Goal: Task Accomplishment & Management: Manage account settings

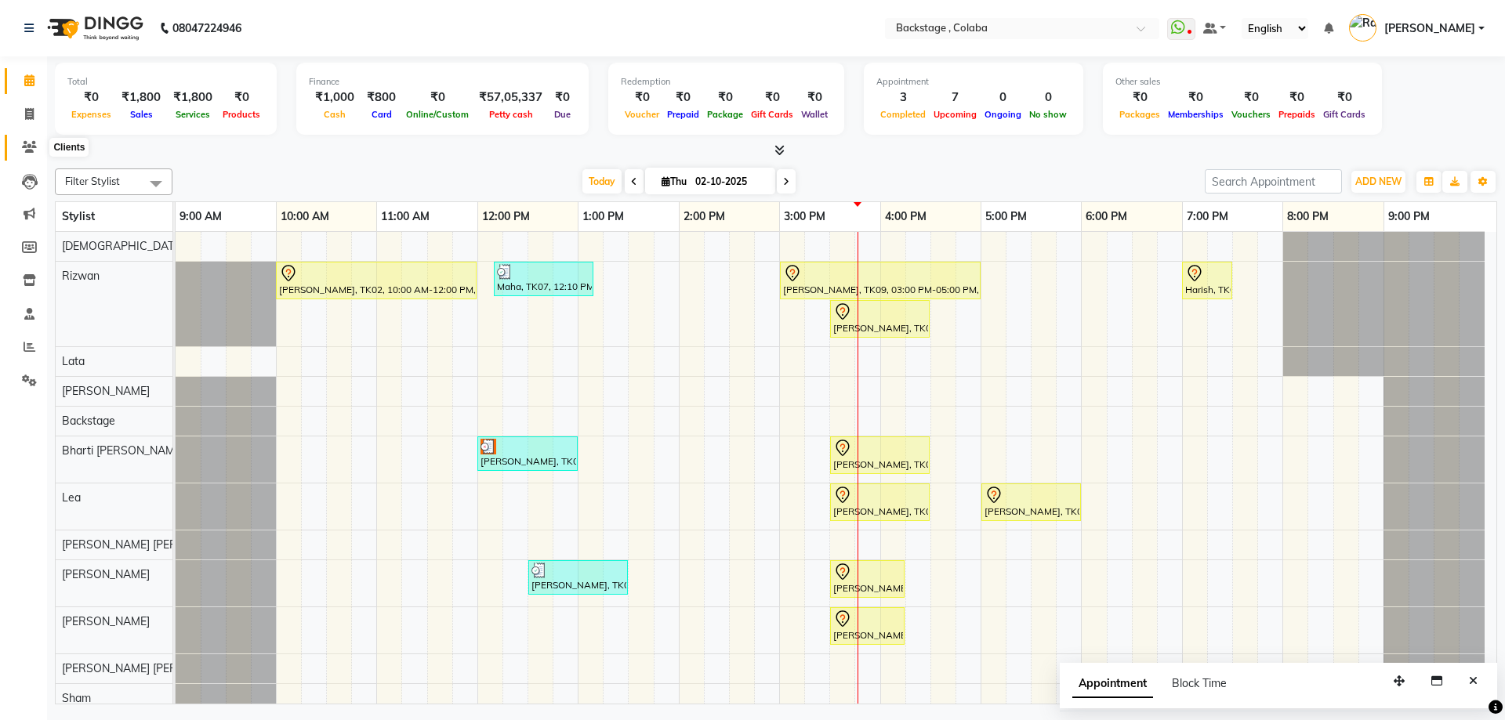
click at [25, 141] on icon at bounding box center [29, 147] width 15 height 12
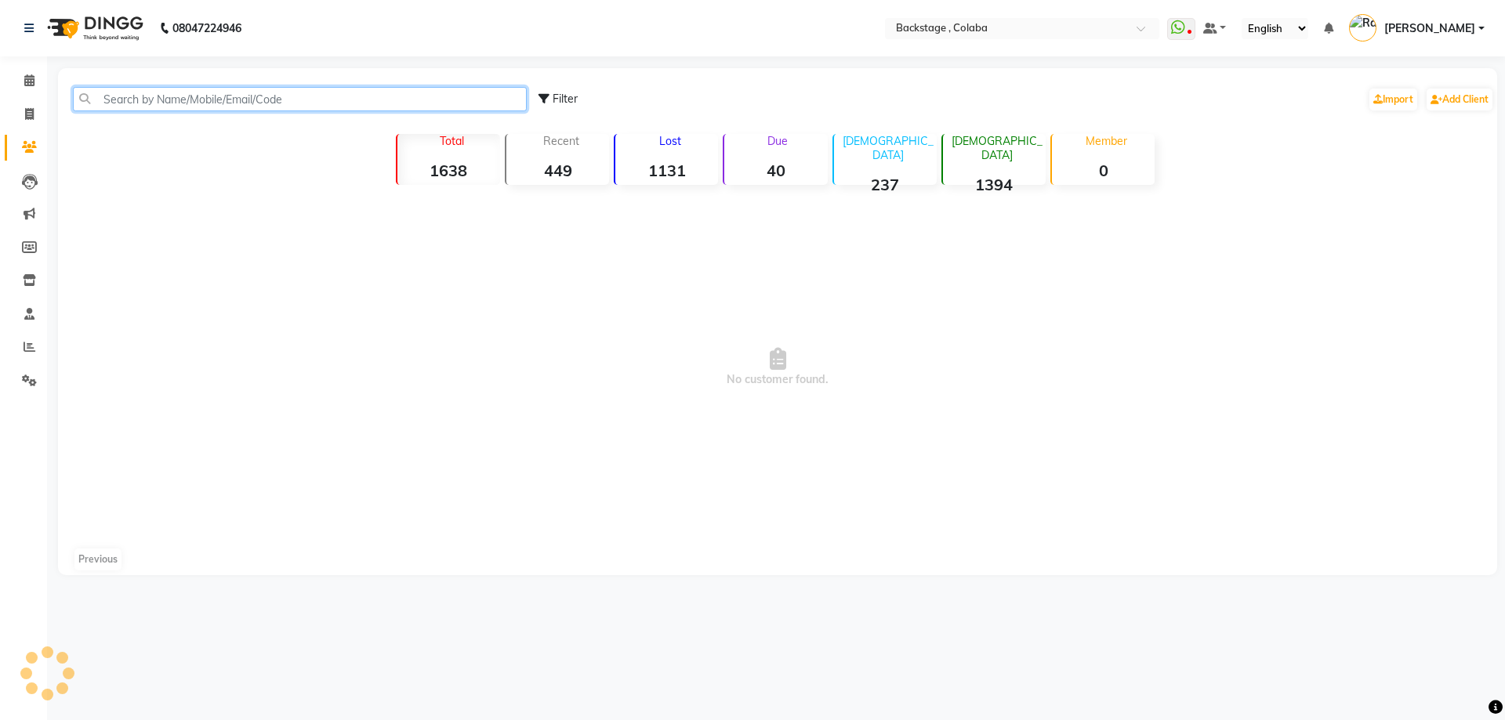
click at [138, 96] on input "text" at bounding box center [300, 99] width 454 height 24
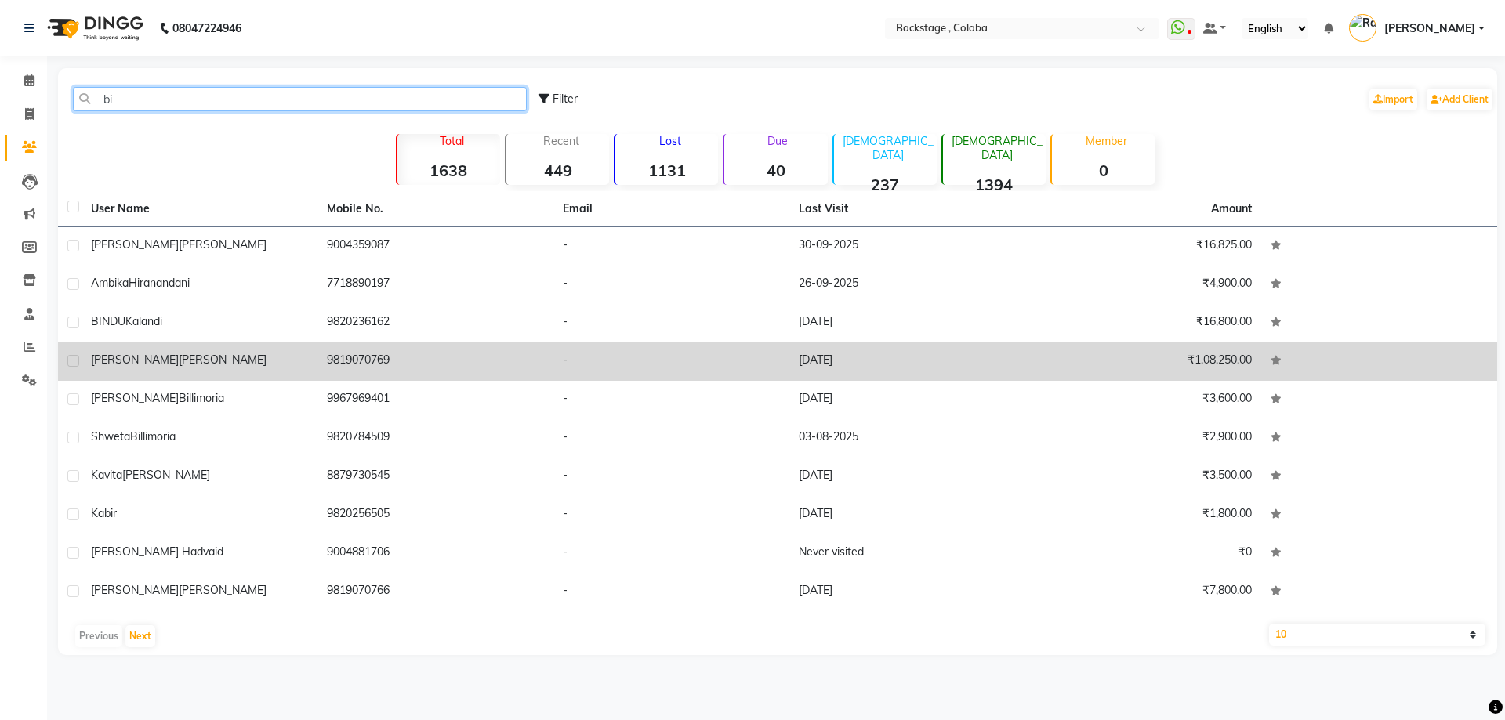
type input "bi"
click at [179, 364] on span "Parikh" at bounding box center [223, 360] width 88 height 14
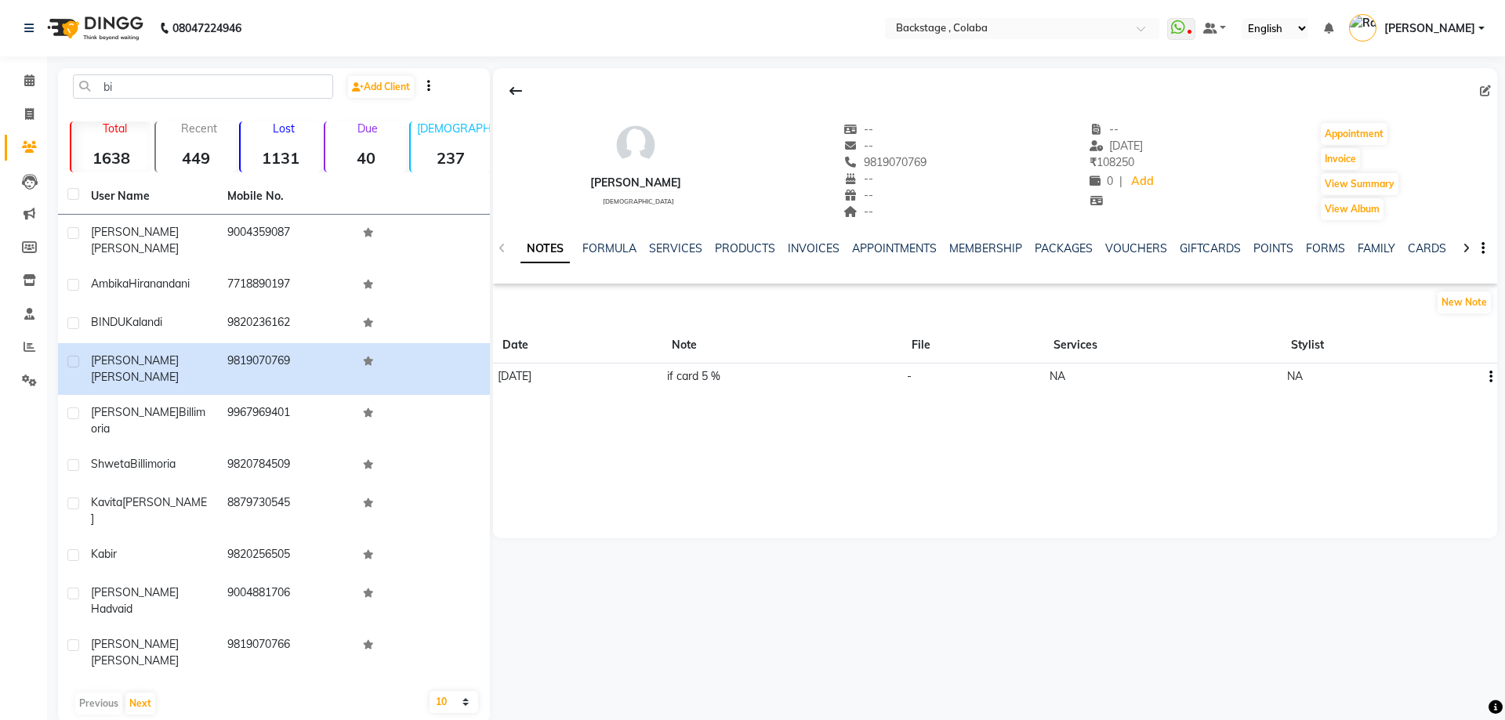
click at [684, 236] on div "NOTES FORMULA SERVICES PRODUCTS INVOICES APPOINTMENTS MEMBERSHIP PACKAGES VOUCH…" at bounding box center [995, 249] width 1004 height 54
click at [670, 243] on link "SERVICES" at bounding box center [675, 248] width 53 height 14
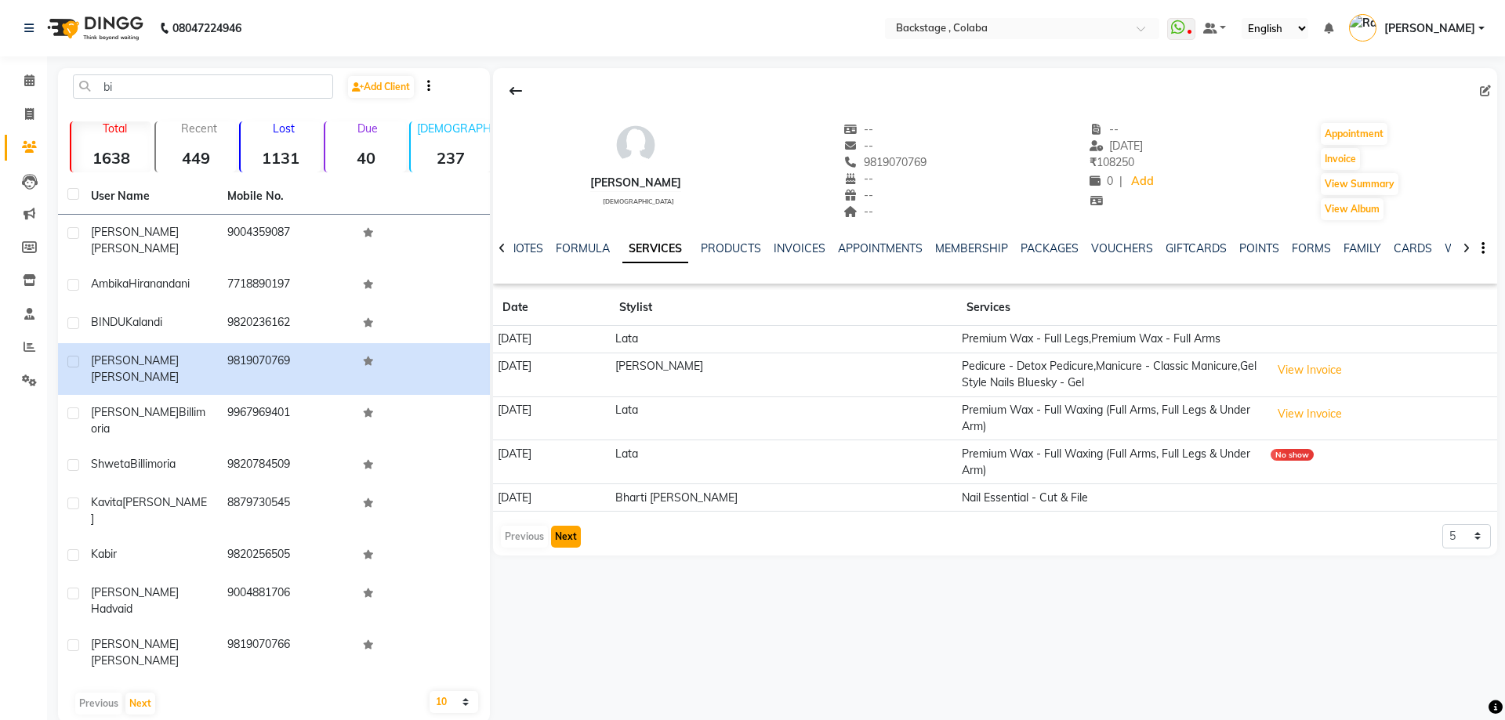
click at [563, 538] on button "Next" at bounding box center [566, 537] width 30 height 22
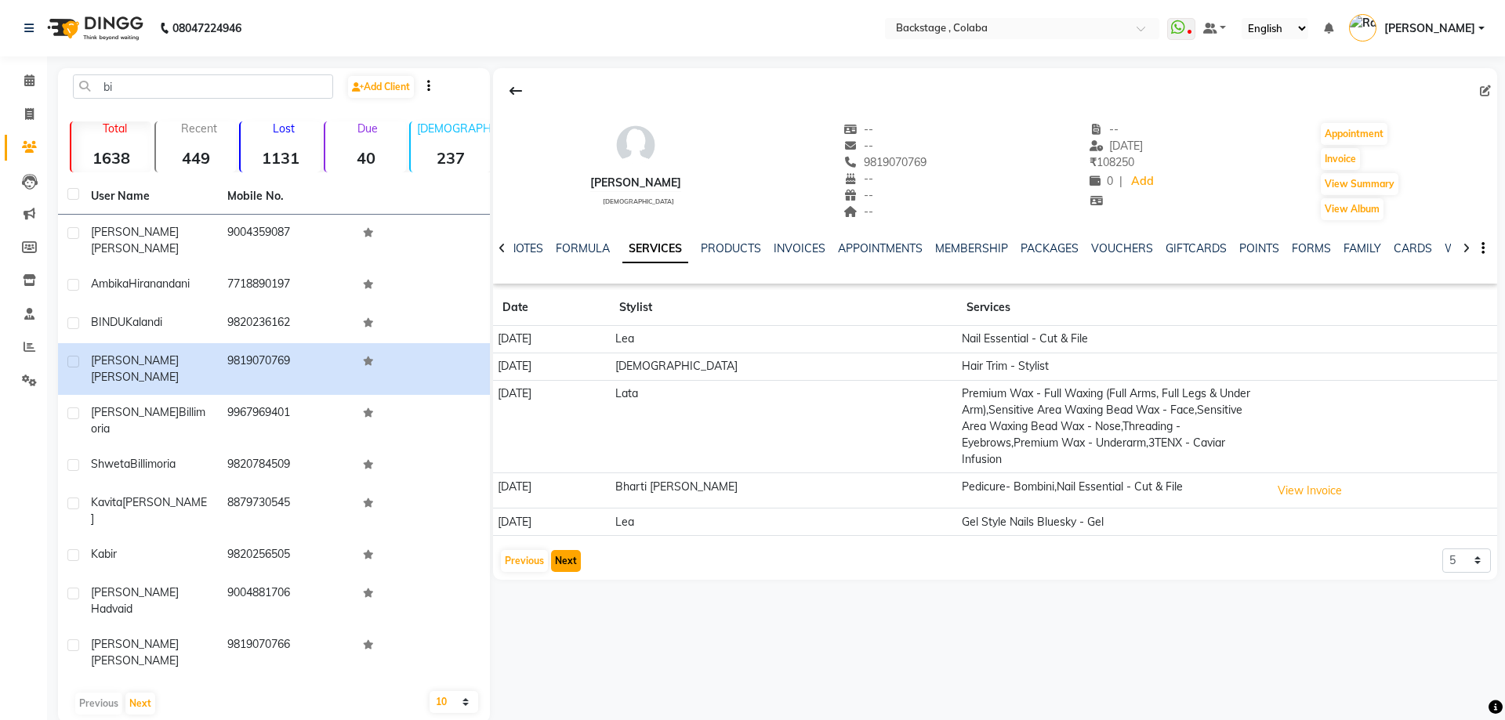
click at [563, 555] on button "Next" at bounding box center [566, 561] width 30 height 22
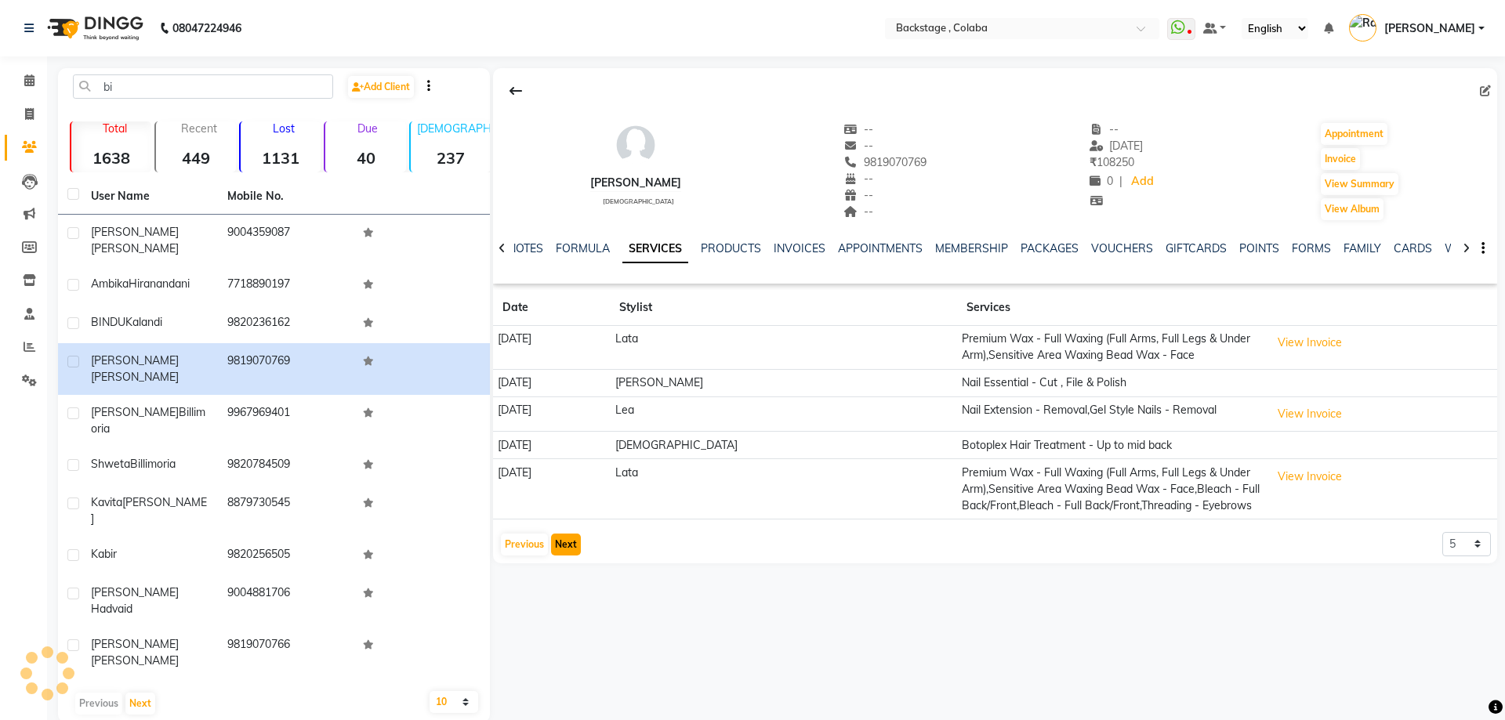
click at [565, 547] on button "Next" at bounding box center [566, 545] width 30 height 22
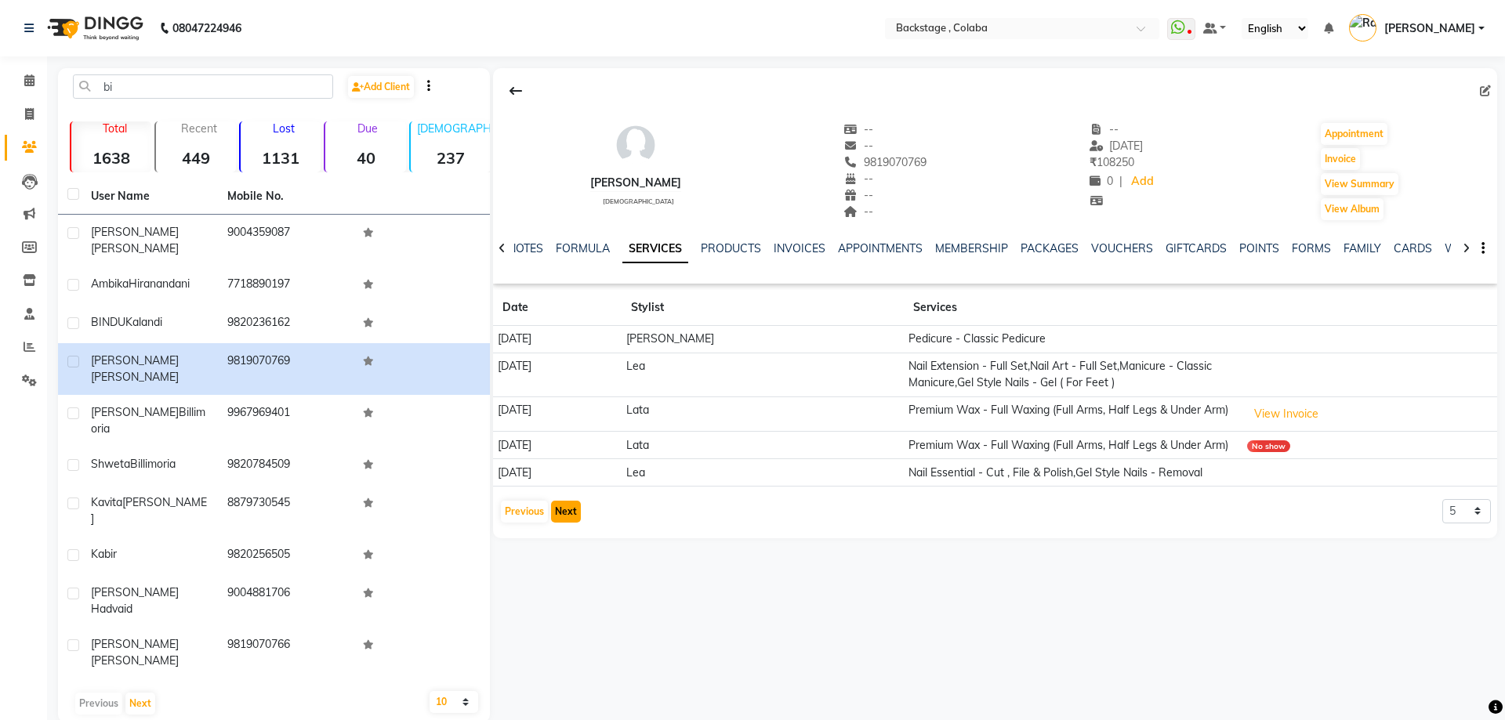
click at [564, 523] on button "Next" at bounding box center [566, 512] width 30 height 22
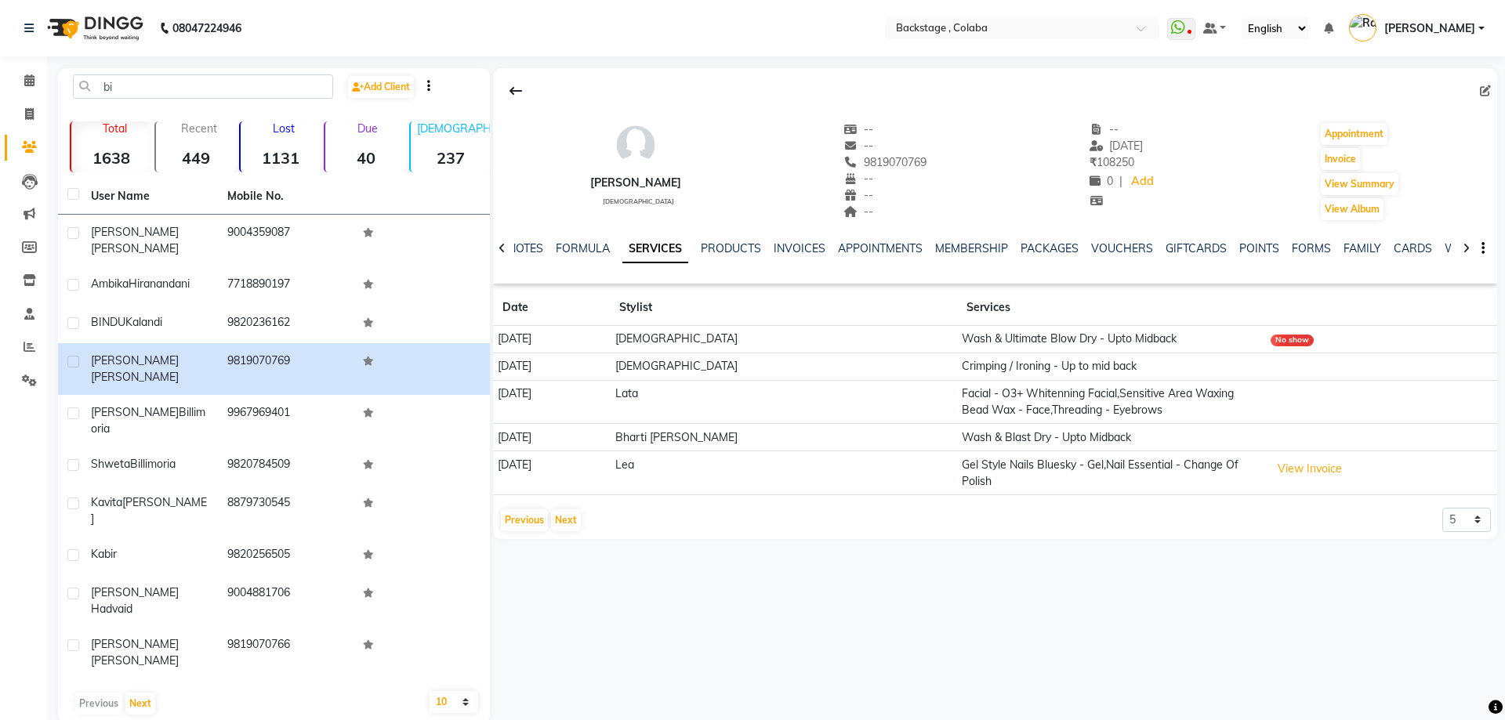
click at [1026, 361] on td "Crimping / Ironing - Up to mid back" at bounding box center [1111, 366] width 308 height 27
click at [1349, 460] on button "View Invoice" at bounding box center [1310, 469] width 78 height 24
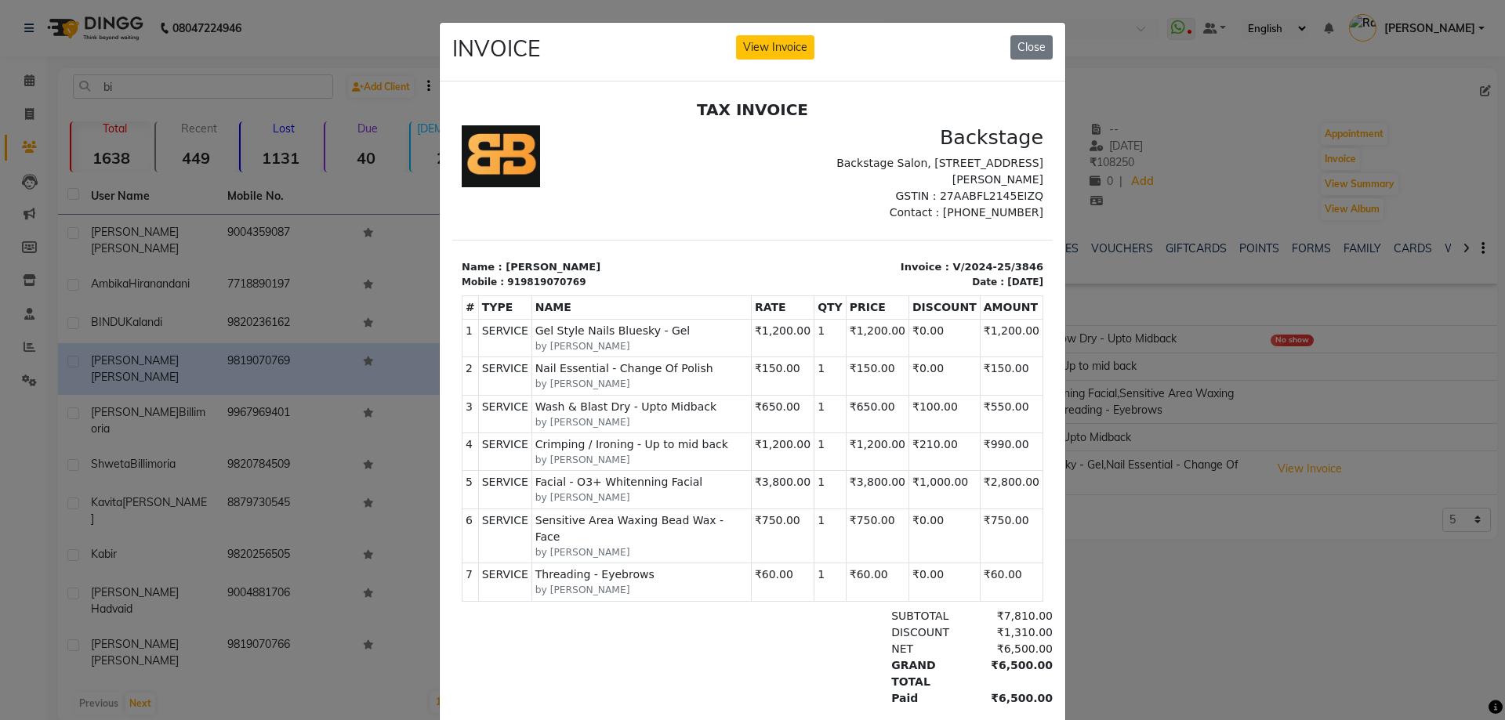
click at [1049, 43] on div "INVOICE View Invoice Close" at bounding box center [753, 52] width 626 height 59
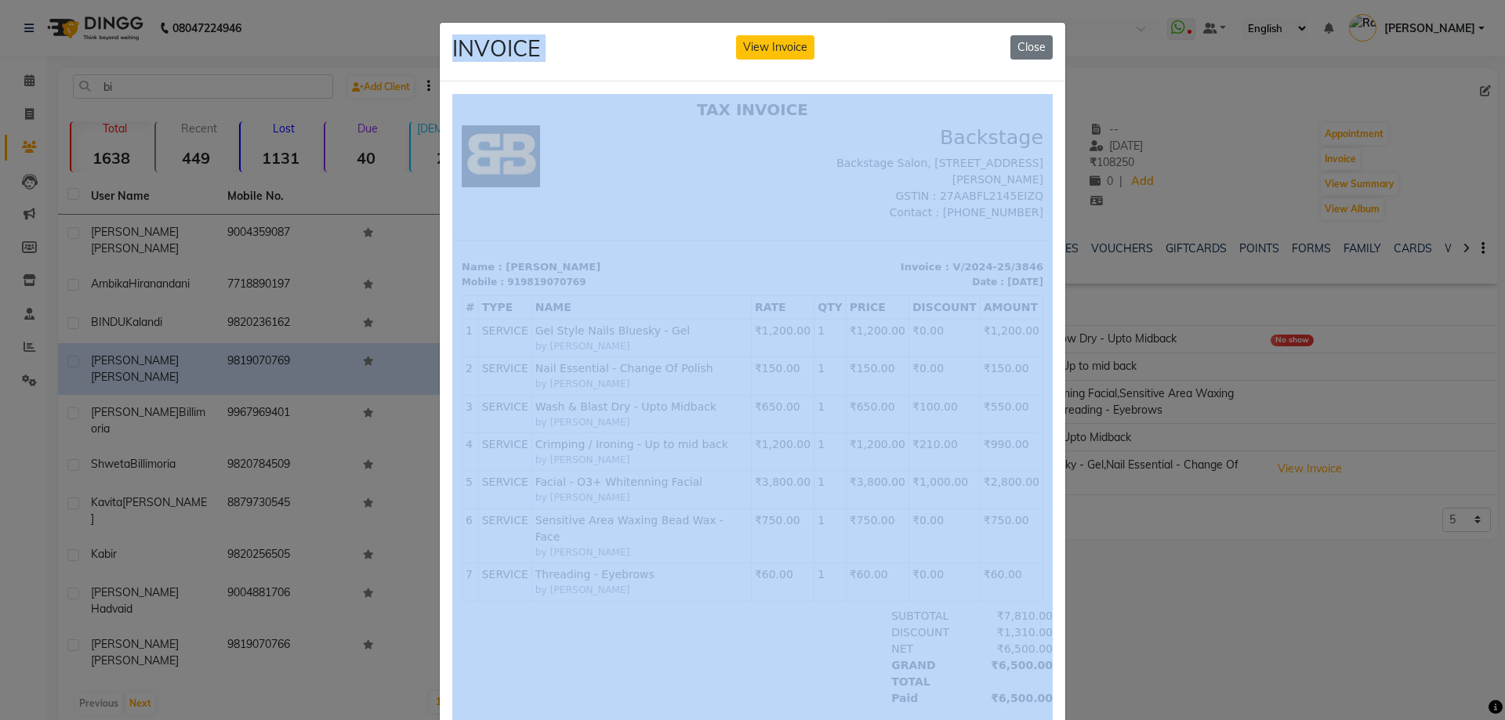
click at [1046, 20] on ngb-modal-window "INVOICE View Invoice Close" at bounding box center [752, 360] width 1505 height 720
click at [1025, 40] on button "Close" at bounding box center [1032, 47] width 42 height 24
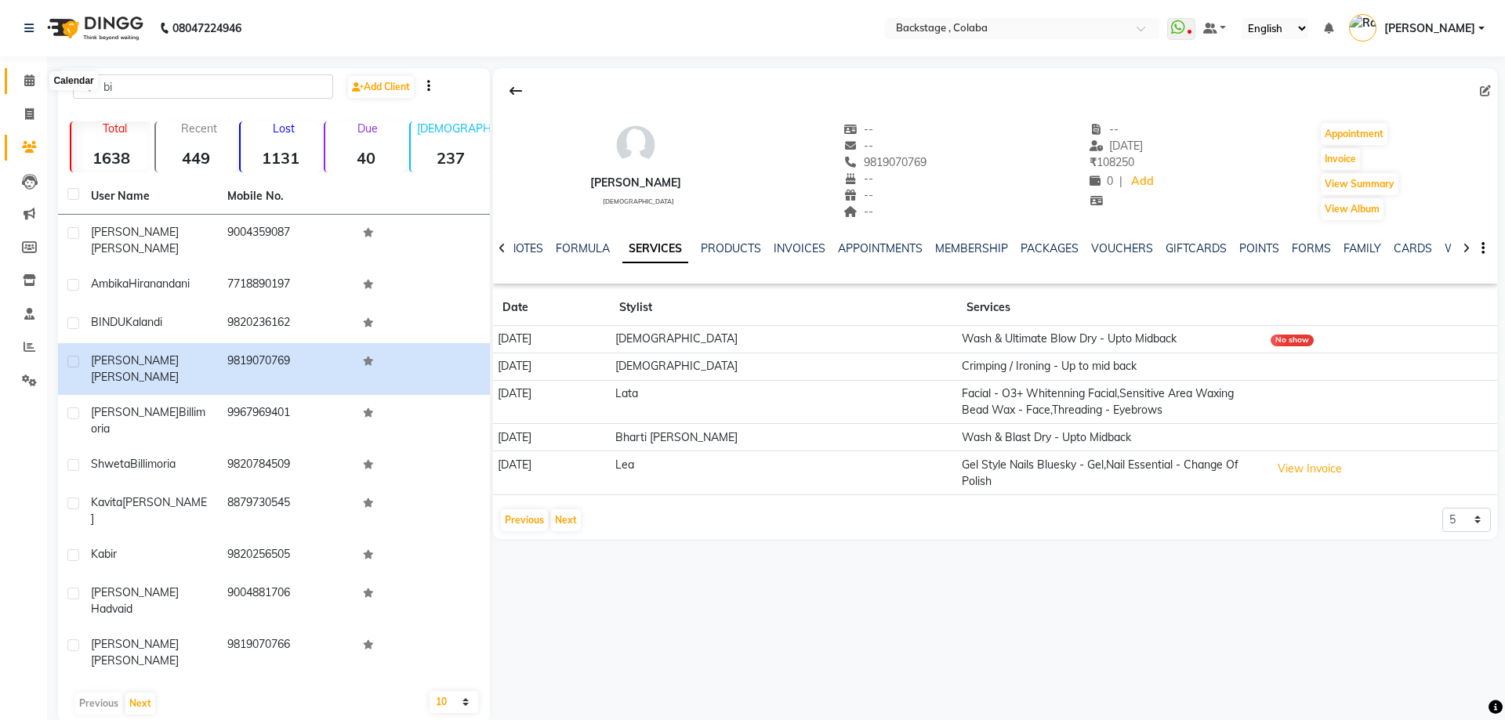
click at [25, 82] on icon at bounding box center [29, 80] width 10 height 12
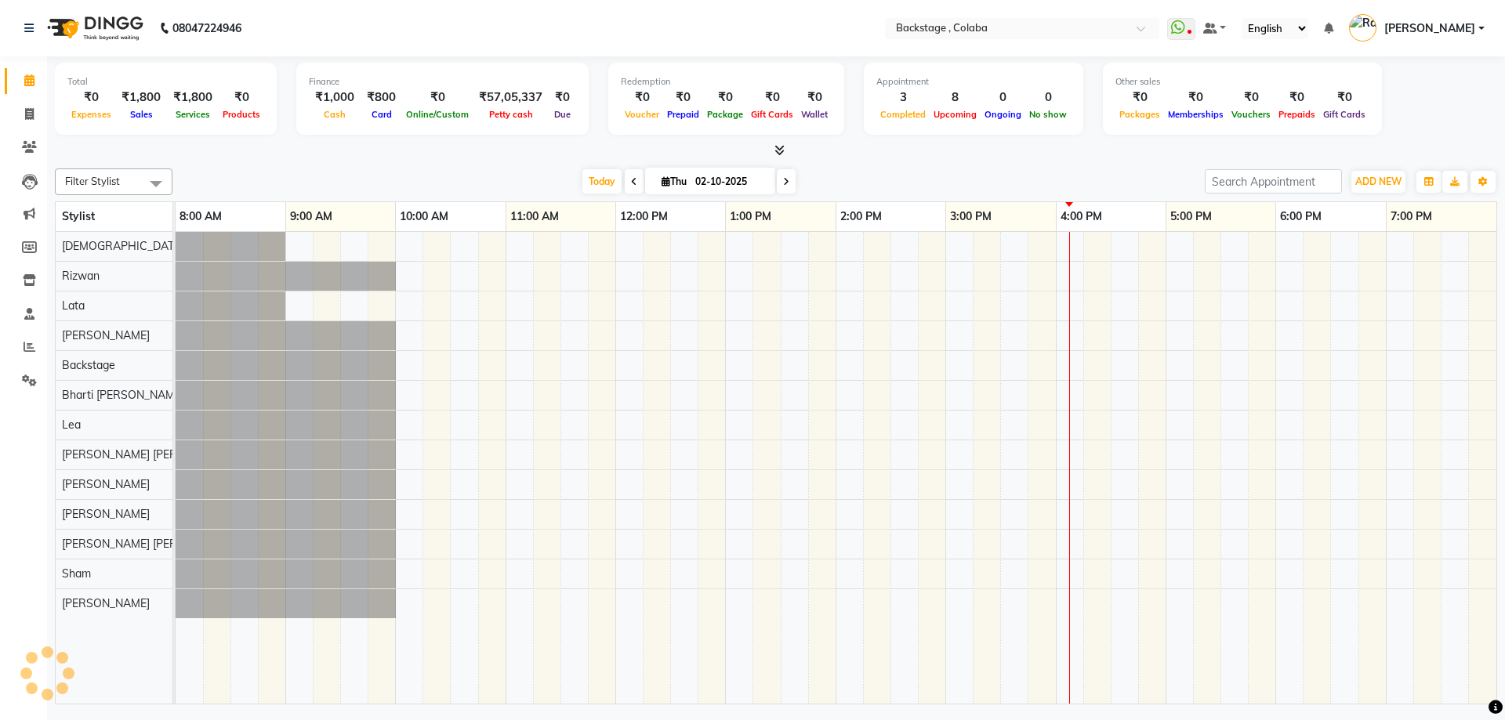
click at [681, 175] on span "Thu 02-10-2025" at bounding box center [710, 181] width 130 height 27
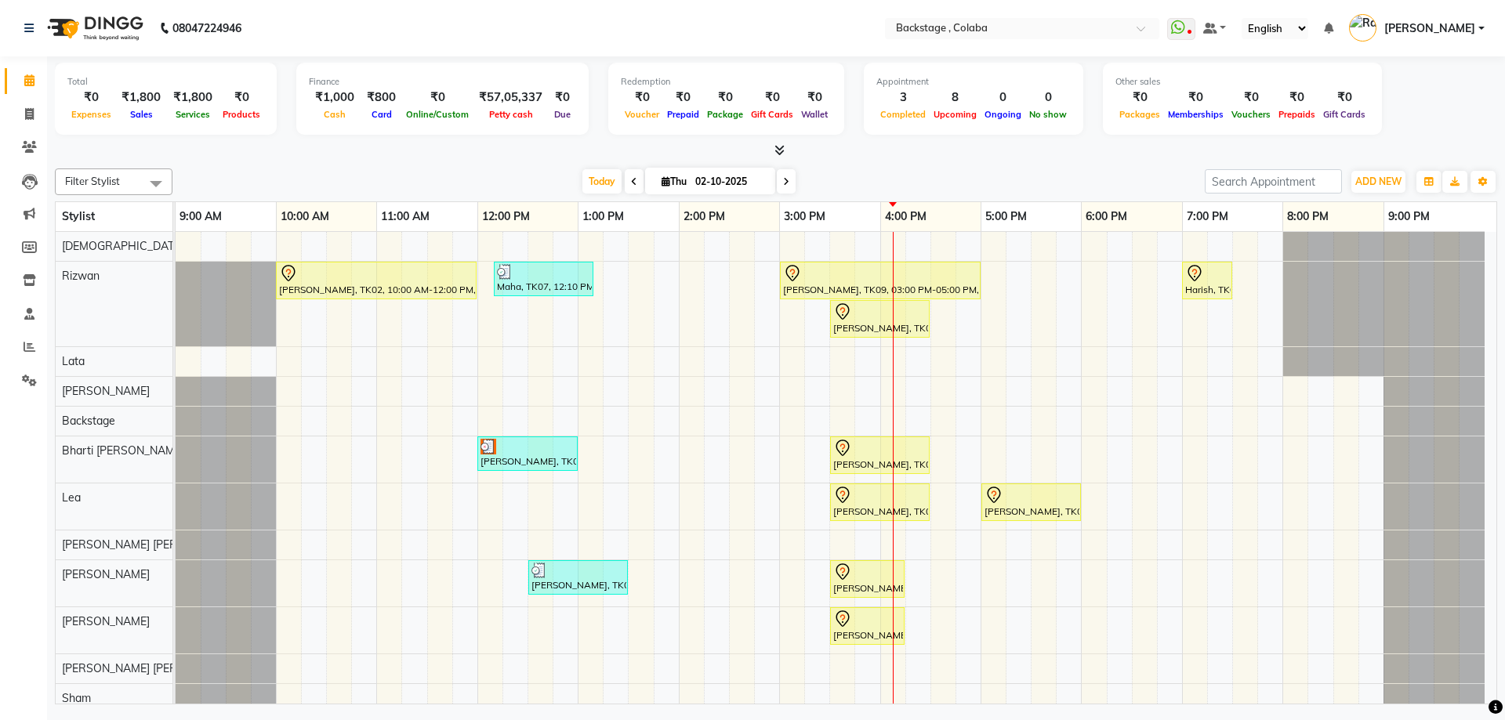
click at [790, 180] on span at bounding box center [786, 181] width 19 height 24
type input "03-10-2025"
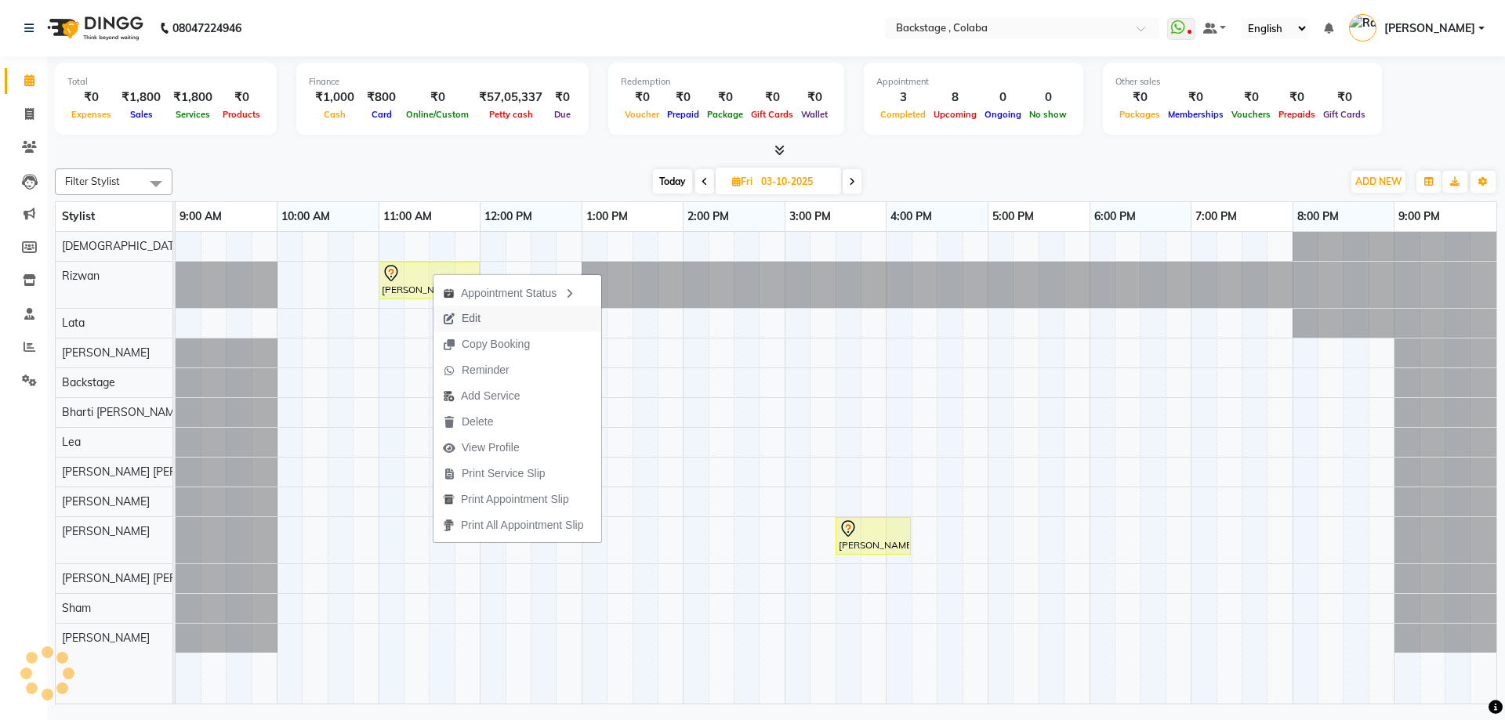
click at [495, 324] on button "Edit" at bounding box center [518, 319] width 168 height 26
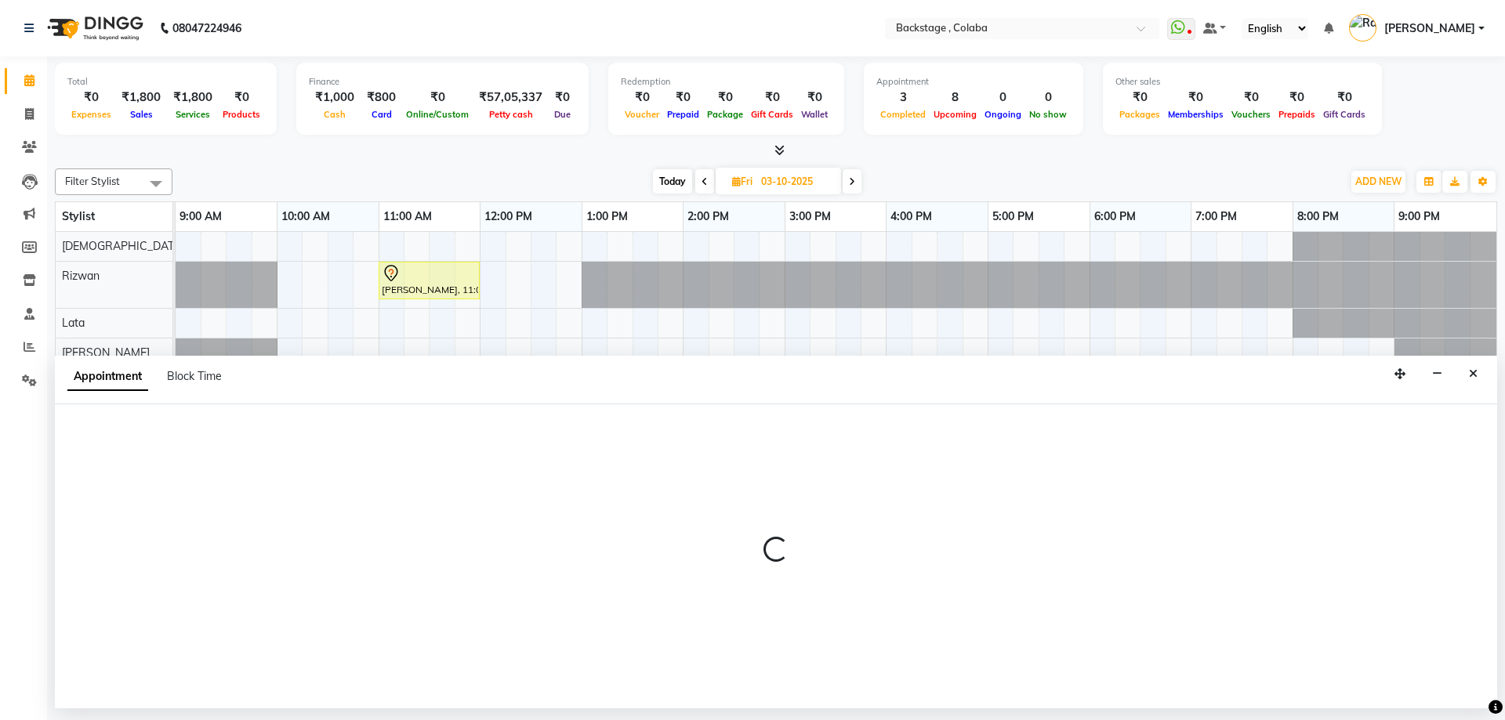
select select "tentative"
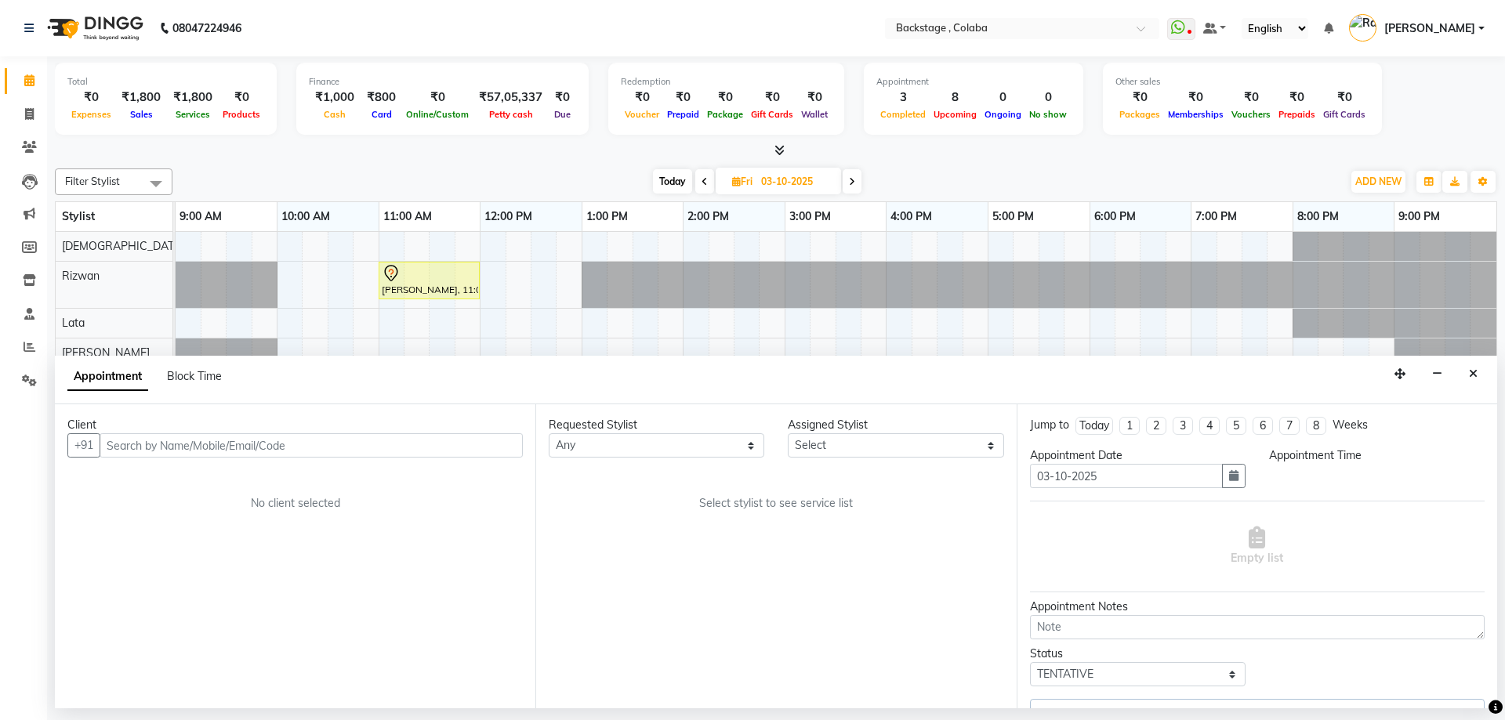
select select "36480"
select select "660"
select select "2525"
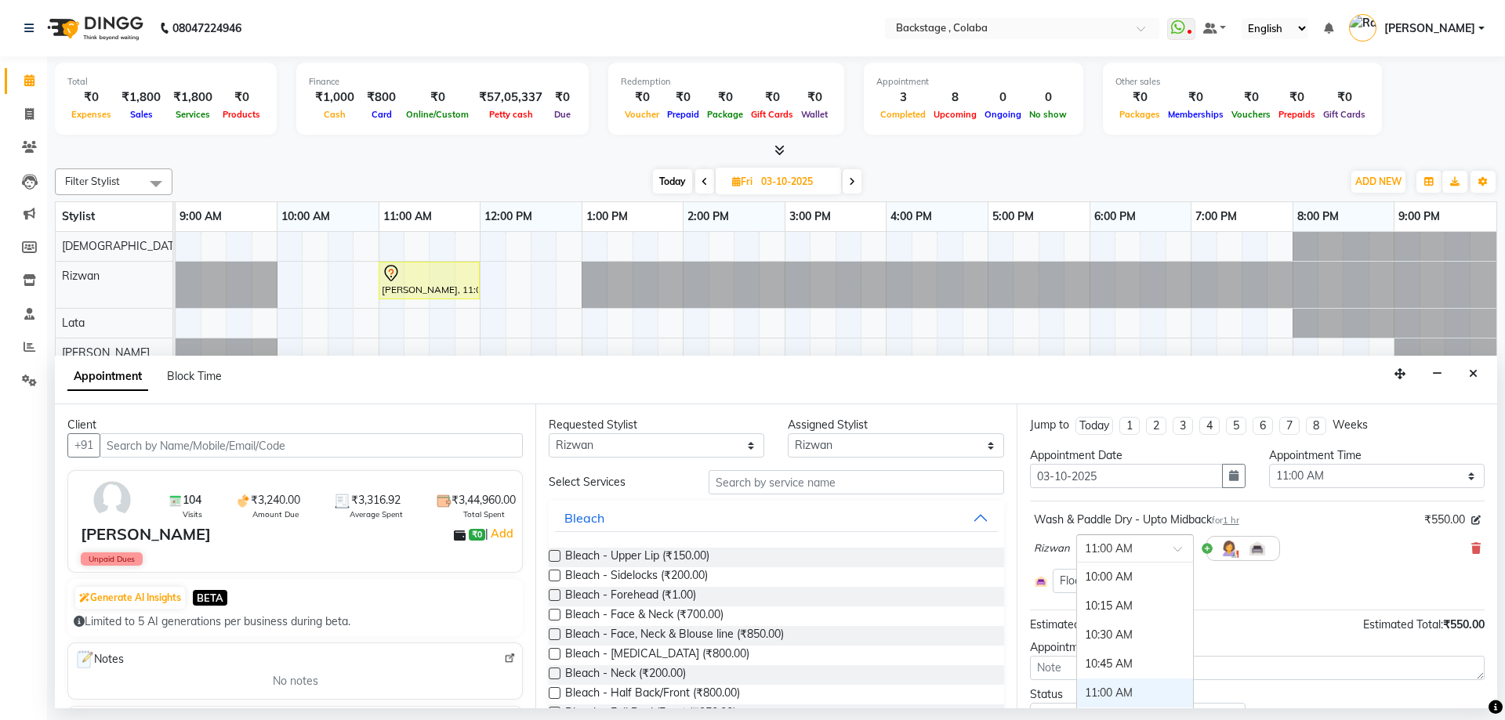
click at [1111, 548] on input "text" at bounding box center [1119, 547] width 69 height 16
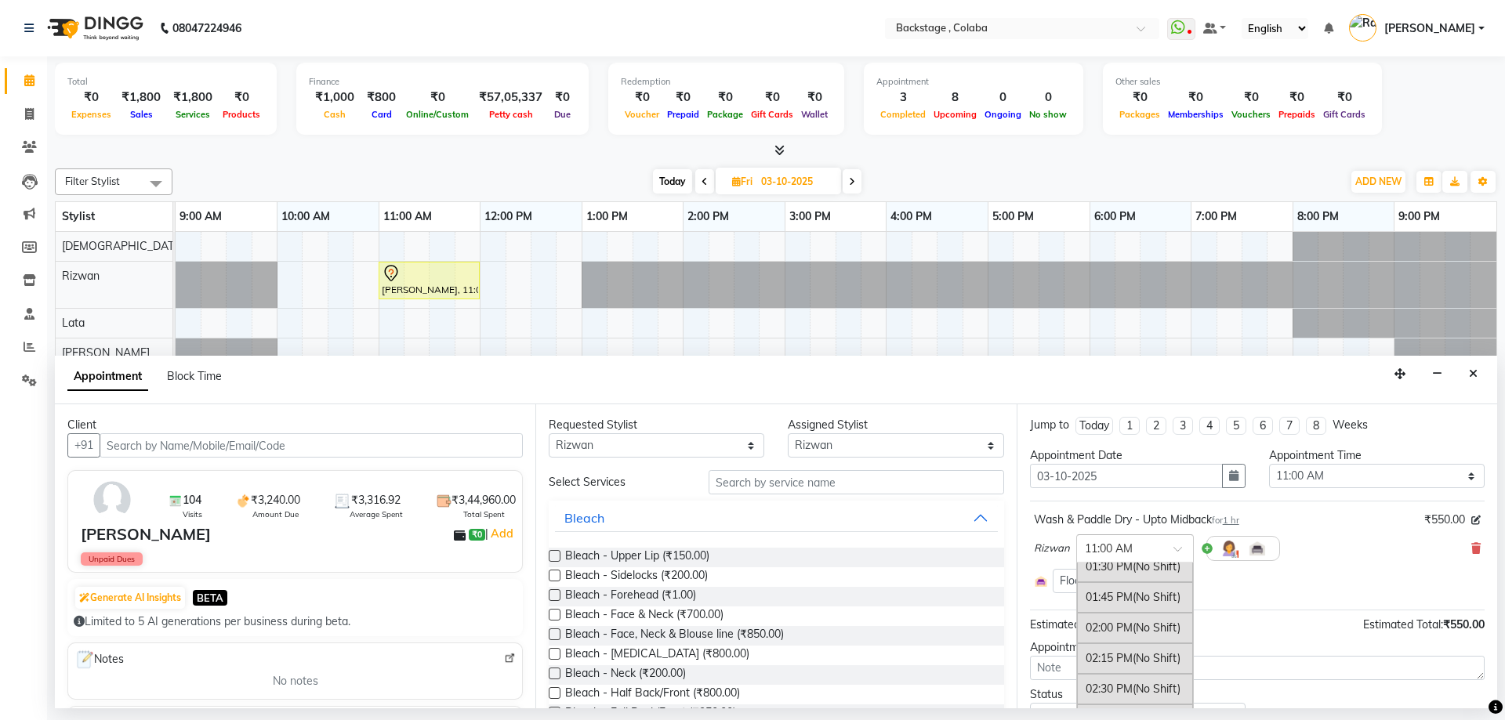
scroll to position [463, 0]
click at [1105, 701] on div "03:00 PM (No Shift)" at bounding box center [1135, 707] width 116 height 31
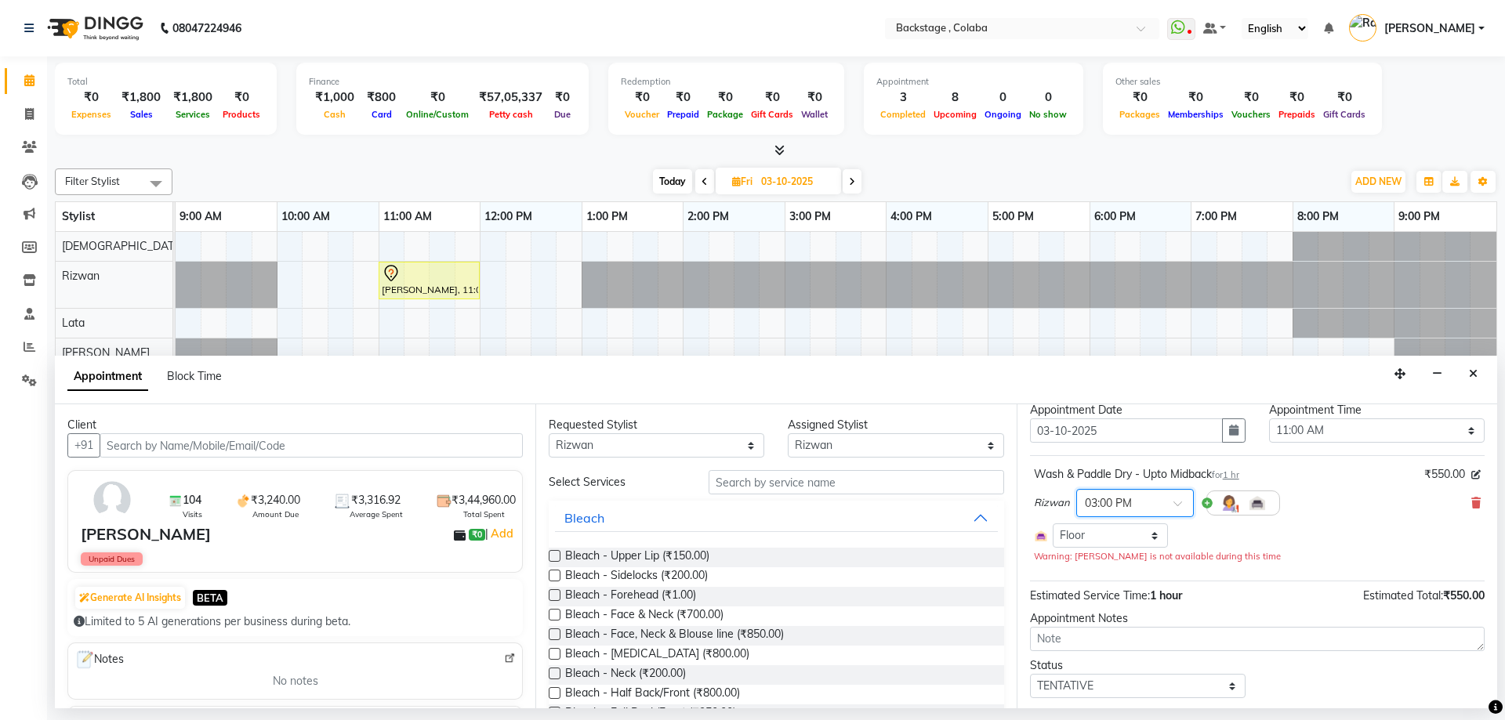
scroll to position [89, 0]
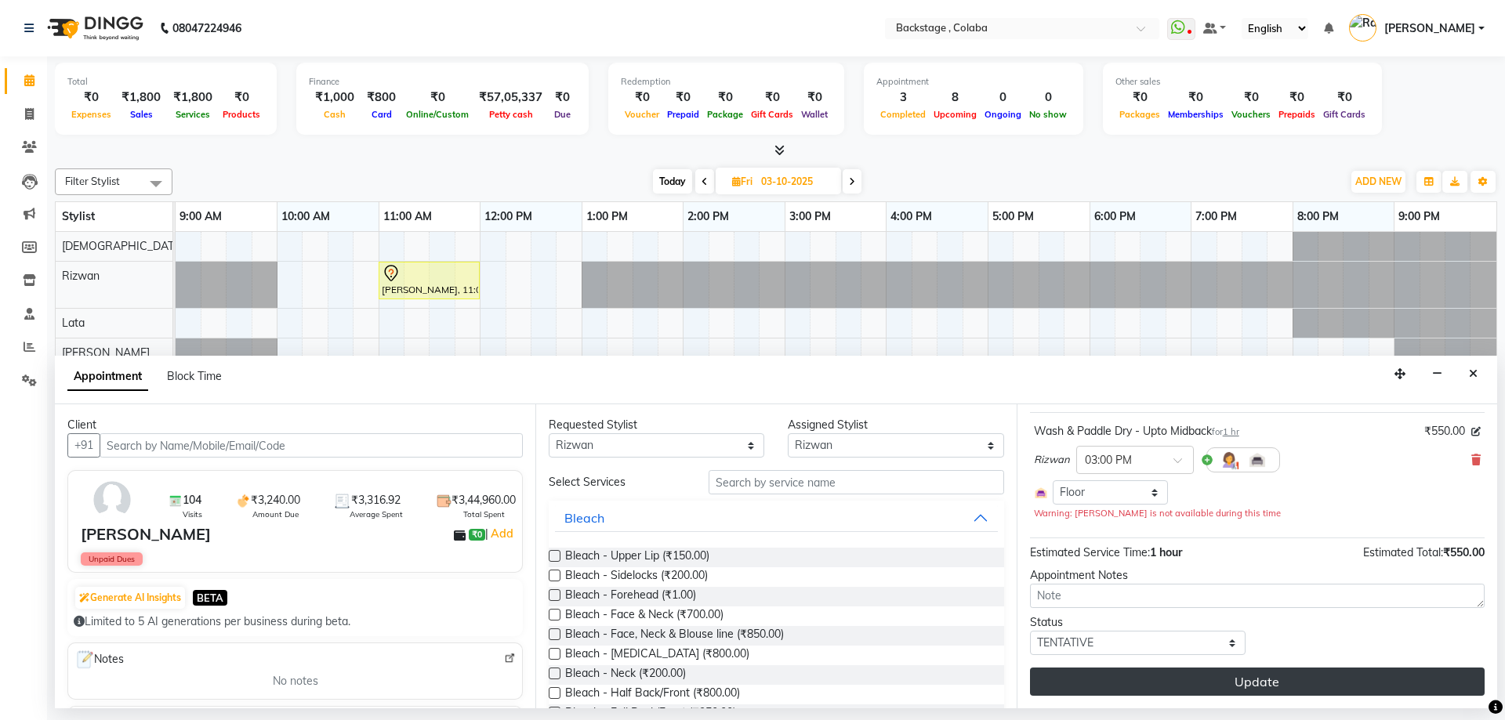
click at [1244, 688] on button "Update" at bounding box center [1257, 682] width 455 height 28
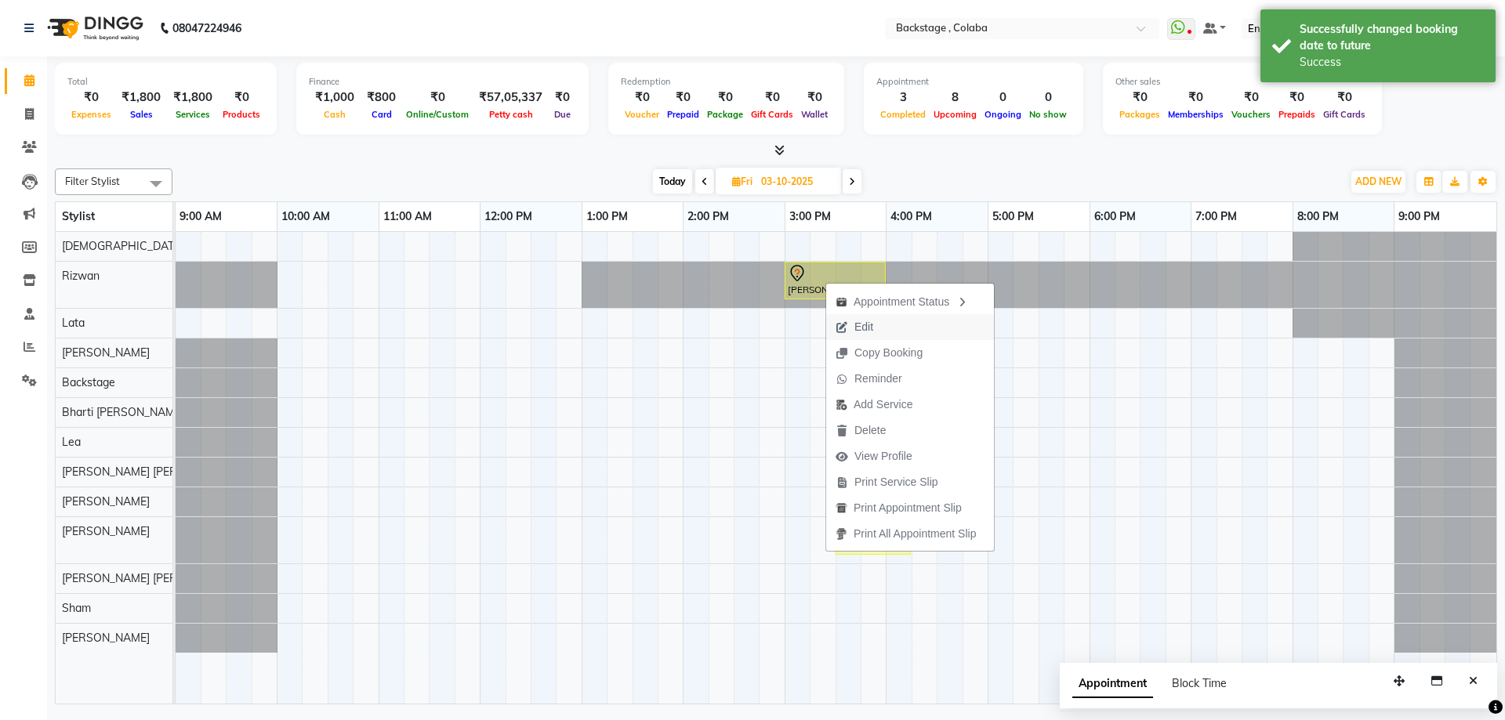
click at [871, 328] on span "Edit" at bounding box center [864, 327] width 19 height 16
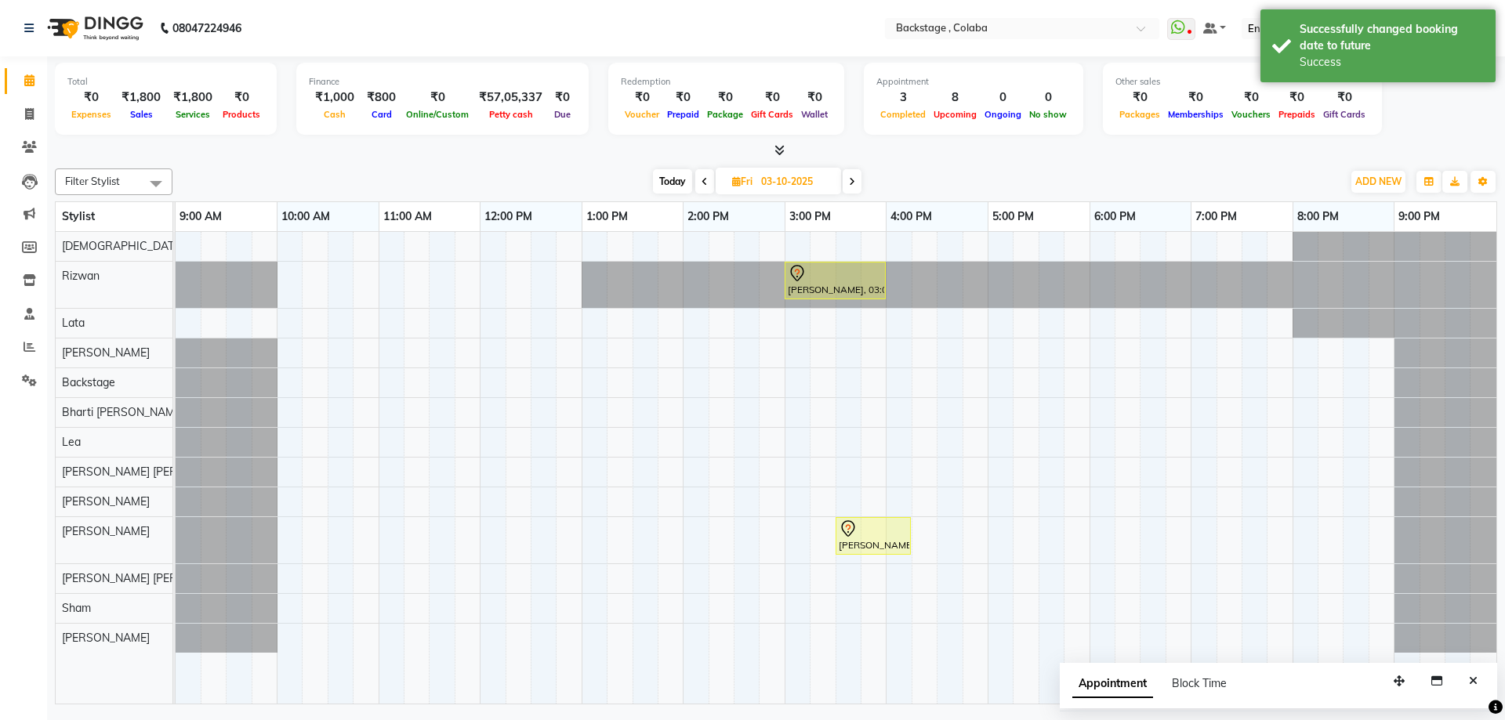
select select "tentative"
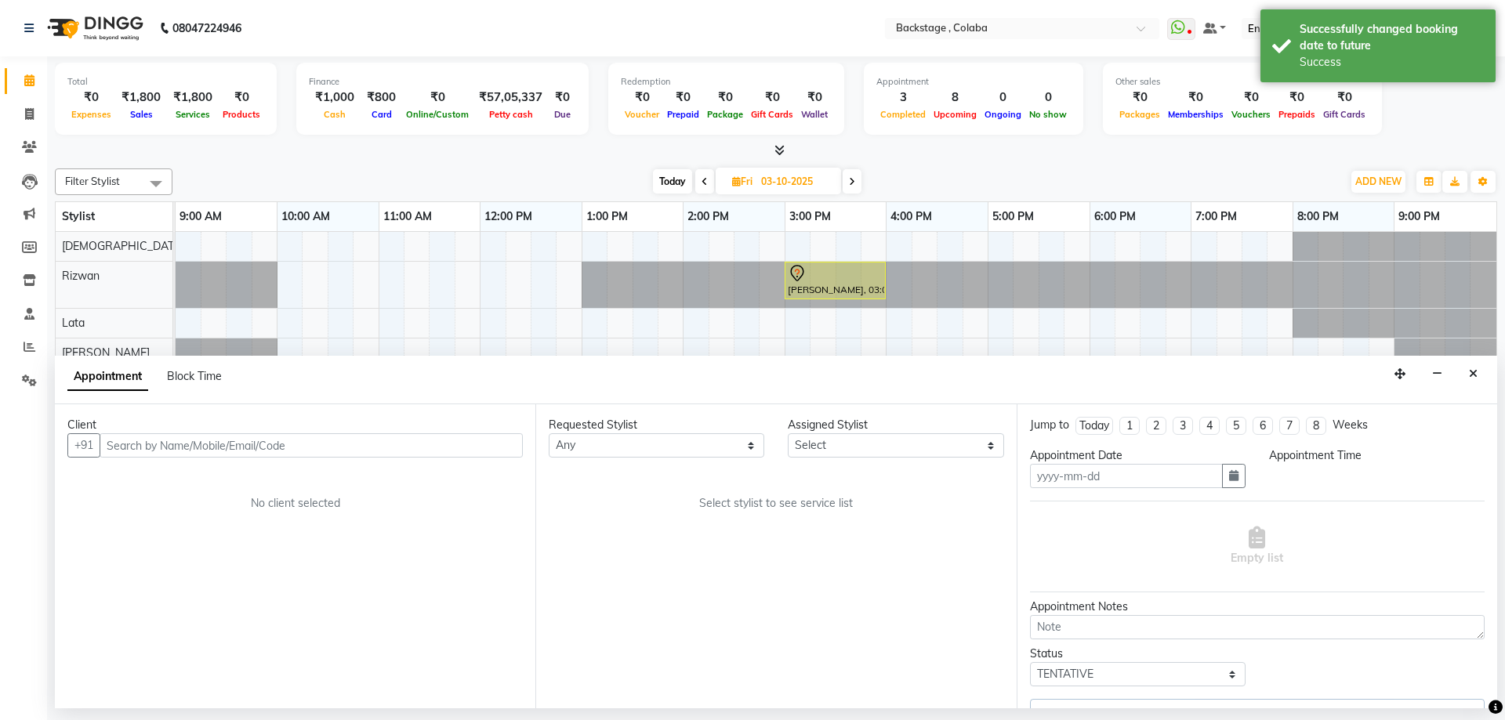
type input "03-10-2025"
select select "900"
select select "36480"
click at [595, 448] on select "Any Backstage Bharti [PERSON_NAME] [PERSON_NAME] [PERSON_NAME] [PERSON_NAME] [P…" at bounding box center [657, 446] width 216 height 24
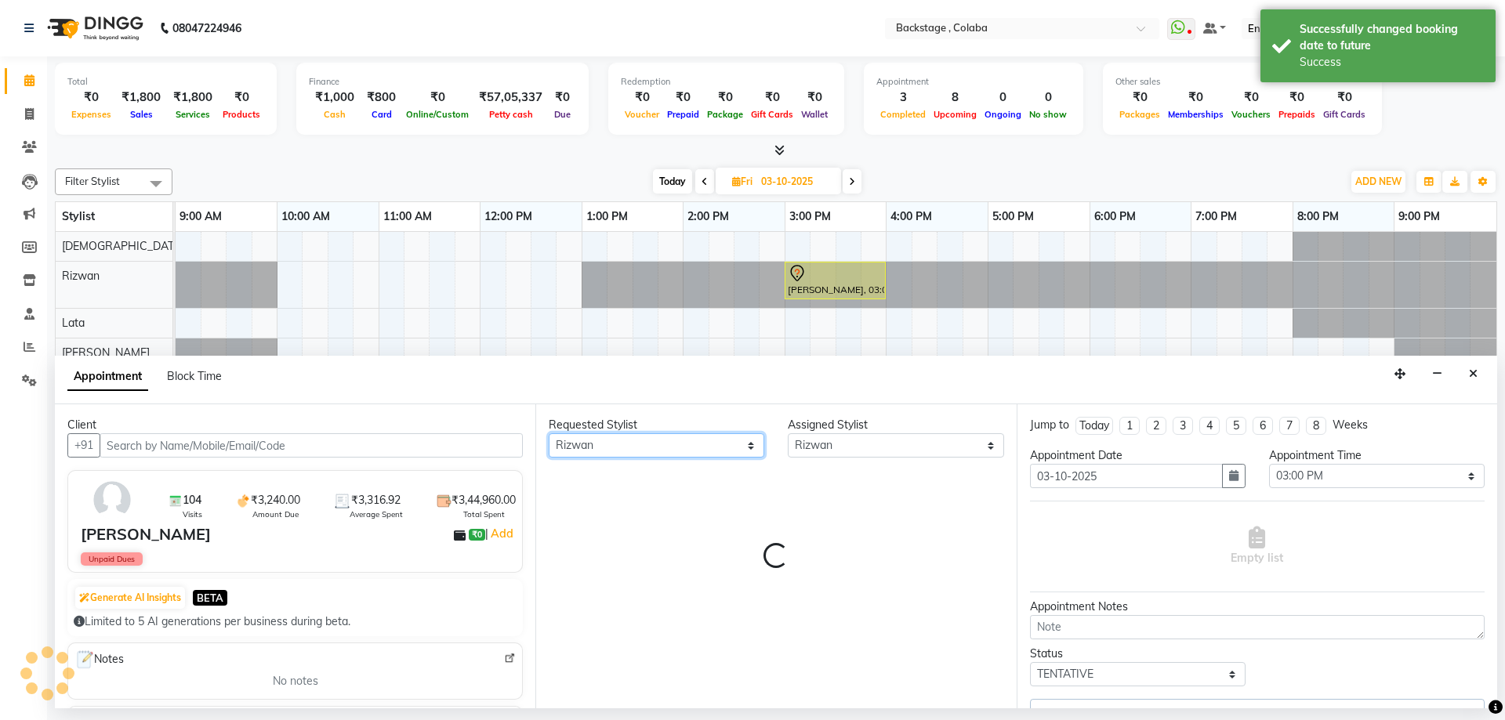
select select "61513"
click at [549, 434] on select "Any Backstage Bharti Nitesh Gohar Jayesh Anil Karekar Kalavati Sharma Kalindi J…" at bounding box center [657, 446] width 216 height 24
select select "61513"
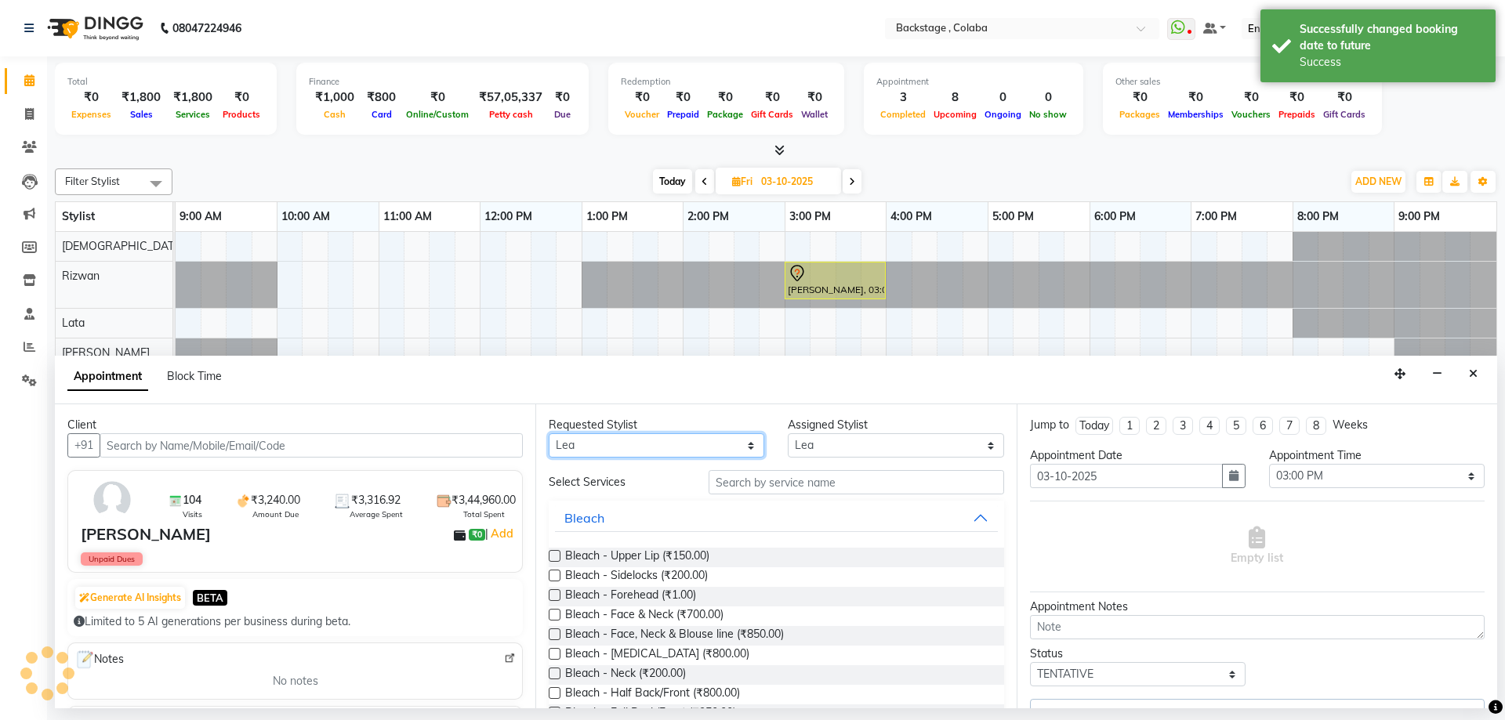
click at [593, 449] on select "Any Backstage Bharti Nitesh Gohar Jayesh Anil Karekar Kalavati Sharma Kalindi J…" at bounding box center [657, 446] width 216 height 24
select select "2525"
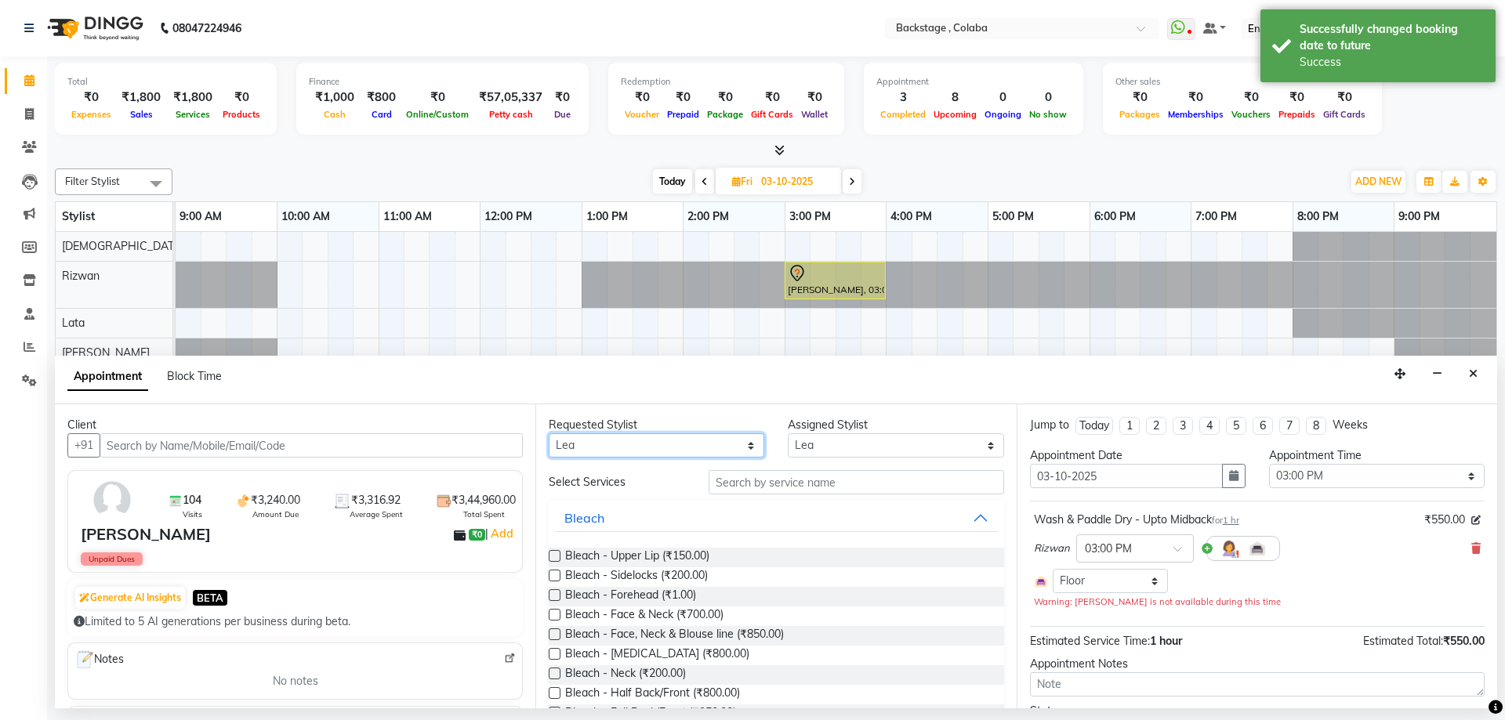
select select "37138"
click at [549, 434] on select "Any Backstage Bharti Nitesh Gohar Jayesh Anil Karekar Kalavati Sharma Kalindi J…" at bounding box center [657, 446] width 216 height 24
select select "37138"
click at [764, 478] on input "text" at bounding box center [857, 482] width 296 height 24
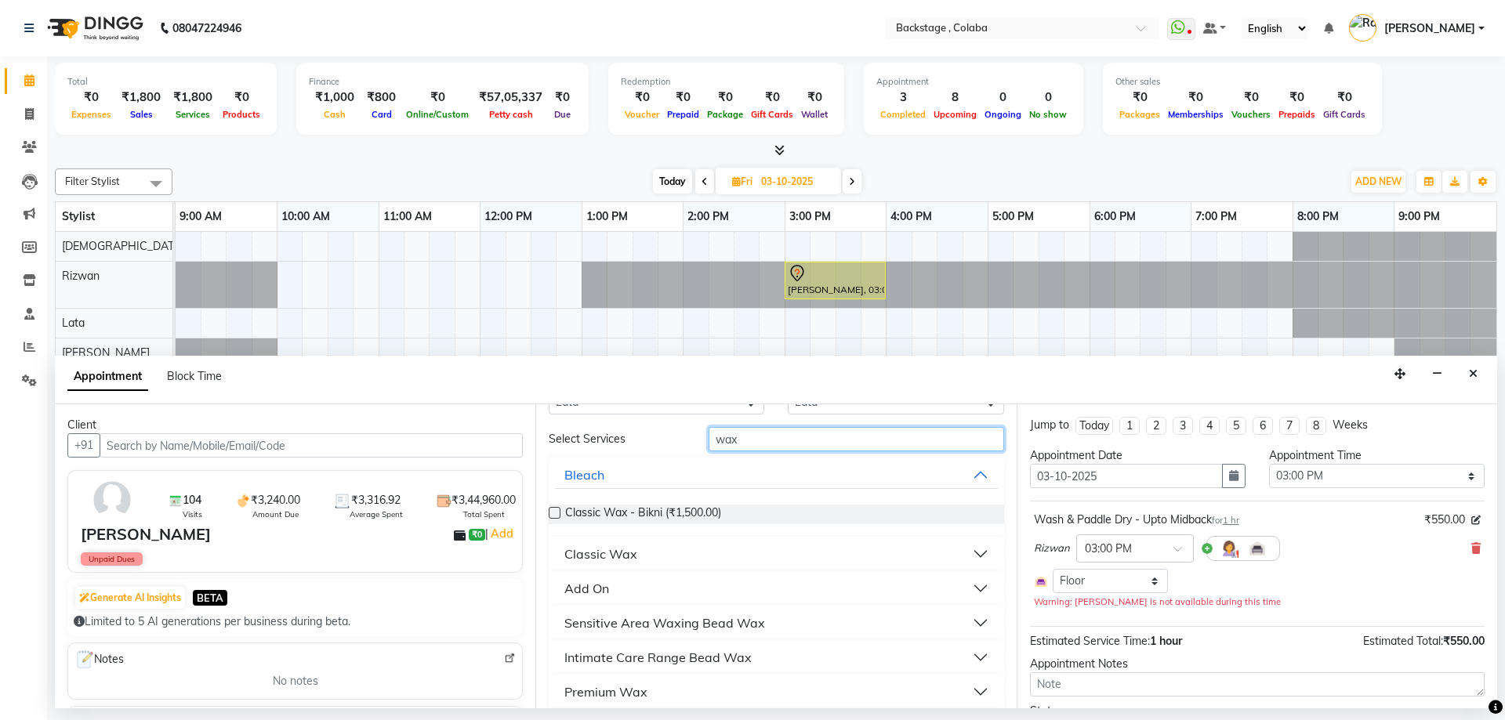
scroll to position [78, 0]
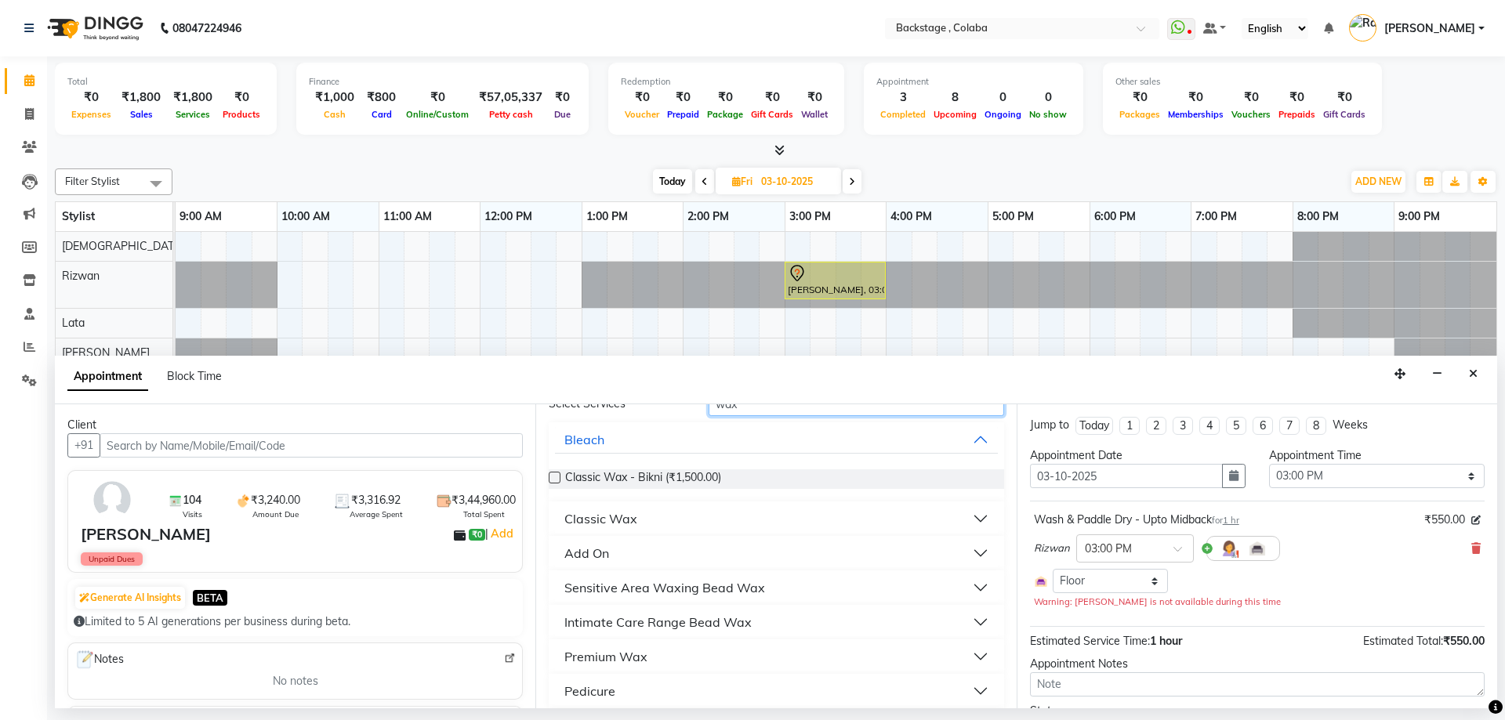
type input "wax"
click at [632, 657] on div "Premium Wax" at bounding box center [605, 657] width 83 height 19
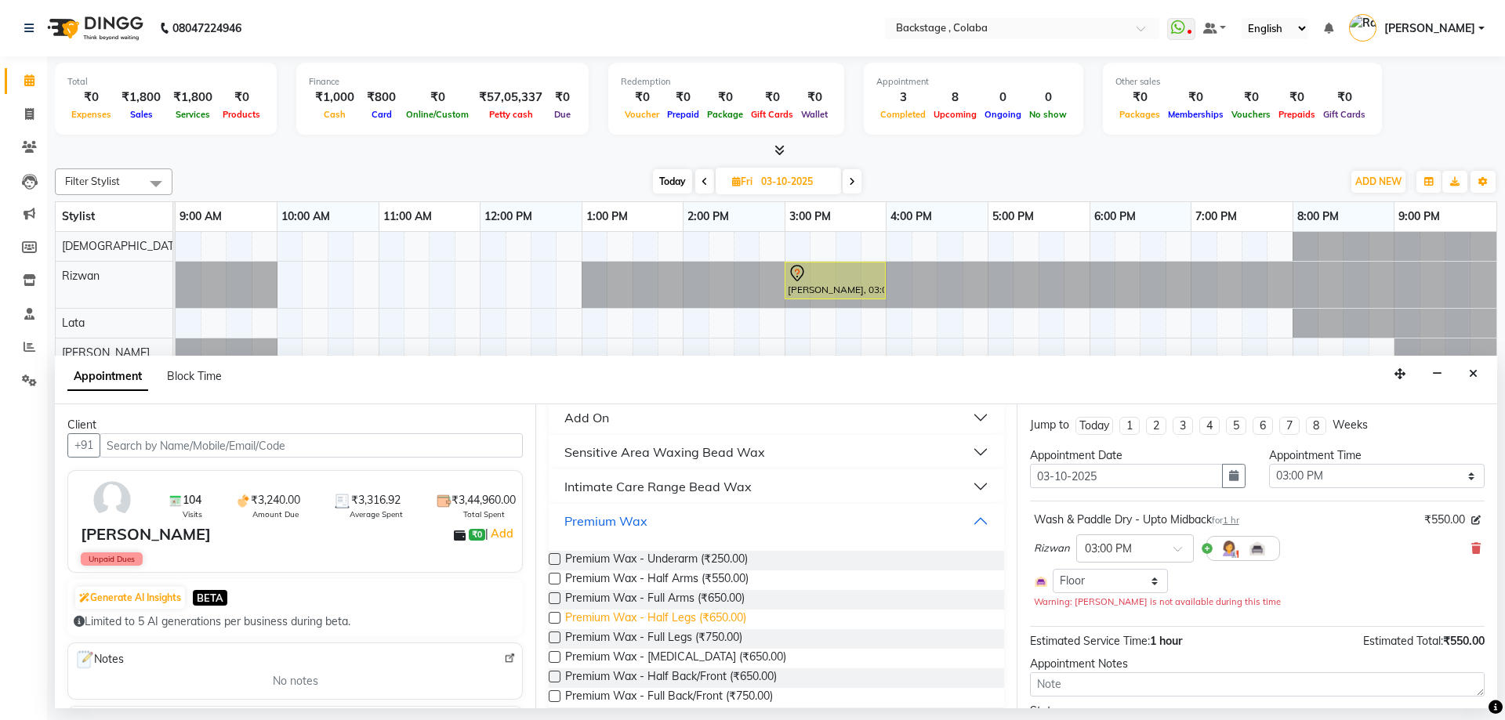
scroll to position [235, 0]
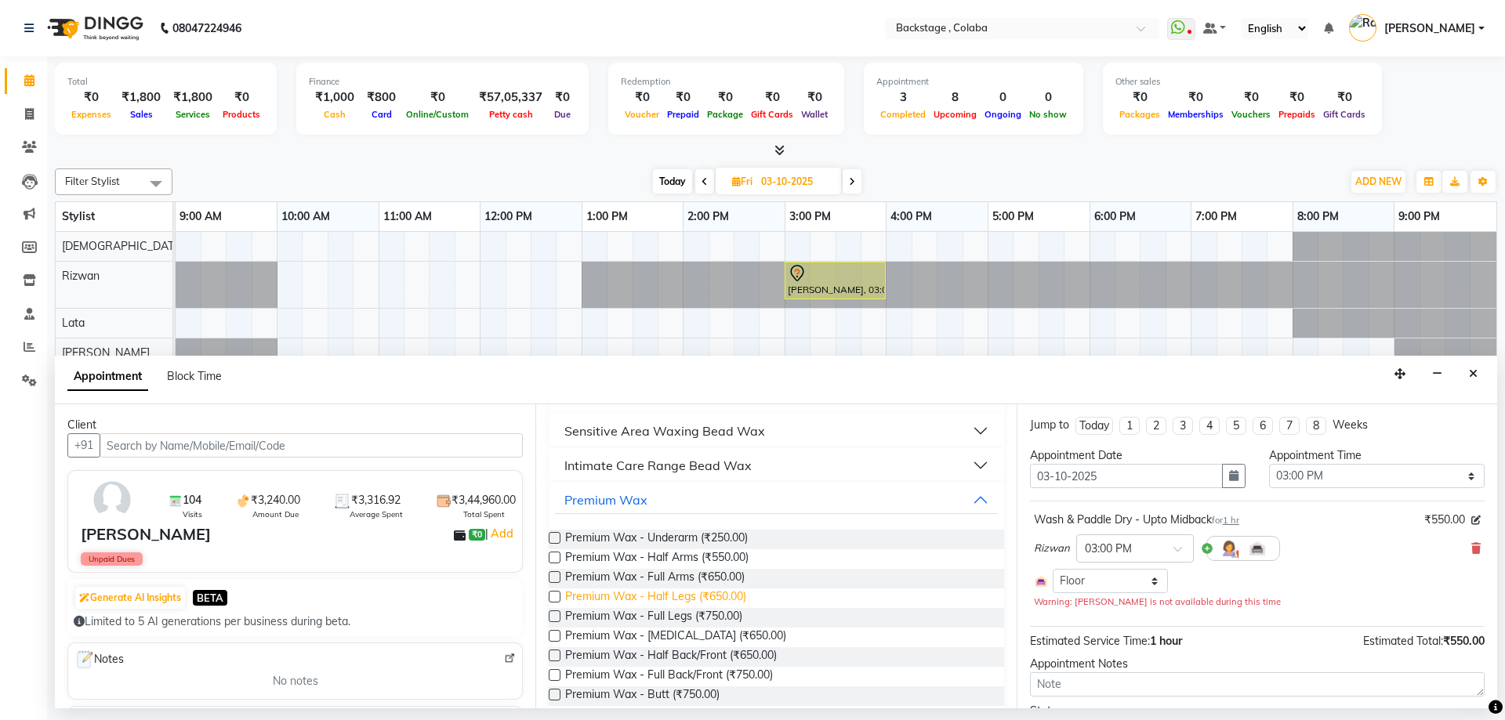
drag, startPoint x: 651, startPoint y: 606, endPoint x: 682, endPoint y: 597, distance: 32.0
click at [651, 605] on span "Premium Wax - Half Legs (₹650.00)" at bounding box center [655, 599] width 181 height 20
checkbox input "false"
click at [1101, 664] on input "text" at bounding box center [1105, 659] width 69 height 16
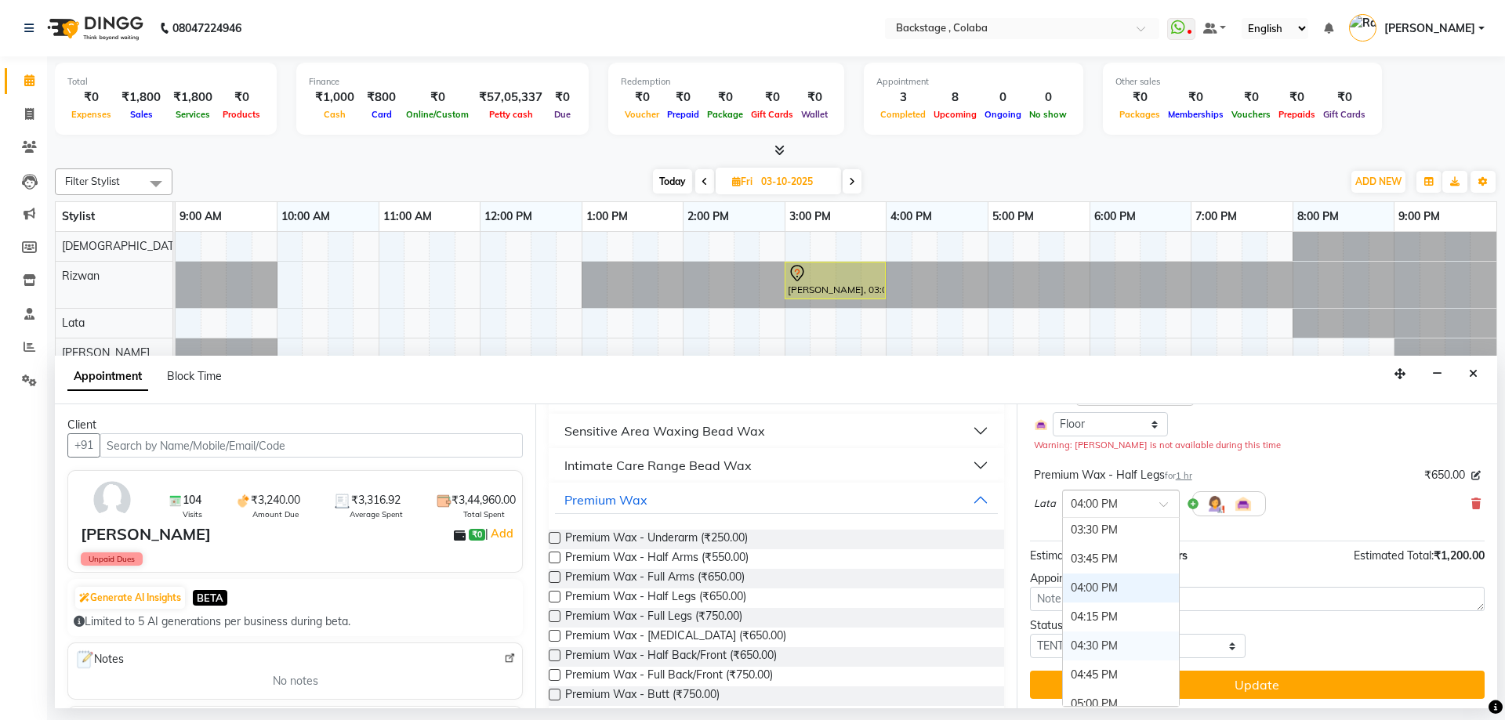
scroll to position [618, 0]
click at [1116, 608] on div "04:00 PM" at bounding box center [1121, 611] width 116 height 29
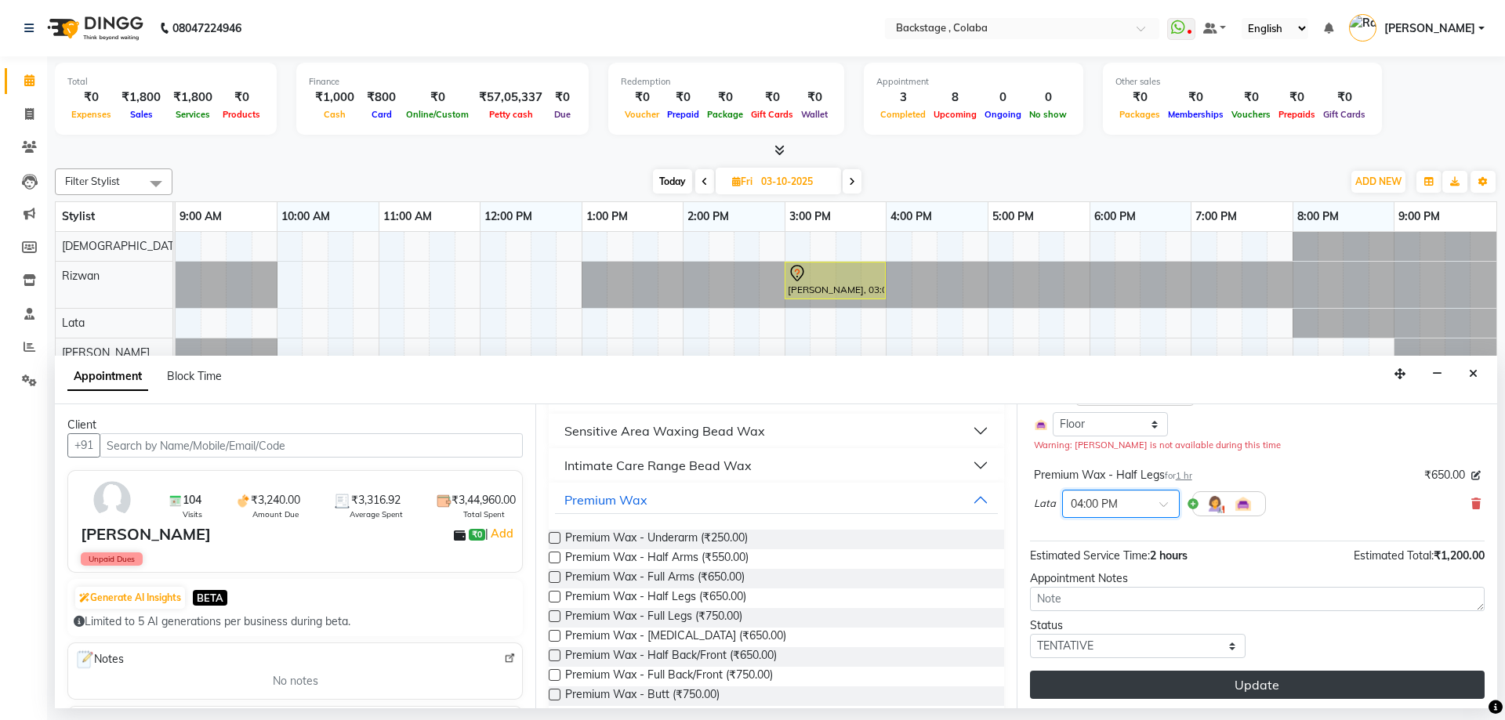
click at [1109, 691] on button "Update" at bounding box center [1257, 685] width 455 height 28
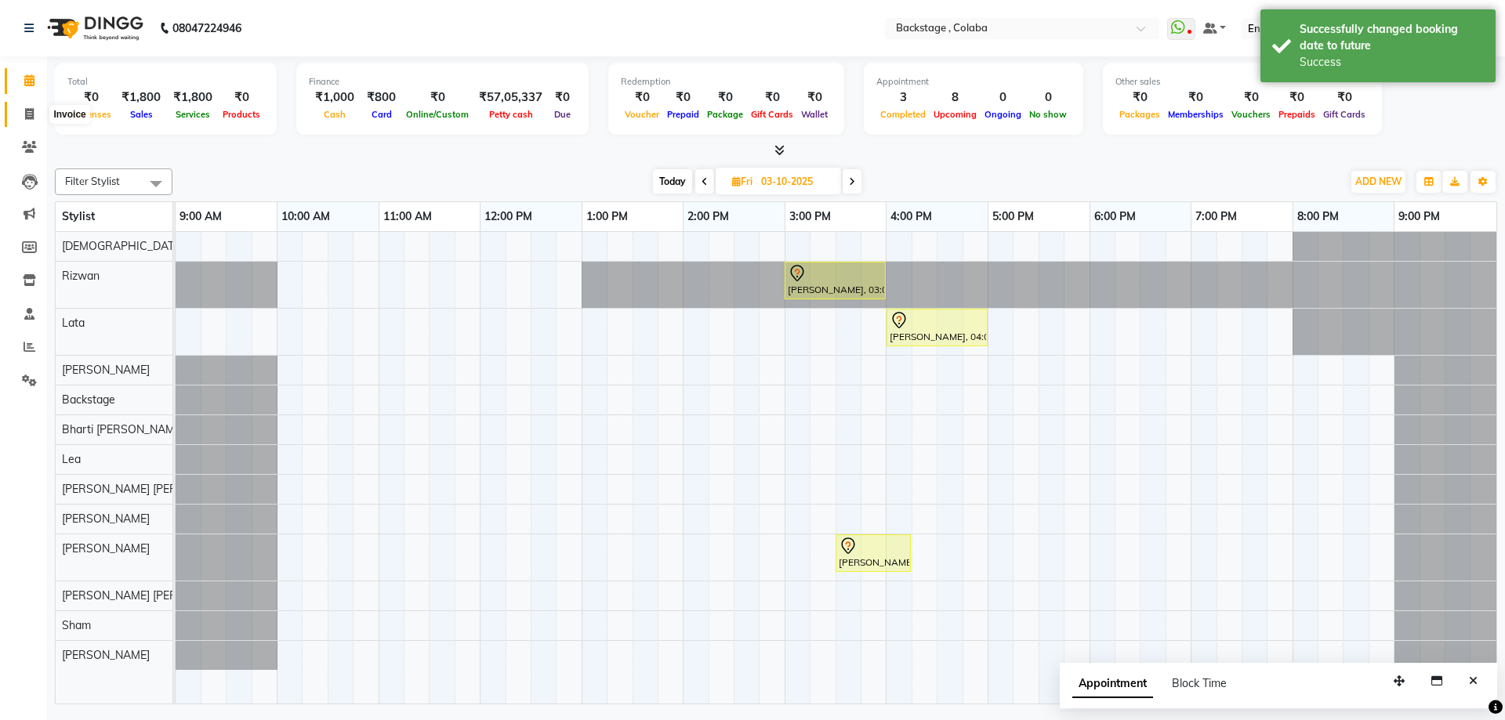
click at [33, 113] on icon at bounding box center [29, 114] width 9 height 12
select select "service"
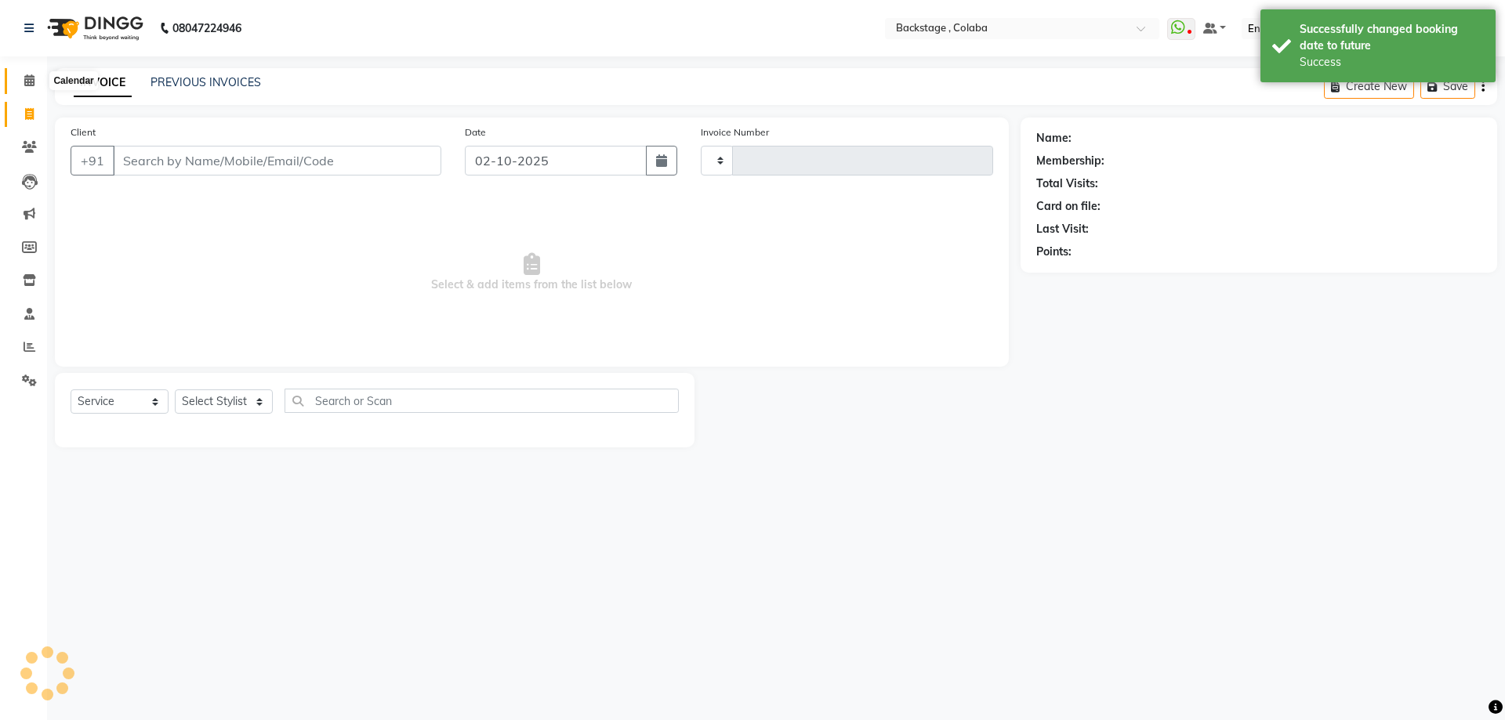
click at [25, 85] on icon at bounding box center [29, 80] width 10 height 12
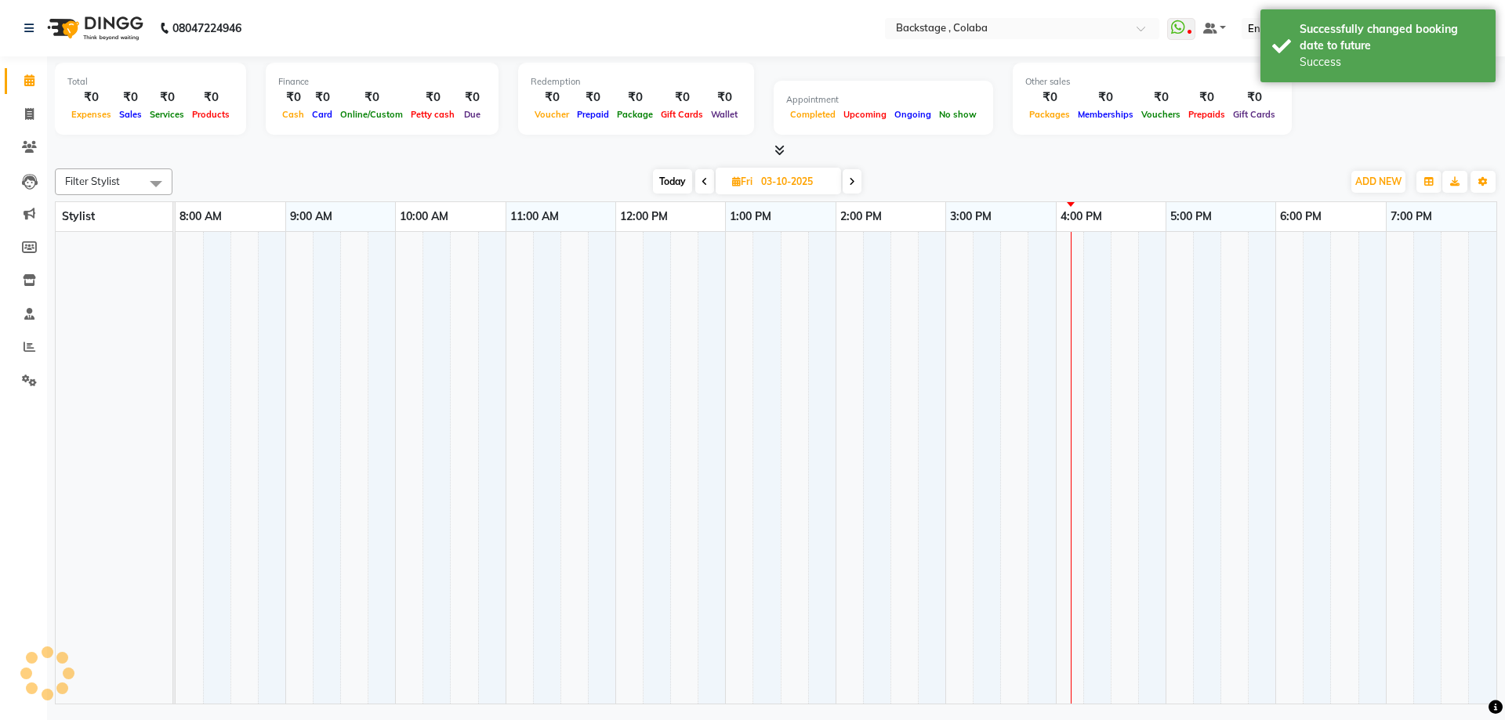
drag, startPoint x: 673, startPoint y: 182, endPoint x: 687, endPoint y: 182, distance: 14.1
click at [674, 182] on span "Today" at bounding box center [672, 181] width 39 height 24
type input "02-10-2025"
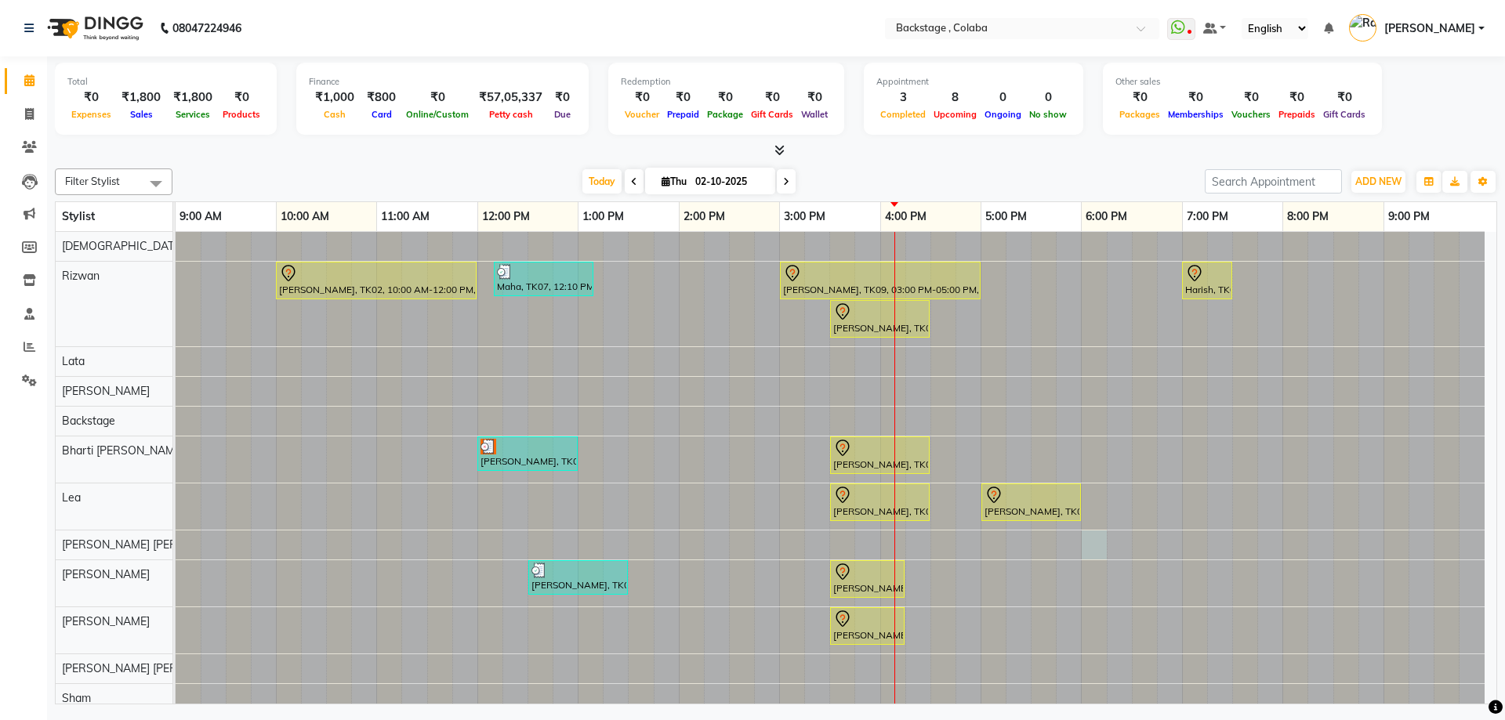
click at [176, 543] on div at bounding box center [176, 545] width 0 height 29
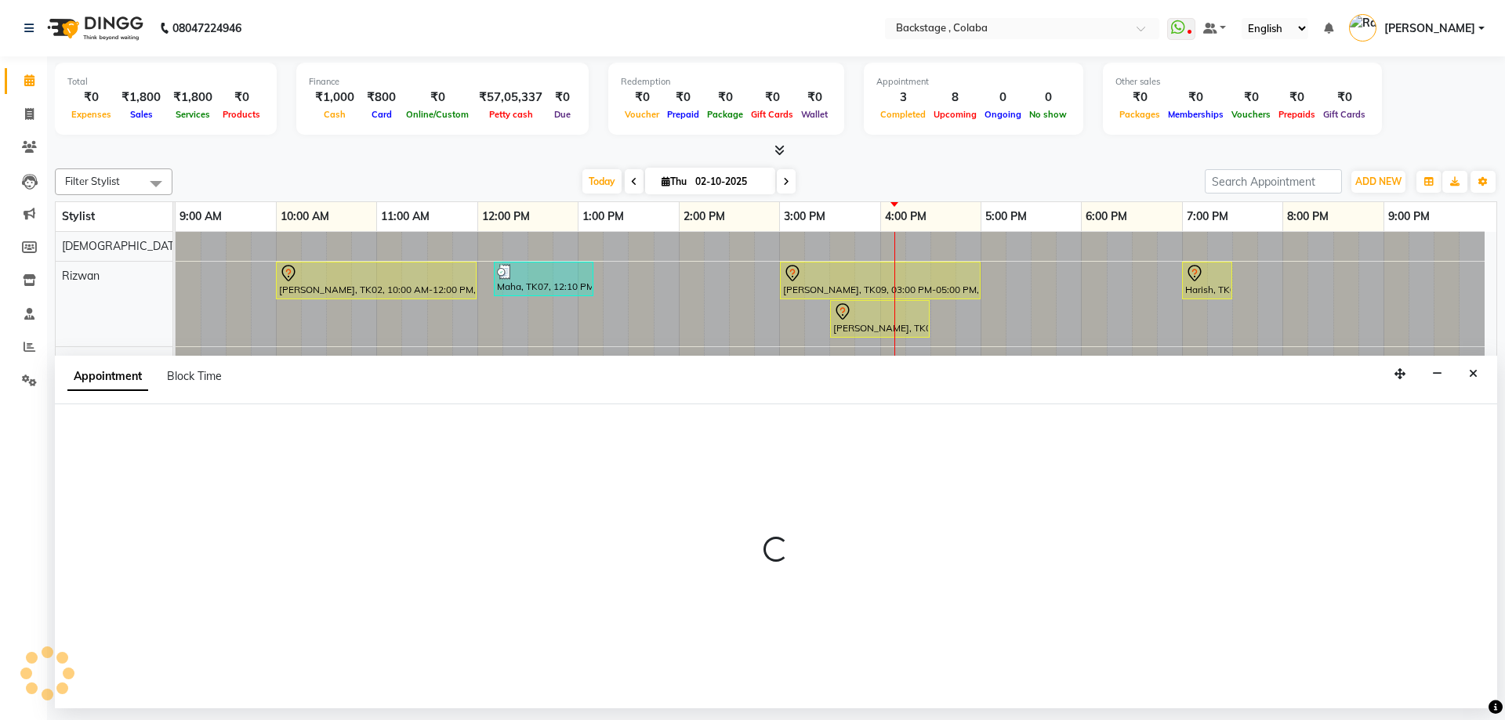
select select "83246"
select select "1080"
select select "tentative"
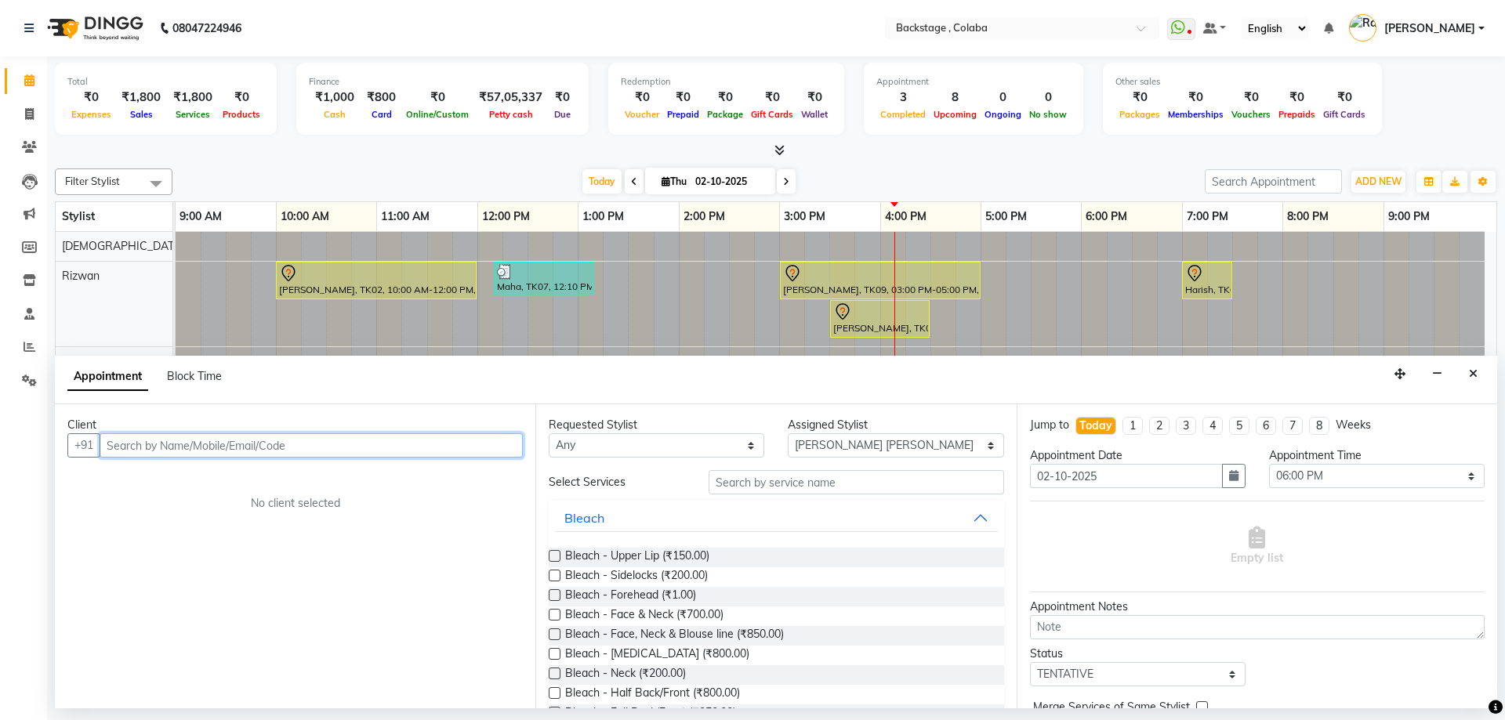
click at [124, 439] on input "text" at bounding box center [311, 446] width 423 height 24
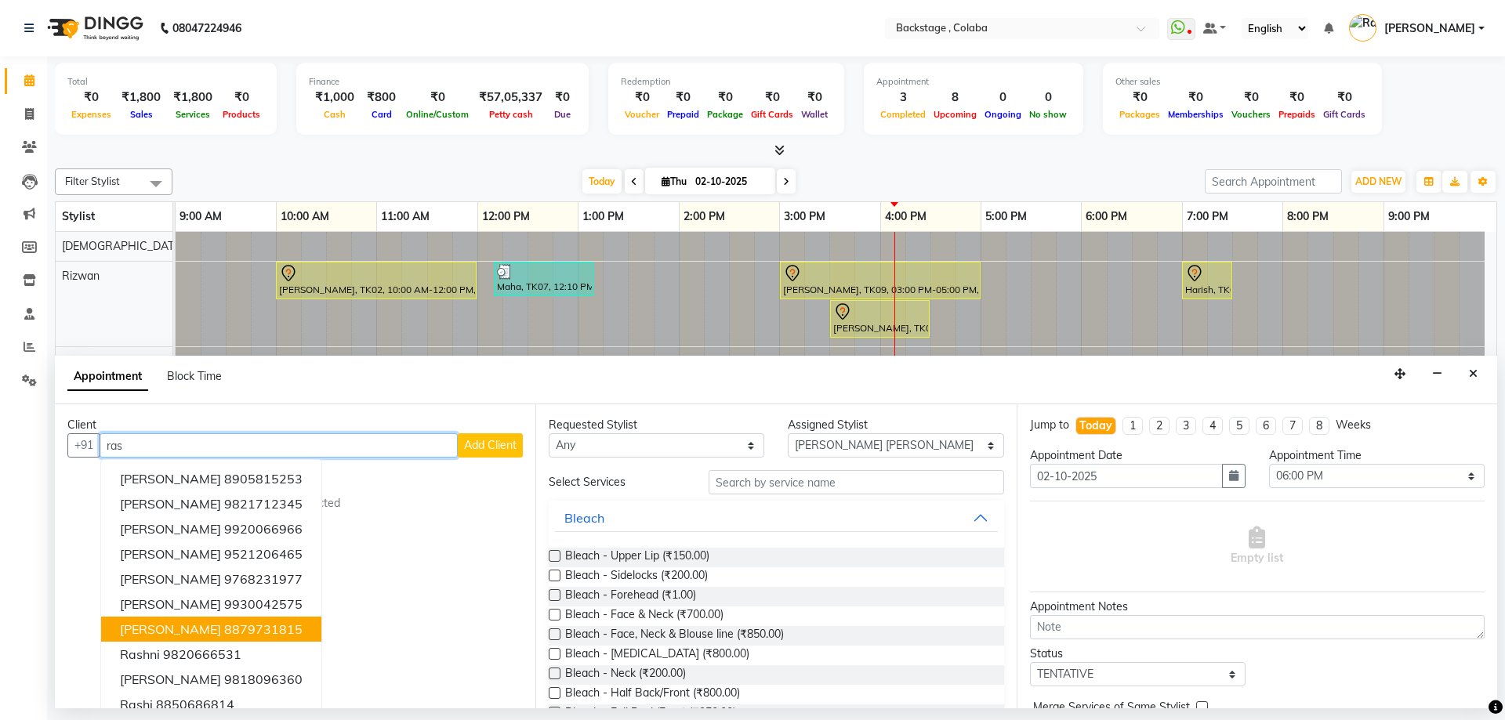
click at [186, 626] on span "Rashi Chandra" at bounding box center [170, 630] width 101 height 16
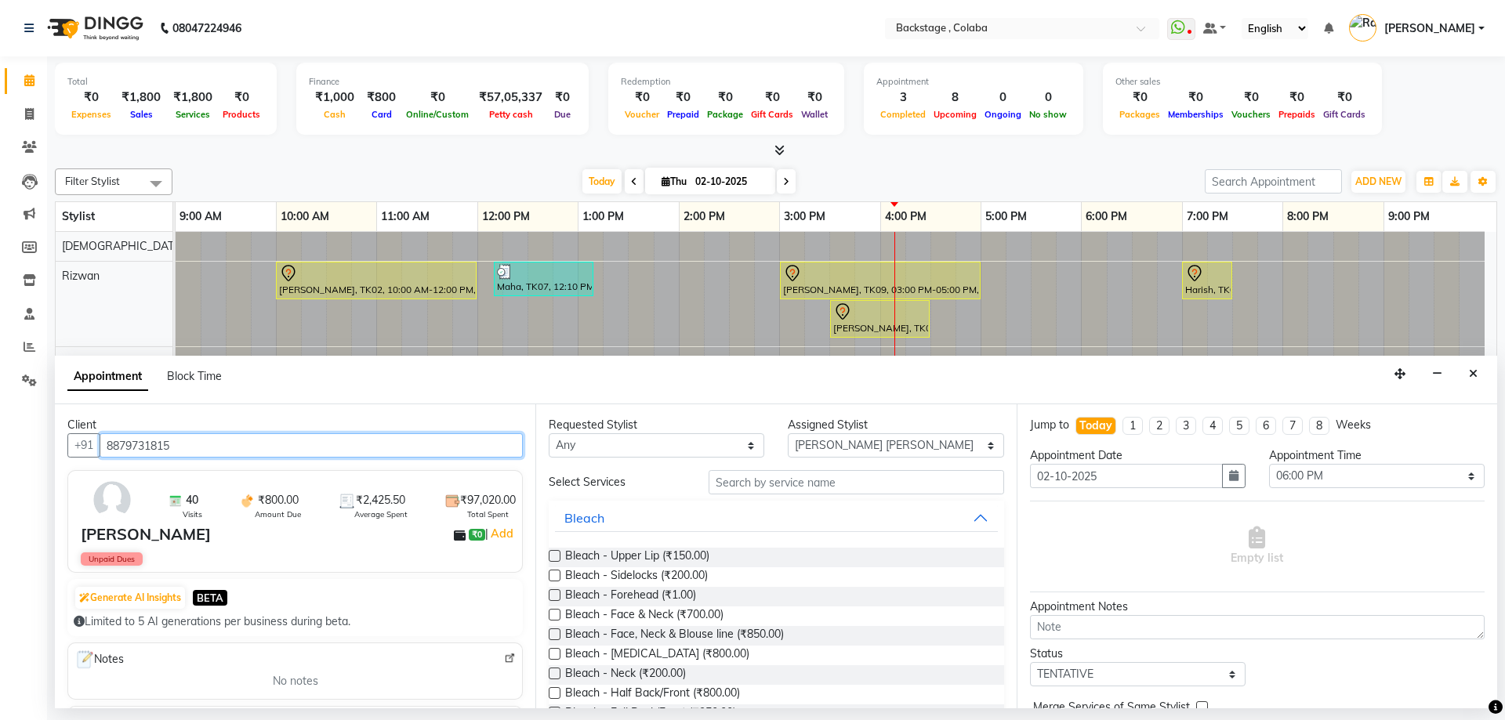
type input "8879731815"
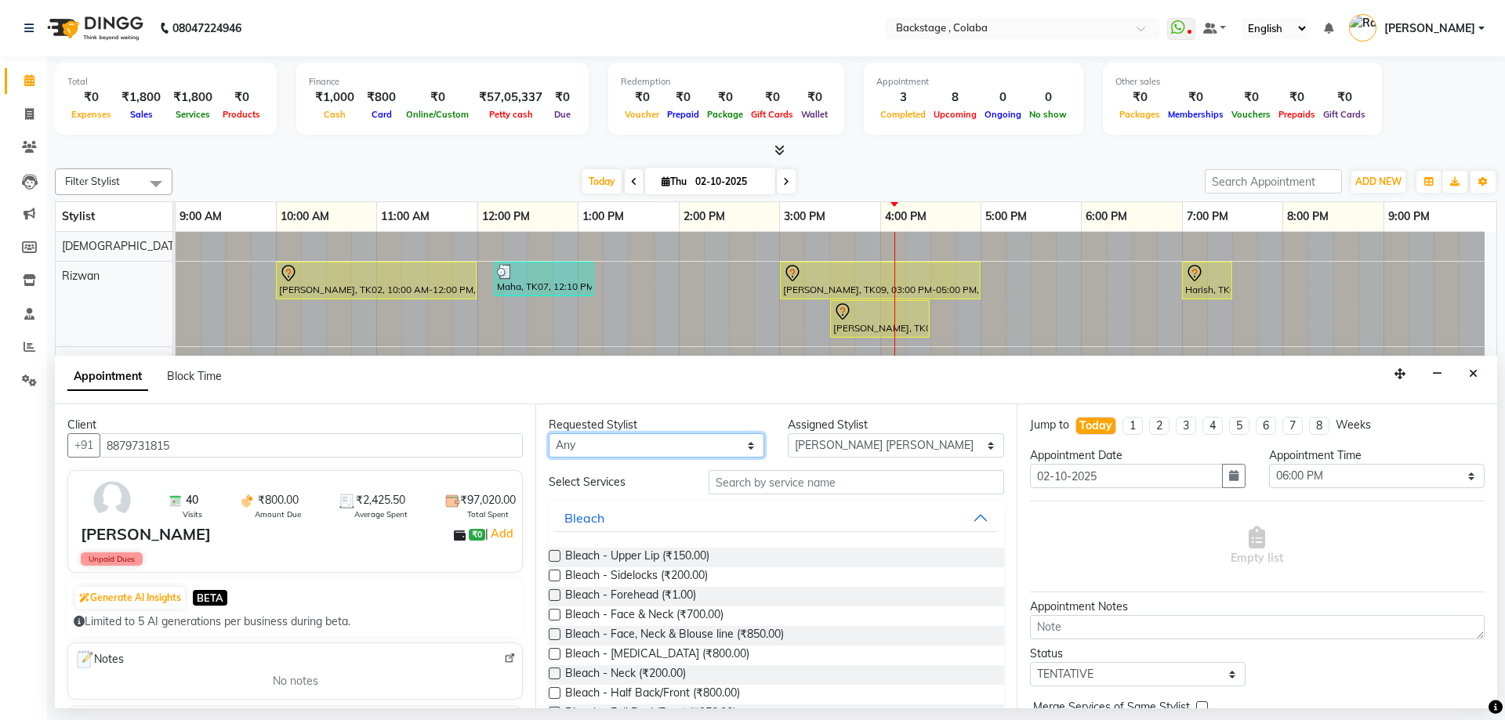
click at [667, 449] on select "Any Backstage Bharti Nitesh Gohar Jayesh Anil Karekar Kalavati Sharma Kalindi J…" at bounding box center [657, 446] width 216 height 24
select select "83246"
click at [549, 434] on select "Any Backstage Bharti Nitesh Gohar Jayesh Anil Karekar Kalavati Sharma Kalindi J…" at bounding box center [657, 446] width 216 height 24
click at [742, 469] on div "Requested Stylist Any Backstage Bharti Nitesh Gohar Jayesh Anil Karekar Kalavat…" at bounding box center [775, 557] width 481 height 304
click at [739, 485] on input "text" at bounding box center [857, 482] width 296 height 24
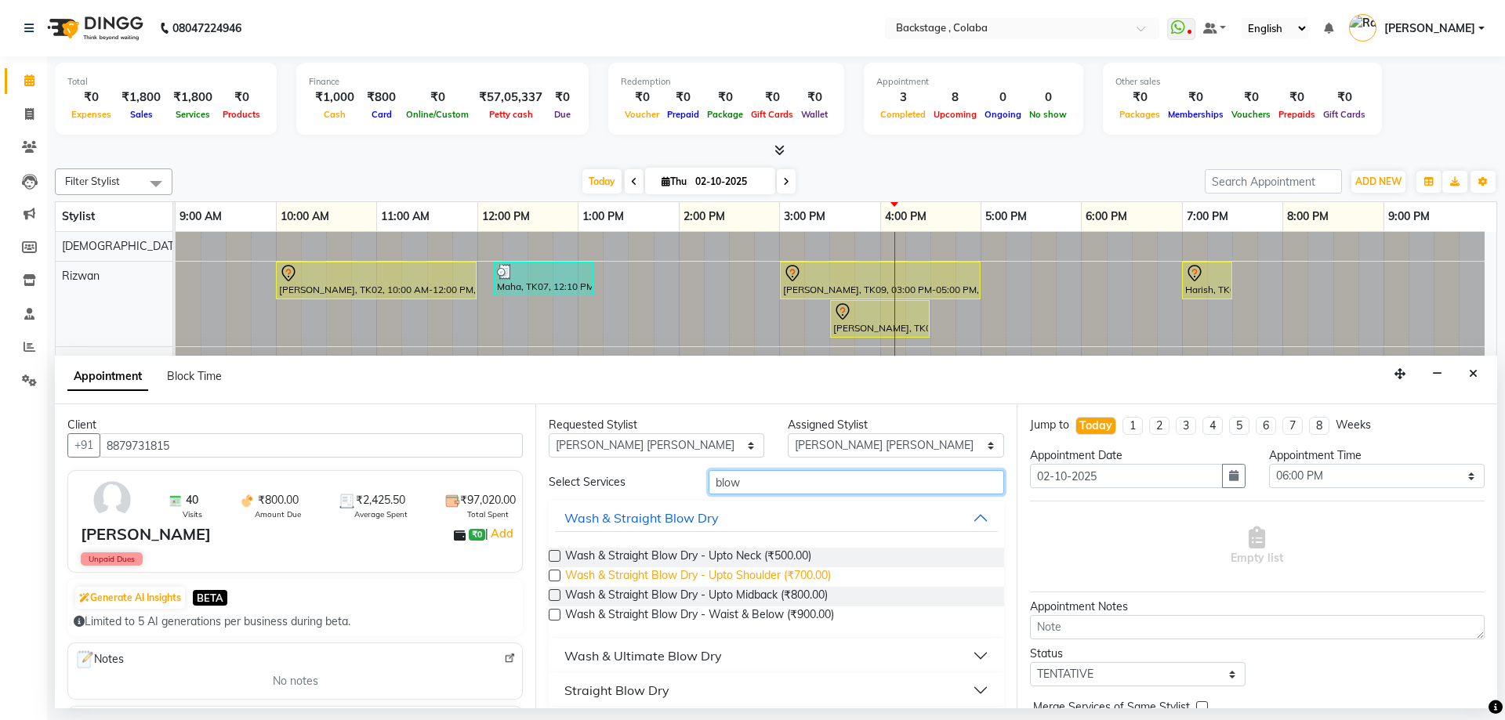
type input "blow"
click at [624, 577] on span "Wash & Straight Blow Dry - Upto Shoulder (₹700.00)" at bounding box center [698, 578] width 266 height 20
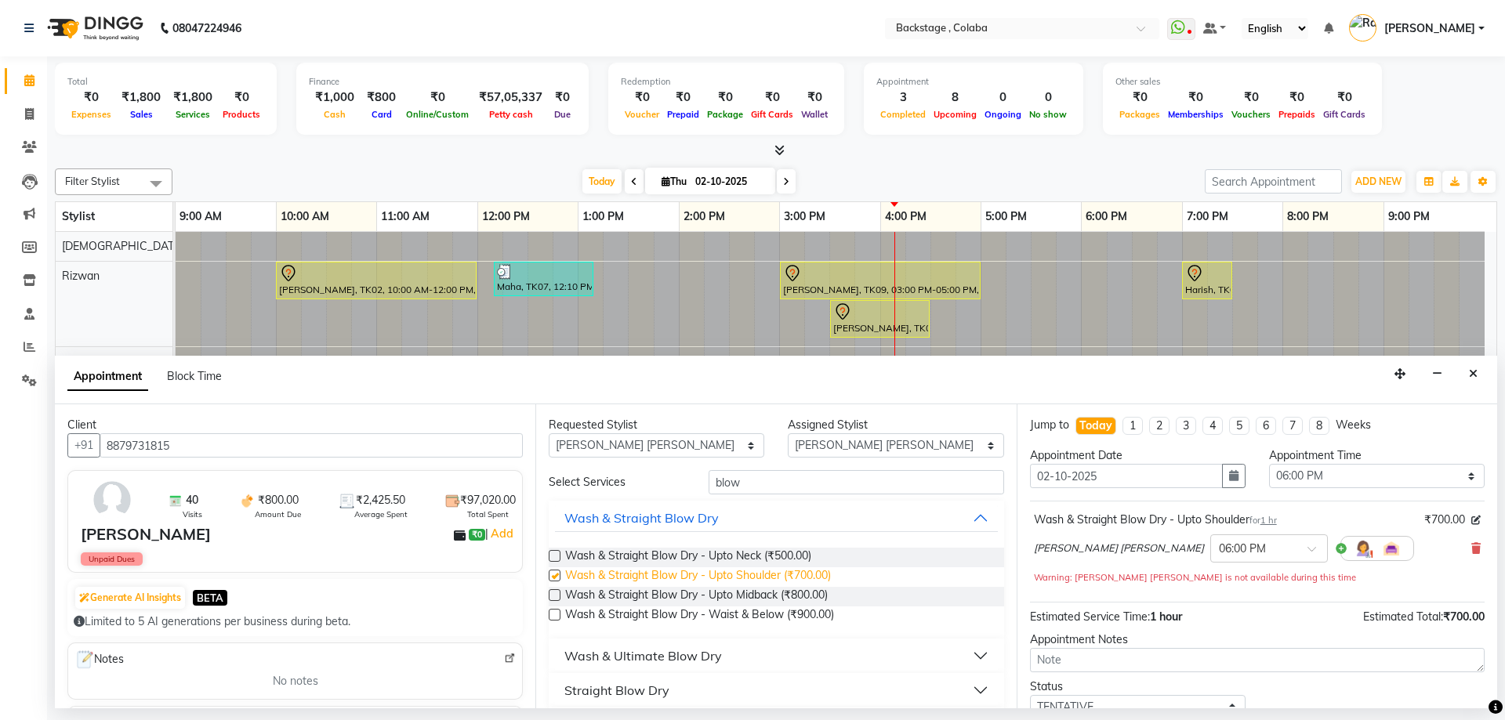
checkbox input "false"
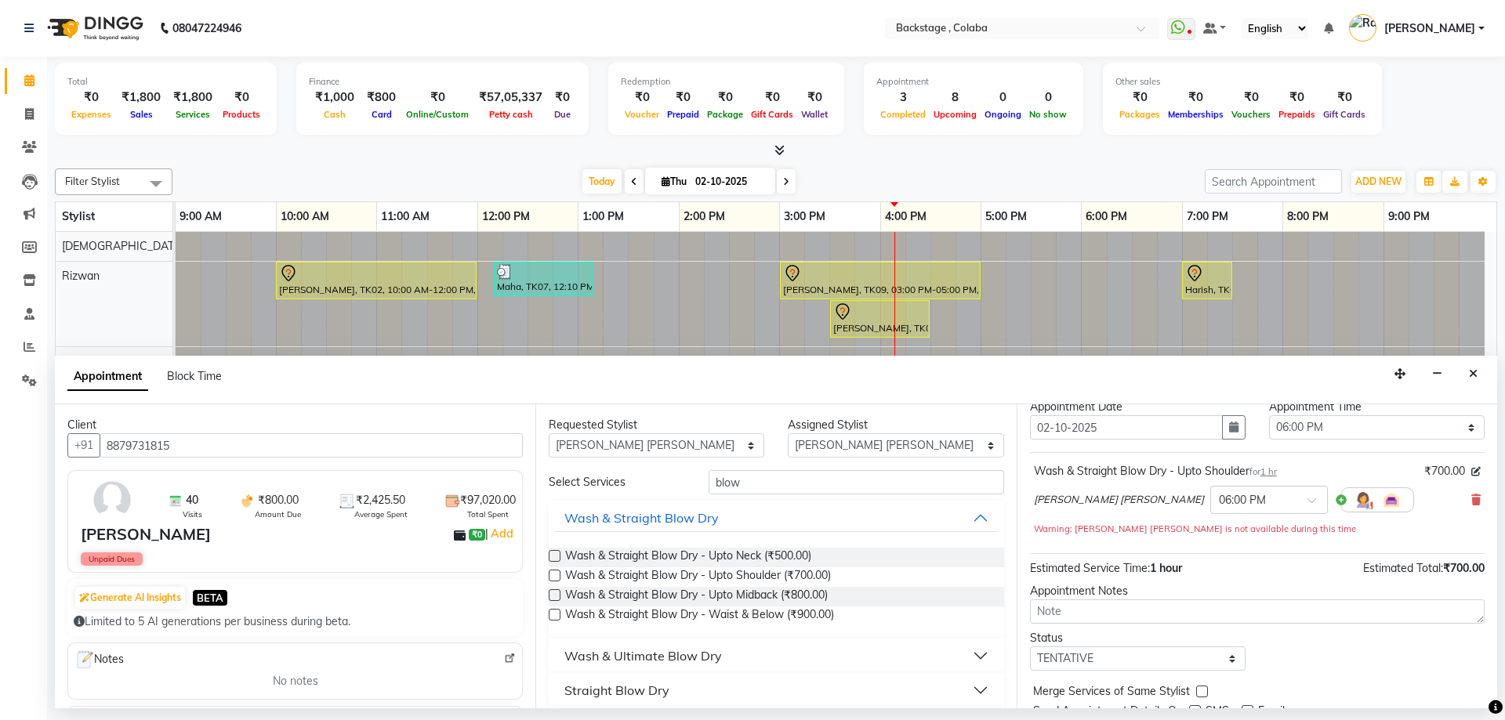
scroll to position [110, 0]
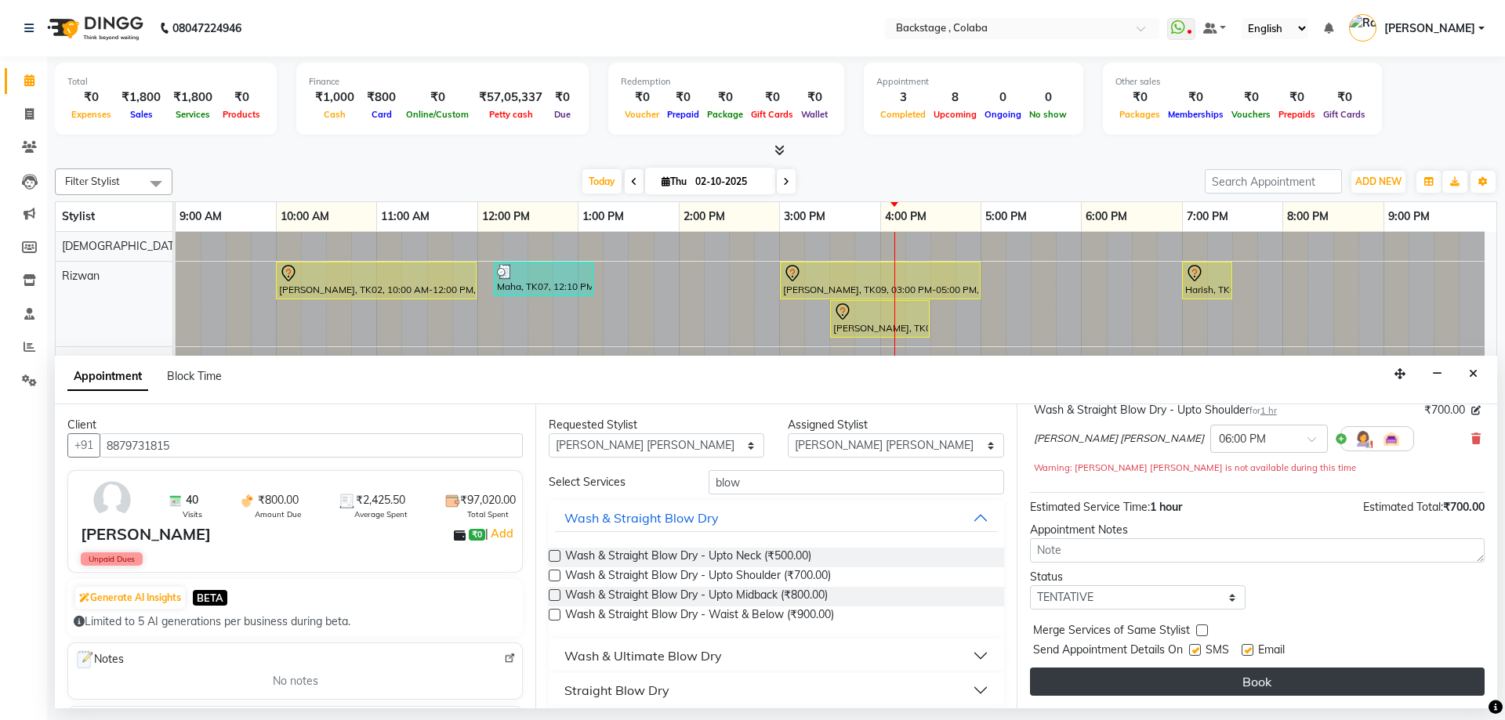
click at [1155, 680] on button "Book" at bounding box center [1257, 682] width 455 height 28
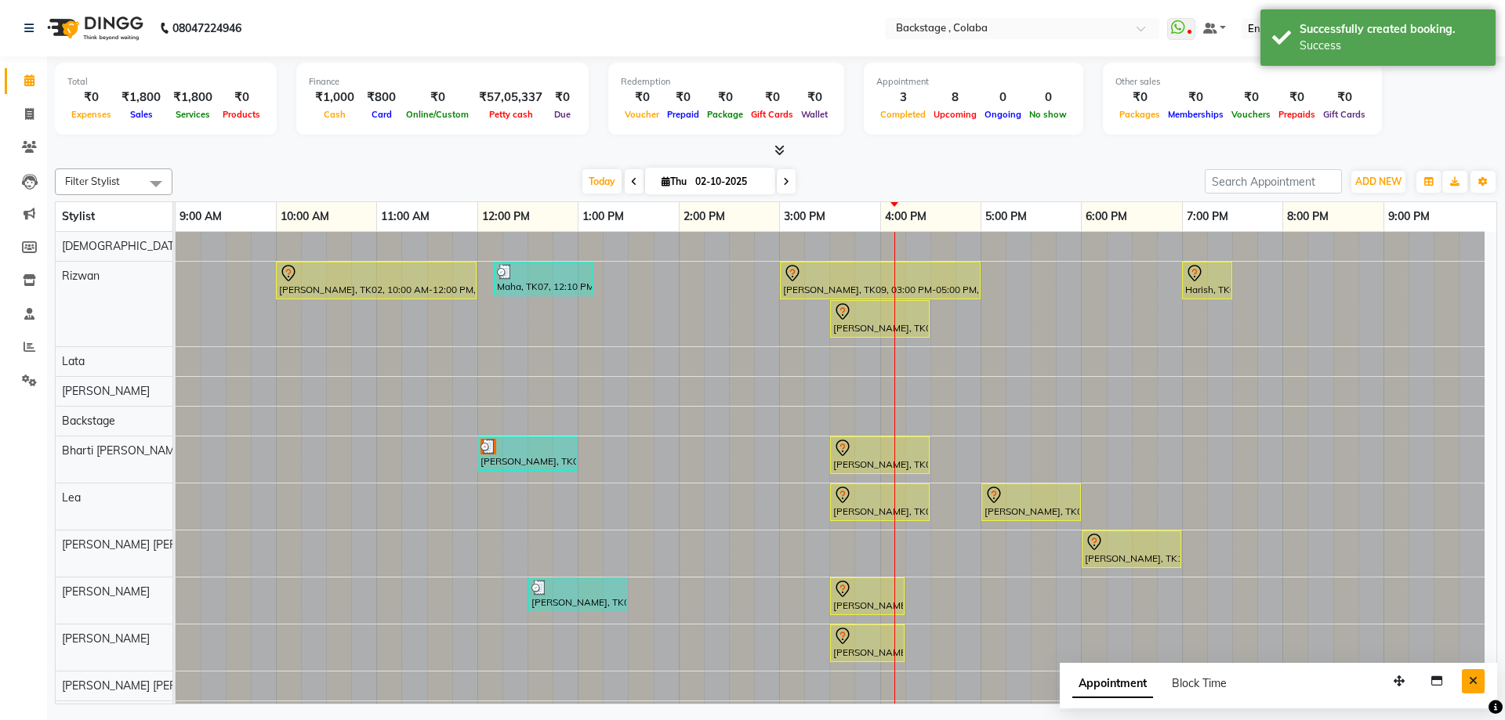
click at [1469, 684] on icon "Close" at bounding box center [1473, 681] width 9 height 11
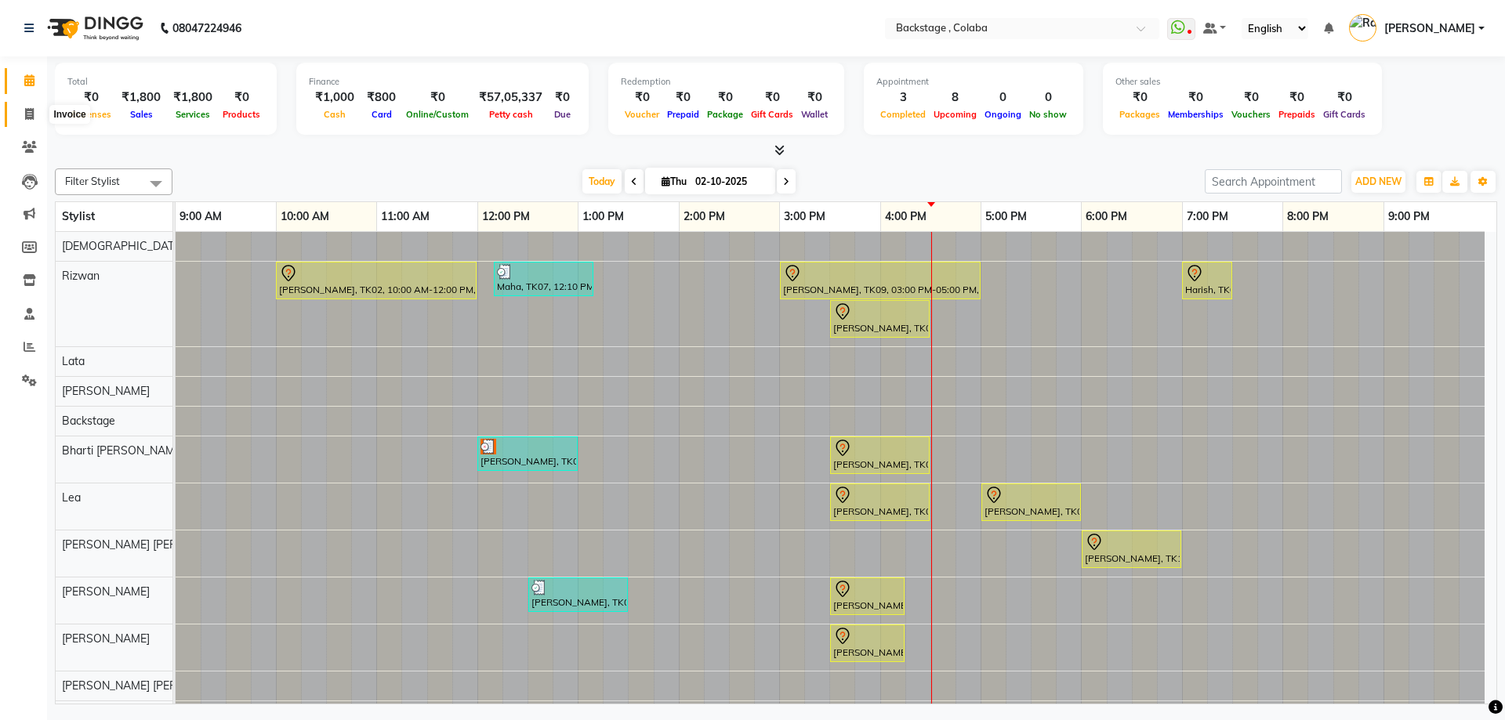
click at [27, 112] on icon at bounding box center [29, 114] width 9 height 12
select select "service"
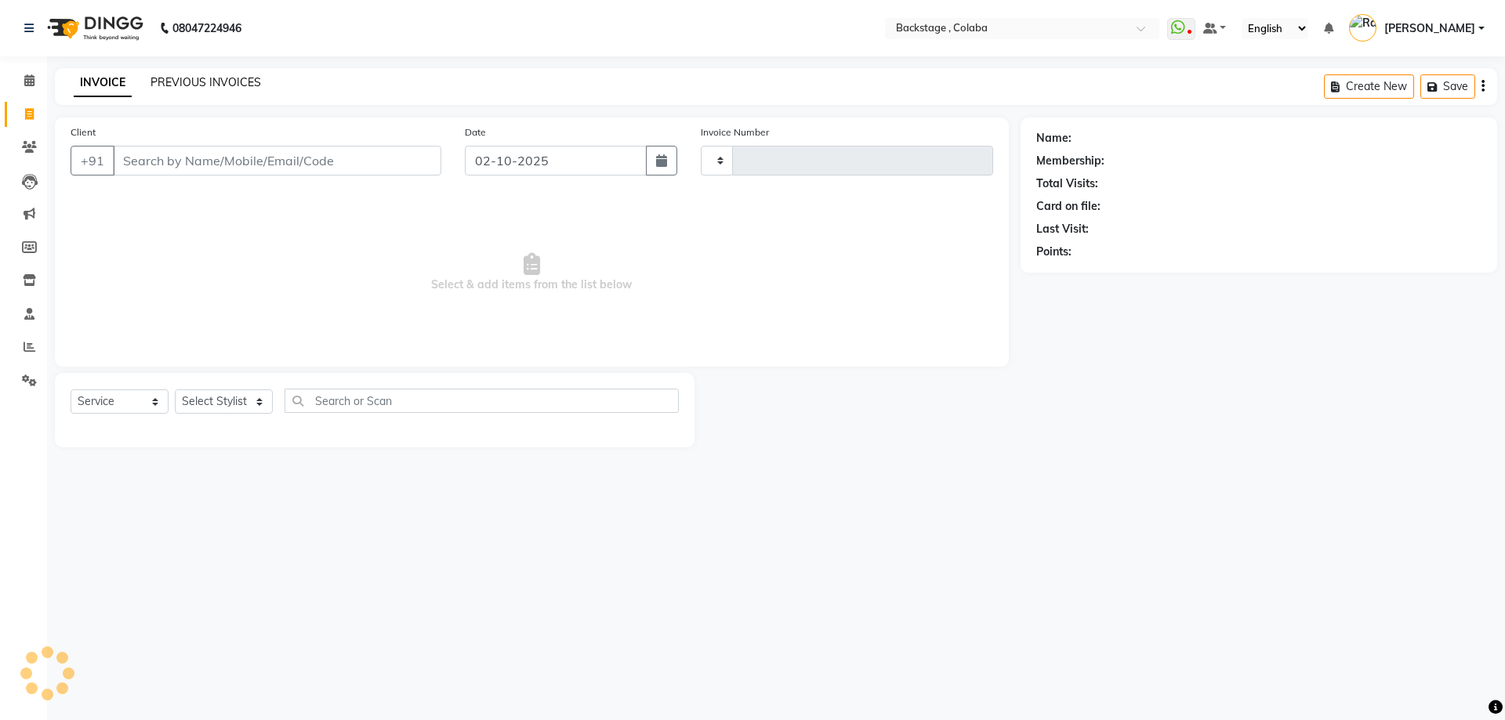
click at [199, 81] on link "PREVIOUS INVOICES" at bounding box center [206, 82] width 111 height 14
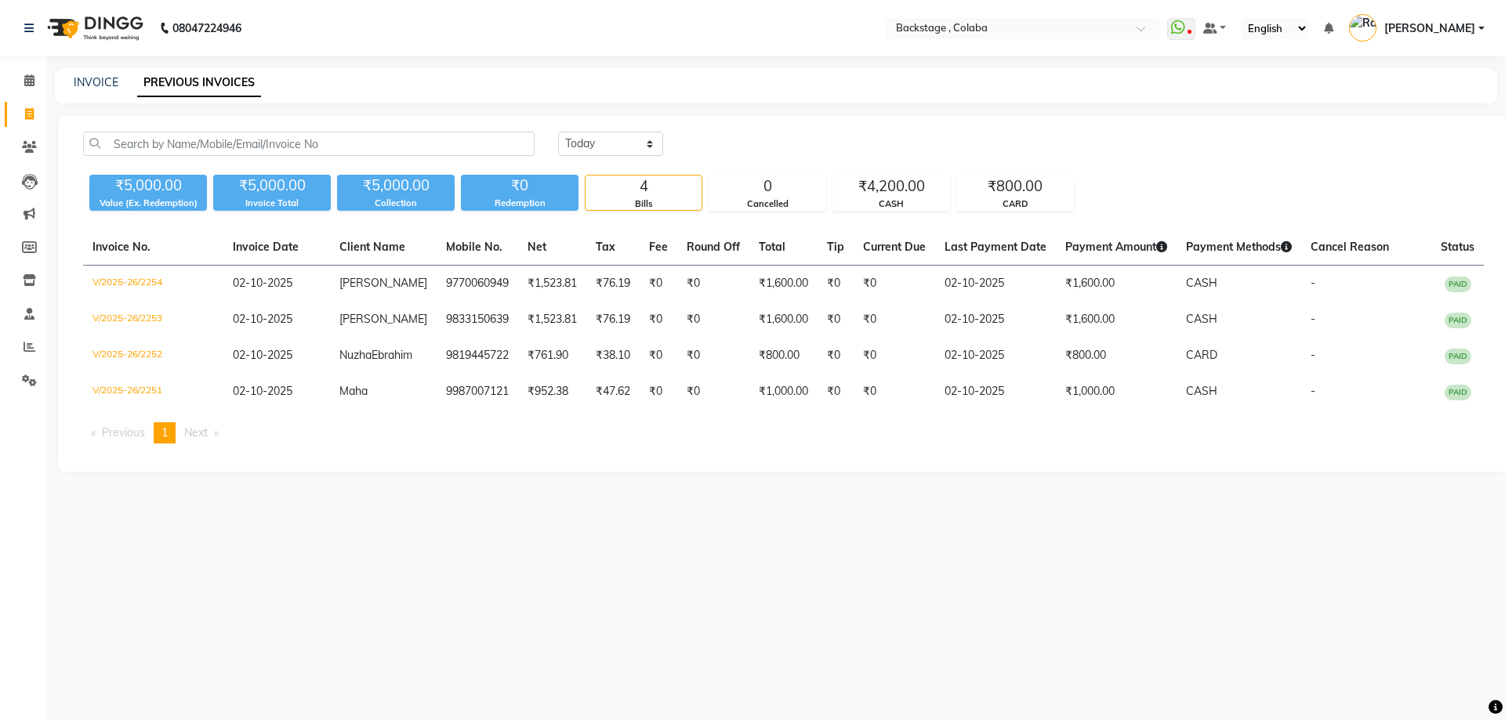
click at [118, 86] on div "INVOICE PREVIOUS INVOICES" at bounding box center [767, 82] width 1424 height 16
click at [95, 85] on link "INVOICE" at bounding box center [96, 82] width 45 height 14
select select "service"
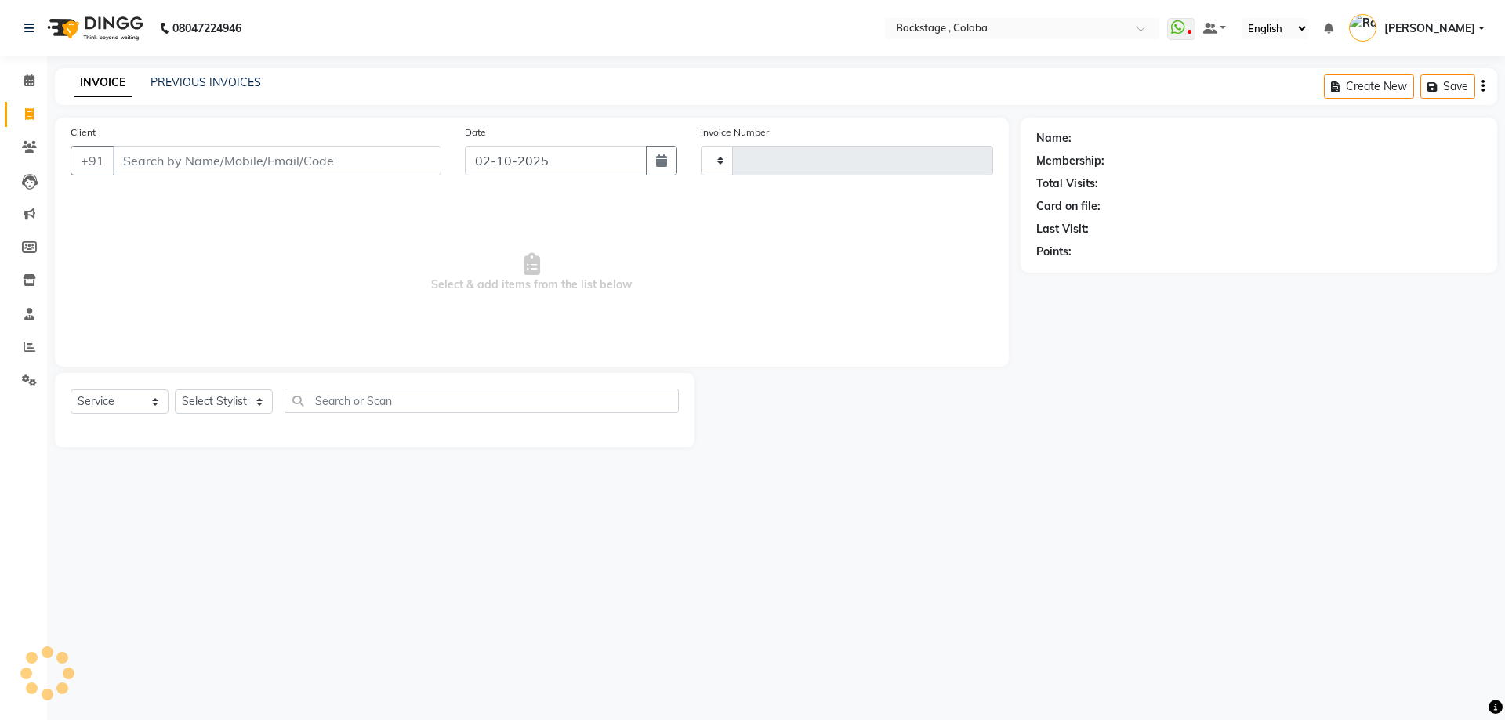
type input "2255"
select select "5451"
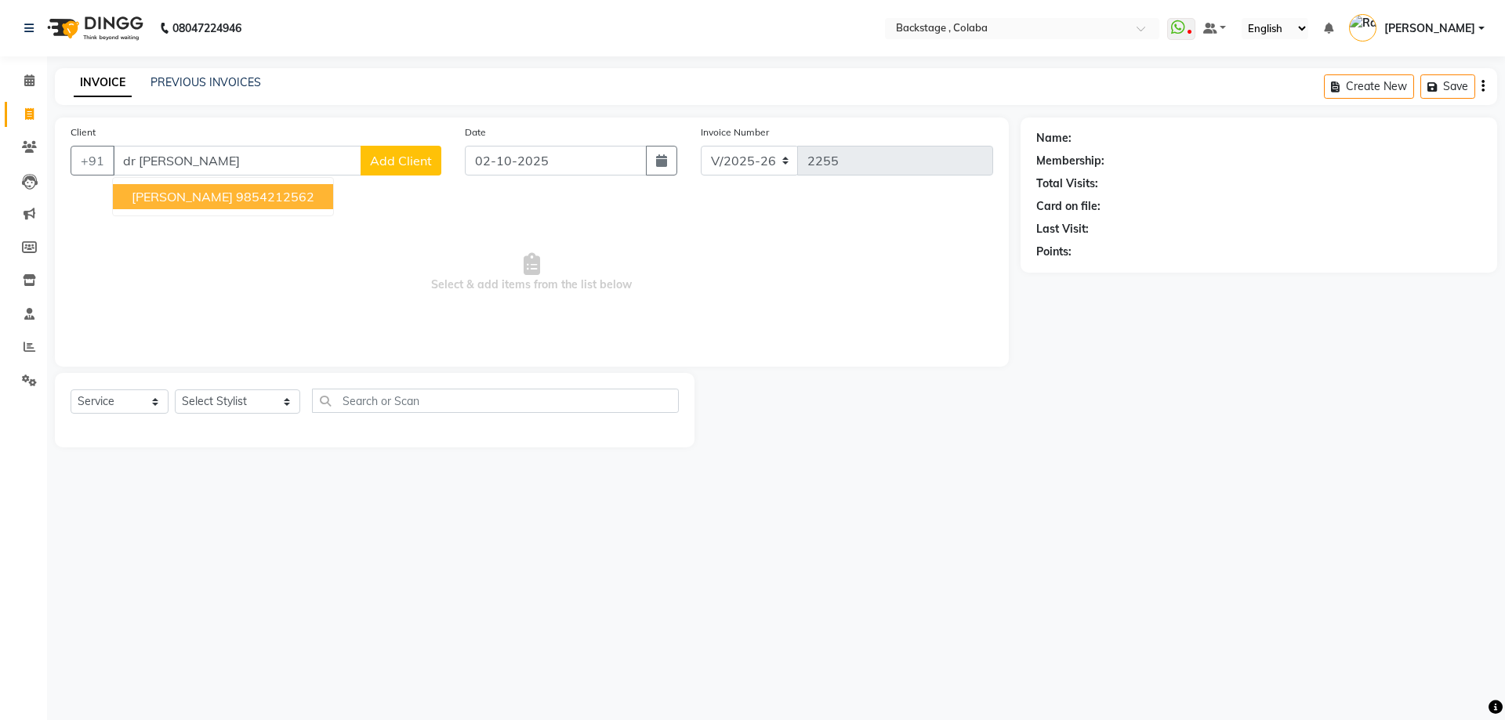
click at [233, 206] on button "Dr Pannu 9854212562" at bounding box center [223, 196] width 220 height 25
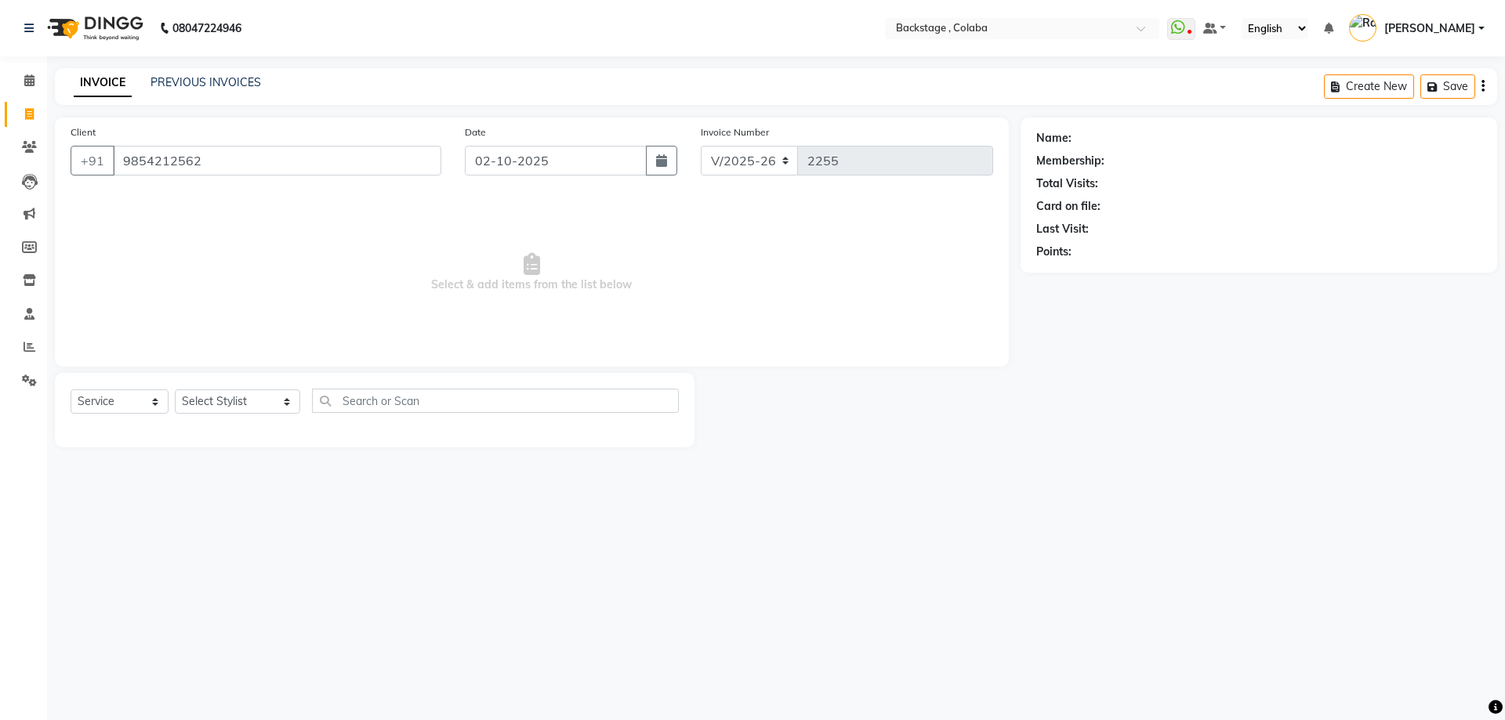
type input "9854212562"
click at [241, 408] on select "Select Stylist Backstage Bharti Nitesh Gohar Jayesh Anil Karekar Kalavati Sharm…" at bounding box center [237, 402] width 125 height 24
select select "36480"
click at [175, 390] on select "Select Stylist Backstage Bharti Nitesh Gohar Jayesh Anil Karekar Kalavati Sharm…" at bounding box center [237, 402] width 125 height 24
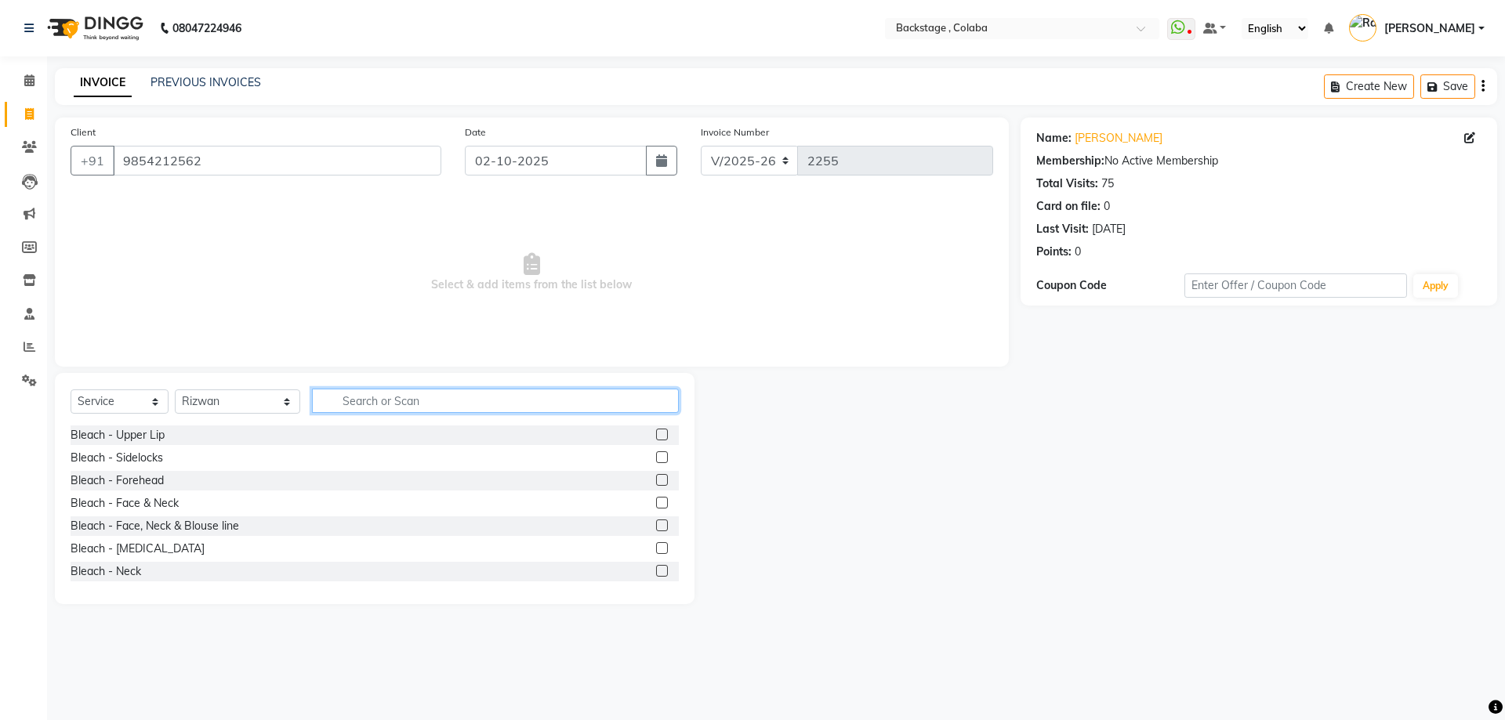
click at [357, 405] on input "text" at bounding box center [495, 401] width 367 height 24
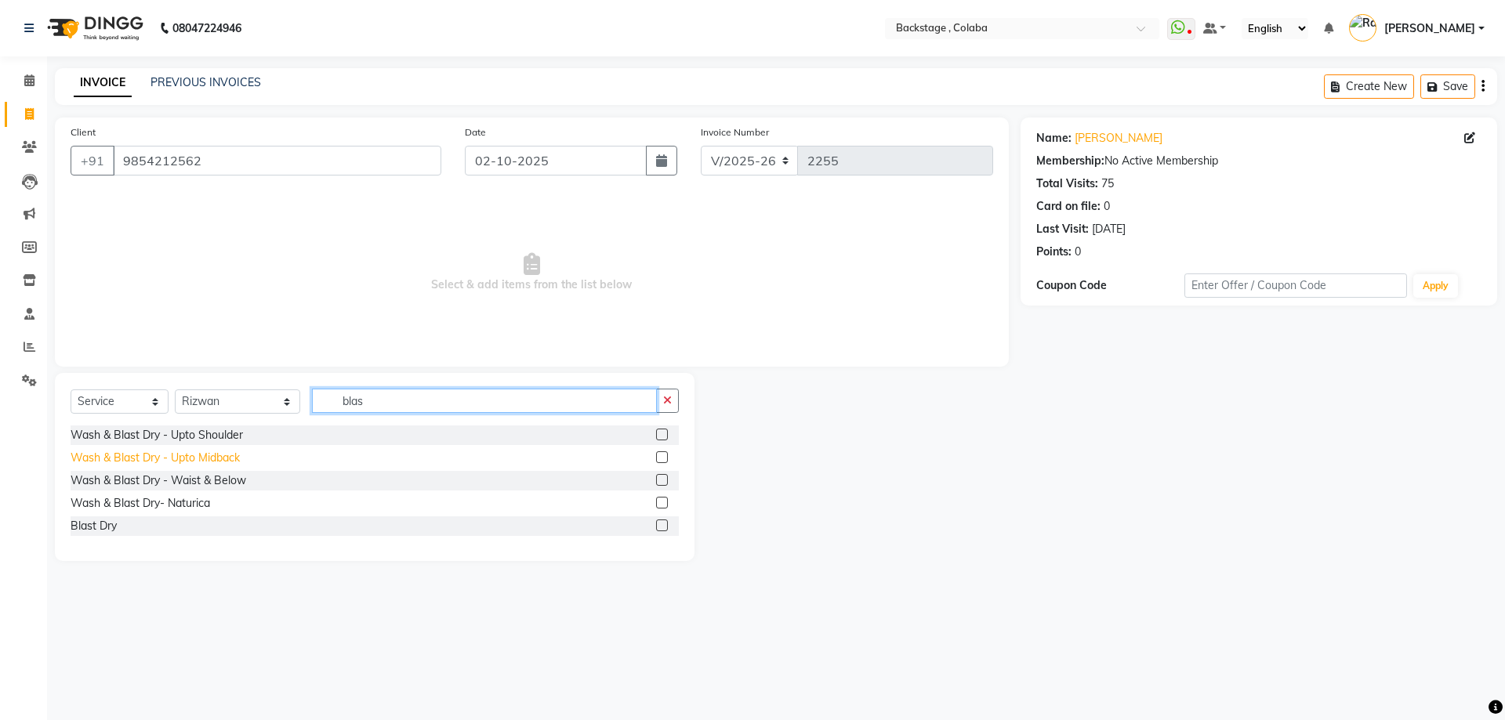
type input "blas"
click at [160, 458] on div "Wash & Blast Dry - Upto Midback" at bounding box center [155, 458] width 169 height 16
checkbox input "false"
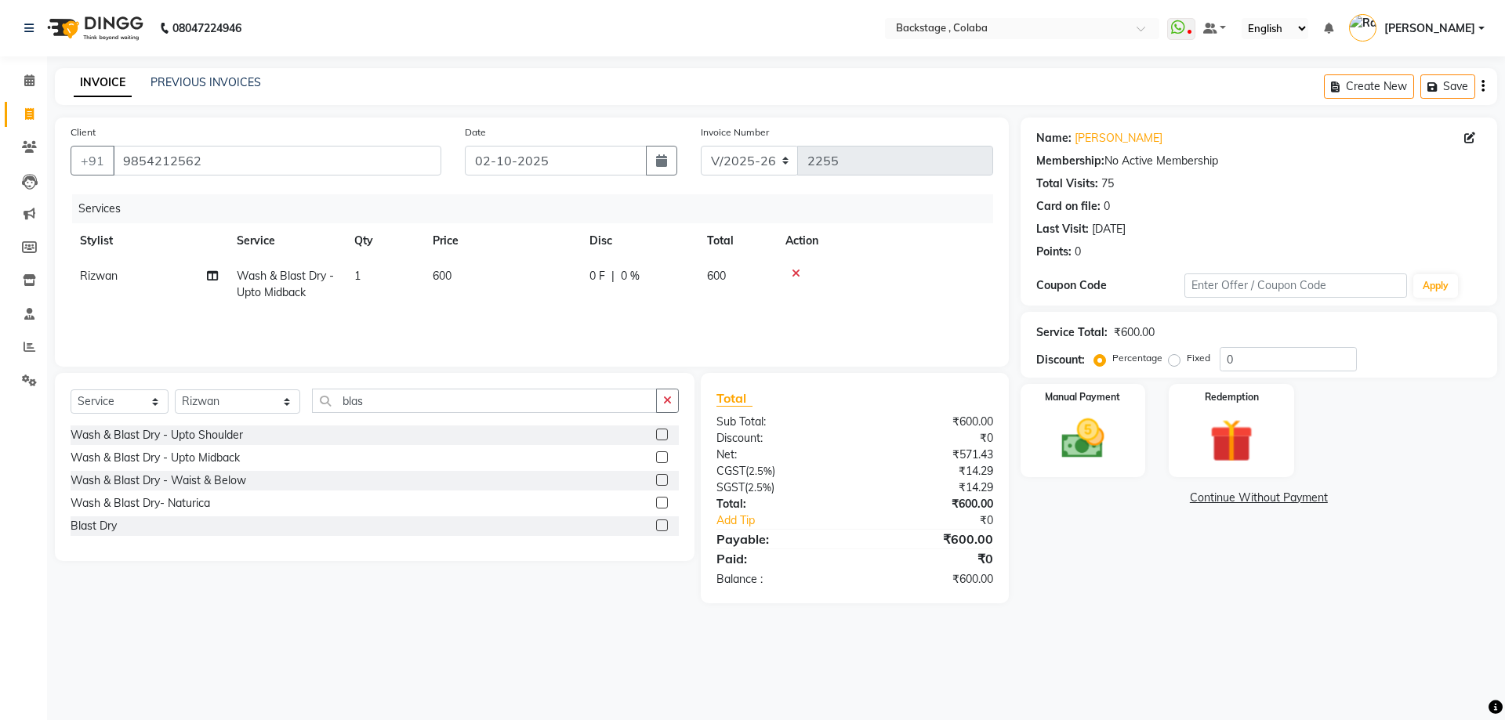
click at [543, 256] on th "Price" at bounding box center [501, 240] width 157 height 35
click at [1082, 432] on img at bounding box center [1083, 439] width 73 height 52
drag, startPoint x: 1353, startPoint y: 501, endPoint x: 1353, endPoint y: 514, distance: 12.5
click at [1353, 502] on span "CASH" at bounding box center [1358, 499] width 34 height 18
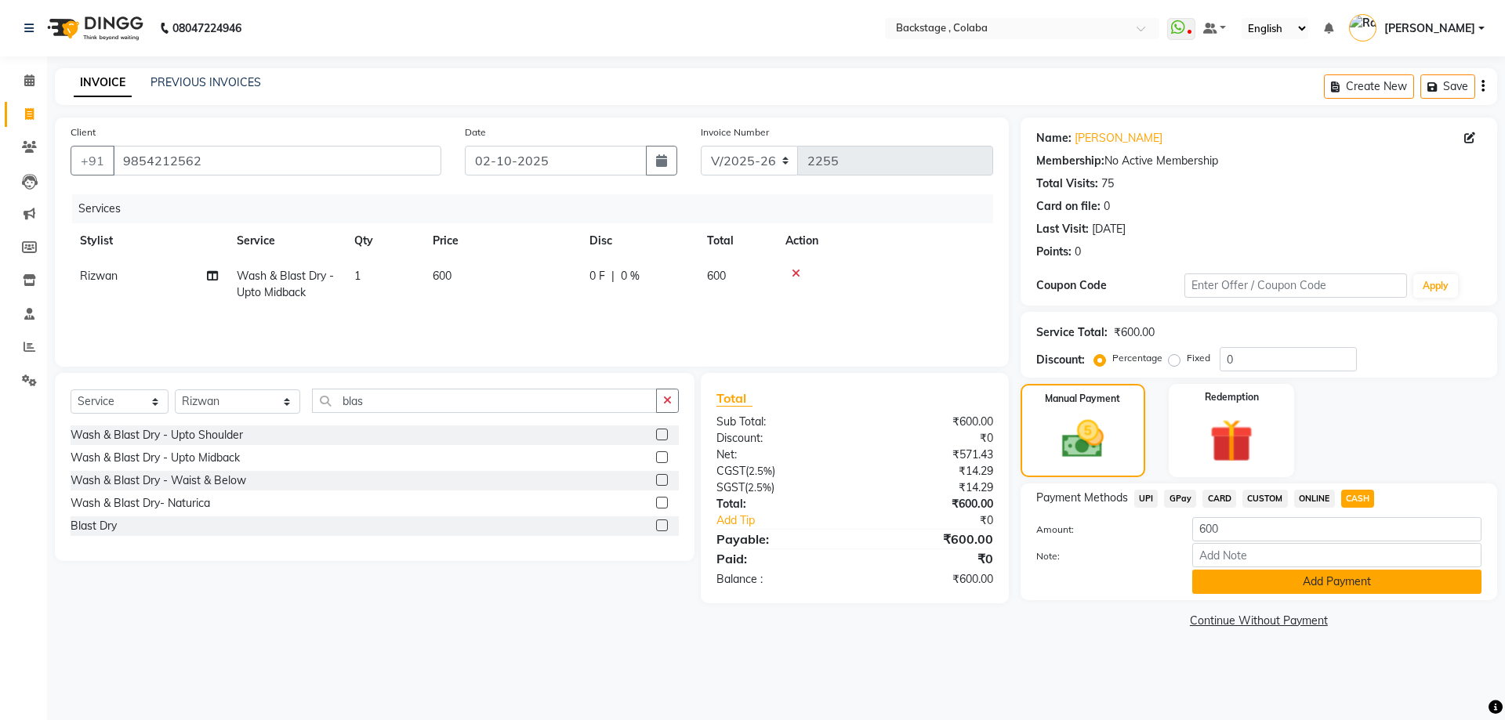
click at [1341, 593] on div "Payment Methods UPI GPay CARD CUSTOM ONLINE CASH Amount: 600 Note: Add Payment" at bounding box center [1259, 542] width 477 height 117
click at [1341, 591] on button "Add Payment" at bounding box center [1336, 582] width 289 height 24
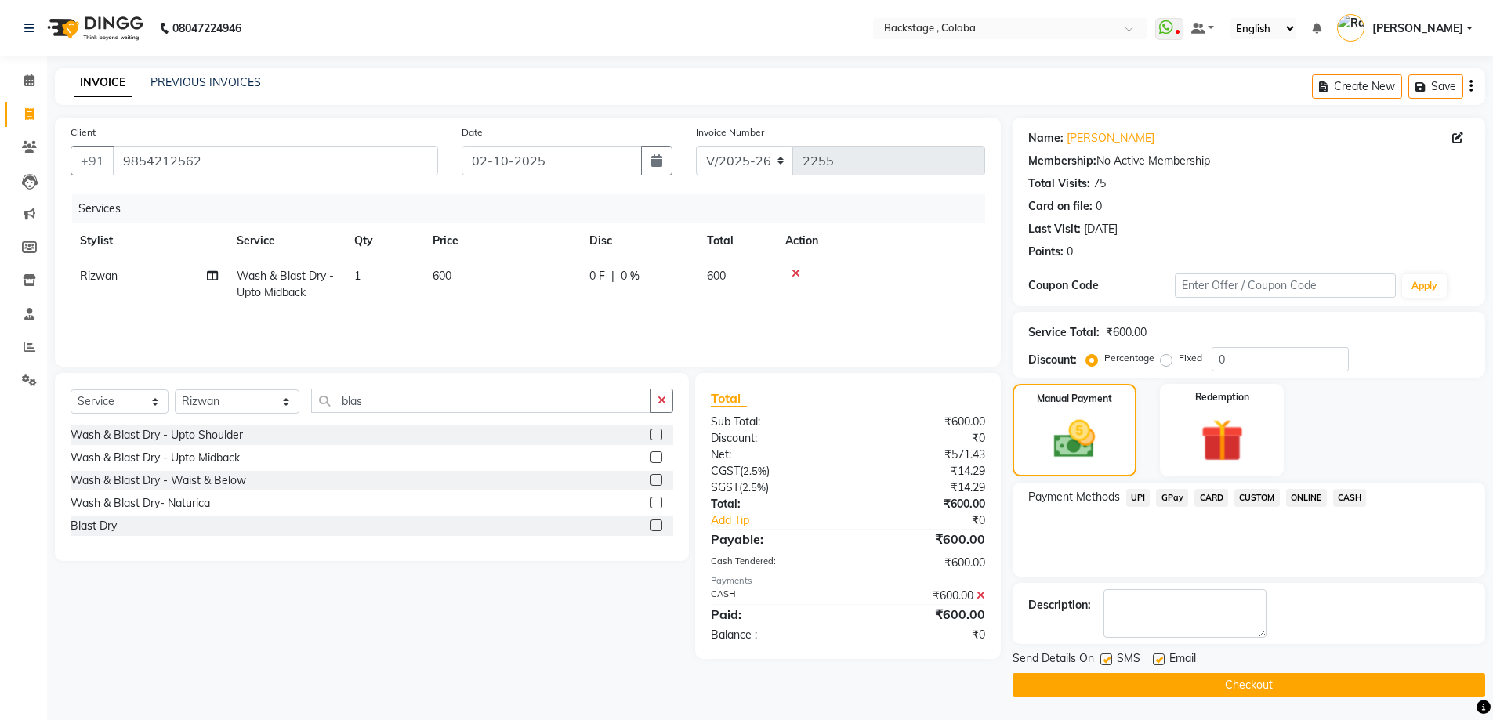
click at [1315, 693] on button "Checkout" at bounding box center [1249, 685] width 473 height 24
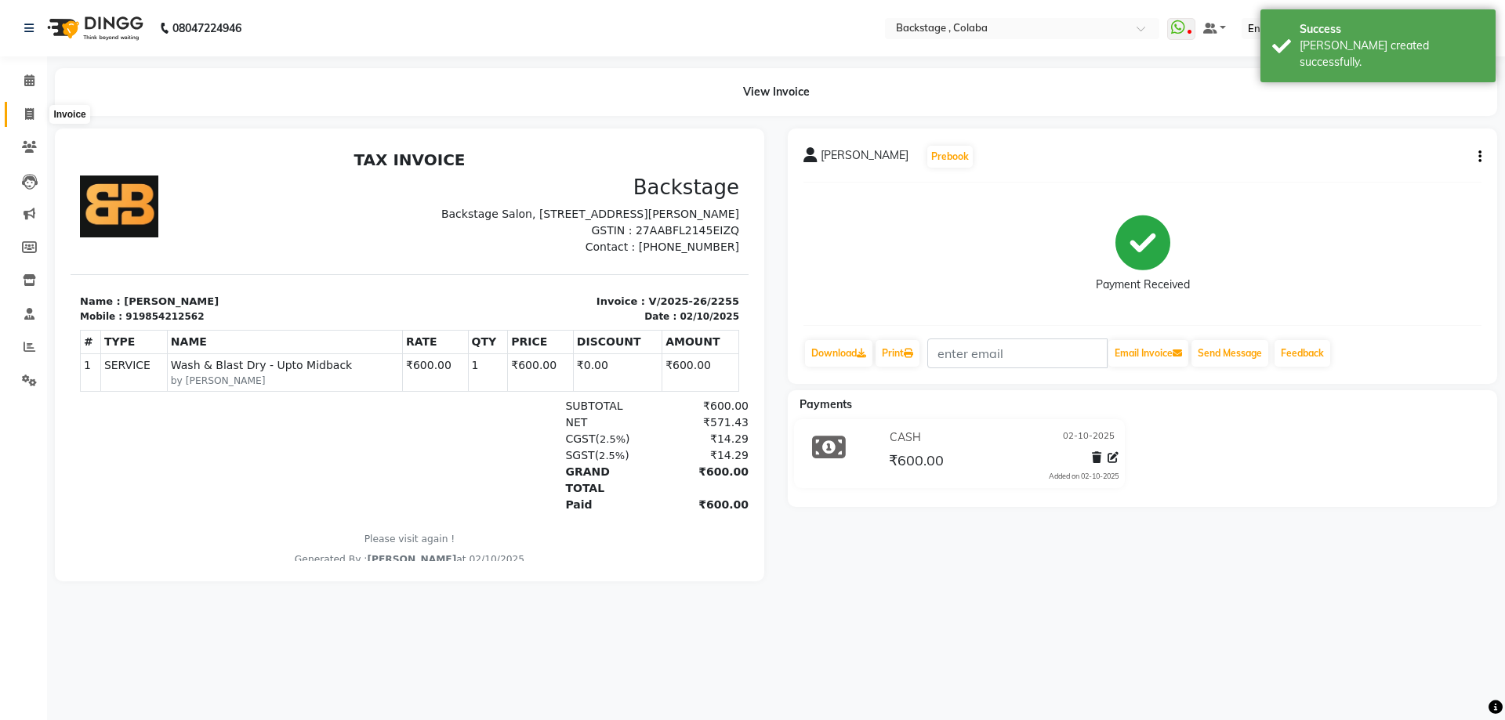
click at [32, 112] on icon at bounding box center [29, 114] width 9 height 12
select select "service"
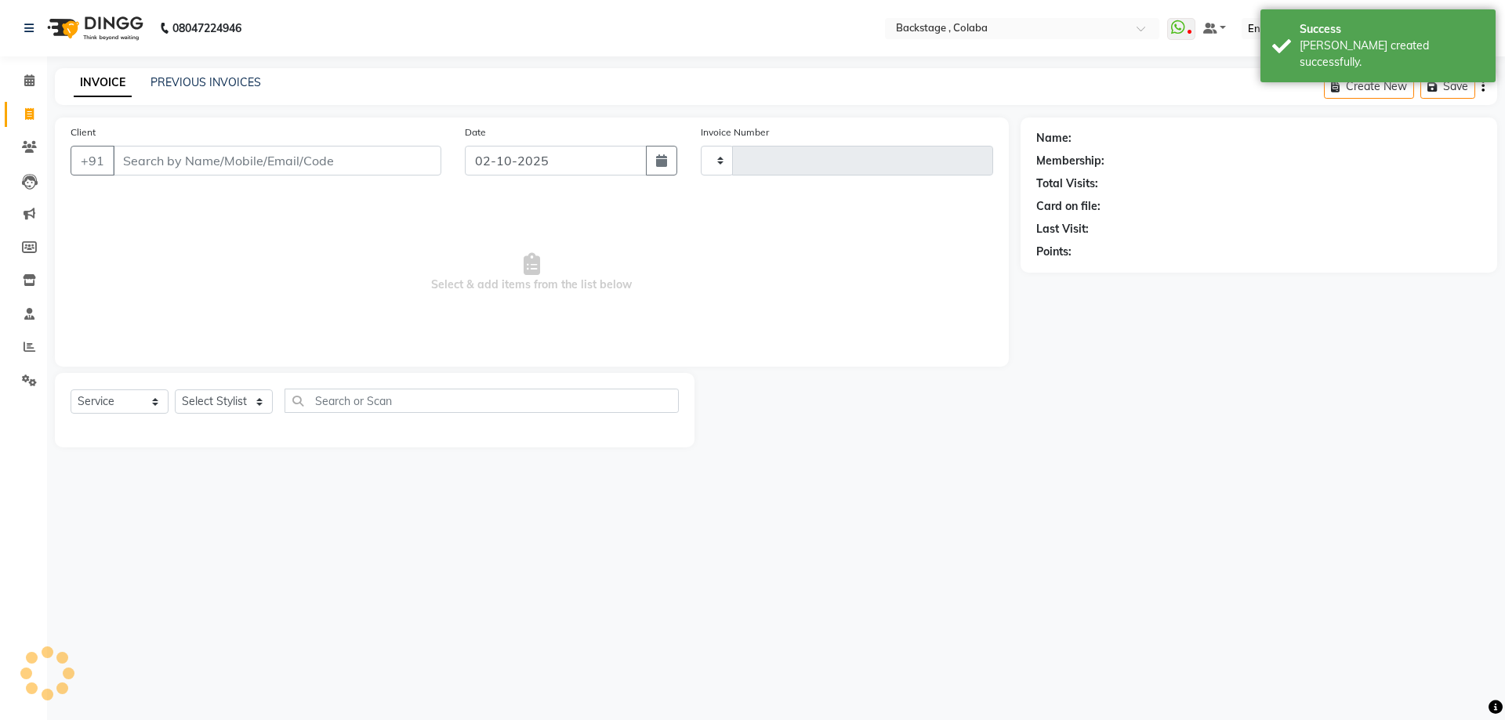
click at [225, 166] on input "Client" at bounding box center [277, 161] width 328 height 30
type input "bian"
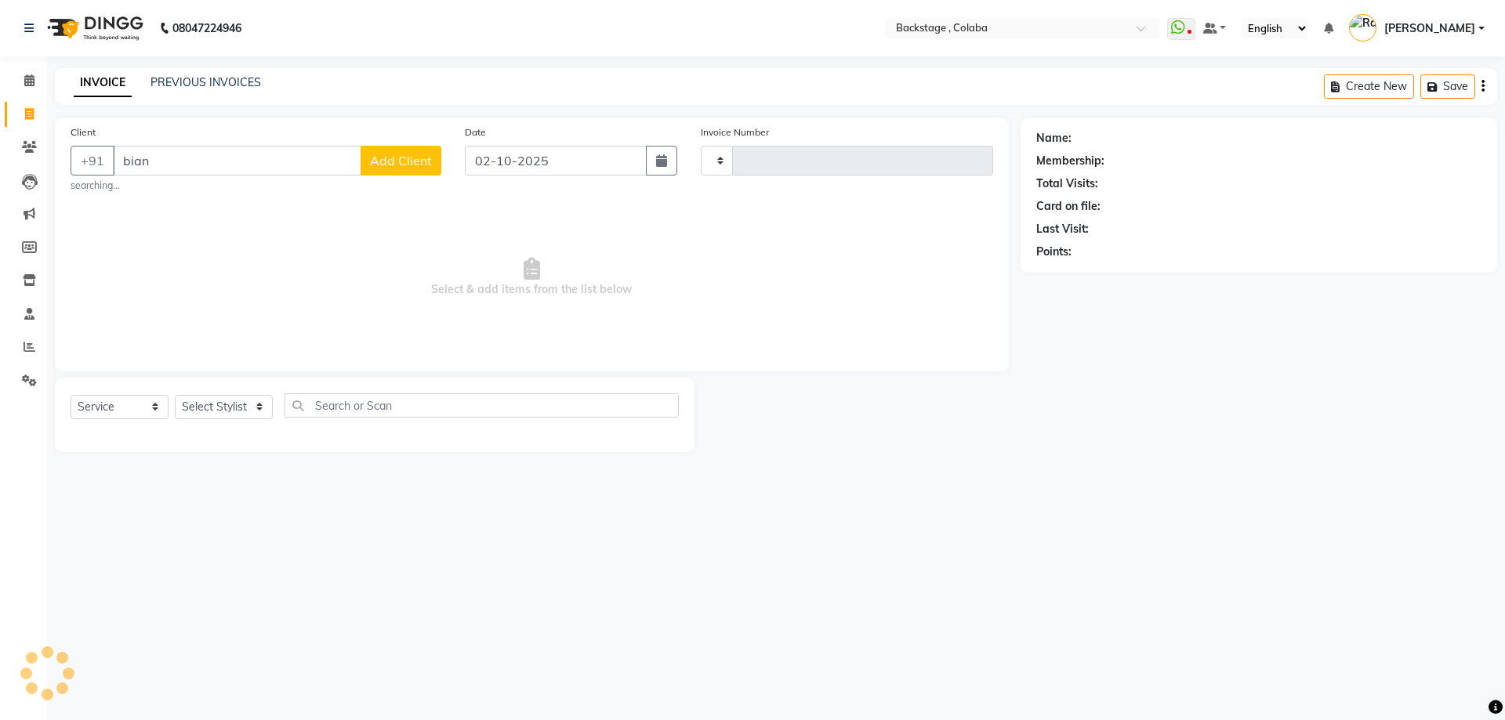
type input "2256"
select select "5451"
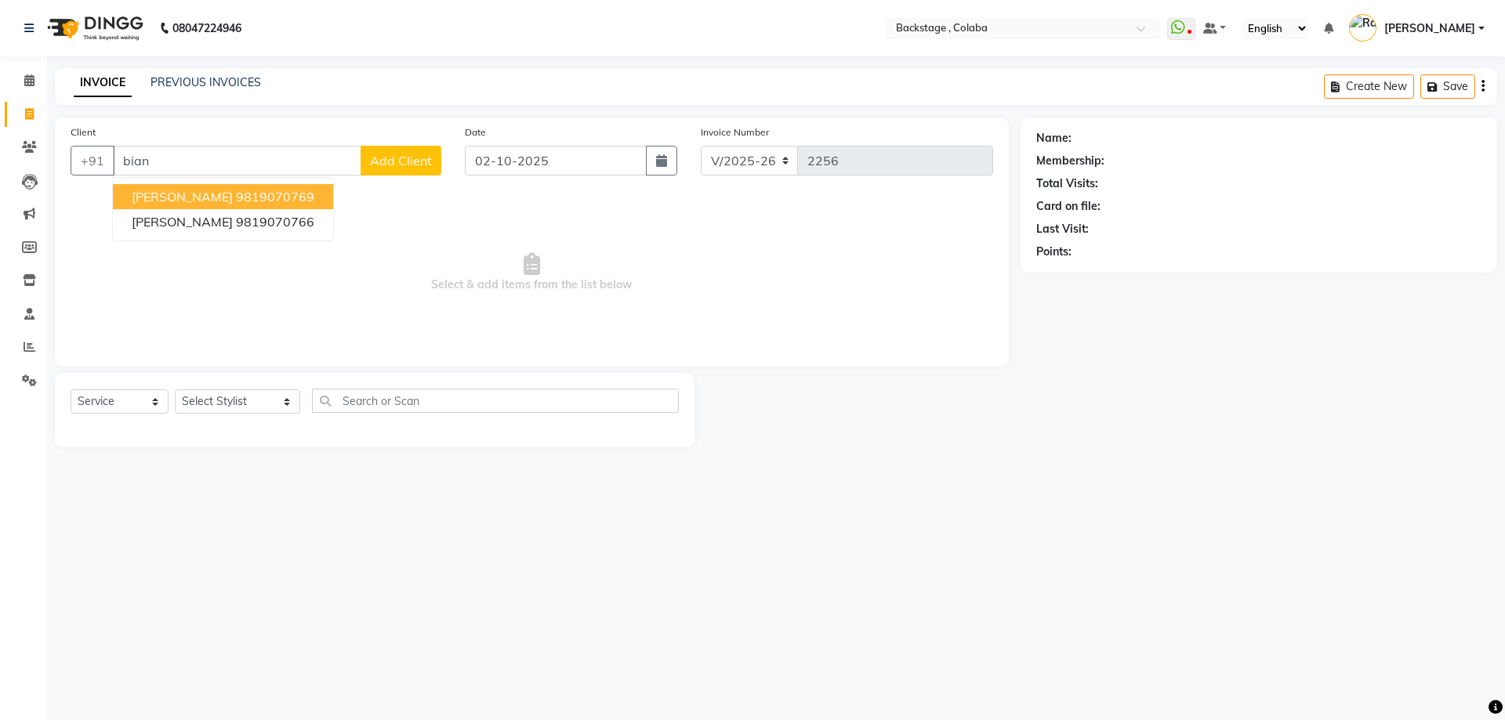
click at [200, 196] on span "[PERSON_NAME]" at bounding box center [182, 197] width 101 height 16
type input "9819070769"
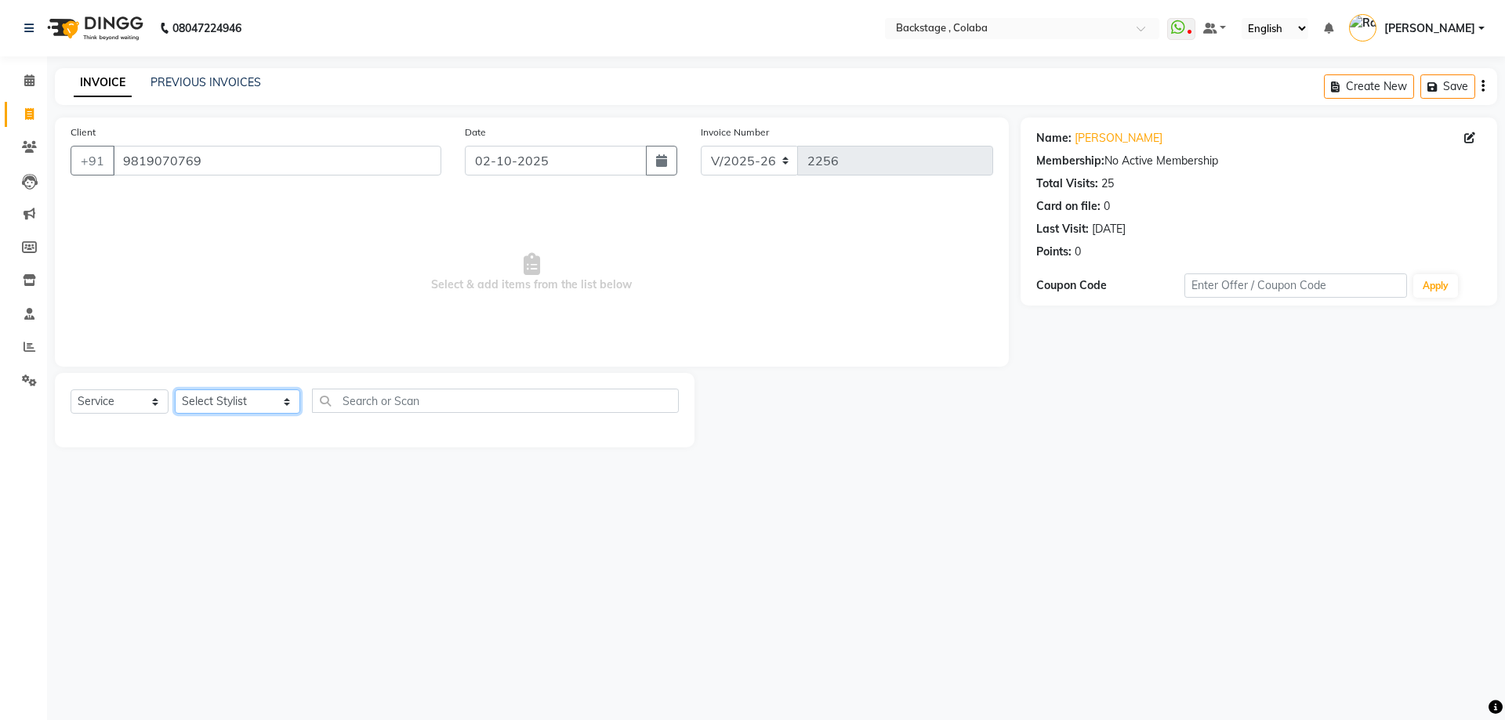
click at [238, 402] on select "Select Stylist Backstage Bharti Nitesh Gohar Jayesh Anil Karekar Kalavati Sharm…" at bounding box center [237, 402] width 125 height 24
click at [1084, 140] on link "[PERSON_NAME]" at bounding box center [1119, 138] width 88 height 16
drag, startPoint x: 271, startPoint y: 156, endPoint x: 12, endPoint y: 135, distance: 260.4
click at [12, 135] on app-home "08047224946 Select Location × Backstage , Colaba WhatsApp Status ✕ Status: Disc…" at bounding box center [752, 235] width 1505 height 471
click at [229, 407] on select "Select Stylist Backstage Bharti Nitesh Gohar Jayesh Anil Karekar Kalavati Sharm…" at bounding box center [237, 402] width 125 height 24
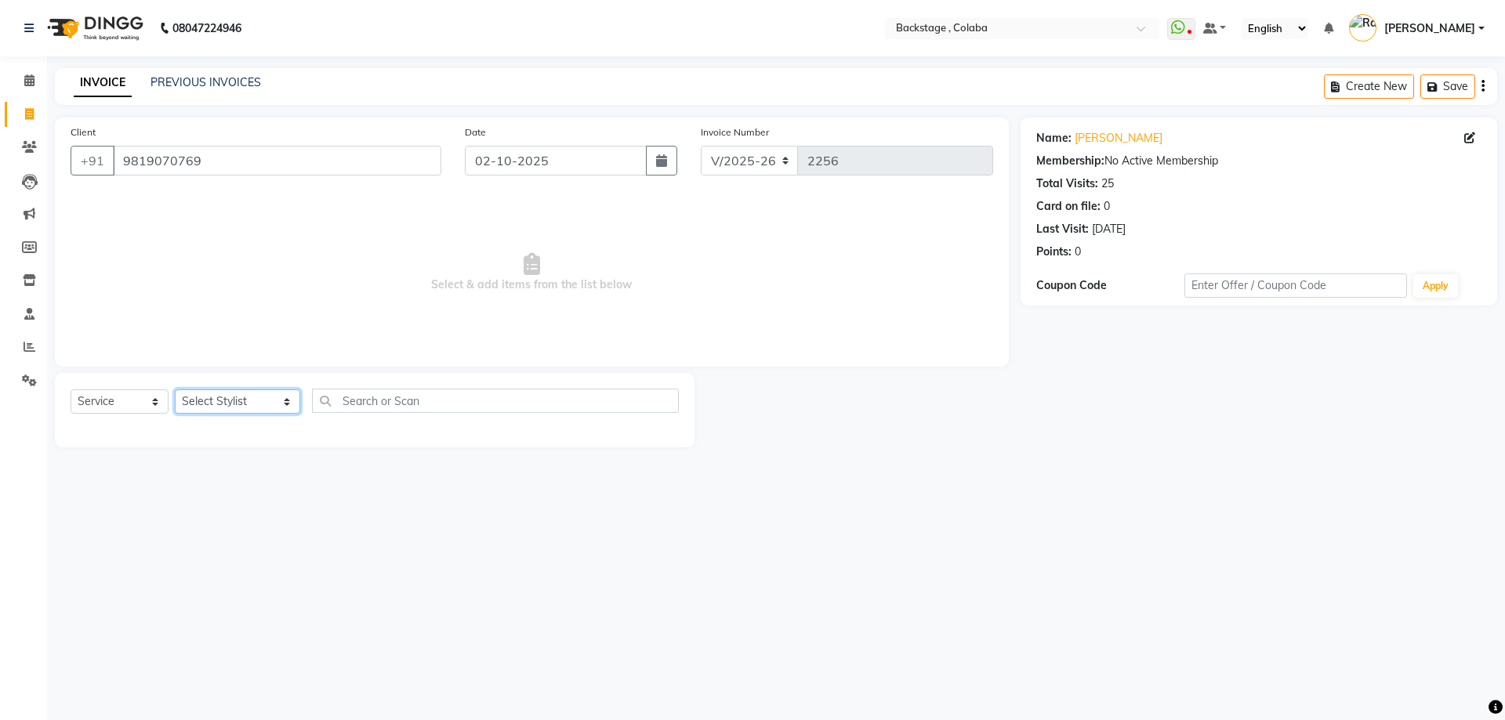
select select "88168"
click at [175, 390] on select "Select Stylist Backstage Bharti Nitesh Gohar Jayesh Anil Karekar Kalavati Sharm…" at bounding box center [237, 402] width 125 height 24
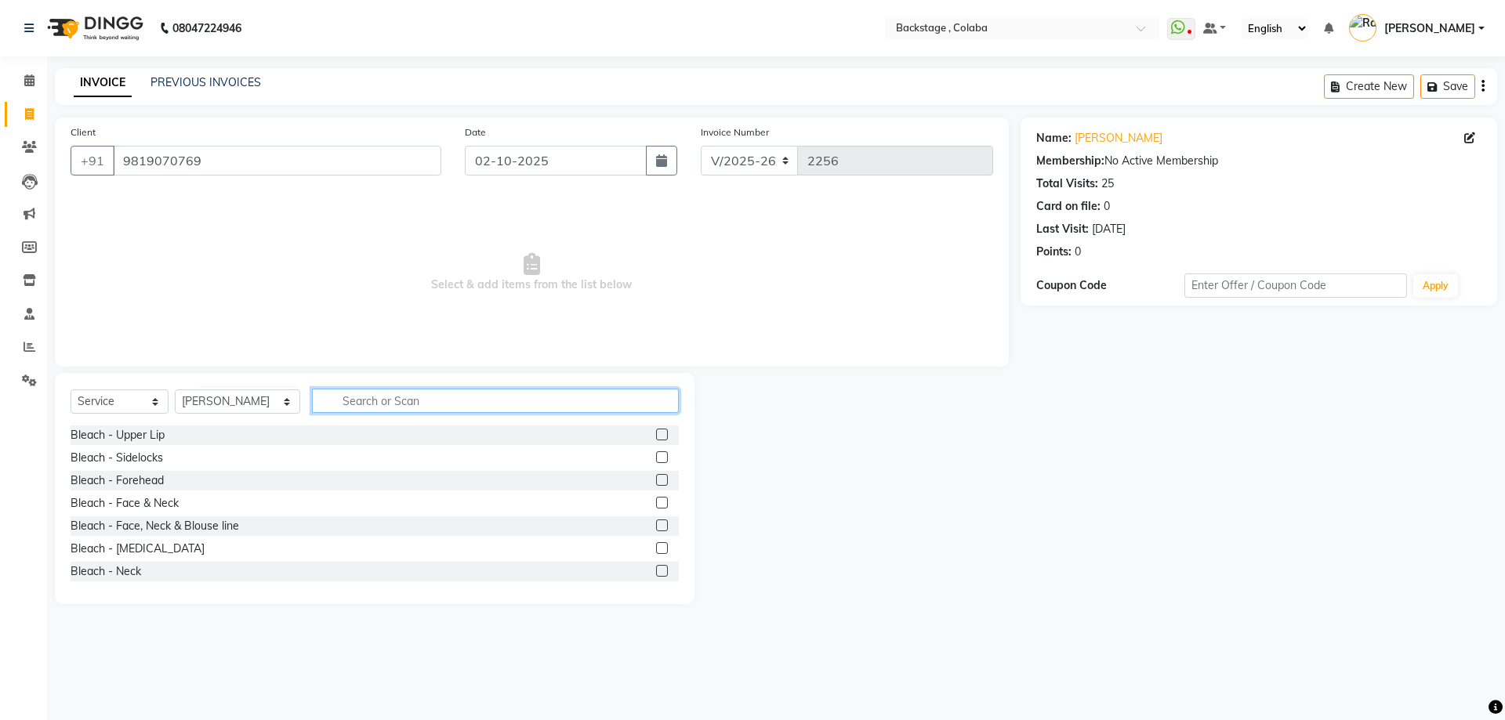
click at [339, 401] on input "text" at bounding box center [495, 401] width 367 height 24
type input "thre"
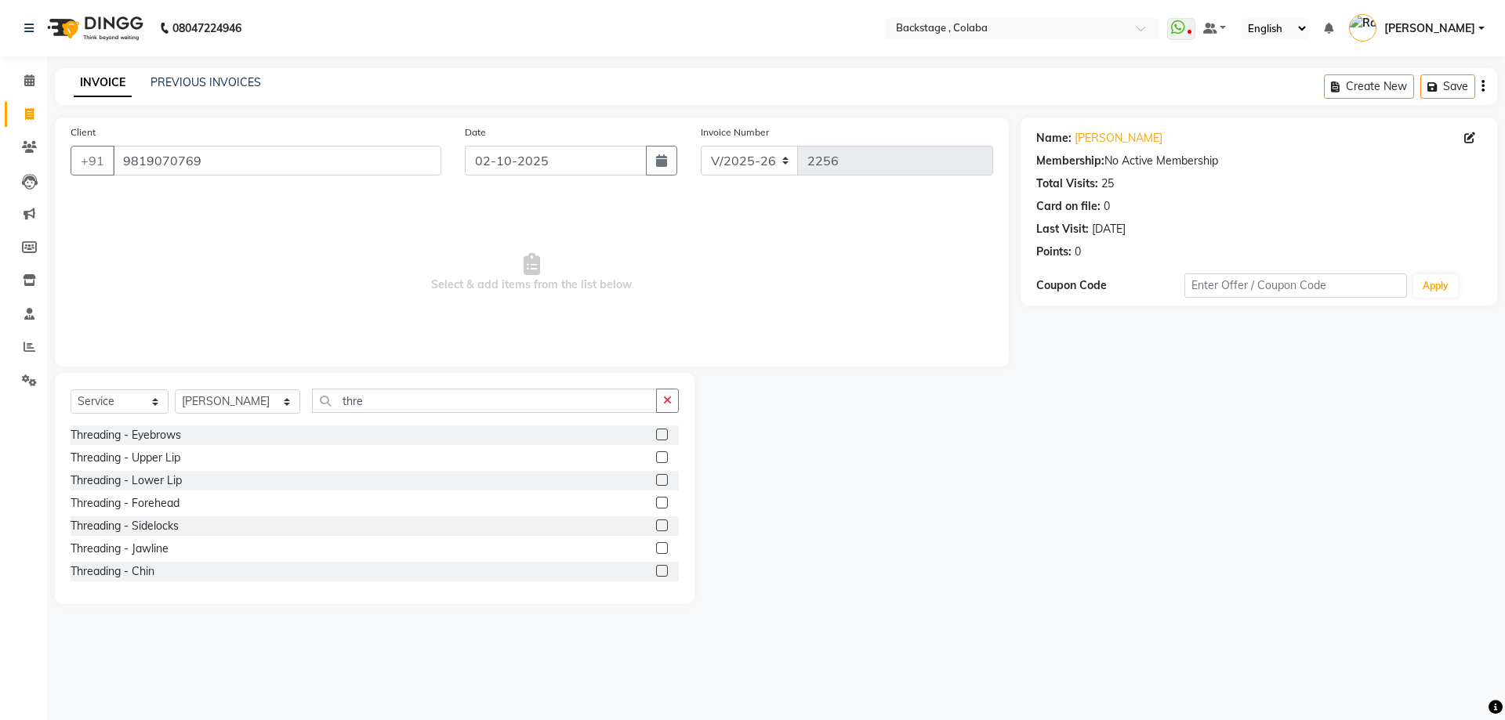
drag, startPoint x: 138, startPoint y: 441, endPoint x: 209, endPoint y: 428, distance: 71.8
click at [138, 441] on div "Threading - Eyebrows" at bounding box center [126, 435] width 111 height 16
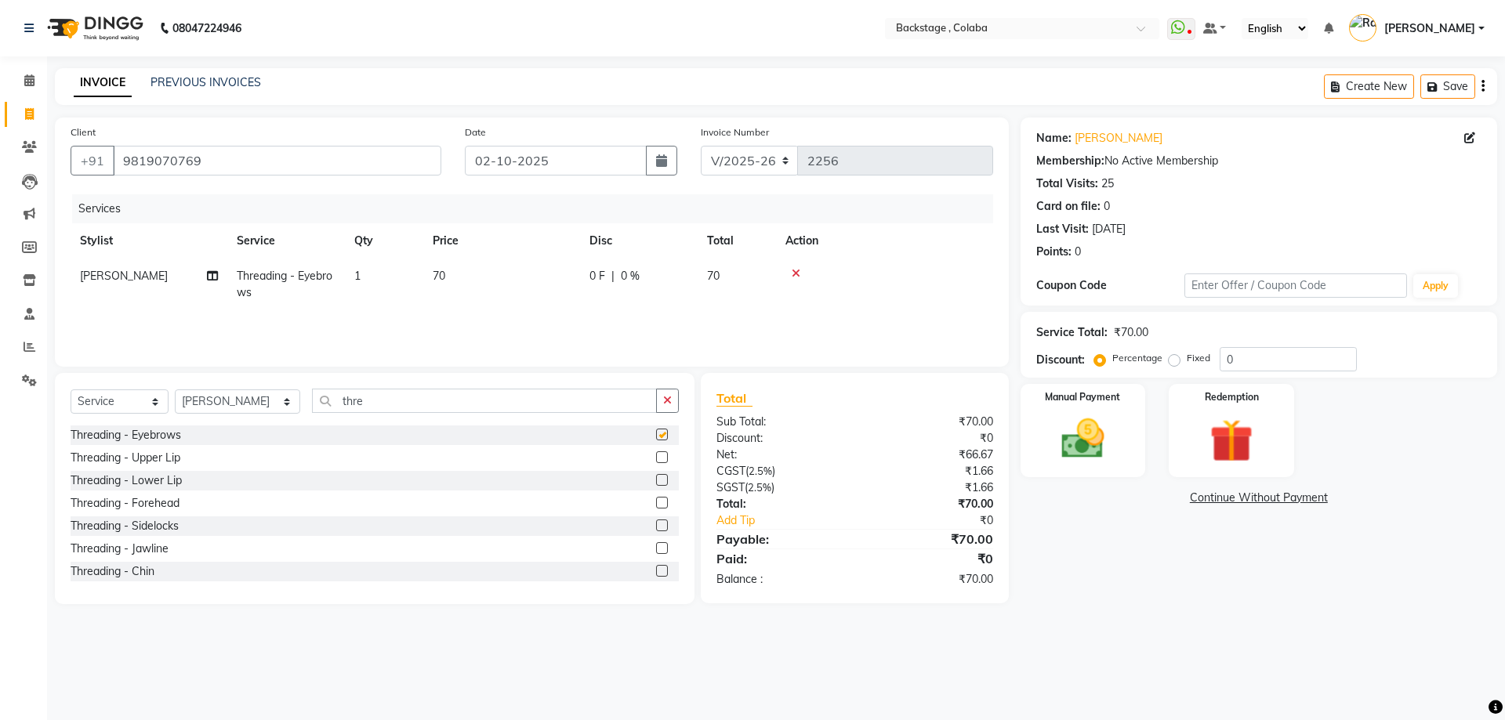
checkbox input "false"
drag, startPoint x: 372, startPoint y: 402, endPoint x: 245, endPoint y: 402, distance: 127.0
click at [245, 402] on div "Select Service Product Membership Package Voucher Prepaid Gift Card Select Styl…" at bounding box center [375, 407] width 608 height 37
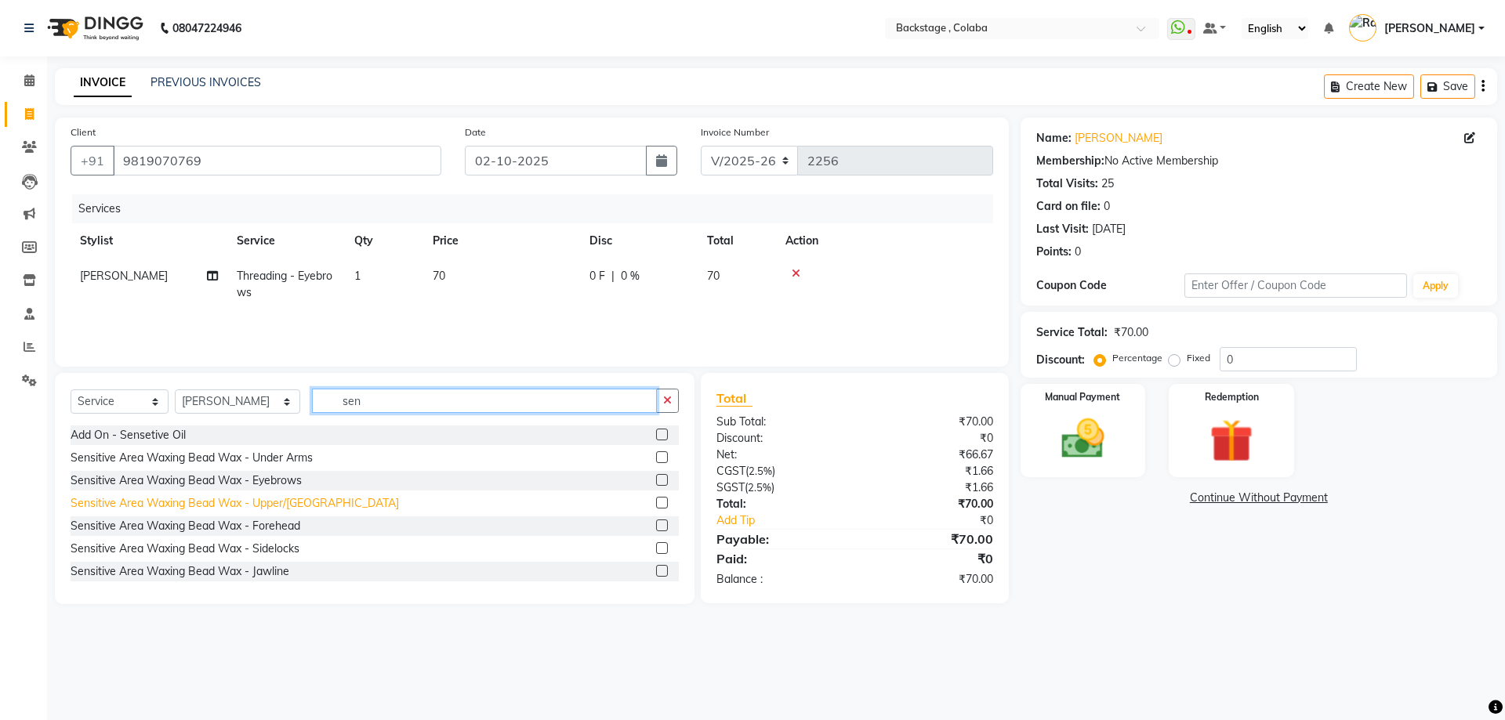
type input "sen"
click at [252, 503] on div "Sensitive Area Waxing Bead Wax - Upper/[GEOGRAPHIC_DATA]" at bounding box center [235, 503] width 328 height 16
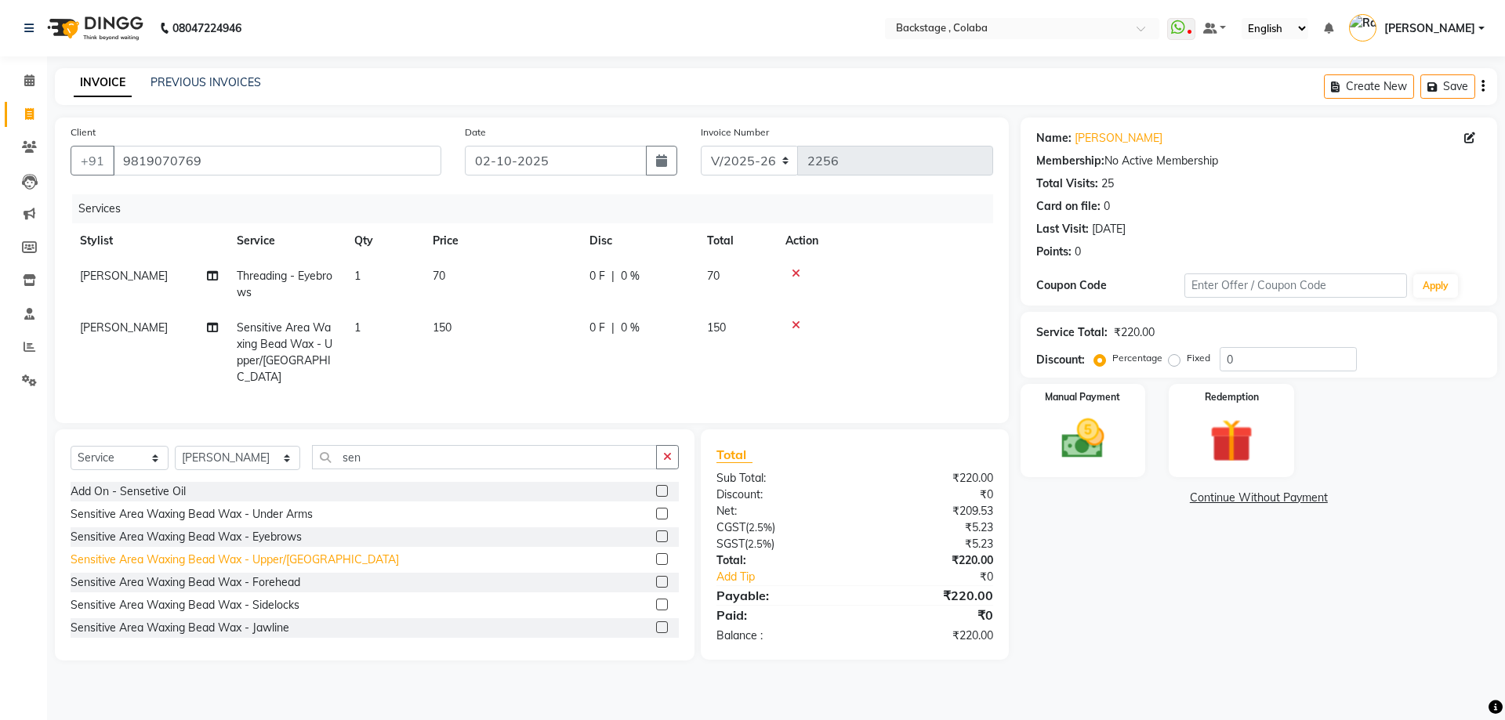
click at [278, 552] on div "Sensitive Area Waxing Bead Wax - Upper/[GEOGRAPHIC_DATA]" at bounding box center [235, 560] width 328 height 16
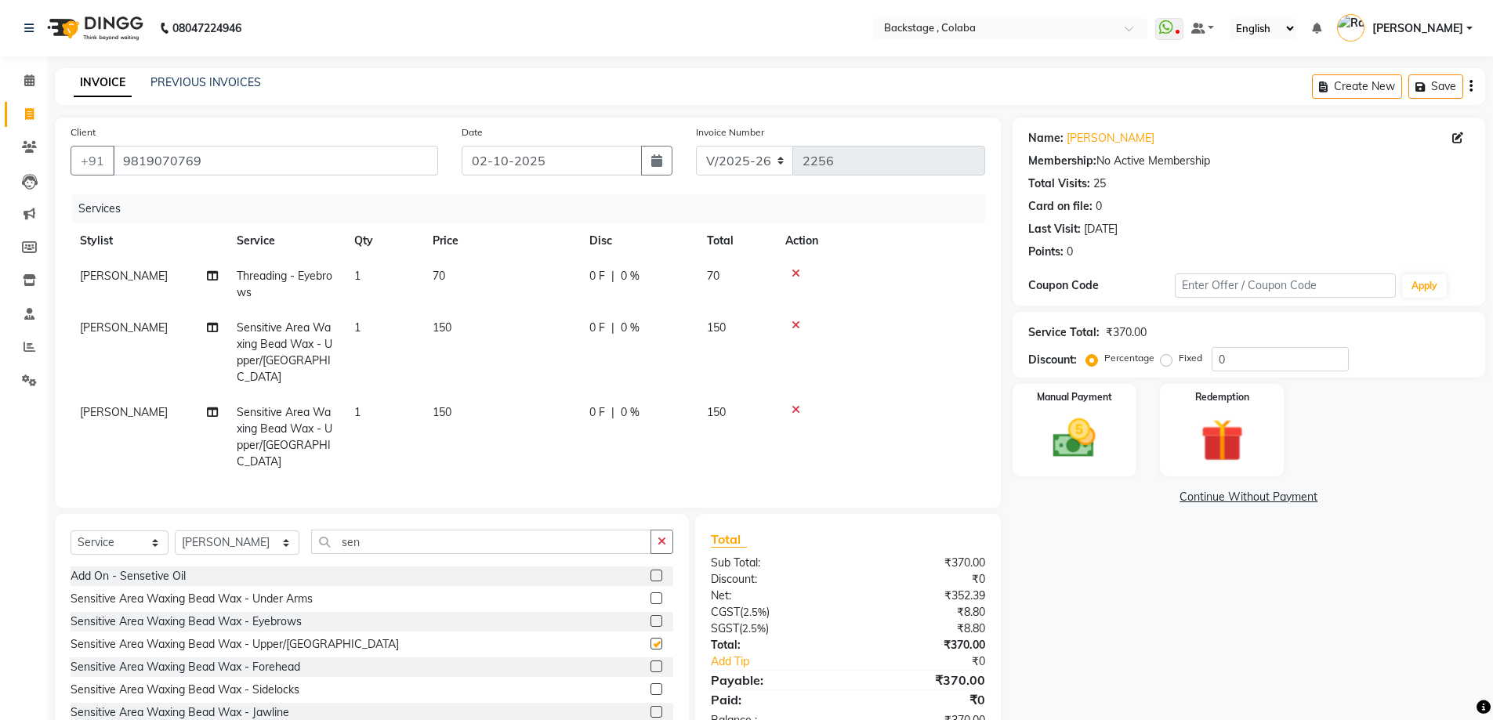
checkbox input "false"
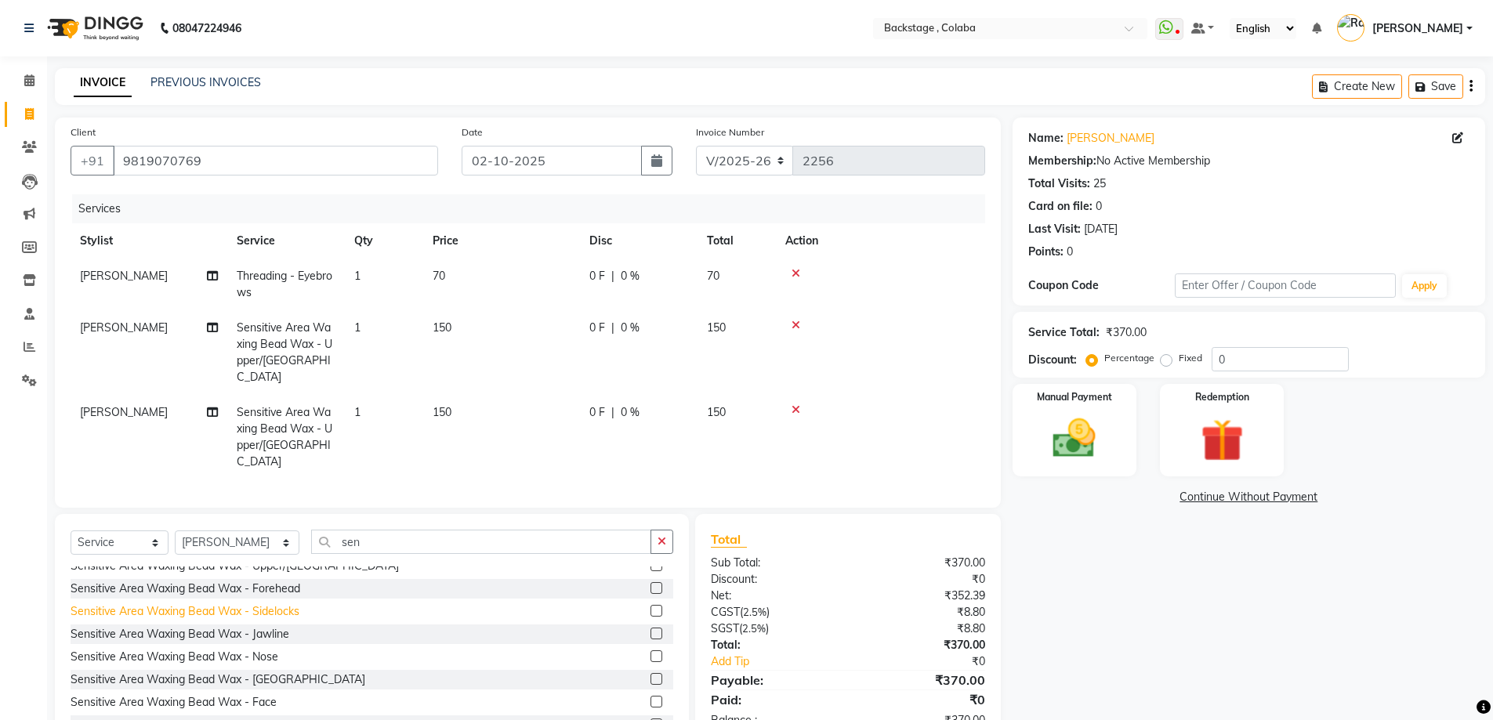
click at [273, 604] on div "Sensitive Area Waxing Bead Wax - Sidelocks" at bounding box center [185, 612] width 229 height 16
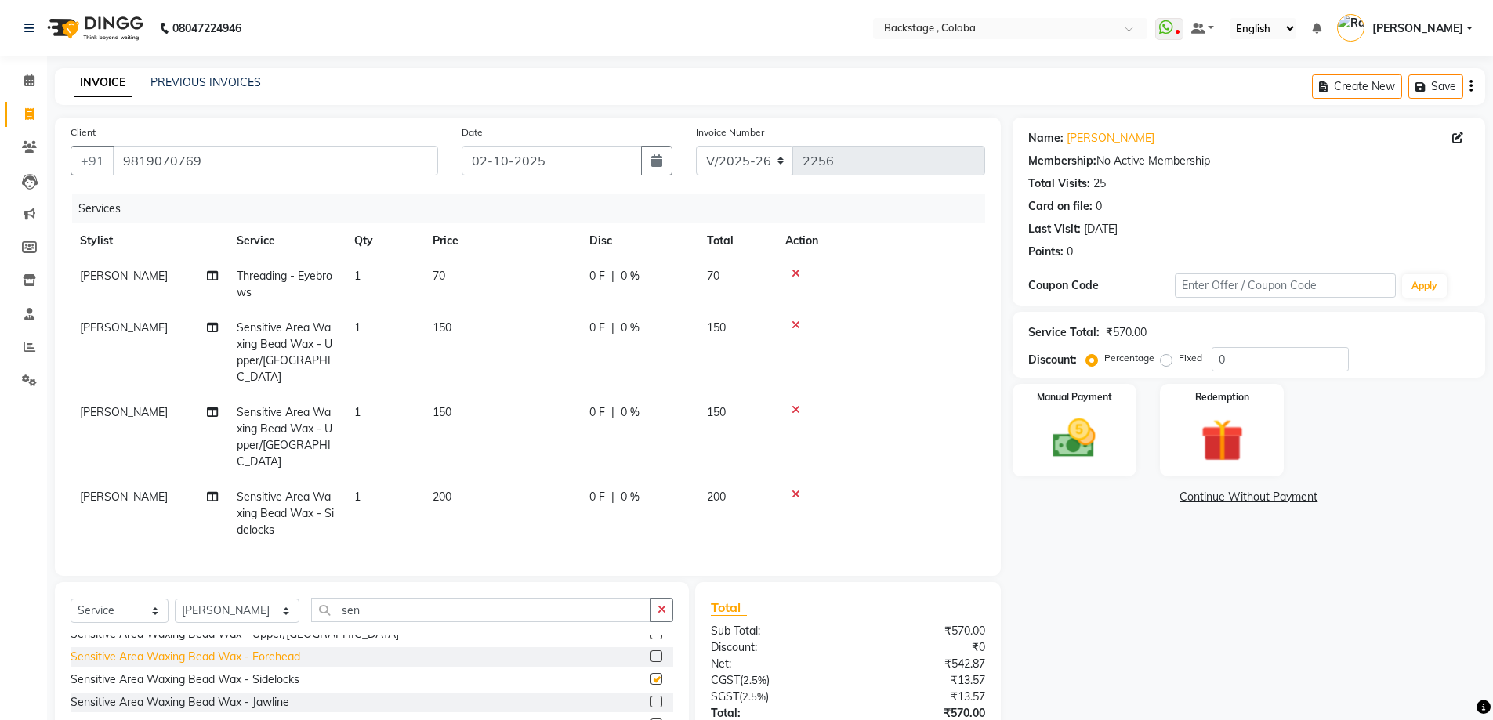
checkbox input "false"
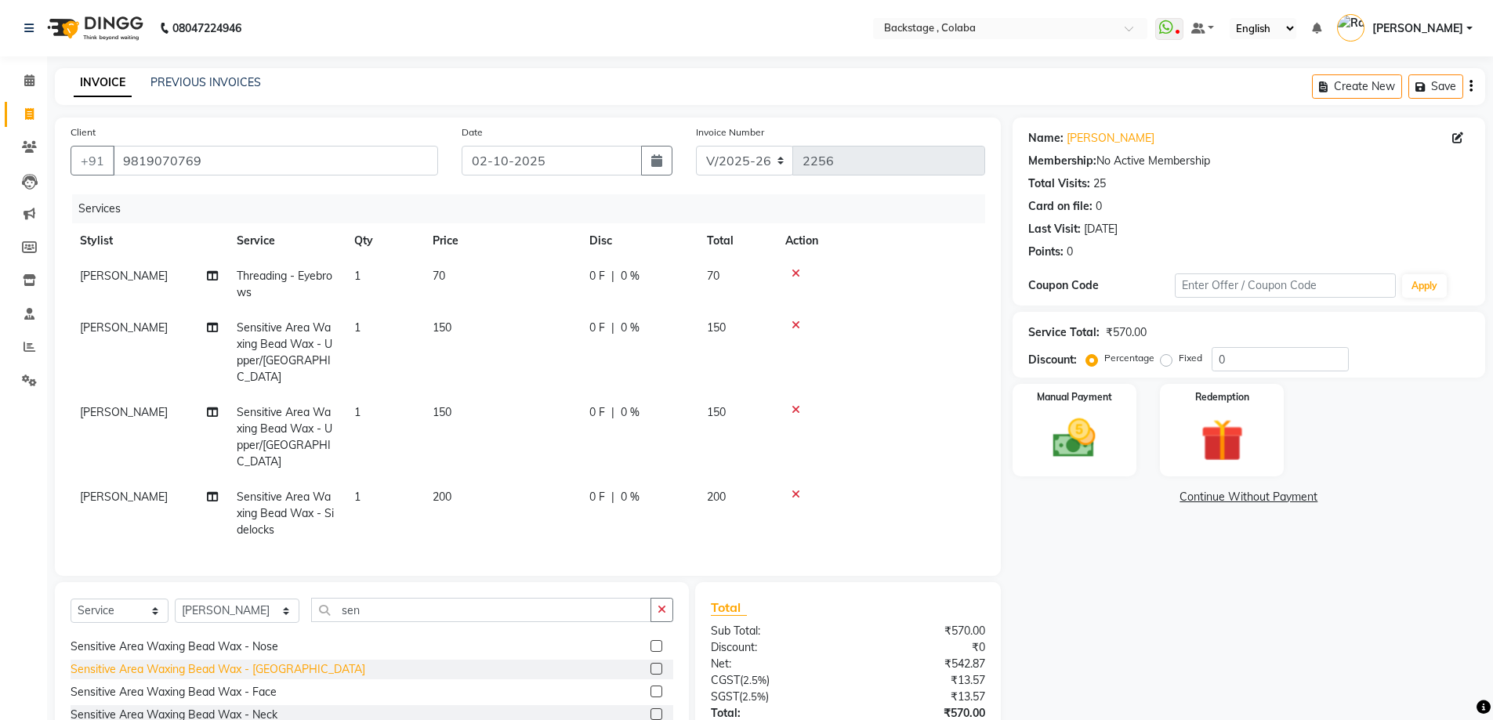
click at [273, 662] on div "Sensitive Area Waxing Bead Wax - [GEOGRAPHIC_DATA]" at bounding box center [218, 670] width 295 height 16
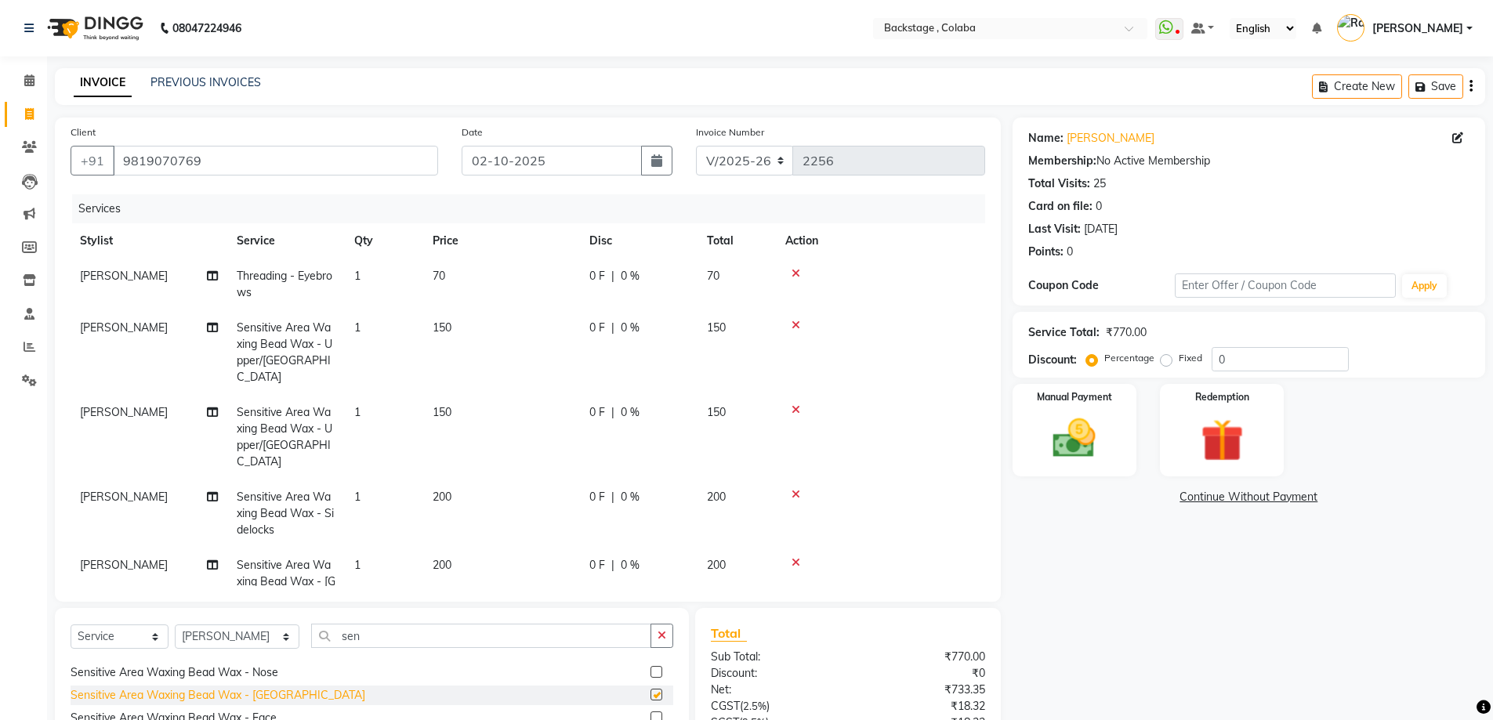
checkbox input "false"
drag, startPoint x: 272, startPoint y: 646, endPoint x: 397, endPoint y: 345, distance: 325.8
click at [397, 345] on td "1" at bounding box center [384, 352] width 78 height 85
select select "88168"
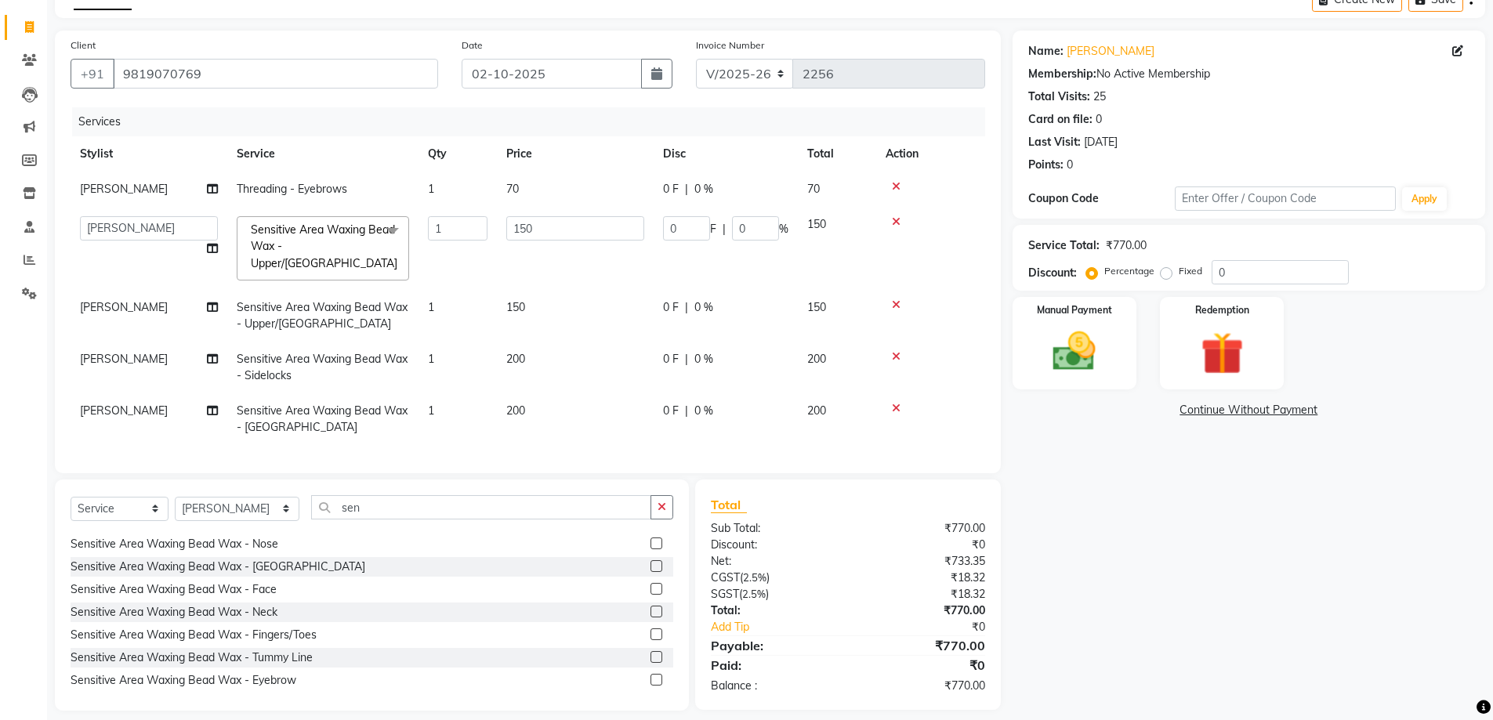
scroll to position [101, 0]
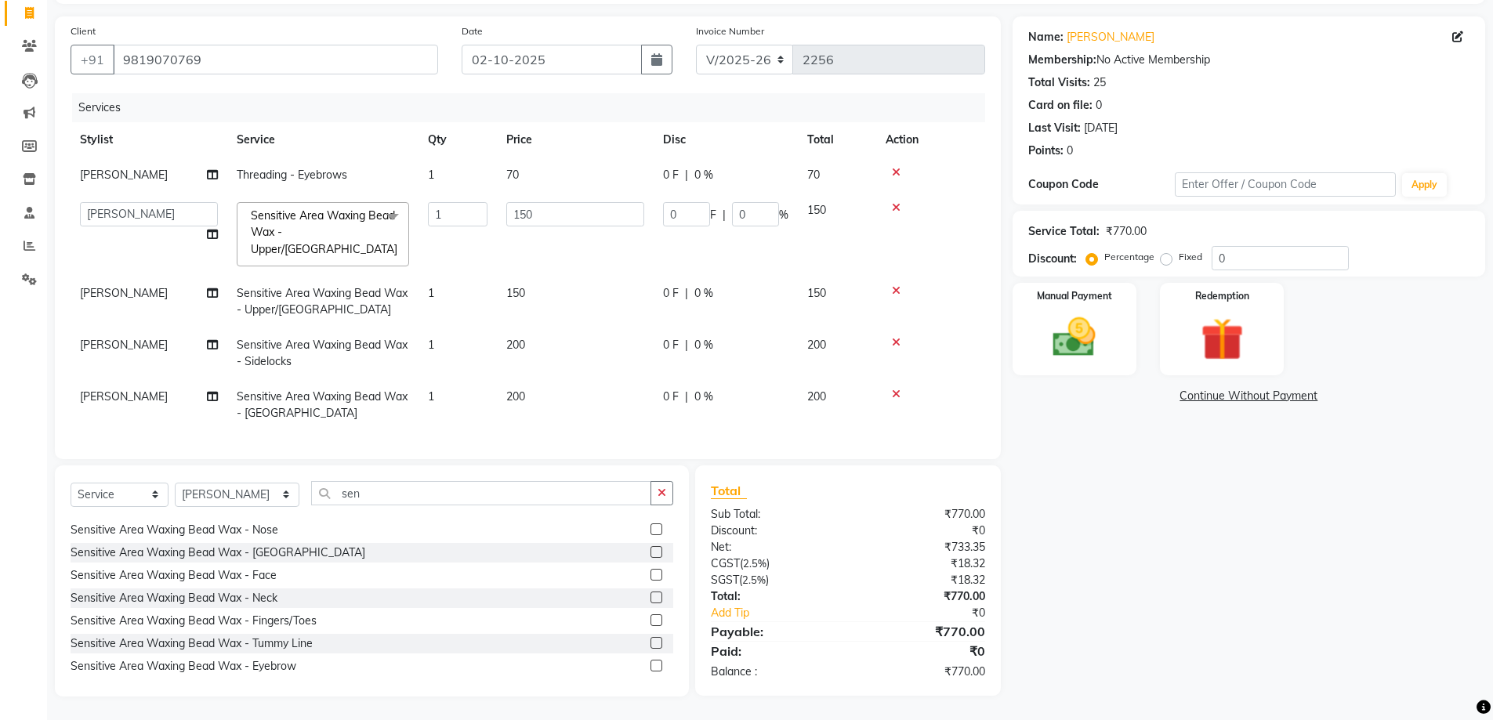
click at [455, 351] on td "1" at bounding box center [458, 354] width 78 height 52
select select "88168"
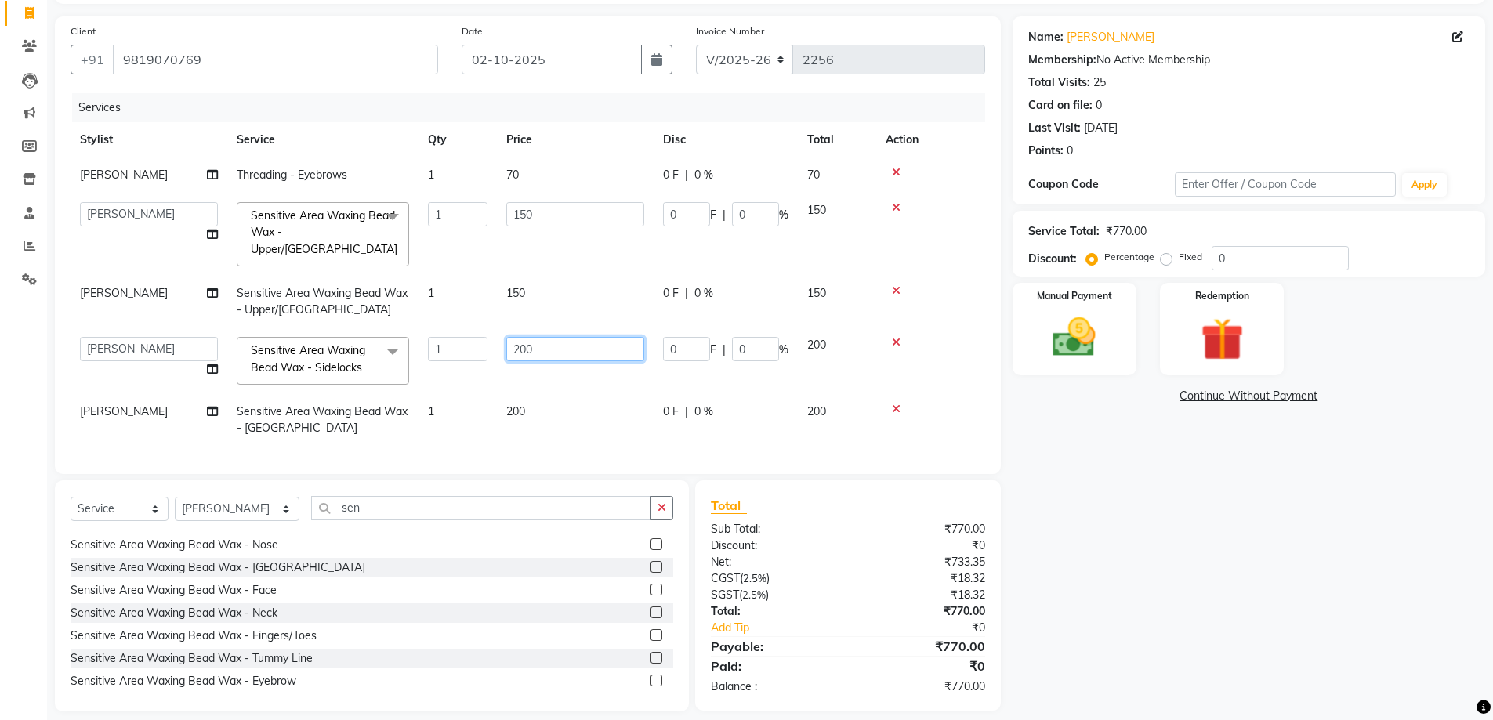
drag, startPoint x: 535, startPoint y: 350, endPoint x: 506, endPoint y: 347, distance: 29.3
click at [507, 347] on input "200" at bounding box center [575, 349] width 138 height 24
type input "250"
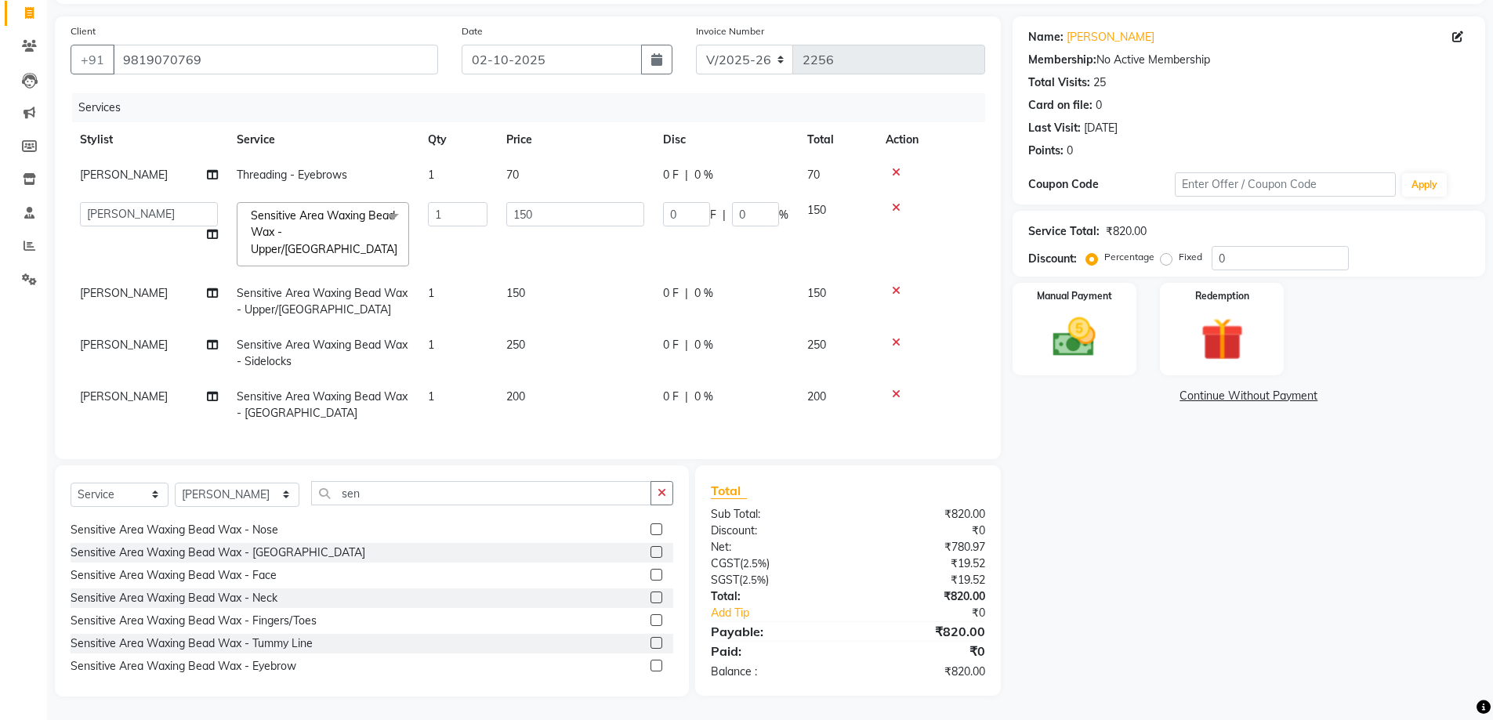
click at [535, 418] on td "200" at bounding box center [575, 405] width 157 height 52
select select "88168"
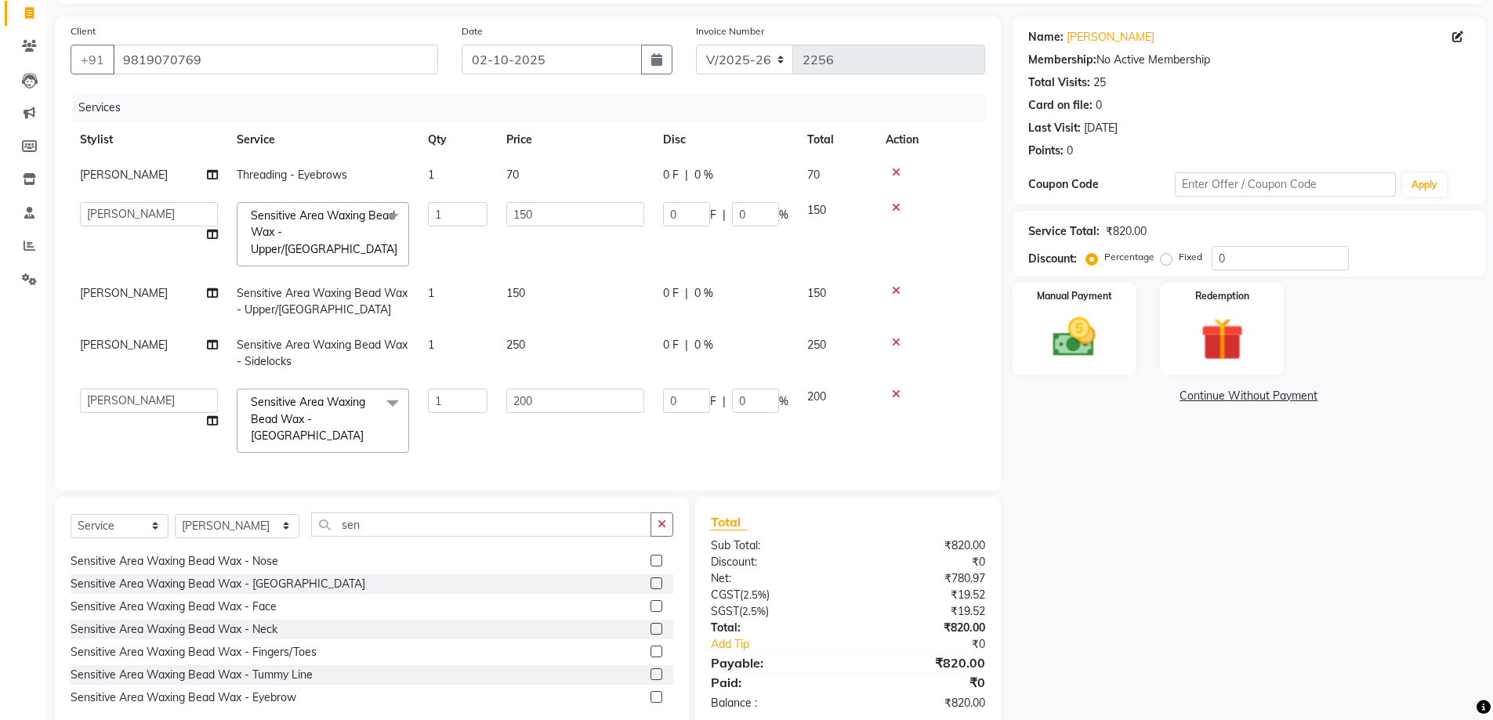
scroll to position [128, 0]
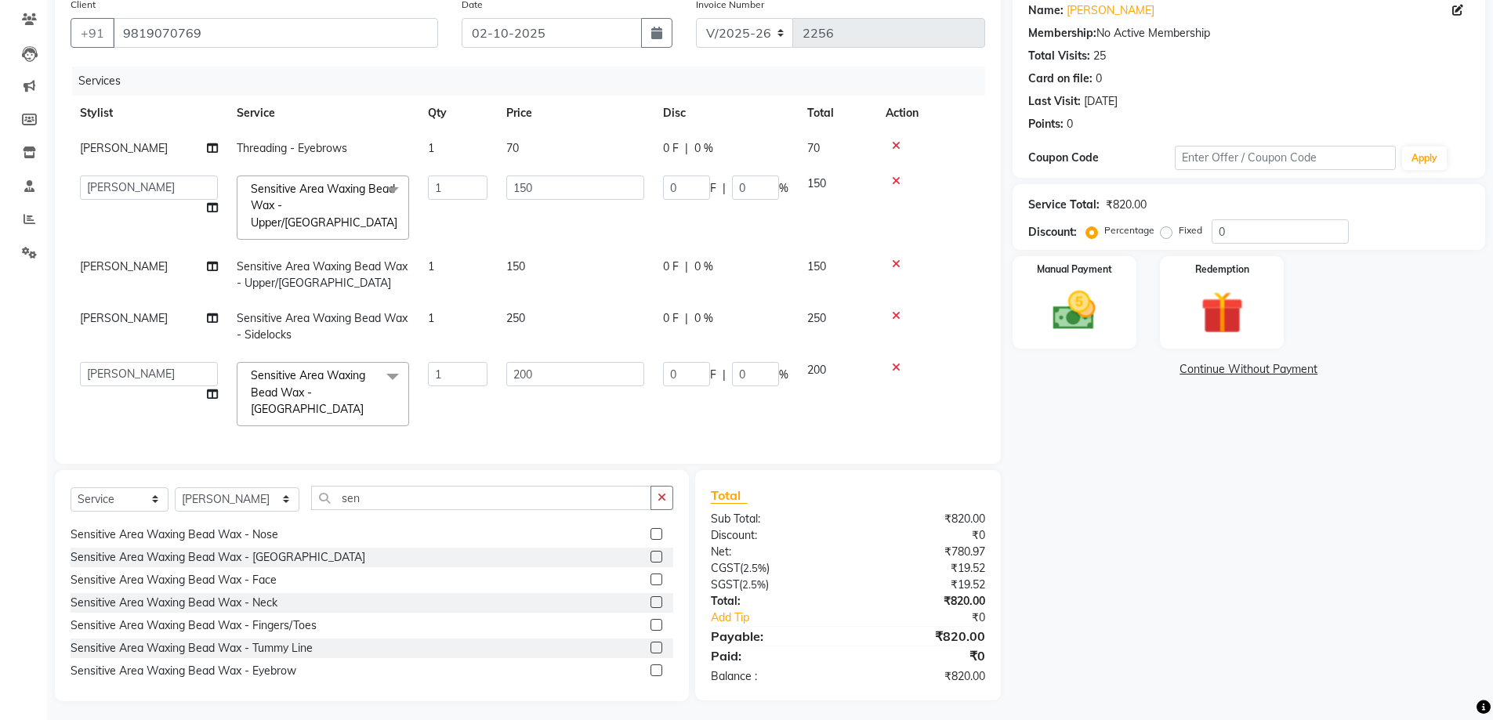
click at [456, 269] on td "1" at bounding box center [458, 275] width 78 height 52
select select "88168"
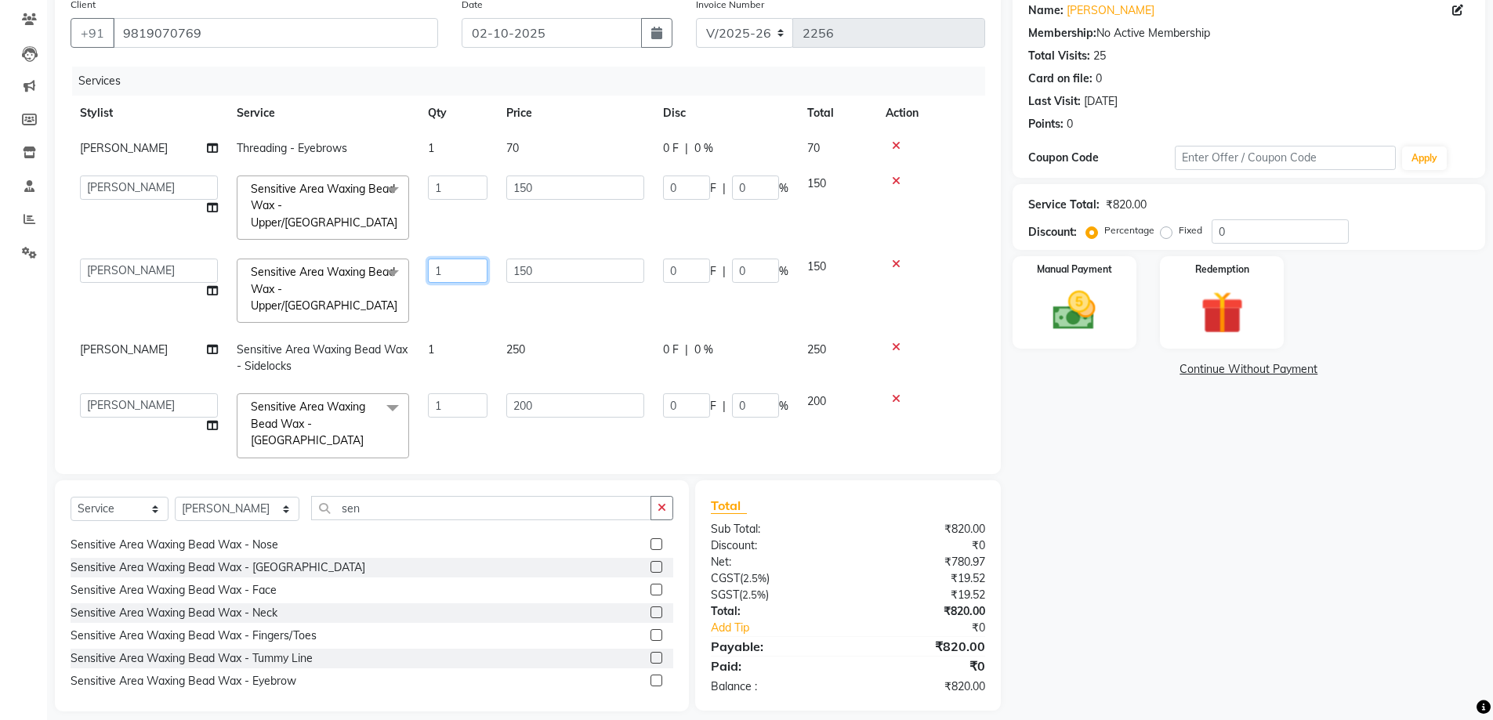
drag, startPoint x: 489, startPoint y: 269, endPoint x: 421, endPoint y: 269, distance: 68.2
click at [421, 269] on td "1" at bounding box center [458, 290] width 78 height 83
drag, startPoint x: 452, startPoint y: 267, endPoint x: 383, endPoint y: 267, distance: 68.2
click at [383, 267] on tr "Backstage Bharti Nitesh Gohar Jayesh Anil Karekar Kalavati Sharma Kalindi Joshi…" at bounding box center [528, 290] width 915 height 83
type input "1"
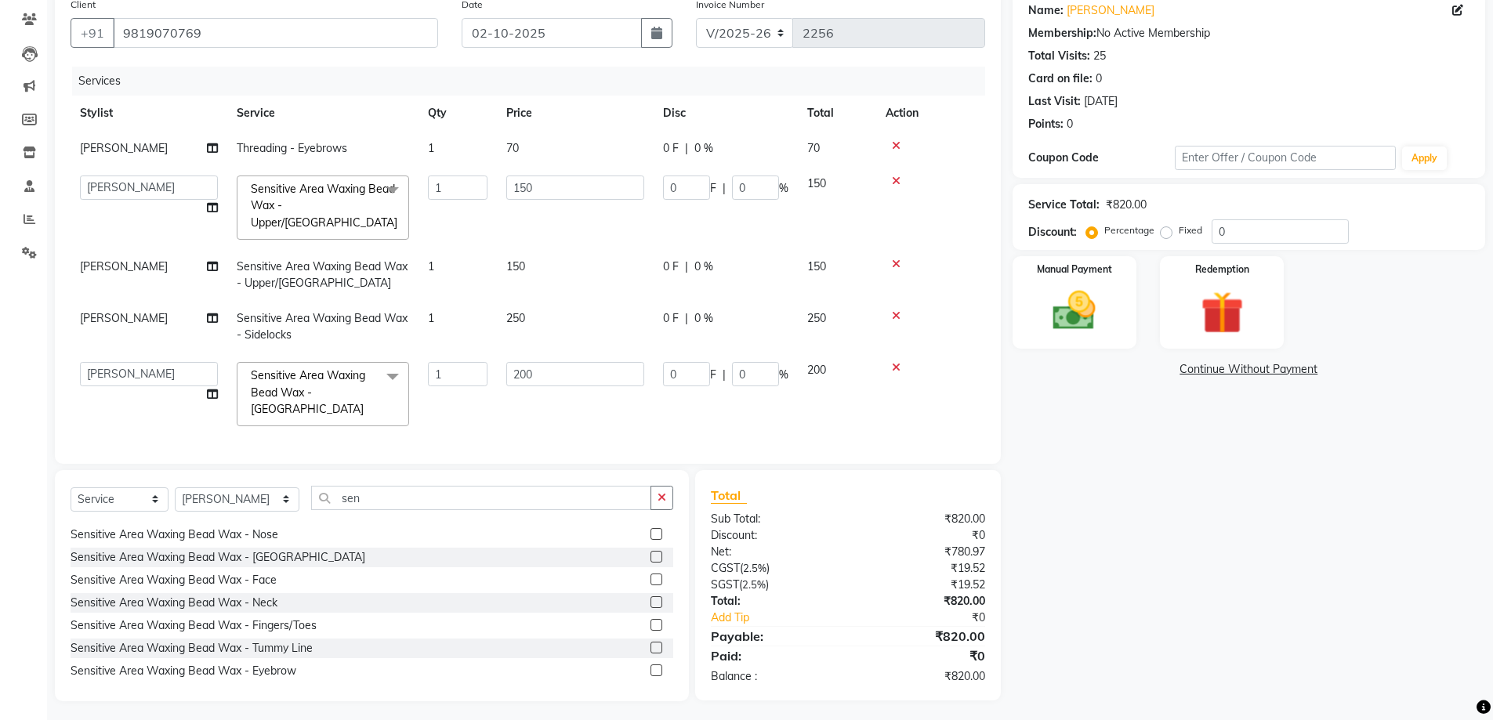
click at [541, 335] on td "250" at bounding box center [575, 327] width 157 height 52
select select "88168"
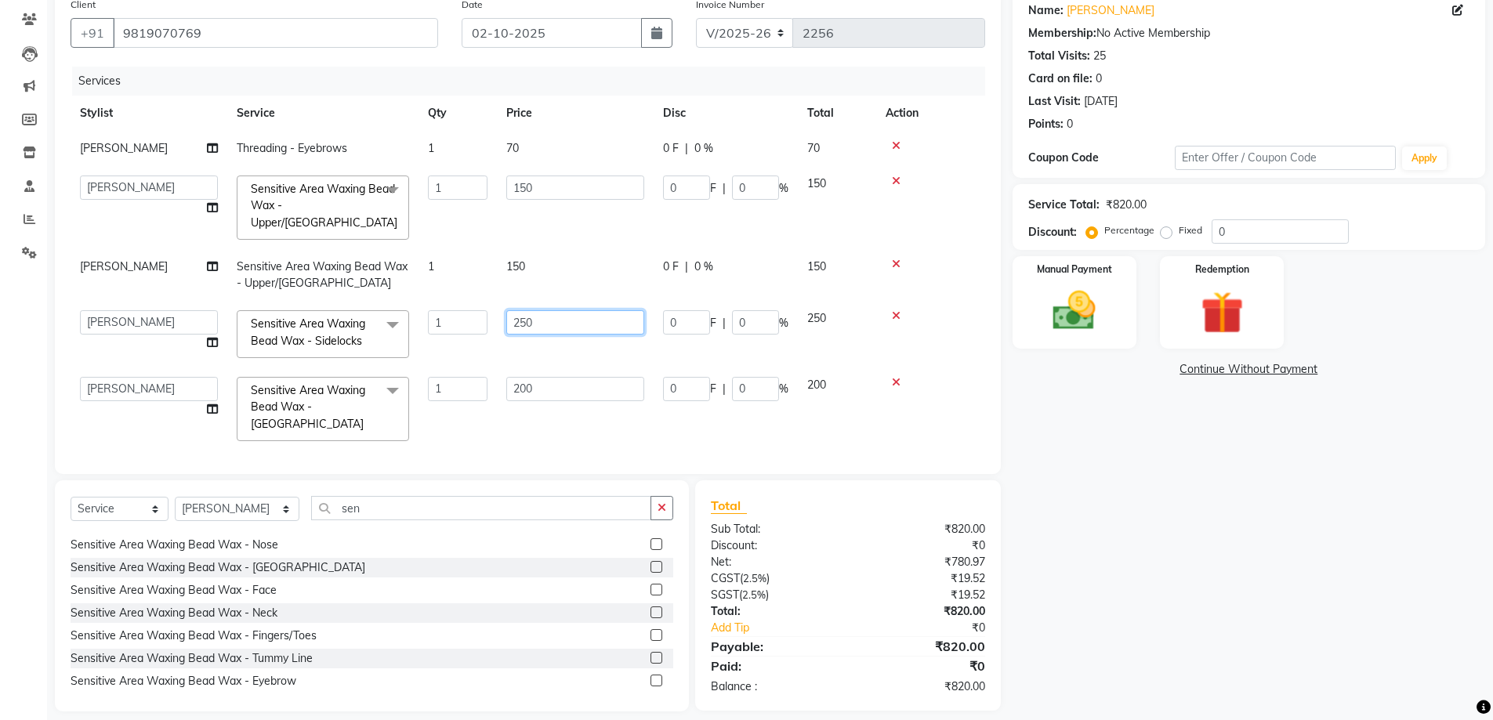
click at [541, 335] on input "250" at bounding box center [575, 322] width 138 height 24
drag, startPoint x: 547, startPoint y: 321, endPoint x: 507, endPoint y: 321, distance: 40.0
click at [507, 321] on input "250" at bounding box center [575, 322] width 138 height 24
click at [593, 323] on input "250" at bounding box center [575, 322] width 138 height 24
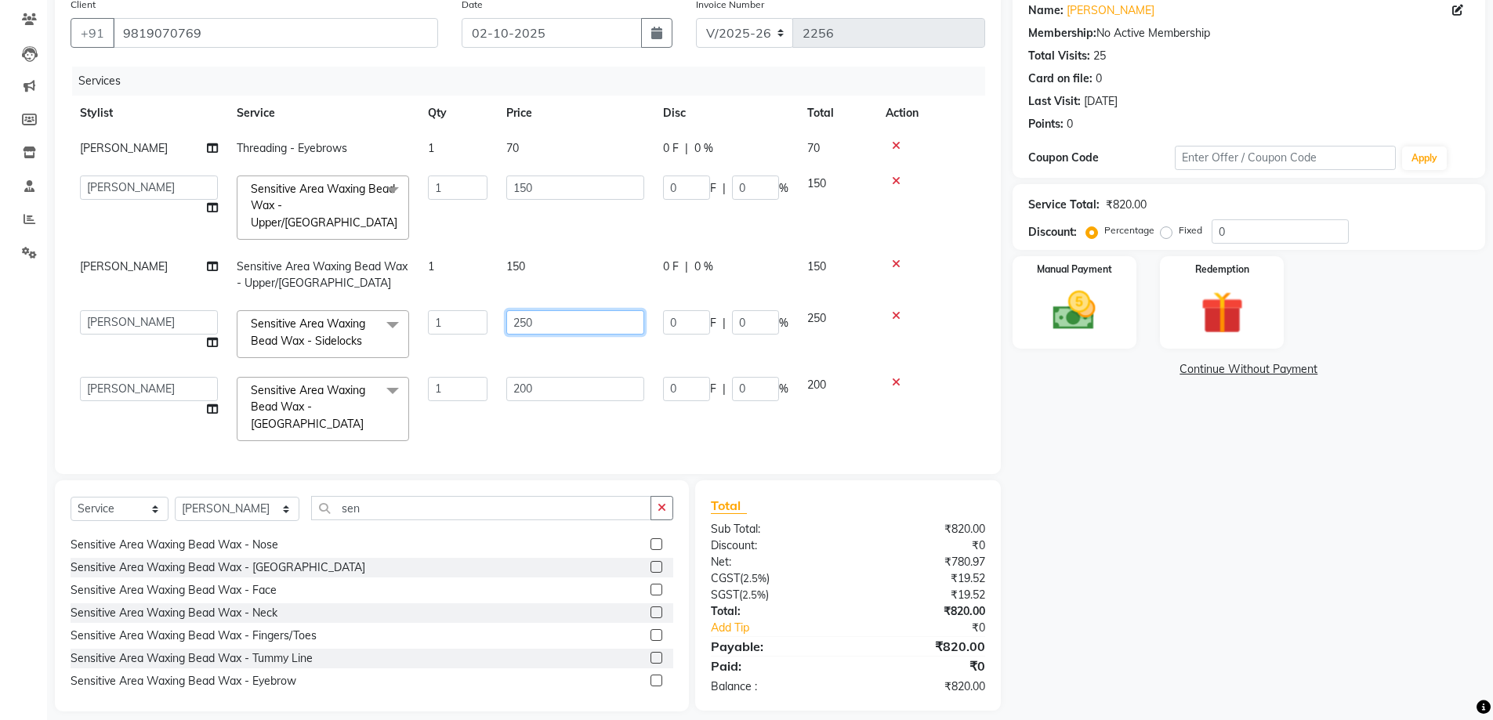
click at [593, 323] on input "250" at bounding box center [575, 322] width 138 height 24
type input "300"
click at [548, 422] on div "Services Stylist Service Qty Price Disc Total Action Kalavati Sharma Threading …" at bounding box center [528, 263] width 915 height 392
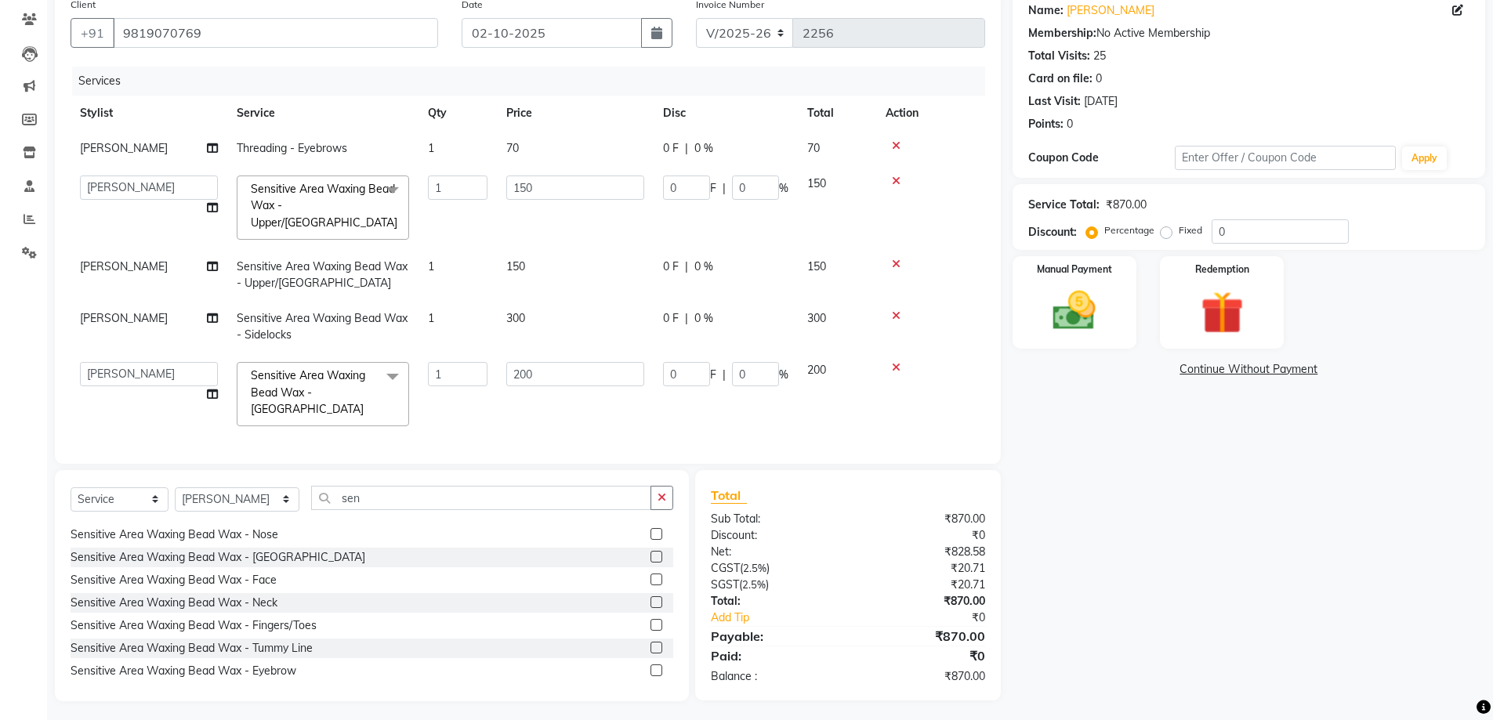
click at [224, 508] on div "Select Service Product Membership Package Voucher Prepaid Gift Card Select Styl…" at bounding box center [372, 504] width 603 height 37
click at [218, 501] on select "Select Stylist Backstage Bharti Nitesh Gohar Jayesh Anil Karekar Kalavati Sharm…" at bounding box center [237, 500] width 125 height 24
select select "36480"
click at [175, 488] on select "Select Stylist Backstage Bharti Nitesh Gohar Jayesh Anil Karekar Kalavati Sharm…" at bounding box center [237, 500] width 125 height 24
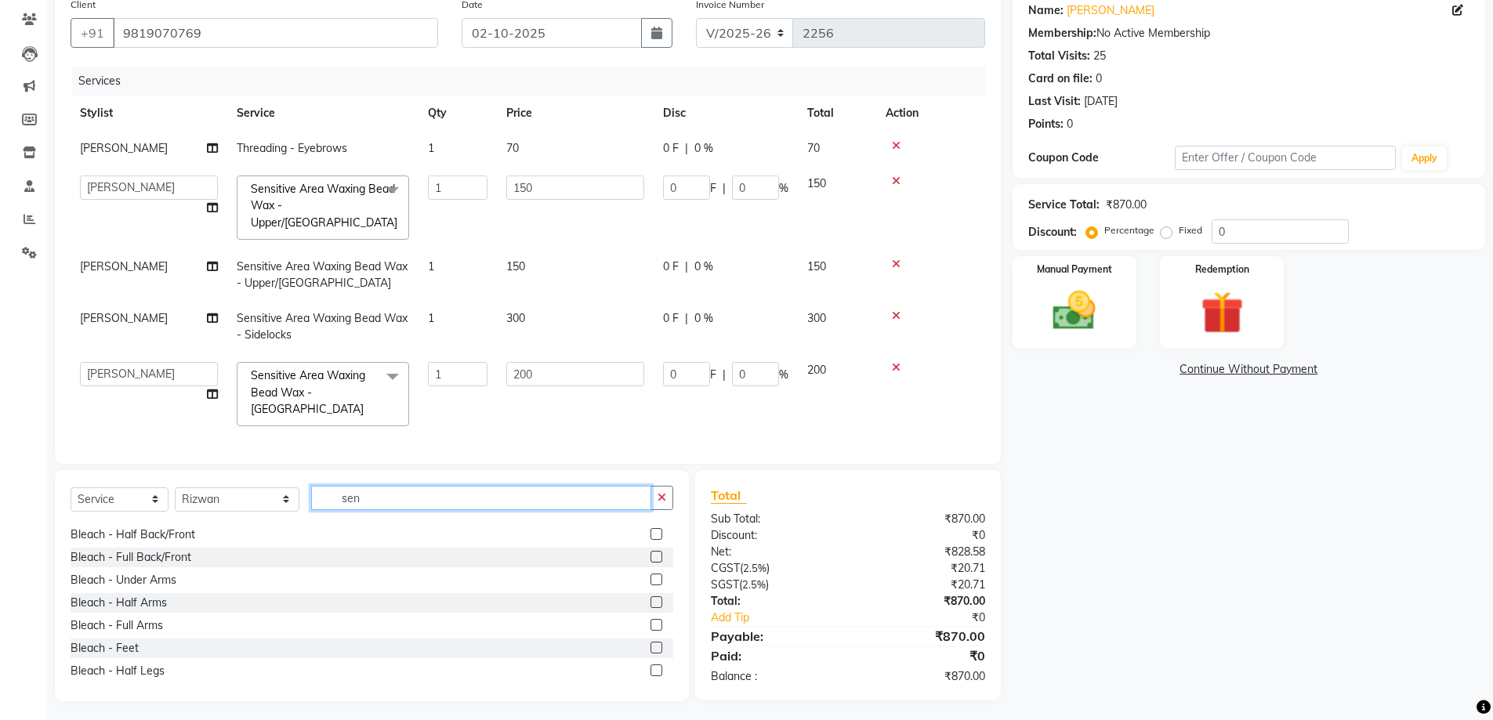
drag, startPoint x: 362, startPoint y: 495, endPoint x: 230, endPoint y: 495, distance: 131.7
click at [230, 495] on div "Select Service Product Membership Package Voucher Prepaid Gift Card Select Styl…" at bounding box center [372, 504] width 603 height 37
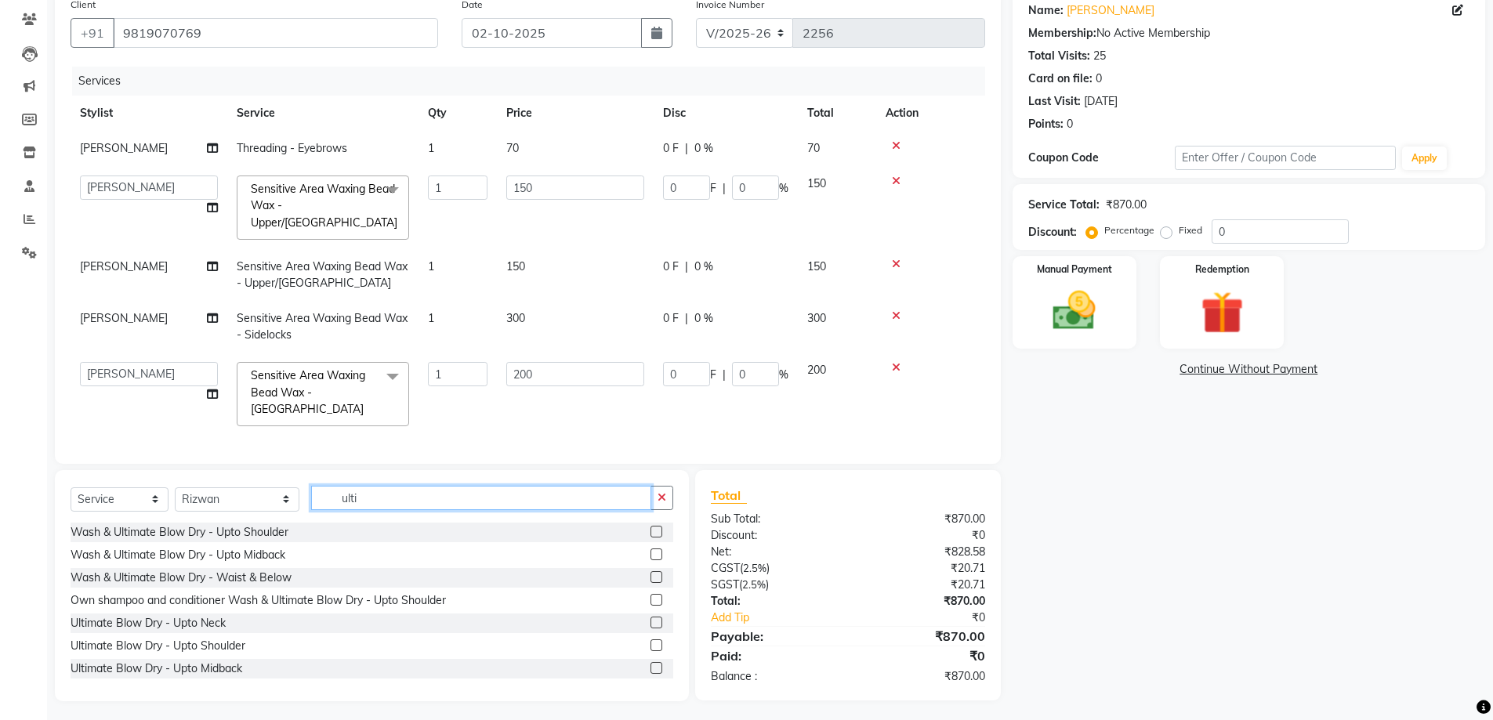
type input "ulti"
click at [152, 559] on div "Wash & Ultimate Blow Dry - Upto Midback" at bounding box center [372, 556] width 603 height 20
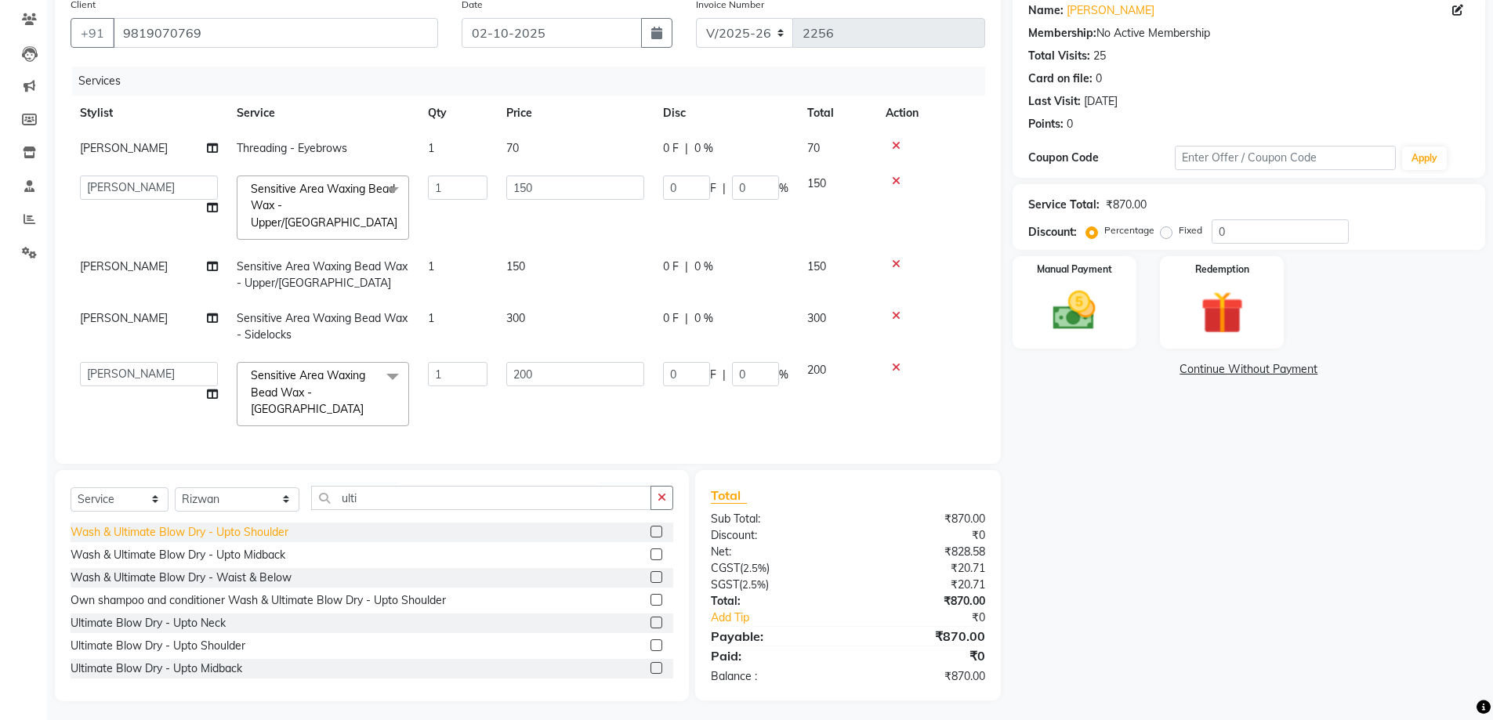
drag, startPoint x: 156, startPoint y: 553, endPoint x: 184, endPoint y: 545, distance: 29.5
click at [157, 553] on div "Wash & Ultimate Blow Dry - Upto Midback" at bounding box center [178, 555] width 215 height 16
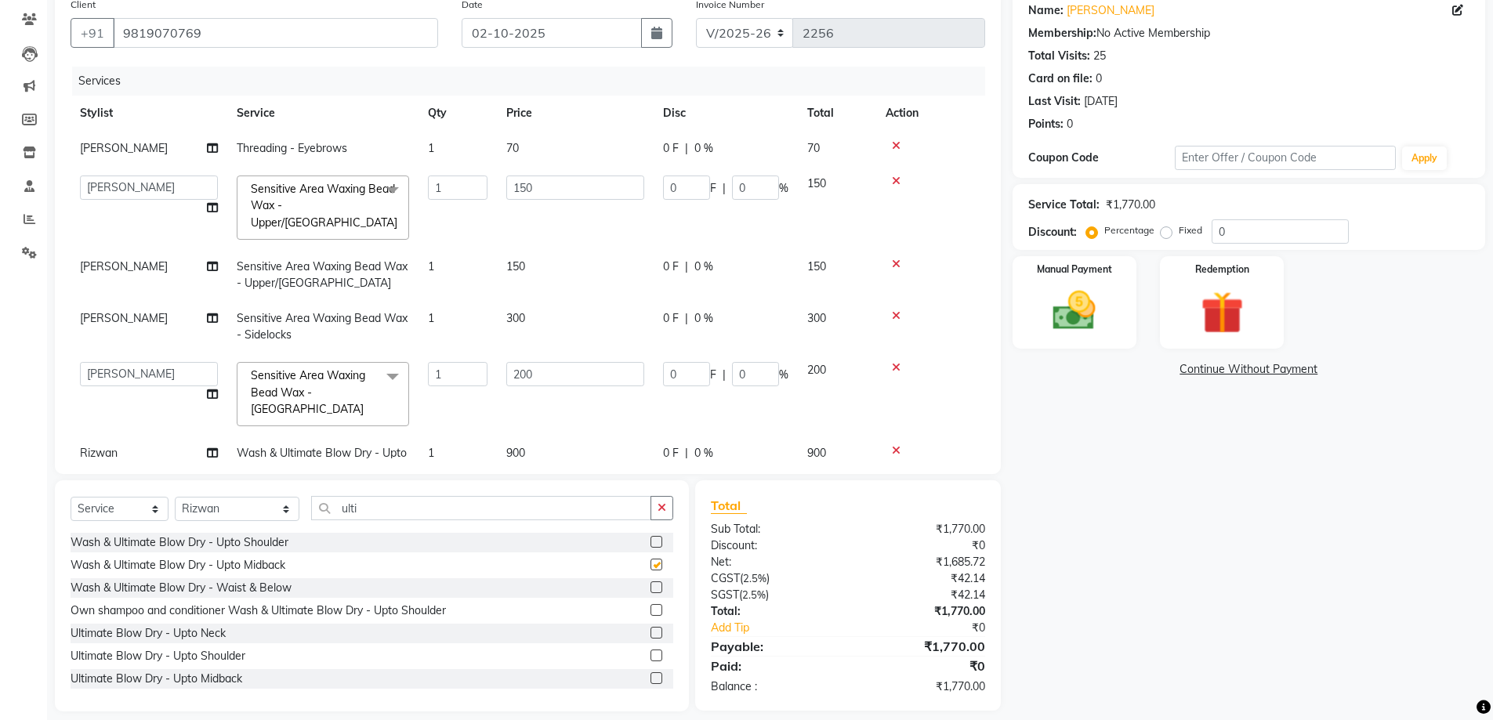
checkbox input "false"
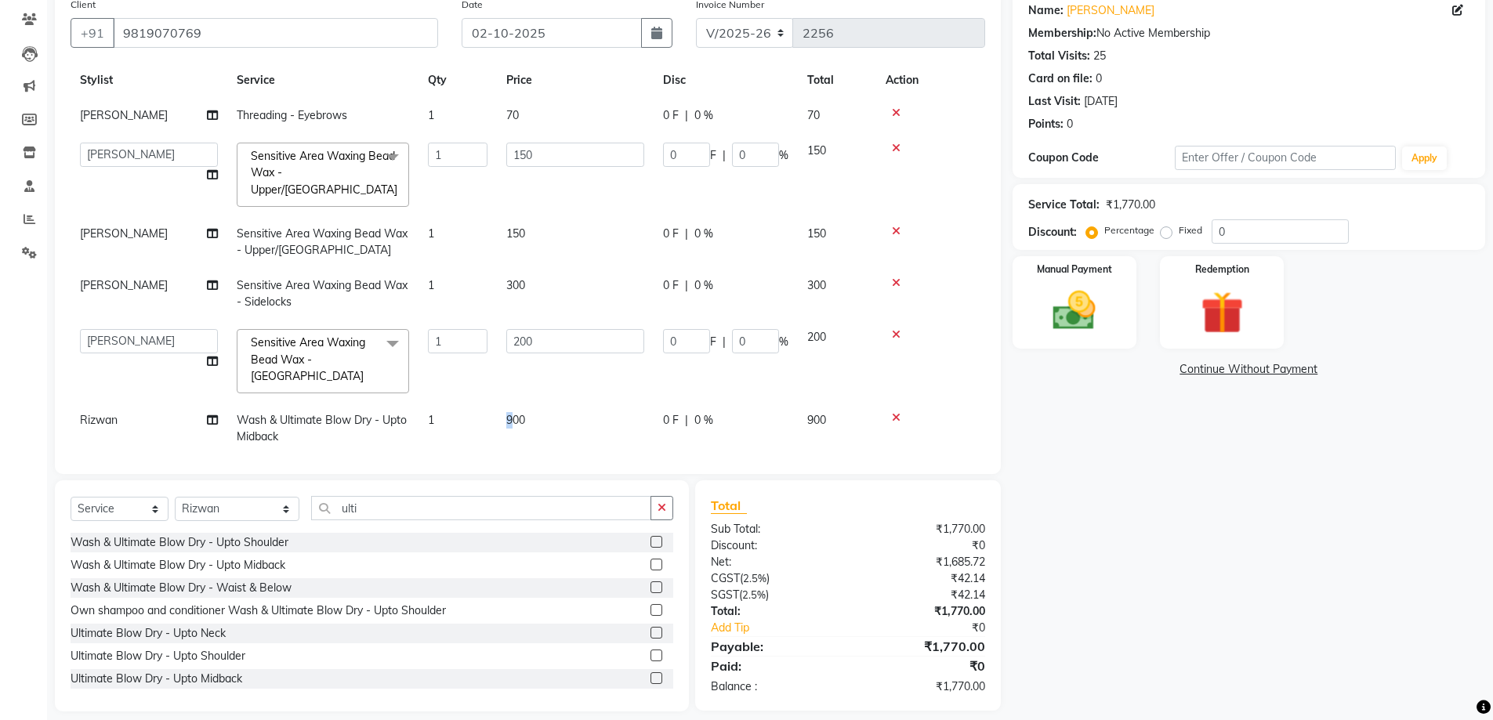
drag, startPoint x: 510, startPoint y: 437, endPoint x: 520, endPoint y: 433, distance: 10.9
click at [515, 434] on td "900" at bounding box center [575, 429] width 157 height 52
select select "36480"
click at [563, 421] on td "900" at bounding box center [575, 436] width 157 height 67
click at [564, 415] on input "900" at bounding box center [575, 424] width 138 height 24
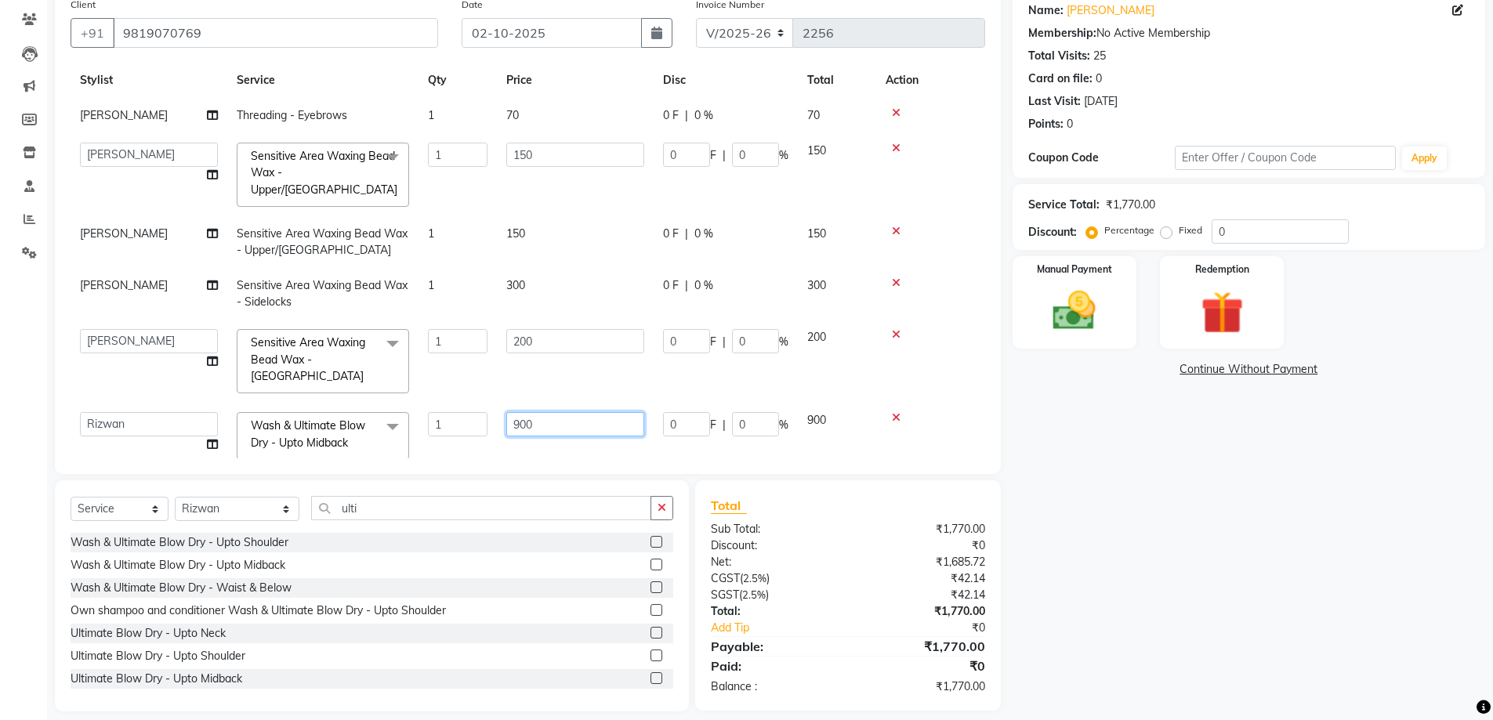
click at [564, 415] on input "900" at bounding box center [575, 424] width 138 height 24
type input "800"
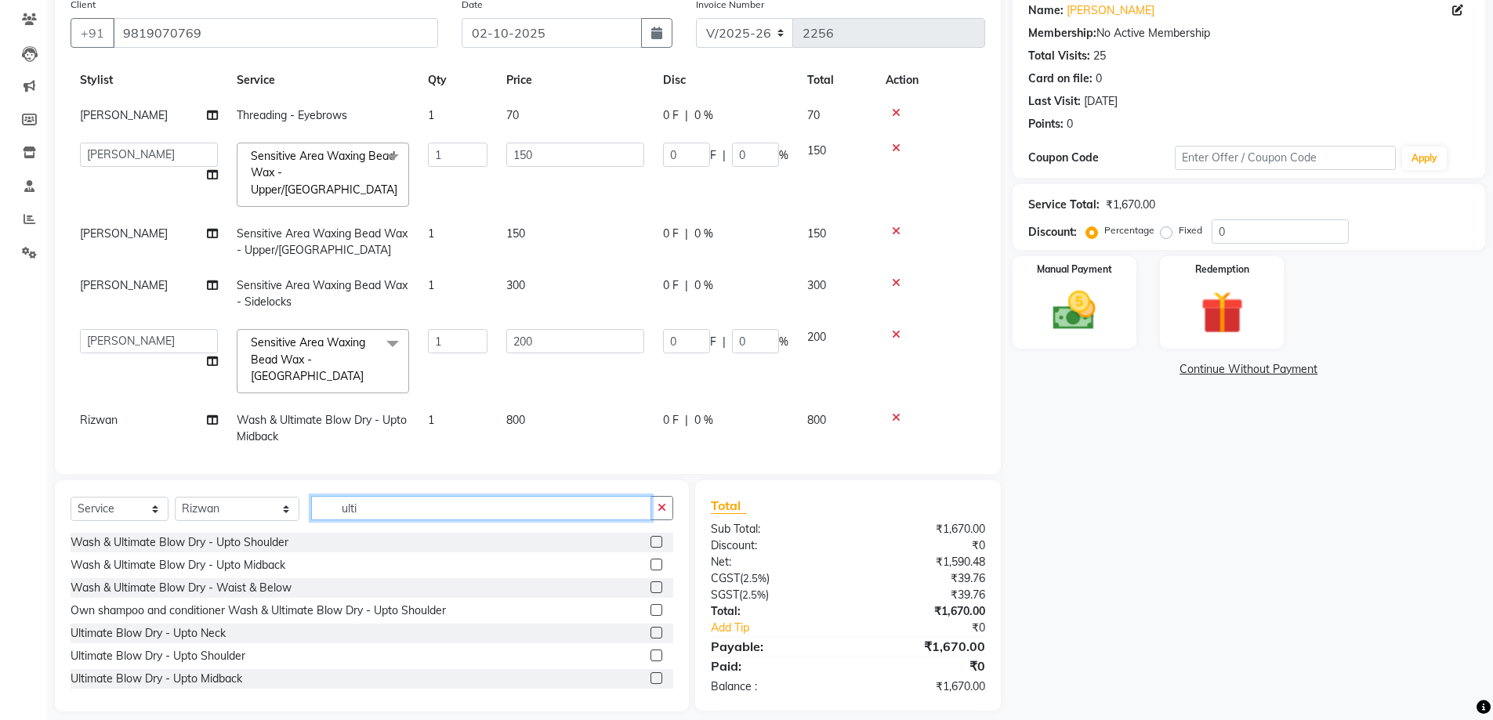
drag, startPoint x: 373, startPoint y: 516, endPoint x: 241, endPoint y: 499, distance: 133.5
click at [241, 499] on div "Select Service Product Membership Package Voucher Prepaid Gift Card Select Styl…" at bounding box center [372, 514] width 603 height 37
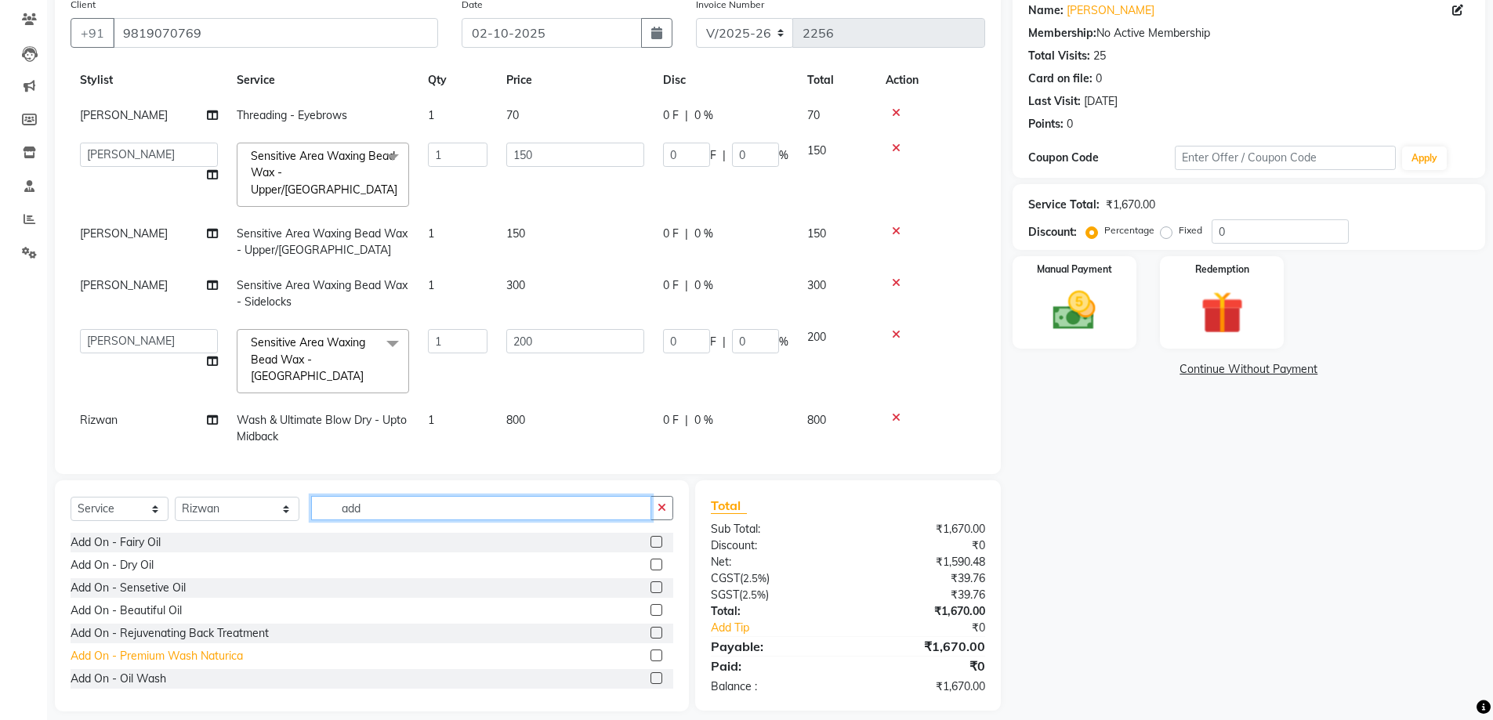
type input "add"
click at [147, 657] on div "Add On - Premium Wash Naturica" at bounding box center [157, 656] width 172 height 16
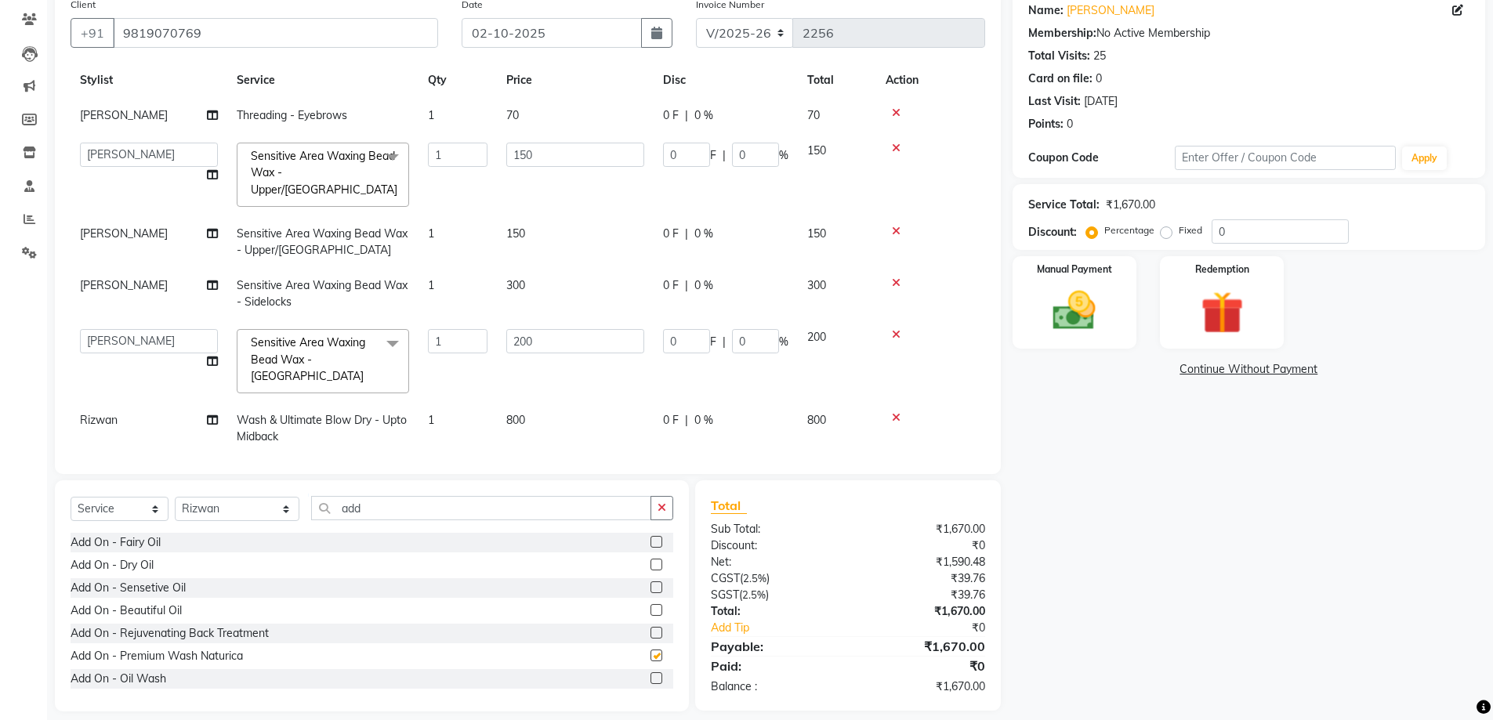
checkbox input "false"
click at [582, 403] on td "800" at bounding box center [575, 429] width 157 height 52
select select "36480"
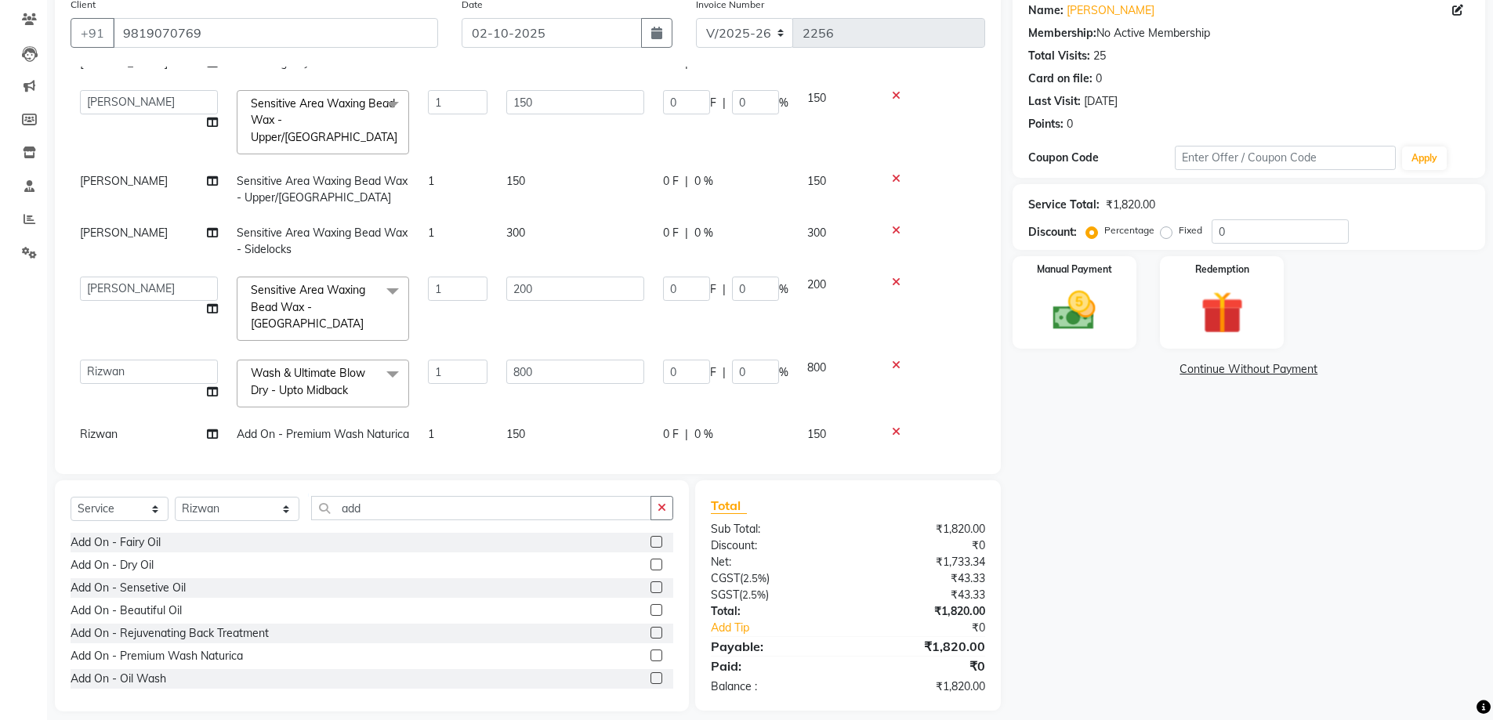
scroll to position [103, 0]
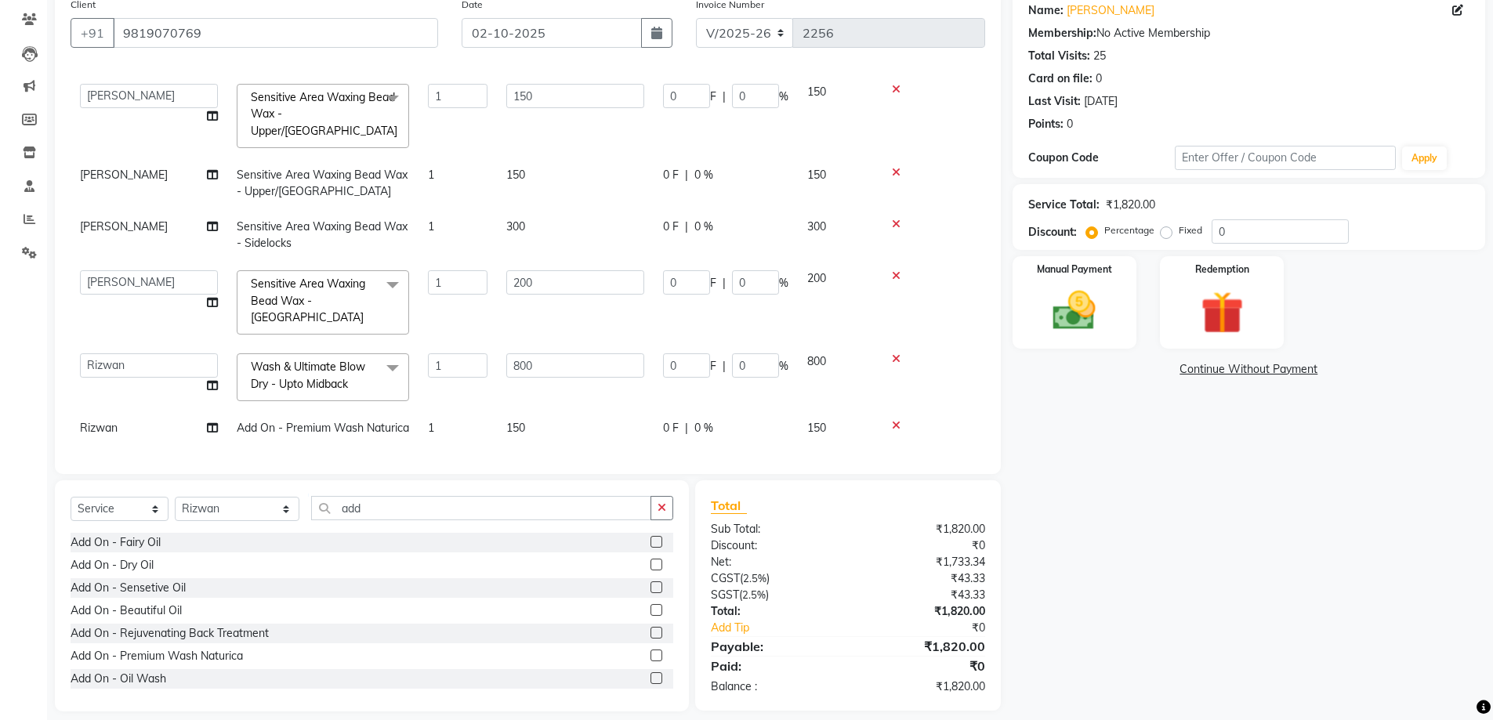
click at [569, 411] on td "150" at bounding box center [575, 428] width 157 height 35
select select "36480"
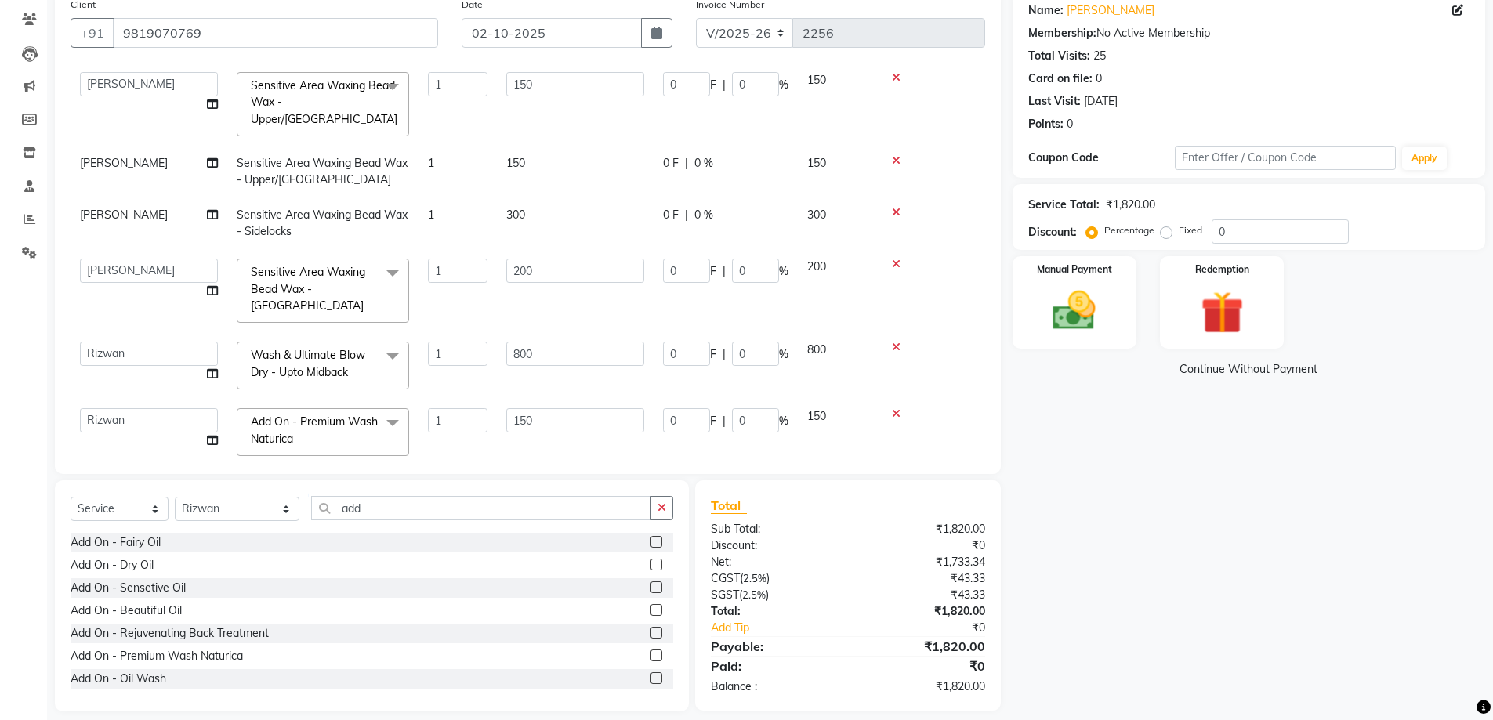
click at [569, 408] on input "150" at bounding box center [575, 420] width 138 height 24
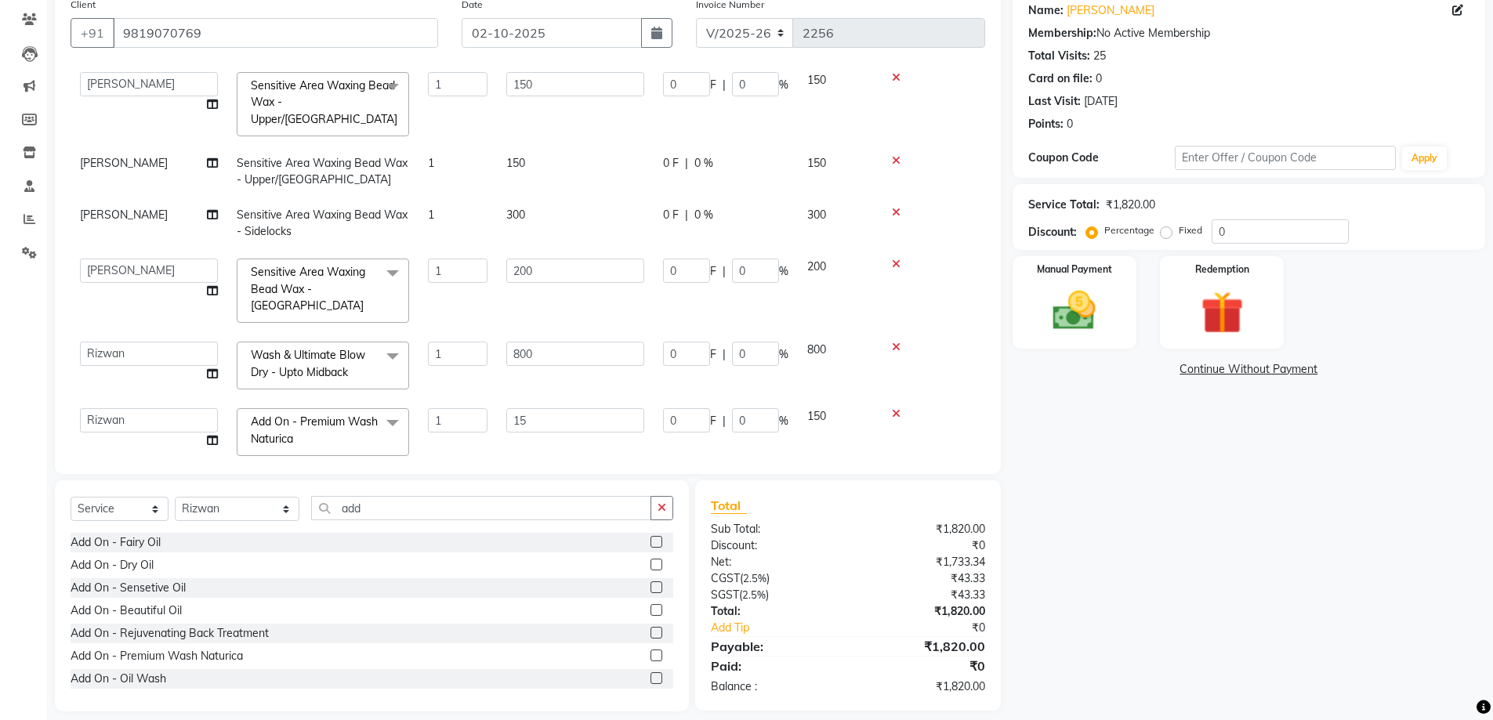
type input "1"
type input "250"
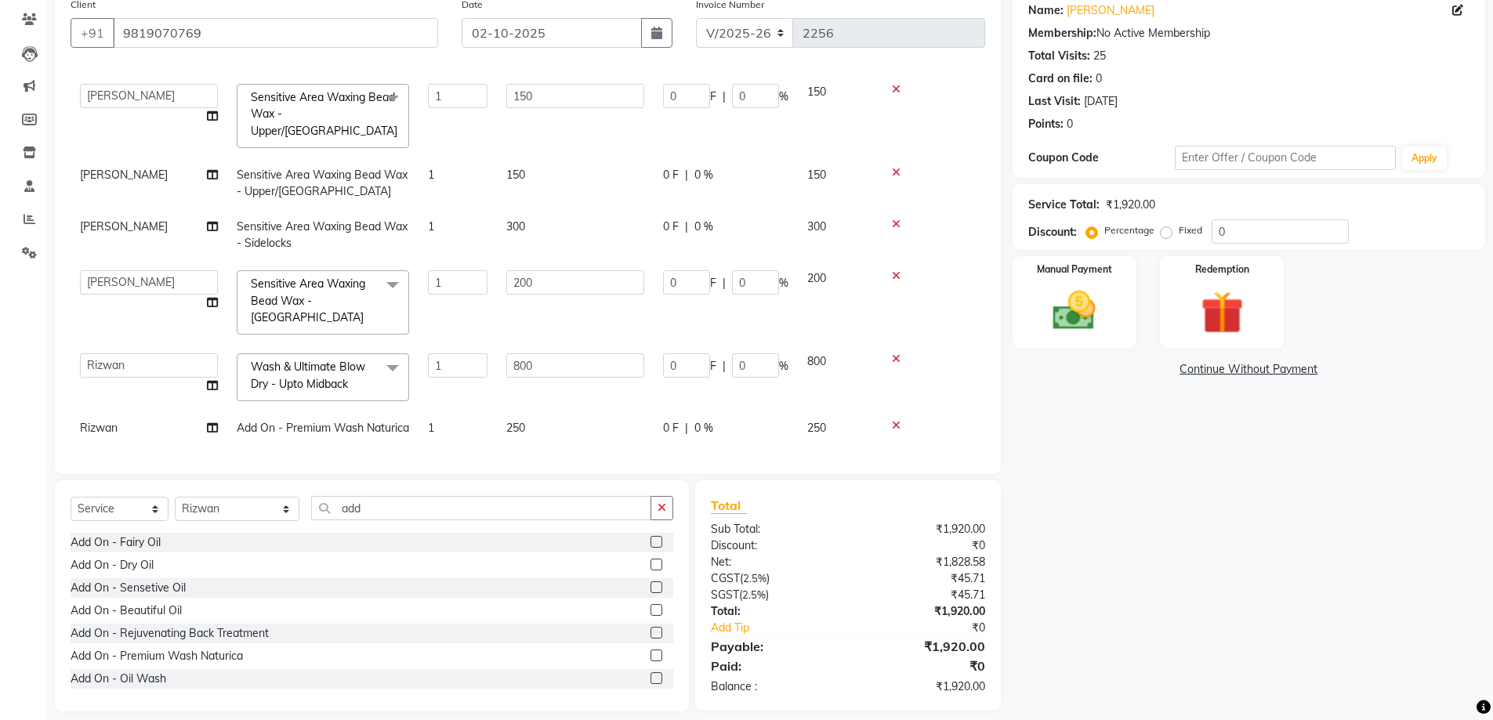
click at [1085, 471] on div "Name: Bianca Parikh Membership: No Active Membership Total Visits: 25 Card on f…" at bounding box center [1255, 351] width 485 height 722
click at [220, 507] on select "Select Stylist Backstage Bharti Nitesh Gohar Jayesh Anil Karekar Kalavati Sharm…" at bounding box center [237, 509] width 125 height 24
select select "61513"
click at [175, 497] on select "Select Stylist Backstage Bharti Nitesh Gohar Jayesh Anil Karekar Kalavati Sharm…" at bounding box center [237, 509] width 125 height 24
drag, startPoint x: 355, startPoint y: 514, endPoint x: 291, endPoint y: 494, distance: 67.4
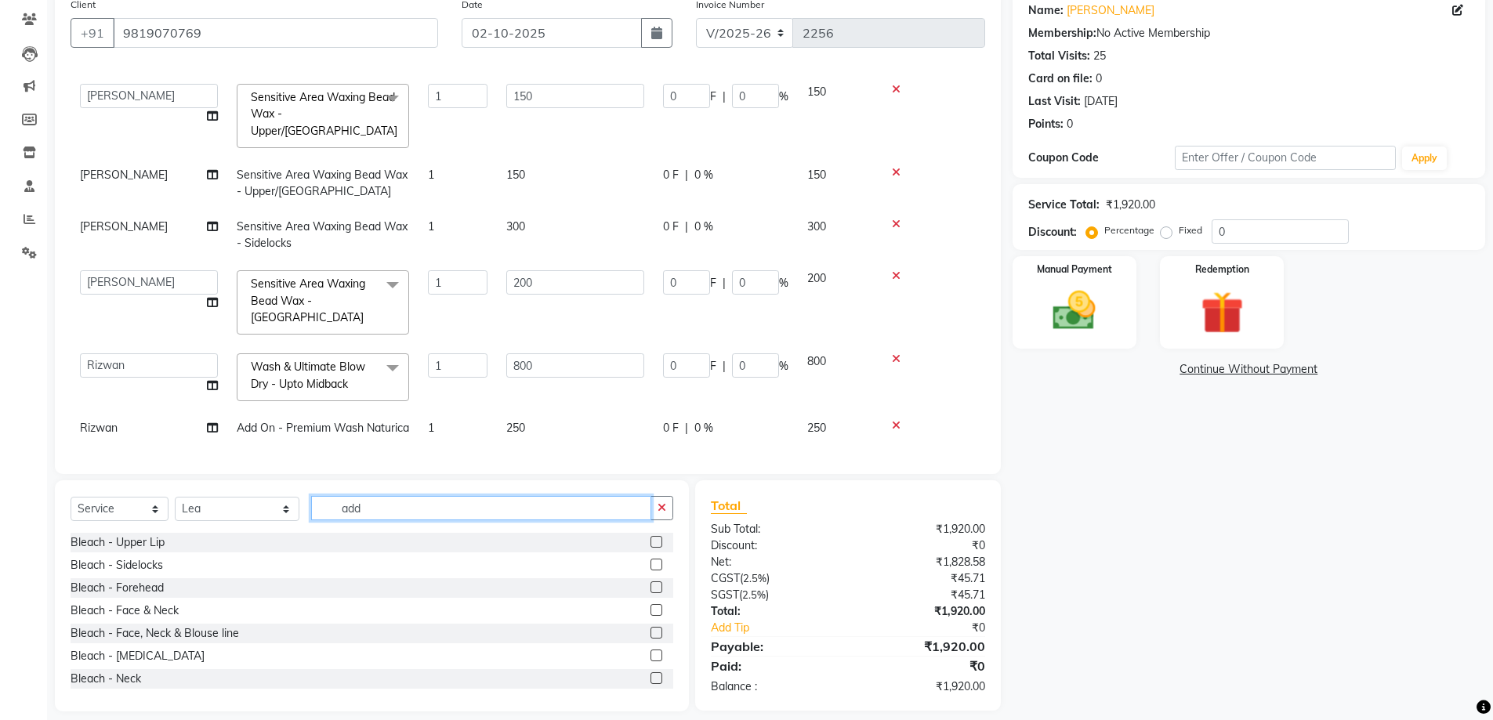
click at [278, 499] on div "Select Service Product Membership Package Voucher Prepaid Gift Card Select Styl…" at bounding box center [372, 514] width 603 height 37
type input "remo"
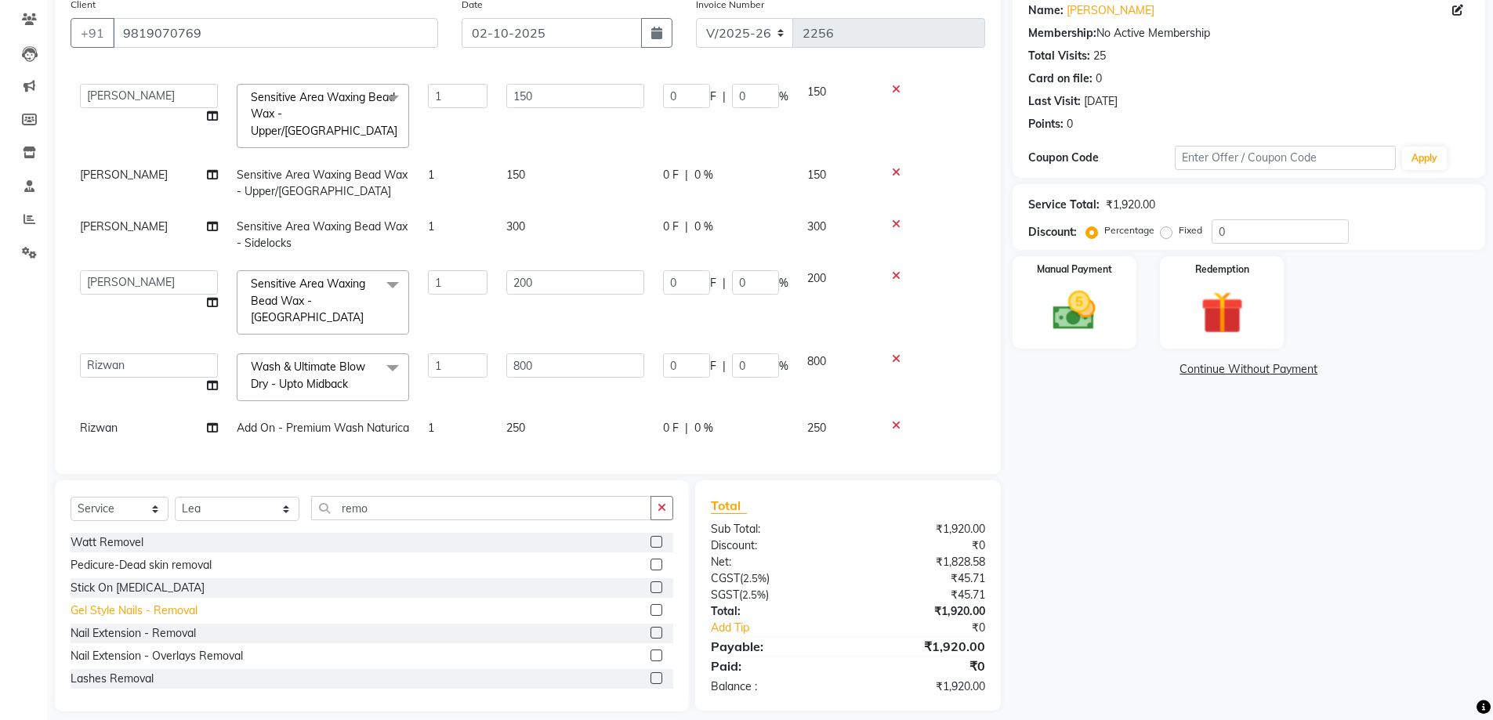
click at [169, 612] on div "Gel Style Nails - Removal" at bounding box center [134, 611] width 127 height 16
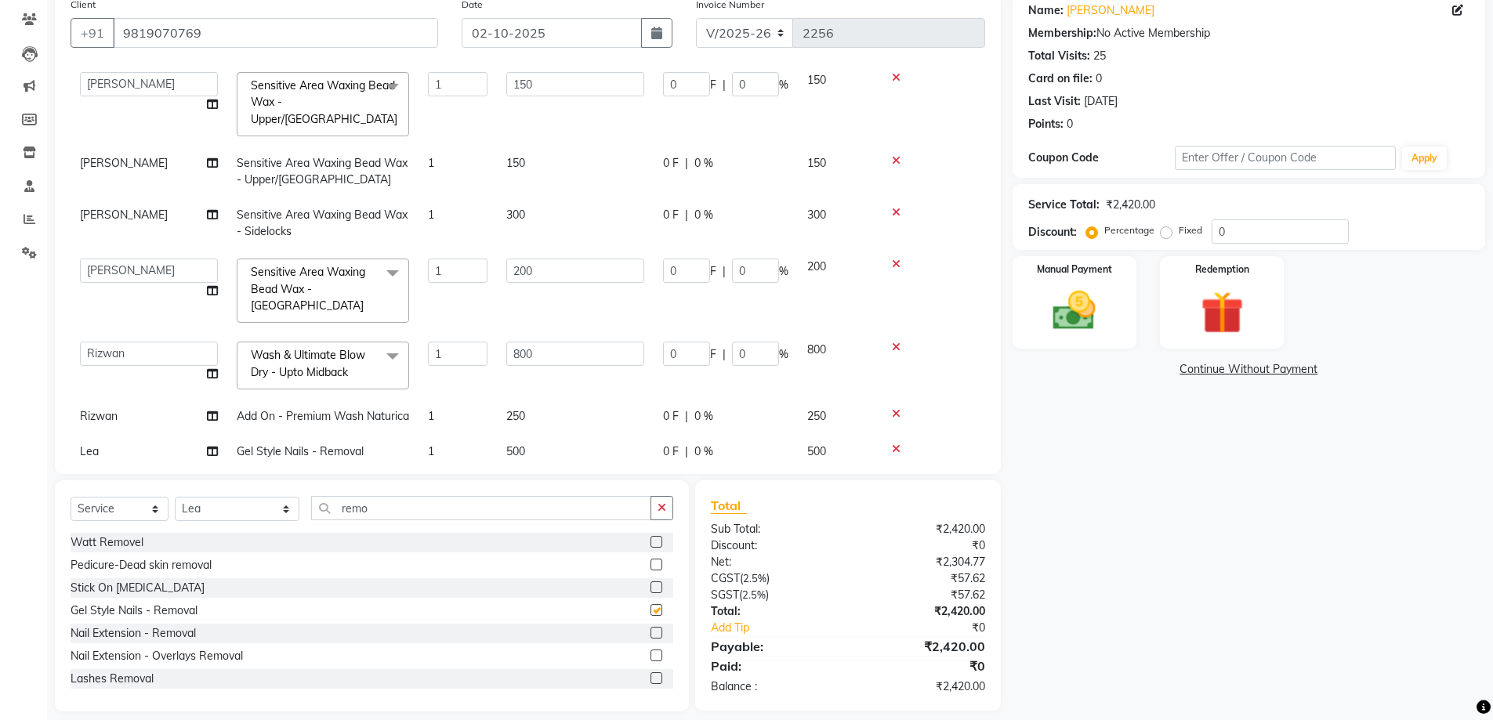
checkbox input "false"
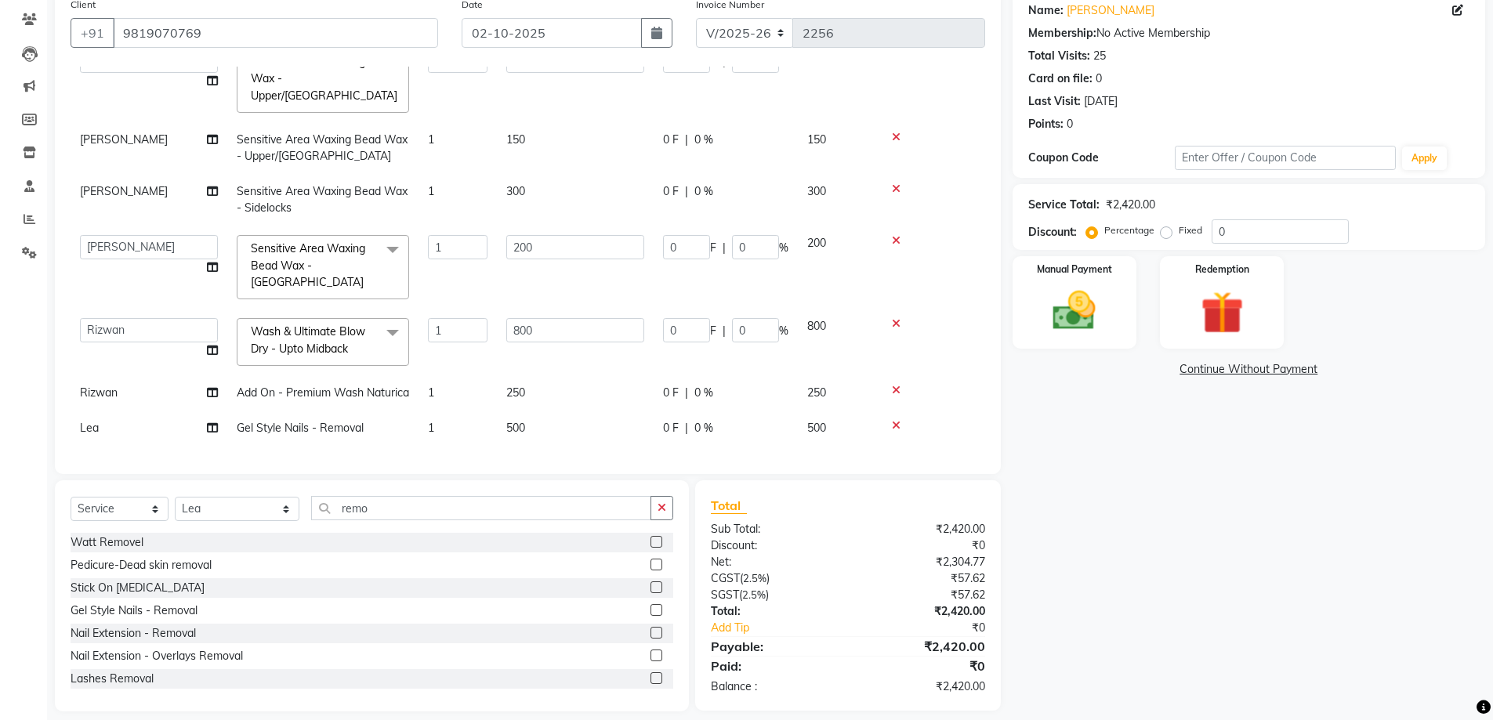
click at [579, 411] on td "500" at bounding box center [575, 428] width 157 height 35
select select "61513"
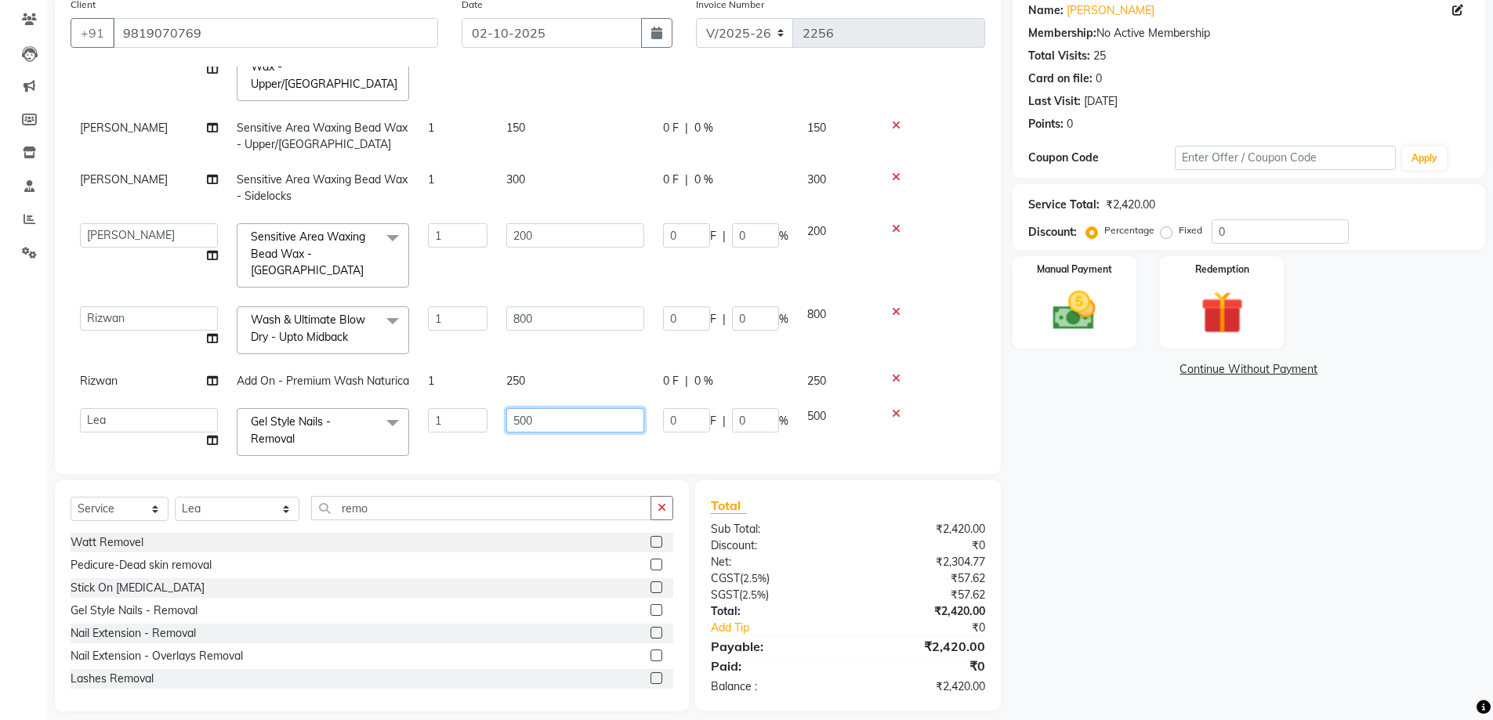
drag, startPoint x: 598, startPoint y: 415, endPoint x: 477, endPoint y: 419, distance: 121.6
click at [477, 419] on tr "Backstage Bharti Nitesh Gohar Jayesh Anil Karekar Kalavati Sharma Kalindi Joshi…" at bounding box center [528, 432] width 915 height 67
type input "400"
click at [1112, 471] on div "Name: Bianca Parikh Membership: No Active Membership Total Visits: 25 Card on f…" at bounding box center [1255, 351] width 485 height 722
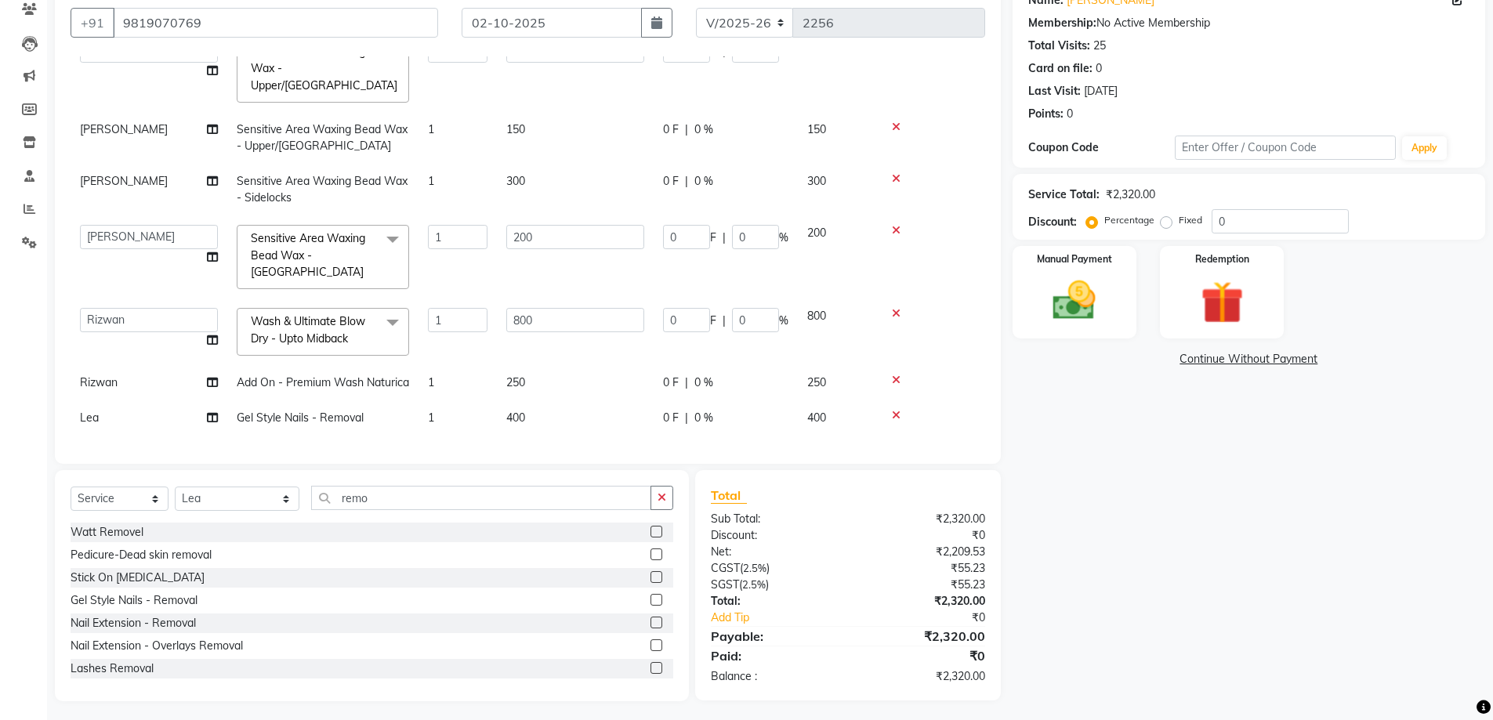
scroll to position [143, 0]
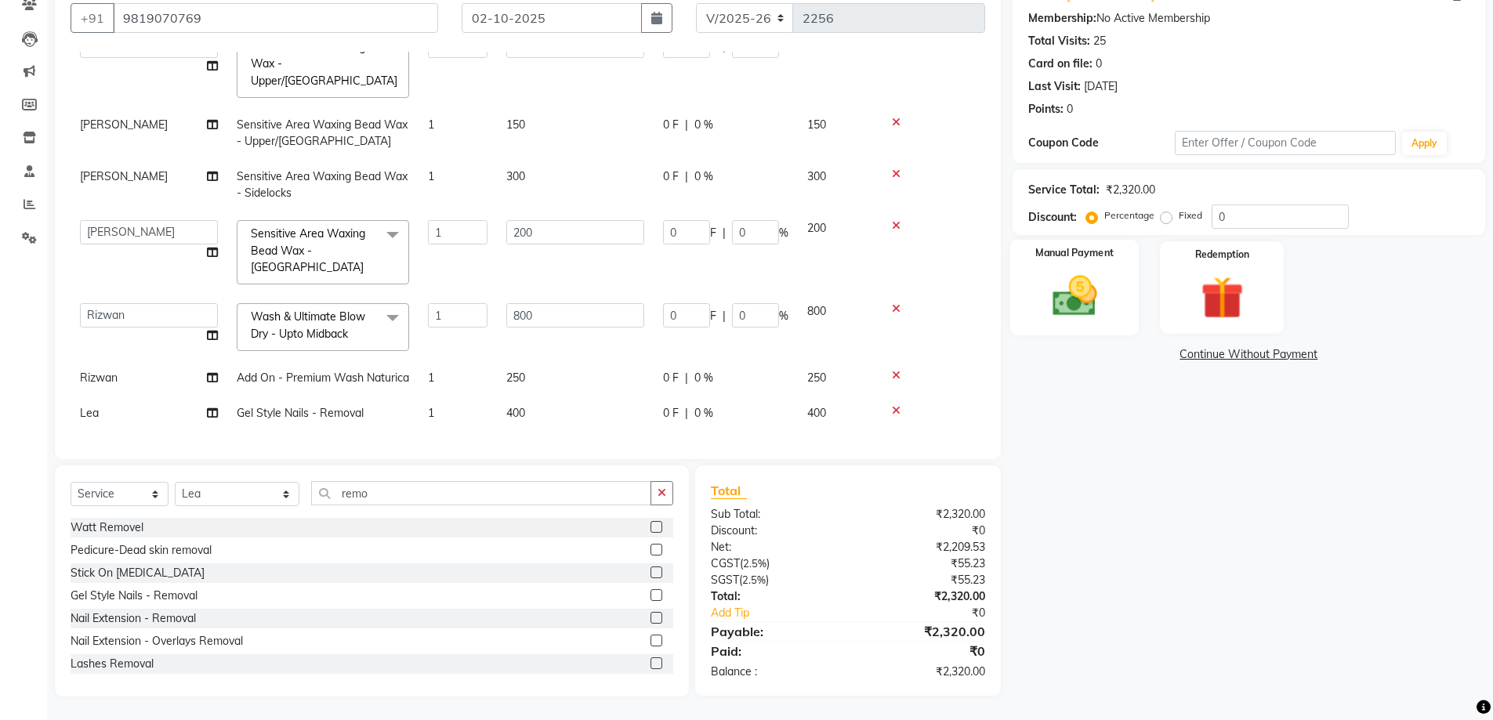
click at [1091, 312] on img at bounding box center [1075, 295] width 72 height 51
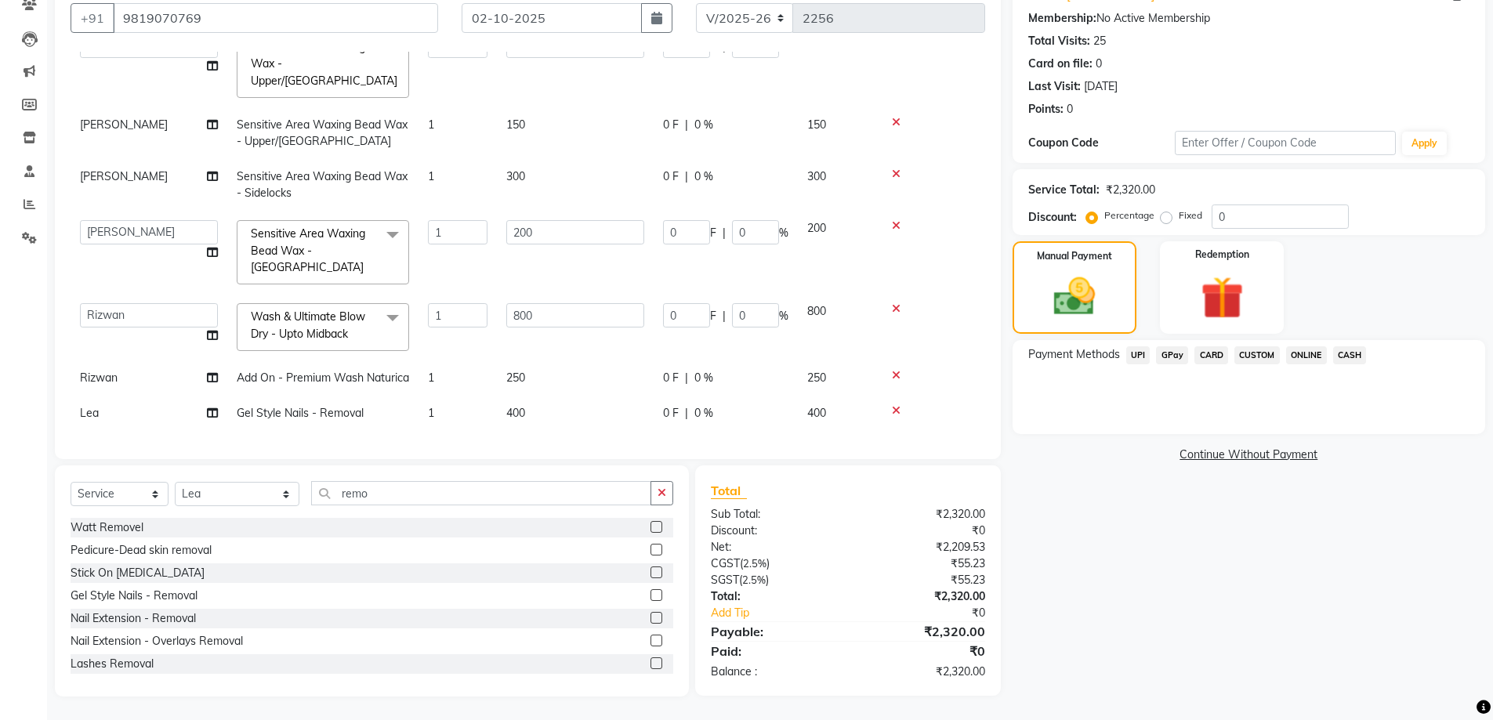
click at [1342, 353] on span "CASH" at bounding box center [1351, 356] width 34 height 18
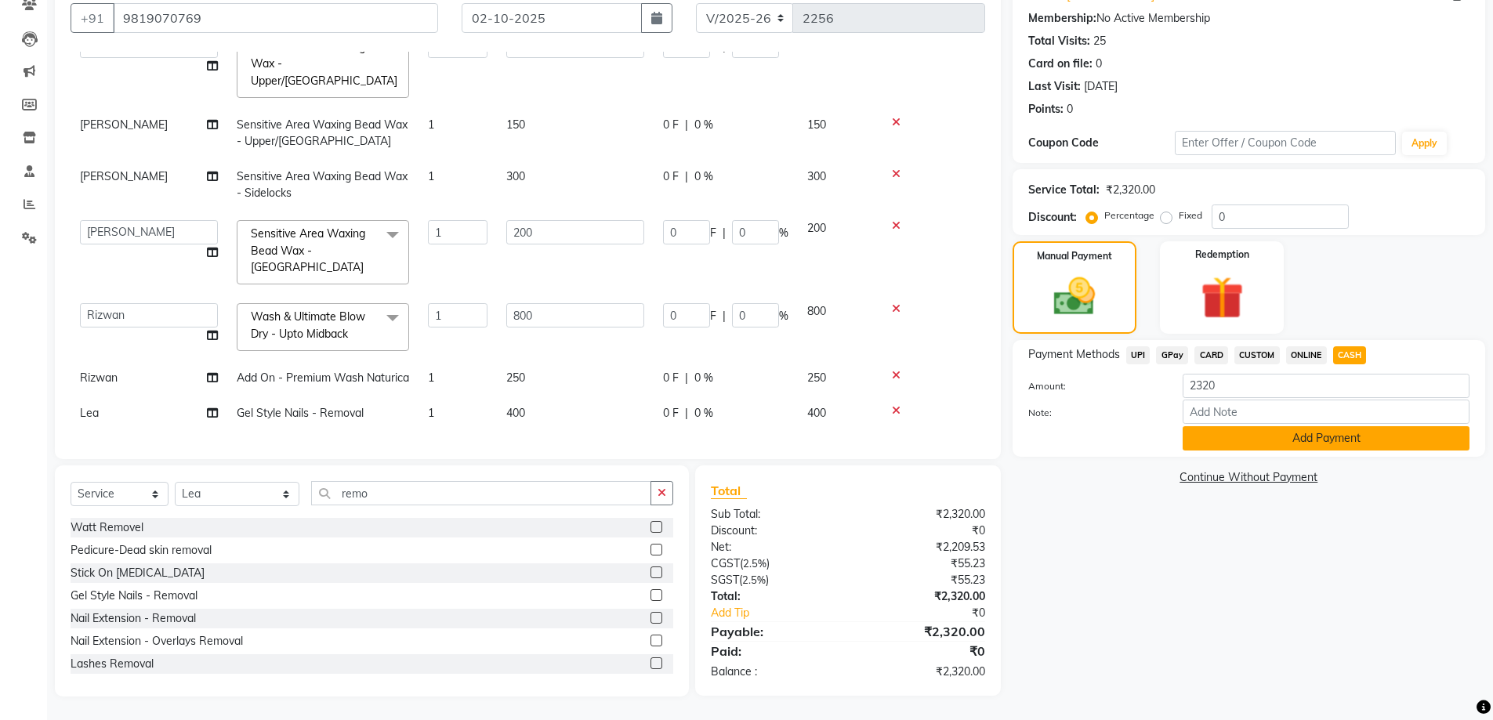
click at [1317, 439] on button "Add Payment" at bounding box center [1326, 438] width 287 height 24
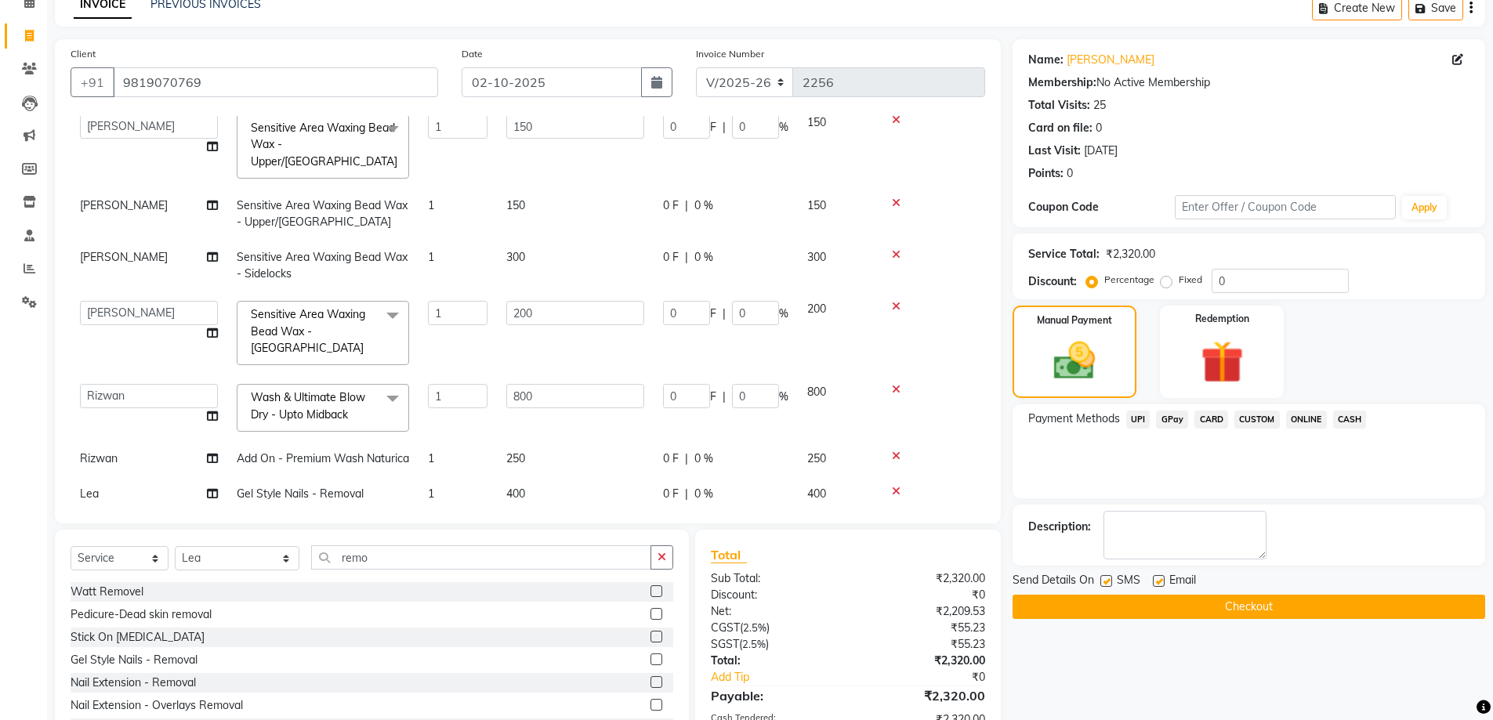
scroll to position [139, 0]
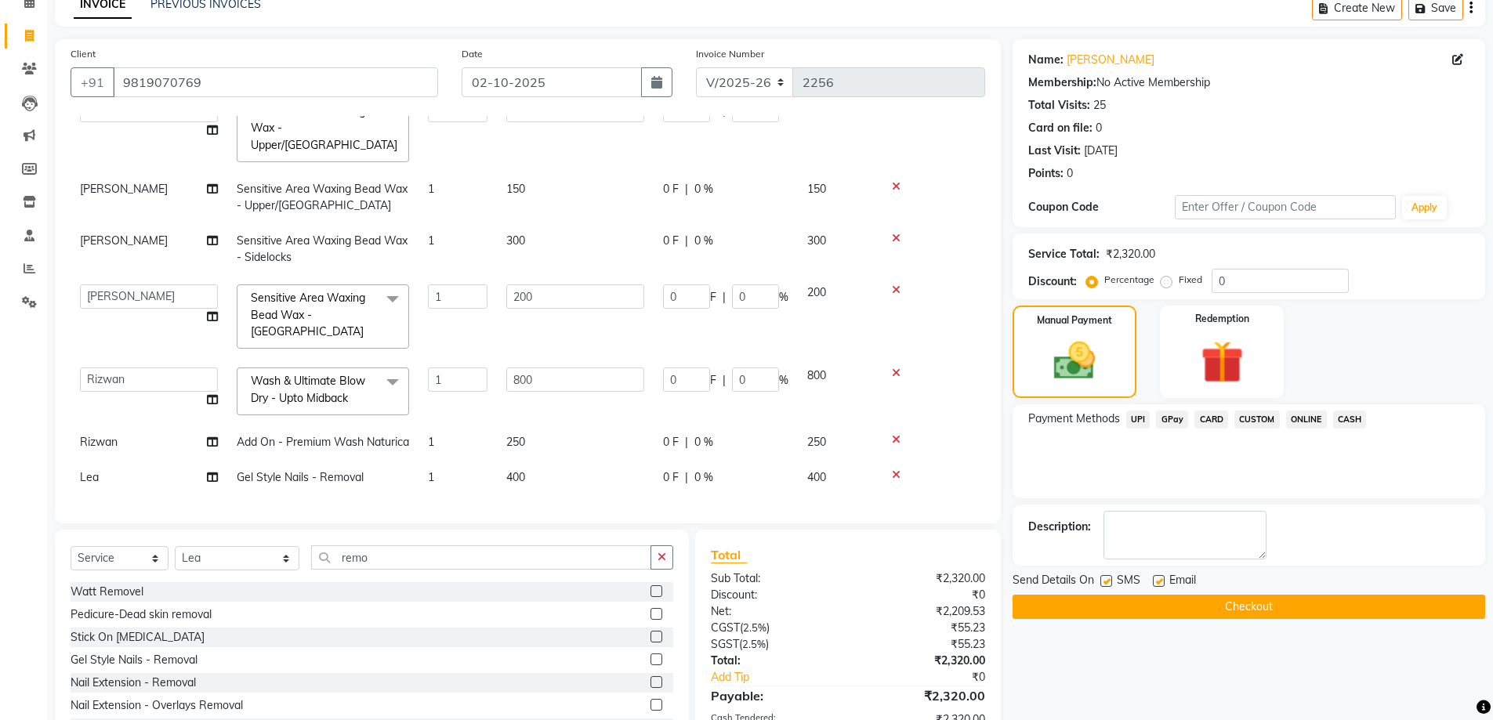
click at [1065, 613] on button "Checkout" at bounding box center [1249, 607] width 473 height 24
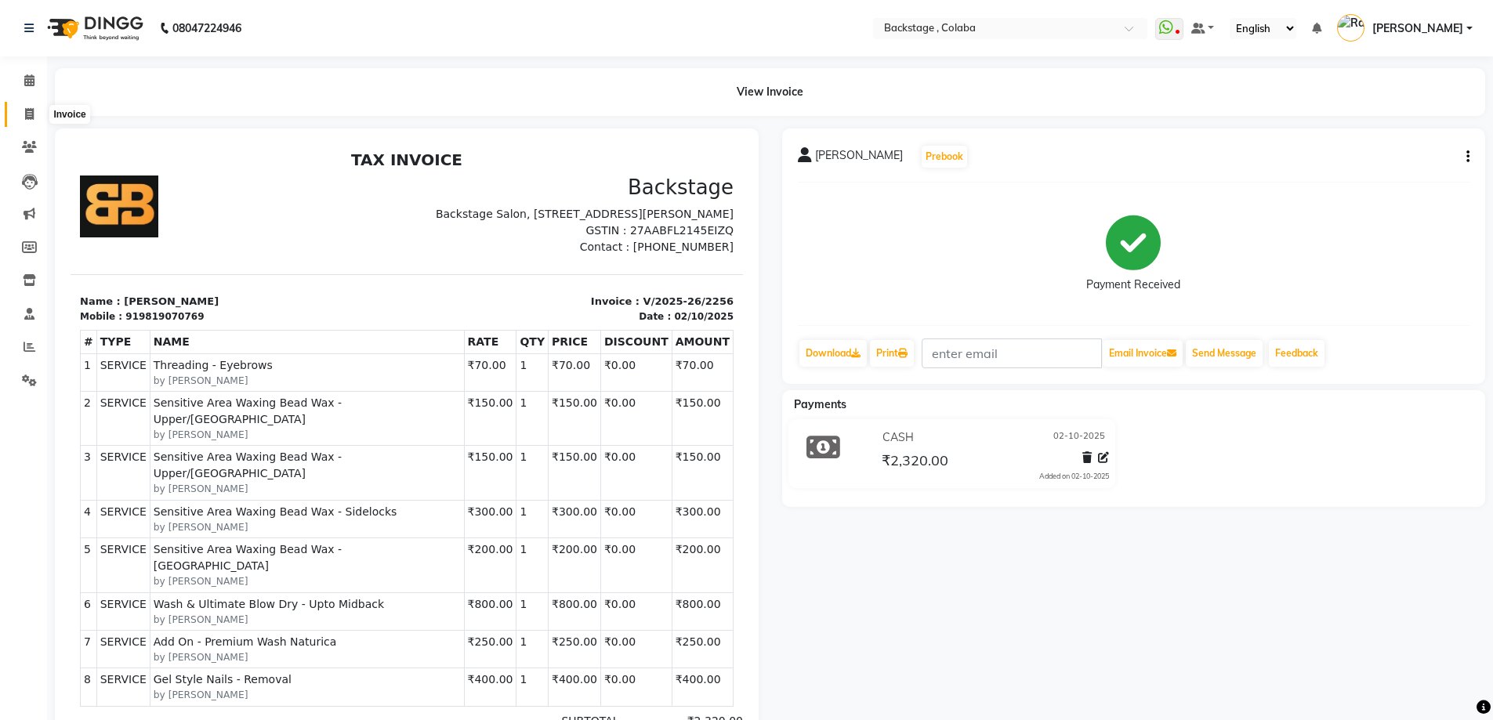
click at [30, 112] on icon at bounding box center [29, 114] width 9 height 12
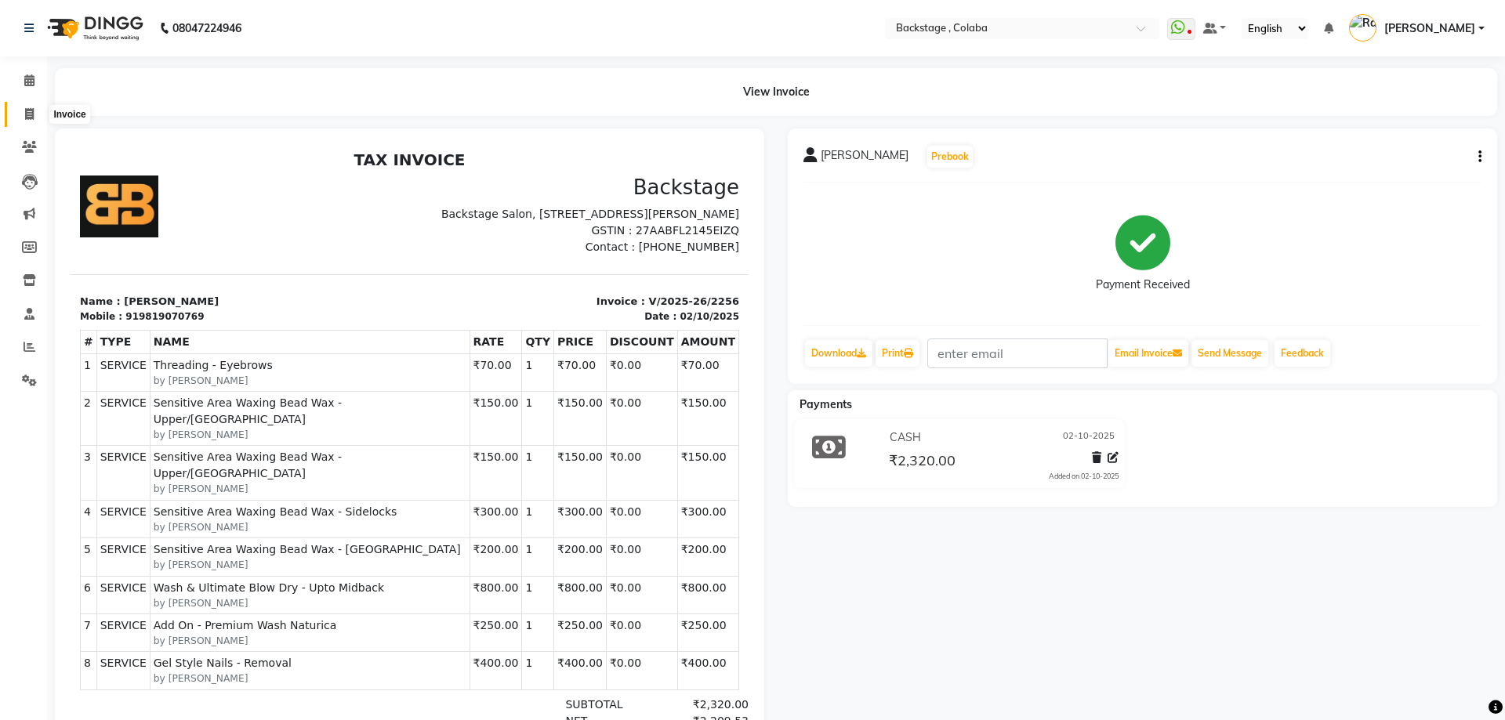
select select "service"
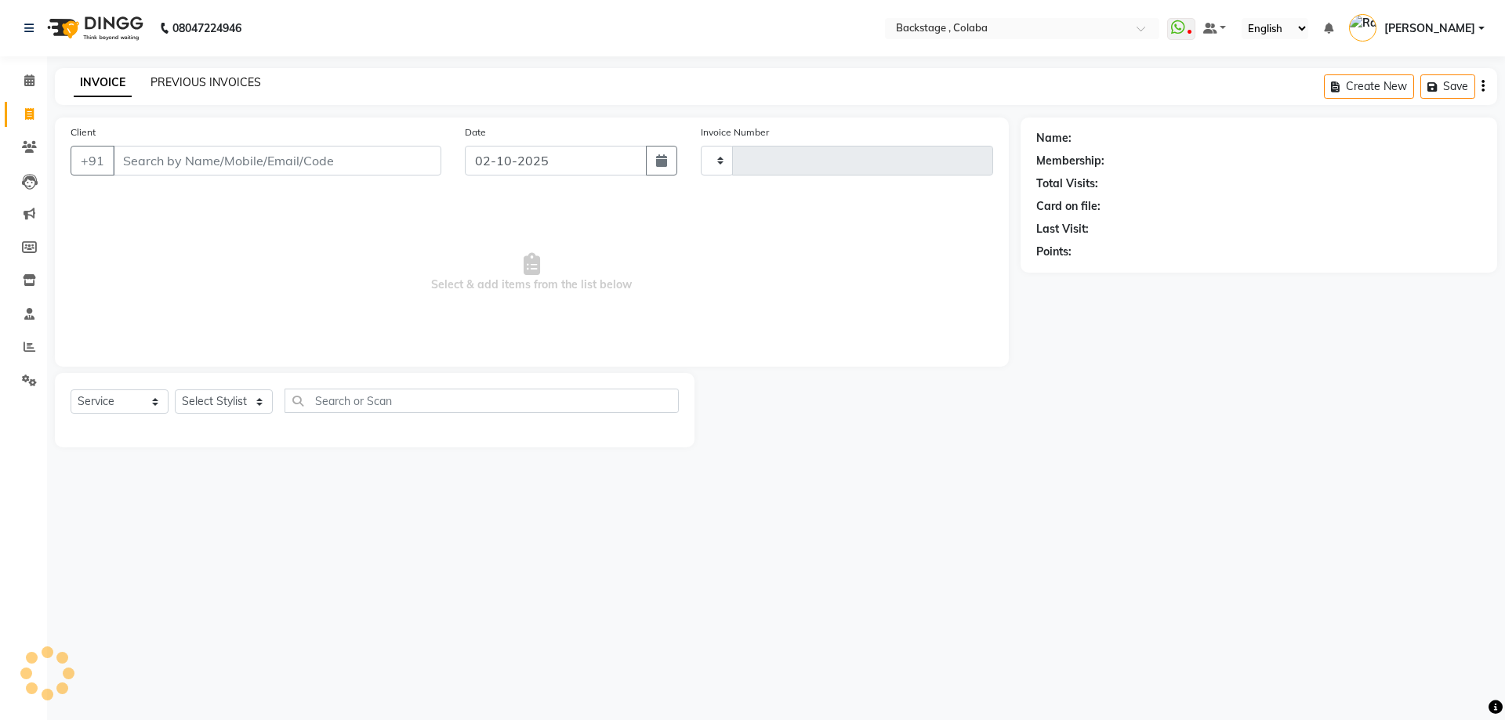
click at [230, 79] on link "PREVIOUS INVOICES" at bounding box center [206, 82] width 111 height 14
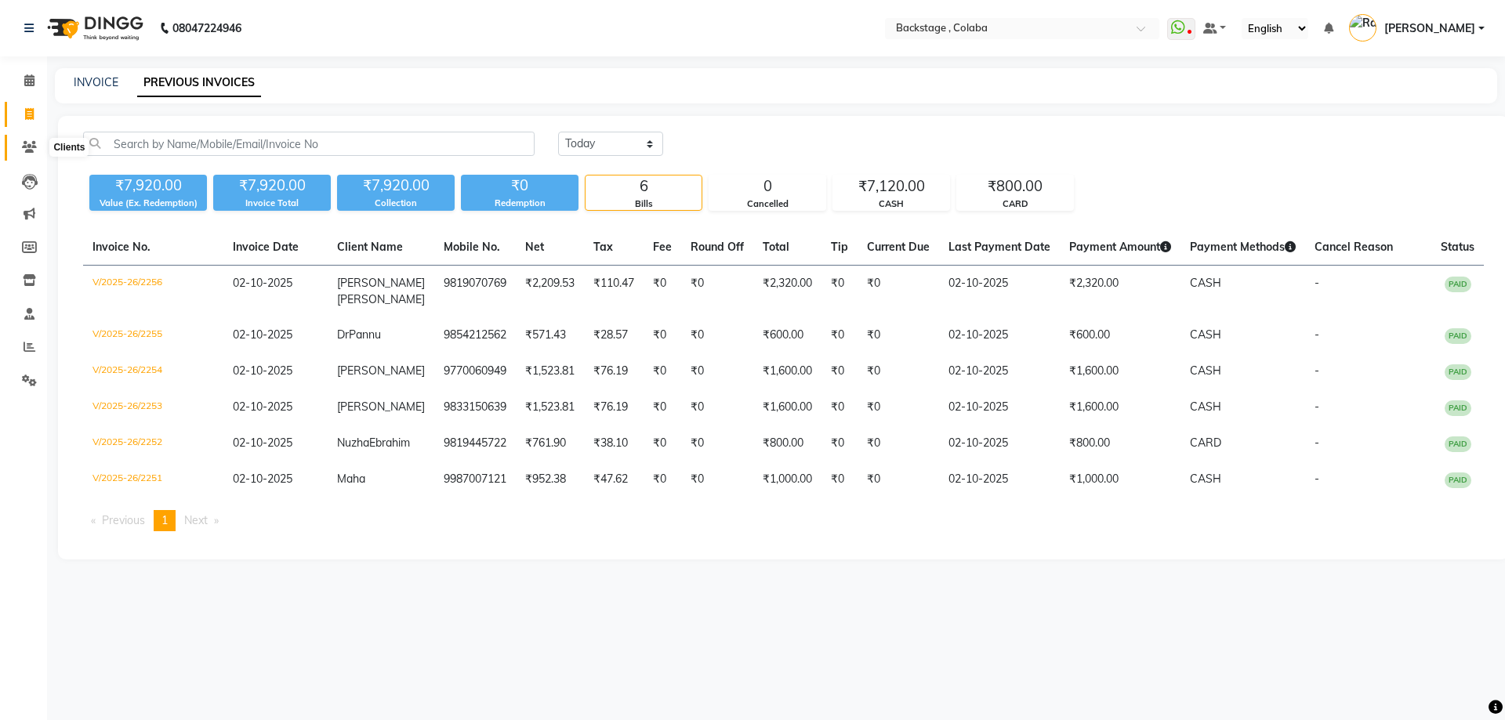
click at [26, 151] on icon at bounding box center [29, 147] width 15 height 12
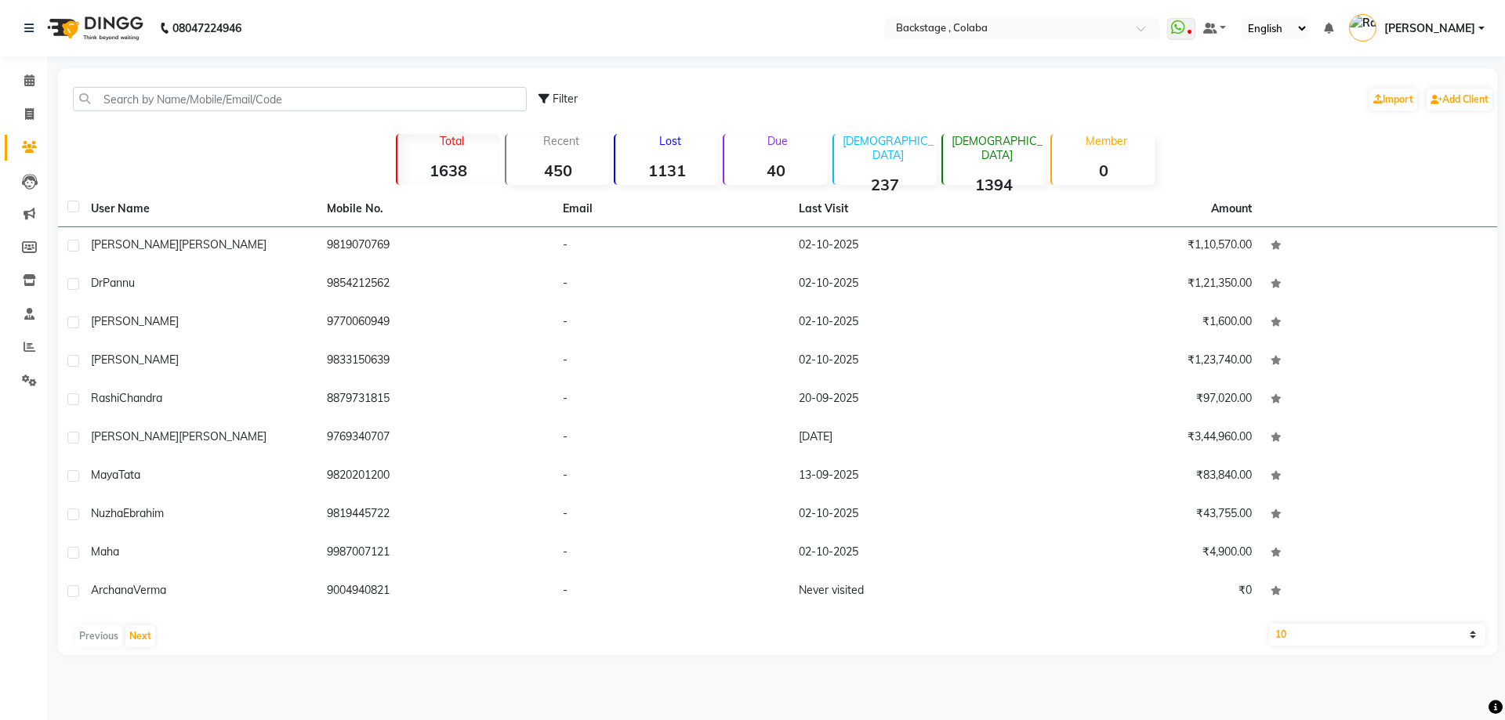
click at [811, 168] on strong "40" at bounding box center [775, 171] width 103 height 20
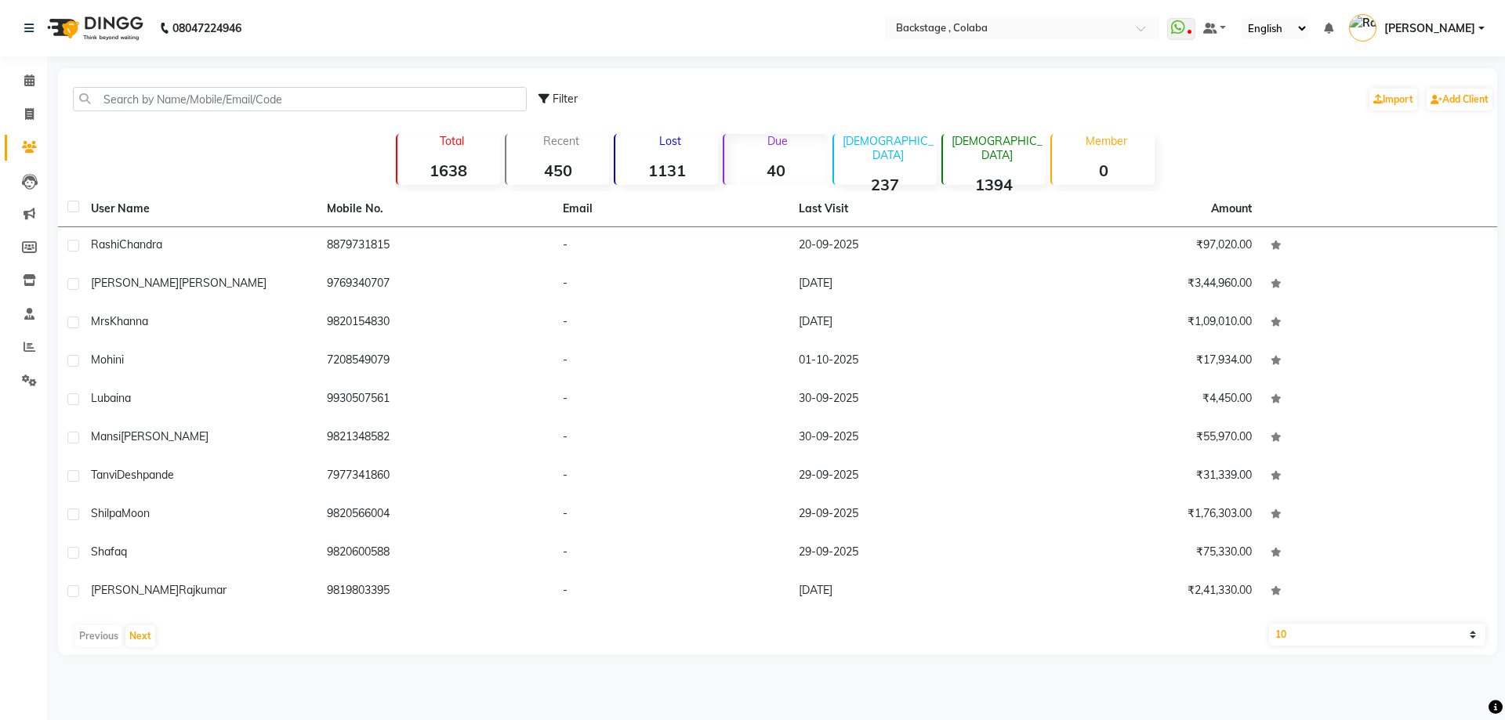
click at [778, 166] on strong "40" at bounding box center [775, 171] width 103 height 20
click at [142, 636] on button "Next" at bounding box center [140, 637] width 30 height 22
click at [143, 634] on button "Next" at bounding box center [140, 637] width 30 height 22
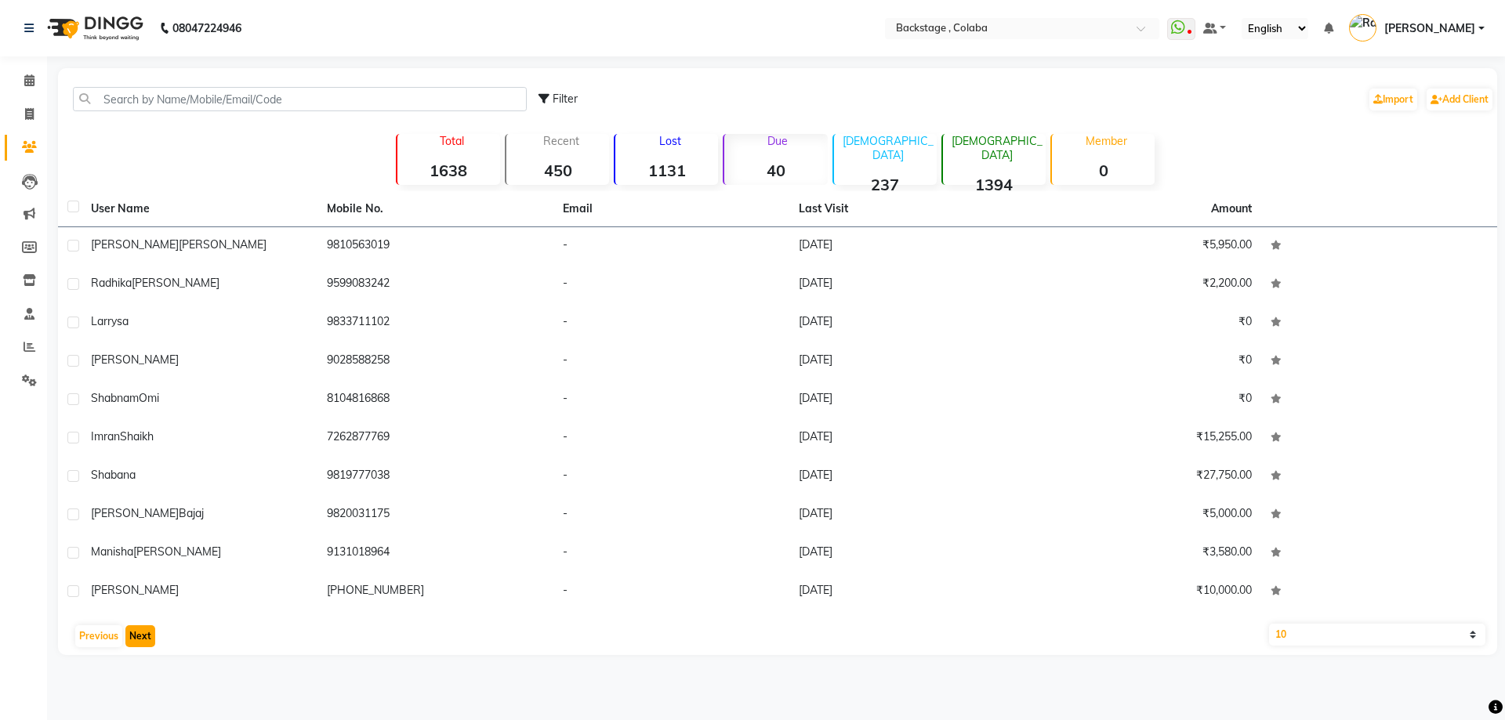
click at [143, 634] on button "Next" at bounding box center [140, 637] width 30 height 22
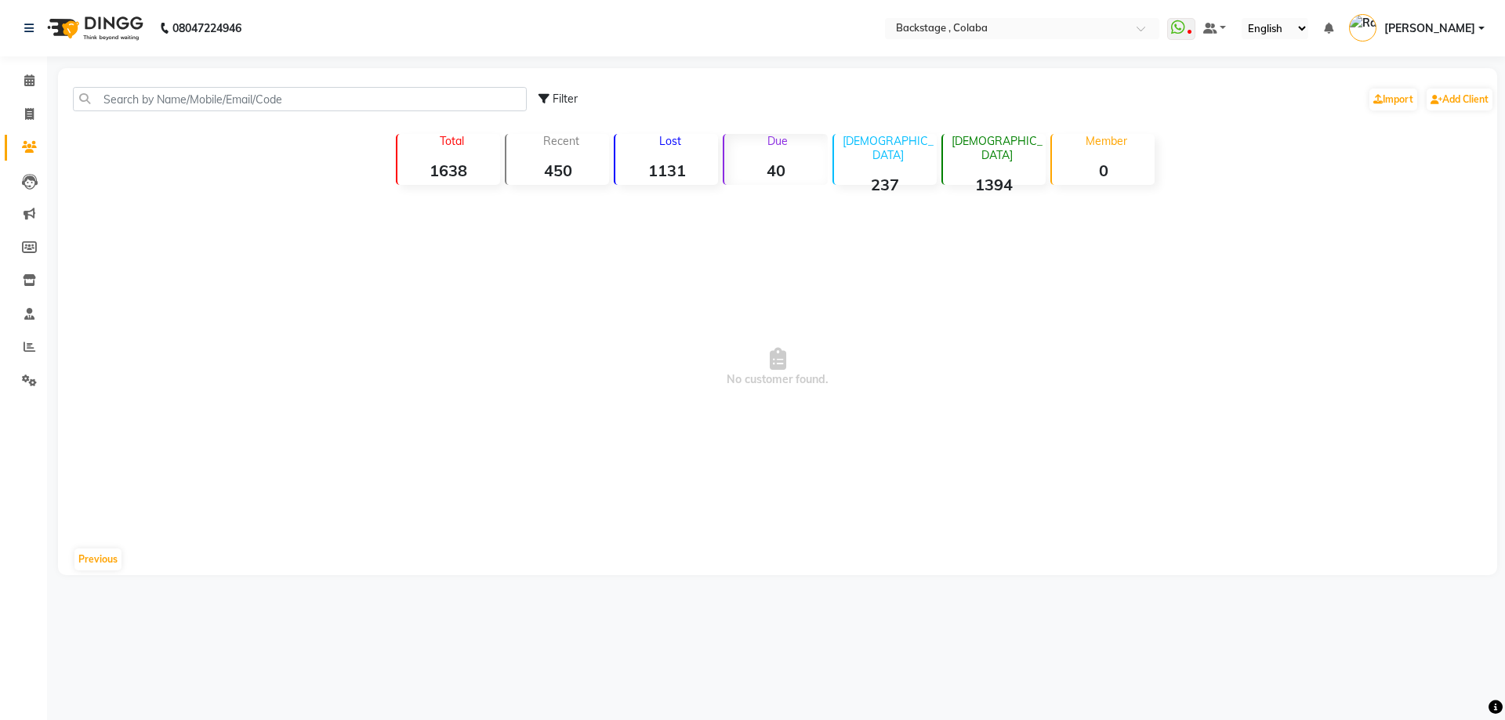
click at [143, 634] on div "08047224946 Select Location × Backstage , Colaba WhatsApp Status ✕ Status: Disc…" at bounding box center [752, 360] width 1505 height 720
click at [96, 563] on button "Previous" at bounding box center [97, 560] width 47 height 22
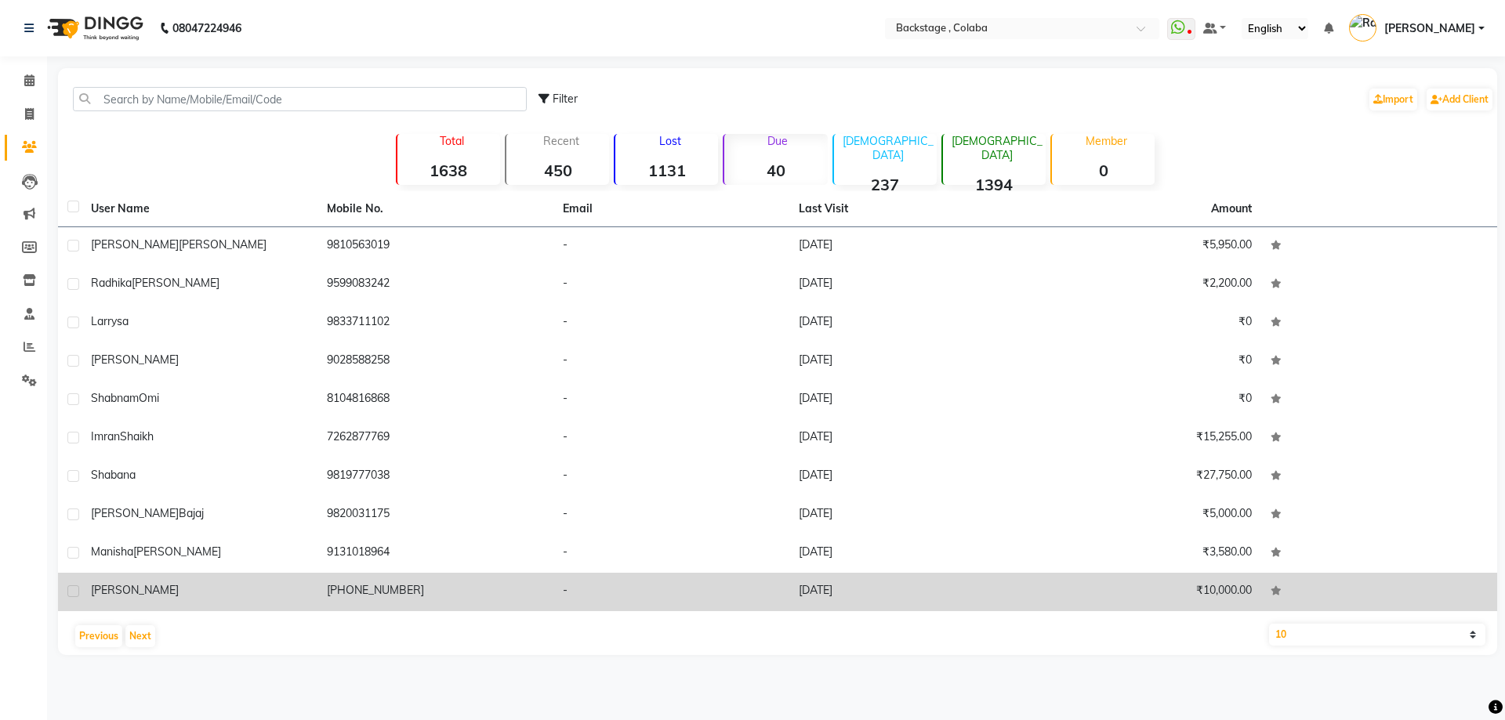
click at [162, 601] on td "SAFIA" at bounding box center [200, 592] width 236 height 38
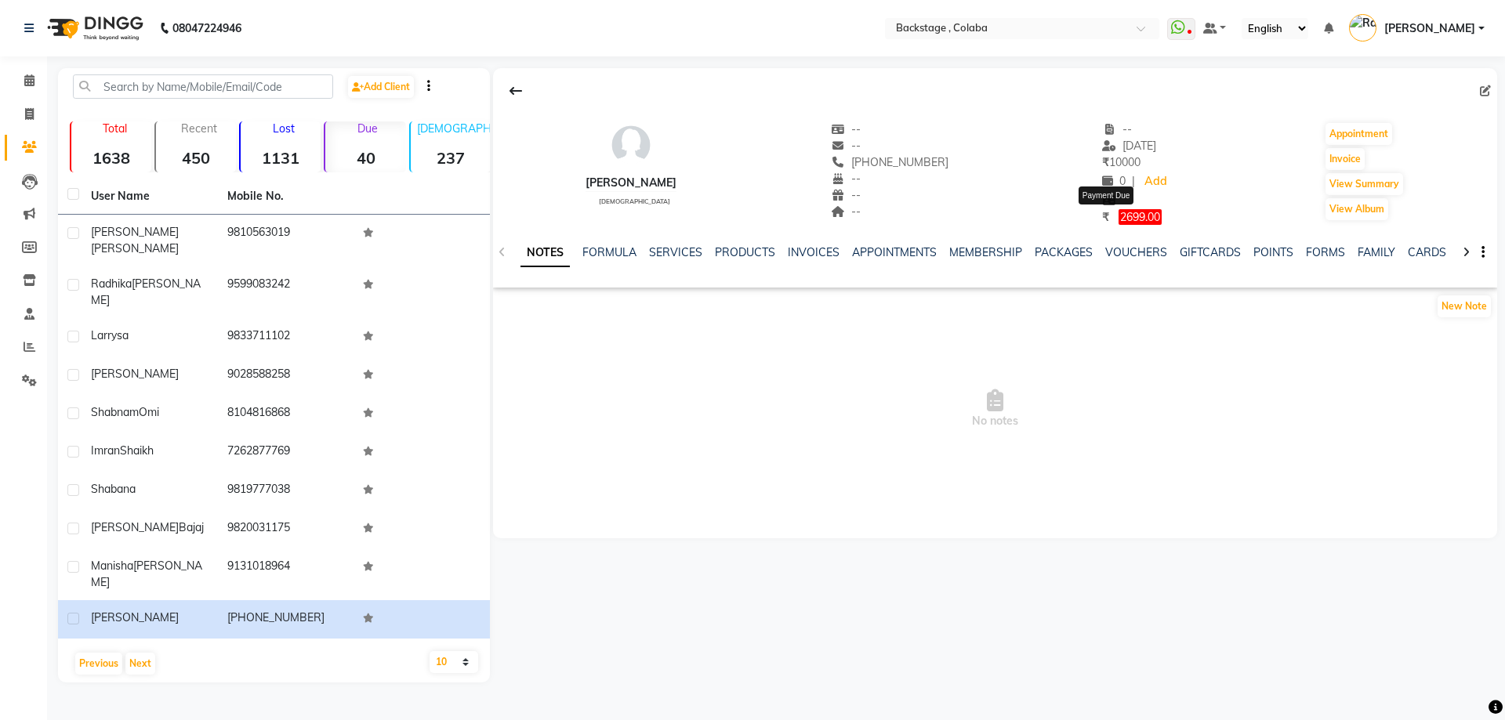
click at [1119, 221] on span "2699.00" at bounding box center [1140, 217] width 43 height 16
select select "1"
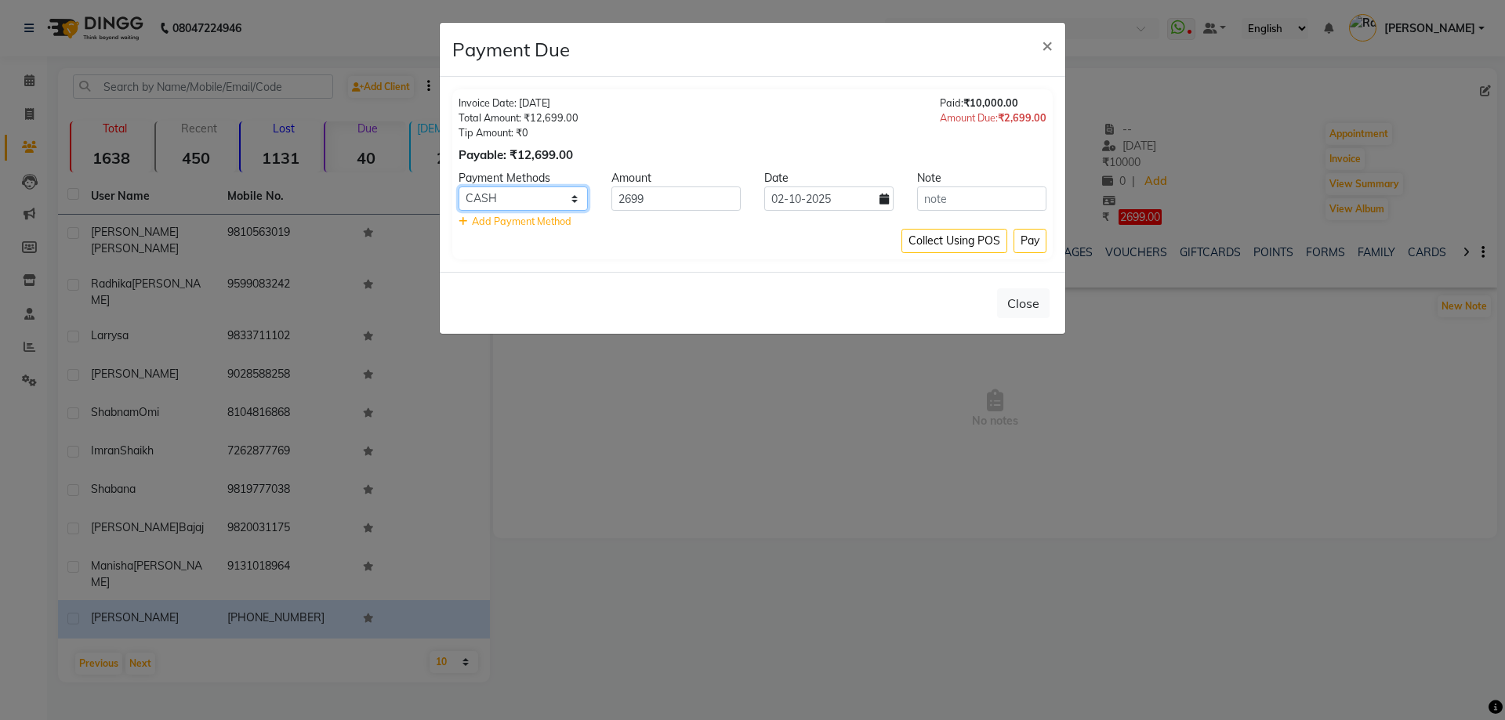
drag, startPoint x: 553, startPoint y: 201, endPoint x: 563, endPoint y: 209, distance: 12.9
click at [553, 201] on select "UPI GPay CARD CUSTOM ONLINE CASH" at bounding box center [523, 199] width 129 height 24
click at [1050, 46] on span "×" at bounding box center [1047, 45] width 11 height 24
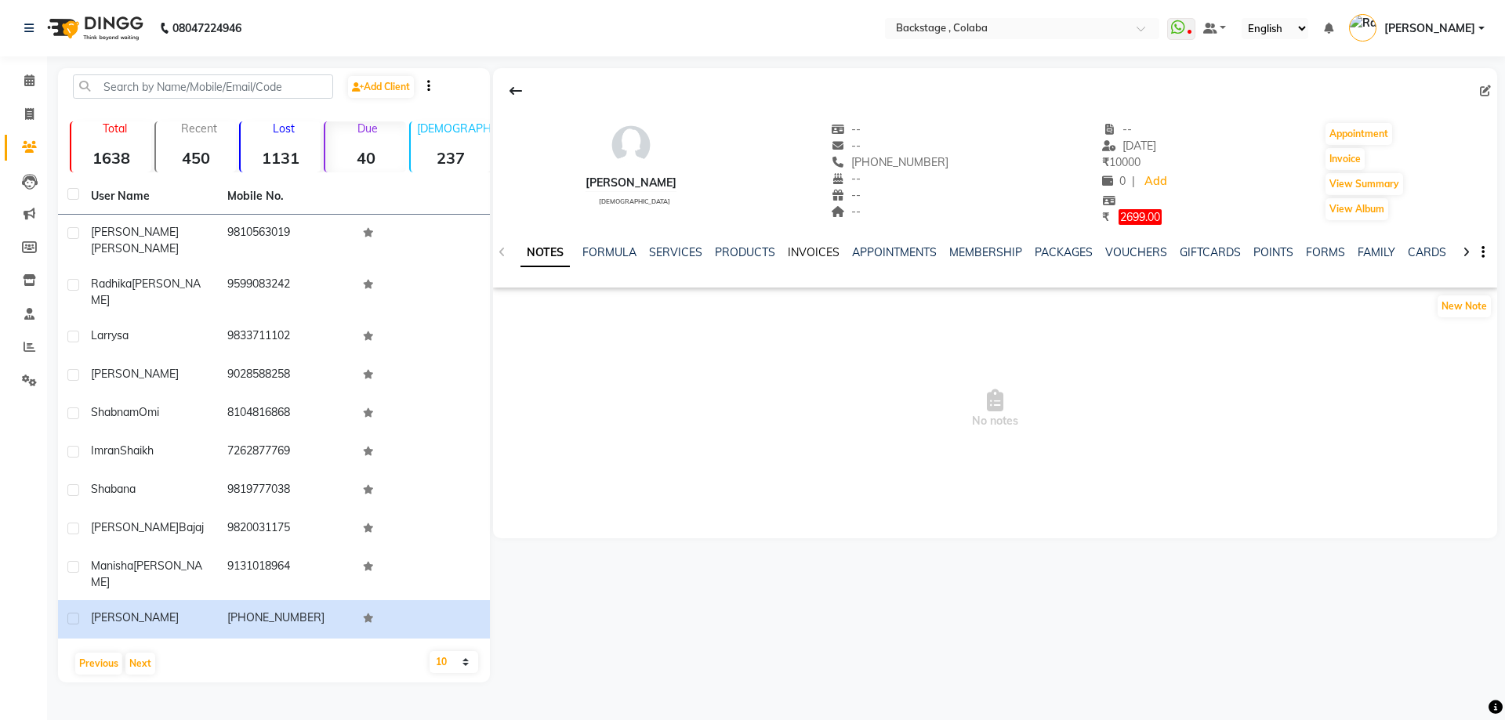
click at [797, 249] on link "INVOICES" at bounding box center [814, 252] width 52 height 14
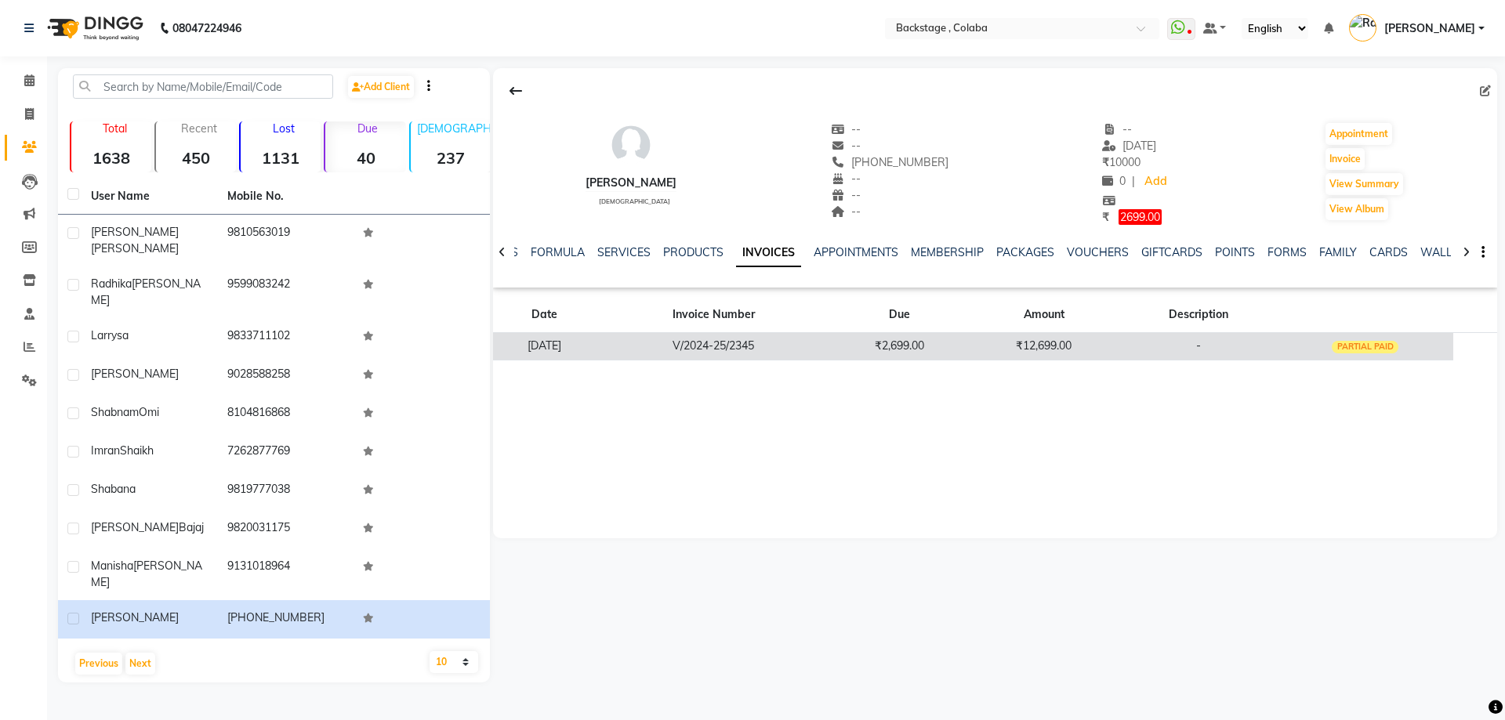
click at [1047, 347] on td "₹12,699.00" at bounding box center [1044, 345] width 152 height 27
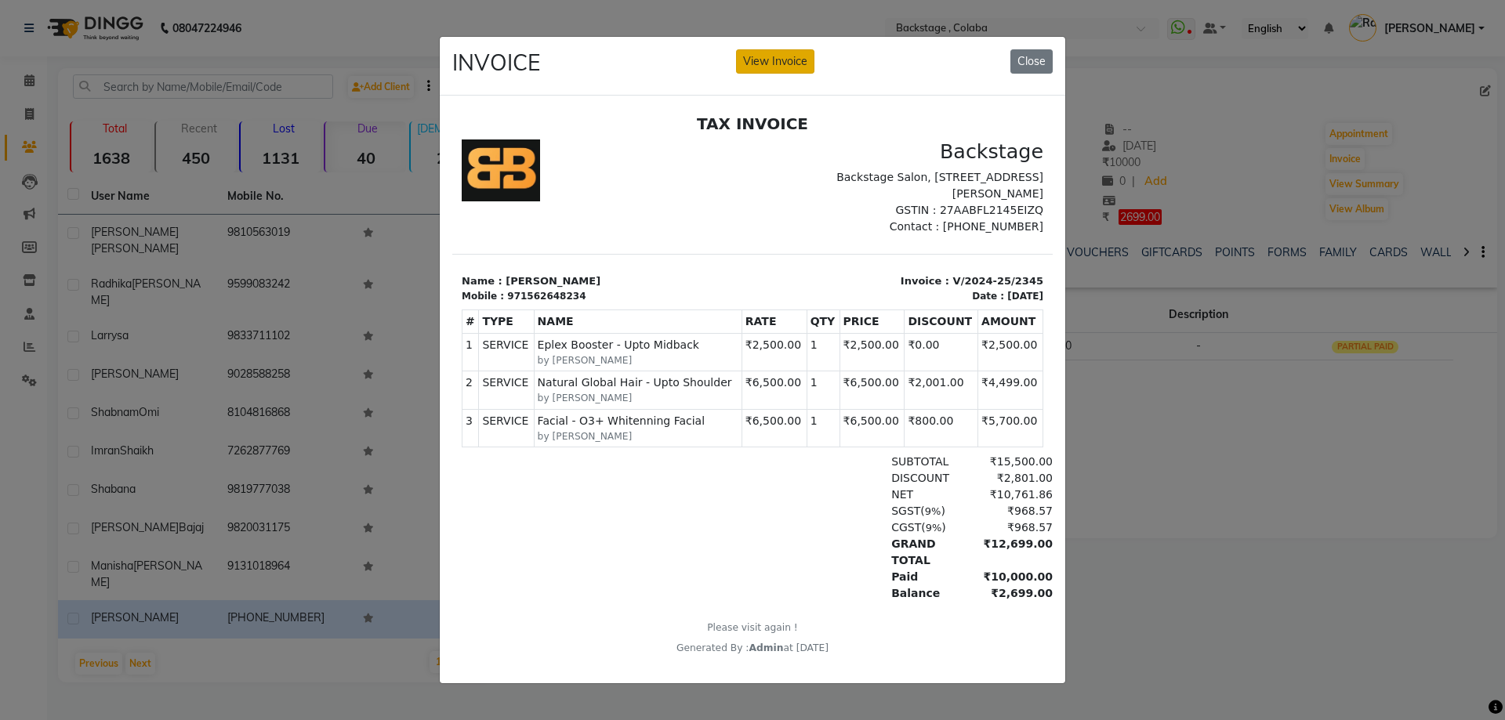
click at [764, 57] on button "View Invoice" at bounding box center [775, 61] width 78 height 24
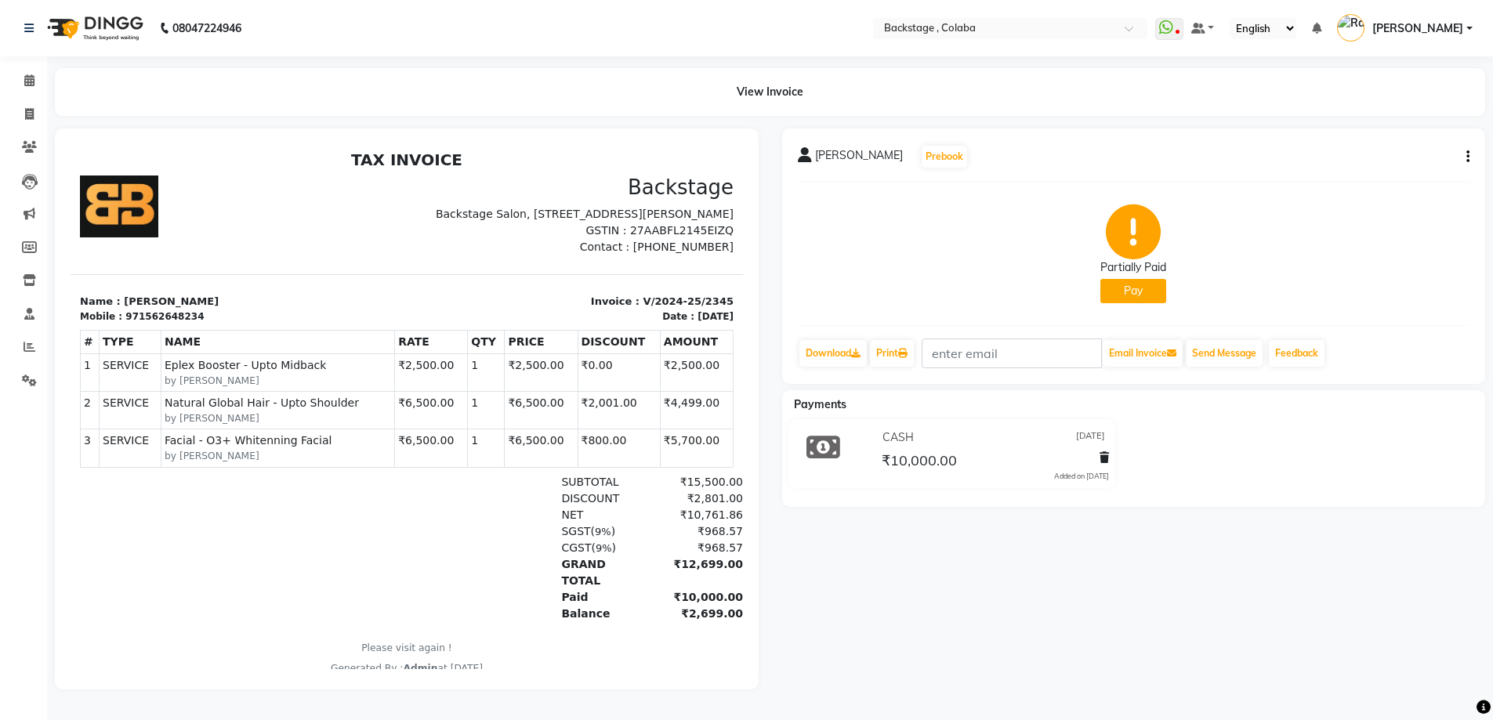
click at [1472, 154] on div "SAFIA Prebook Partially Paid Pay Download Print Email Invoice Send Message Feed…" at bounding box center [1134, 257] width 704 height 256
click at [1468, 157] on icon "button" at bounding box center [1468, 157] width 3 height 1
click at [1392, 174] on div "Edit Invoice" at bounding box center [1390, 177] width 107 height 20
select select "service"
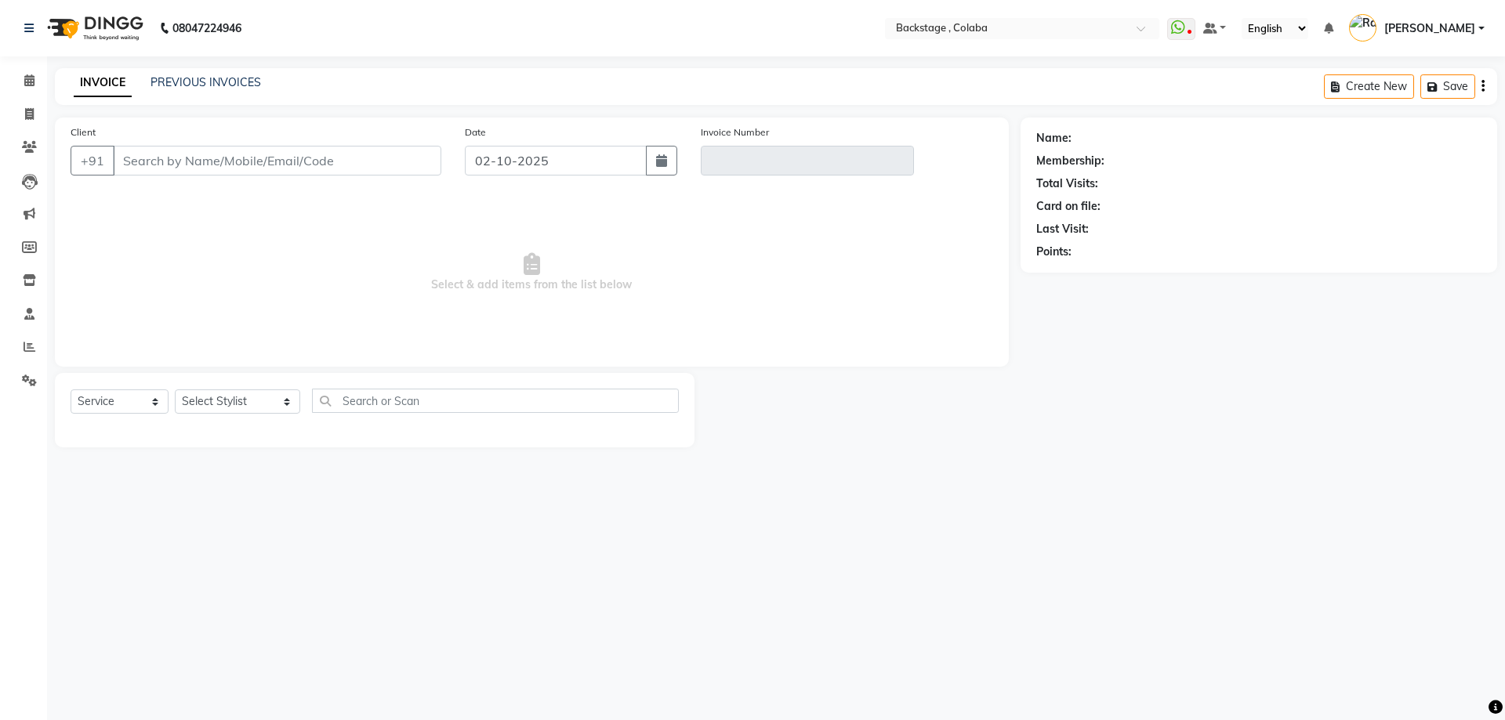
type input "562648234"
type input "V/2024-25/2345"
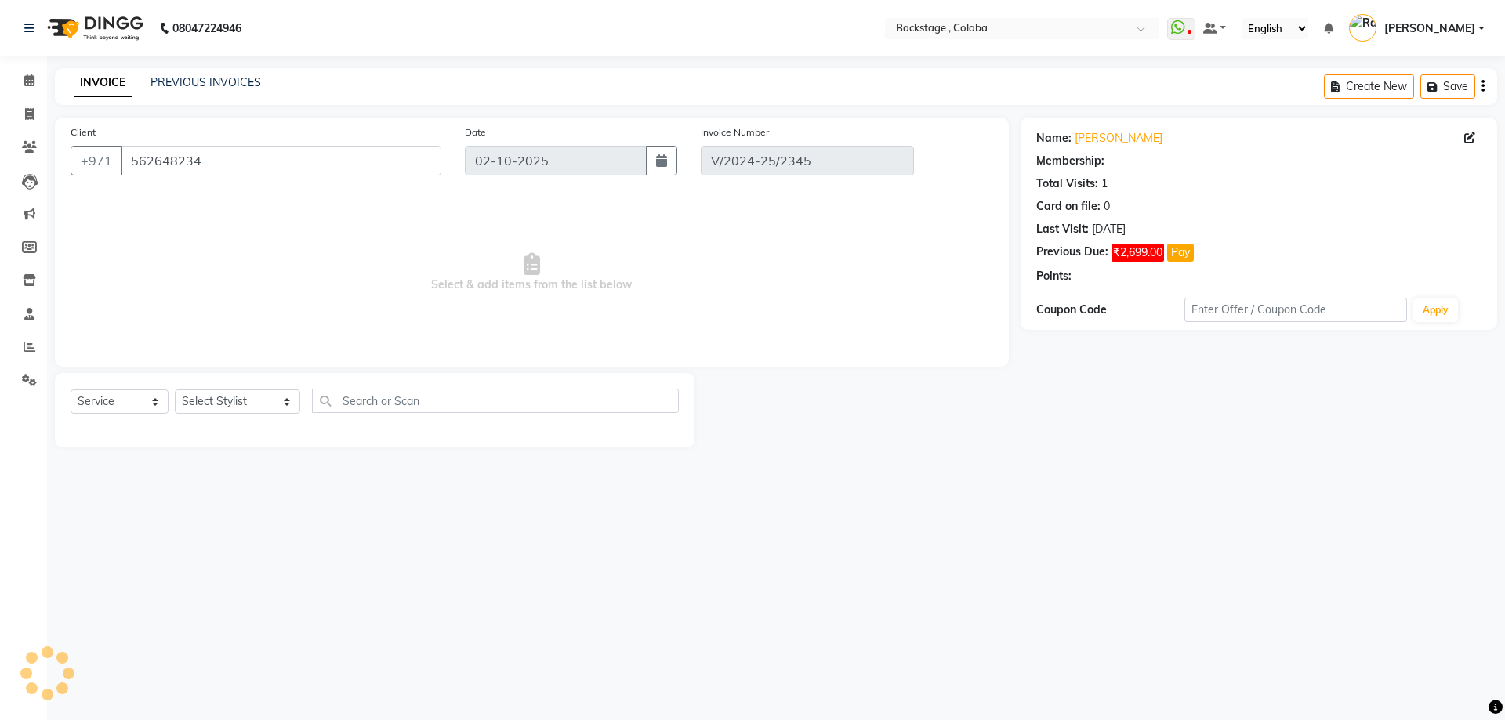
type input "04-10-2024"
select select "select"
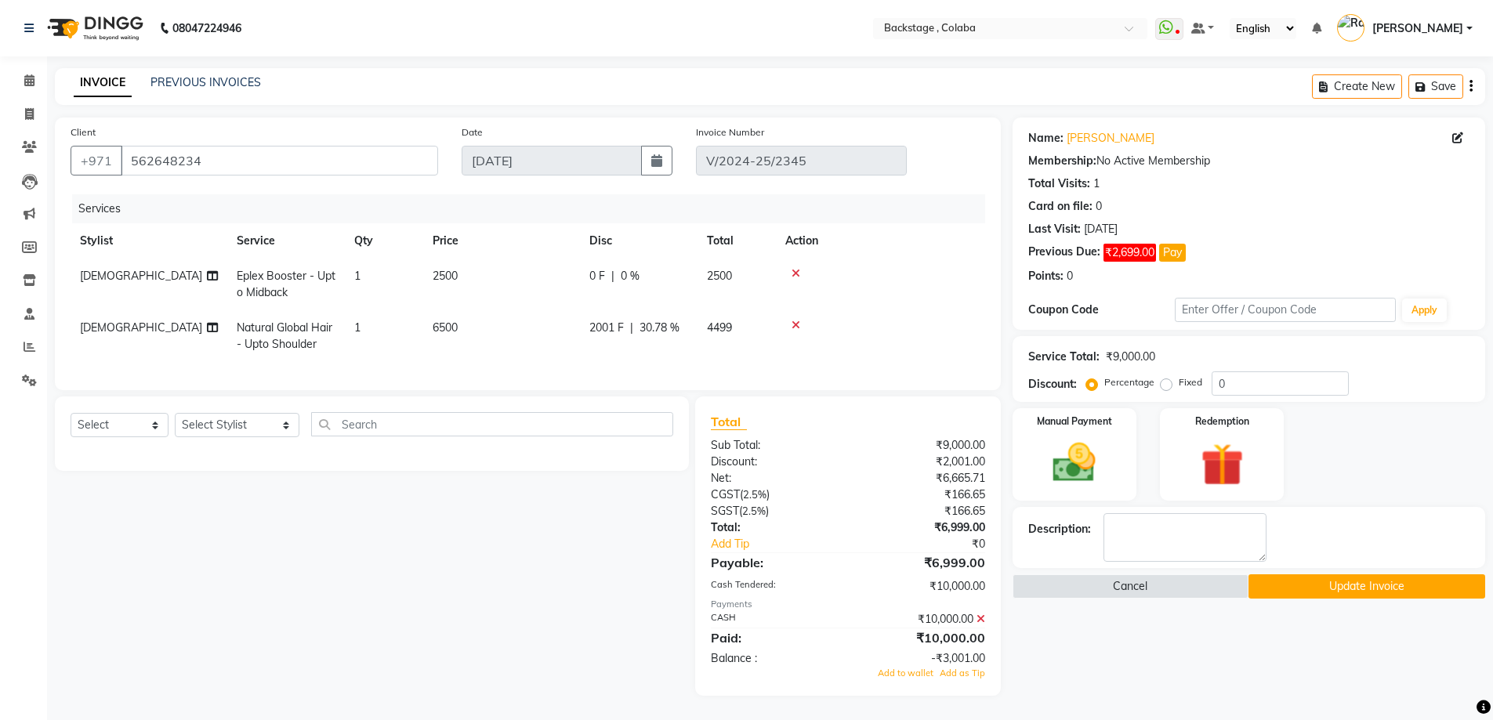
click at [604, 289] on td "0 F | 0 %" at bounding box center [639, 285] width 118 height 52
select select "36479"
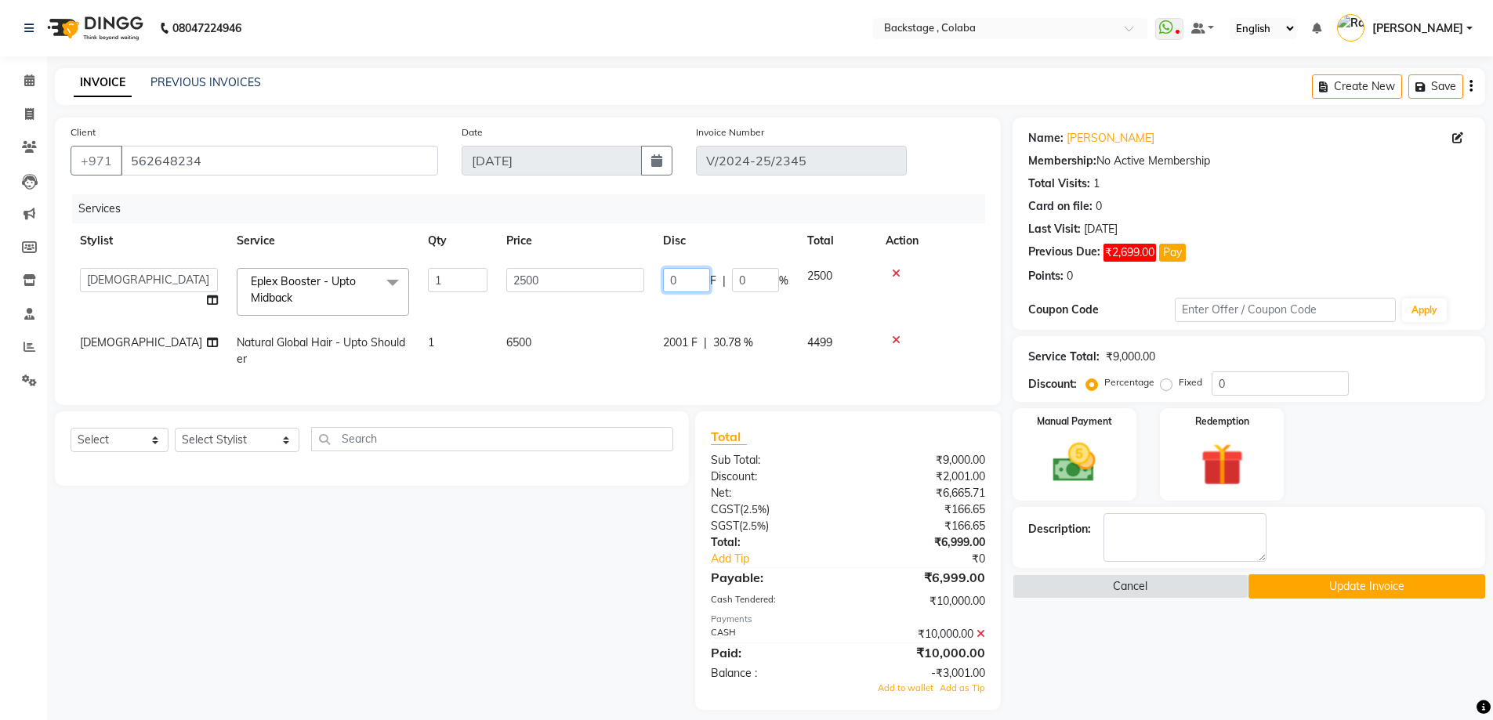
click at [679, 278] on input "0" at bounding box center [686, 280] width 47 height 24
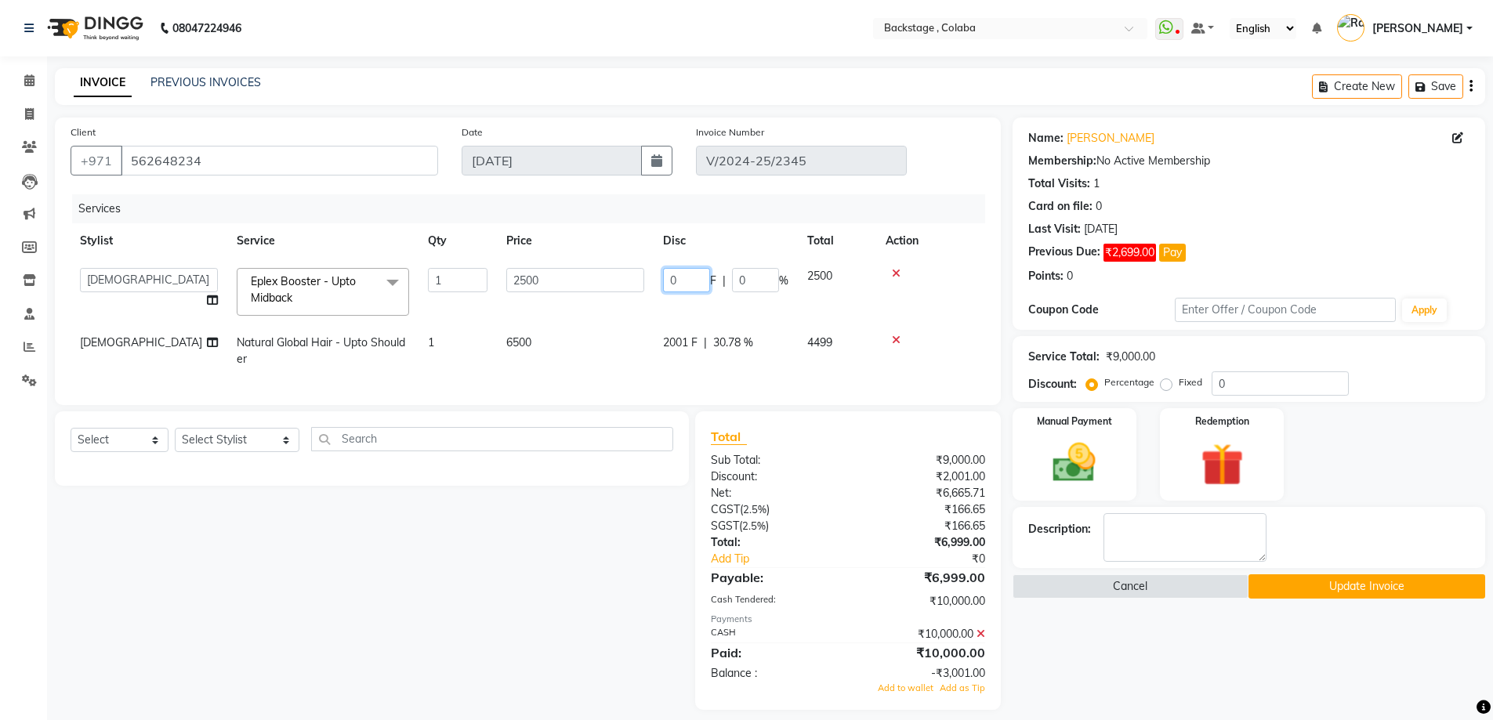
click at [679, 278] on input "0" at bounding box center [686, 280] width 47 height 24
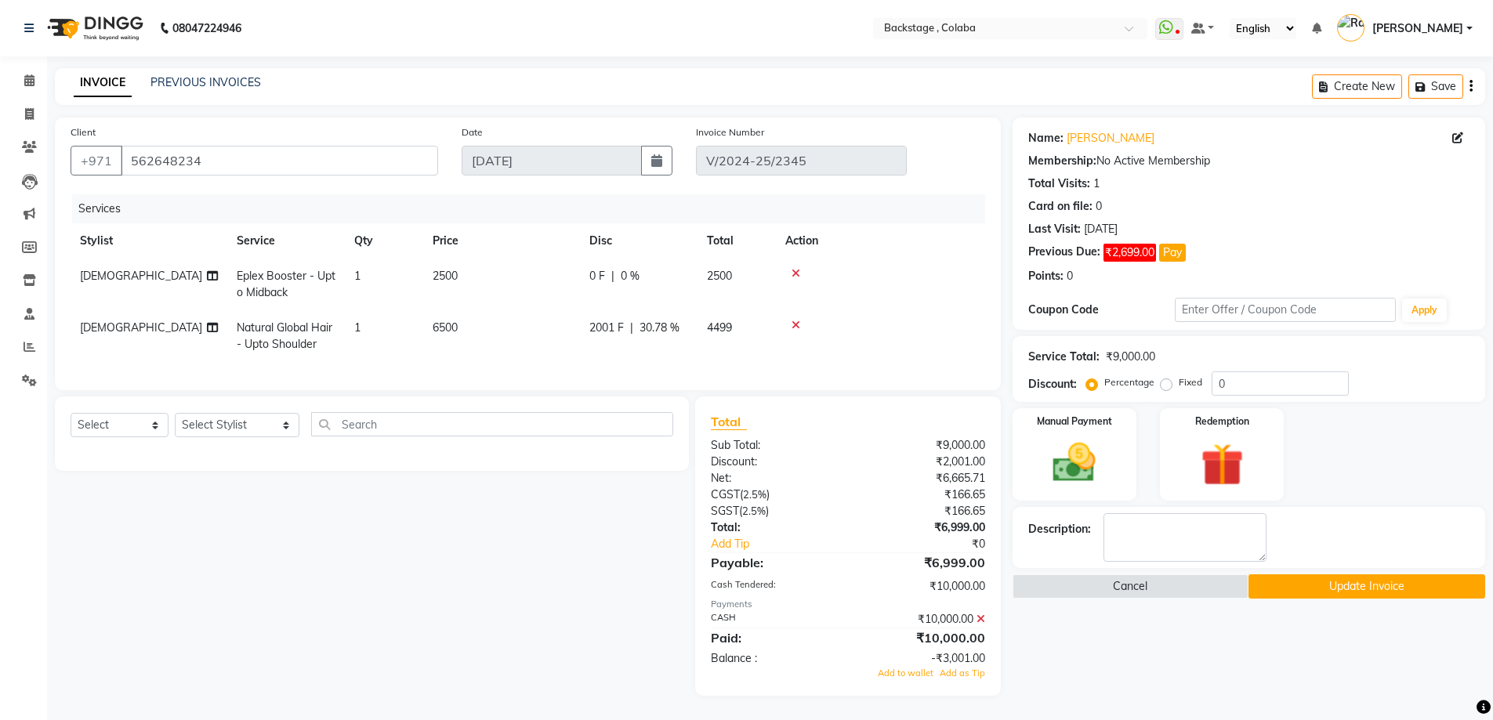
click at [668, 345] on td "2001 F | 30.78 %" at bounding box center [639, 336] width 118 height 52
select select "36479"
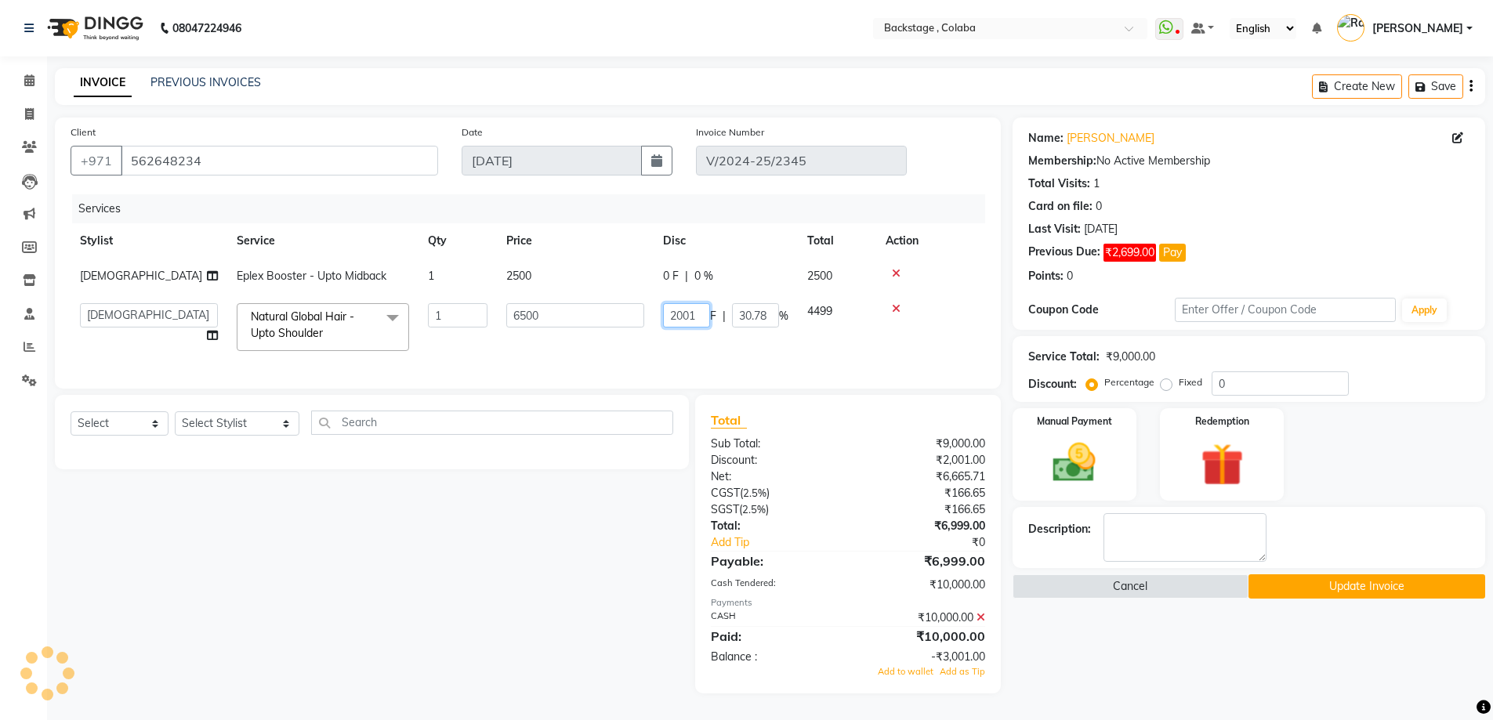
drag, startPoint x: 699, startPoint y: 320, endPoint x: 648, endPoint y: 320, distance: 51.7
click at [648, 320] on tr "Backstage Bharti Nitesh Gohar Jayesh Anil Karekar Kalavati Sharma Kalindi Joshi…" at bounding box center [528, 327] width 915 height 67
type input "3801"
click at [1050, 675] on div "Name: Safia Membership: No Active Membership Total Visits: 1 Card on file: 0 La…" at bounding box center [1255, 406] width 485 height 576
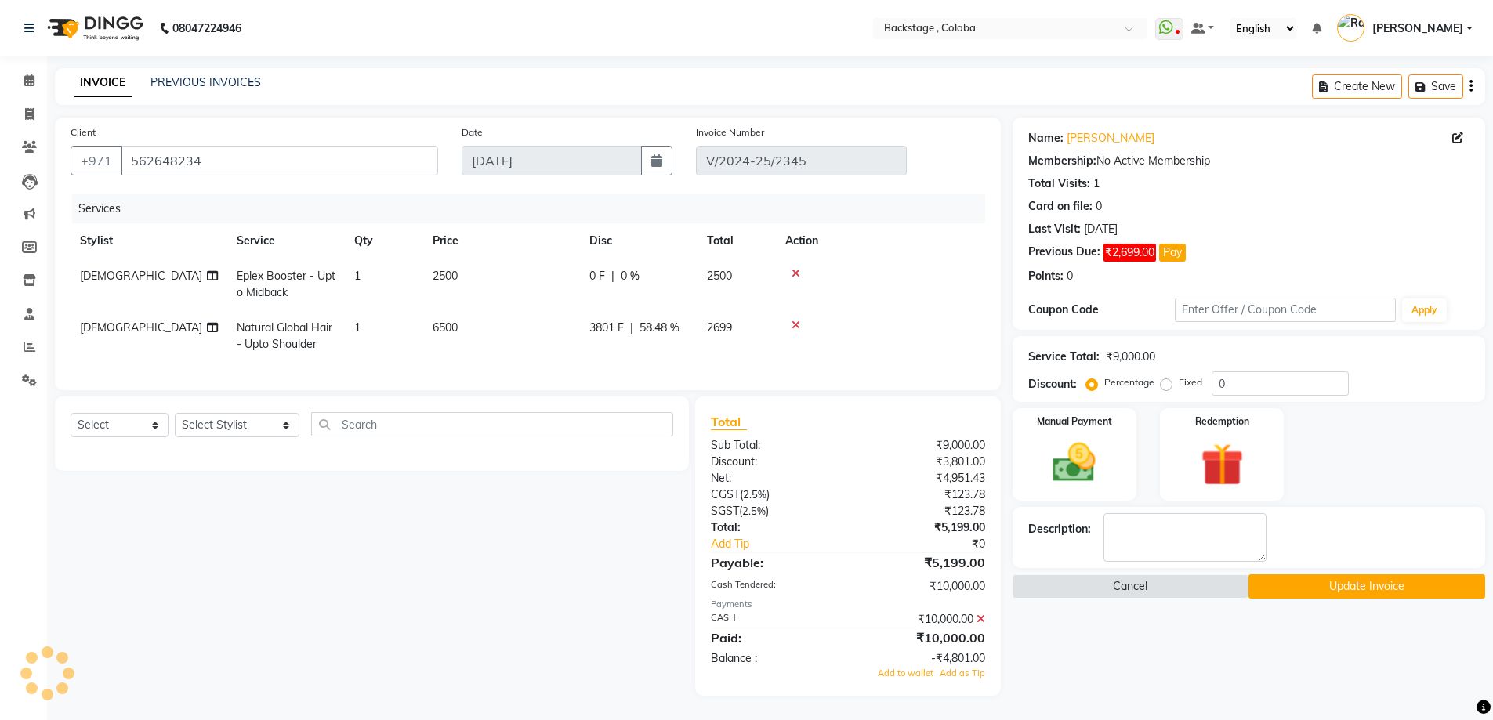
click at [1356, 594] on button "Update Invoice" at bounding box center [1367, 587] width 237 height 24
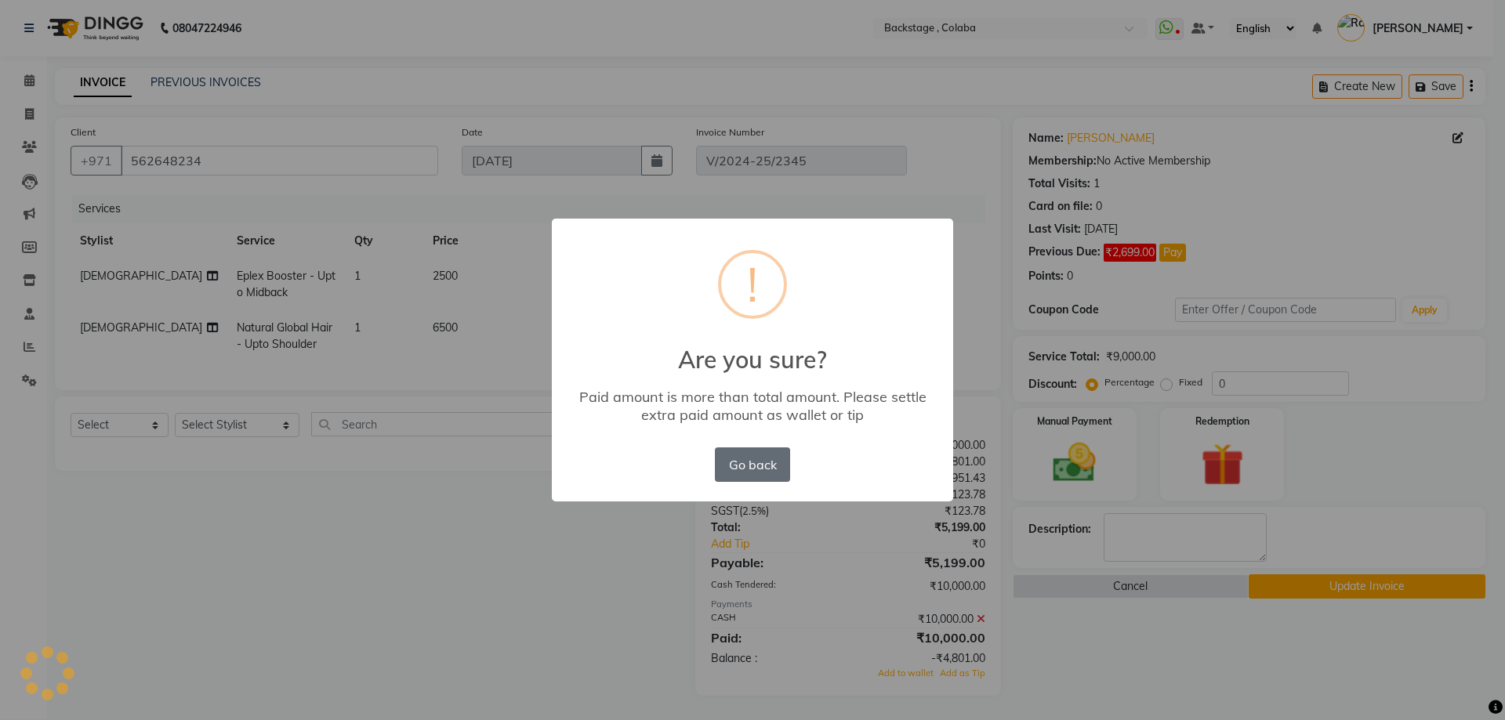
click at [756, 472] on button "Go back" at bounding box center [752, 465] width 75 height 34
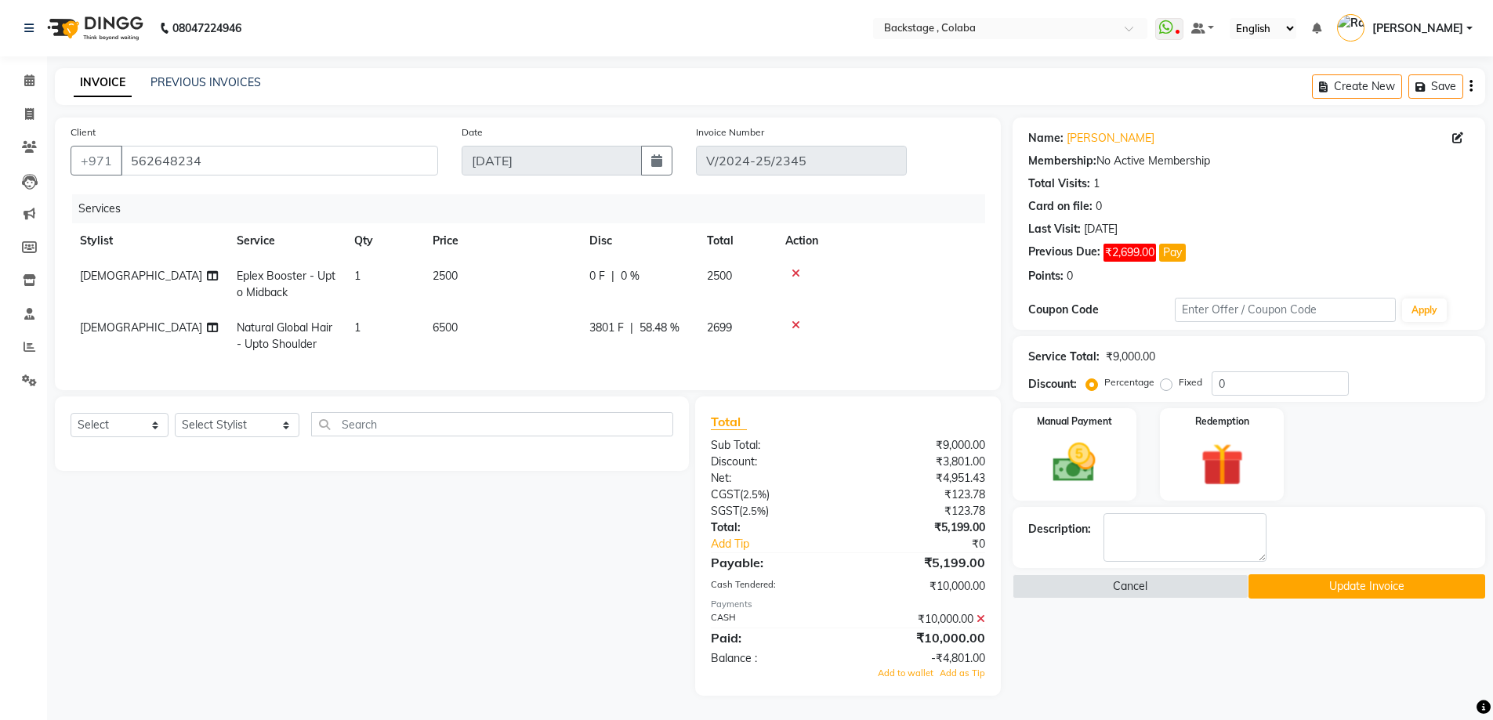
scroll to position [11, 0]
click at [982, 619] on icon at bounding box center [981, 619] width 9 height 11
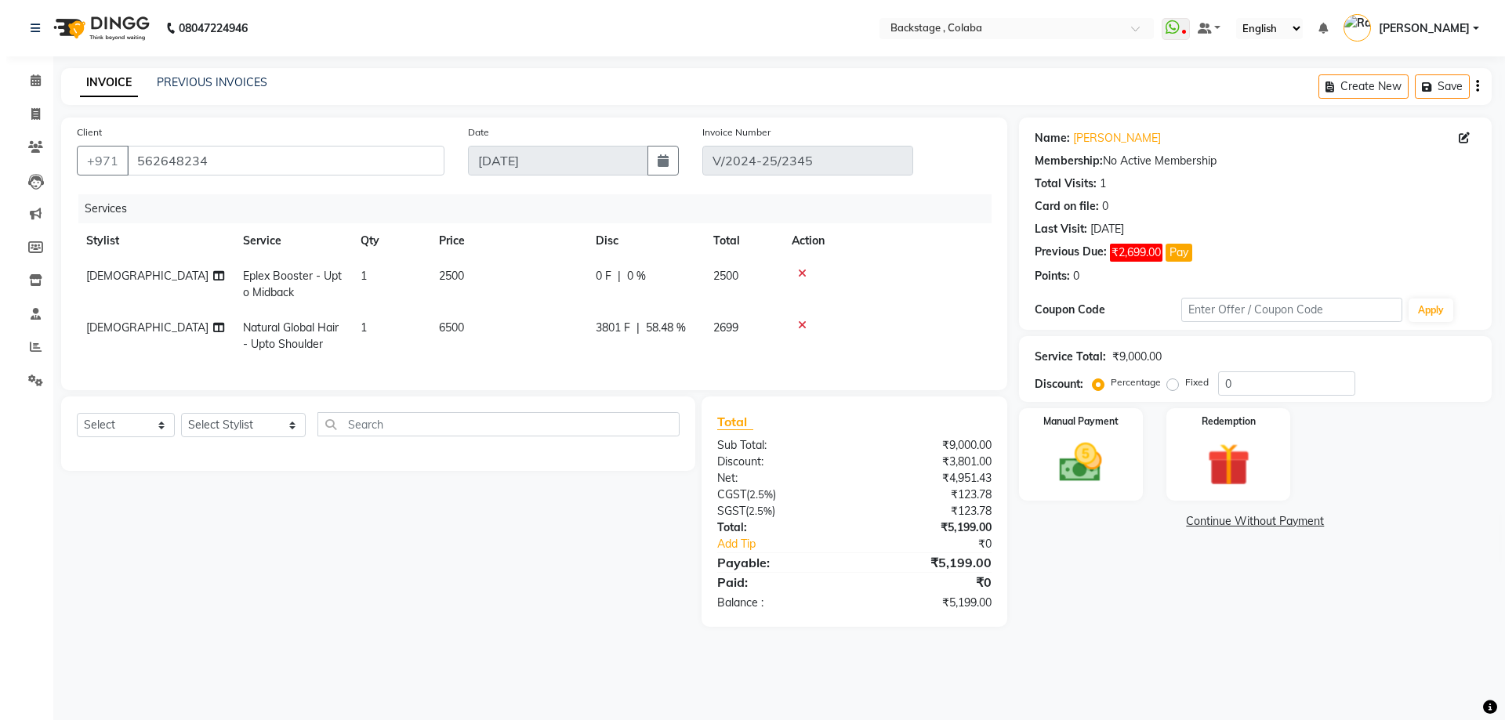
scroll to position [0, 0]
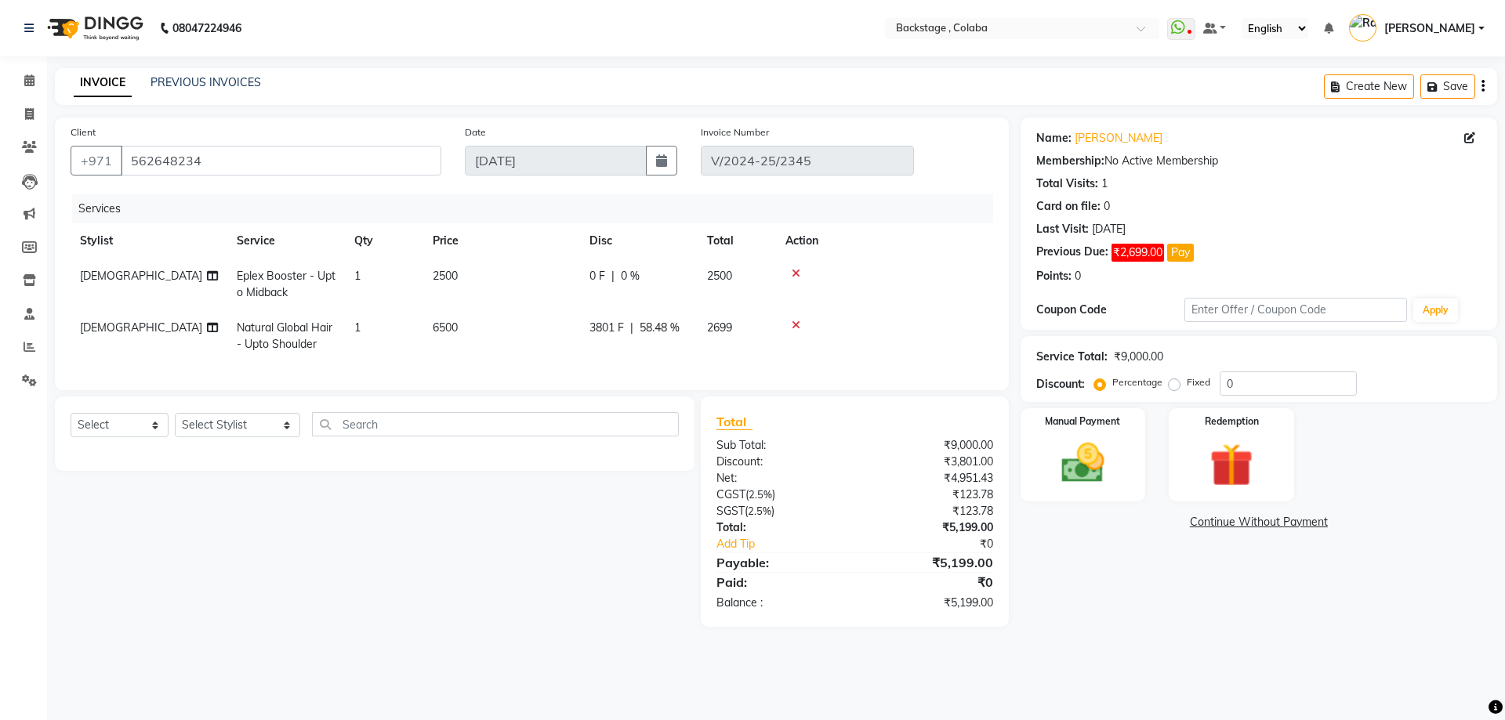
click at [886, 335] on td at bounding box center [884, 336] width 217 height 52
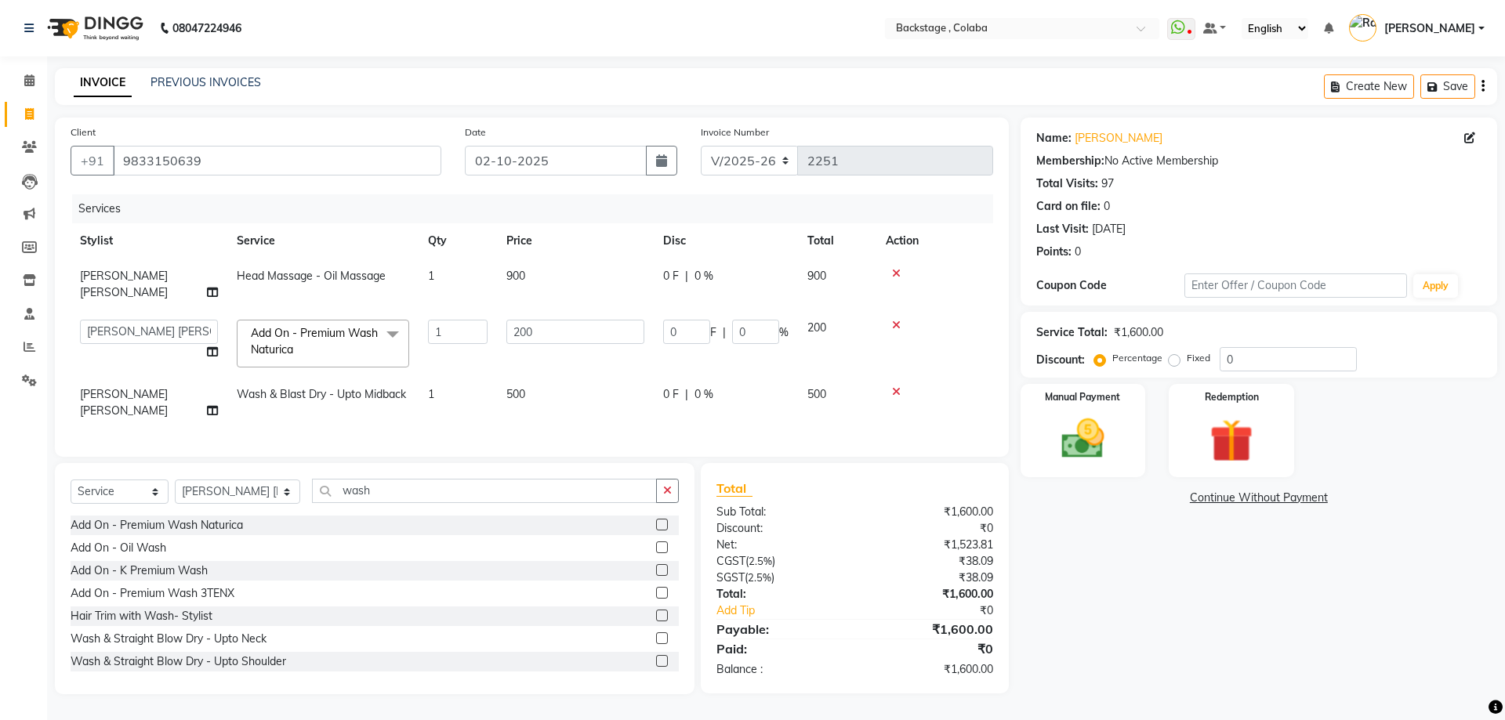
select select "5451"
select select "83246"
select select "service"
select select "83246"
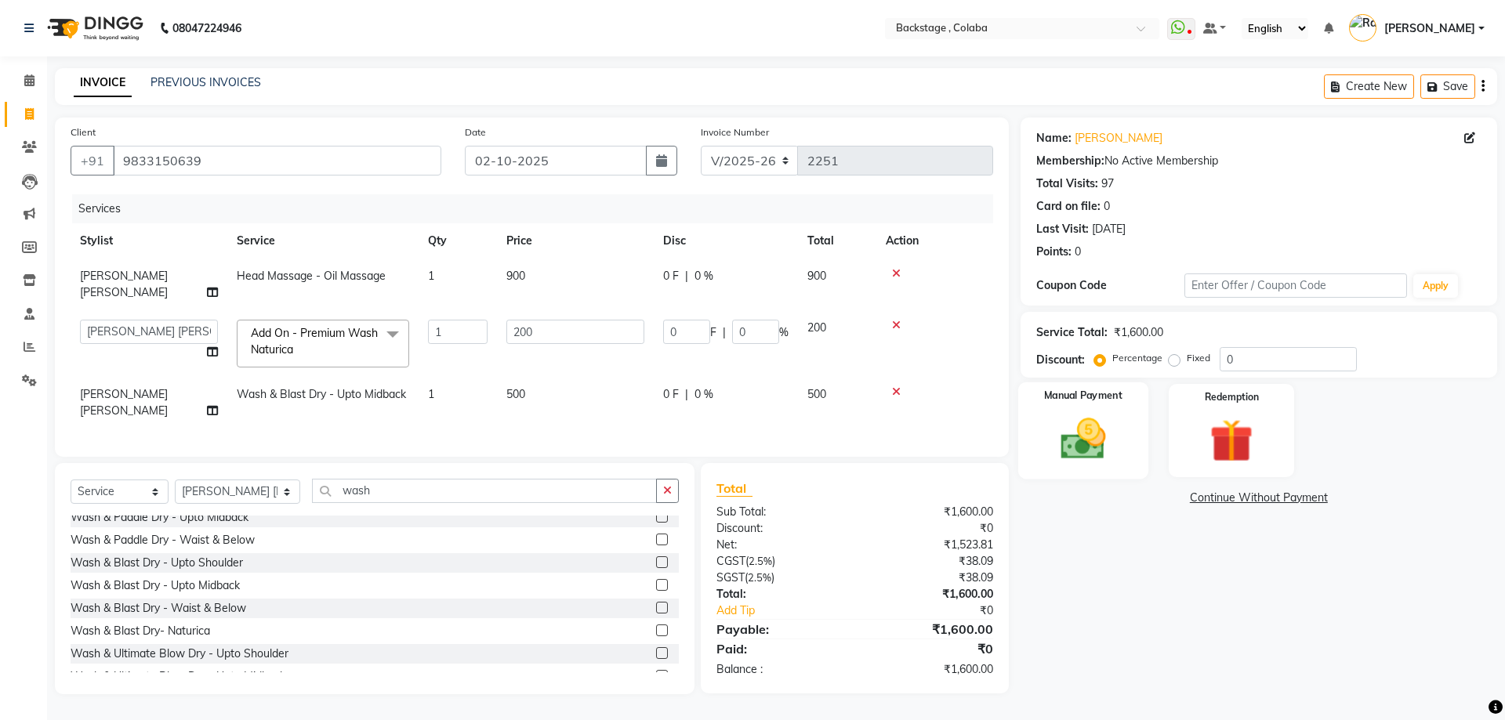
click at [1069, 433] on img at bounding box center [1083, 439] width 73 height 52
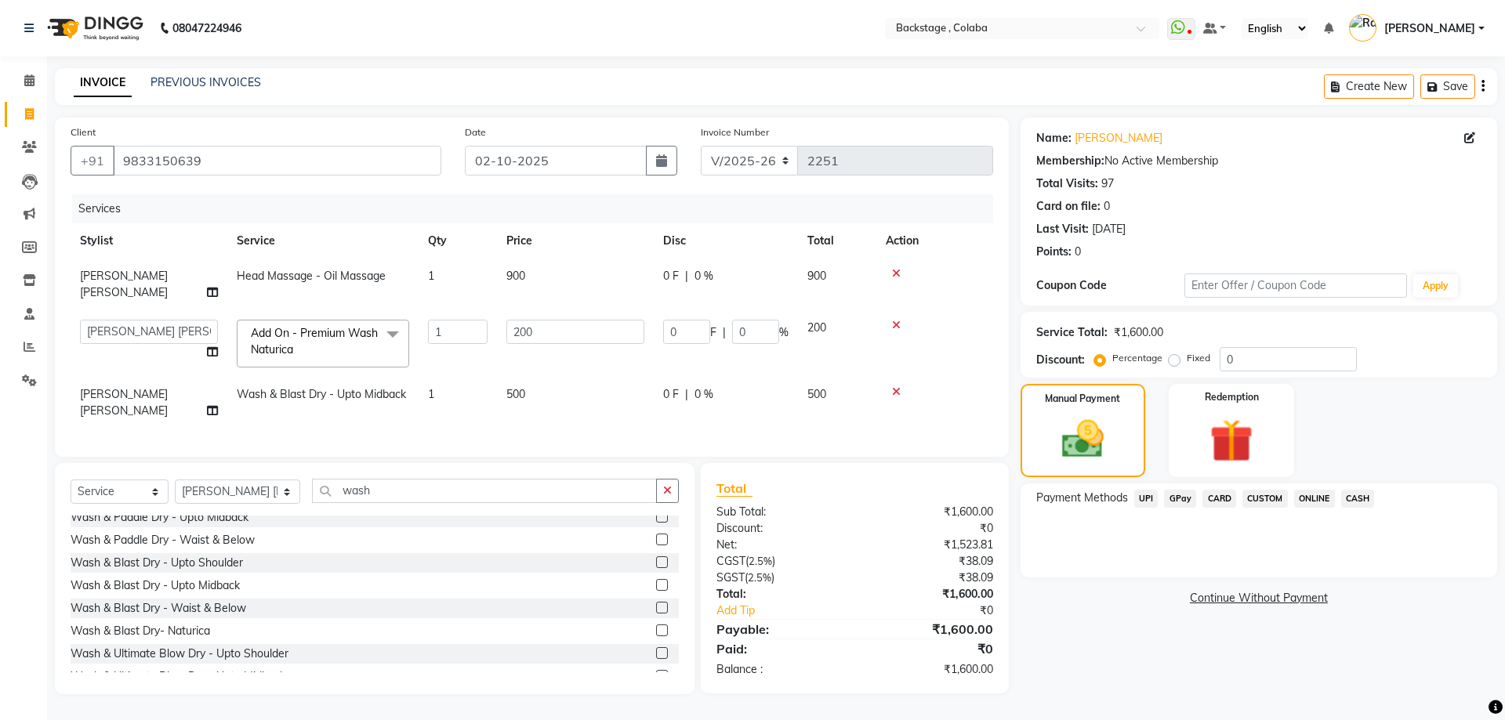
drag, startPoint x: 1364, startPoint y: 498, endPoint x: 1356, endPoint y: 511, distance: 15.9
click at [1363, 499] on span "CASH" at bounding box center [1358, 499] width 34 height 18
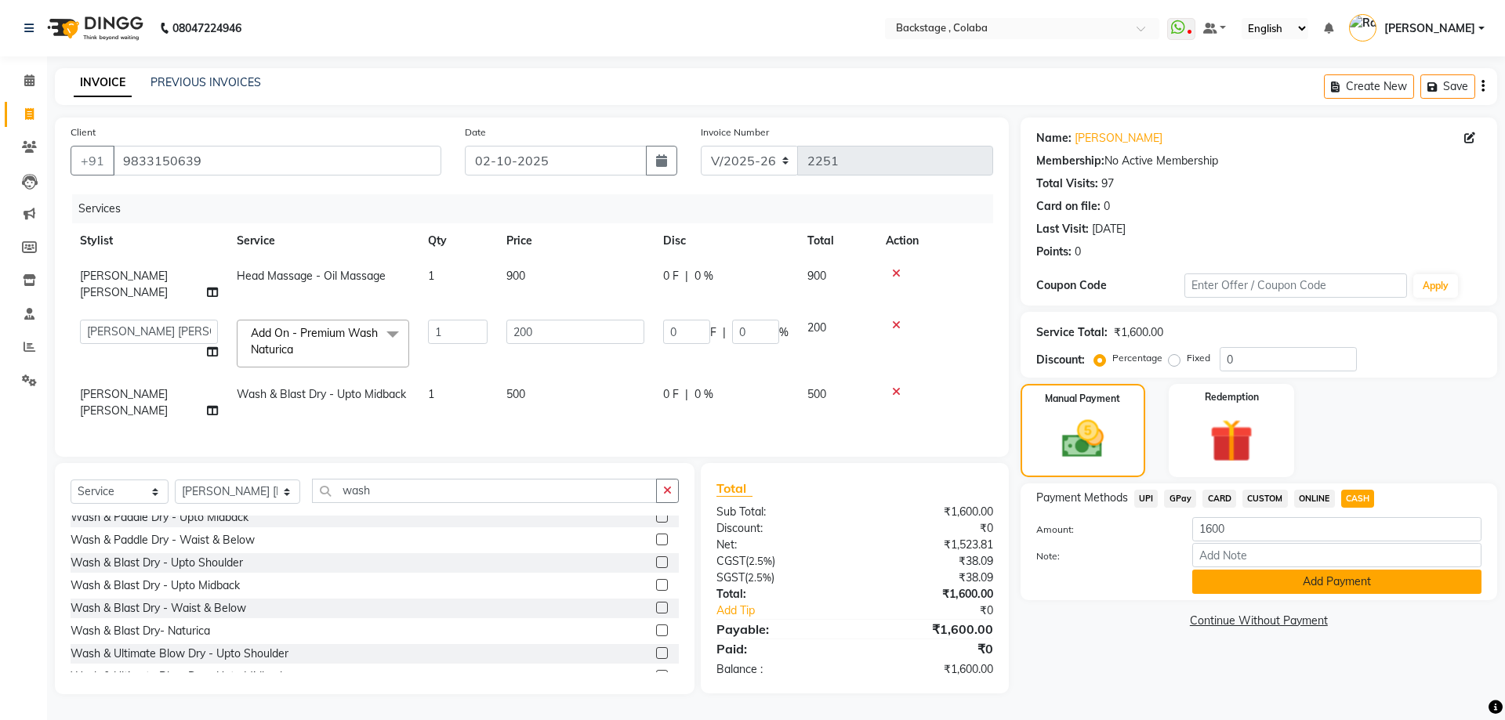
click at [1327, 579] on button "Add Payment" at bounding box center [1336, 582] width 289 height 24
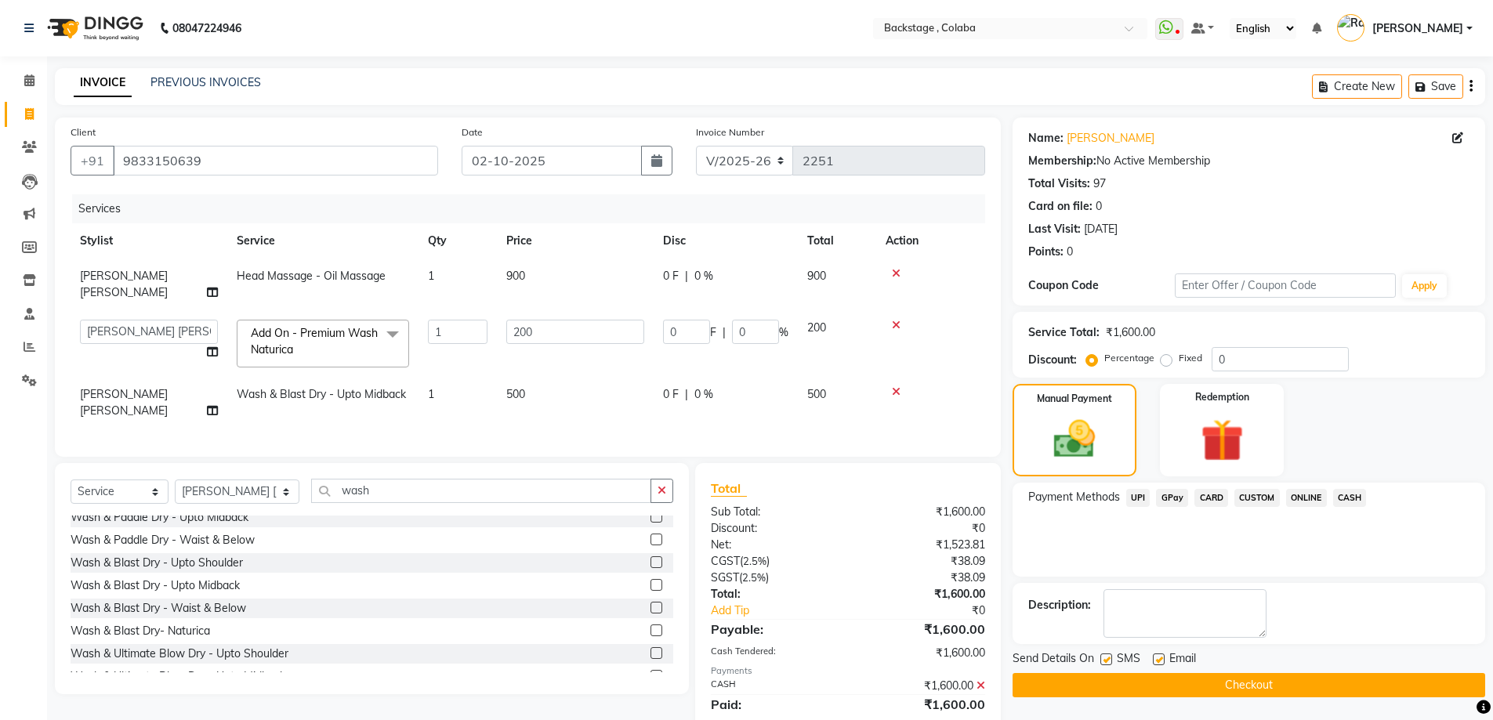
click at [1186, 679] on button "Checkout" at bounding box center [1249, 685] width 473 height 24
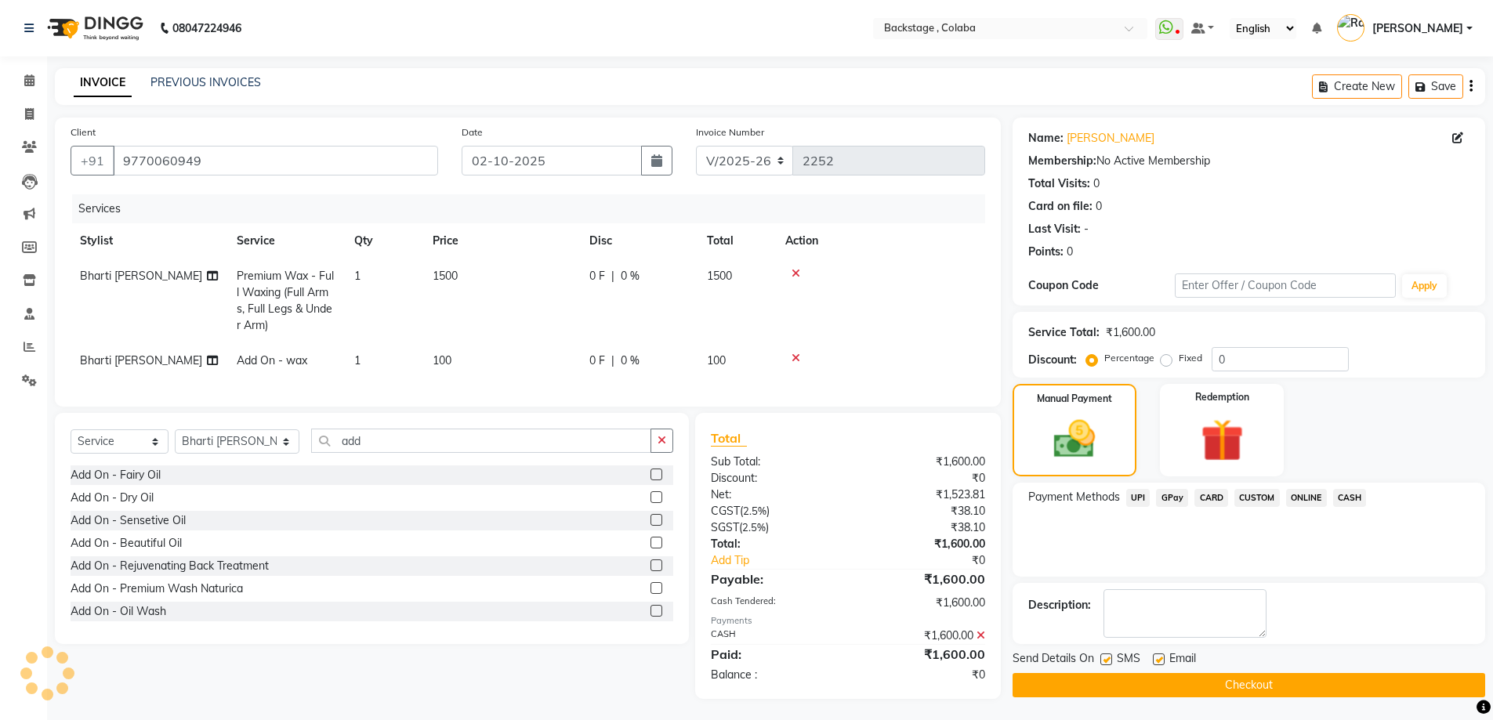
select select "5451"
select select "service"
select select "59642"
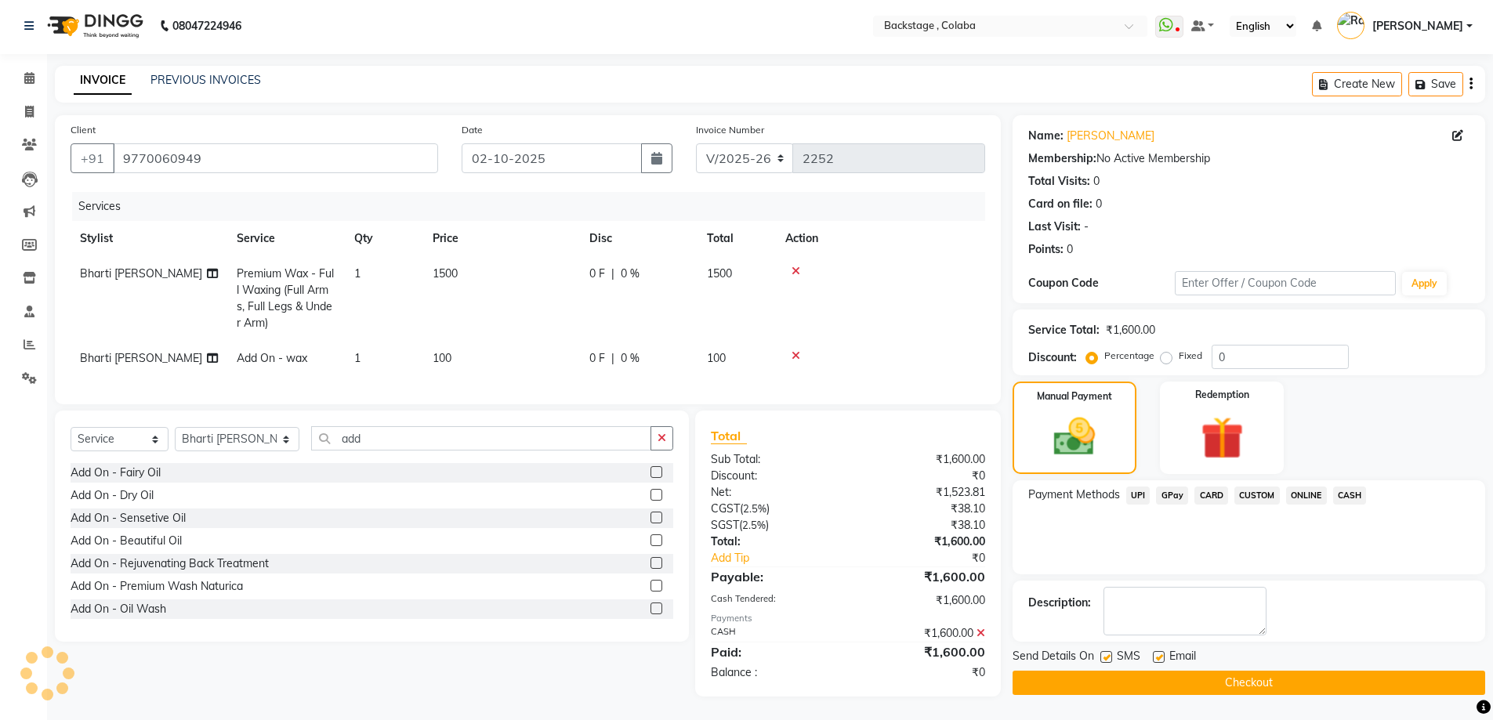
scroll to position [235, 0]
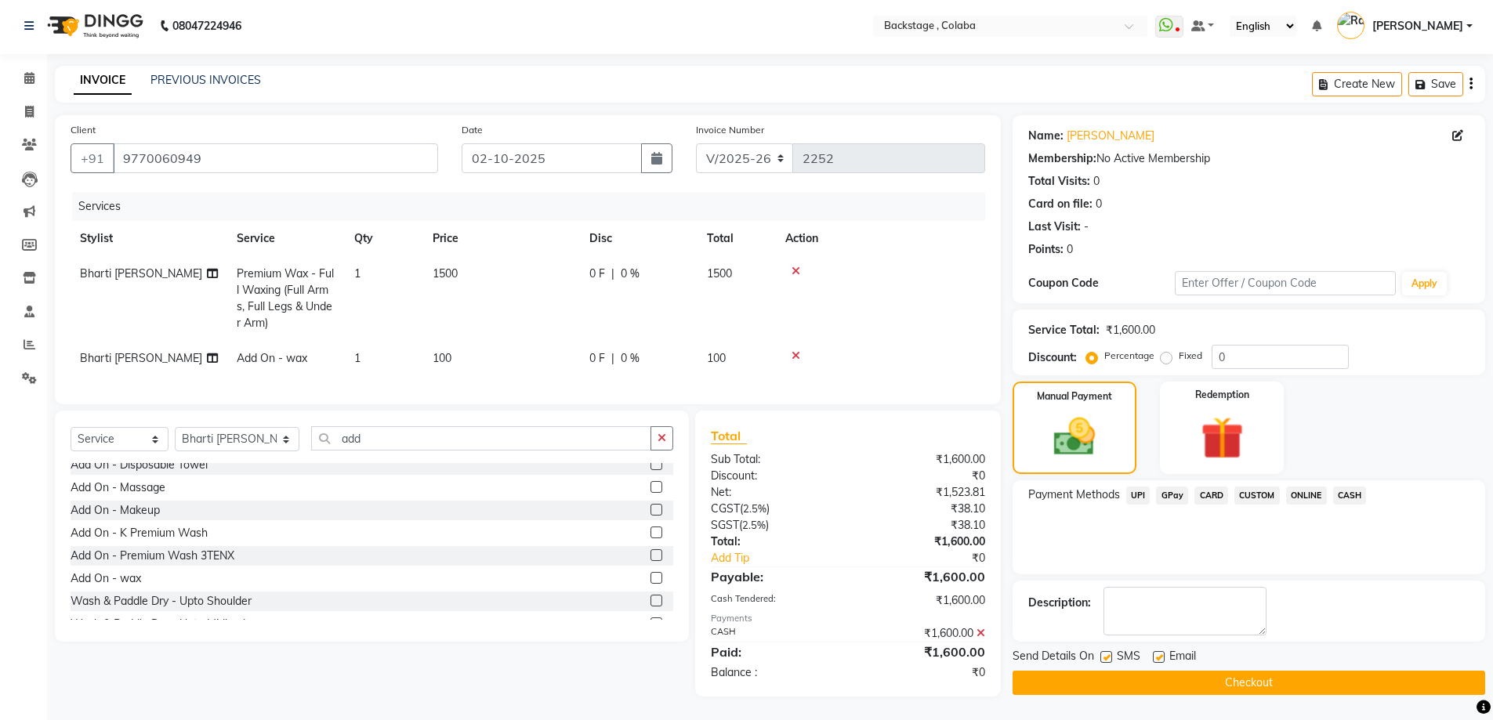
click at [1045, 671] on button "Checkout" at bounding box center [1249, 683] width 473 height 24
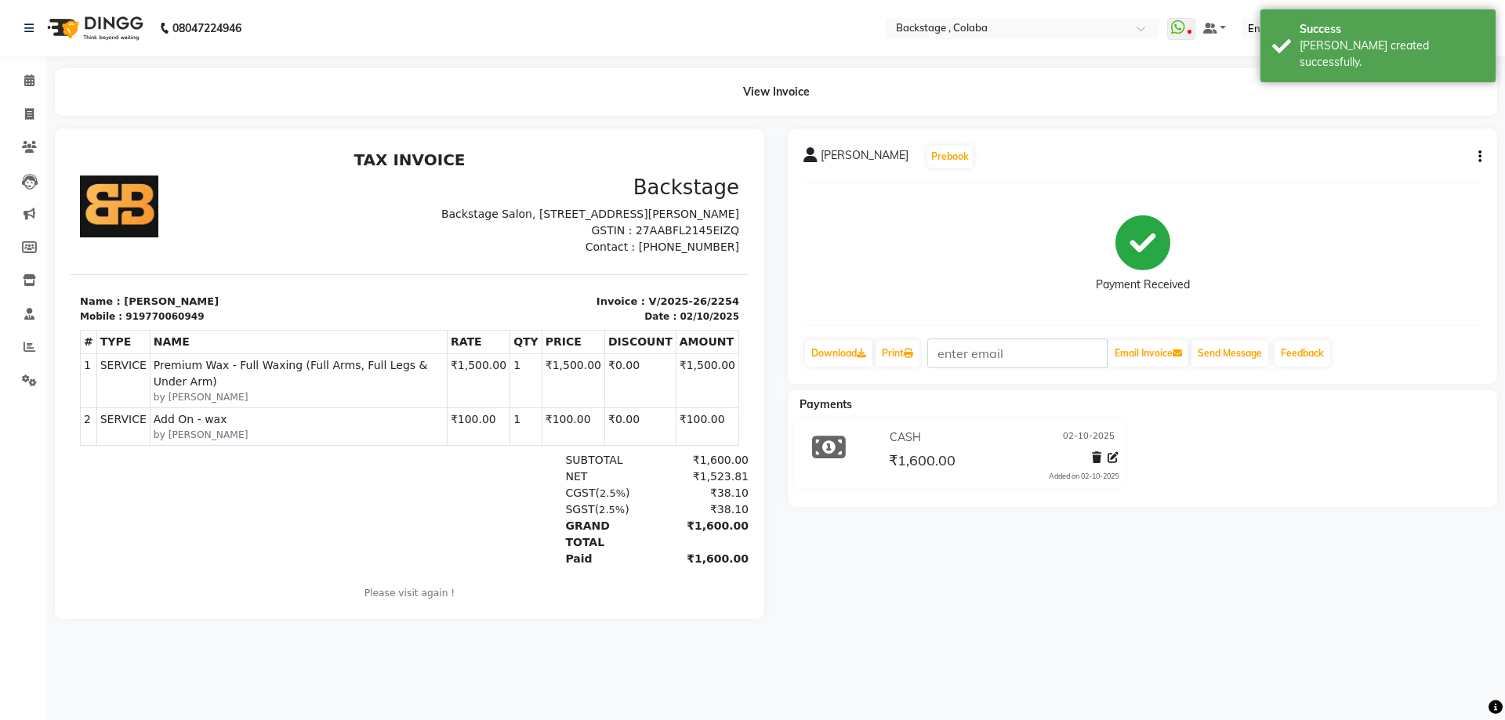
click at [1475, 152] on button "button" at bounding box center [1476, 157] width 9 height 16
click at [1411, 180] on div "Edit Invoice" at bounding box center [1401, 177] width 107 height 20
select select "service"
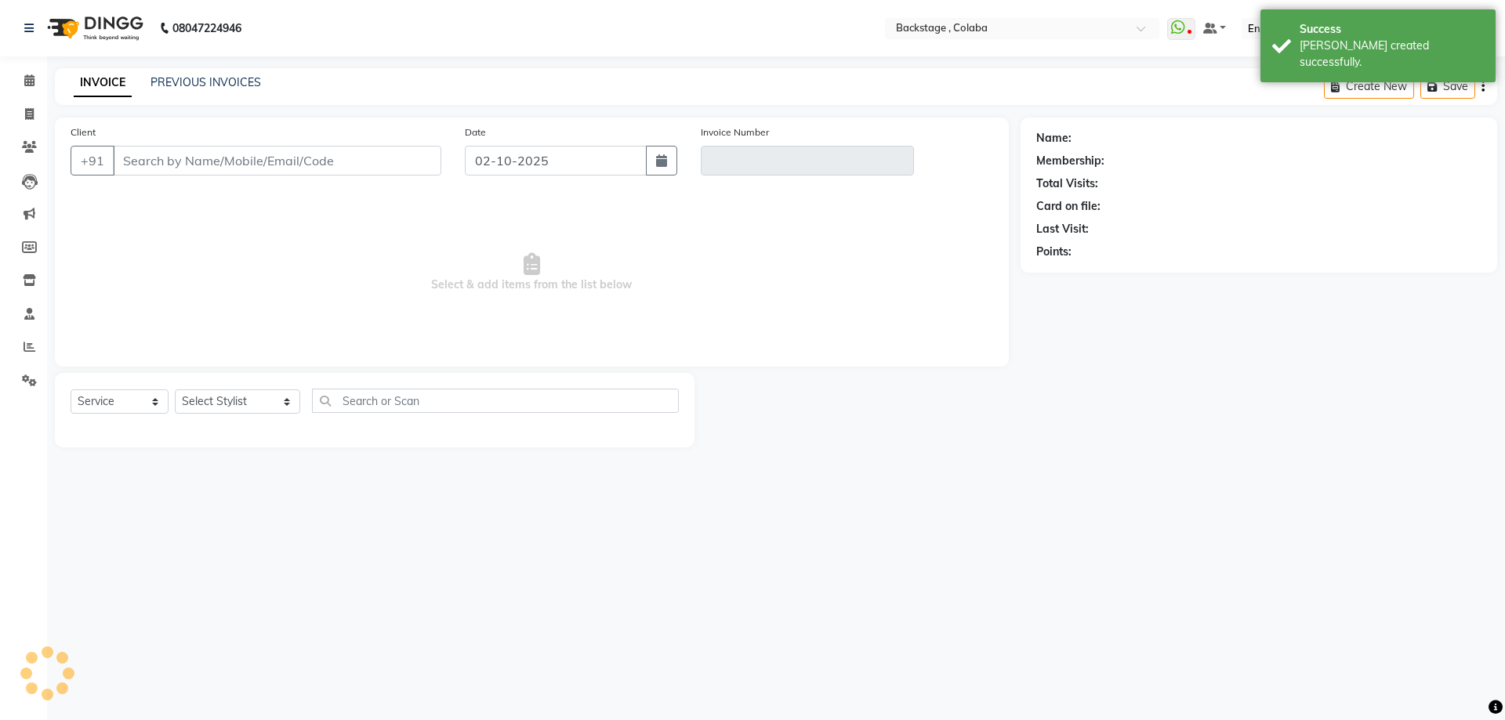
type input "9770060949"
type input "V/2025-26/2254"
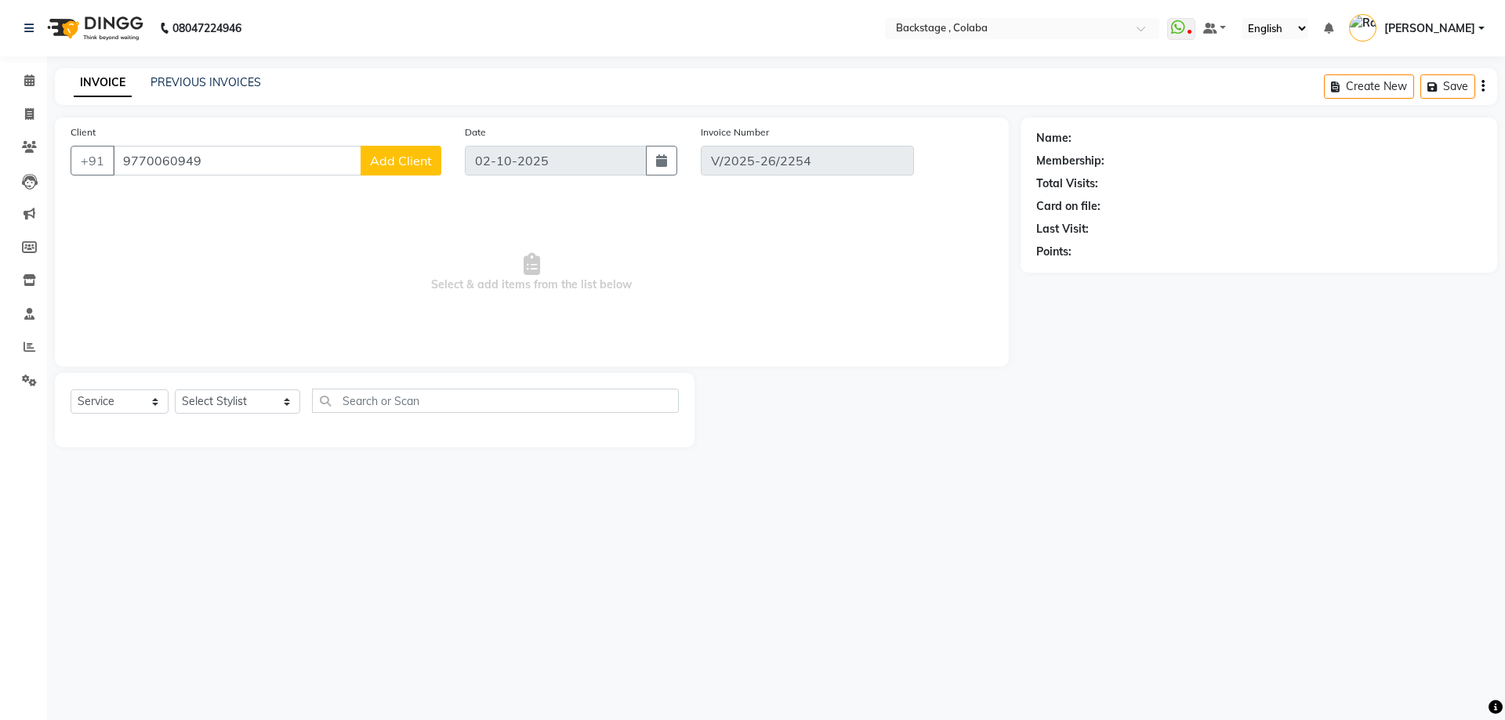
click at [579, 366] on div "Client +91 9770060949 Add Client Date 02-10-2025 Invoice Number V/2025-26/2254 …" at bounding box center [532, 242] width 954 height 249
click at [311, 162] on input "9770060949" at bounding box center [237, 161] width 249 height 30
type input "9770060949"
click at [1091, 139] on link "[PERSON_NAME]" at bounding box center [1119, 138] width 88 height 16
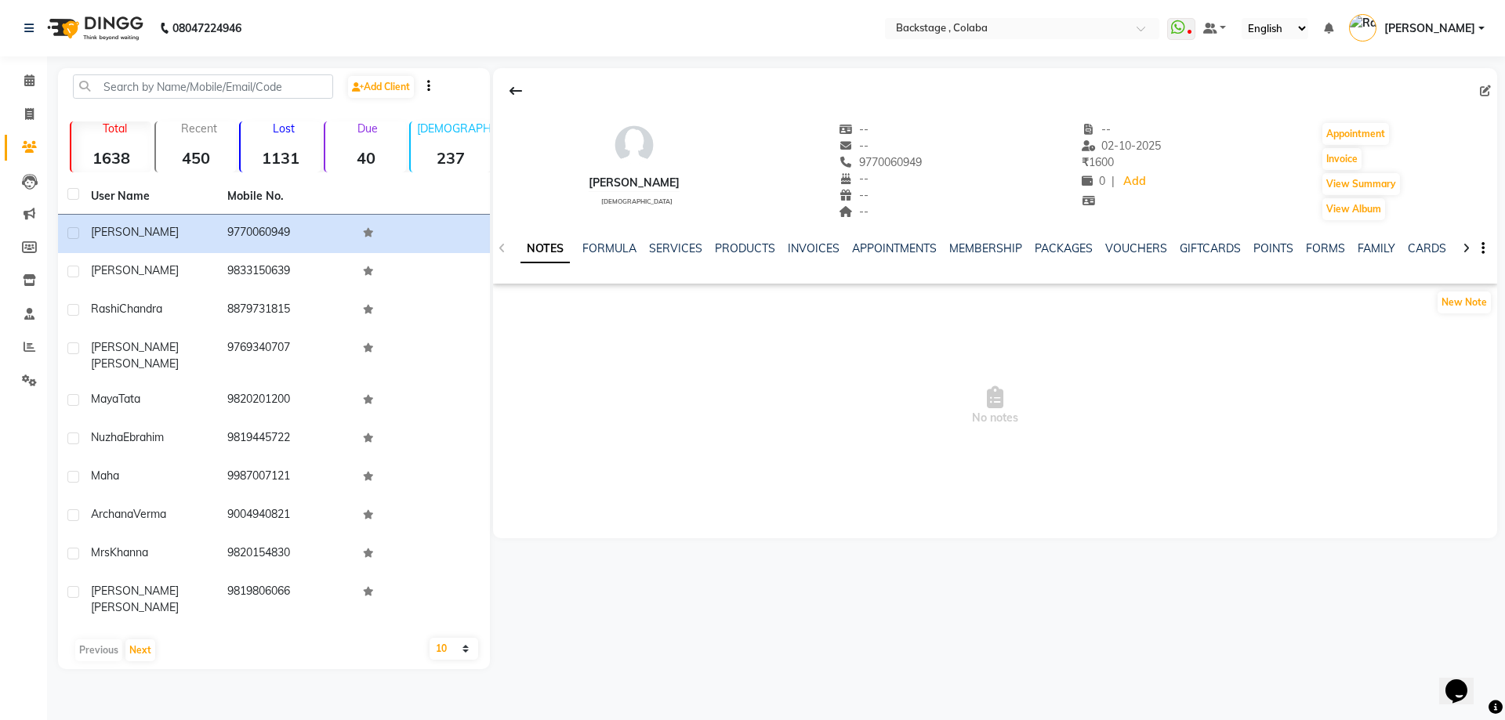
click at [655, 256] on div "SERVICES" at bounding box center [675, 249] width 53 height 16
click at [660, 247] on link "SERVICES" at bounding box center [675, 248] width 53 height 14
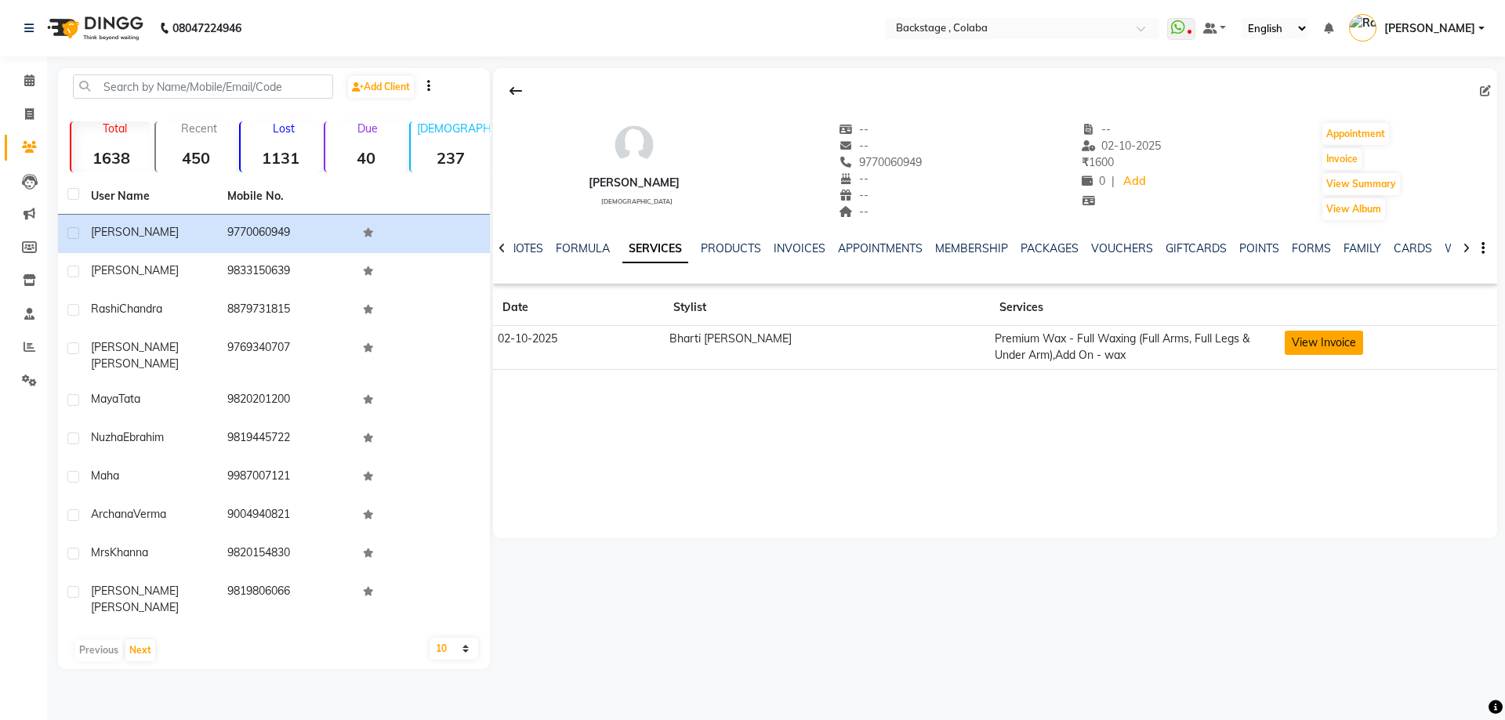
click at [1295, 344] on button "View Invoice" at bounding box center [1324, 343] width 78 height 24
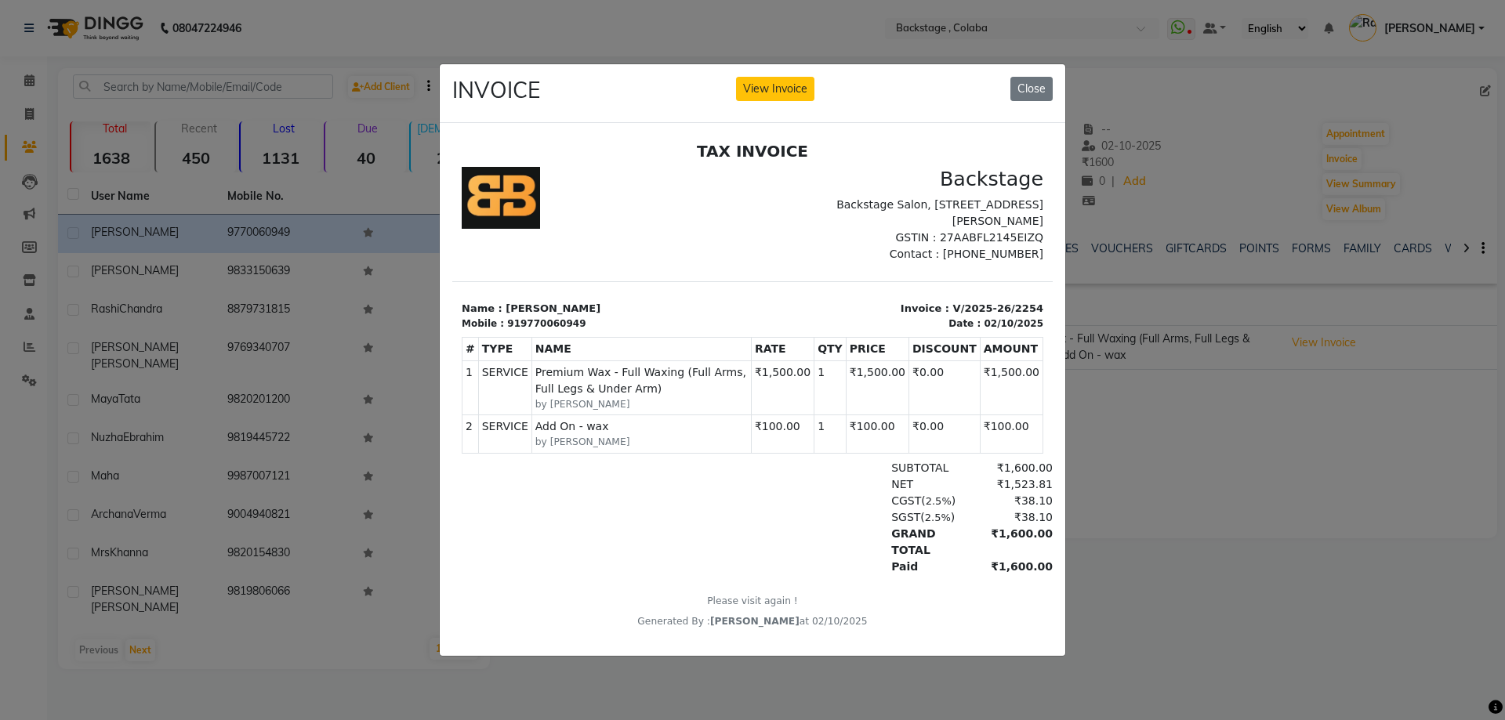
click at [784, 96] on div "INVOICE View Invoice Close" at bounding box center [753, 93] width 626 height 59
click at [783, 82] on button "View Invoice" at bounding box center [775, 89] width 78 height 24
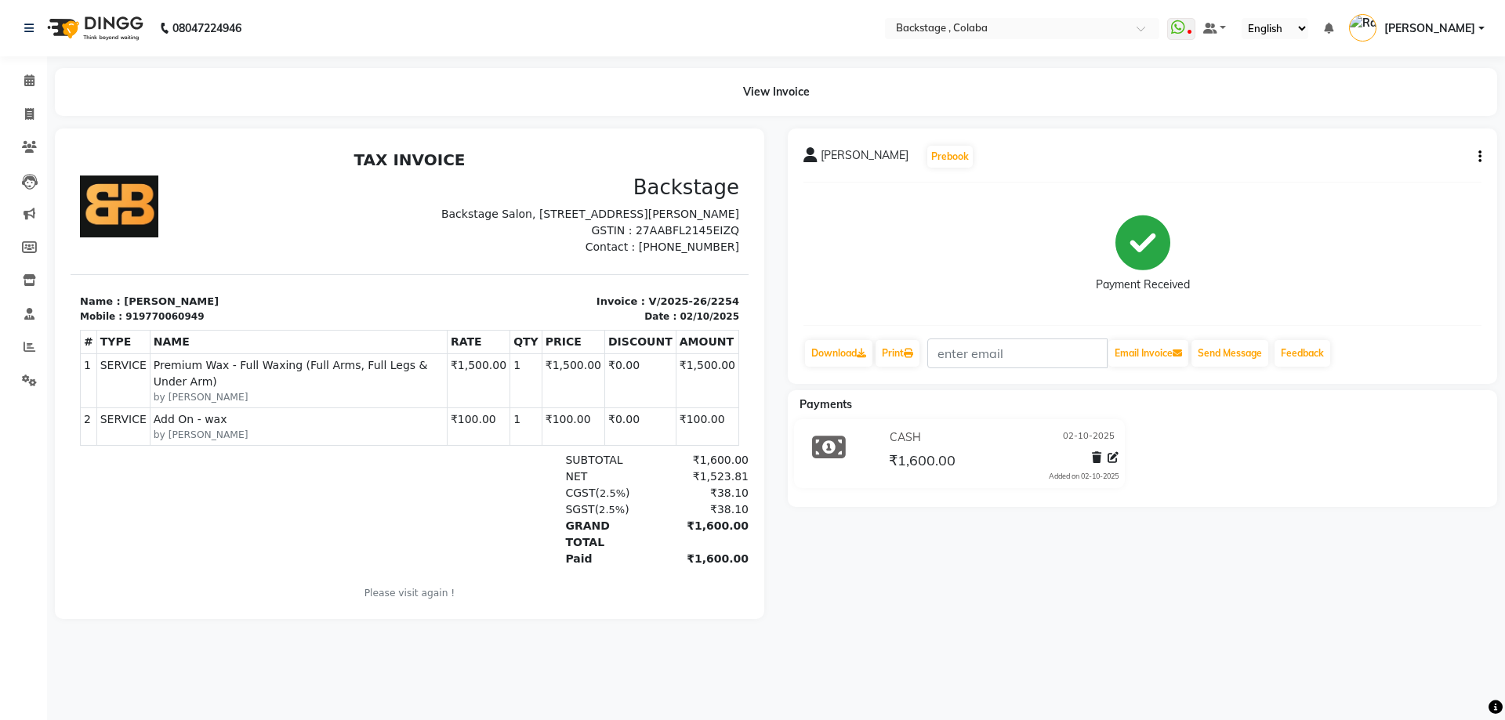
click at [1483, 152] on div "[PERSON_NAME] Prebook Payment Received Download Print Email Invoice Send Messag…" at bounding box center [1143, 257] width 710 height 256
click at [1477, 159] on button "button" at bounding box center [1476, 157] width 9 height 16
click at [1381, 162] on div "Edit Item Staff" at bounding box center [1401, 157] width 107 height 20
select select
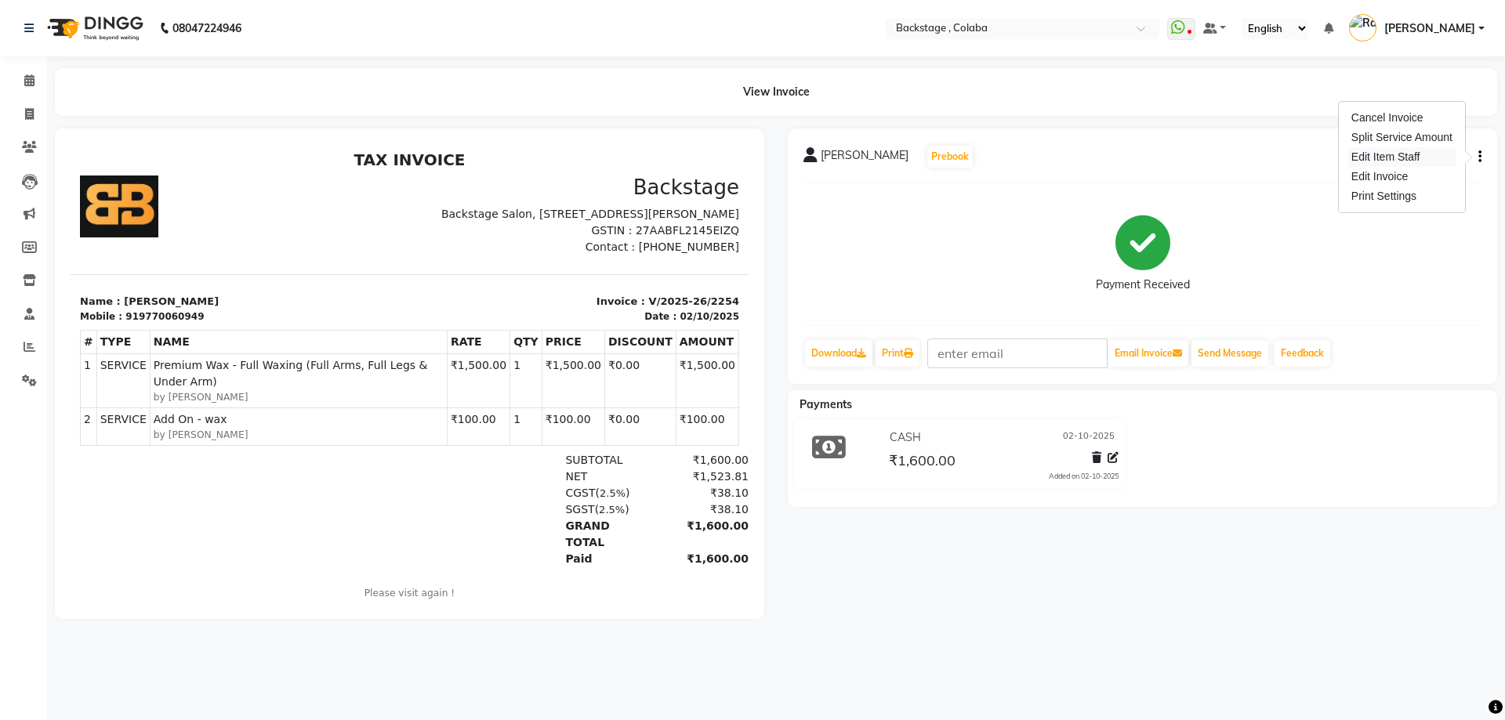
select select
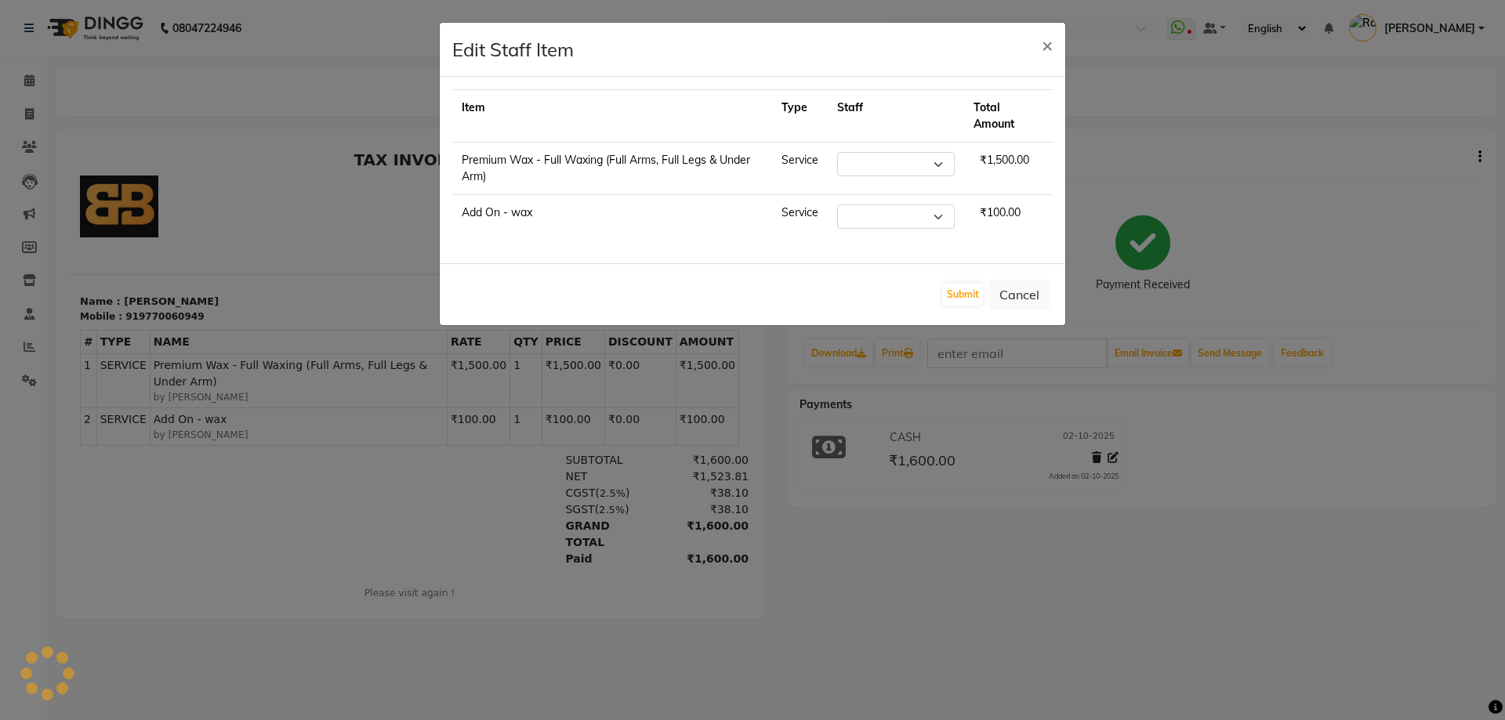
select select "59642"
click at [847, 165] on select "Select Backstage Bharti [PERSON_NAME] [PERSON_NAME] [PERSON_NAME] [PERSON_NAME]…" at bounding box center [845, 164] width 118 height 24
select select "88168"
click at [823, 152] on select "Select Backstage Bharti [PERSON_NAME] [PERSON_NAME] [PERSON_NAME] [PERSON_NAME]…" at bounding box center [845, 164] width 118 height 24
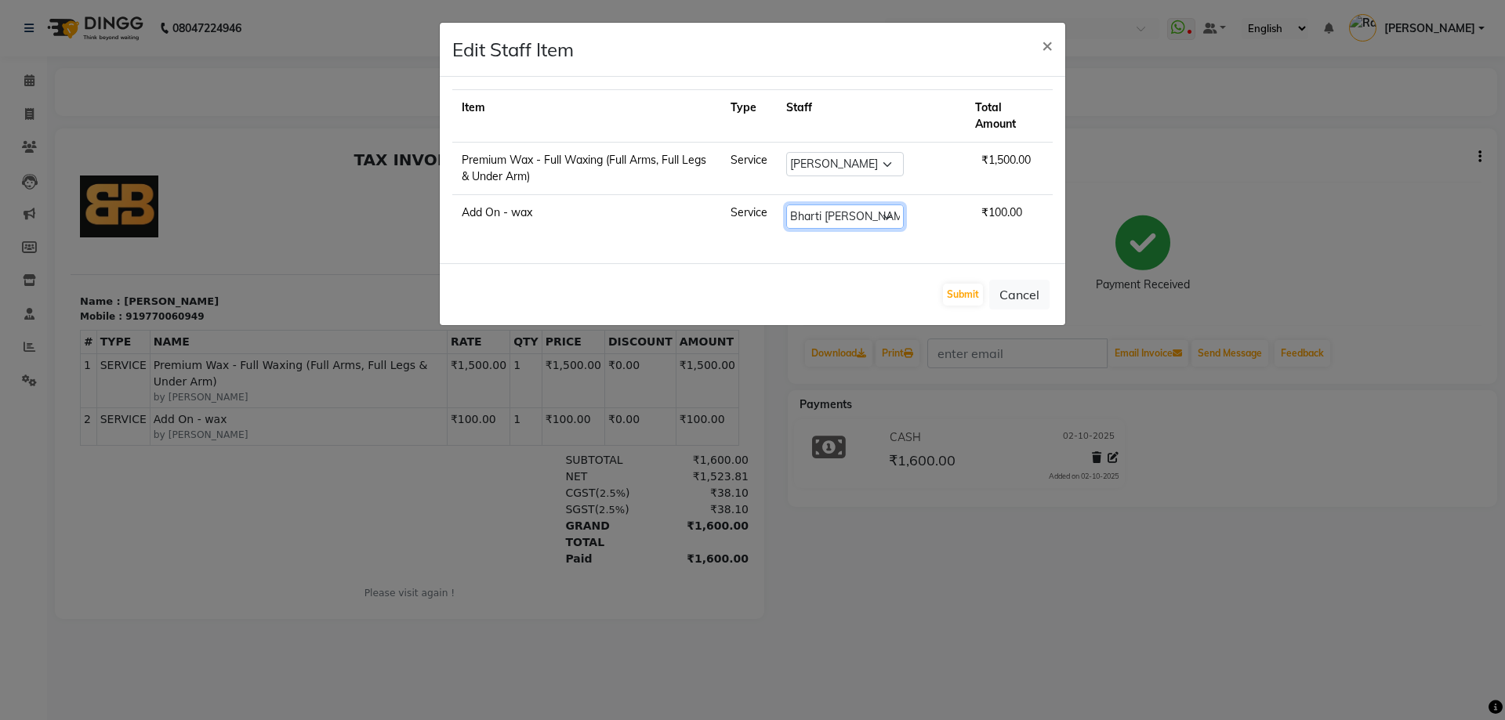
click at [850, 216] on select "Select Backstage Bharti [PERSON_NAME] [PERSON_NAME] [PERSON_NAME] [PERSON_NAME]…" at bounding box center [845, 217] width 118 height 24
select select "88168"
click at [823, 205] on select "Select Backstage Bharti [PERSON_NAME] [PERSON_NAME] [PERSON_NAME] [PERSON_NAME]…" at bounding box center [845, 217] width 118 height 24
click at [965, 293] on button "Submit" at bounding box center [963, 295] width 40 height 22
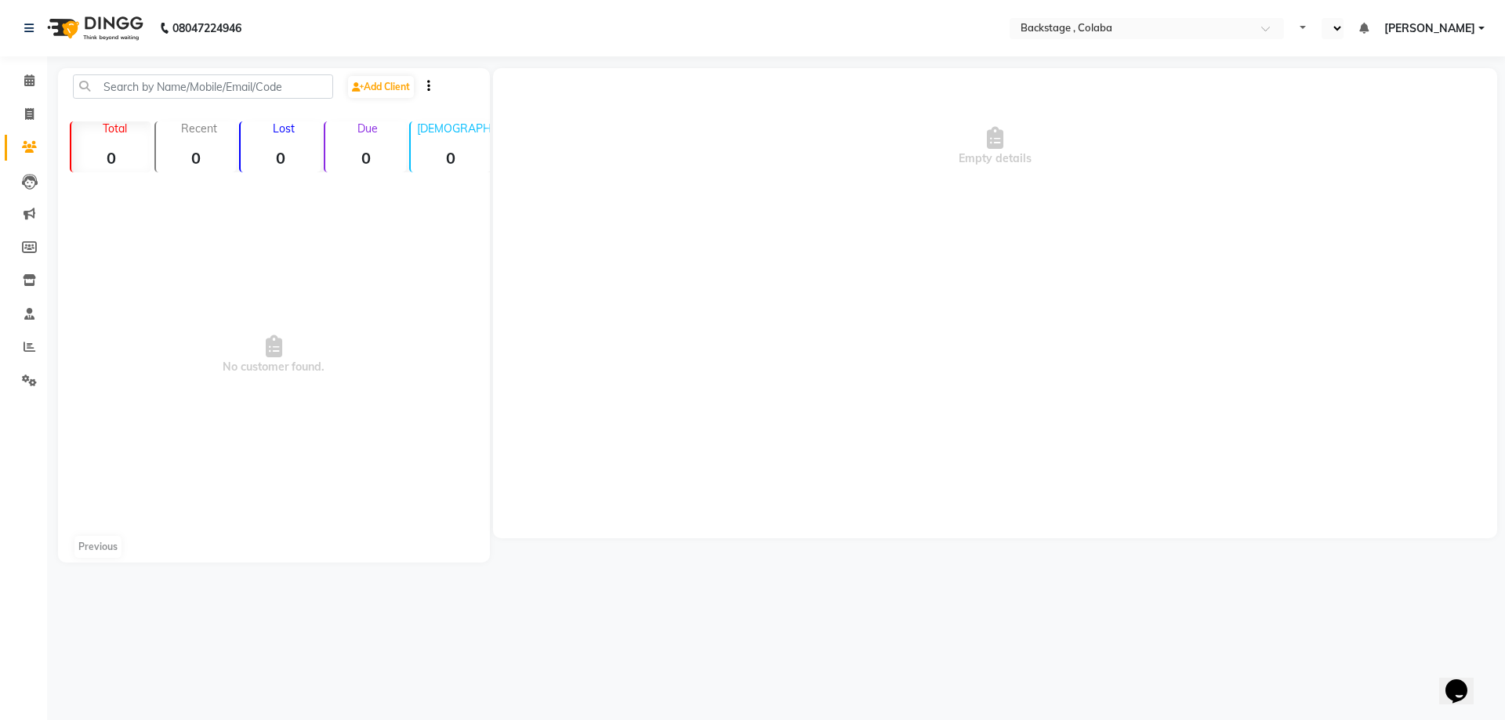
select select "en"
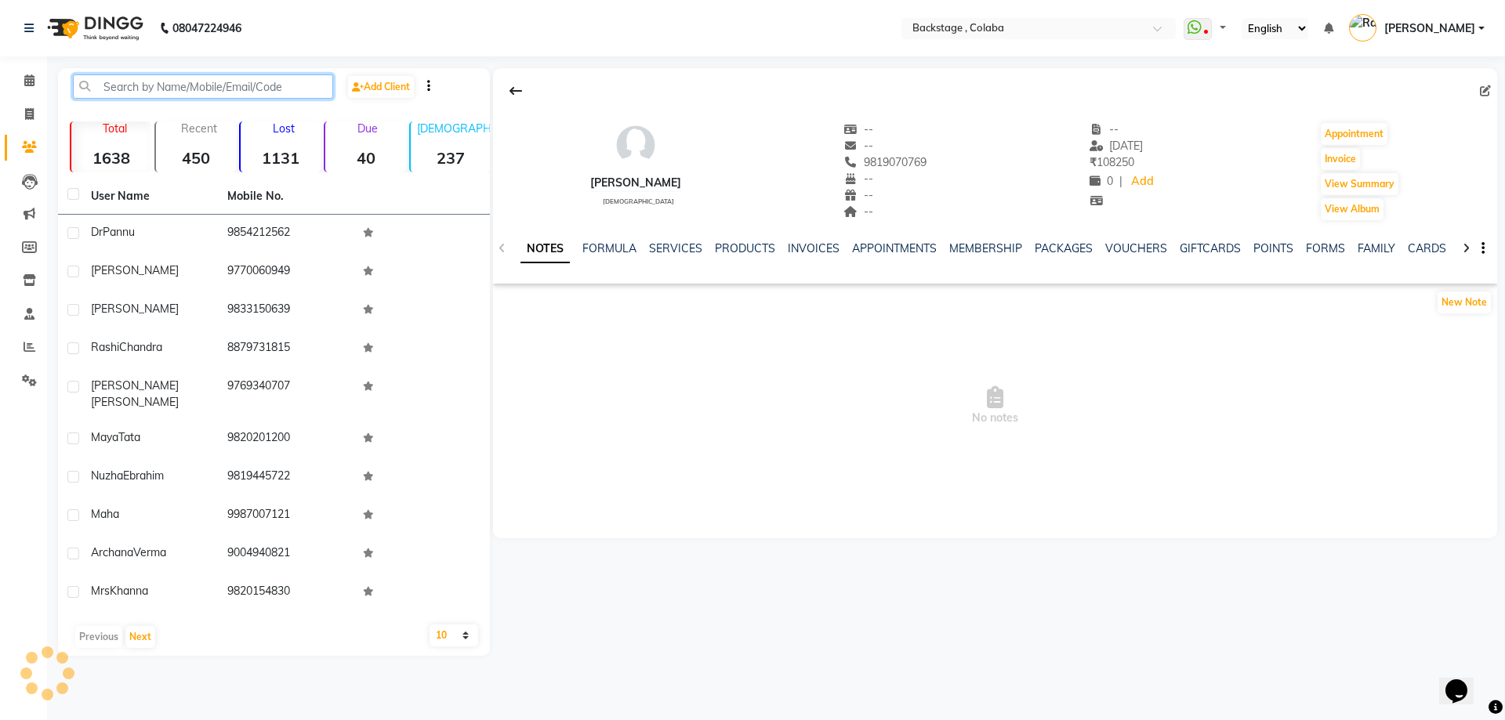
click at [139, 95] on input "text" at bounding box center [203, 86] width 260 height 24
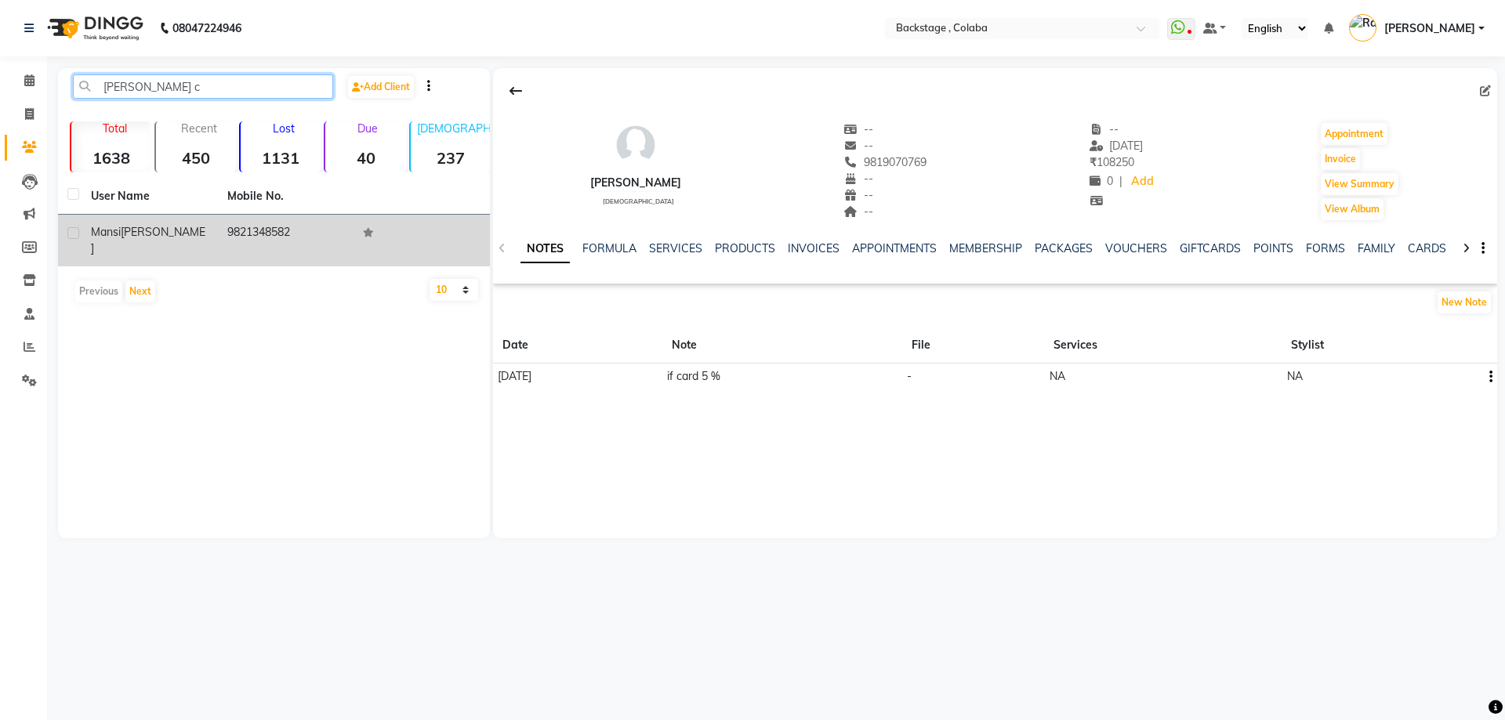
type input "mansi c"
click at [169, 231] on div "Mansi Choksi" at bounding box center [150, 240] width 118 height 33
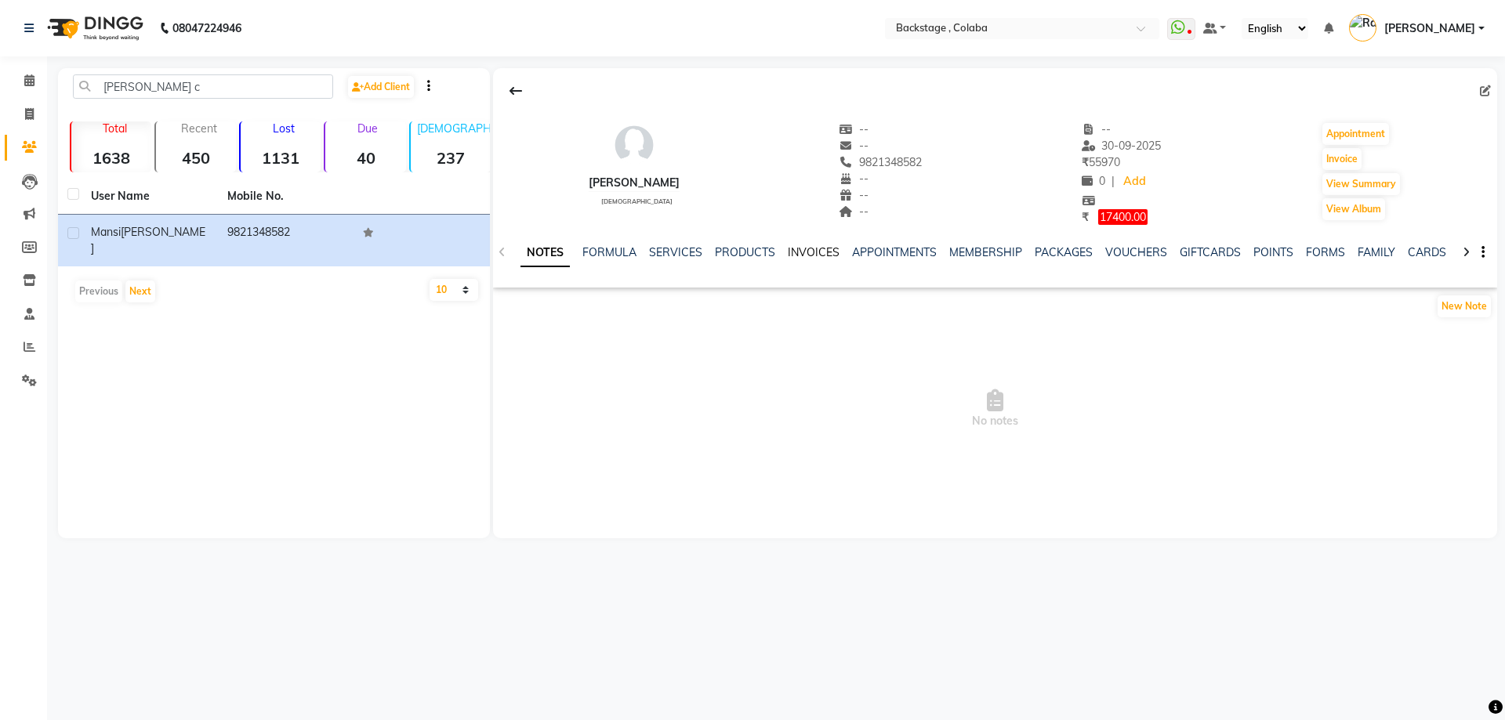
click at [789, 250] on link "INVOICES" at bounding box center [814, 252] width 52 height 14
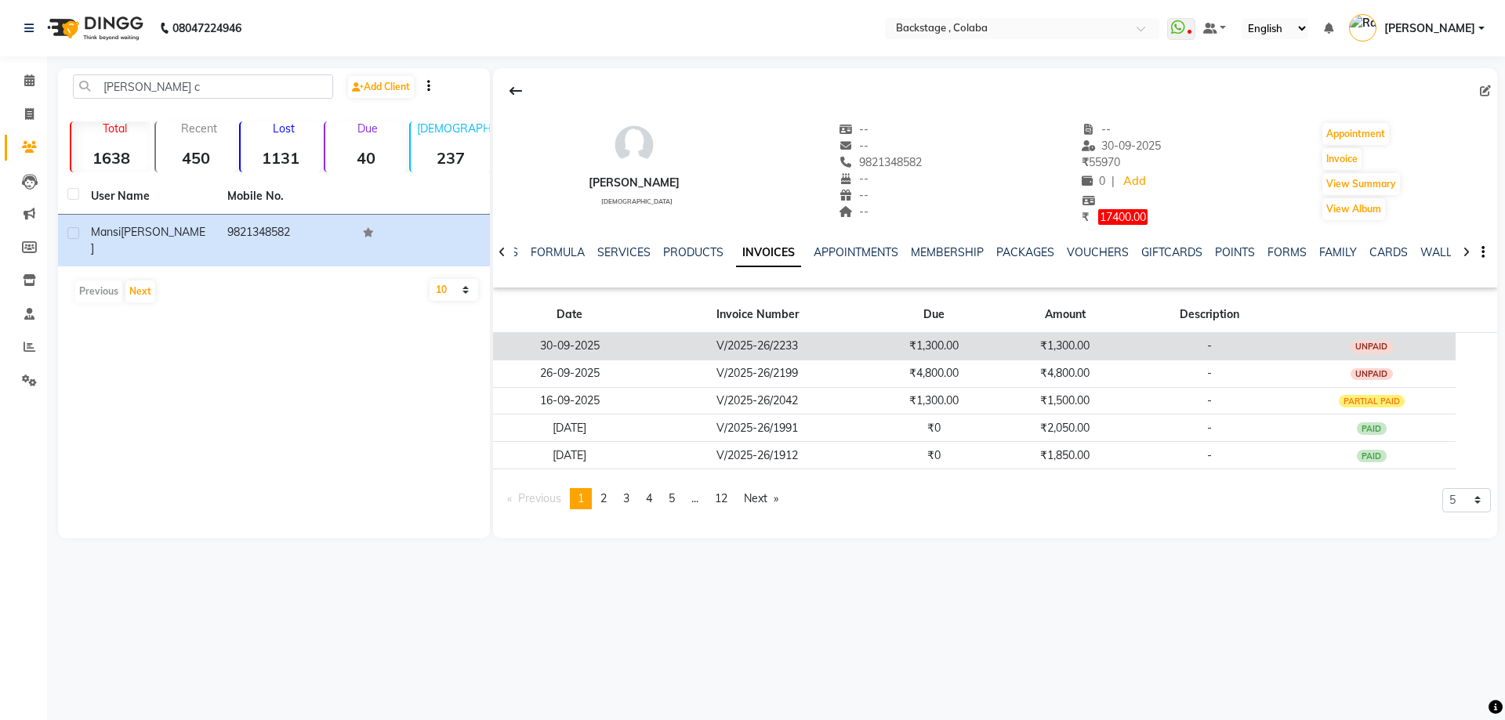
click at [919, 345] on td "₹1,300.00" at bounding box center [934, 345] width 131 height 27
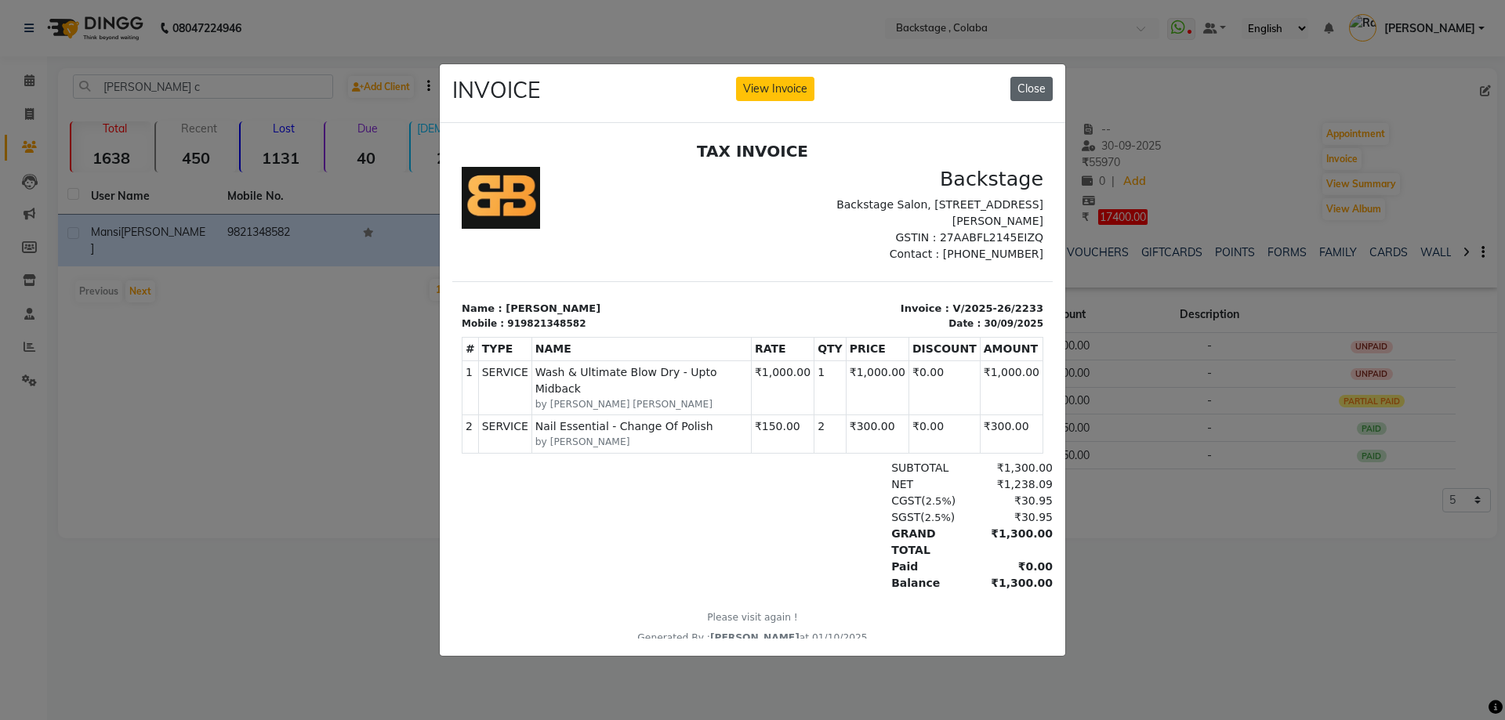
click at [1029, 79] on button "Close" at bounding box center [1032, 89] width 42 height 24
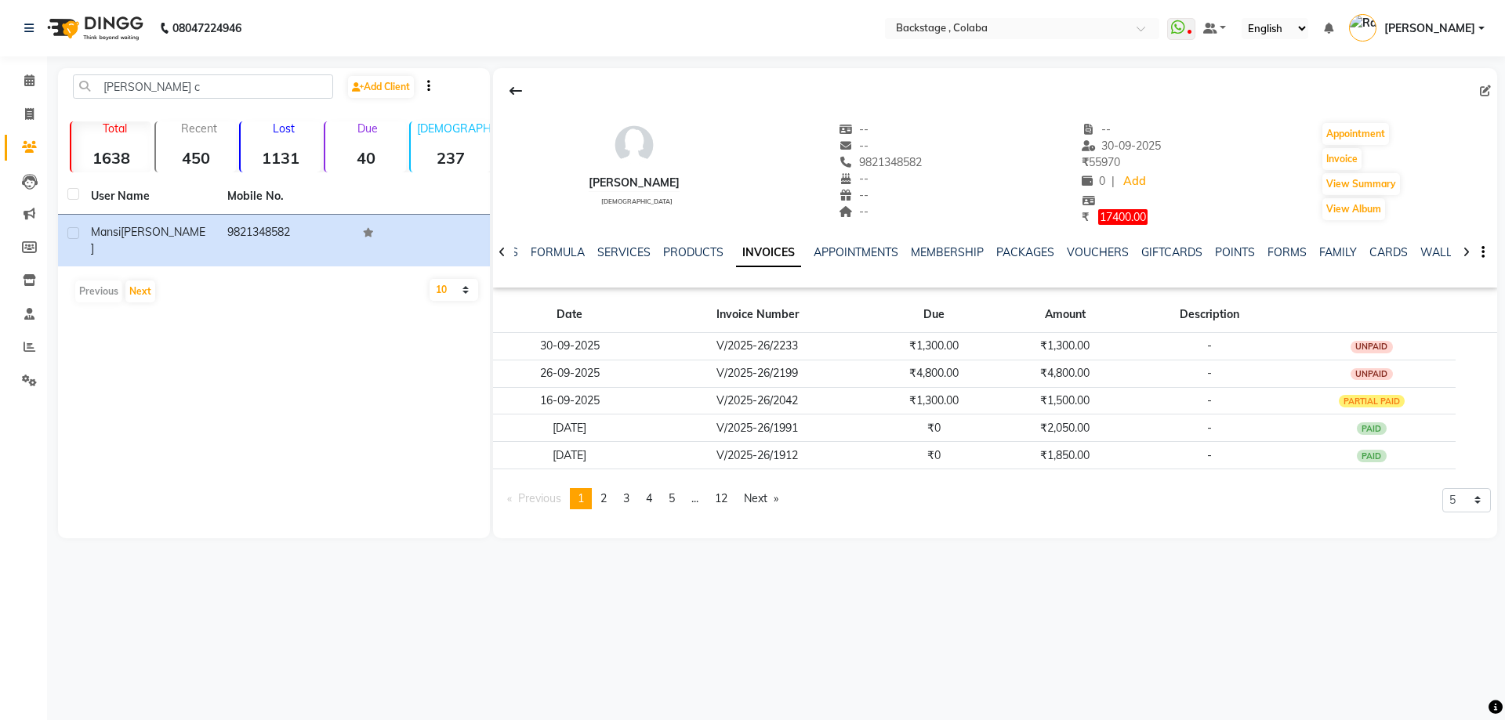
click at [367, 146] on div "Due 40" at bounding box center [365, 147] width 82 height 51
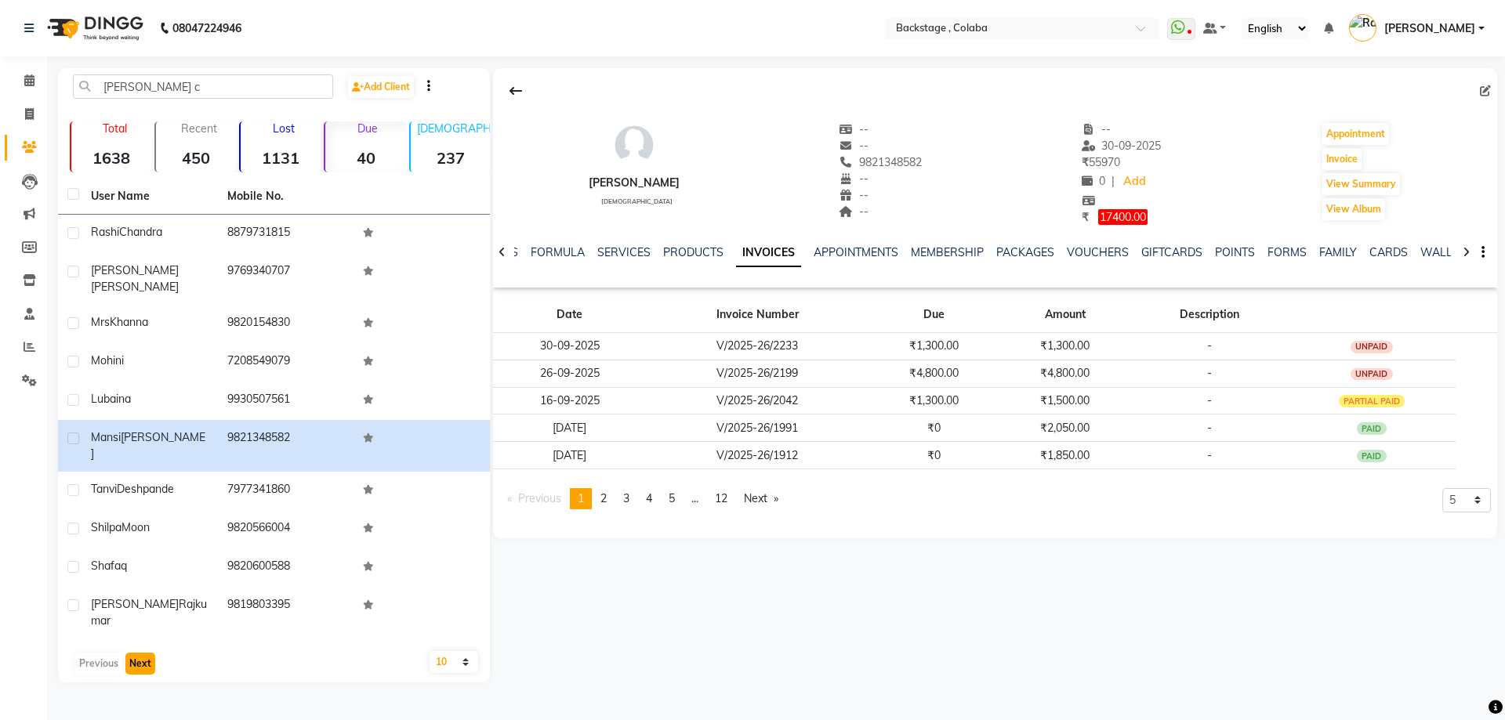
click at [144, 653] on button "Next" at bounding box center [140, 664] width 30 height 22
click at [147, 653] on button "Next" at bounding box center [140, 664] width 30 height 22
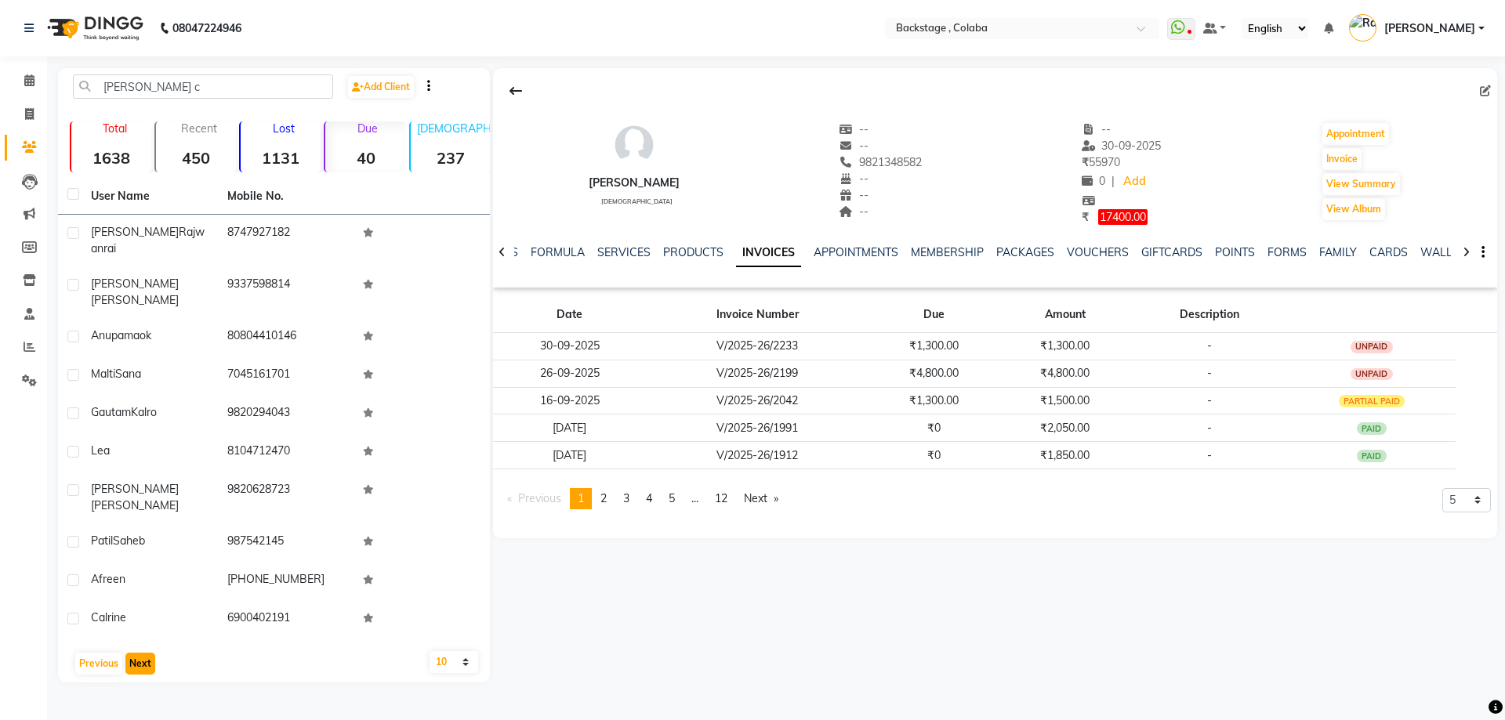
click at [147, 653] on button "Next" at bounding box center [140, 664] width 30 height 22
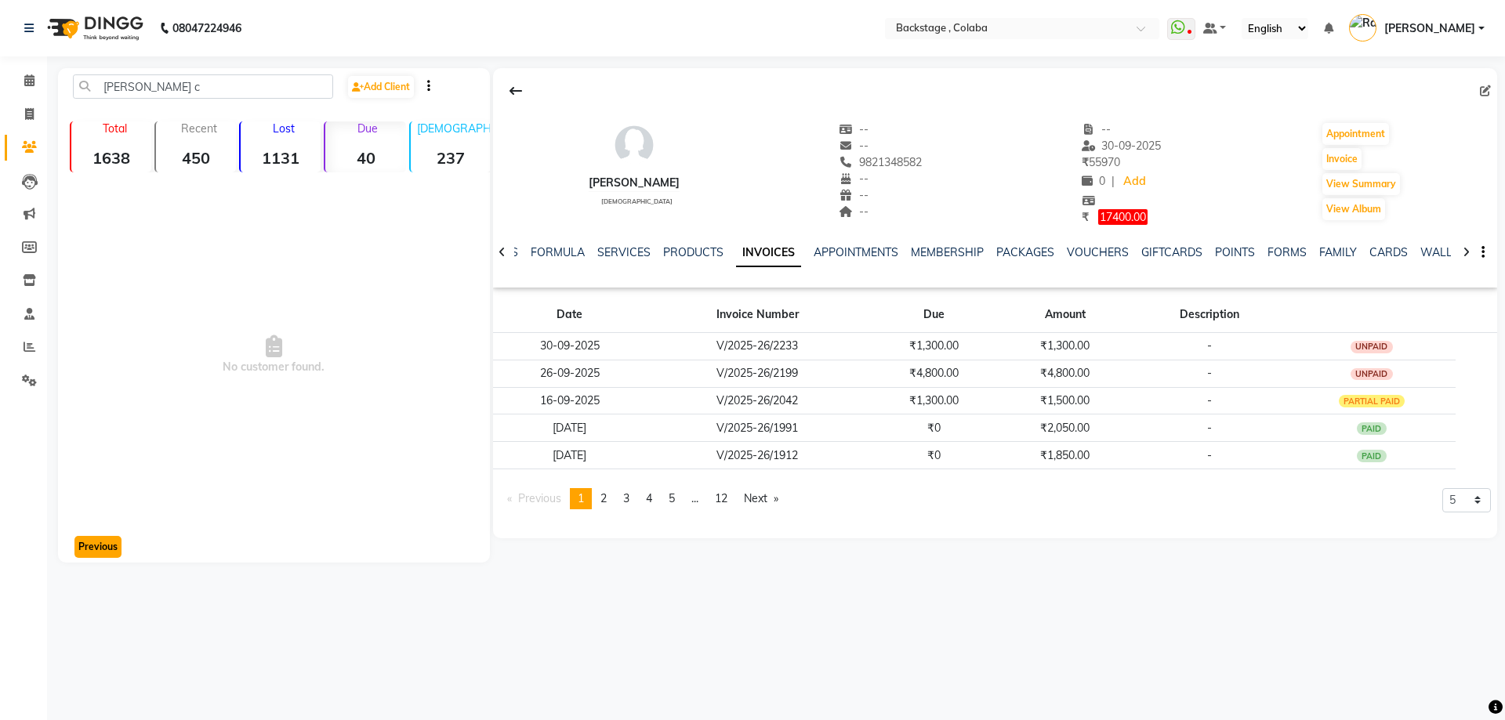
click at [100, 555] on button "Previous" at bounding box center [97, 547] width 47 height 22
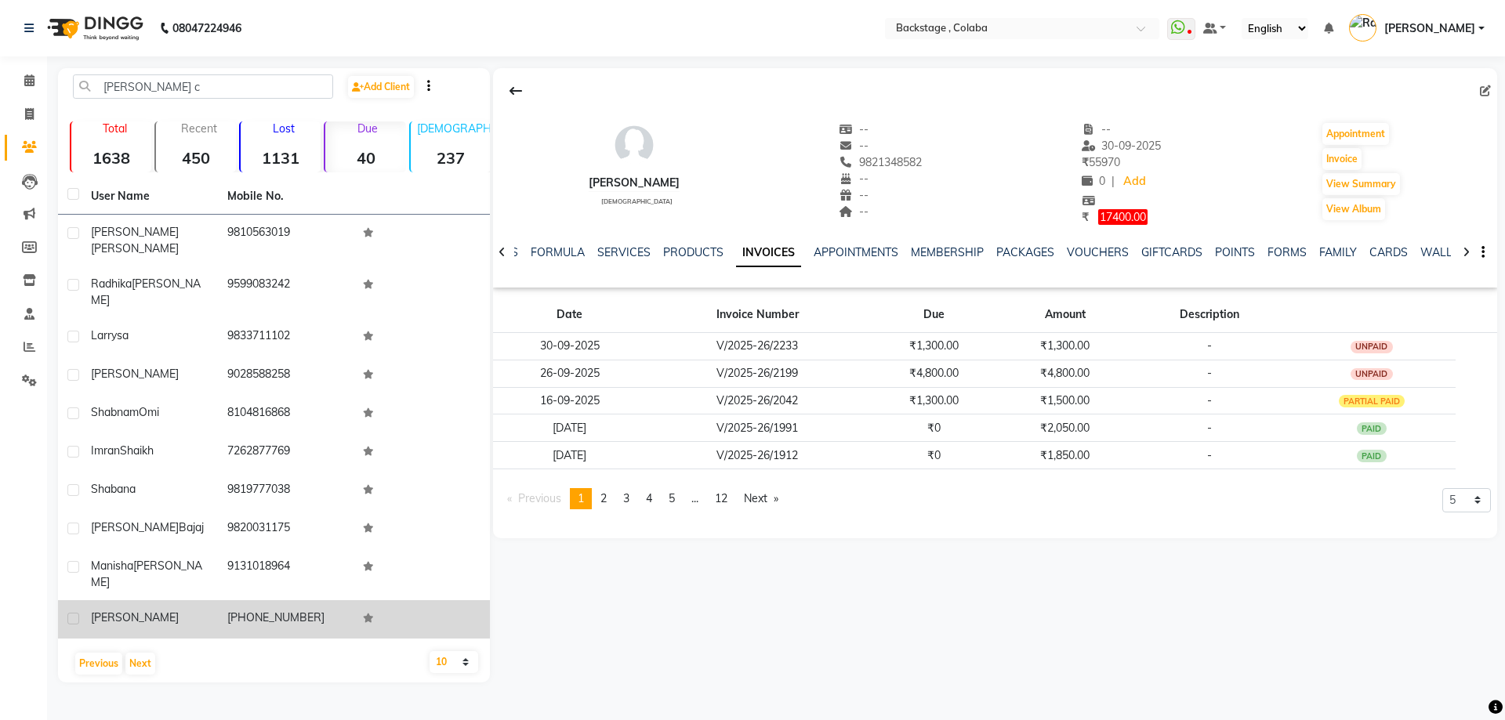
click at [290, 601] on td "+971 562648234" at bounding box center [286, 620] width 136 height 38
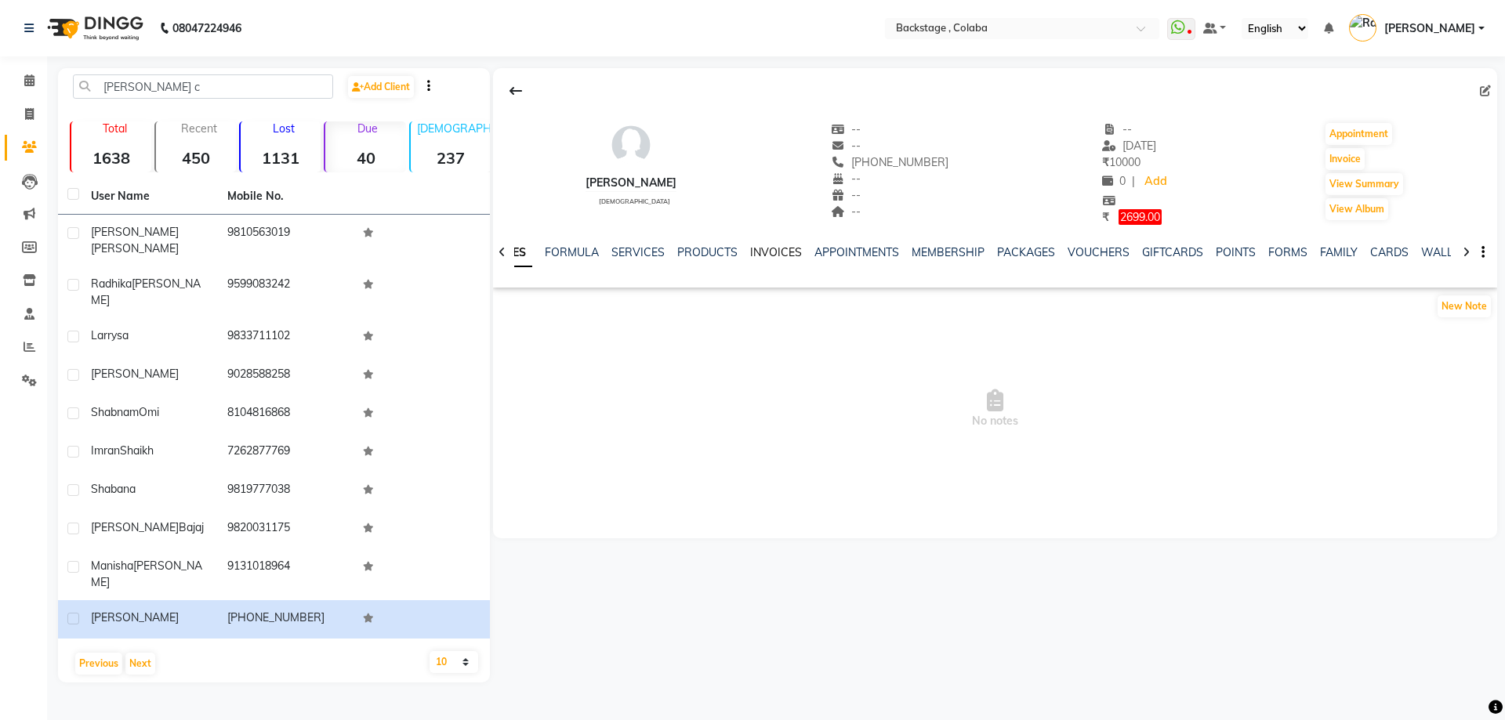
click at [768, 252] on link "INVOICES" at bounding box center [776, 252] width 52 height 14
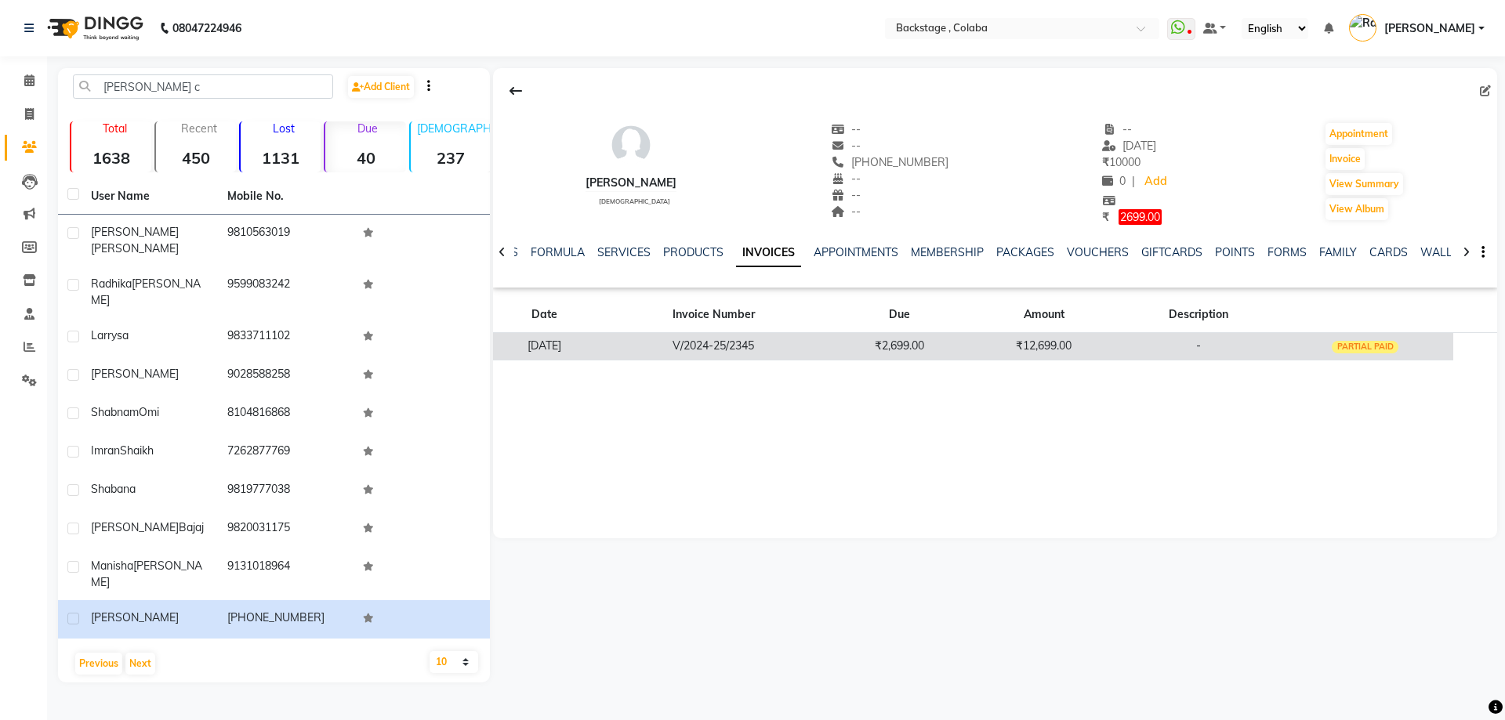
click at [936, 342] on td "₹2,699.00" at bounding box center [898, 345] width 137 height 27
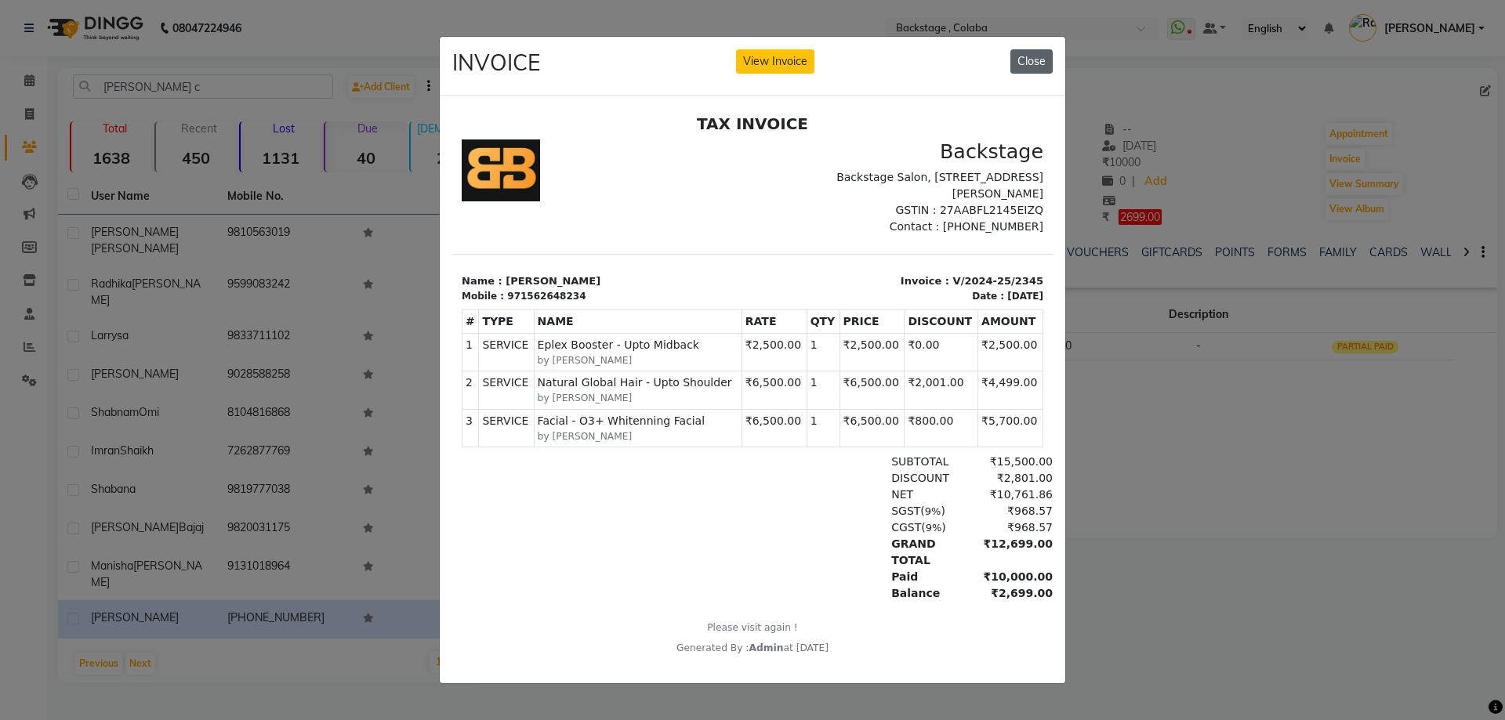
click at [1040, 53] on button "Close" at bounding box center [1032, 61] width 42 height 24
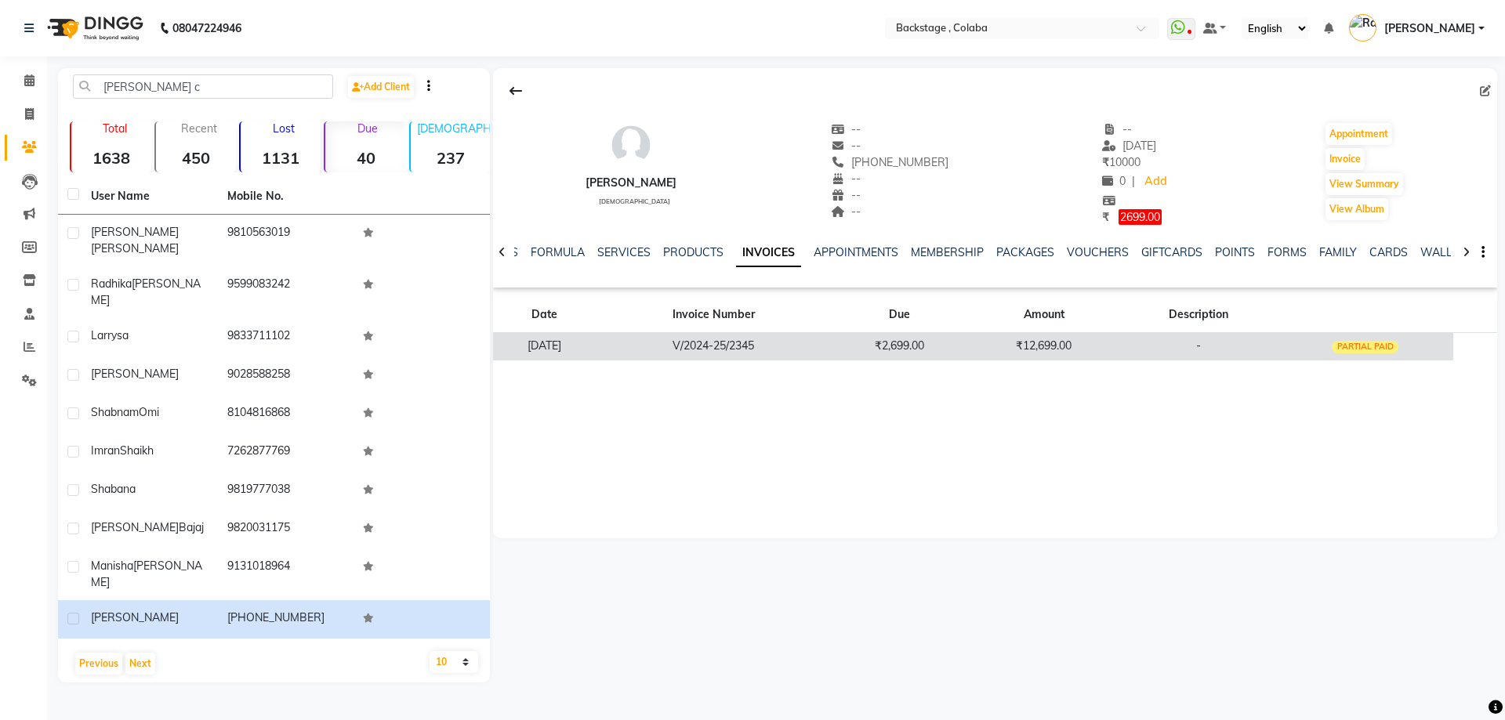
click at [921, 347] on td "₹2,699.00" at bounding box center [898, 345] width 137 height 27
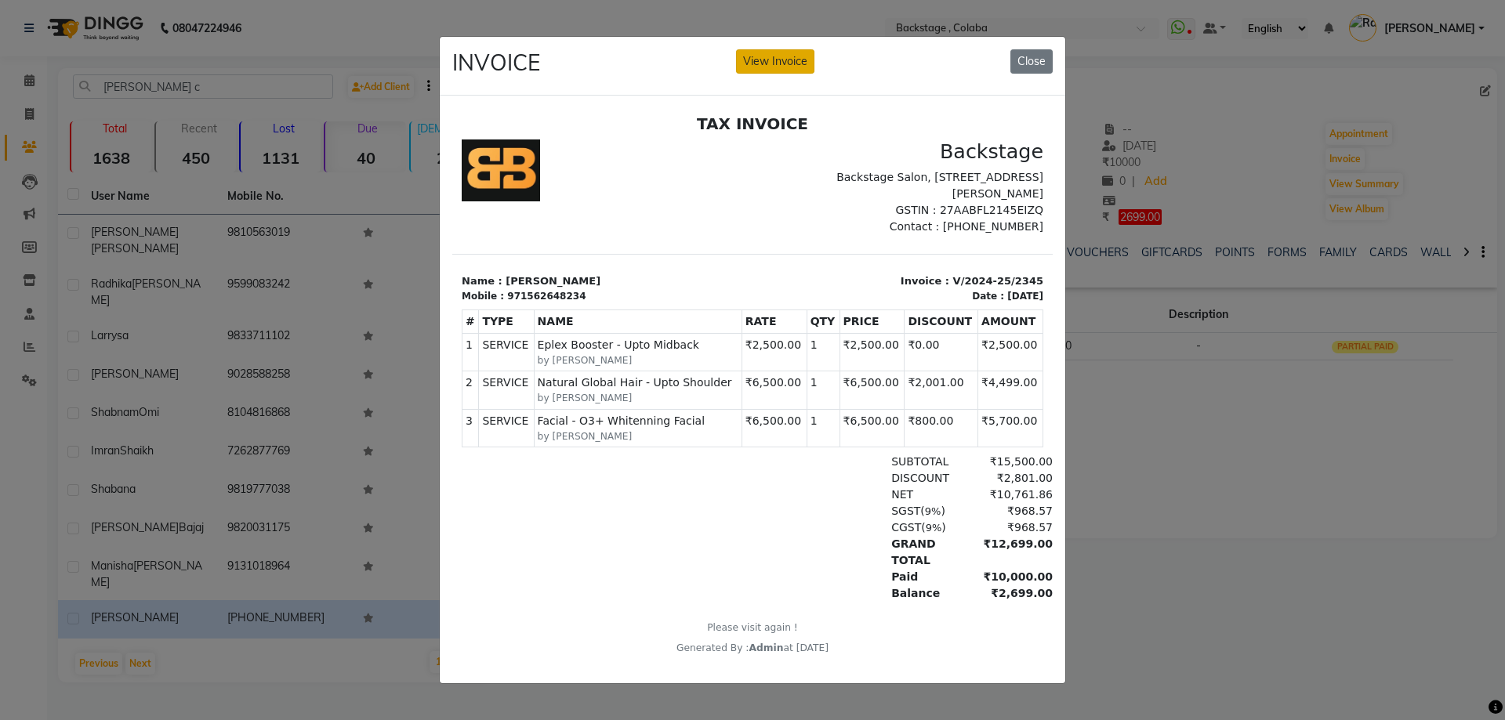
click at [760, 64] on button "View Invoice" at bounding box center [775, 61] width 78 height 24
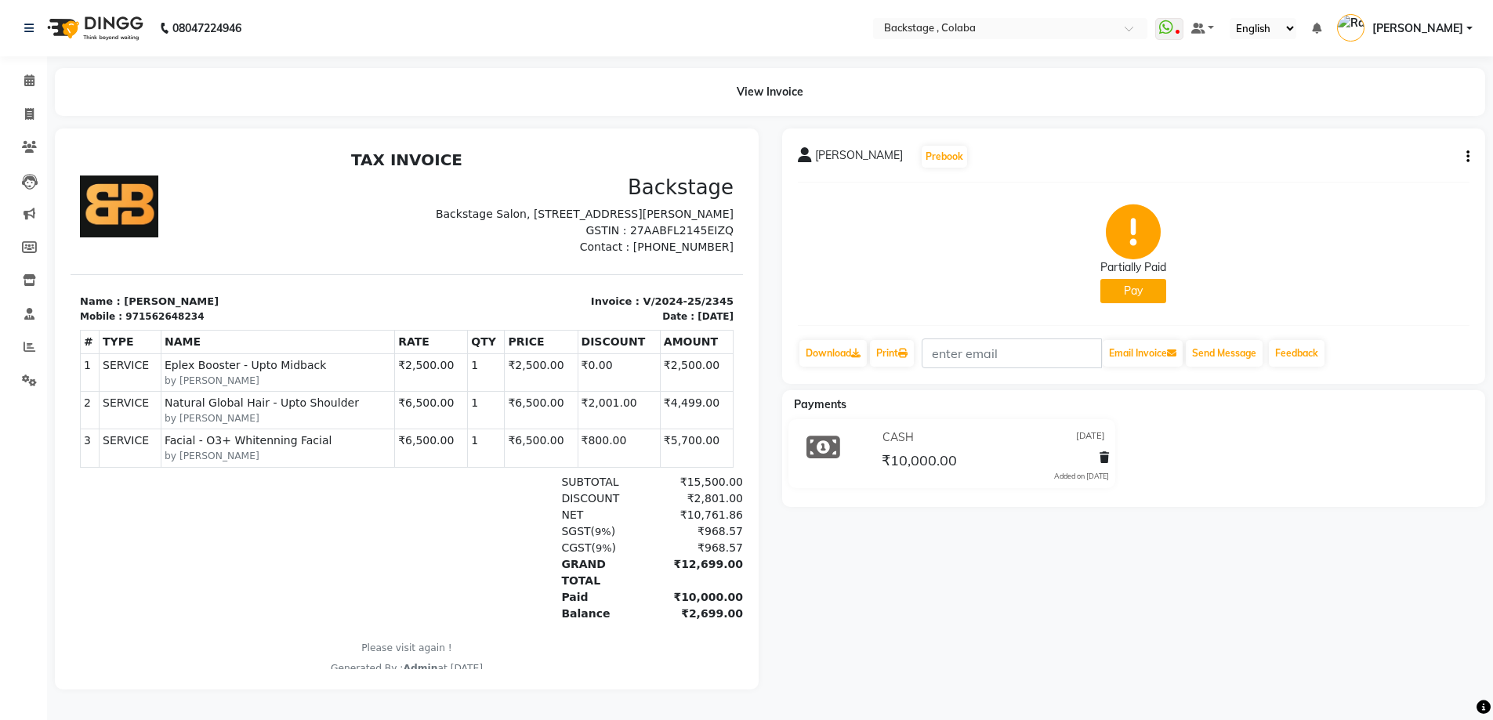
click at [1471, 157] on div "SAFIA Prebook Partially Paid Pay Download Print Email Invoice Send Message Feed…" at bounding box center [1134, 257] width 704 height 256
click at [1467, 158] on icon "button" at bounding box center [1468, 157] width 3 height 1
click at [1385, 183] on div "Edit Invoice" at bounding box center [1390, 177] width 107 height 20
select select "service"
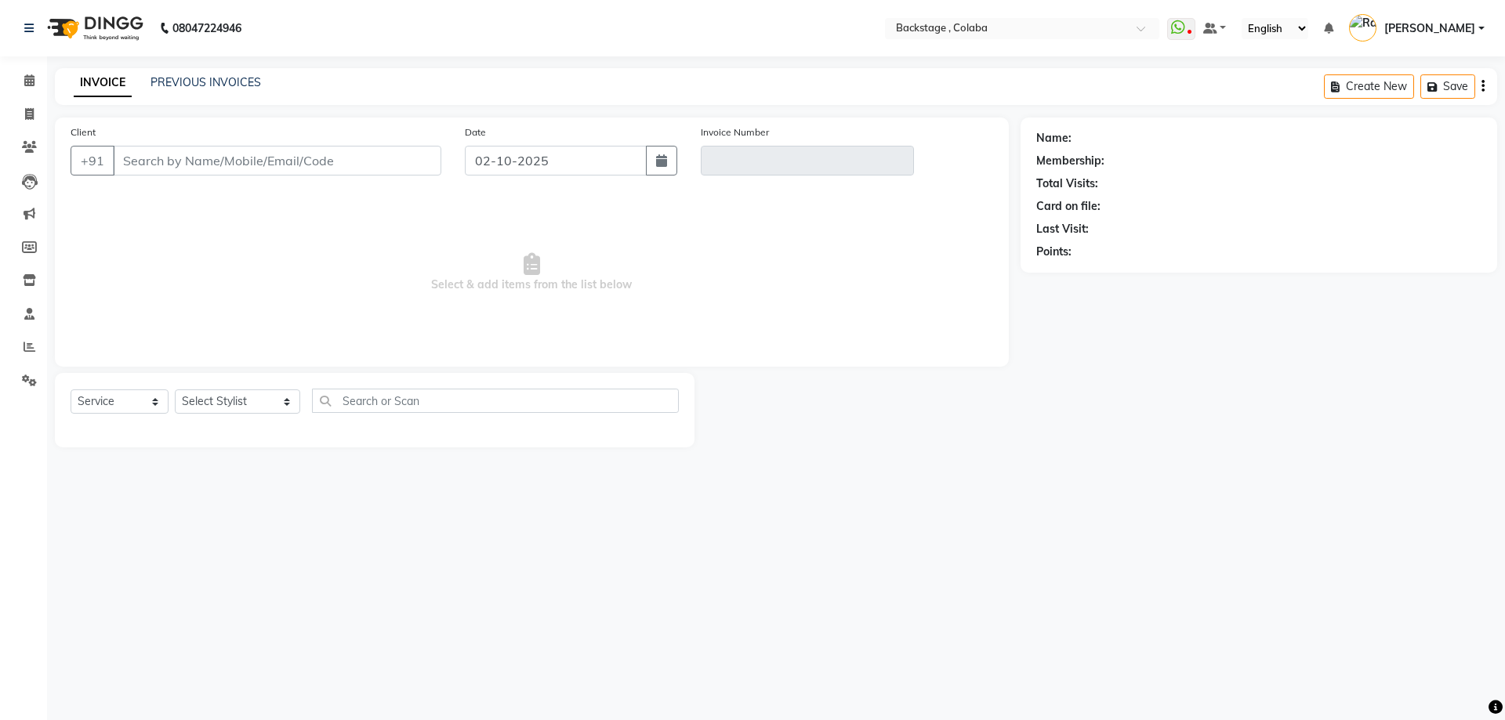
type input "562648234"
type input "V/2024-25/2345"
type input "04-10-2024"
select select "select"
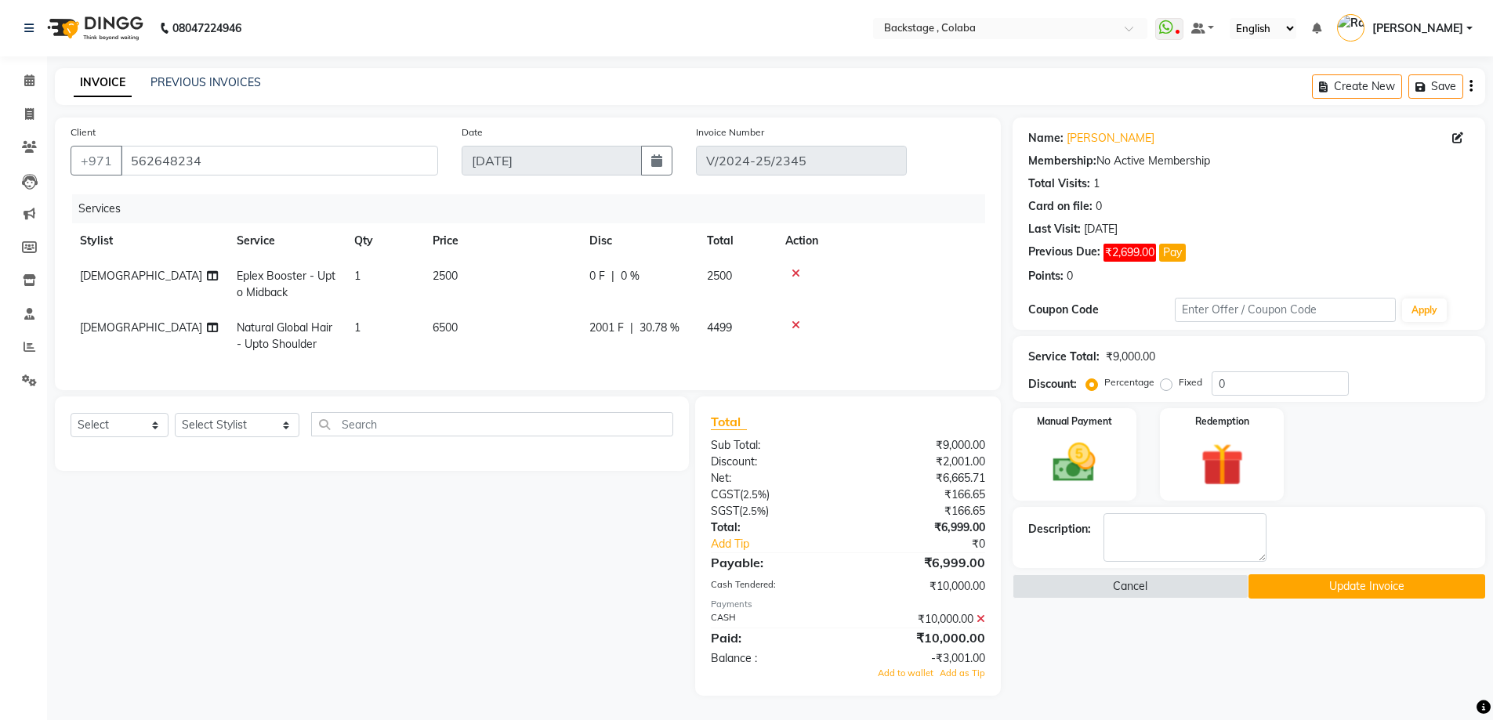
click at [1075, 695] on div "Name: Safia Membership: No Active Membership Total Visits: 1 Card on file: 0 La…" at bounding box center [1255, 407] width 485 height 579
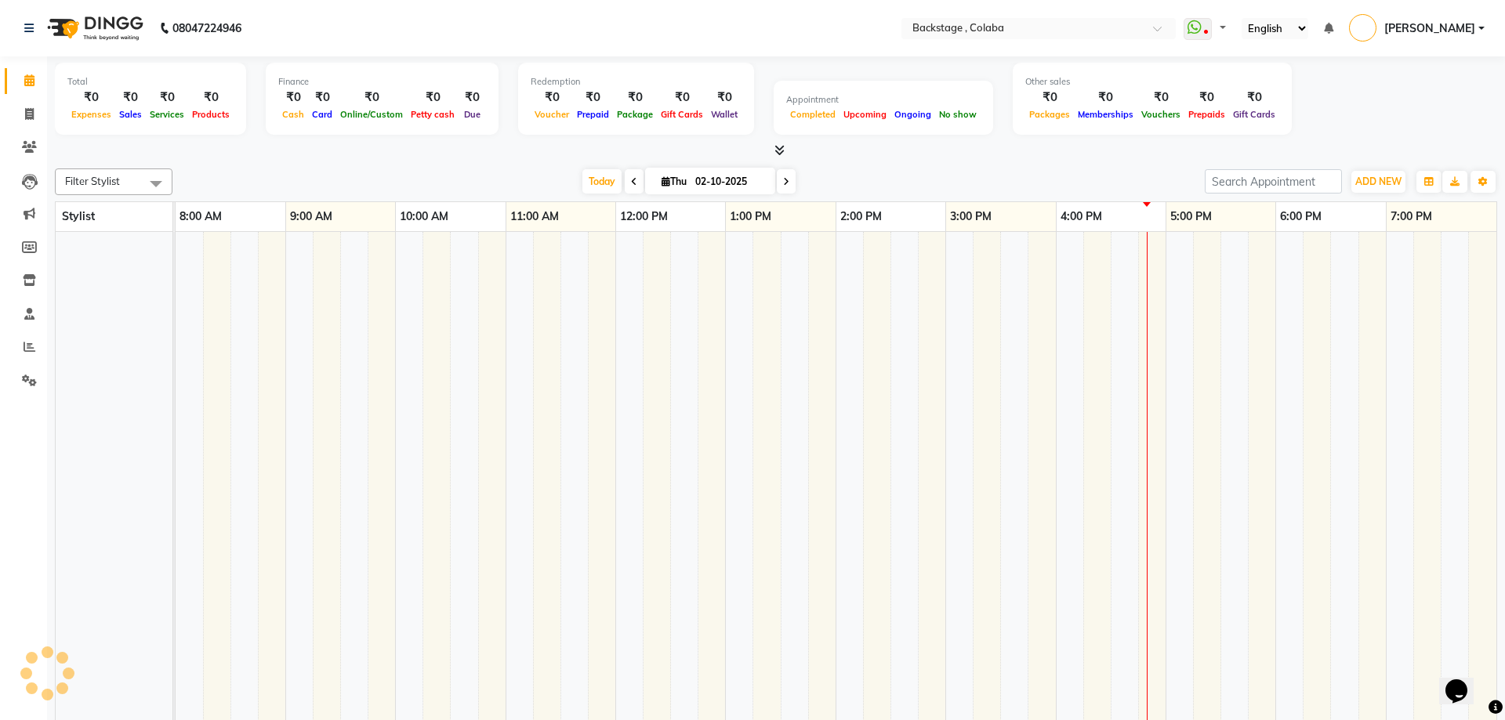
select select "en"
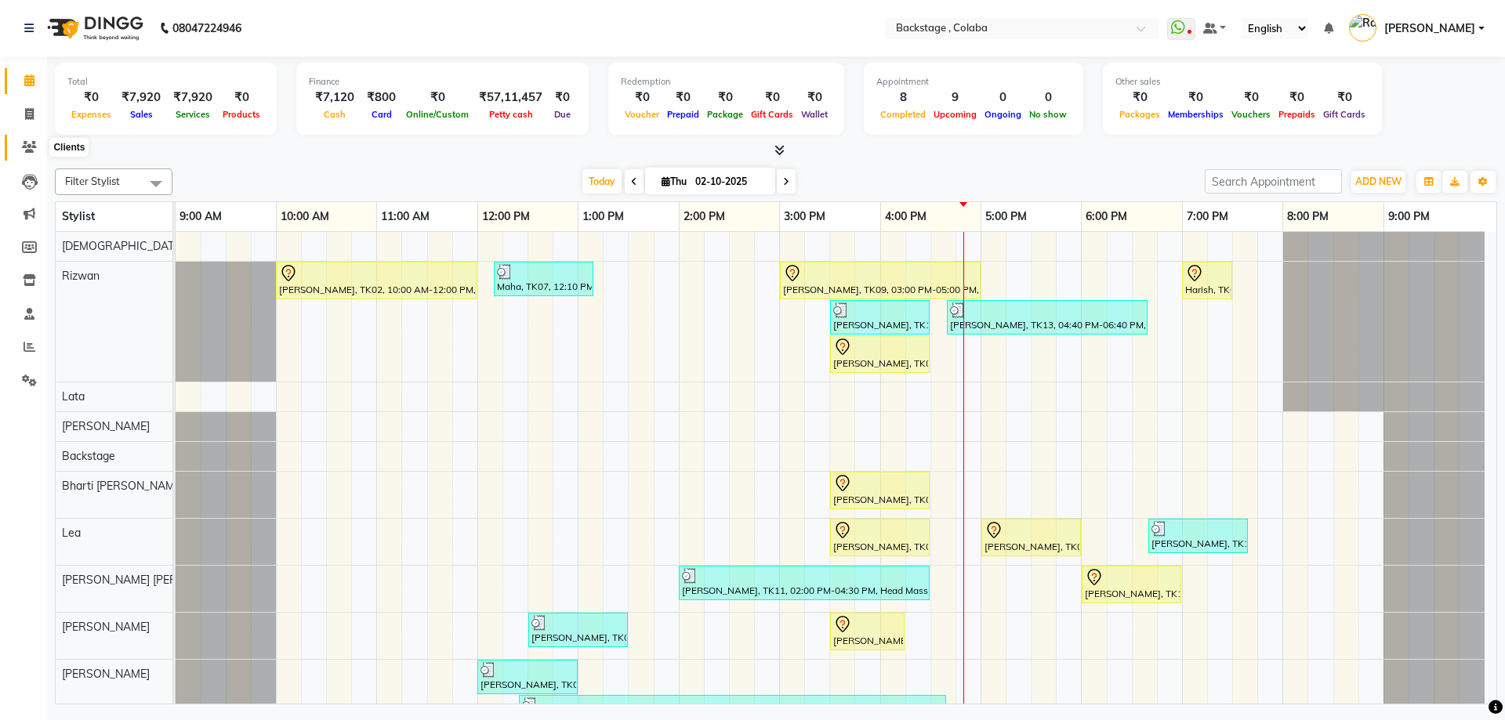
click at [31, 150] on icon at bounding box center [29, 147] width 15 height 12
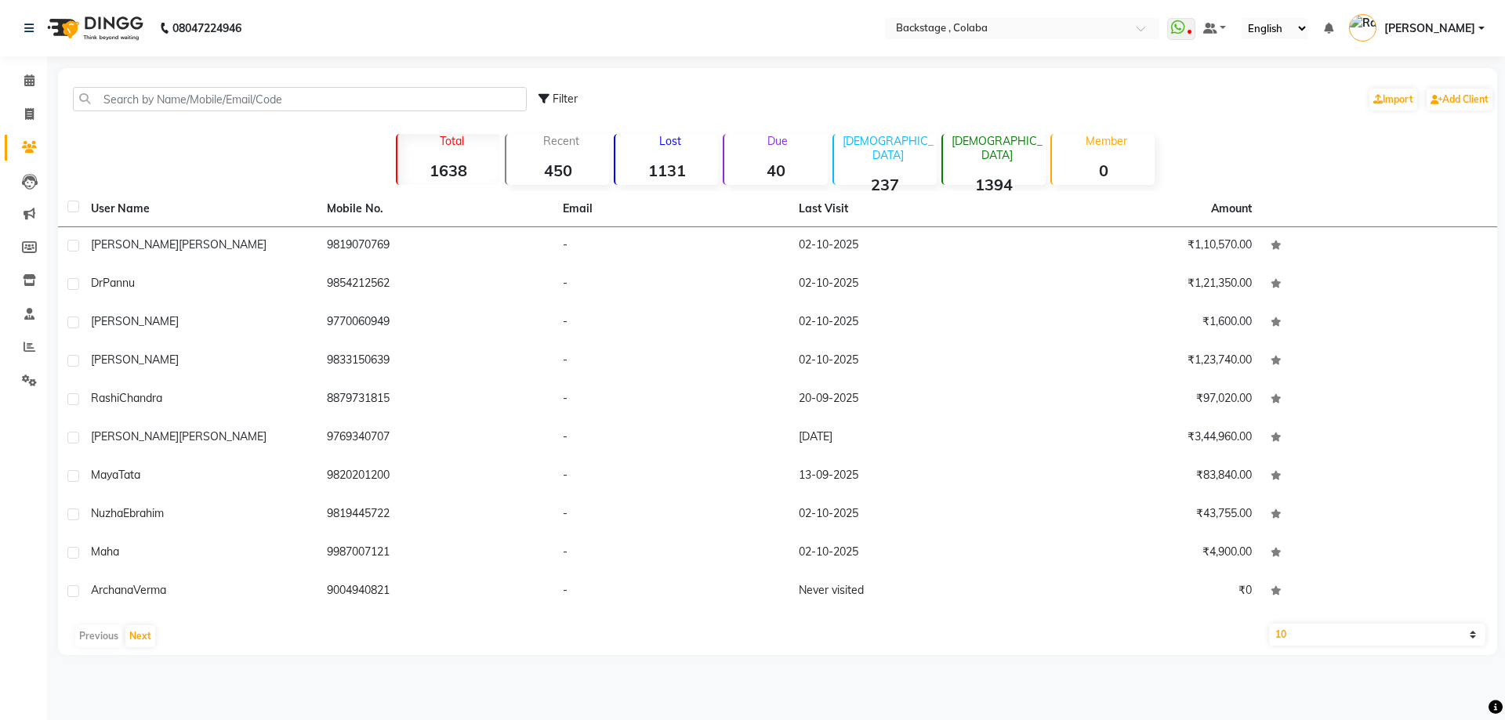
click at [778, 159] on div "Due 40" at bounding box center [775, 159] width 104 height 51
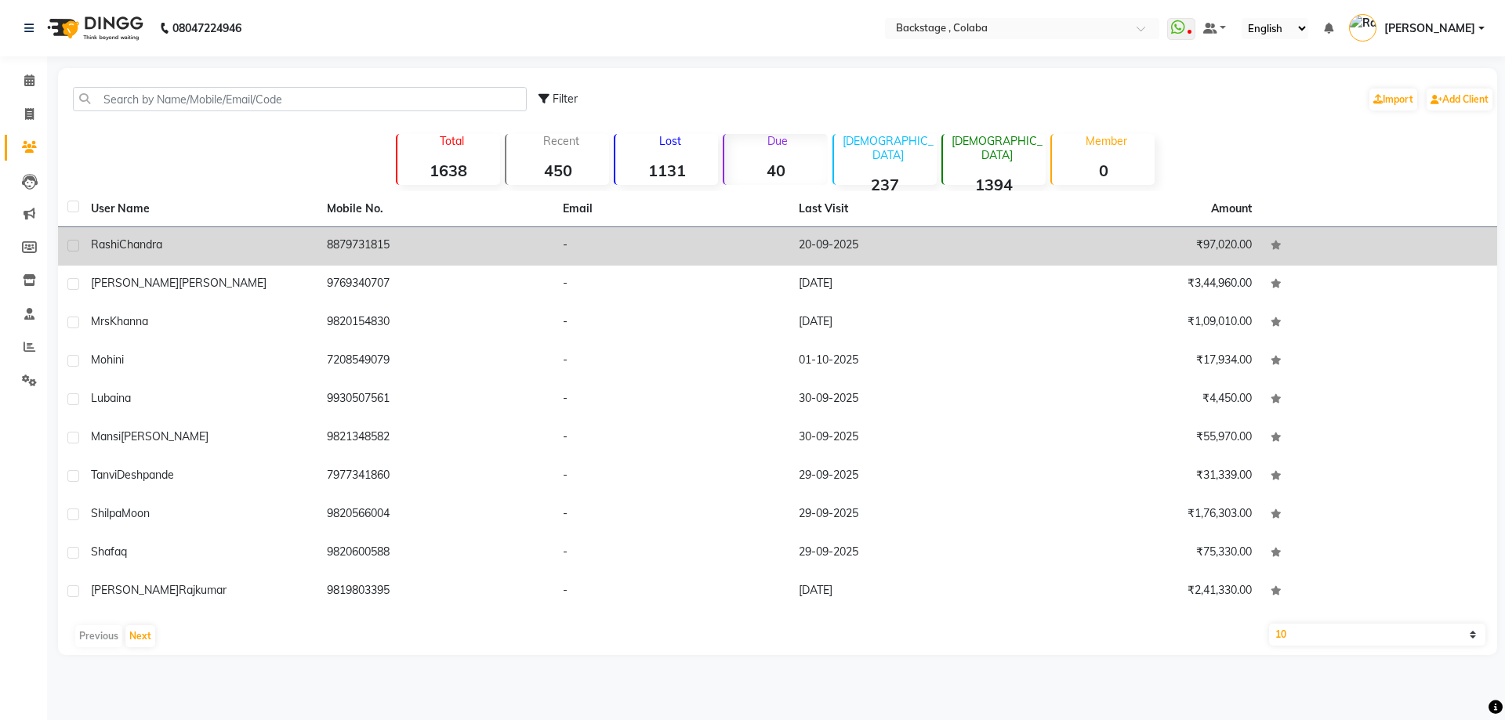
click at [414, 235] on td "8879731815" at bounding box center [436, 246] width 236 height 38
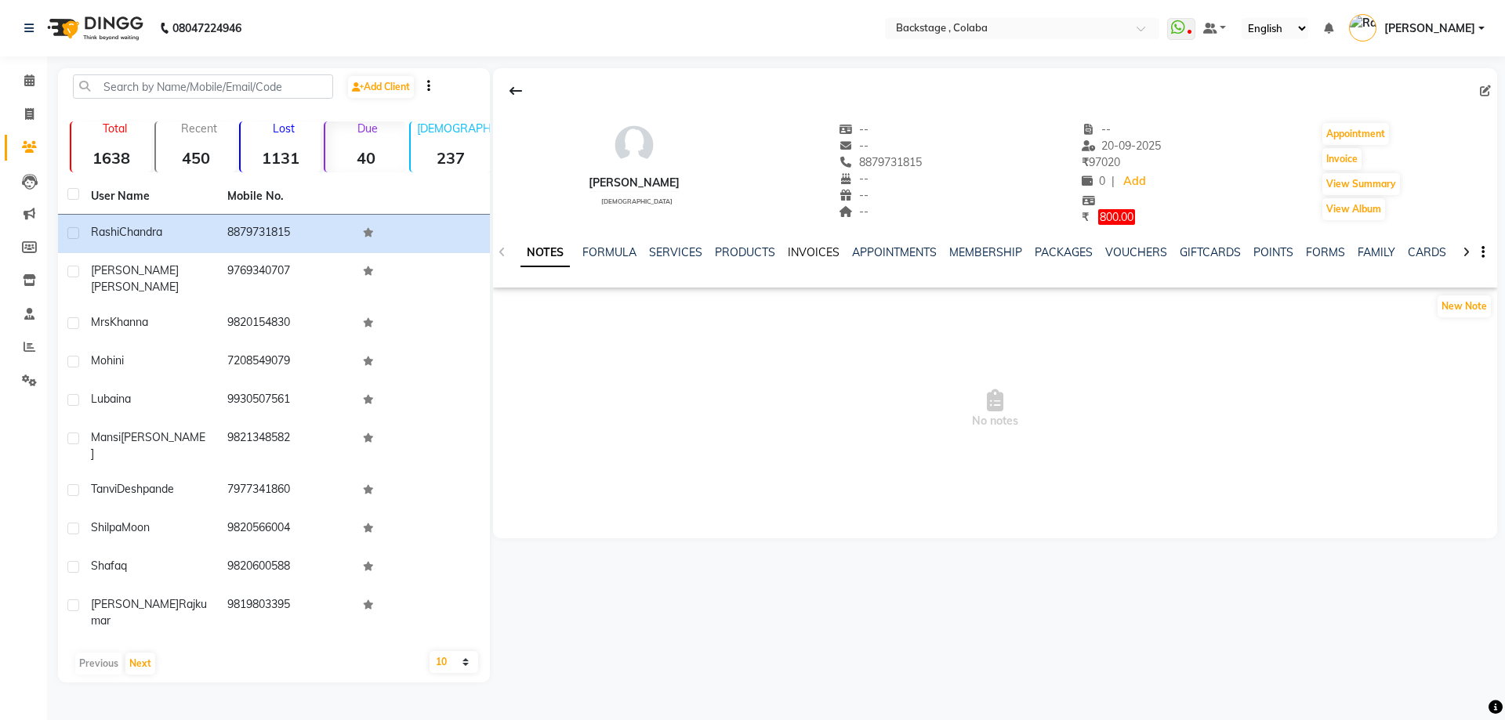
click at [788, 249] on link "INVOICES" at bounding box center [814, 252] width 52 height 14
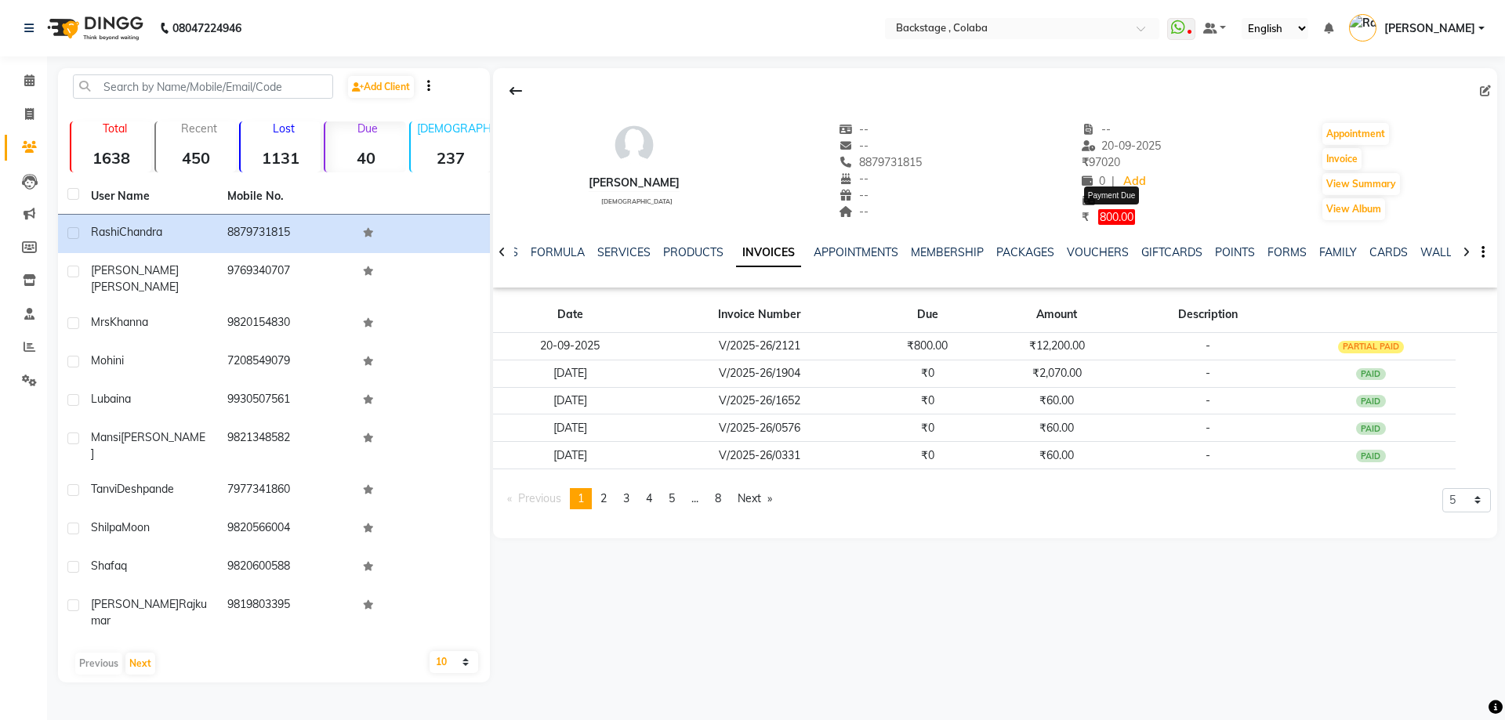
click at [1125, 216] on span "800.00" at bounding box center [1116, 217] width 37 height 16
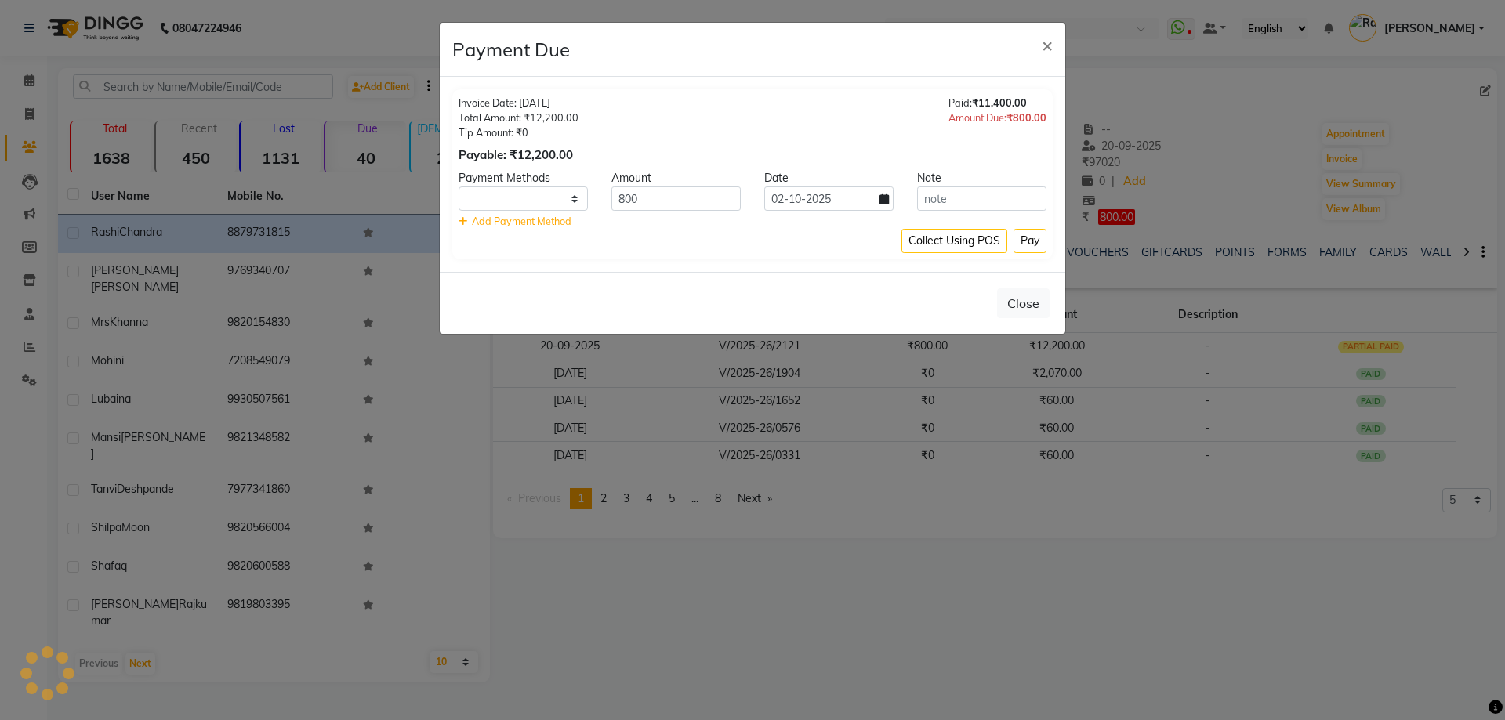
select select "1"
click at [1050, 49] on span "×" at bounding box center [1047, 45] width 11 height 24
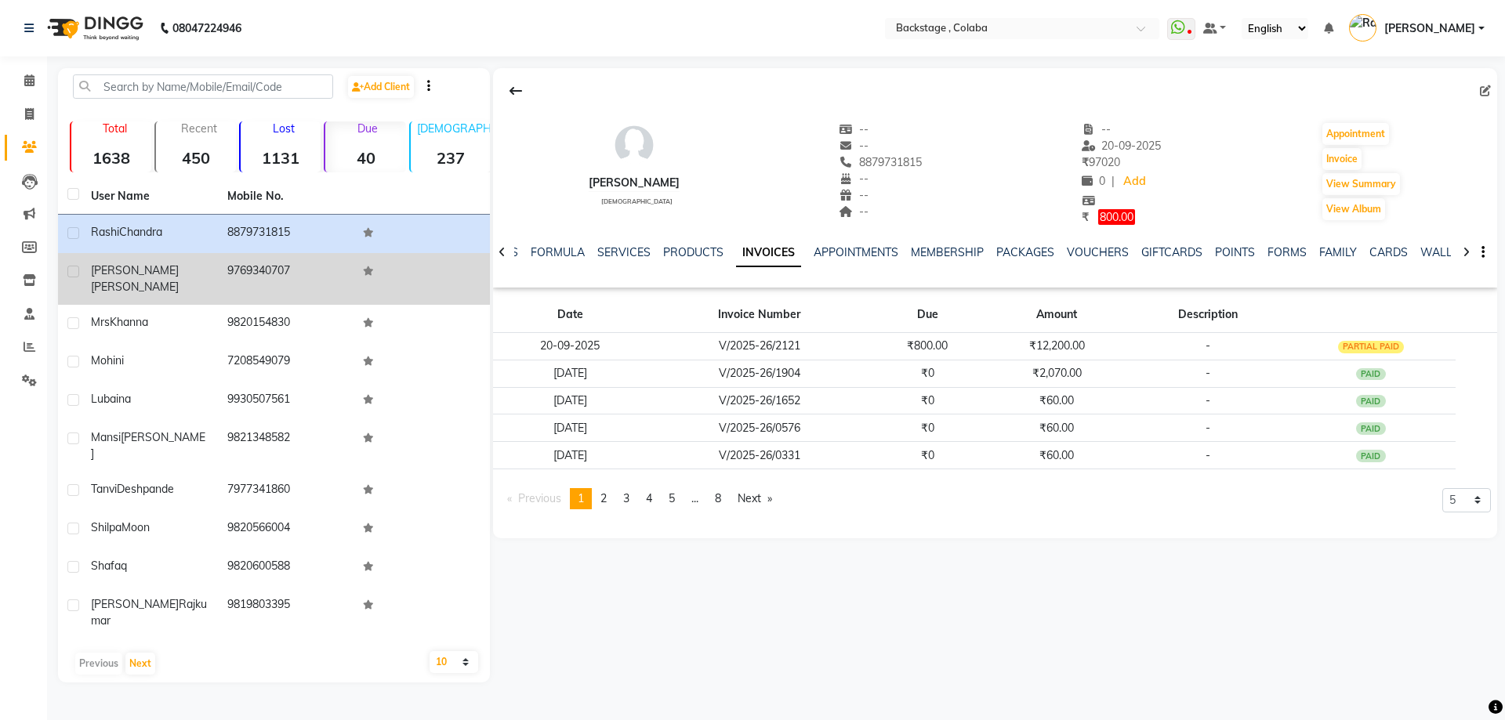
click at [183, 269] on div "Shilpi Anand" at bounding box center [150, 279] width 118 height 33
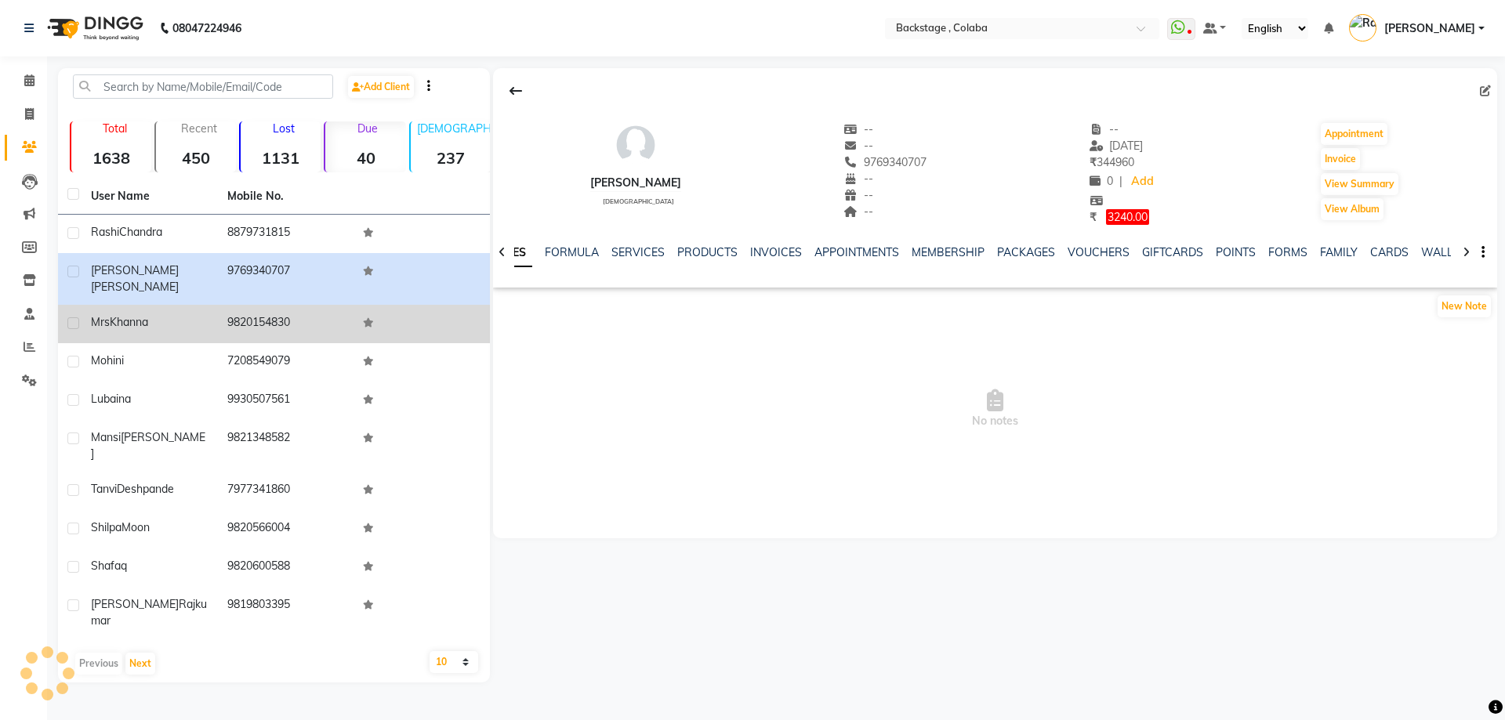
click at [133, 316] on div "Mrs Khanna" at bounding box center [150, 322] width 118 height 16
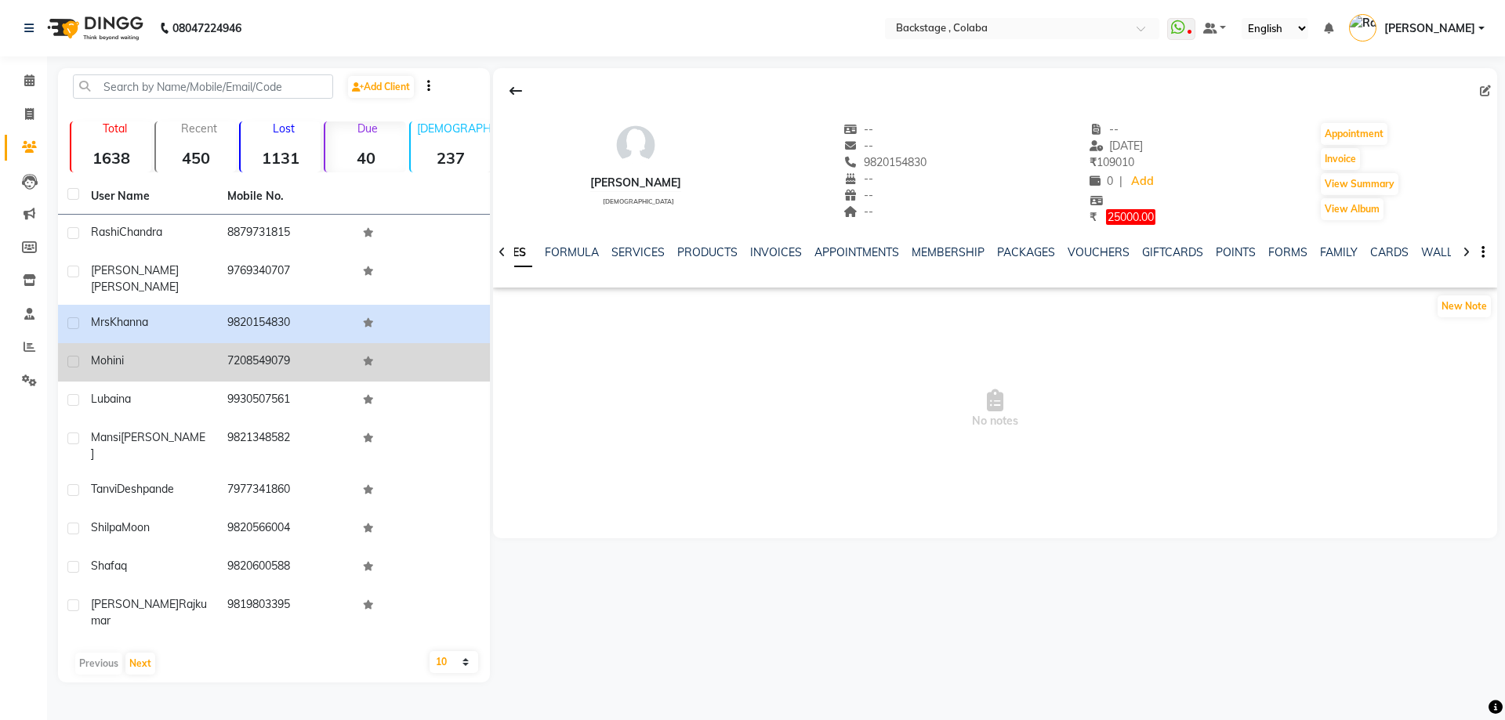
click at [261, 358] on td "7208549079" at bounding box center [286, 362] width 136 height 38
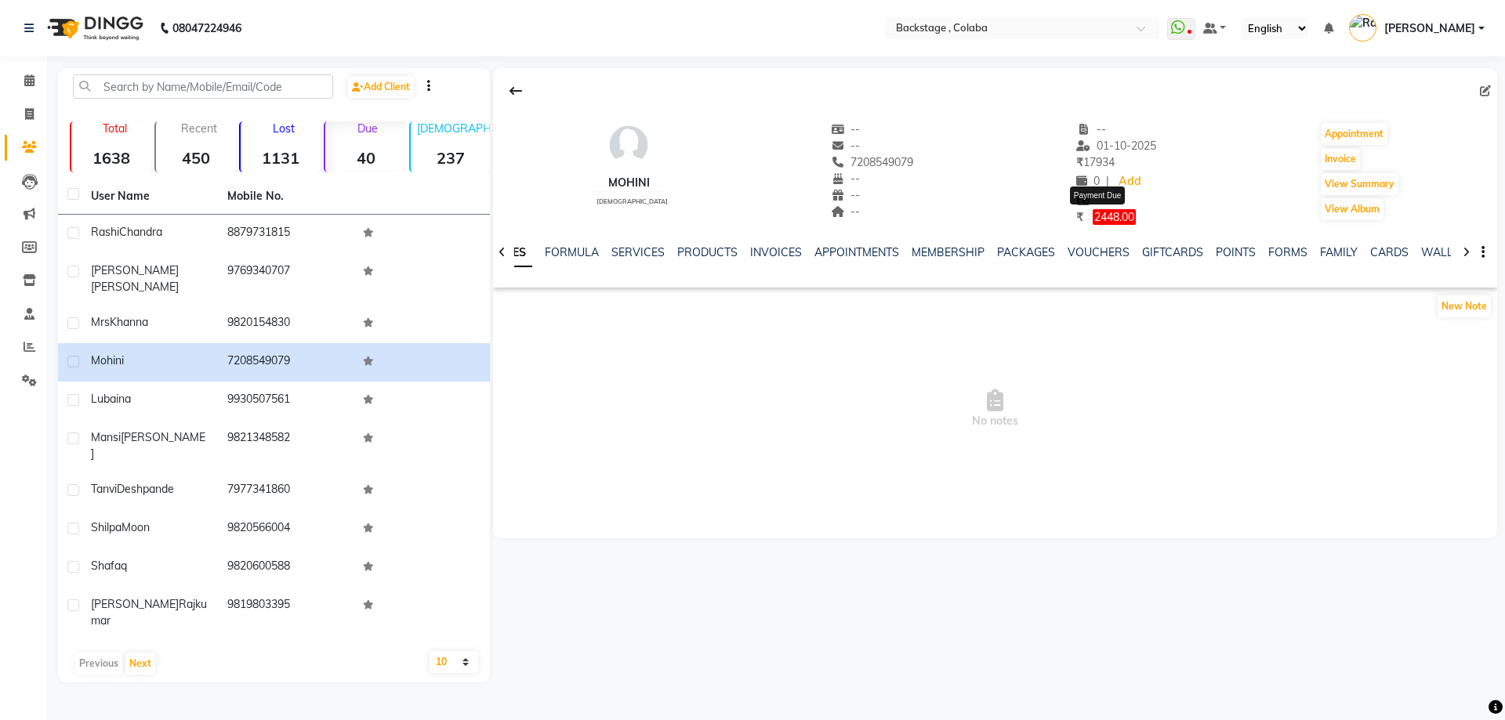
click at [1107, 221] on span "2448.00" at bounding box center [1114, 217] width 43 height 16
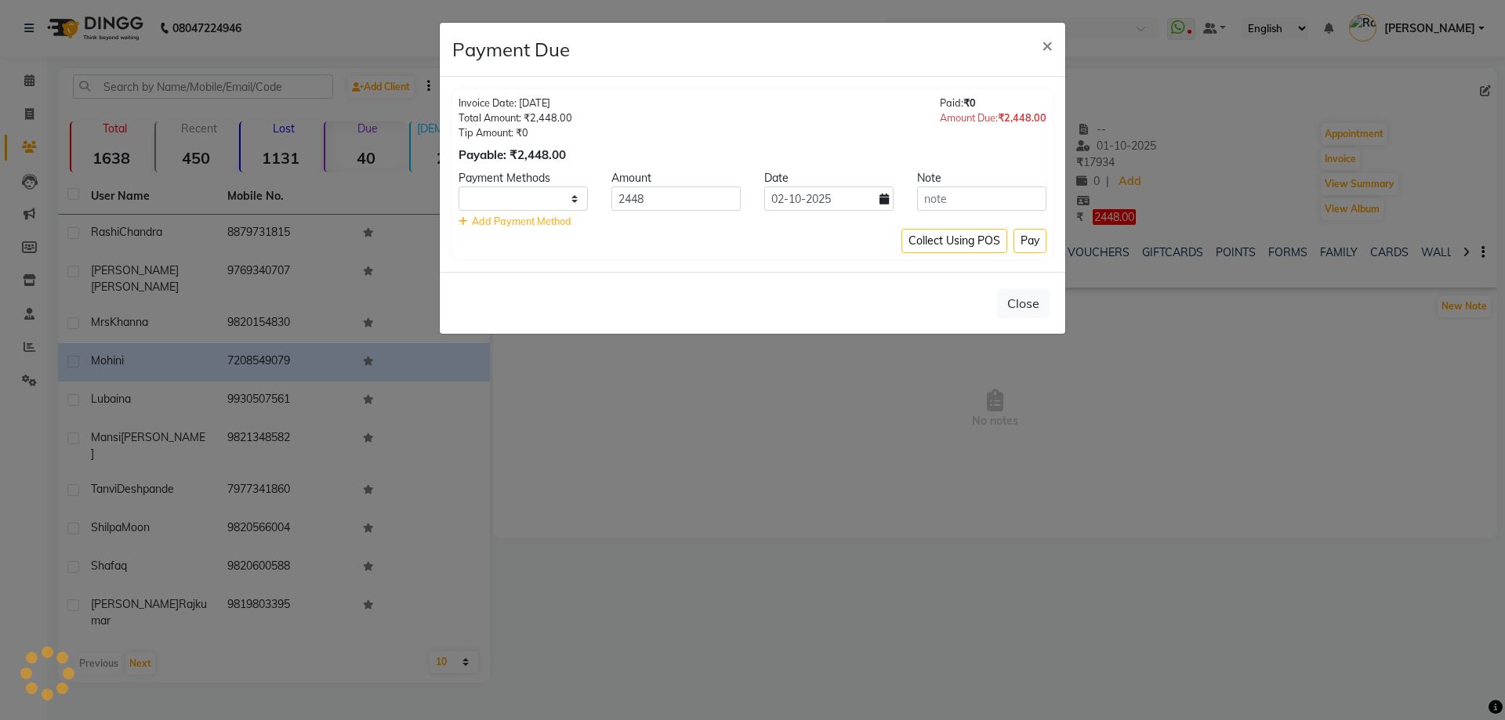
select select "1"
click at [1051, 46] on span "×" at bounding box center [1047, 45] width 11 height 24
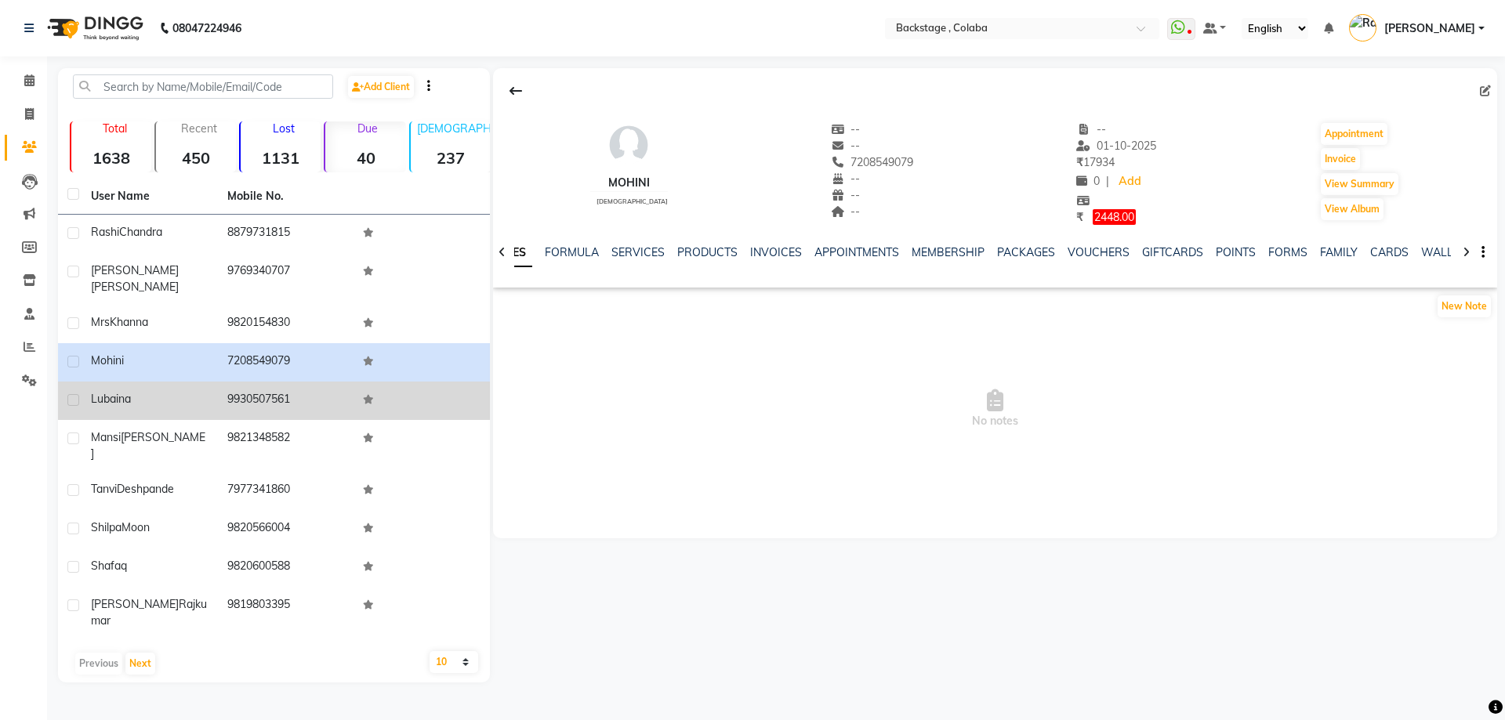
click at [194, 391] on div "Lubaina" at bounding box center [150, 399] width 118 height 16
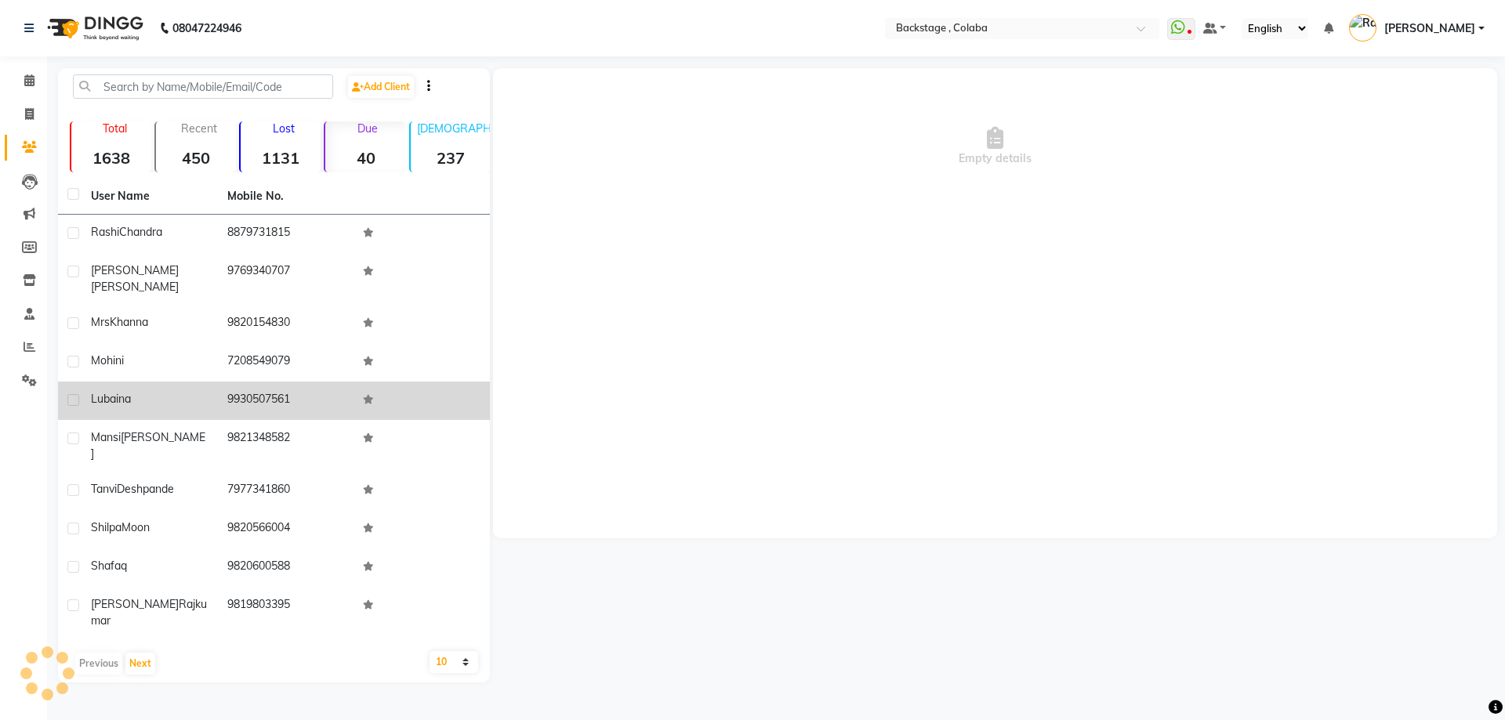
click at [113, 392] on span "Lubaina" at bounding box center [111, 399] width 40 height 14
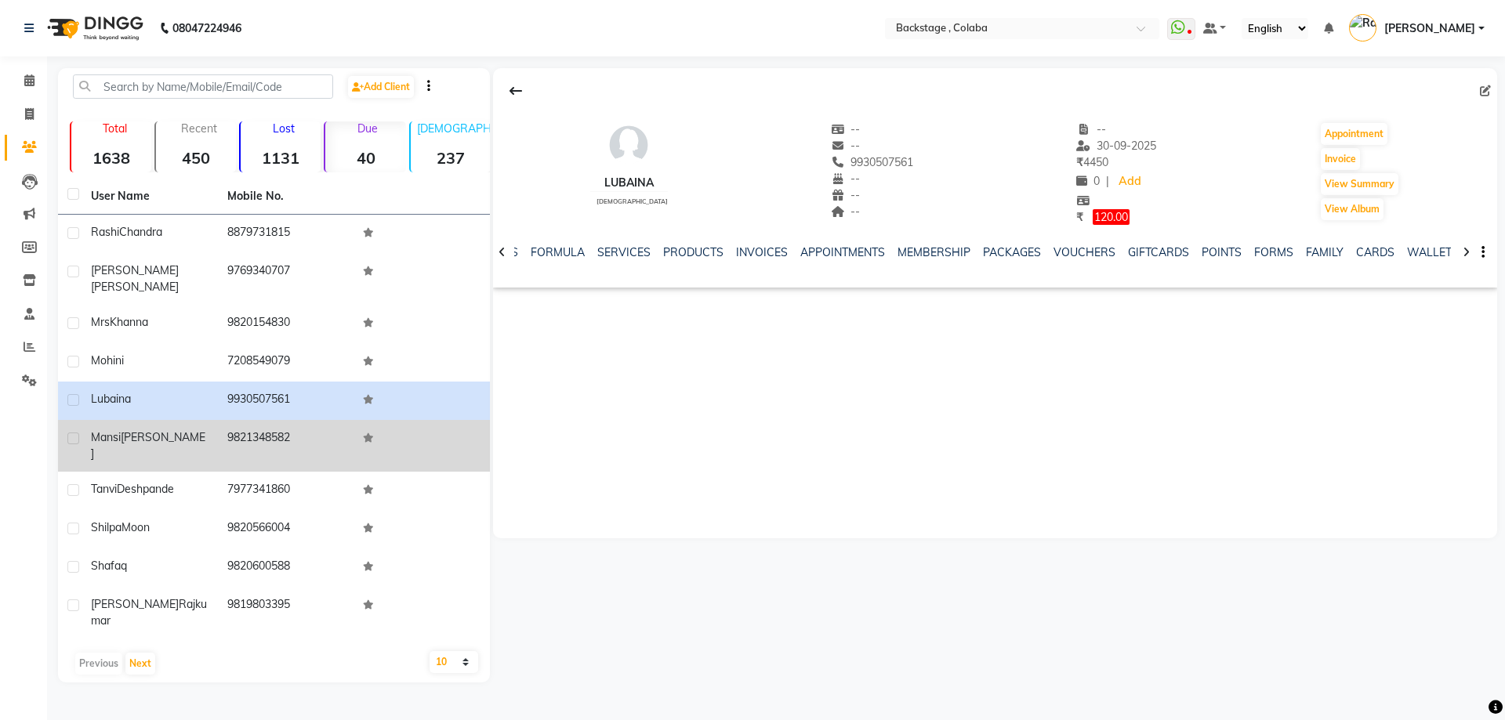
click at [351, 430] on td "9821348582" at bounding box center [286, 446] width 136 height 52
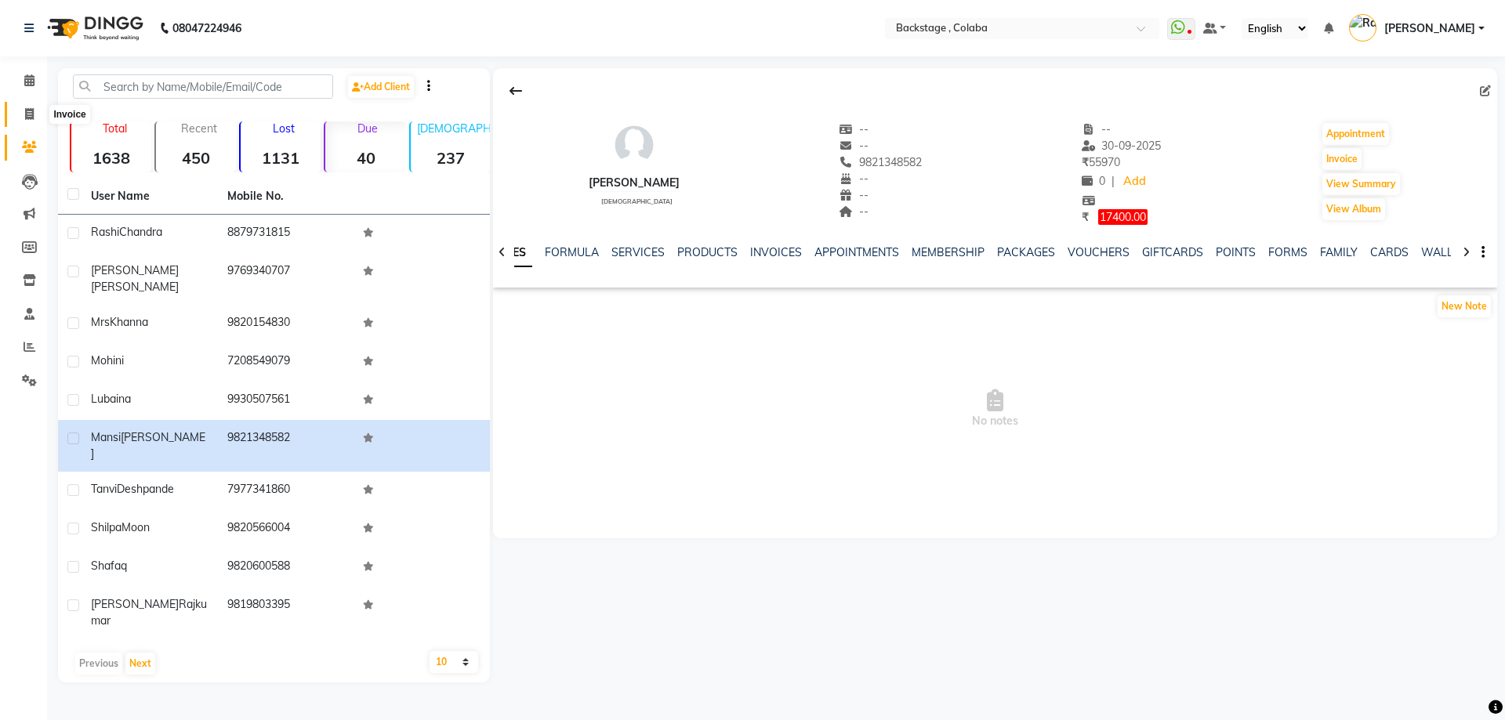
click at [25, 115] on icon at bounding box center [29, 114] width 9 height 12
select select "service"
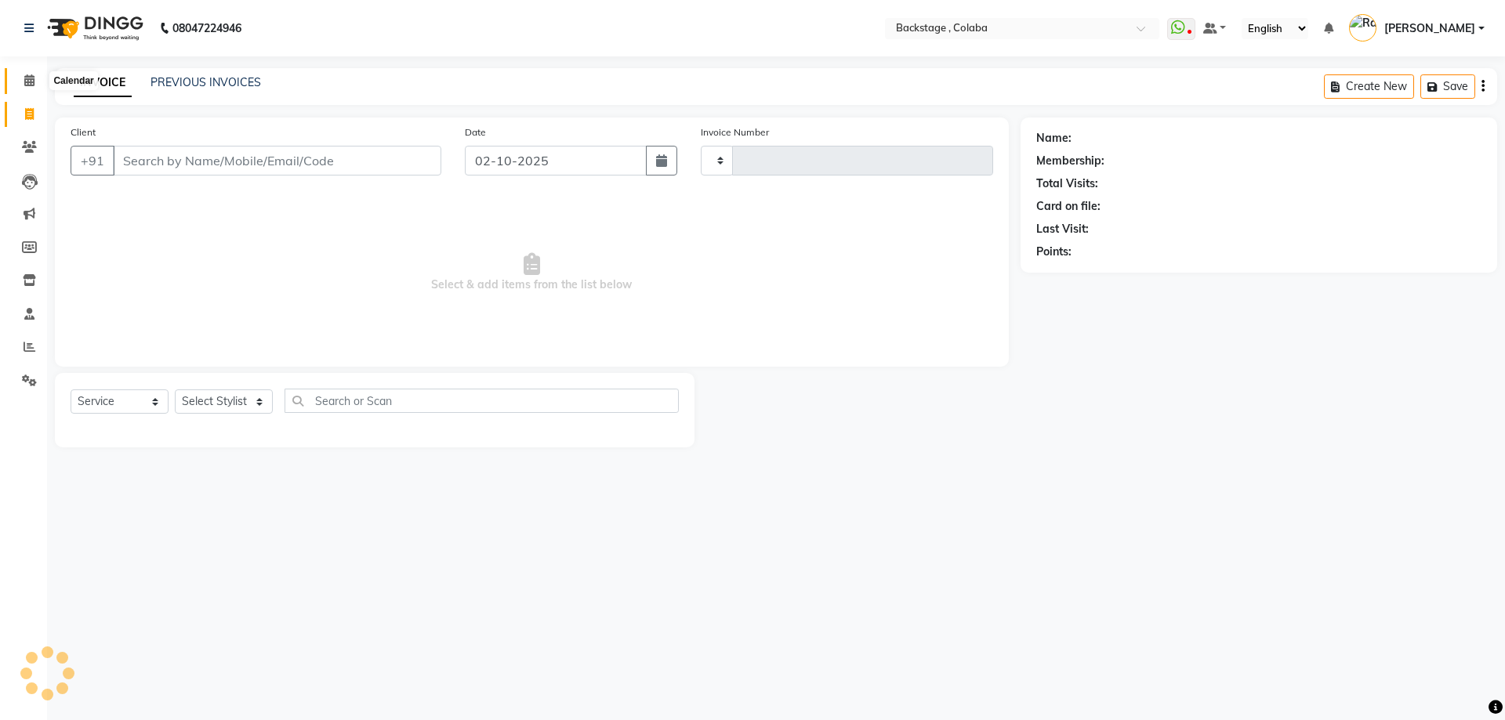
click at [29, 82] on icon at bounding box center [29, 80] width 10 height 12
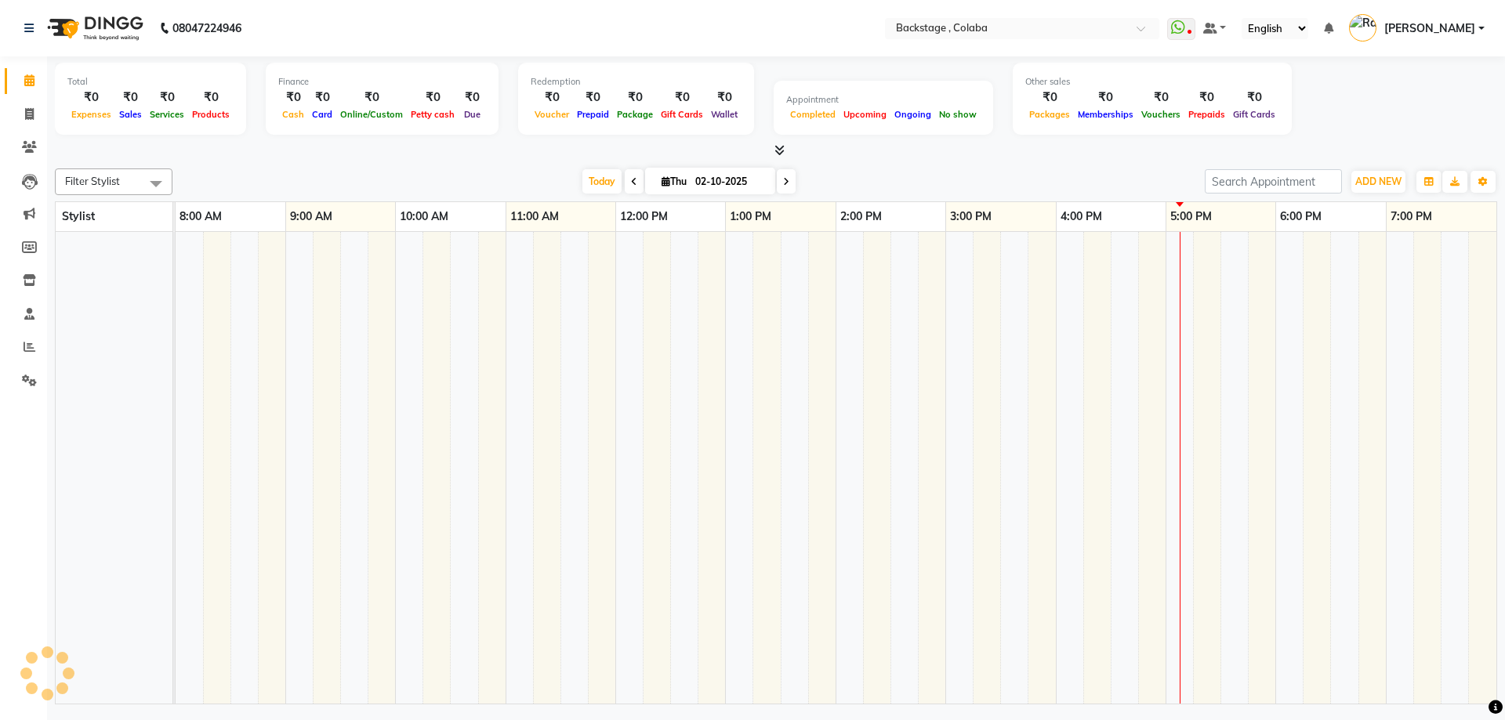
click at [783, 179] on icon at bounding box center [786, 181] width 6 height 9
type input "03-10-2025"
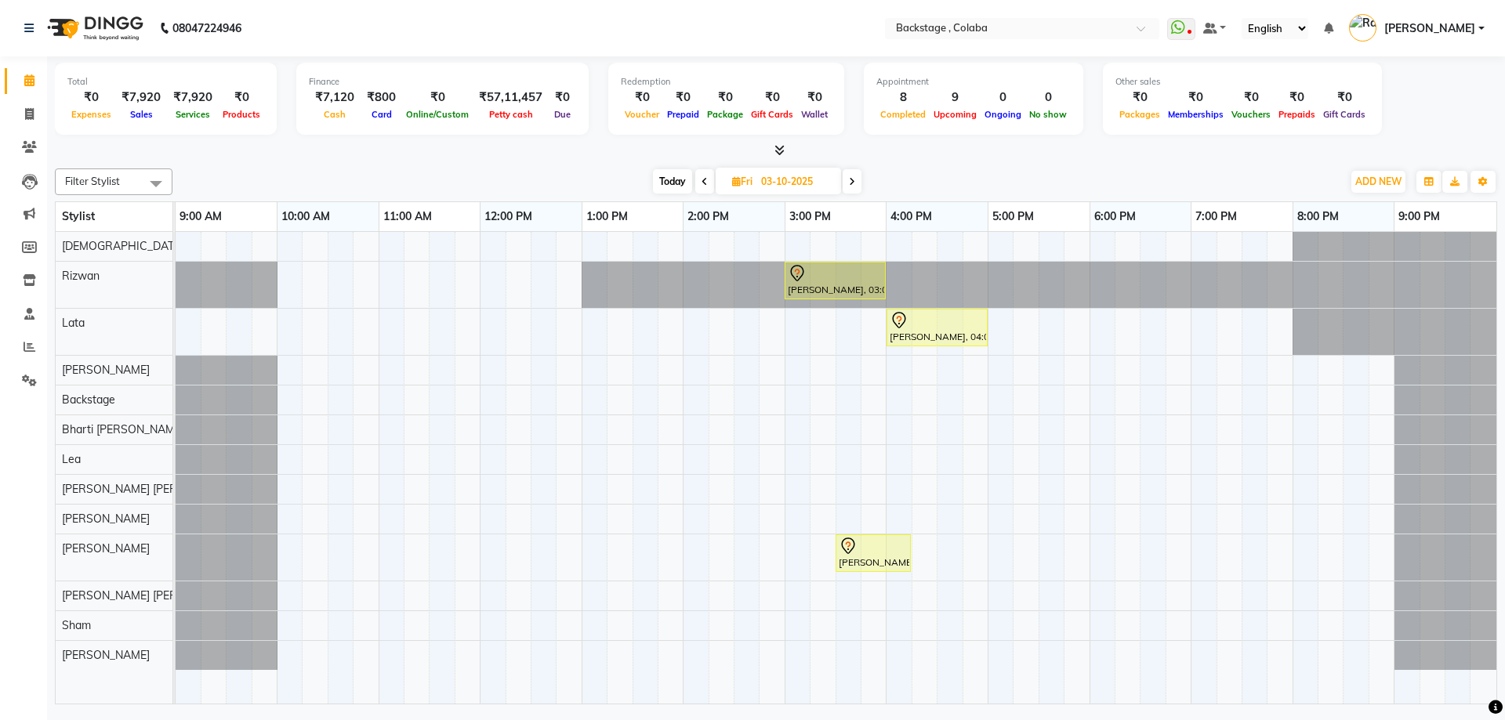
click at [904, 492] on div "Shilpi Anand, 03:00 PM-04:00 PM, Wash & Paddle Dry - Upto Midback Shilpi Anand,…" at bounding box center [836, 468] width 1321 height 472
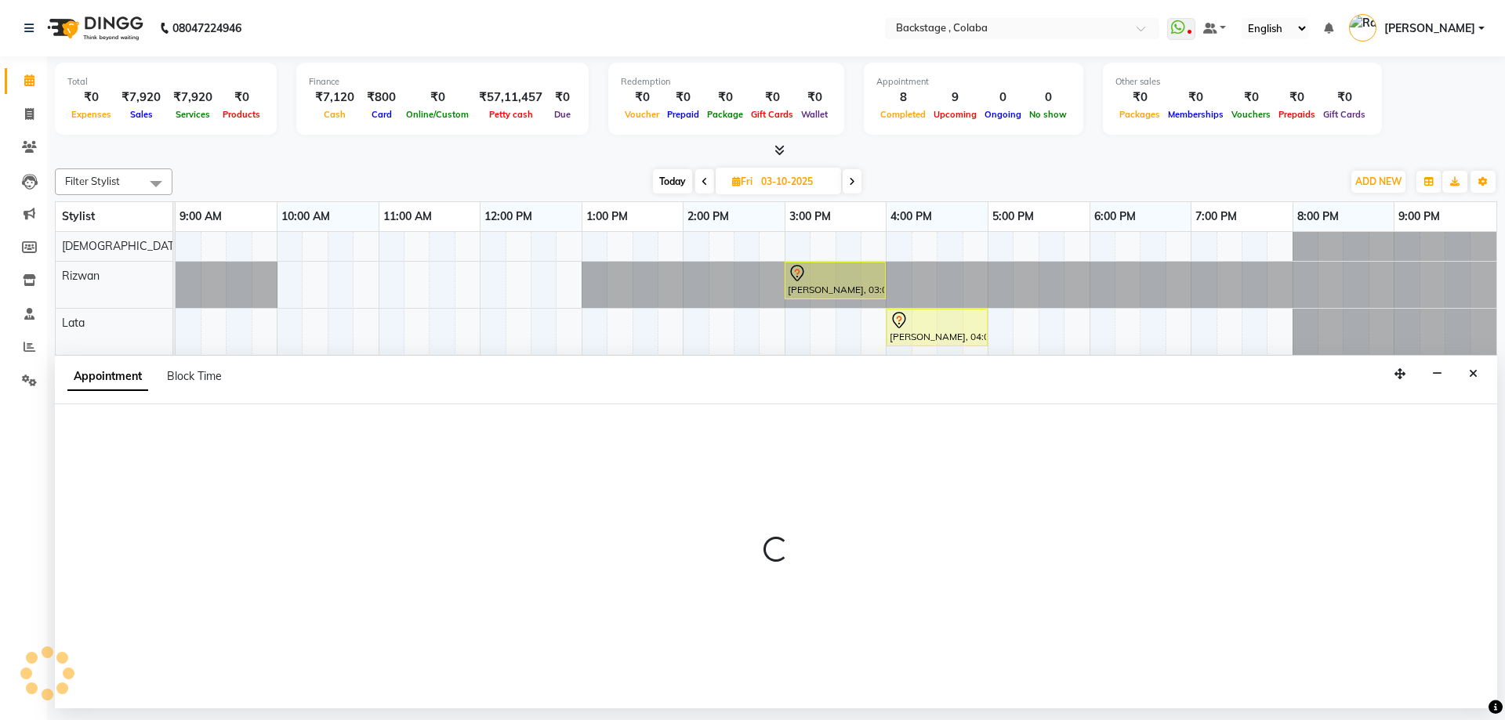
select select "83246"
select select "tentative"
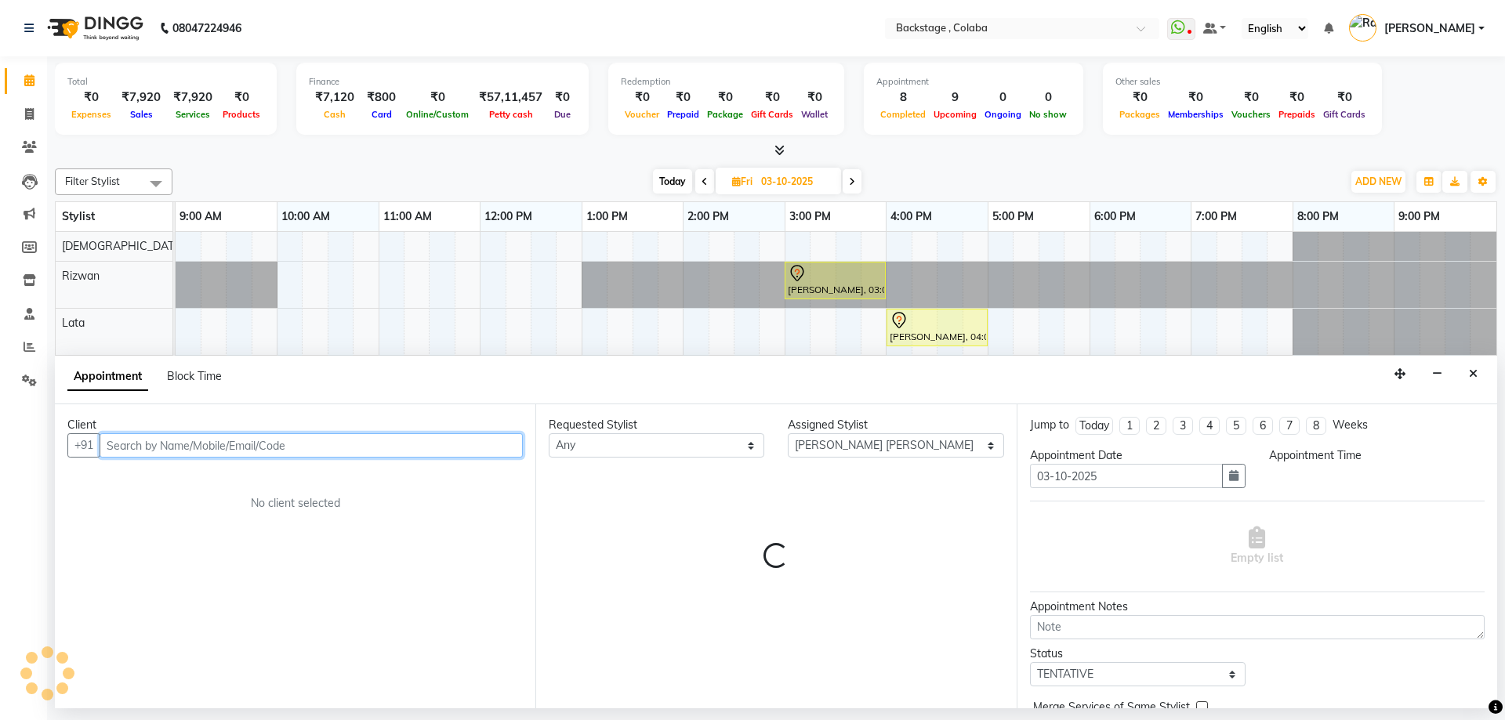
select select "960"
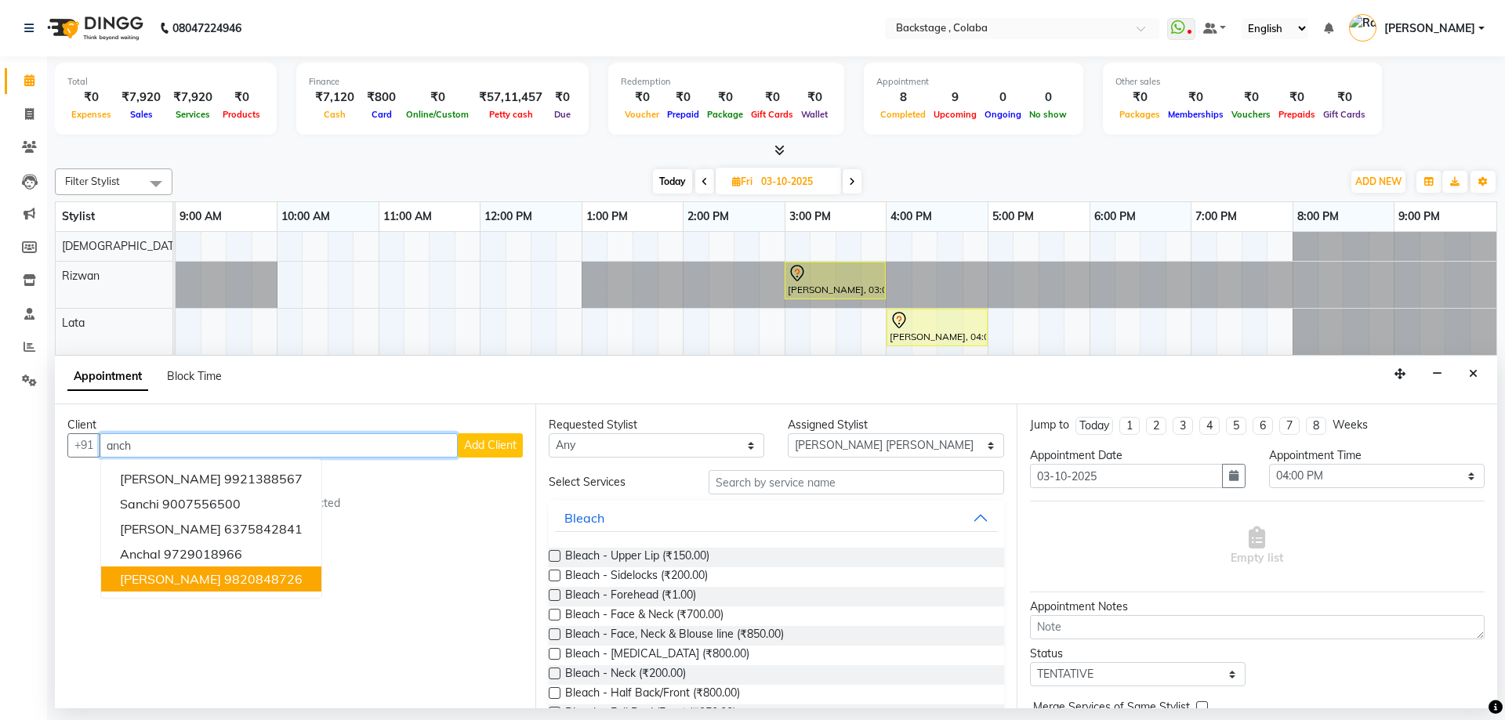
click at [224, 583] on ngb-highlight "9820848726" at bounding box center [263, 580] width 78 height 16
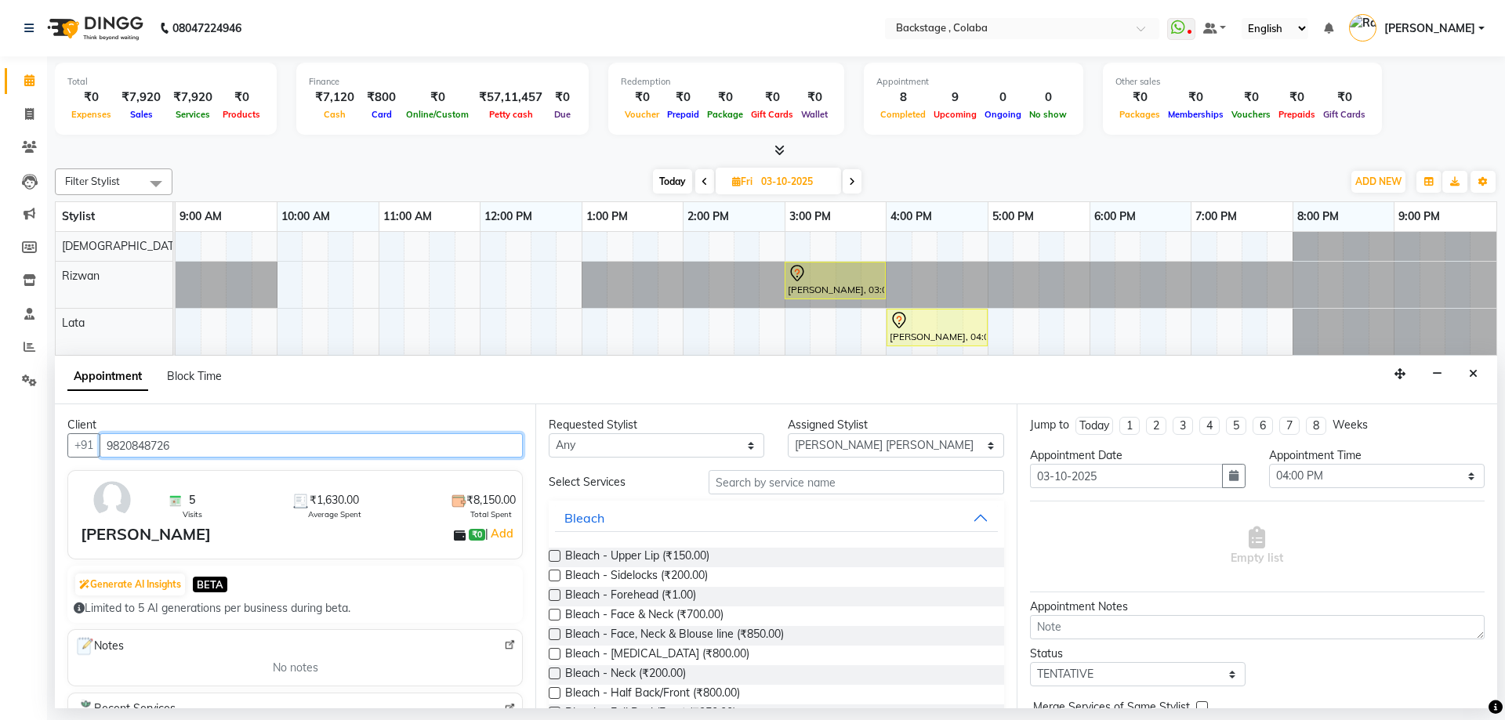
type input "9820848726"
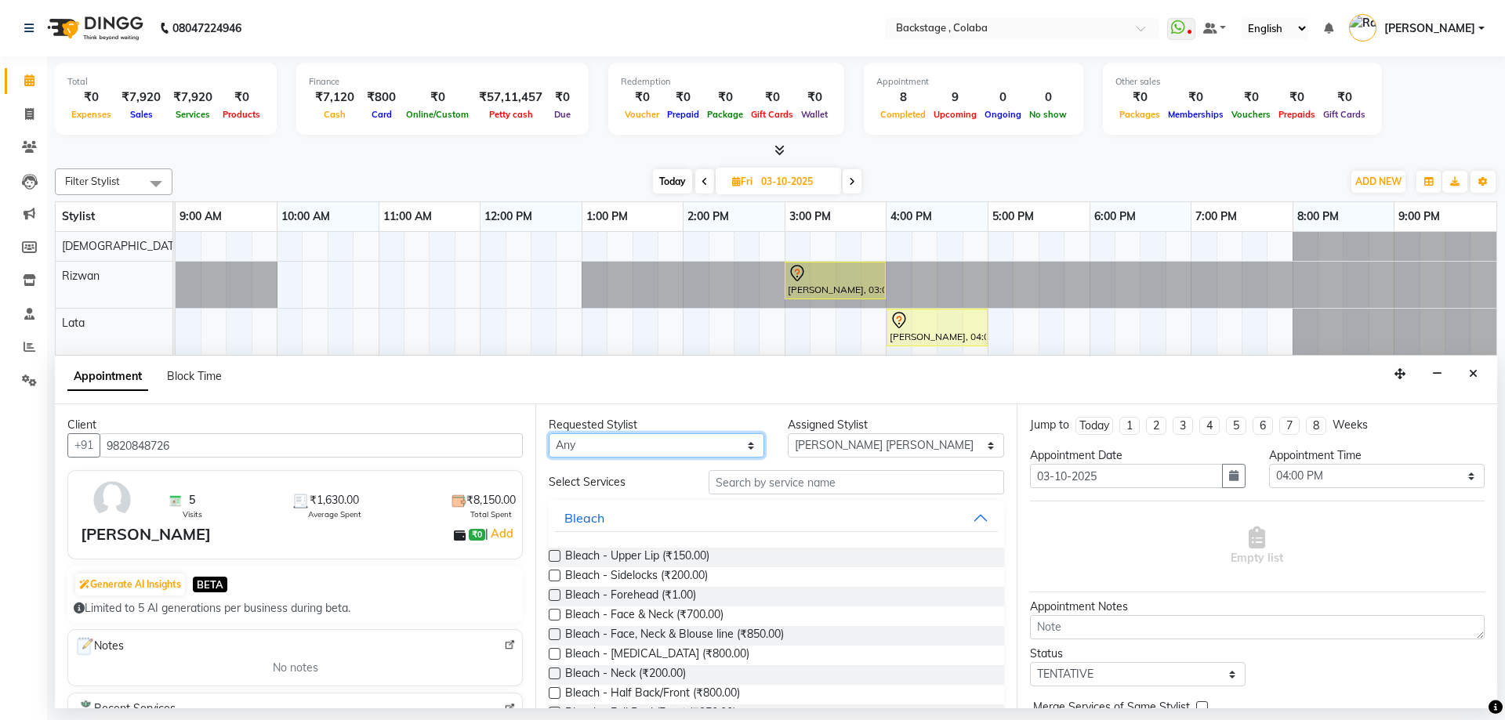
click at [586, 444] on select "Any Backstage Bharti Nitesh Gohar Jayesh Anil Karekar Kalavati Sharma Kalindi J…" at bounding box center [657, 446] width 216 height 24
click at [826, 151] on div at bounding box center [776, 151] width 1443 height 16
click at [677, 184] on span "Today" at bounding box center [672, 181] width 39 height 24
type input "02-10-2025"
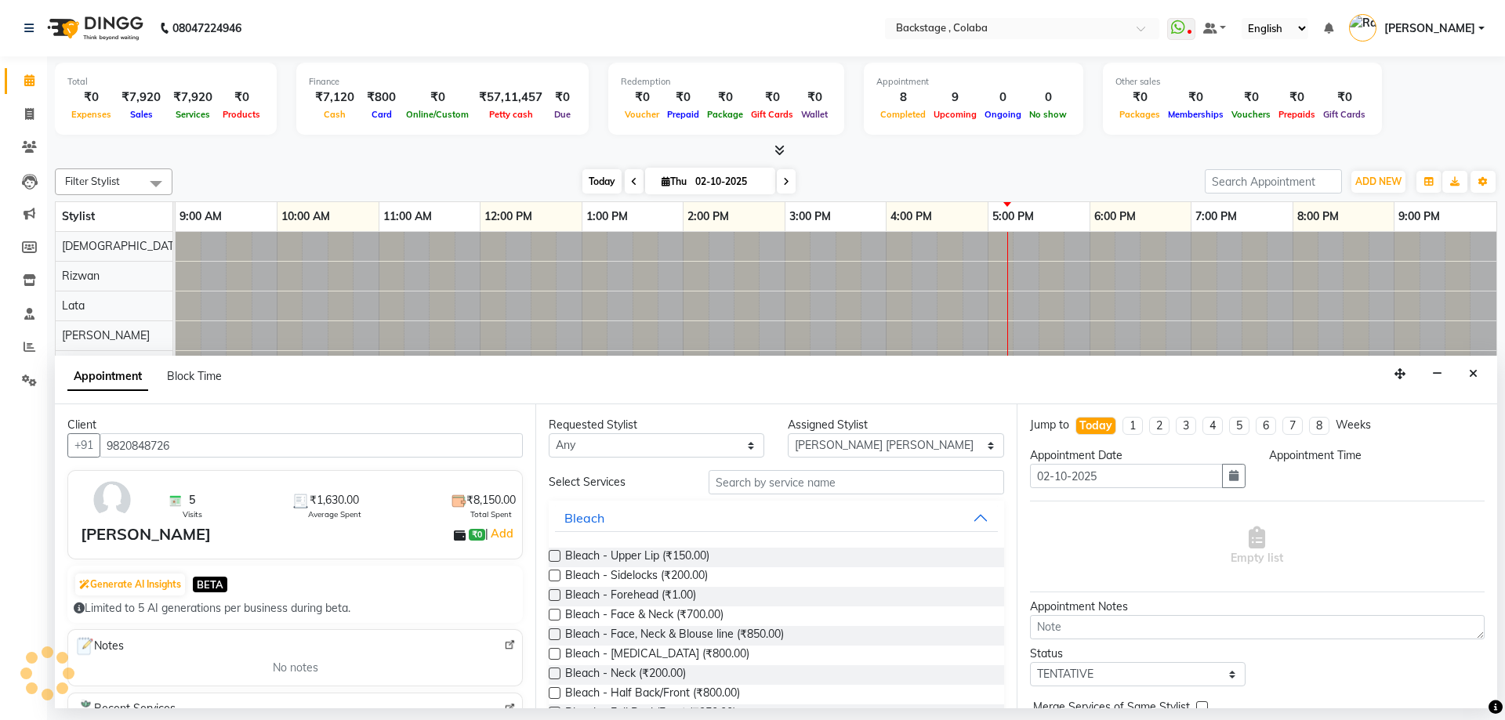
select select "960"
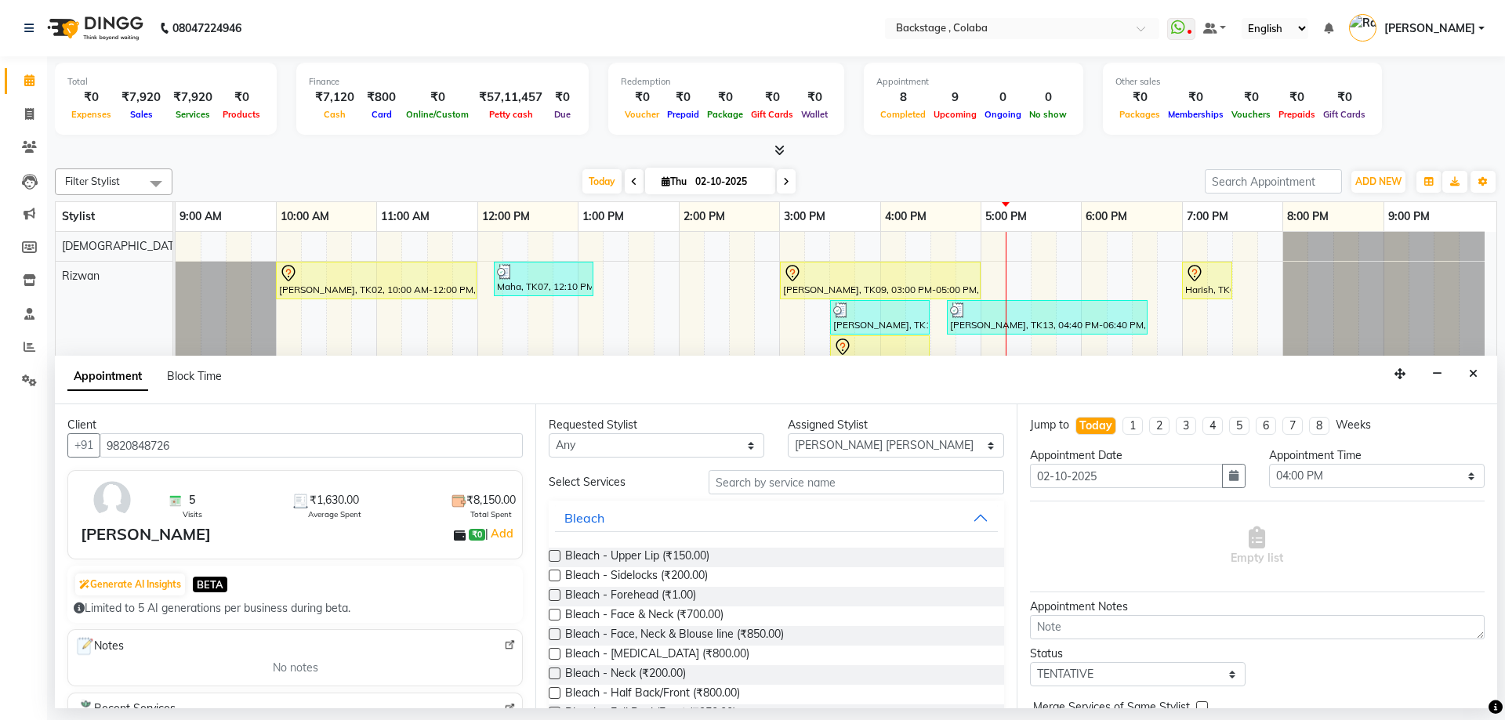
click at [855, 387] on div "Appointment Block Time" at bounding box center [776, 380] width 1443 height 49
click at [669, 454] on select "Any Backstage Bharti Nitesh Gohar Jayesh Anil Karekar Kalavati Sharma Kalindi J…" at bounding box center [657, 446] width 216 height 24
select select "83246"
click at [549, 434] on select "Any Backstage Bharti Nitesh Gohar Jayesh Anil Karekar Kalavati Sharma Kalindi J…" at bounding box center [657, 446] width 216 height 24
click at [753, 478] on input "text" at bounding box center [857, 482] width 296 height 24
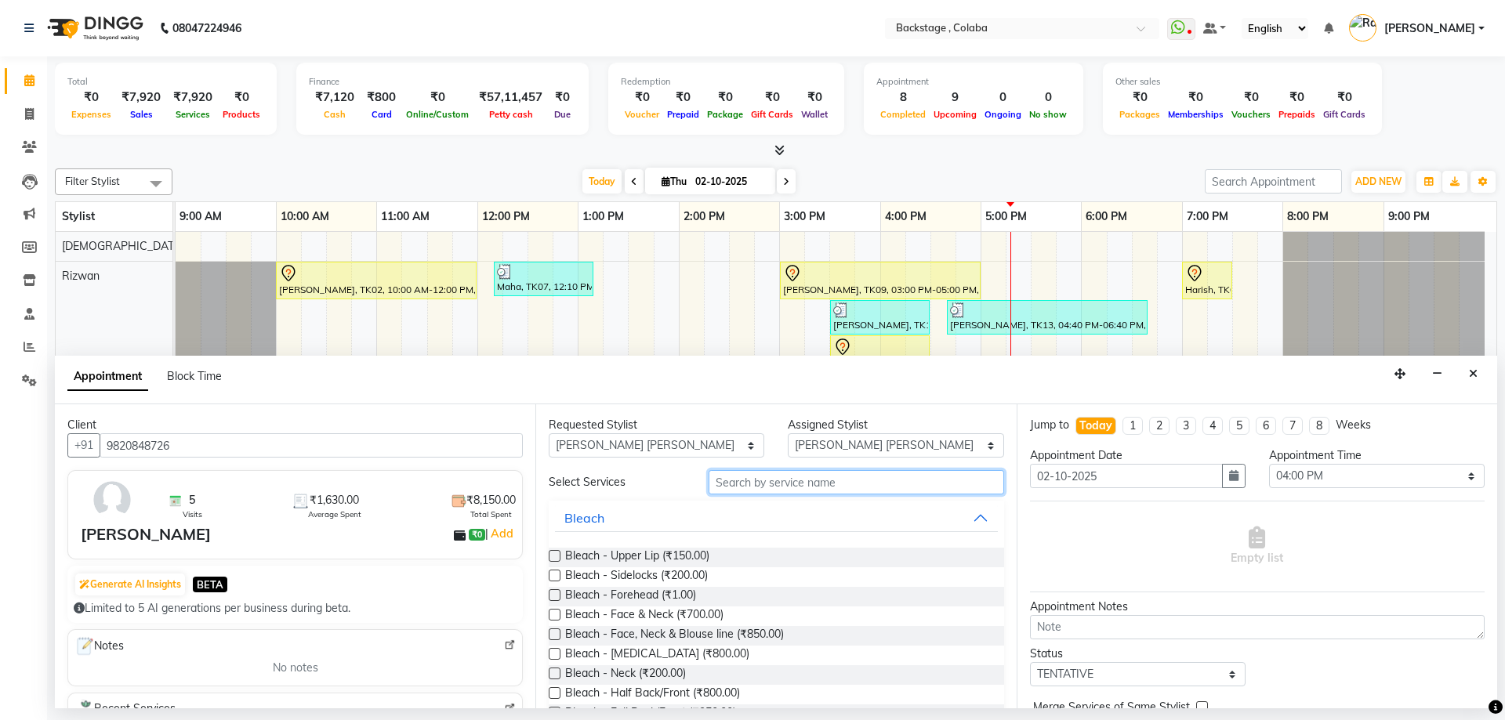
click at [753, 478] on input "text" at bounding box center [857, 482] width 296 height 24
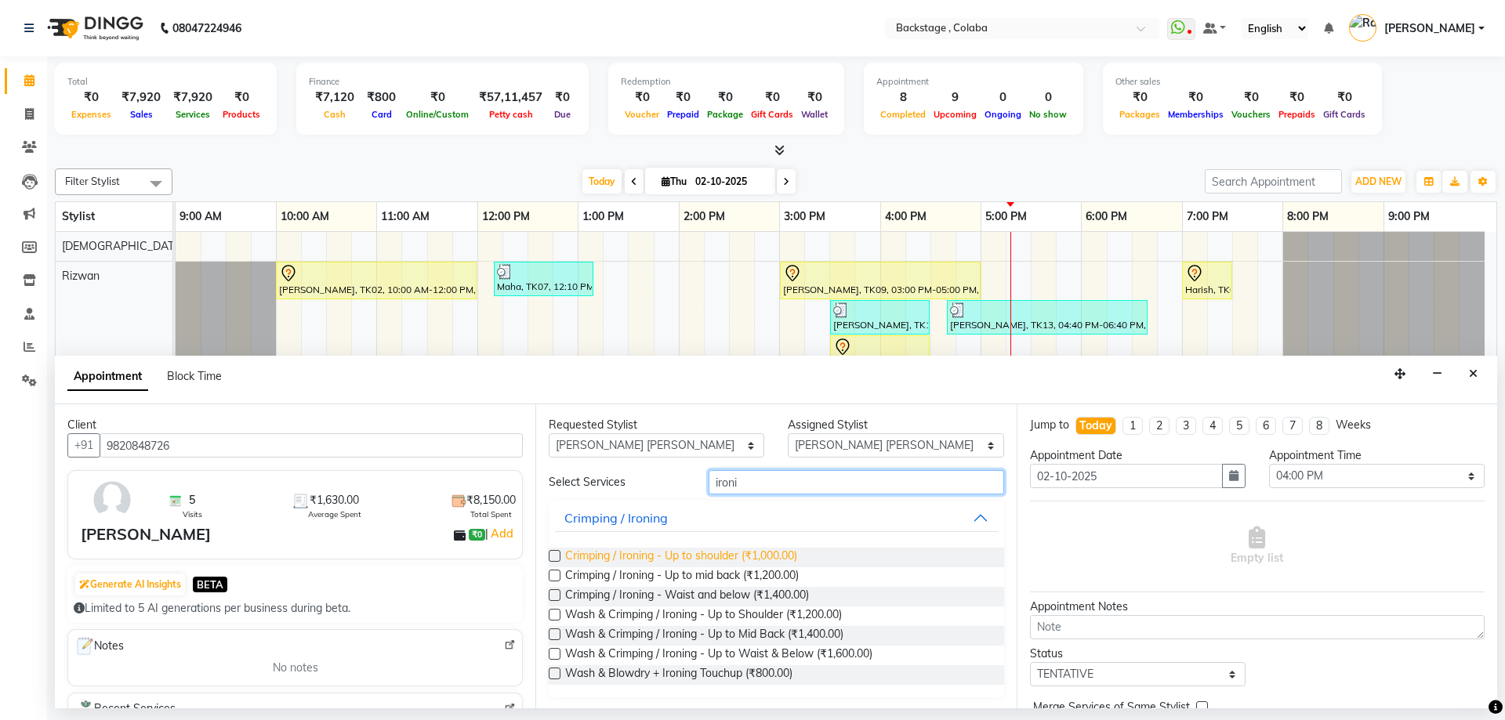
type input "ironi"
click at [668, 555] on span "Crimping / Ironing - Up to shoulder (₹1,000.00)" at bounding box center [681, 558] width 232 height 20
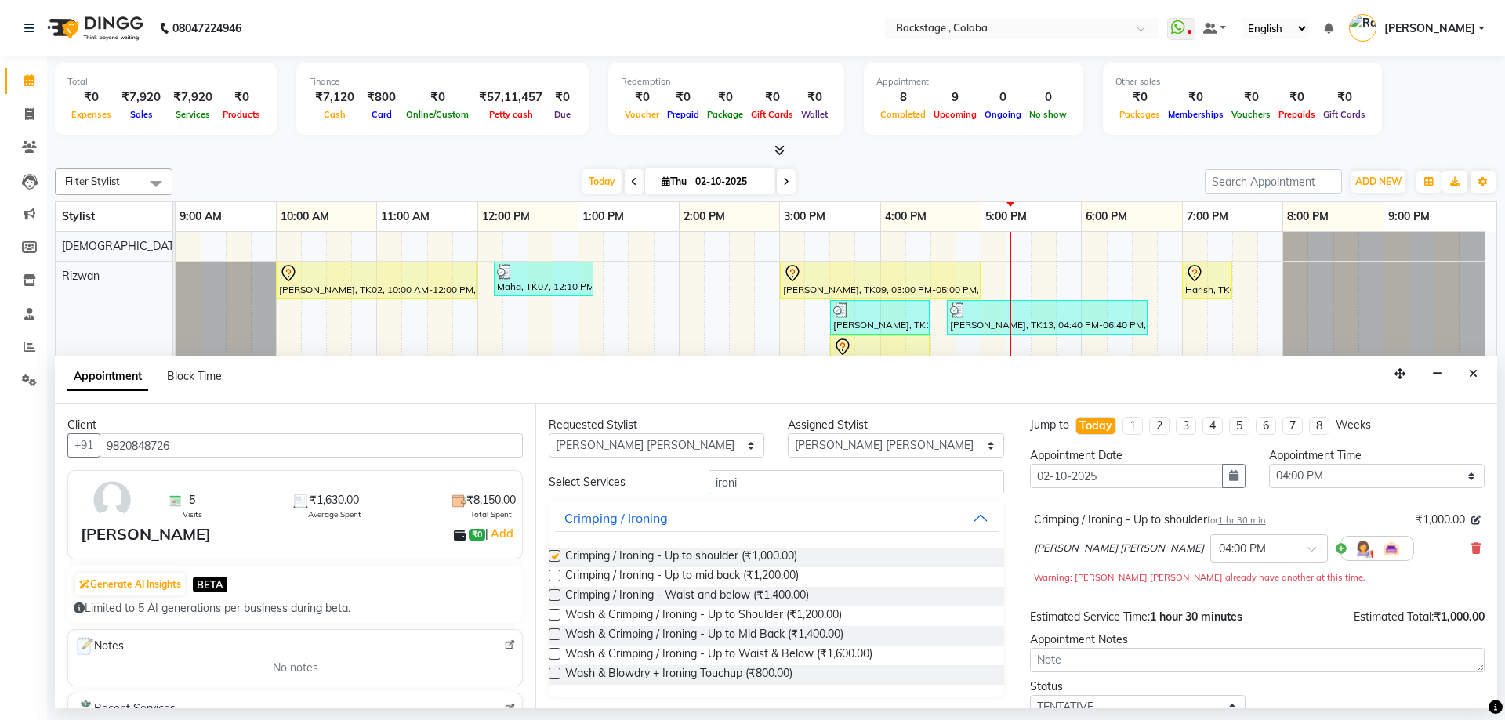
checkbox input "false"
click at [678, 457] on select "Any Backstage Bharti Nitesh Gohar Jayesh Anil Karekar Kalavati Sharma Kalindi J…" at bounding box center [657, 446] width 216 height 24
select select "59642"
click at [549, 434] on select "Any Backstage Bharti Nitesh Gohar Jayesh Anil Karekar Kalavati Sharma Kalindi J…" at bounding box center [657, 446] width 216 height 24
select select "59642"
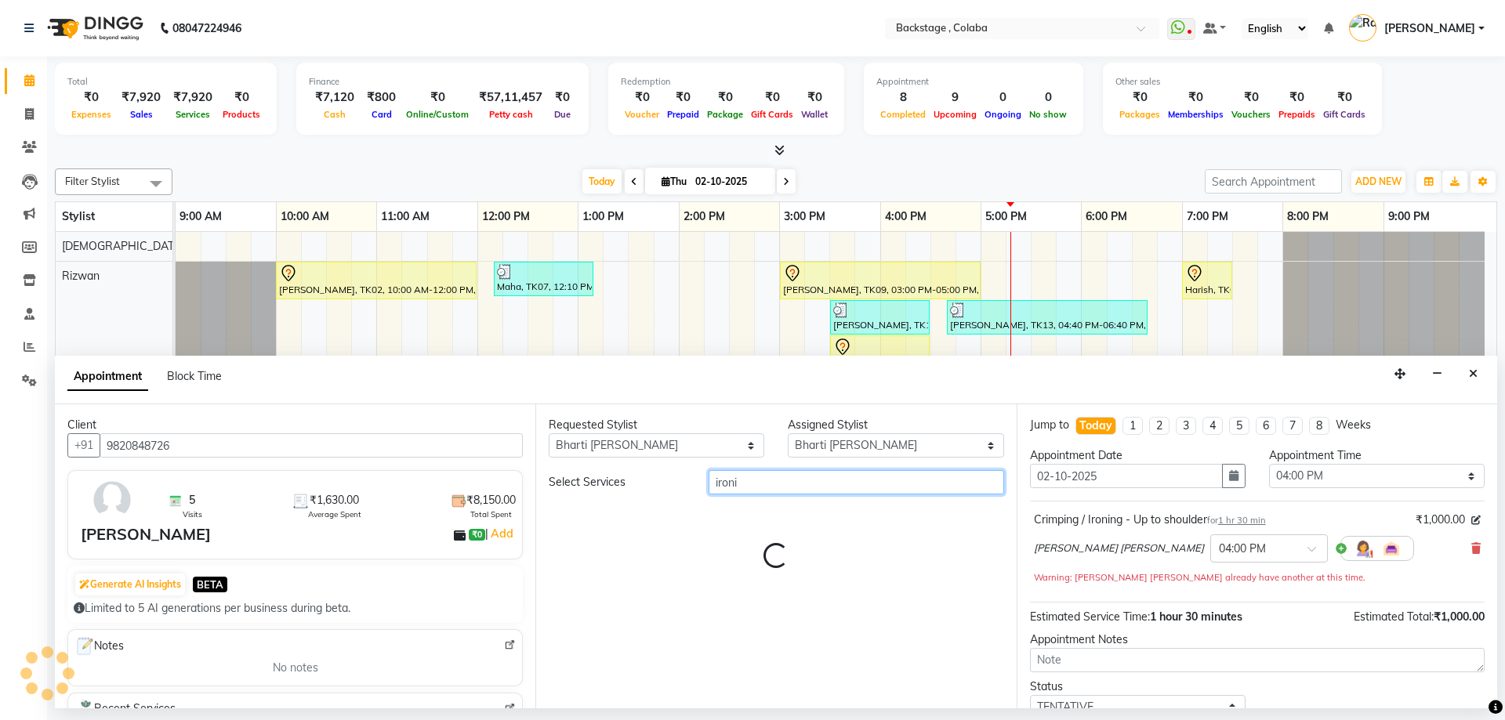
drag, startPoint x: 759, startPoint y: 481, endPoint x: 628, endPoint y: 474, distance: 131.2
click at [628, 474] on div "Select Services ironi" at bounding box center [776, 482] width 478 height 24
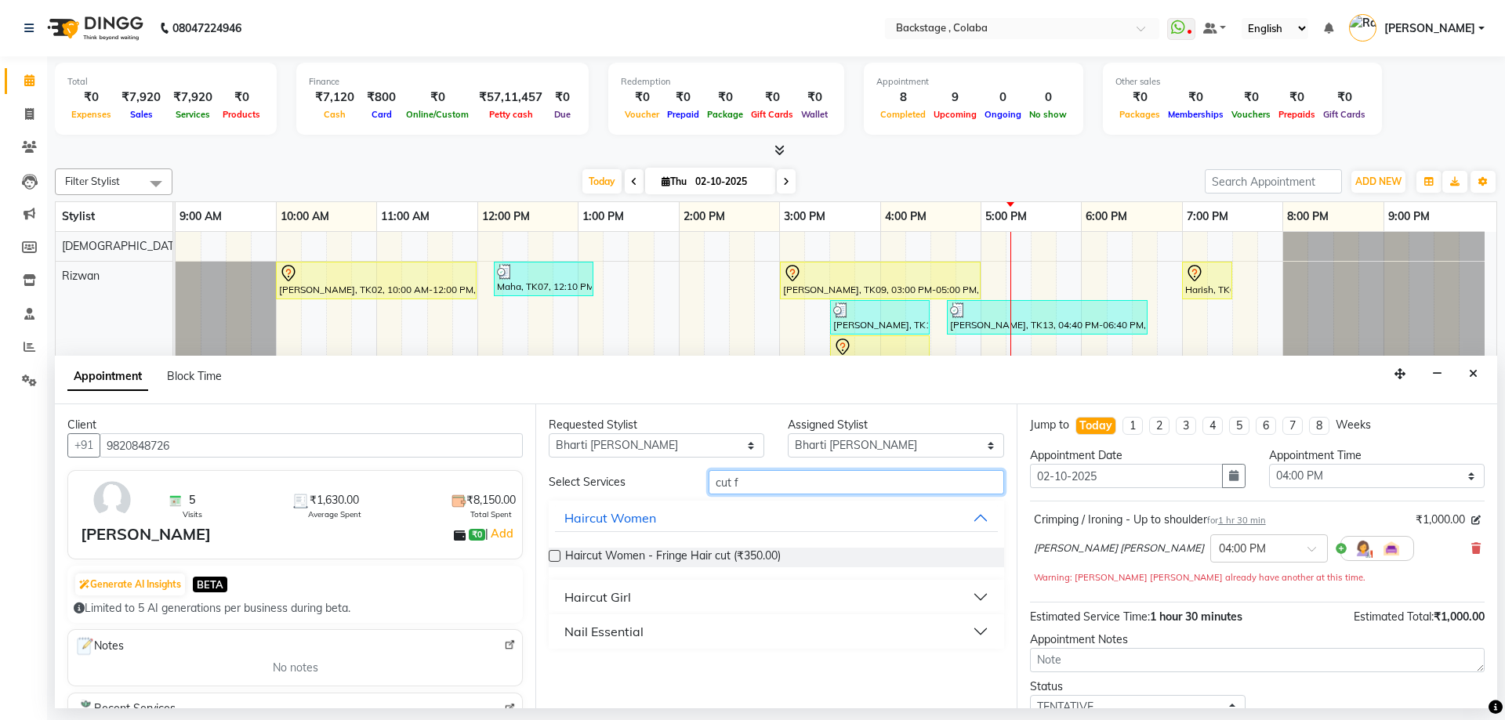
type input "cut f"
click at [633, 629] on div "Nail Essential" at bounding box center [603, 631] width 79 height 19
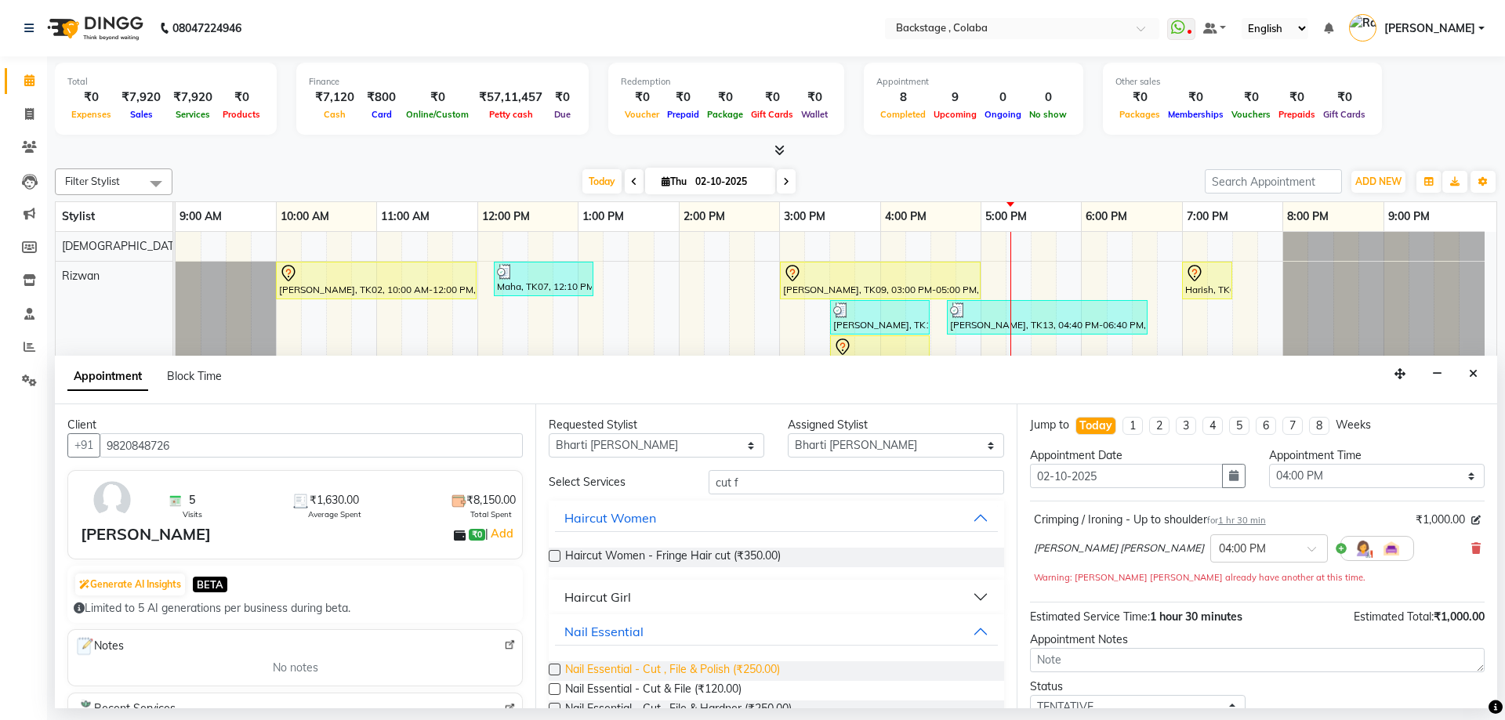
click at [714, 673] on span "Nail Essential - Cut , File & Polish (₹250.00)" at bounding box center [672, 672] width 215 height 20
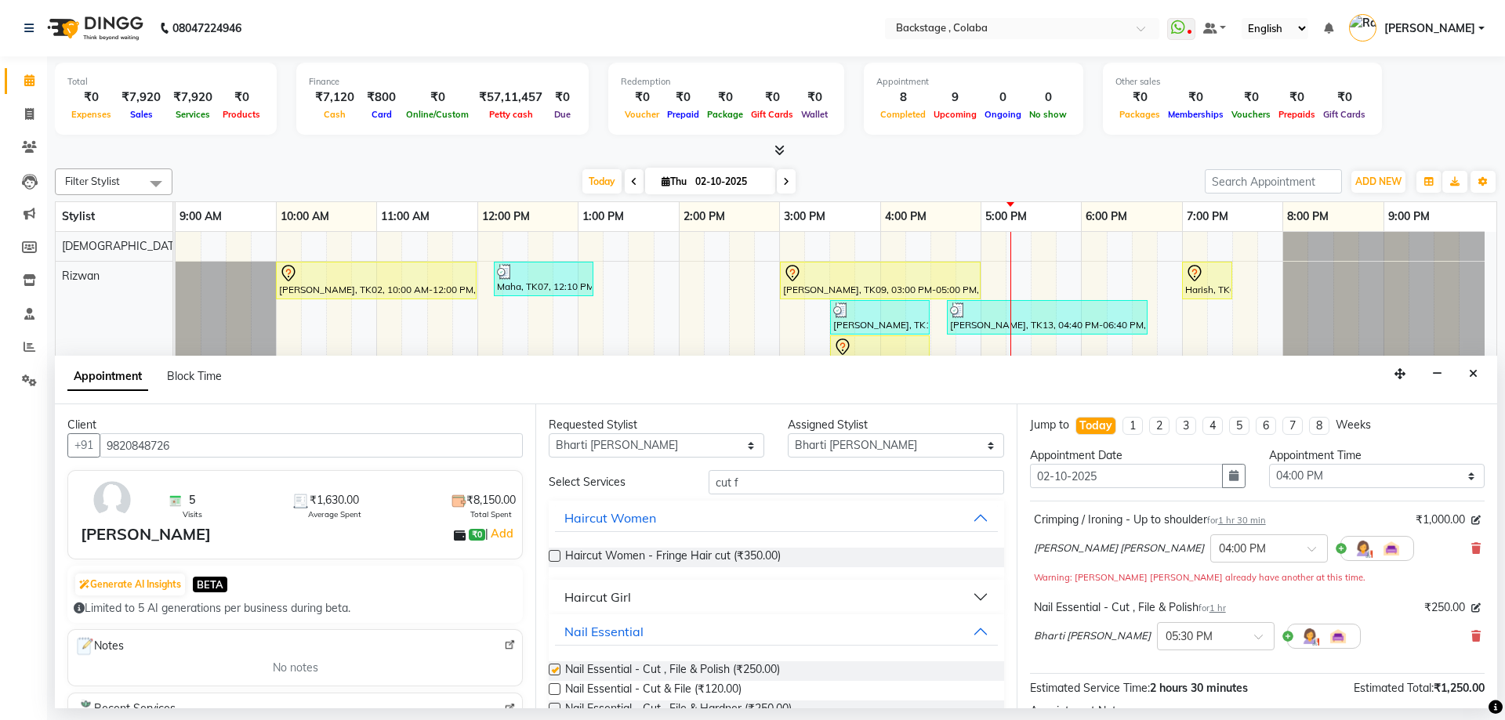
checkbox input "false"
click at [1166, 634] on input "text" at bounding box center [1200, 635] width 69 height 16
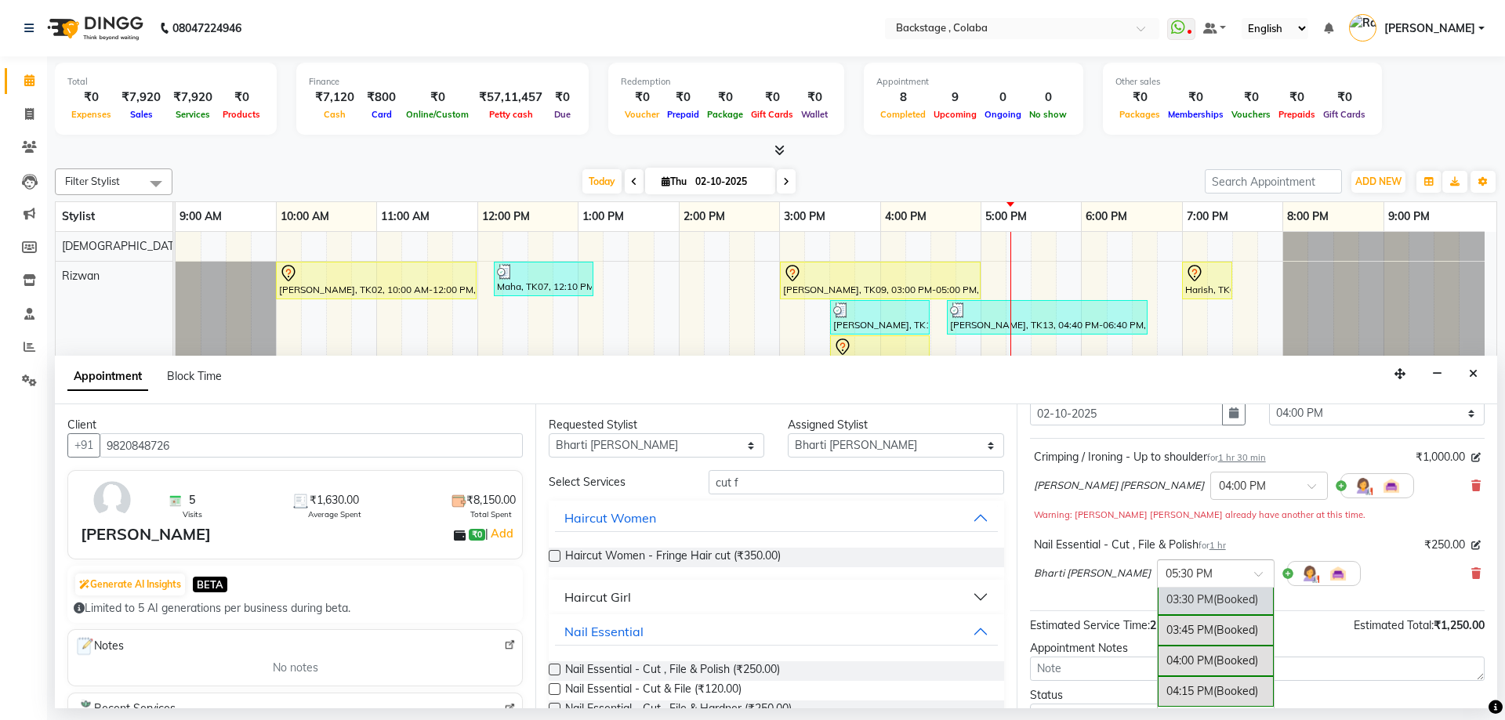
scroll to position [181, 0]
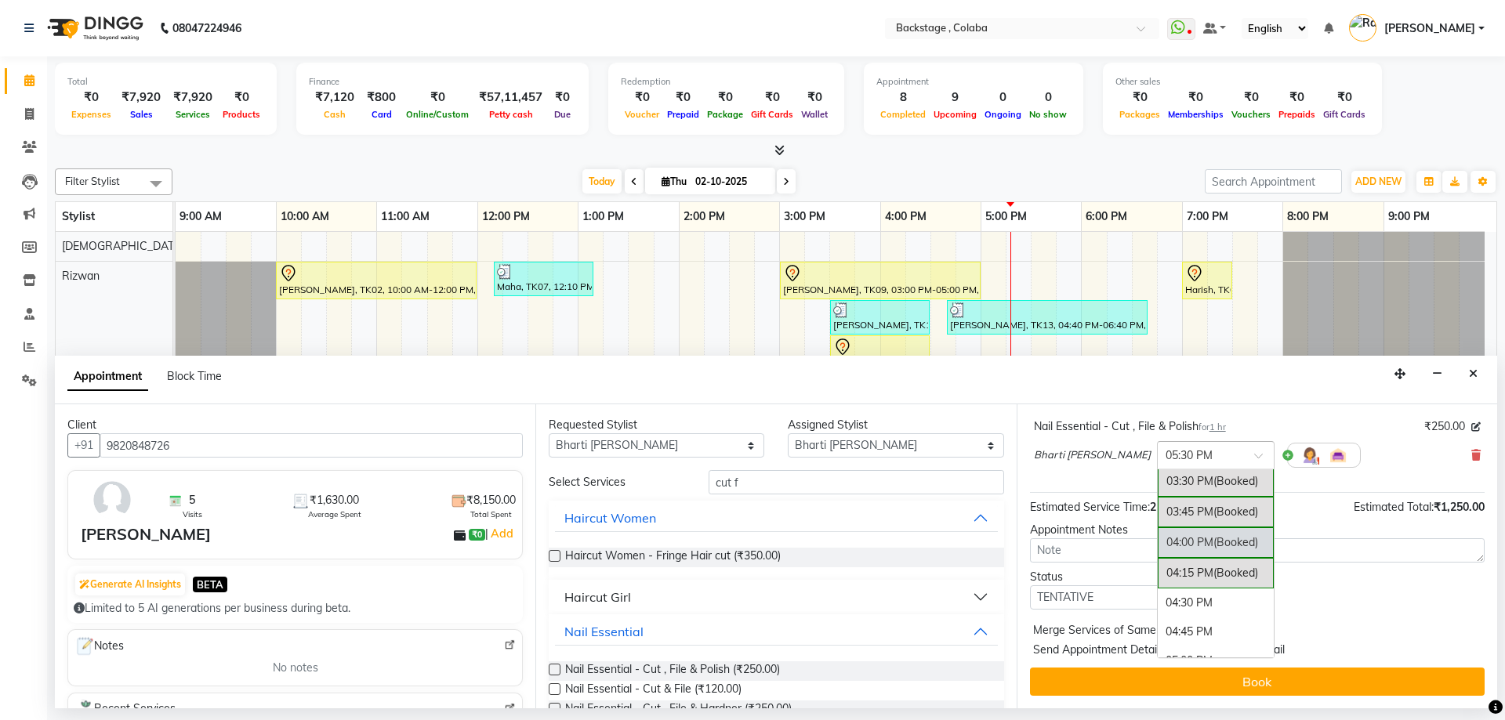
click at [1189, 543] on div "04:00 PM (Booked)" at bounding box center [1216, 543] width 116 height 31
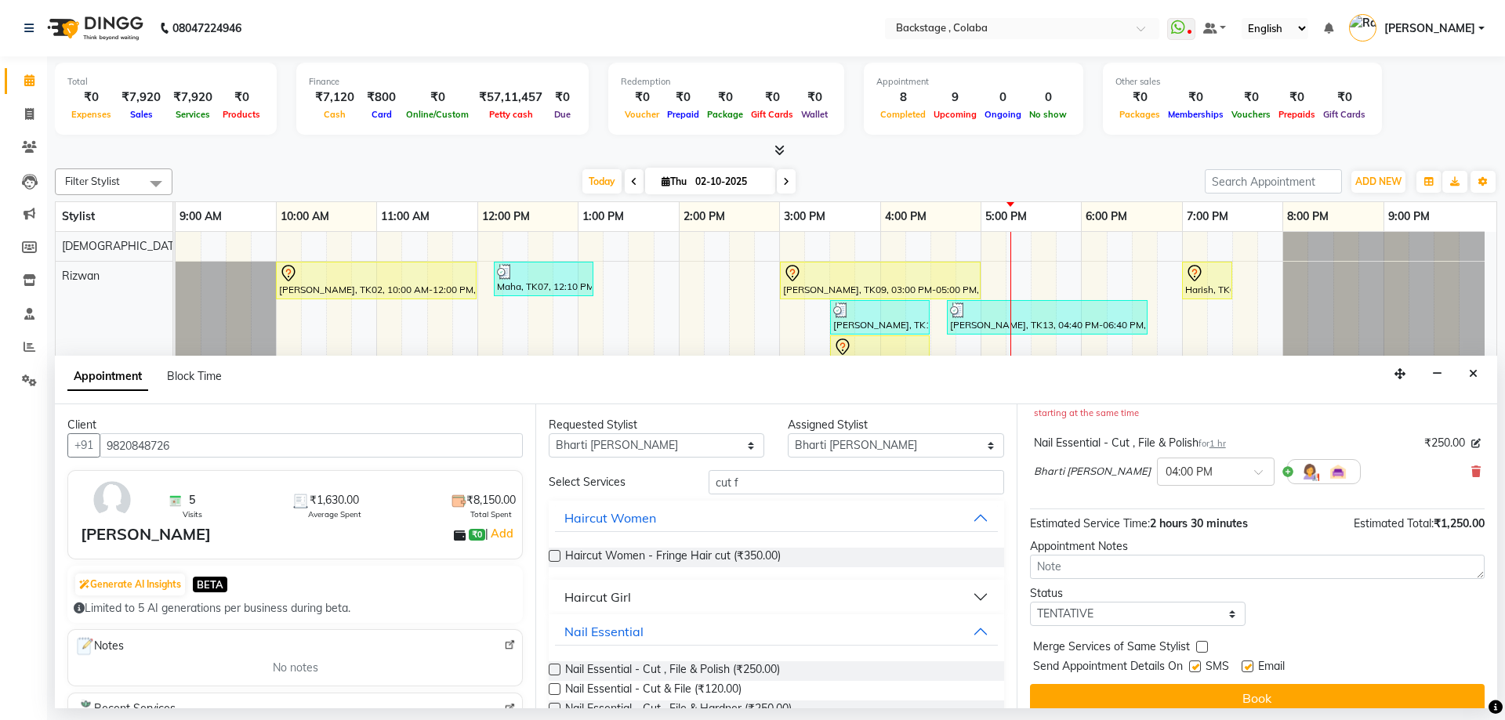
click at [1165, 689] on button "Book" at bounding box center [1257, 698] width 455 height 28
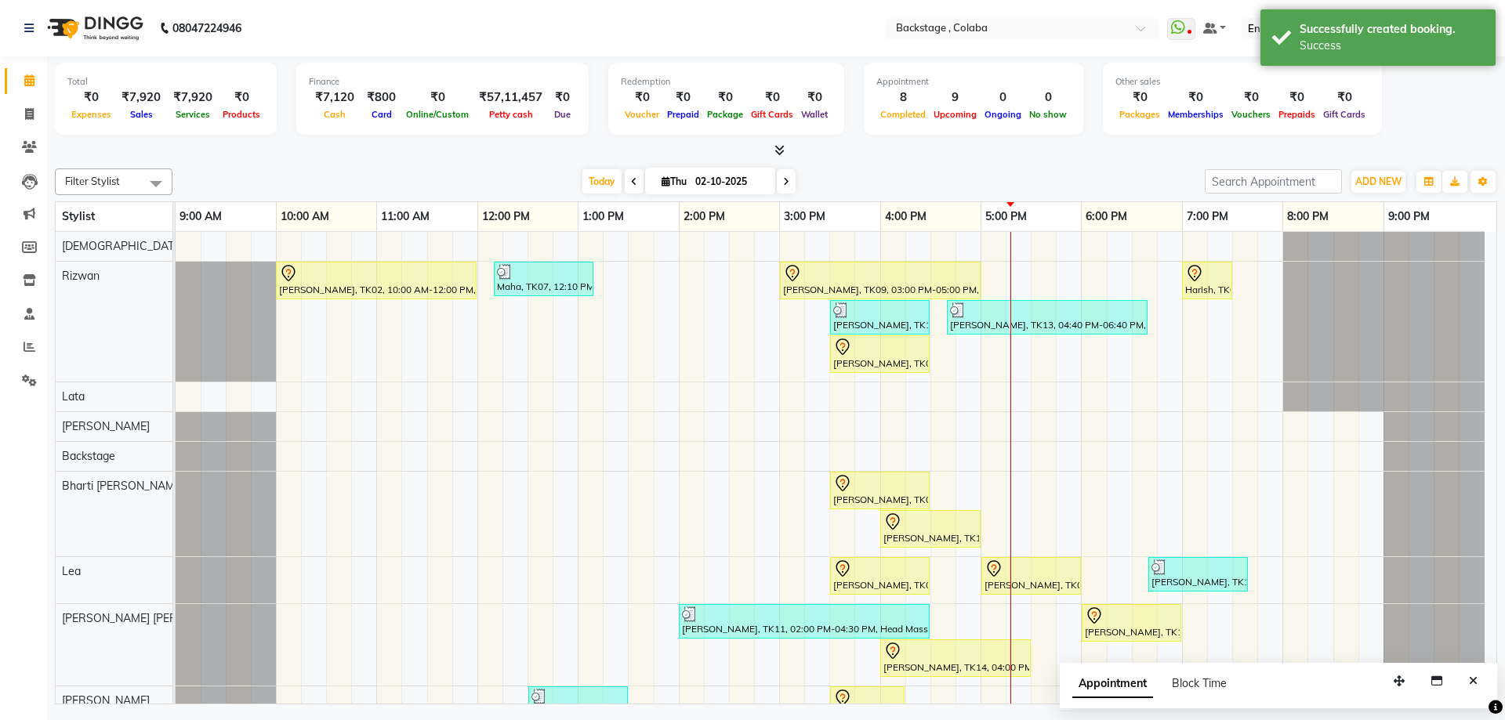
click at [1479, 683] on button "Close" at bounding box center [1473, 682] width 23 height 24
click at [30, 118] on icon at bounding box center [29, 114] width 9 height 12
select select "service"
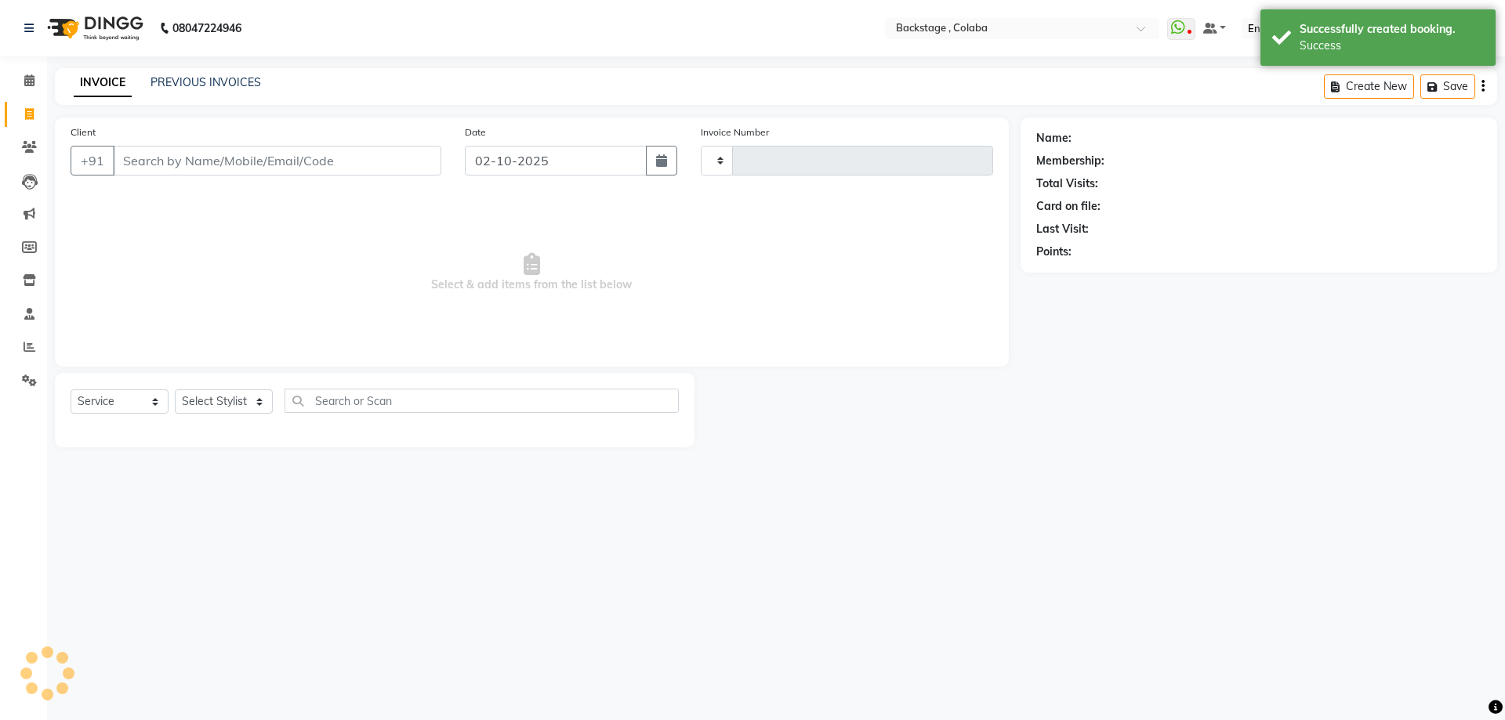
type input "2257"
select select "5451"
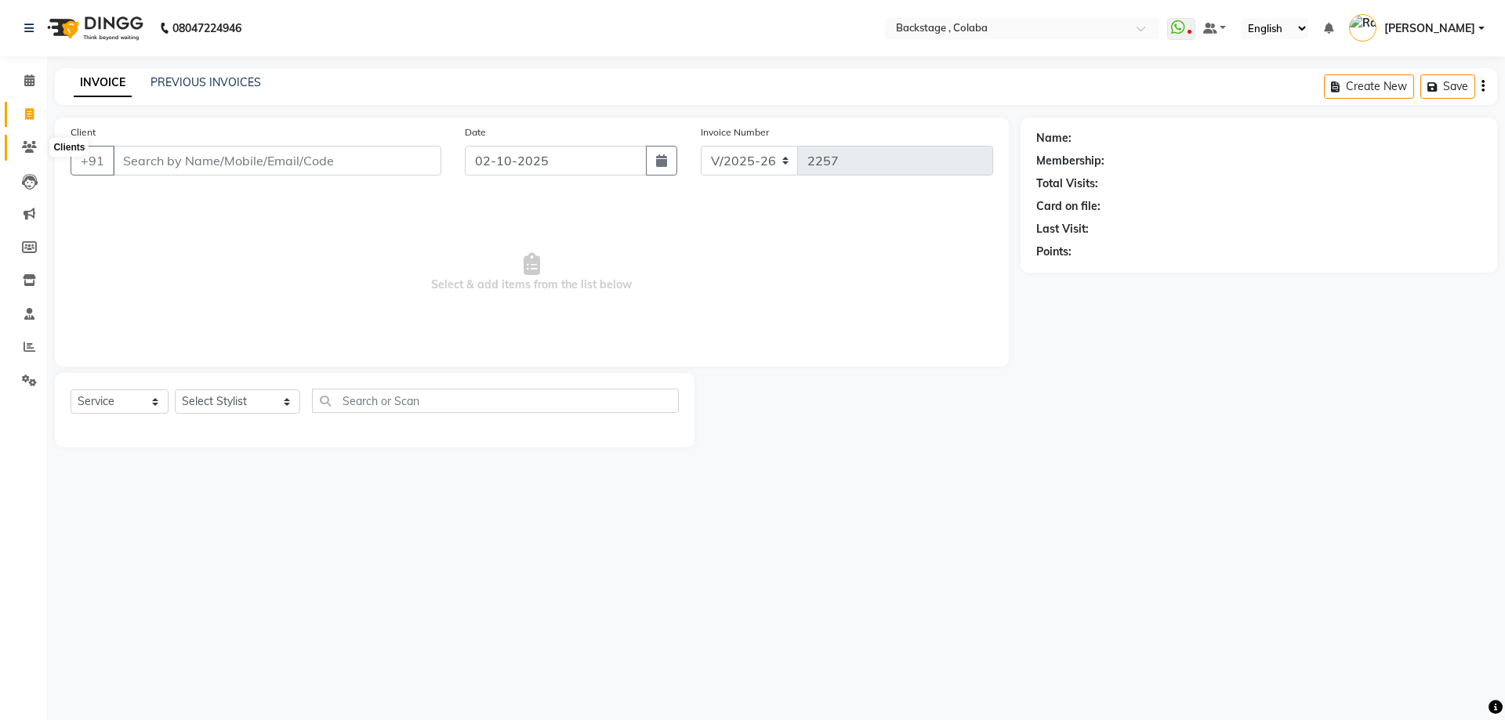
click at [34, 143] on icon at bounding box center [29, 147] width 15 height 12
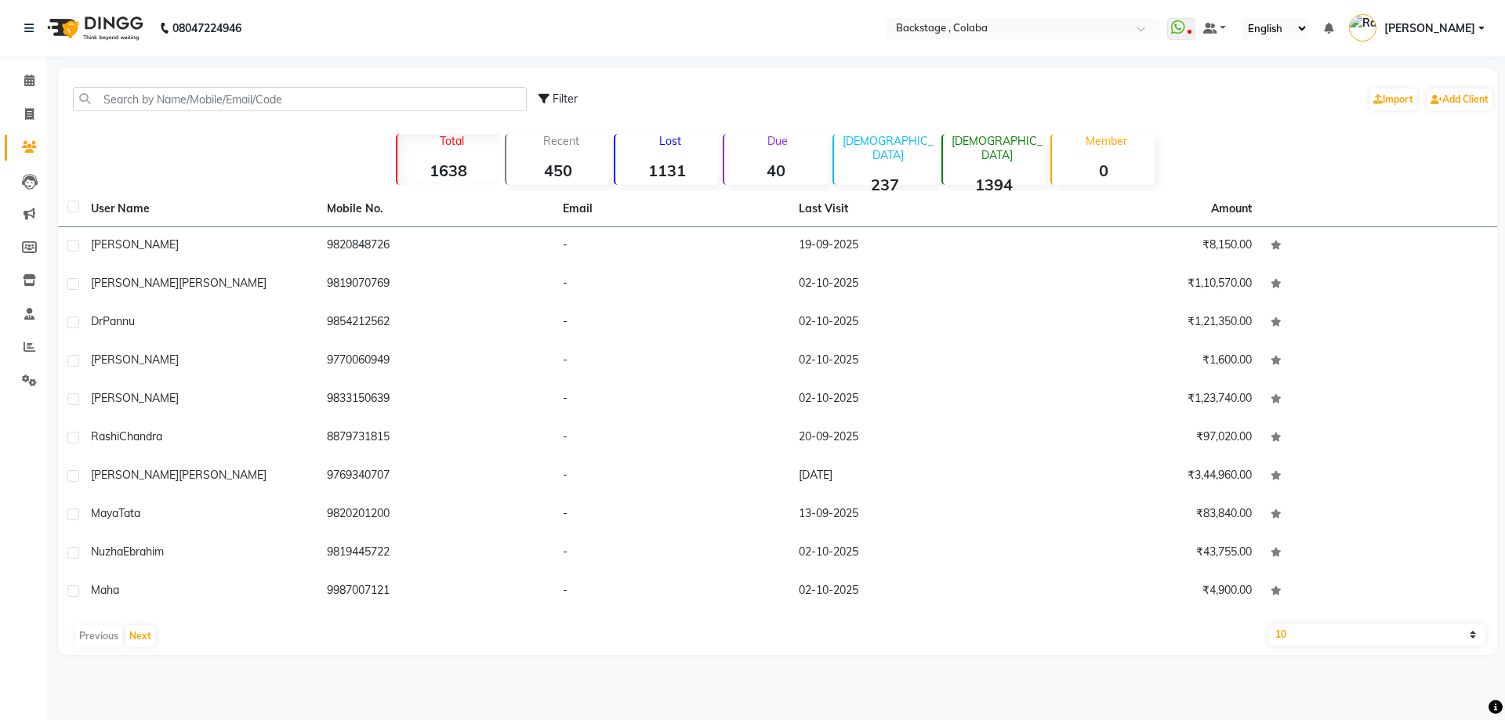
click at [760, 165] on strong "40" at bounding box center [775, 171] width 103 height 20
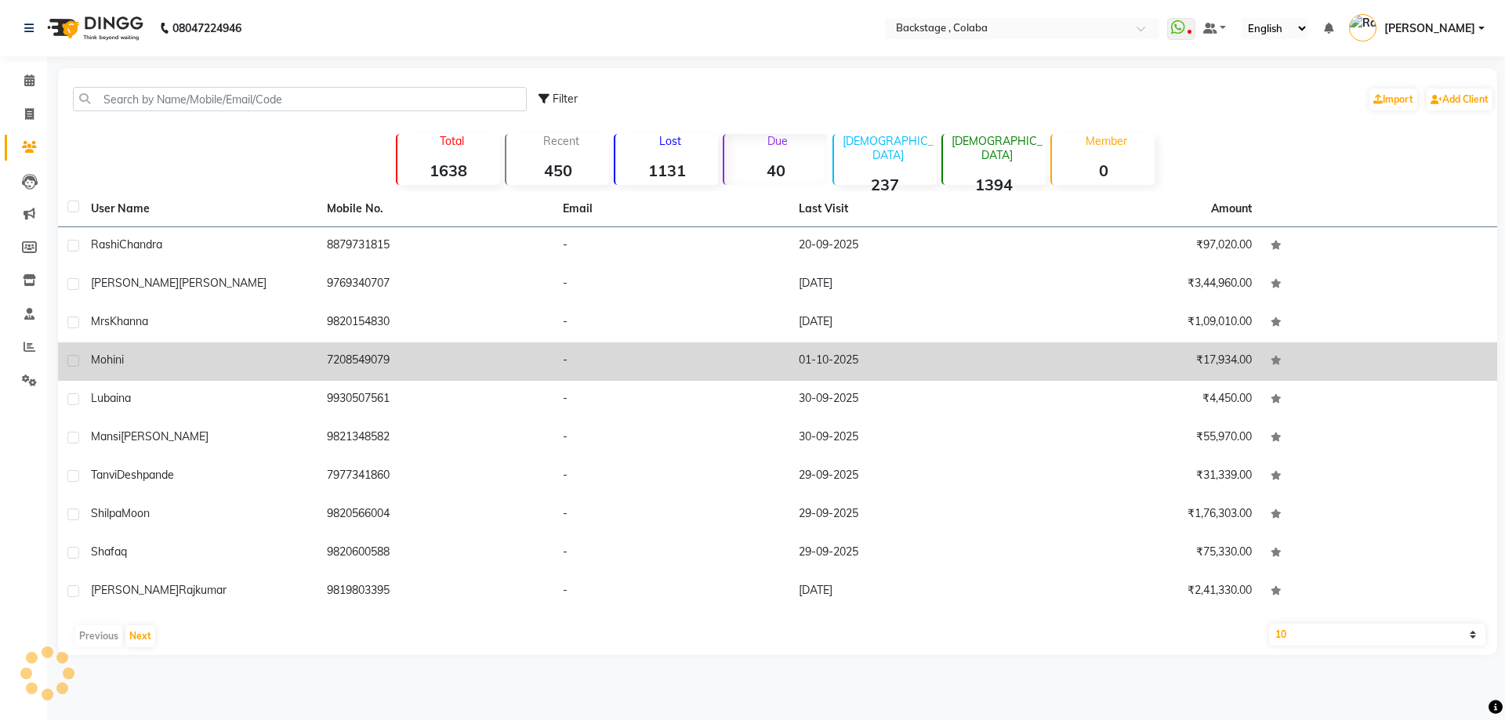
click at [88, 354] on td "mohini" at bounding box center [200, 362] width 236 height 38
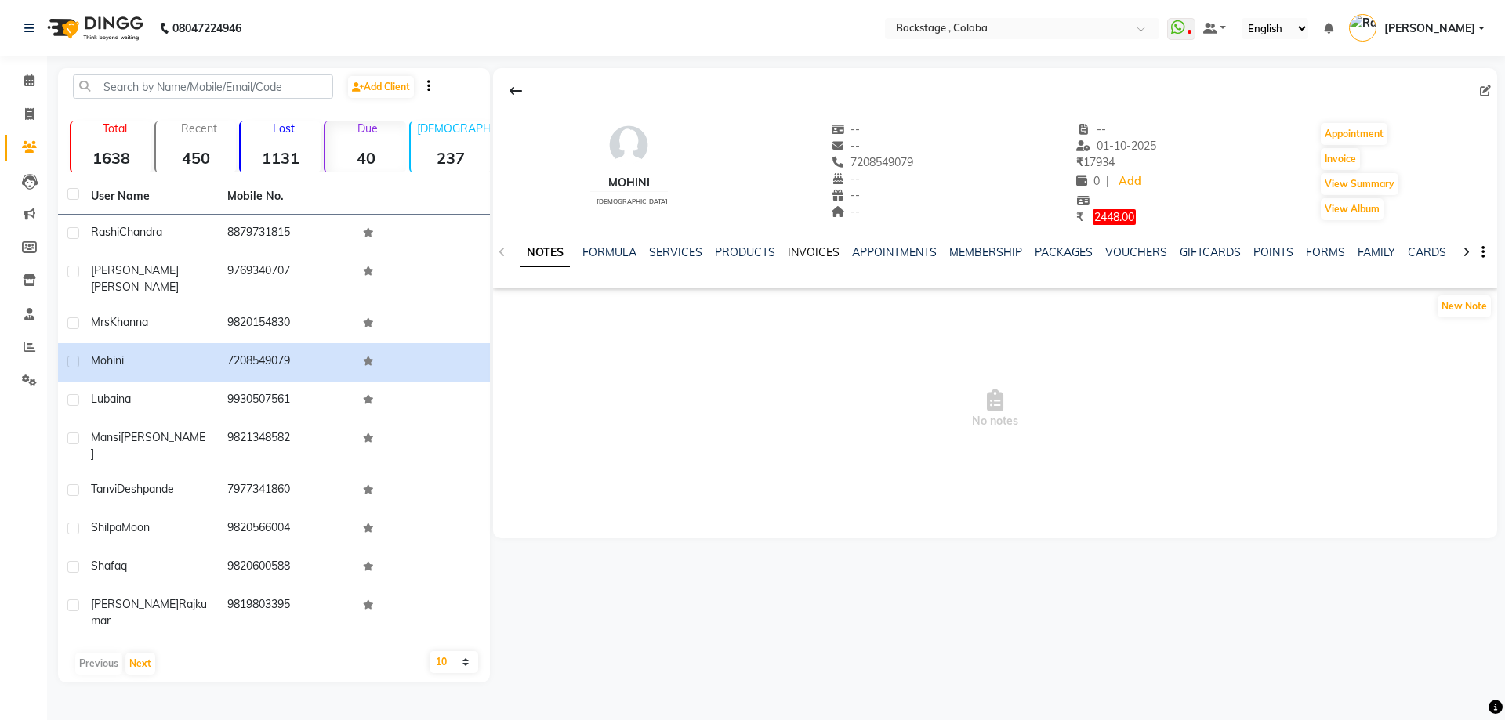
click at [792, 249] on link "INVOICES" at bounding box center [814, 252] width 52 height 14
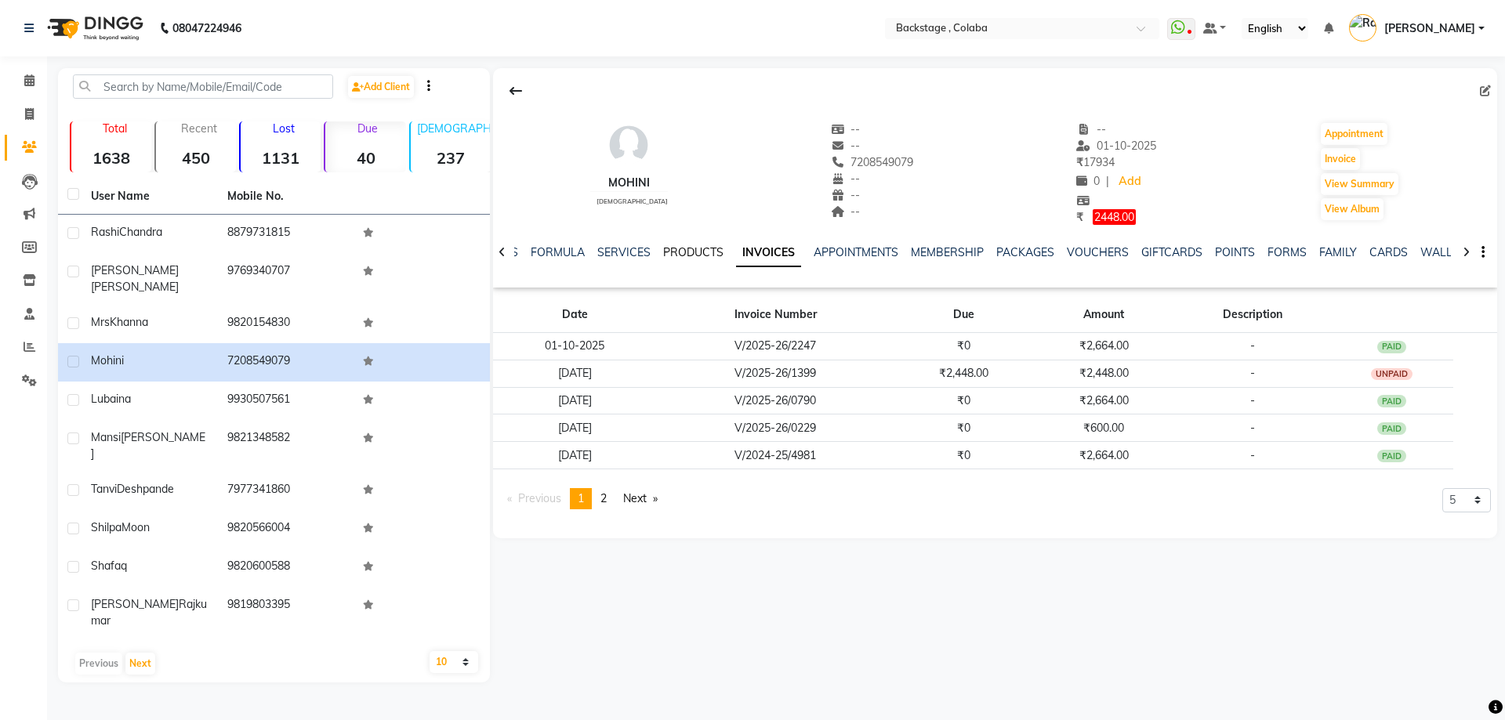
click at [677, 253] on link "PRODUCTS" at bounding box center [693, 252] width 60 height 14
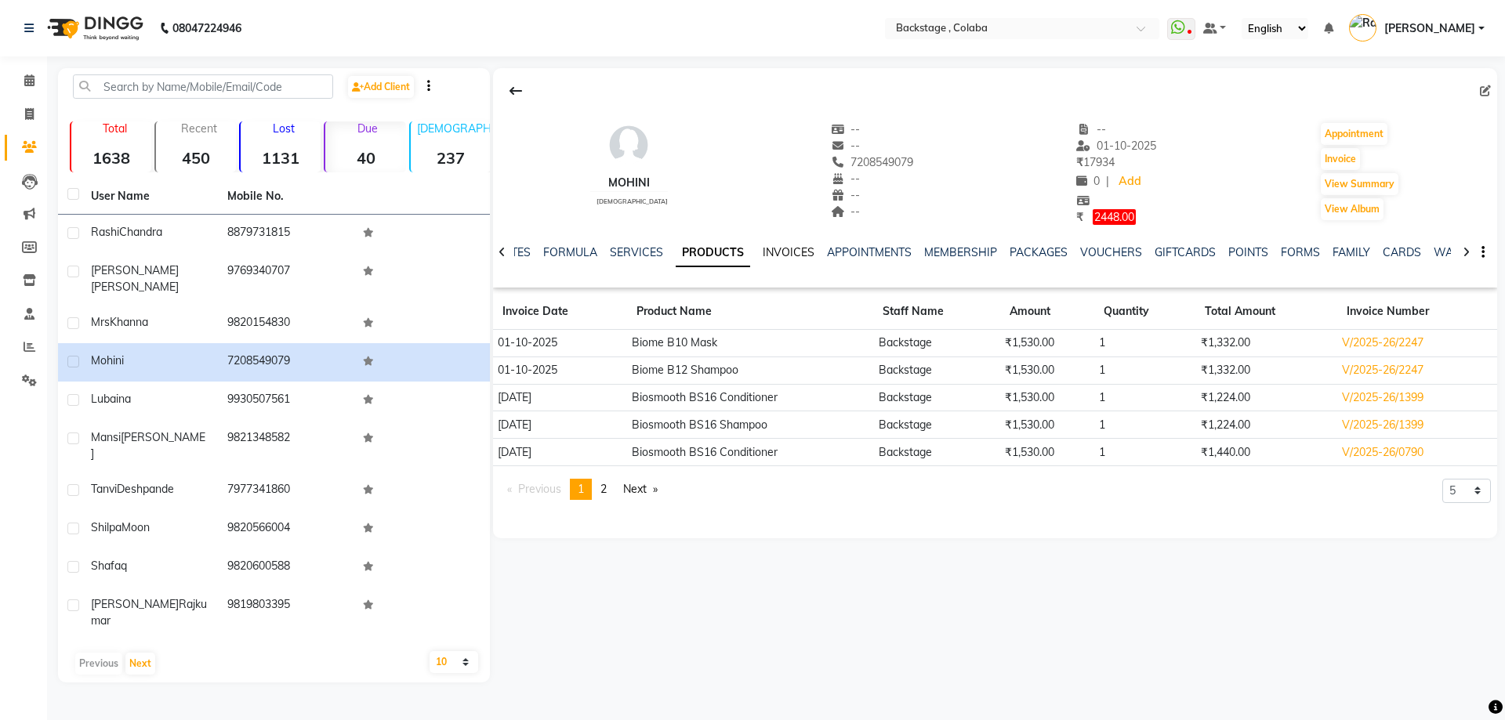
click at [778, 253] on link "INVOICES" at bounding box center [789, 252] width 52 height 14
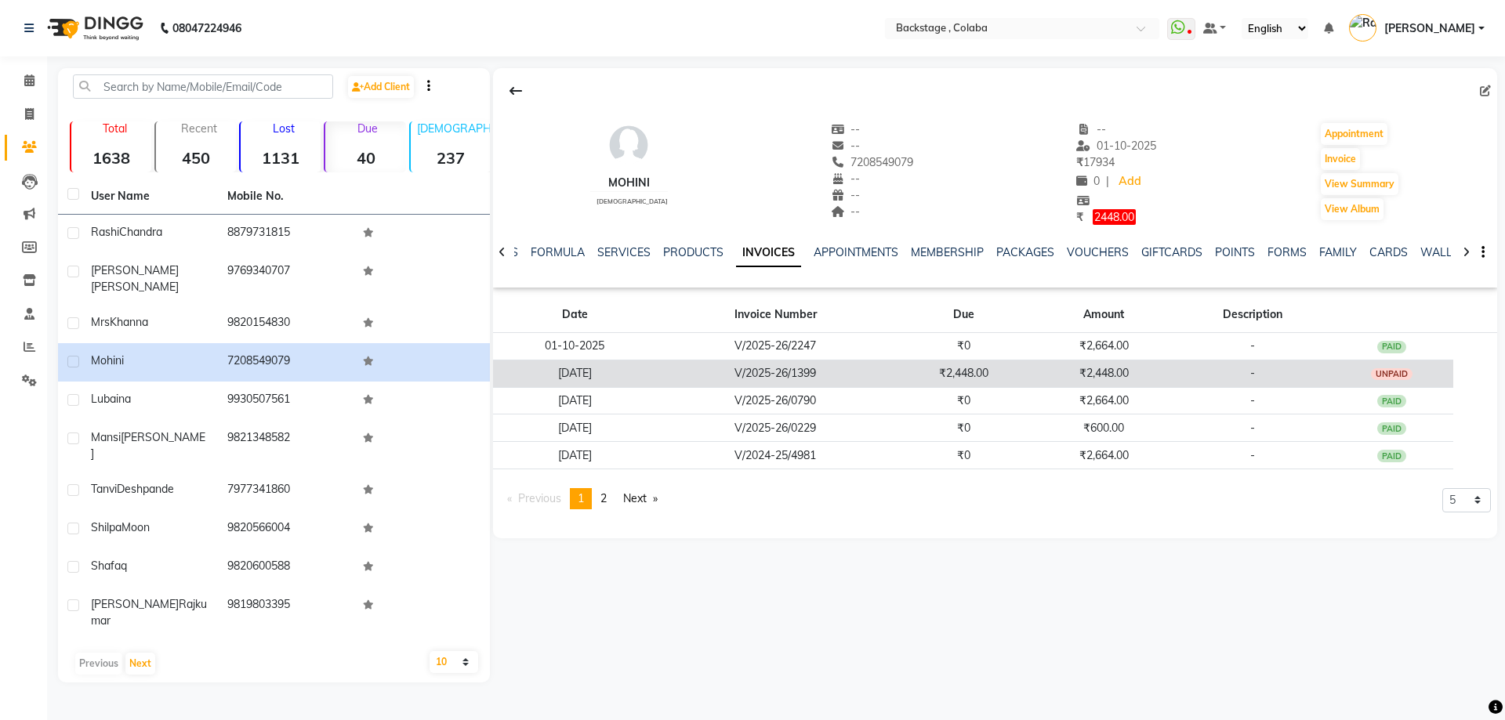
click at [847, 378] on td "V/2025-26/1399" at bounding box center [775, 373] width 238 height 27
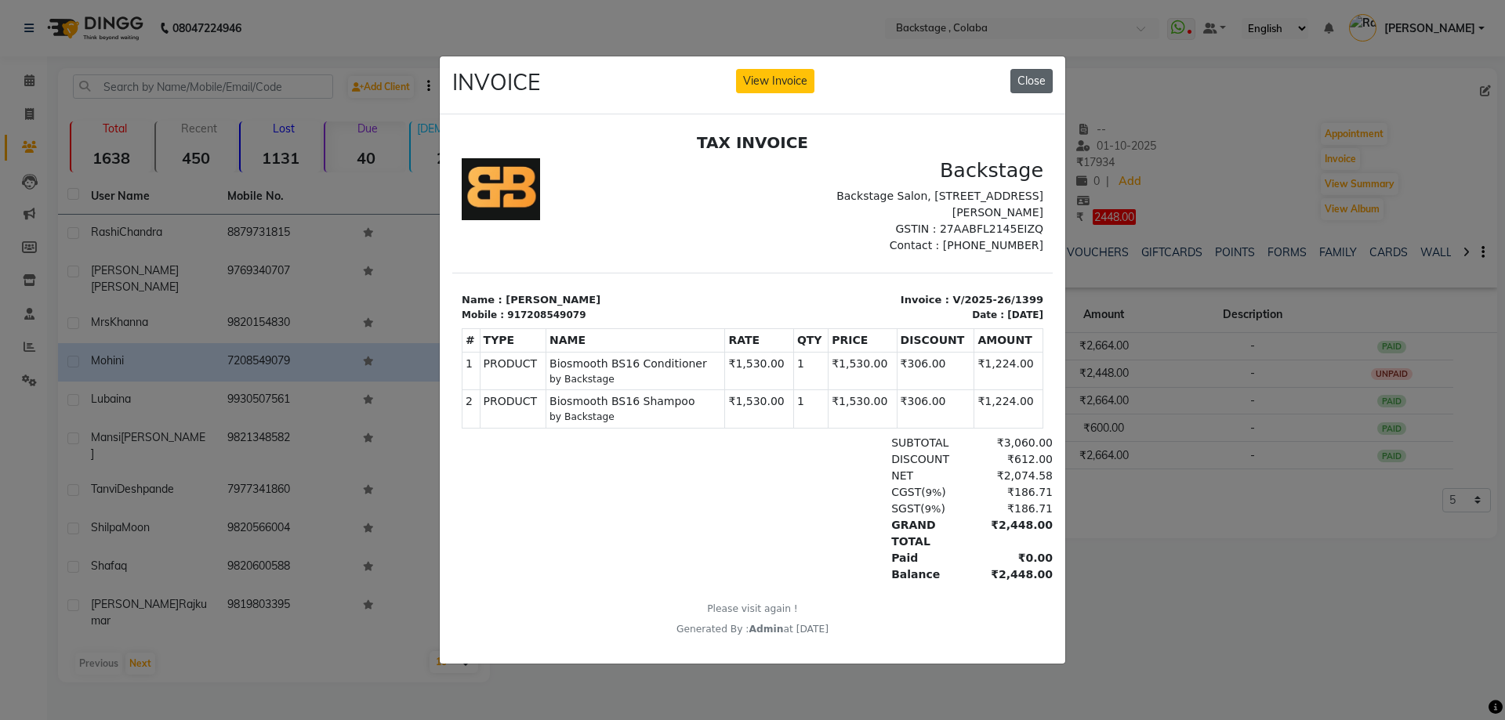
click at [1041, 74] on button "Close" at bounding box center [1032, 81] width 42 height 24
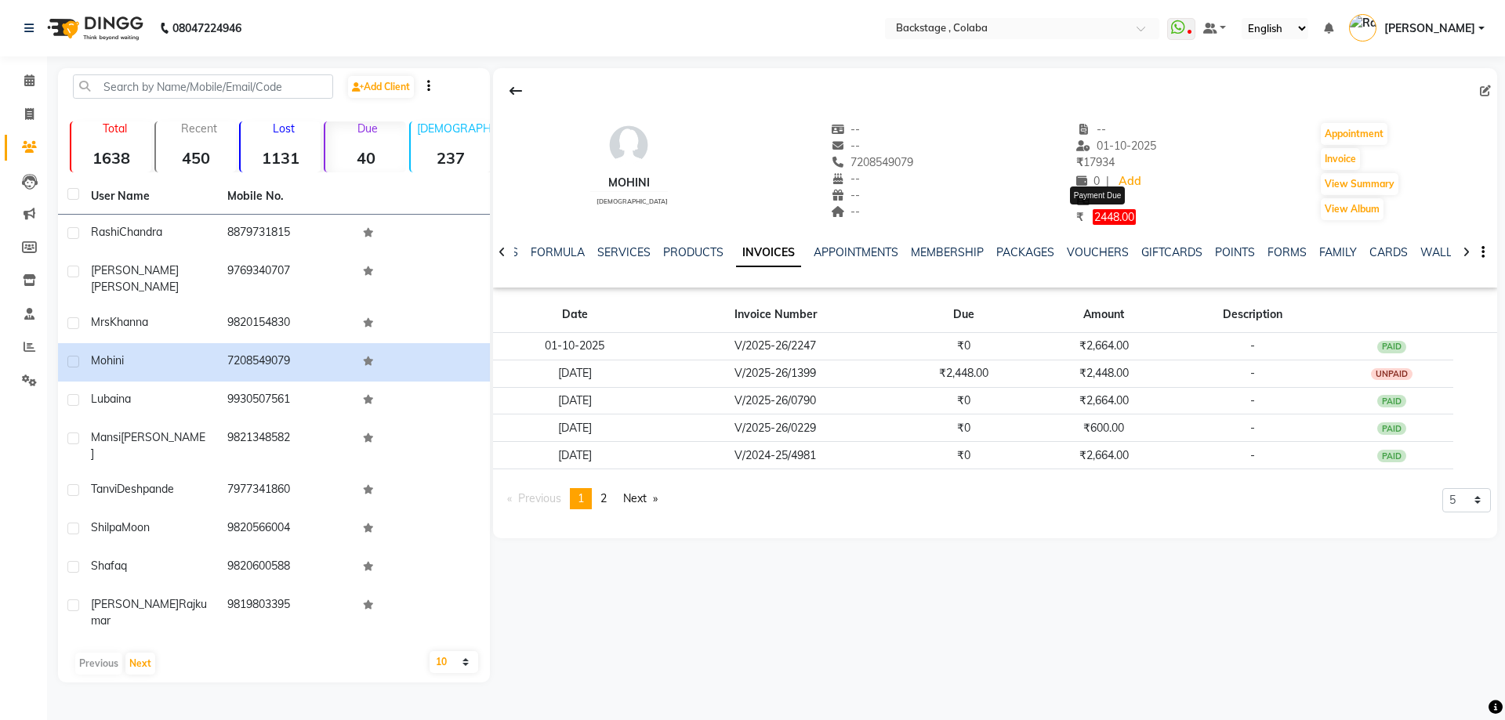
click at [1104, 216] on span "2448.00" at bounding box center [1114, 217] width 43 height 16
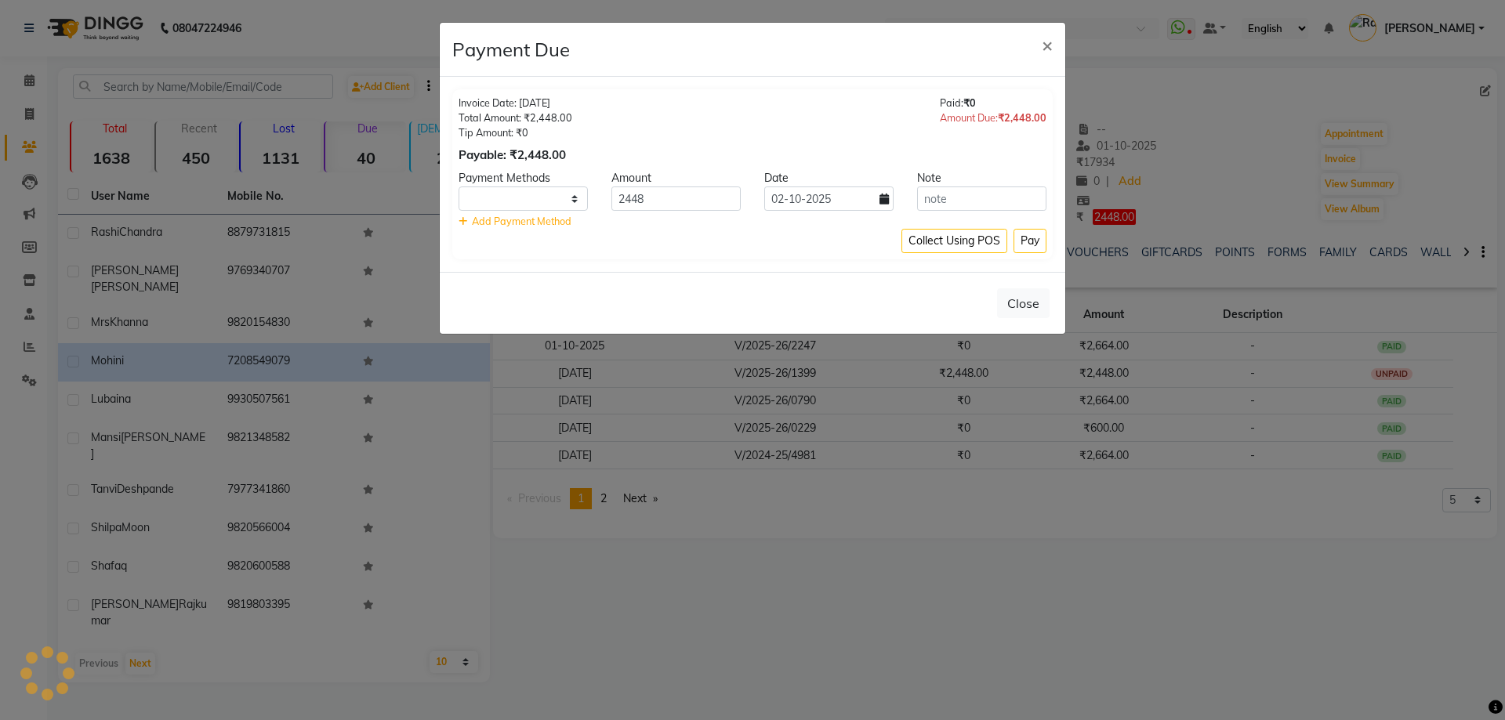
select select "1"
click at [543, 198] on select "UPI GPay CARD CUSTOM ONLINE CASH" at bounding box center [523, 199] width 129 height 24
click at [459, 187] on select "UPI GPay CARD CUSTOM ONLINE CASH" at bounding box center [523, 199] width 129 height 24
click at [876, 205] on input "02-10-2025" at bounding box center [828, 199] width 129 height 24
select select "10"
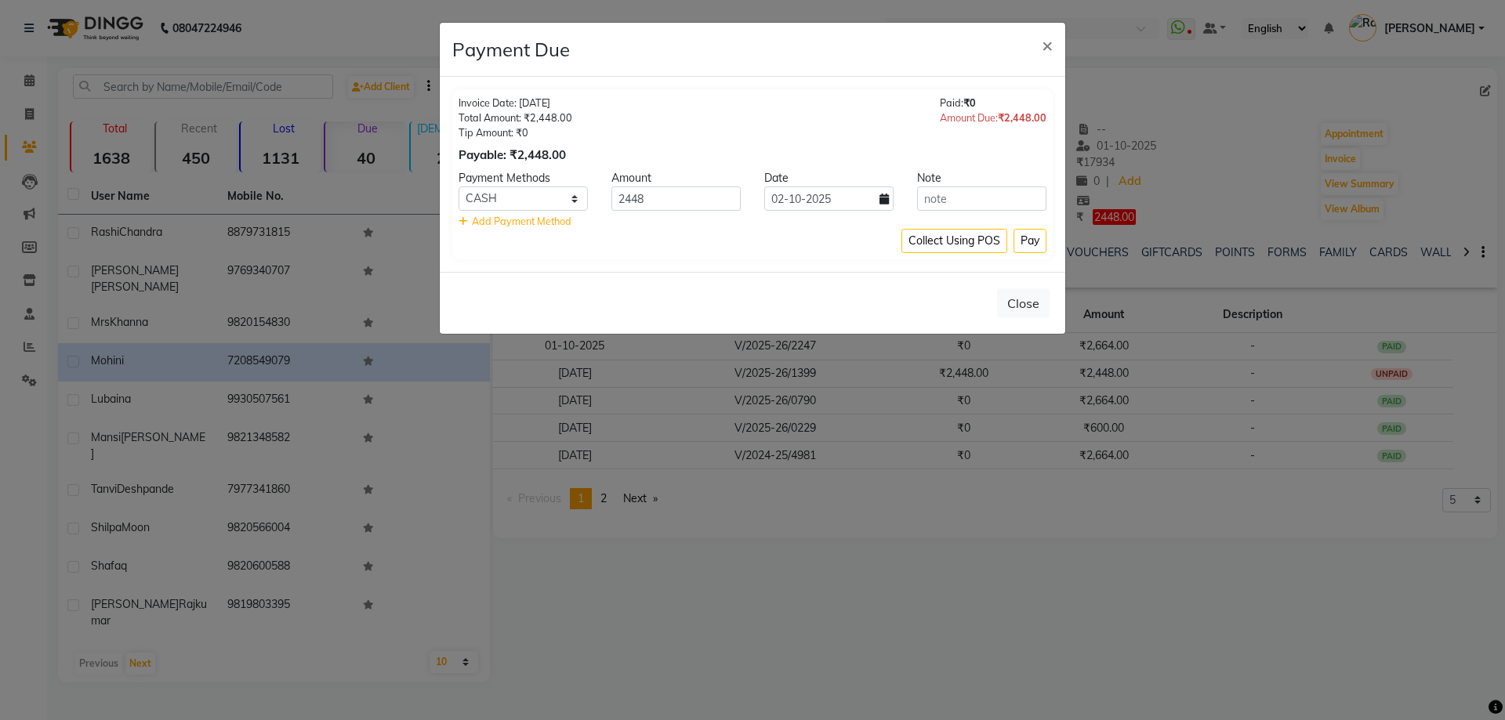
select select "2025"
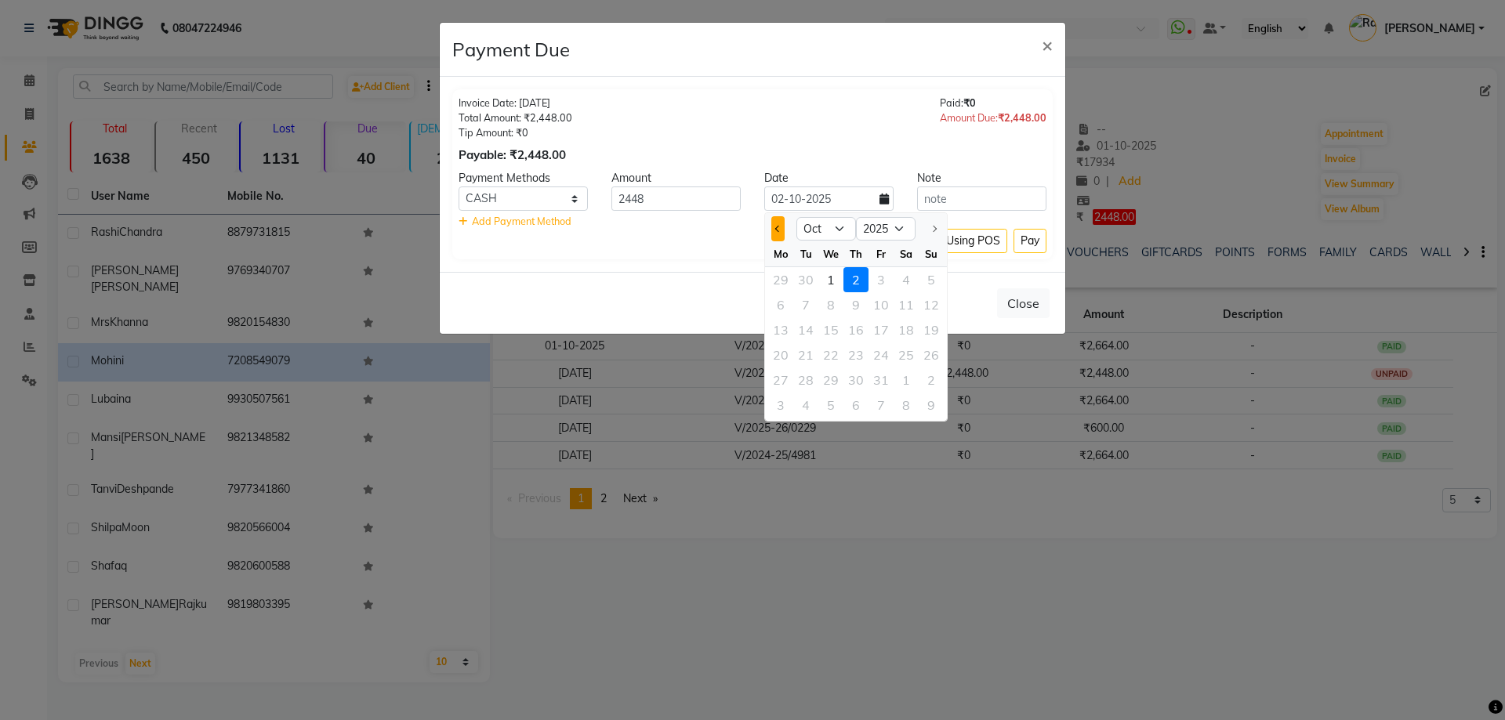
click at [782, 227] on button "Previous month" at bounding box center [777, 228] width 13 height 25
click at [778, 233] on button "Previous month" at bounding box center [777, 228] width 13 height 25
click at [770, 225] on div at bounding box center [780, 228] width 31 height 25
click at [775, 227] on button "Previous month" at bounding box center [777, 228] width 13 height 25
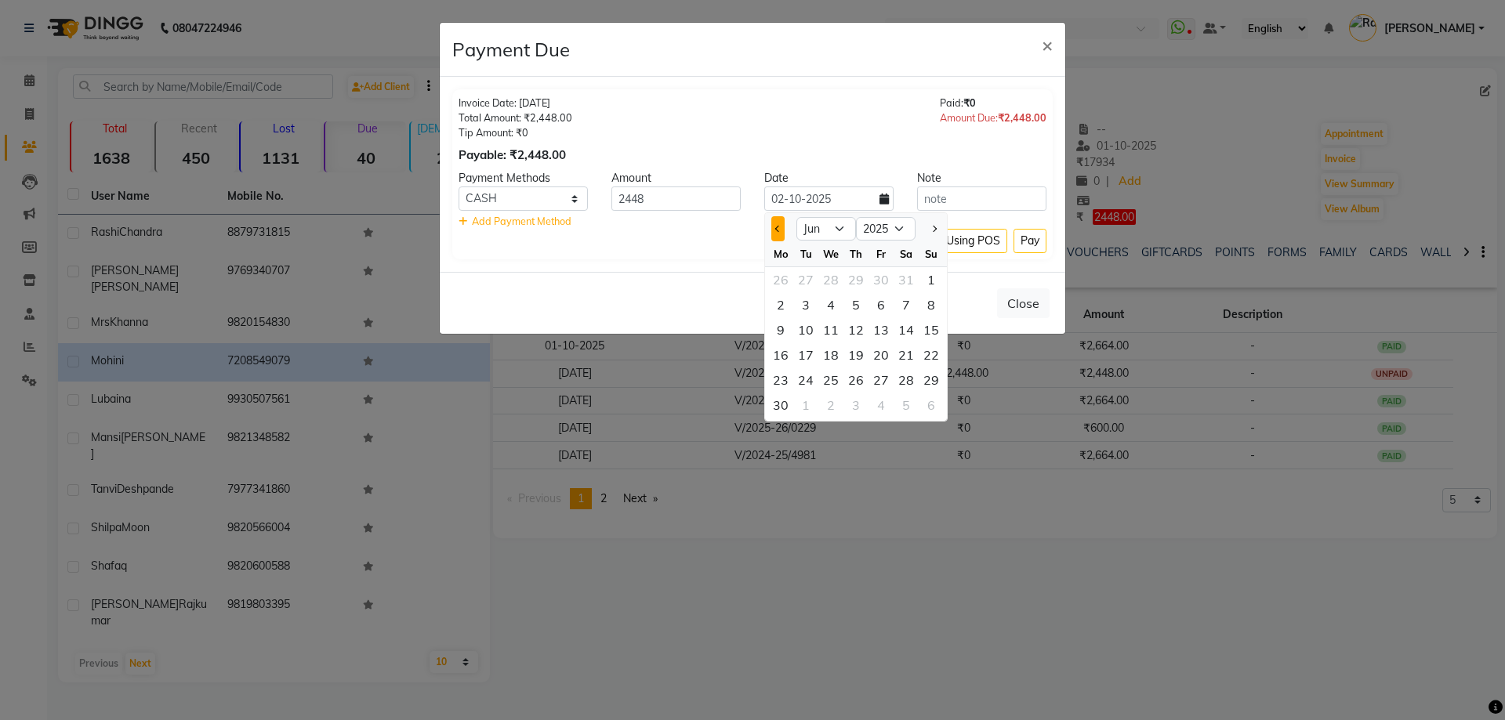
click at [775, 227] on button "Previous month" at bounding box center [777, 228] width 13 height 25
select select "5"
click at [924, 359] on div "25" at bounding box center [931, 355] width 25 height 25
type input "25-05-2025"
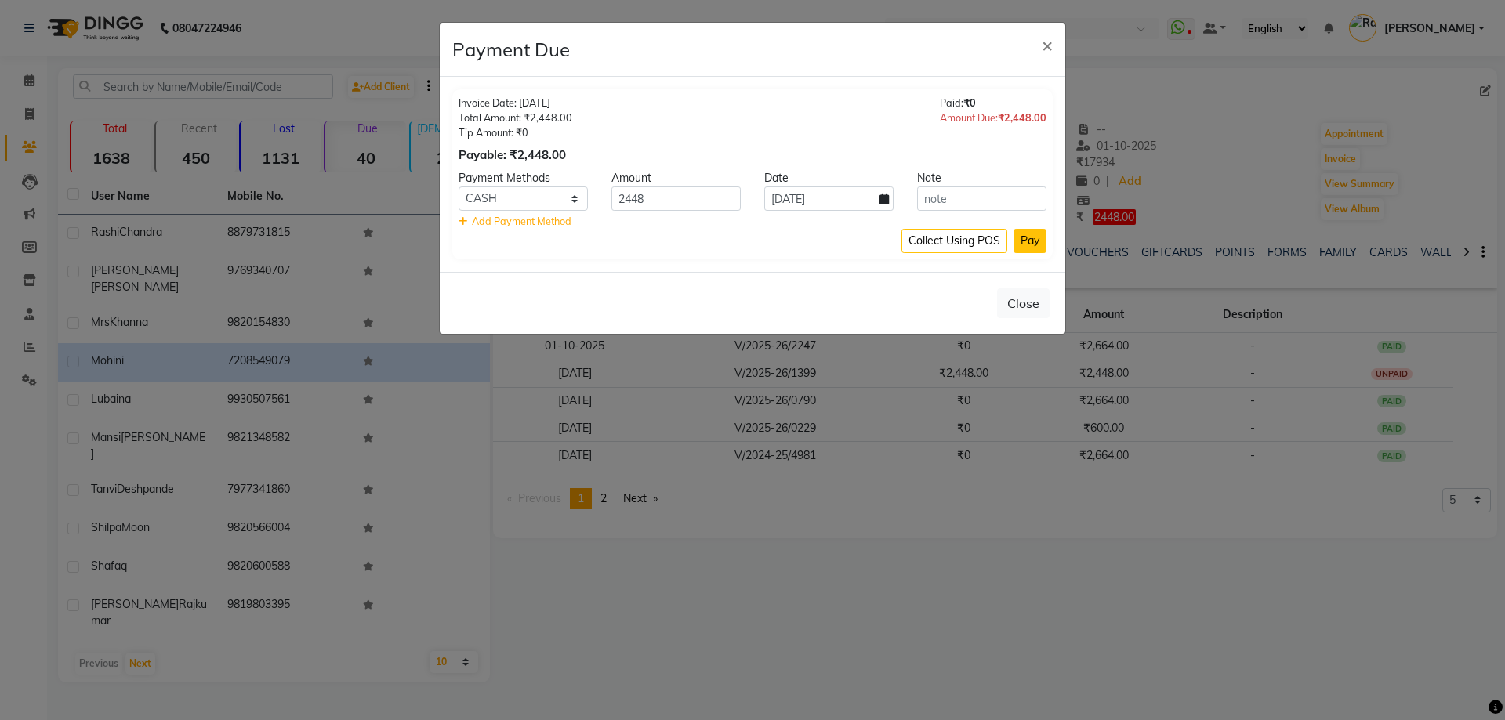
click at [1027, 239] on button "Pay" at bounding box center [1030, 241] width 33 height 24
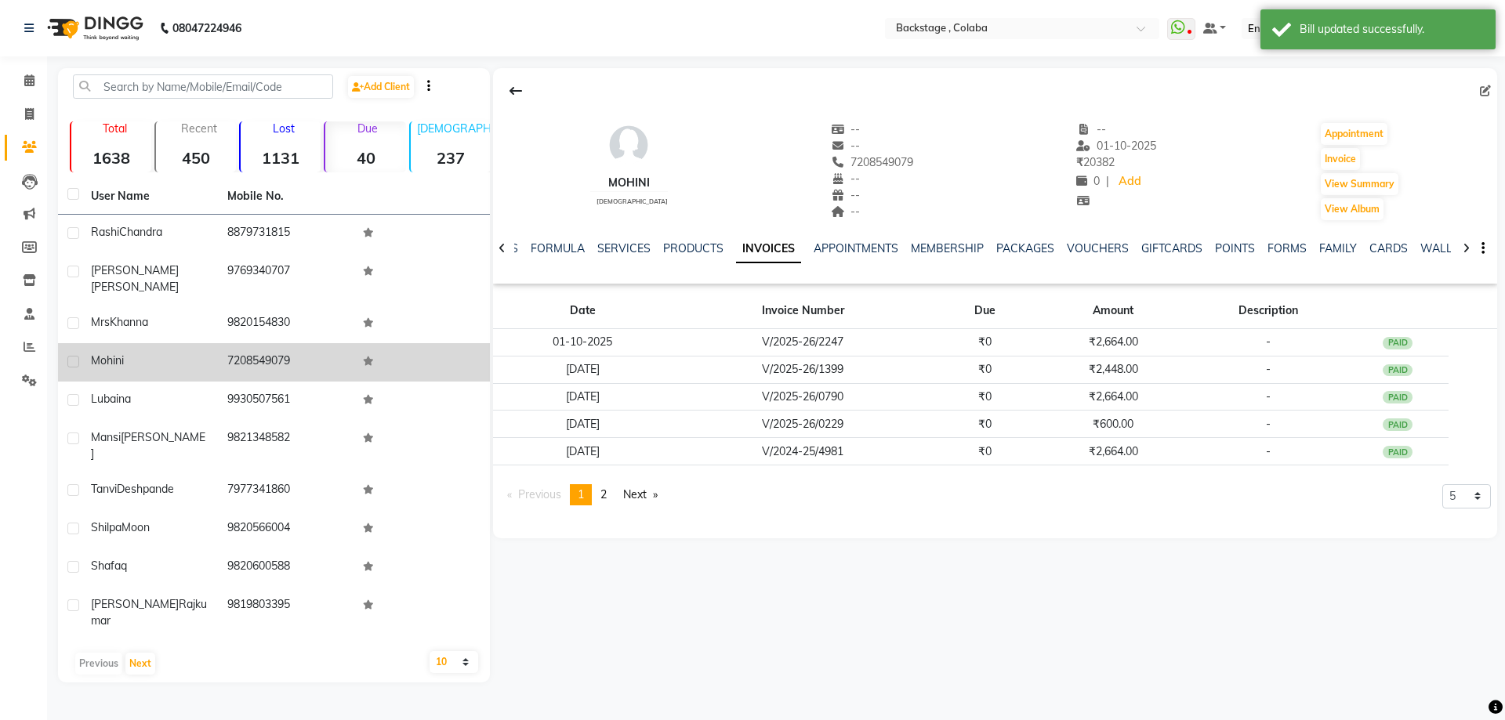
click at [151, 353] on div "mohini" at bounding box center [150, 361] width 118 height 16
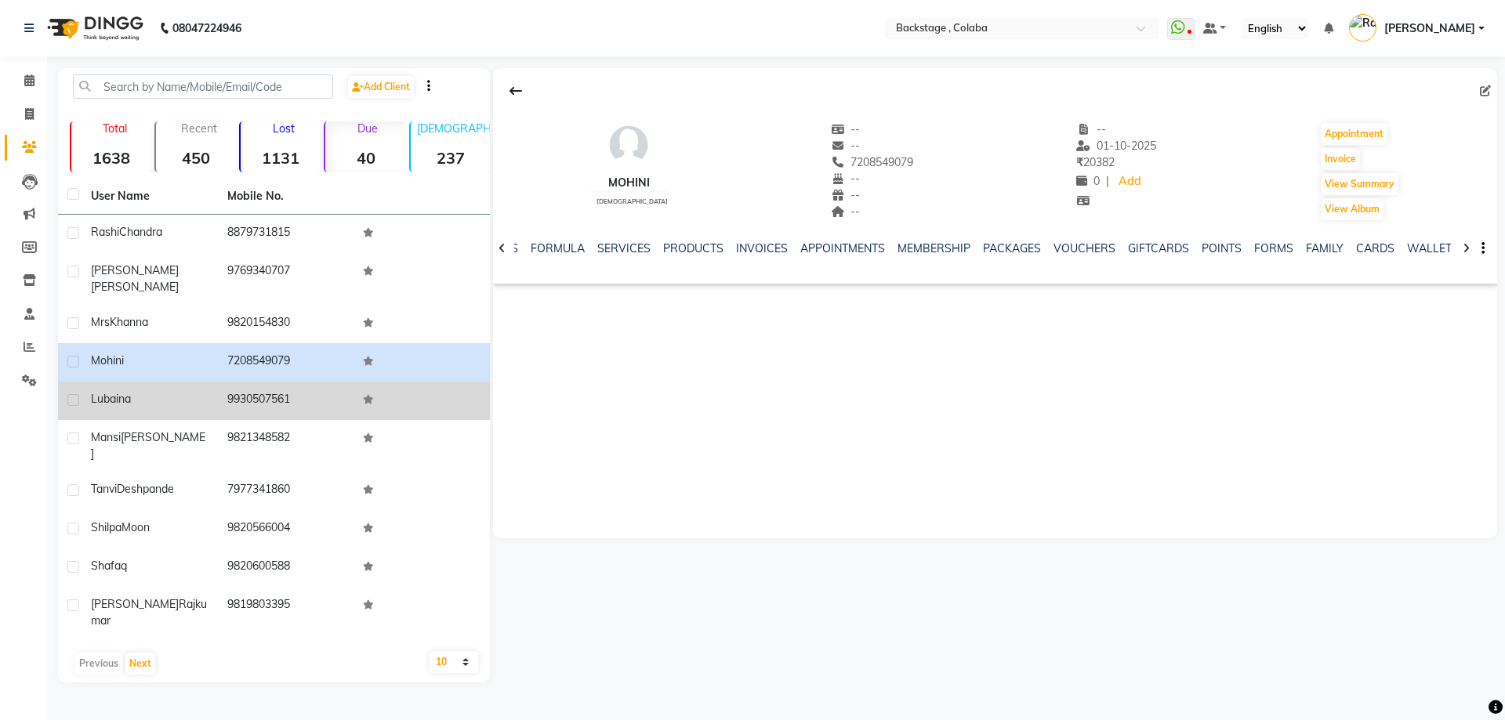
click at [122, 396] on td "Lubaina" at bounding box center [150, 401] width 136 height 38
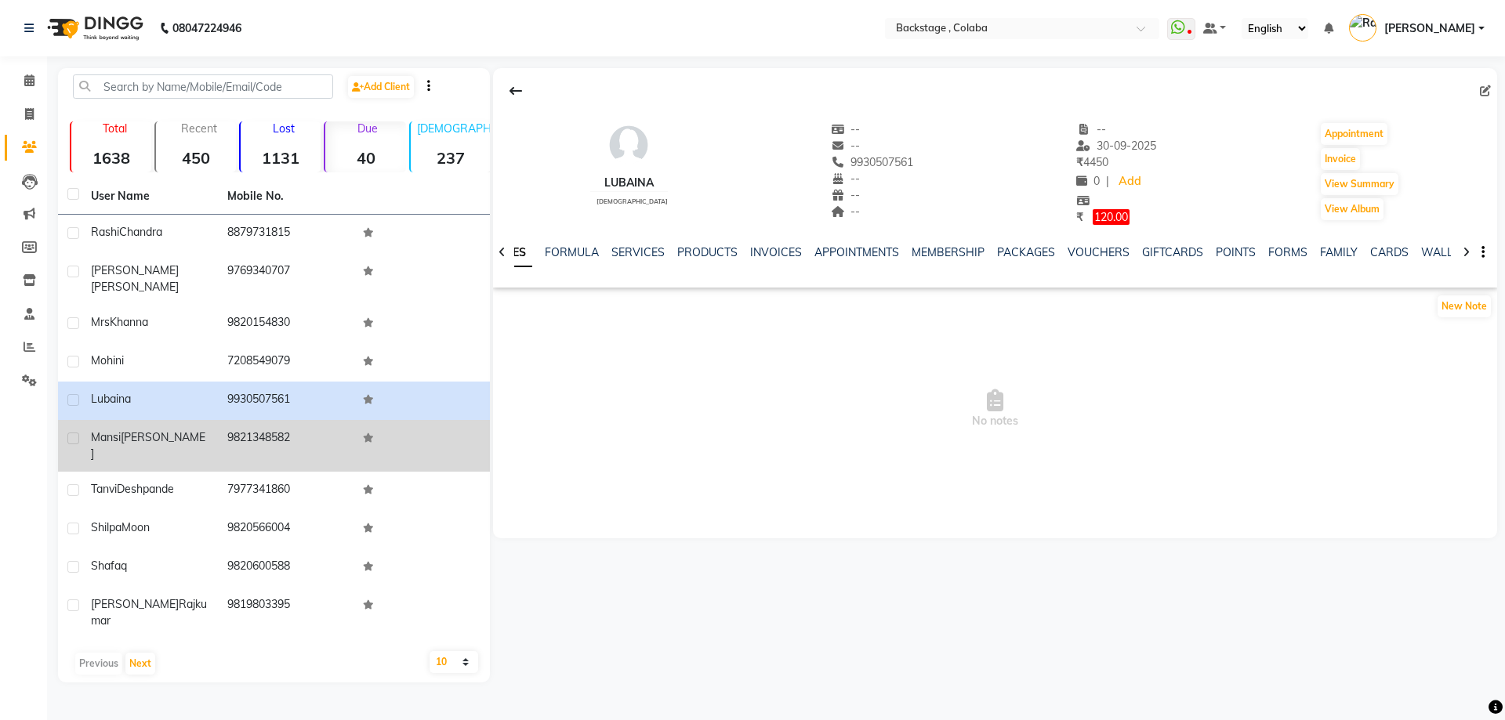
click at [117, 430] on span "Mansi" at bounding box center [106, 437] width 30 height 14
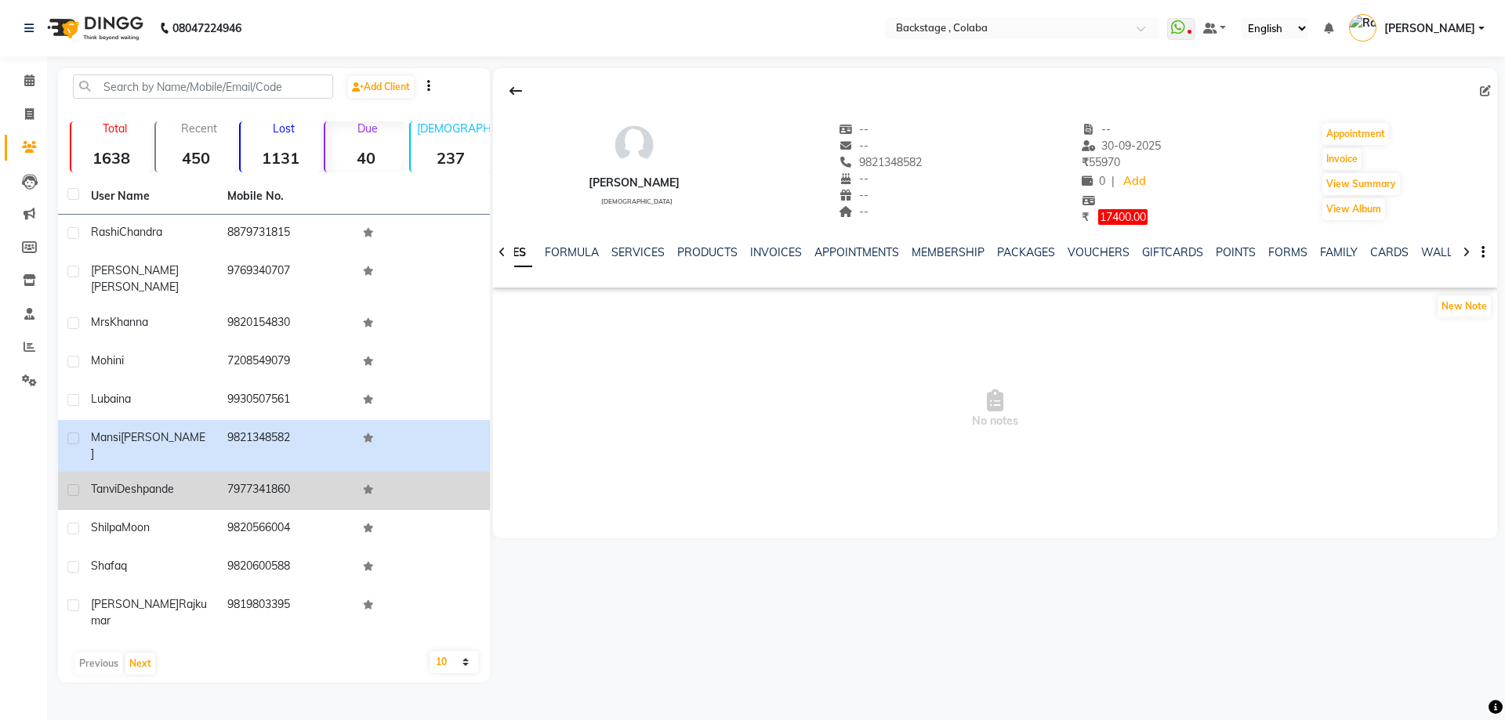
click at [160, 482] on span "Deshpande" at bounding box center [145, 489] width 57 height 14
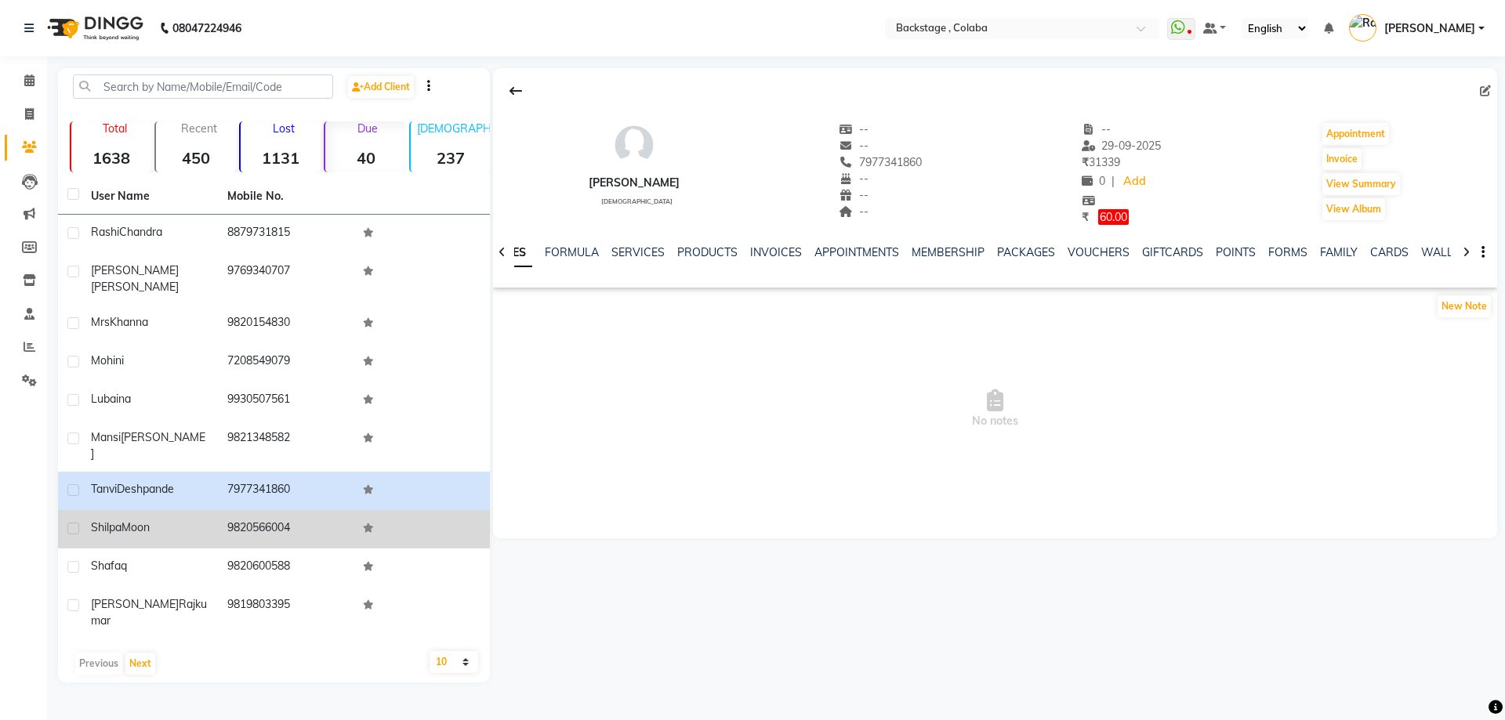
click at [236, 511] on td "9820566004" at bounding box center [286, 529] width 136 height 38
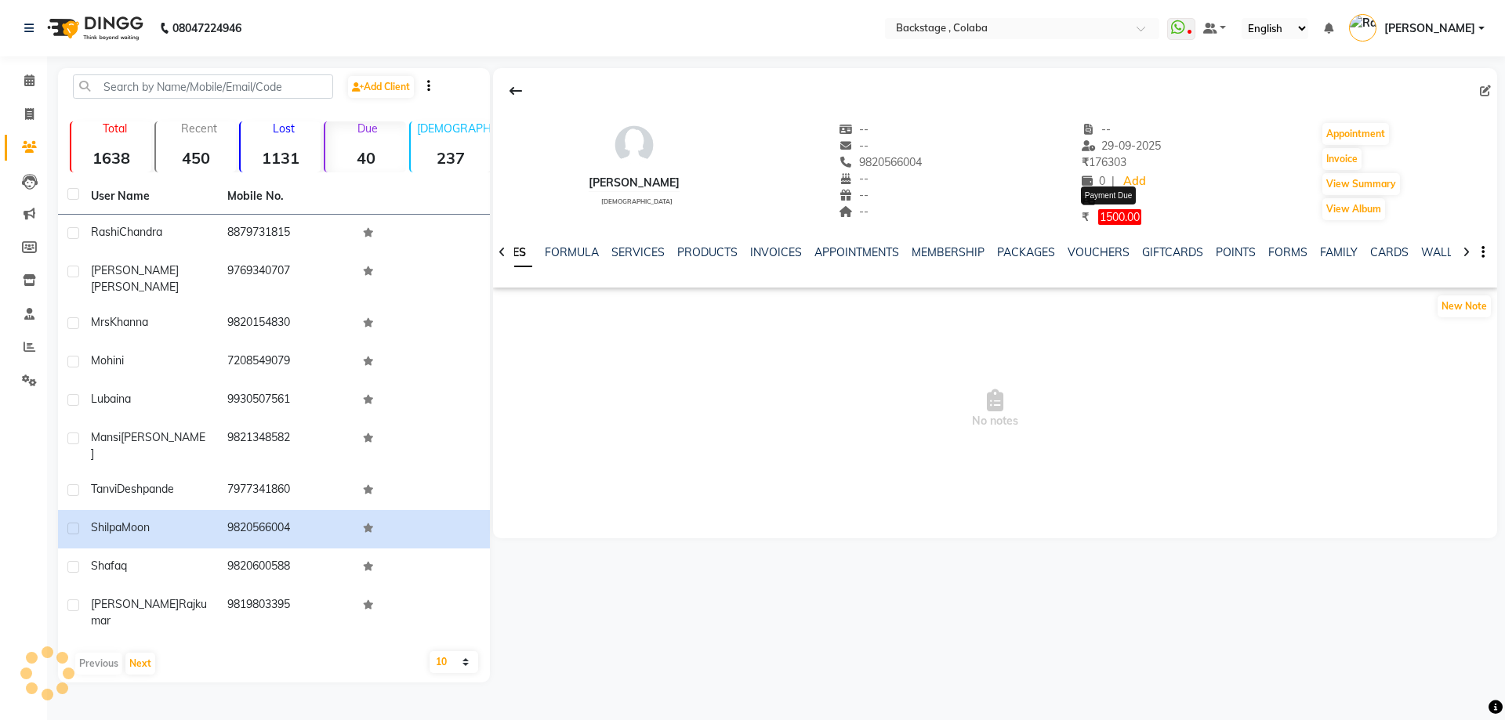
click at [1119, 216] on span "1500.00" at bounding box center [1119, 217] width 43 height 16
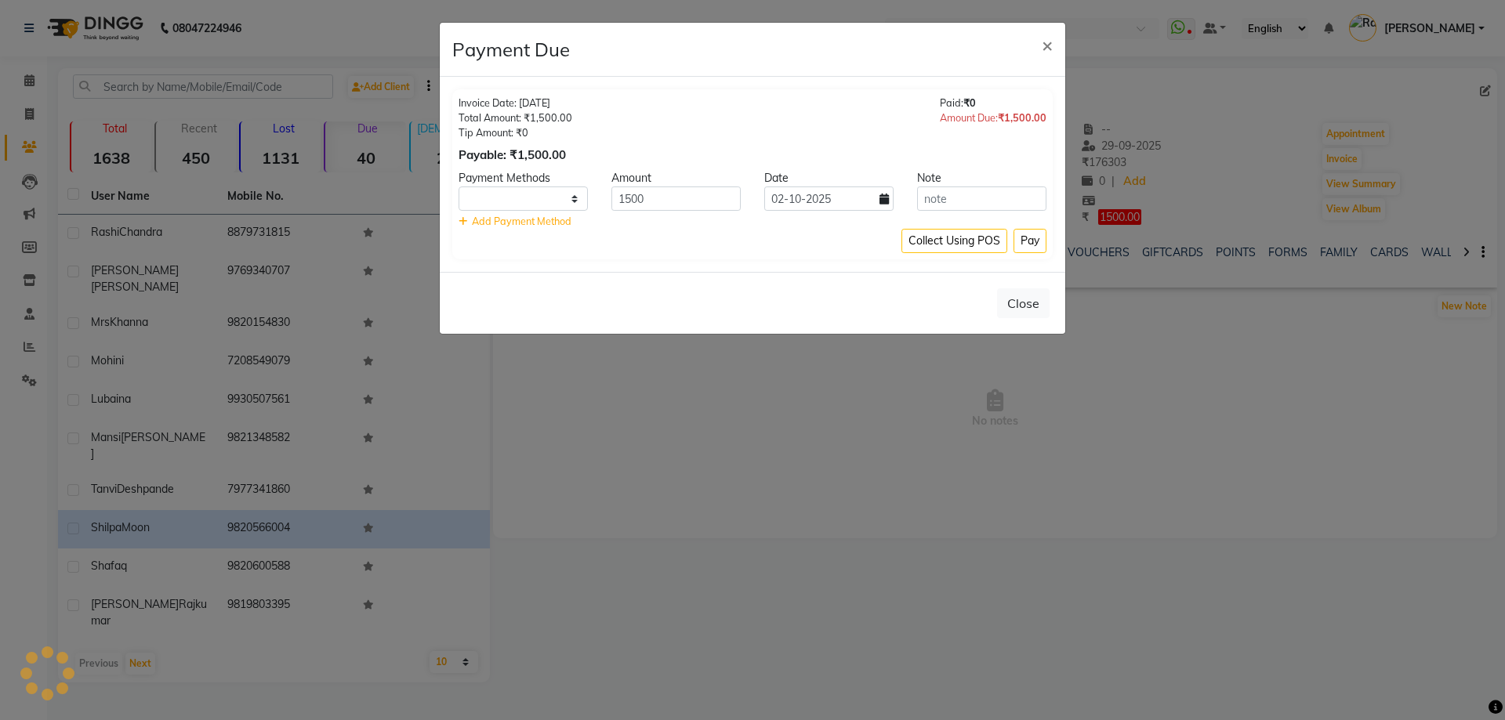
select select "1"
click at [533, 199] on select "UPI GPay CARD CUSTOM ONLINE CASH" at bounding box center [523, 199] width 129 height 24
click at [877, 201] on input "02-10-2025" at bounding box center [828, 199] width 129 height 24
select select "10"
select select "2025"
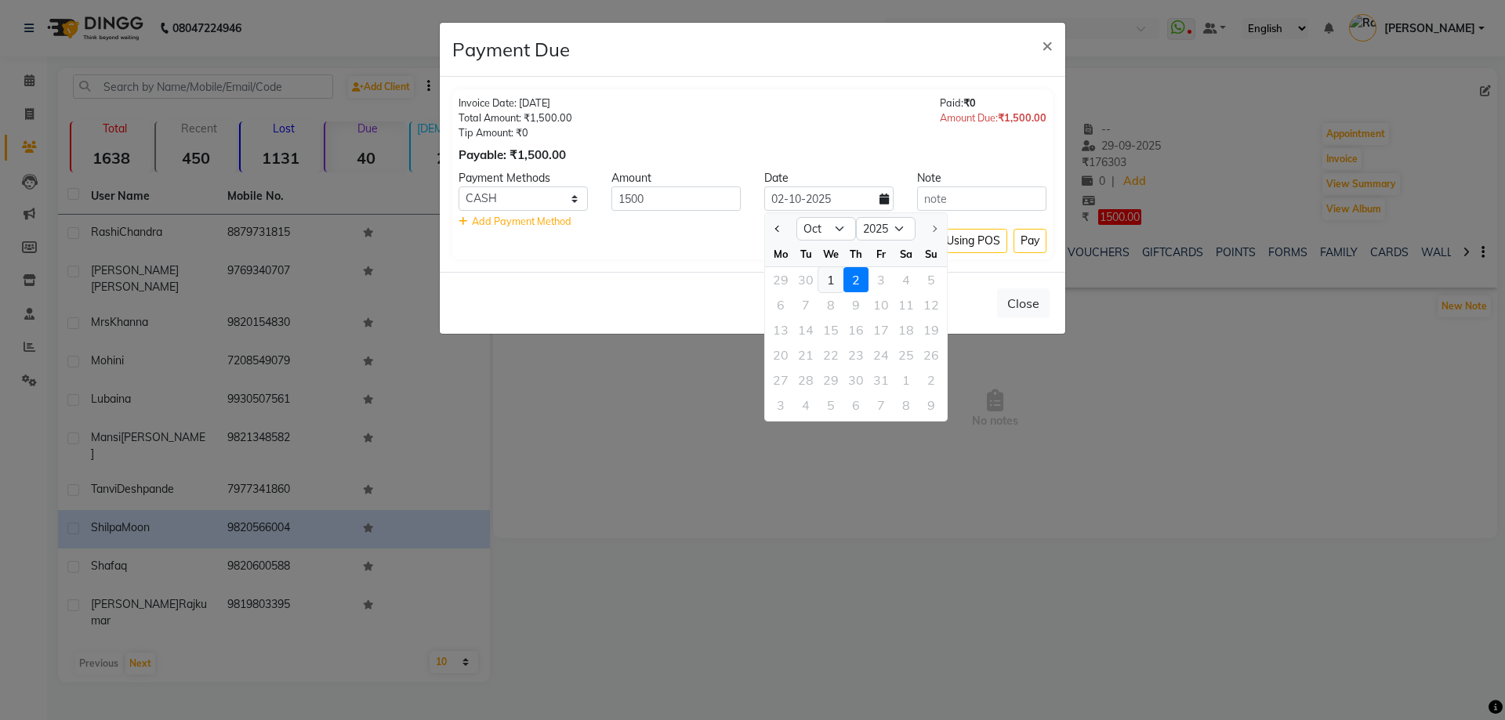
click at [837, 281] on div "1" at bounding box center [830, 279] width 25 height 25
type input "01-10-2025"
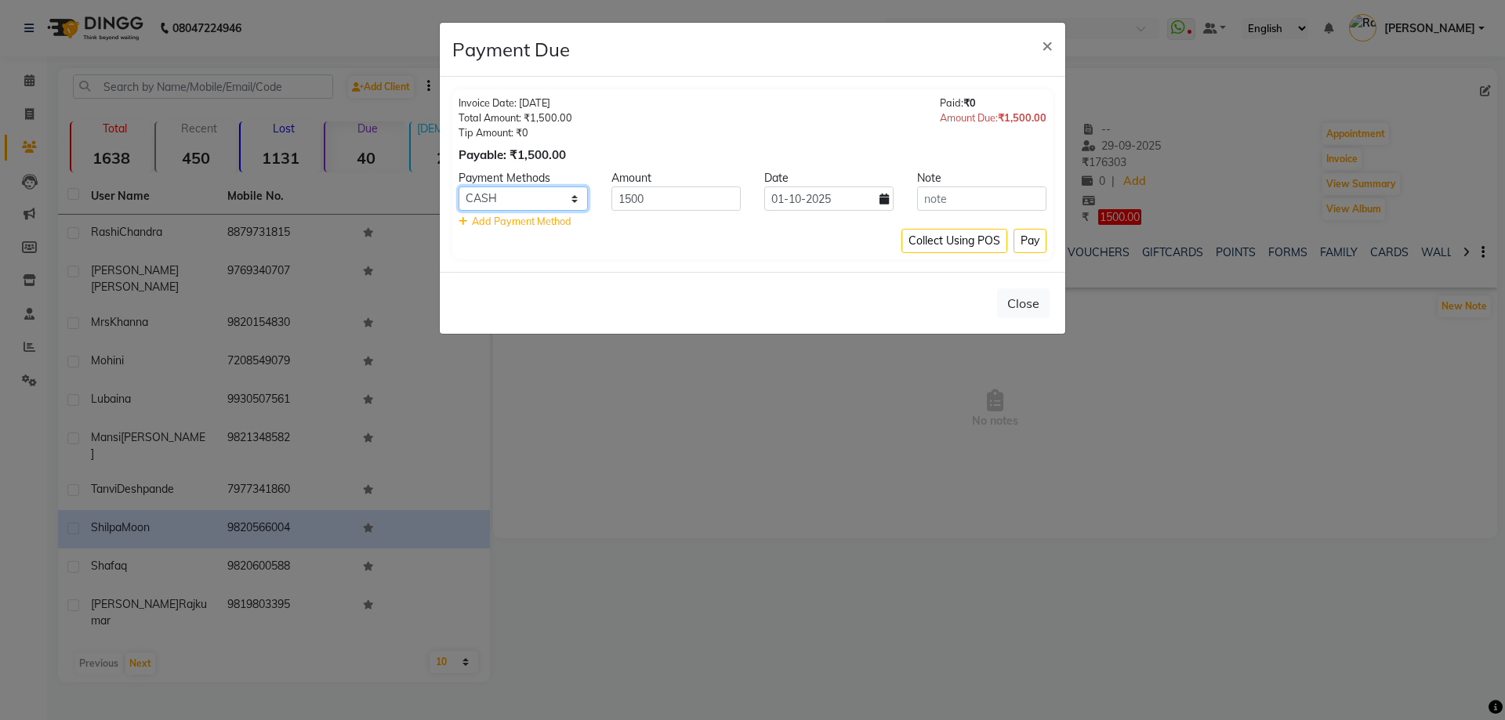
click at [512, 201] on select "UPI GPay CARD CUSTOM ONLINE CASH" at bounding box center [523, 199] width 129 height 24
click at [459, 187] on select "UPI GPay CARD CUSTOM ONLINE CASH" at bounding box center [523, 199] width 129 height 24
click at [1033, 243] on button "Pay" at bounding box center [1030, 241] width 33 height 24
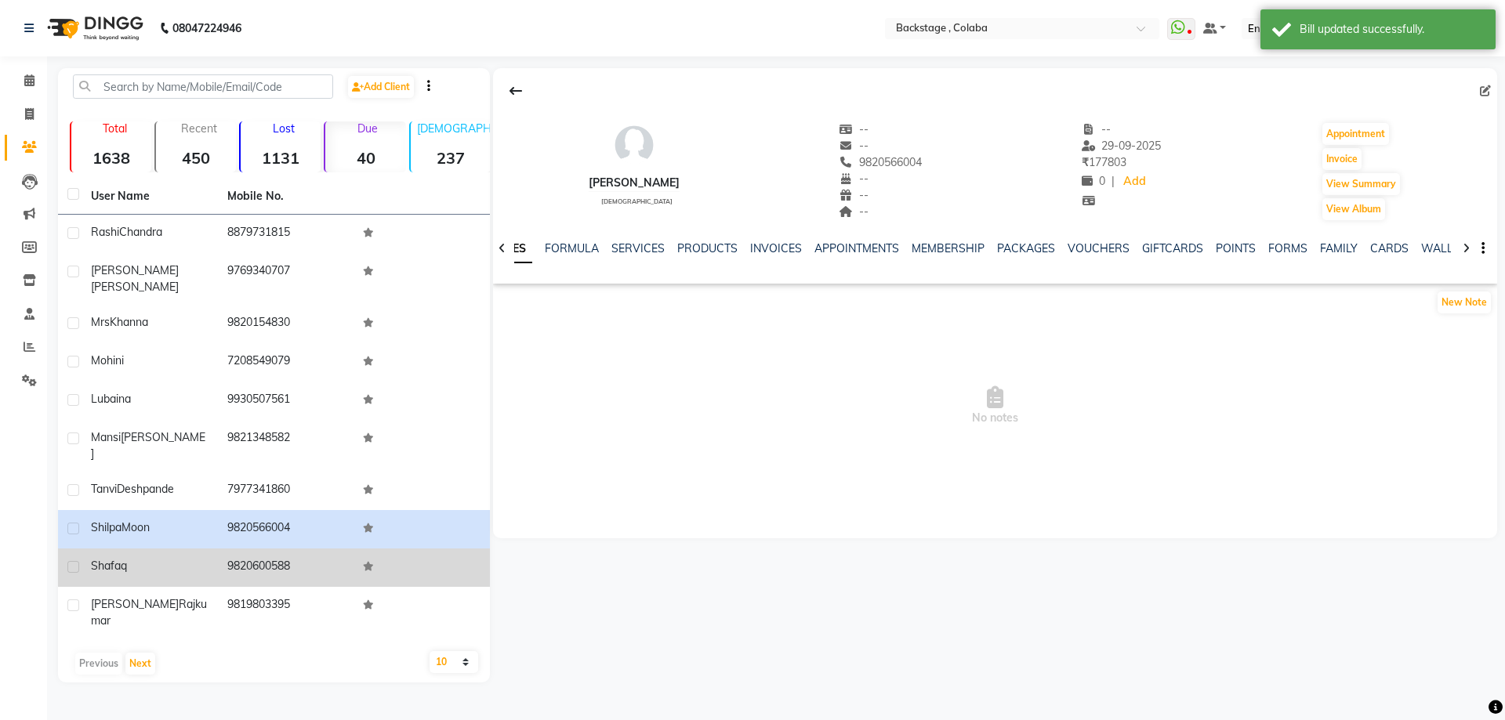
click at [172, 556] on td "Shafaq" at bounding box center [150, 568] width 136 height 38
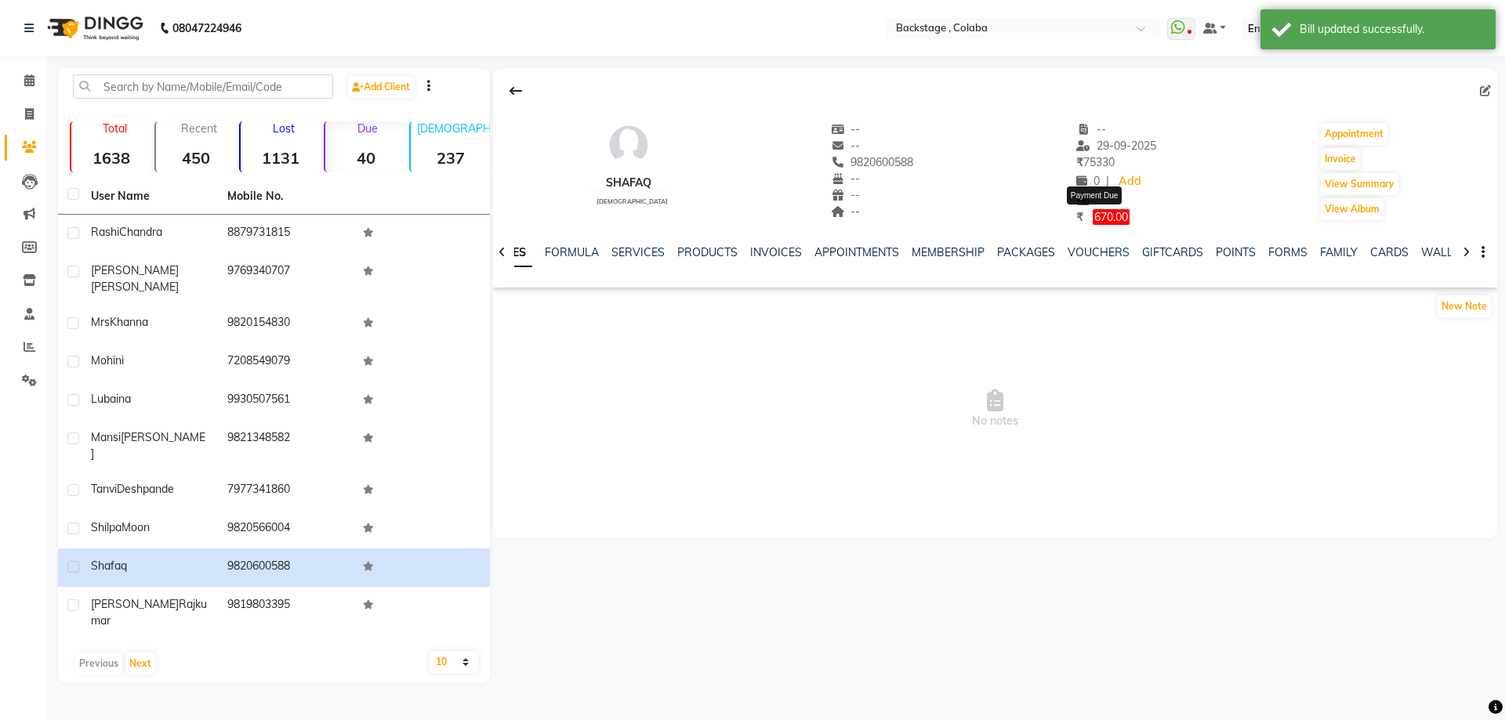
click at [1107, 218] on span "670.00" at bounding box center [1111, 217] width 37 height 16
select select "1"
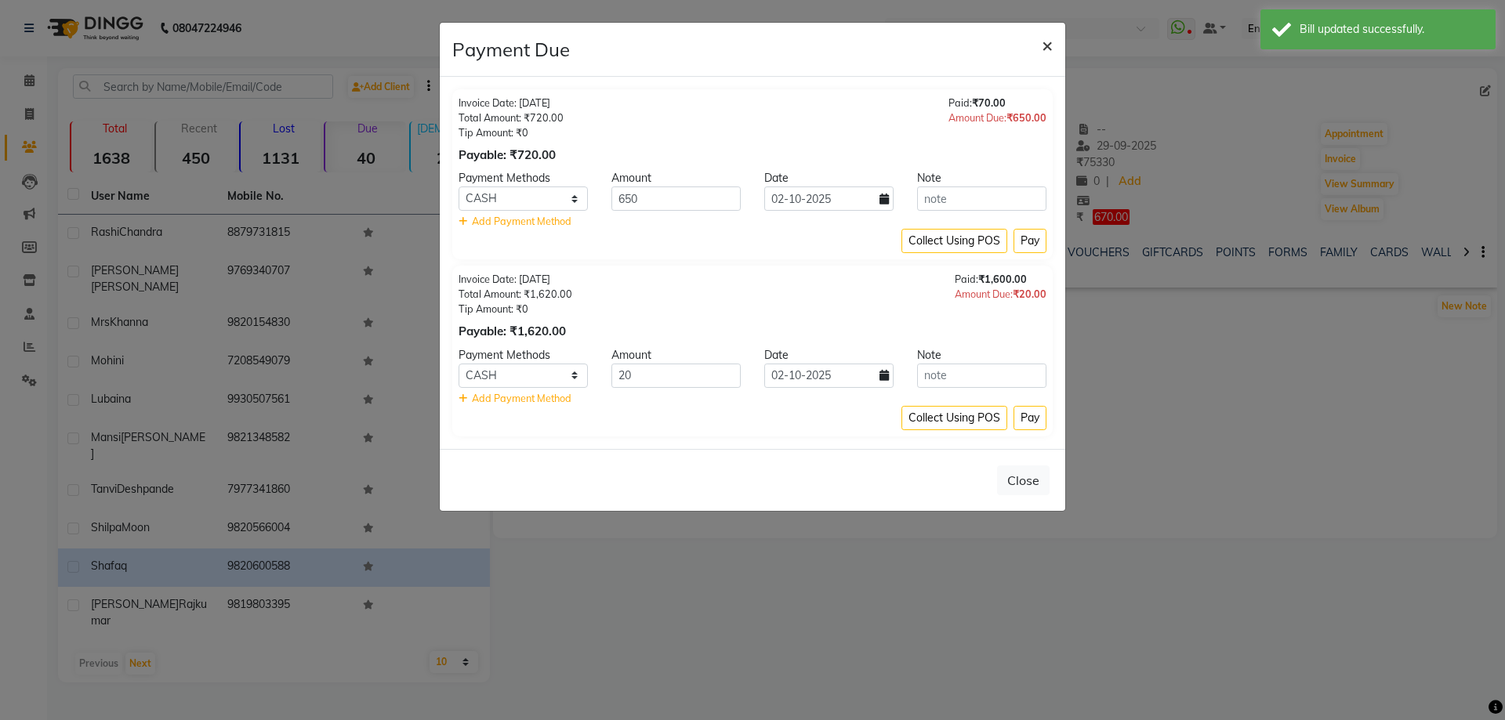
click at [1048, 47] on span "×" at bounding box center [1047, 45] width 11 height 24
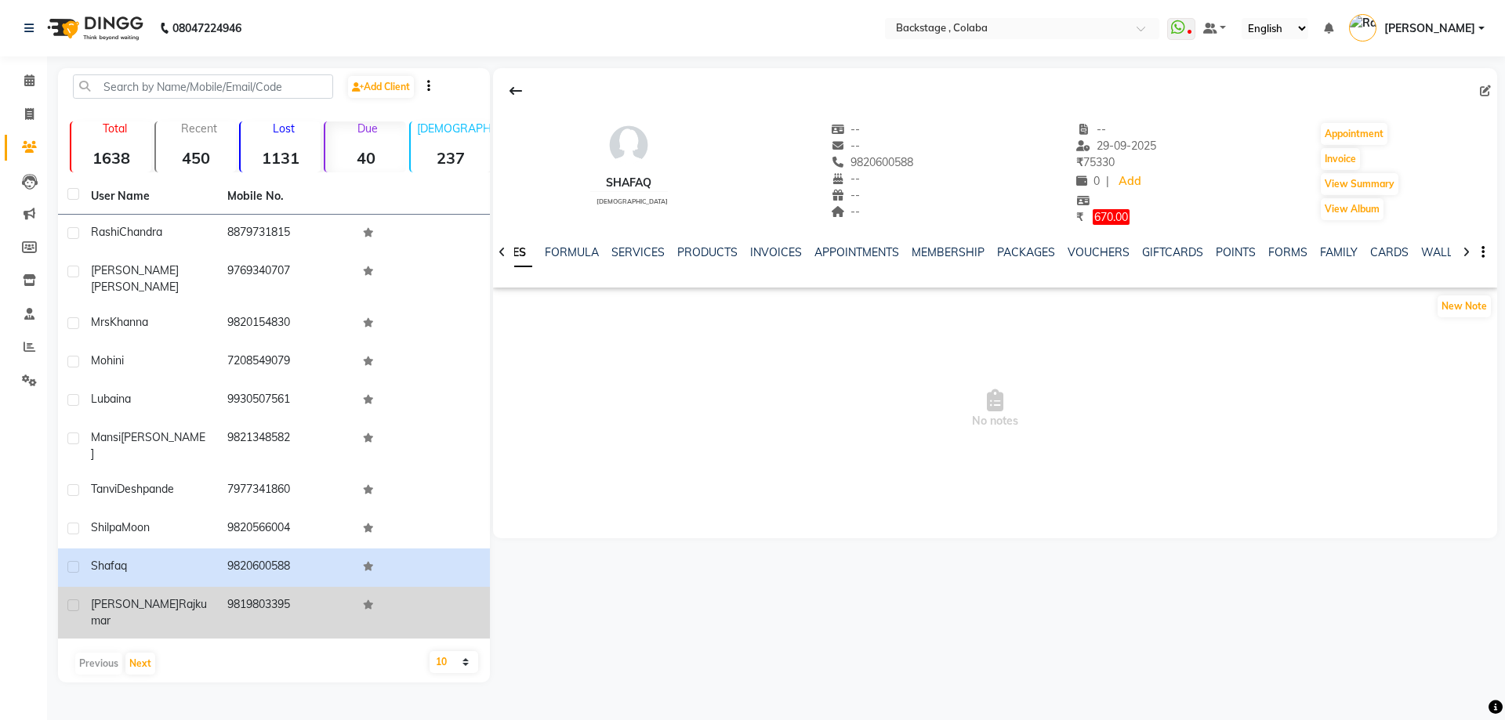
click at [173, 597] on span "Rajkumar" at bounding box center [149, 612] width 116 height 31
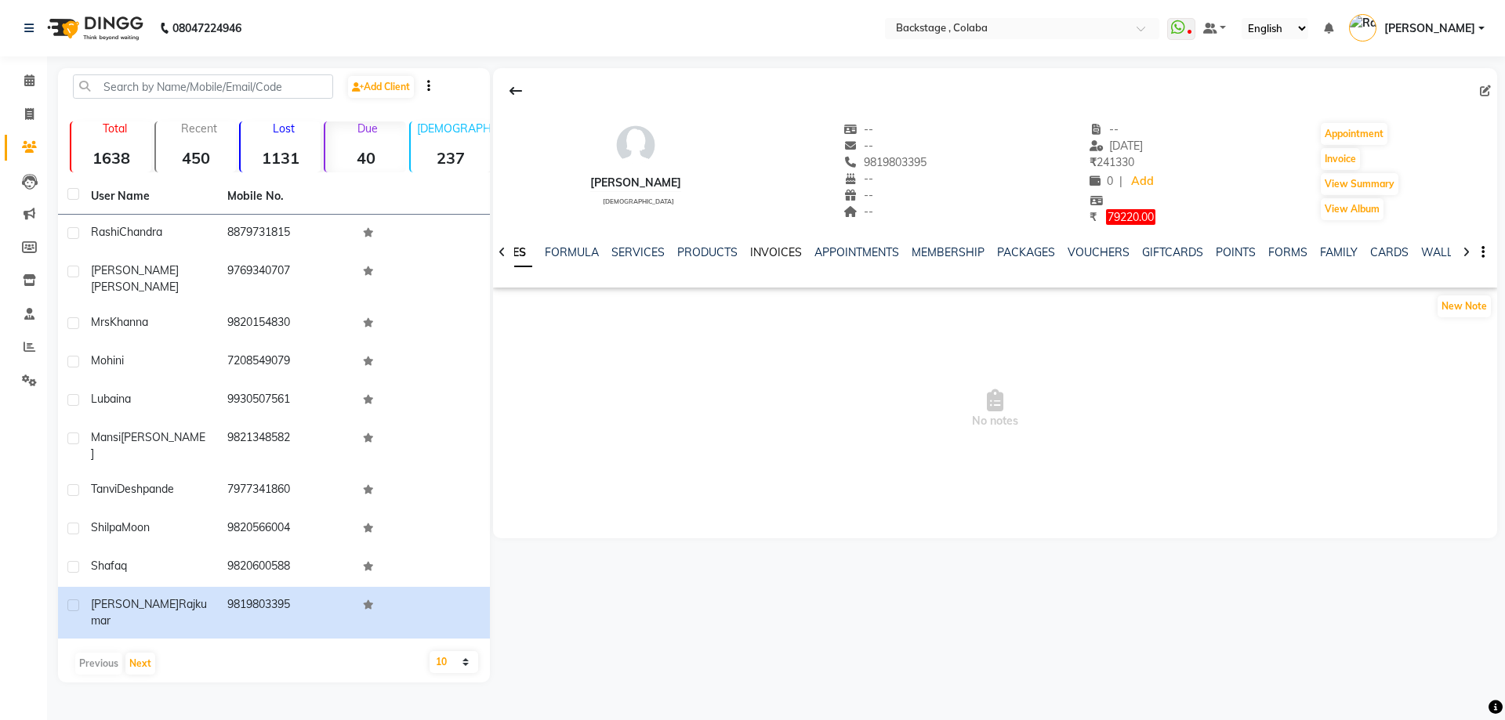
click at [771, 248] on link "INVOICES" at bounding box center [776, 252] width 52 height 14
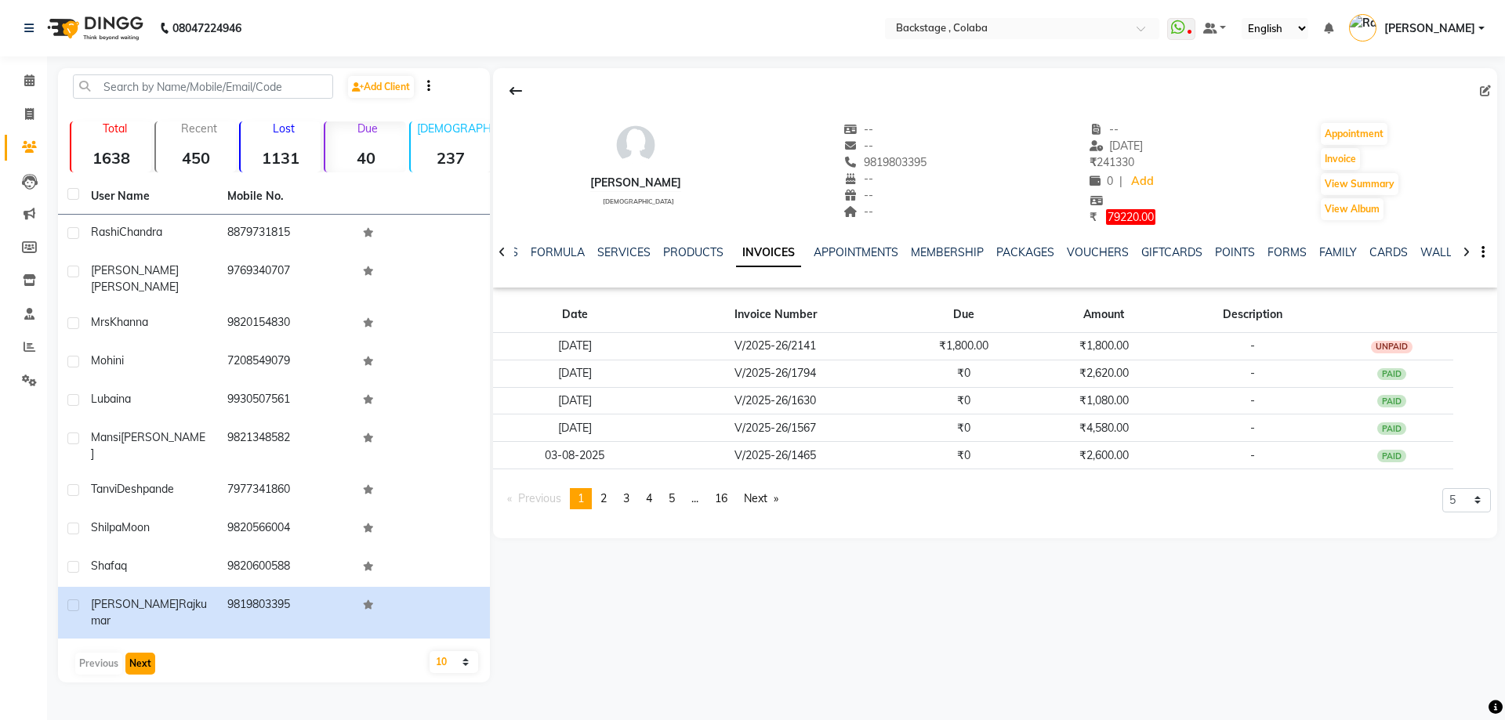
click at [132, 653] on button "Next" at bounding box center [140, 664] width 30 height 22
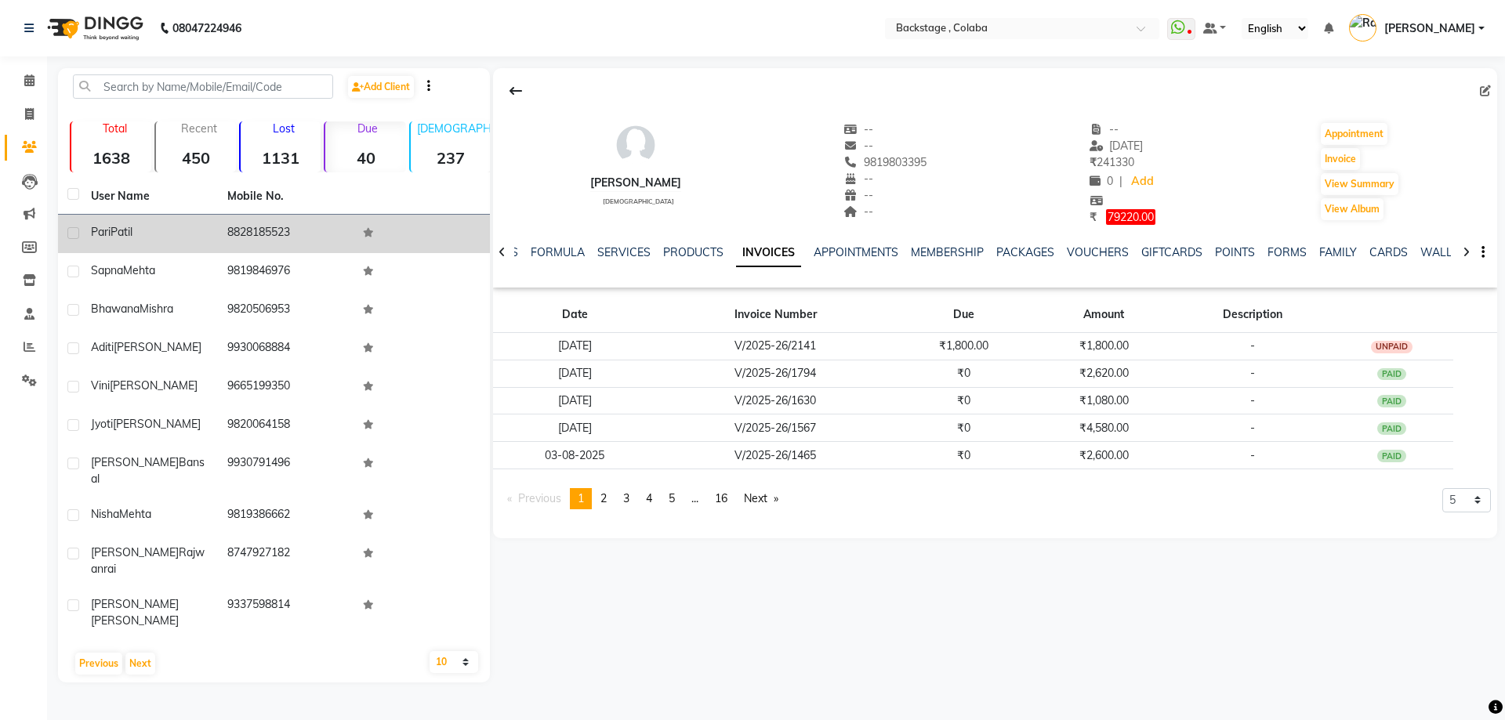
click at [175, 238] on div "Pari Patil" at bounding box center [150, 232] width 118 height 16
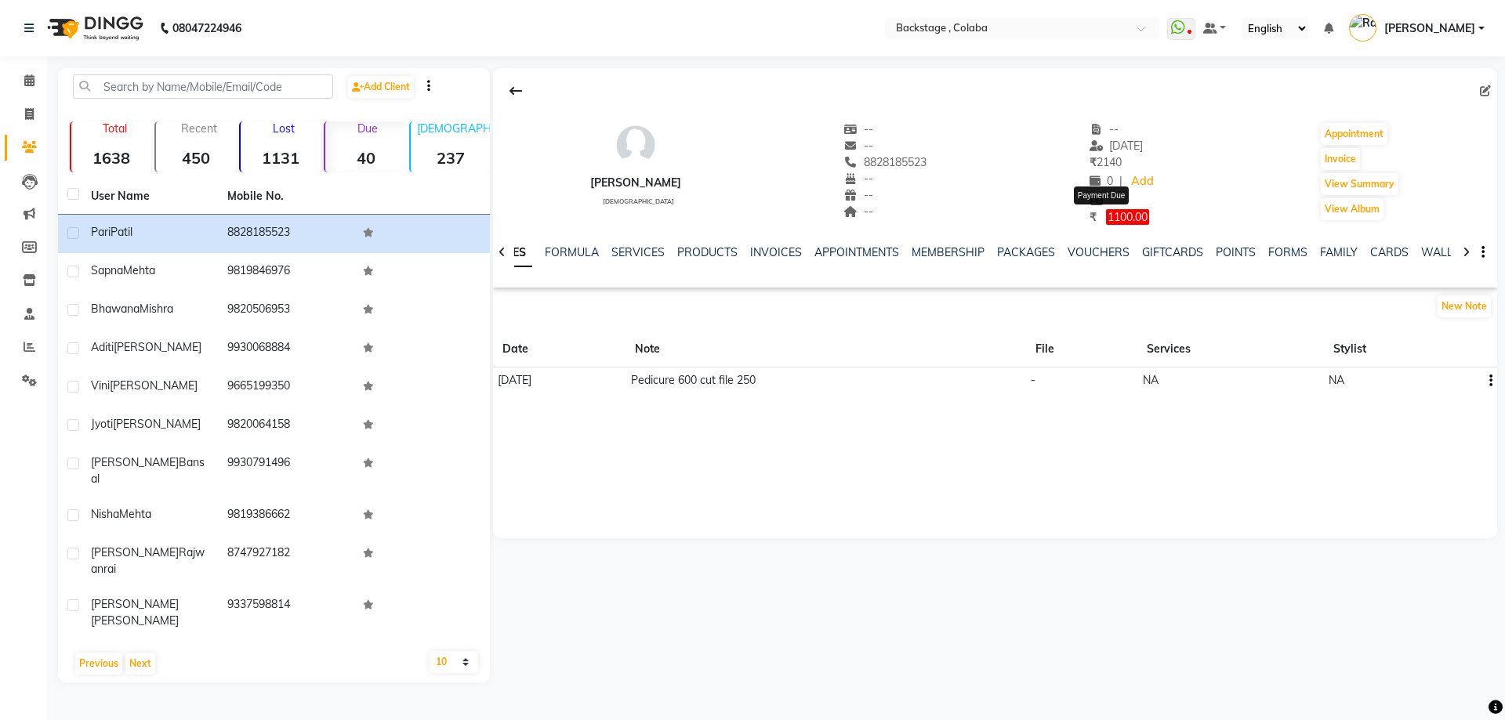
click at [1106, 221] on span "1100.00" at bounding box center [1127, 217] width 43 height 16
select select "1"
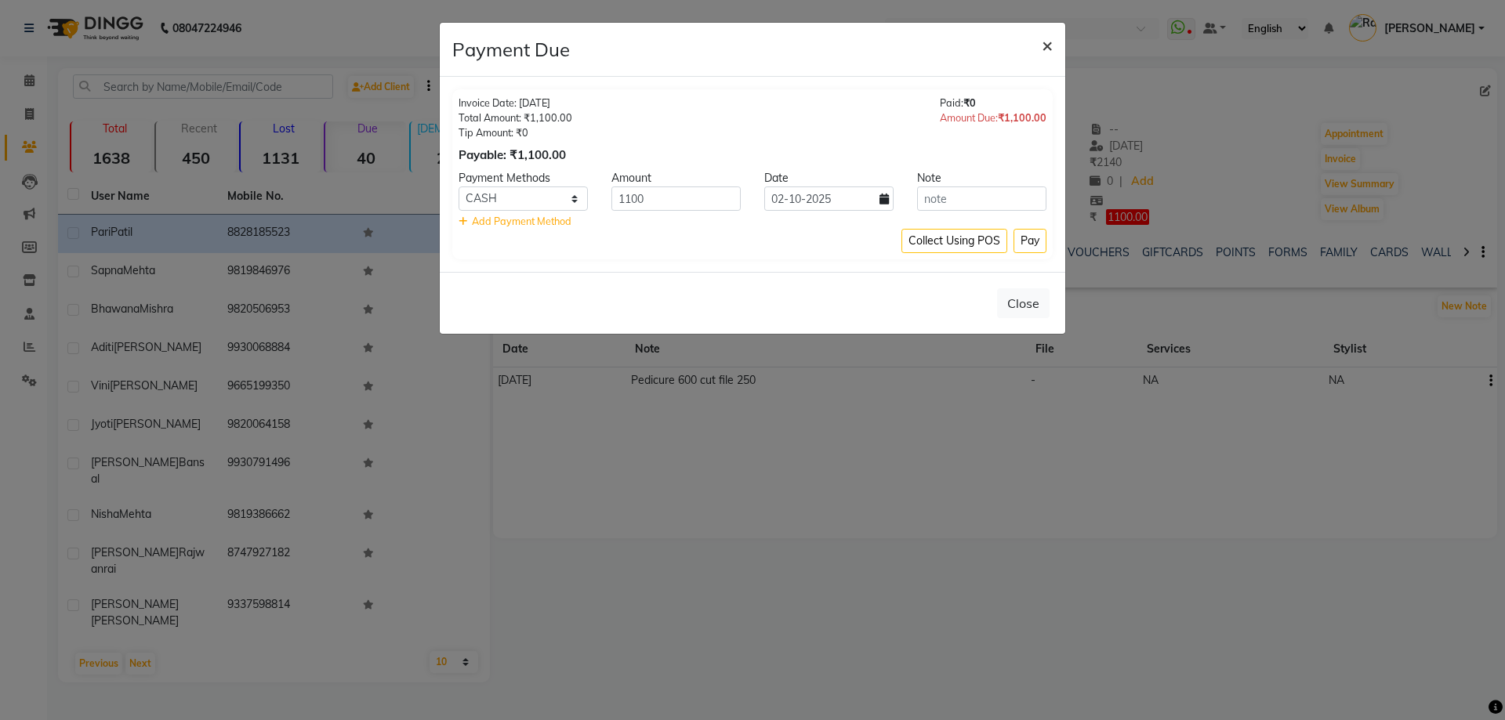
click at [1046, 46] on span "×" at bounding box center [1047, 45] width 11 height 24
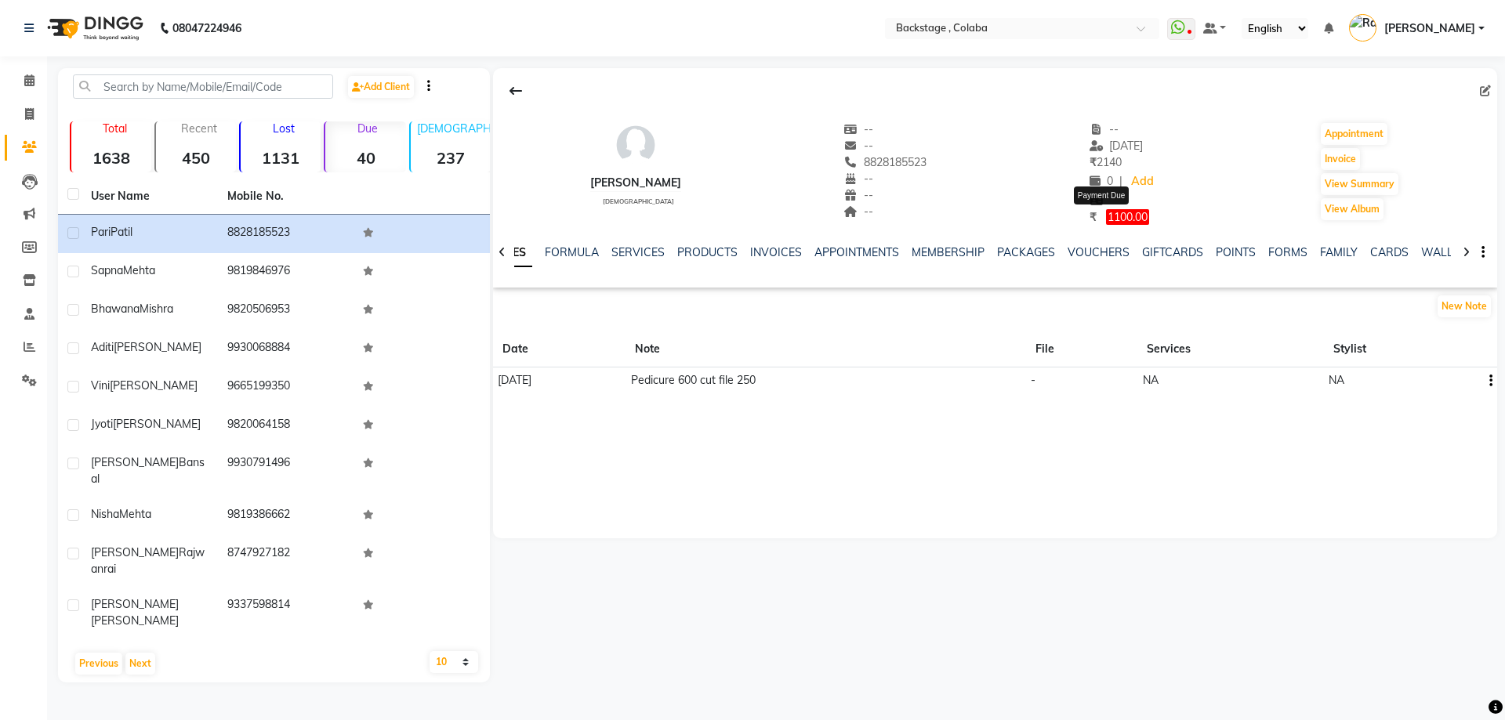
click at [1106, 220] on span "1100.00" at bounding box center [1127, 217] width 43 height 16
select select "1"
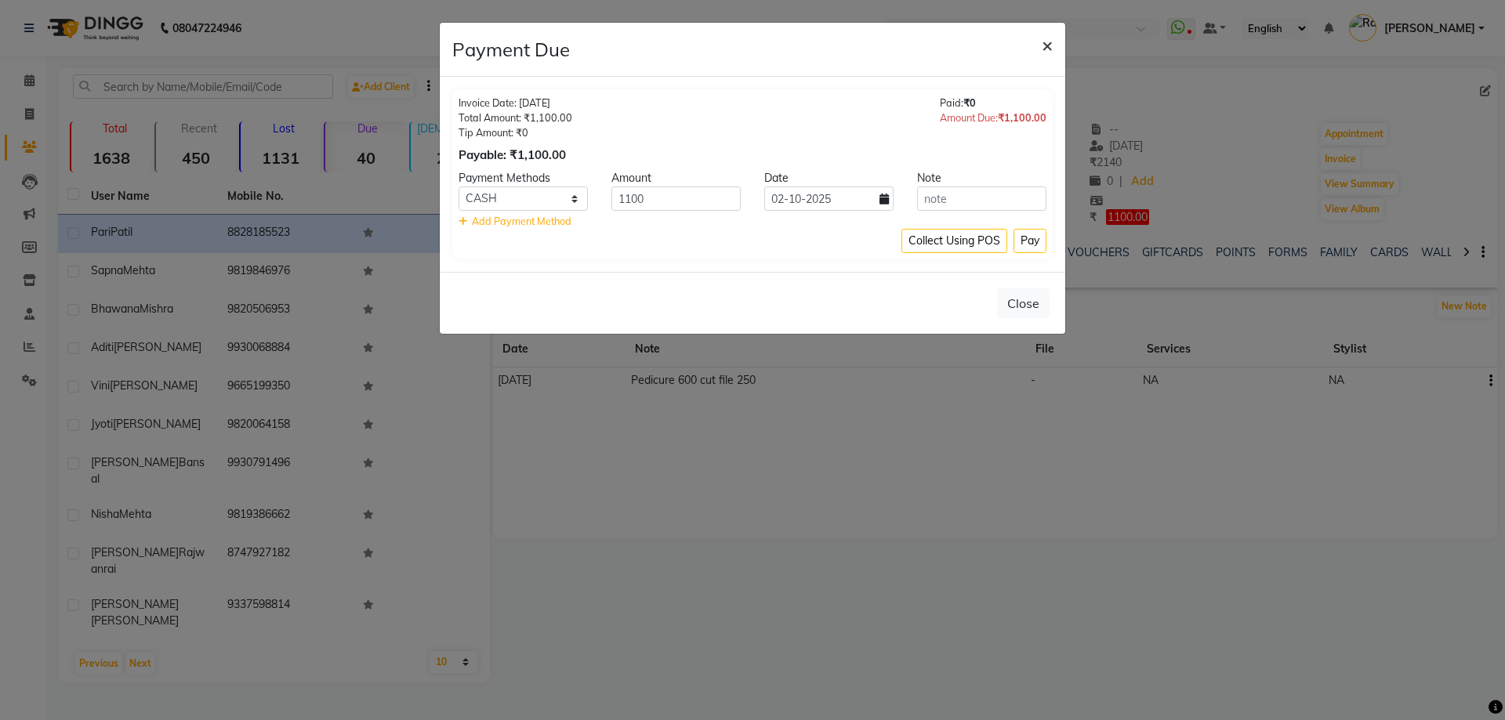
click at [1048, 45] on span "×" at bounding box center [1047, 45] width 11 height 24
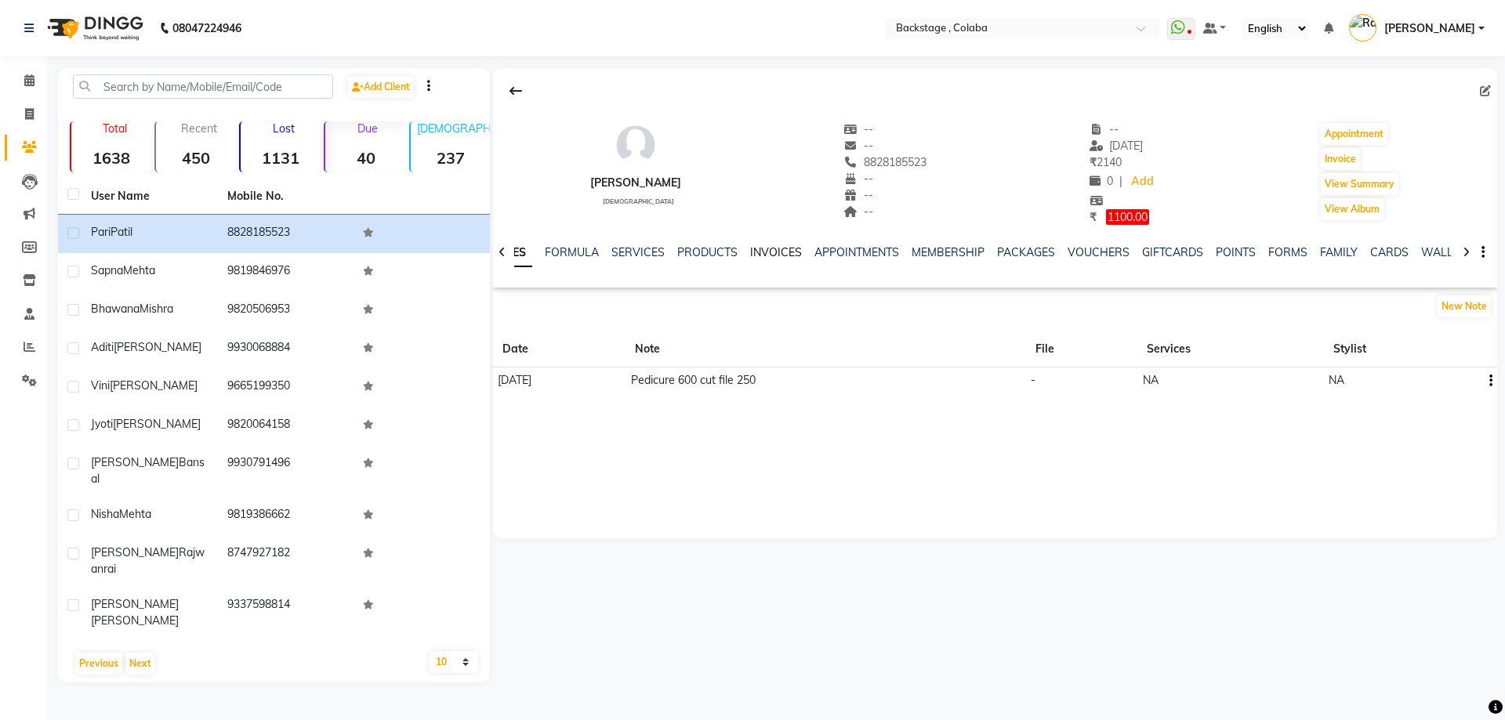
click at [782, 254] on link "INVOICES" at bounding box center [776, 252] width 52 height 14
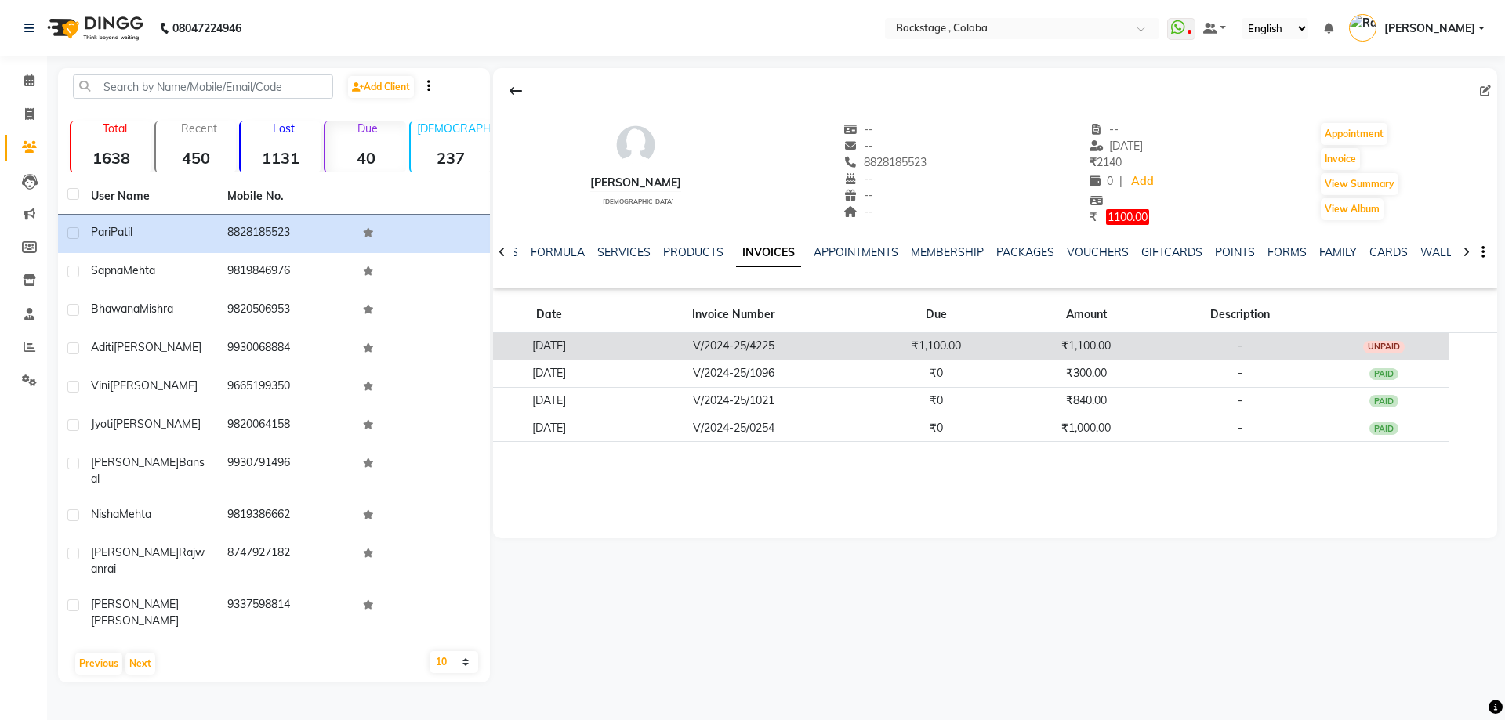
click at [1088, 348] on td "₹1,100.00" at bounding box center [1086, 345] width 151 height 27
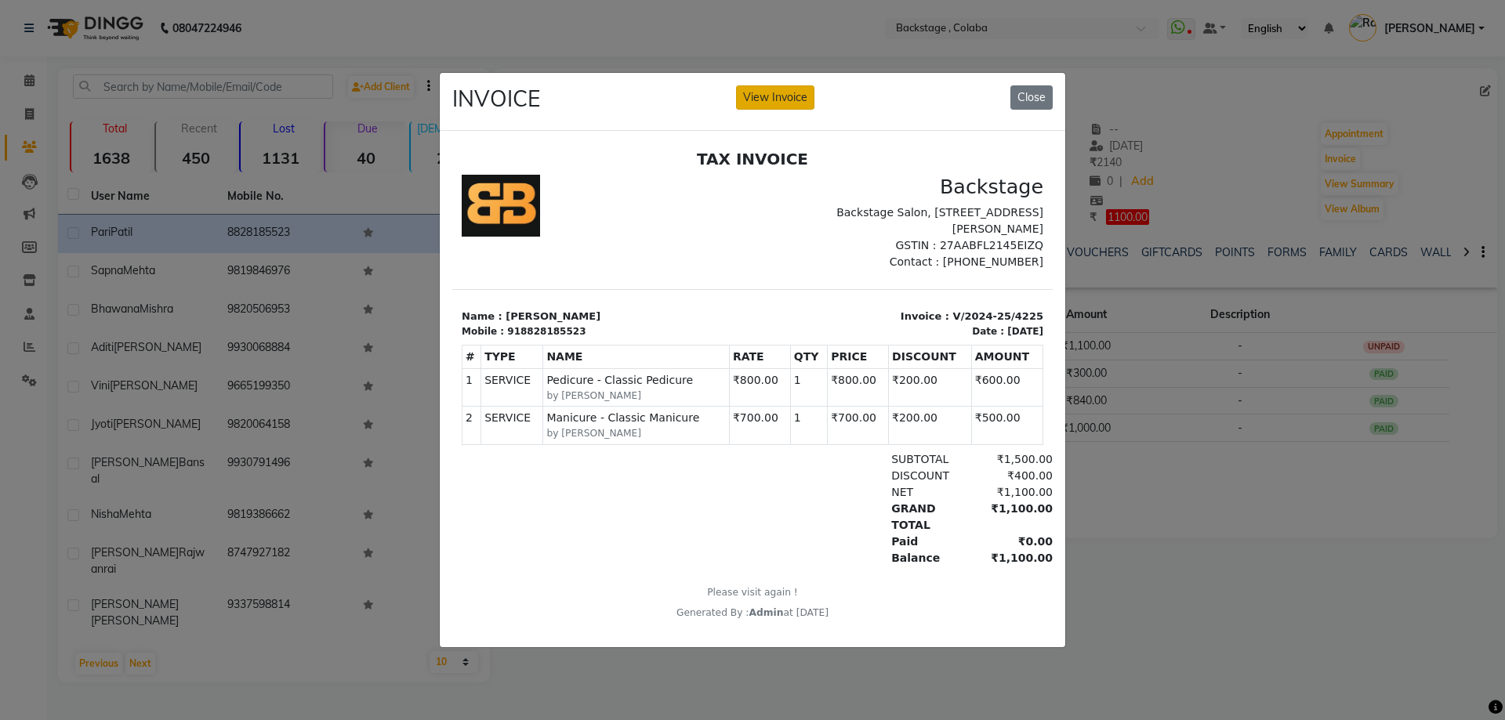
click at [783, 103] on button "View Invoice" at bounding box center [775, 97] width 78 height 24
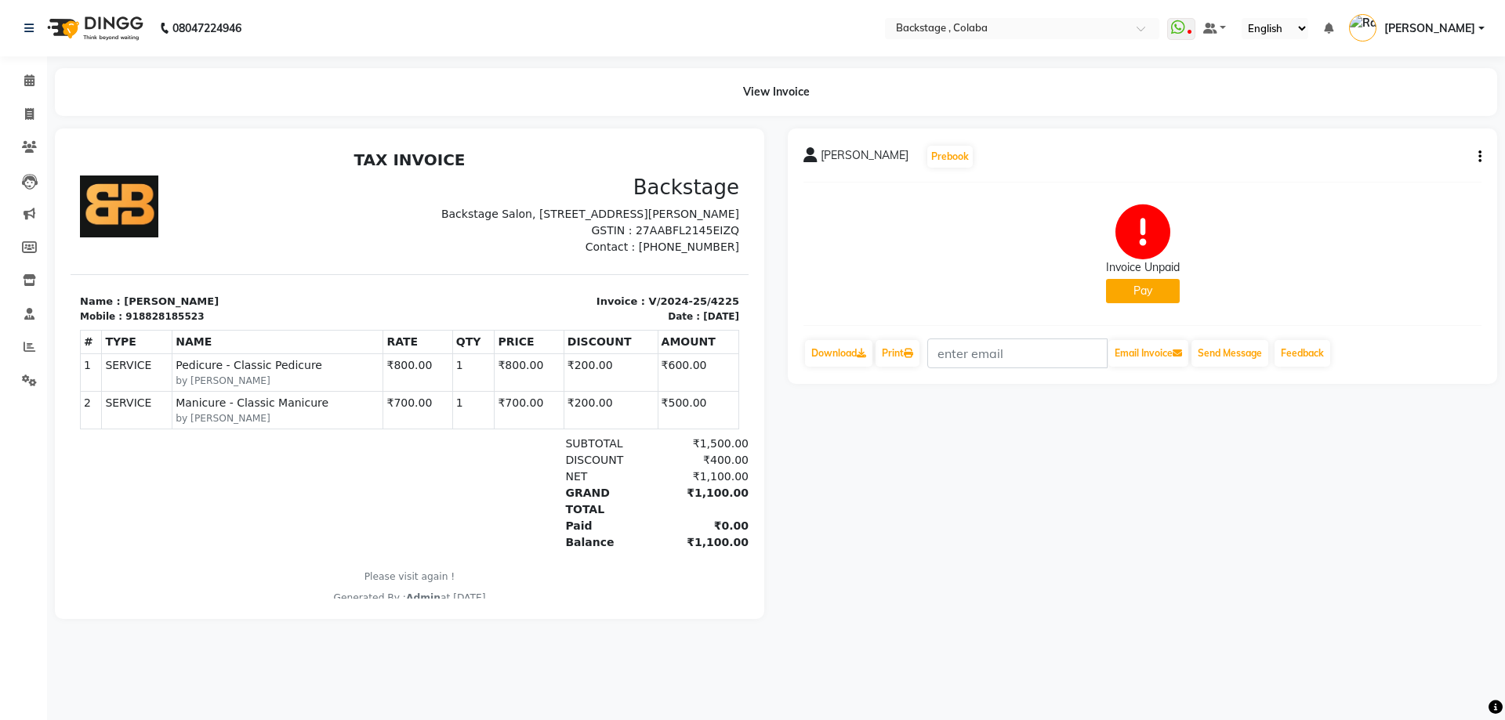
click at [1478, 156] on button "button" at bounding box center [1476, 157] width 9 height 16
click at [1479, 157] on icon "button" at bounding box center [1480, 157] width 3 height 1
click at [1381, 122] on div "Cancel Invoice" at bounding box center [1401, 118] width 107 height 20
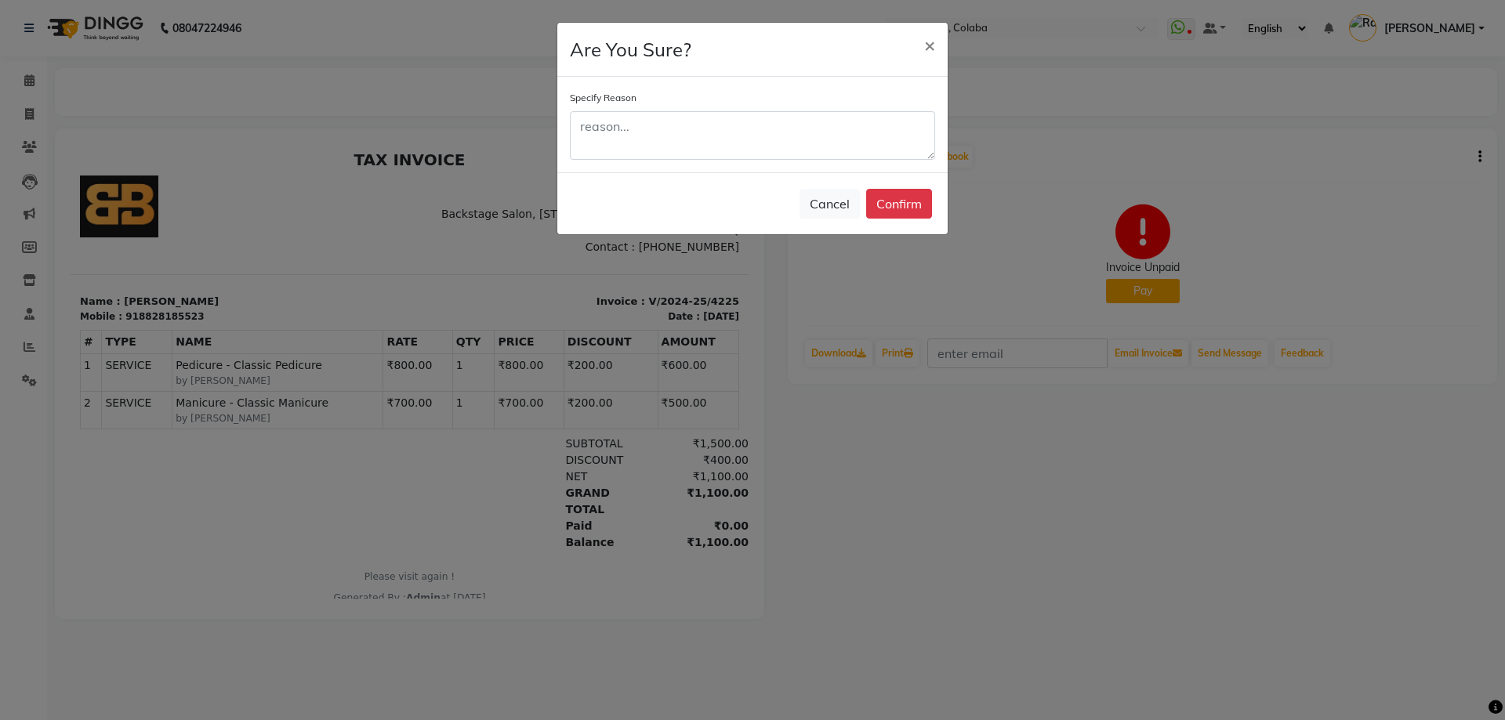
click at [710, 105] on div "Specify Reason" at bounding box center [752, 124] width 365 height 71
click at [705, 116] on textarea at bounding box center [752, 135] width 365 height 49
click at [703, 122] on textarea at bounding box center [752, 135] width 365 height 49
click at [698, 129] on textarea at bounding box center [752, 135] width 365 height 49
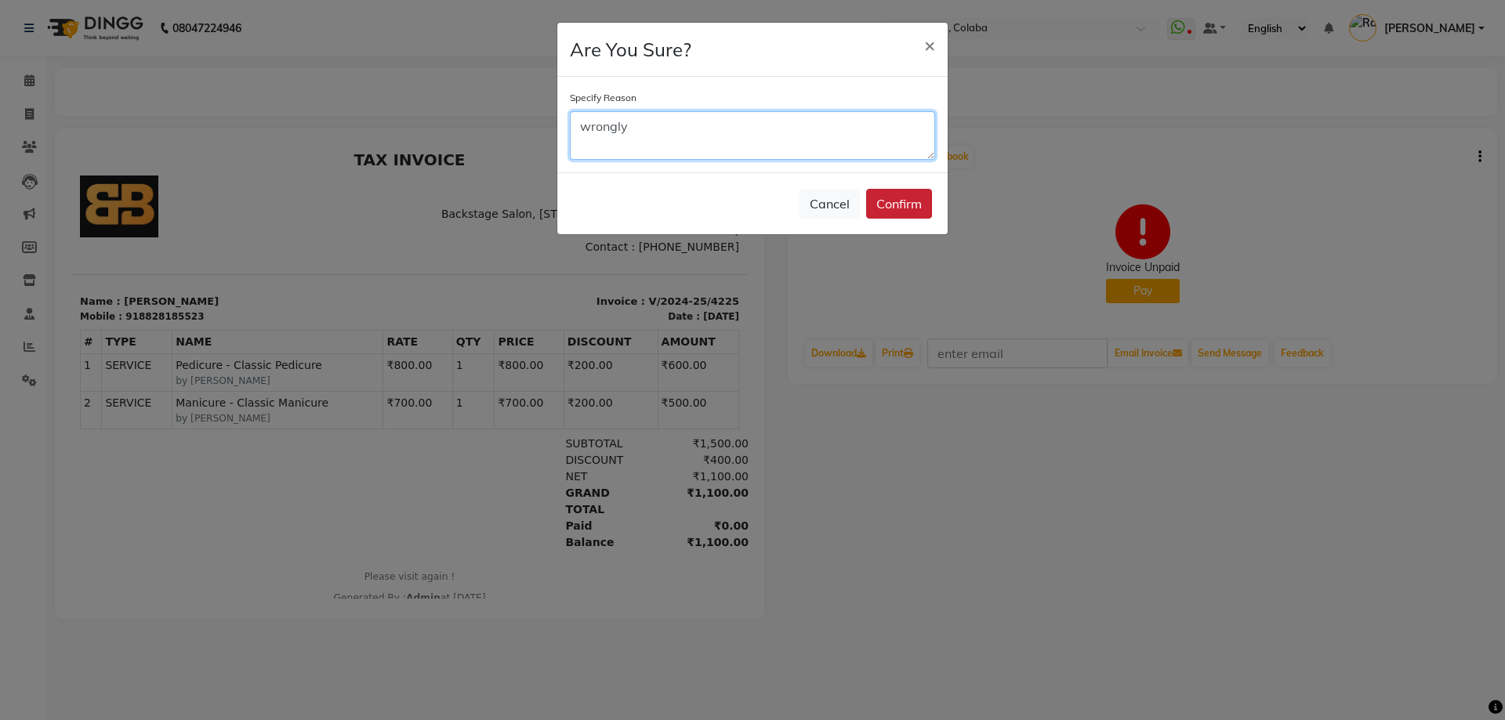
type textarea "wrongly"
click at [889, 198] on button "Confirm" at bounding box center [899, 204] width 66 height 30
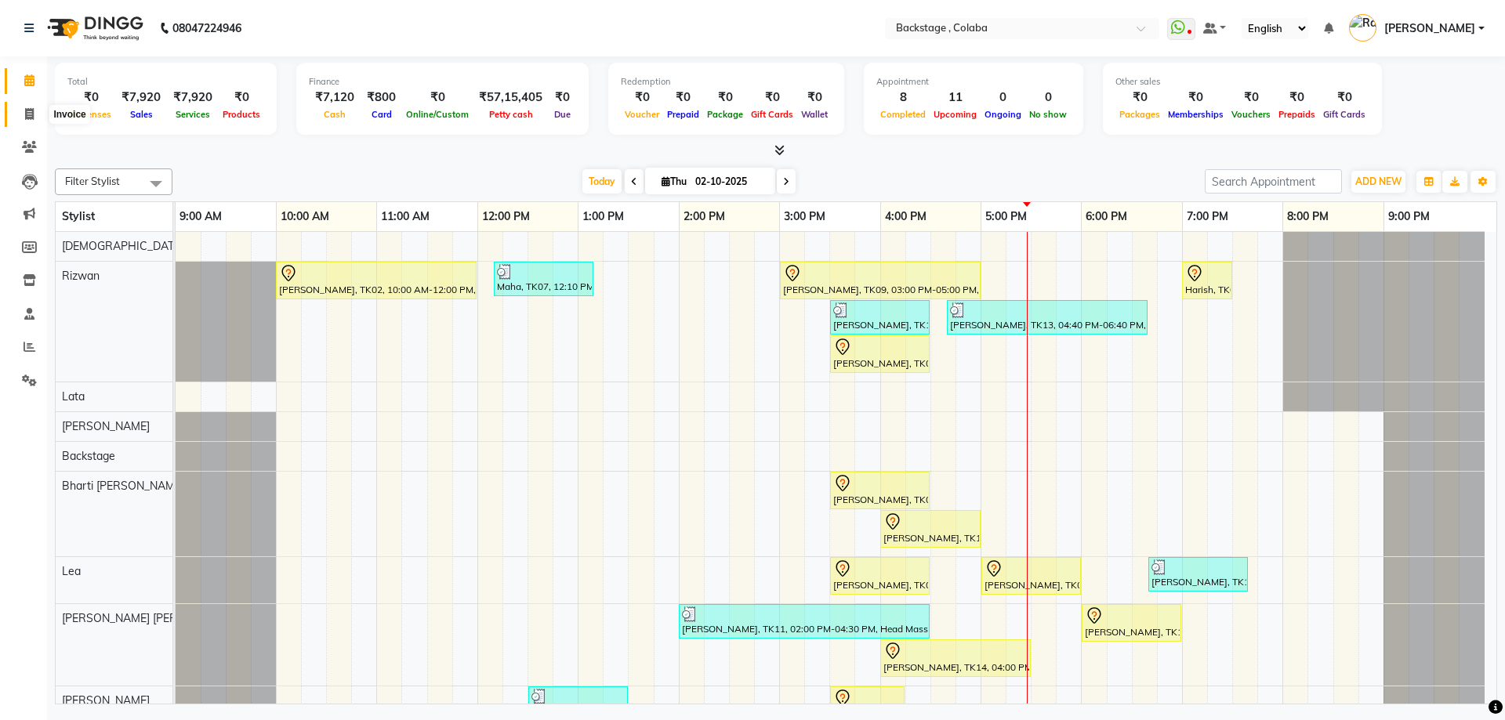
click at [31, 116] on icon at bounding box center [29, 114] width 9 height 12
select select "service"
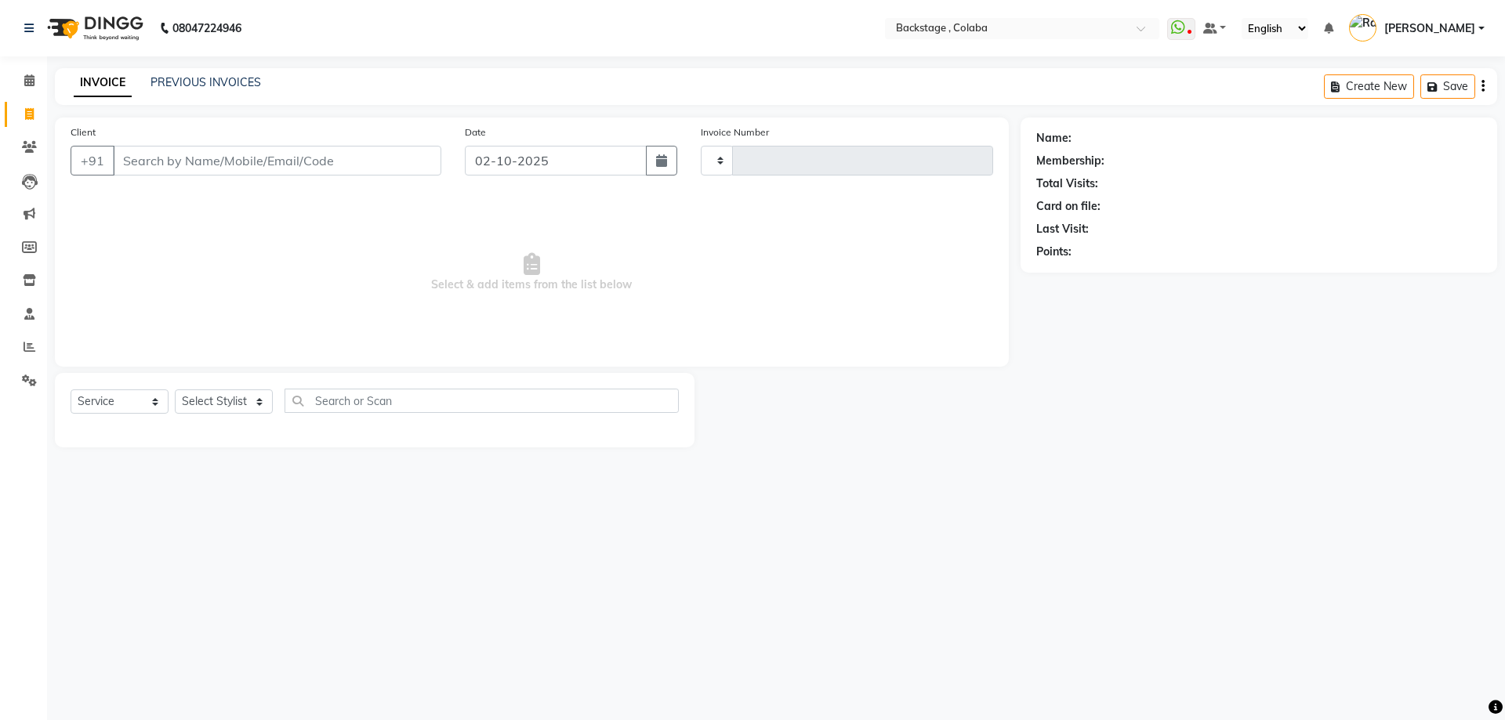
type input "2257"
select select "5451"
click at [28, 149] on icon at bounding box center [29, 147] width 15 height 12
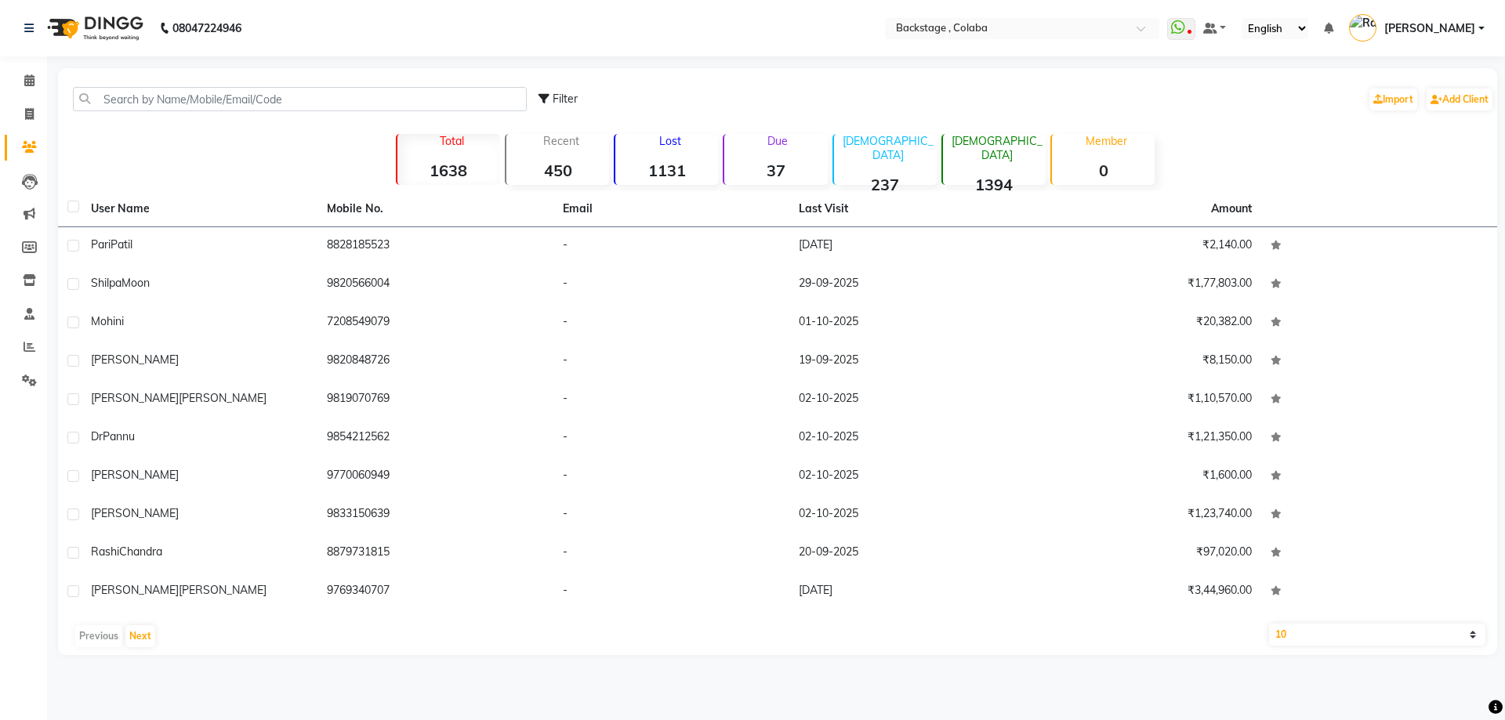
click at [757, 153] on div "Due 37" at bounding box center [775, 159] width 104 height 51
click at [768, 153] on div "Due 37" at bounding box center [775, 159] width 104 height 51
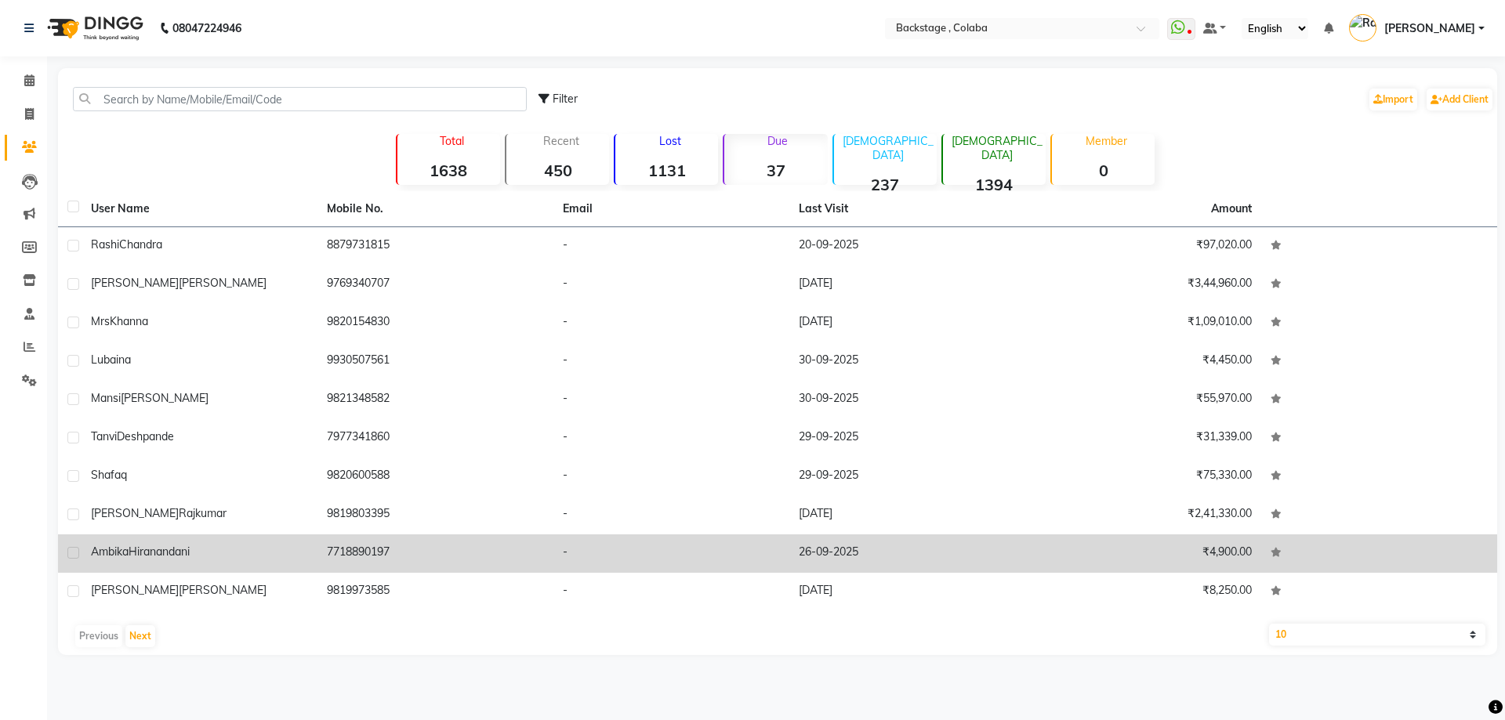
click at [144, 550] on span "Hiranandani" at bounding box center [159, 552] width 61 height 14
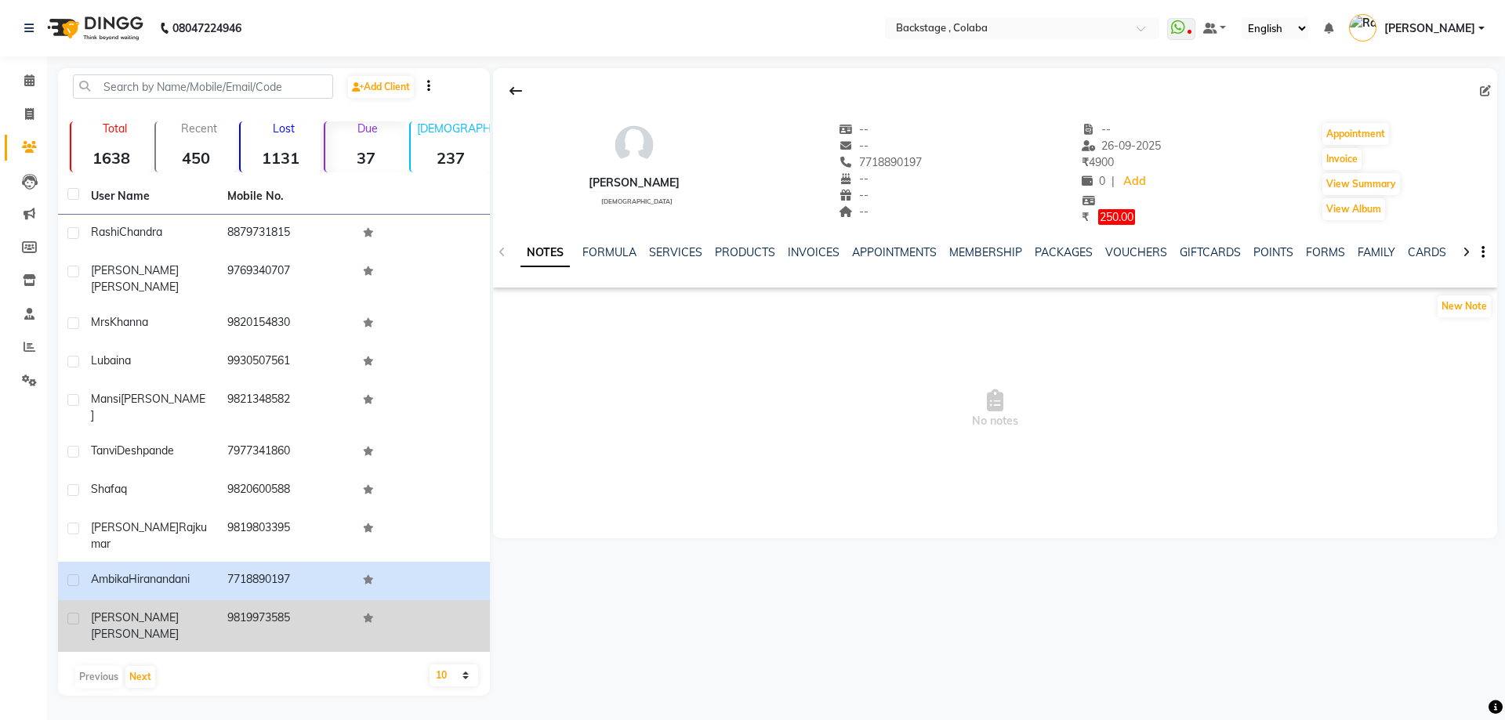
click at [136, 601] on td "[PERSON_NAME]" at bounding box center [150, 627] width 136 height 52
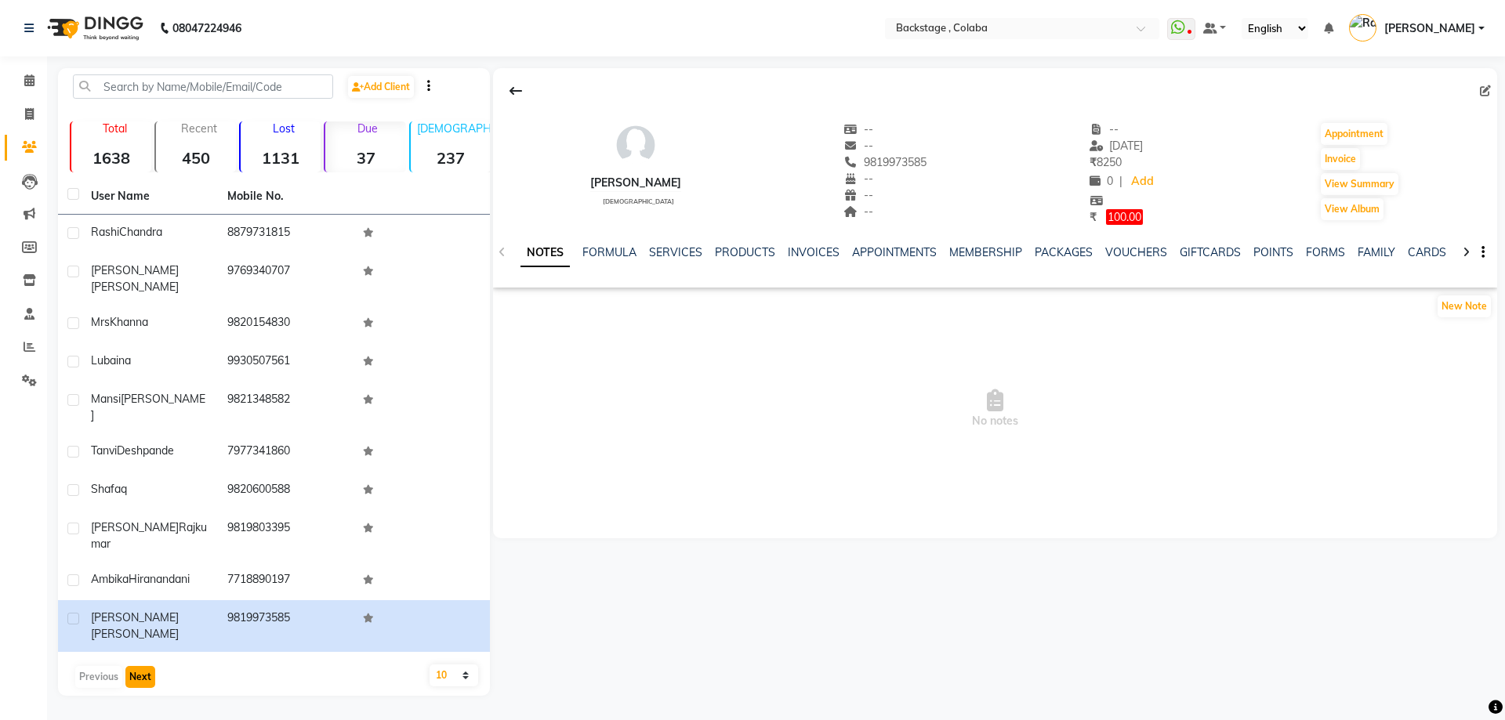
click at [153, 666] on button "Next" at bounding box center [140, 677] width 30 height 22
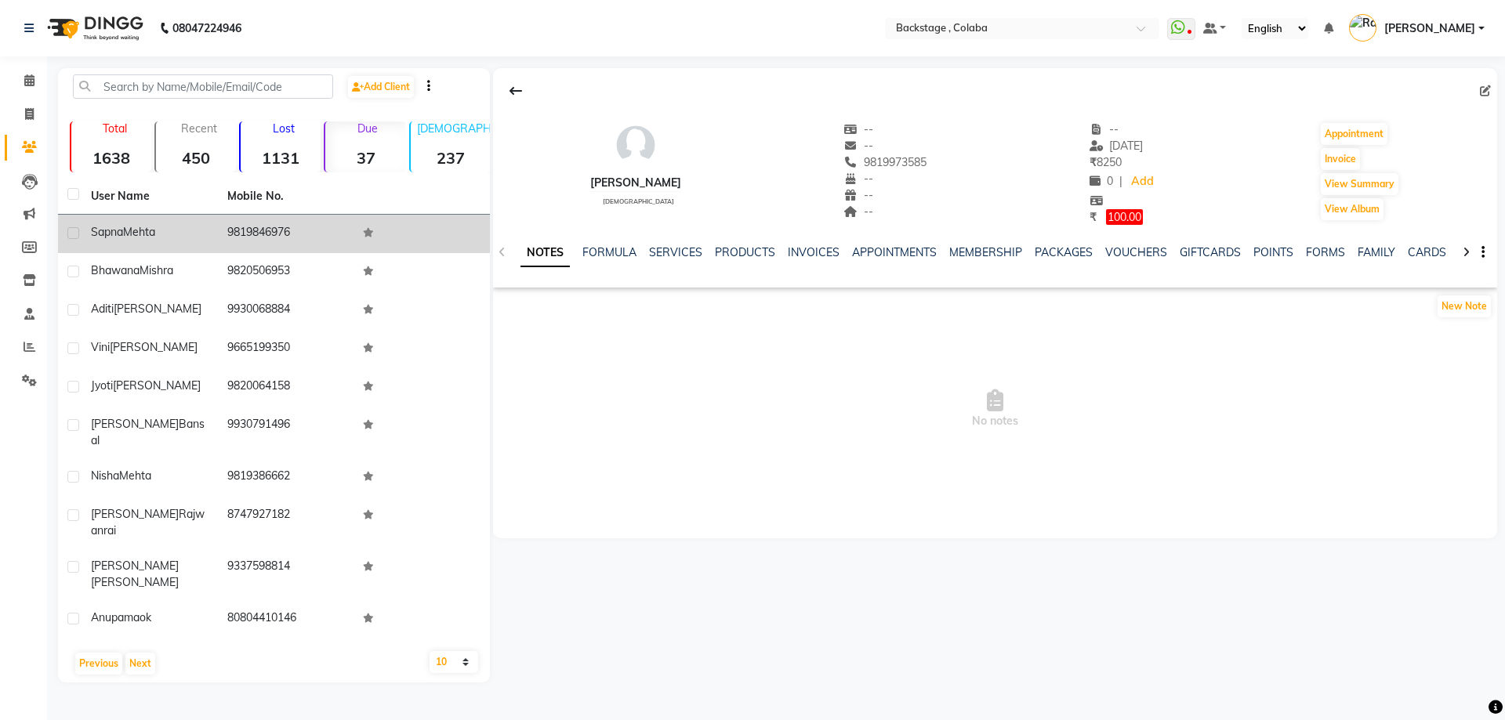
click at [179, 228] on div "[PERSON_NAME]" at bounding box center [150, 232] width 118 height 16
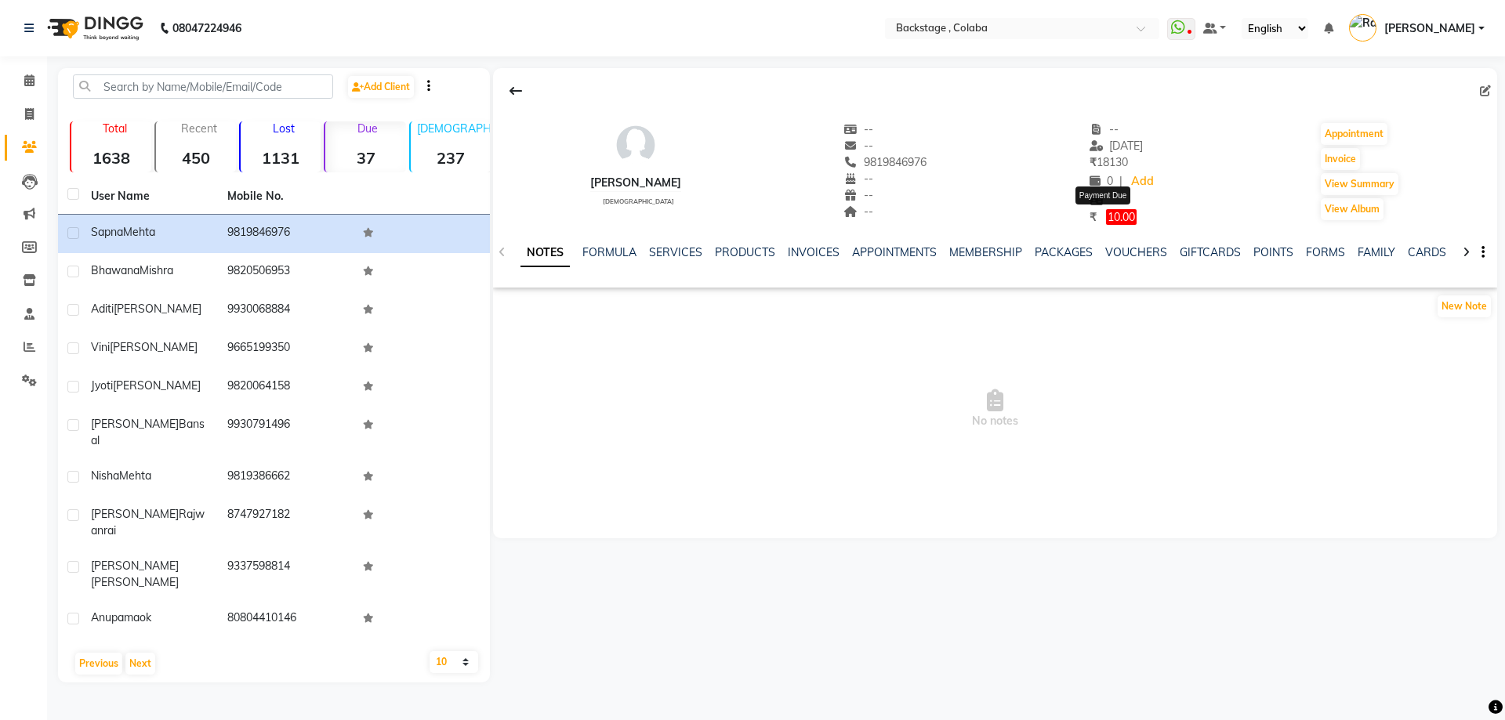
click at [1117, 216] on span "10.00" at bounding box center [1121, 217] width 31 height 16
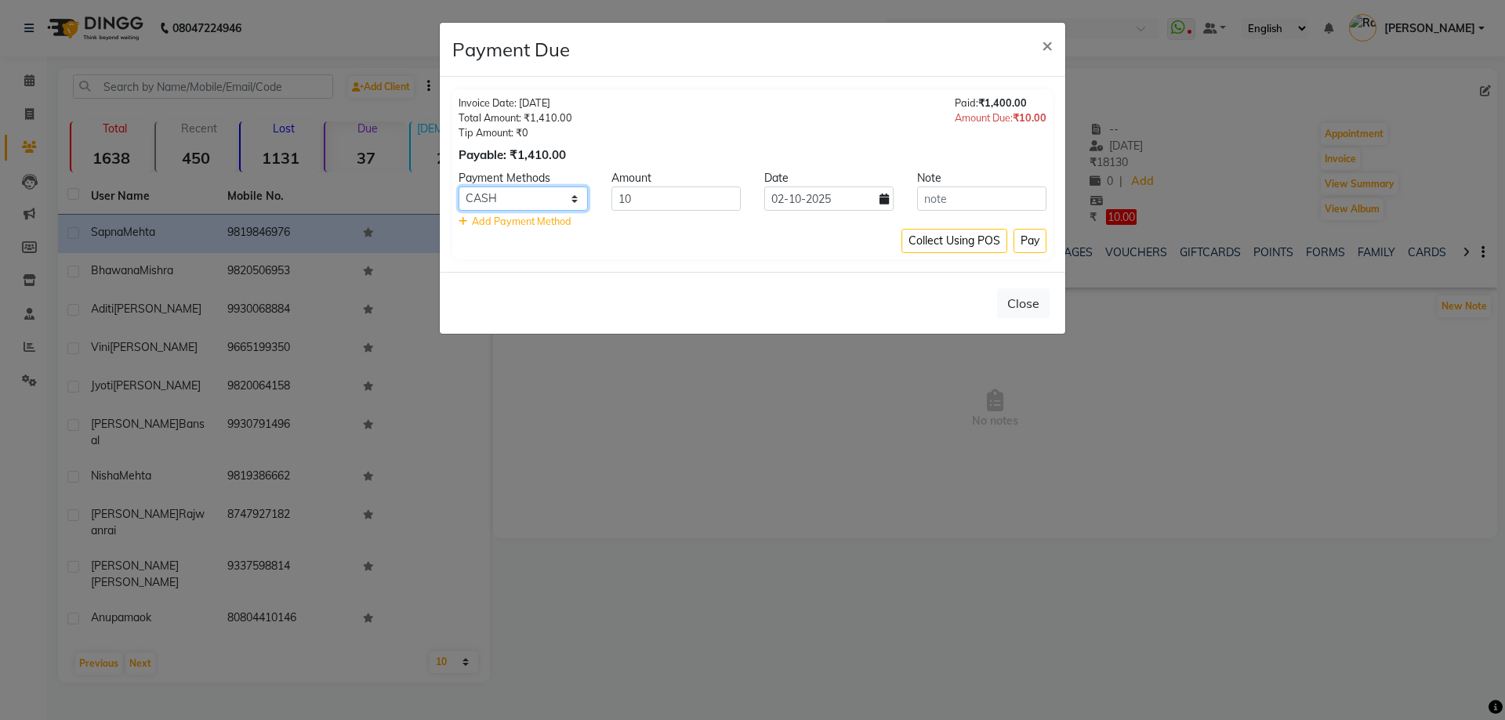
drag, startPoint x: 513, startPoint y: 201, endPoint x: 515, endPoint y: 211, distance: 10.5
click at [515, 211] on select "UPI GPay CARD CUSTOM ONLINE CASH" at bounding box center [523, 199] width 129 height 24
click at [459, 187] on select "UPI GPay CARD CUSTOM ONLINE CASH" at bounding box center [523, 199] width 129 height 24
click at [539, 201] on select "UPI GPay CARD CUSTOM ONLINE CASH" at bounding box center [523, 199] width 129 height 24
select select "1"
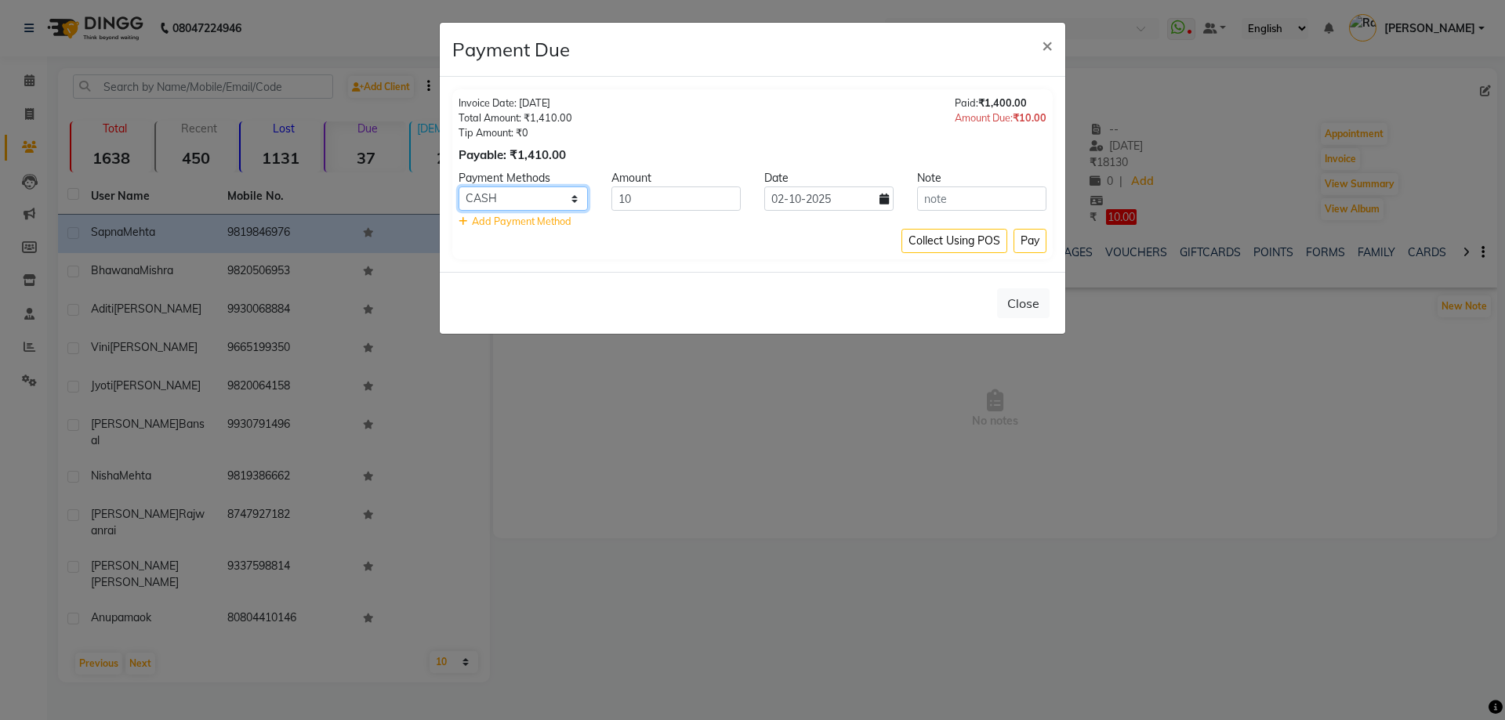
click at [459, 187] on select "UPI GPay CARD CUSTOM ONLINE CASH" at bounding box center [523, 199] width 129 height 24
click at [1031, 249] on button "Pay" at bounding box center [1030, 241] width 33 height 24
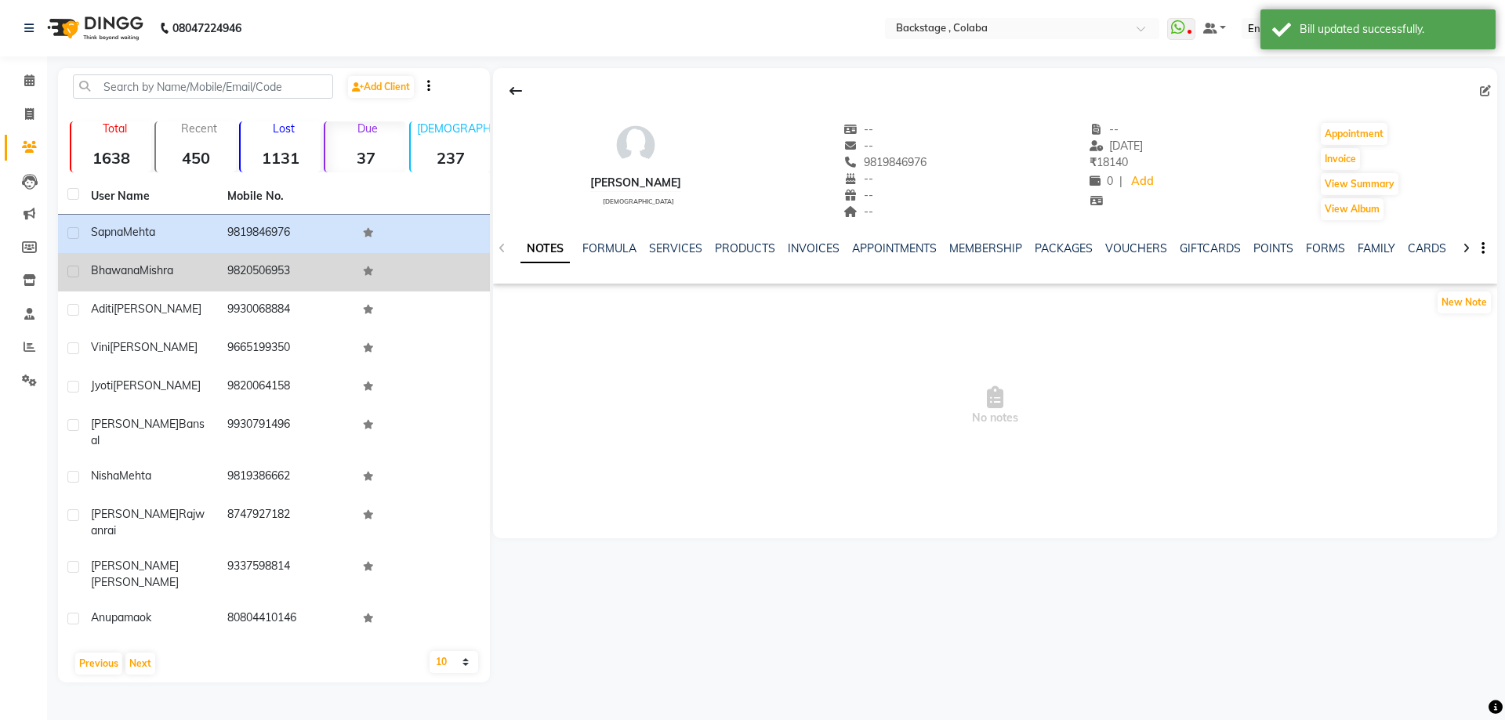
click at [196, 272] on div "[PERSON_NAME]" at bounding box center [150, 271] width 118 height 16
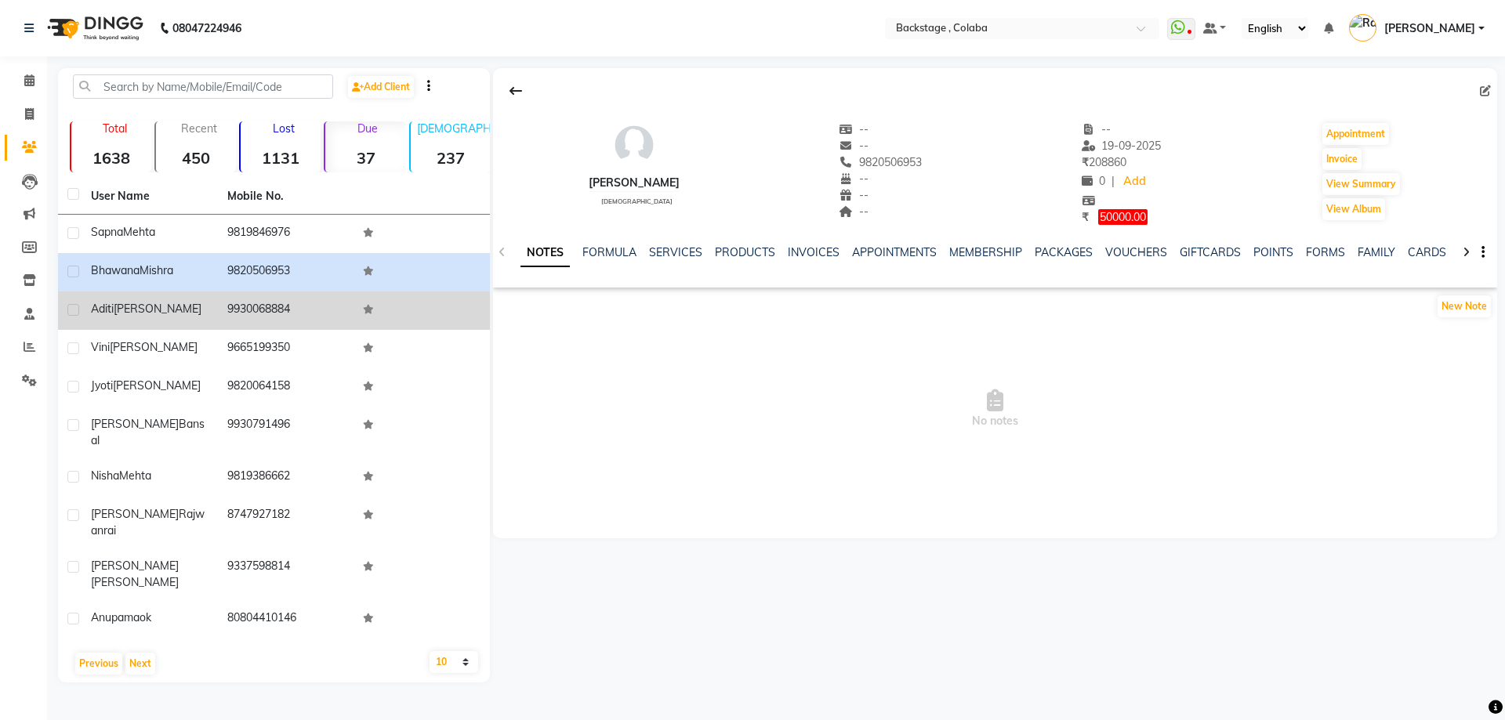
click at [118, 304] on span "[PERSON_NAME]" at bounding box center [158, 309] width 88 height 14
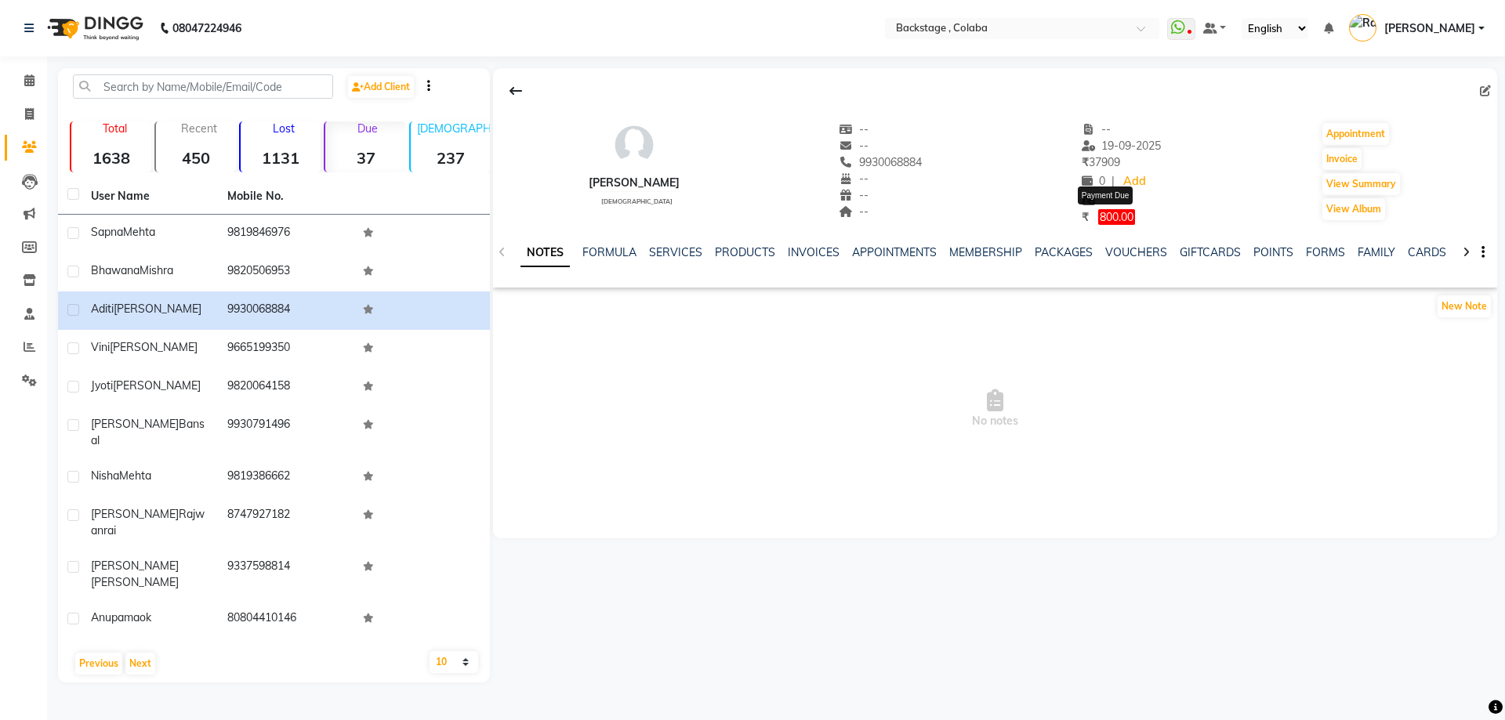
click at [1098, 216] on span "800.00" at bounding box center [1116, 217] width 37 height 16
select select "1"
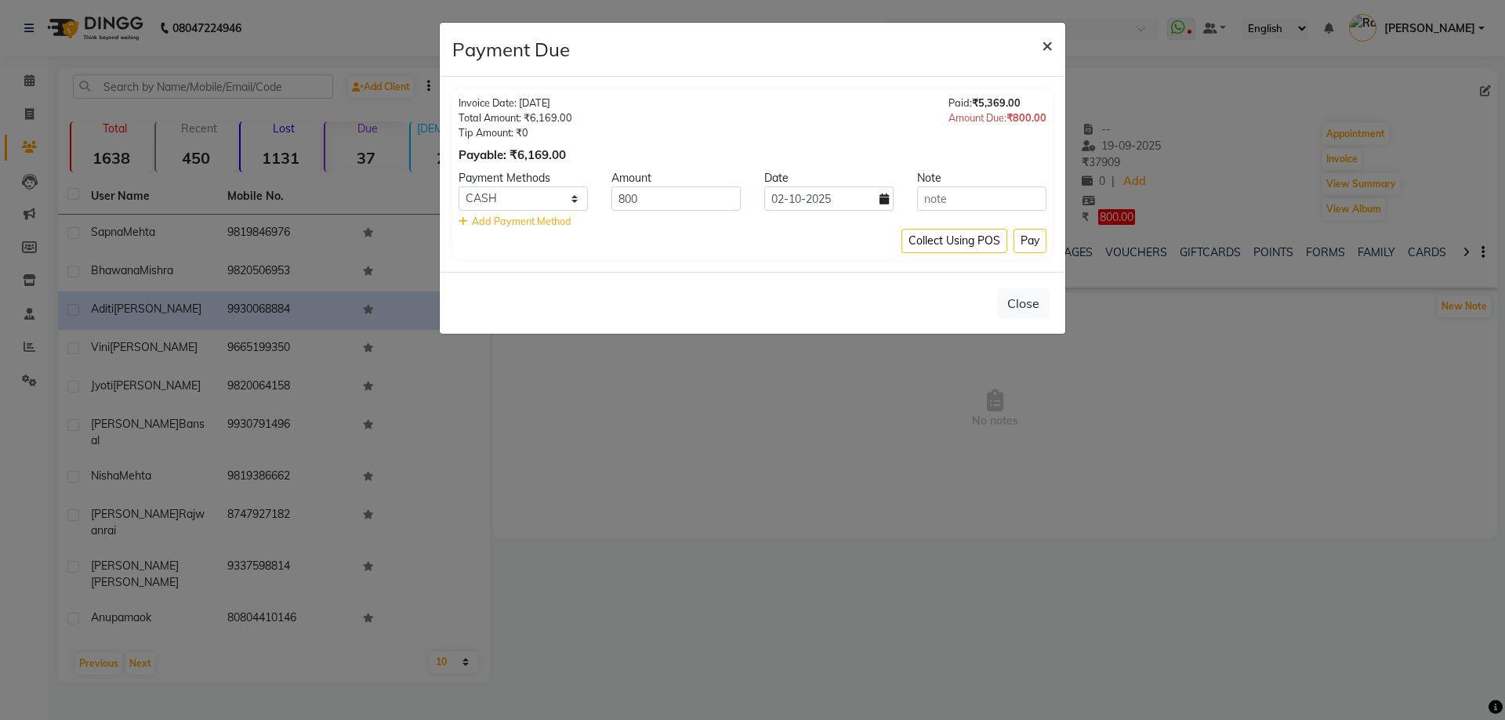
click at [1047, 51] on span "×" at bounding box center [1047, 45] width 11 height 24
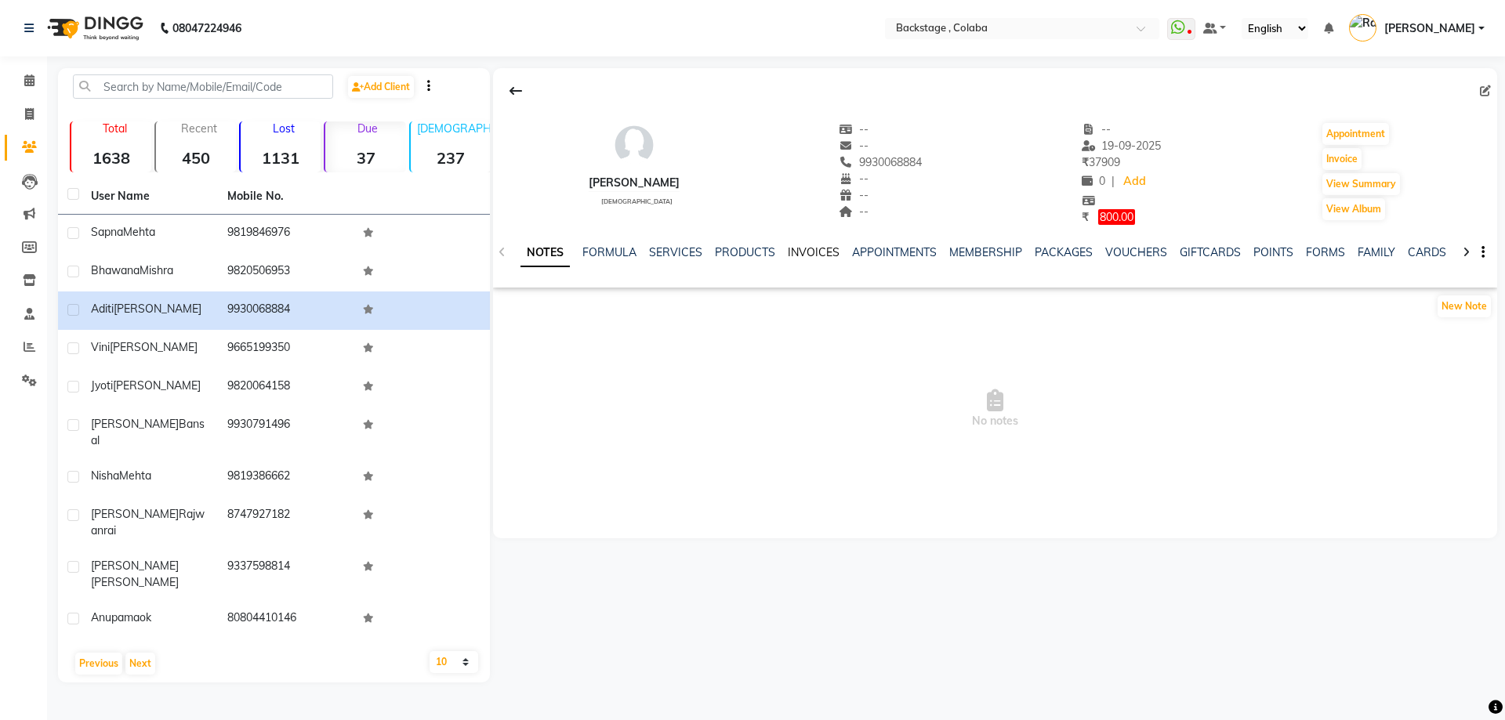
click at [806, 257] on link "INVOICES" at bounding box center [814, 252] width 52 height 14
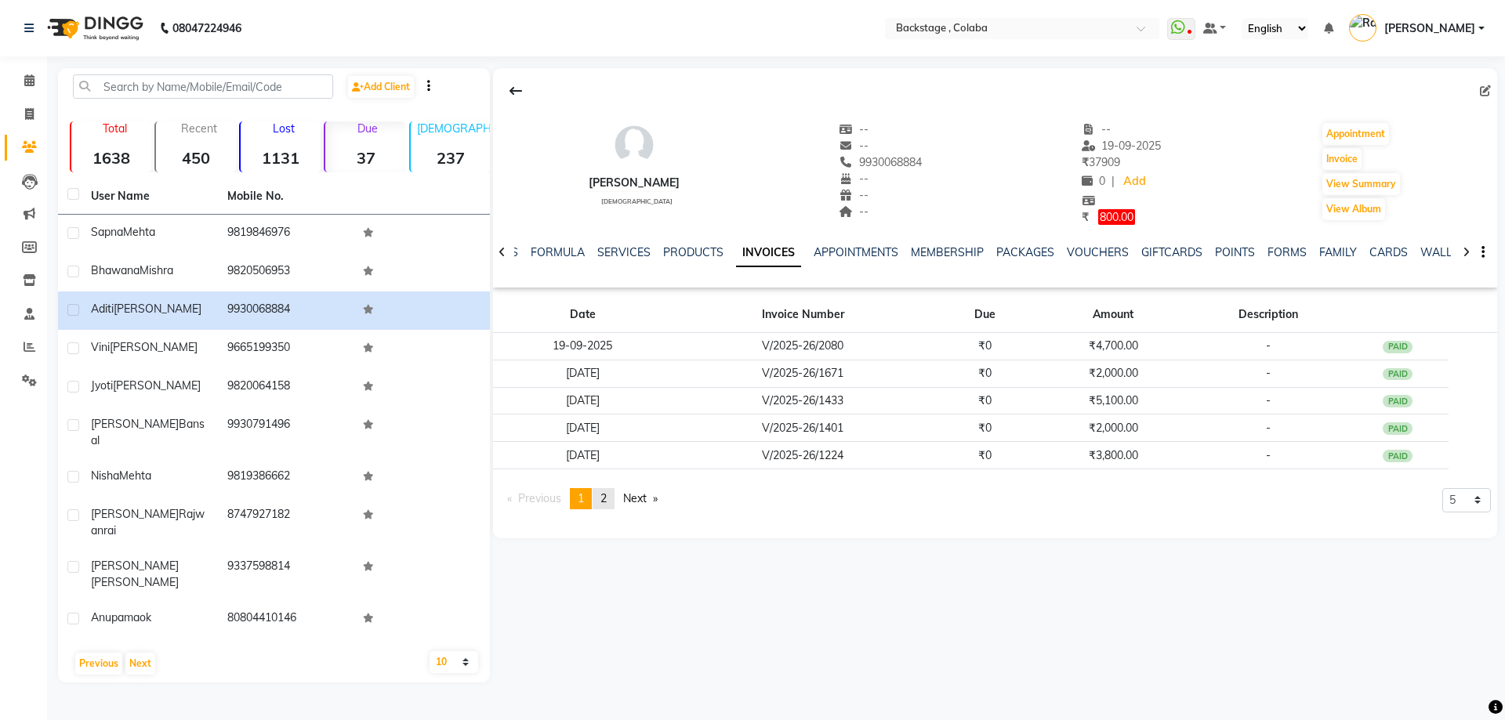
click at [602, 499] on link "page 2" at bounding box center [604, 498] width 22 height 21
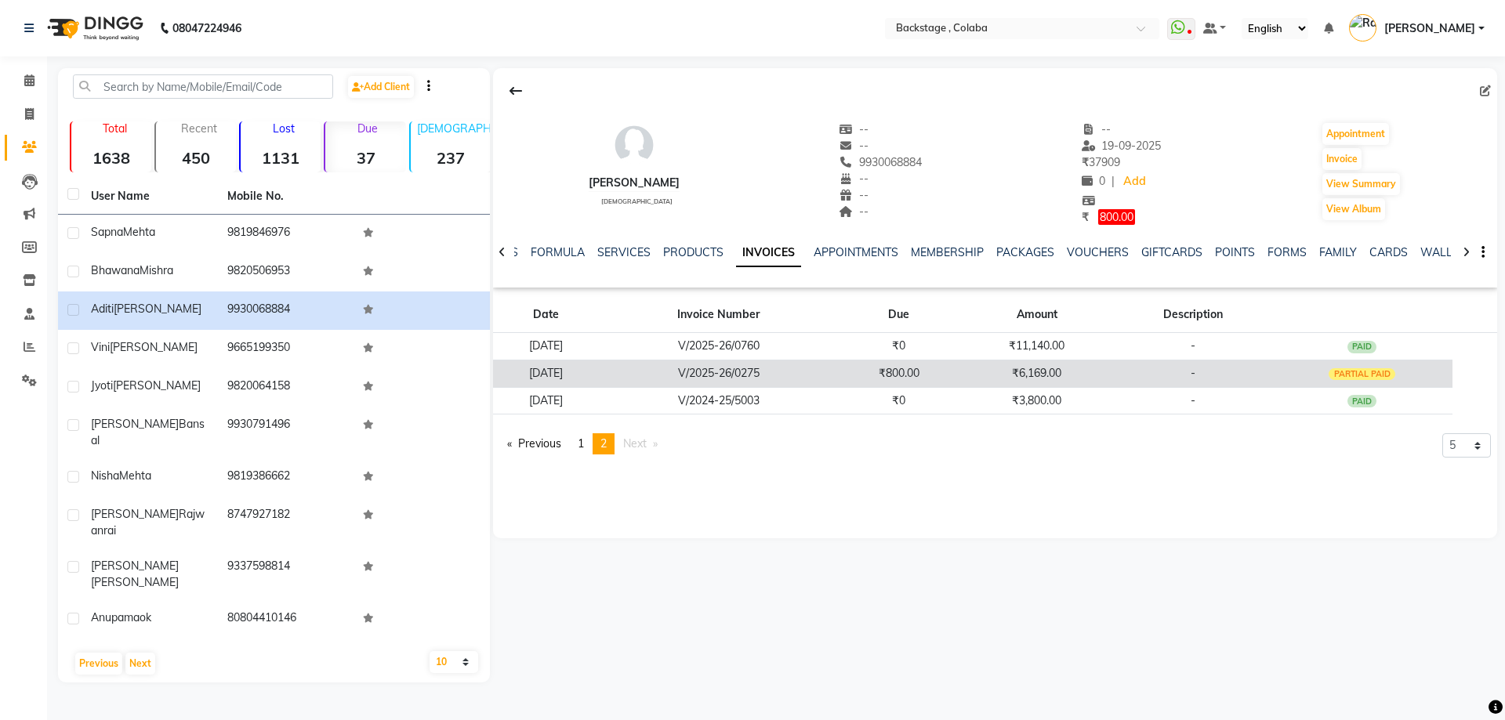
click at [987, 383] on td "₹6,169.00" at bounding box center [1037, 373] width 156 height 27
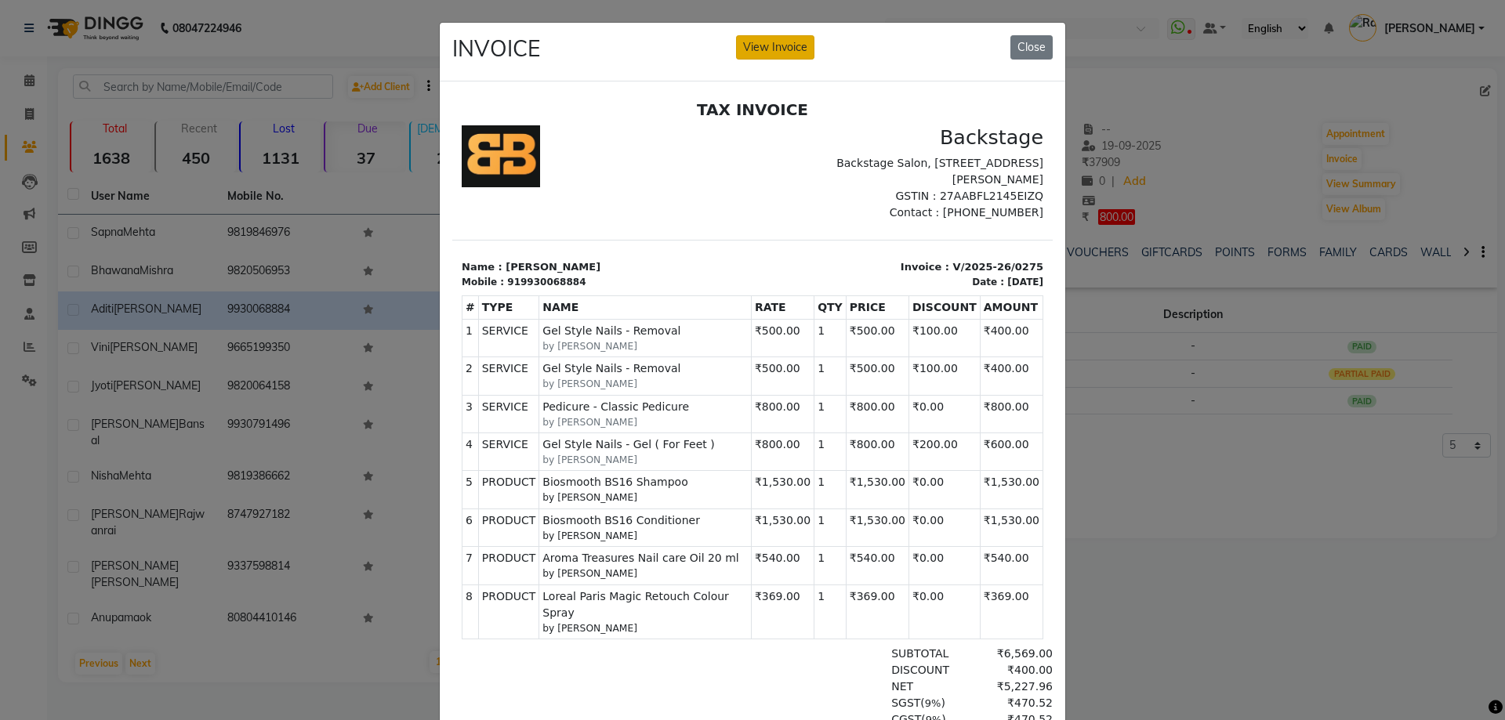
click at [771, 56] on button "View Invoice" at bounding box center [775, 47] width 78 height 24
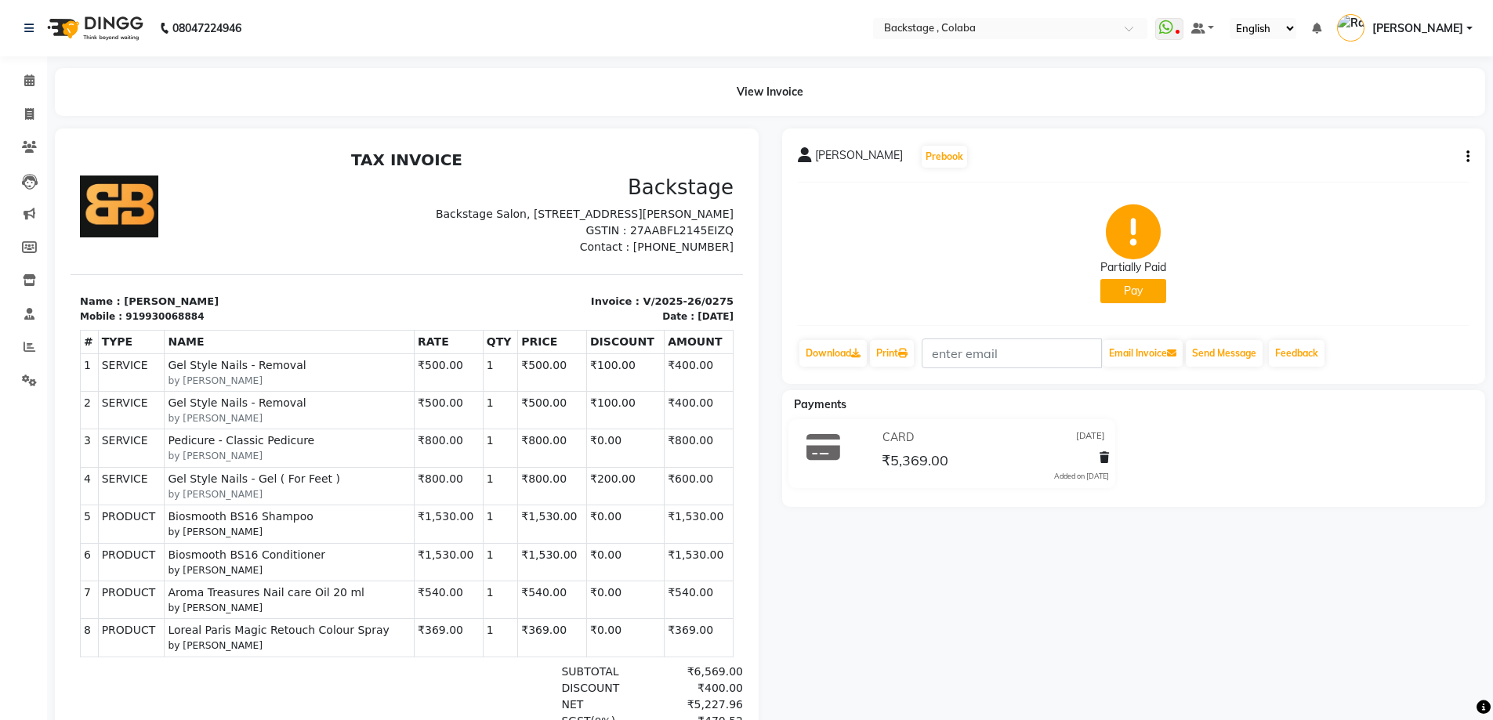
click at [1472, 157] on div "[PERSON_NAME] Prebook Partially Paid Pay Download Print Email Invoice Send Mess…" at bounding box center [1134, 257] width 704 height 256
click at [1467, 157] on icon "button" at bounding box center [1468, 157] width 3 height 1
click at [1385, 189] on div "Cancel Invoice Split Service Amount Edit Item Staff Edit Invoice Print Settings" at bounding box center [1390, 157] width 126 height 111
click at [1469, 157] on icon "button" at bounding box center [1468, 157] width 3 height 1
click at [1399, 177] on div "Edit Invoice" at bounding box center [1390, 177] width 107 height 20
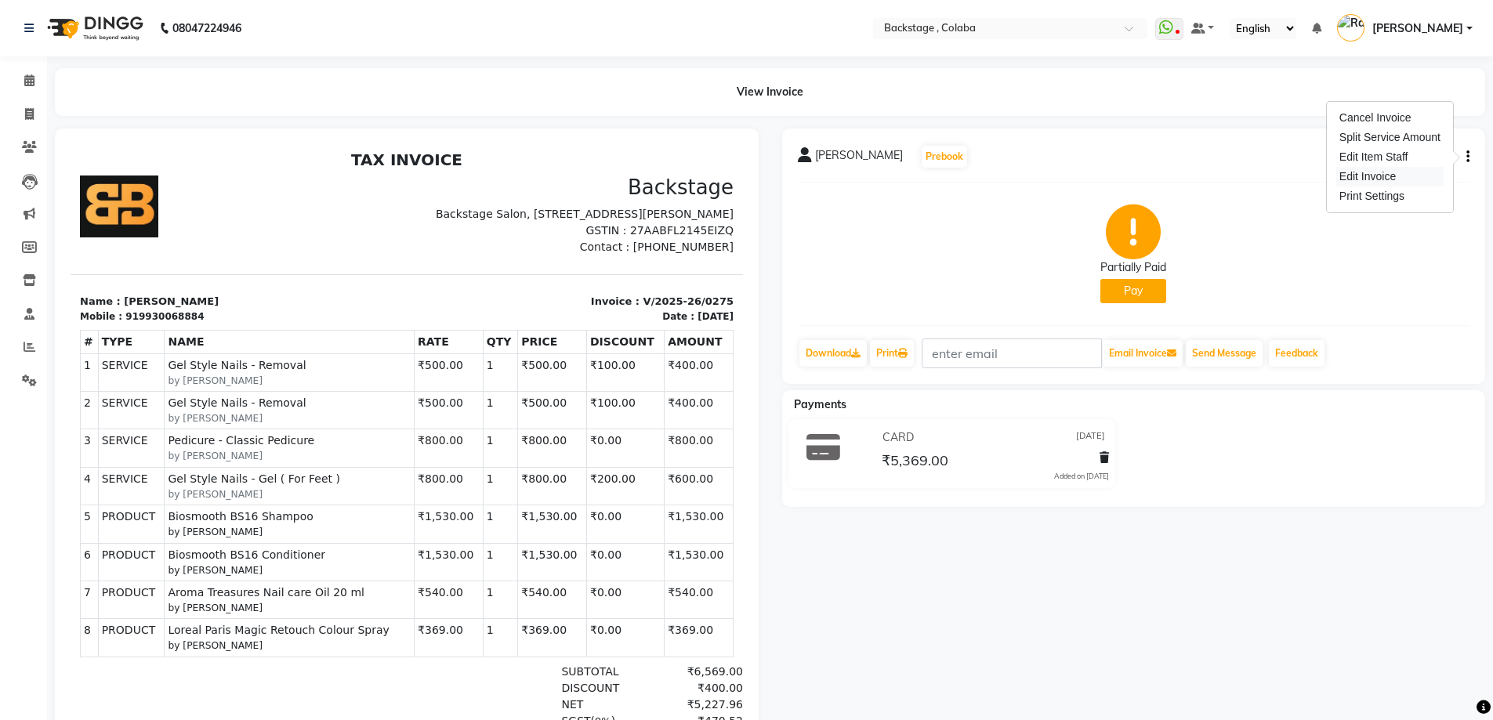
select select "service"
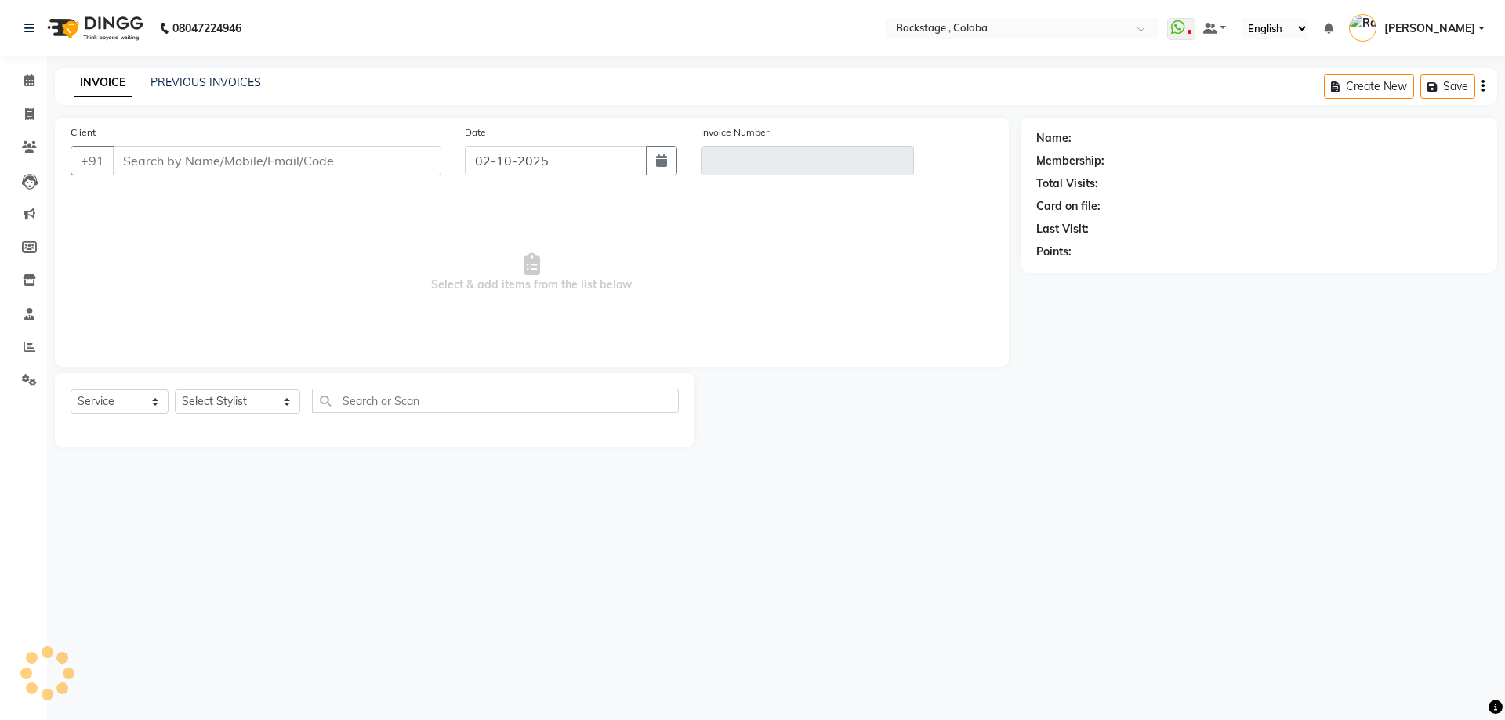
type input "9930068884"
type input "V/2025-26/0275"
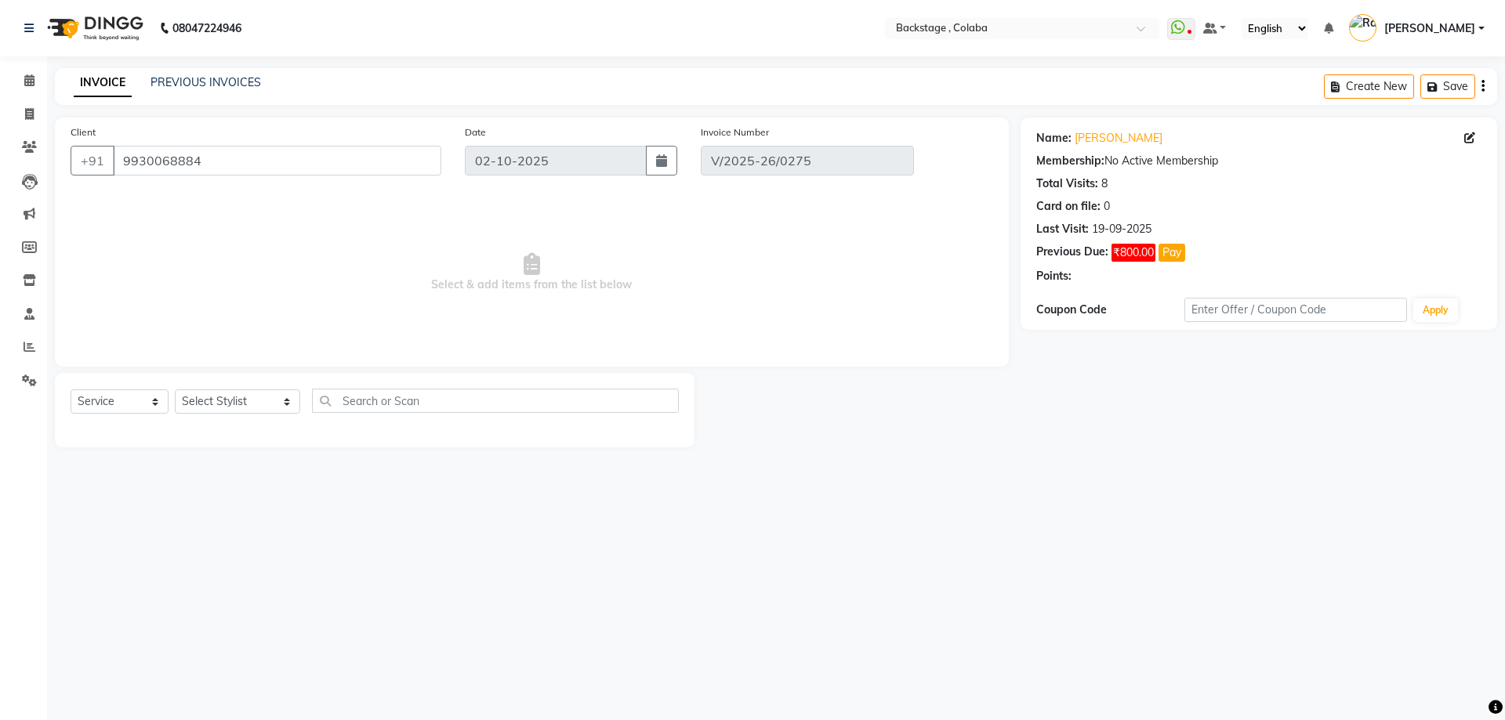
type input "[DATE]"
select select "select"
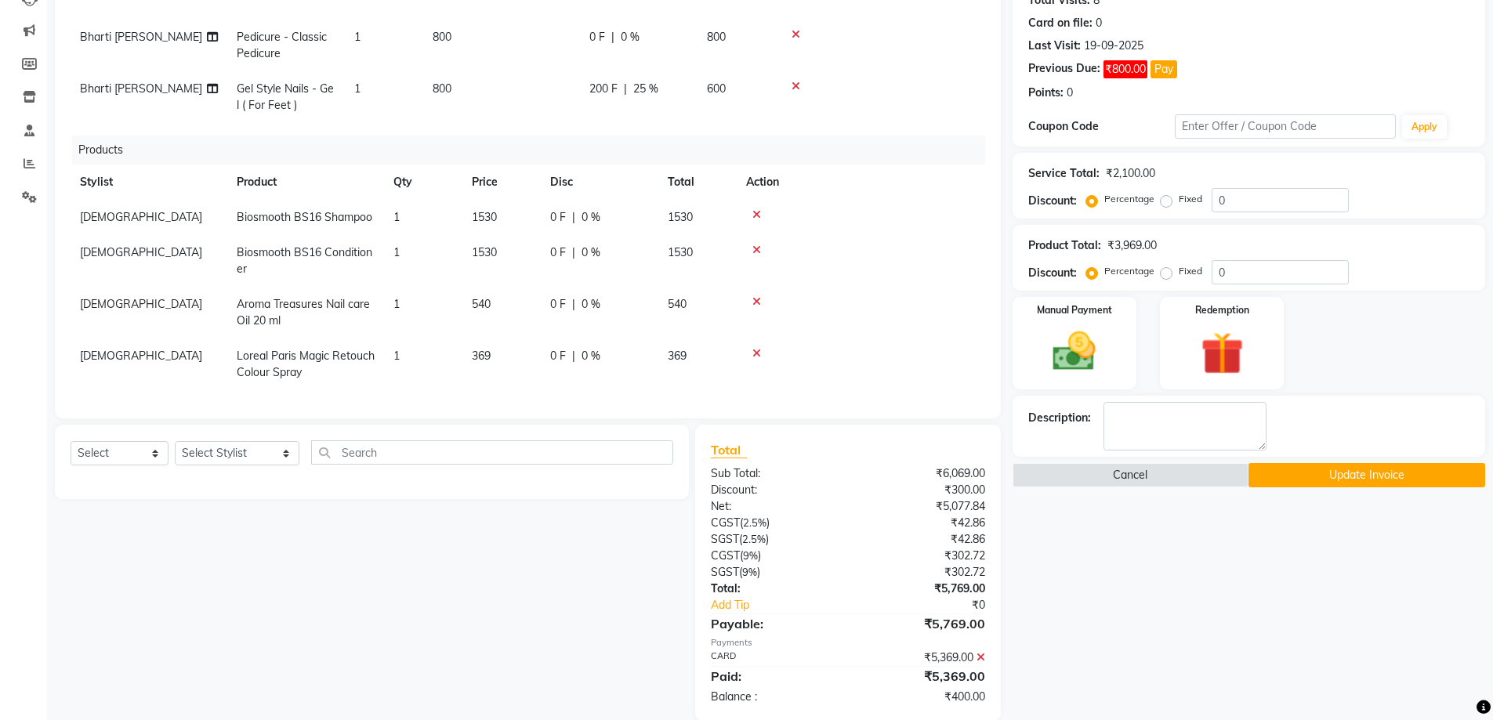
scroll to position [208, 0]
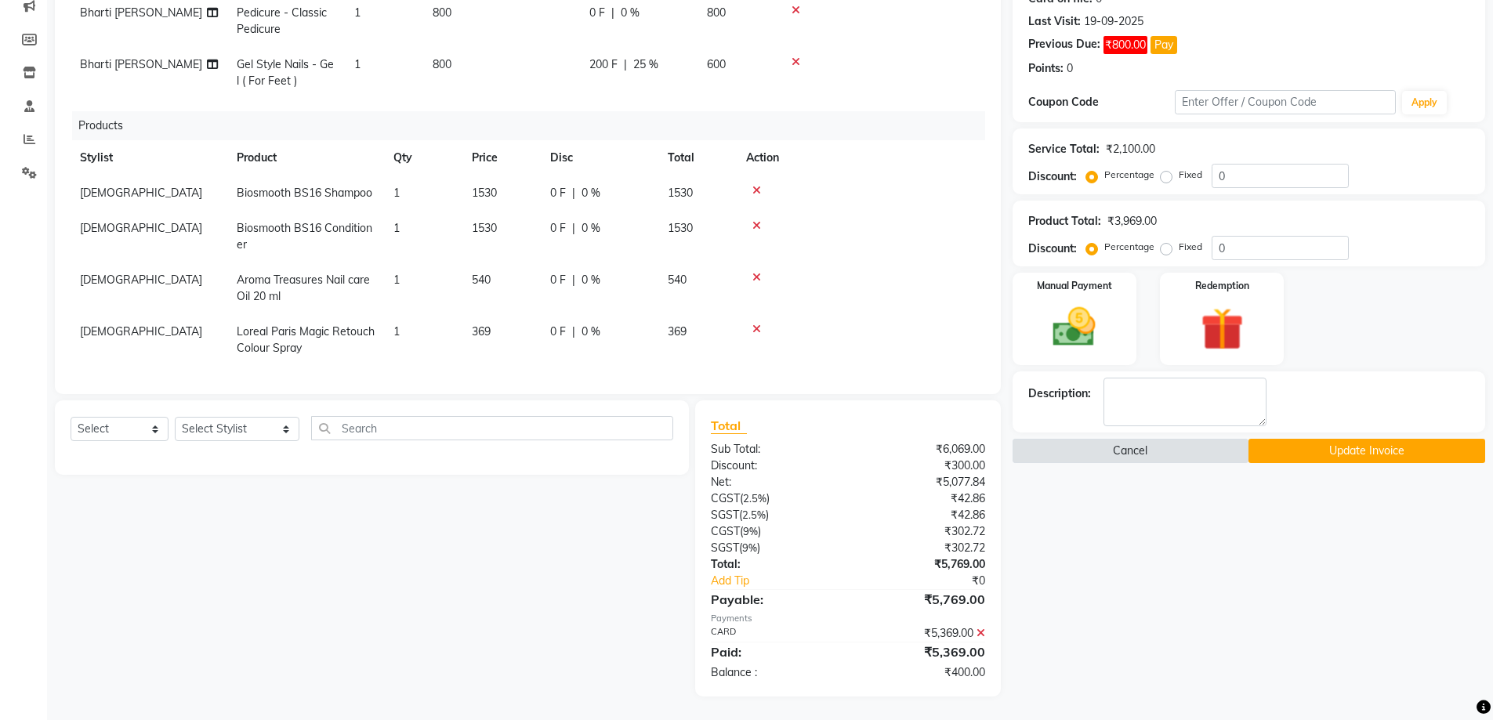
click at [1146, 452] on button "Cancel" at bounding box center [1131, 451] width 237 height 24
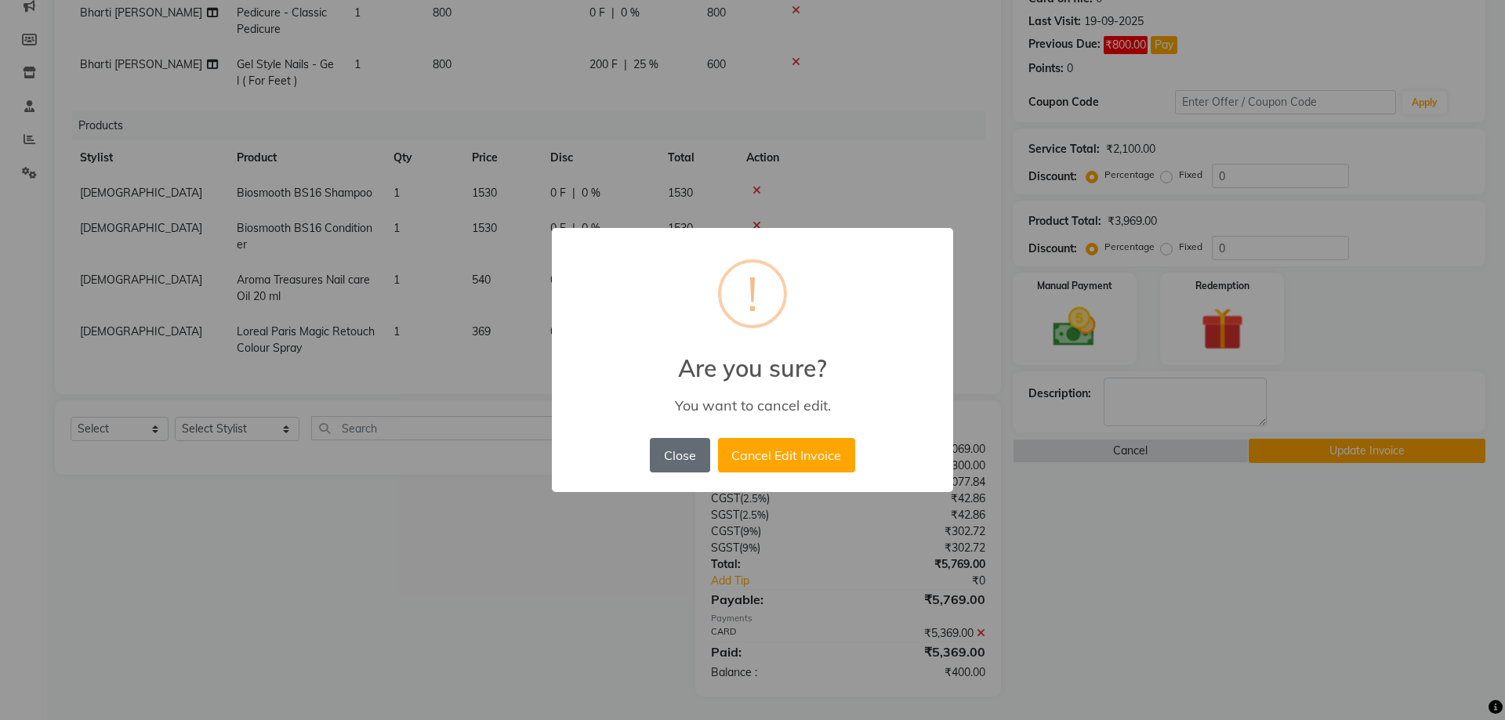
click at [687, 452] on button "Close" at bounding box center [680, 455] width 60 height 34
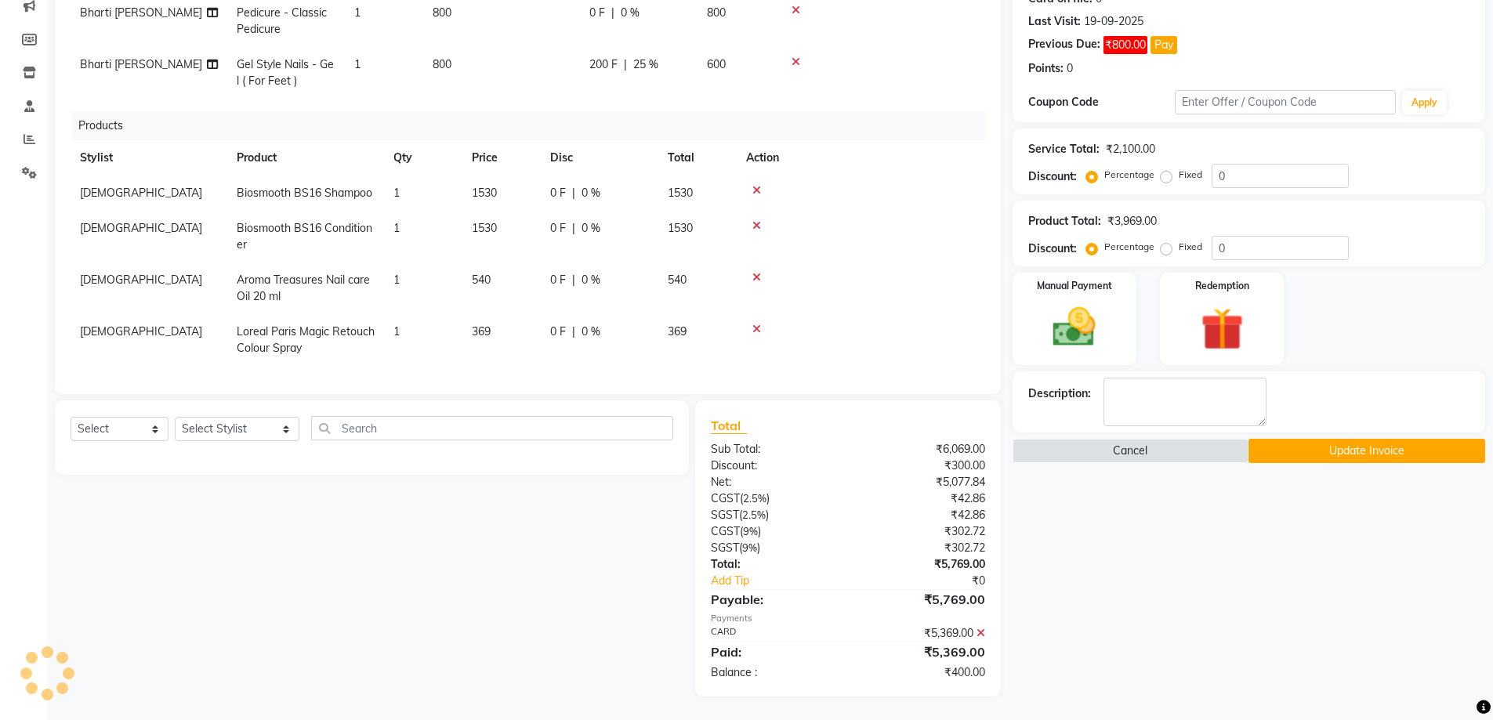
click at [1268, 445] on button "Update Invoice" at bounding box center [1367, 451] width 237 height 24
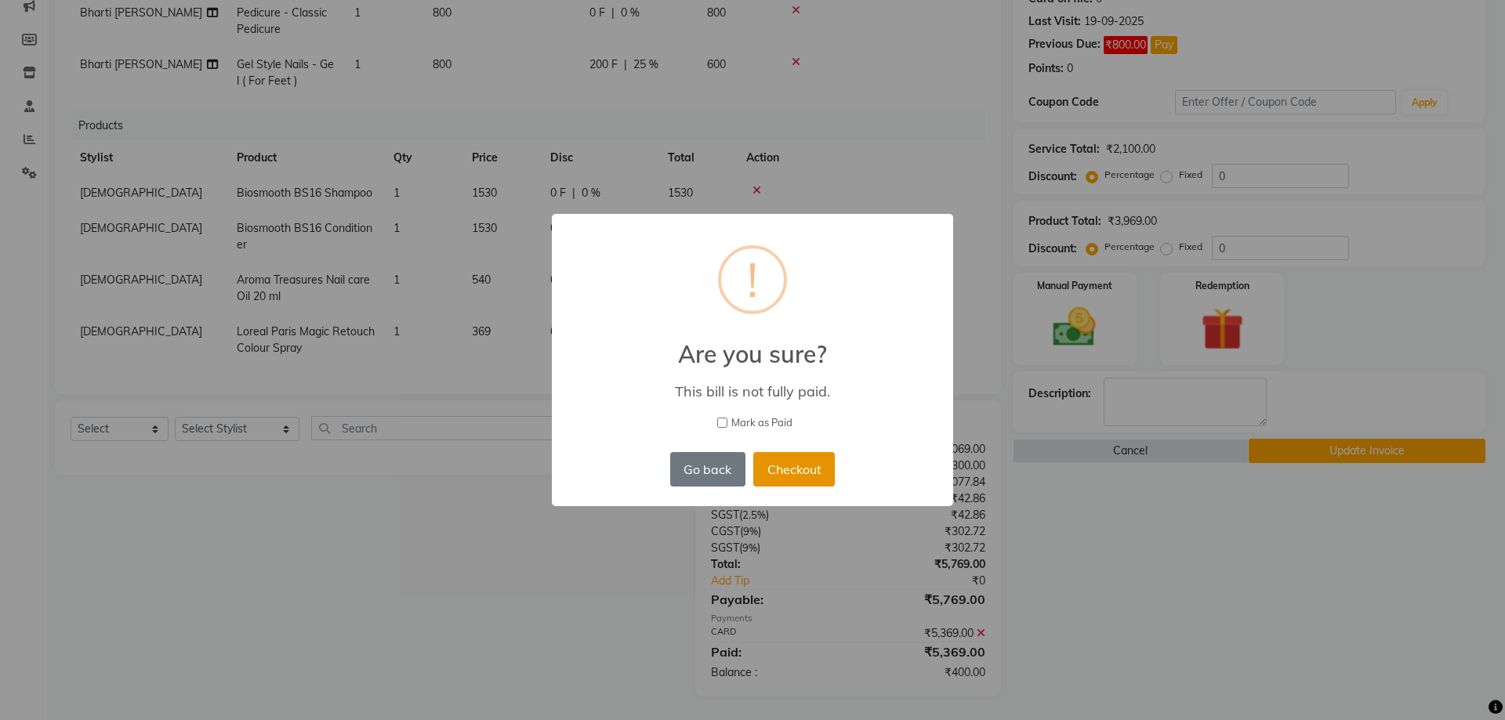
click at [815, 471] on button "Checkout" at bounding box center [794, 469] width 82 height 34
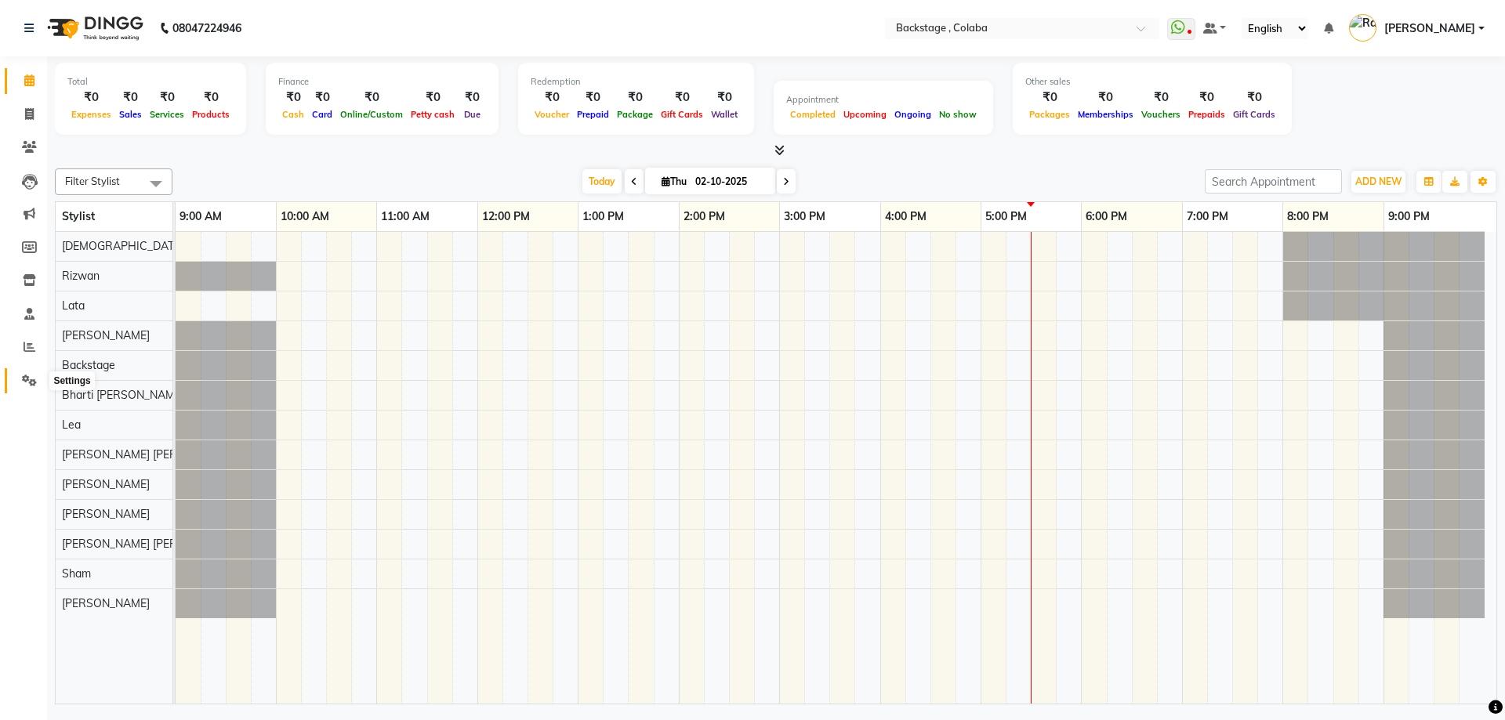
click at [30, 372] on span at bounding box center [29, 381] width 27 height 18
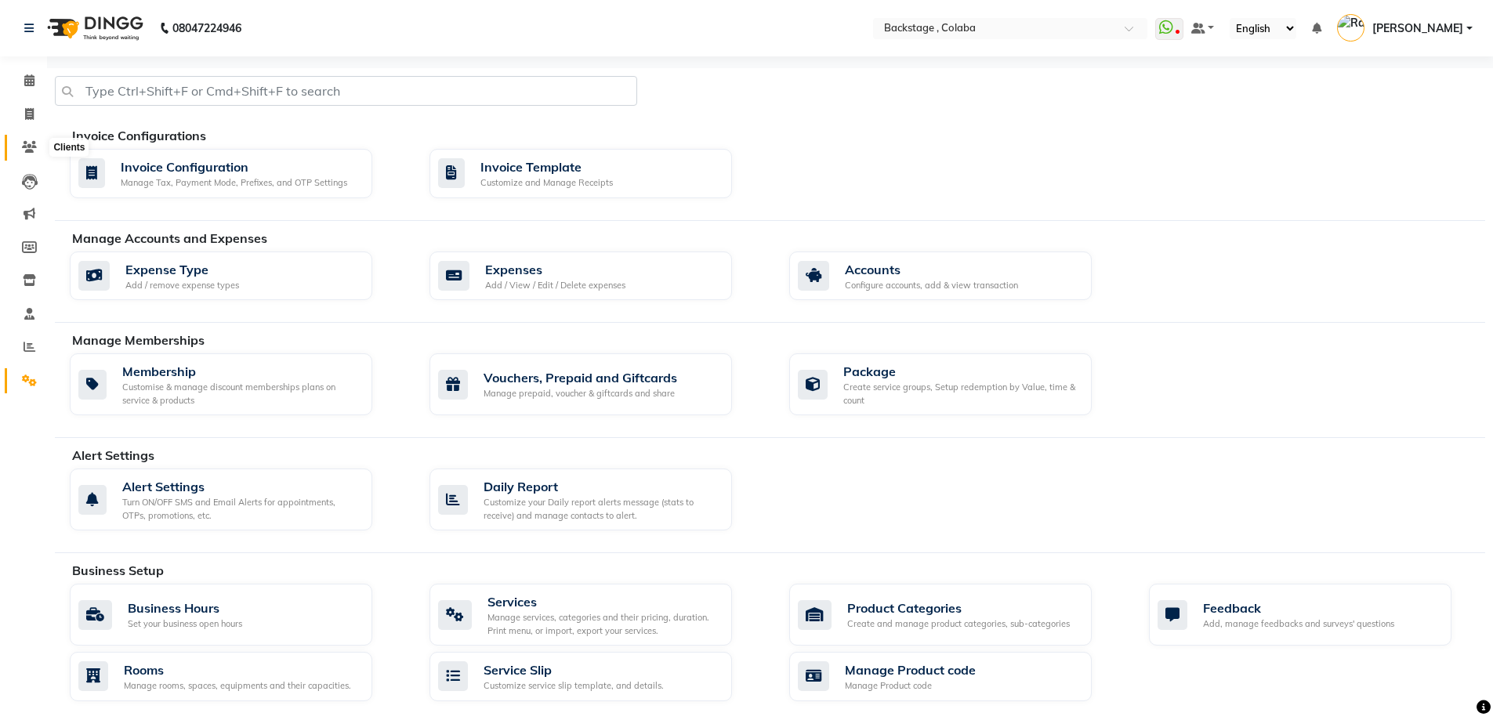
click at [36, 144] on icon at bounding box center [29, 147] width 15 height 12
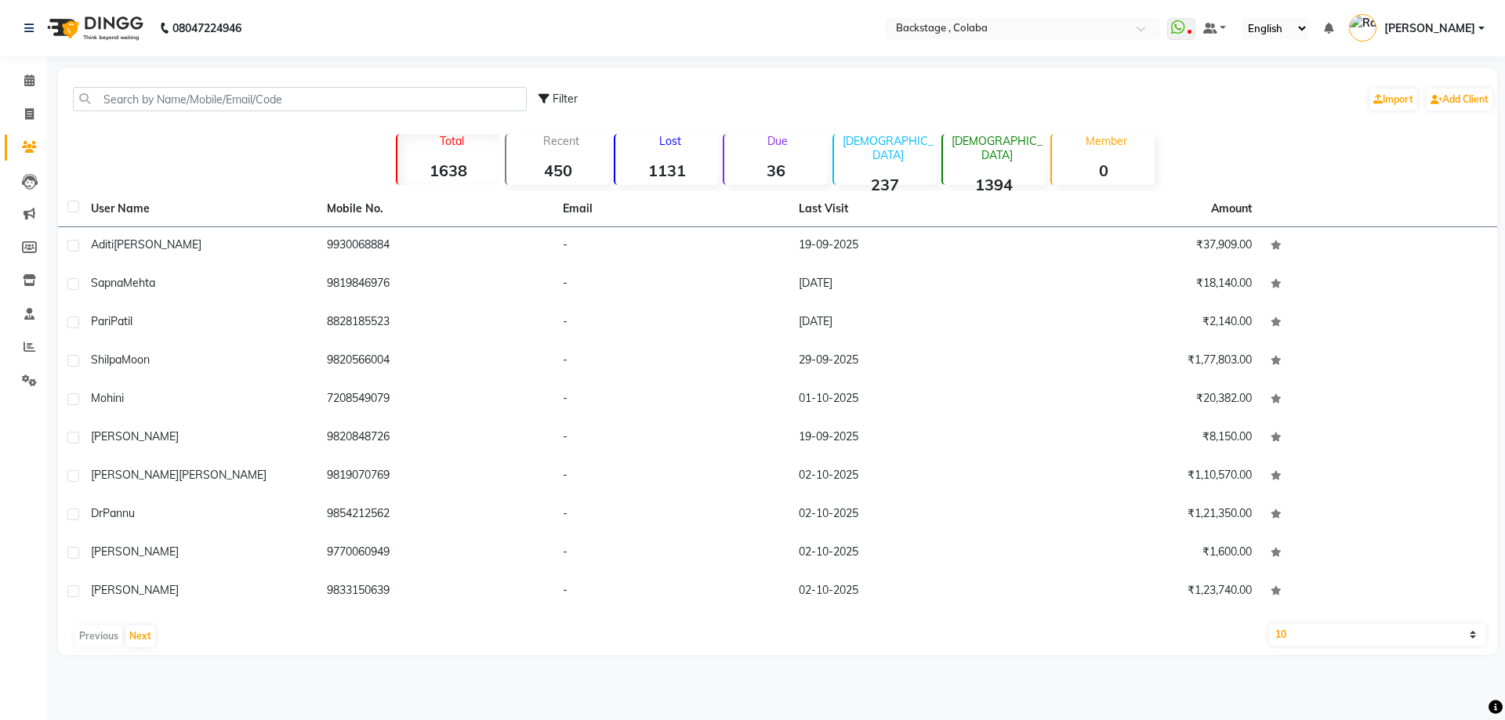
click at [754, 152] on div "Due 36" at bounding box center [775, 159] width 104 height 51
click at [146, 626] on button "Next" at bounding box center [140, 637] width 30 height 22
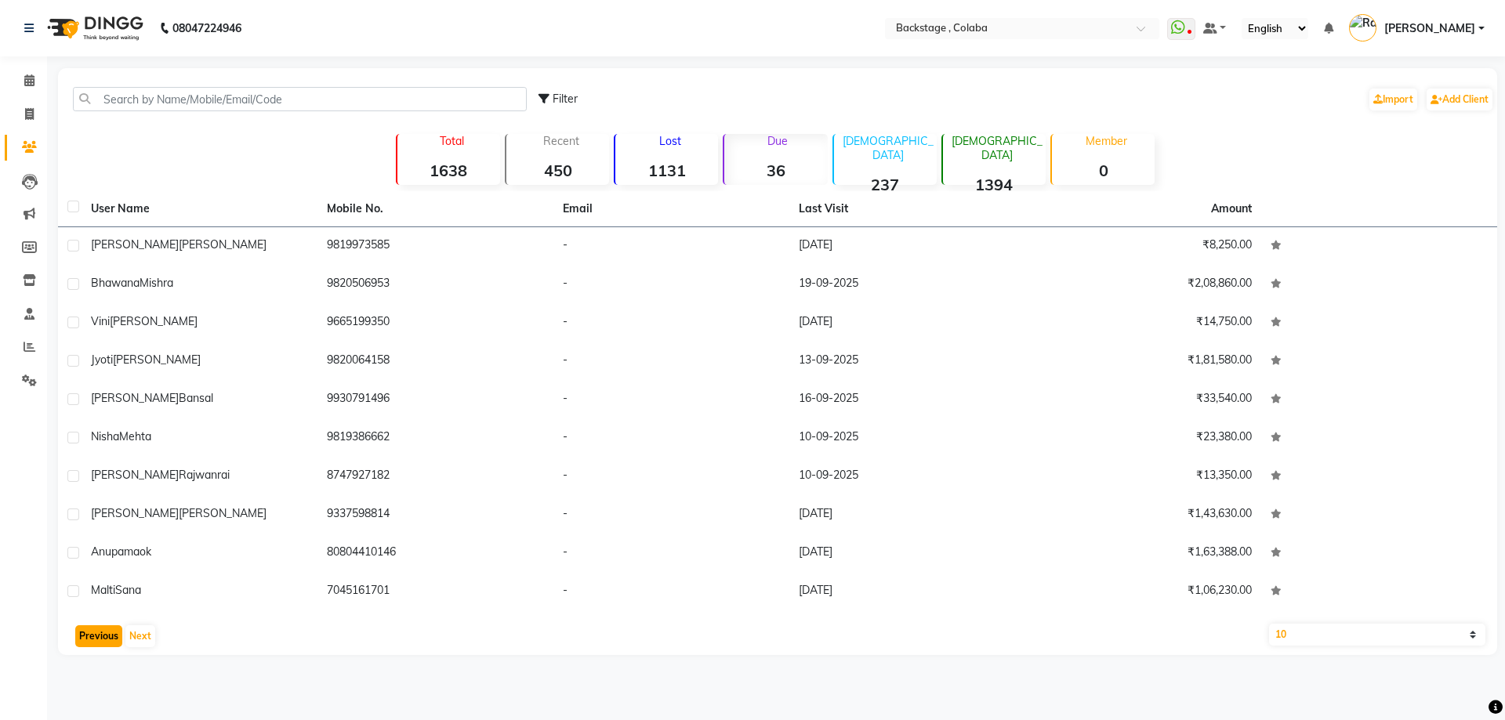
click at [87, 641] on button "Previous" at bounding box center [98, 637] width 47 height 22
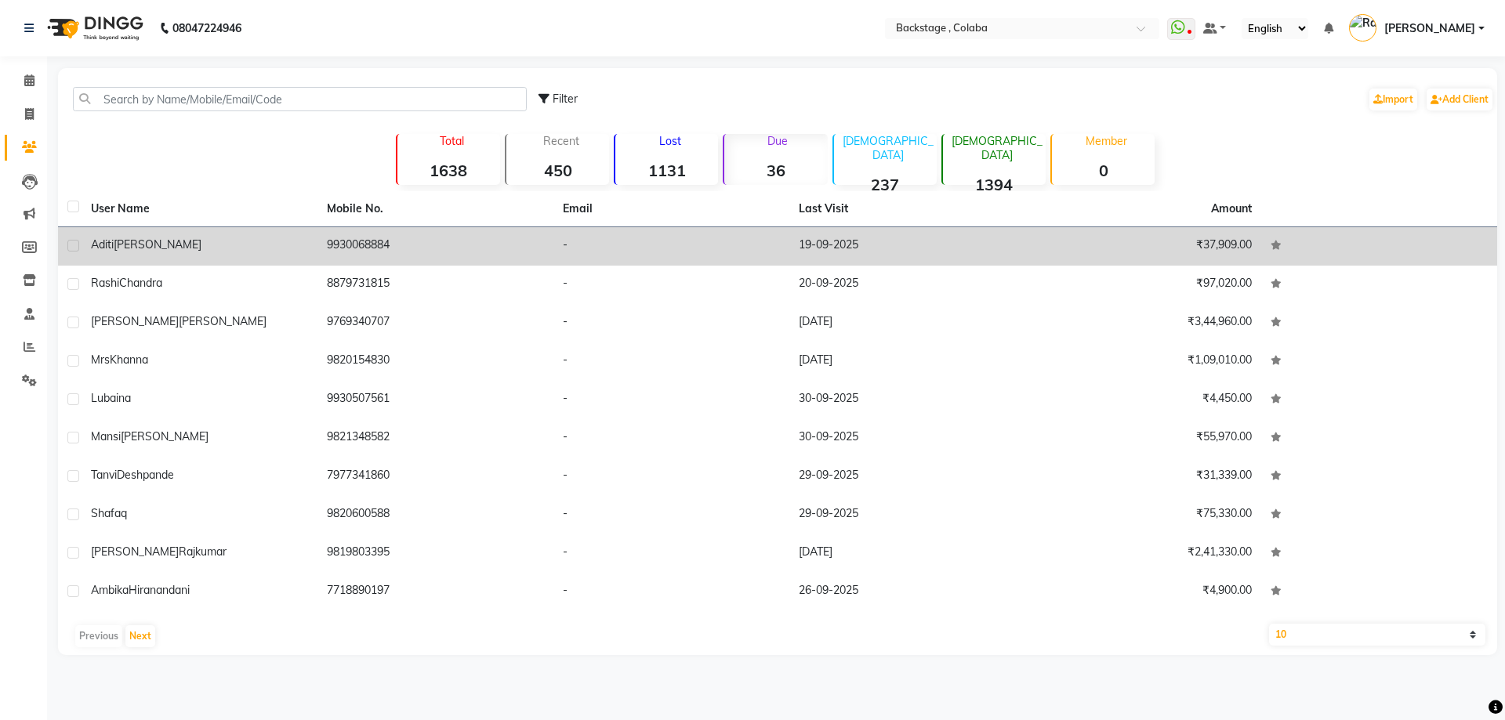
click at [169, 252] on div "[PERSON_NAME]" at bounding box center [199, 245] width 217 height 16
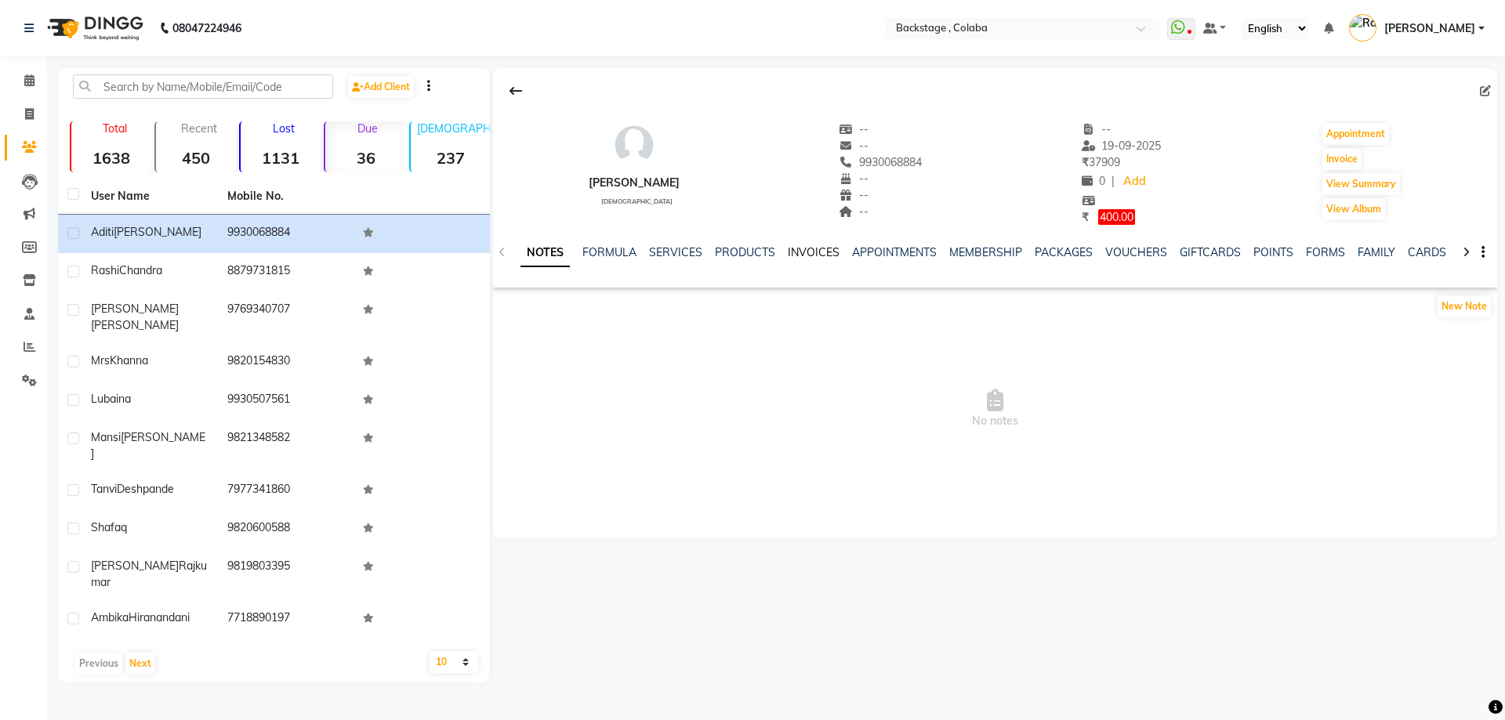
click at [812, 254] on link "INVOICES" at bounding box center [814, 252] width 52 height 14
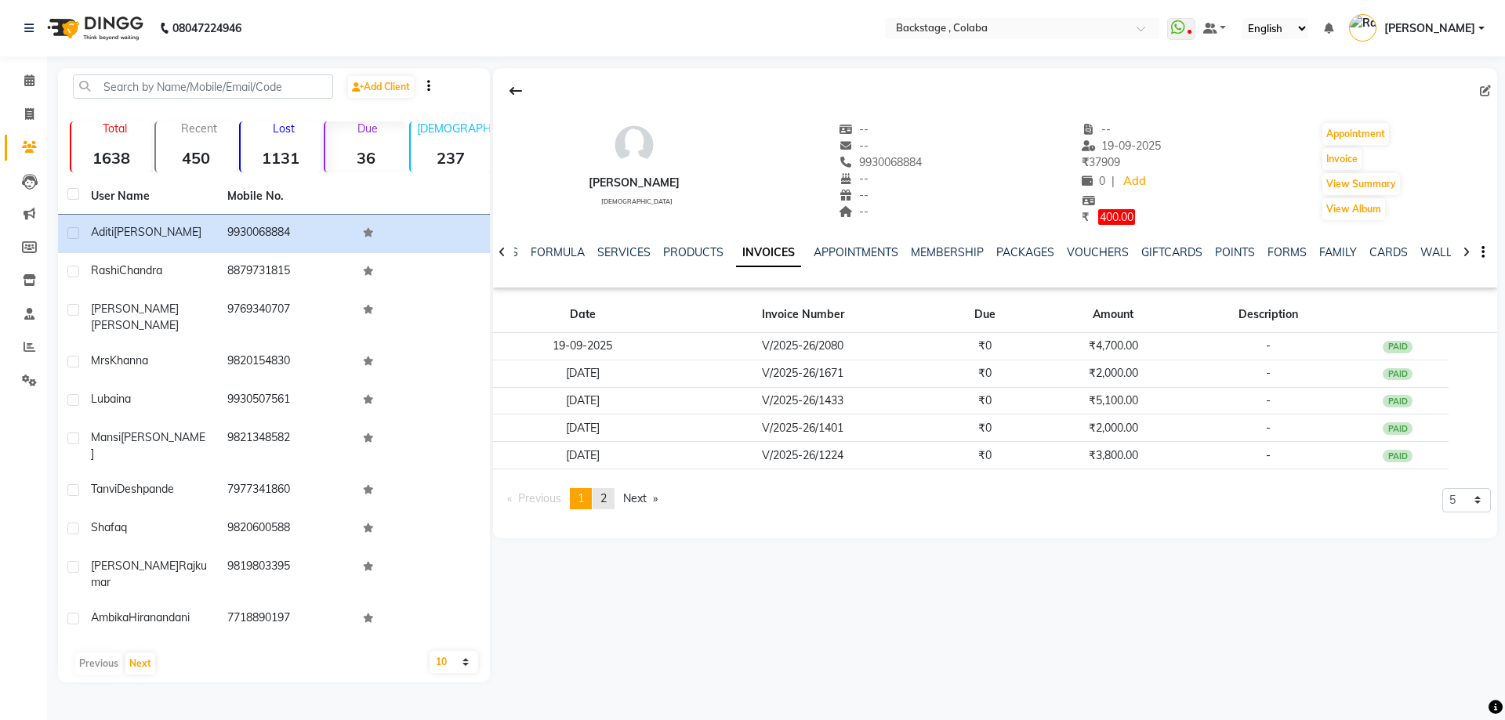
click at [607, 500] on span "2" at bounding box center [604, 499] width 6 height 14
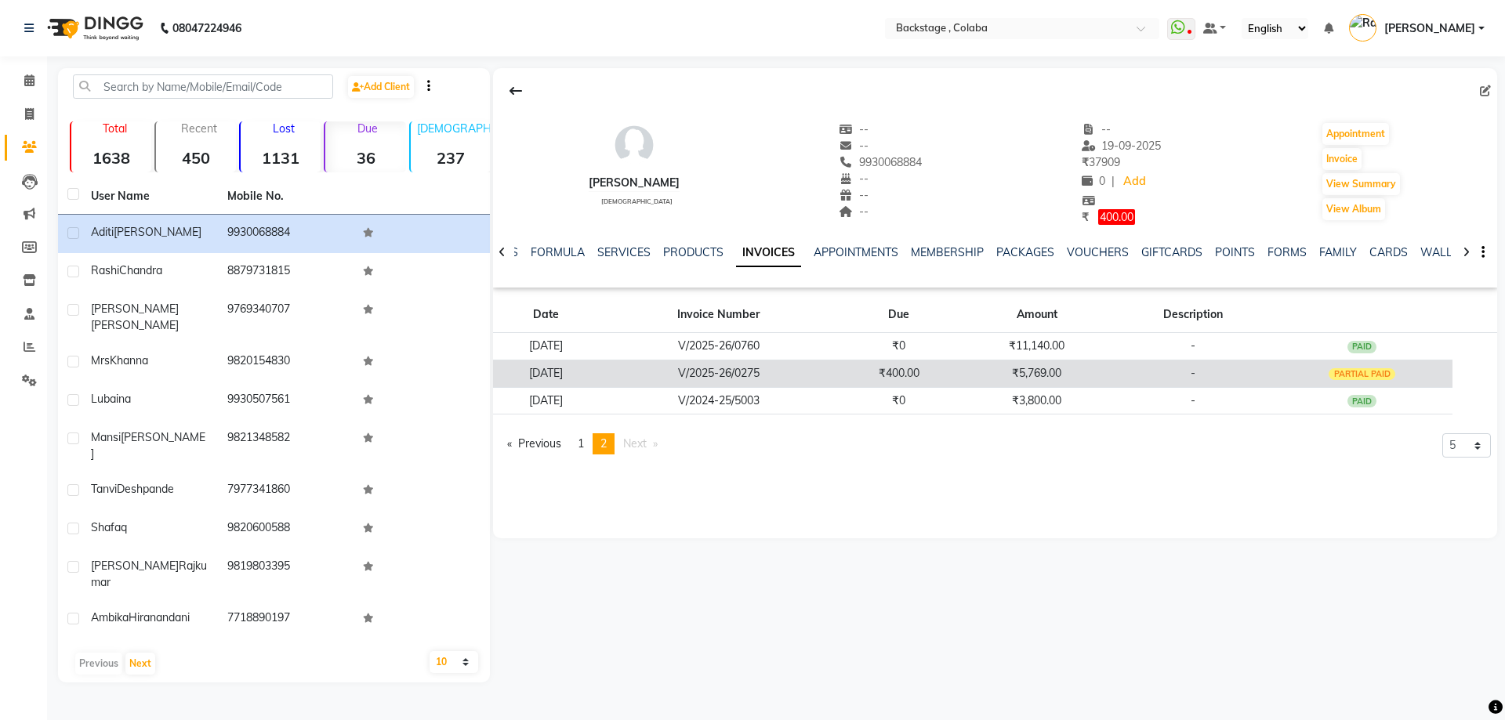
click at [909, 365] on td "₹400.00" at bounding box center [899, 373] width 121 height 27
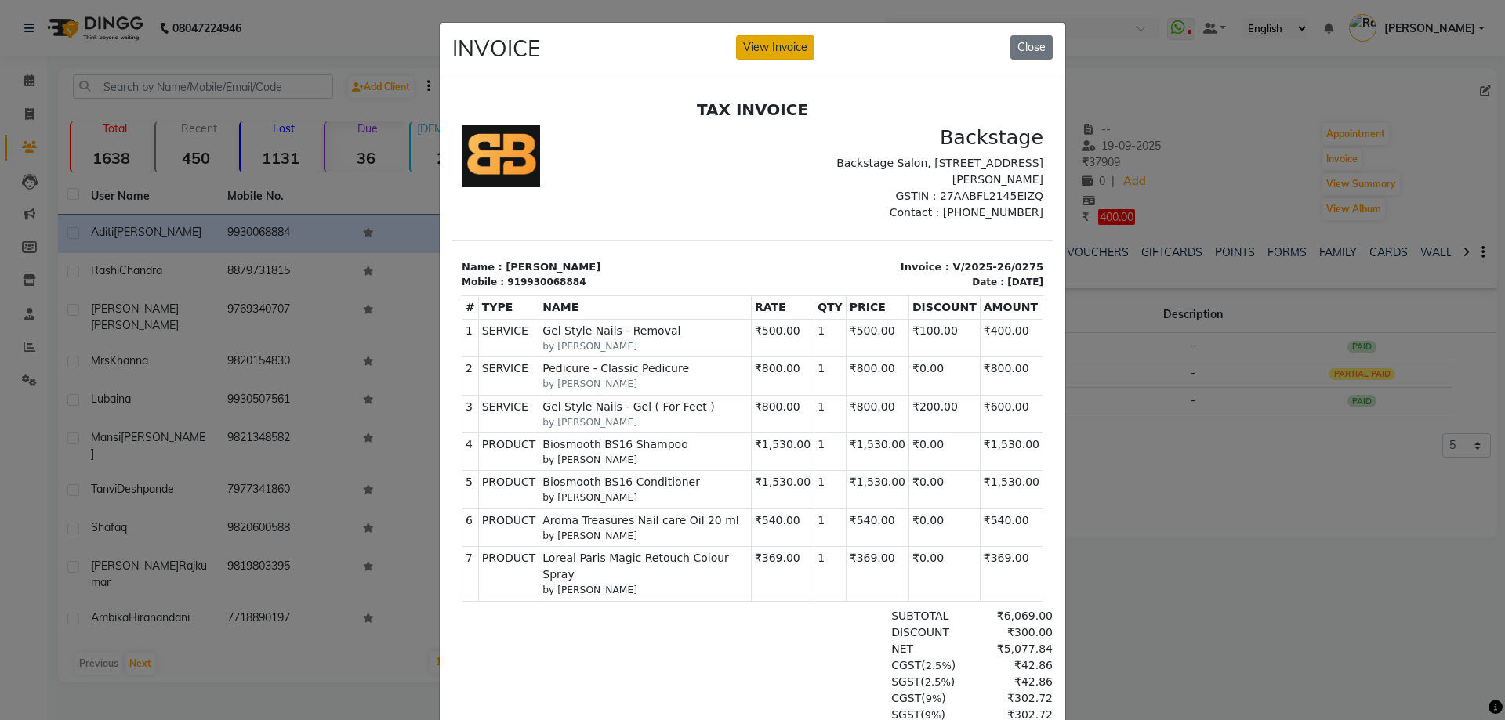
click at [746, 52] on button "View Invoice" at bounding box center [775, 47] width 78 height 24
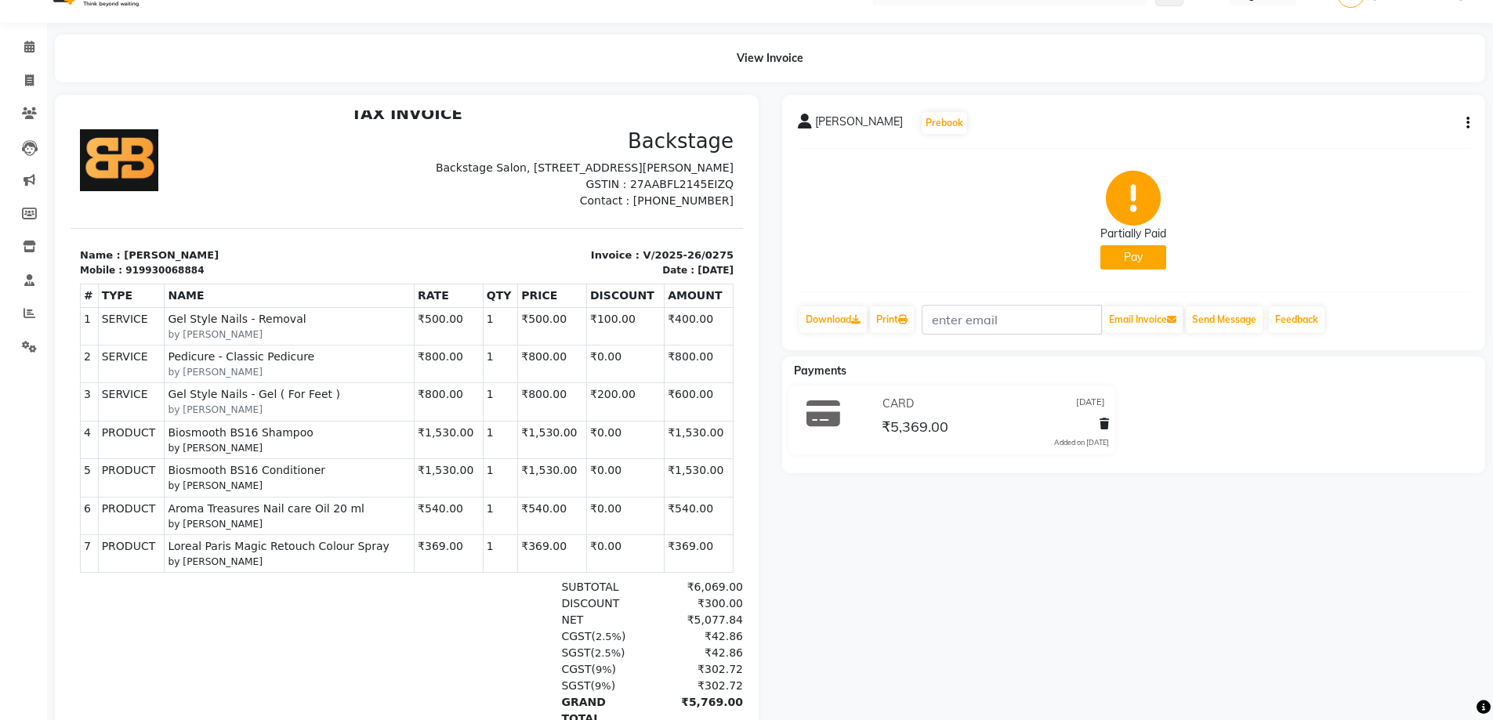
scroll to position [33, 0]
click at [1467, 124] on icon "button" at bounding box center [1468, 124] width 3 height 1
click at [1398, 144] on div "Edit Invoice" at bounding box center [1390, 144] width 107 height 20
select select "service"
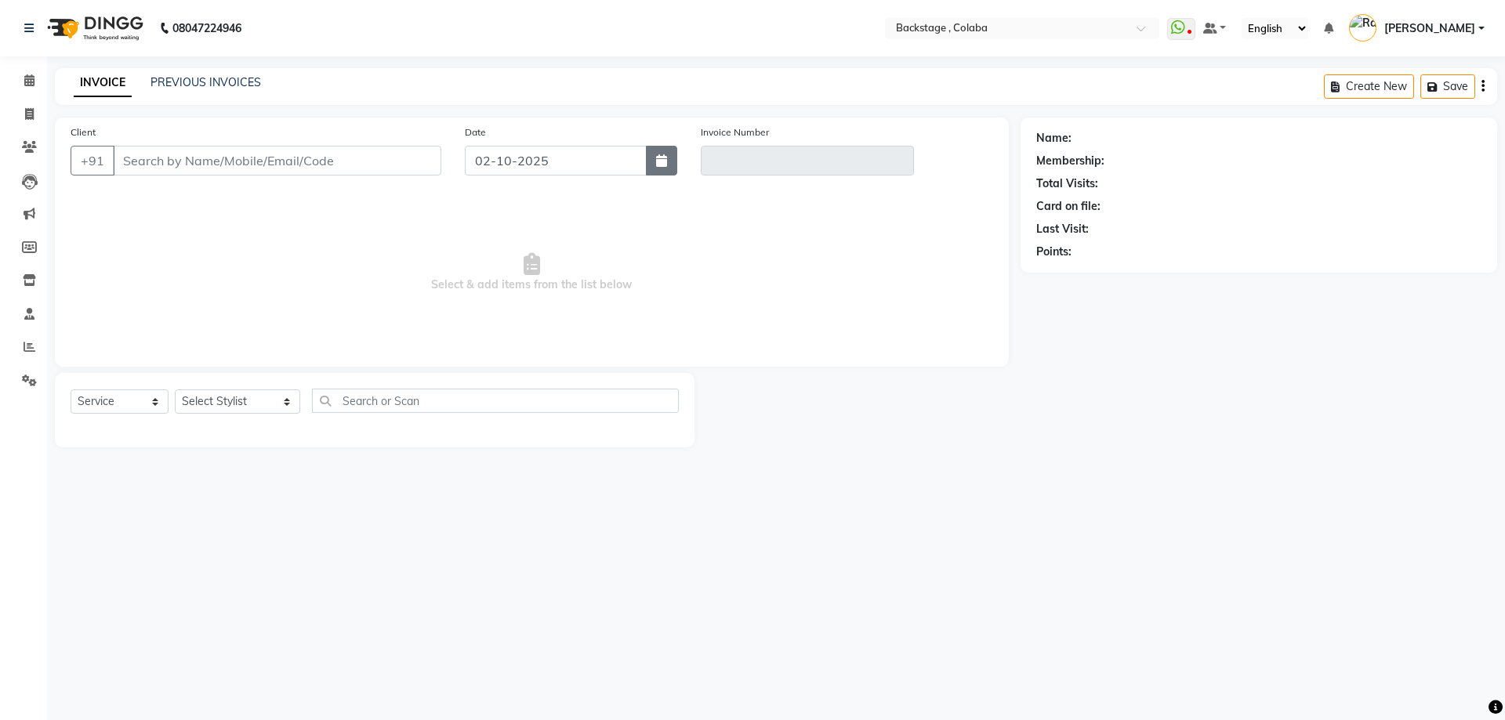
type input "9930068884"
type input "V/2025-26/0275"
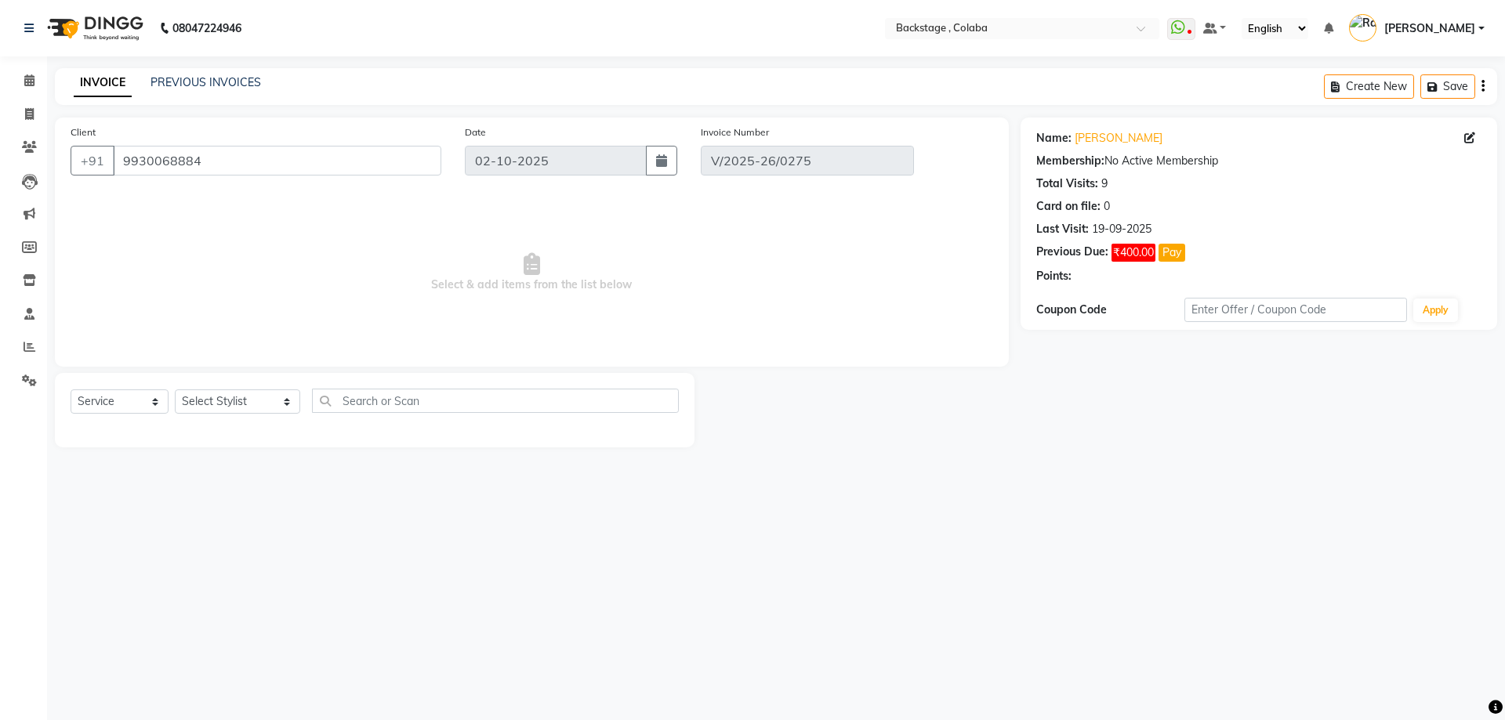
type input "[DATE]"
select select "select"
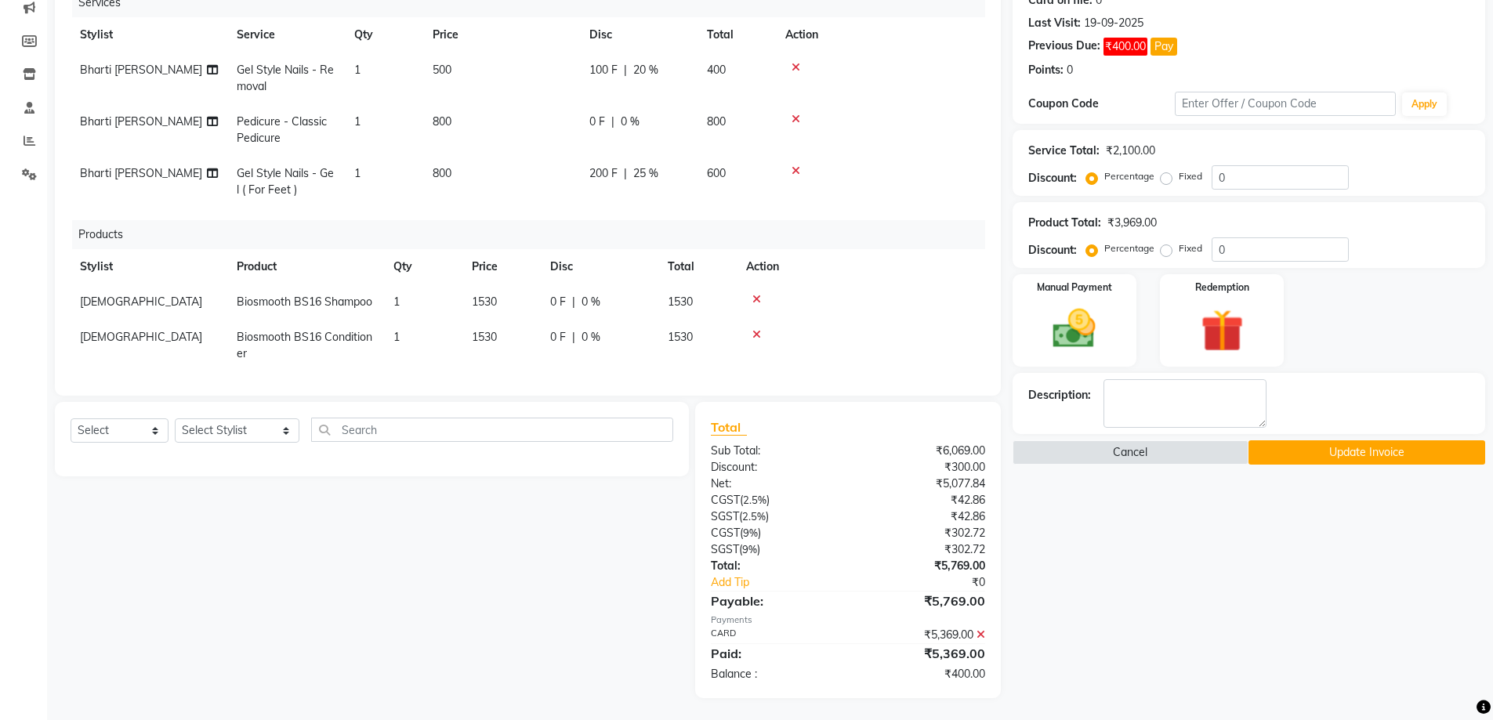
scroll to position [129, 0]
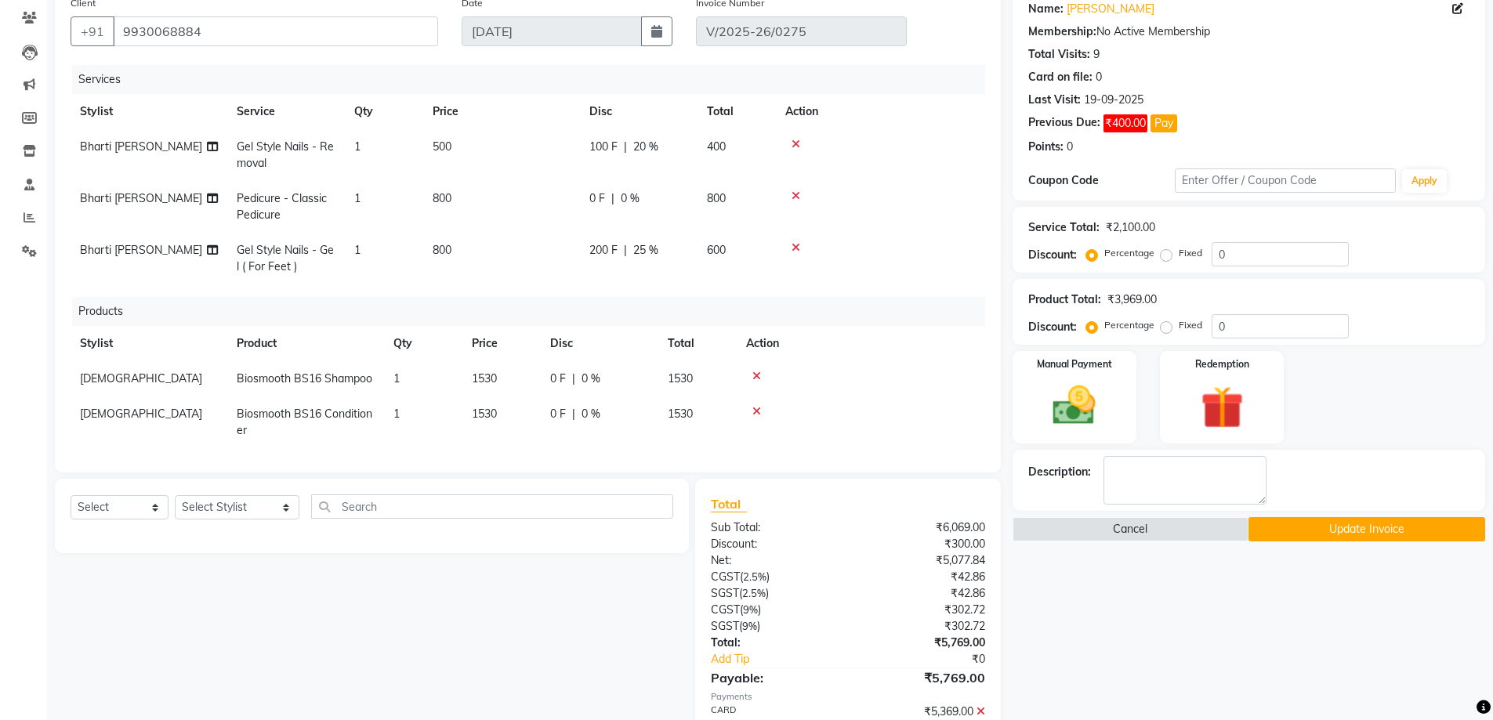
click at [611, 249] on span "200 F" at bounding box center [604, 250] width 28 height 16
select select "59642"
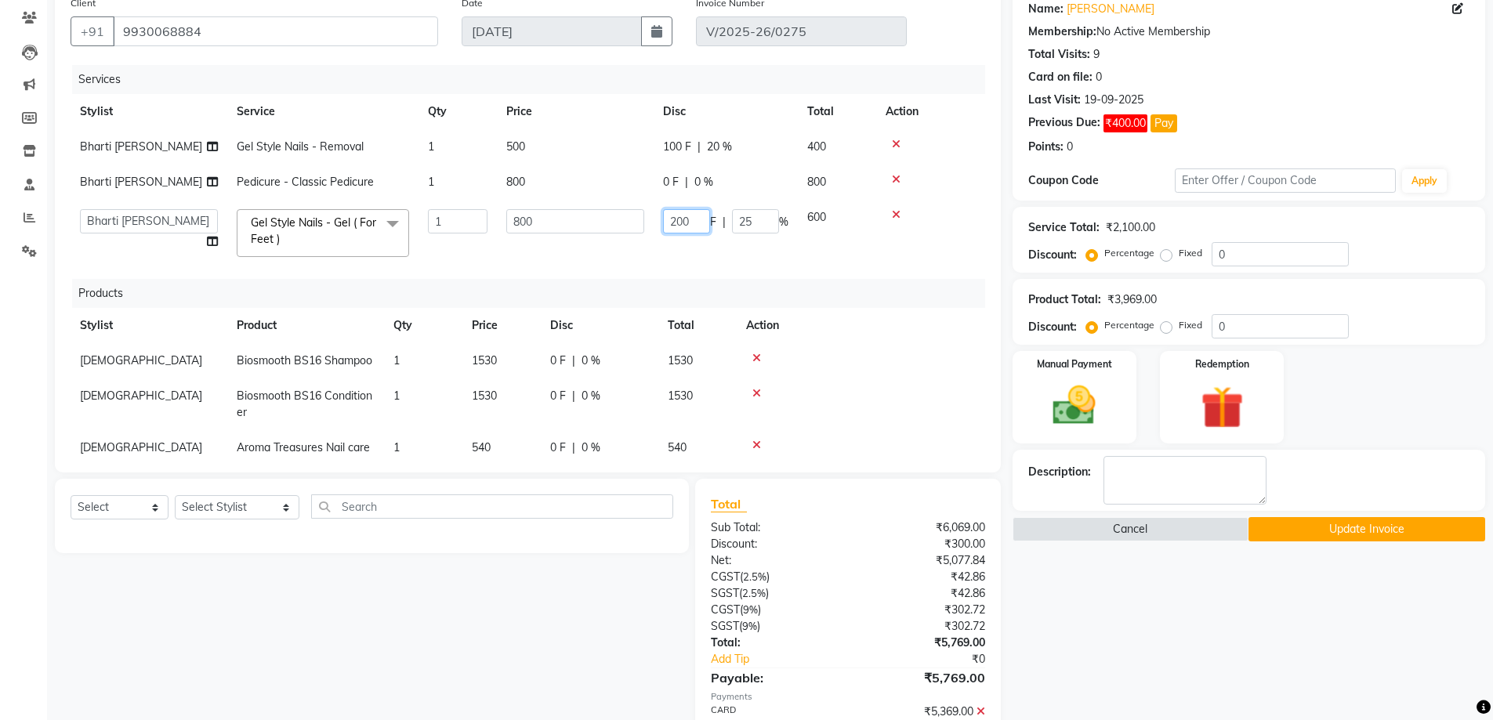
drag, startPoint x: 690, startPoint y: 221, endPoint x: 659, endPoint y: 220, distance: 30.6
click at [659, 220] on td "200 F | 25 %" at bounding box center [726, 233] width 144 height 67
type input "600"
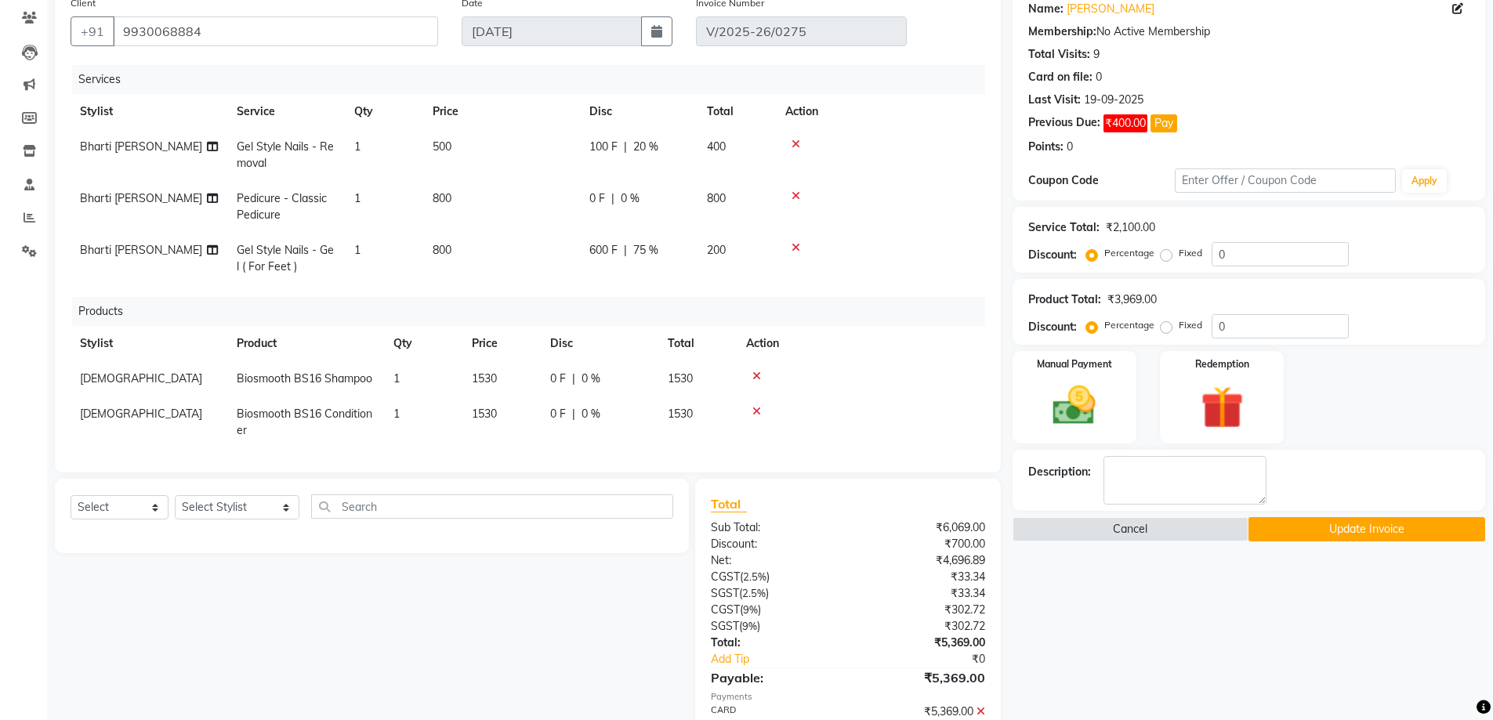
click at [736, 260] on tr "Bharti [PERSON_NAME] Gel Style Nails - Gel ( For Feet ) 1 800 600 F | 75 % 200" at bounding box center [528, 259] width 915 height 52
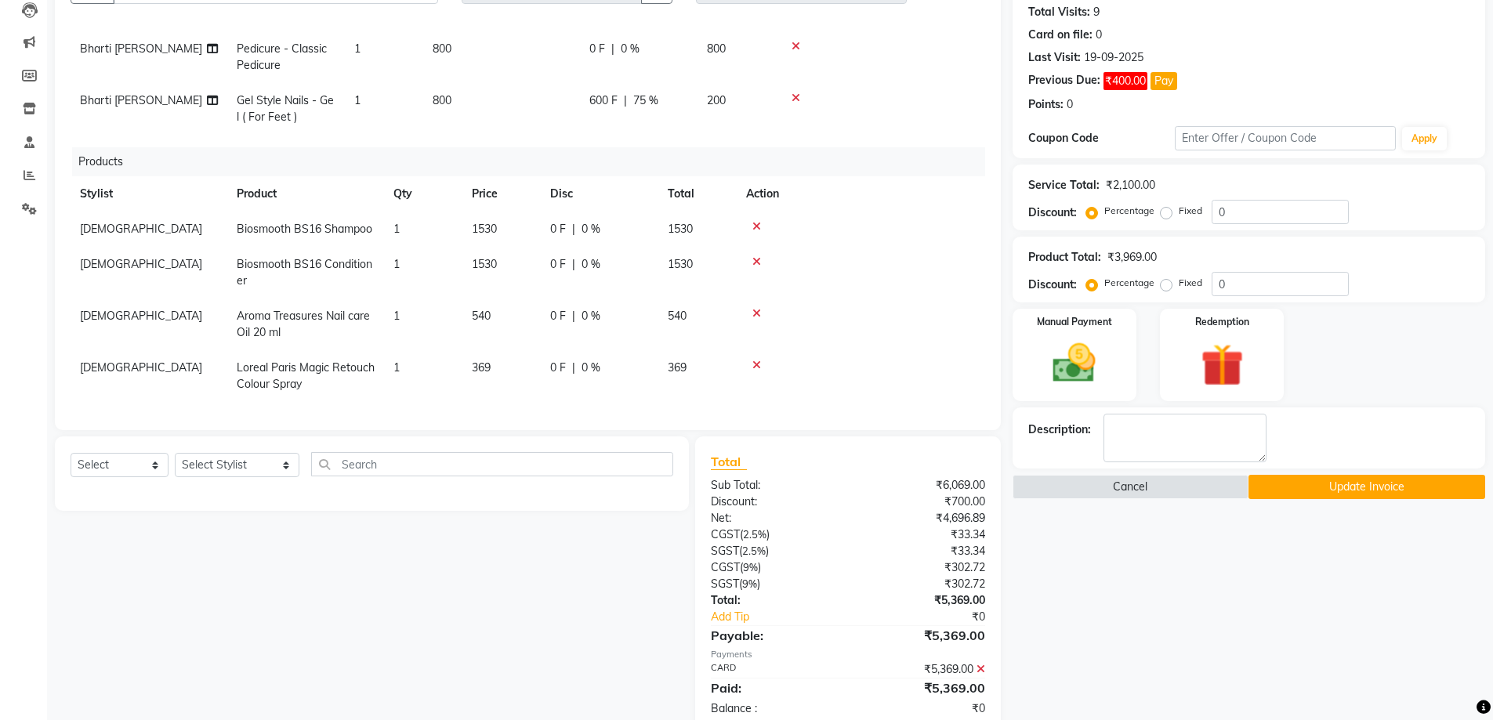
scroll to position [208, 0]
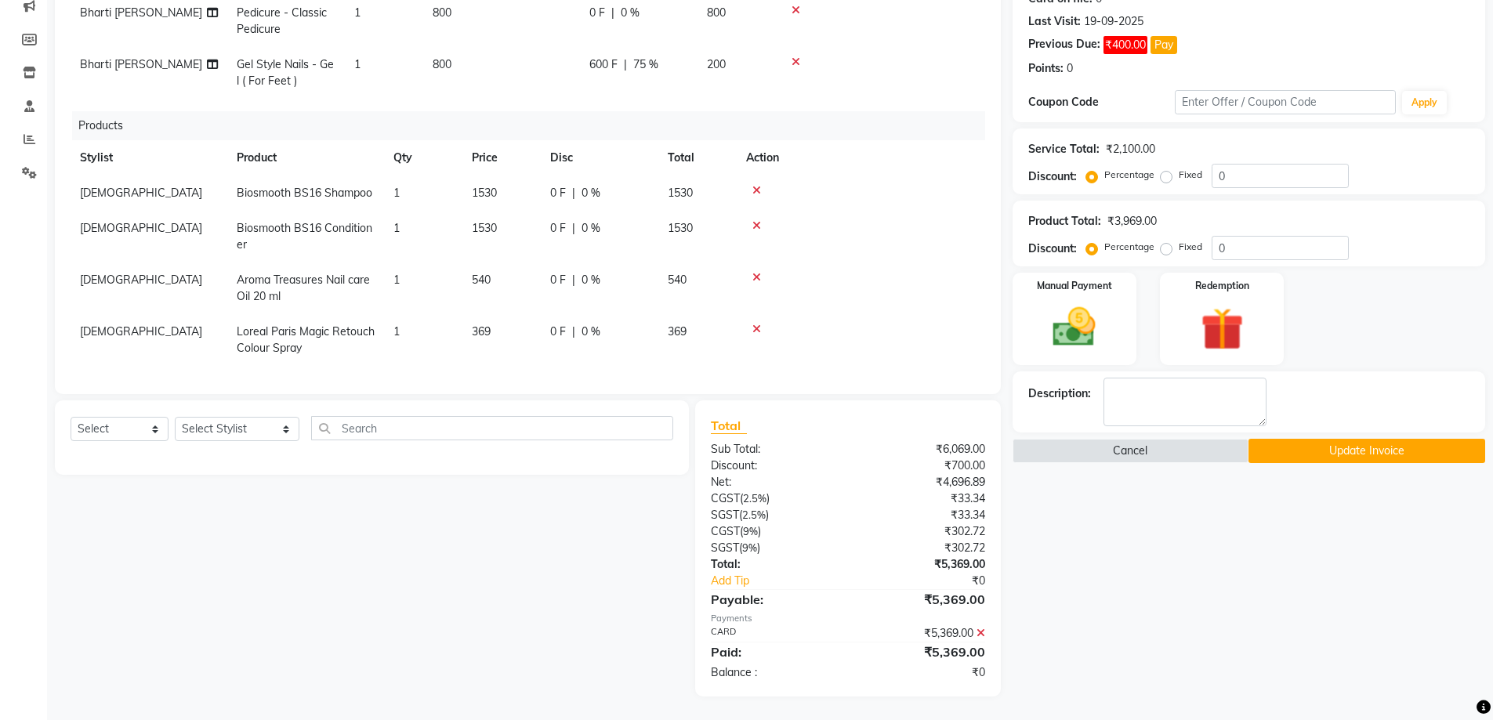
click at [1344, 452] on button "Update Invoice" at bounding box center [1367, 451] width 237 height 24
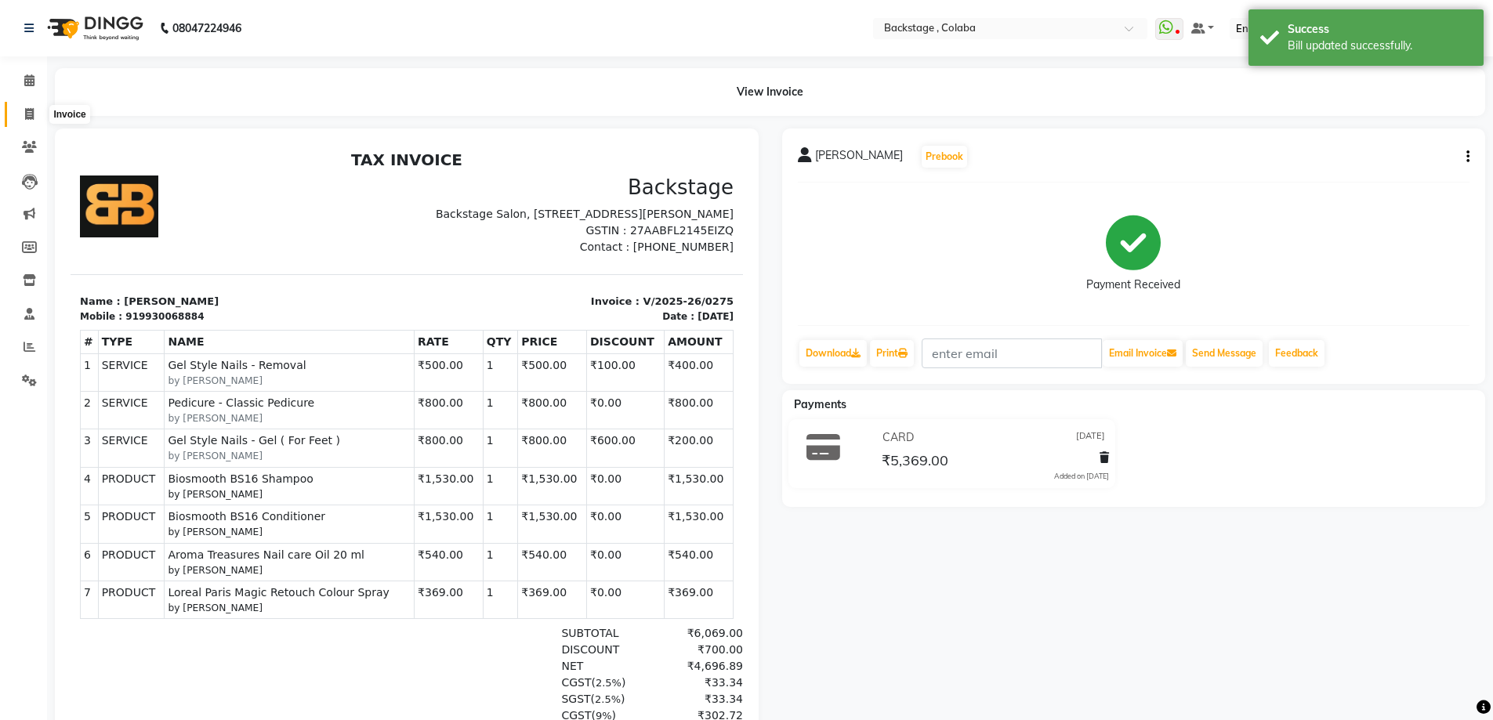
click at [31, 109] on icon at bounding box center [29, 114] width 9 height 12
select select "service"
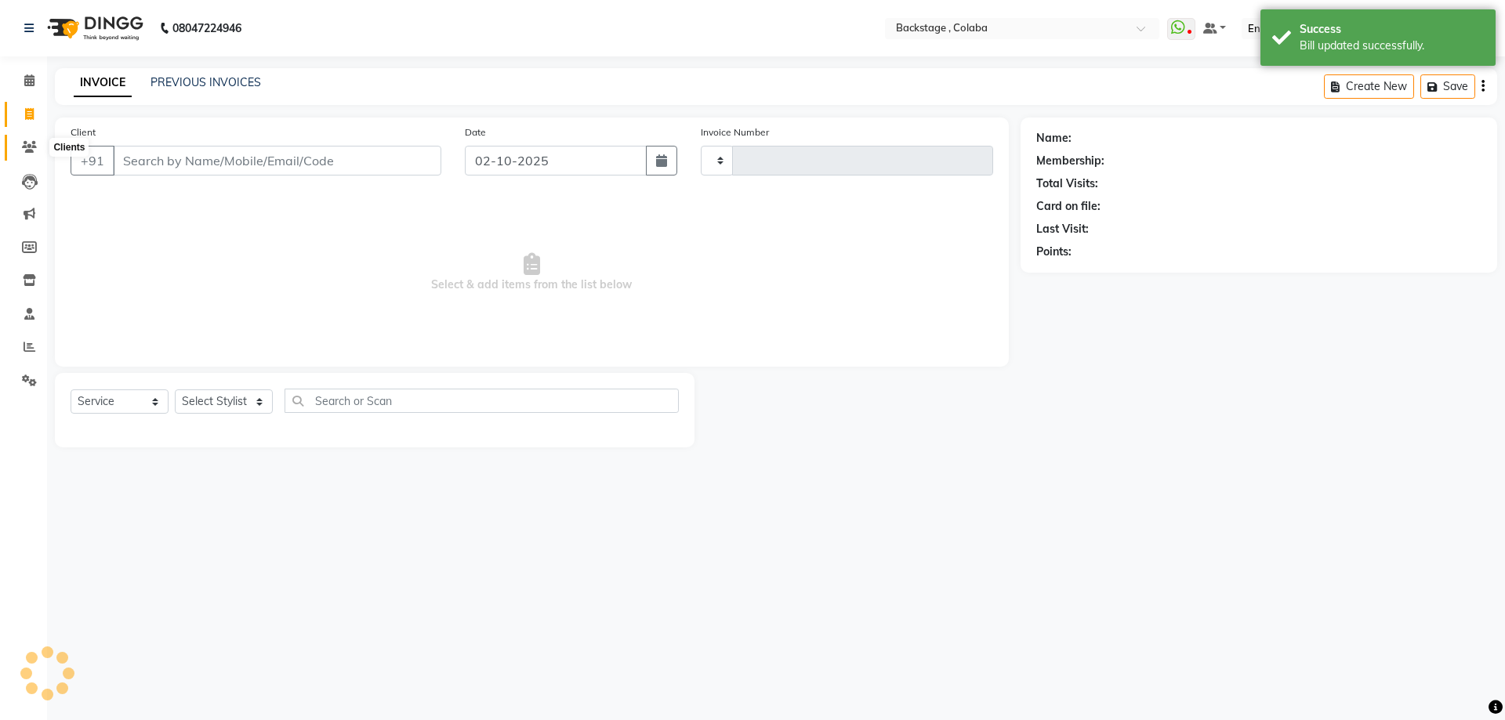
click at [34, 149] on icon at bounding box center [29, 147] width 15 height 12
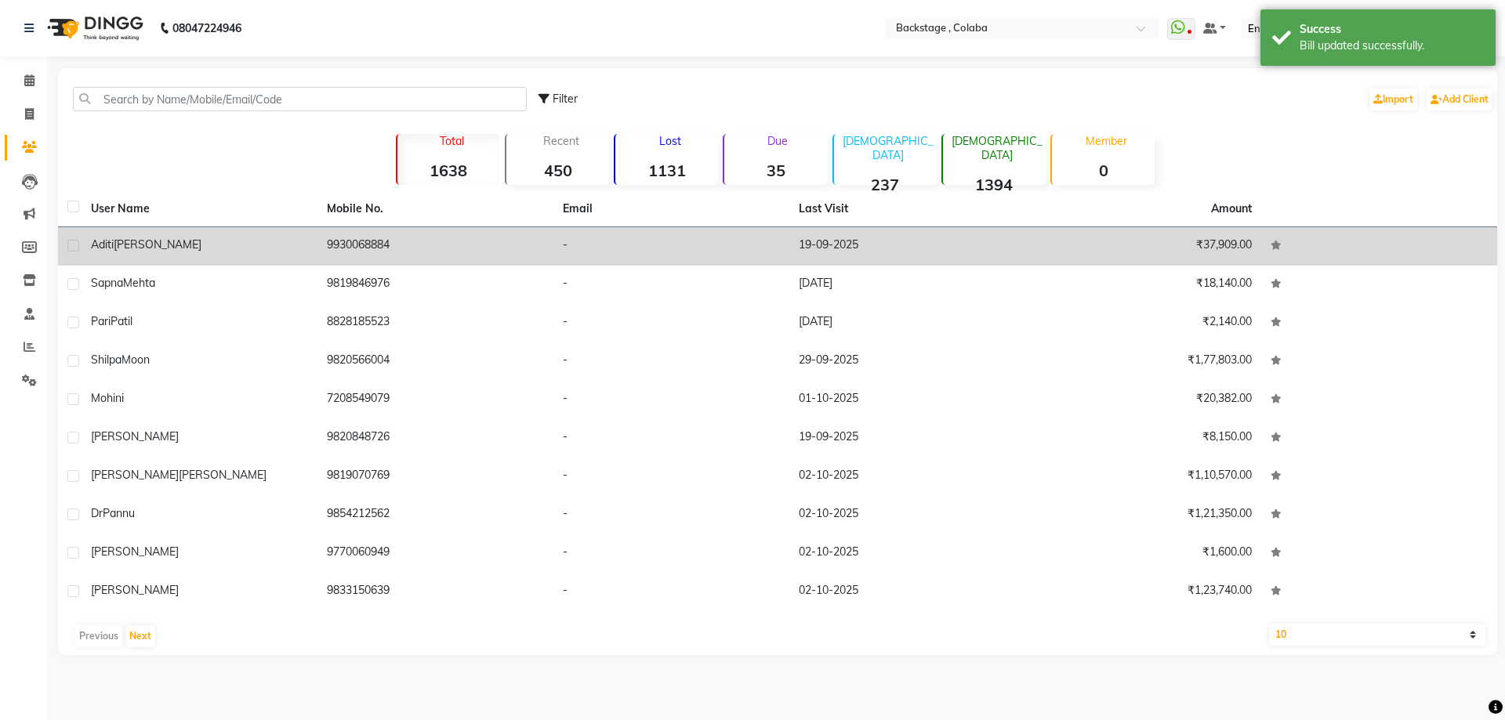
click at [457, 238] on td "9930068884" at bounding box center [436, 246] width 236 height 38
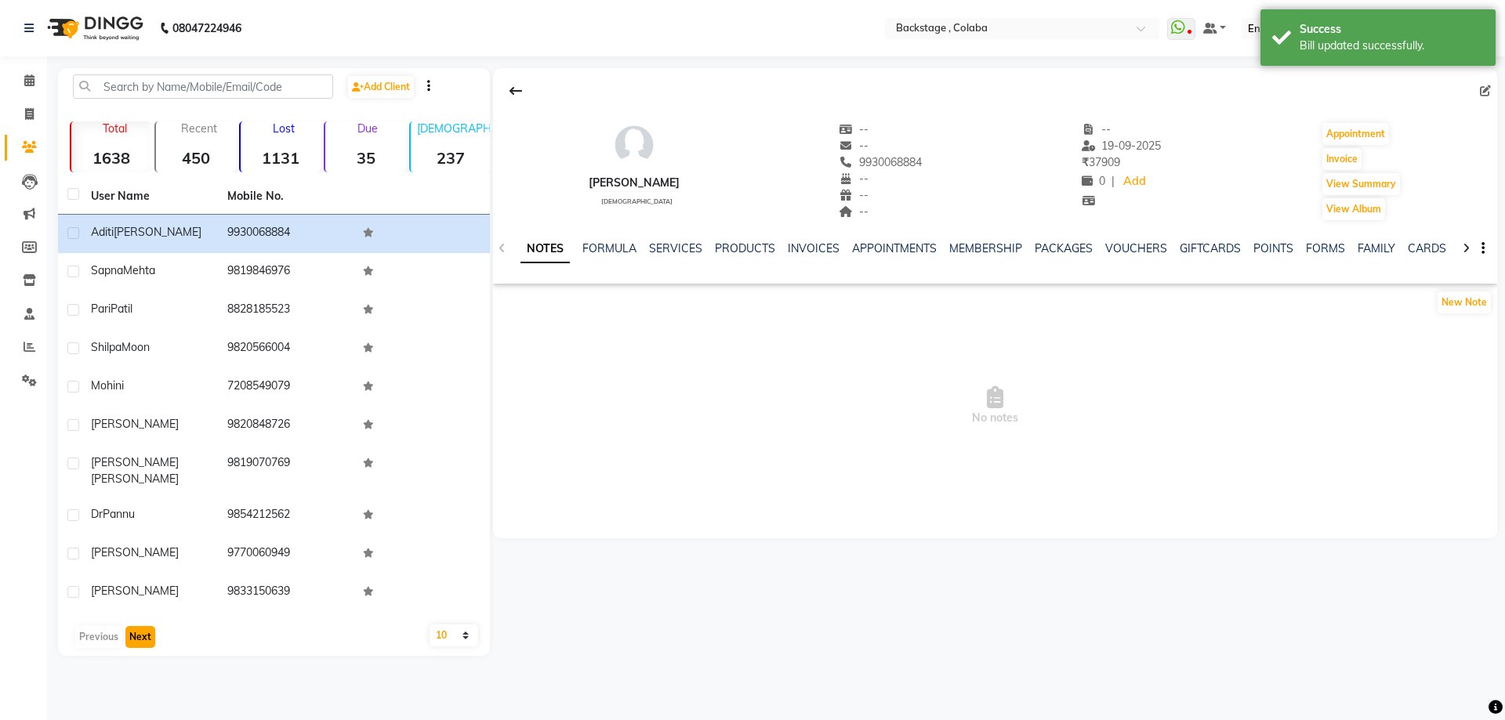
click at [140, 628] on button "Next" at bounding box center [140, 637] width 30 height 22
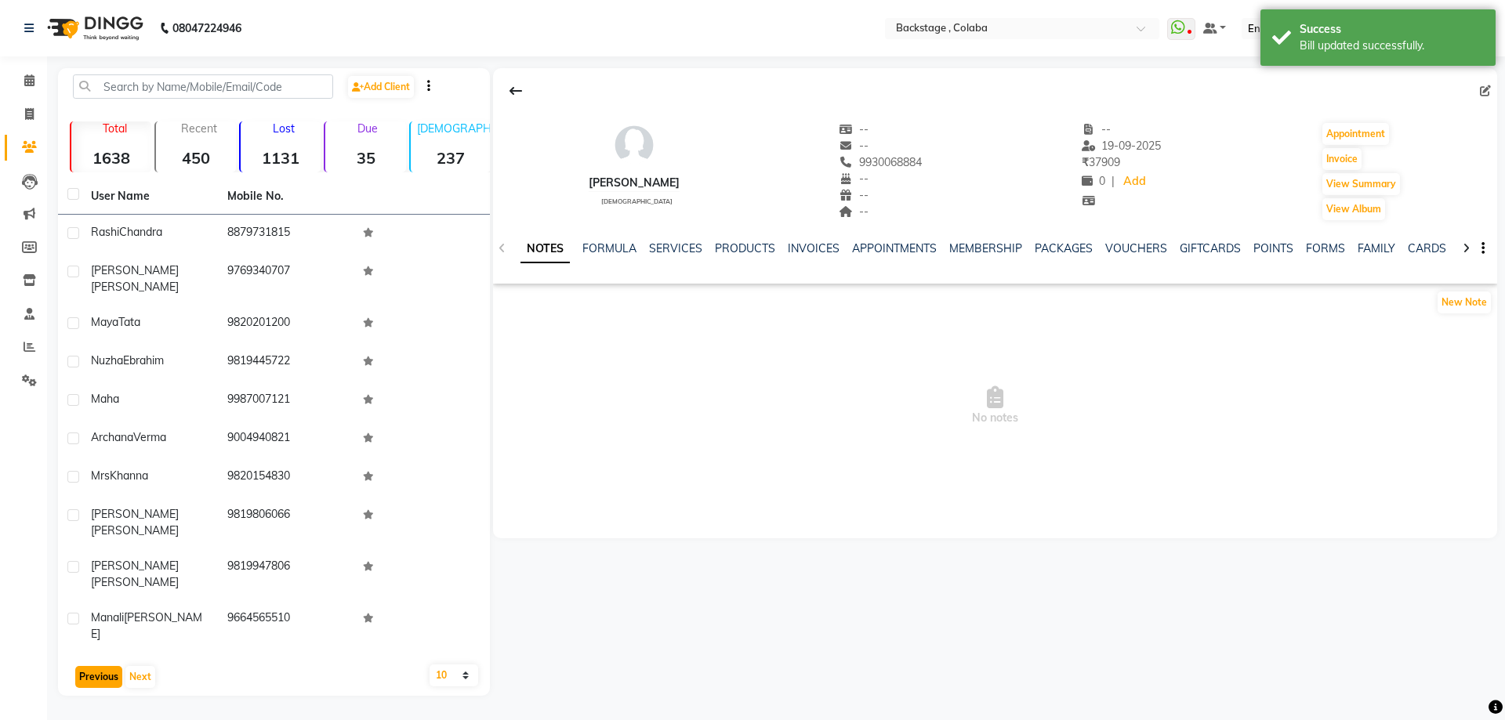
click at [102, 666] on button "Previous" at bounding box center [98, 677] width 47 height 22
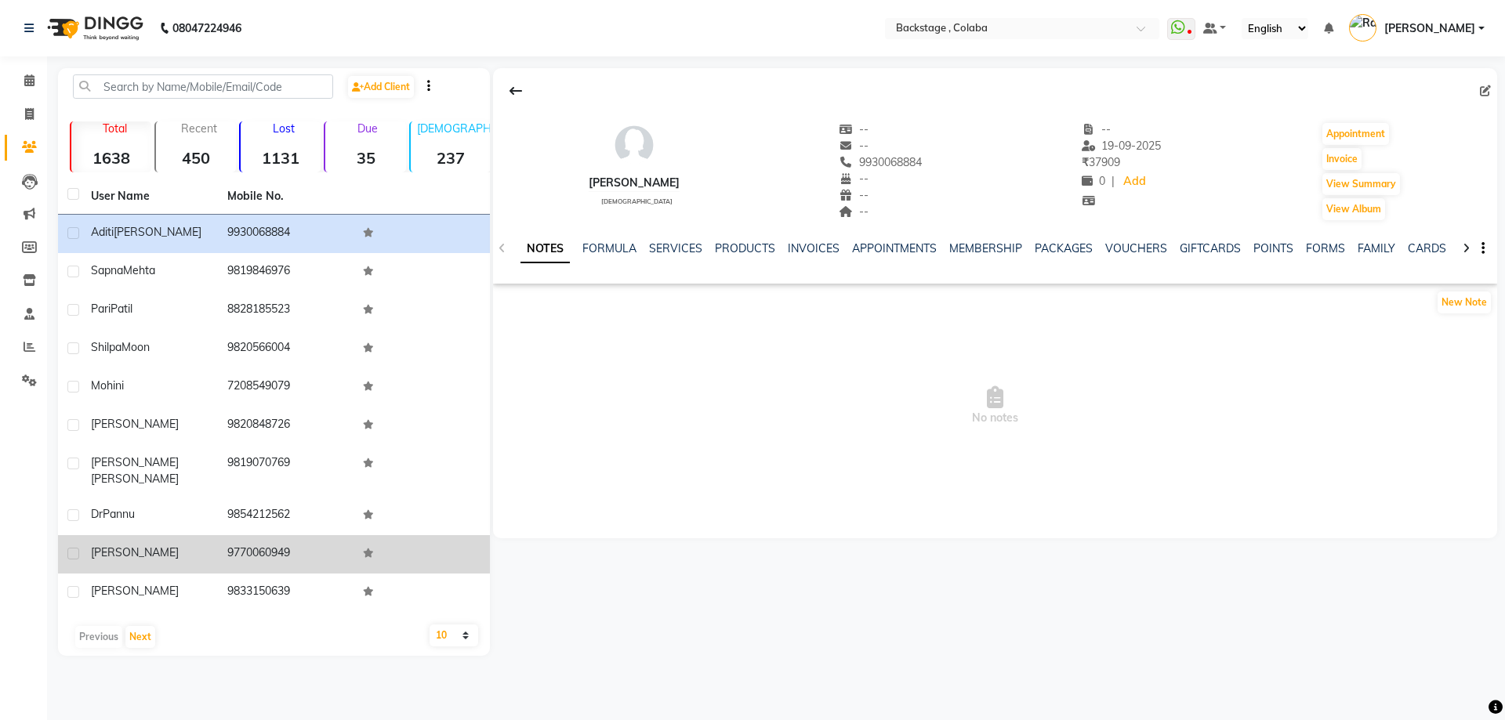
click at [121, 553] on td "[PERSON_NAME]" at bounding box center [150, 554] width 136 height 38
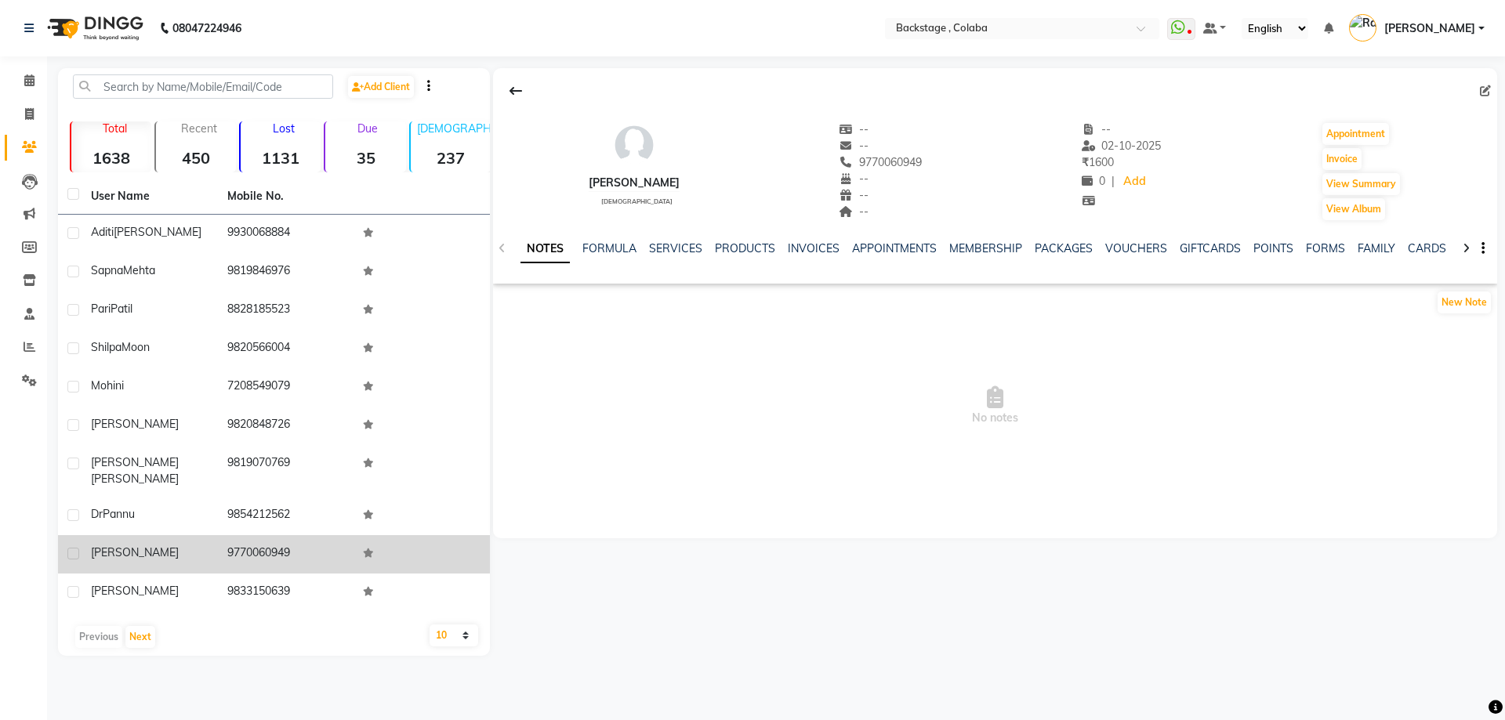
click at [107, 546] on span "[PERSON_NAME]" at bounding box center [135, 553] width 88 height 14
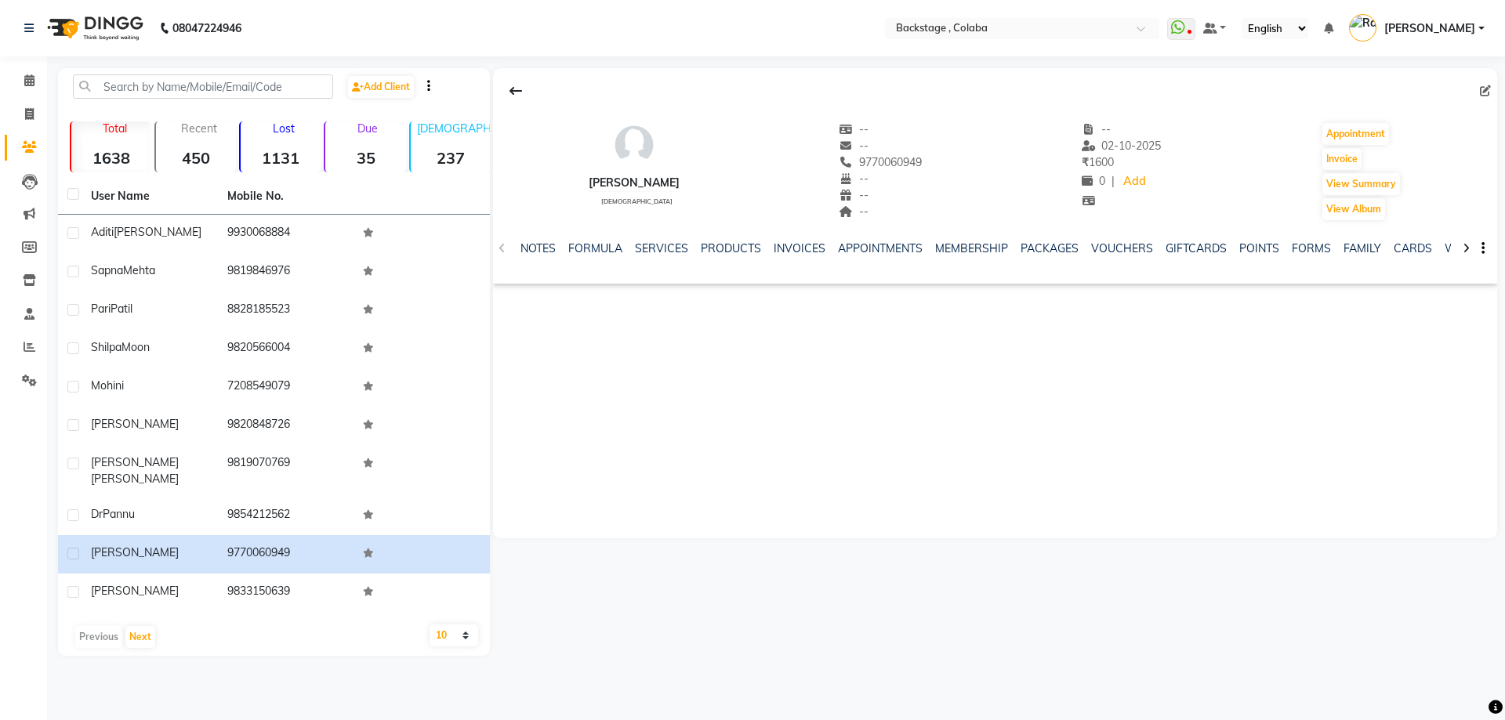
click at [343, 135] on p "Due" at bounding box center [366, 129] width 77 height 14
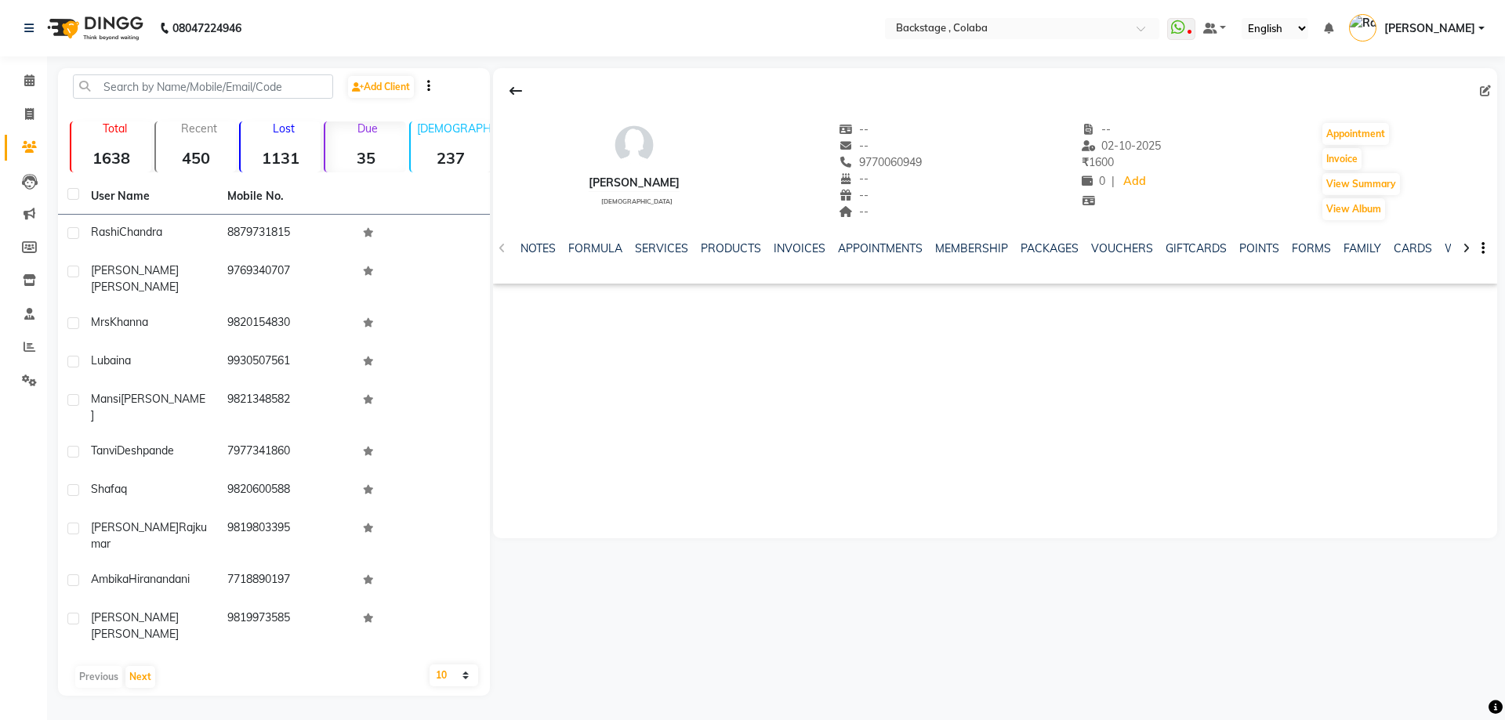
click at [370, 145] on div "Due 35" at bounding box center [365, 147] width 82 height 51
click at [140, 666] on button "Next" at bounding box center [140, 677] width 30 height 22
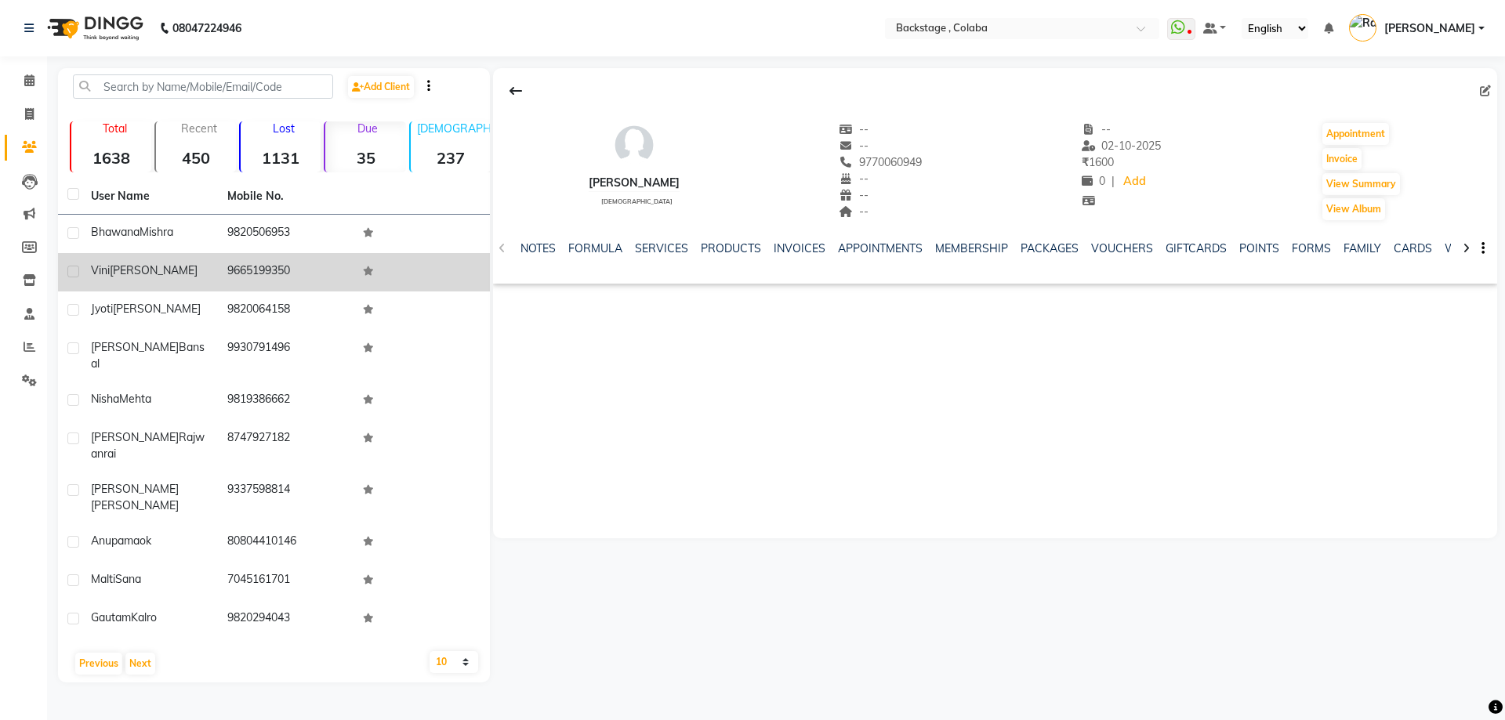
click at [122, 278] on div "[PERSON_NAME]" at bounding box center [150, 271] width 118 height 16
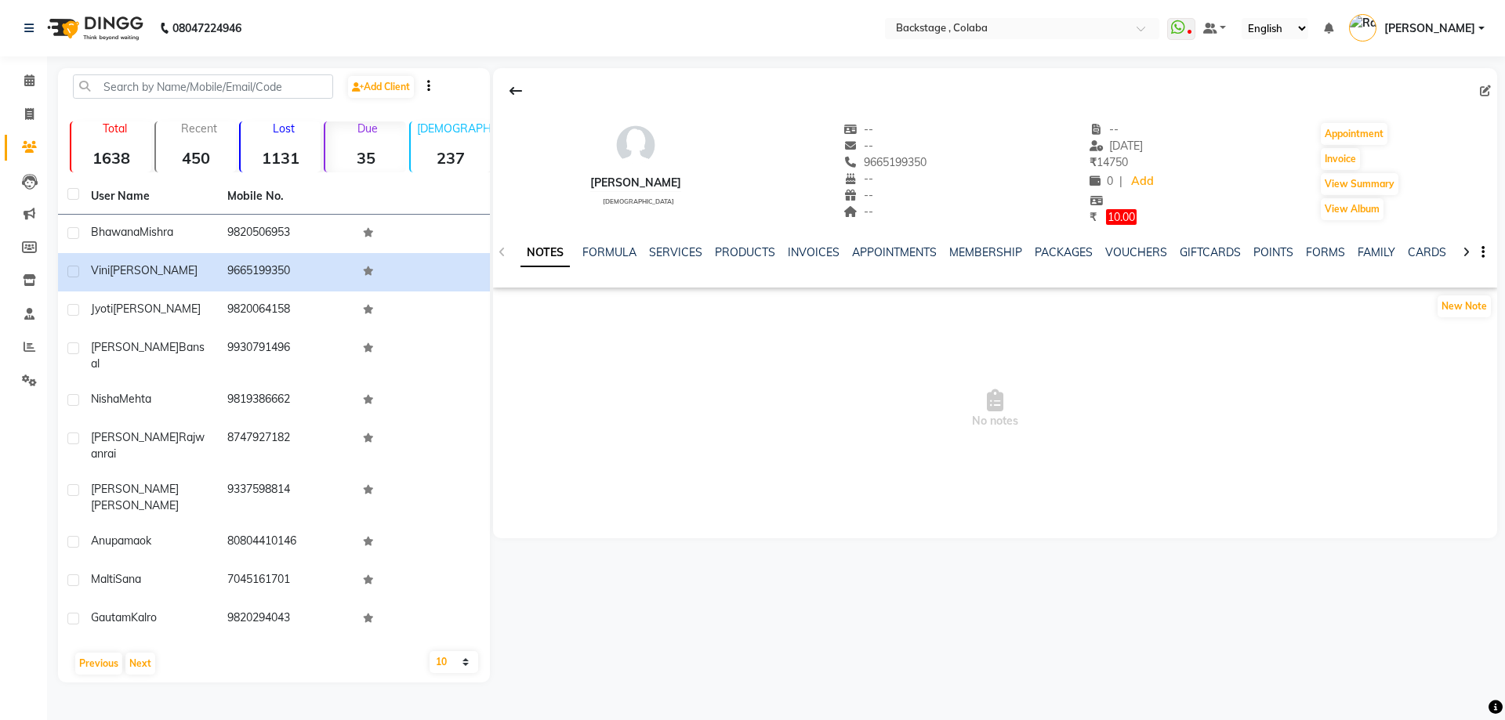
click at [1106, 218] on span "10.00" at bounding box center [1121, 217] width 31 height 16
select select "1"
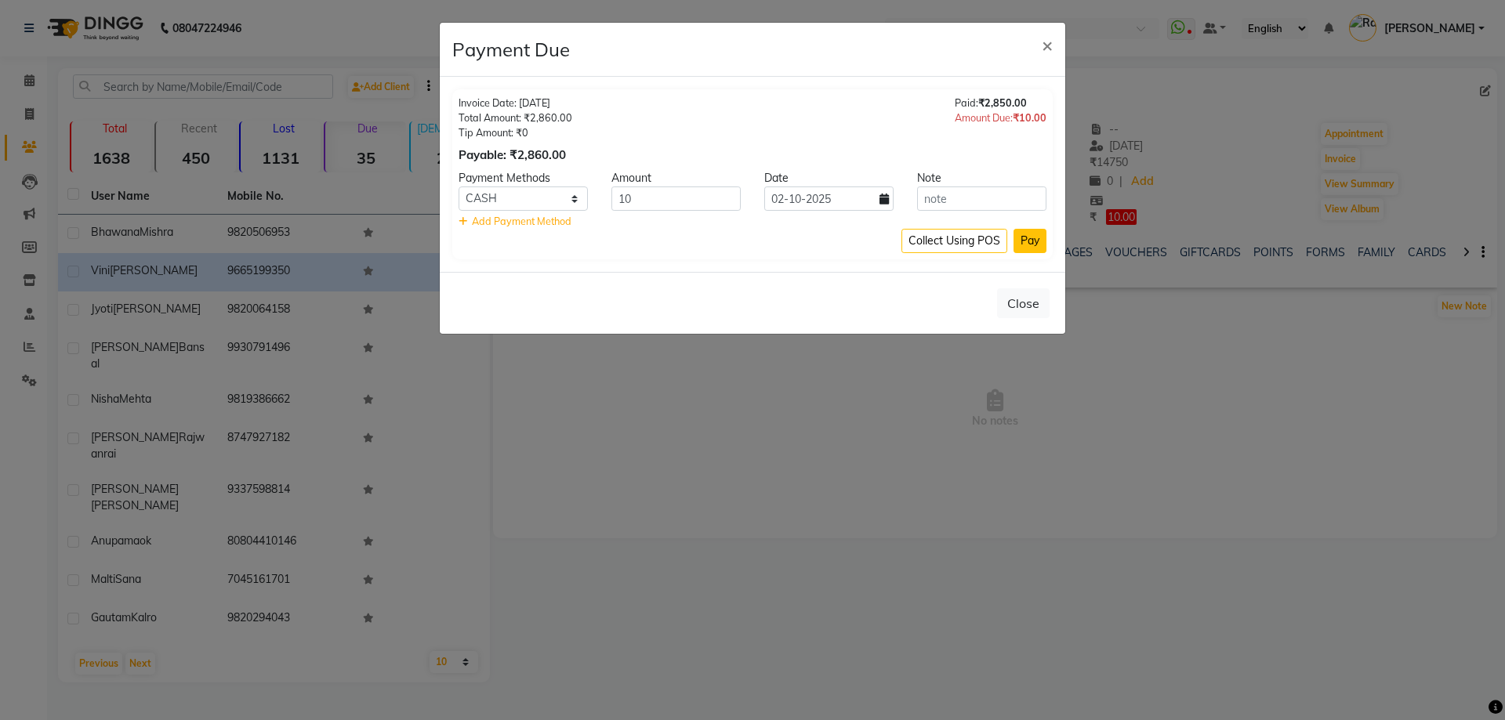
click at [1033, 242] on button "Pay" at bounding box center [1030, 241] width 33 height 24
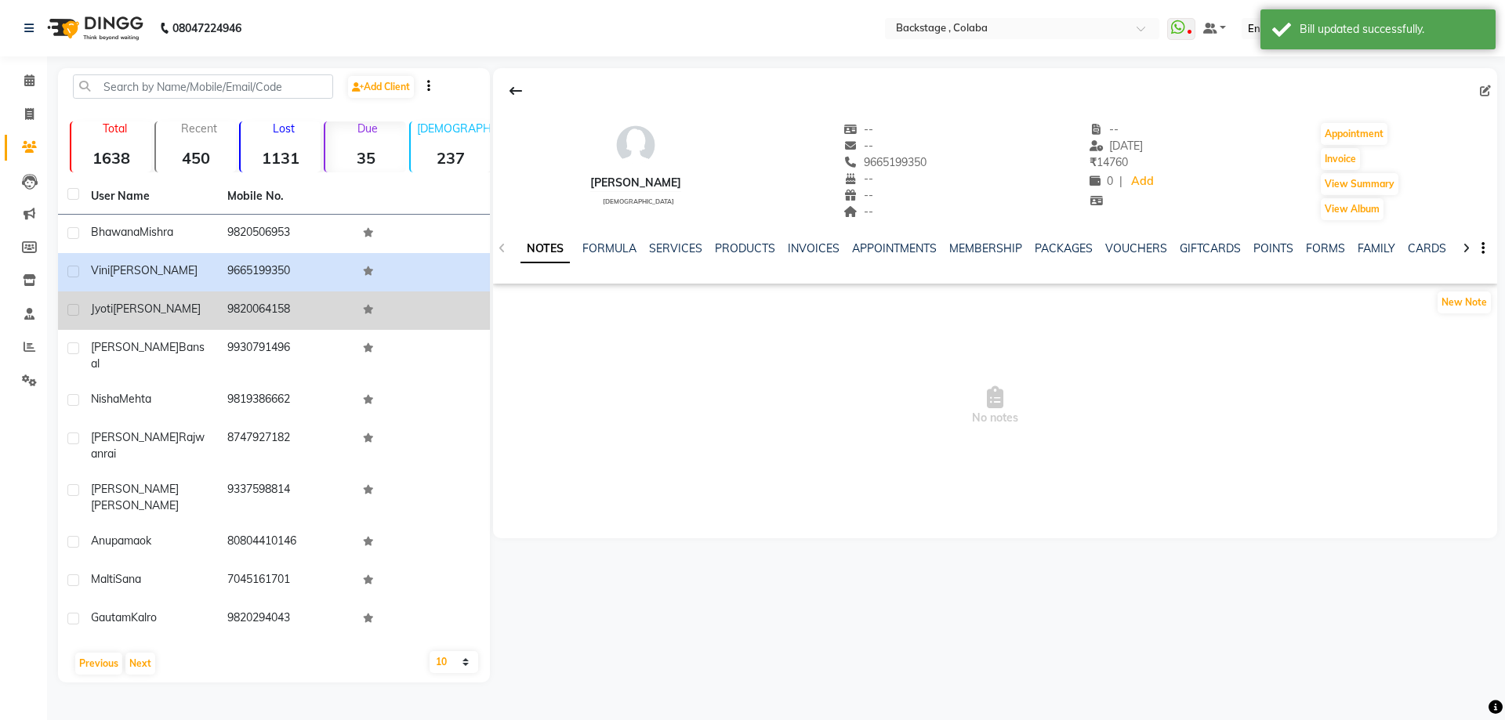
click at [196, 310] on div "[PERSON_NAME]" at bounding box center [150, 309] width 118 height 16
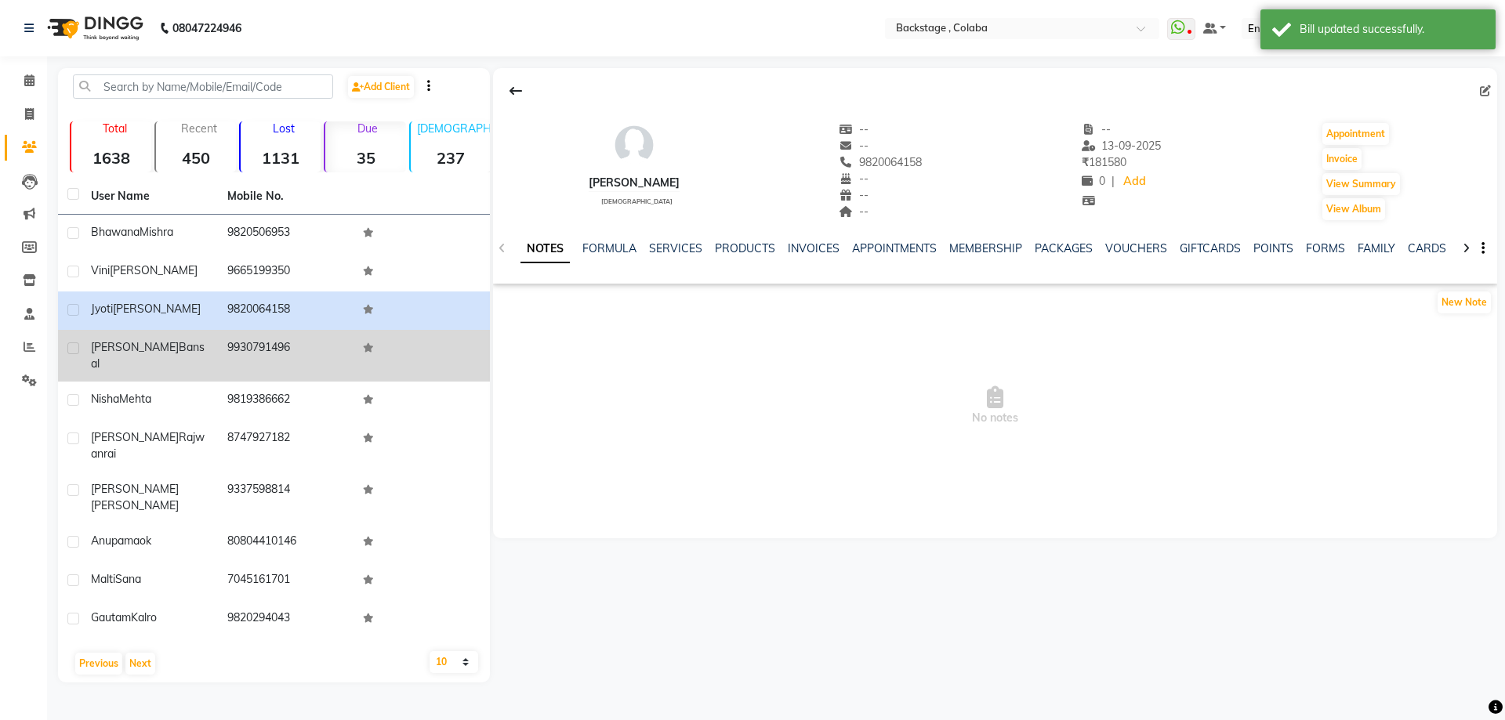
click at [137, 347] on span "Bansal" at bounding box center [148, 355] width 114 height 31
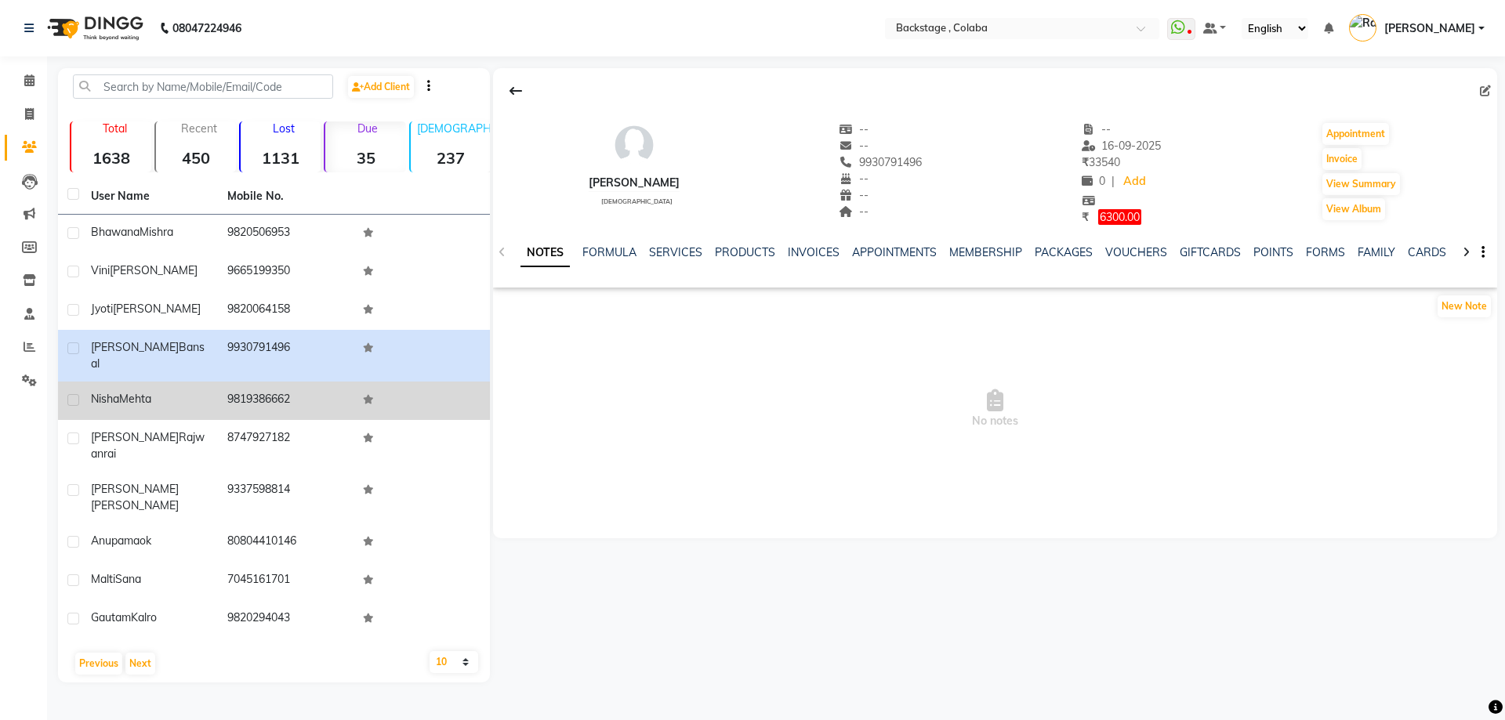
click at [151, 392] on span "Mehta" at bounding box center [135, 399] width 32 height 14
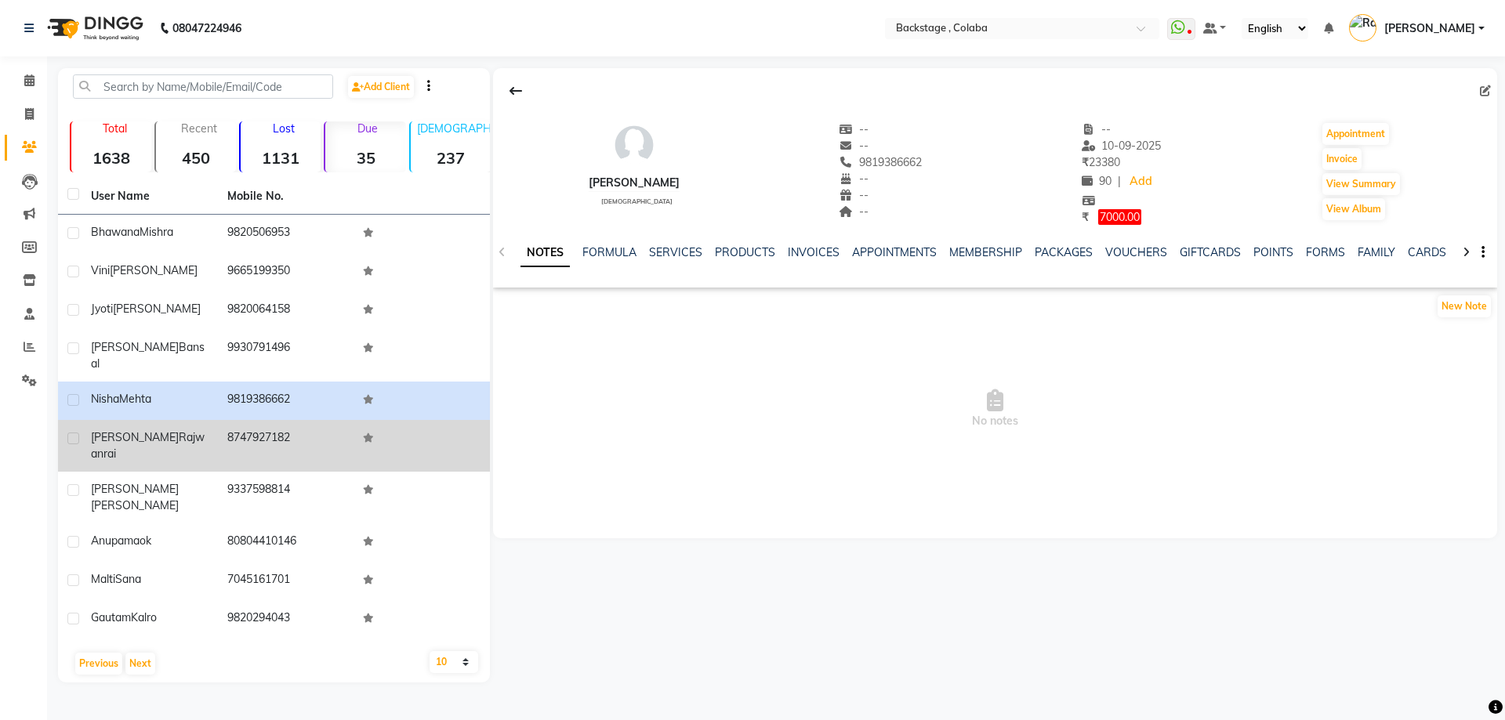
click at [205, 420] on td "[PERSON_NAME]" at bounding box center [150, 446] width 136 height 52
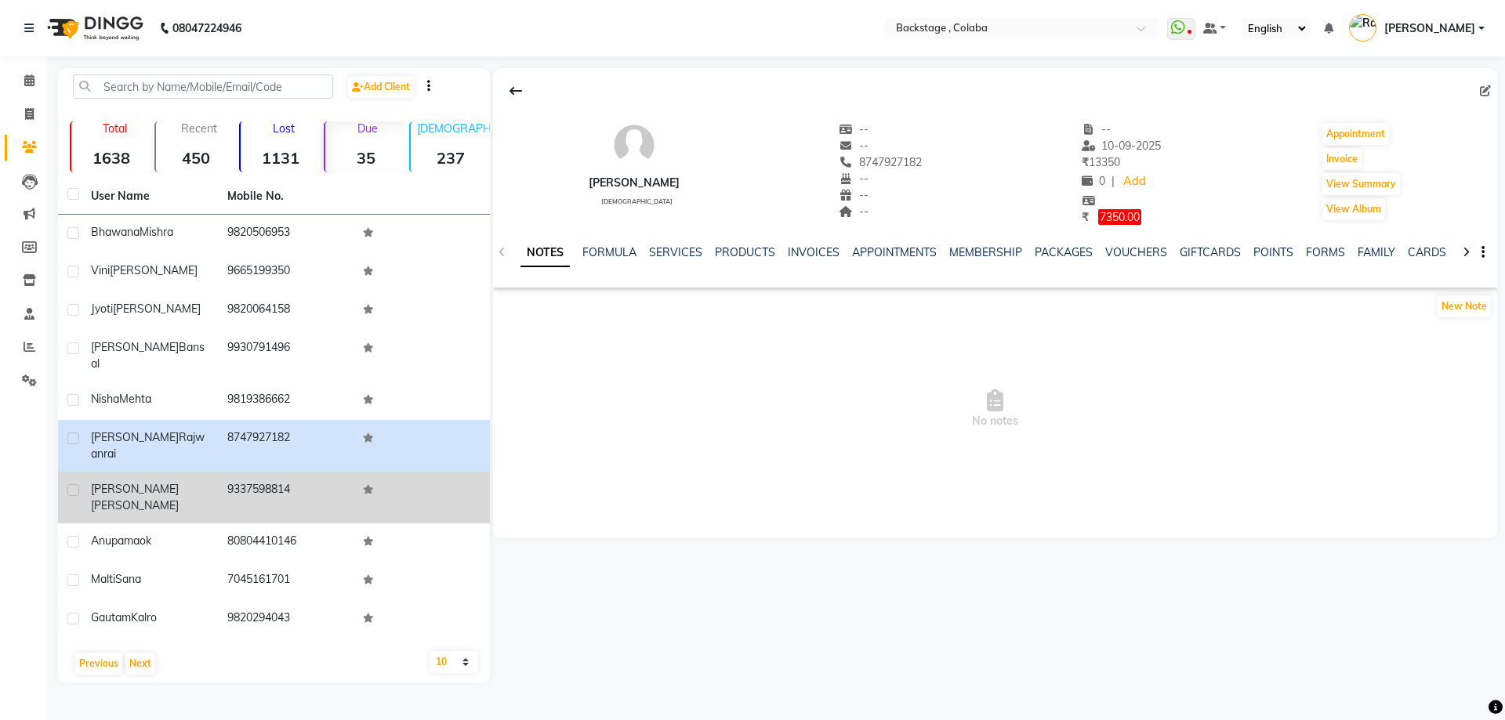
click at [136, 472] on td "[PERSON_NAME]" at bounding box center [150, 498] width 136 height 52
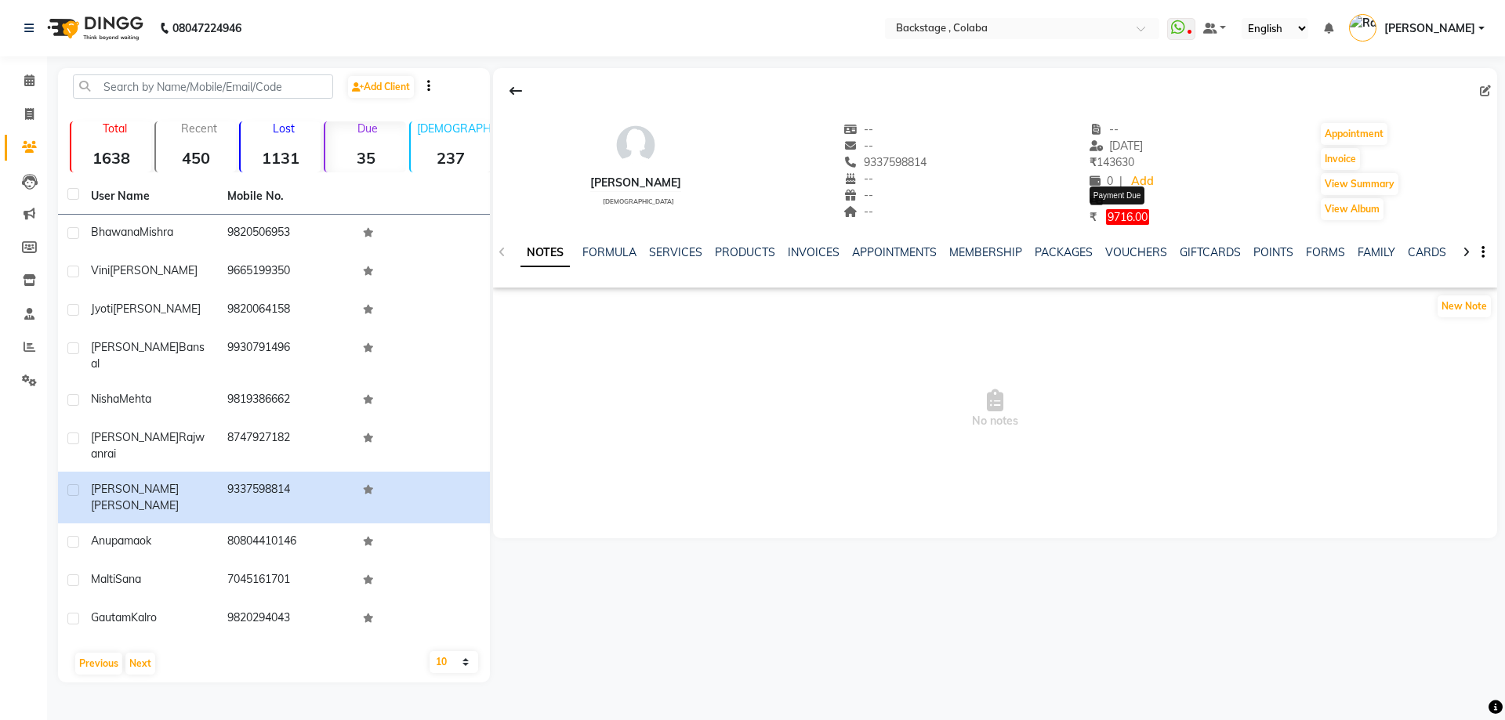
click at [1120, 224] on span "9716.00" at bounding box center [1127, 217] width 43 height 16
select select "1"
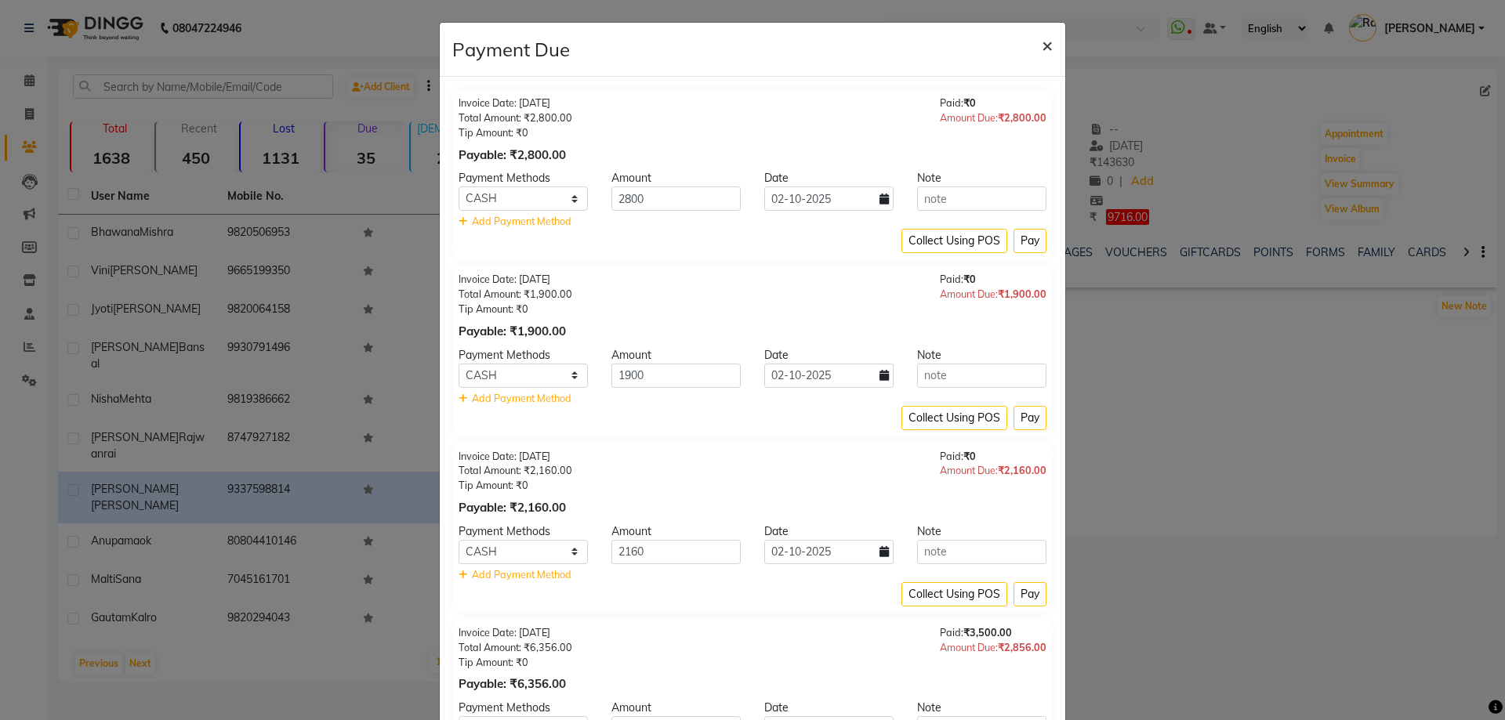
click at [1044, 46] on span "×" at bounding box center [1047, 45] width 11 height 24
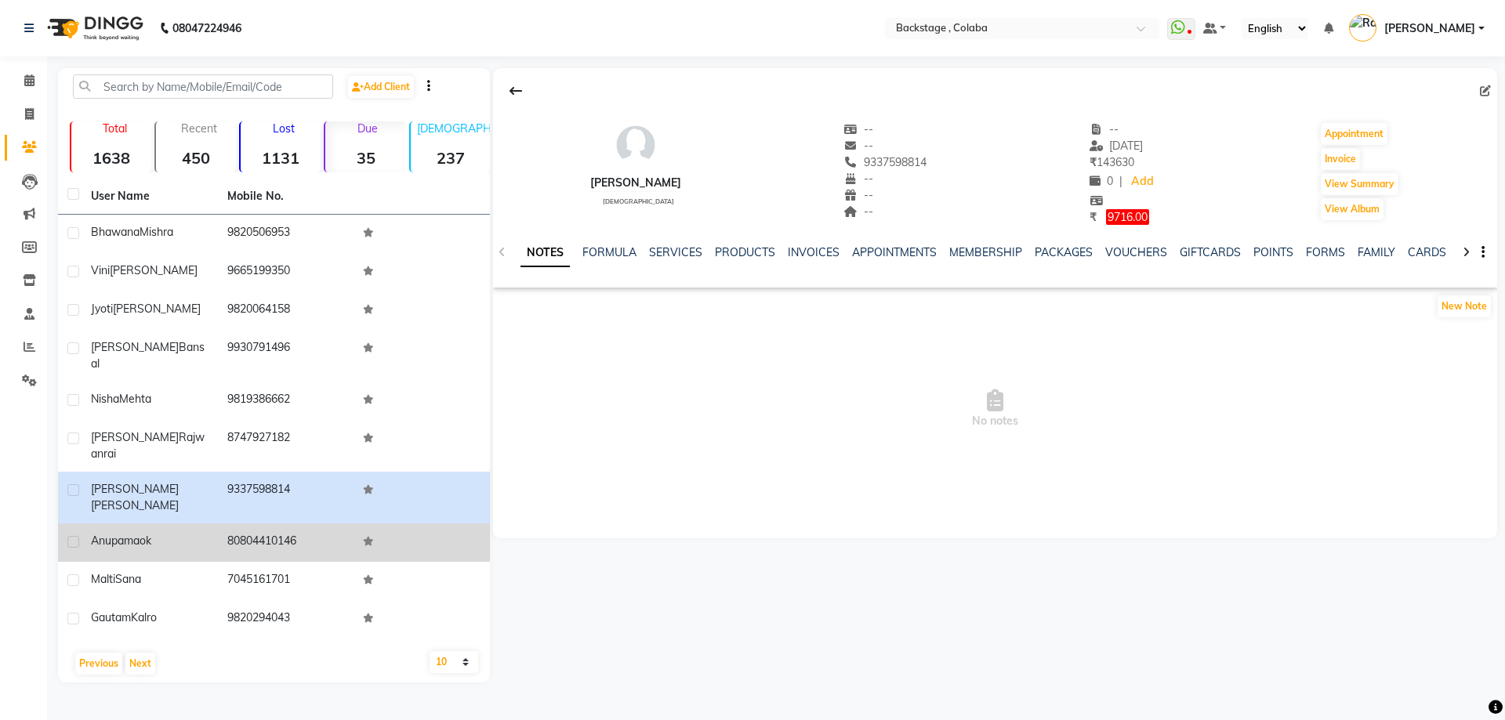
click at [116, 533] on div "Anupama ok" at bounding box center [150, 541] width 118 height 16
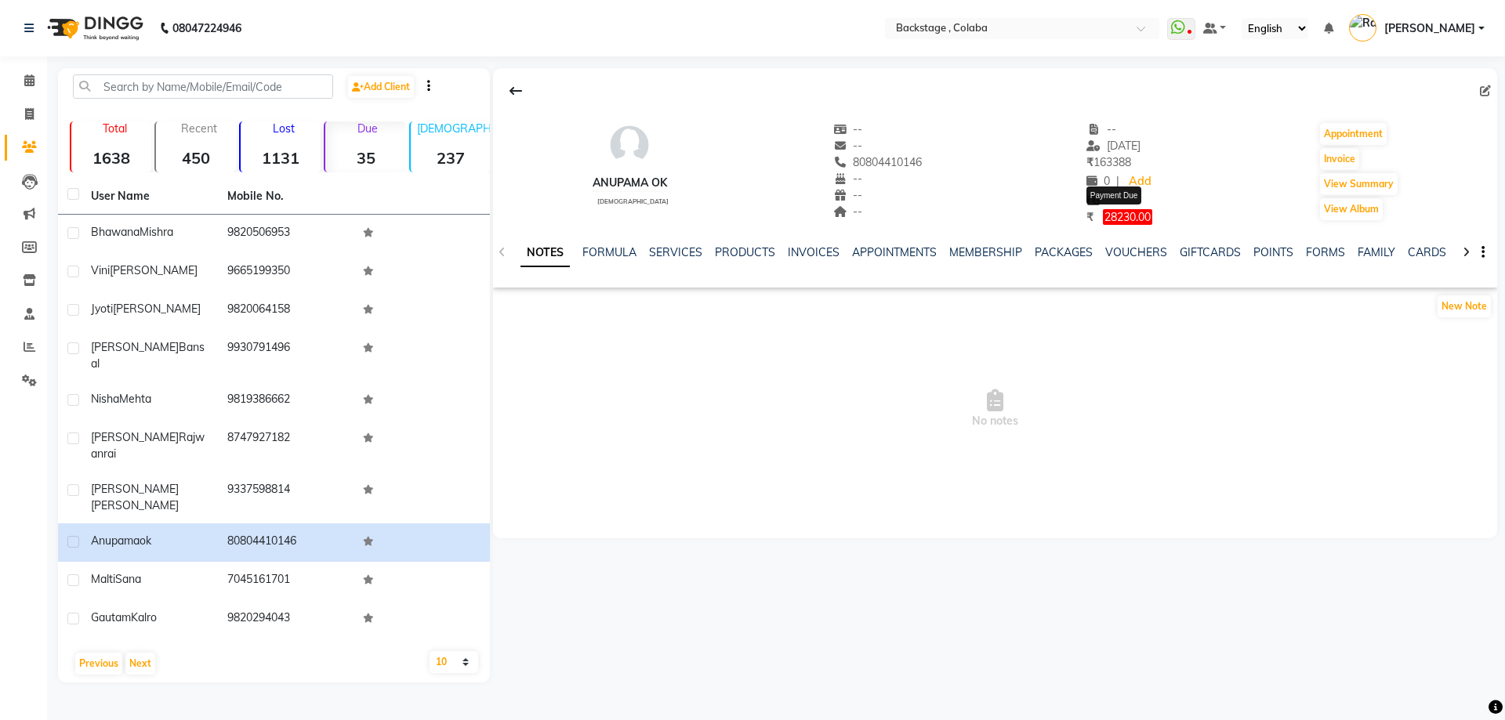
click at [1127, 217] on span "28230.00" at bounding box center [1127, 217] width 49 height 16
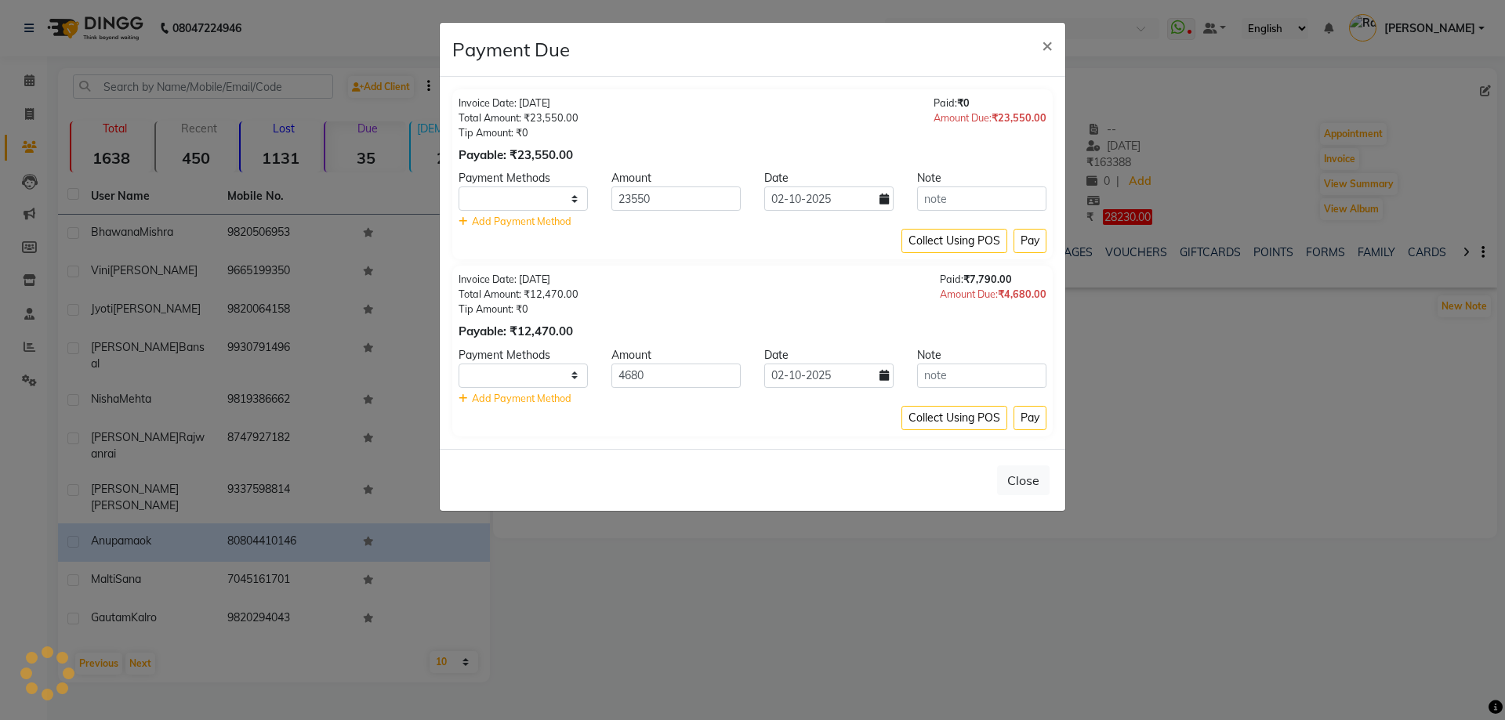
select select "1"
click at [1035, 479] on button "Close" at bounding box center [1023, 481] width 53 height 30
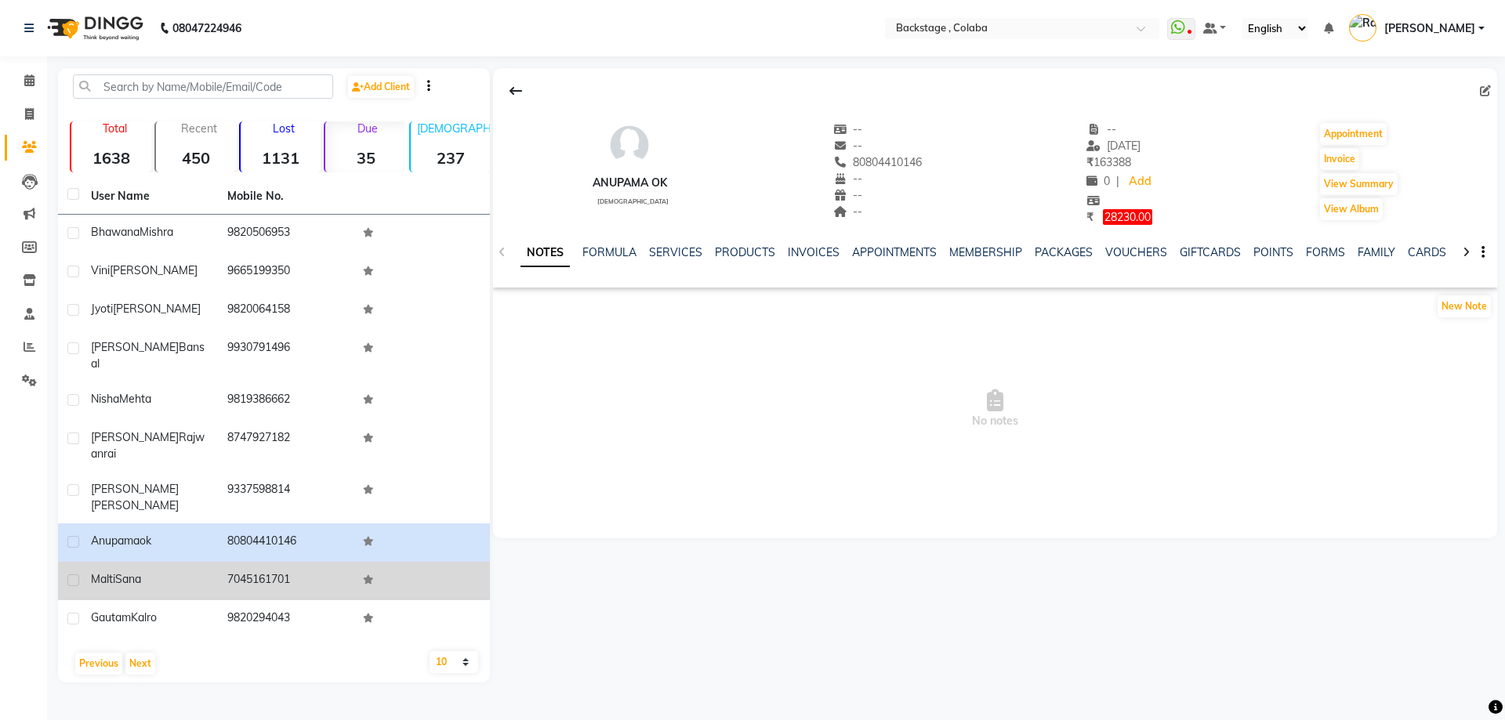
click at [296, 562] on td "7045161701" at bounding box center [286, 581] width 136 height 38
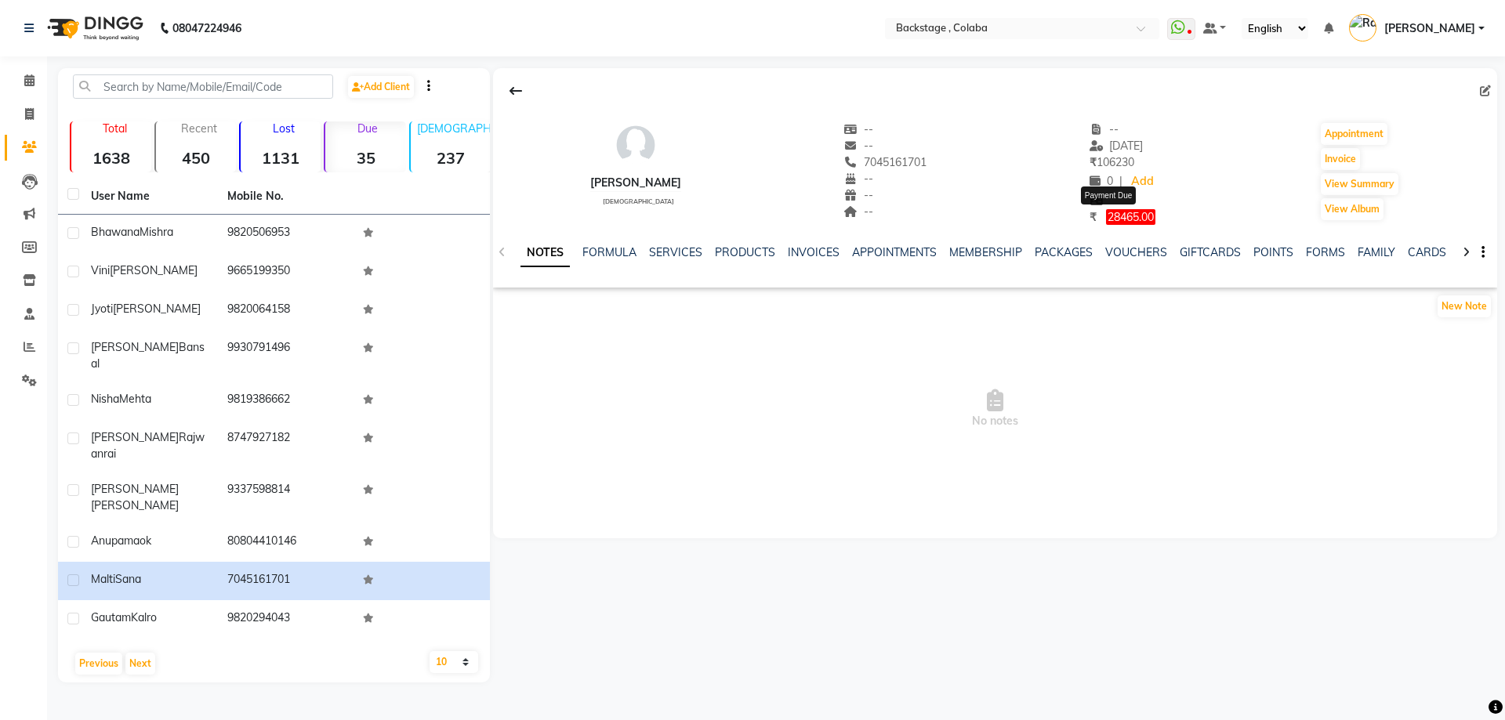
click at [1113, 219] on span "28465.00" at bounding box center [1130, 217] width 49 height 16
select select "1"
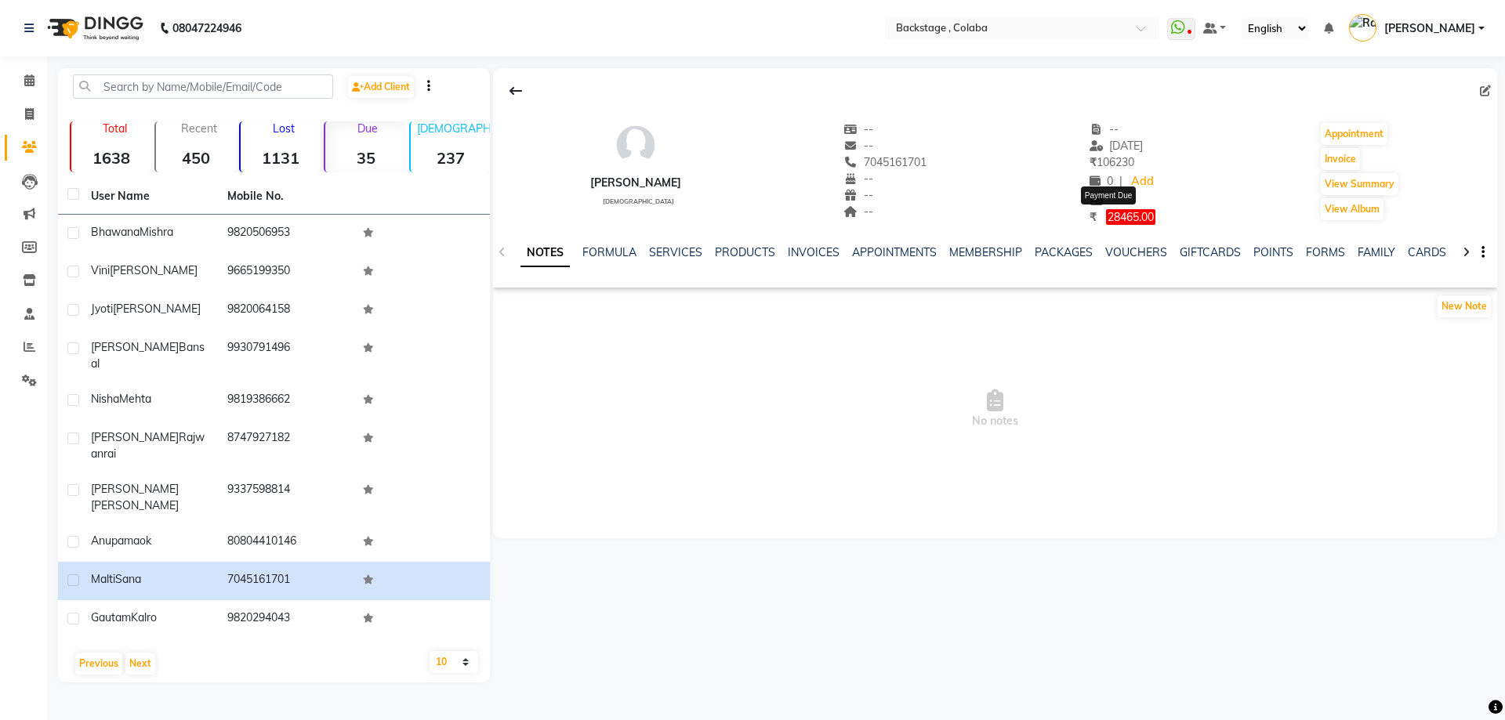
select select "1"
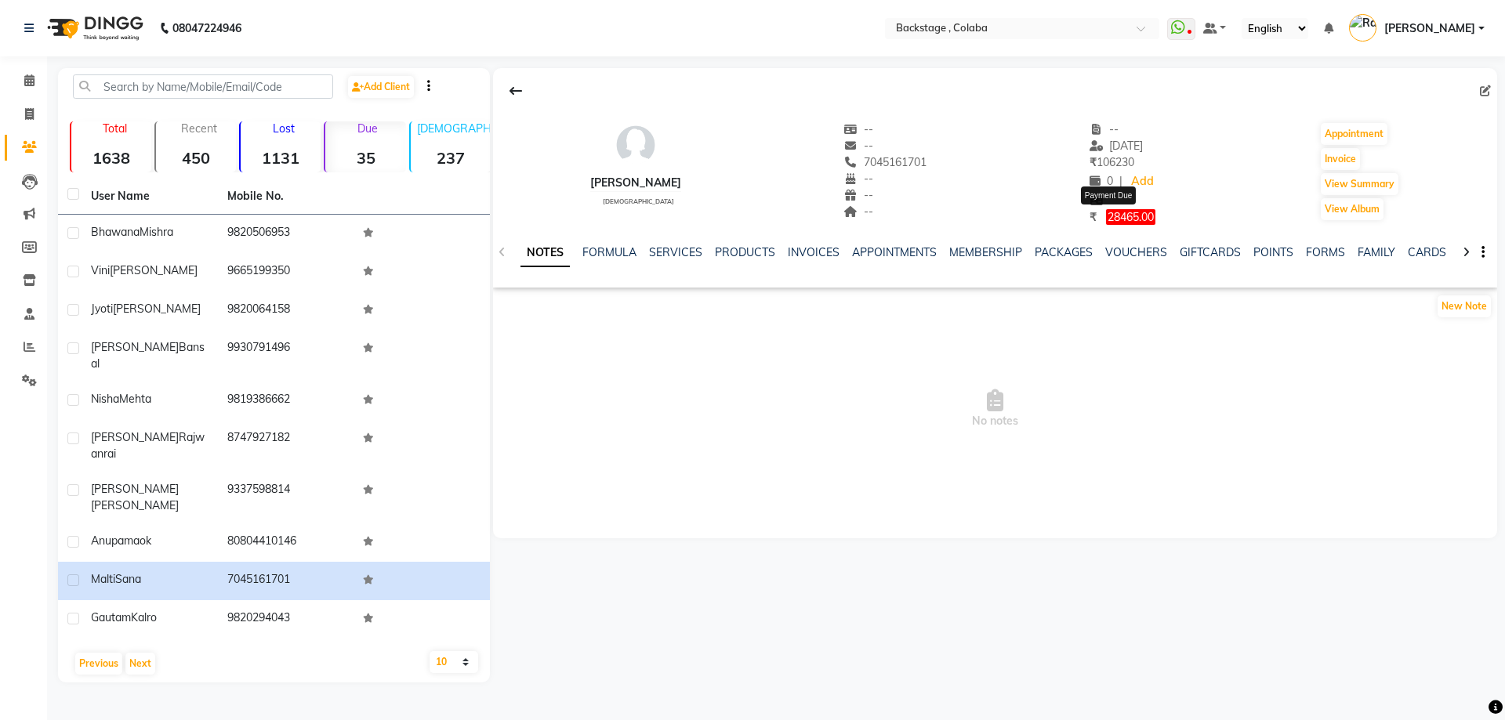
select select "1"
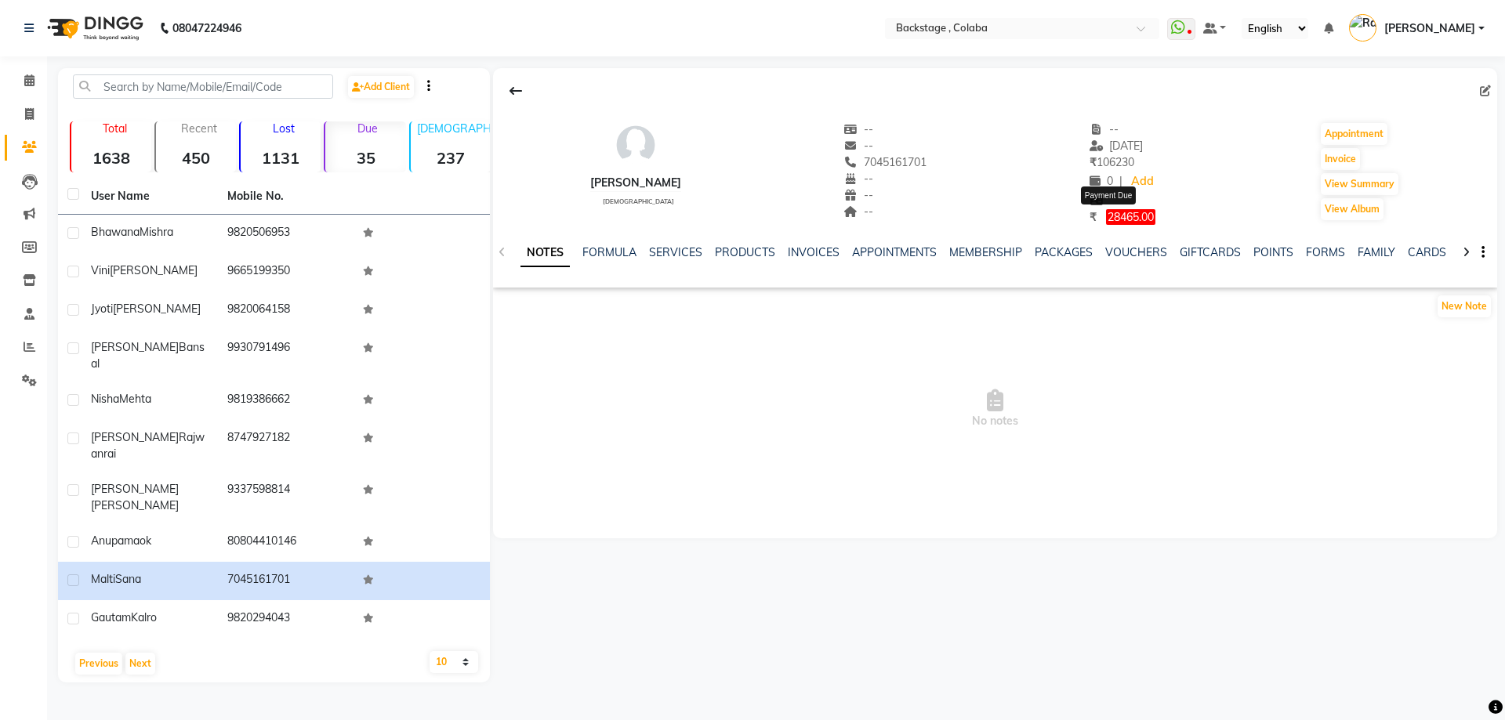
select select "1"
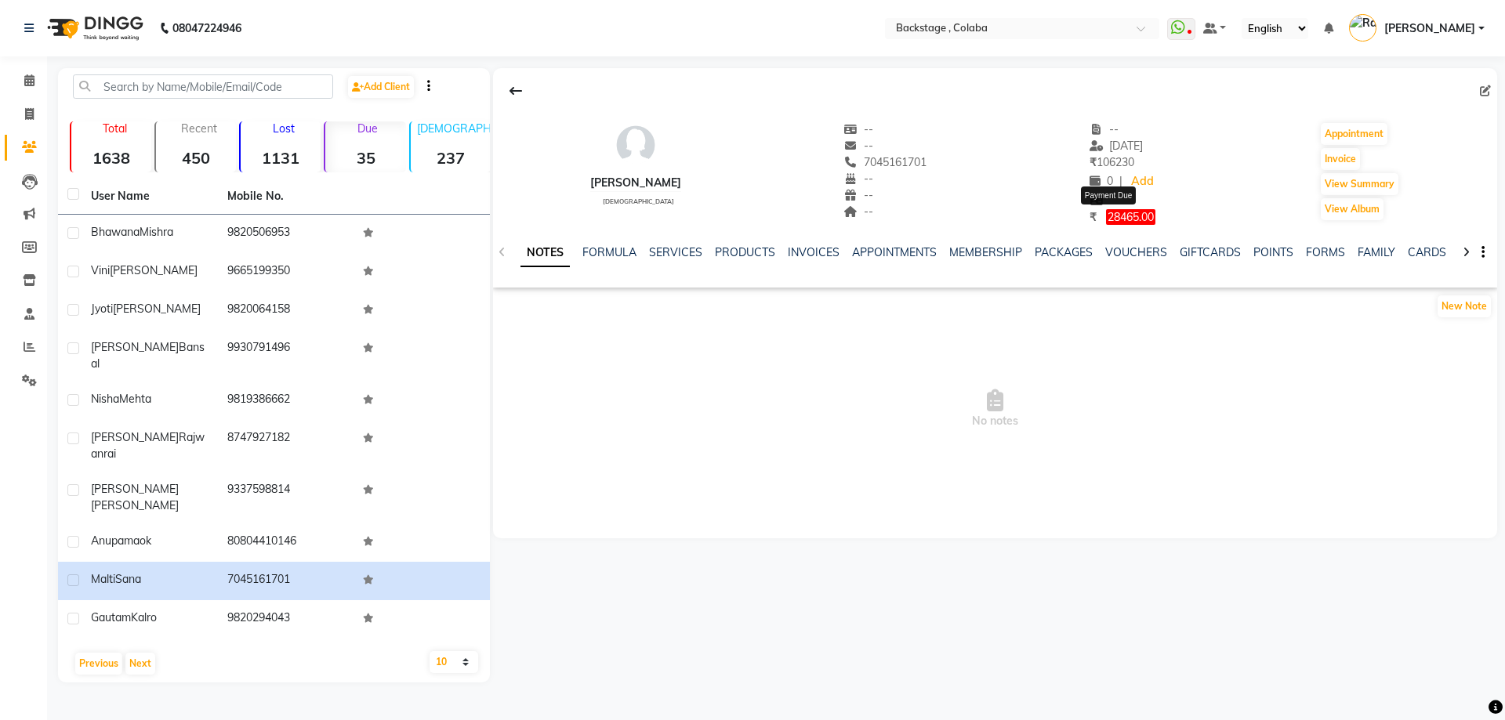
select select "1"
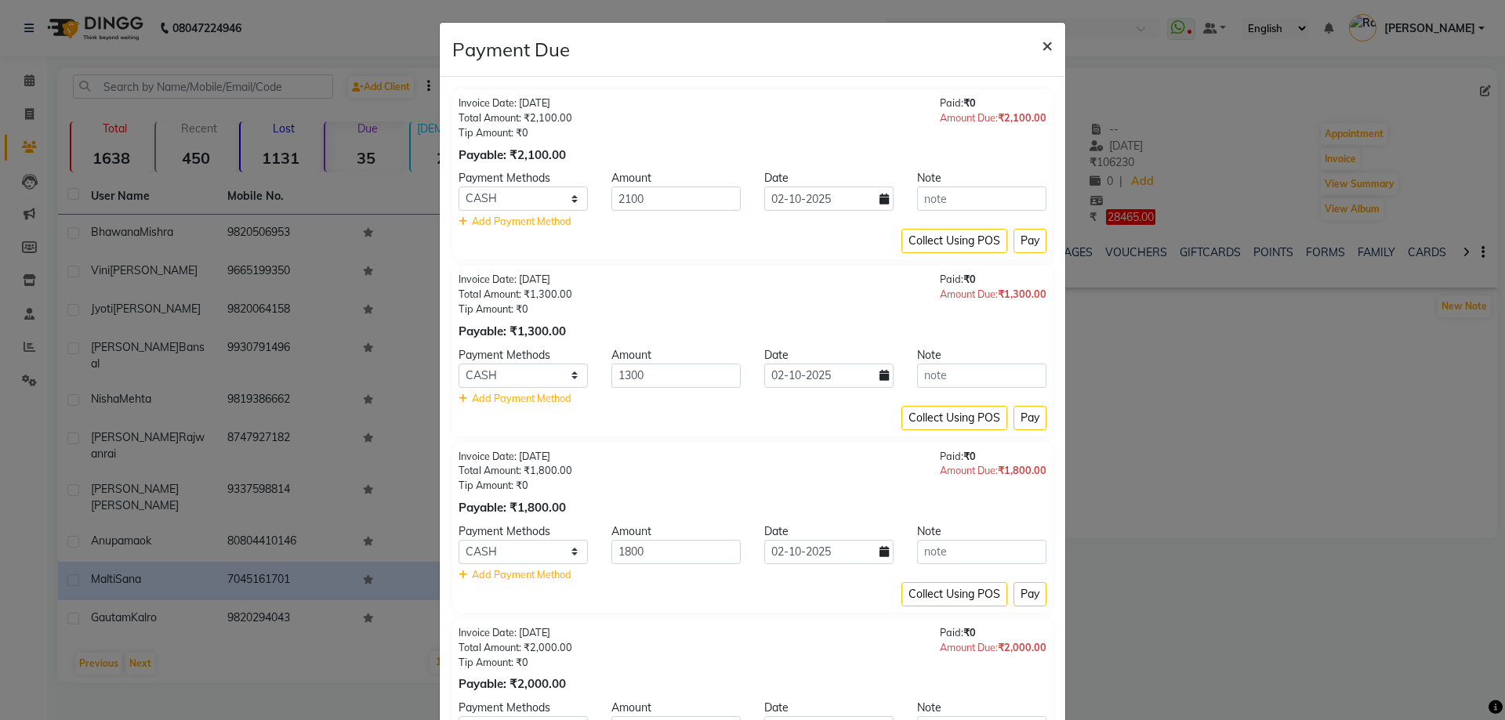
click at [1042, 46] on span "×" at bounding box center [1047, 45] width 11 height 24
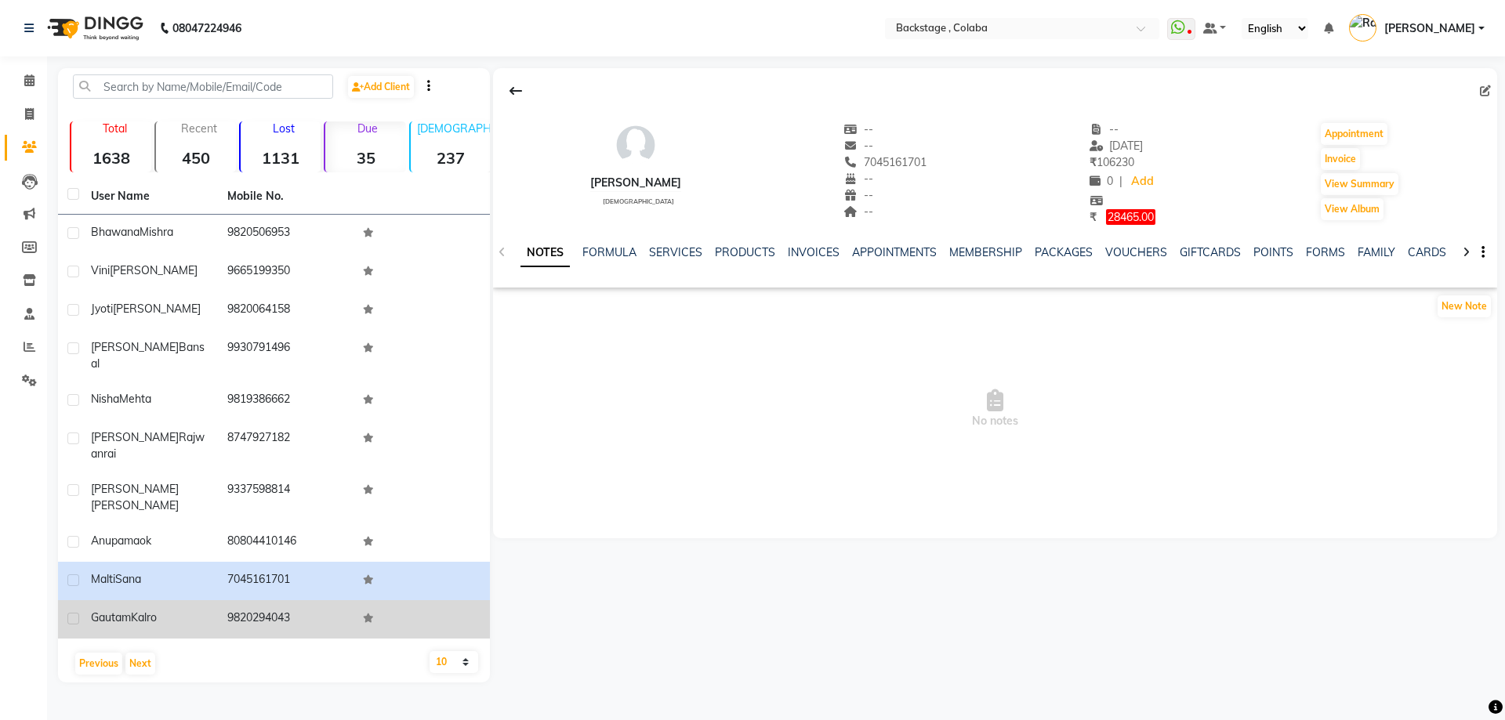
click at [227, 601] on td "9820294043" at bounding box center [286, 620] width 136 height 38
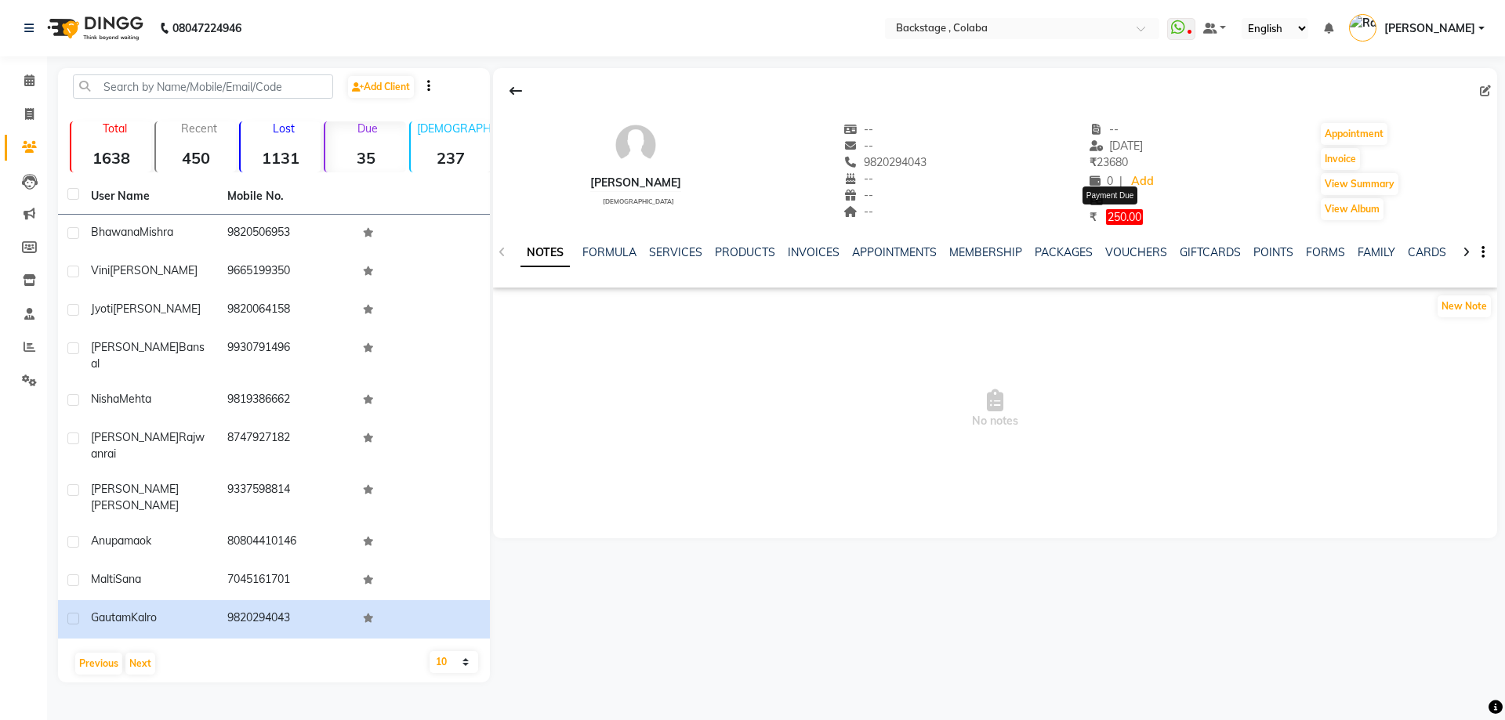
click at [1127, 223] on span "250.00" at bounding box center [1124, 217] width 37 height 16
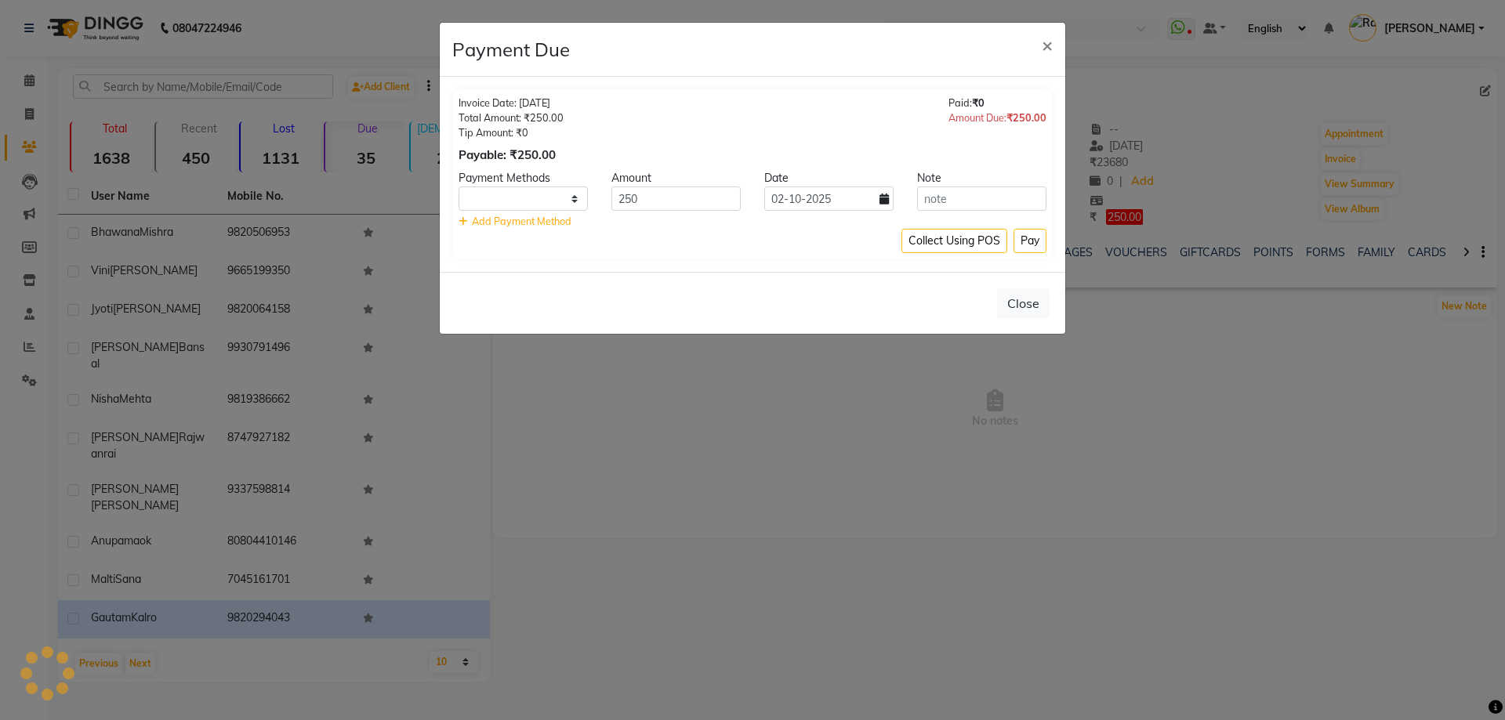
select select "1"
drag, startPoint x: 1039, startPoint y: 299, endPoint x: 974, endPoint y: 289, distance: 65.7
click at [1037, 301] on button "Close" at bounding box center [1023, 304] width 53 height 30
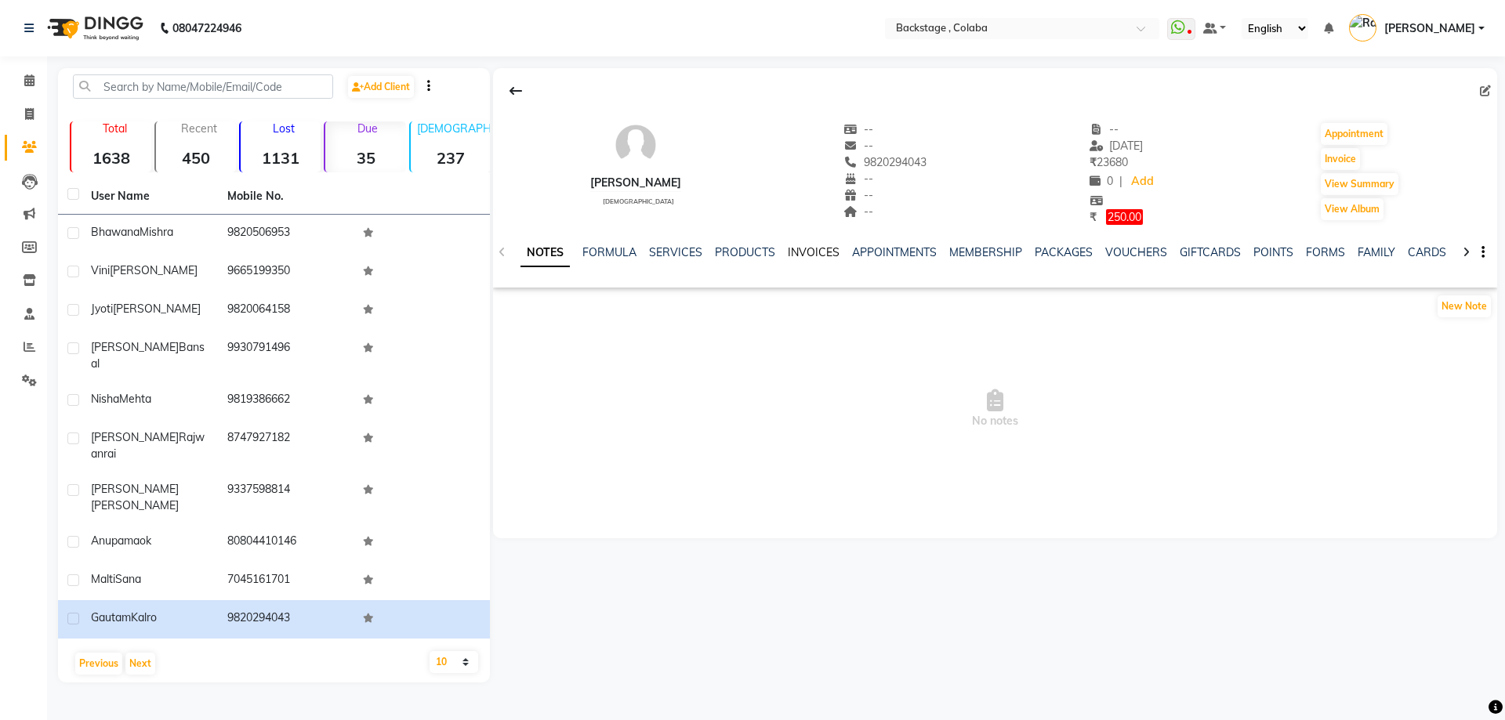
click at [823, 258] on link "INVOICES" at bounding box center [814, 252] width 52 height 14
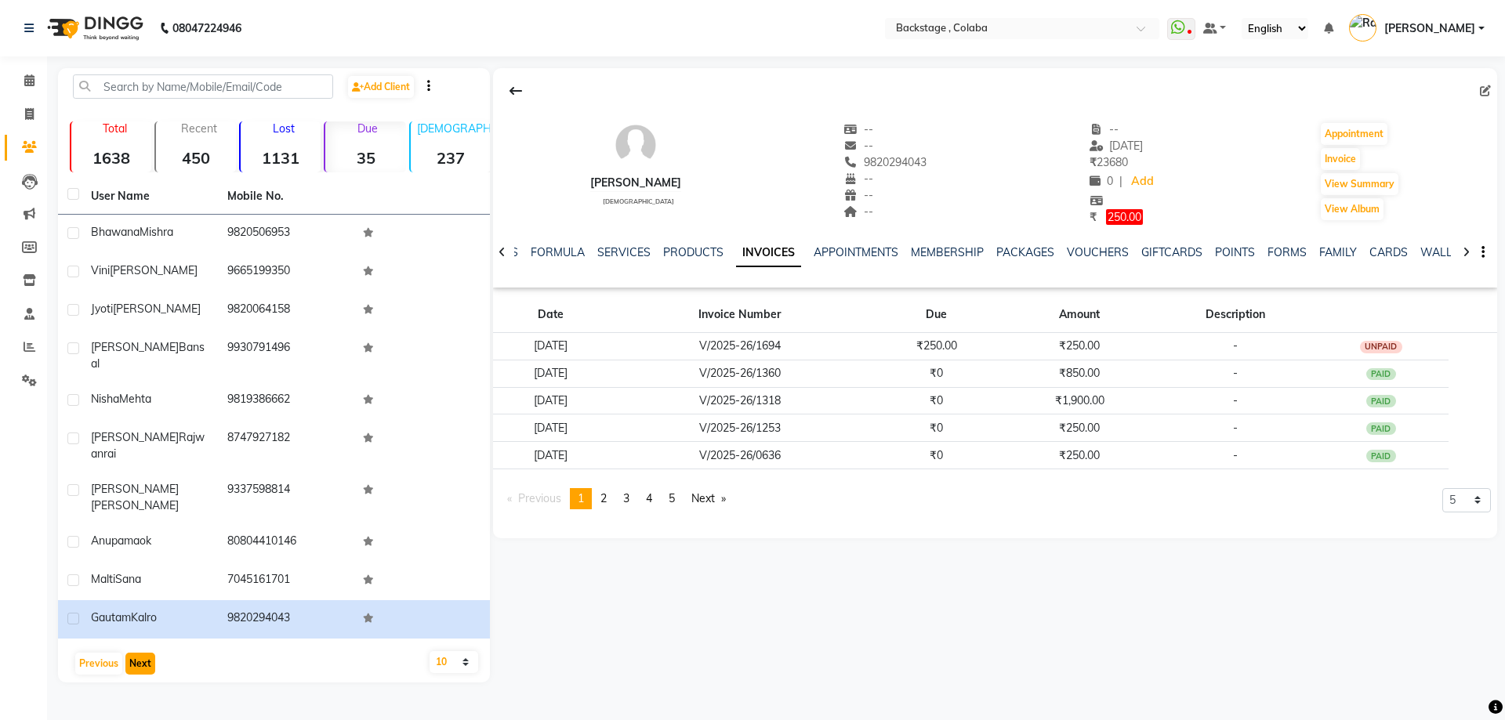
click at [149, 653] on button "Next" at bounding box center [140, 664] width 30 height 22
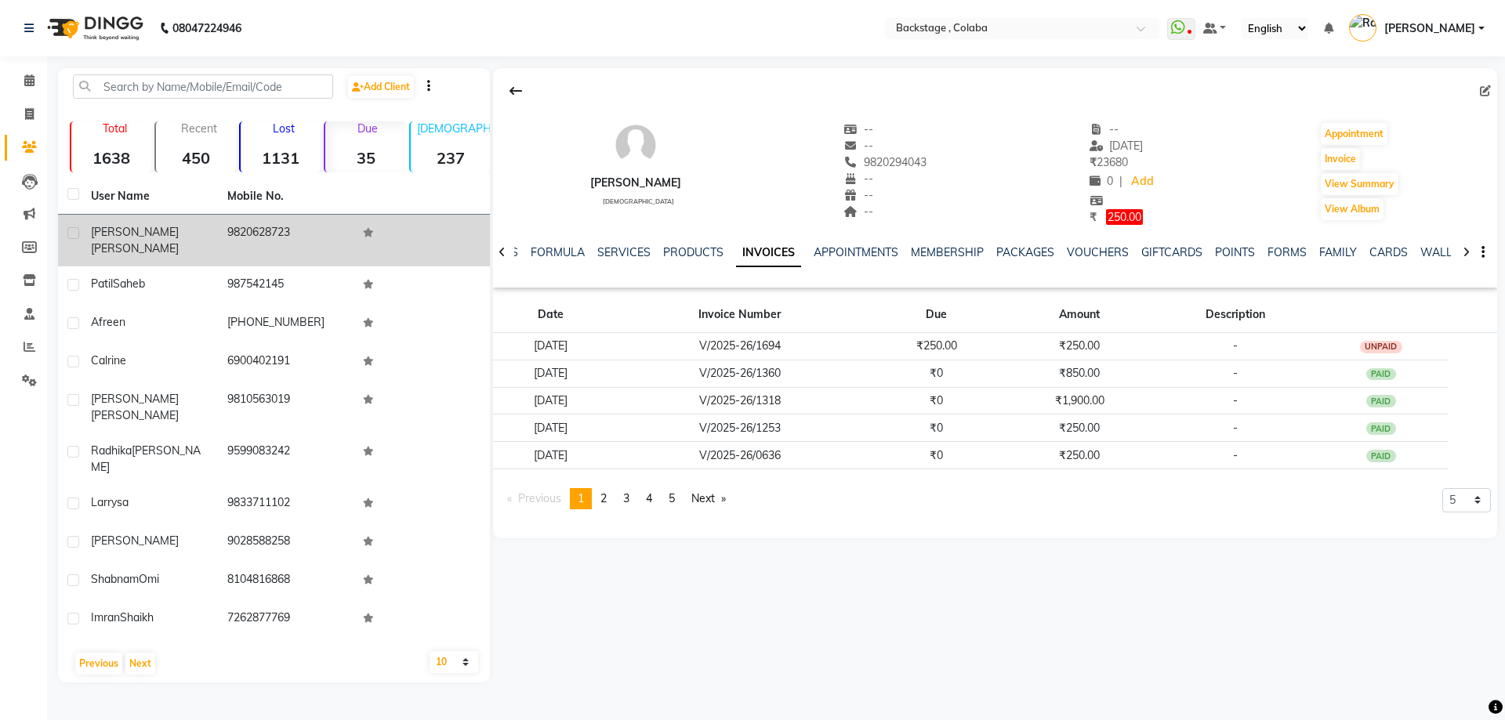
click at [116, 241] on span "[PERSON_NAME]" at bounding box center [135, 248] width 88 height 14
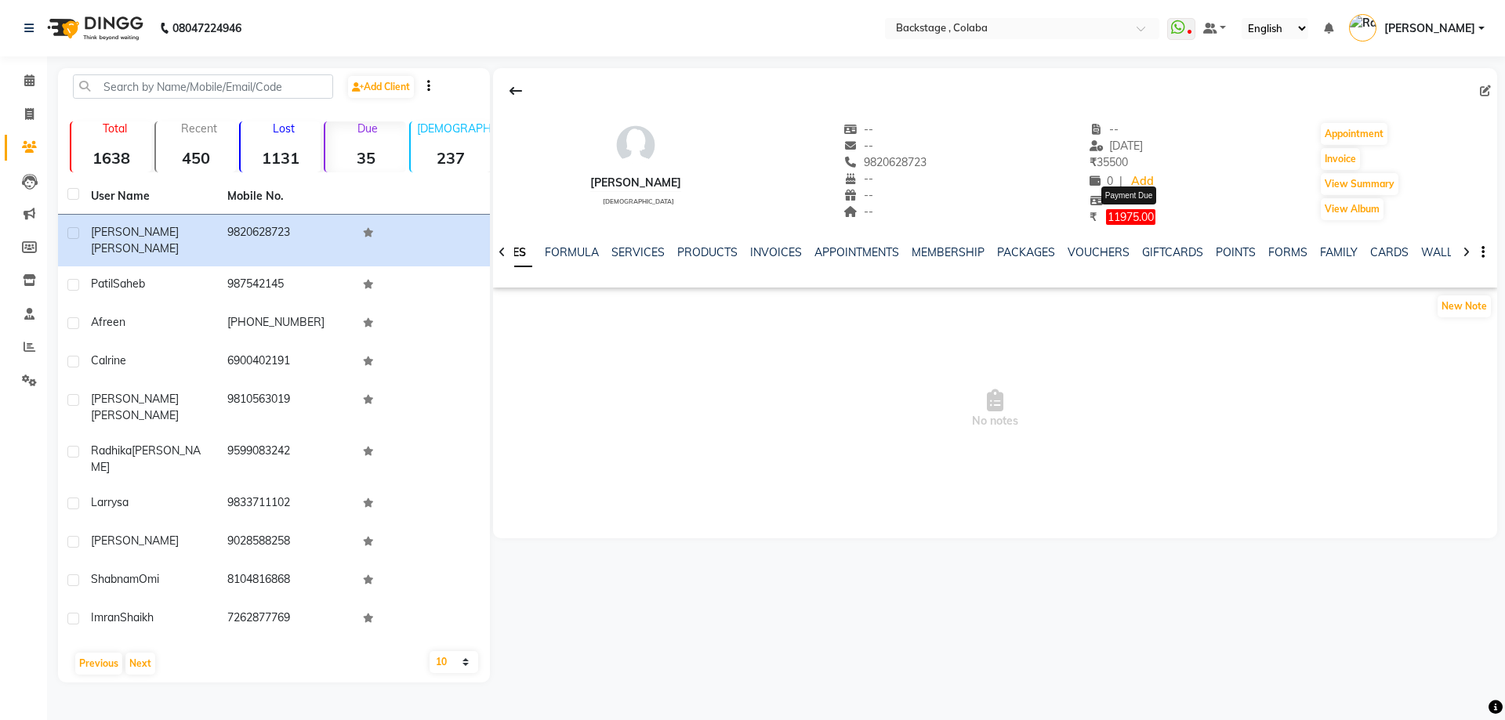
click at [1144, 216] on span "11975.00" at bounding box center [1130, 217] width 49 height 16
select select "1"
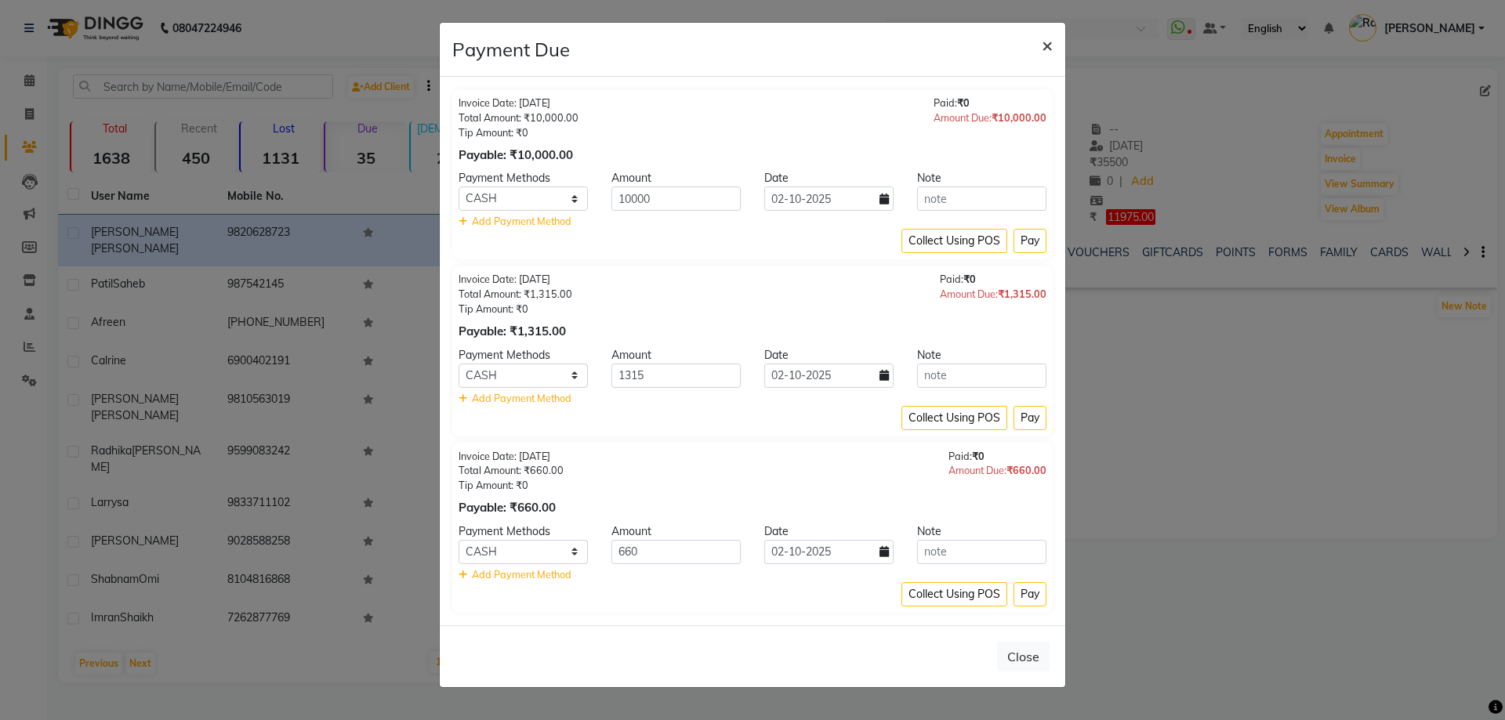
click at [1049, 42] on span "×" at bounding box center [1047, 45] width 11 height 24
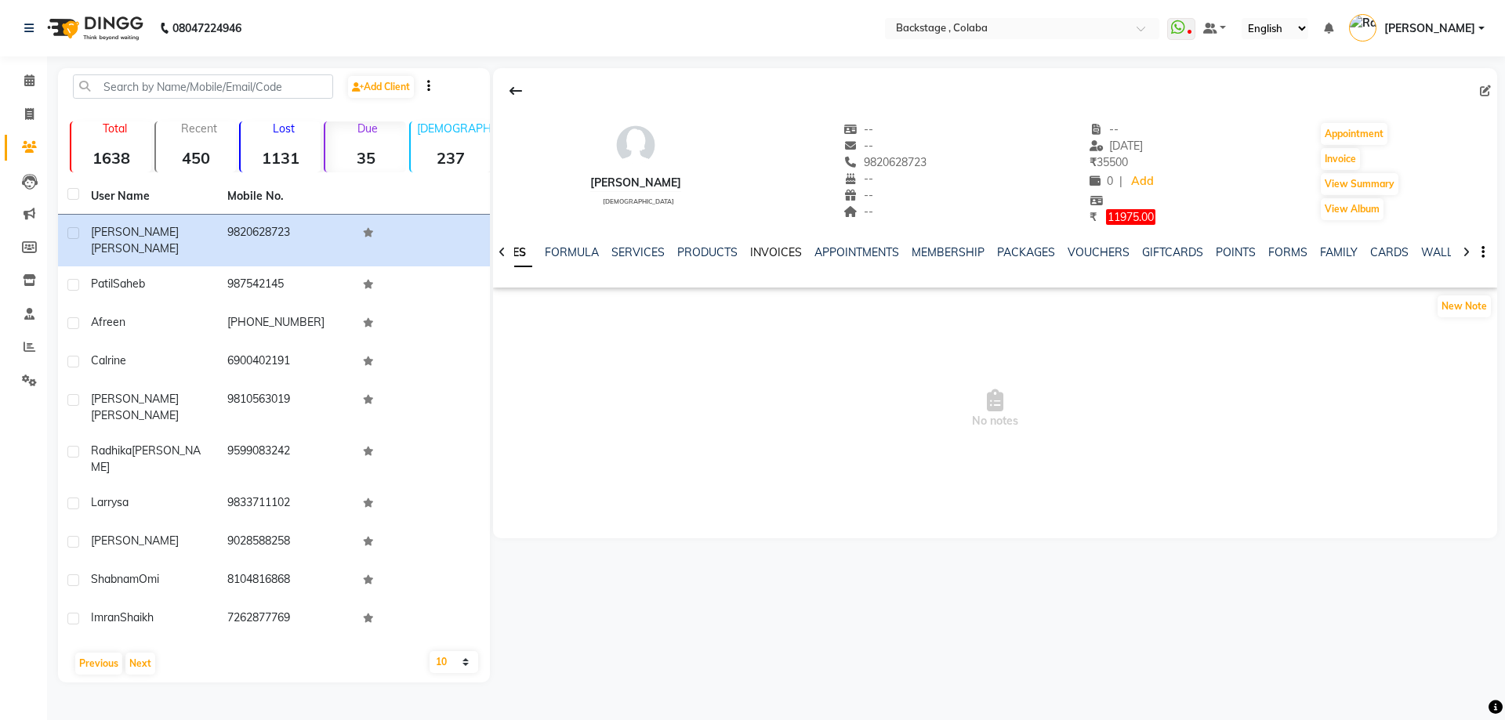
click at [764, 249] on link "INVOICES" at bounding box center [776, 252] width 52 height 14
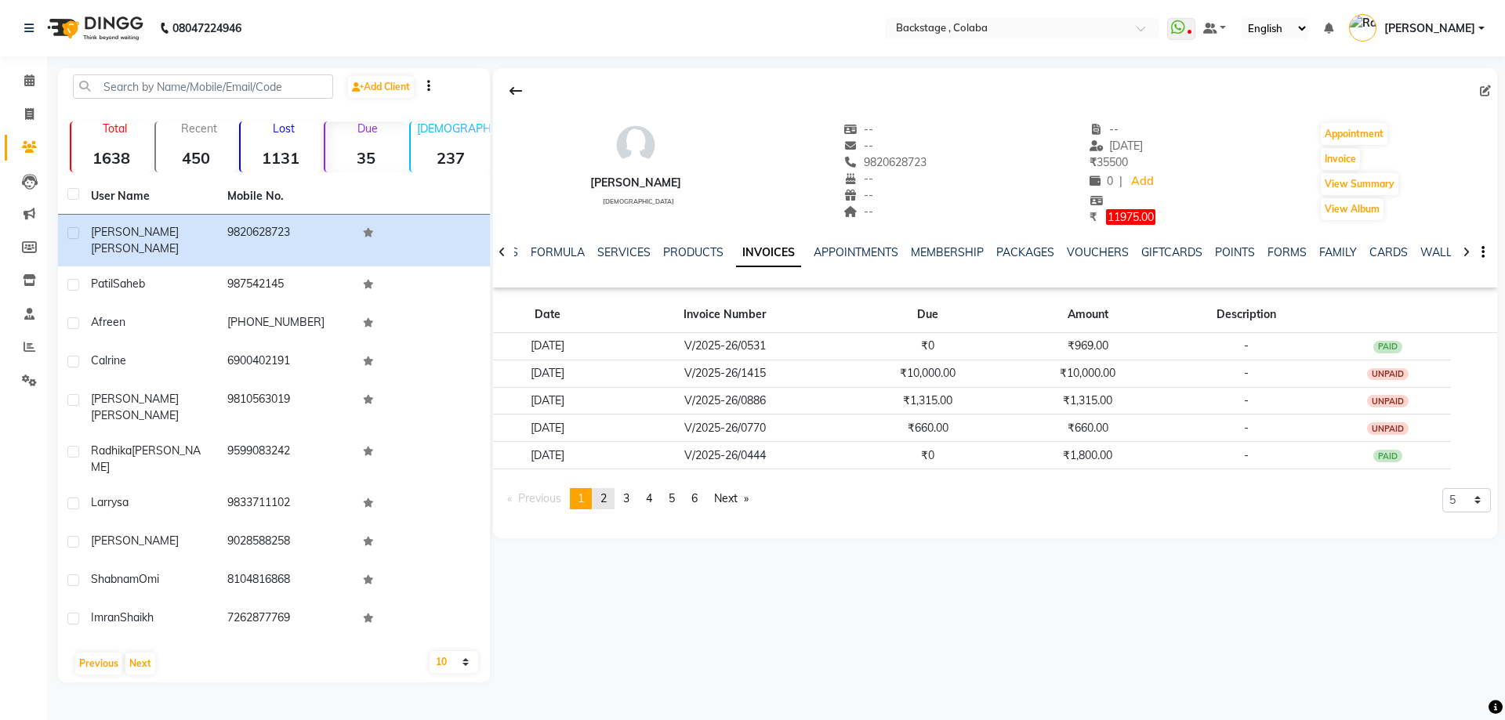
click at [612, 499] on link "page 2" at bounding box center [604, 498] width 22 height 21
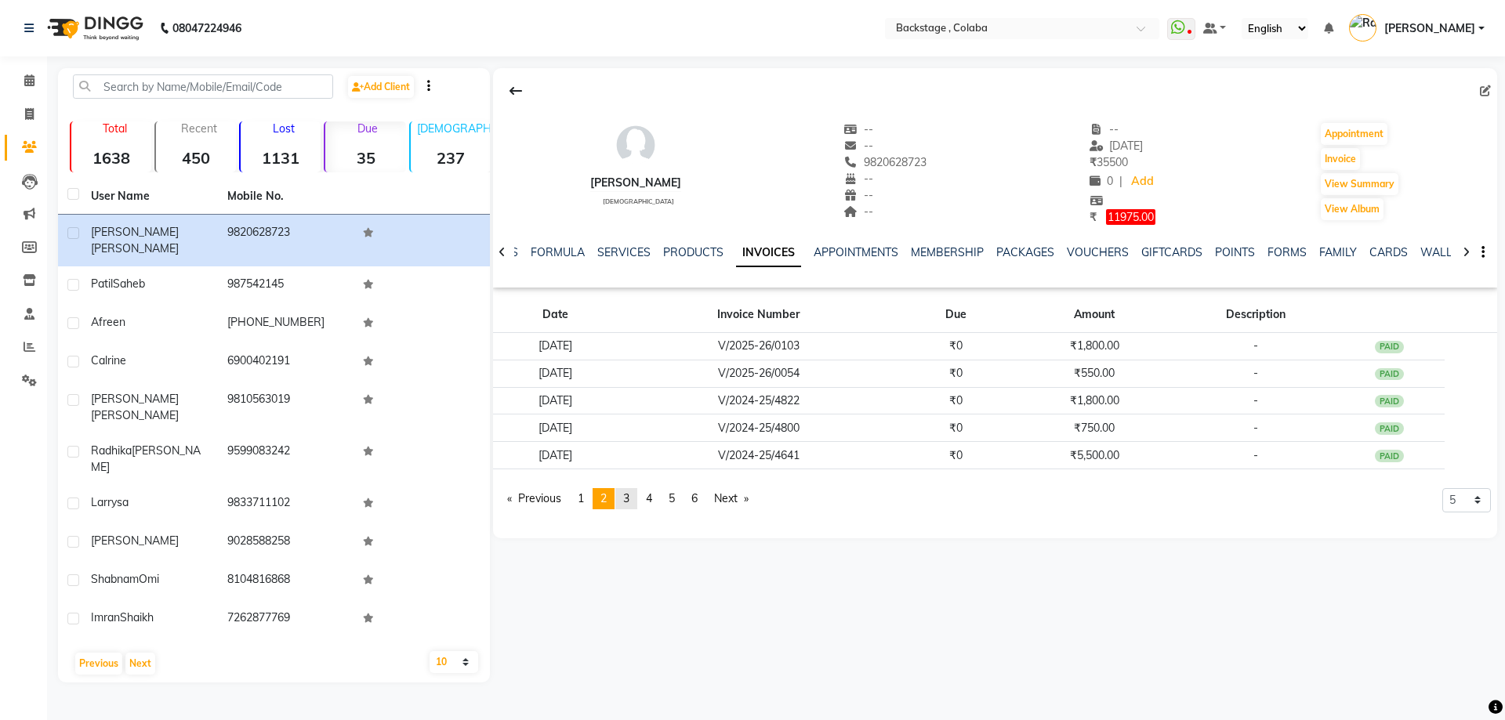
click at [629, 499] on span "3" at bounding box center [626, 499] width 6 height 14
click at [615, 498] on link "page 2" at bounding box center [604, 498] width 22 height 21
click at [584, 498] on span "1" at bounding box center [581, 499] width 6 height 14
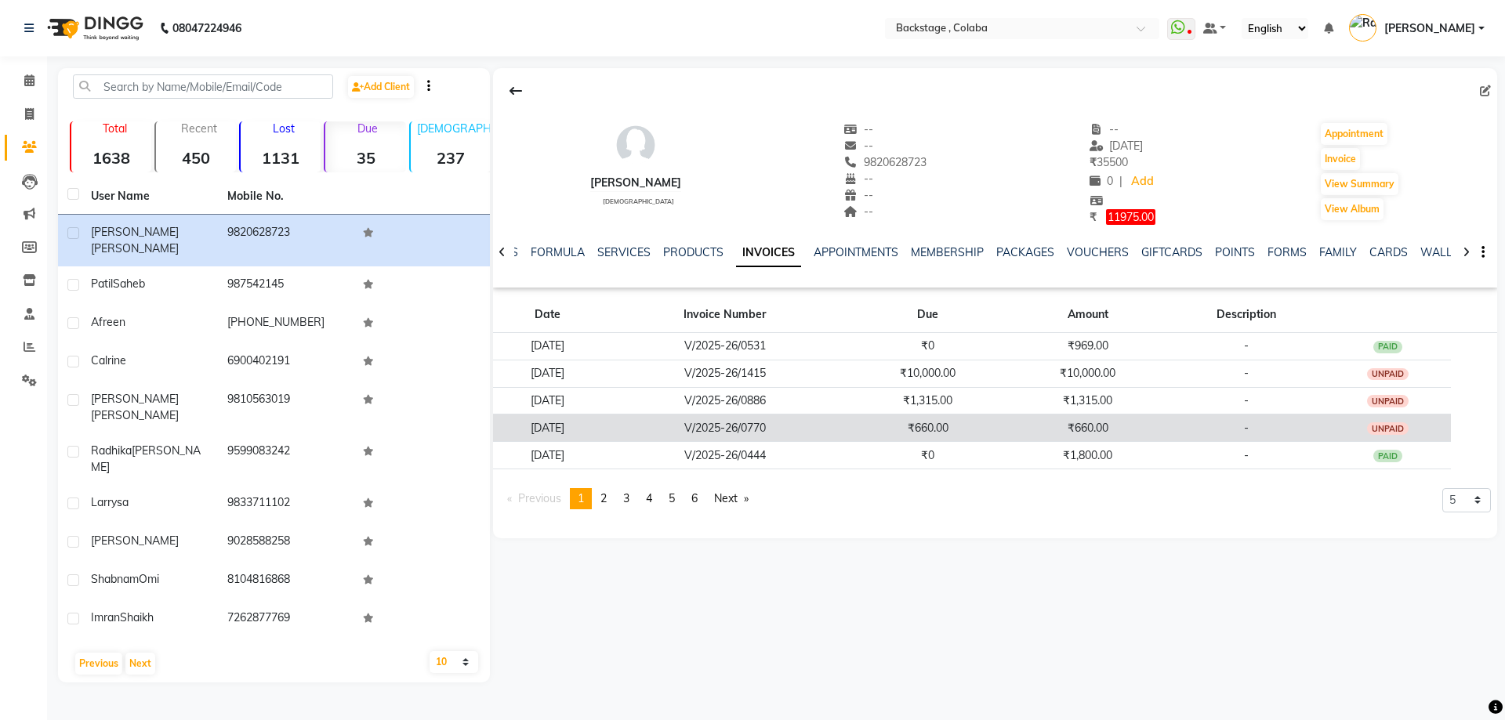
click at [786, 438] on td "V/2025-26/0770" at bounding box center [725, 428] width 246 height 27
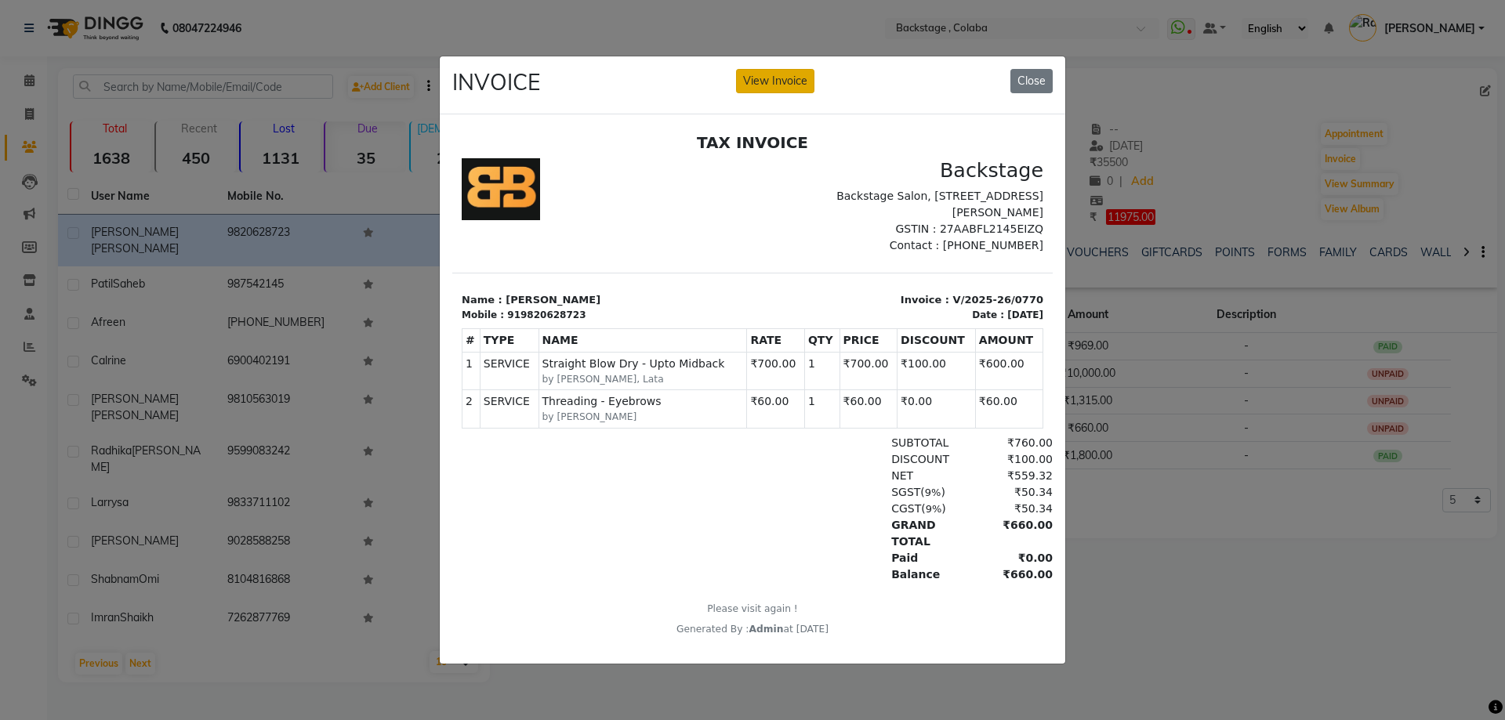
click at [797, 85] on button "View Invoice" at bounding box center [775, 81] width 78 height 24
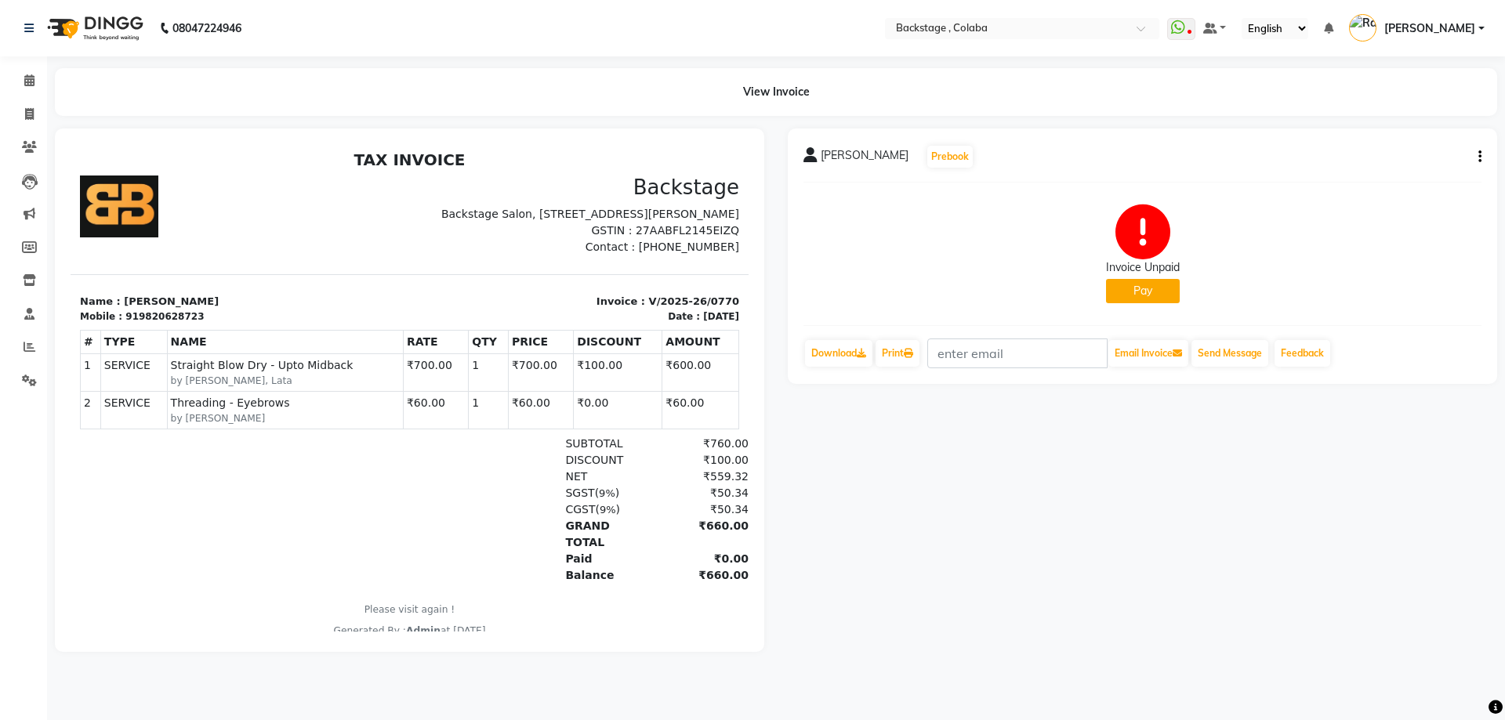
click at [1479, 158] on icon "button" at bounding box center [1480, 157] width 3 height 1
click at [1403, 124] on div "Cancel Invoice" at bounding box center [1401, 118] width 107 height 20
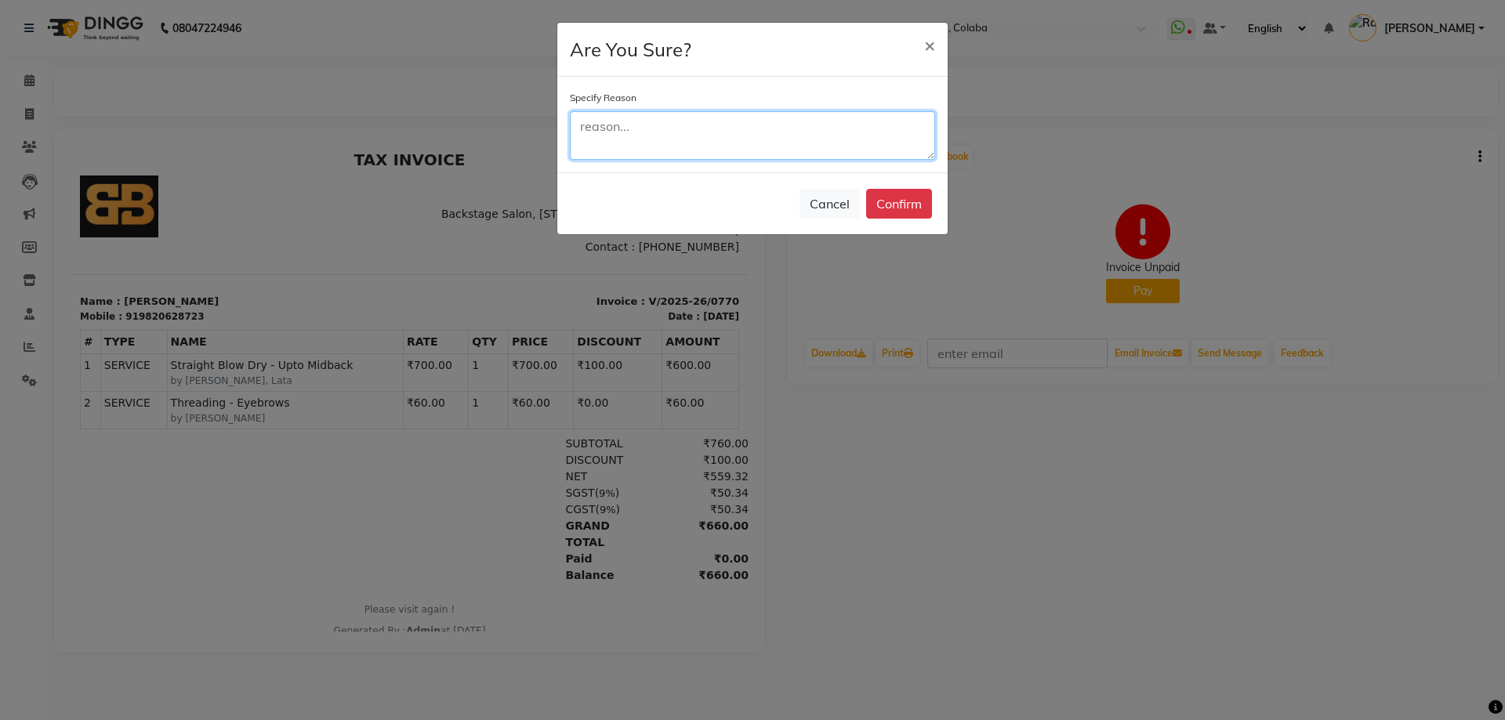
click at [822, 154] on textarea at bounding box center [752, 135] width 365 height 49
type textarea "package"
click at [909, 216] on button "Confirm" at bounding box center [899, 204] width 66 height 30
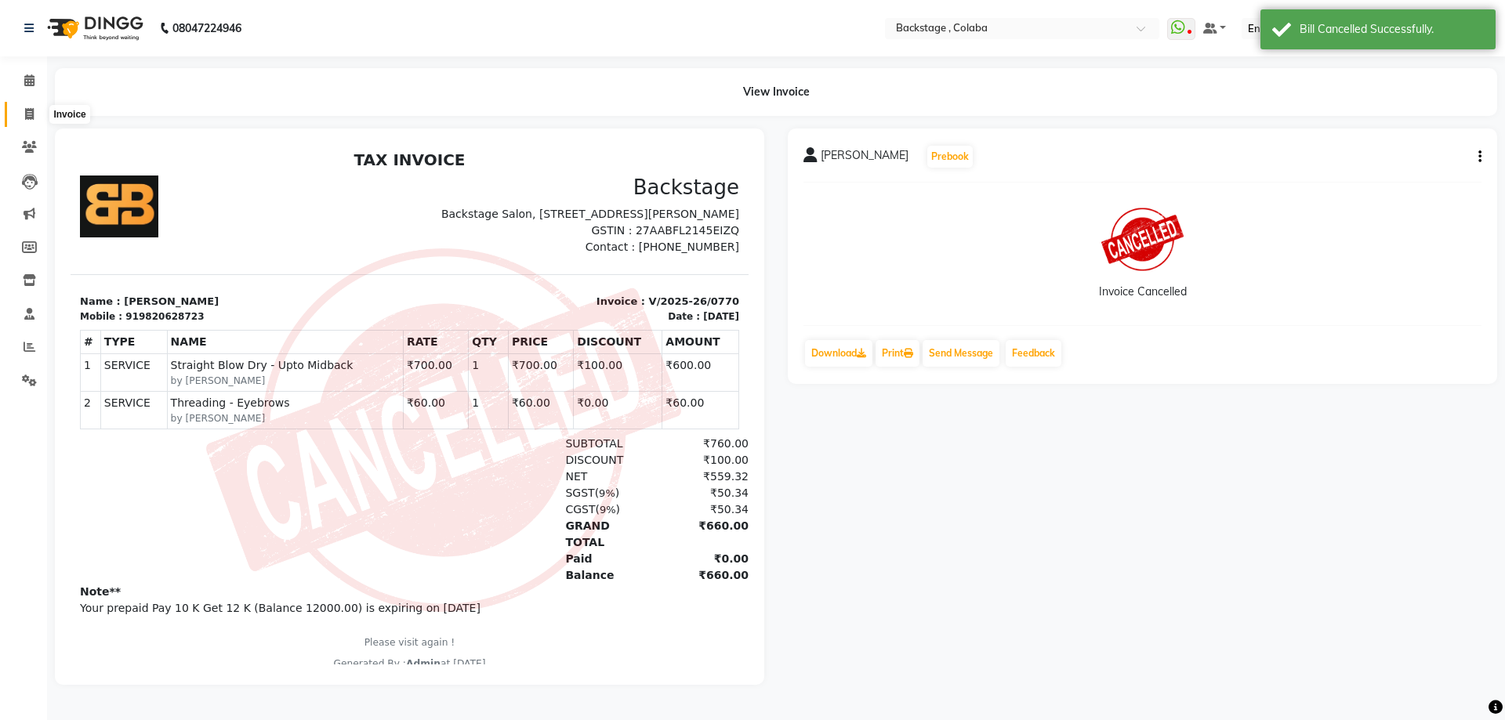
click at [27, 117] on icon at bounding box center [29, 114] width 9 height 12
select select "service"
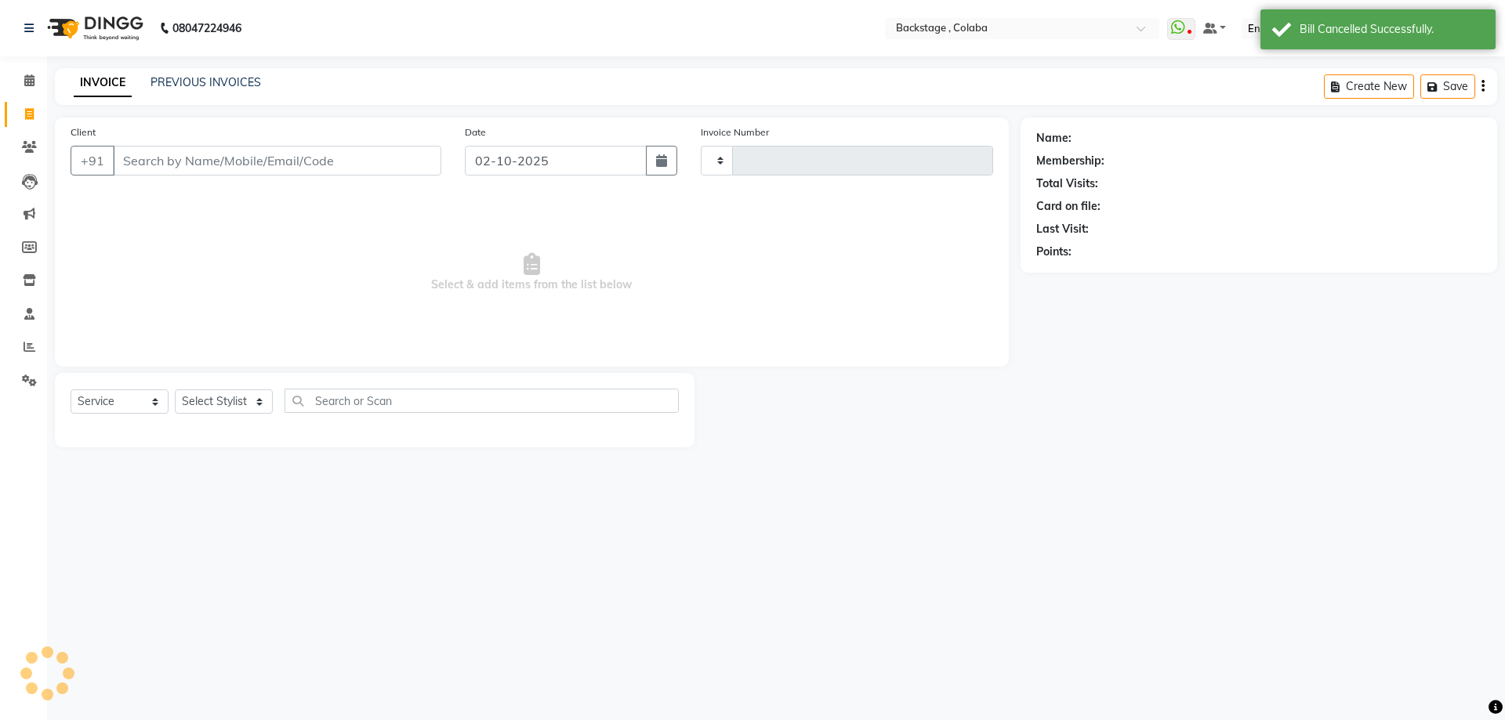
type input "2257"
select select "5451"
click at [212, 161] on input "Client" at bounding box center [277, 161] width 328 height 30
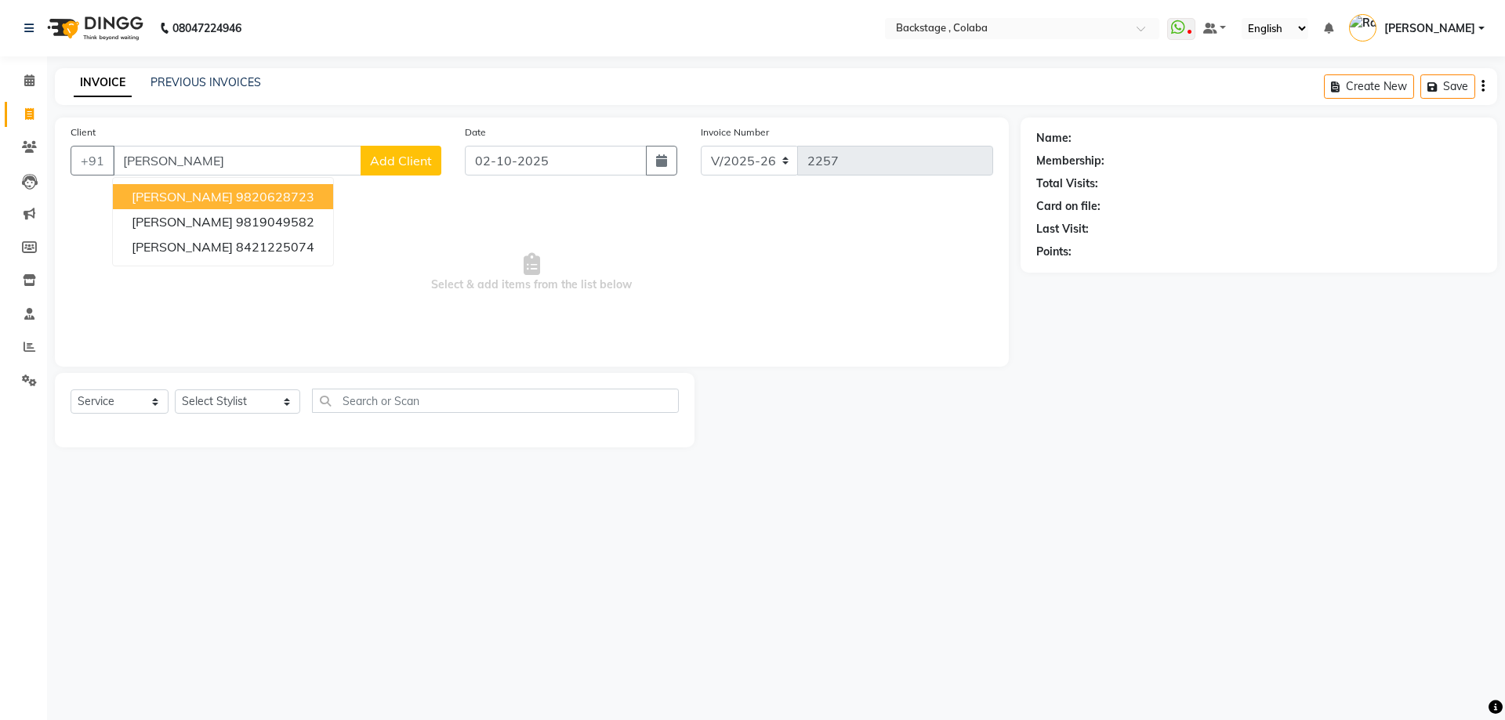
drag, startPoint x: 198, startPoint y: 198, endPoint x: 272, endPoint y: 198, distance: 73.7
click at [199, 197] on span "[PERSON_NAME]" at bounding box center [182, 197] width 101 height 16
type input "9820628723"
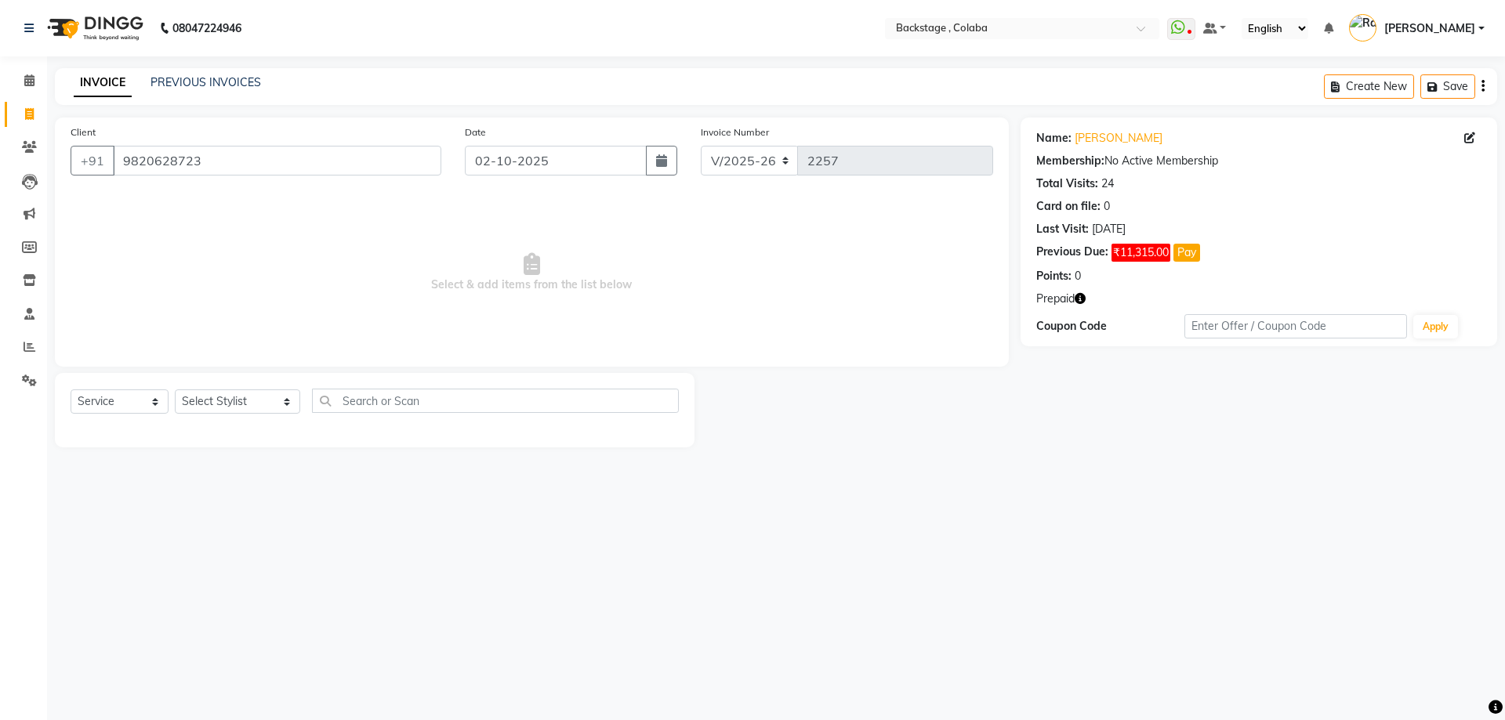
click at [1189, 256] on button "Pay" at bounding box center [1187, 253] width 27 height 18
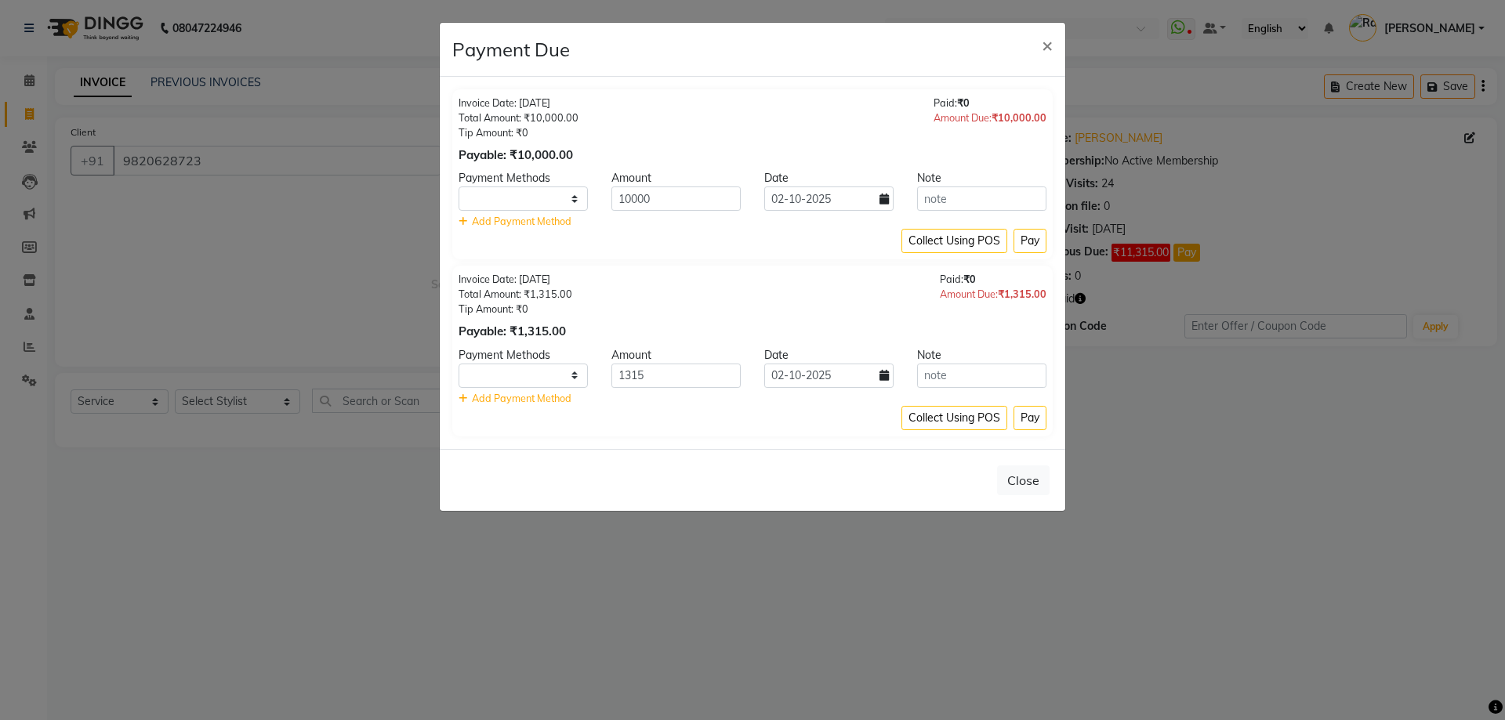
select select "1"
click at [1050, 47] on span "×" at bounding box center [1047, 45] width 11 height 24
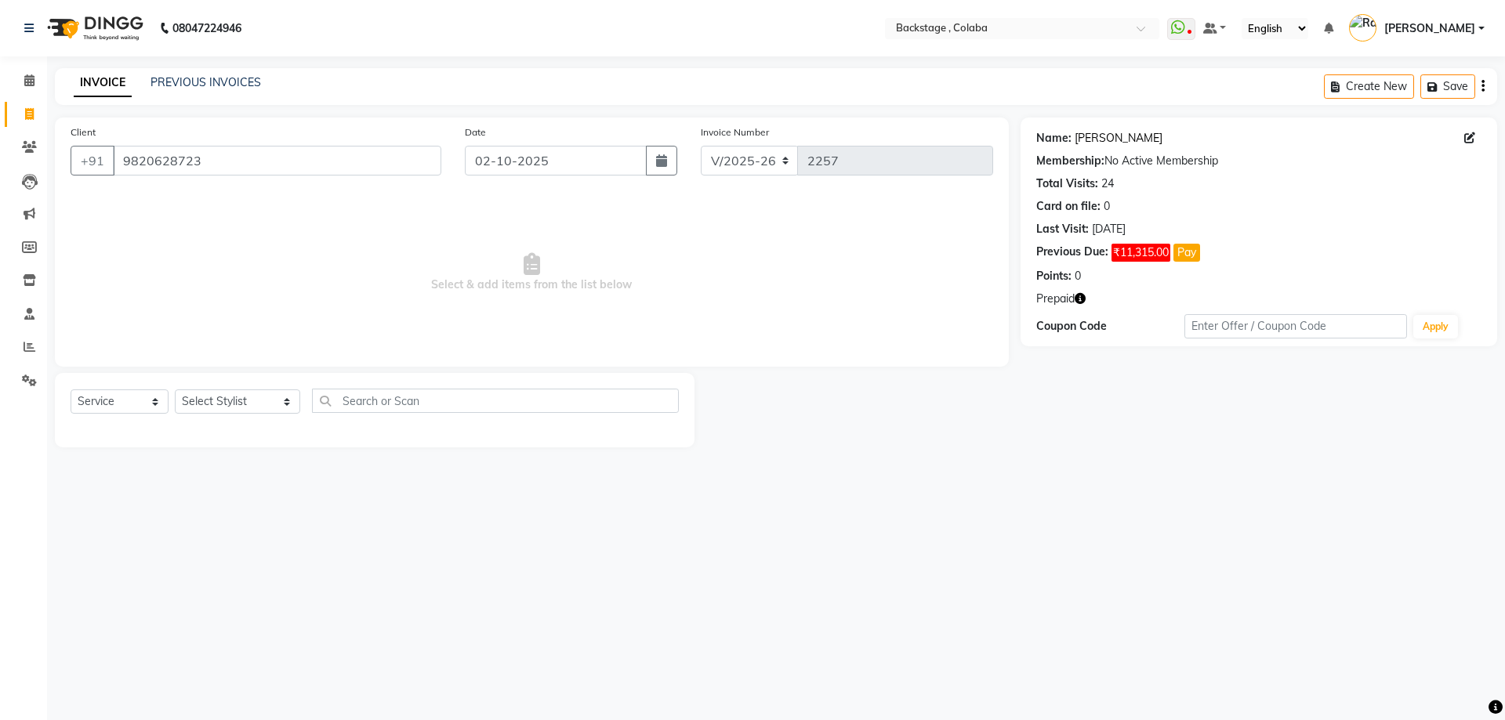
click at [1096, 135] on link "[PERSON_NAME]" at bounding box center [1119, 138] width 88 height 16
click at [32, 145] on icon at bounding box center [29, 147] width 15 height 12
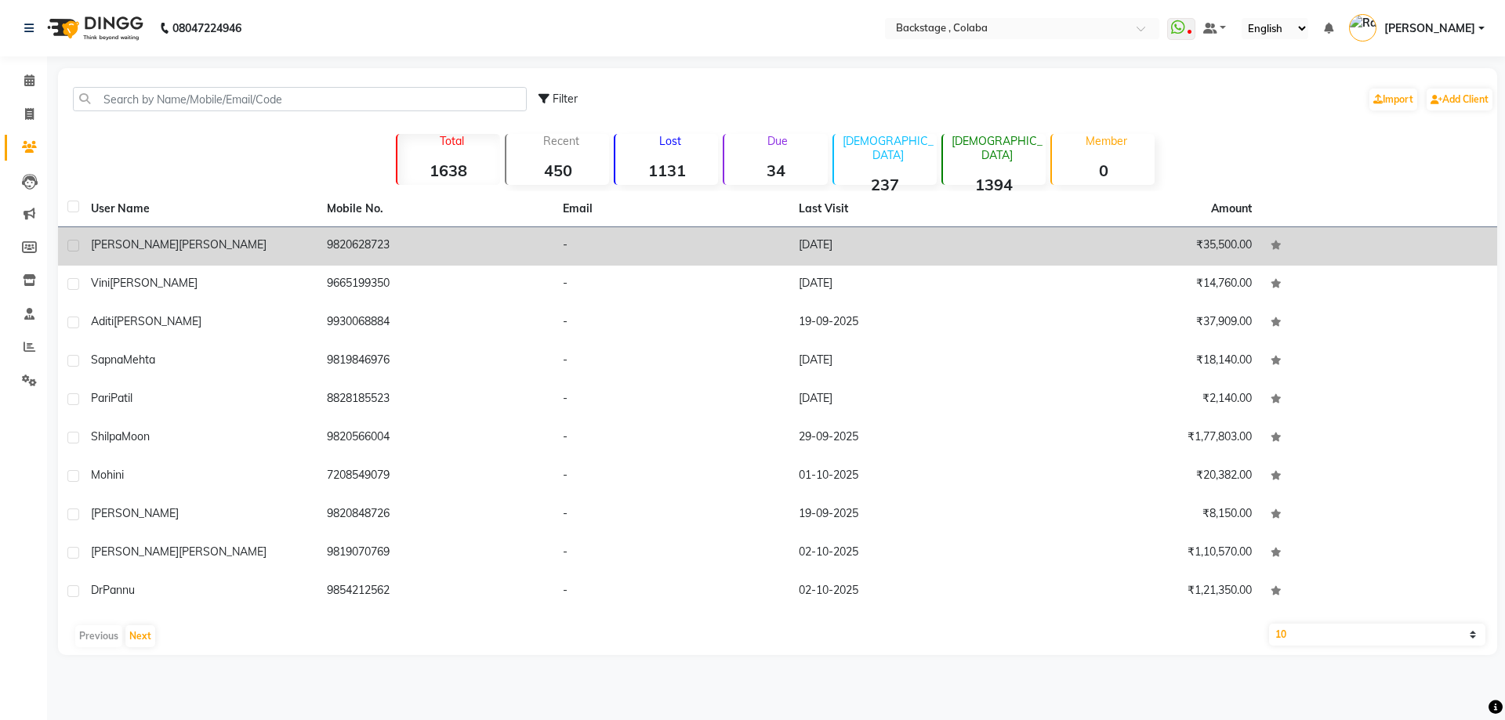
click at [314, 241] on td "[PERSON_NAME]" at bounding box center [200, 246] width 236 height 38
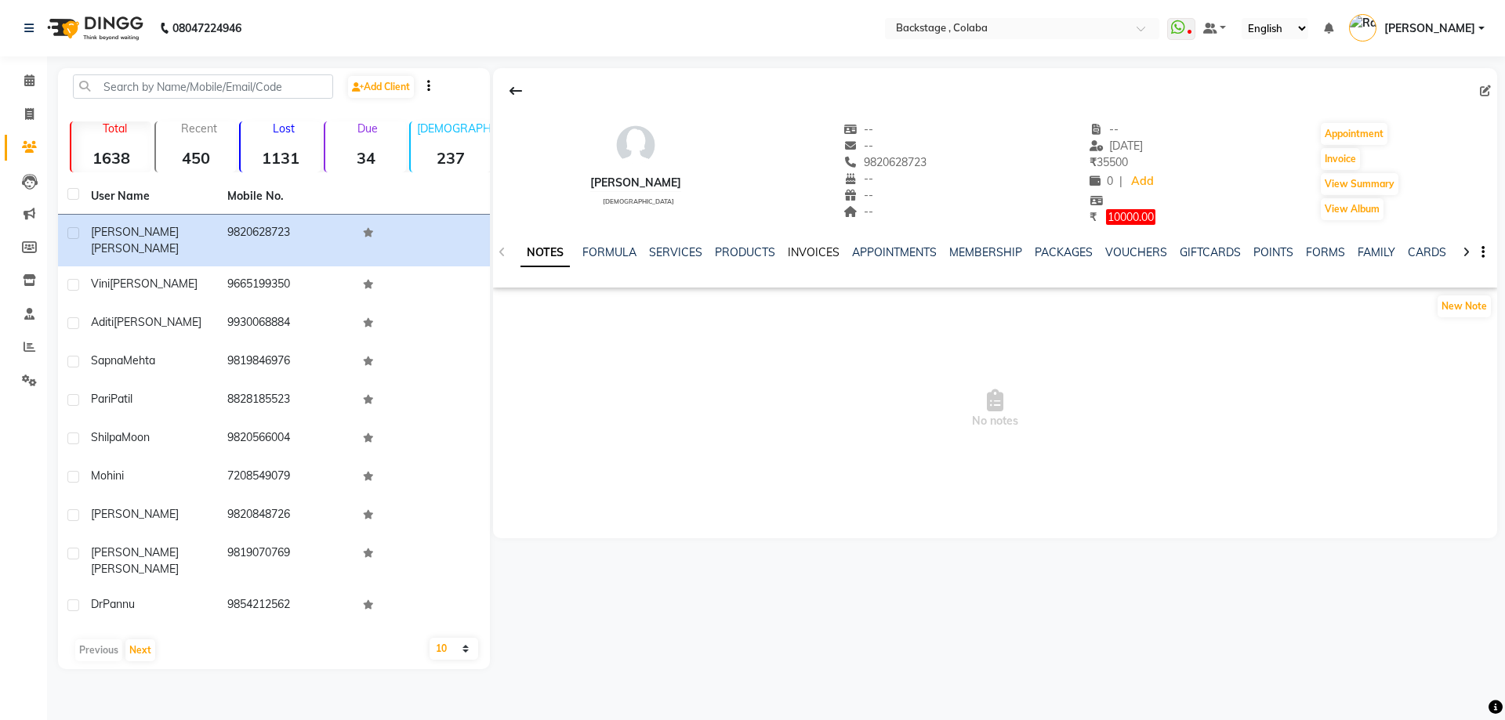
click at [792, 252] on link "INVOICES" at bounding box center [814, 252] width 52 height 14
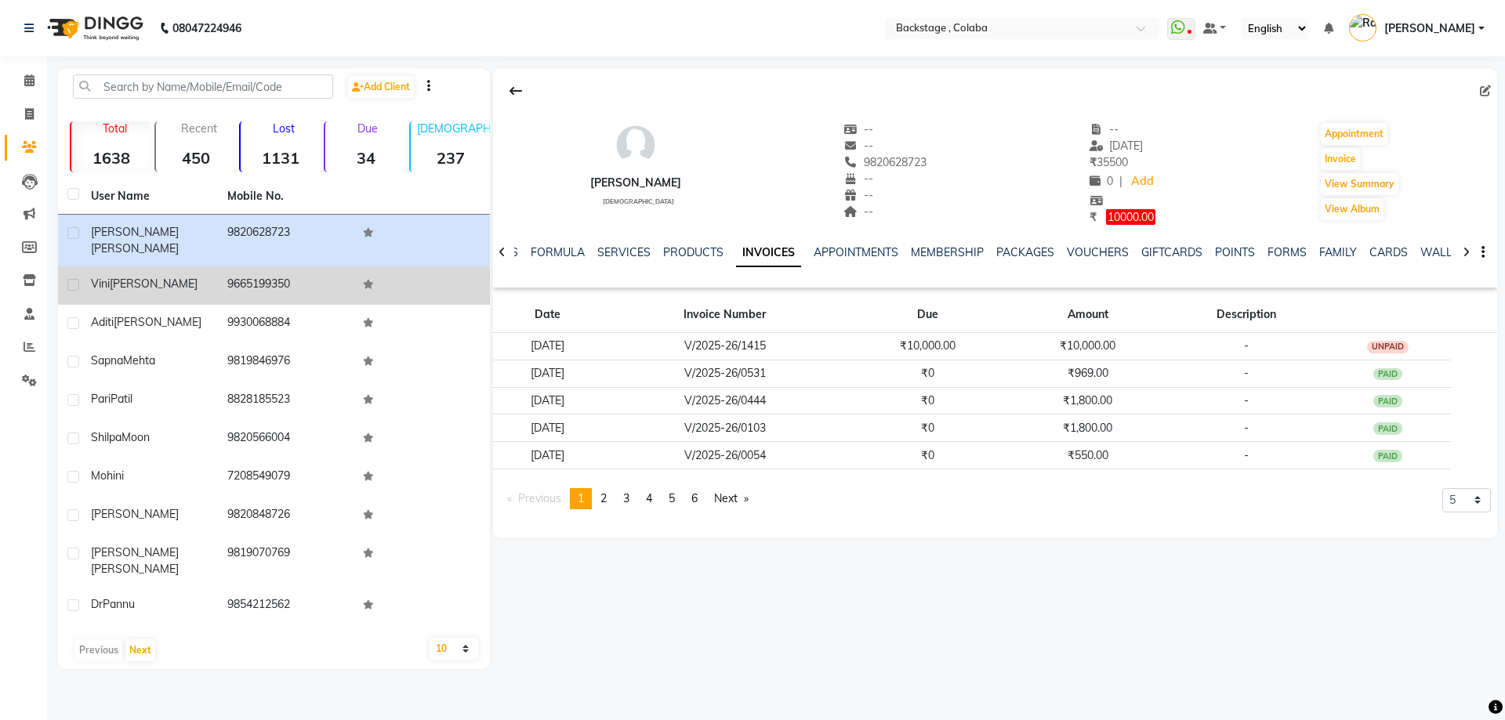
click at [162, 276] on div "[PERSON_NAME]" at bounding box center [150, 284] width 118 height 16
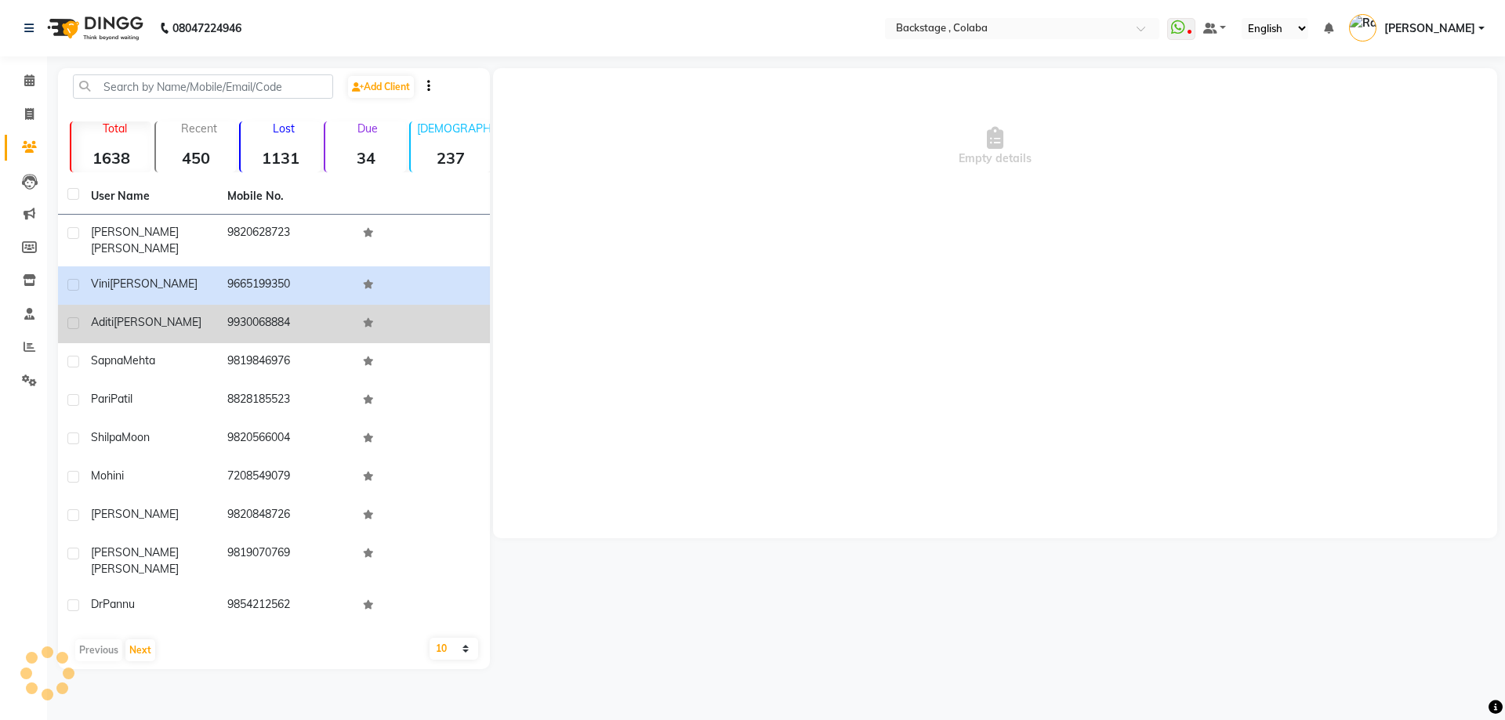
click at [160, 314] on div "[PERSON_NAME]" at bounding box center [150, 322] width 118 height 16
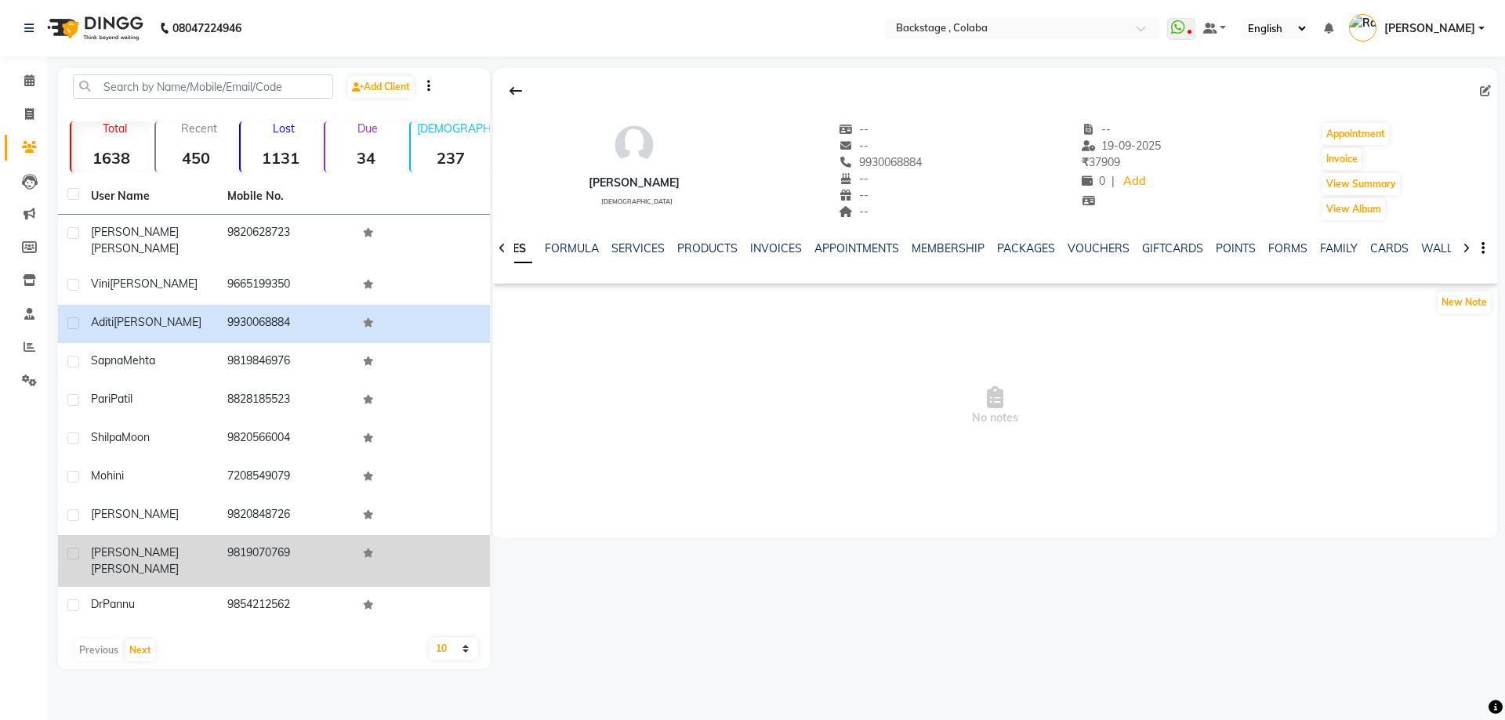
click at [176, 545] on div "[PERSON_NAME]" at bounding box center [150, 561] width 118 height 33
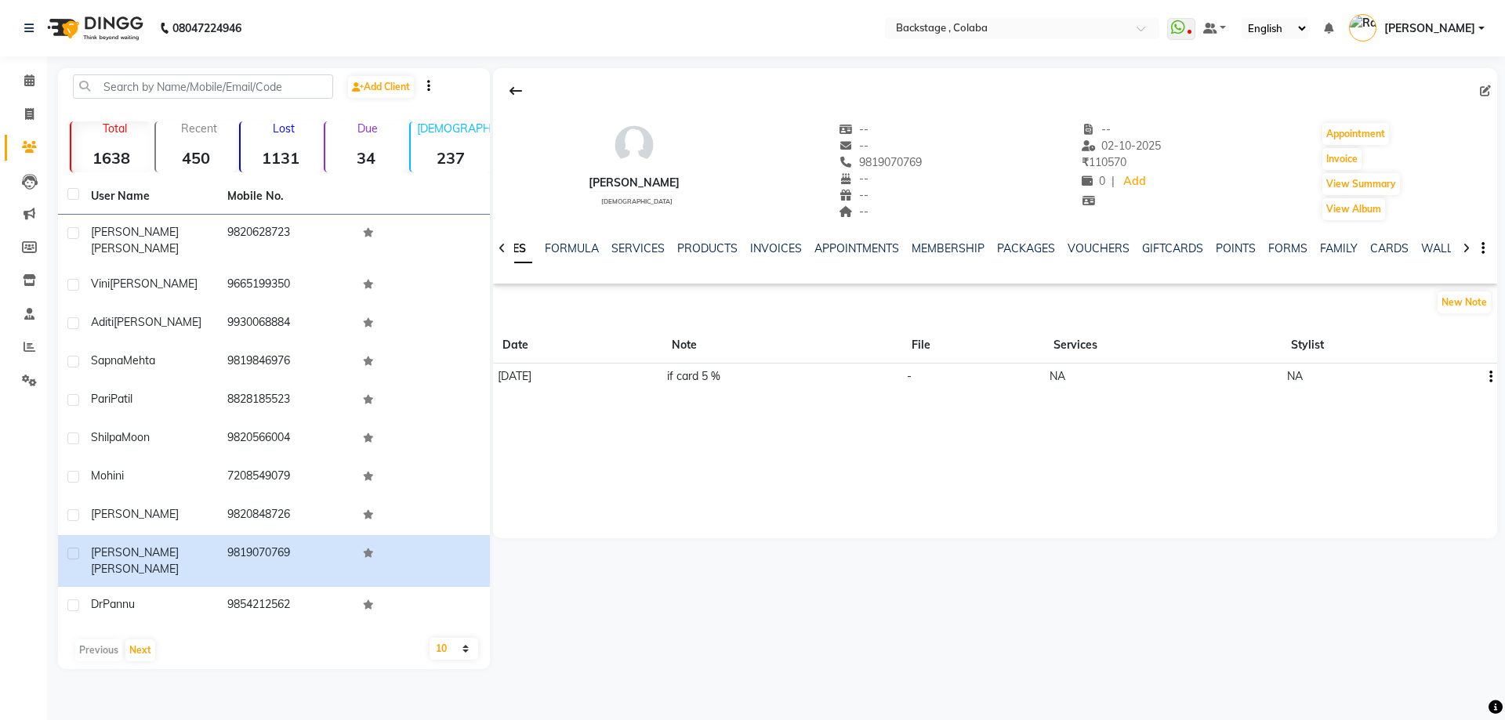
click at [357, 139] on div "Due 34" at bounding box center [365, 147] width 82 height 51
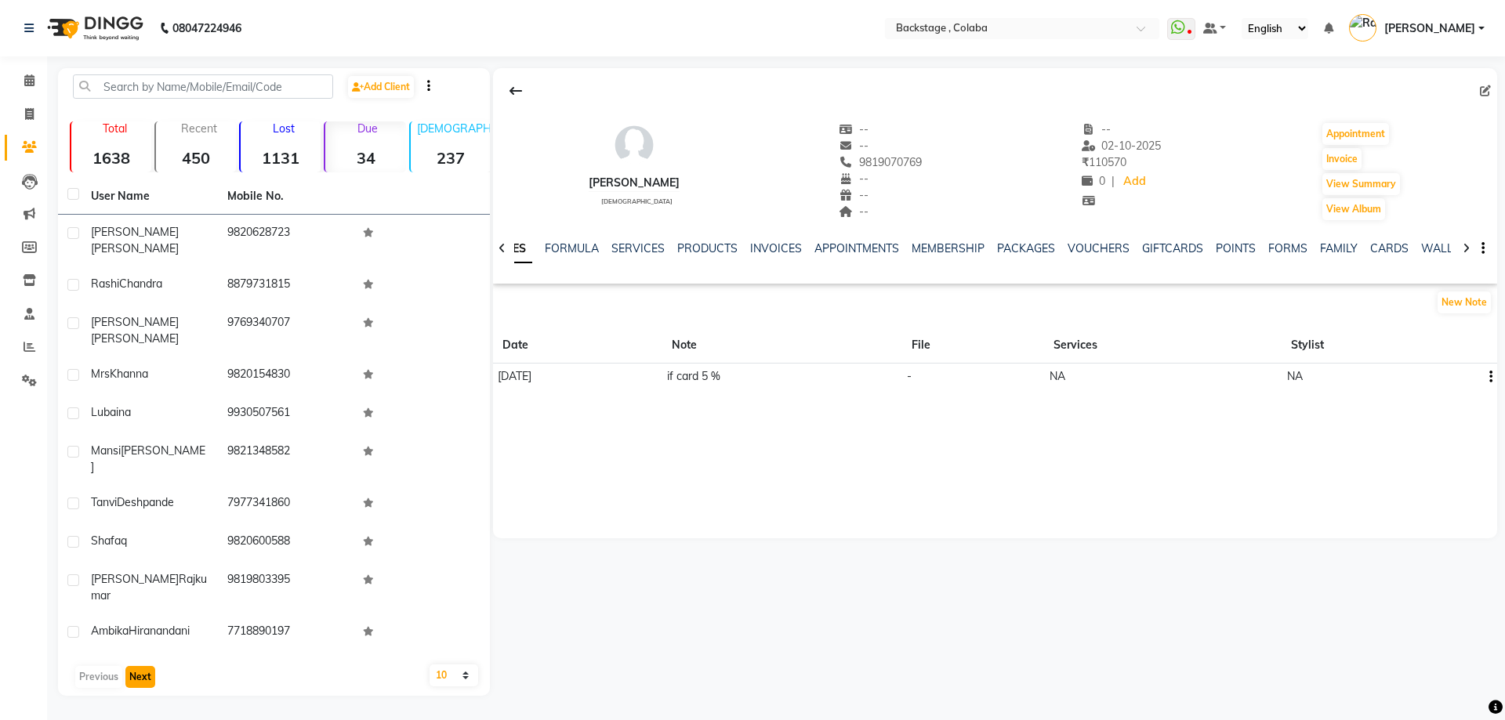
click at [140, 666] on button "Next" at bounding box center [140, 677] width 30 height 22
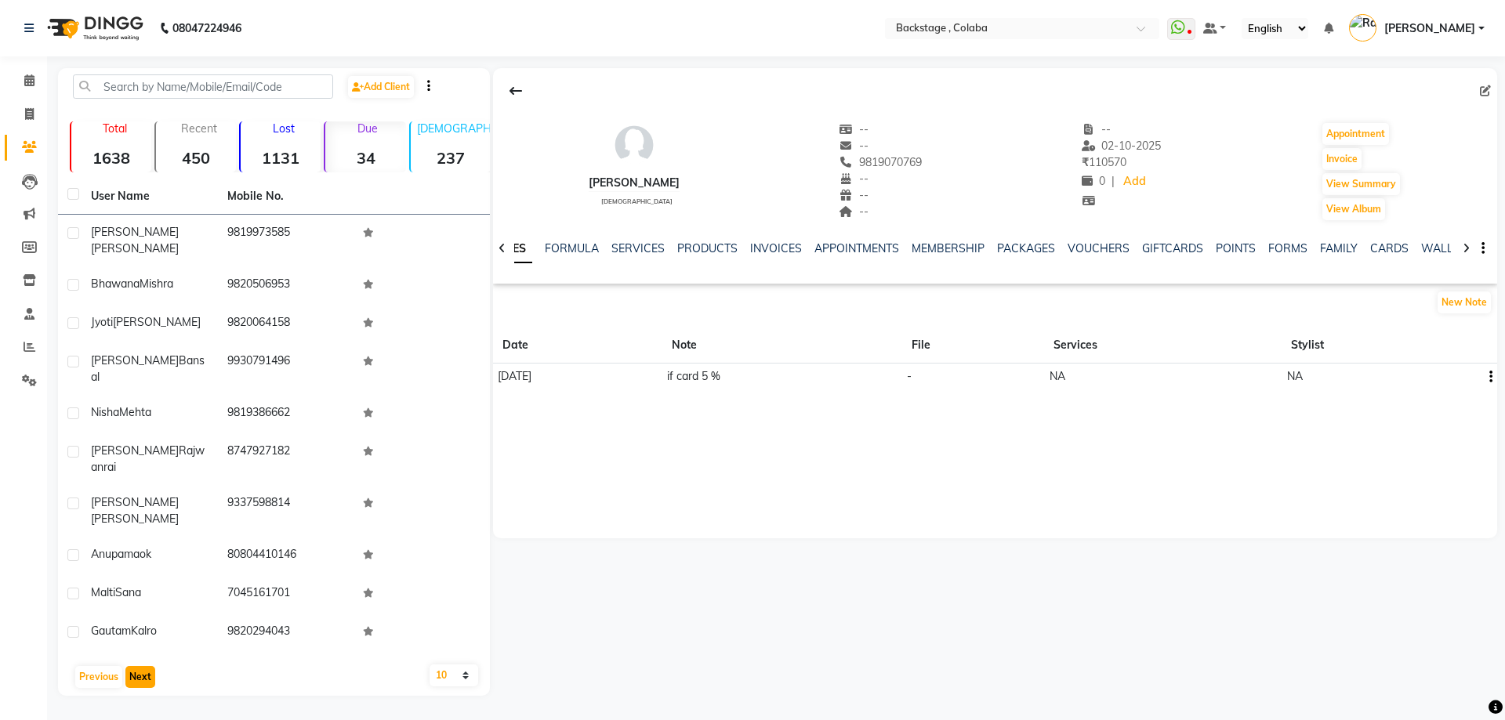
click at [140, 666] on button "Next" at bounding box center [140, 677] width 30 height 22
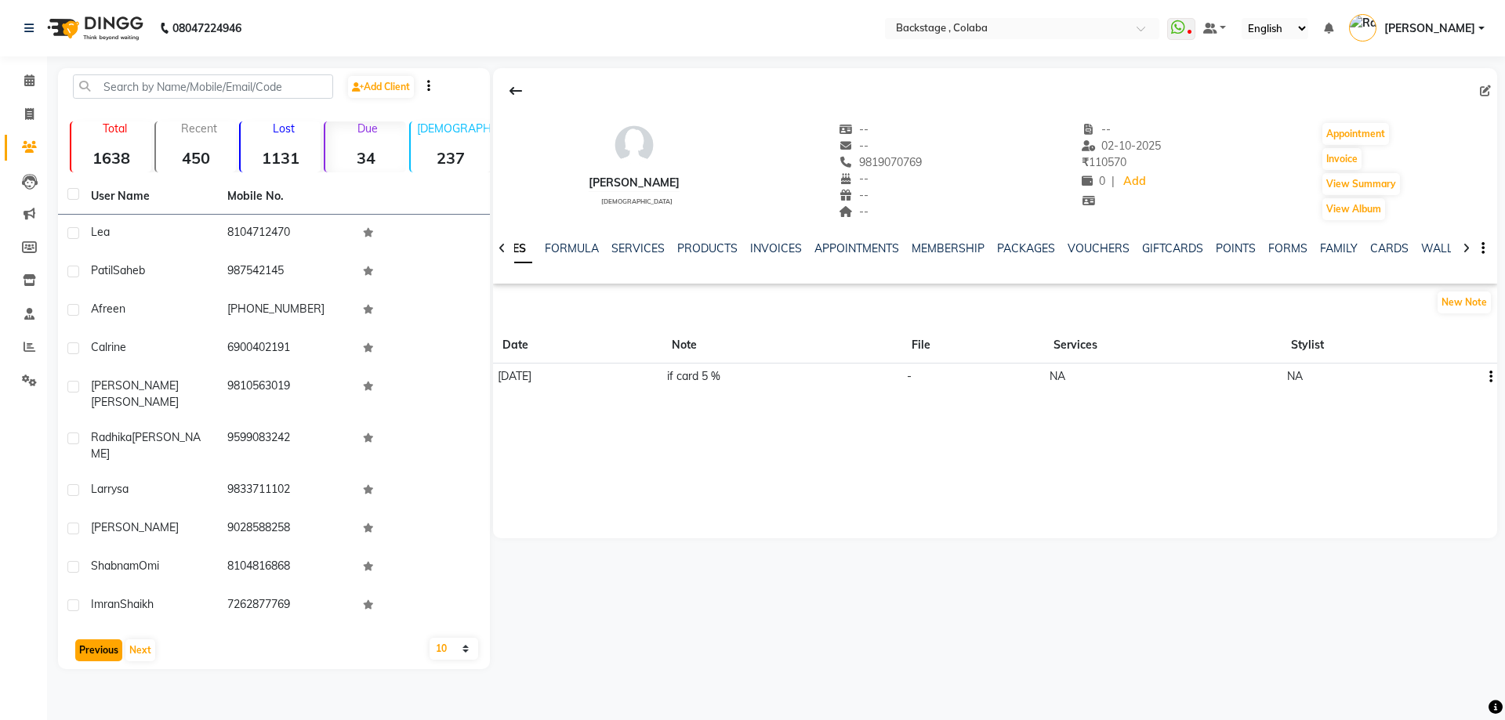
click at [117, 640] on button "Previous" at bounding box center [98, 651] width 47 height 22
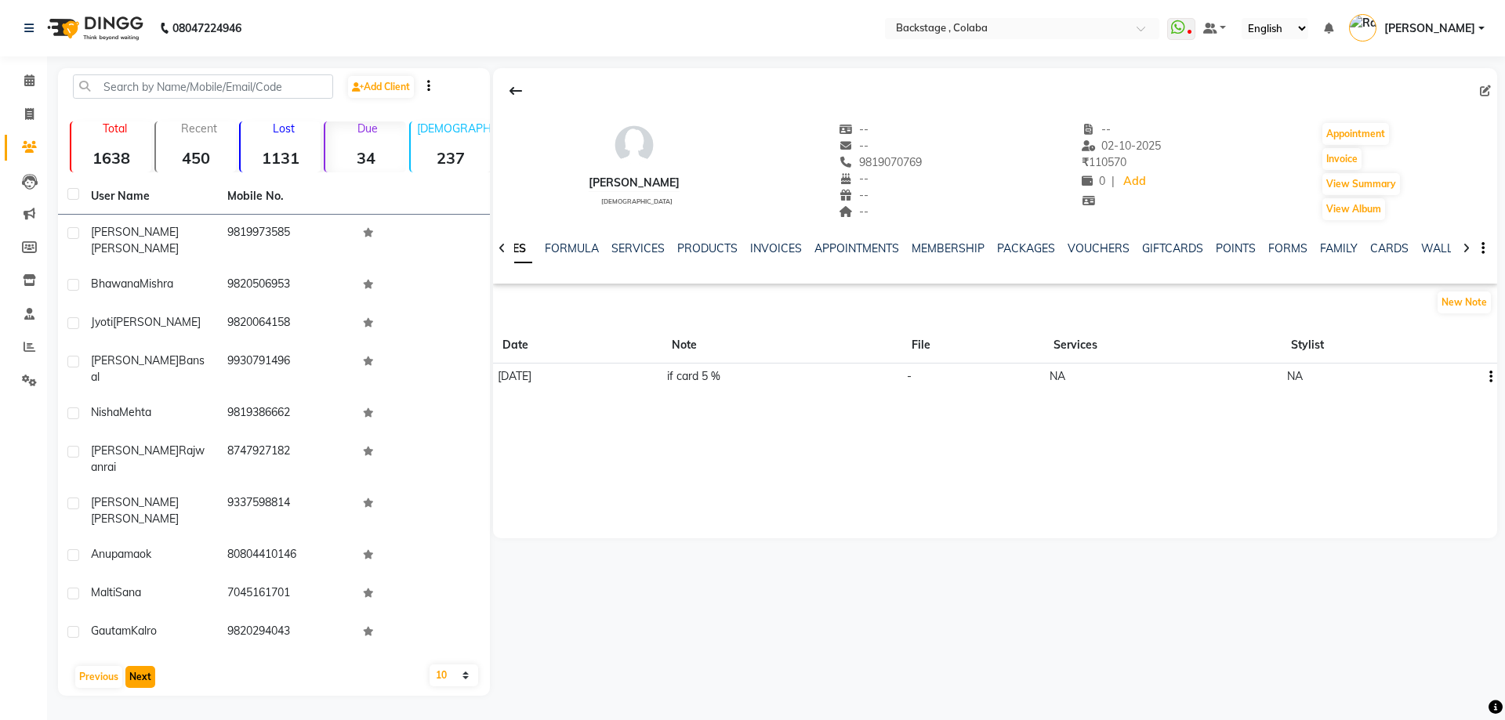
click at [141, 666] on button "Next" at bounding box center [140, 677] width 30 height 22
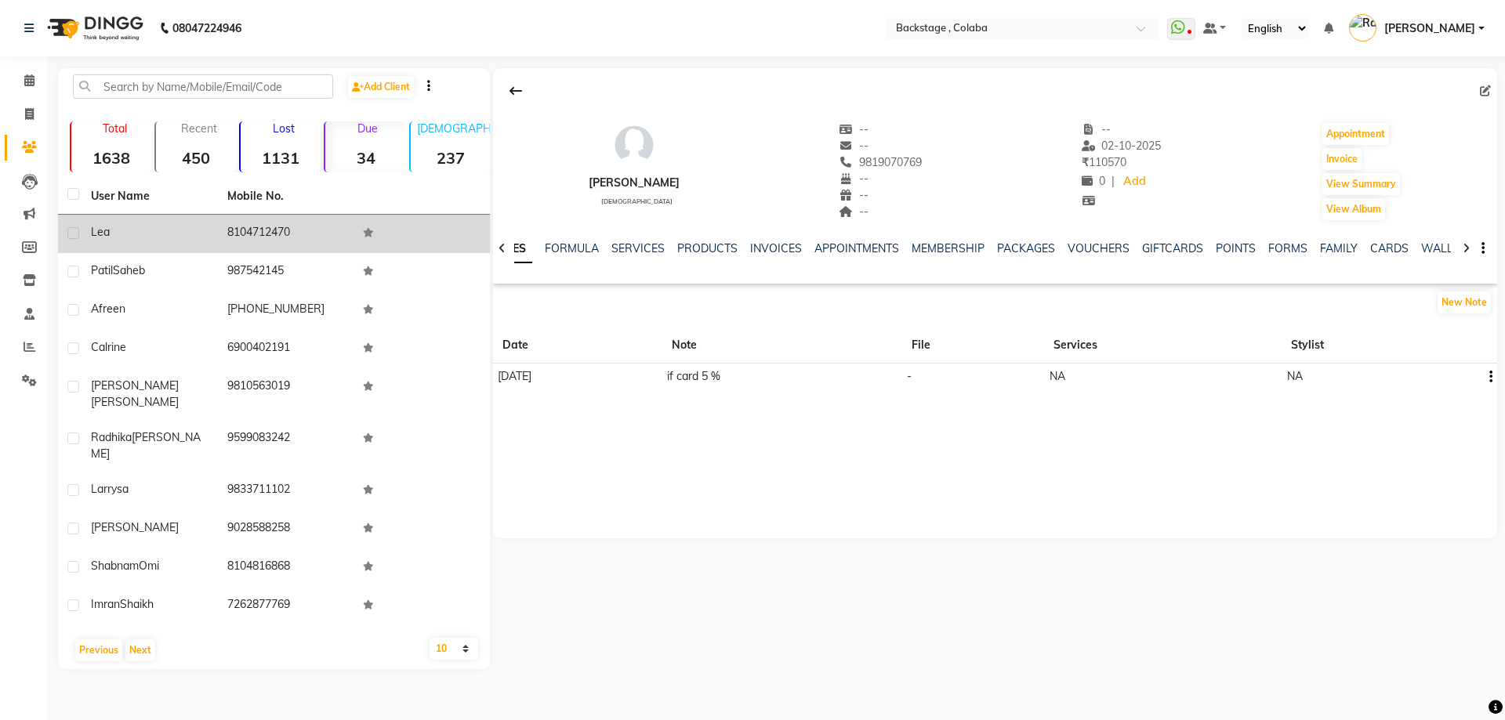
click at [152, 232] on div "Lea" at bounding box center [150, 232] width 118 height 16
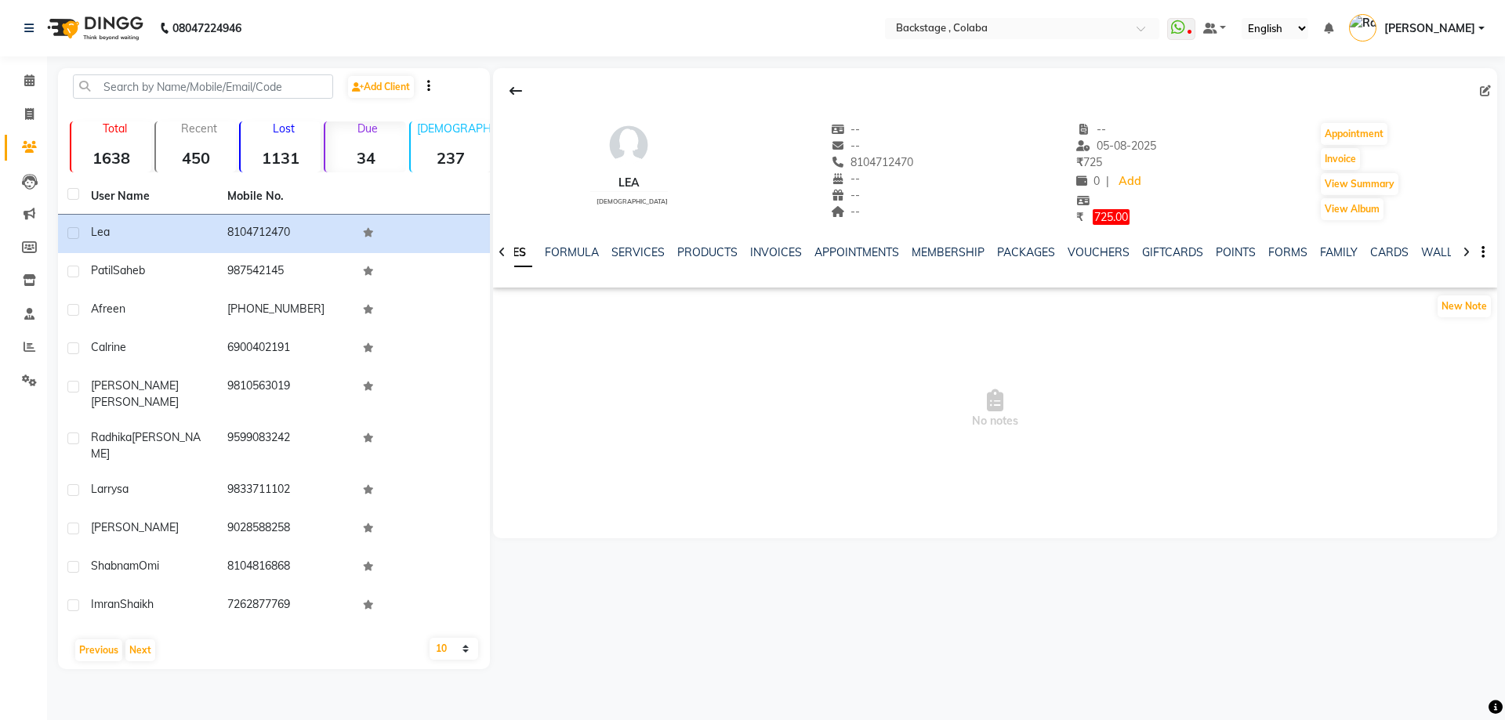
click at [503, 251] on icon at bounding box center [502, 252] width 7 height 11
click at [1095, 216] on span "725.00" at bounding box center [1111, 217] width 37 height 16
select select "1"
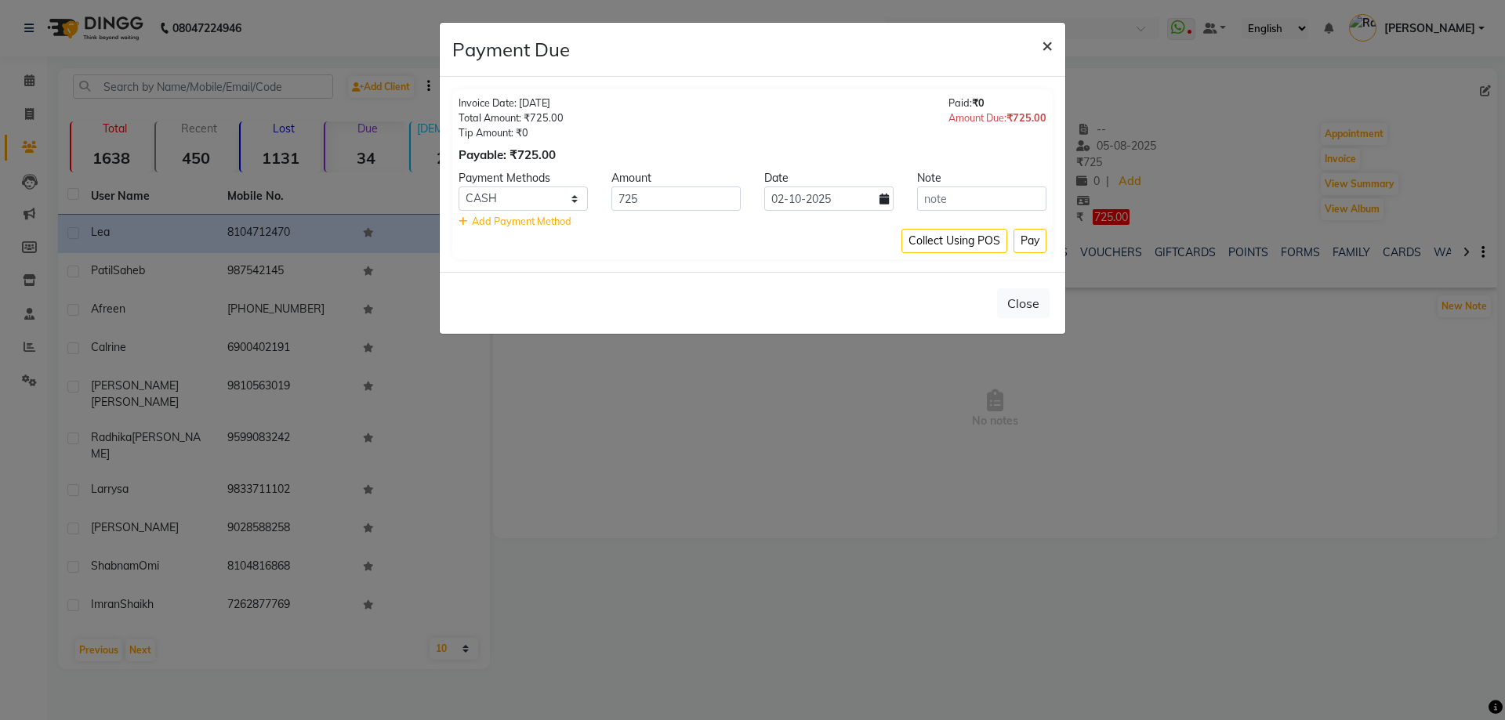
click at [1047, 47] on span "×" at bounding box center [1047, 45] width 11 height 24
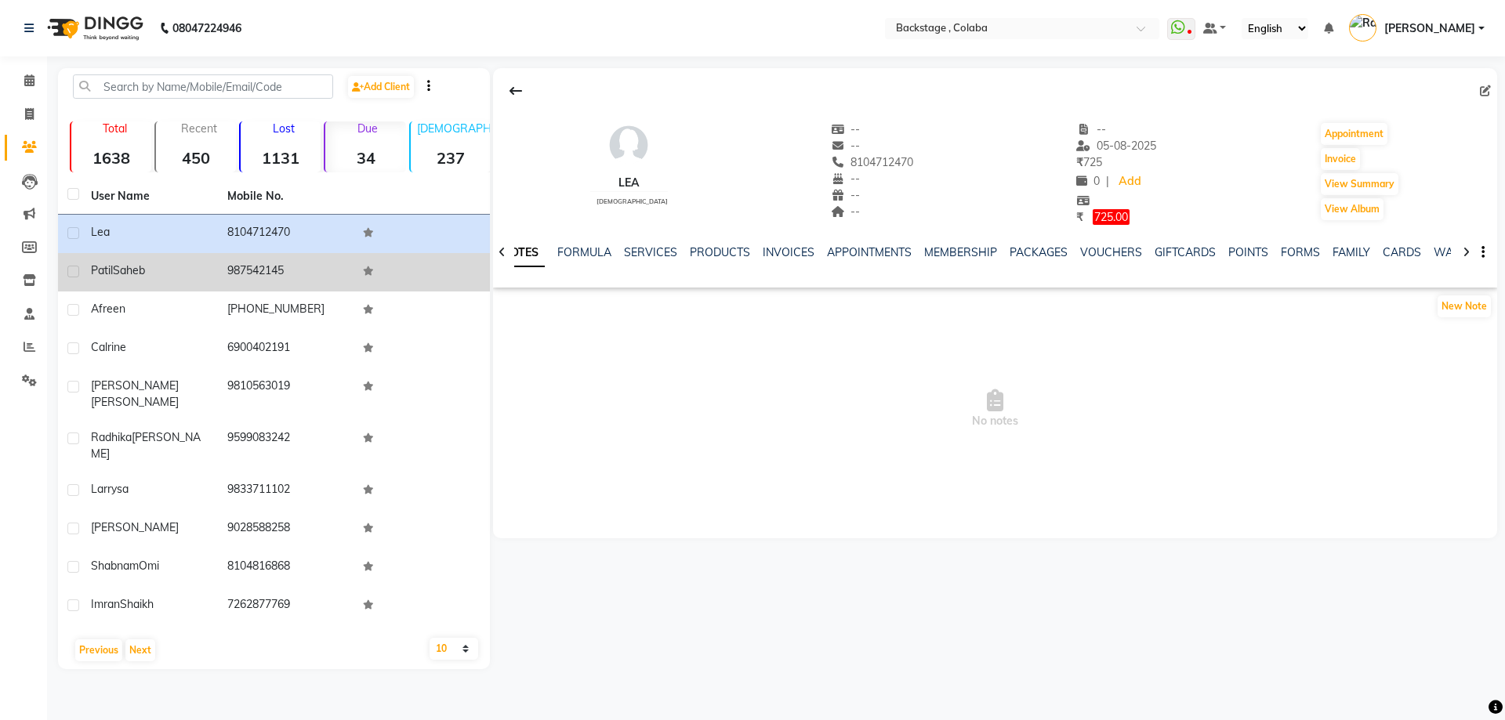
click at [218, 277] on td "987542145" at bounding box center [286, 272] width 136 height 38
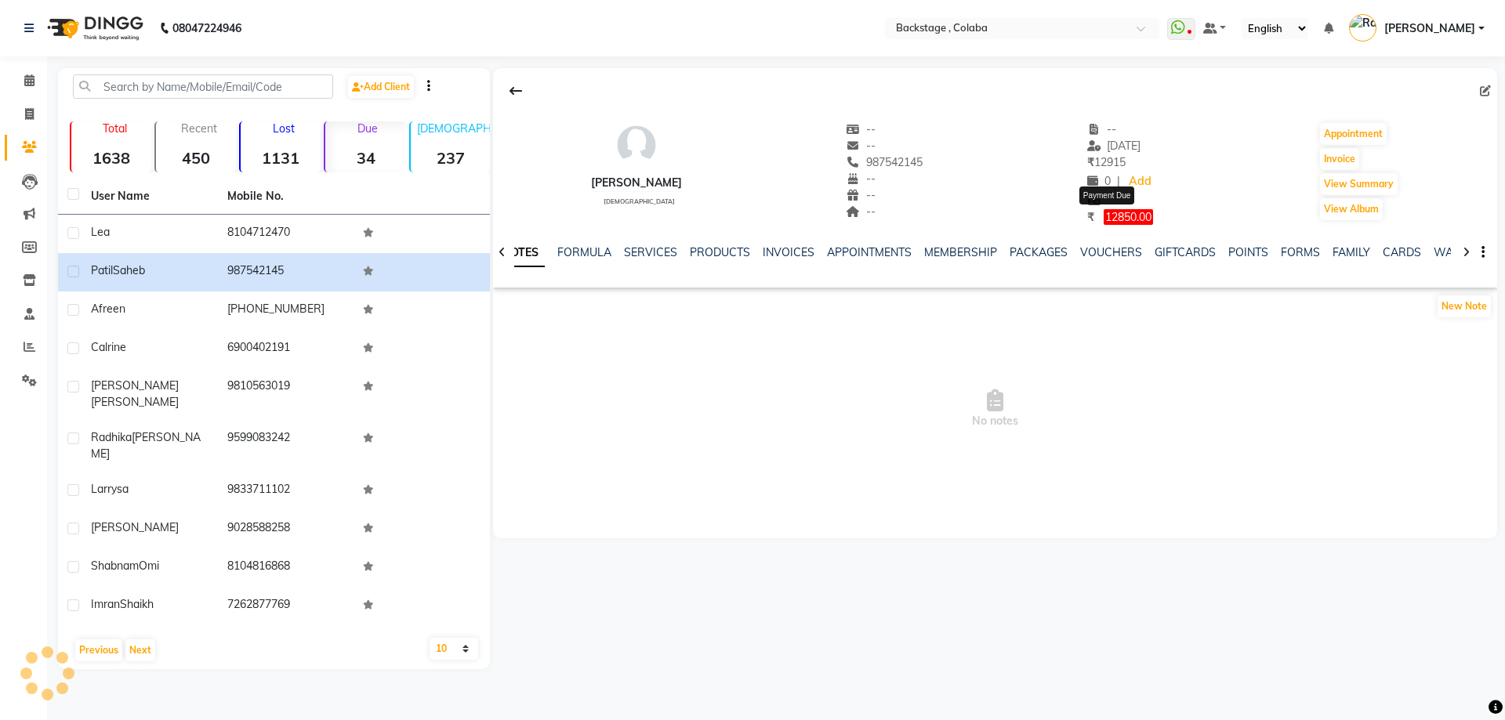
click at [1114, 212] on span "12850.00" at bounding box center [1128, 217] width 49 height 16
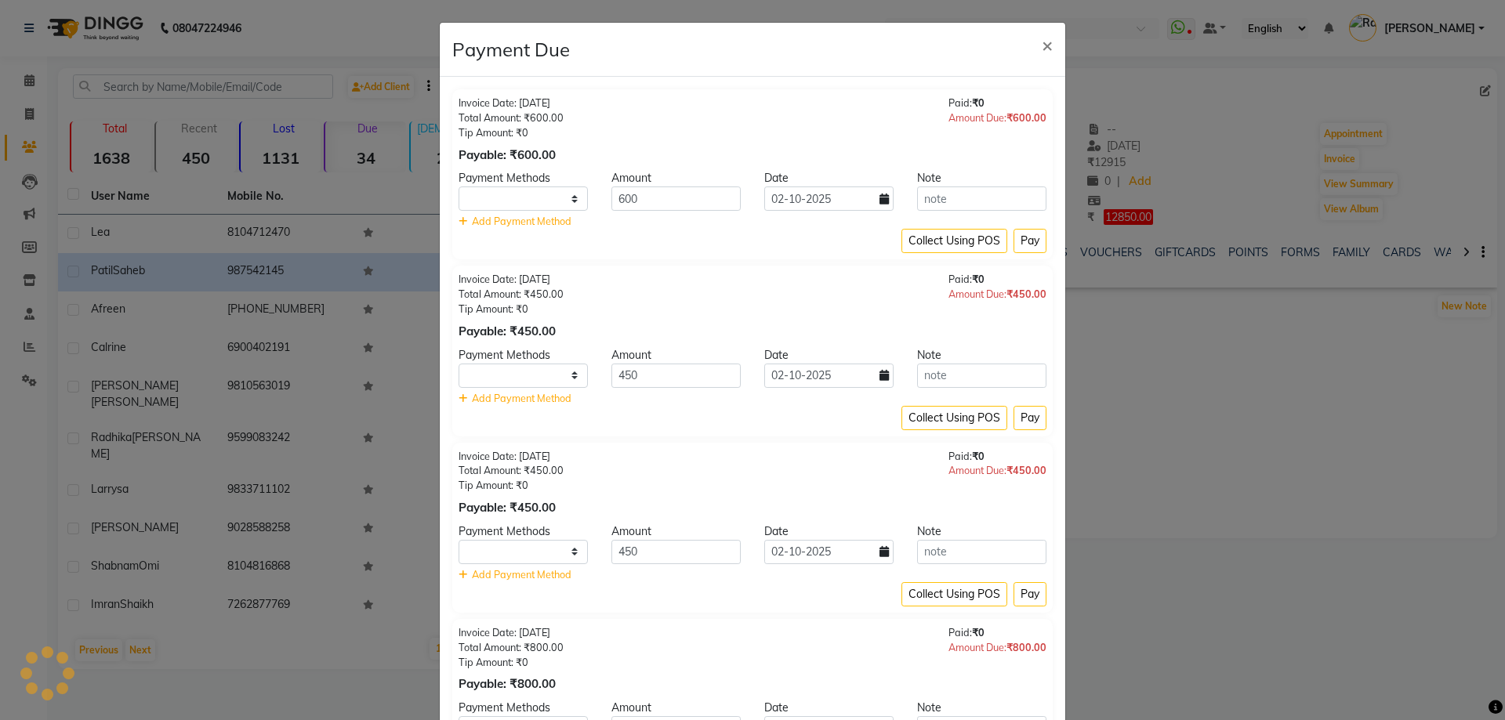
select select "1"
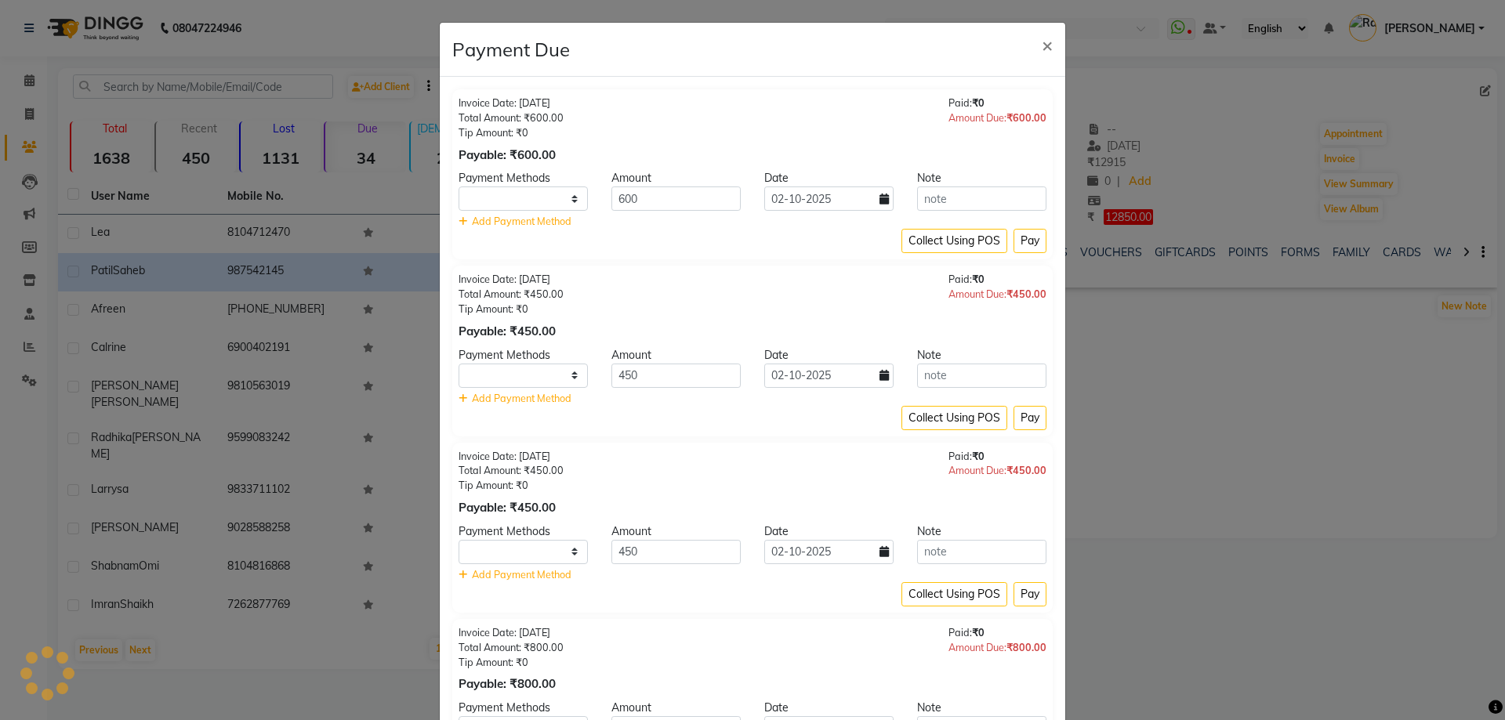
select select "1"
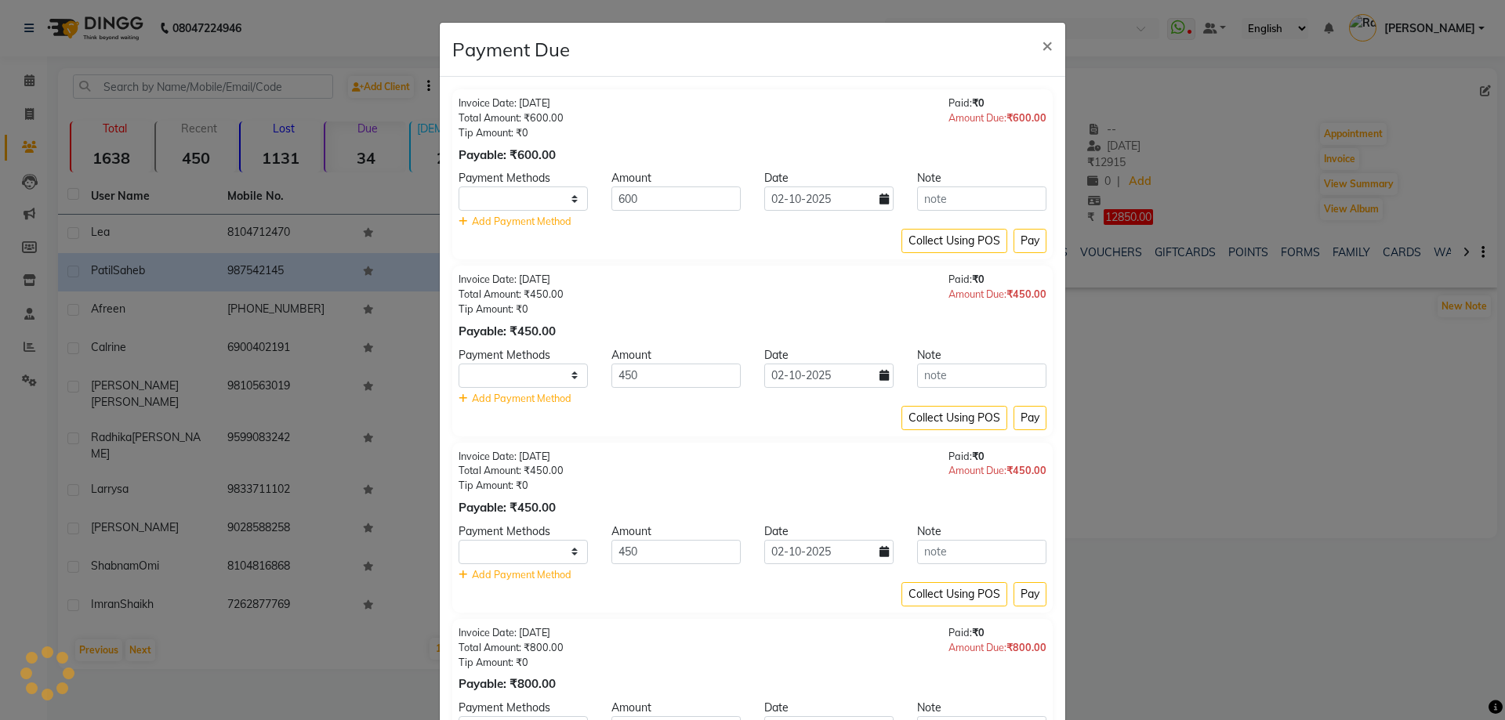
select select "1"
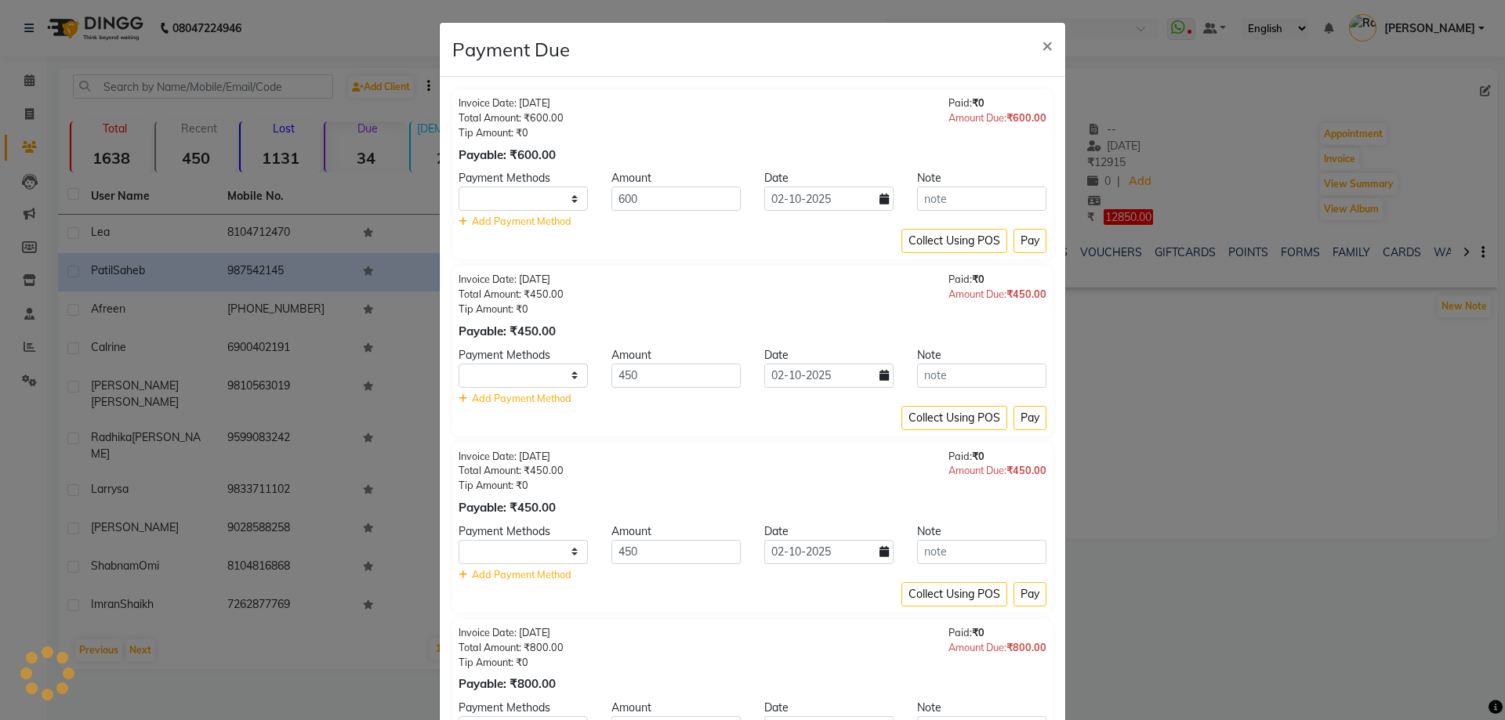
select select "1"
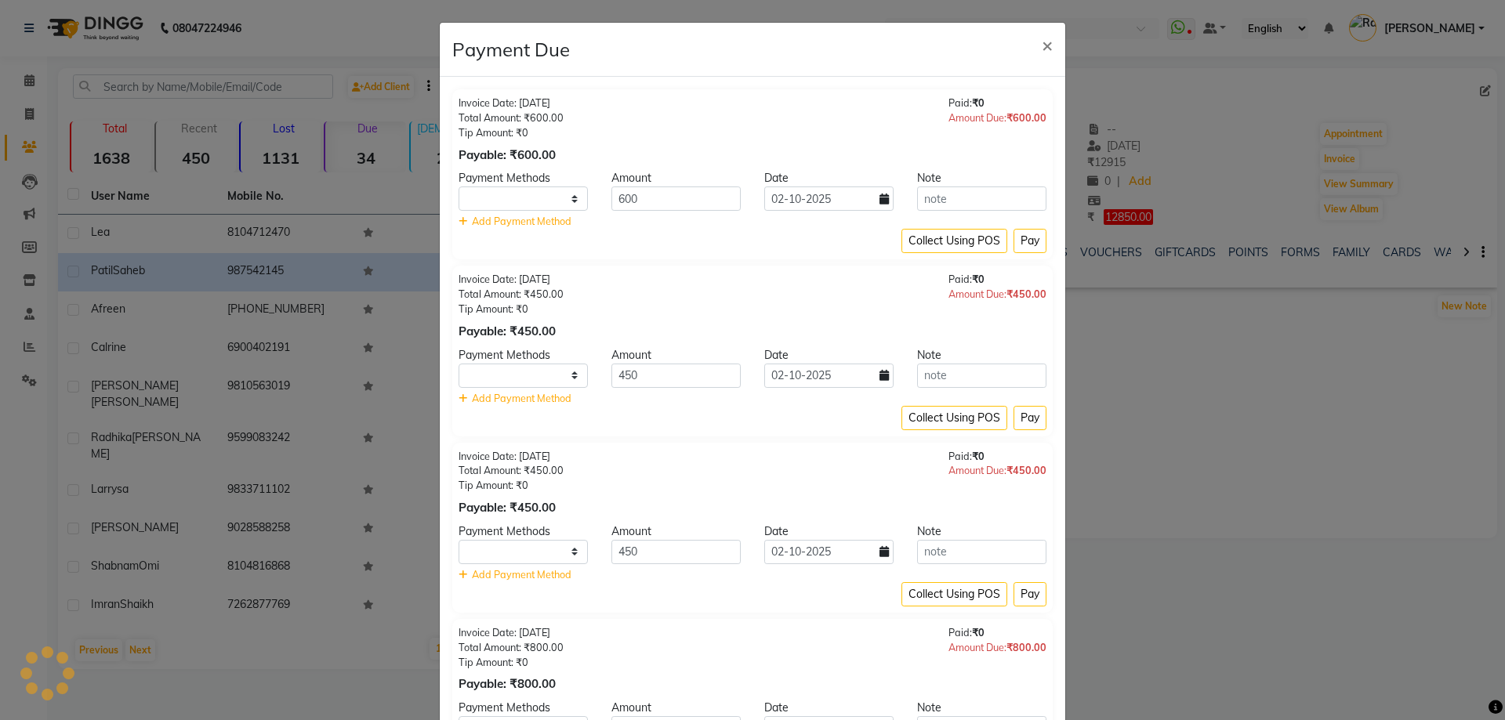
select select "1"
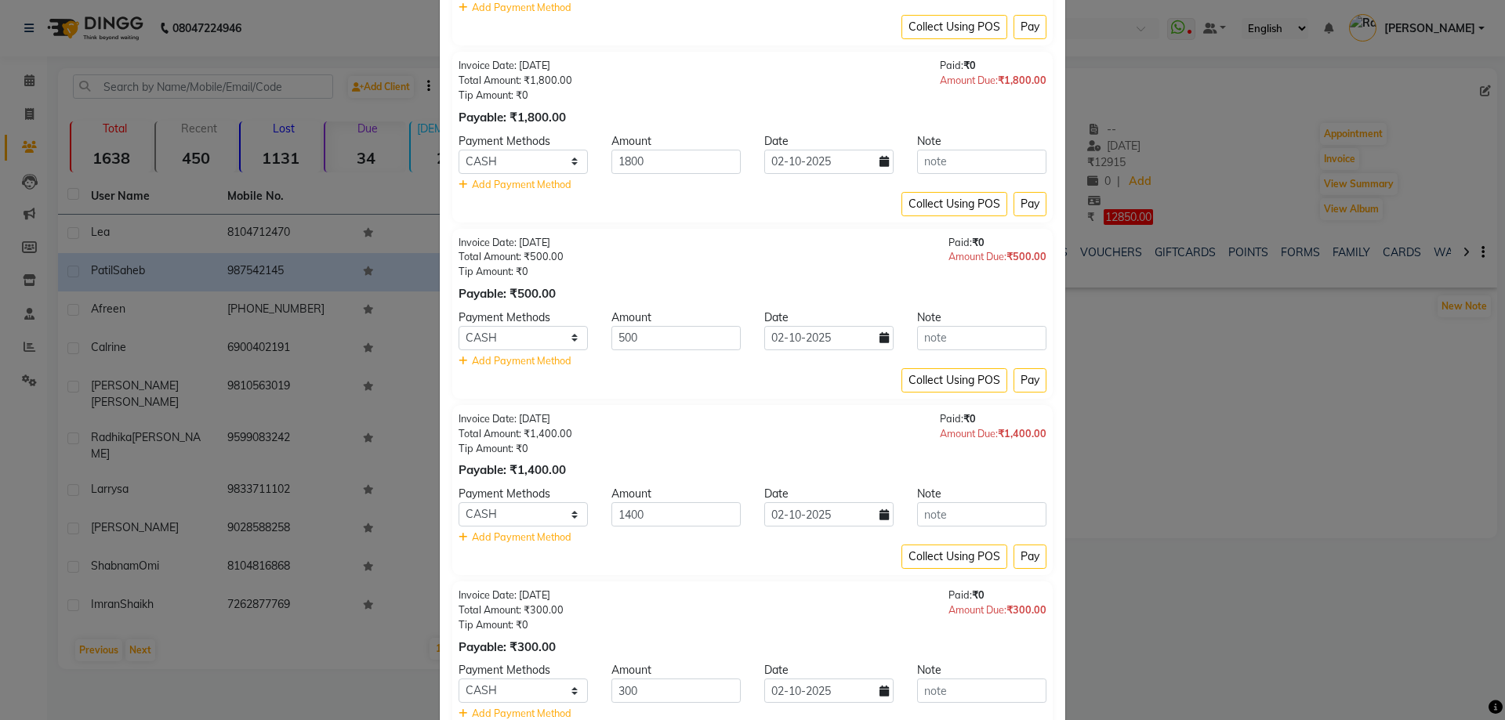
scroll to position [3874, 0]
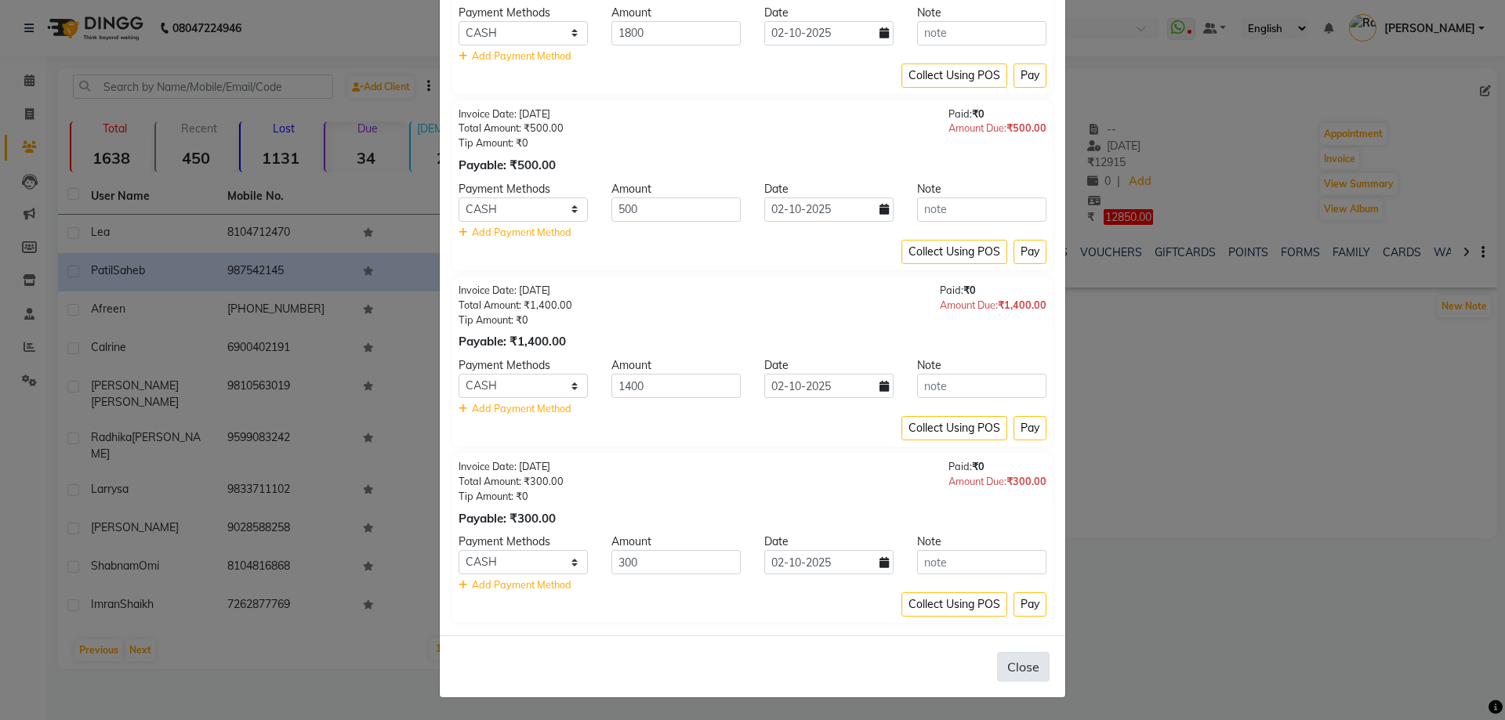
click at [1016, 664] on button "Close" at bounding box center [1023, 667] width 53 height 30
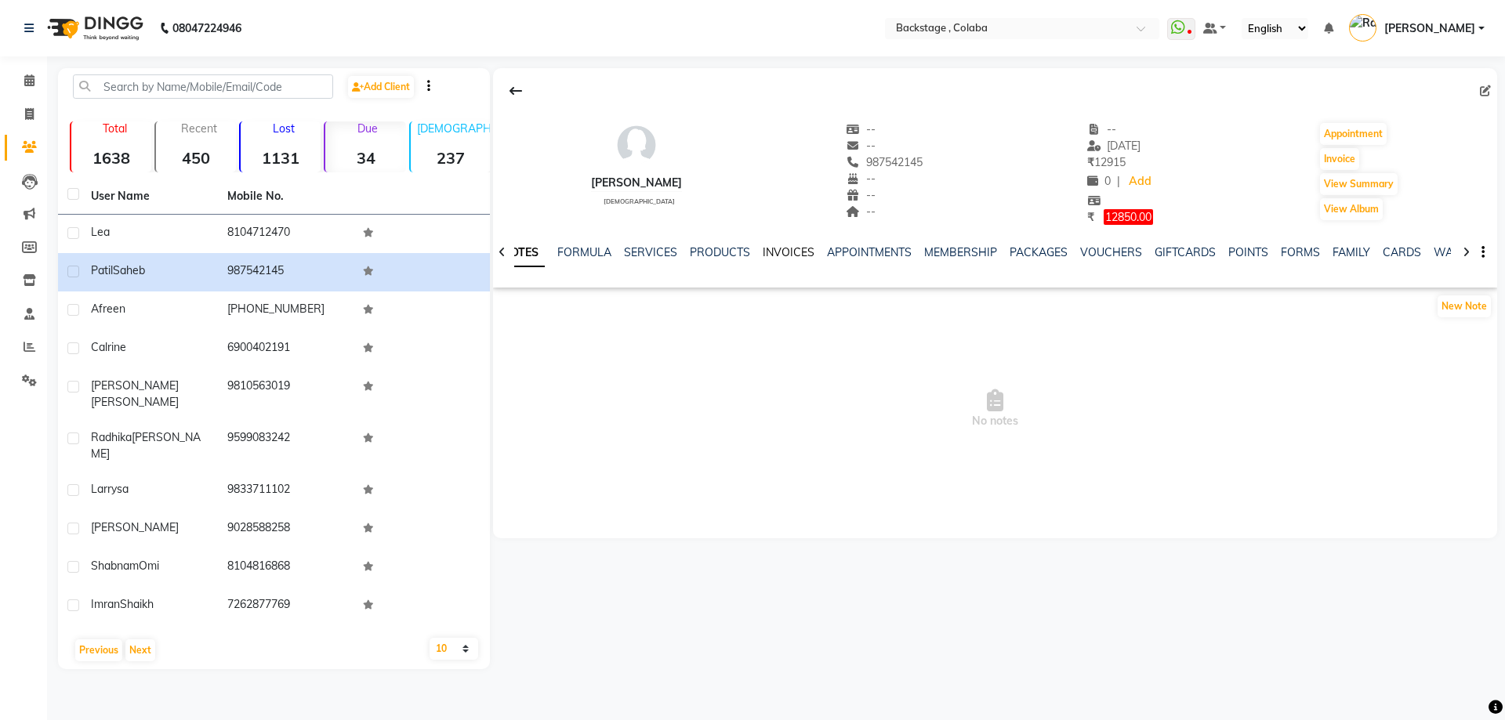
click at [781, 256] on link "INVOICES" at bounding box center [789, 252] width 52 height 14
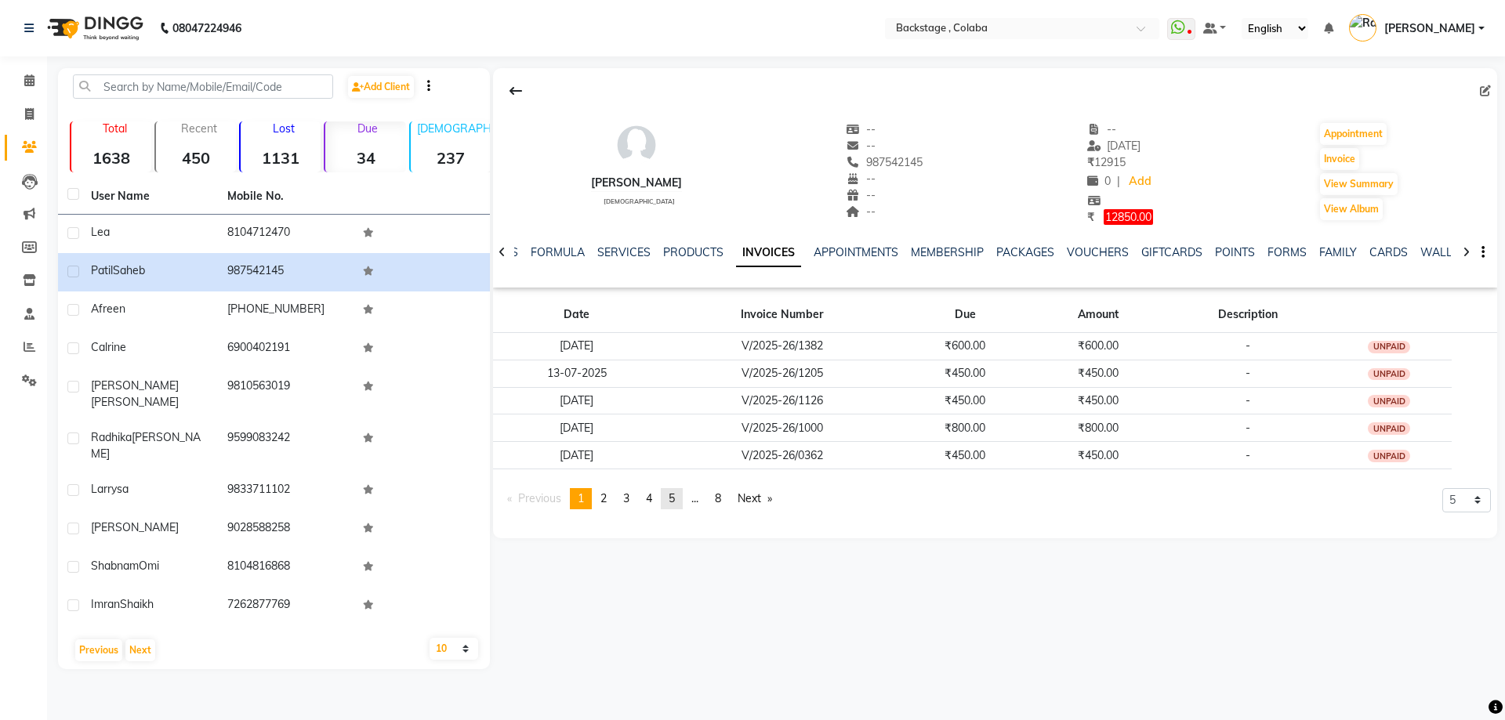
click at [670, 499] on link "page 5" at bounding box center [672, 498] width 22 height 21
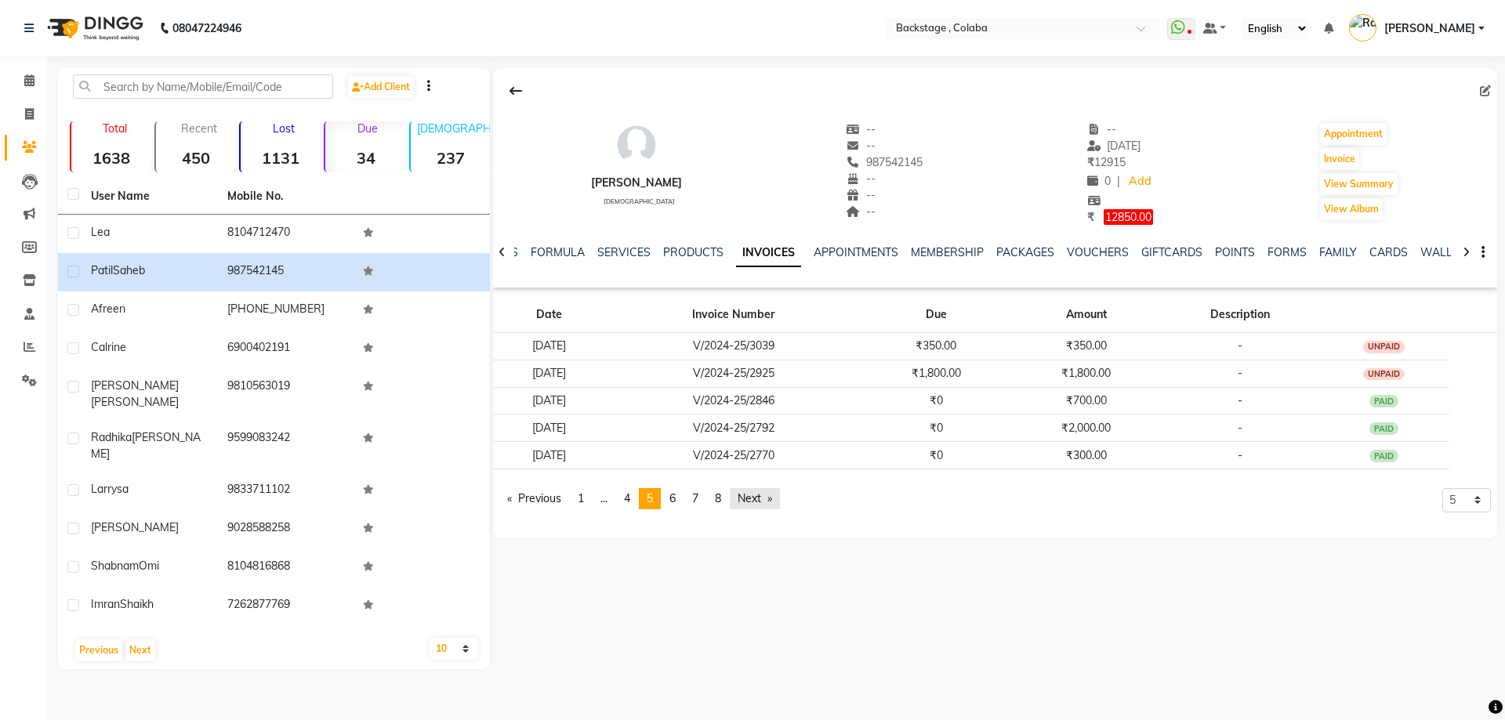
click at [775, 499] on link "Next page" at bounding box center [755, 498] width 50 height 21
click at [780, 502] on link "Next page" at bounding box center [755, 498] width 50 height 21
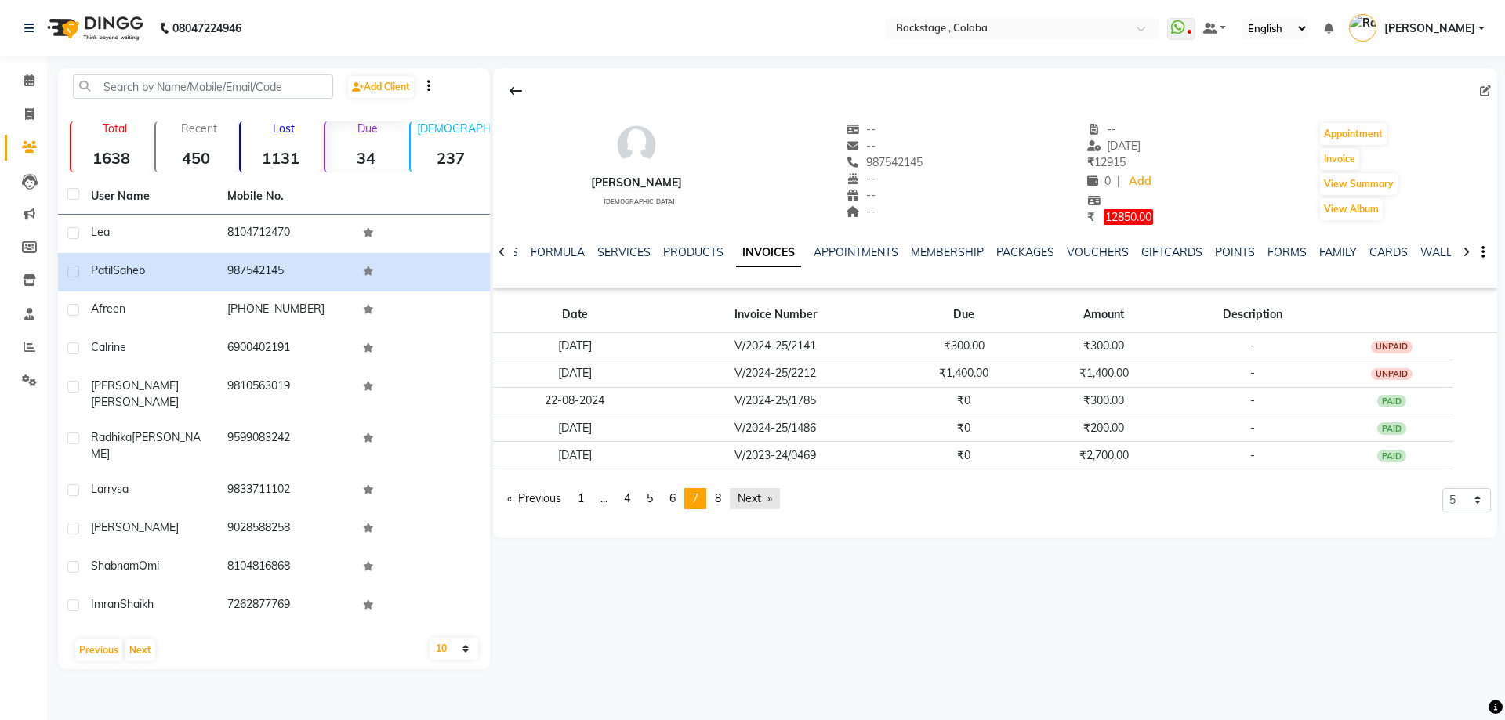
click at [780, 502] on link "Next page" at bounding box center [755, 498] width 50 height 21
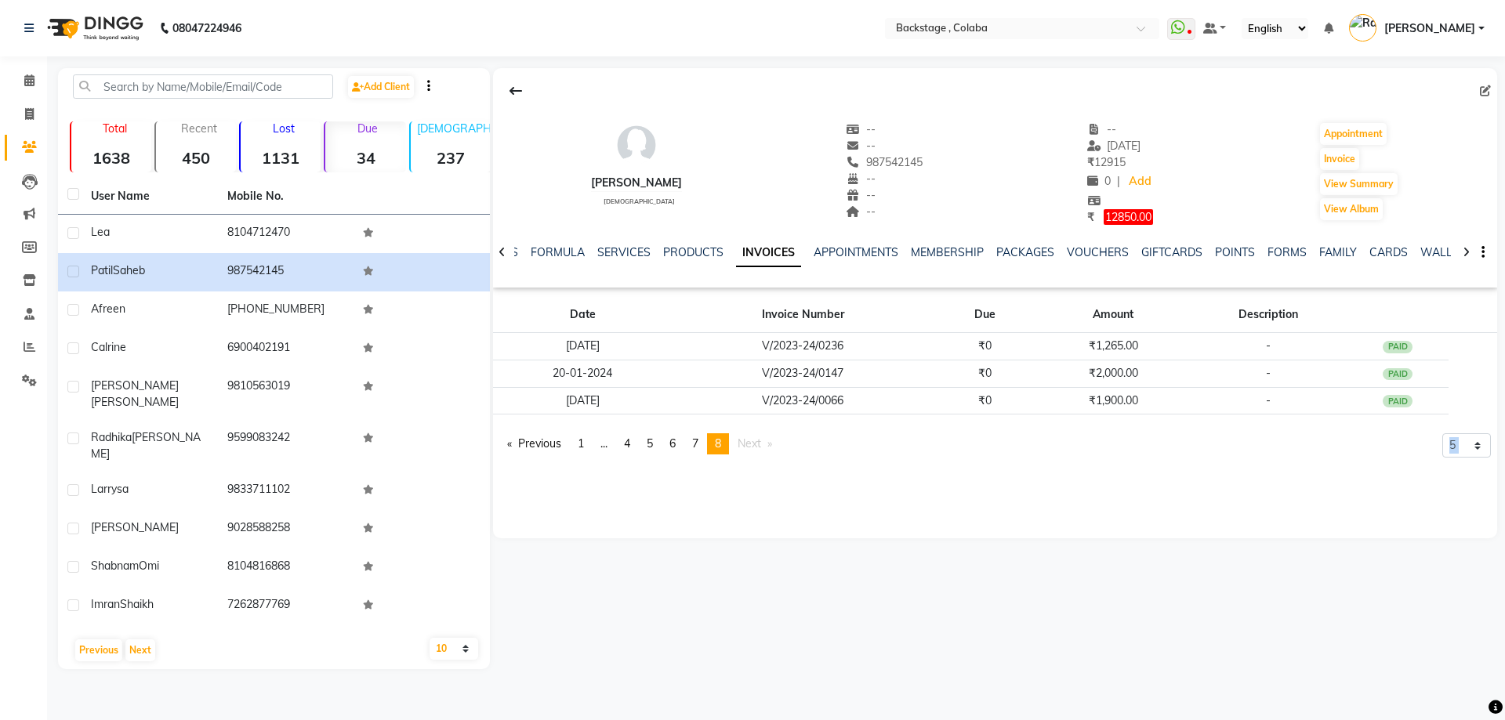
click at [780, 502] on div "Patil Saheb female -- -- 987542145 -- -- -- -- 27-07-2025 ₹ 12915 0 | Add ₹ 128…" at bounding box center [995, 303] width 1004 height 470
click at [706, 445] on link "page 7" at bounding box center [695, 444] width 22 height 21
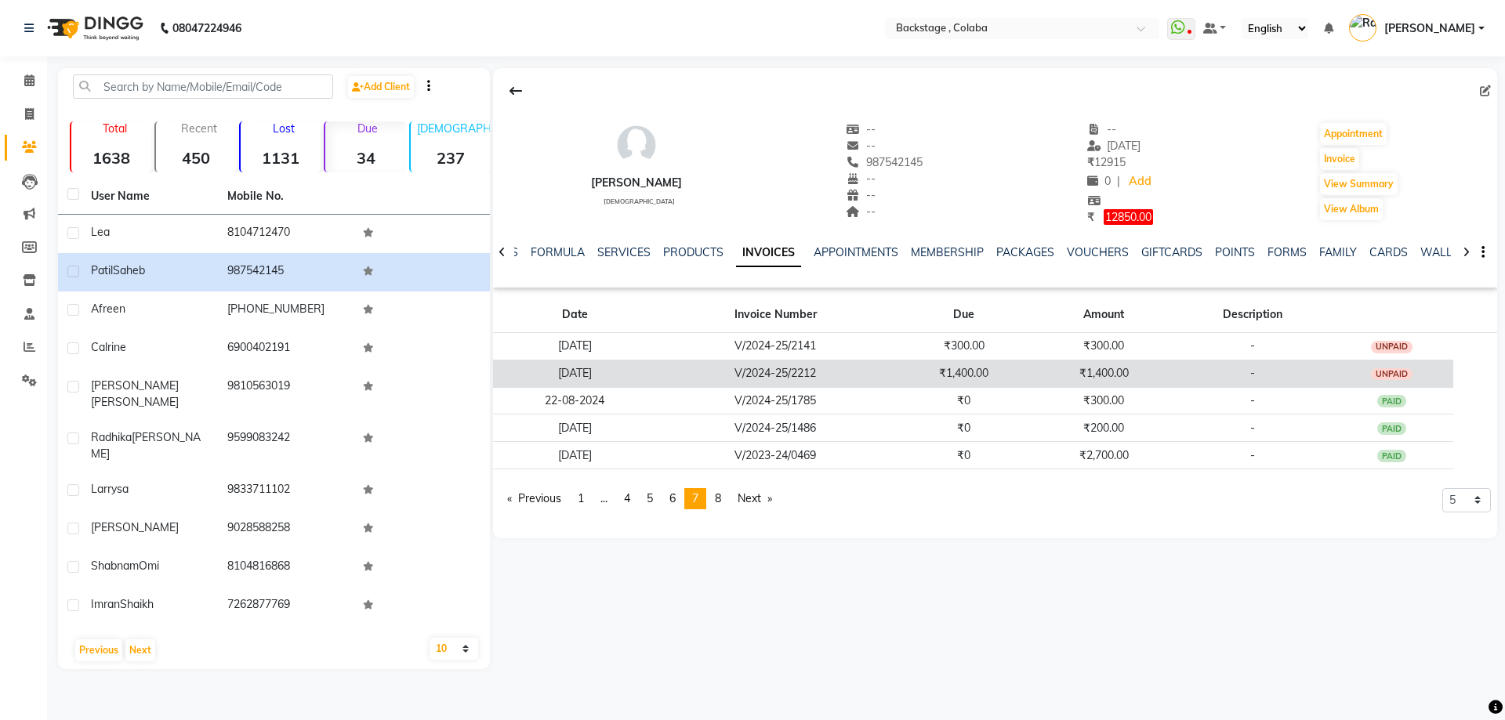
click at [846, 372] on td "V/2024-25/2212" at bounding box center [775, 373] width 238 height 27
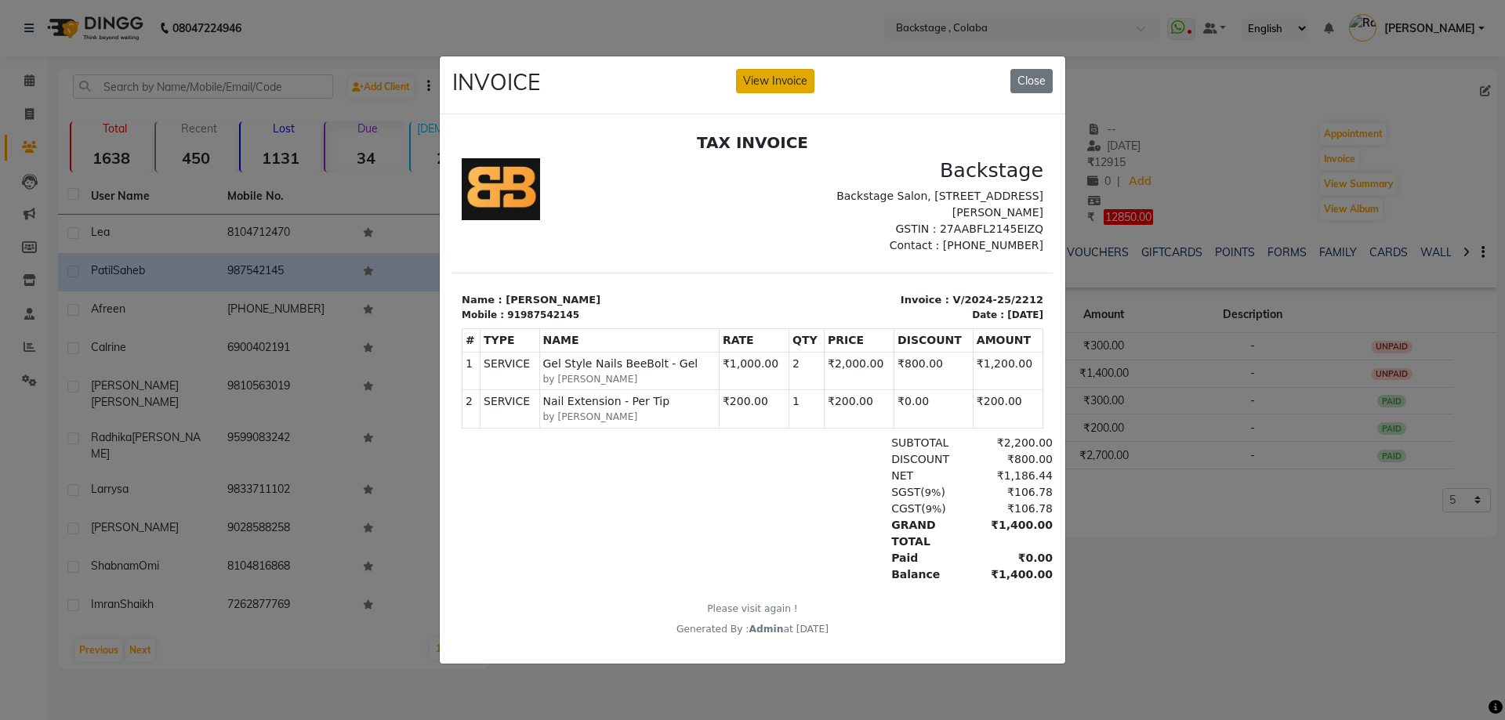
click at [787, 78] on button "View Invoice" at bounding box center [775, 81] width 78 height 24
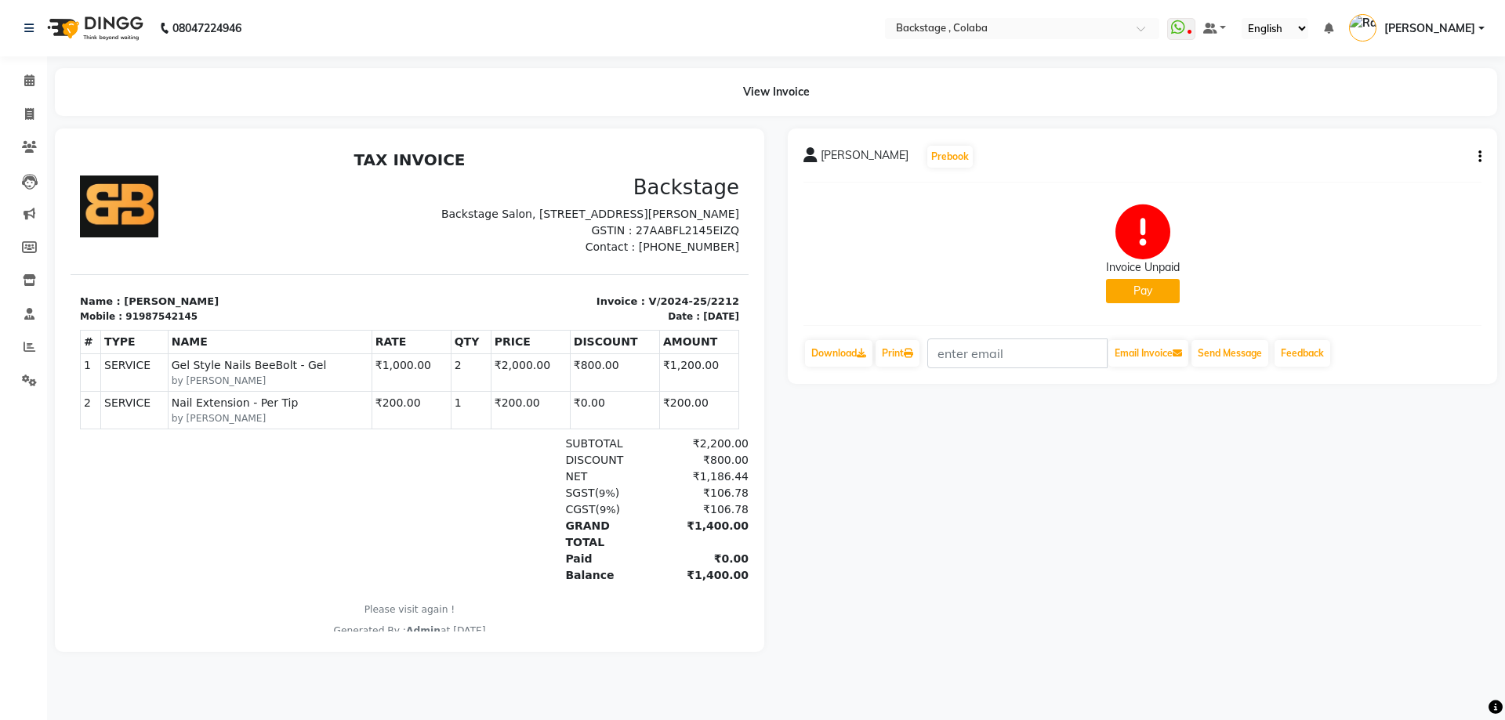
click at [1482, 157] on div "Patil Saheb Prebook Invoice Unpaid Pay Download Print Email Invoice Send Messag…" at bounding box center [1143, 257] width 710 height 256
click at [1483, 155] on div "Patil Saheb Prebook Invoice Unpaid Pay Download Print Email Invoice Send Messag…" at bounding box center [1143, 257] width 710 height 256
click at [1479, 158] on icon "button" at bounding box center [1480, 157] width 3 height 1
click at [1396, 114] on div "Cancel Invoice" at bounding box center [1401, 118] width 107 height 20
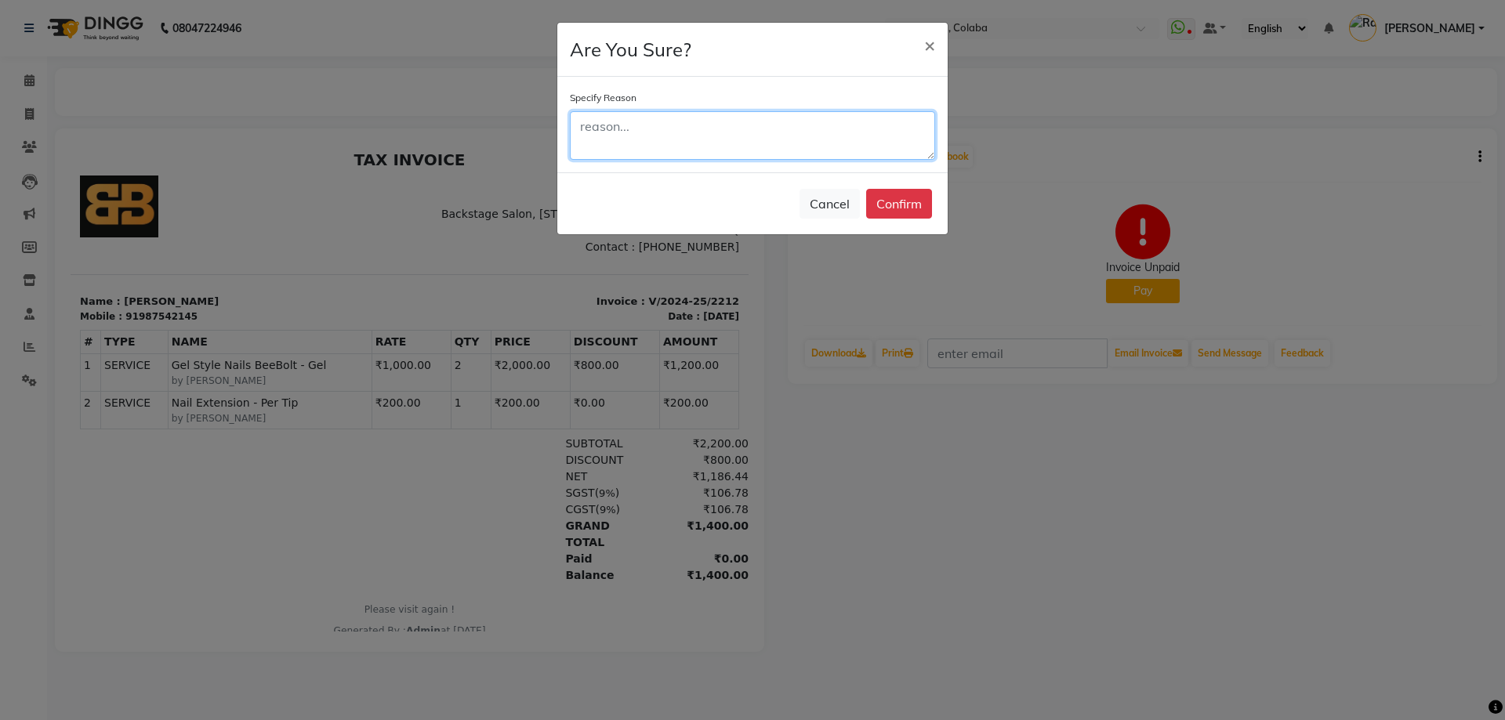
click at [714, 144] on textarea at bounding box center [752, 135] width 365 height 49
type textarea "package"
click at [905, 201] on button "Confirm" at bounding box center [899, 204] width 66 height 30
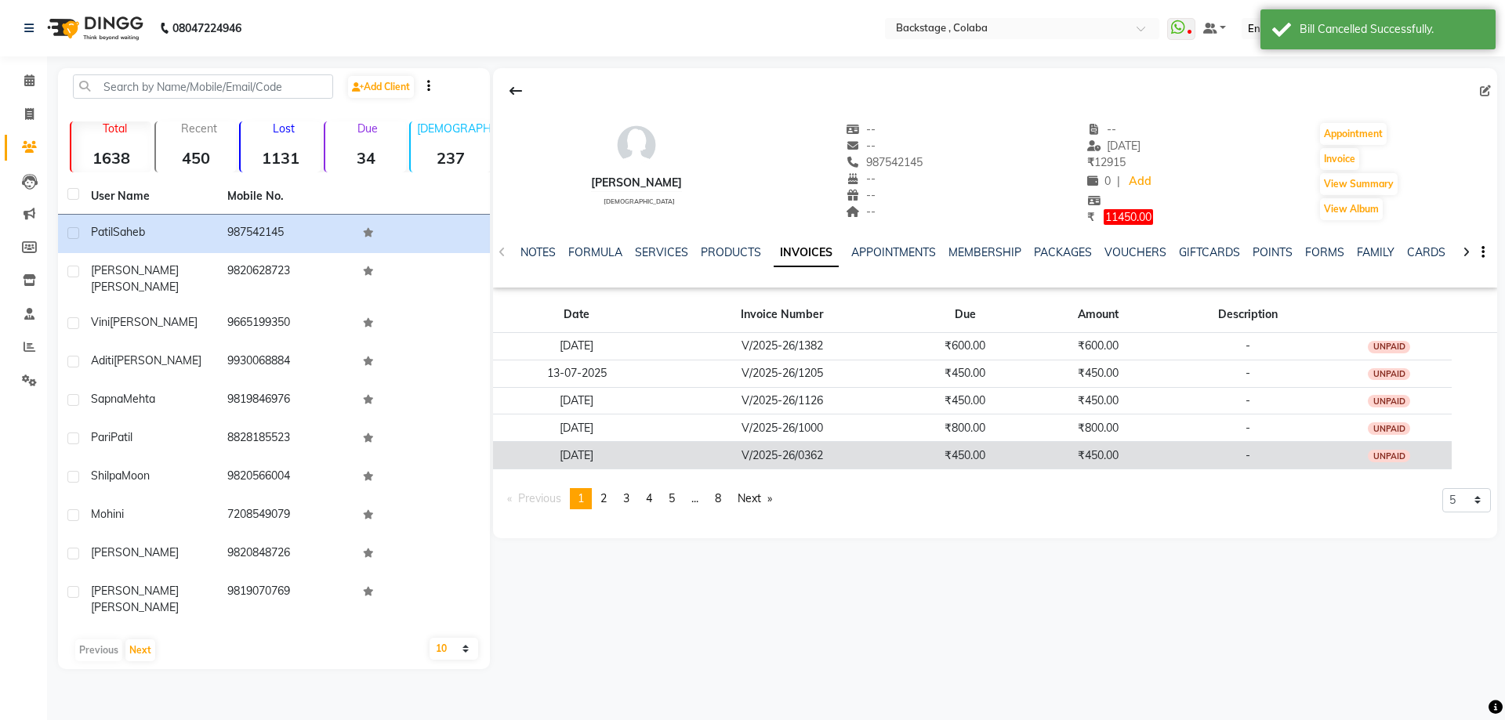
click at [1054, 455] on td "₹450.00" at bounding box center [1097, 455] width 143 height 27
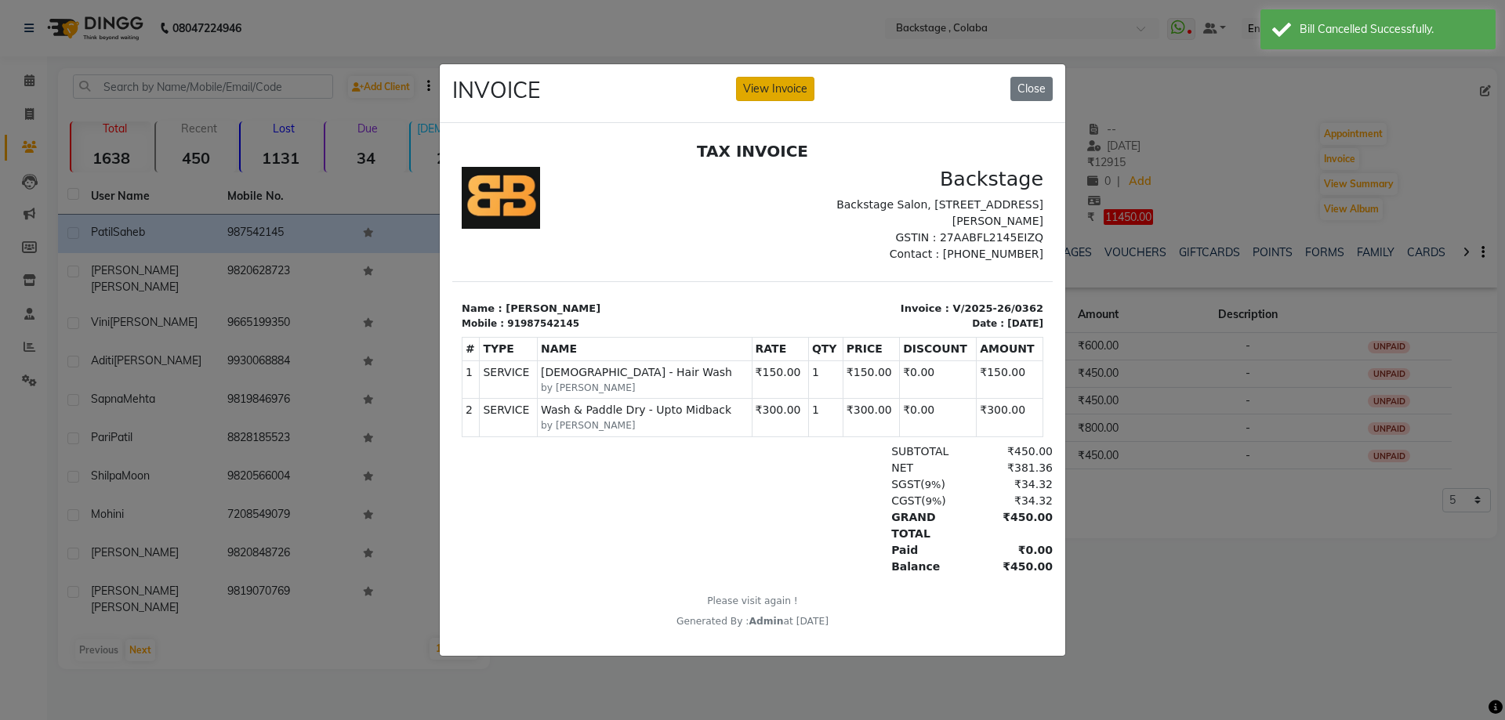
drag, startPoint x: 765, startPoint y: 82, endPoint x: 784, endPoint y: 83, distance: 18.8
click at [766, 82] on button "View Invoice" at bounding box center [775, 89] width 78 height 24
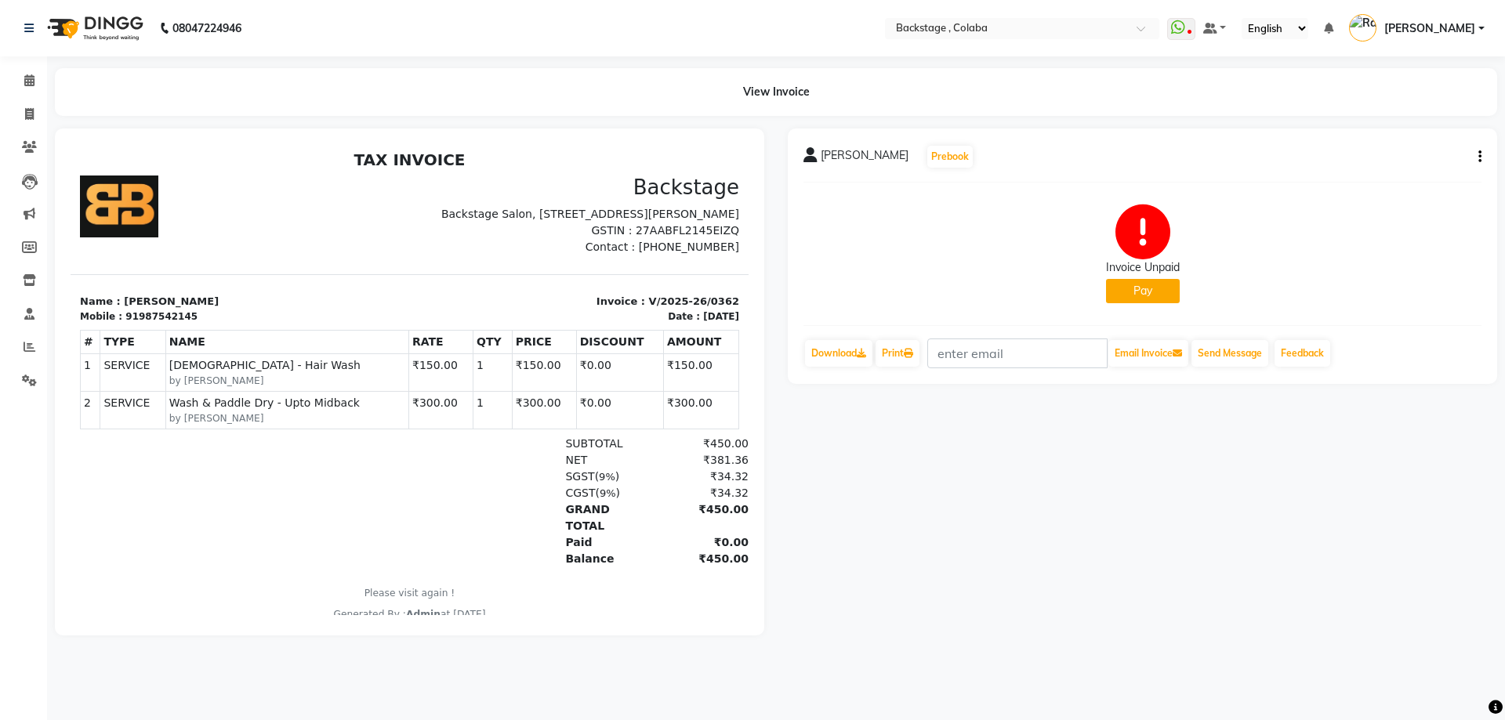
click at [1481, 158] on icon "button" at bounding box center [1480, 157] width 3 height 1
click at [1386, 122] on div "Cancel Invoice" at bounding box center [1401, 118] width 107 height 20
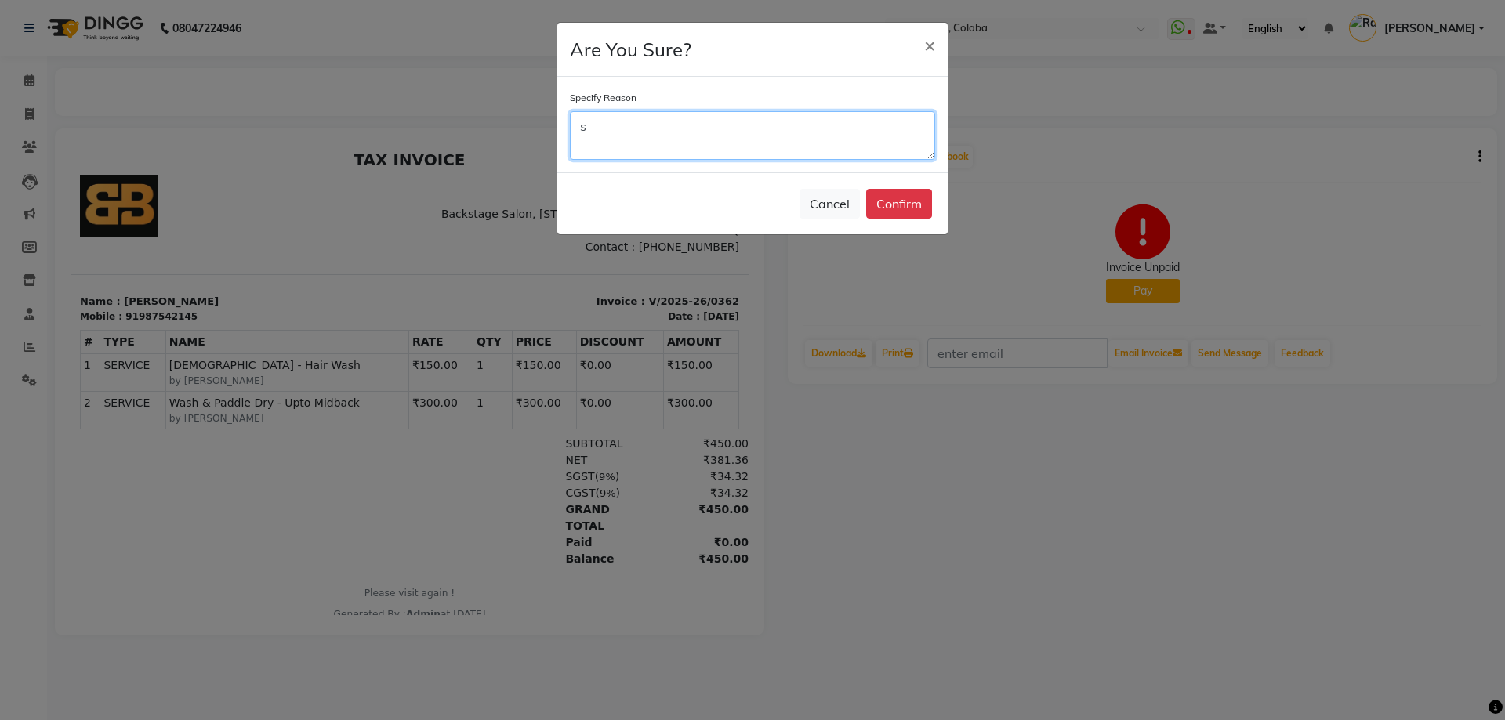
click at [691, 139] on textarea "s" at bounding box center [752, 135] width 365 height 49
type textarea "sfsz"
click at [890, 209] on button "Confirm" at bounding box center [899, 204] width 66 height 30
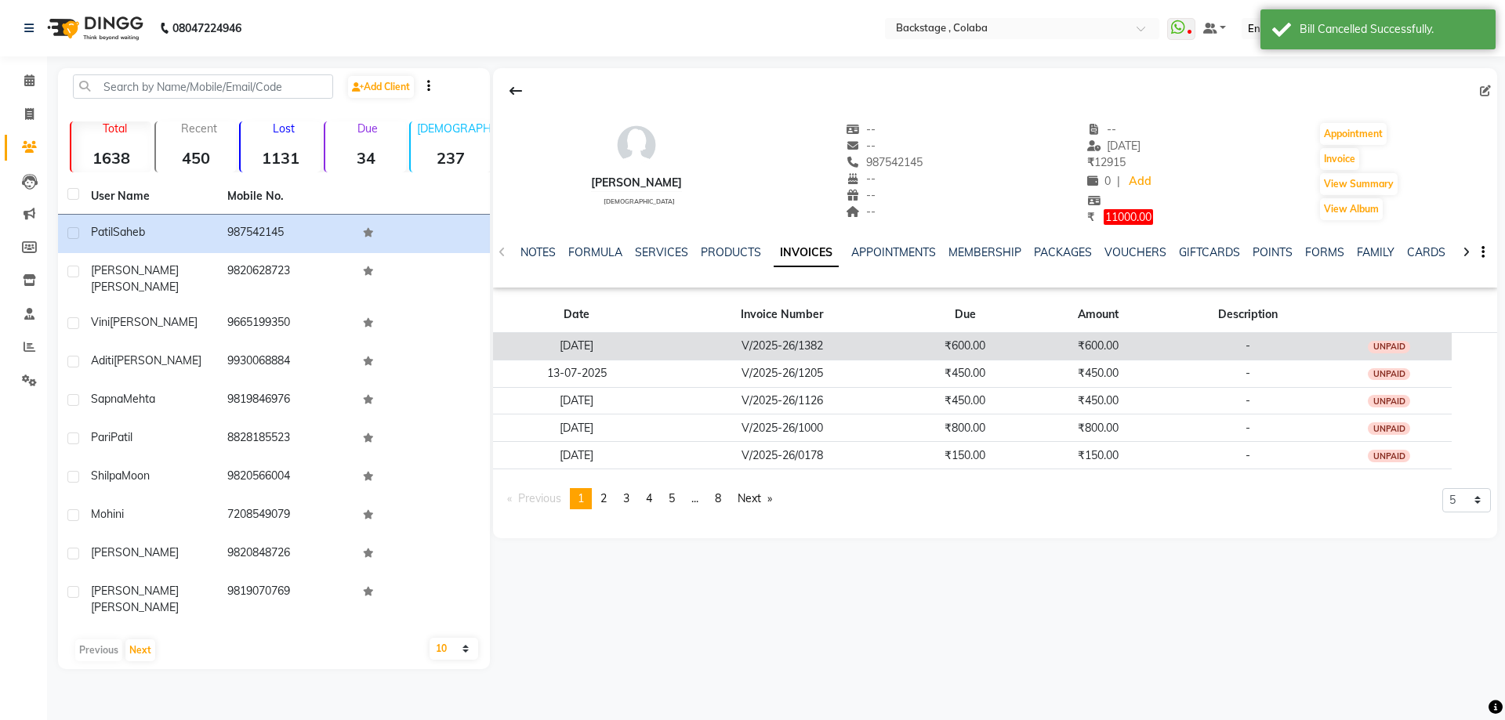
click at [901, 342] on td "V/2025-26/1382" at bounding box center [783, 345] width 244 height 27
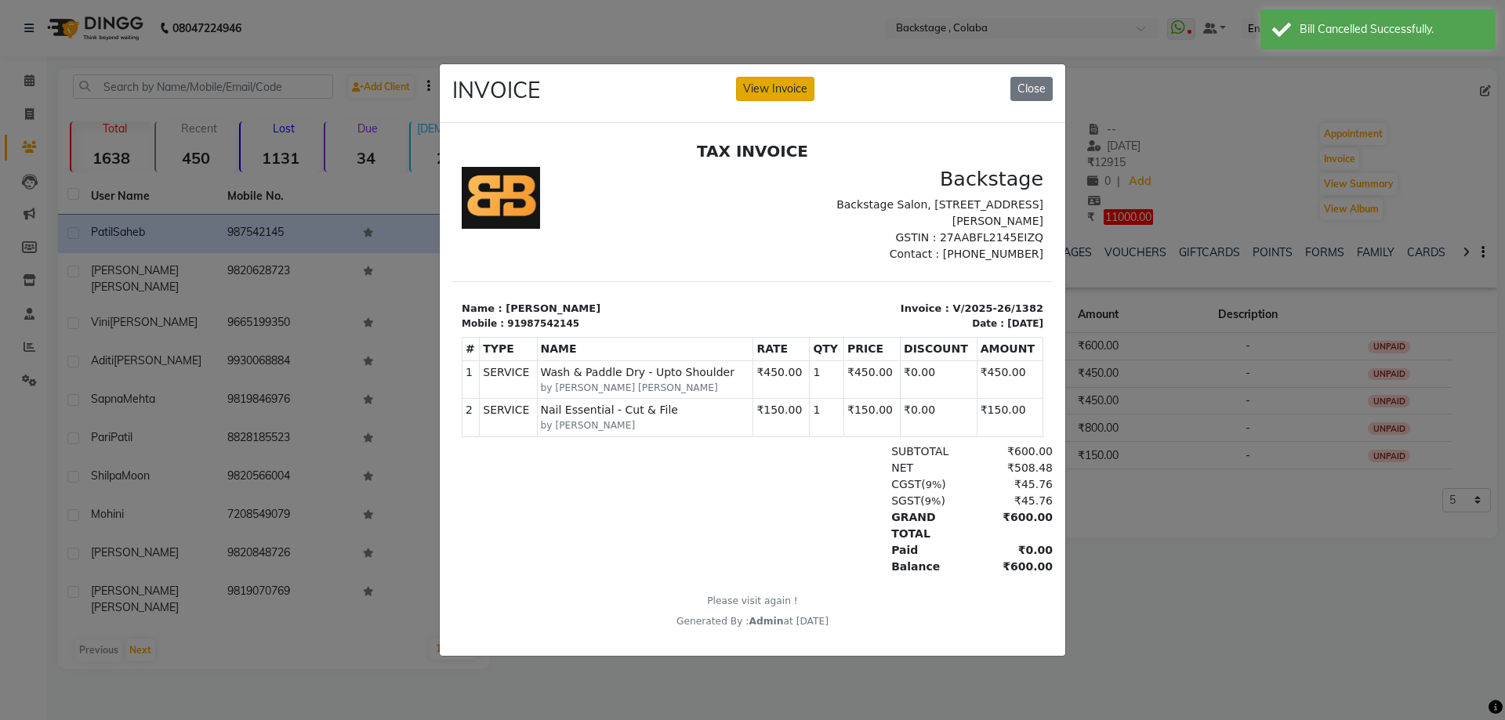
click at [775, 77] on button "View Invoice" at bounding box center [775, 89] width 78 height 24
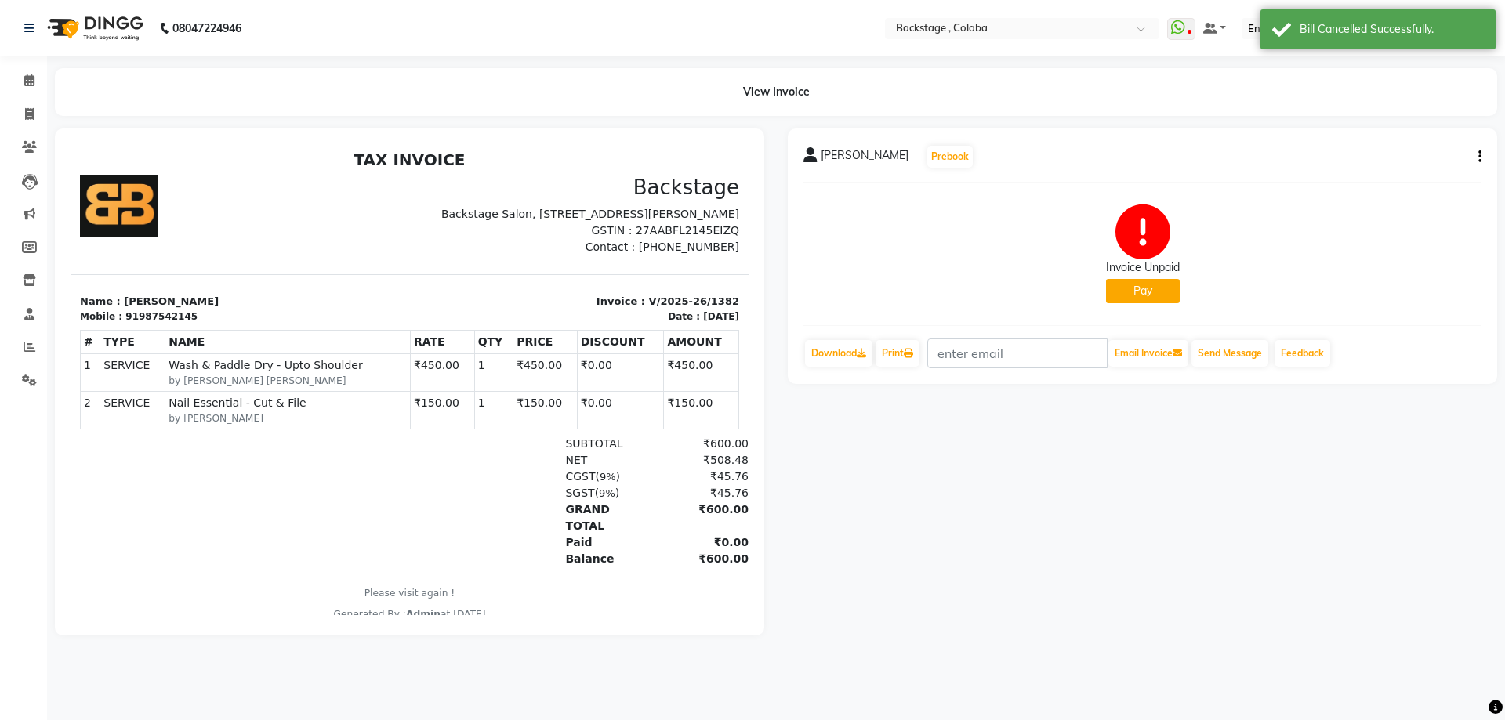
click at [1478, 155] on button "button" at bounding box center [1476, 157] width 9 height 16
click at [1382, 118] on div "Cancel Invoice" at bounding box center [1401, 118] width 107 height 20
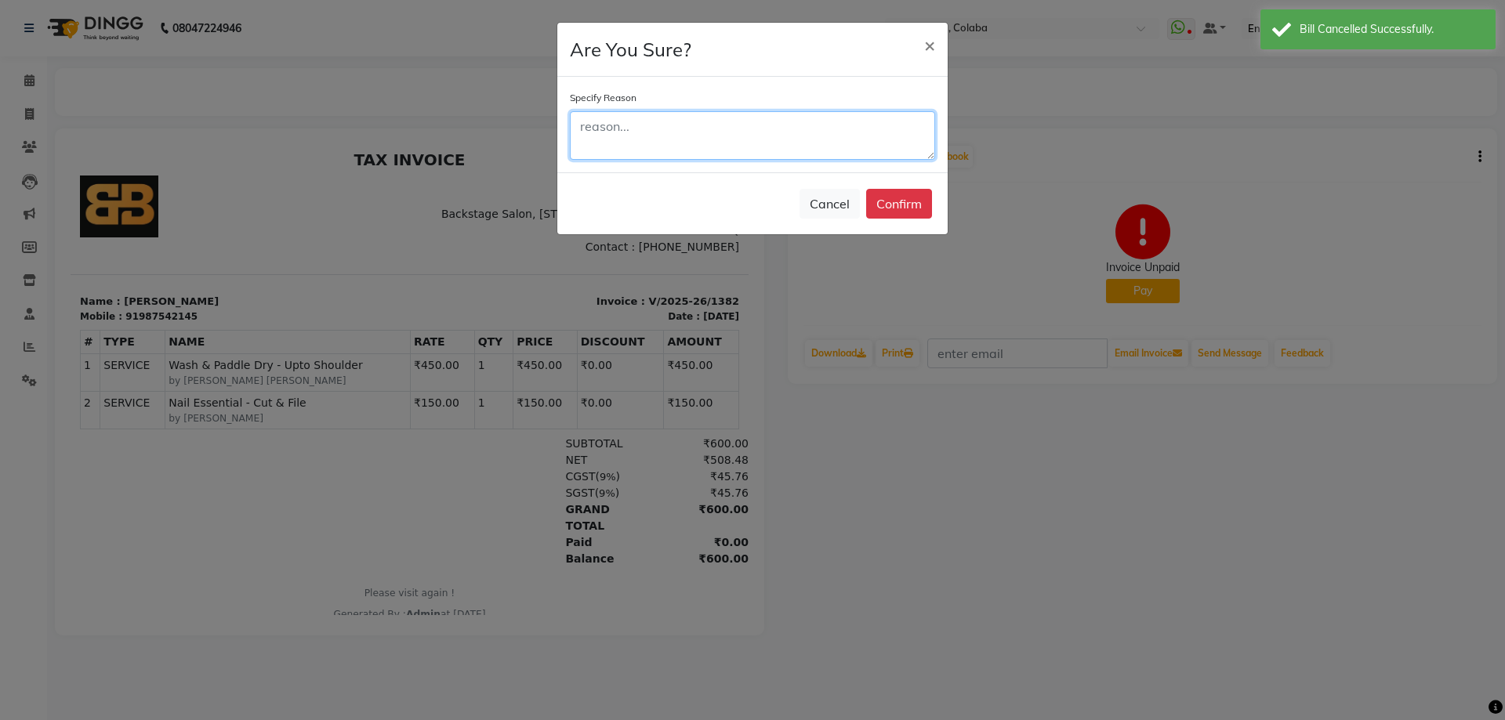
click at [766, 136] on textarea at bounding box center [752, 135] width 365 height 49
type textarea "sfed"
click at [909, 202] on button "Confirm" at bounding box center [899, 204] width 66 height 30
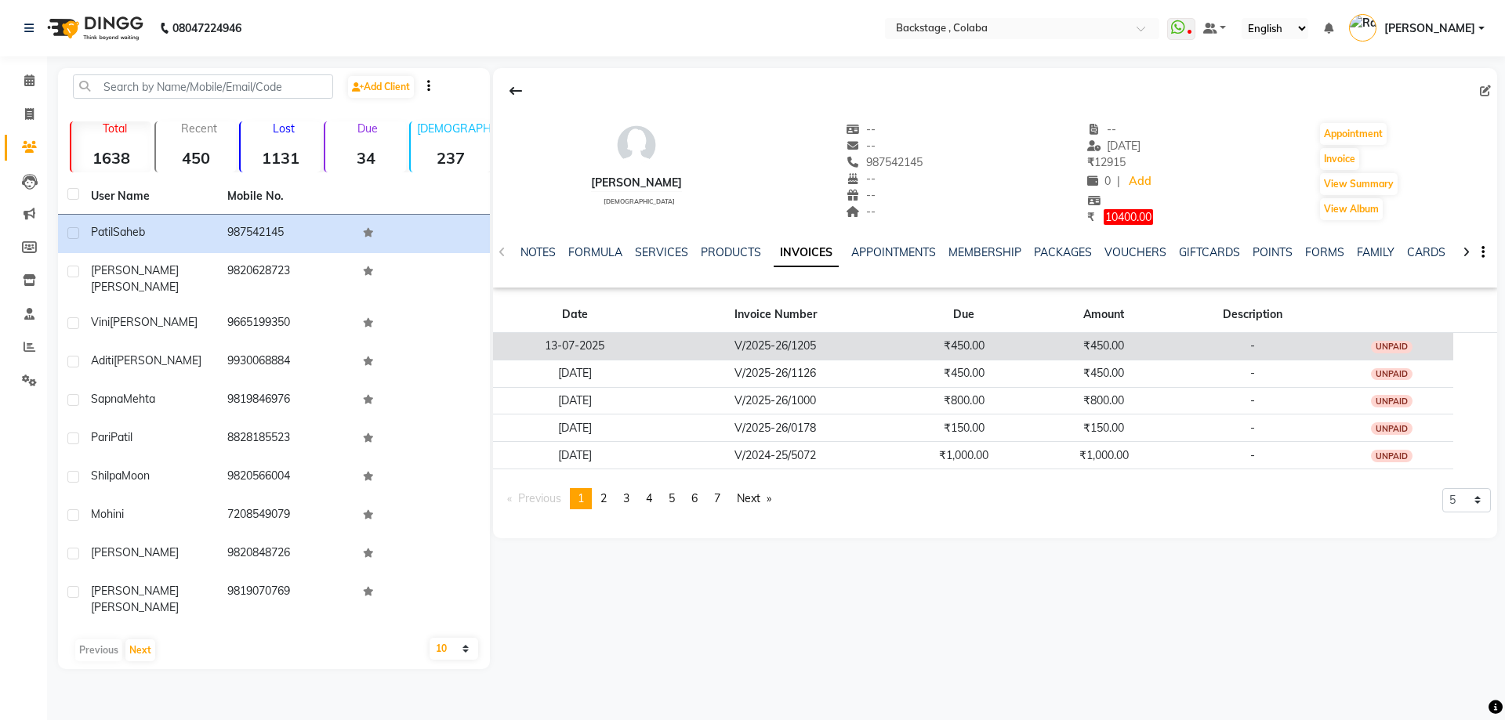
click at [1079, 335] on td "₹450.00" at bounding box center [1104, 345] width 140 height 27
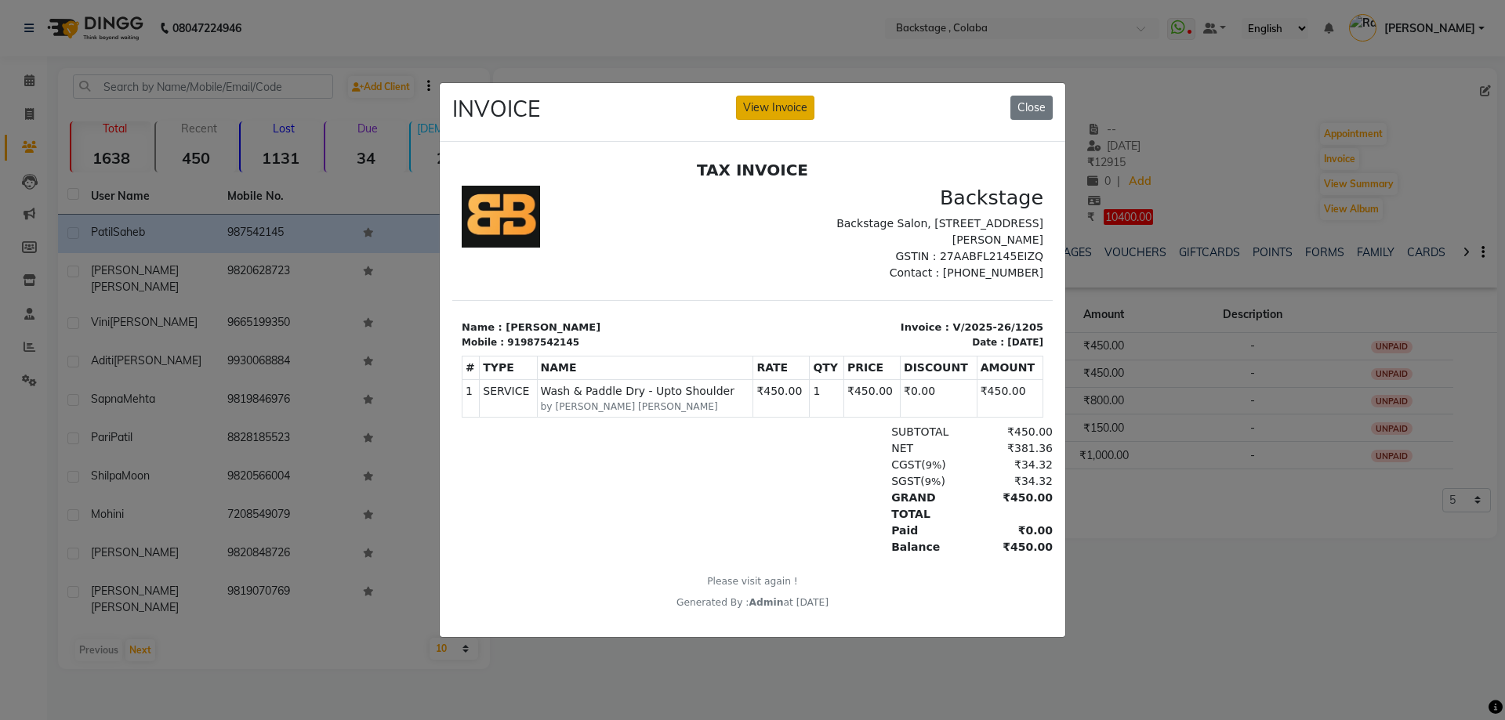
click at [792, 108] on button "View Invoice" at bounding box center [775, 108] width 78 height 24
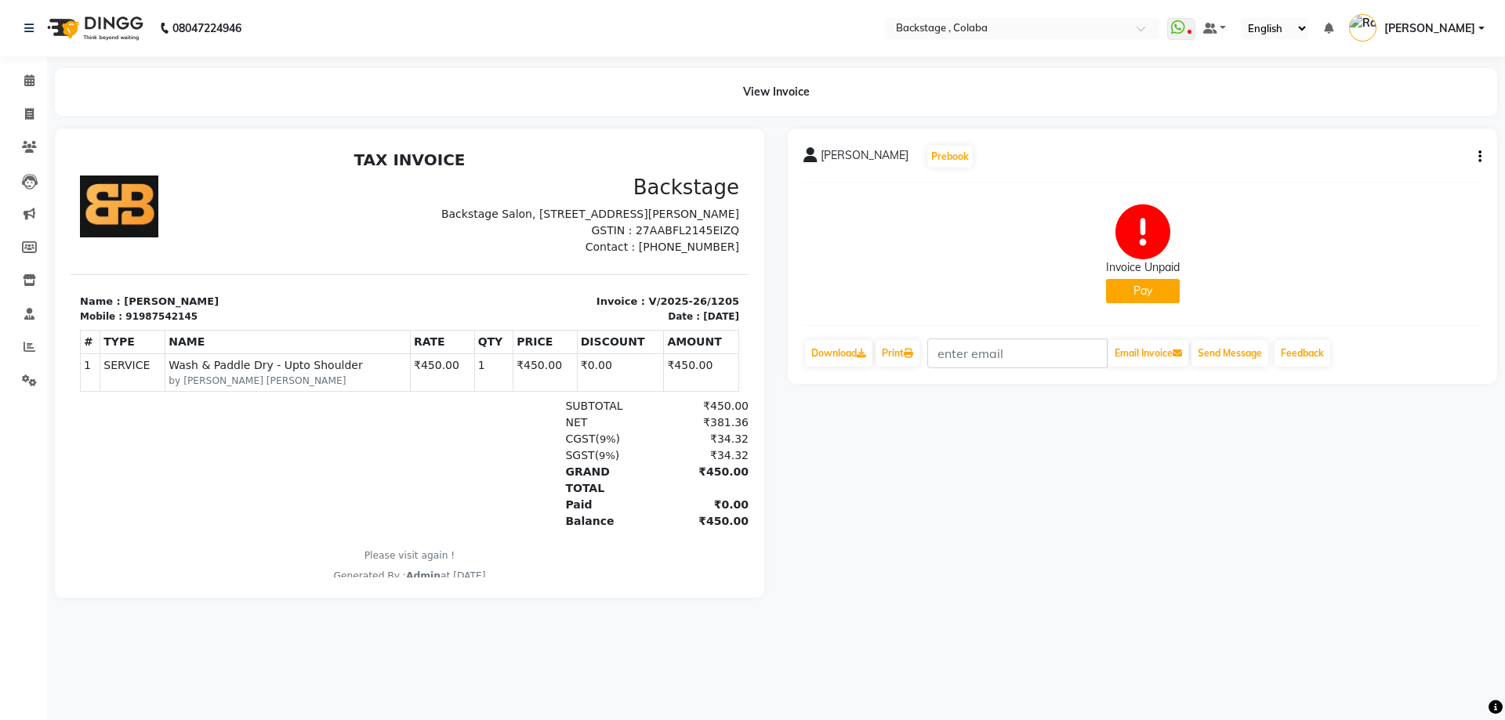
click at [1479, 158] on icon "button" at bounding box center [1480, 157] width 3 height 1
click at [1395, 124] on div "Cancel Invoice" at bounding box center [1401, 118] width 107 height 20
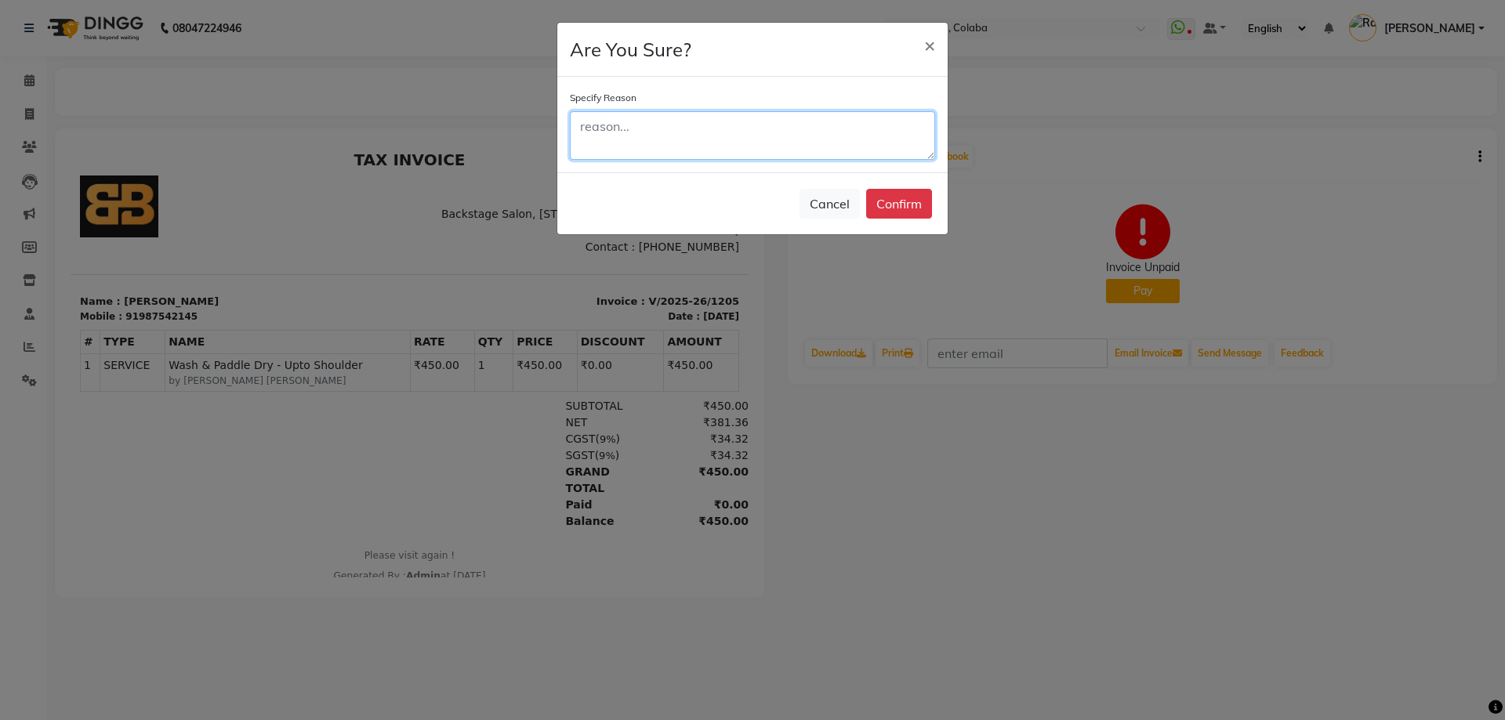
click at [710, 140] on textarea at bounding box center [752, 135] width 365 height 49
type textarea "sf"
click at [898, 210] on button "Confirm" at bounding box center [899, 204] width 66 height 30
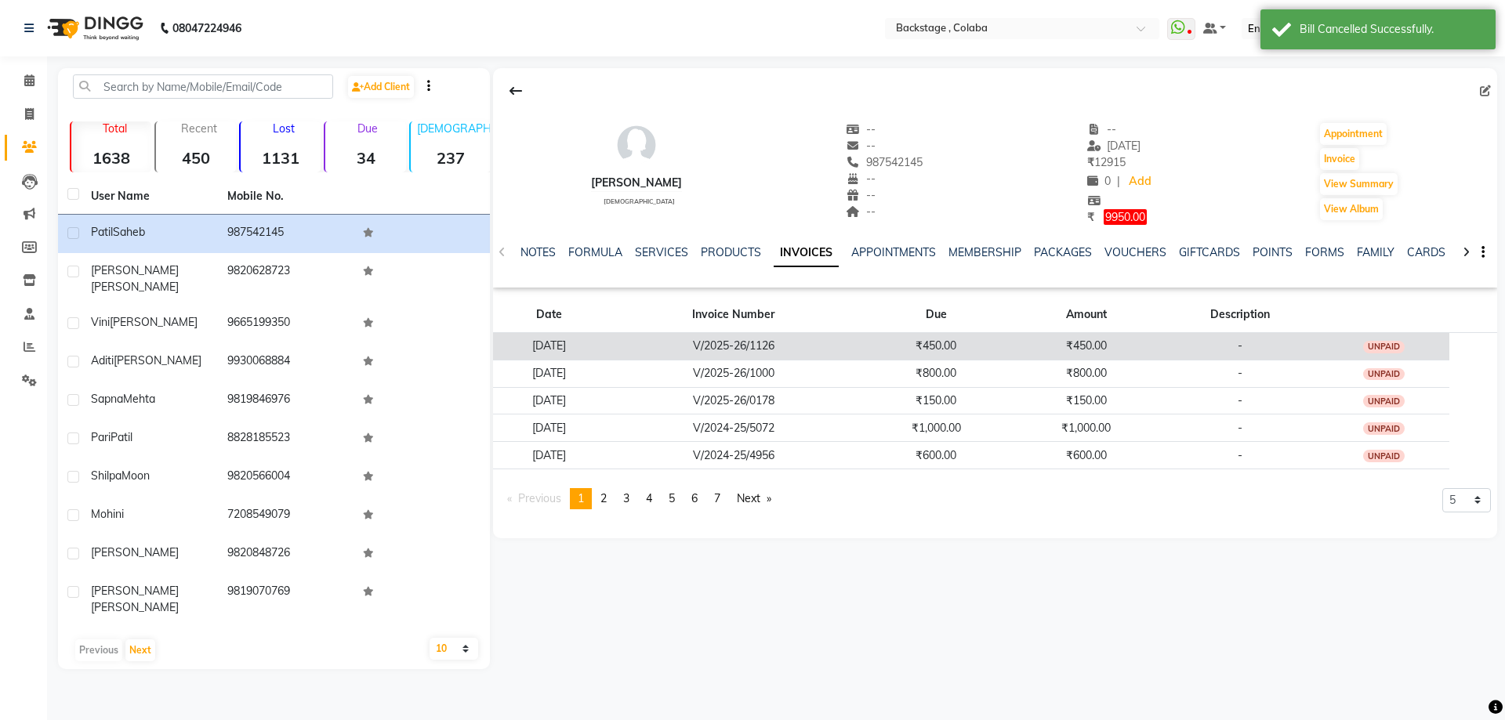
click at [965, 342] on td "₹450.00" at bounding box center [936, 345] width 150 height 27
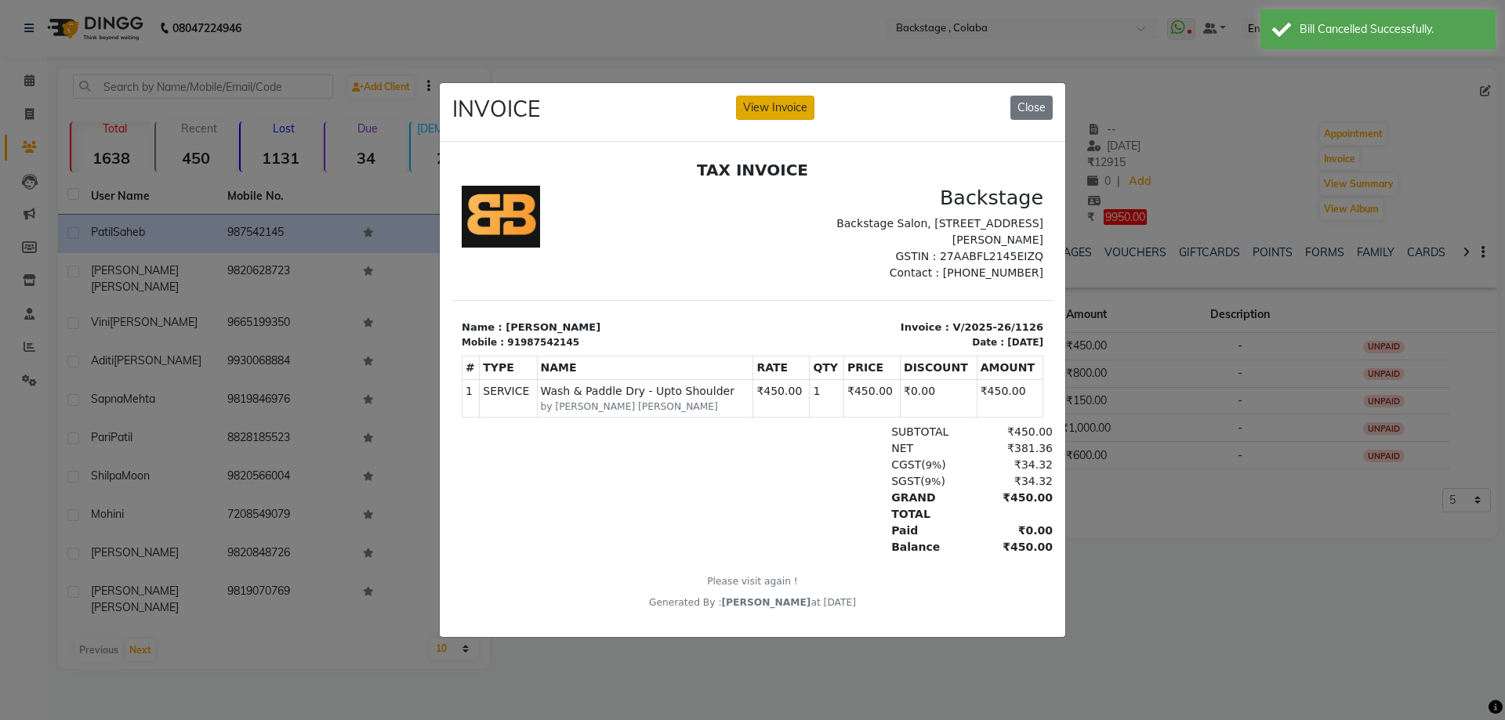
click at [794, 90] on div "INVOICE View Invoice Close" at bounding box center [753, 112] width 626 height 59
click at [794, 96] on button "View Invoice" at bounding box center [775, 108] width 78 height 24
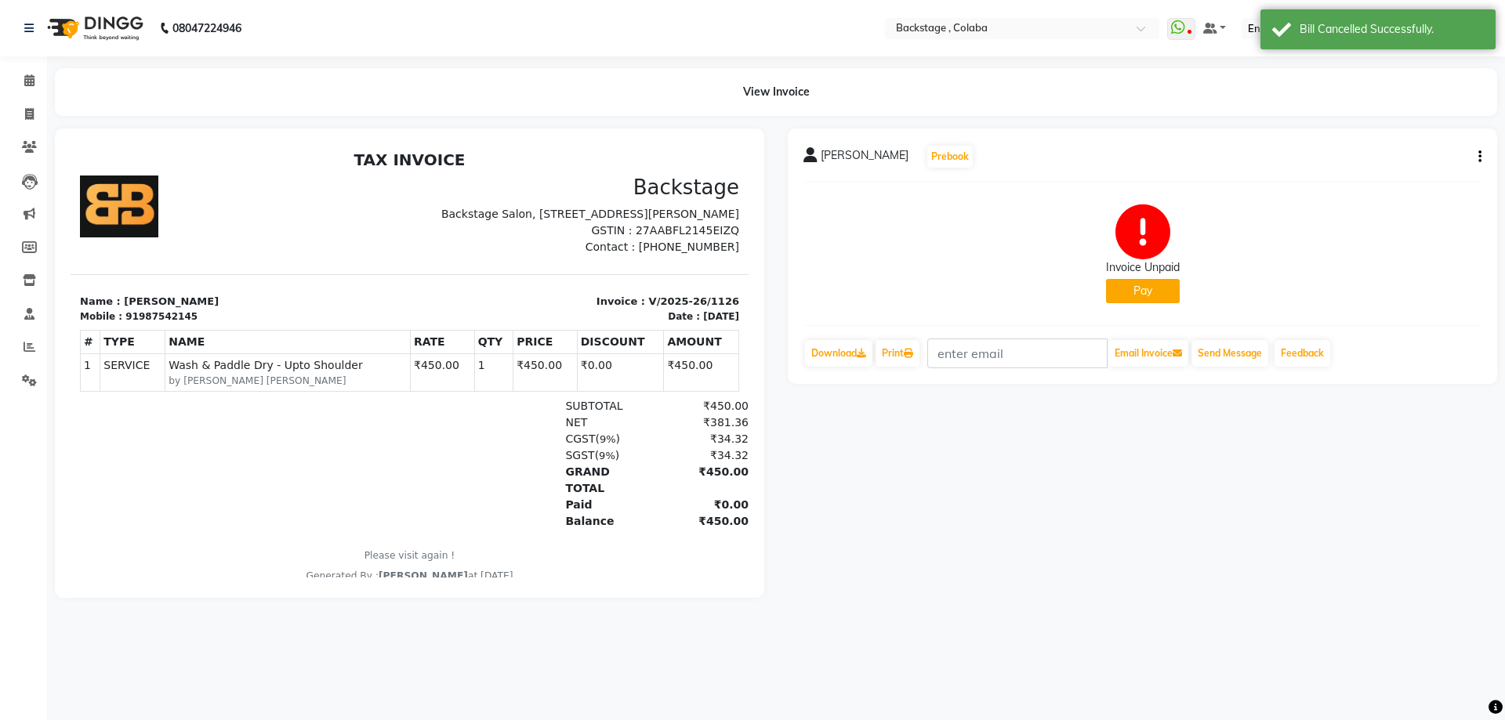
click at [1482, 152] on div "Patil Saheb Prebook Invoice Unpaid Pay Download Print Email Invoice Send Messag…" at bounding box center [1143, 257] width 710 height 256
click at [1479, 158] on icon "button" at bounding box center [1480, 157] width 3 height 1
click at [1404, 119] on div "Cancel Invoice" at bounding box center [1401, 118] width 107 height 20
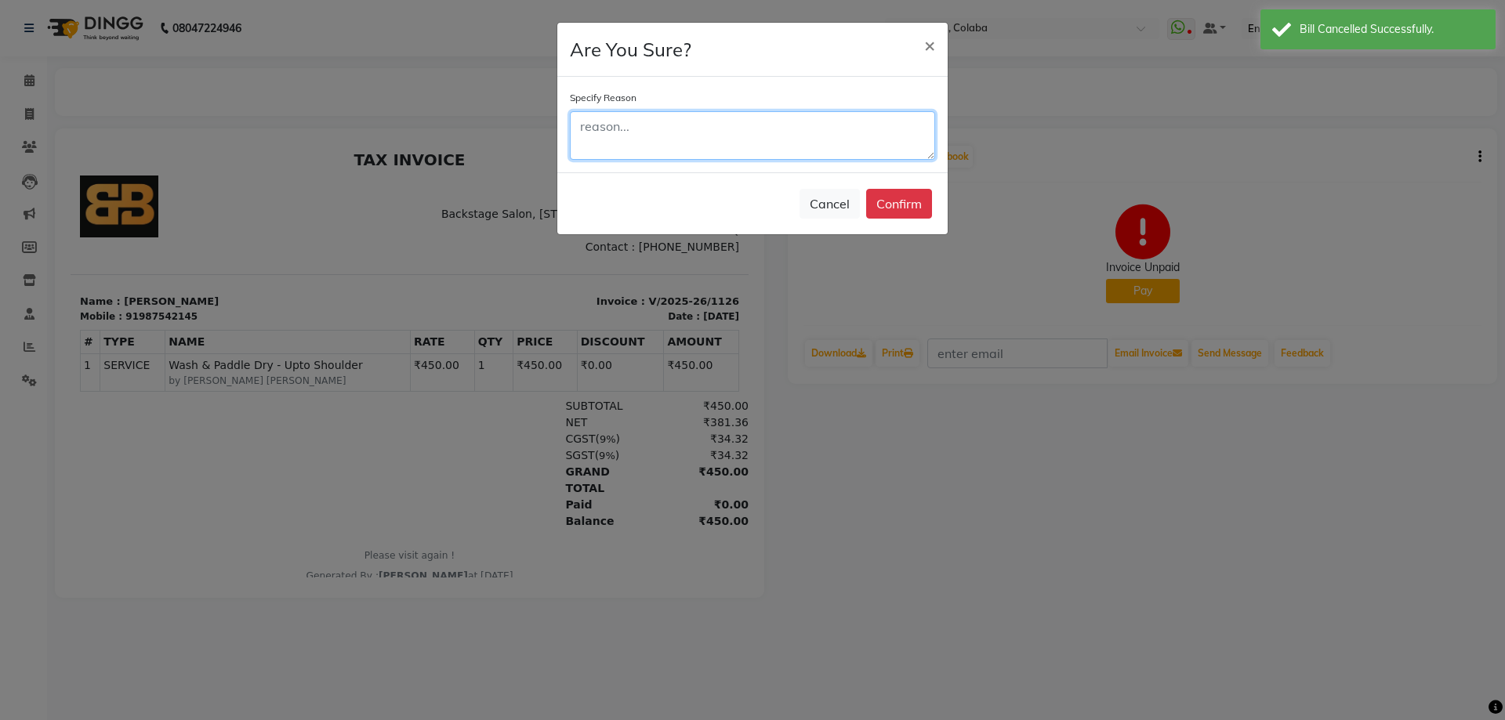
click at [691, 141] on textarea at bounding box center [752, 135] width 365 height 49
type textarea "edfsz"
click at [902, 205] on button "Confirm" at bounding box center [899, 204] width 66 height 30
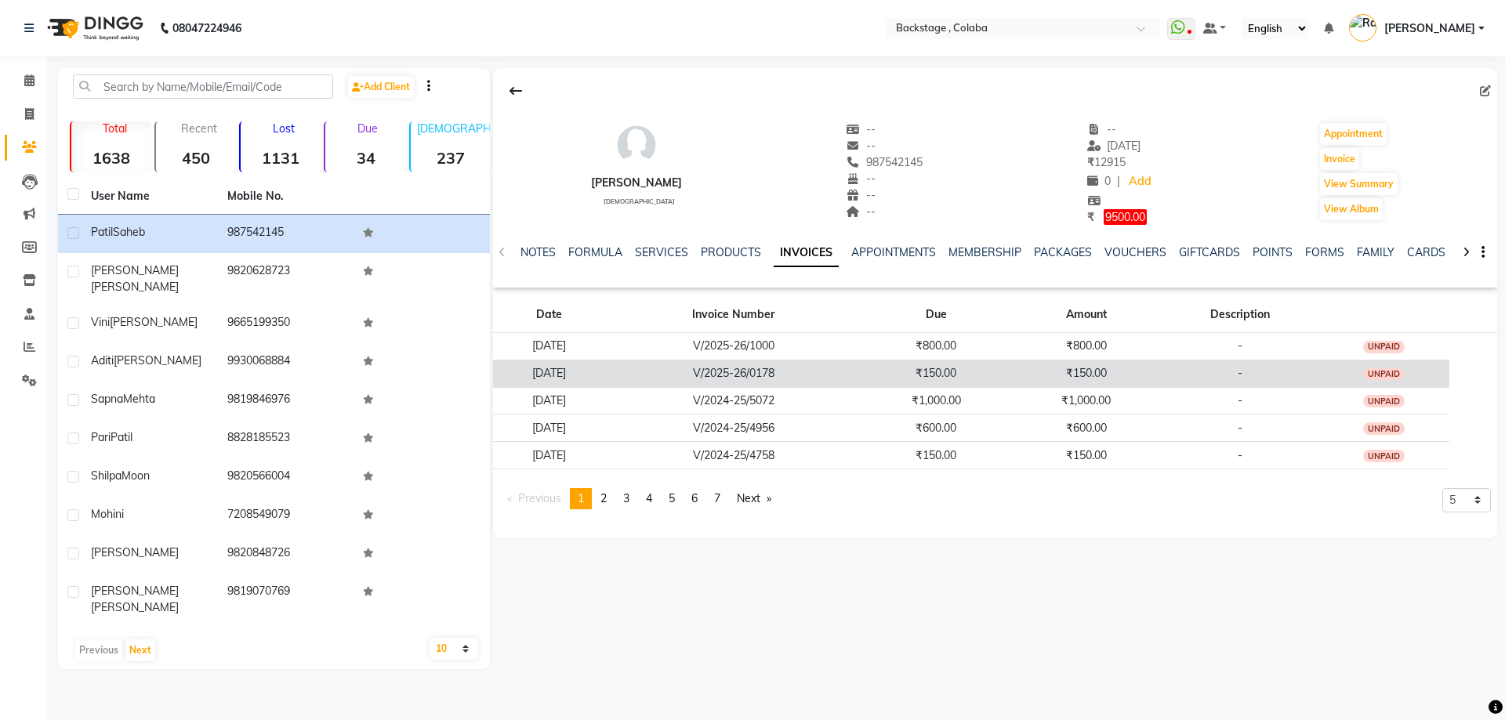
click at [1159, 363] on td "₹150.00" at bounding box center [1086, 373] width 151 height 27
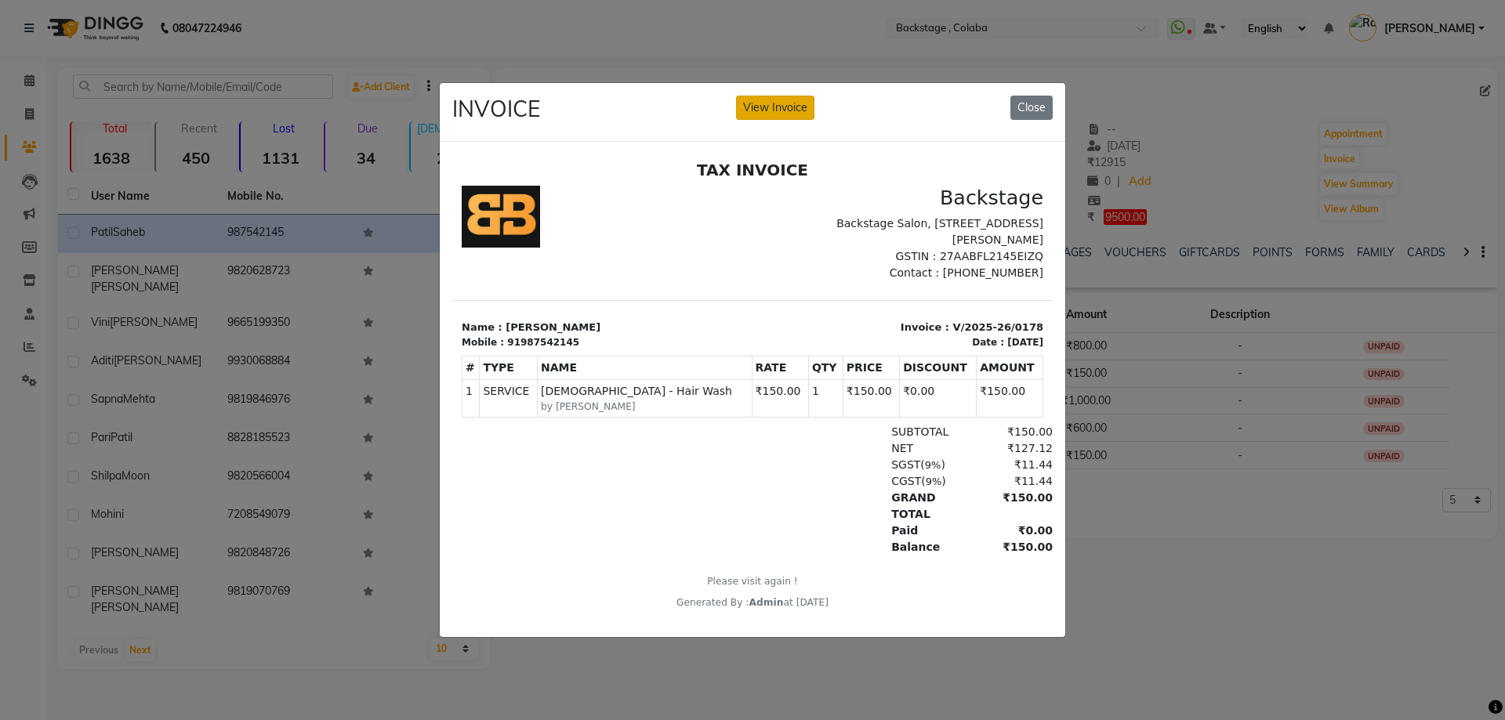
click at [755, 104] on button "View Invoice" at bounding box center [775, 108] width 78 height 24
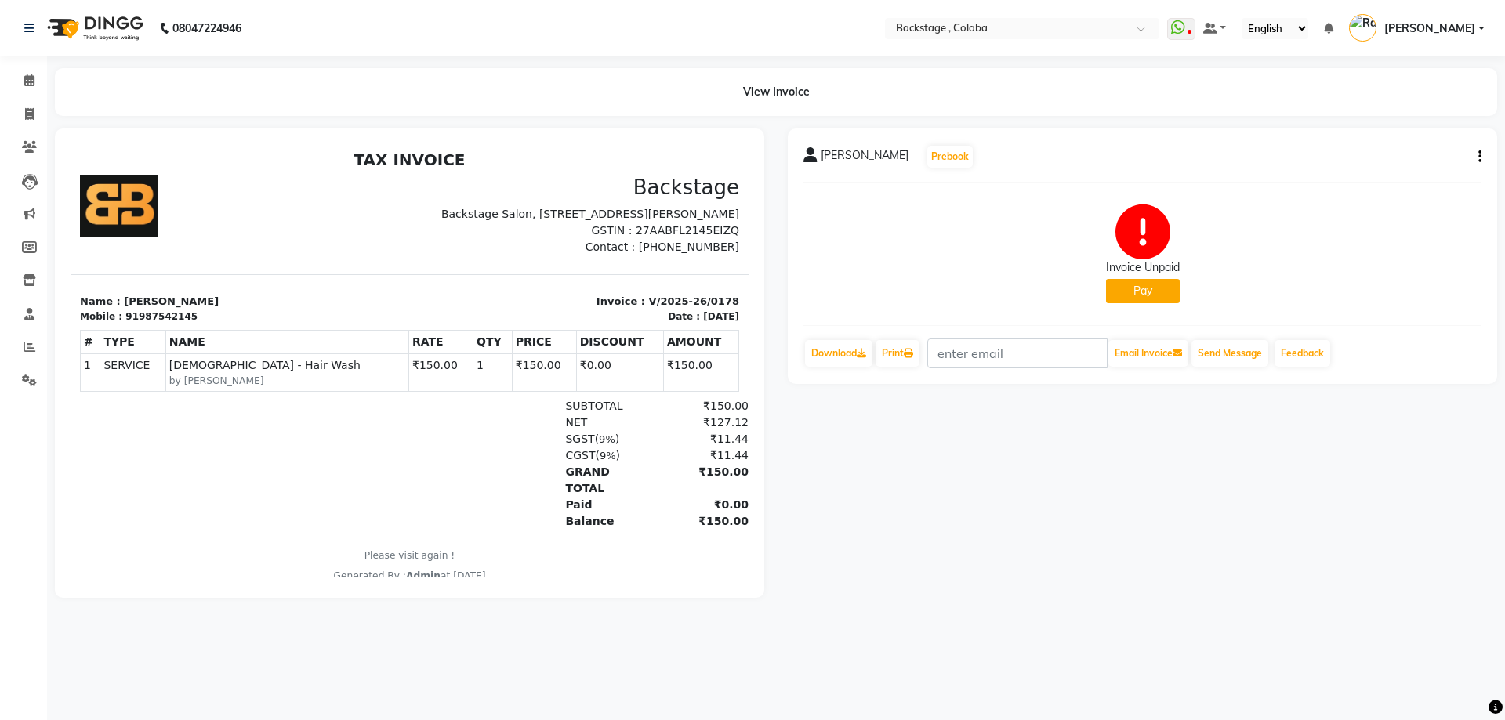
click at [1480, 158] on icon "button" at bounding box center [1480, 157] width 3 height 1
click at [1403, 121] on div "Cancel Invoice" at bounding box center [1401, 118] width 107 height 20
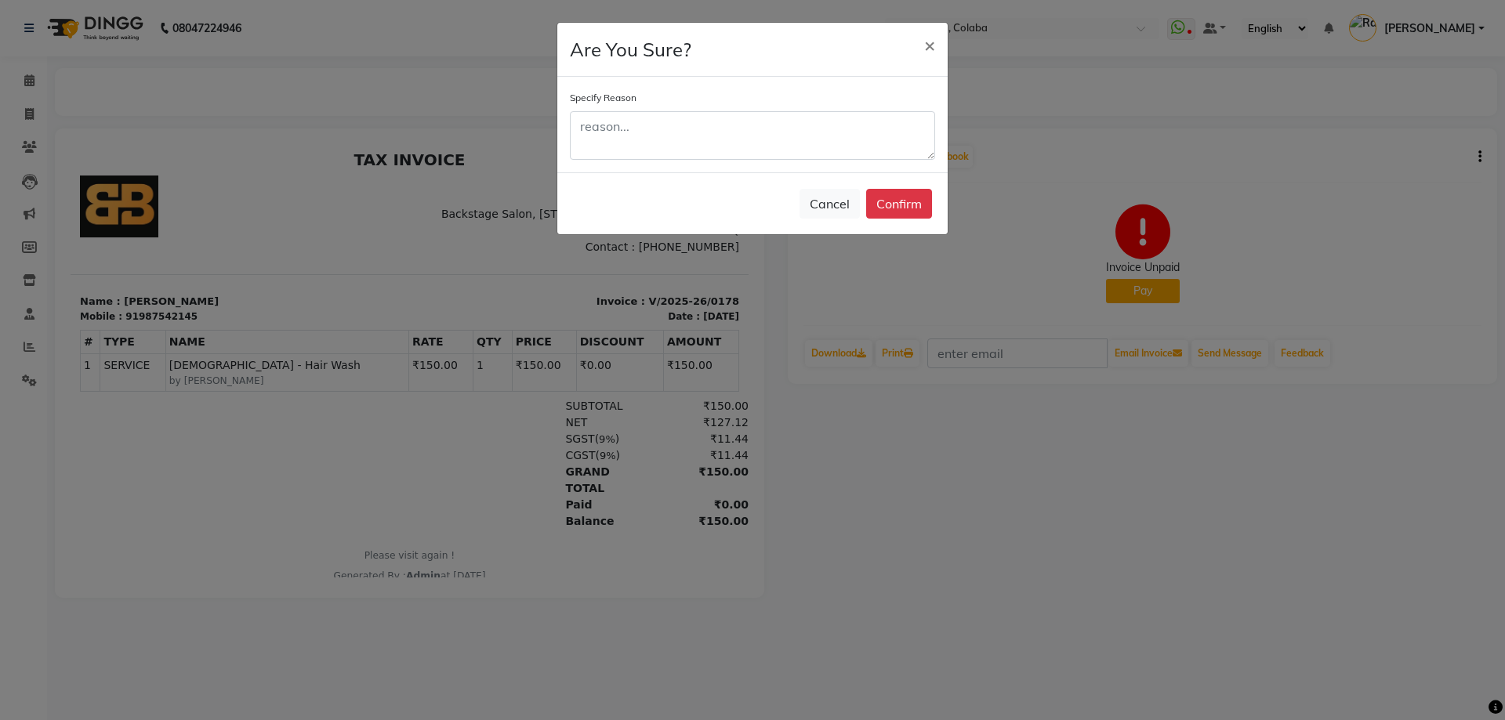
click at [702, 166] on div "Are You Sure? × Specify Reason Cancel Confirm" at bounding box center [753, 128] width 392 height 213
click at [717, 150] on textarea at bounding box center [752, 135] width 365 height 49
click at [717, 144] on textarea "sdzfsz" at bounding box center [752, 135] width 365 height 49
type textarea "sdzfsz"
click at [898, 202] on button "Confirm" at bounding box center [899, 204] width 66 height 30
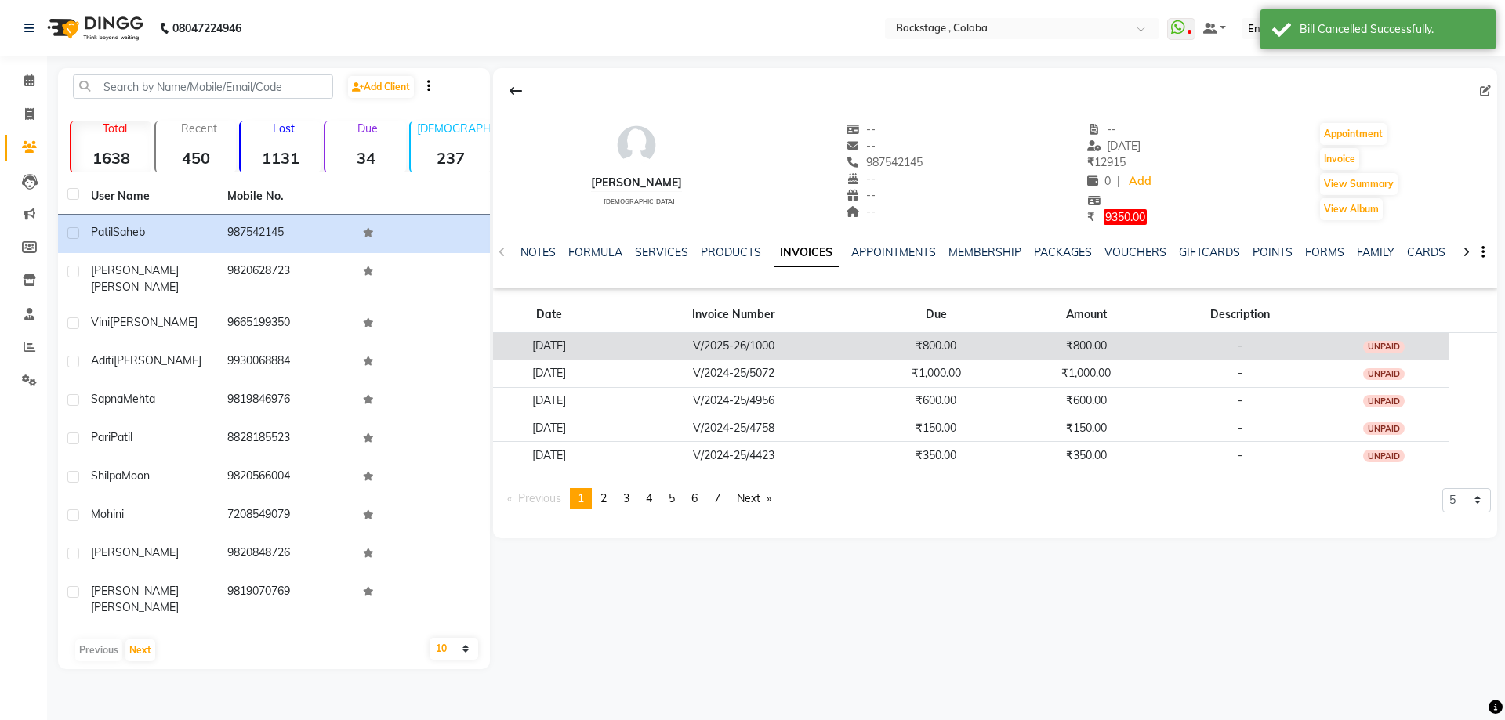
click at [862, 337] on td "V/2025-26/1000" at bounding box center [734, 345] width 256 height 27
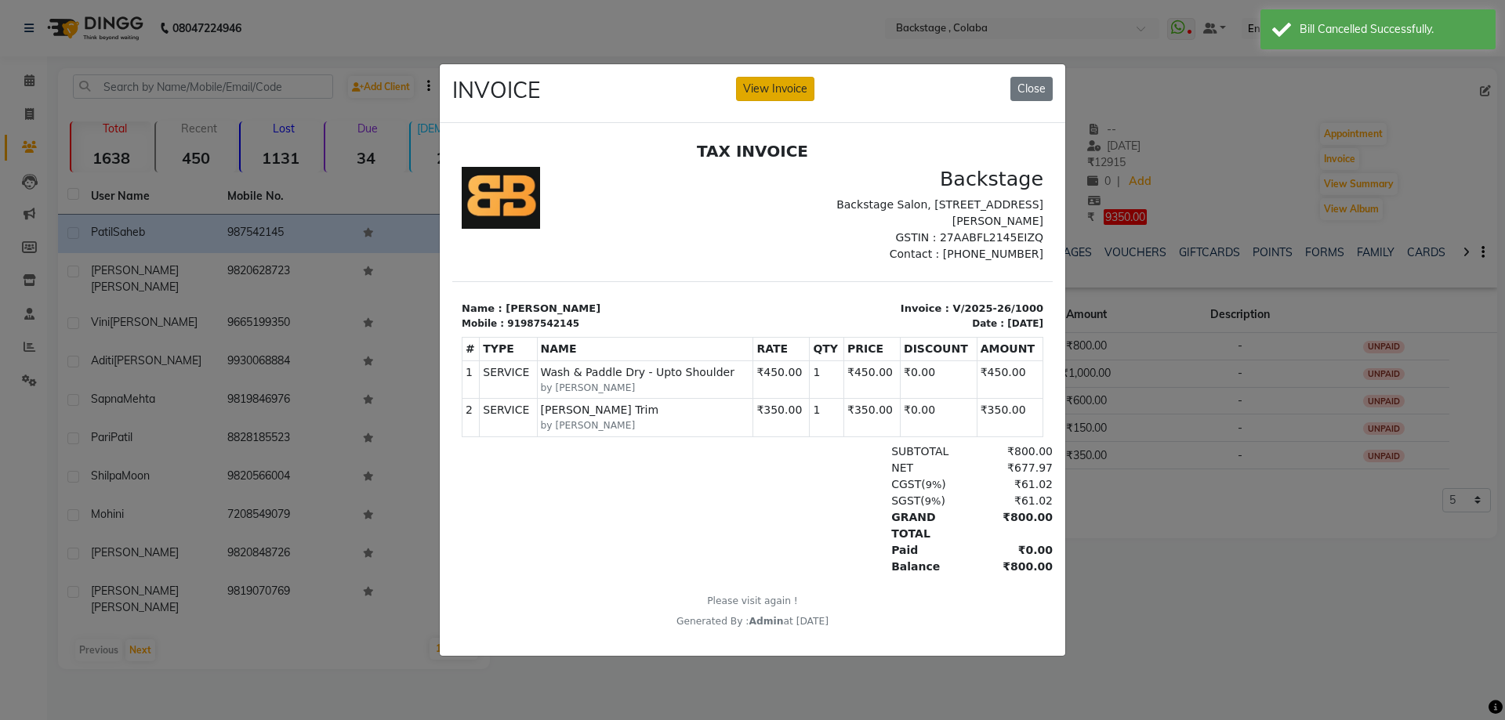
drag, startPoint x: 773, startPoint y: 69, endPoint x: 773, endPoint y: 82, distance: 12.5
click at [773, 74] on div "INVOICE View Invoice Close" at bounding box center [753, 93] width 626 height 59
click at [775, 83] on button "View Invoice" at bounding box center [775, 89] width 78 height 24
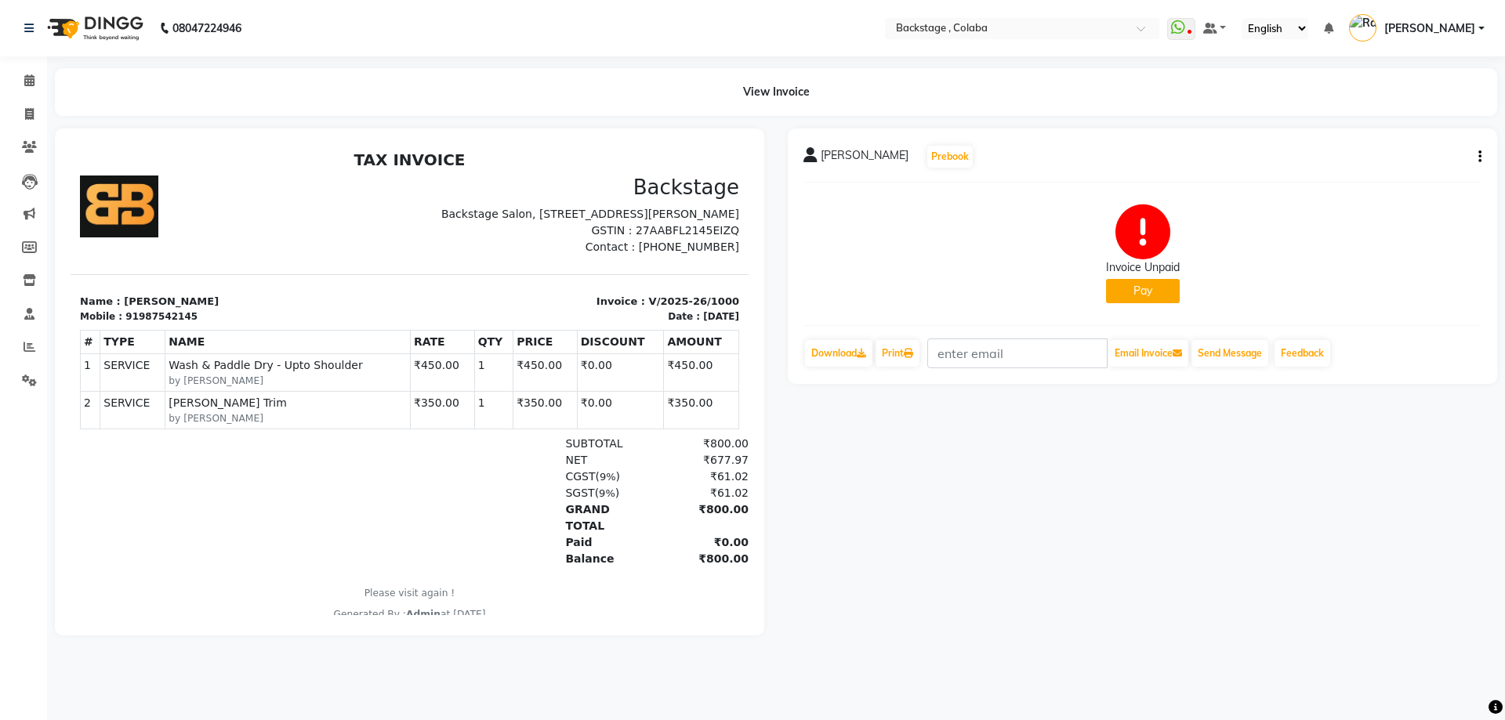
click at [1481, 158] on icon "button" at bounding box center [1480, 157] width 3 height 1
click at [1403, 124] on div "Cancel Invoice" at bounding box center [1401, 118] width 107 height 20
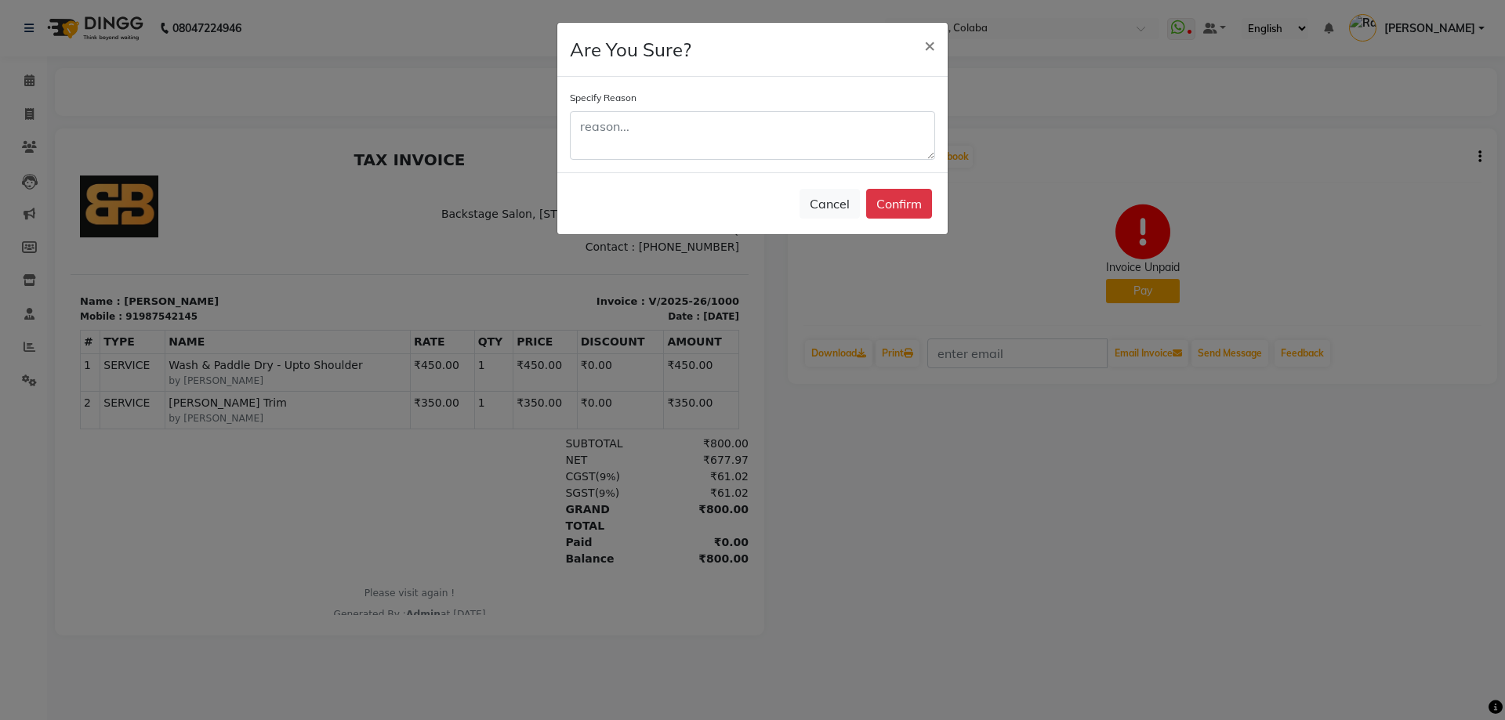
drag, startPoint x: 800, startPoint y: 101, endPoint x: 798, endPoint y: 112, distance: 11.2
click at [798, 112] on div "Specify Reason" at bounding box center [752, 124] width 365 height 71
click at [793, 125] on textarea "s" at bounding box center [752, 135] width 365 height 49
type textarea "sdsz"
click at [891, 202] on button "Confirm" at bounding box center [899, 204] width 66 height 30
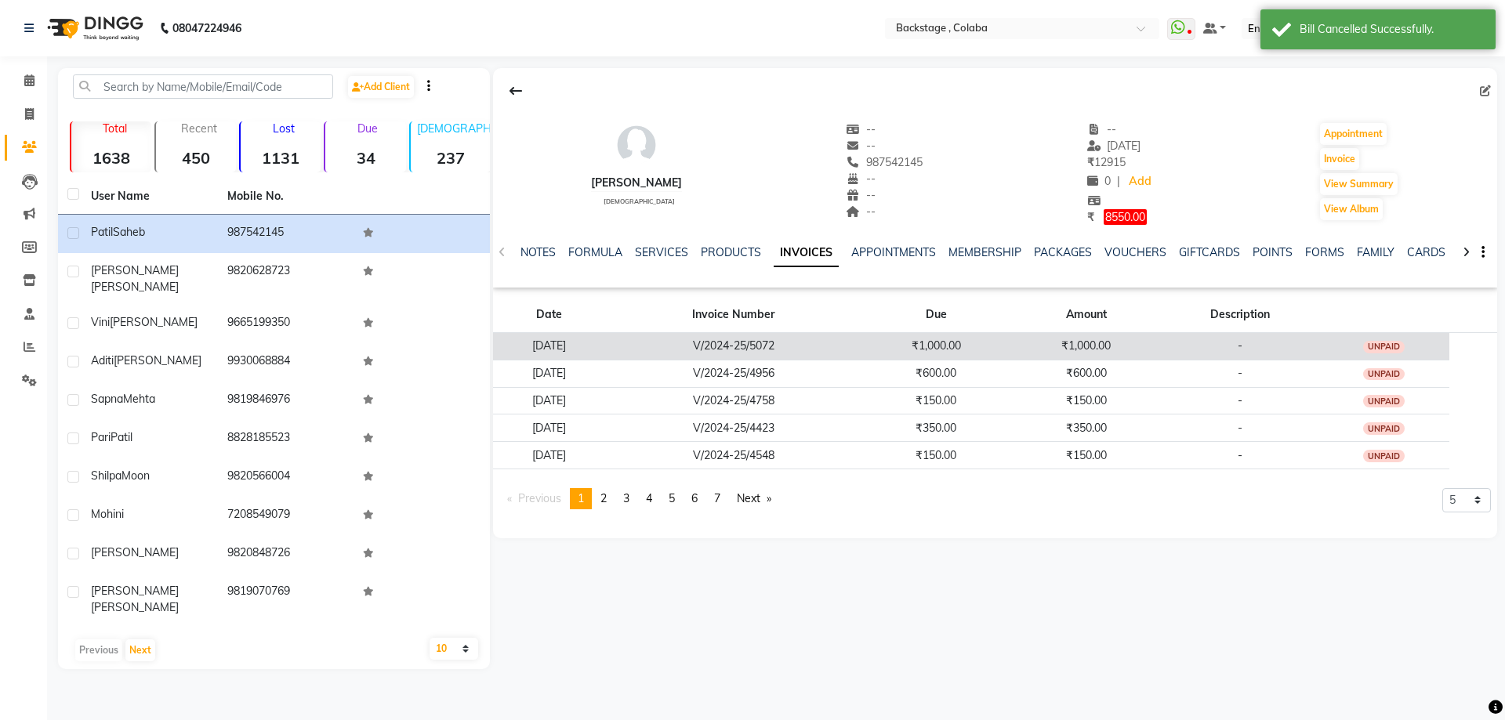
click at [909, 343] on td "₹1,000.00" at bounding box center [936, 345] width 150 height 27
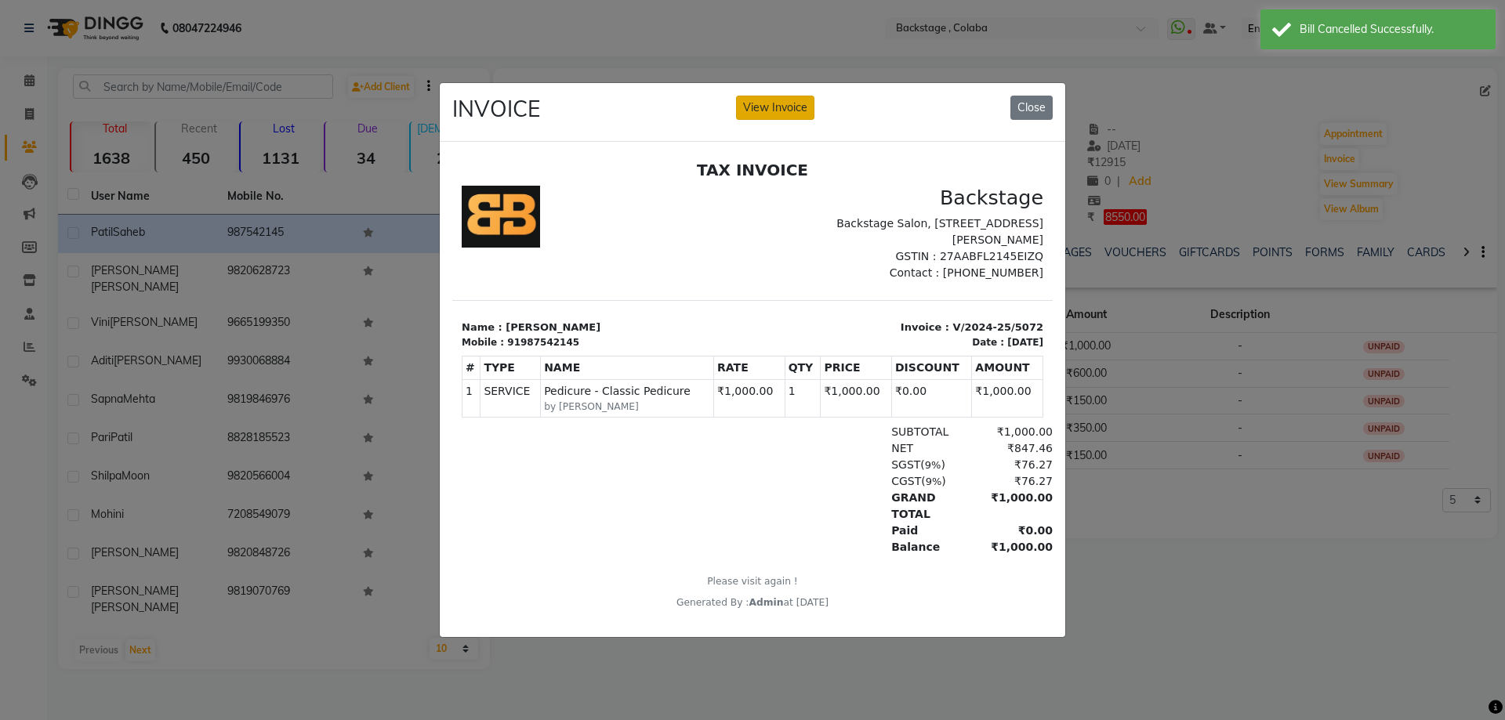
click at [764, 96] on button "View Invoice" at bounding box center [775, 108] width 78 height 24
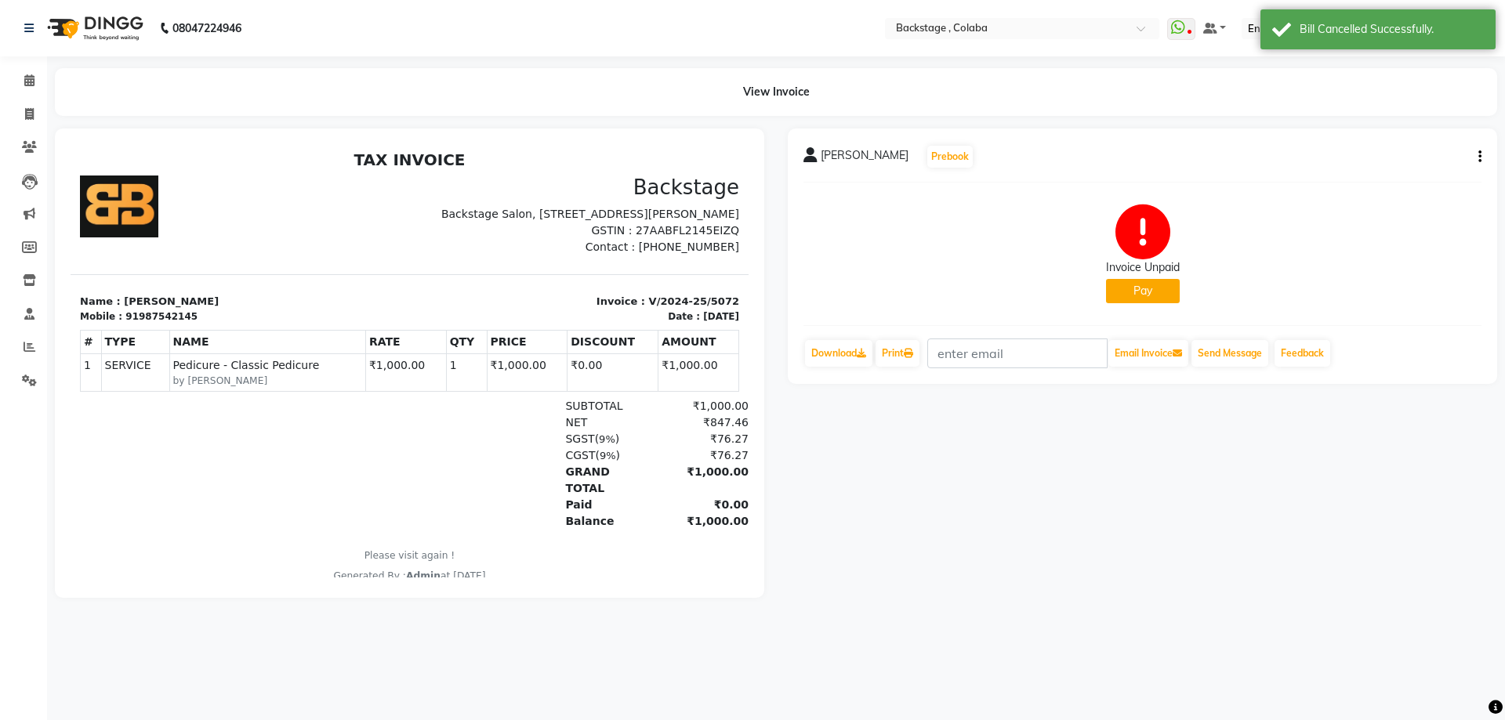
click at [1475, 153] on button "button" at bounding box center [1476, 157] width 9 height 16
click at [1399, 123] on div "Cancel Invoice" at bounding box center [1401, 118] width 107 height 20
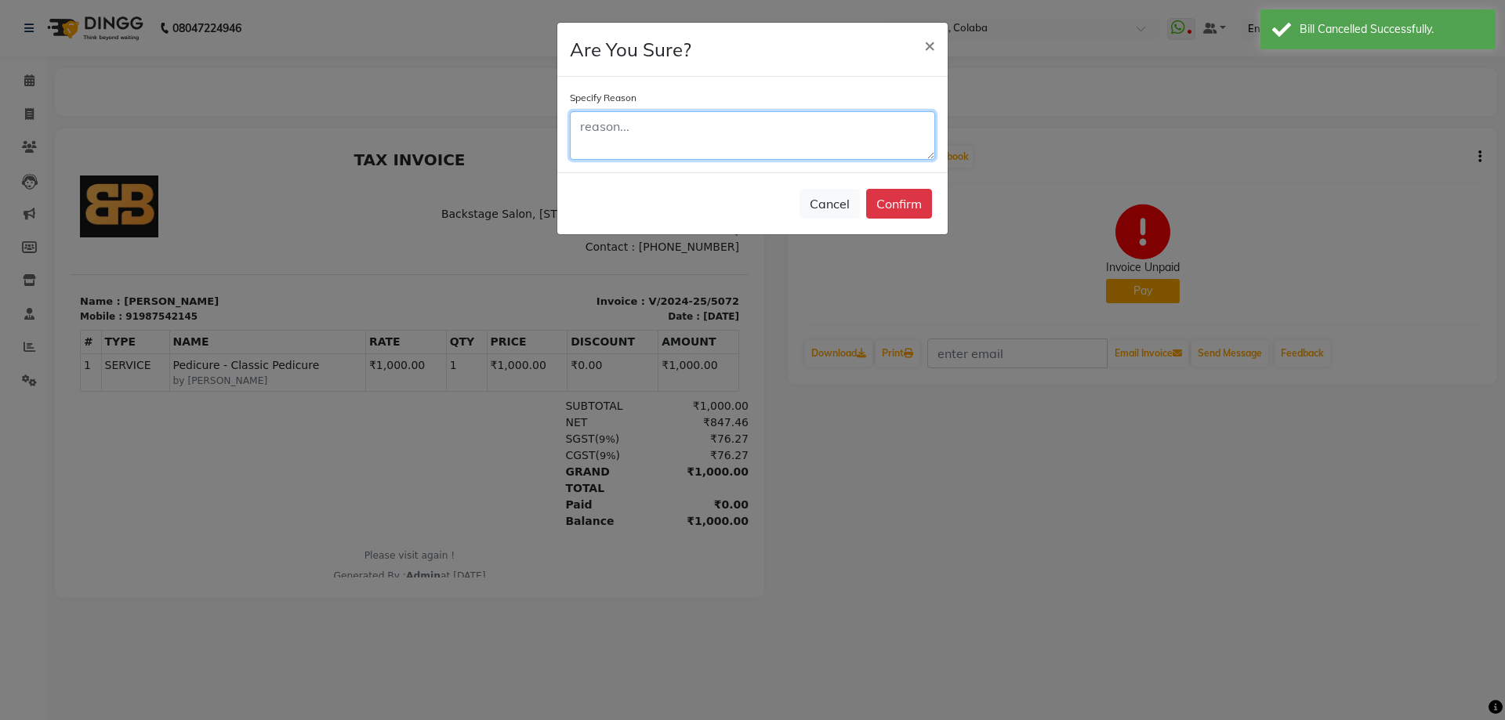
click at [788, 148] on textarea at bounding box center [752, 135] width 365 height 49
type textarea "sdfz"
click at [881, 206] on button "Confirm" at bounding box center [899, 204] width 66 height 30
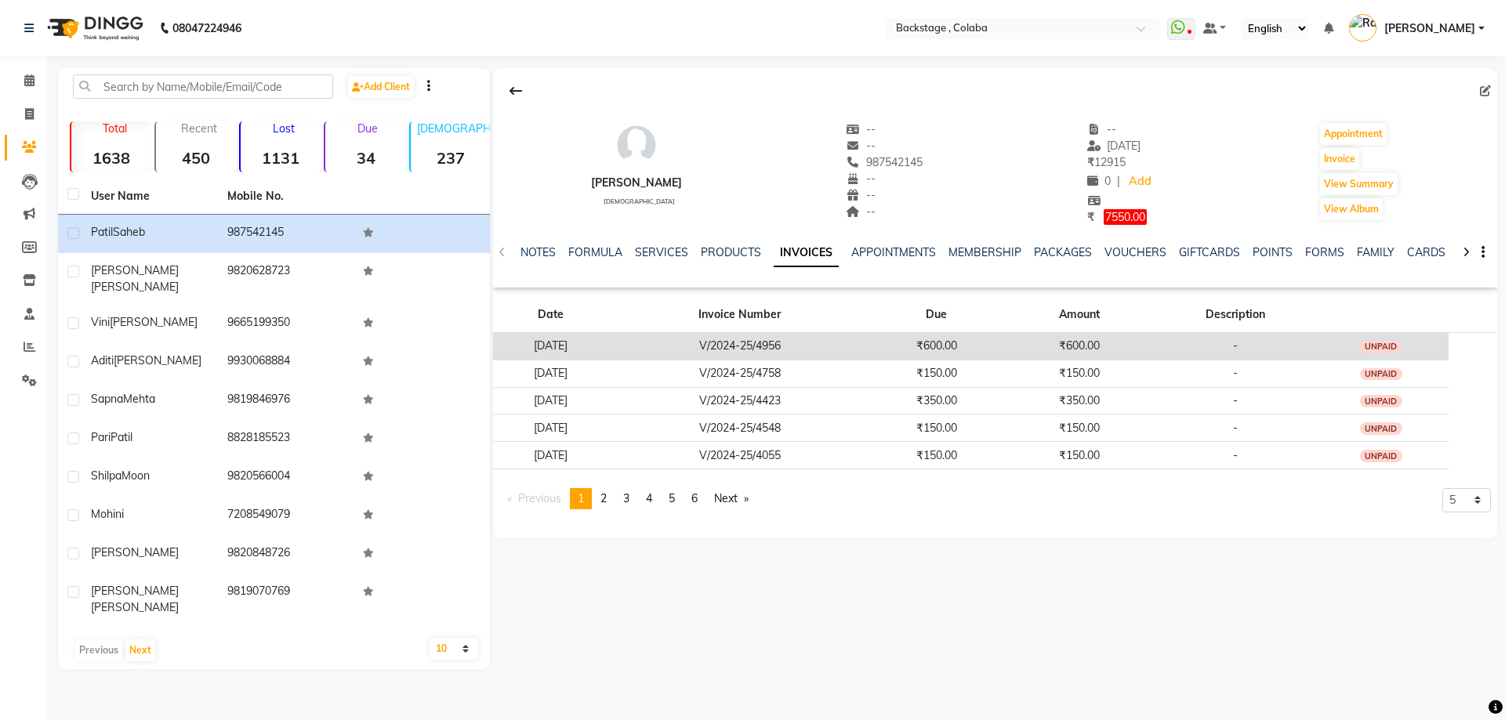
click at [871, 345] on td "V/2024-25/4956" at bounding box center [740, 345] width 262 height 27
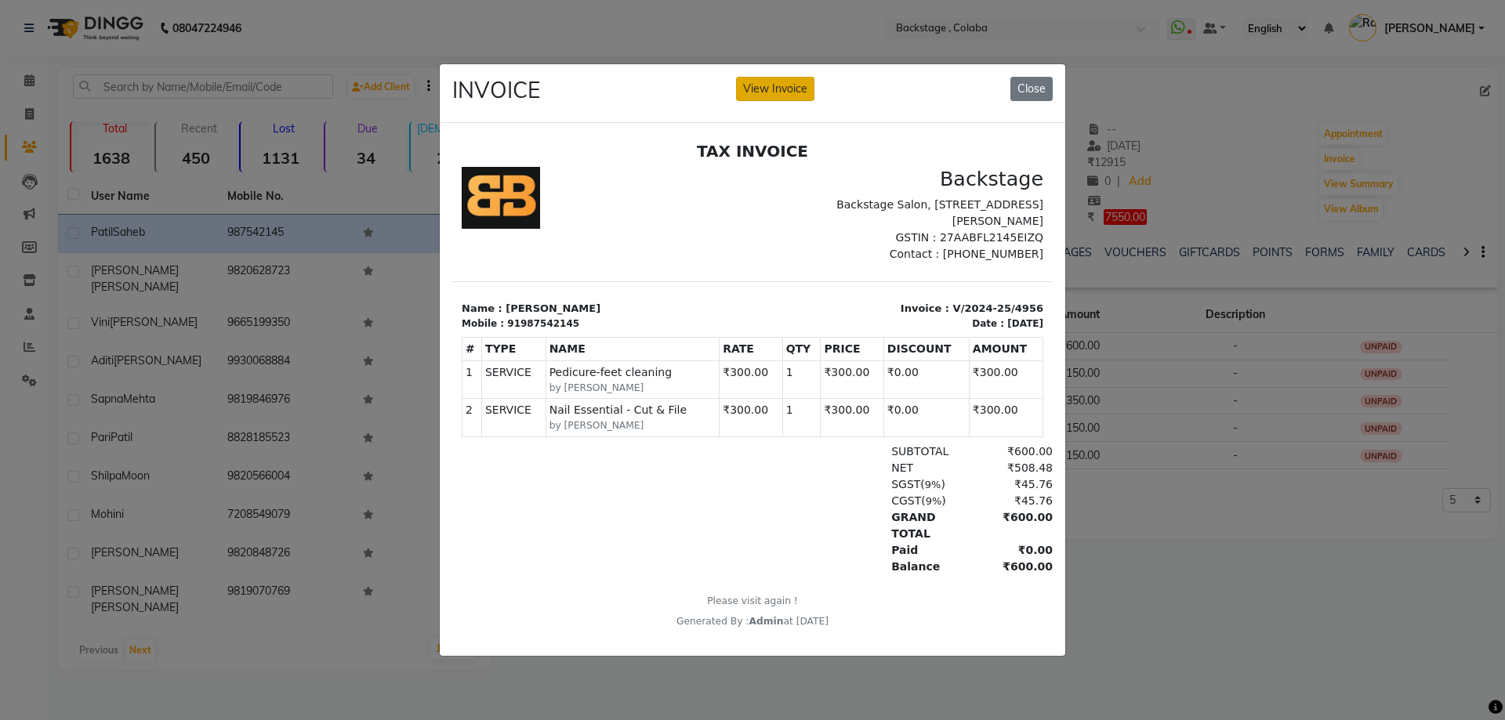
click at [763, 93] on button "View Invoice" at bounding box center [775, 89] width 78 height 24
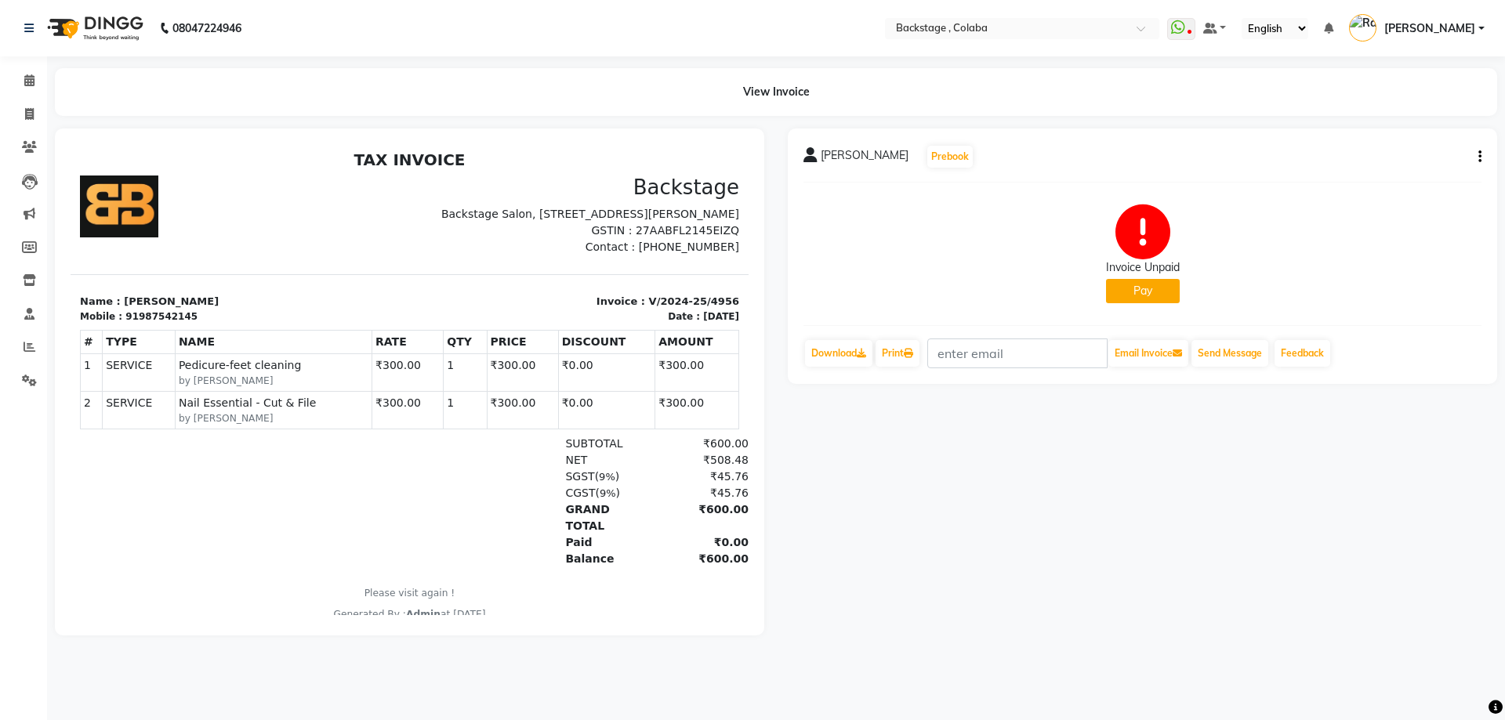
click at [1476, 158] on button "button" at bounding box center [1476, 157] width 9 height 16
click at [1402, 122] on div "Cancel Invoice" at bounding box center [1401, 118] width 107 height 20
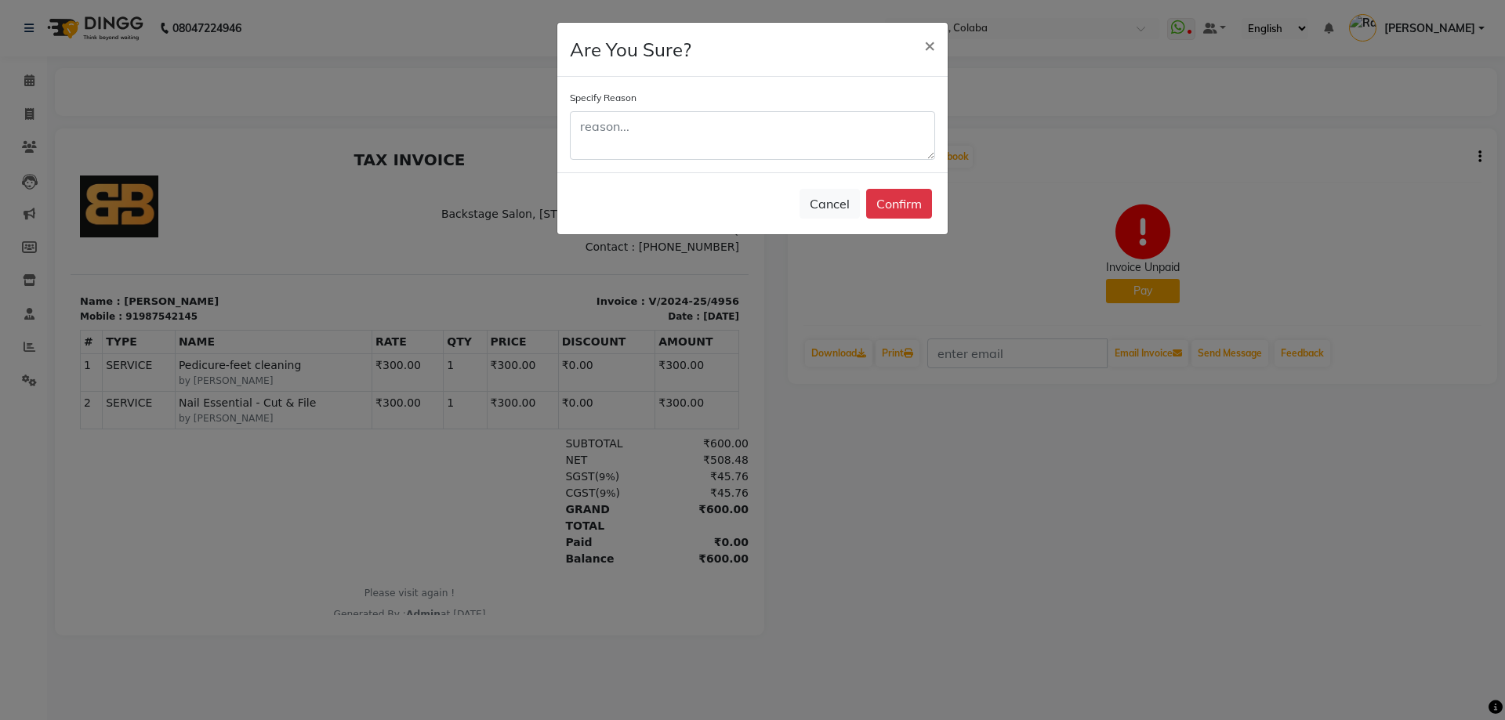
drag, startPoint x: 778, startPoint y: 232, endPoint x: 799, endPoint y: 155, distance: 79.7
click at [789, 217] on div "Cancel Confirm" at bounding box center [752, 203] width 390 height 62
click at [800, 143] on textarea at bounding box center [752, 135] width 365 height 49
type textarea "sgvx"
click at [913, 205] on button "Confirm" at bounding box center [899, 204] width 66 height 30
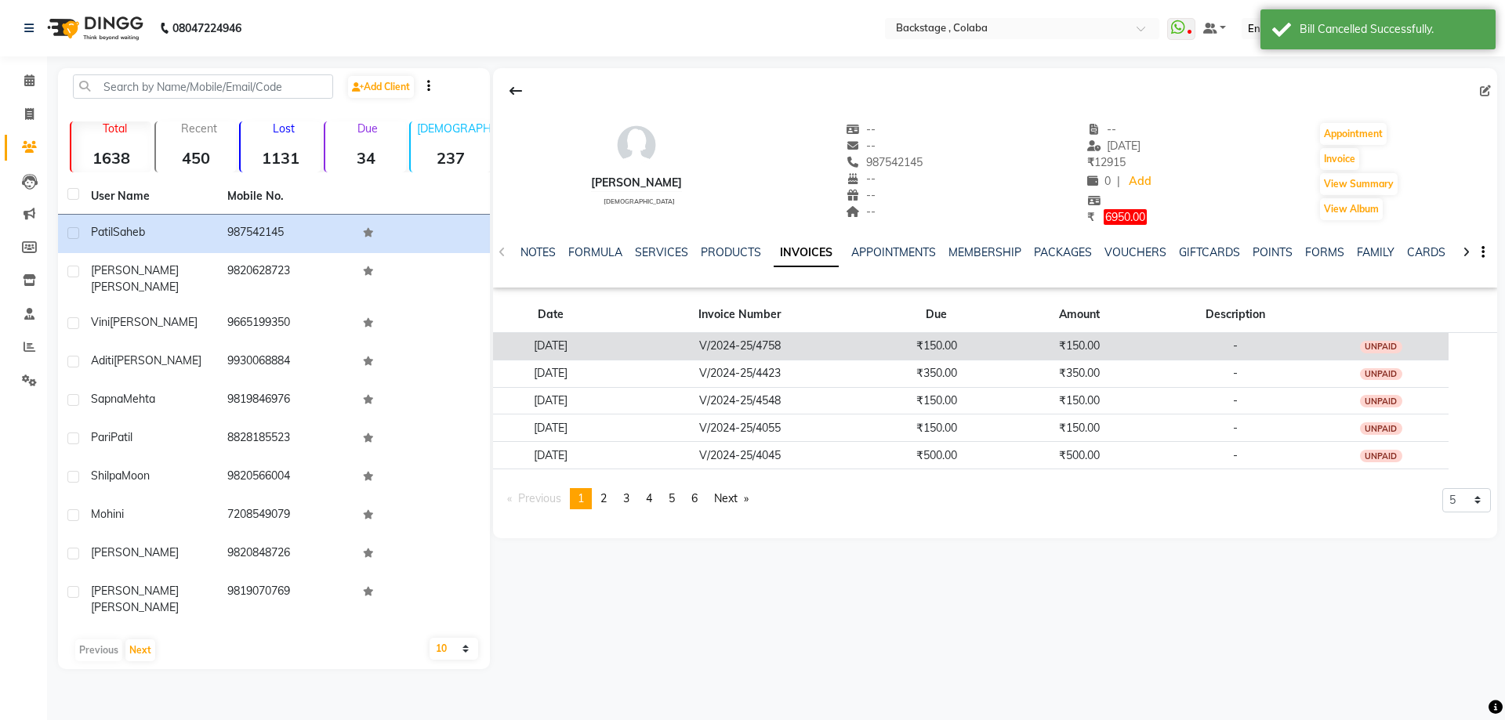
click at [871, 354] on td "V/2024-25/4758" at bounding box center [740, 345] width 262 height 27
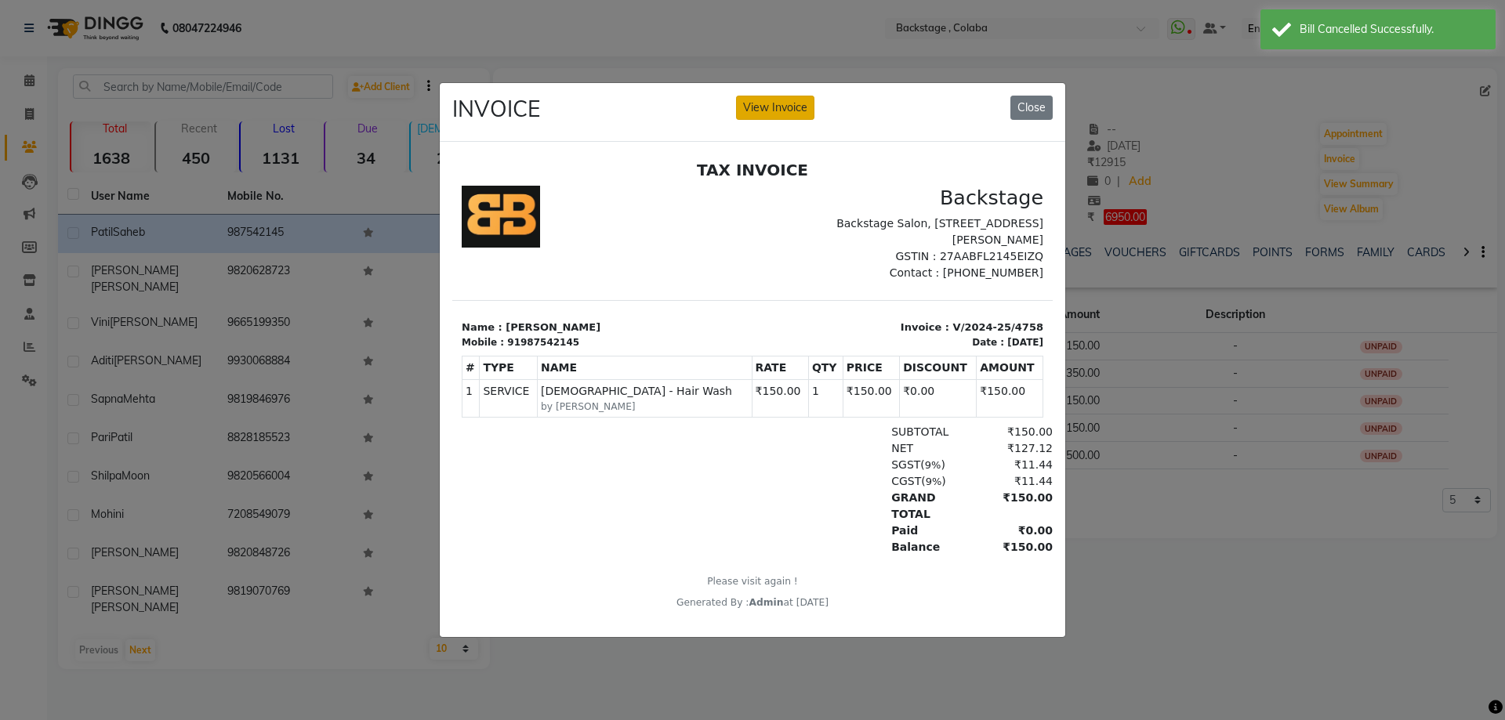
click at [782, 98] on button "View Invoice" at bounding box center [775, 108] width 78 height 24
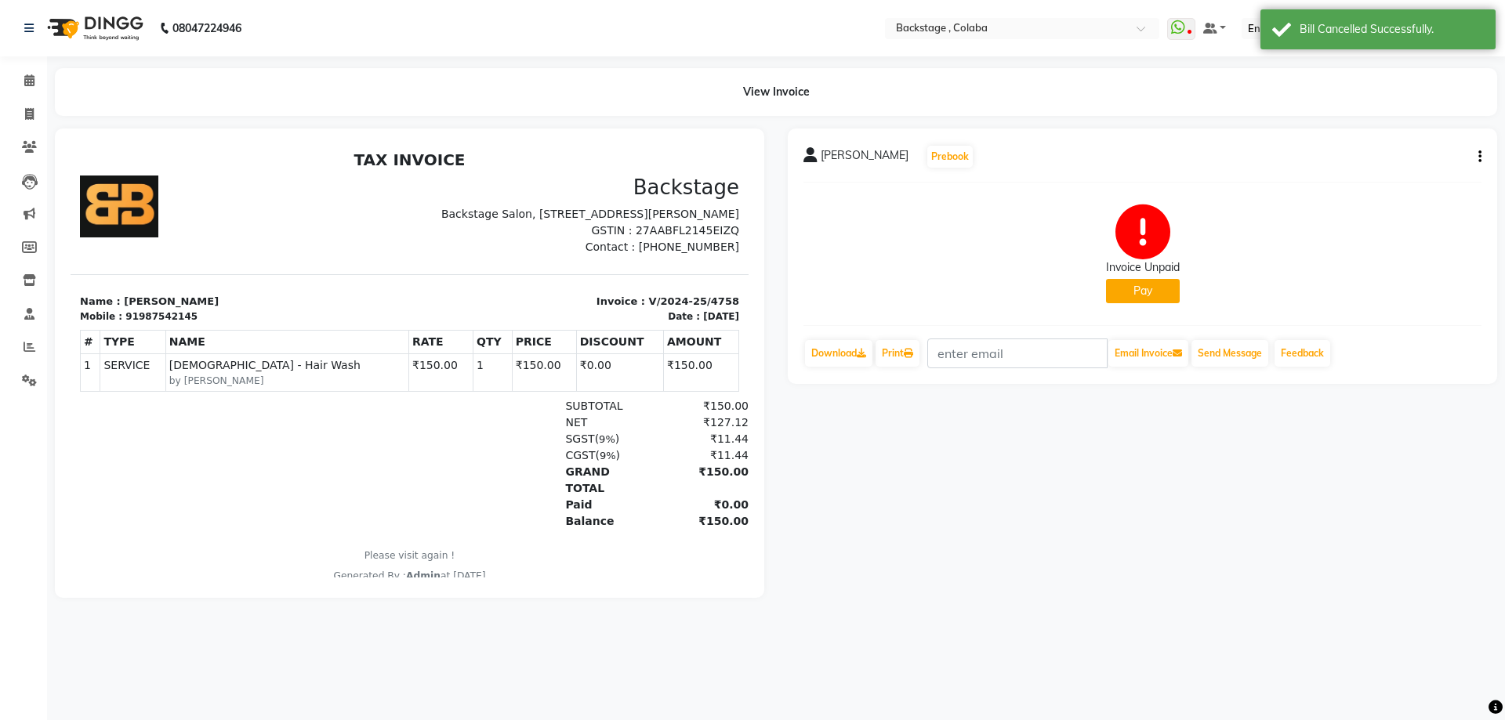
click at [1481, 158] on icon "button" at bounding box center [1480, 157] width 3 height 1
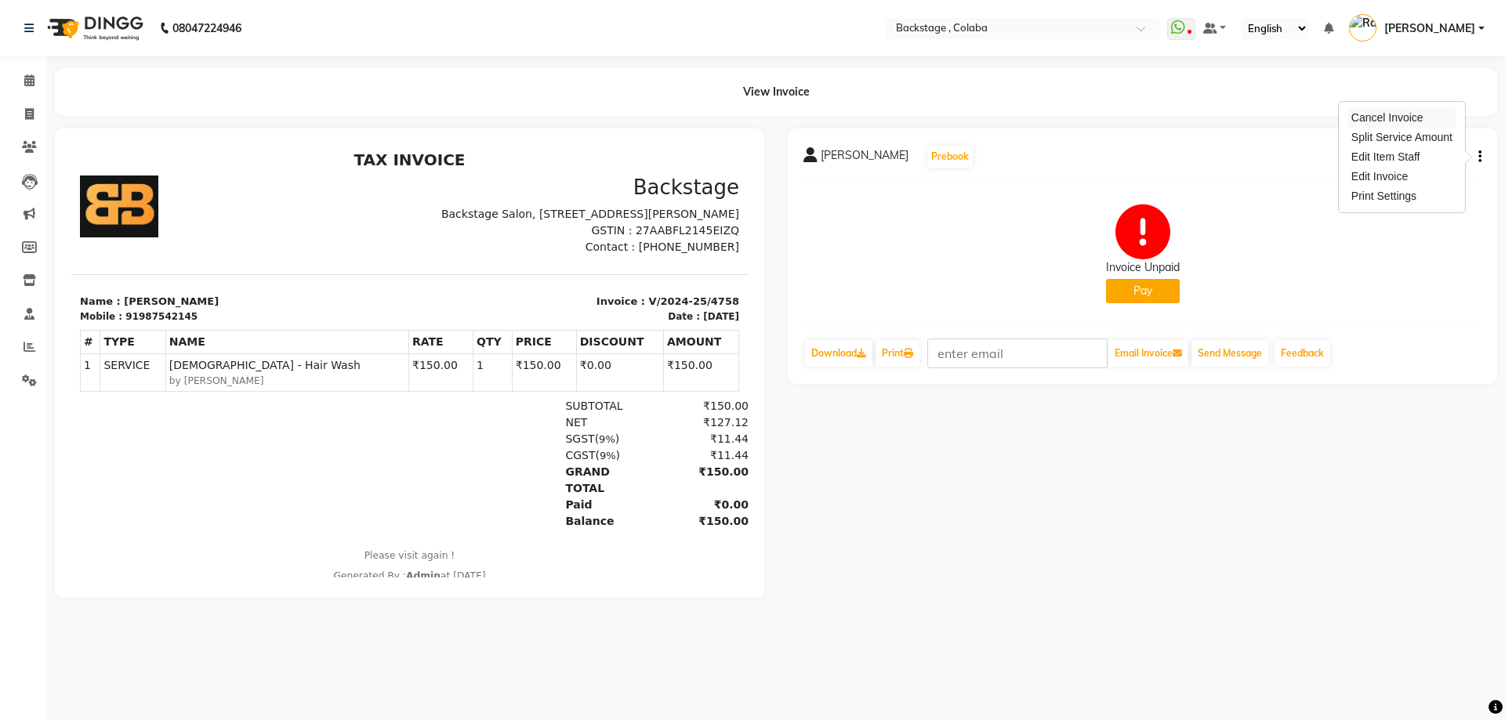
click at [1377, 126] on div "Cancel Invoice" at bounding box center [1401, 118] width 107 height 20
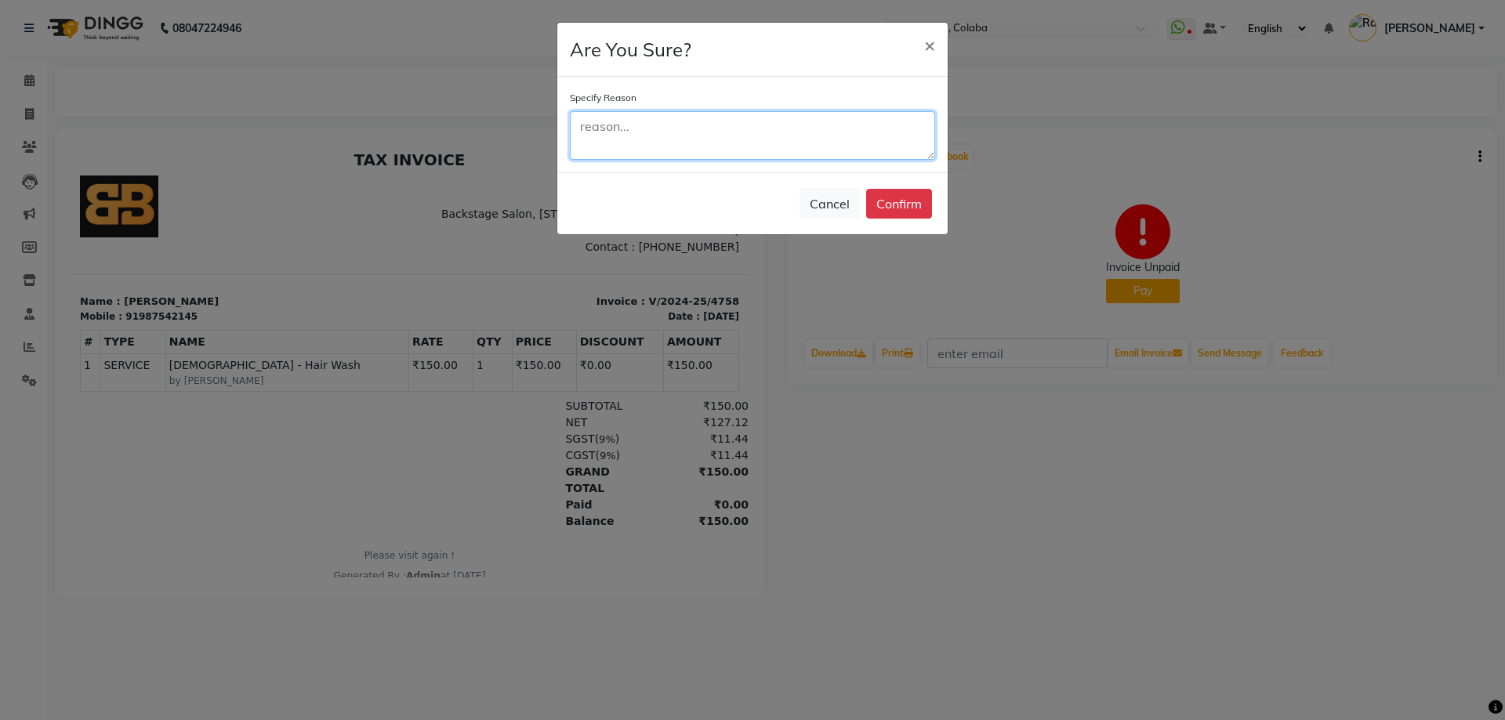
click at [855, 133] on textarea at bounding box center [752, 135] width 365 height 49
type textarea "sgv"
click at [911, 196] on button "Confirm" at bounding box center [899, 204] width 66 height 30
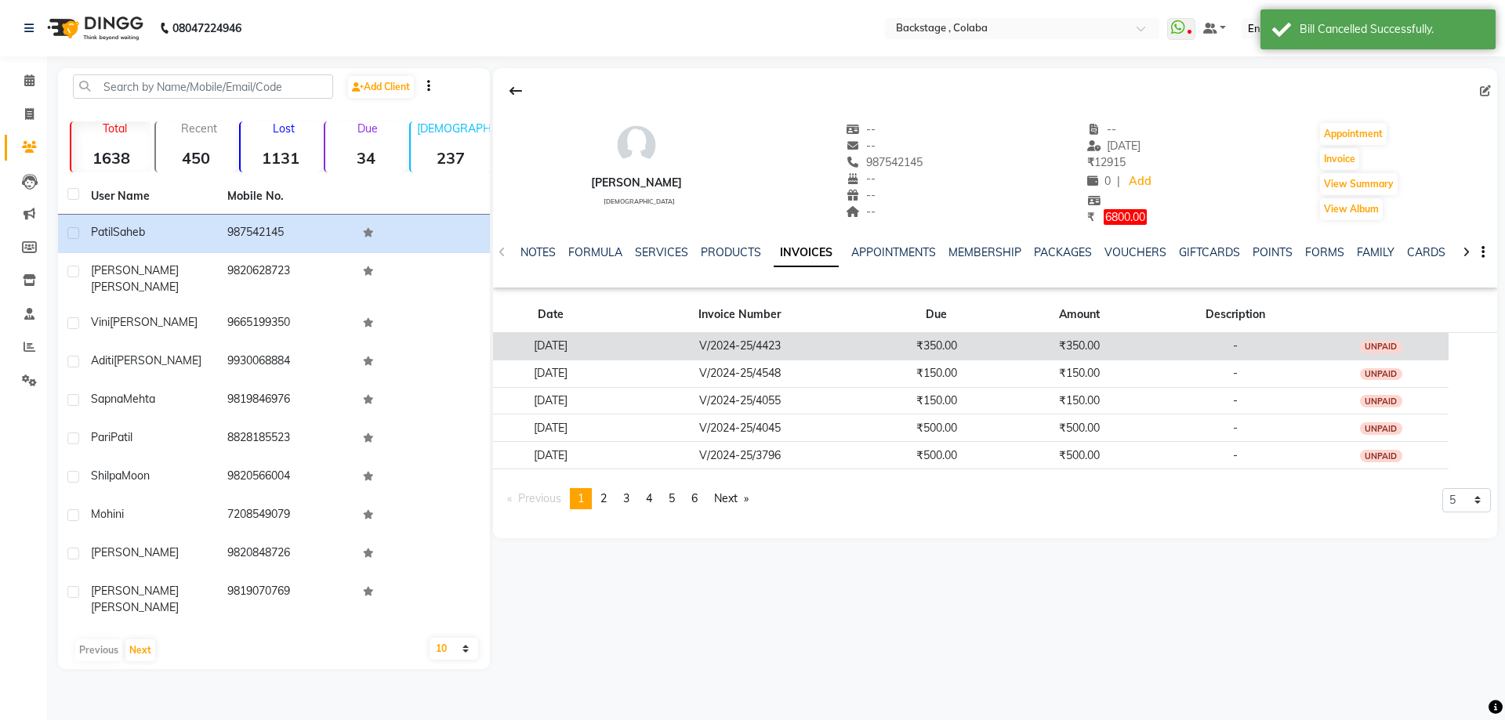
click at [1075, 341] on td "₹350.00" at bounding box center [1080, 345] width 154 height 27
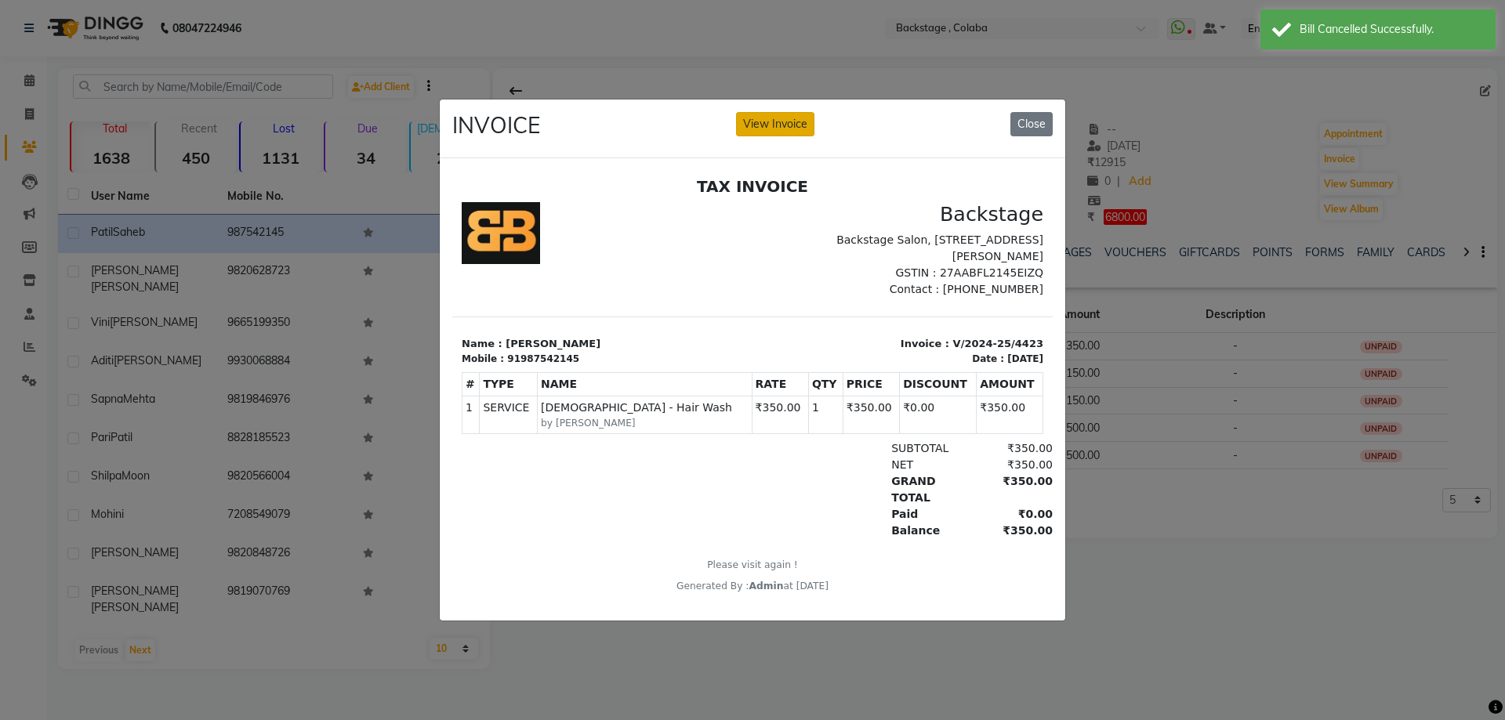
click at [751, 112] on button "View Invoice" at bounding box center [775, 124] width 78 height 24
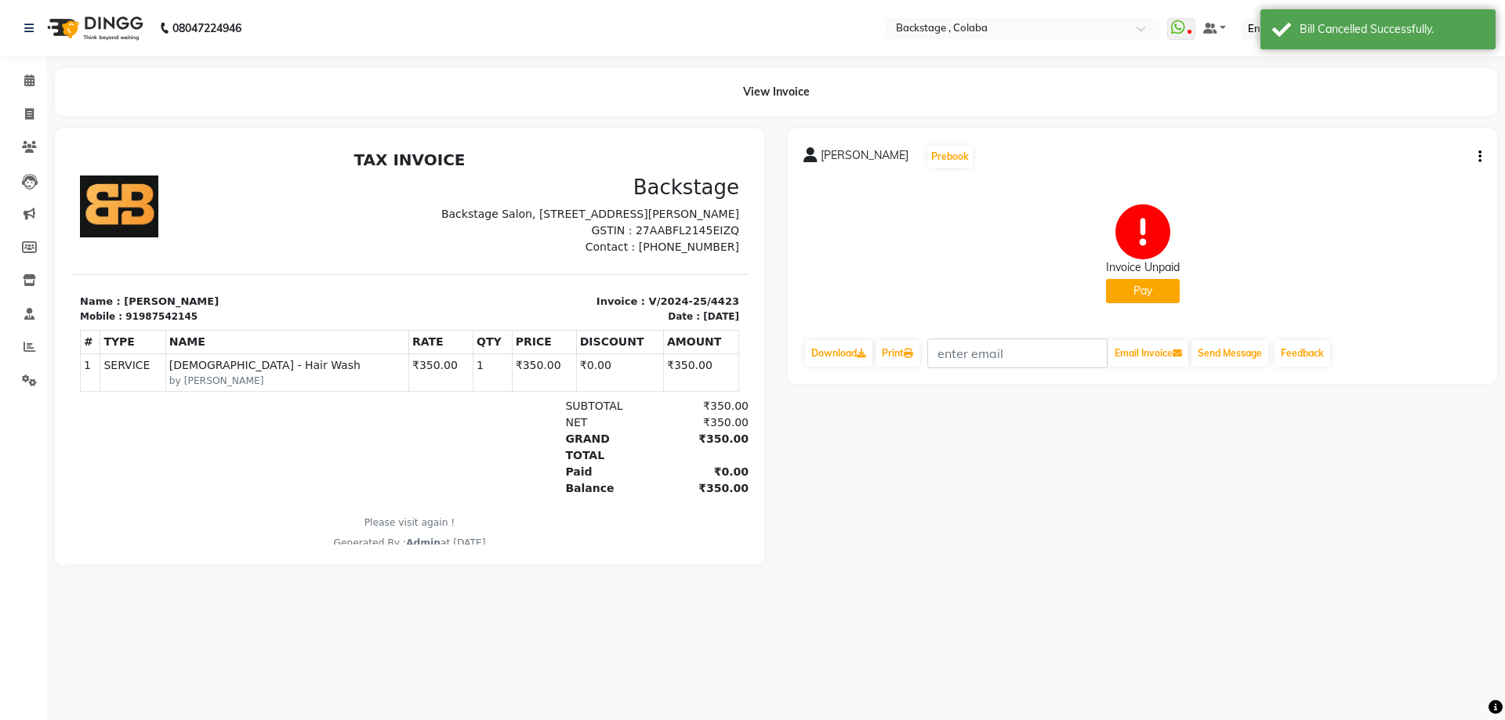
click at [1476, 158] on button "button" at bounding box center [1476, 157] width 9 height 16
drag, startPoint x: 1388, startPoint y: 122, endPoint x: 1373, endPoint y: 122, distance: 14.9
click at [1387, 122] on div "Cancel Invoice" at bounding box center [1401, 118] width 107 height 20
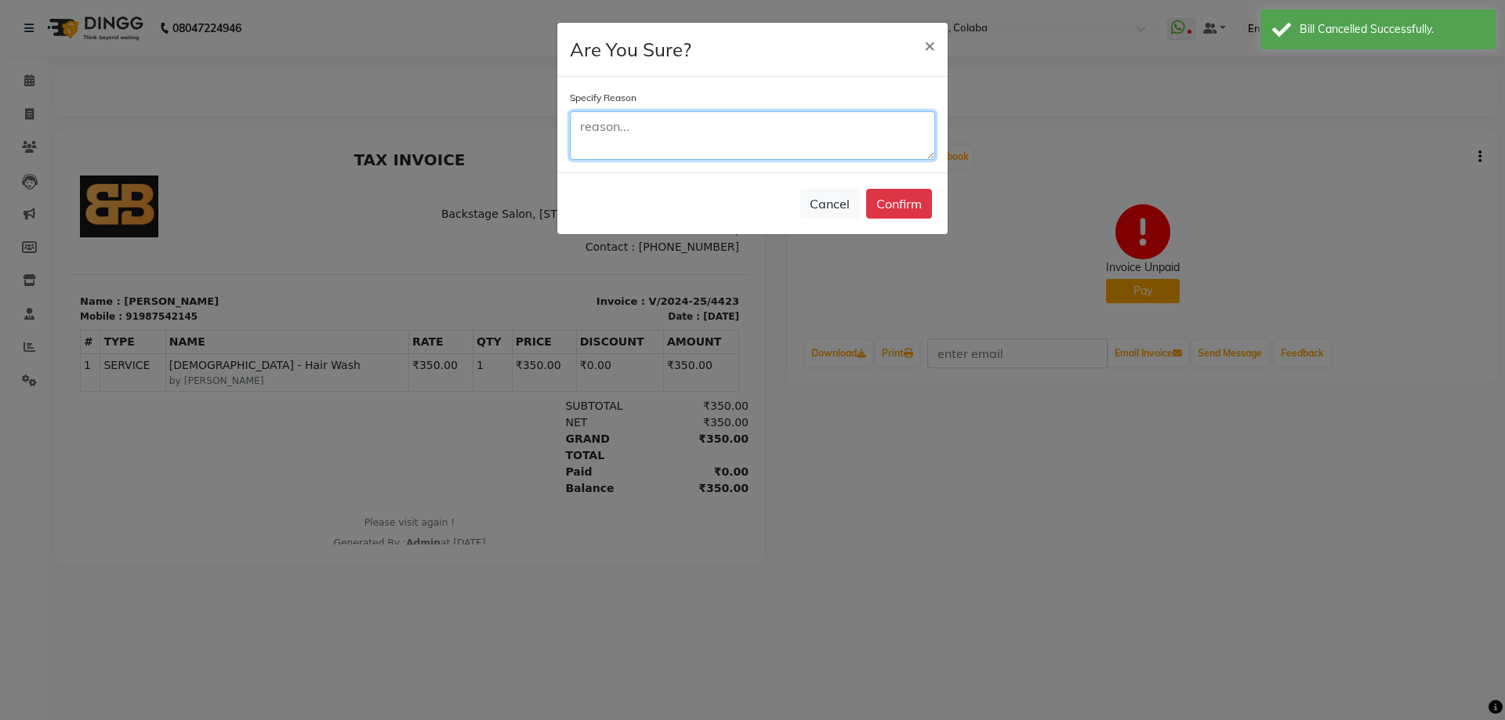
click at [714, 127] on textarea at bounding box center [752, 135] width 365 height 49
type textarea "sgvs"
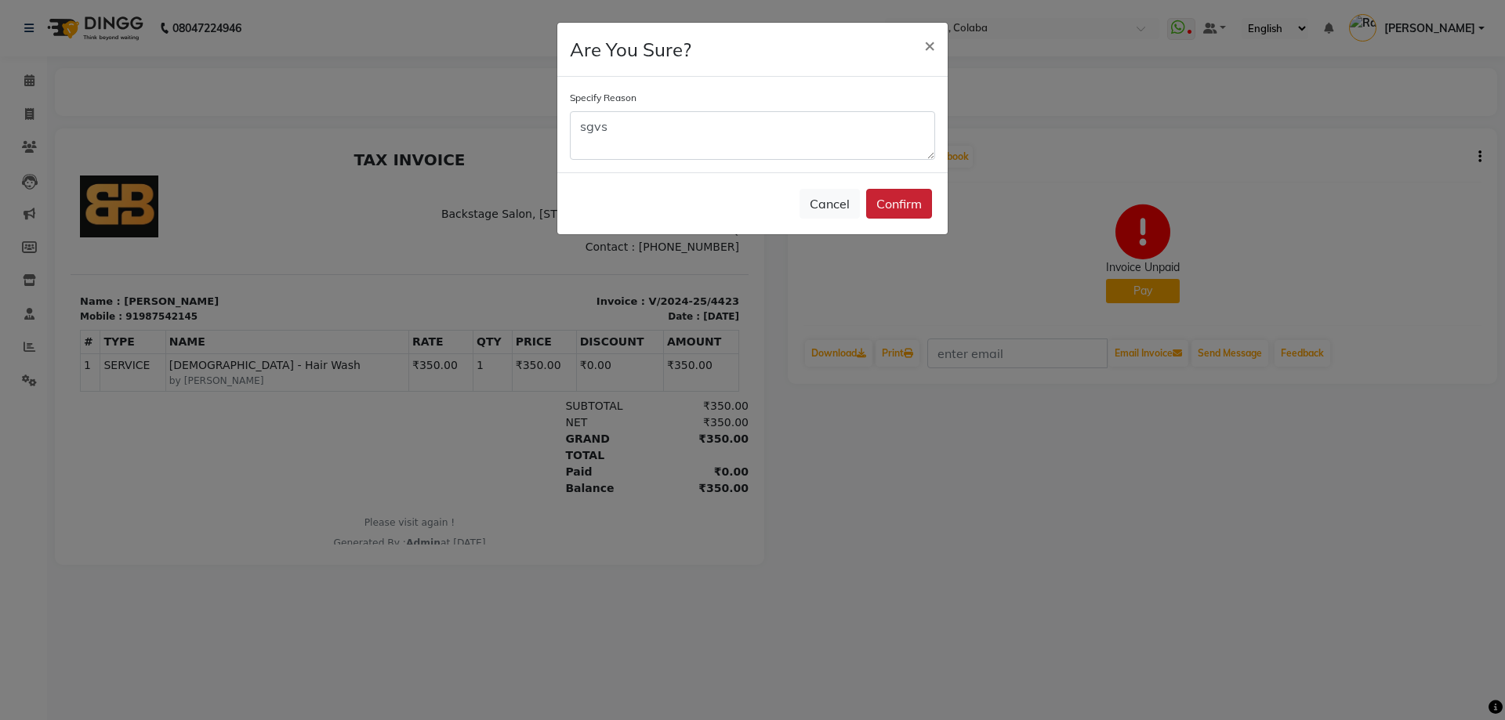
click at [905, 205] on button "Confirm" at bounding box center [899, 204] width 66 height 30
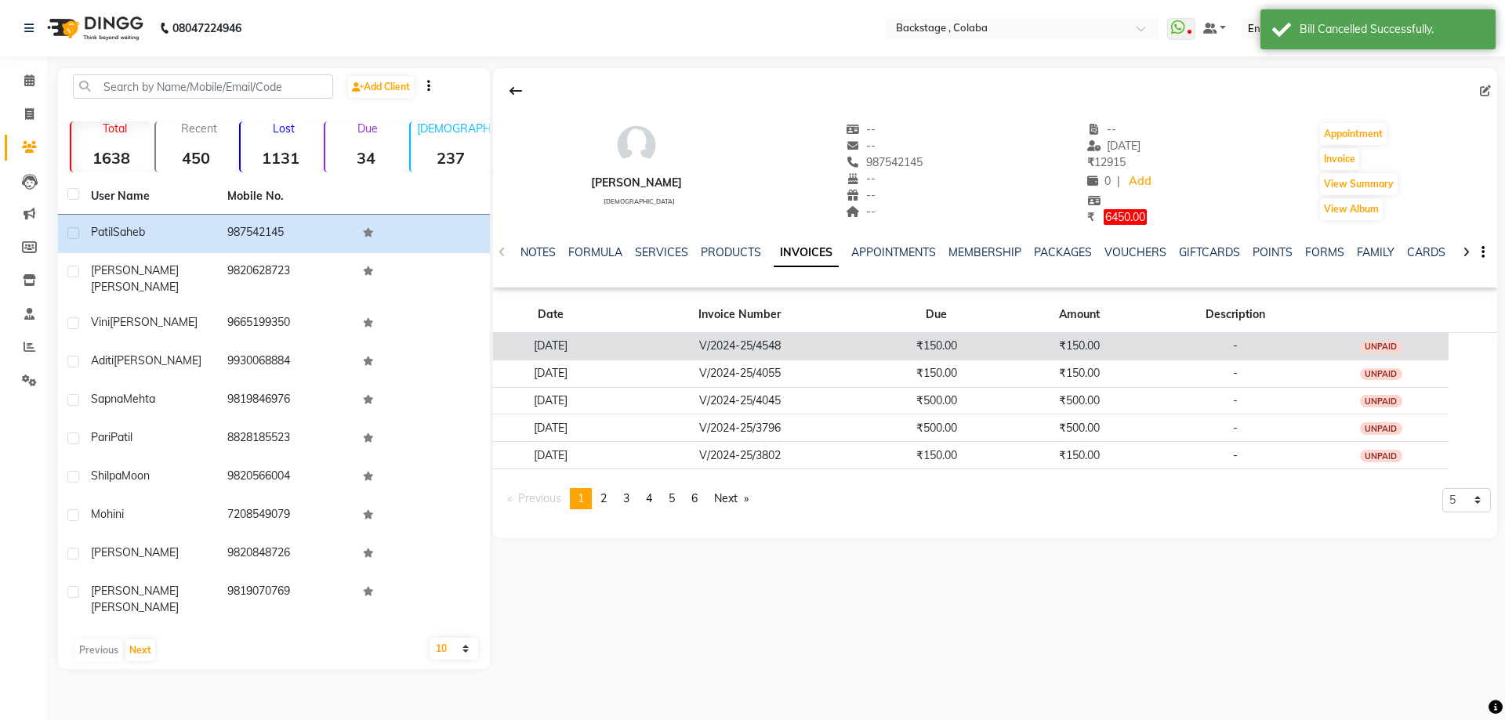
click at [871, 338] on td "V/2024-25/4548" at bounding box center [740, 345] width 262 height 27
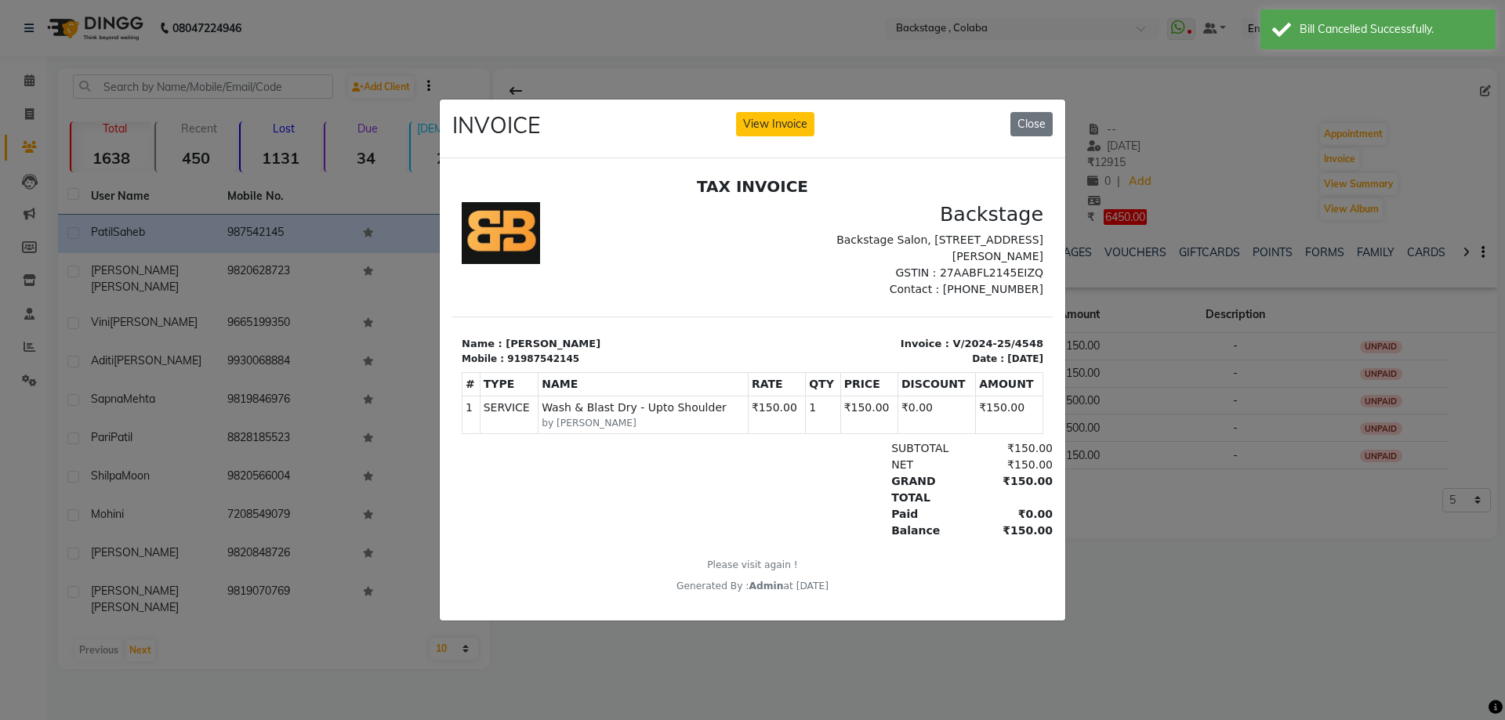
drag, startPoint x: 784, startPoint y: 114, endPoint x: 909, endPoint y: 138, distance: 127.6
click at [784, 115] on button "View Invoice" at bounding box center [775, 124] width 78 height 24
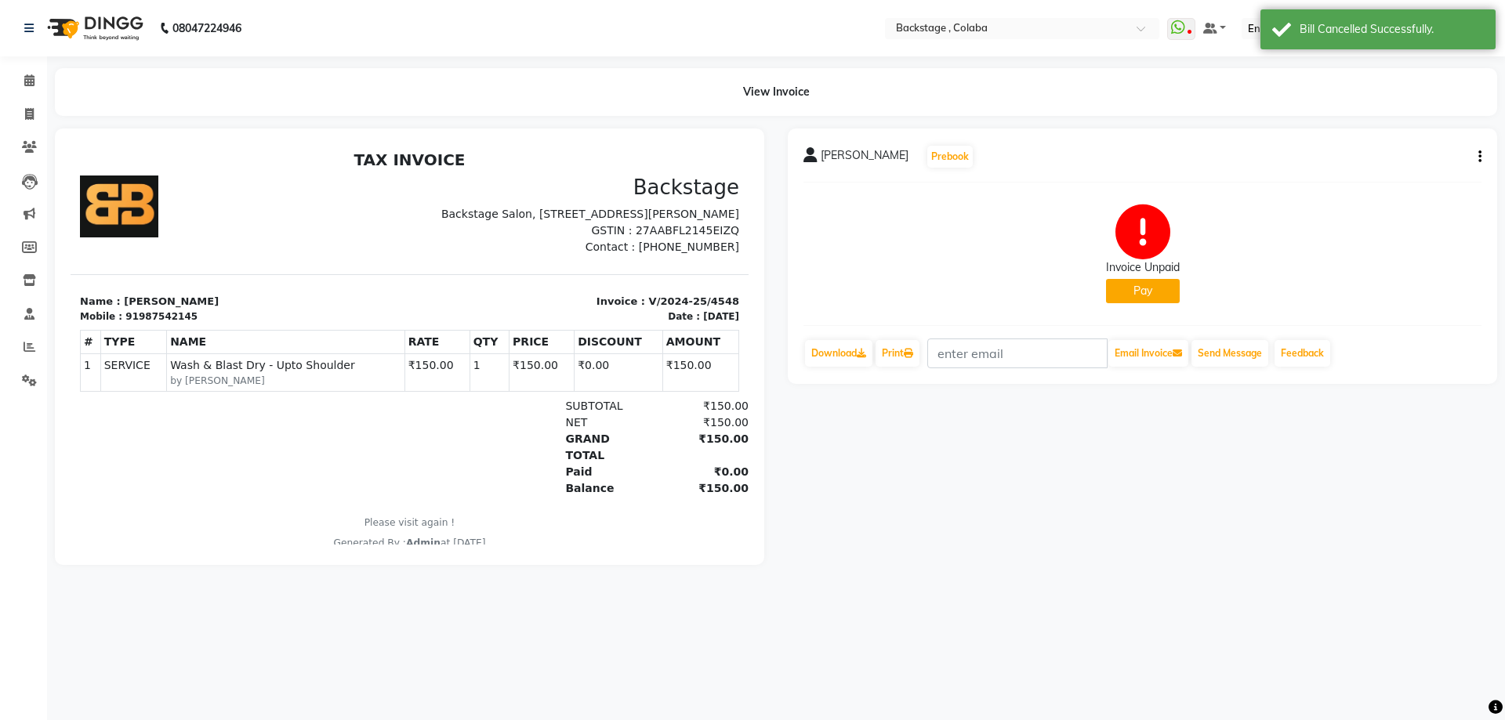
click at [1483, 159] on div "Patil Saheb Prebook Invoice Unpaid Pay Download Print Email Invoice Send Messag…" at bounding box center [1143, 257] width 710 height 256
click at [1478, 154] on button "button" at bounding box center [1476, 157] width 9 height 16
click at [1393, 117] on div "Cancel Invoice" at bounding box center [1401, 118] width 107 height 20
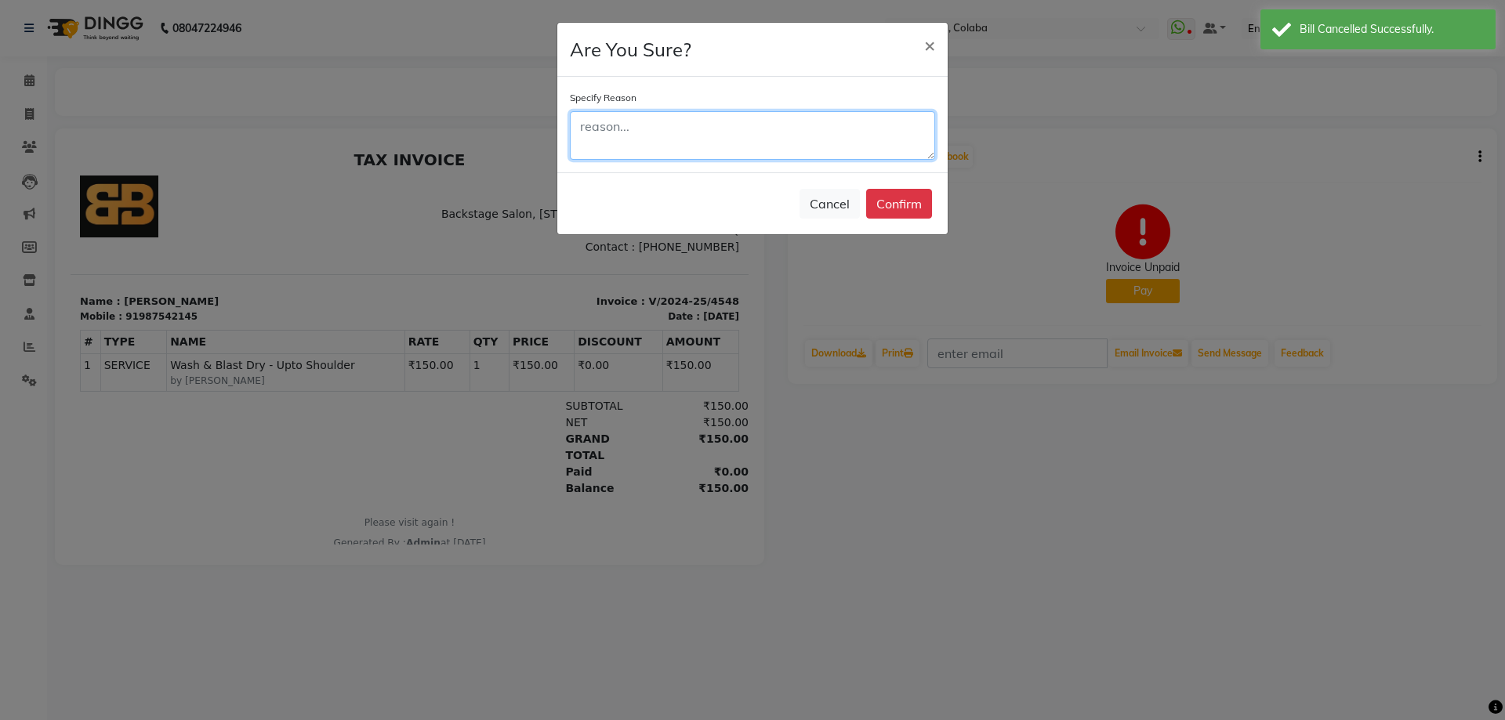
click at [862, 136] on textarea at bounding box center [752, 135] width 365 height 49
type textarea "sfgv"
click at [920, 205] on button "Confirm" at bounding box center [899, 204] width 66 height 30
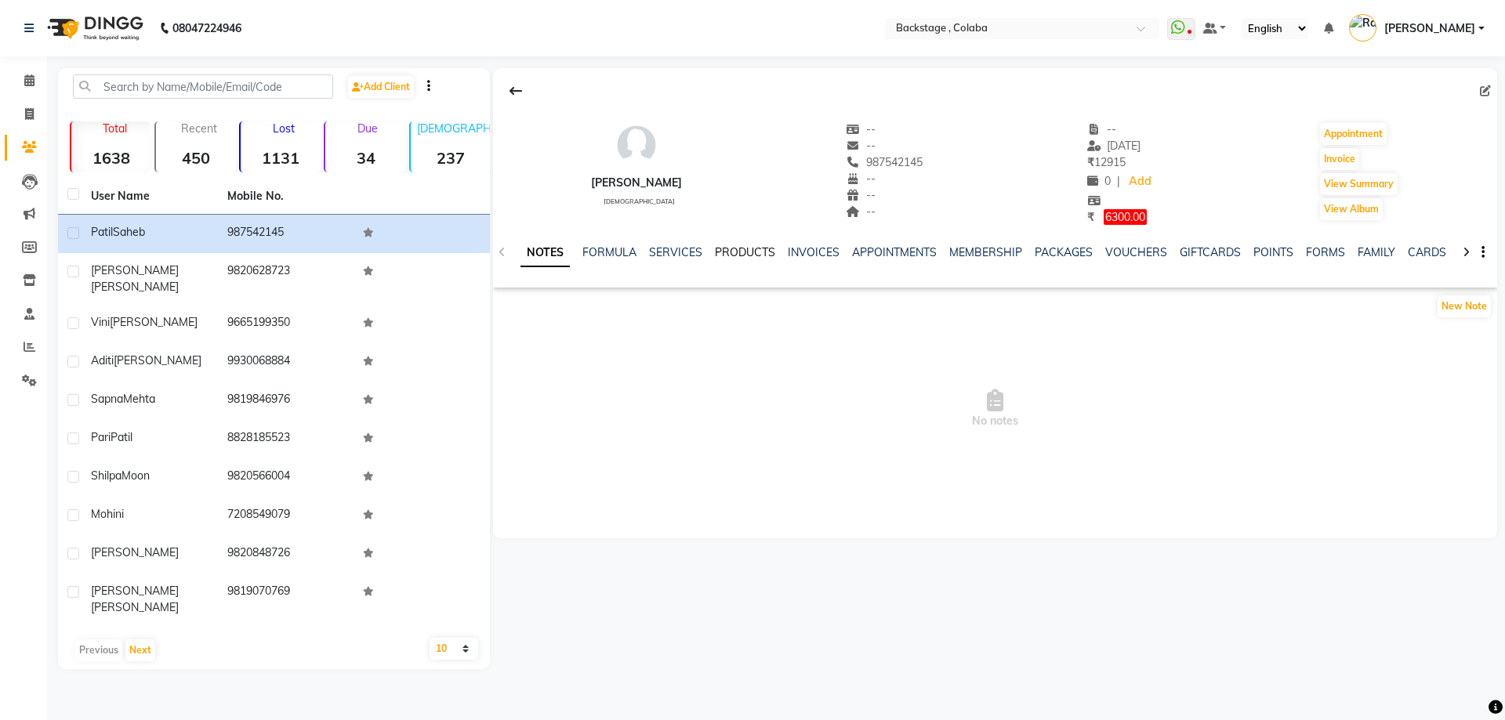
click at [746, 253] on link "PRODUCTS" at bounding box center [745, 252] width 60 height 14
click at [779, 256] on link "INVOICES" at bounding box center [789, 252] width 52 height 14
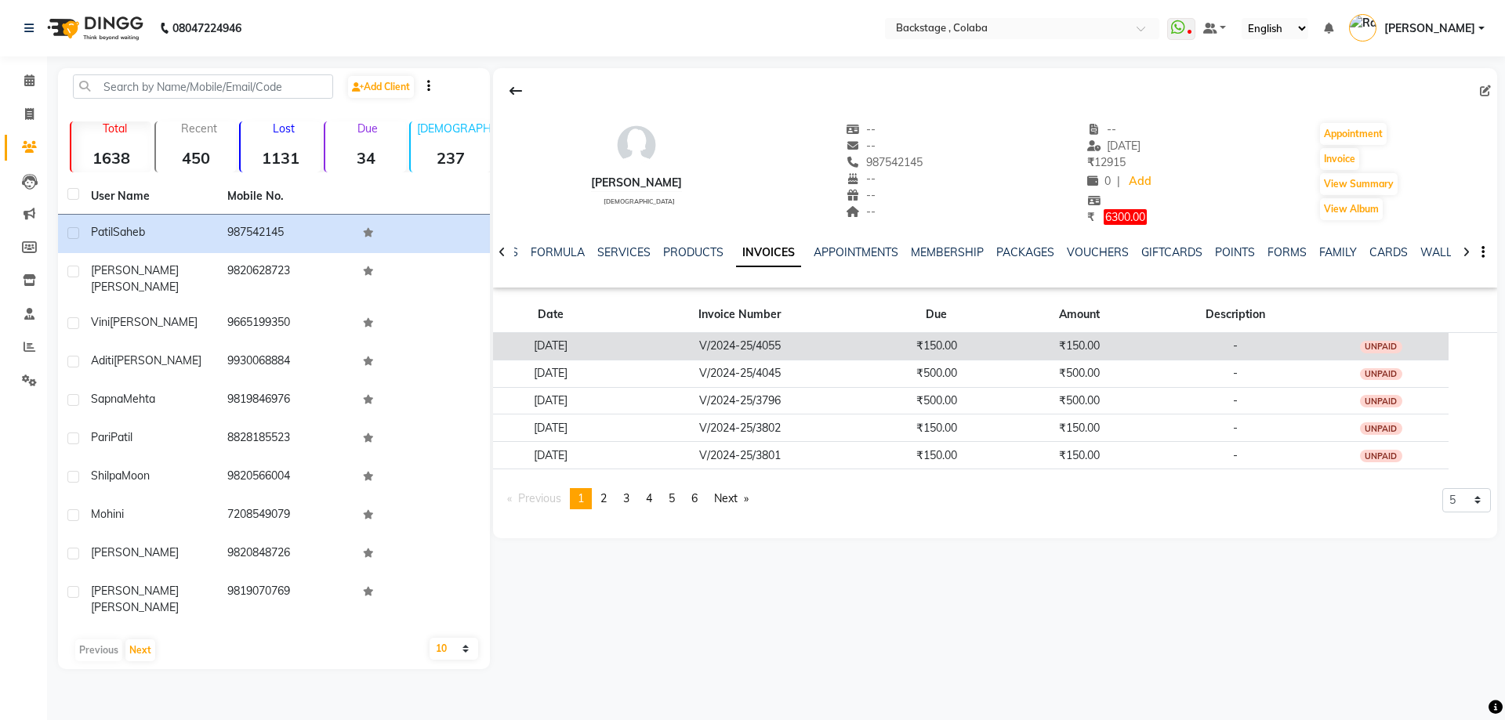
click at [711, 333] on td "V/2024-25/4055" at bounding box center [740, 345] width 262 height 27
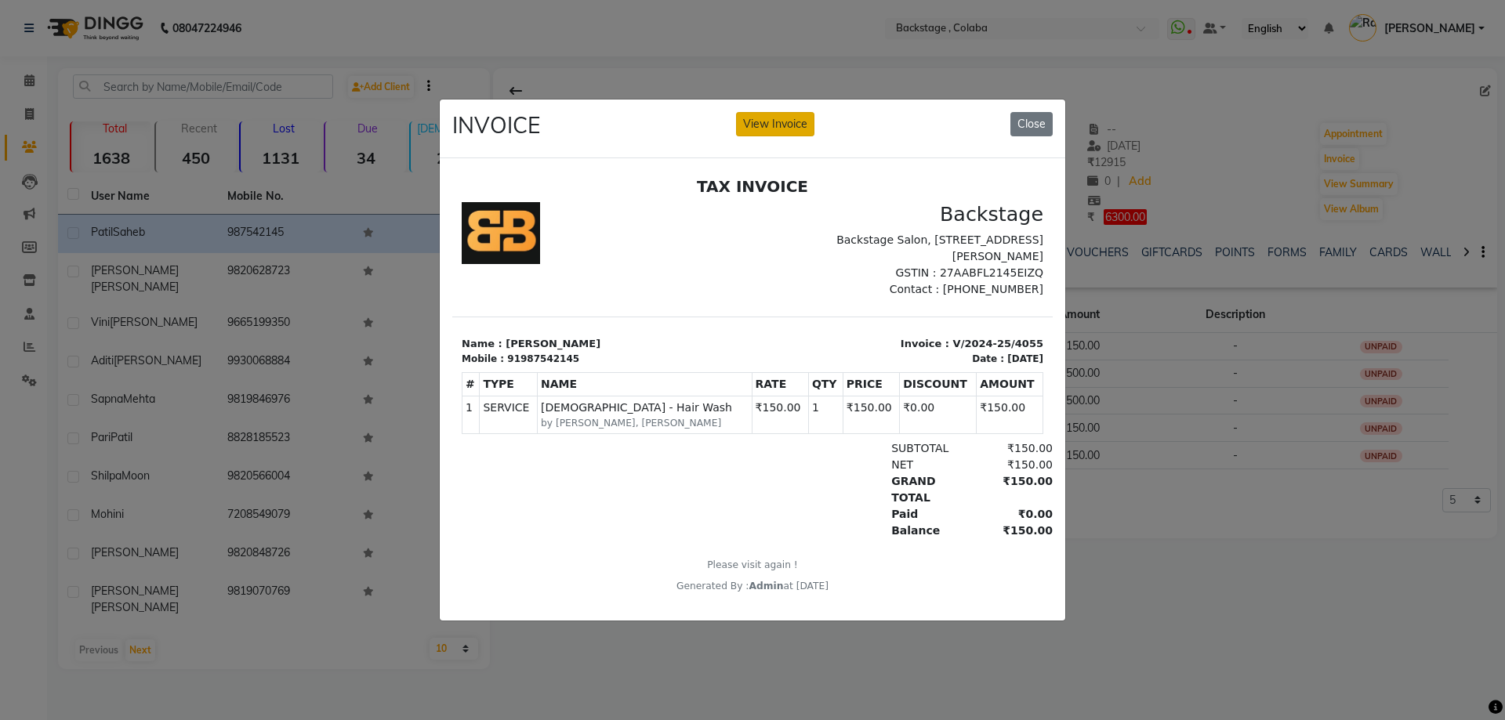
click at [793, 128] on button "View Invoice" at bounding box center [775, 124] width 78 height 24
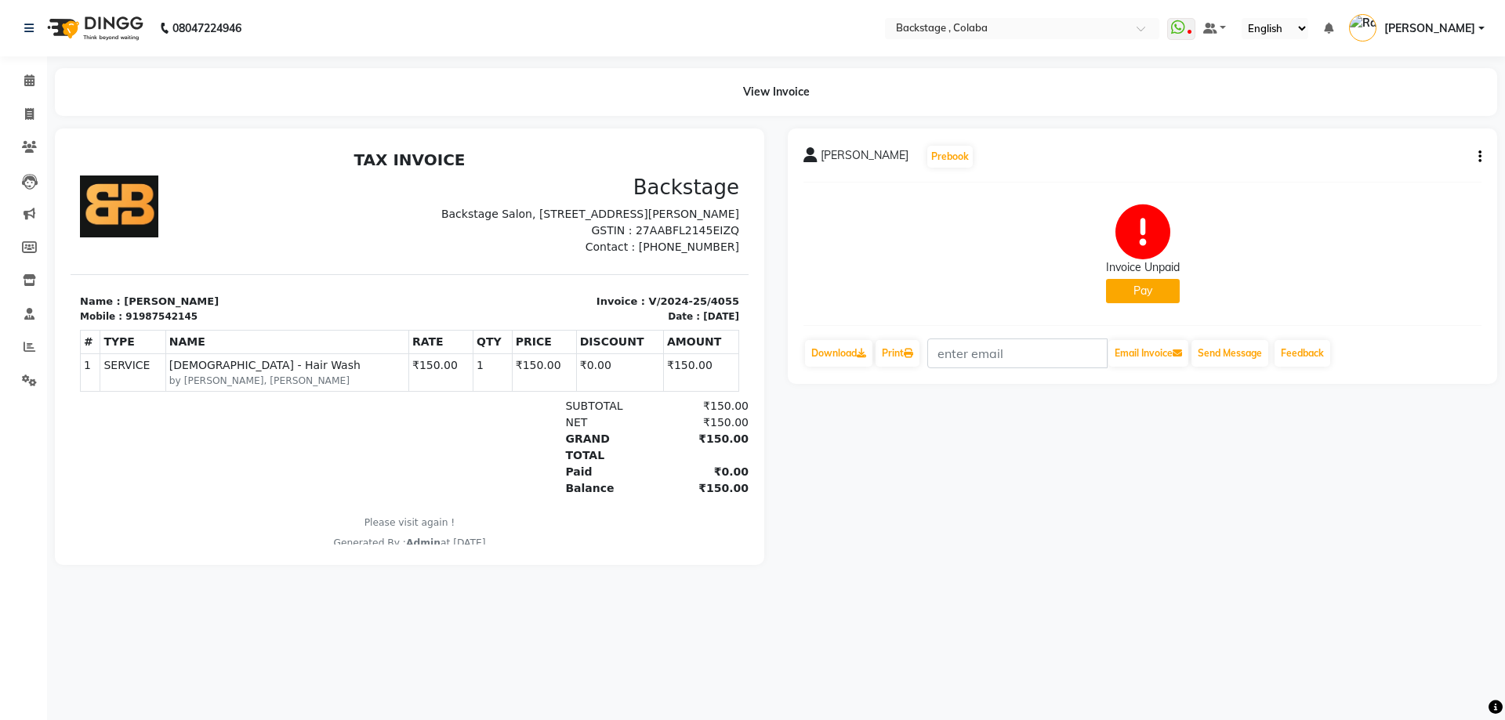
click at [1480, 158] on icon "button" at bounding box center [1480, 157] width 3 height 1
click at [1399, 122] on div "Cancel Invoice" at bounding box center [1401, 118] width 107 height 20
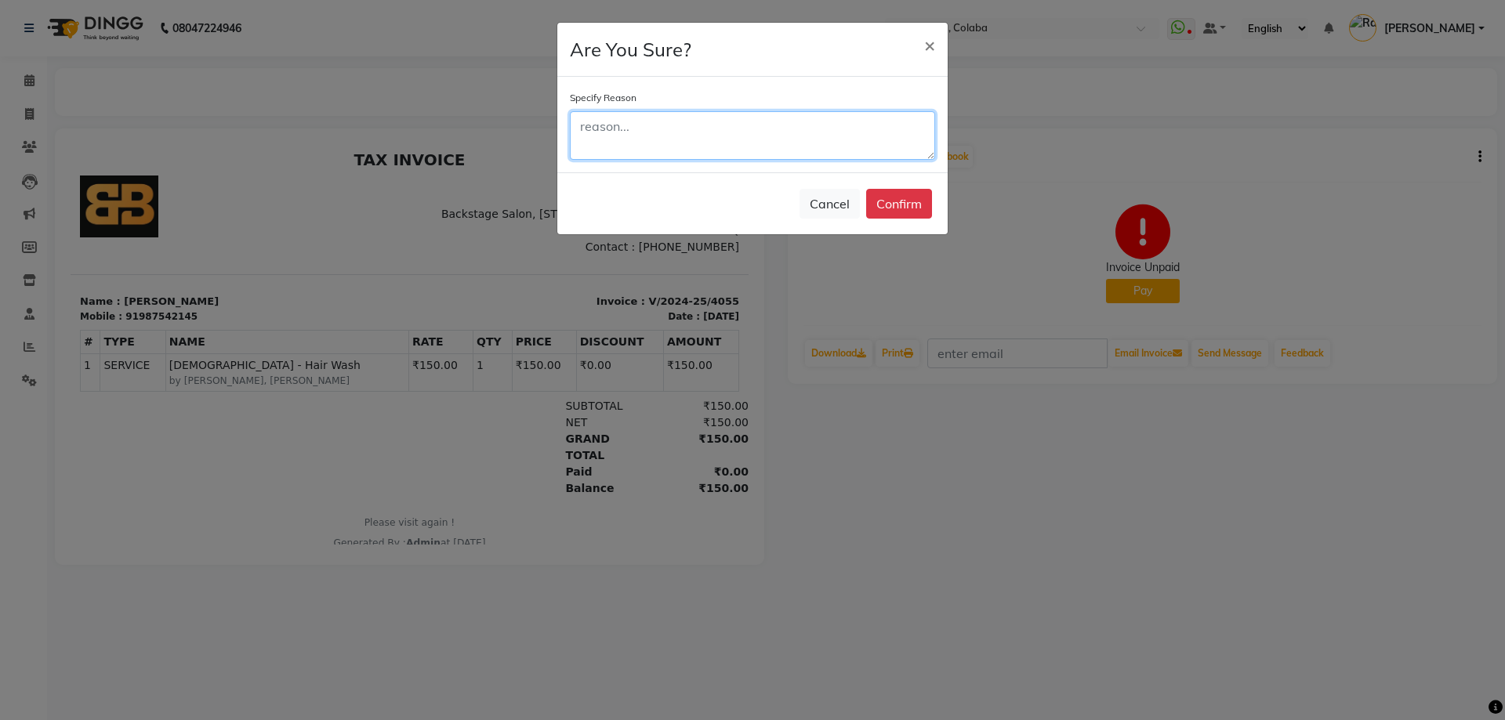
click at [797, 131] on textarea at bounding box center [752, 135] width 365 height 49
type textarea "awraz"
click at [894, 204] on button "Confirm" at bounding box center [899, 204] width 66 height 30
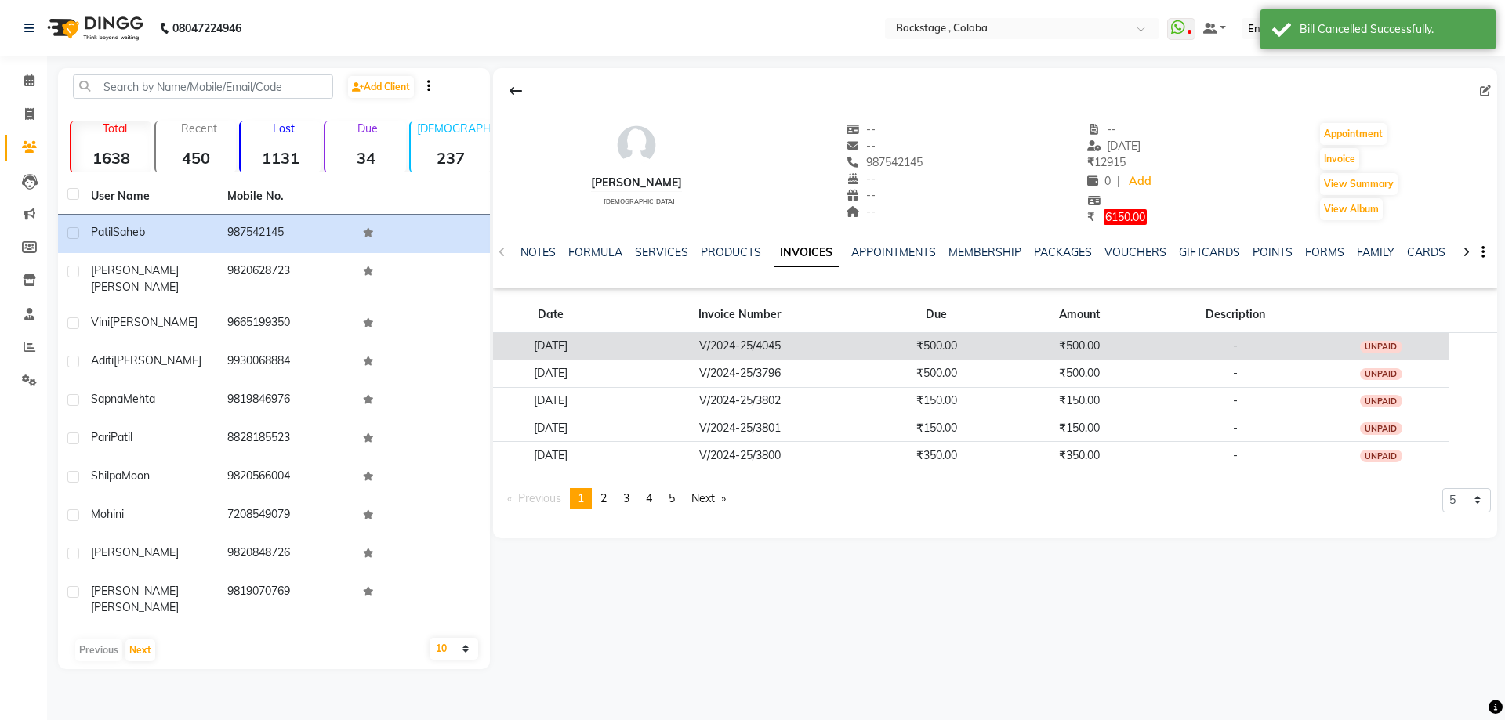
click at [936, 341] on td "₹500.00" at bounding box center [937, 345] width 132 height 27
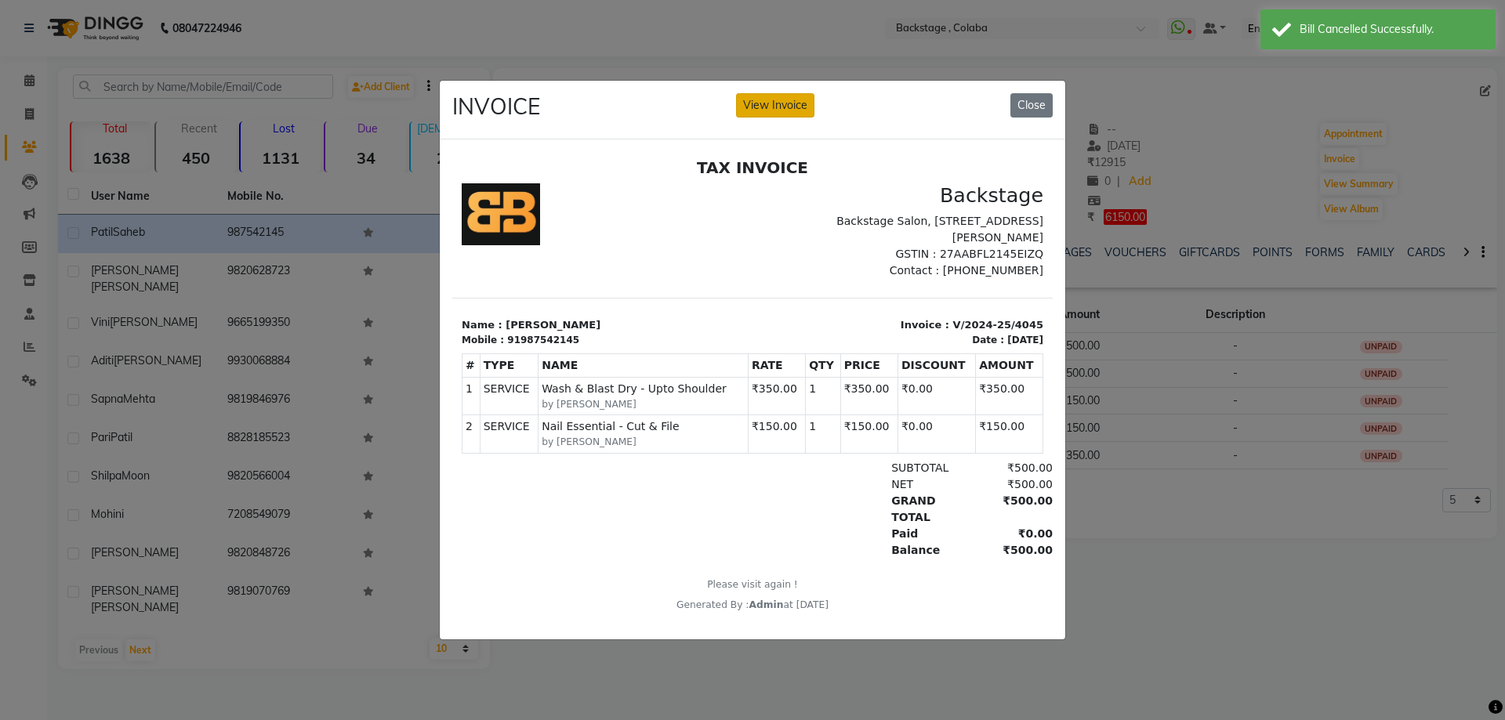
click at [781, 96] on button "View Invoice" at bounding box center [775, 105] width 78 height 24
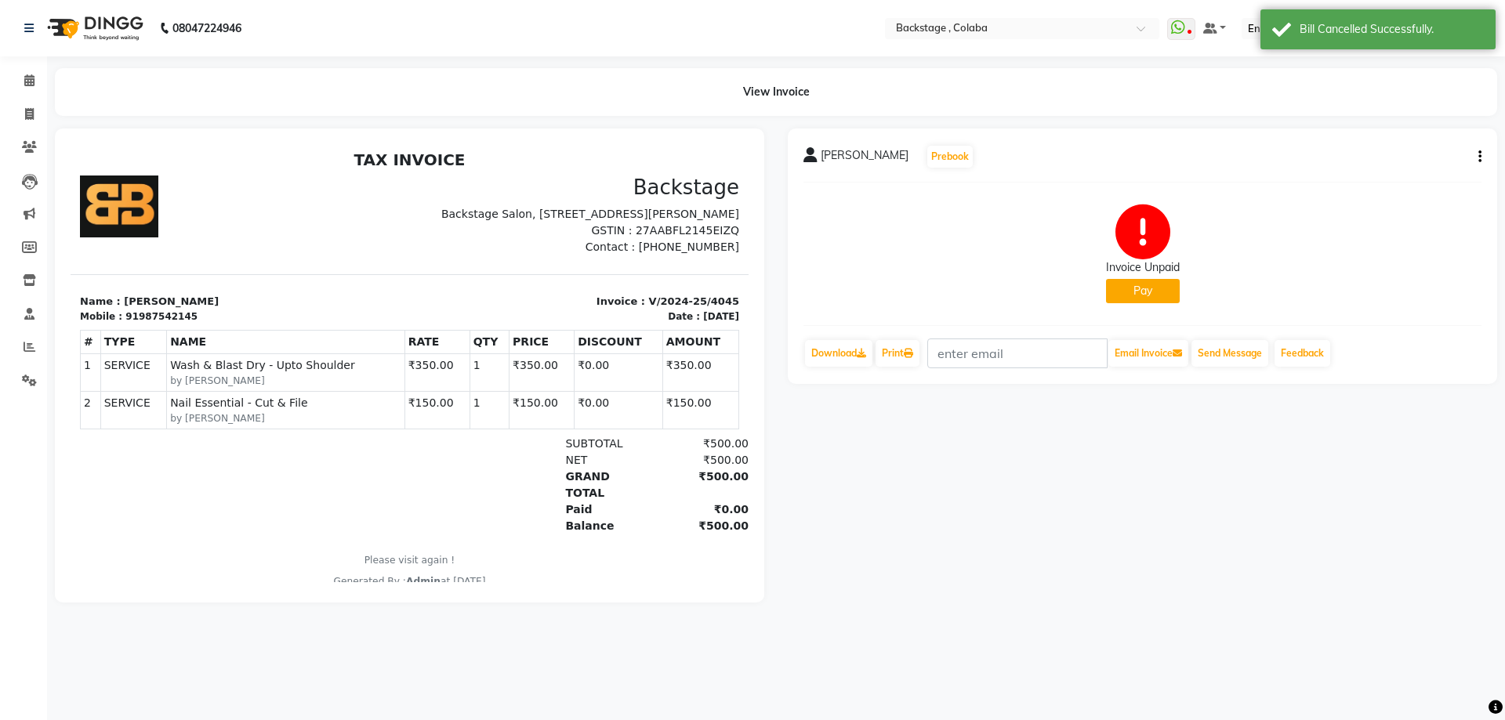
click at [1482, 158] on div "Patil Saheb Prebook Invoice Unpaid Pay Download Print Email Invoice Send Messag…" at bounding box center [1143, 257] width 710 height 256
click at [1479, 158] on icon "button" at bounding box center [1480, 157] width 3 height 1
click at [1405, 122] on div "Cancel Invoice" at bounding box center [1401, 118] width 107 height 20
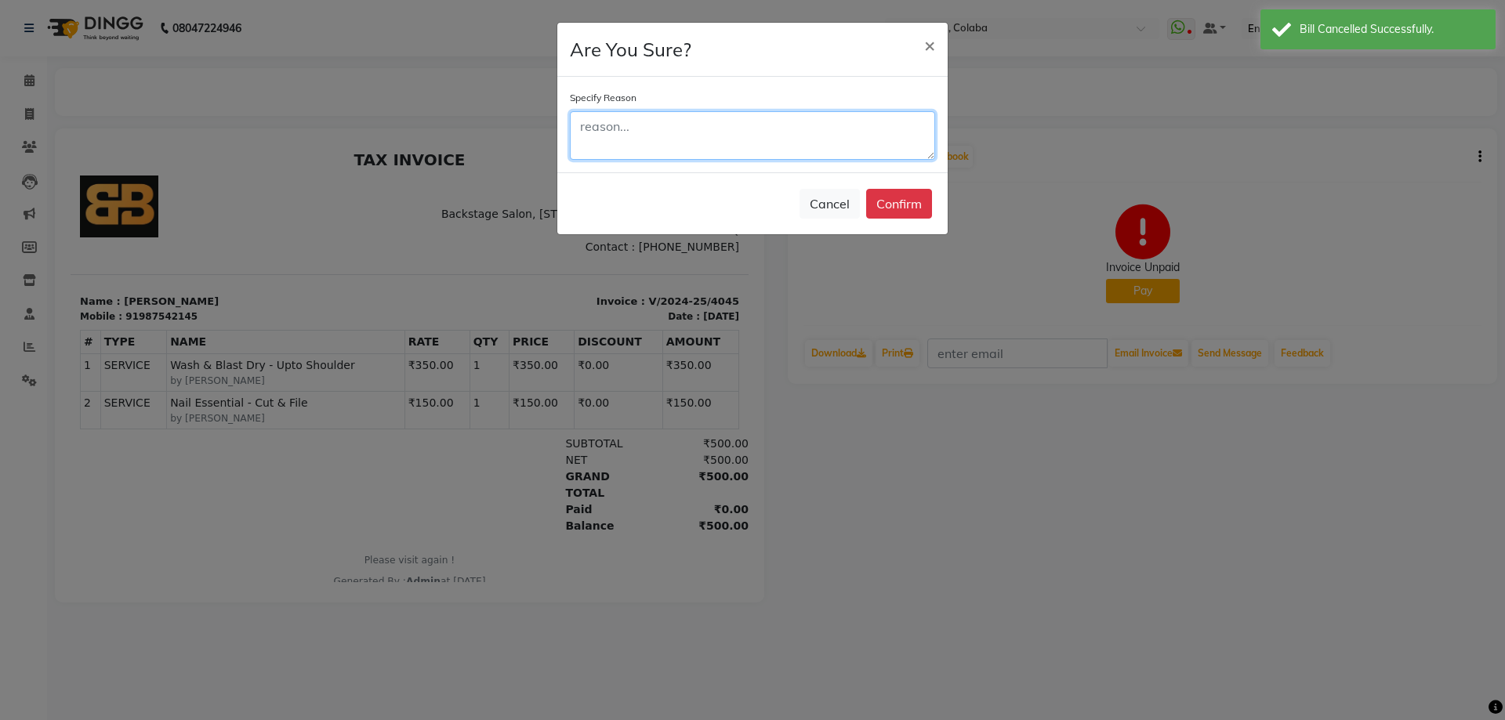
click at [710, 136] on textarea at bounding box center [752, 135] width 365 height 49
type textarea "sd"
click at [891, 213] on button "Confirm" at bounding box center [899, 204] width 66 height 30
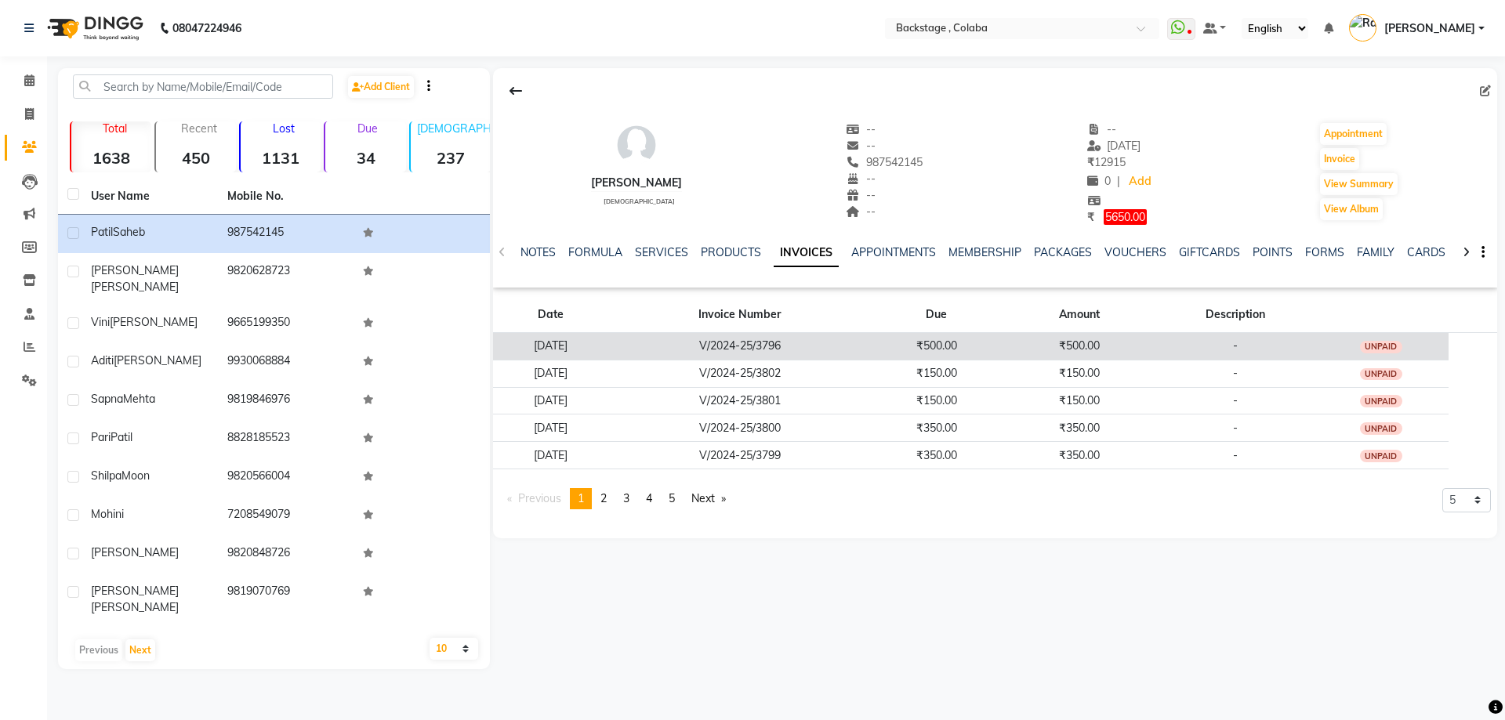
click at [747, 346] on td "V/2024-25/3796" at bounding box center [740, 345] width 262 height 27
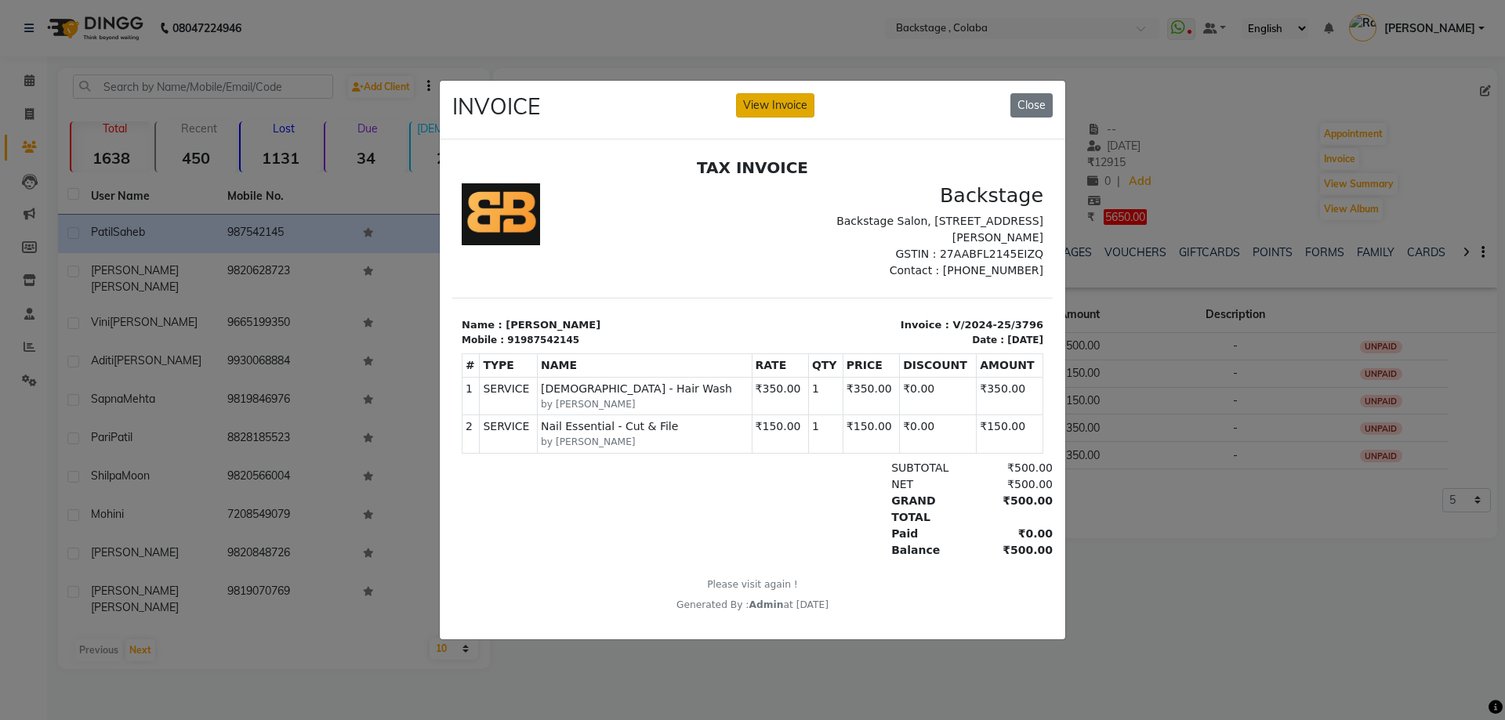
click at [778, 105] on button "View Invoice" at bounding box center [775, 105] width 78 height 24
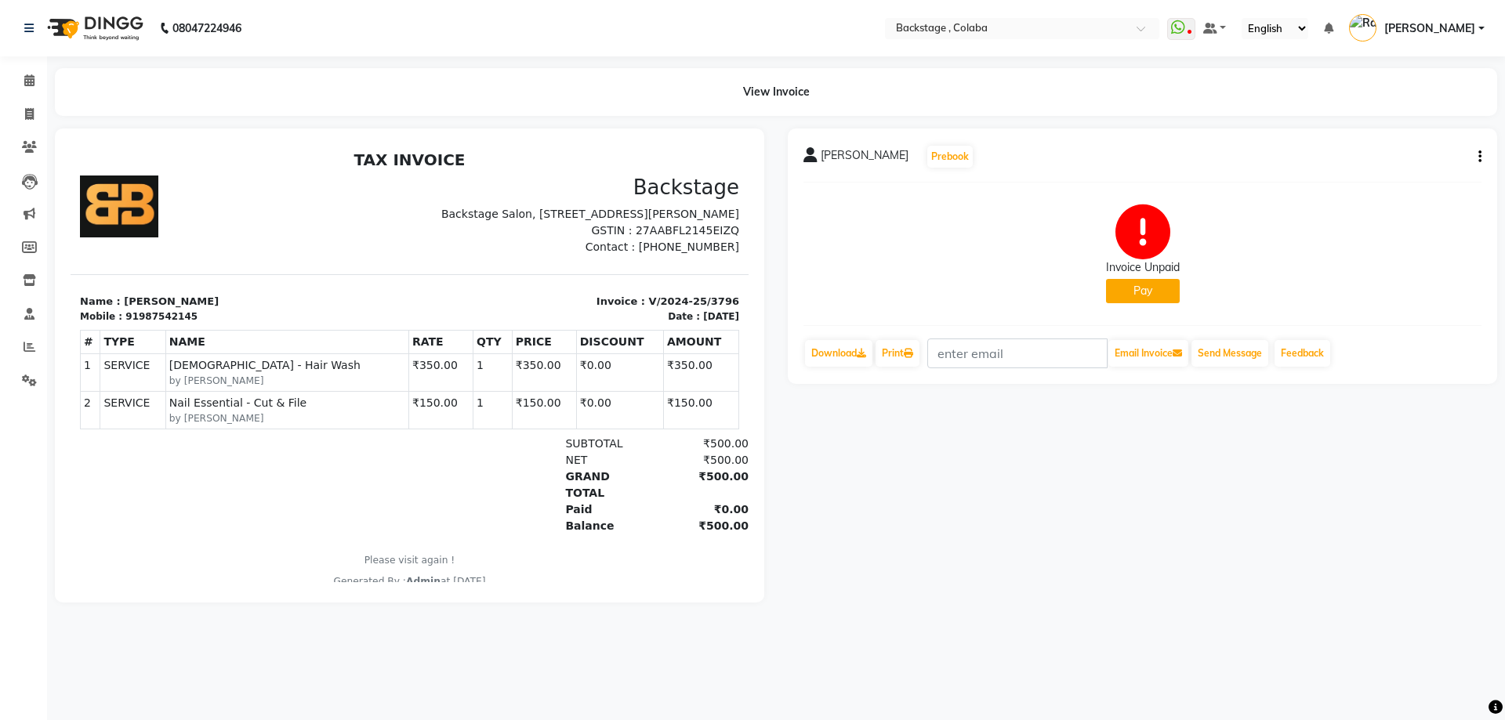
click at [1479, 158] on icon "button" at bounding box center [1480, 157] width 3 height 1
click at [1399, 121] on div "Cancel Invoice" at bounding box center [1401, 118] width 107 height 20
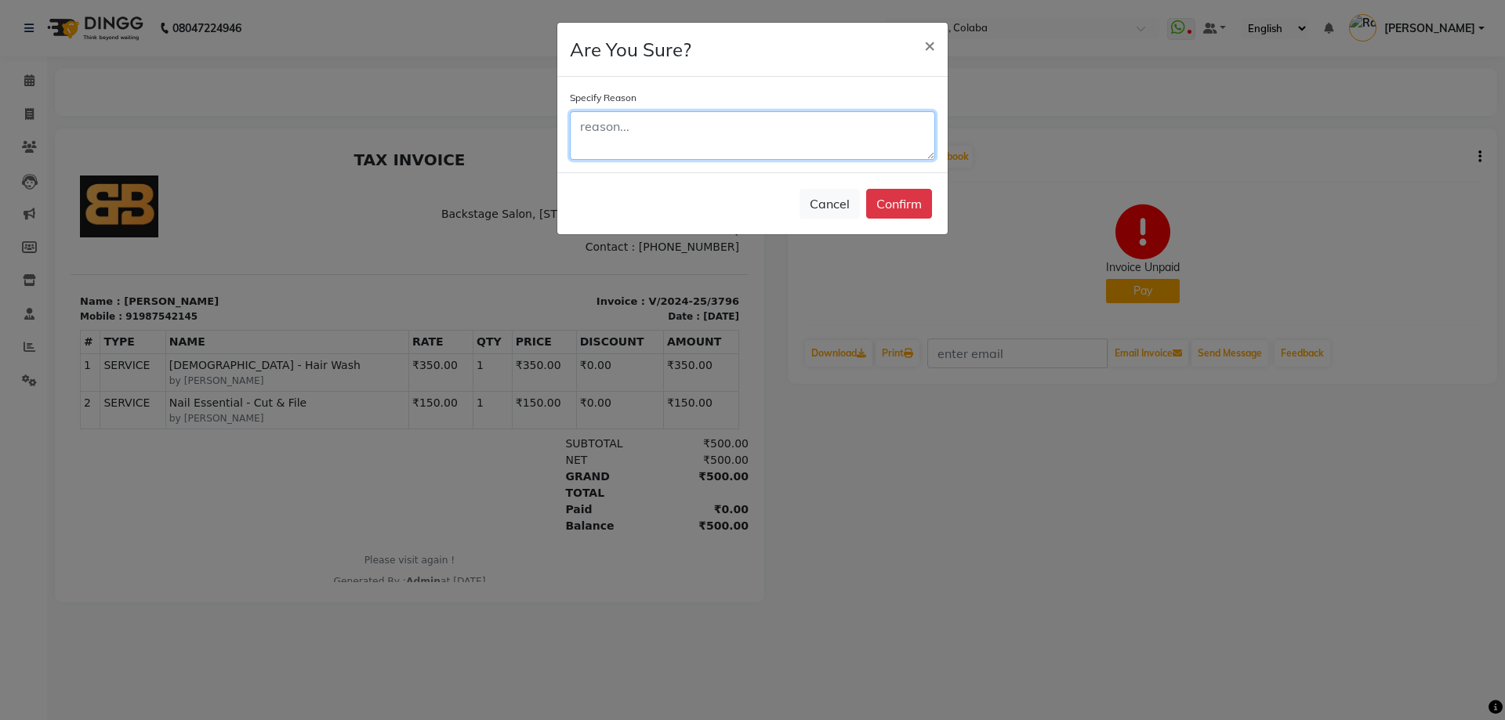
click at [701, 129] on textarea at bounding box center [752, 135] width 365 height 49
type textarea "rdtgd"
click at [873, 201] on button "Confirm" at bounding box center [899, 204] width 66 height 30
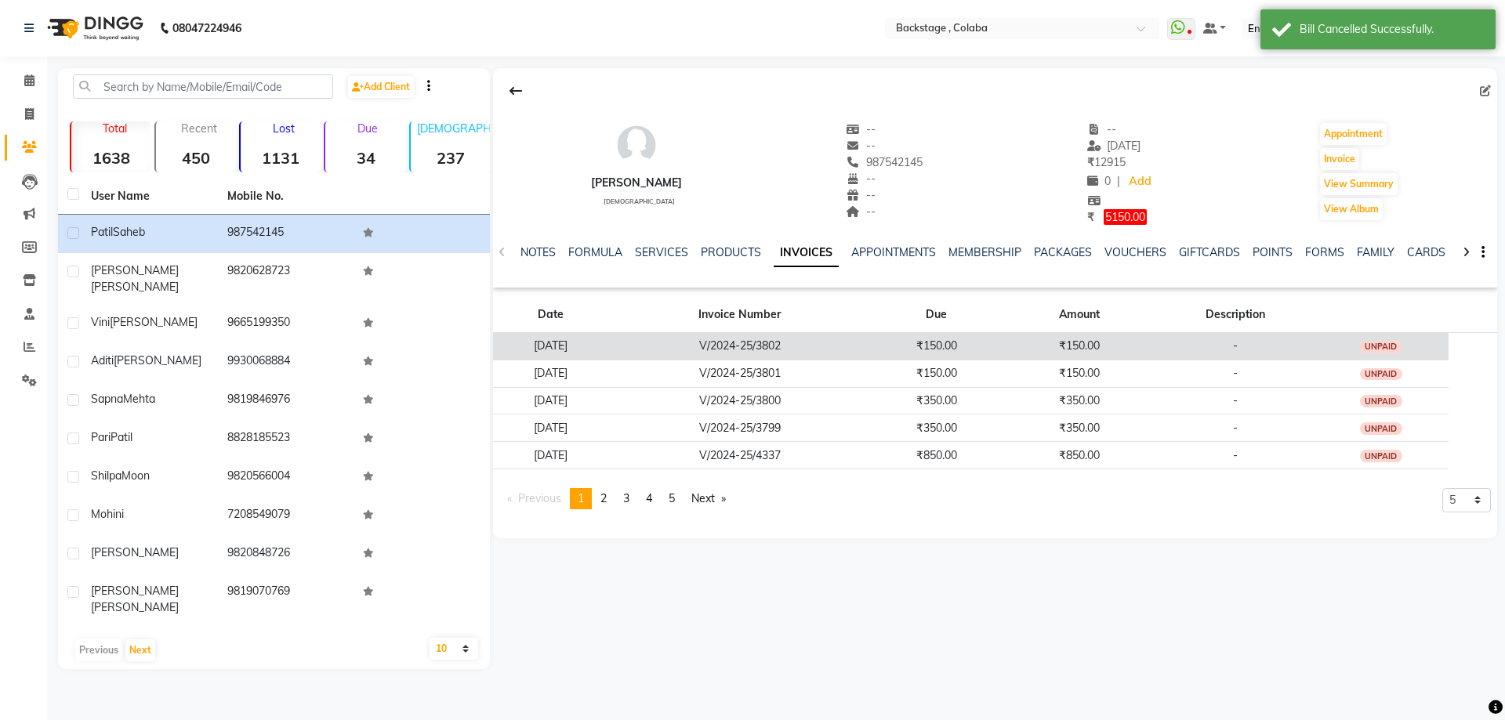
click at [834, 355] on td "V/2024-25/3802" at bounding box center [740, 345] width 262 height 27
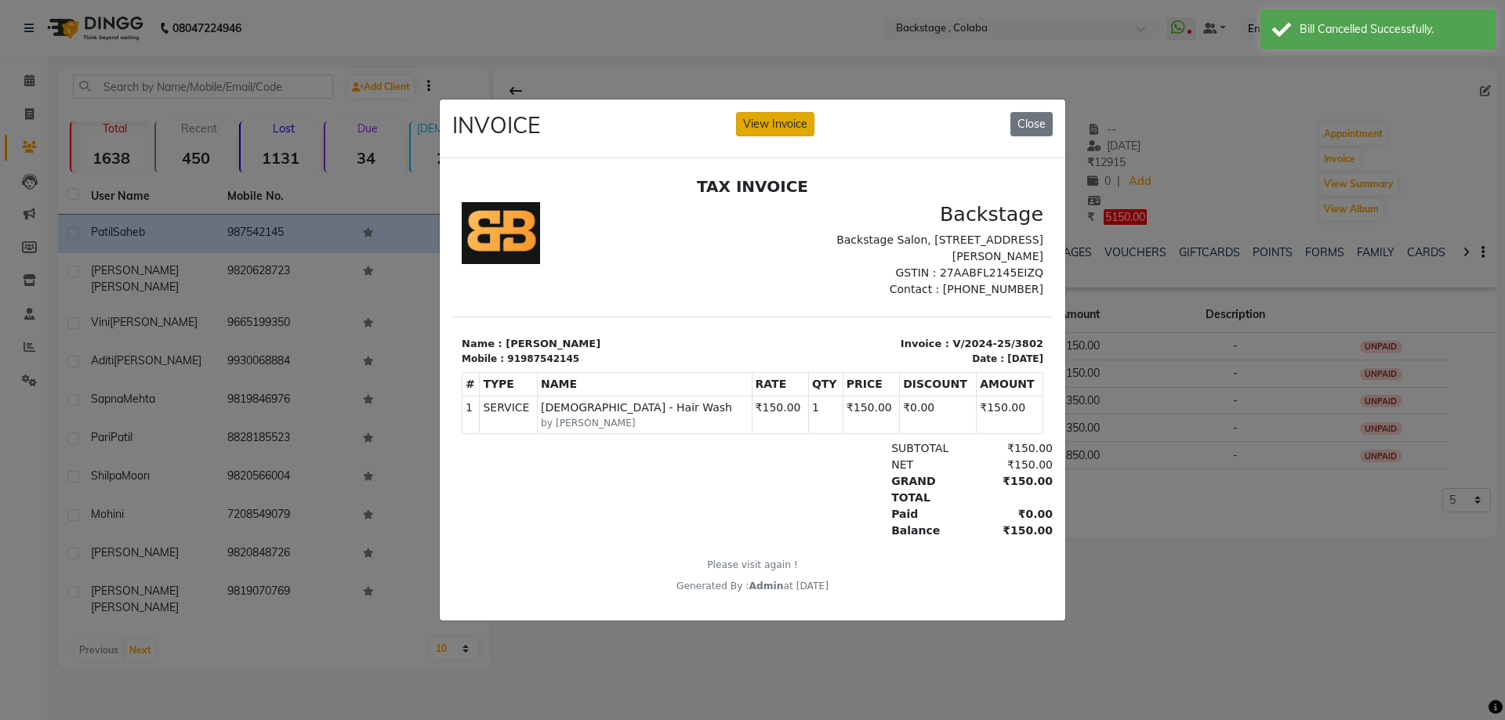
click at [799, 114] on button "View Invoice" at bounding box center [775, 124] width 78 height 24
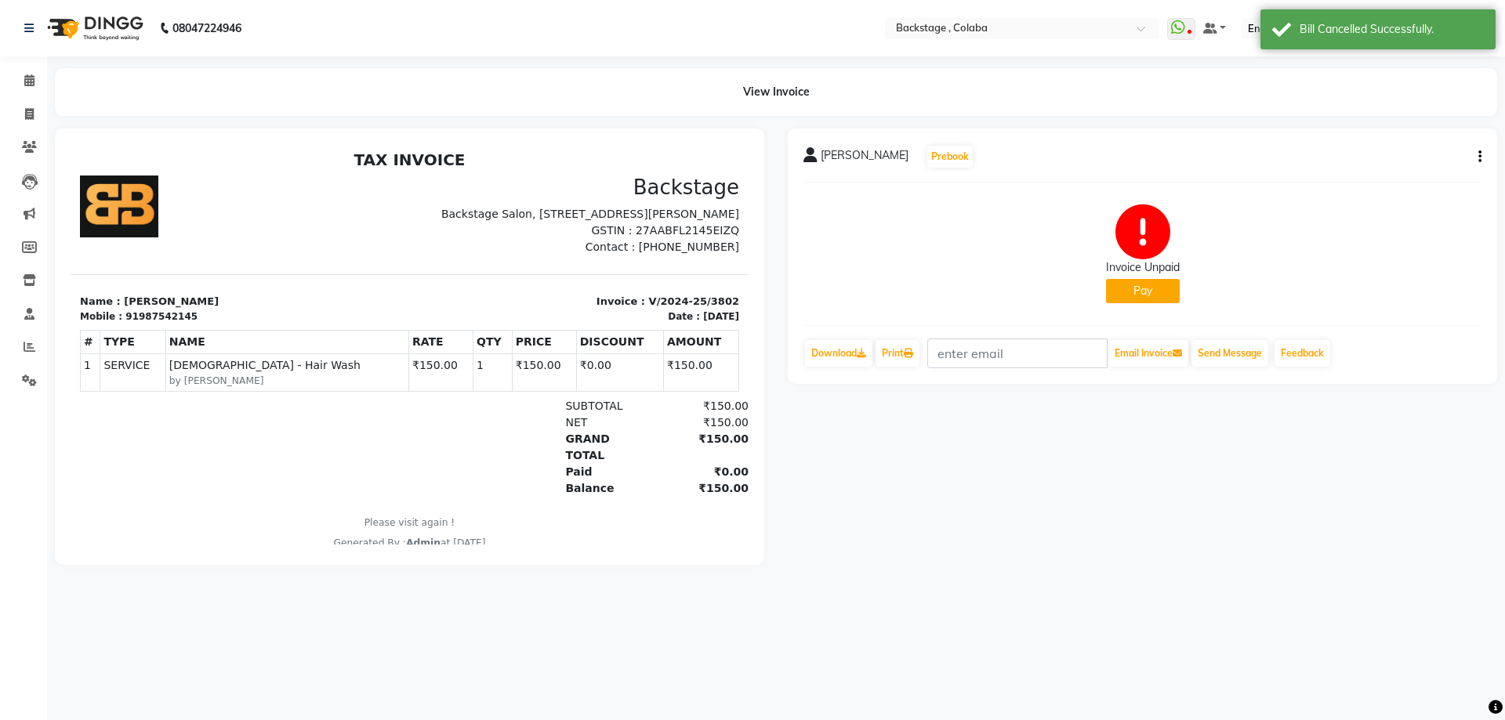
click at [1178, 292] on button "Pay" at bounding box center [1143, 291] width 74 height 24
select select "1"
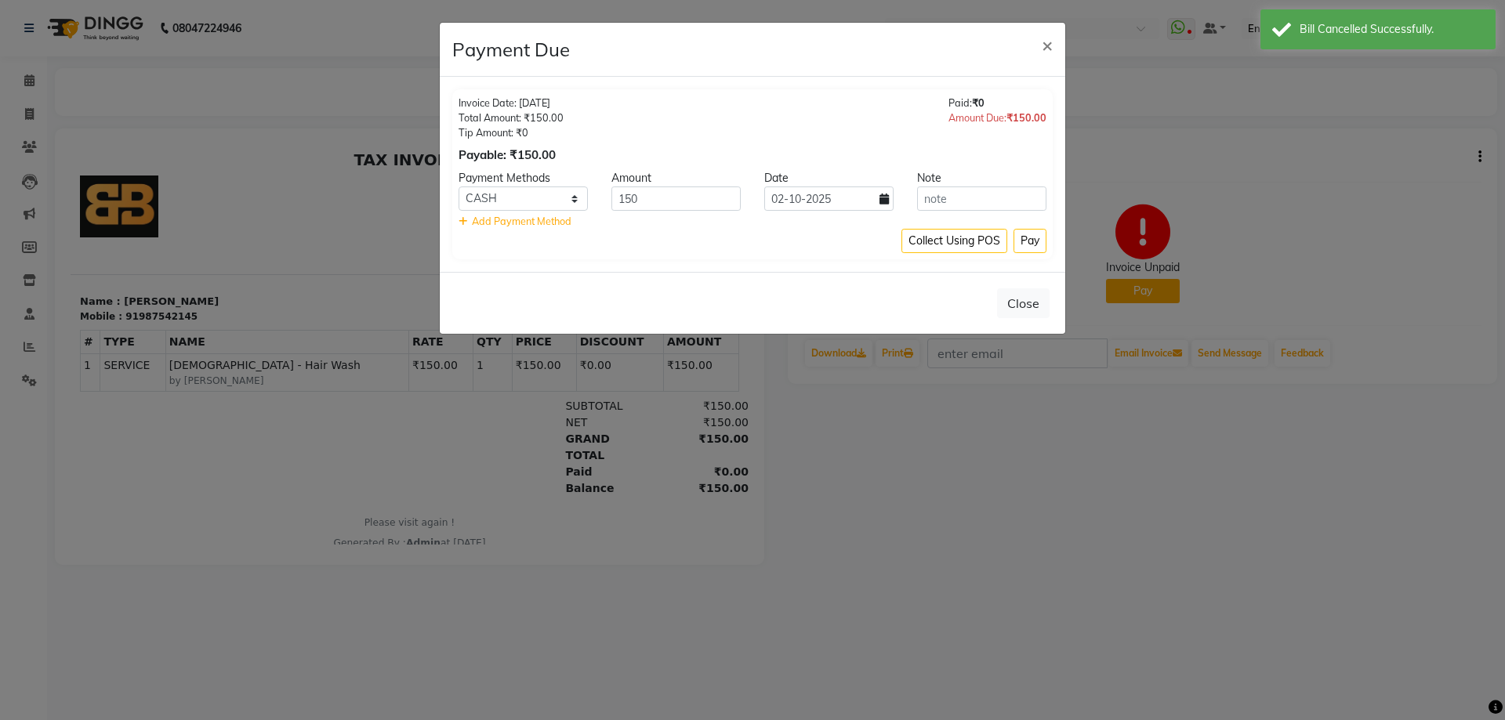
click at [1033, 295] on ngb-modal-window "Payment Due × Invoice Date: 09-01-2025 Total Amount: ₹150.00 Tip Amount: ₹0 Pay…" at bounding box center [752, 360] width 1505 height 720
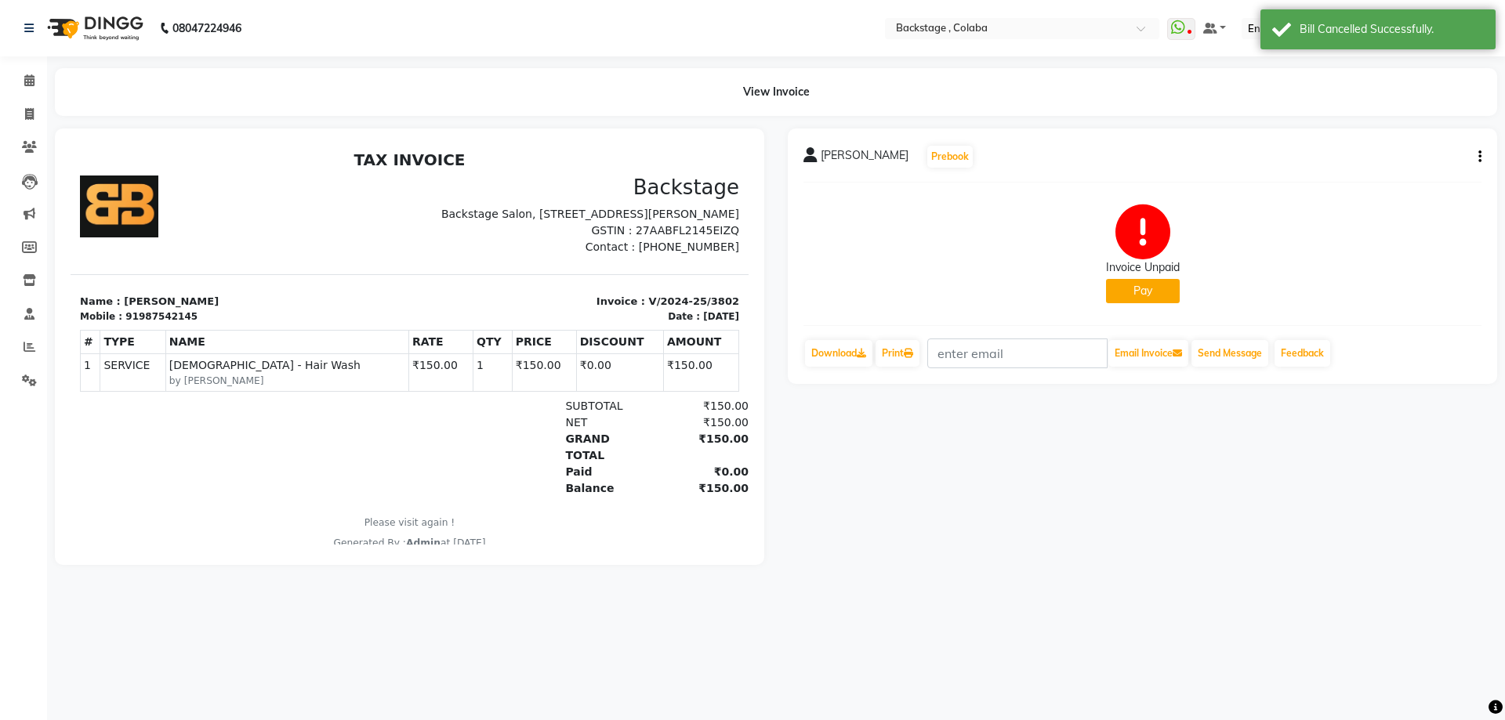
drag, startPoint x: 1003, startPoint y: 303, endPoint x: 1195, endPoint y: 305, distance: 191.3
click at [1480, 157] on icon "button" at bounding box center [1480, 157] width 3 height 1
click at [1420, 119] on div "Cancel Invoice" at bounding box center [1401, 118] width 107 height 20
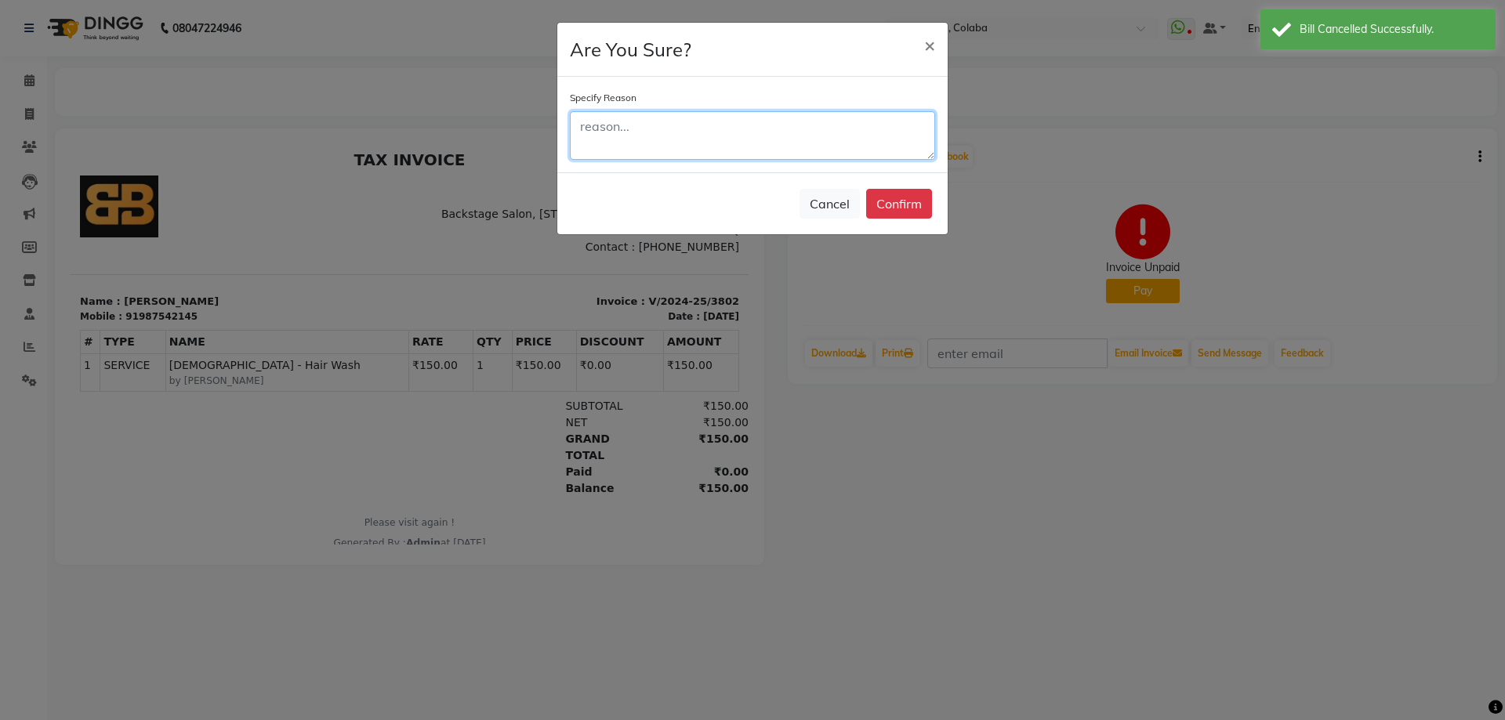
click at [866, 122] on textarea at bounding box center [752, 135] width 365 height 49
type textarea "hfvj"
click at [887, 205] on button "Confirm" at bounding box center [899, 204] width 66 height 30
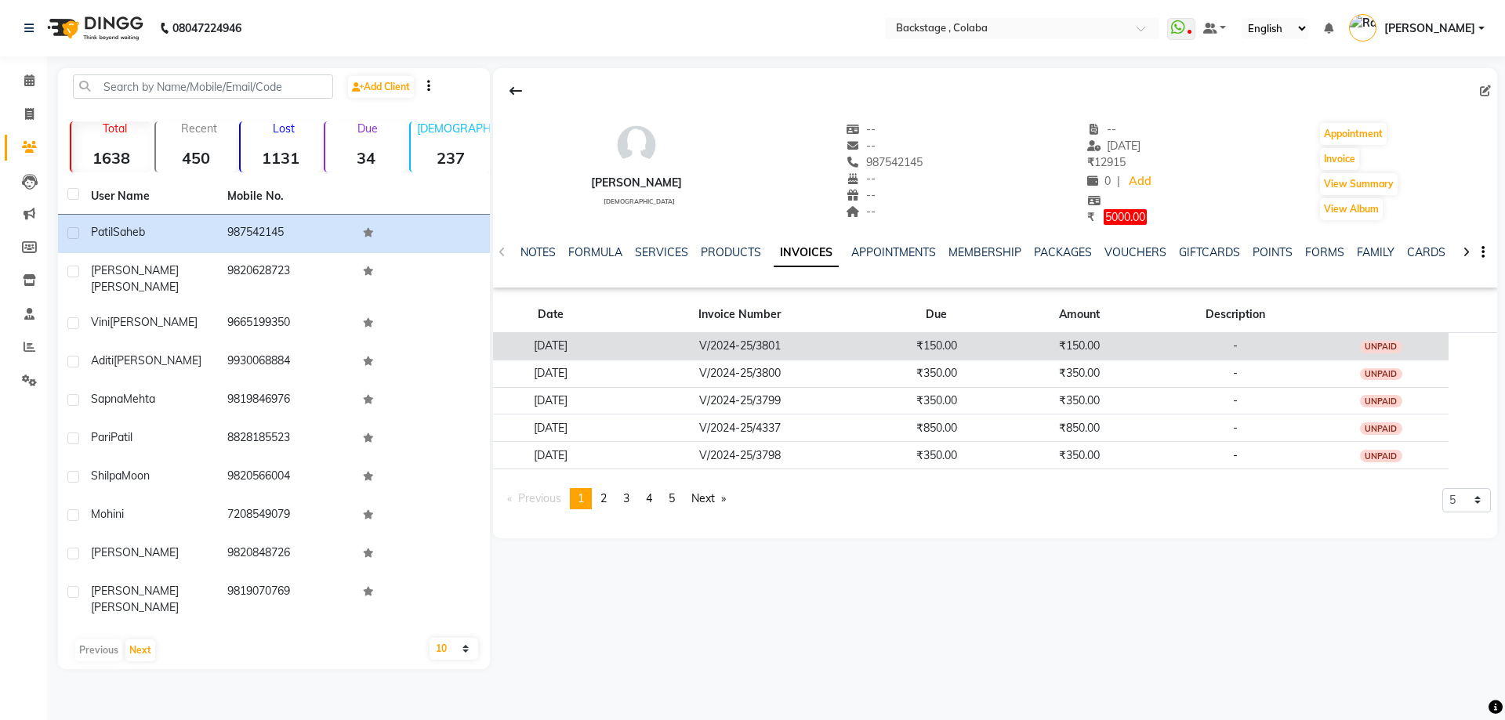
click at [960, 346] on td "₹150.00" at bounding box center [937, 345] width 132 height 27
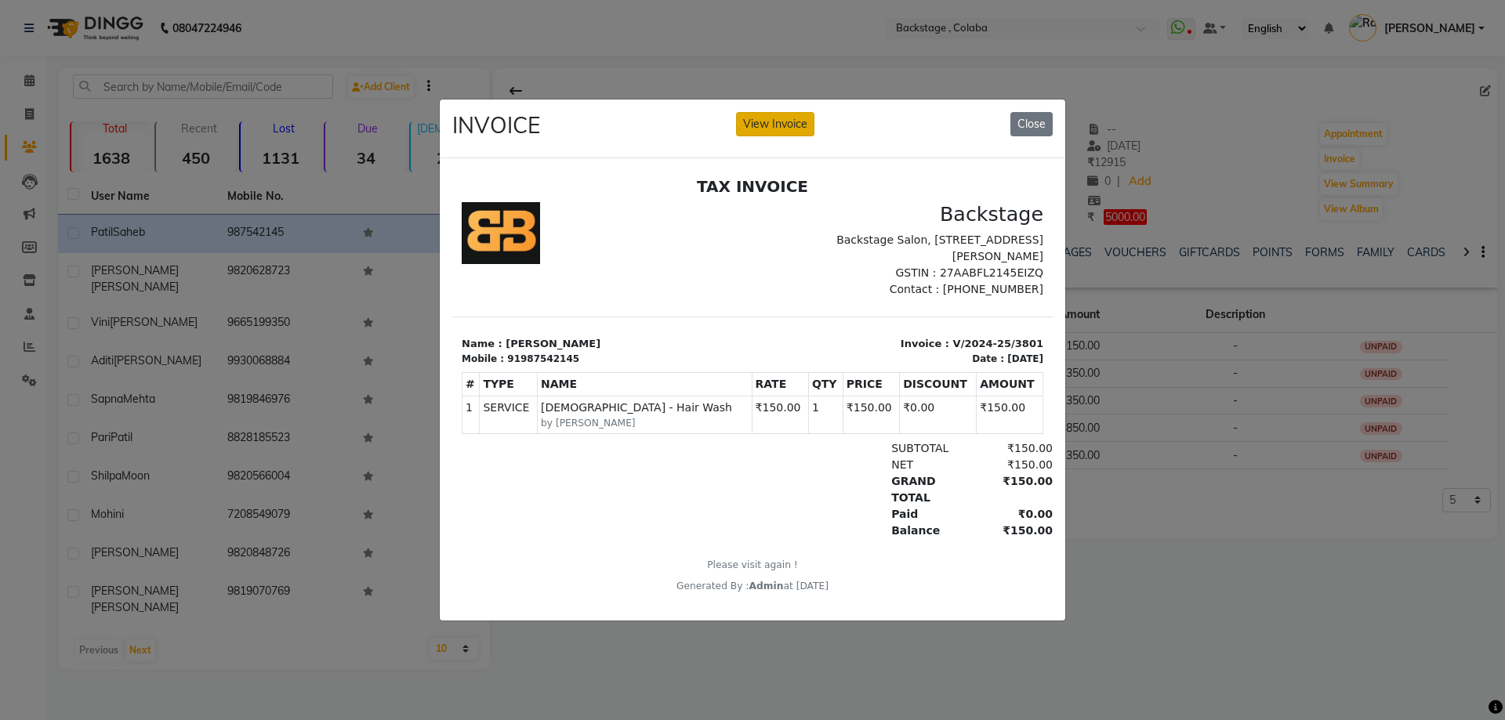
click at [797, 129] on button "View Invoice" at bounding box center [775, 124] width 78 height 24
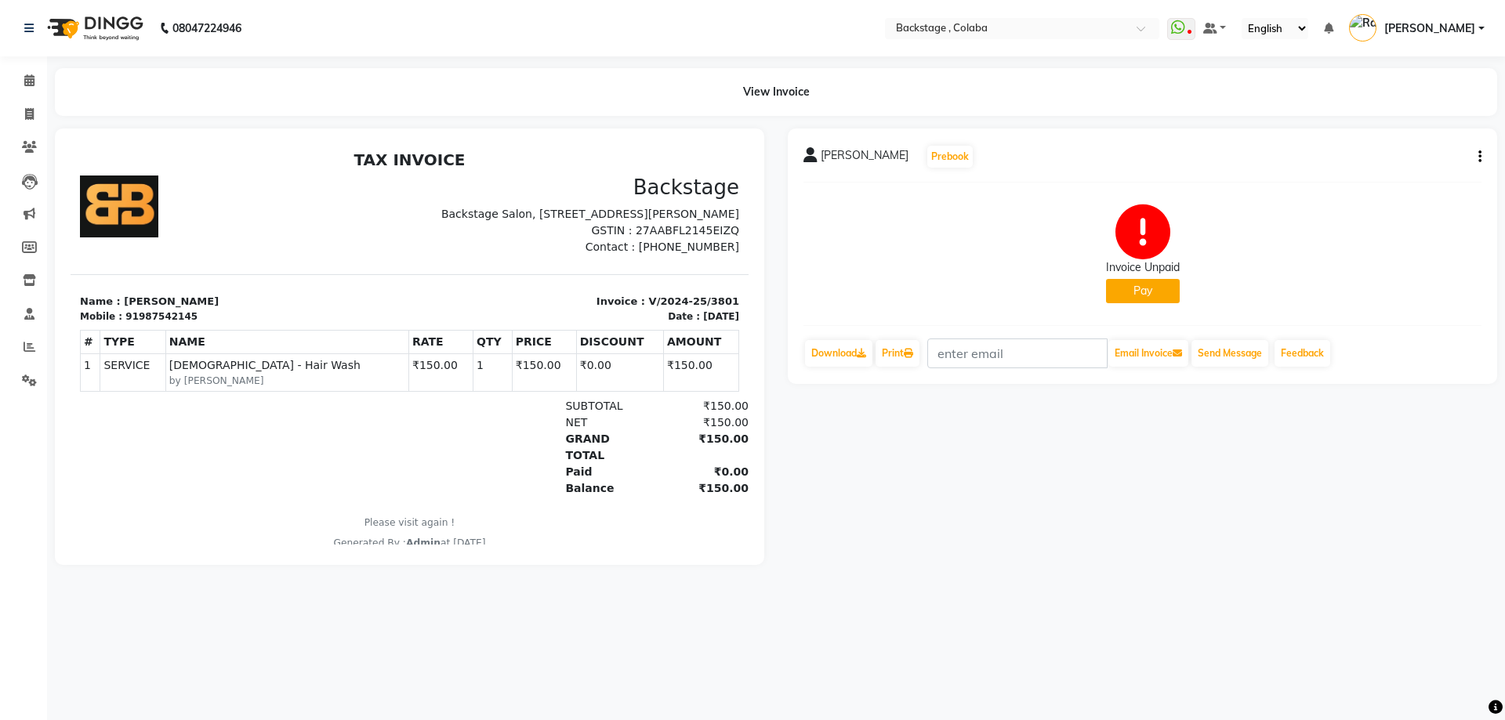
click at [1478, 155] on button "button" at bounding box center [1476, 157] width 9 height 16
click at [1370, 128] on div "Split Service Amount" at bounding box center [1401, 138] width 107 height 20
select select "37596"
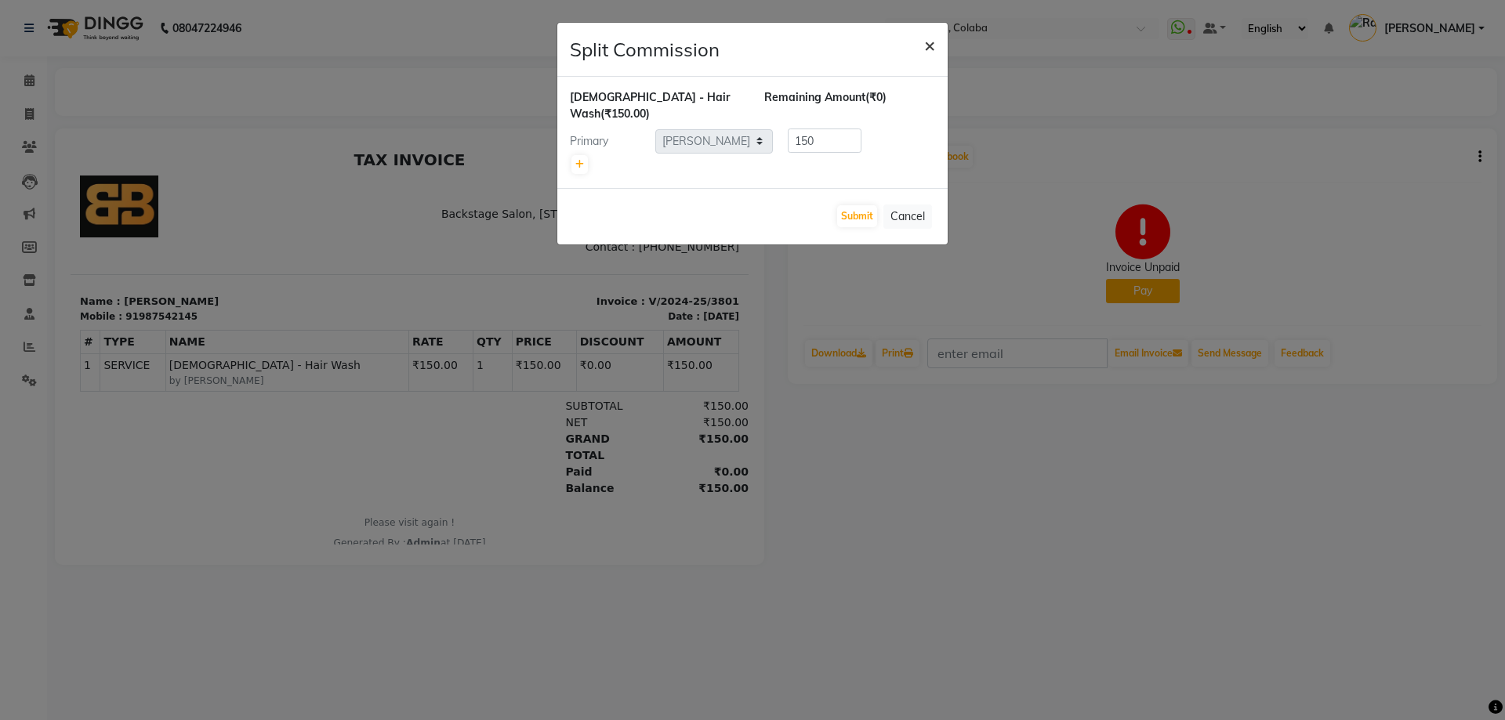
click at [931, 37] on span "×" at bounding box center [929, 45] width 11 height 24
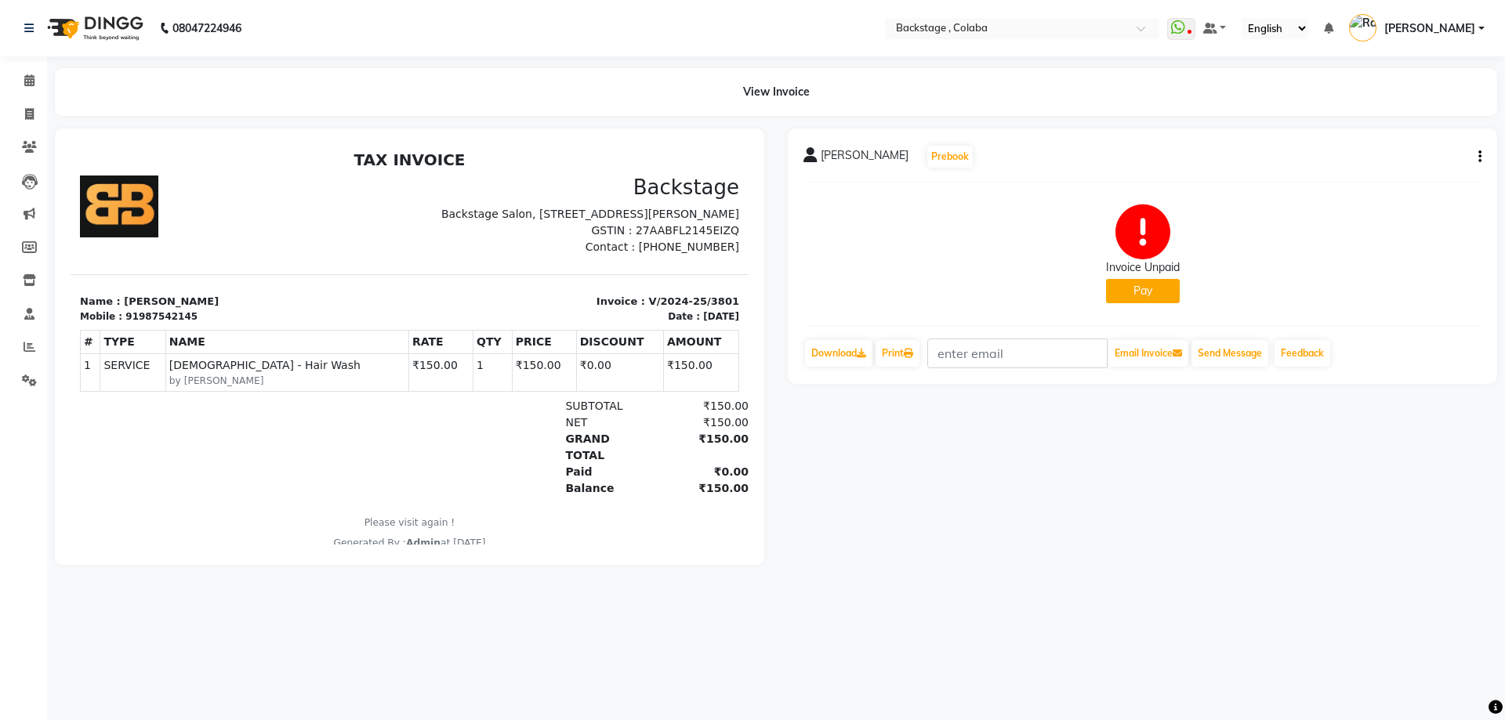
click at [1477, 154] on button "button" at bounding box center [1476, 157] width 9 height 16
click at [1373, 118] on div "Cancel Invoice" at bounding box center [1401, 118] width 107 height 20
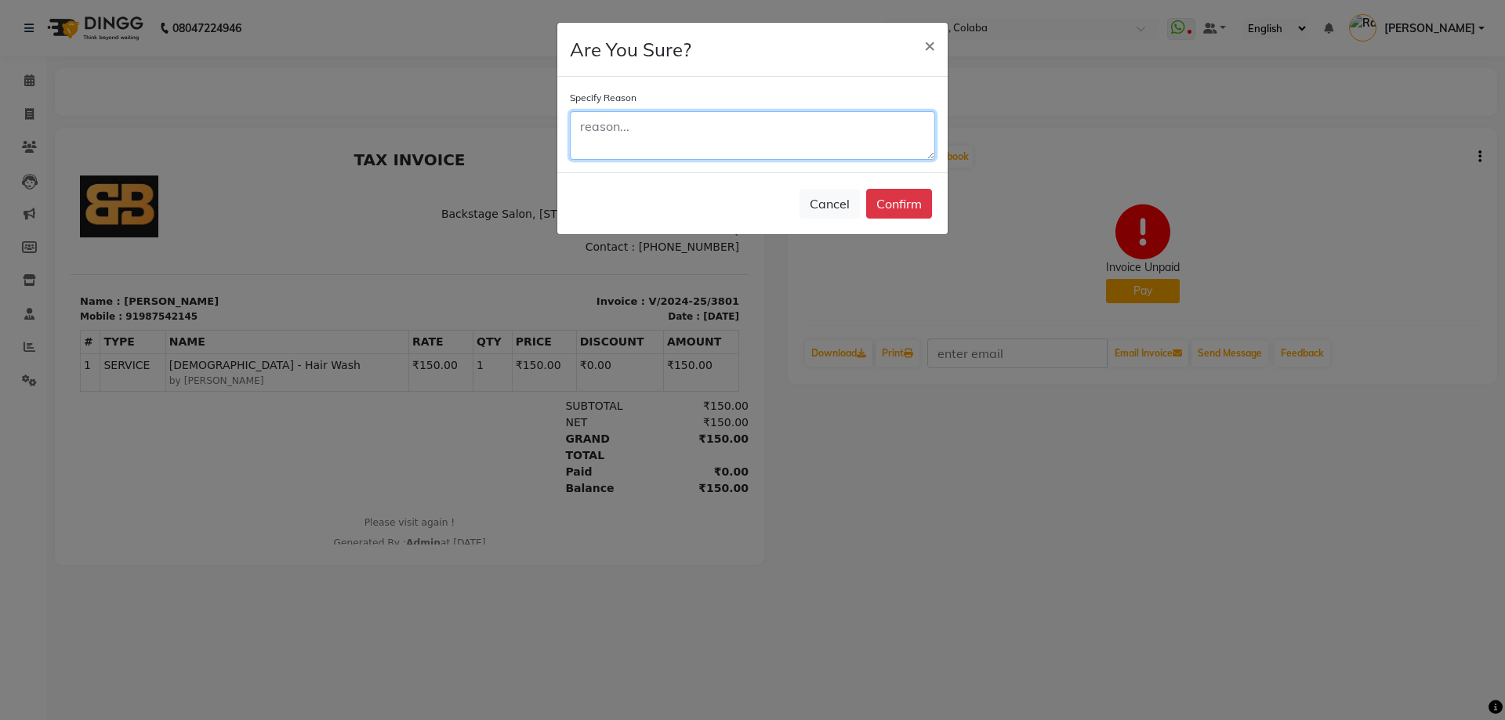
click at [664, 143] on textarea at bounding box center [752, 135] width 365 height 49
type textarea "hfvjn"
click at [910, 212] on button "Confirm" at bounding box center [899, 204] width 66 height 30
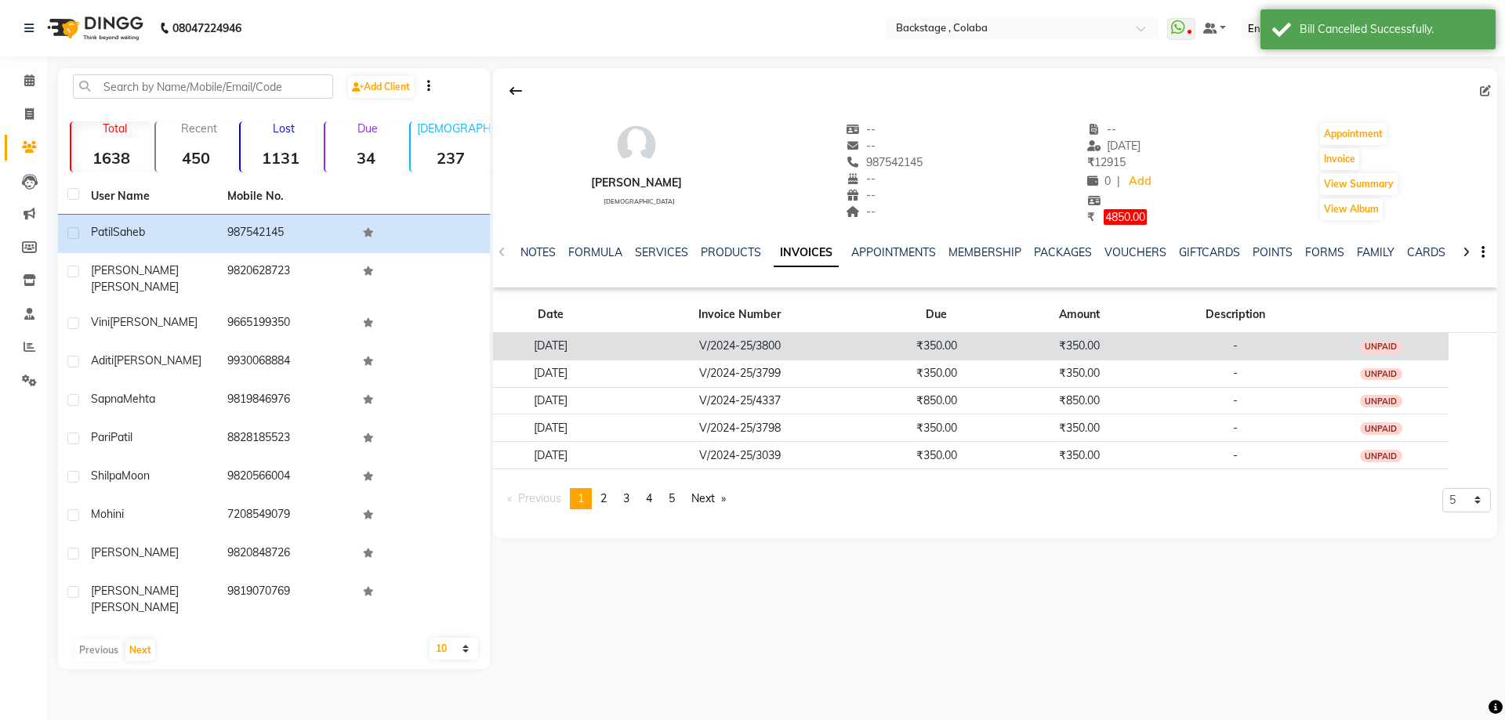
click at [825, 334] on td "V/2024-25/3800" at bounding box center [740, 345] width 262 height 27
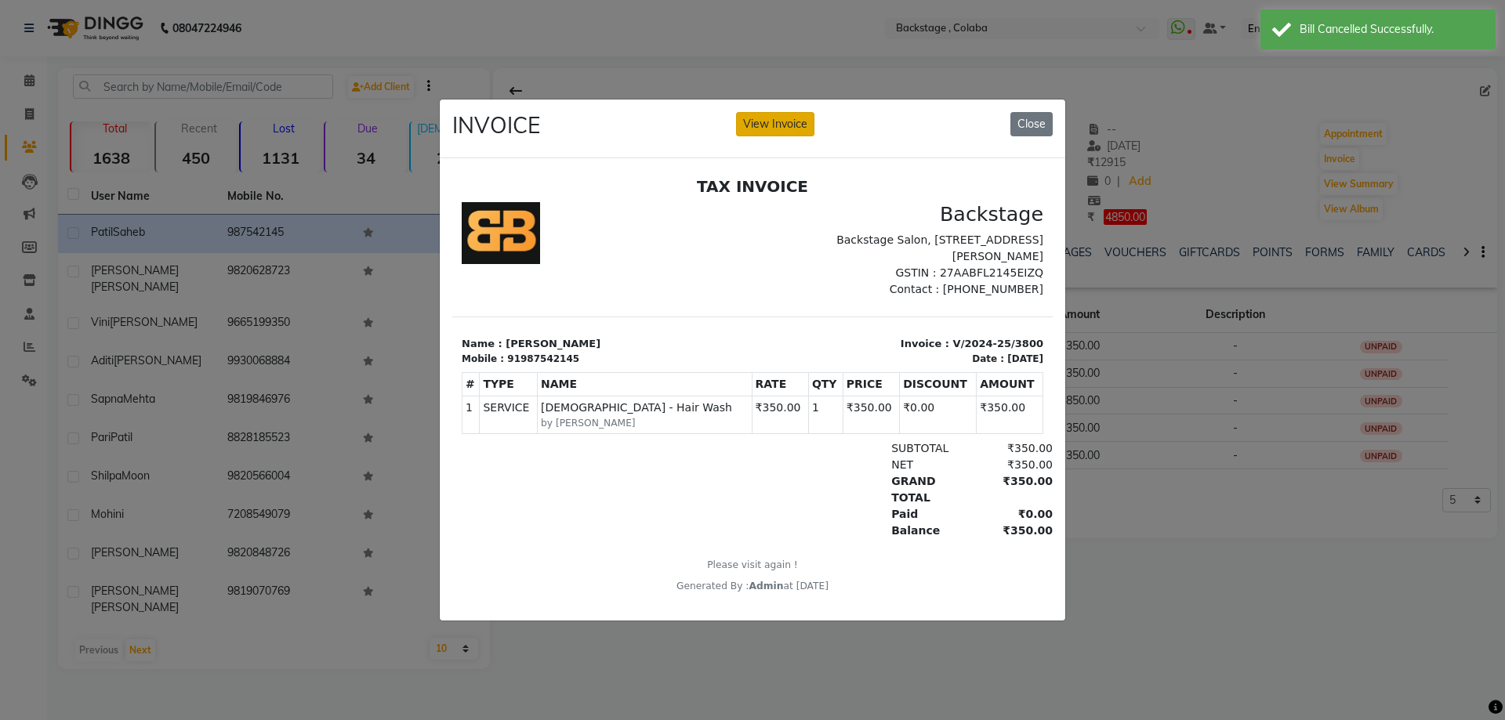
click at [761, 118] on button "View Invoice" at bounding box center [775, 124] width 78 height 24
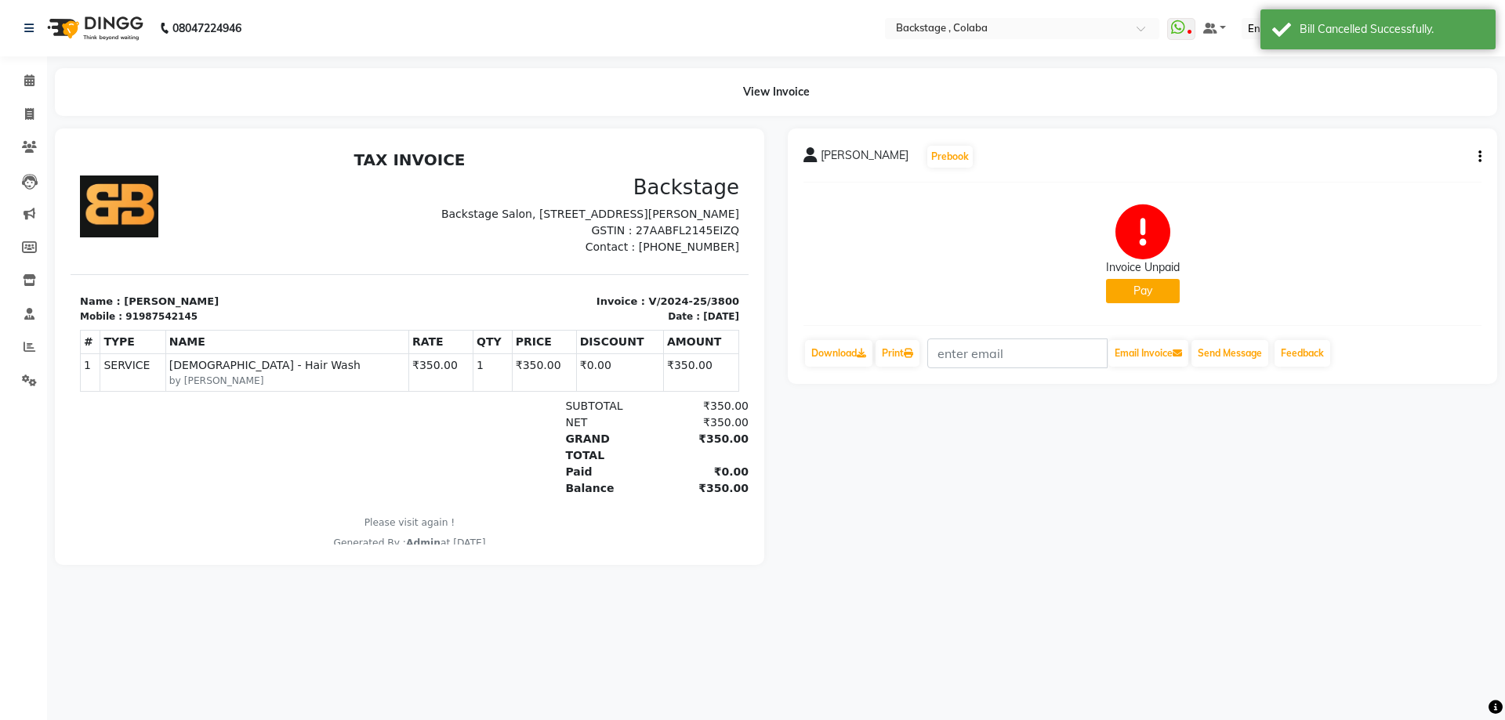
click at [1477, 158] on button "button" at bounding box center [1476, 157] width 9 height 16
drag, startPoint x: 1422, startPoint y: 131, endPoint x: 1420, endPoint y: 122, distance: 9.7
click at [1420, 122] on div "Cancel Invoice Split Service Amount Edit Item Staff Edit Invoice Print Settings" at bounding box center [1402, 157] width 126 height 111
click at [1420, 122] on main "View Invoice Patil Saheb Prebook Invoice Unpaid Pay Download Print Email Invoic…" at bounding box center [776, 328] width 1458 height 521
click at [1478, 155] on button "button" at bounding box center [1476, 157] width 9 height 16
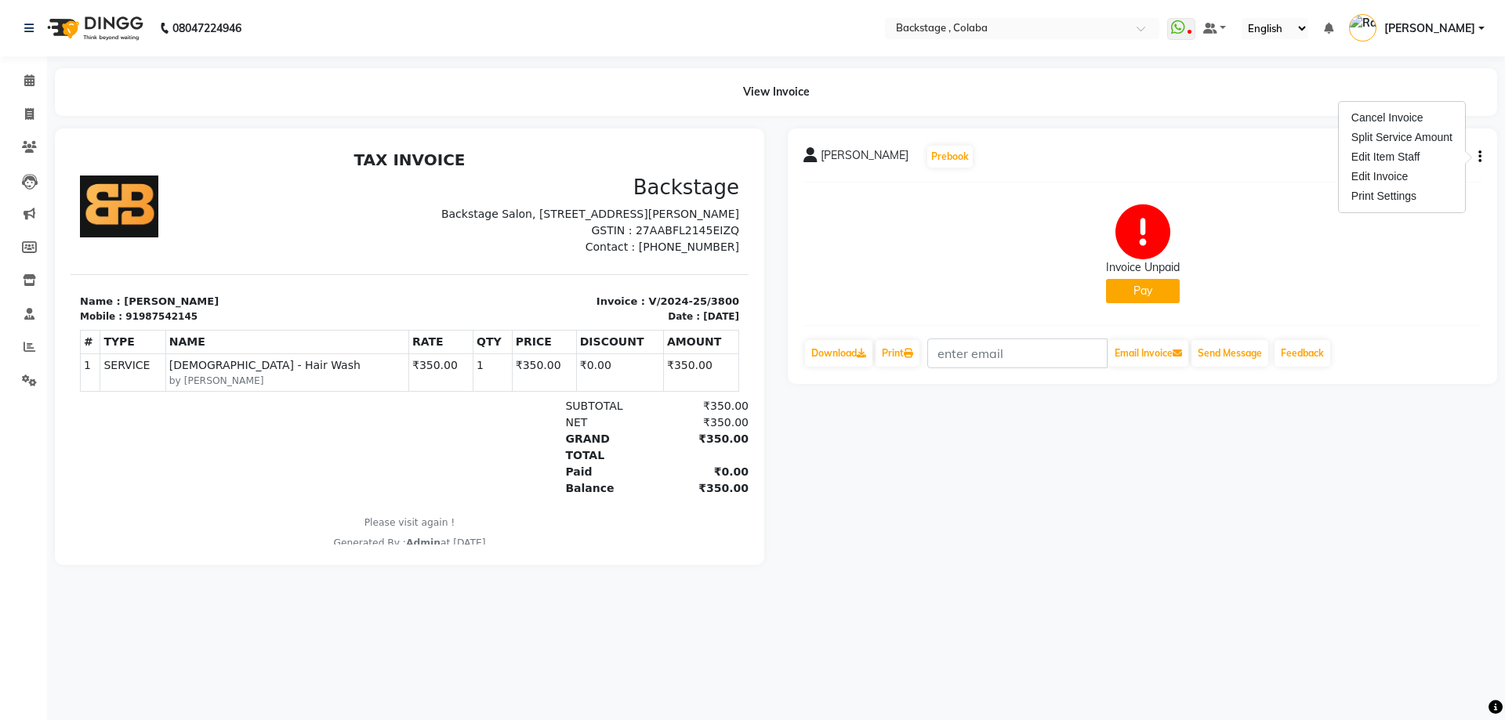
click at [1385, 105] on div "Cancel Invoice Split Service Amount Edit Item Staff Edit Invoice Print Settings" at bounding box center [1402, 157] width 126 height 111
click at [1385, 117] on main "View Invoice Patil Saheb Prebook Invoice Unpaid Pay Download Print Email Invoic…" at bounding box center [776, 328] width 1458 height 521
click at [1482, 155] on div "Patil Saheb Prebook Invoice Unpaid Pay Download Print Email Invoice Send Messag…" at bounding box center [1143, 257] width 710 height 256
click at [1479, 158] on icon "button" at bounding box center [1480, 157] width 3 height 1
click at [1412, 122] on div "Cancel Invoice" at bounding box center [1401, 118] width 107 height 20
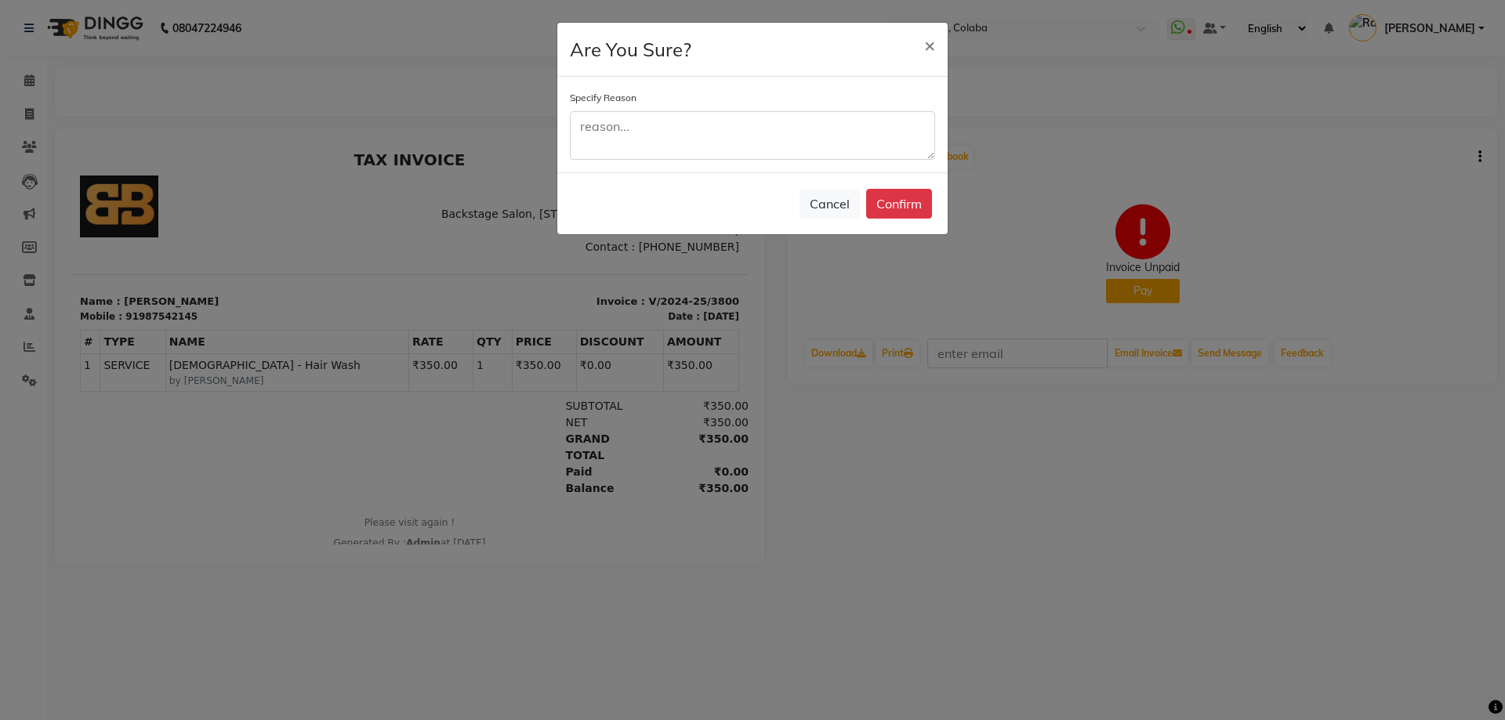
click at [856, 175] on div "Cancel Confirm" at bounding box center [752, 203] width 390 height 62
click at [849, 152] on textarea at bounding box center [752, 135] width 365 height 49
type textarea "fvh"
click at [911, 205] on button "Confirm" at bounding box center [899, 204] width 66 height 30
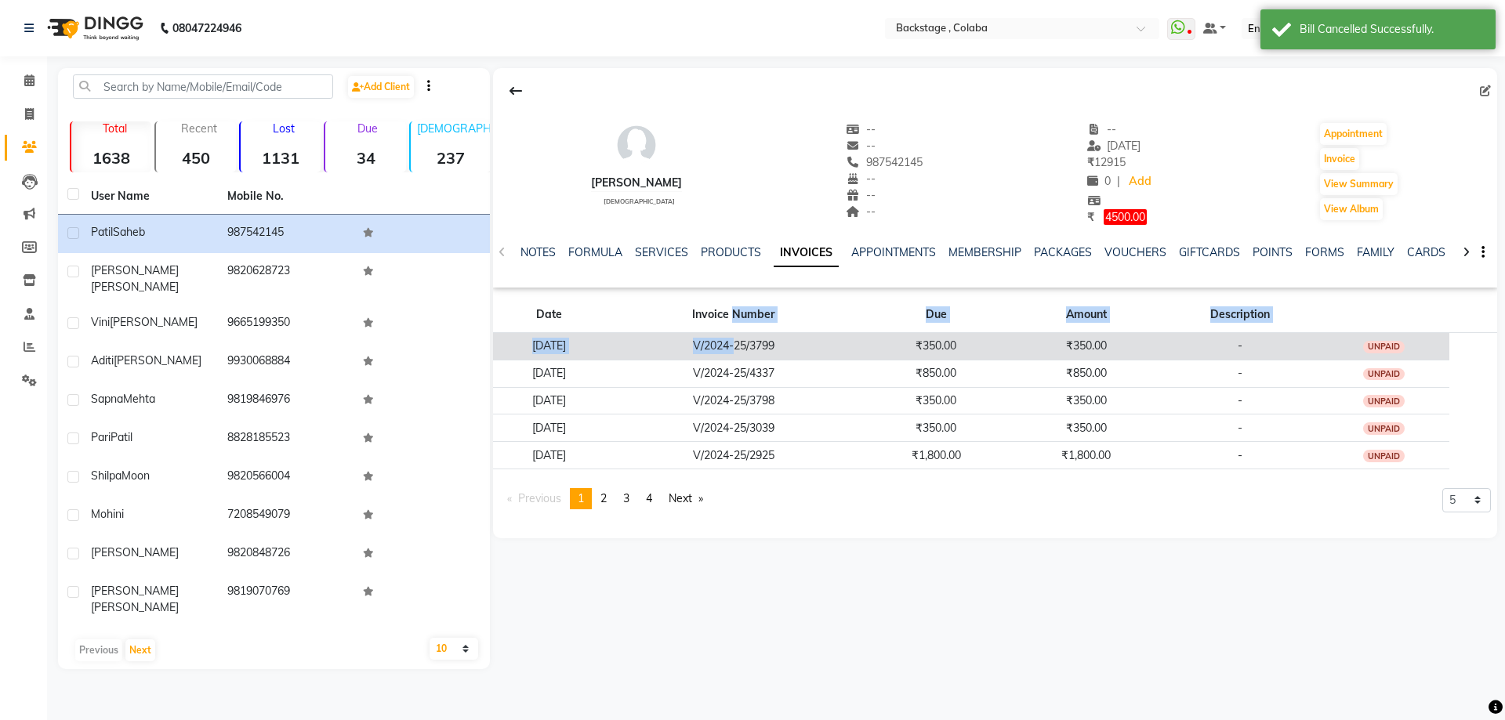
drag, startPoint x: 778, startPoint y: 328, endPoint x: 778, endPoint y: 346, distance: 17.2
click at [778, 346] on table "Date Invoice Number Due Amount Description 25-12-2024 V/2024-25/3799 ₹350.00 ₹3…" at bounding box center [995, 383] width 1004 height 172
click at [778, 346] on td "V/2024-25/3799" at bounding box center [734, 345] width 256 height 27
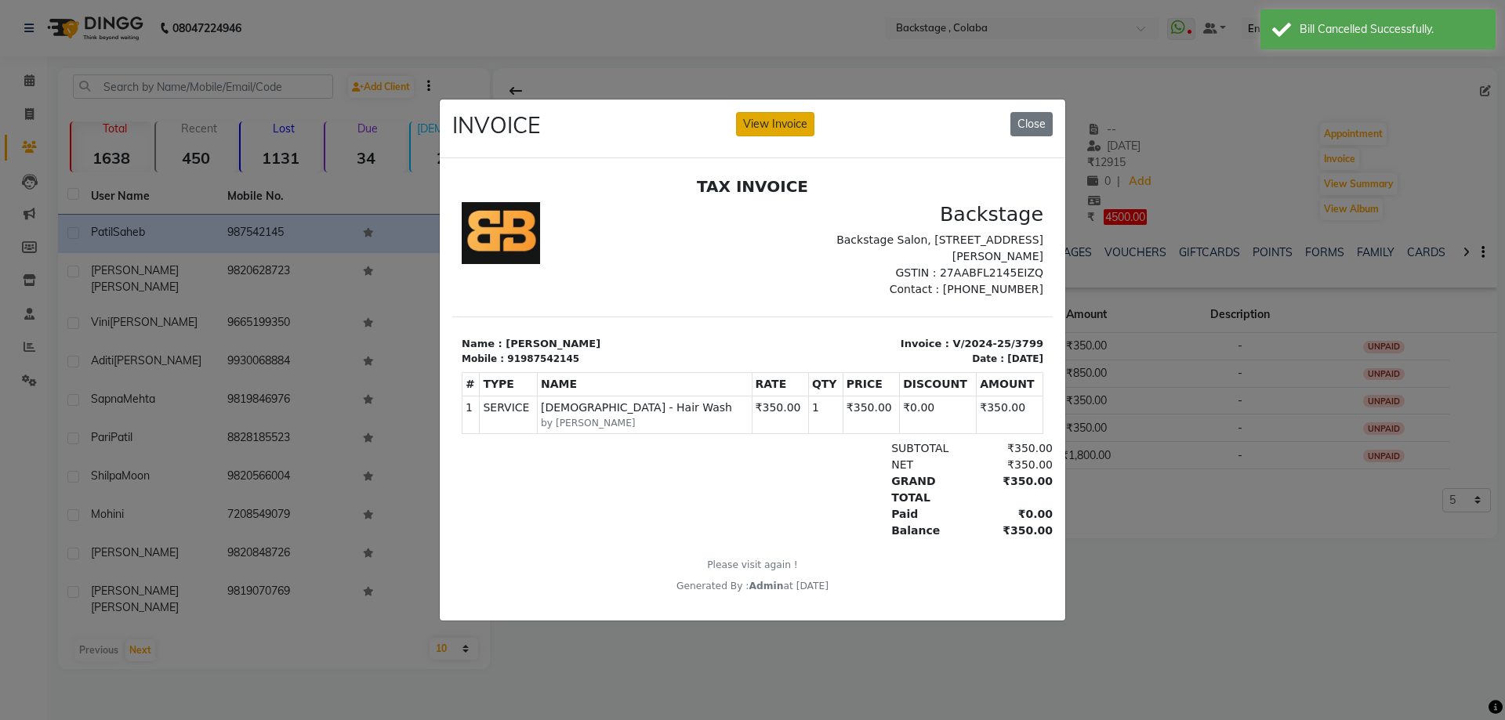
drag, startPoint x: 779, startPoint y: 121, endPoint x: 873, endPoint y: 144, distance: 97.0
click at [781, 121] on button "View Invoice" at bounding box center [775, 124] width 78 height 24
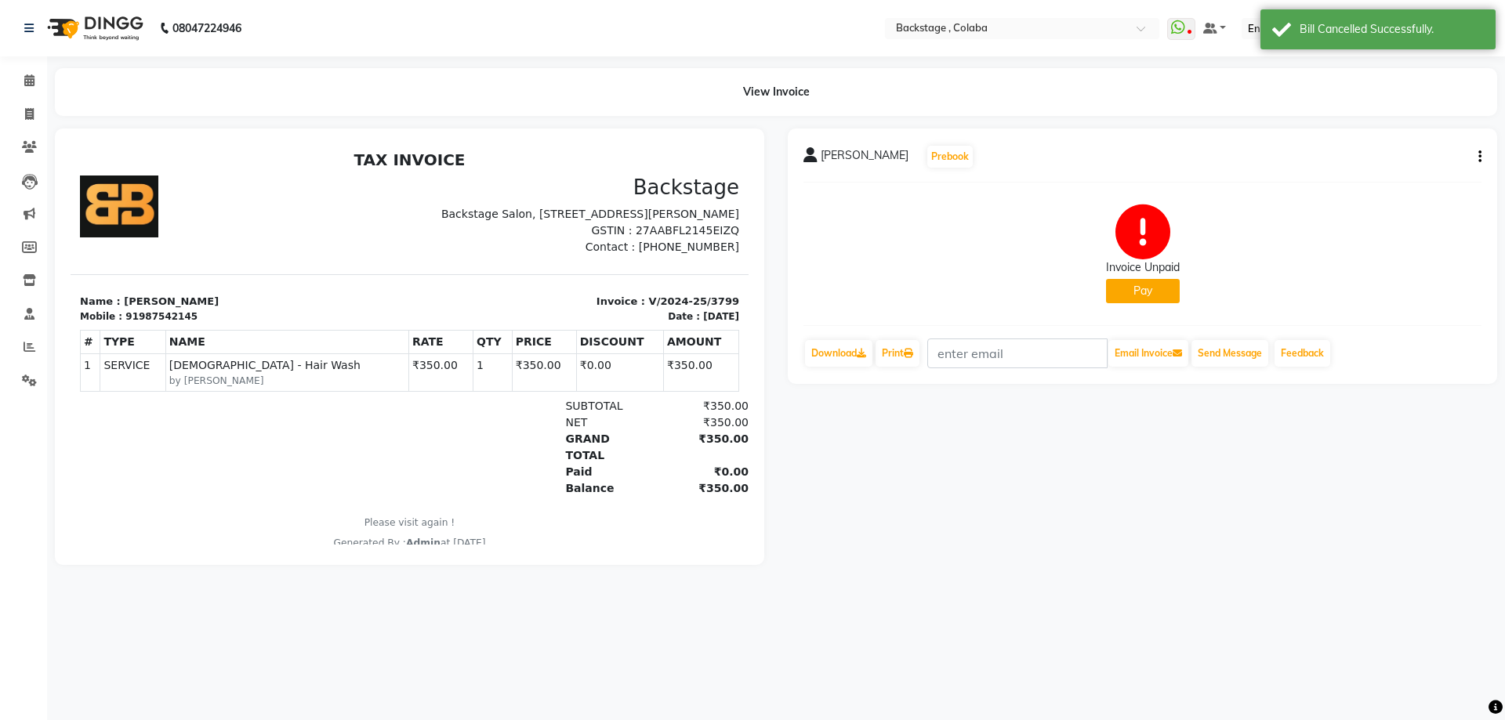
click at [1479, 158] on icon "button" at bounding box center [1480, 157] width 3 height 1
click at [1424, 122] on div "Cancel Invoice" at bounding box center [1401, 118] width 107 height 20
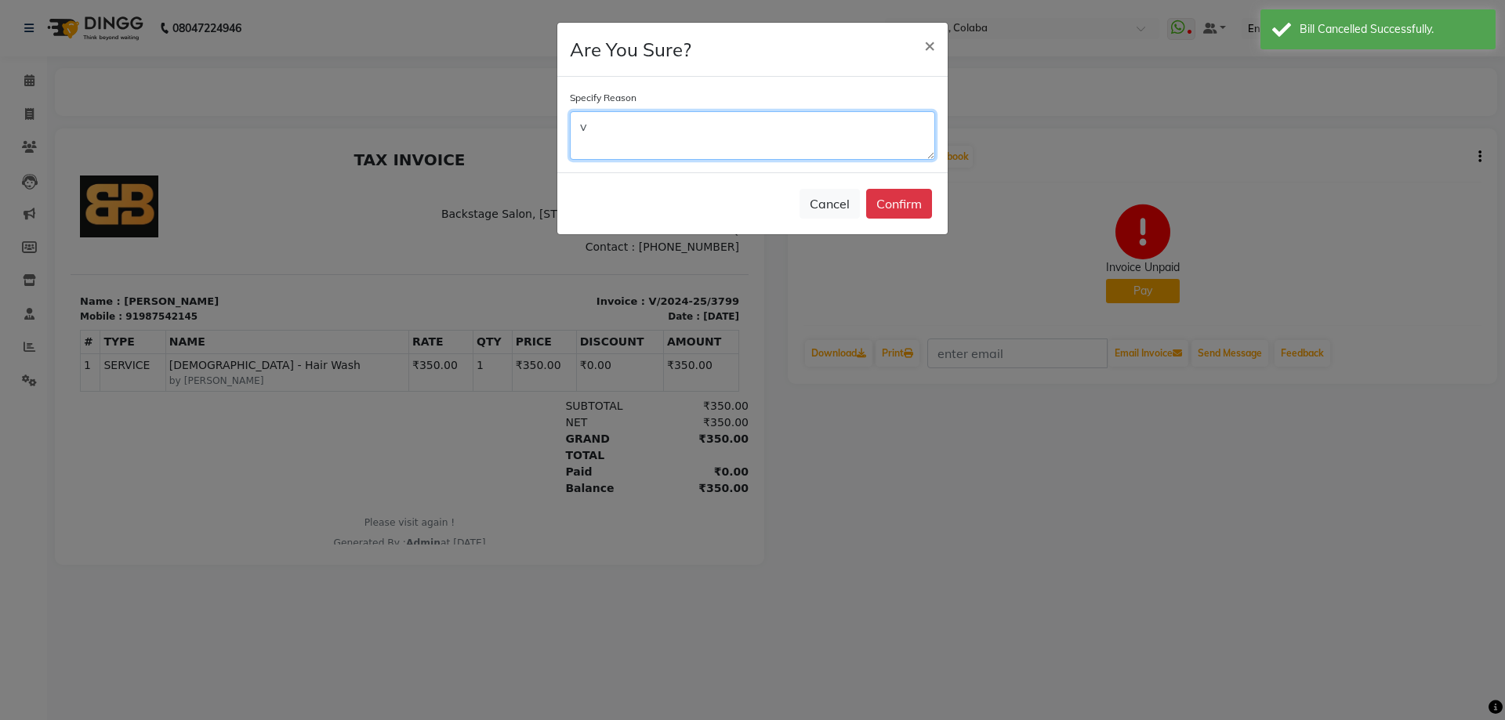
click at [860, 143] on textarea "v" at bounding box center [752, 135] width 365 height 49
type textarea "vhj"
click at [886, 201] on button "Confirm" at bounding box center [899, 204] width 66 height 30
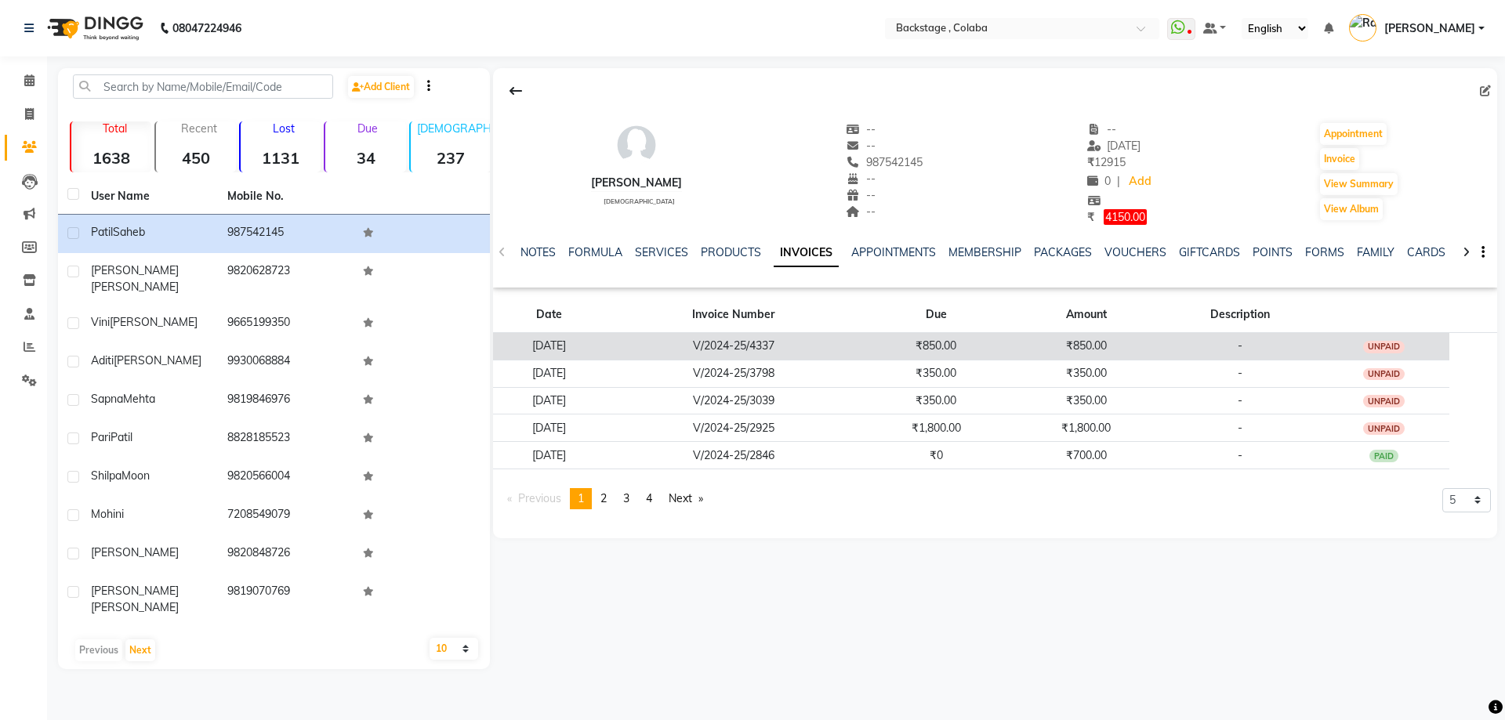
click at [694, 358] on td "V/2024-25/4337" at bounding box center [734, 345] width 256 height 27
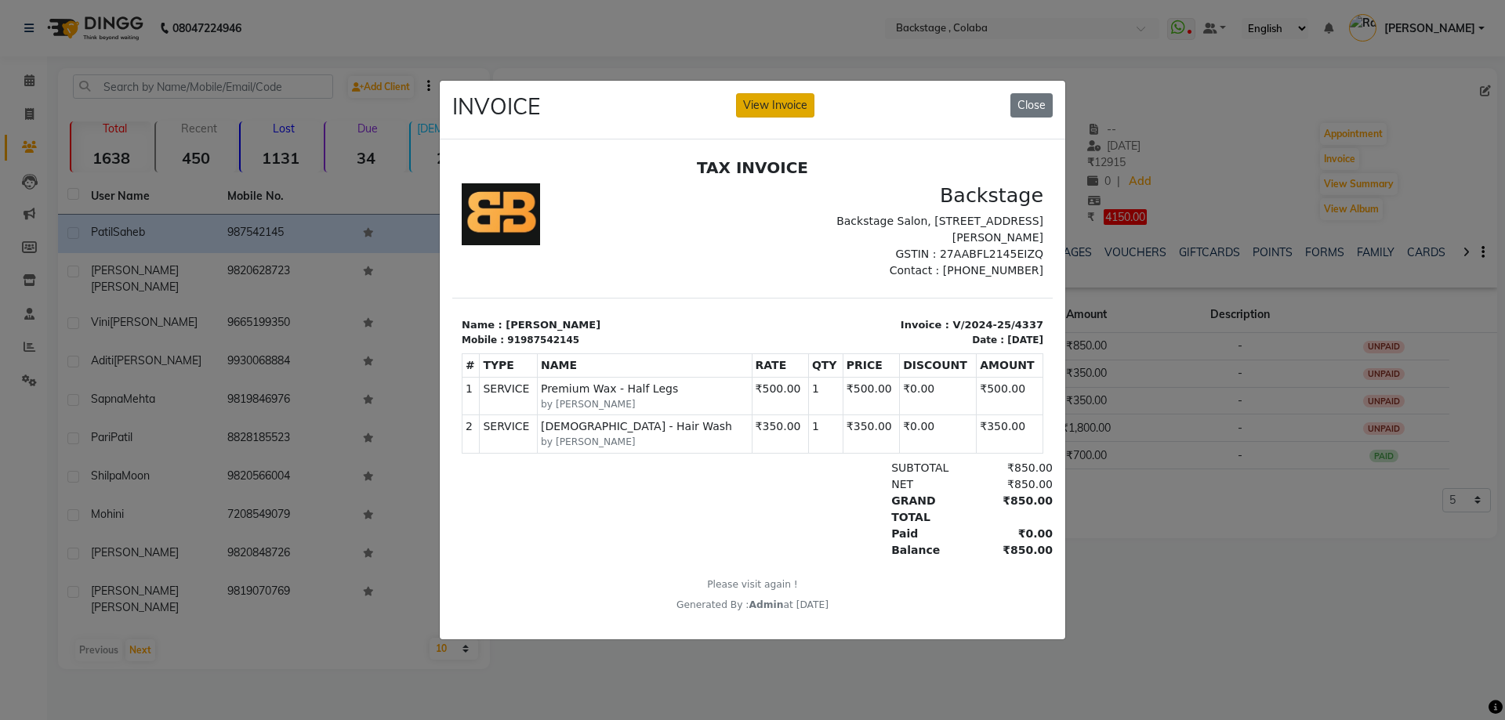
click at [790, 99] on button "View Invoice" at bounding box center [775, 105] width 78 height 24
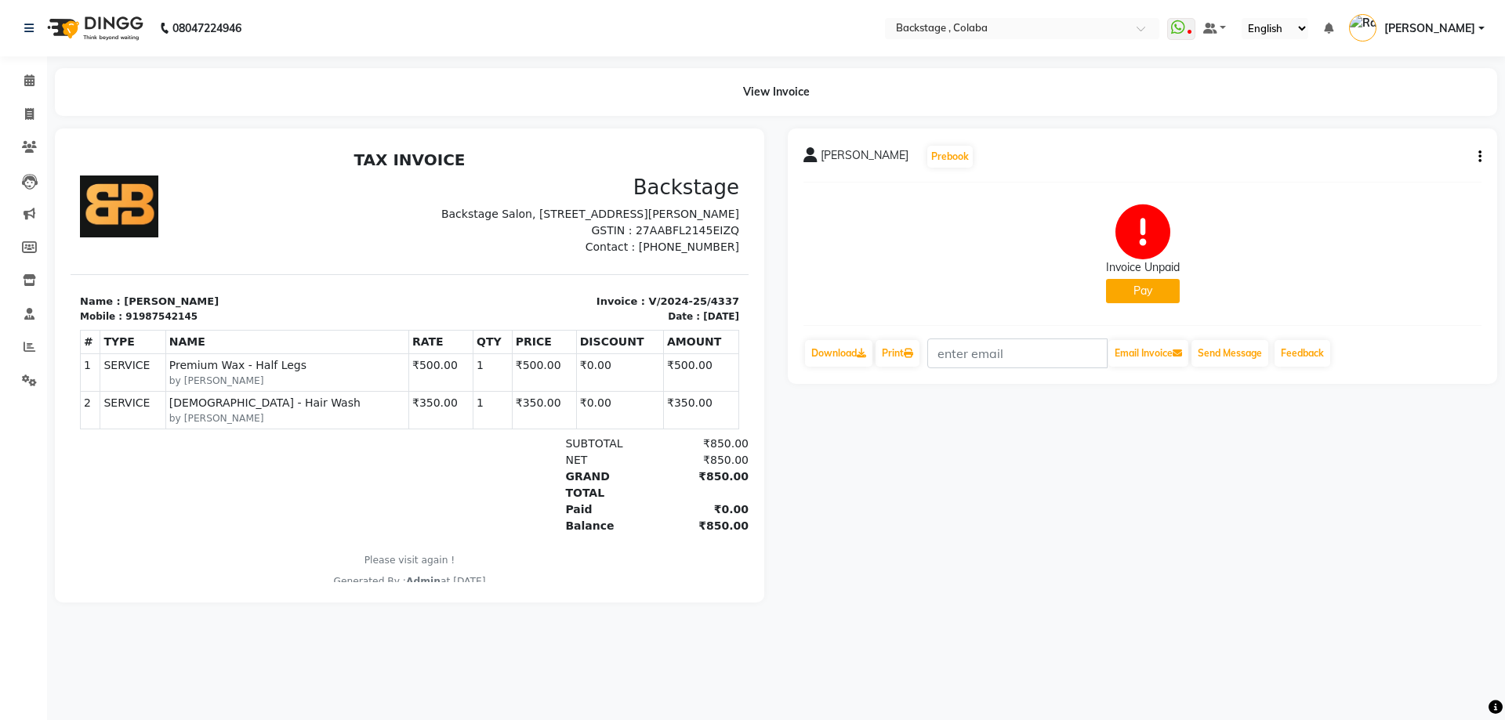
click at [1480, 158] on icon "button" at bounding box center [1480, 157] width 3 height 1
click at [1387, 114] on div "Cancel Invoice" at bounding box center [1401, 118] width 107 height 20
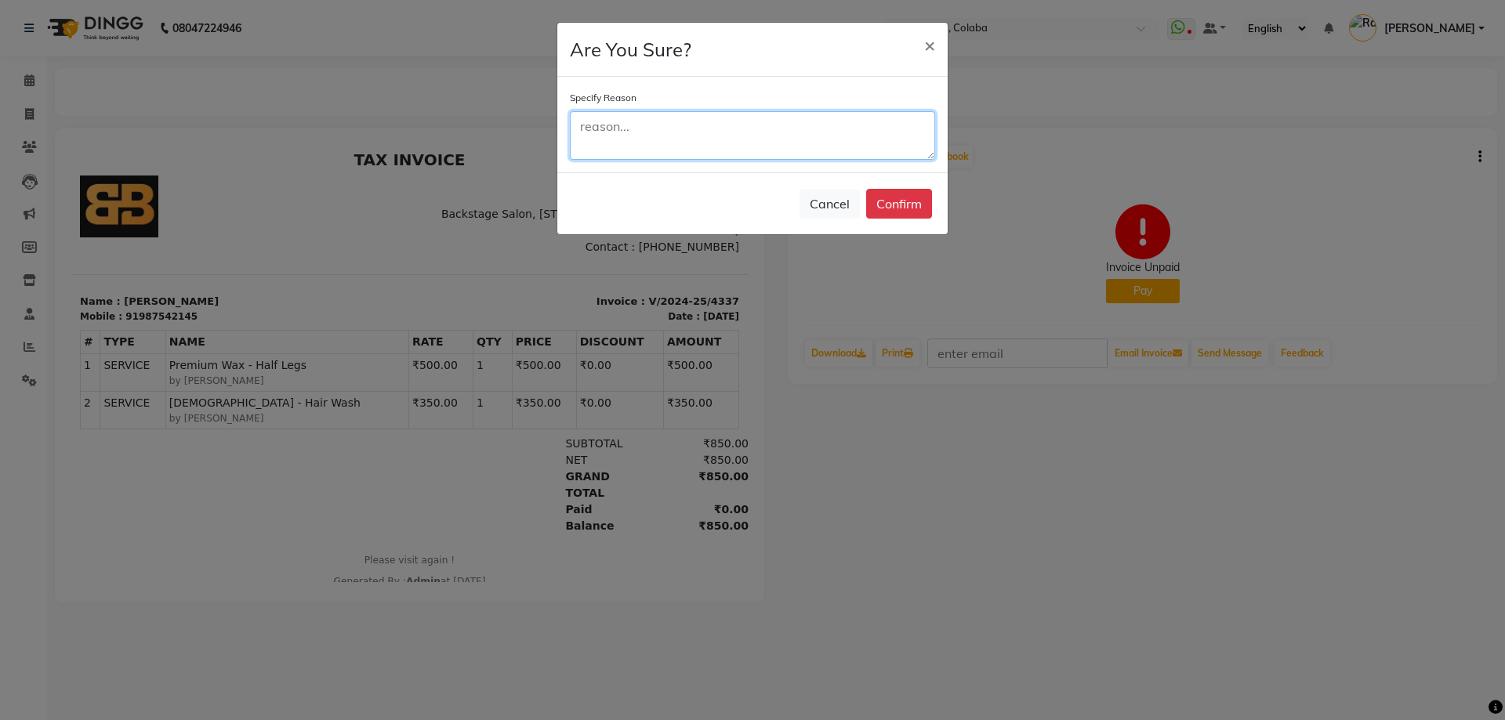
drag, startPoint x: 893, startPoint y: 124, endPoint x: 885, endPoint y: 136, distance: 14.8
click at [888, 133] on textarea at bounding box center [752, 135] width 365 height 49
type textarea "fghc"
click at [897, 198] on button "Confirm" at bounding box center [899, 204] width 66 height 30
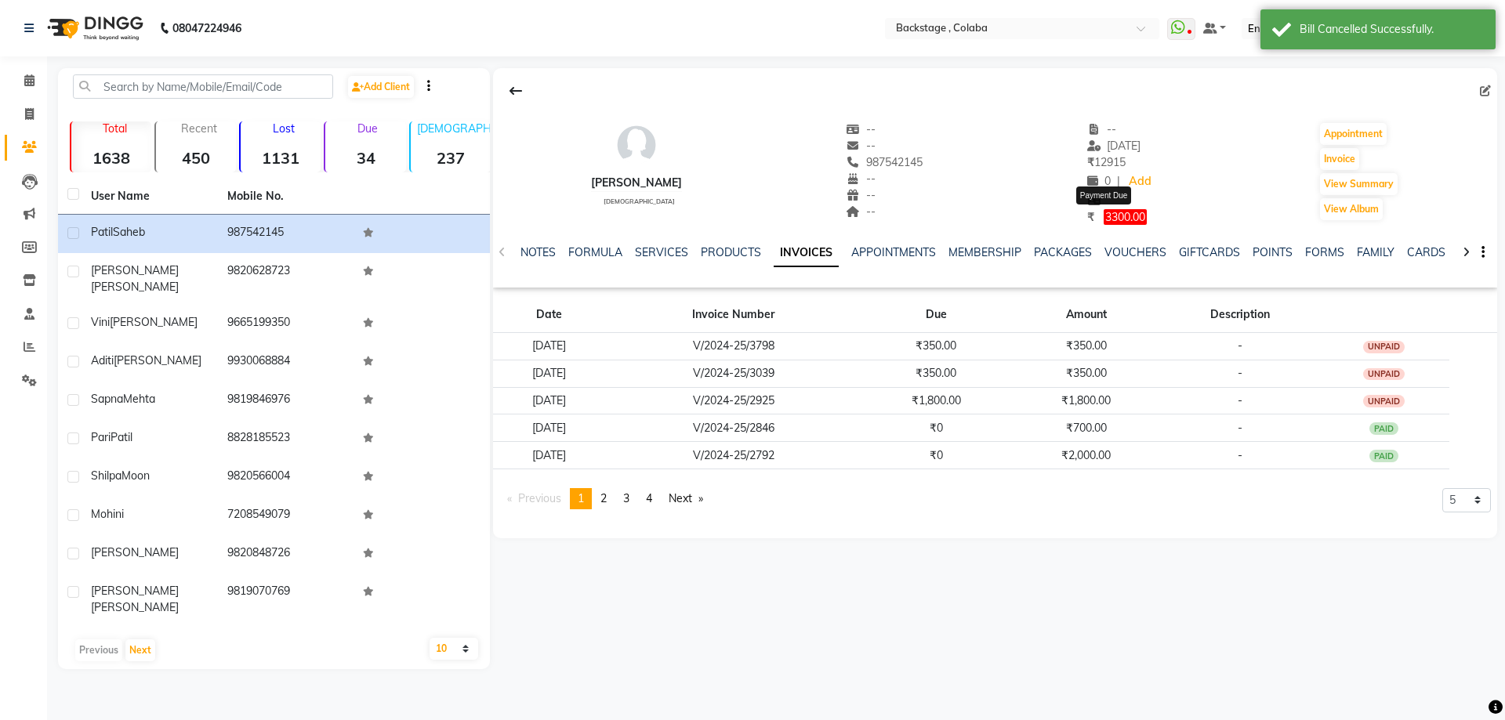
click at [1116, 220] on span "3300.00" at bounding box center [1125, 217] width 43 height 16
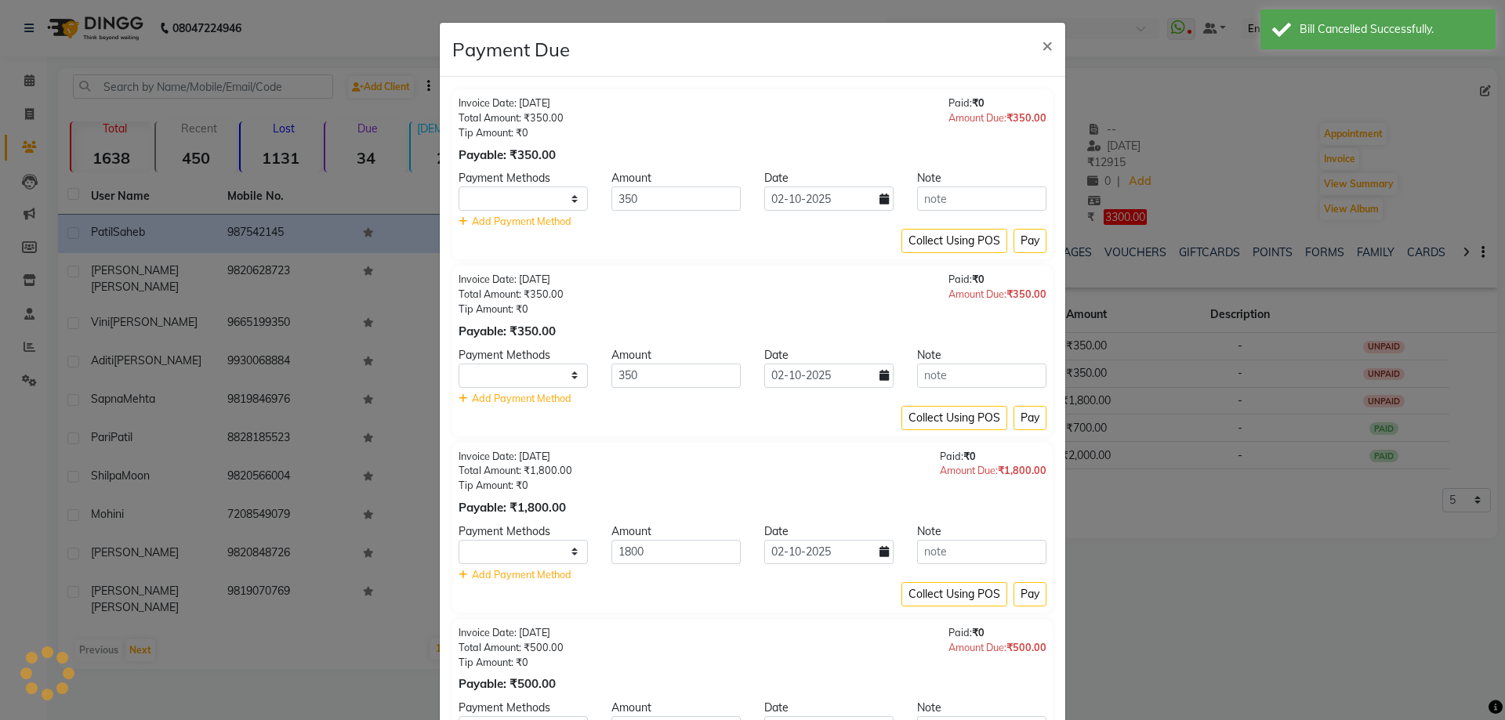
select select "1"
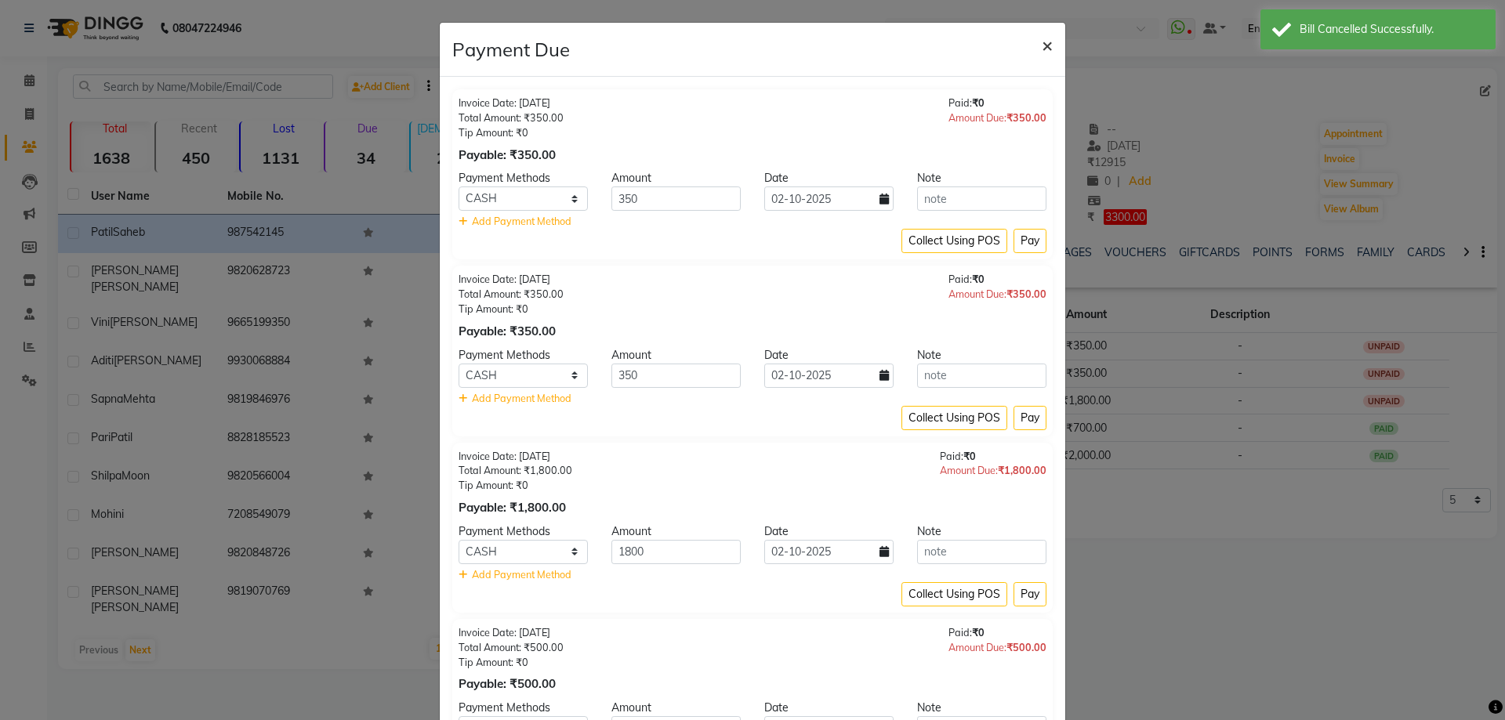
click at [1042, 53] on span "×" at bounding box center [1047, 45] width 11 height 24
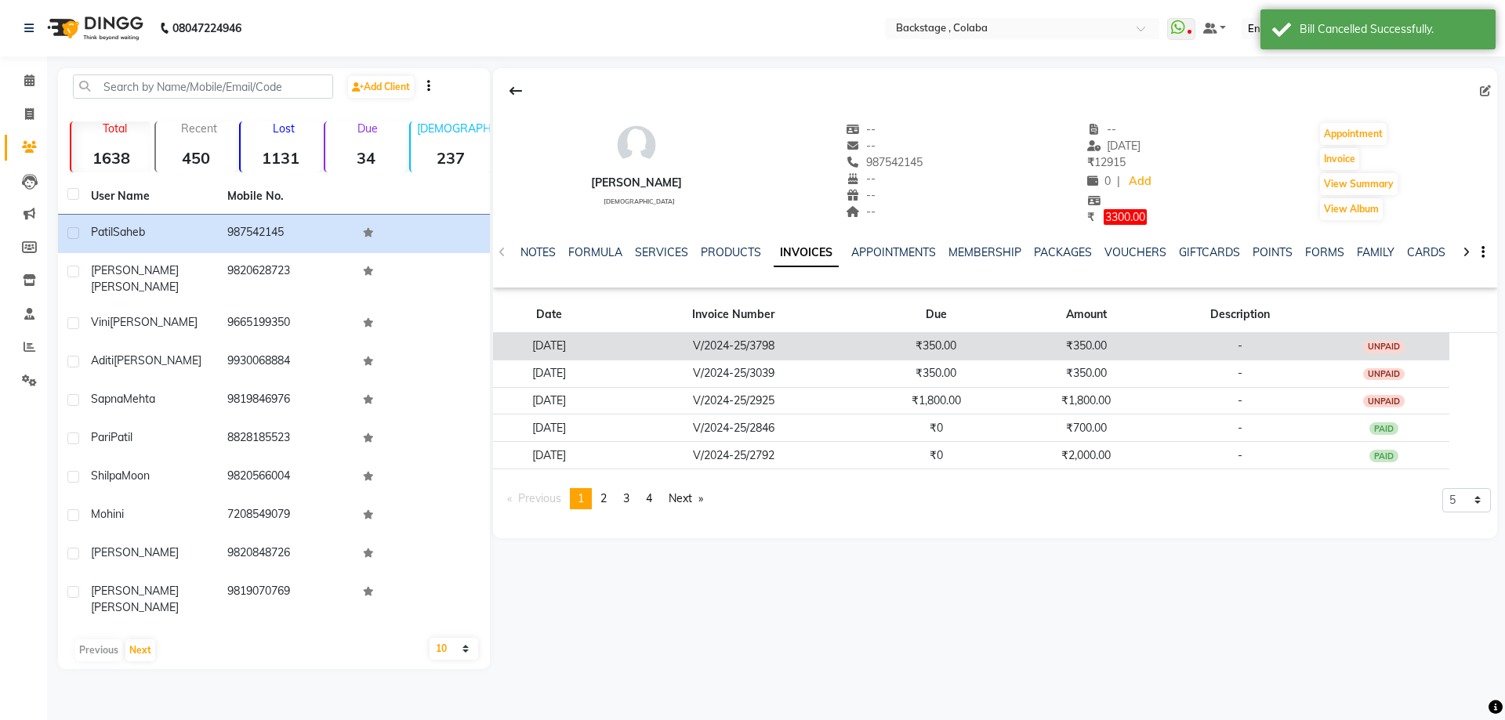
click at [999, 334] on td "₹350.00" at bounding box center [936, 345] width 150 height 27
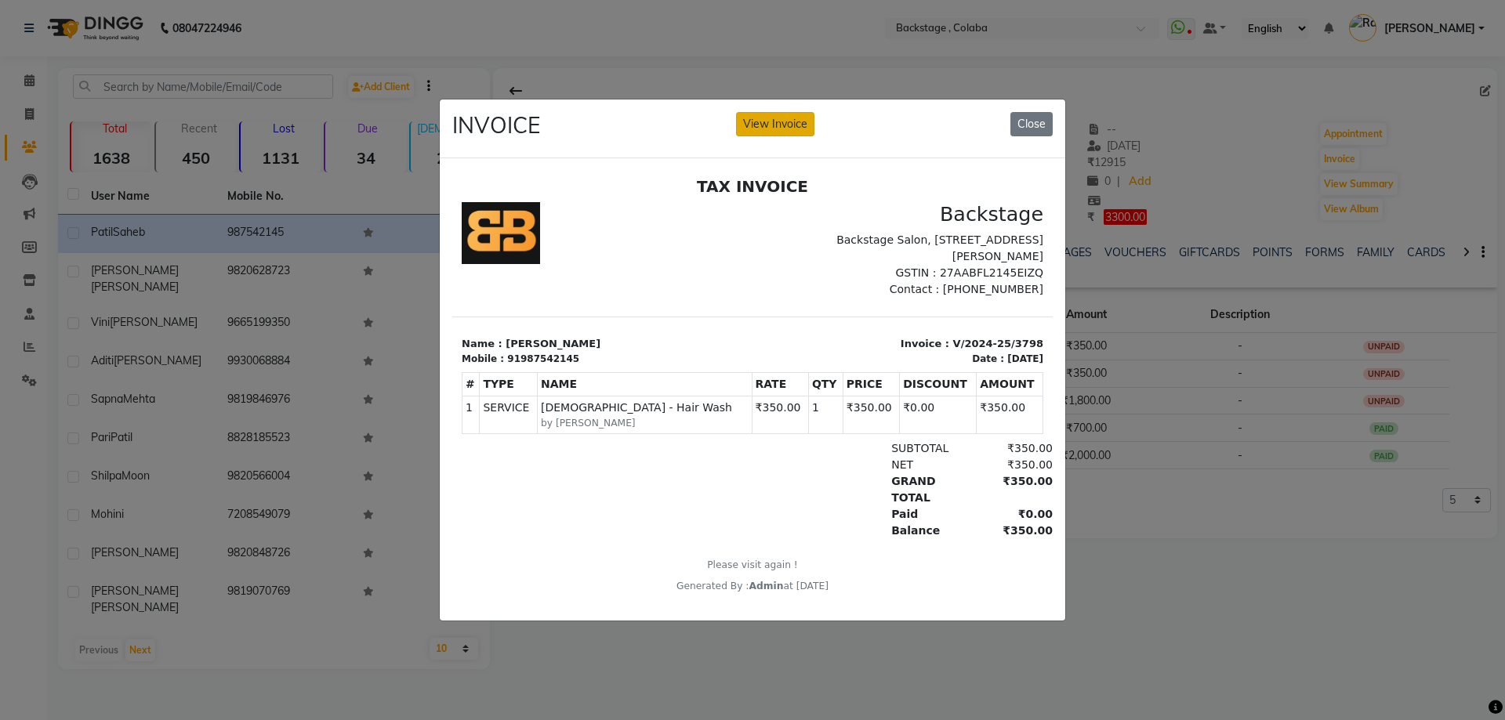
click at [802, 114] on button "View Invoice" at bounding box center [775, 124] width 78 height 24
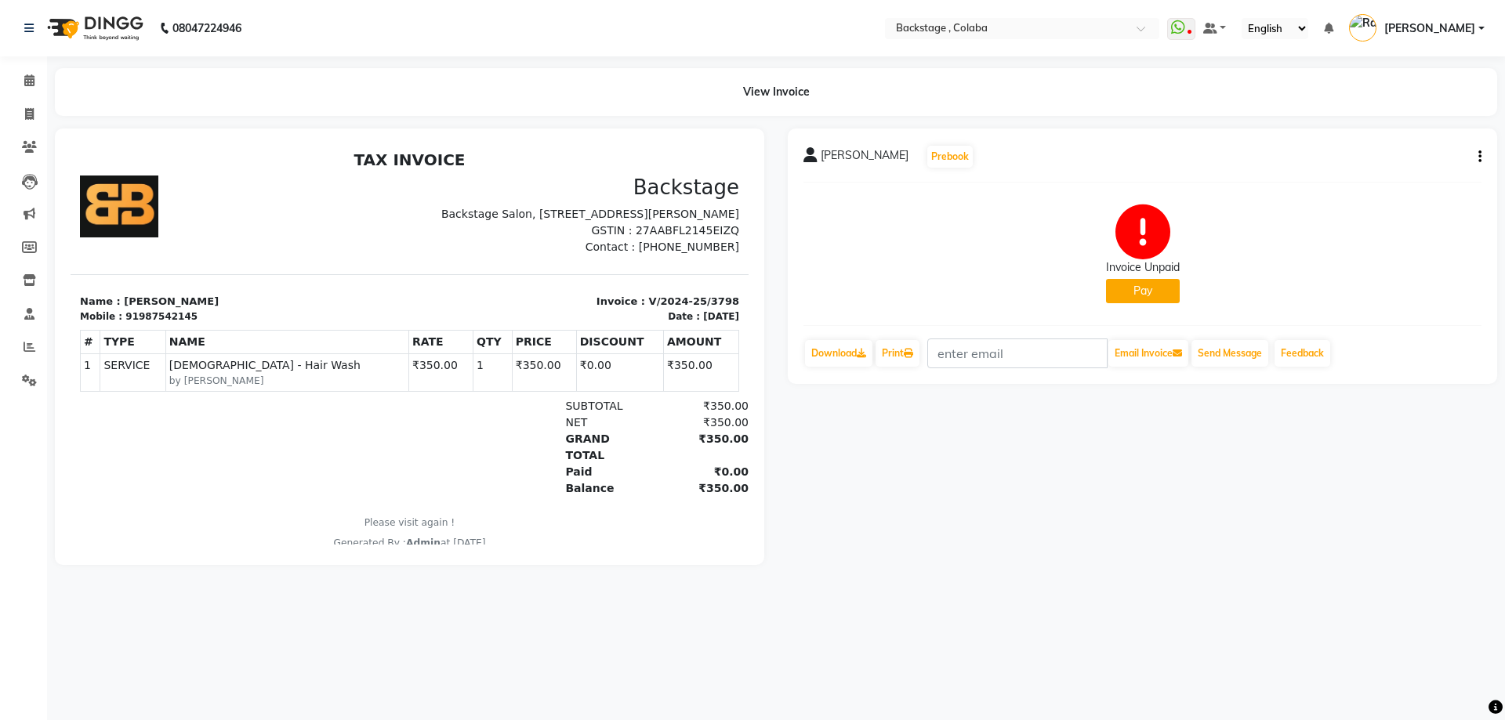
click at [1477, 156] on button "button" at bounding box center [1476, 157] width 9 height 16
drag, startPoint x: 1403, startPoint y: 130, endPoint x: 1403, endPoint y: 121, distance: 9.4
click at [1403, 121] on div "Cancel Invoice Split Service Amount Edit Item Staff Edit Invoice Print Settings" at bounding box center [1402, 157] width 126 height 111
click at [1479, 157] on icon "button" at bounding box center [1480, 157] width 3 height 1
click at [1424, 123] on div "Cancel Invoice" at bounding box center [1401, 118] width 107 height 20
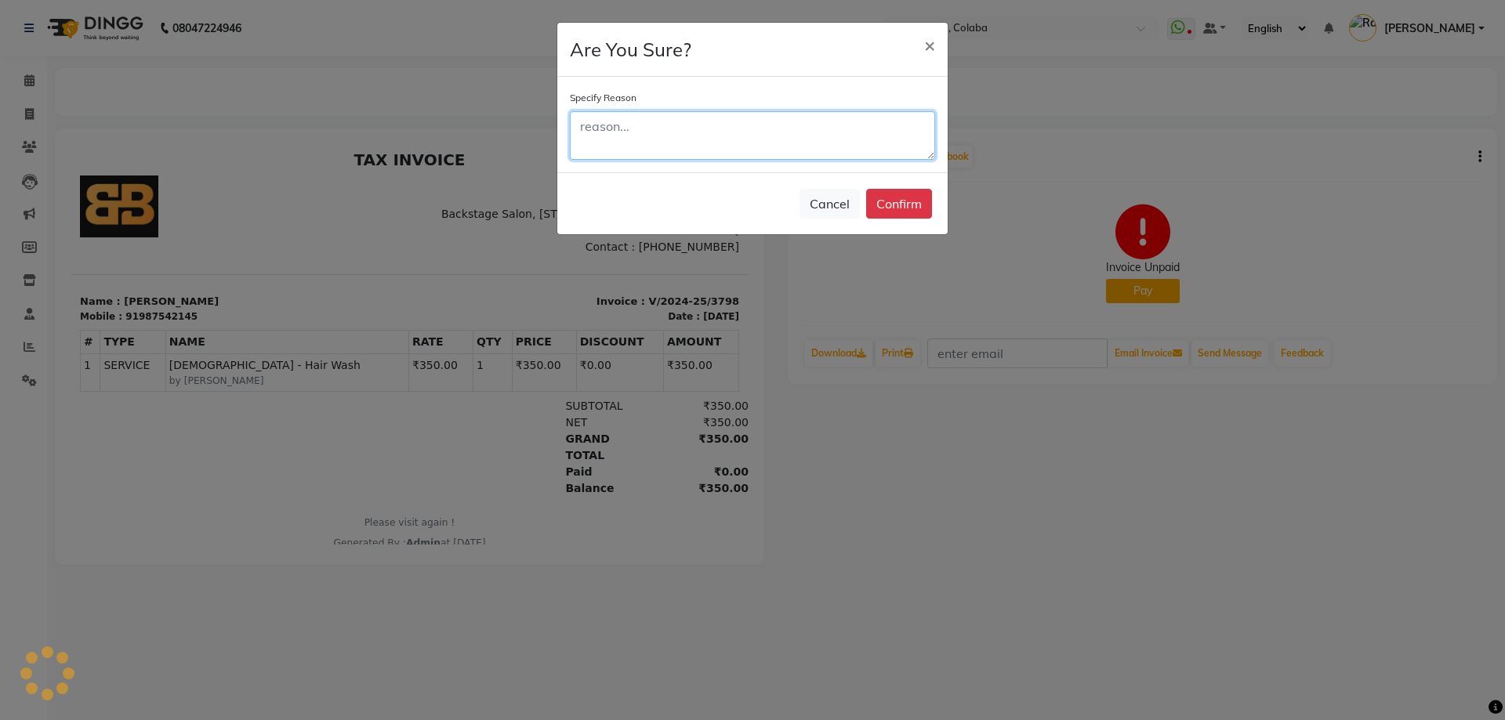
click at [891, 158] on textarea at bounding box center [752, 135] width 365 height 49
type textarea "vhmj"
click at [914, 200] on button "Confirm" at bounding box center [899, 204] width 66 height 30
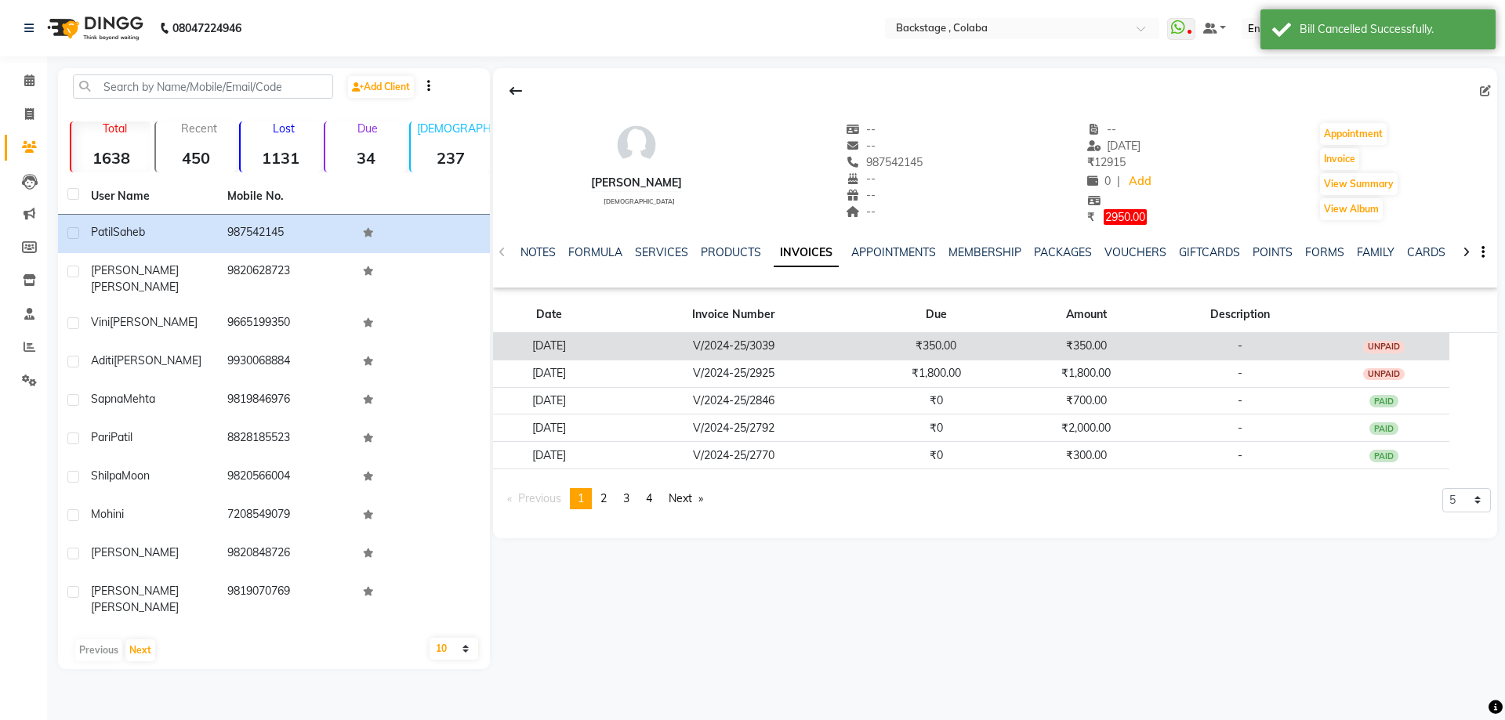
click at [757, 343] on td "V/2024-25/3039" at bounding box center [734, 345] width 256 height 27
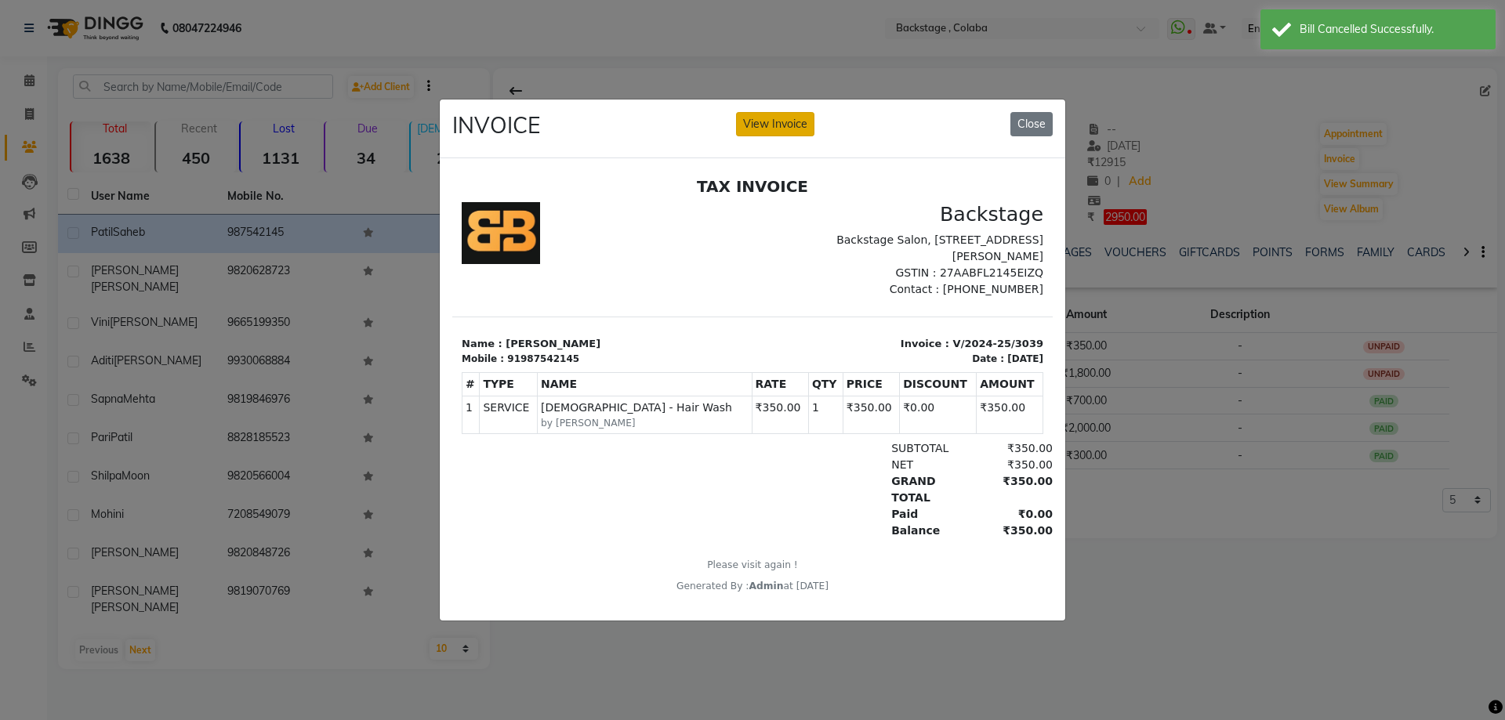
click at [748, 112] on button "View Invoice" at bounding box center [775, 124] width 78 height 24
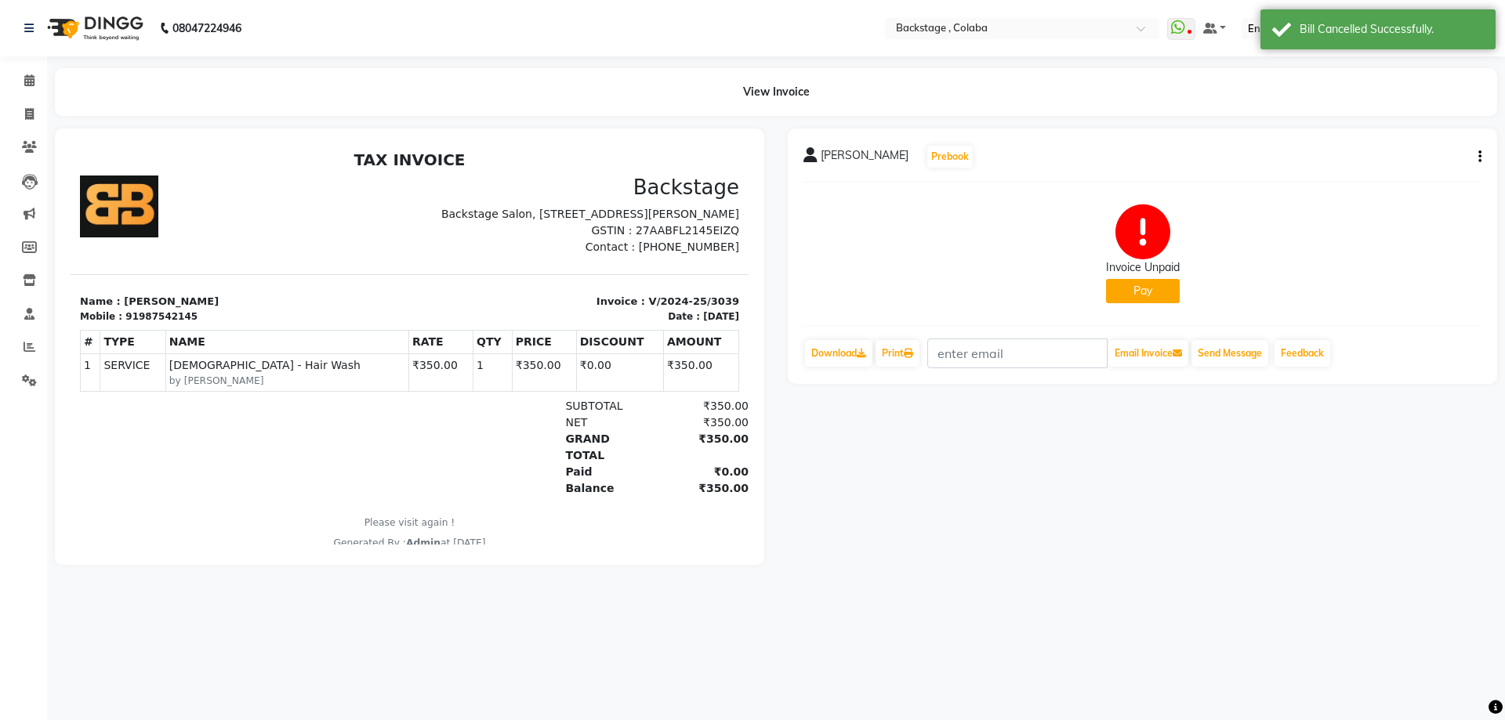
click at [1483, 158] on div "Patil Saheb Prebook Invoice Unpaid Pay Download Print Email Invoice Send Messag…" at bounding box center [1143, 257] width 710 height 256
click at [1479, 158] on icon "button" at bounding box center [1480, 157] width 3 height 1
click at [1373, 127] on div "Cancel Invoice" at bounding box center [1401, 118] width 107 height 20
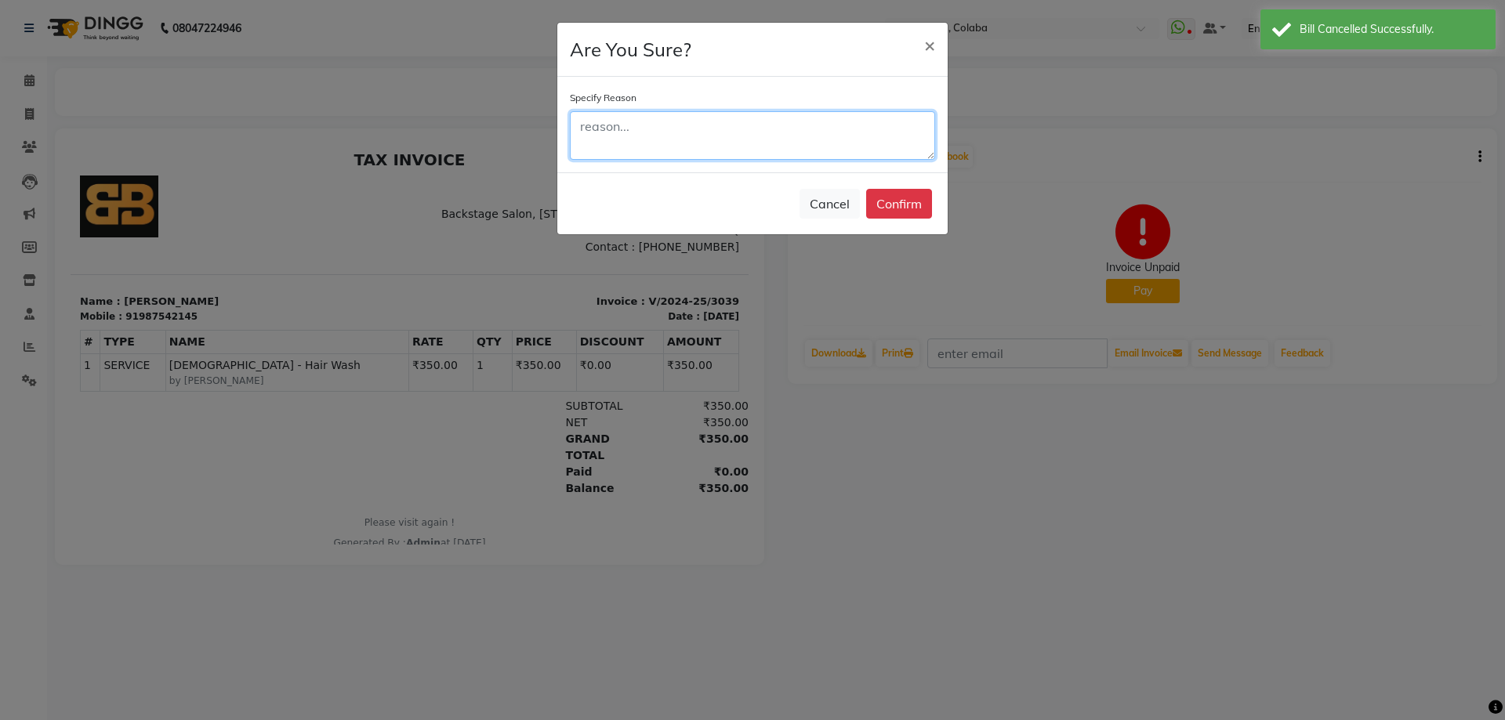
click at [883, 144] on textarea at bounding box center [752, 135] width 365 height 49
type textarea "bm"
click at [923, 208] on button "Confirm" at bounding box center [899, 204] width 66 height 30
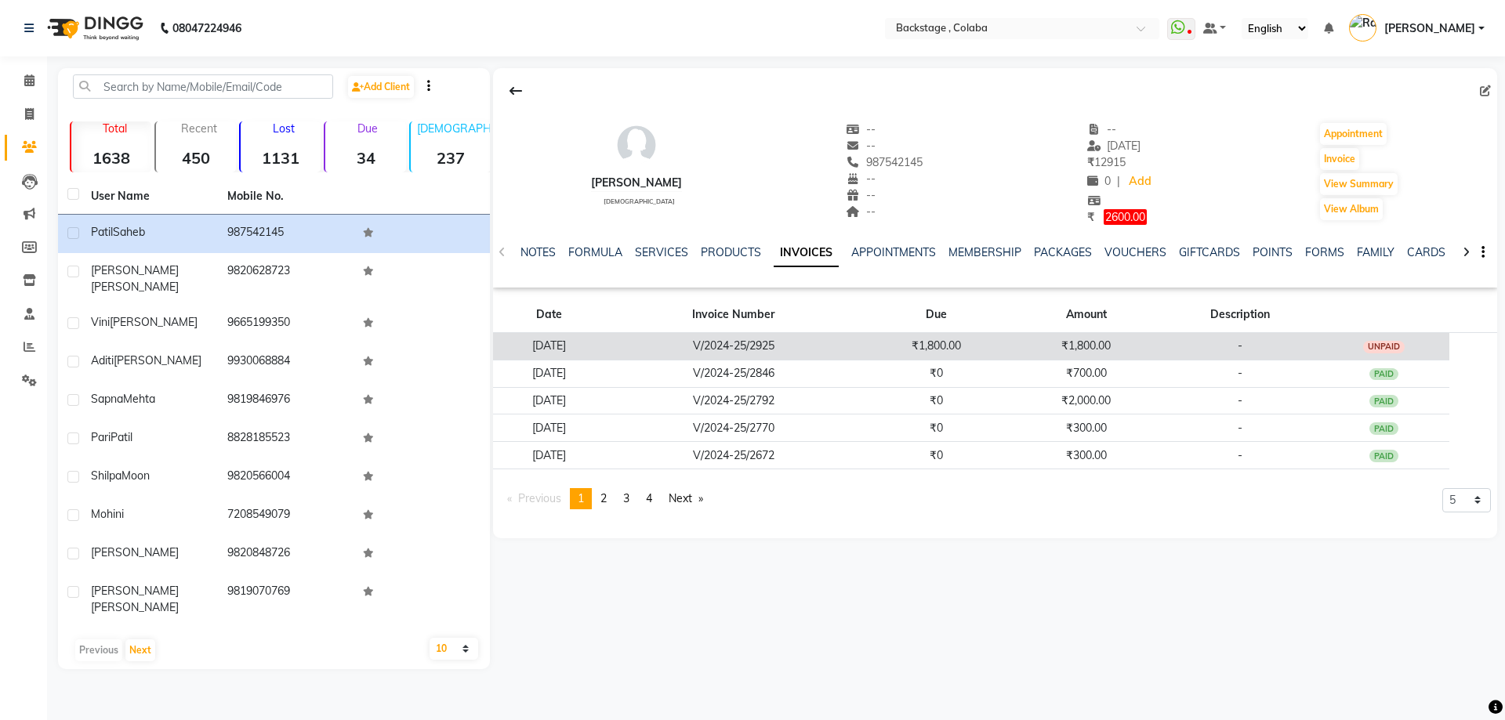
click at [913, 336] on td "₹1,800.00" at bounding box center [936, 345] width 150 height 27
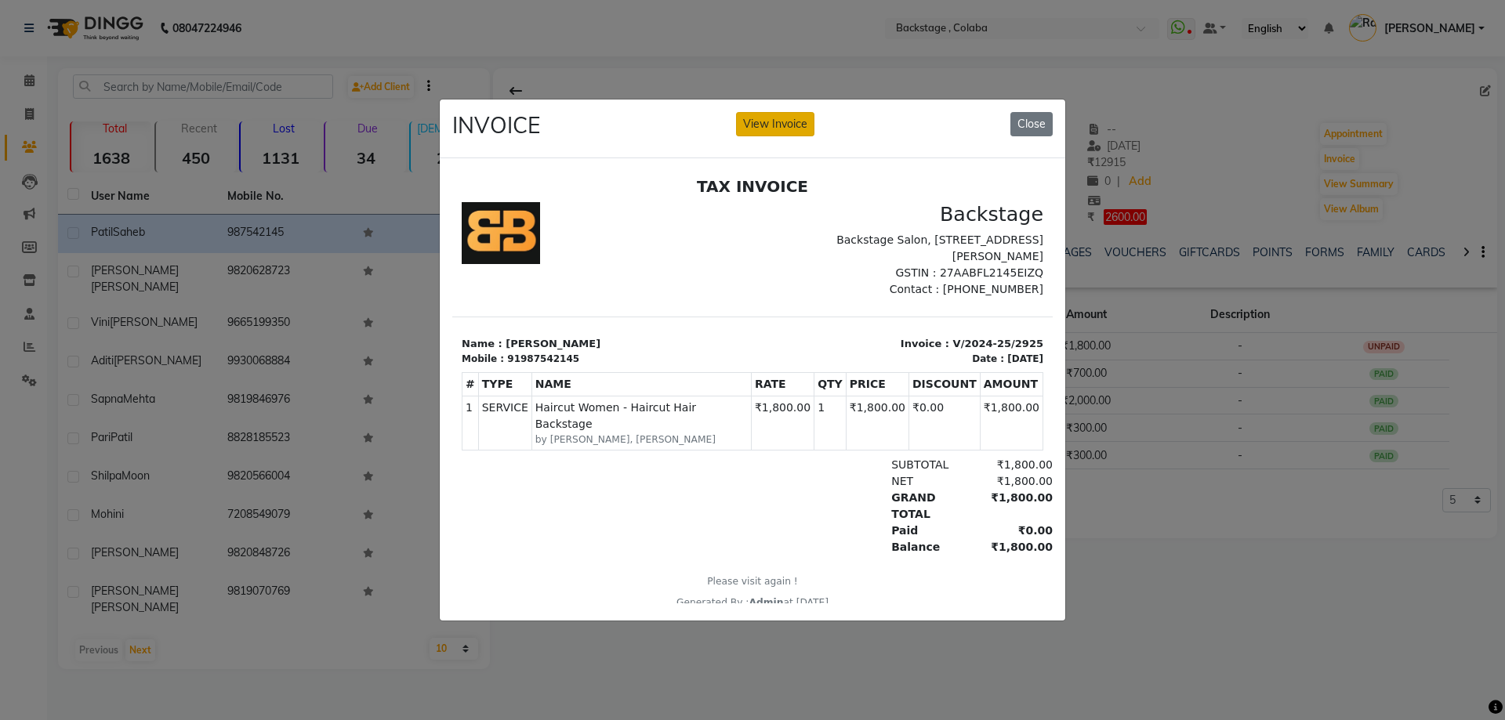
click at [785, 113] on button "View Invoice" at bounding box center [775, 124] width 78 height 24
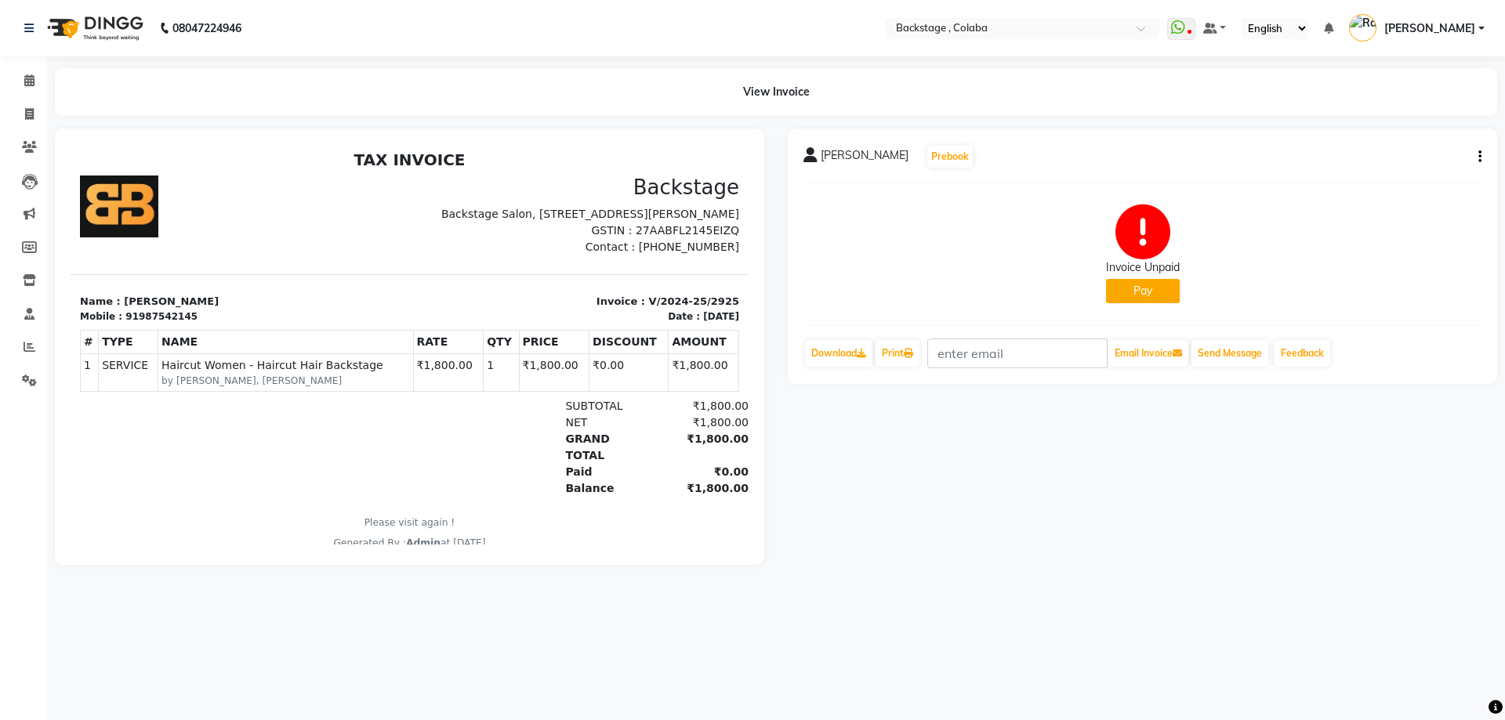
click at [1479, 157] on icon "button" at bounding box center [1480, 157] width 3 height 1
click at [1398, 123] on div "Cancel Invoice" at bounding box center [1401, 118] width 107 height 20
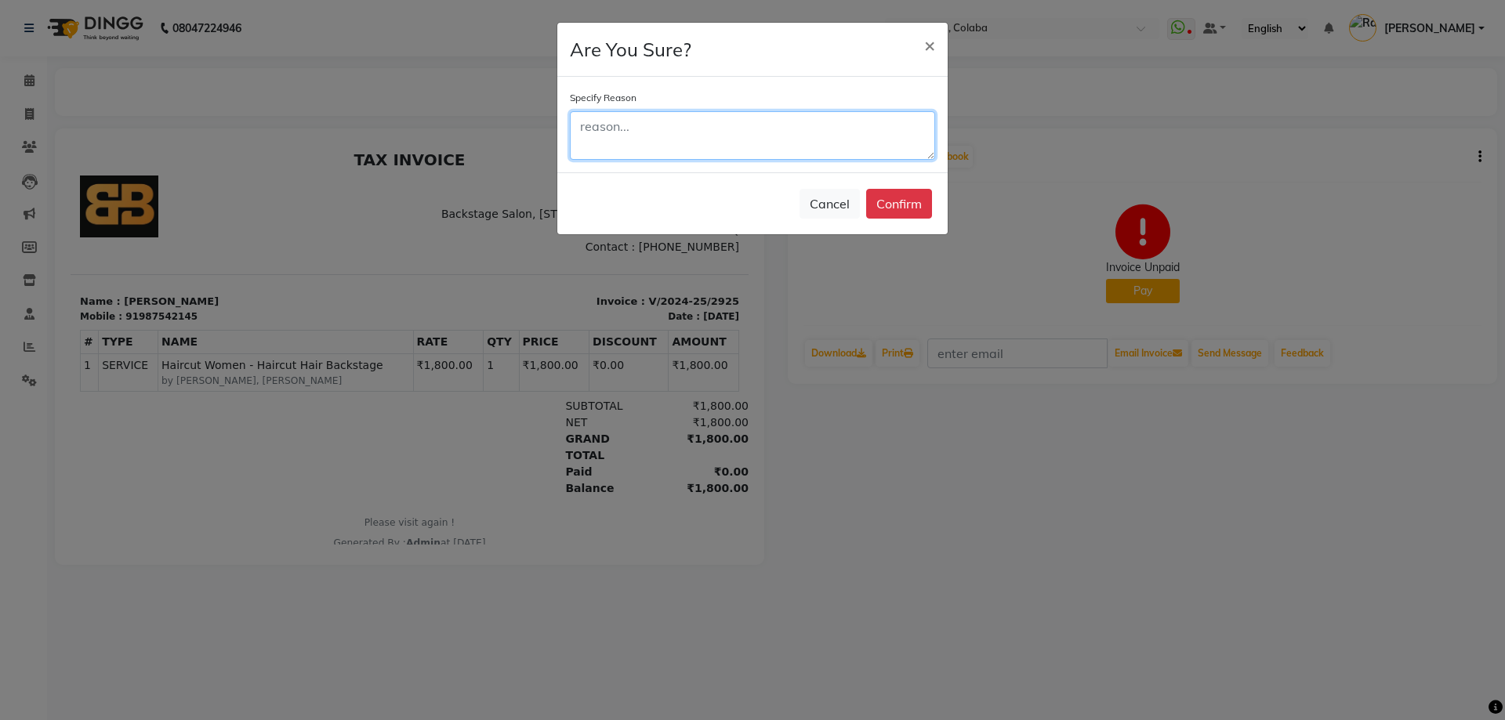
click at [896, 140] on textarea at bounding box center [752, 135] width 365 height 49
type textarea "vbmn"
click at [895, 204] on button "Confirm" at bounding box center [899, 204] width 66 height 30
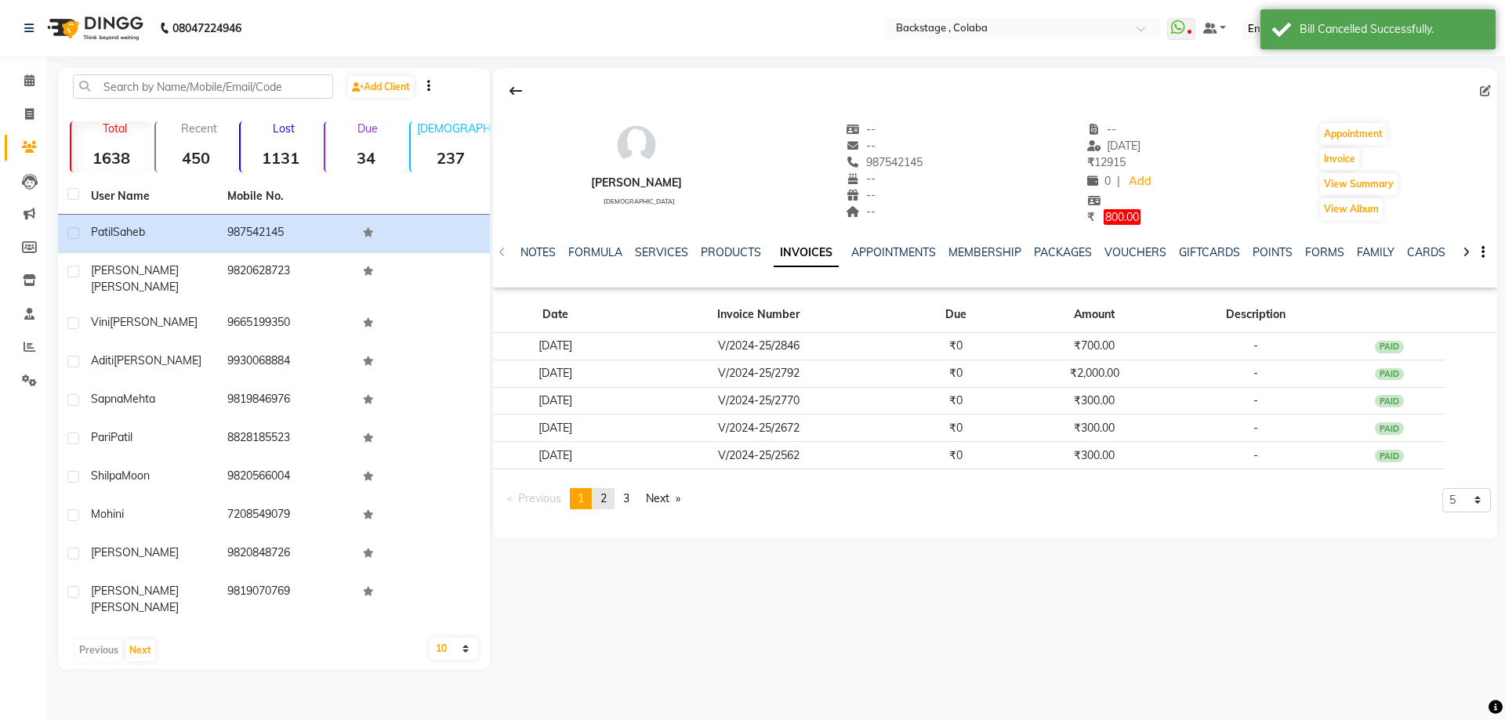
click at [600, 499] on link "page 2" at bounding box center [604, 498] width 22 height 21
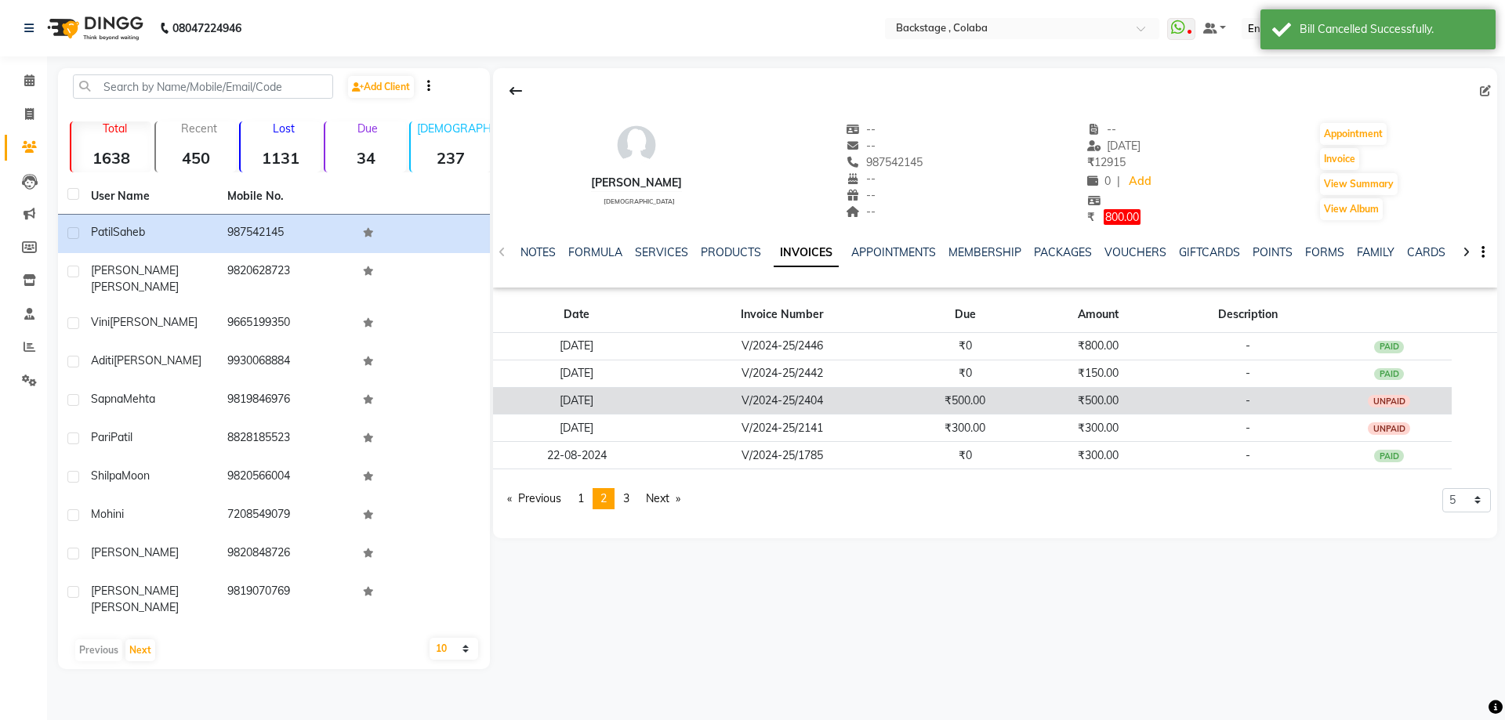
click at [1036, 405] on td "₹500.00" at bounding box center [1097, 400] width 143 height 27
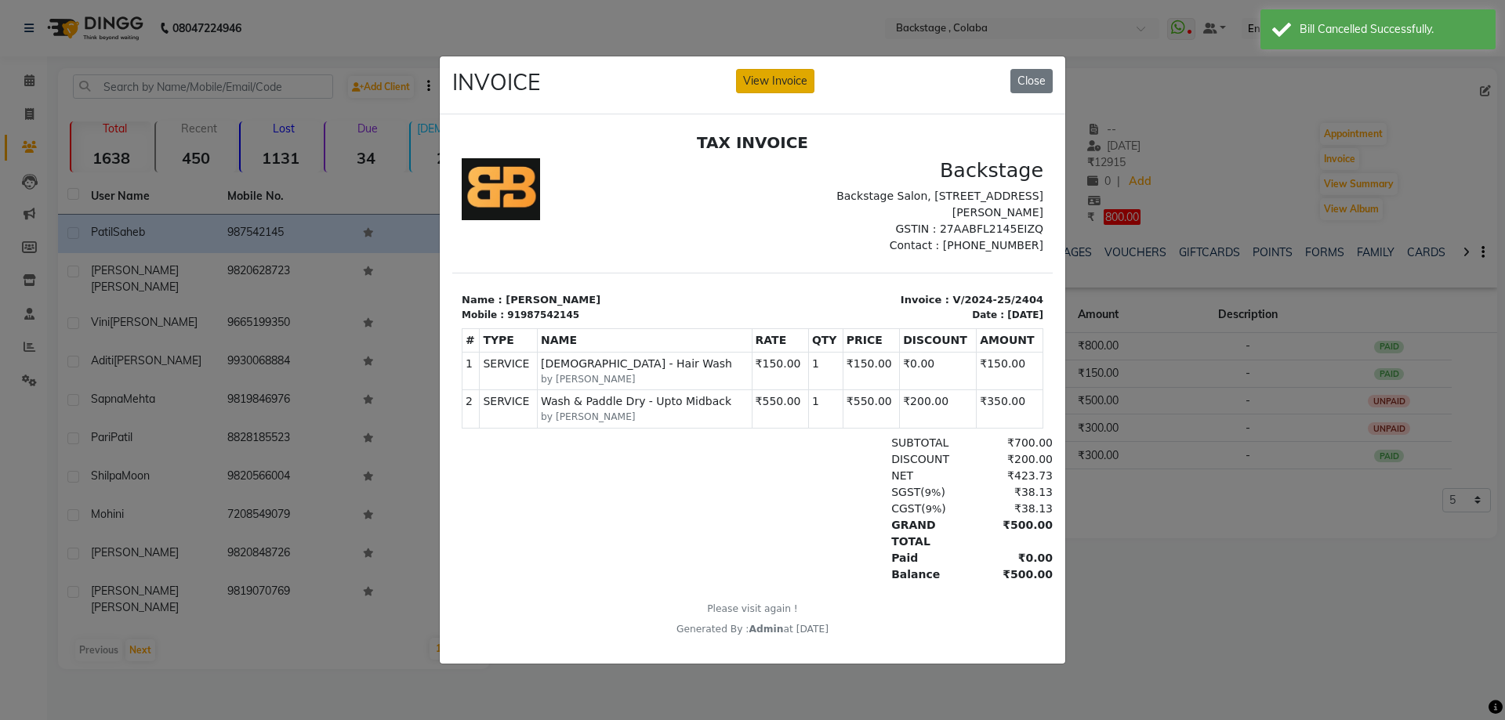
drag, startPoint x: 772, startPoint y: 71, endPoint x: 1120, endPoint y: 108, distance: 350.1
click at [773, 70] on button "View Invoice" at bounding box center [775, 81] width 78 height 24
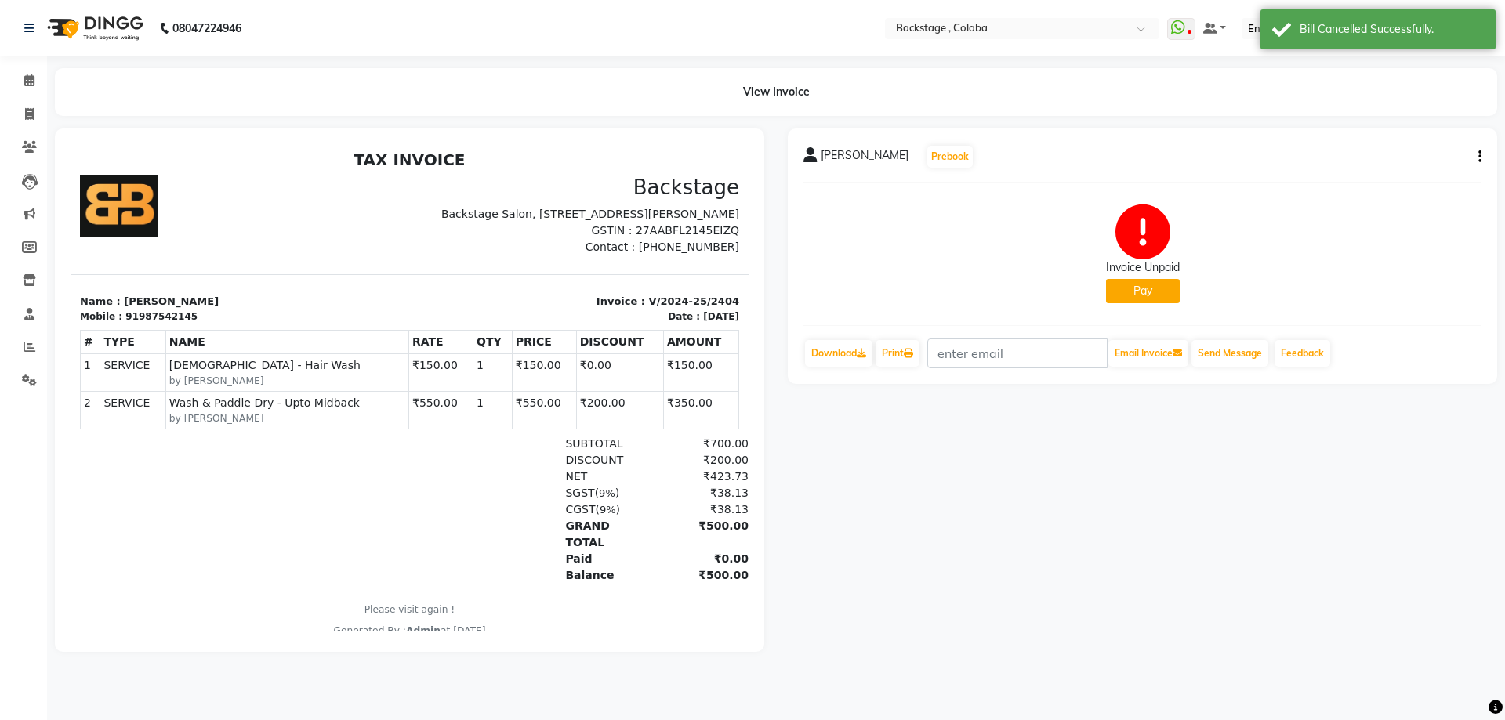
click at [1479, 158] on icon "button" at bounding box center [1480, 157] width 3 height 1
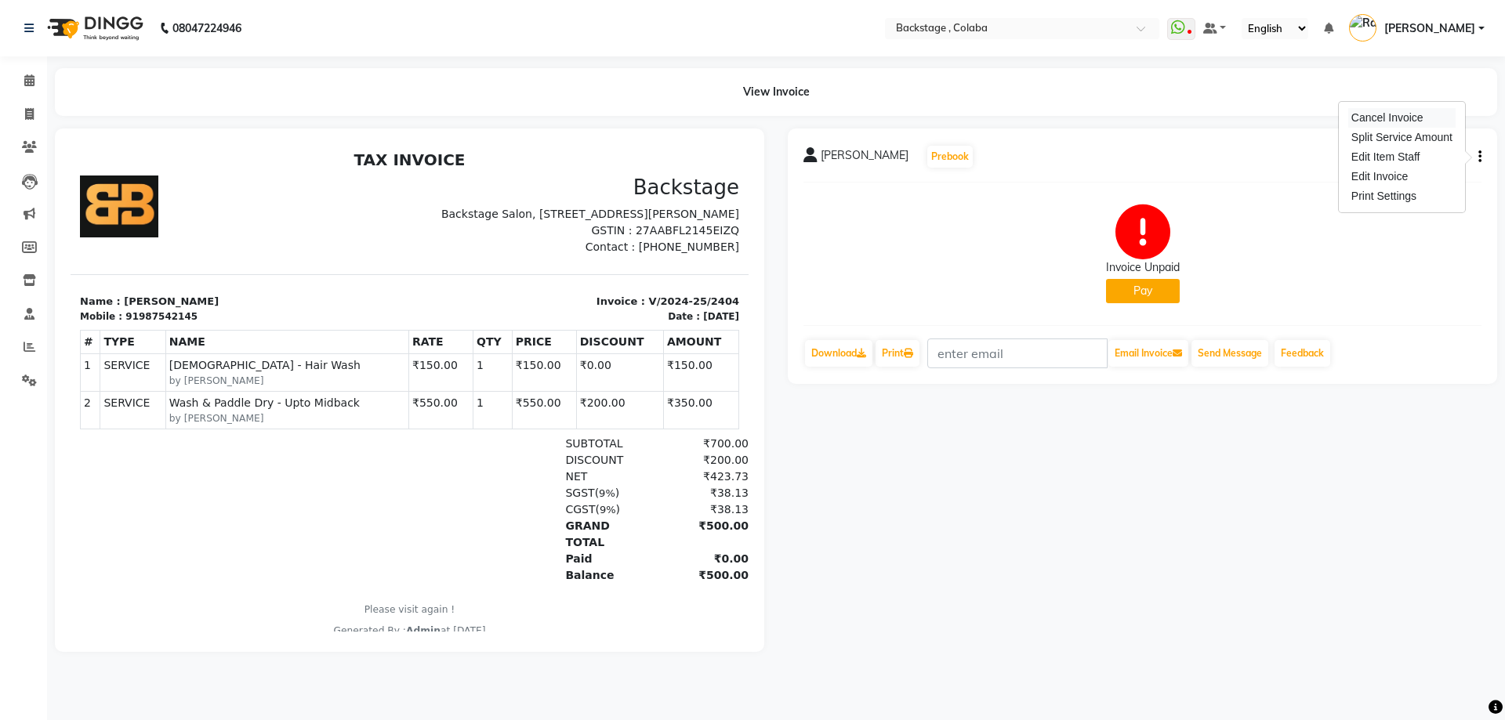
click at [1376, 127] on div "Cancel Invoice" at bounding box center [1401, 118] width 107 height 20
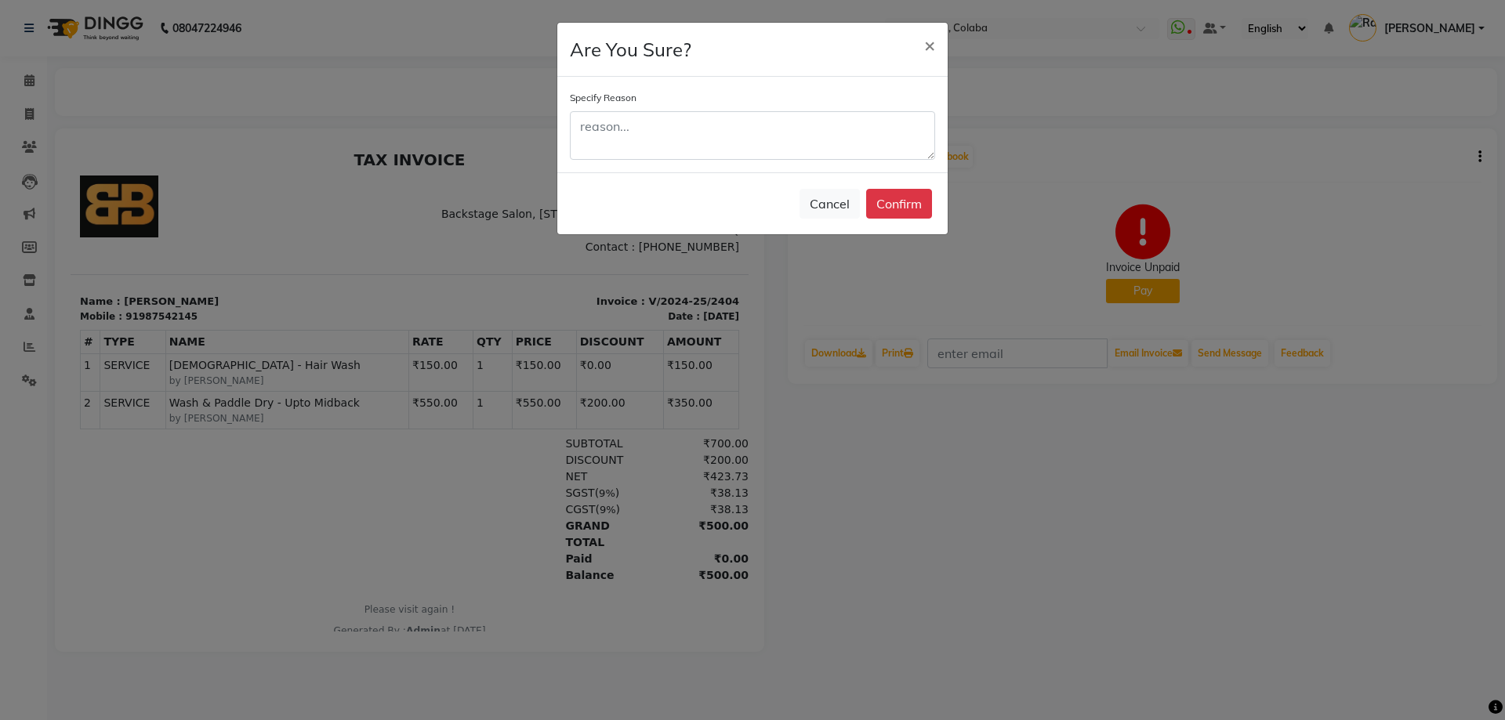
drag, startPoint x: 800, startPoint y: 172, endPoint x: 804, endPoint y: 148, distance: 24.6
click at [800, 172] on div "Are You Sure? × Specify Reason Cancel Confirm" at bounding box center [753, 128] width 392 height 213
click at [804, 148] on textarea "m" at bounding box center [752, 135] width 365 height 49
type textarea "m v"
click at [885, 207] on button "Confirm" at bounding box center [899, 204] width 66 height 30
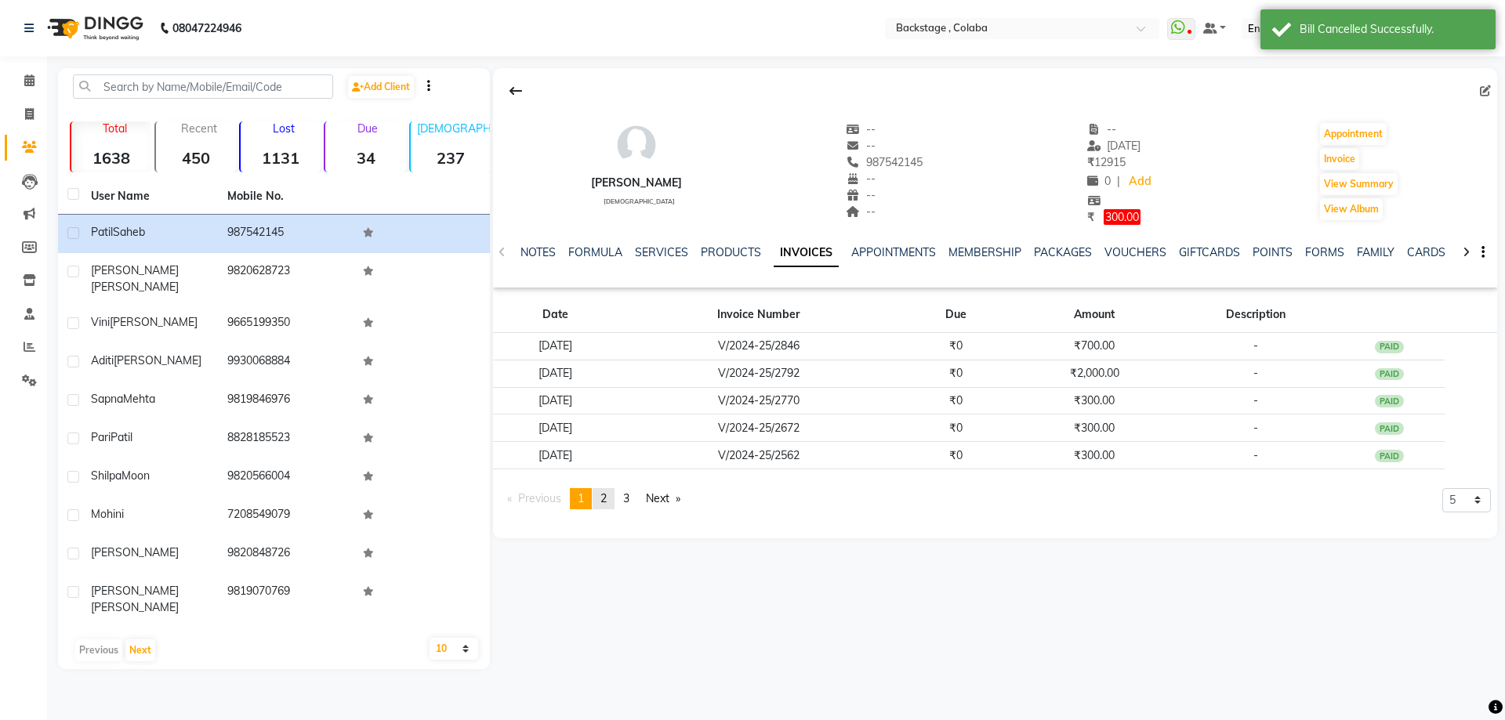
click at [607, 496] on span "2" at bounding box center [604, 499] width 6 height 14
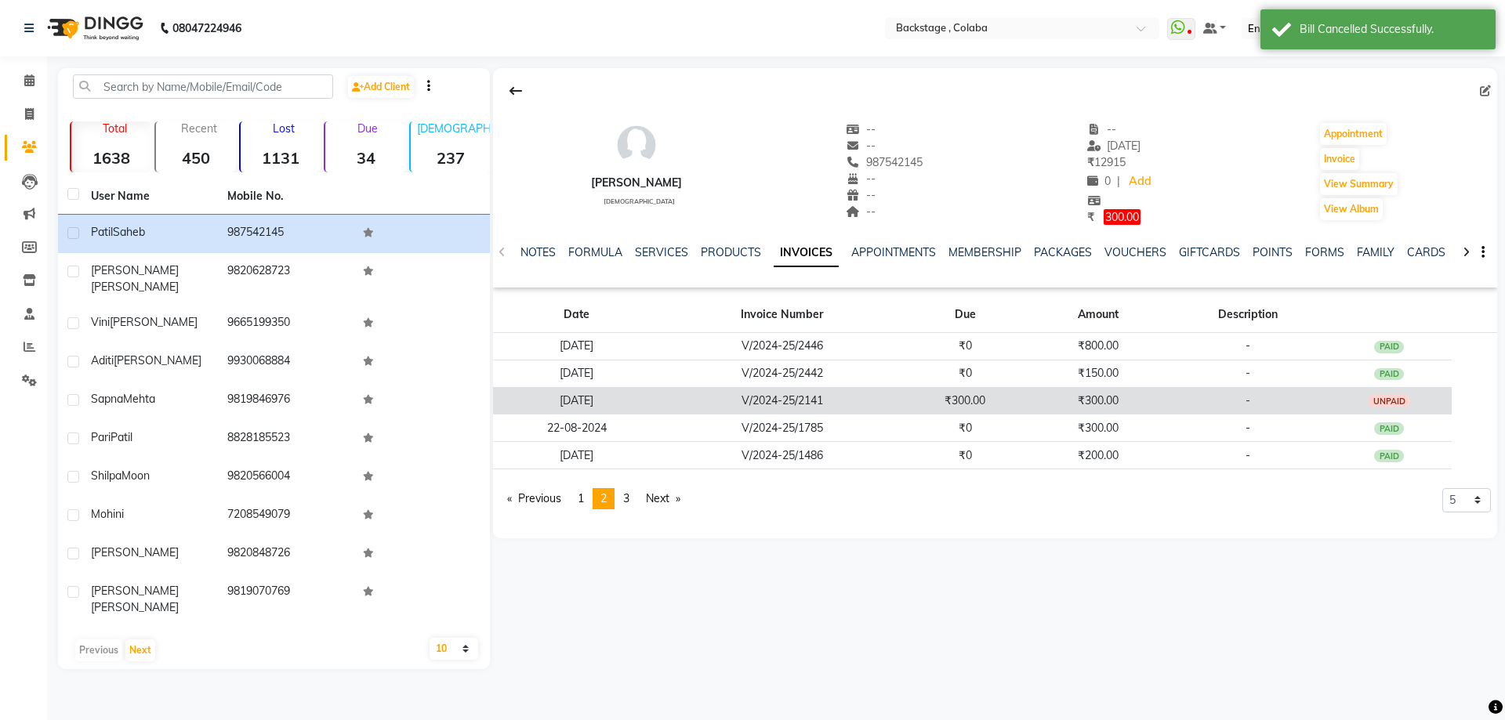
click at [1244, 394] on td "-" at bounding box center [1248, 400] width 157 height 27
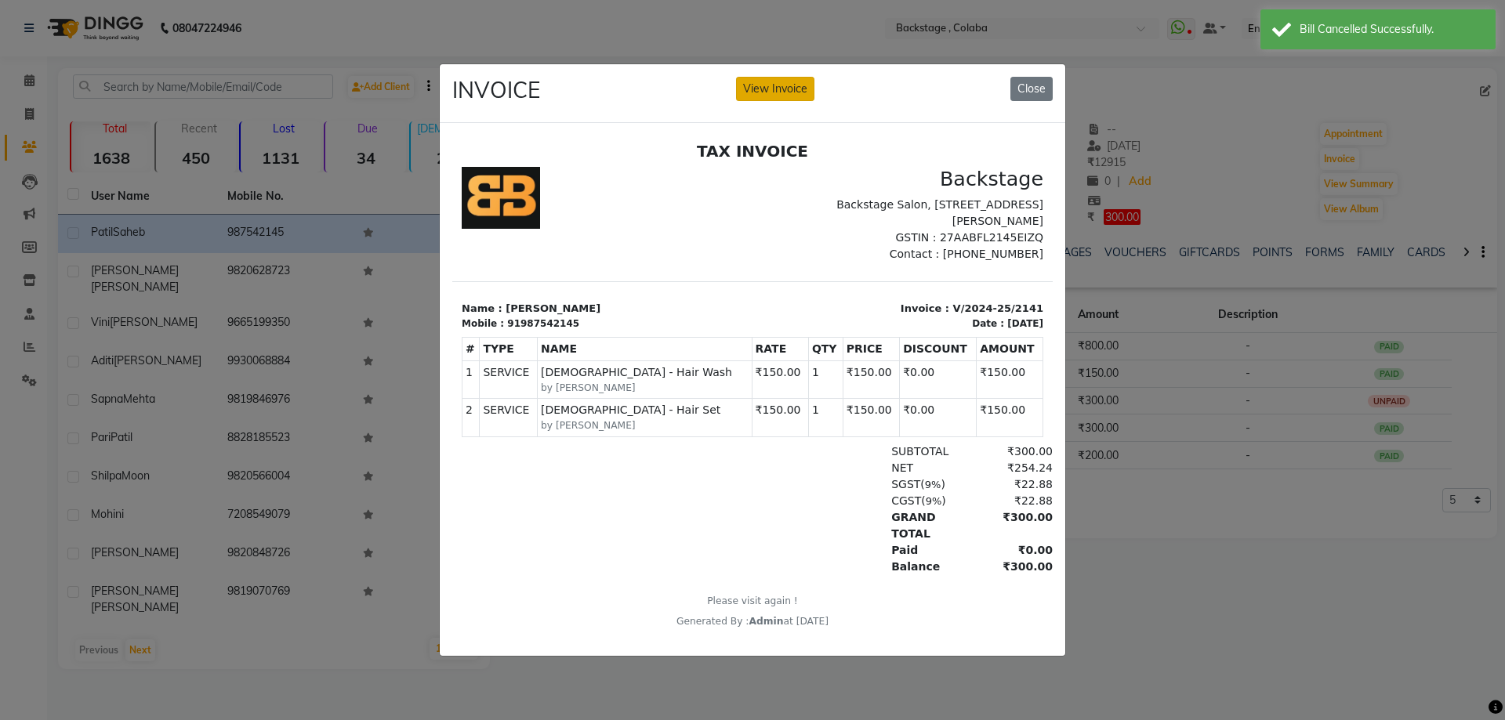
drag, startPoint x: 764, startPoint y: 82, endPoint x: 782, endPoint y: 86, distance: 18.5
click at [765, 82] on button "View Invoice" at bounding box center [775, 89] width 78 height 24
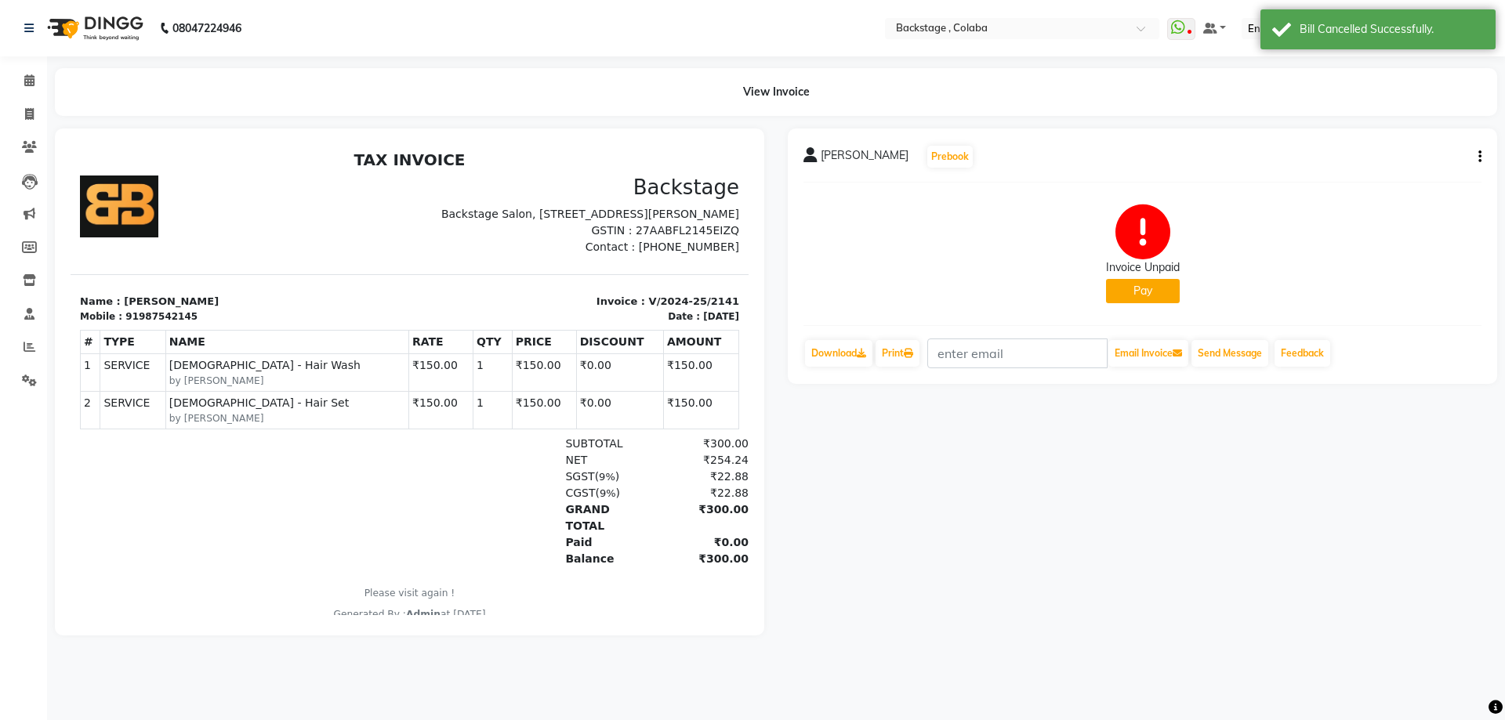
click at [1477, 159] on button "button" at bounding box center [1476, 157] width 9 height 16
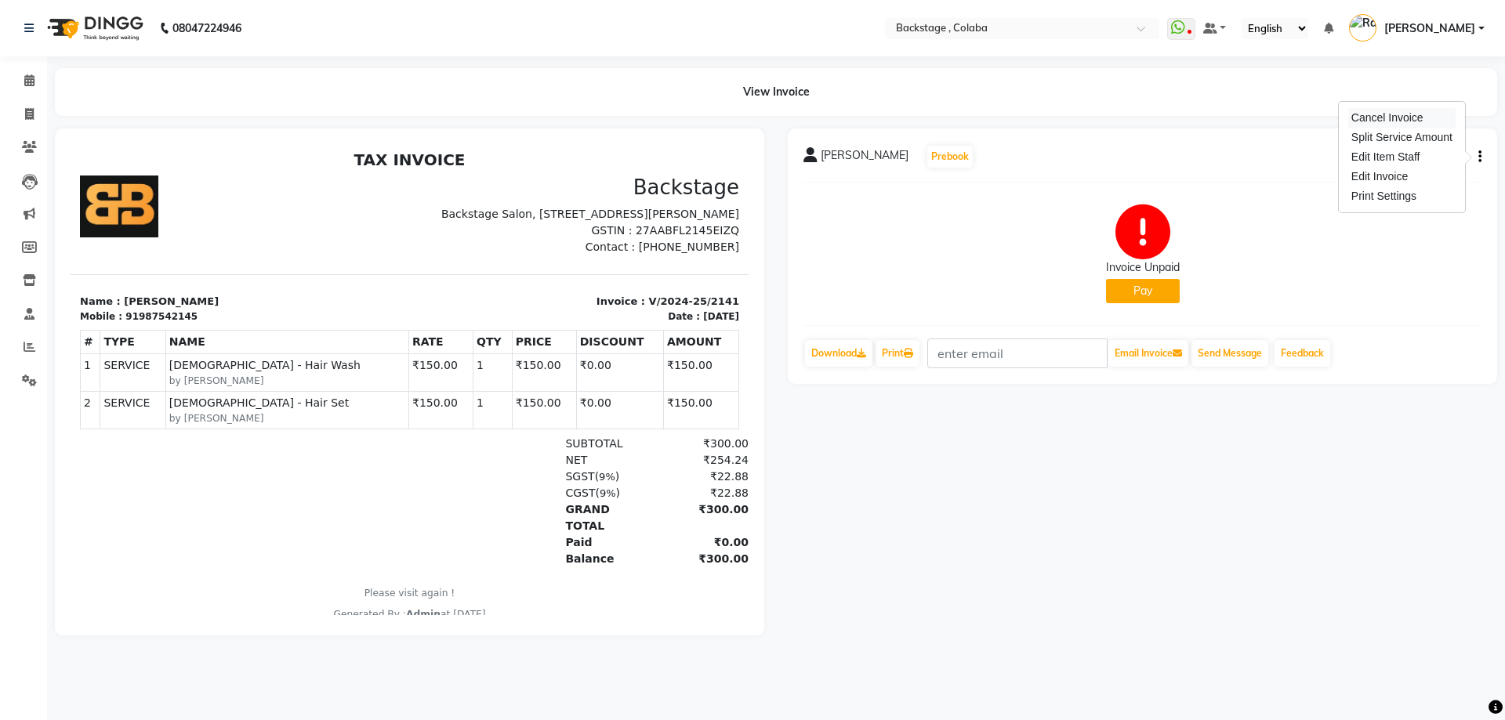
click at [1385, 122] on div "Cancel Invoice" at bounding box center [1401, 118] width 107 height 20
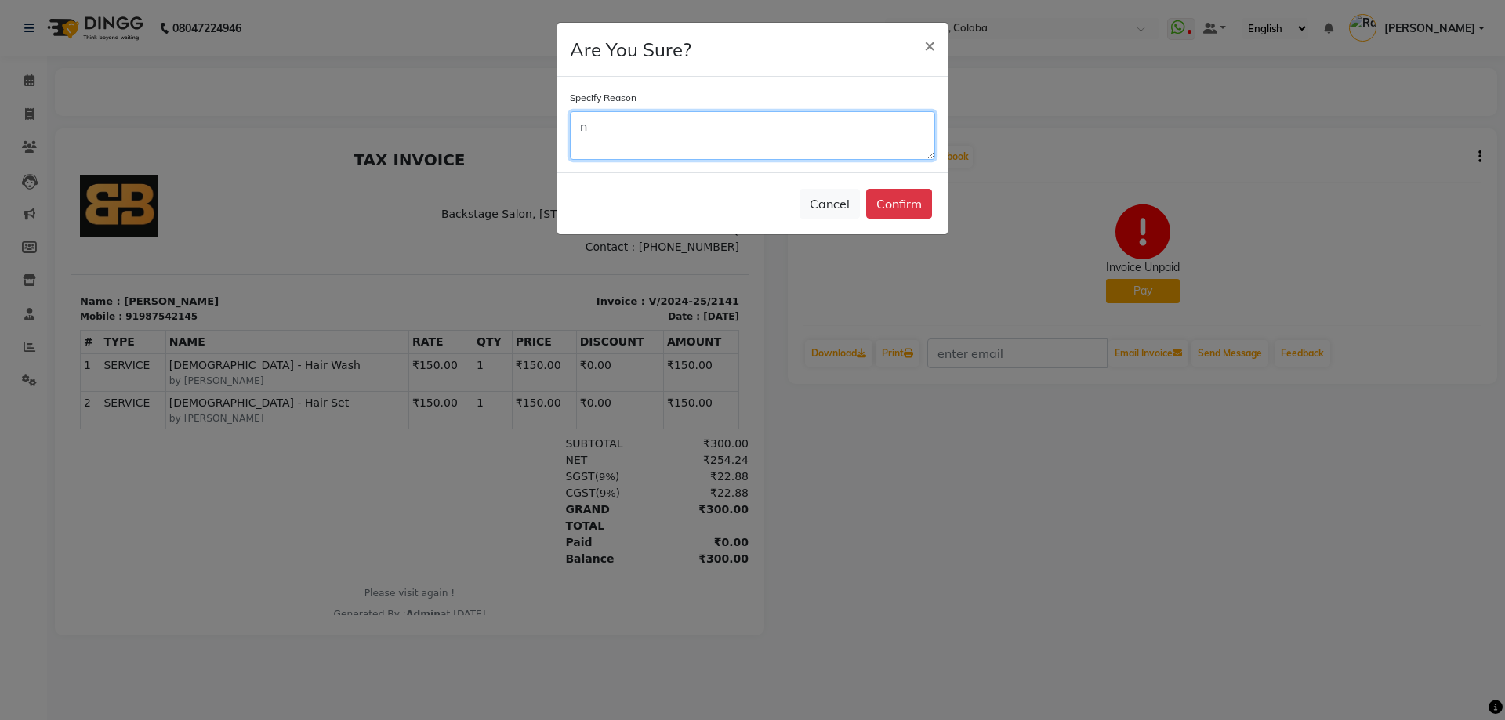
drag, startPoint x: 776, startPoint y: 122, endPoint x: 773, endPoint y: 135, distance: 13.7
click at [776, 122] on textarea "n" at bounding box center [752, 135] width 365 height 49
type textarea "nbm"
click at [894, 203] on button "Confirm" at bounding box center [899, 204] width 66 height 30
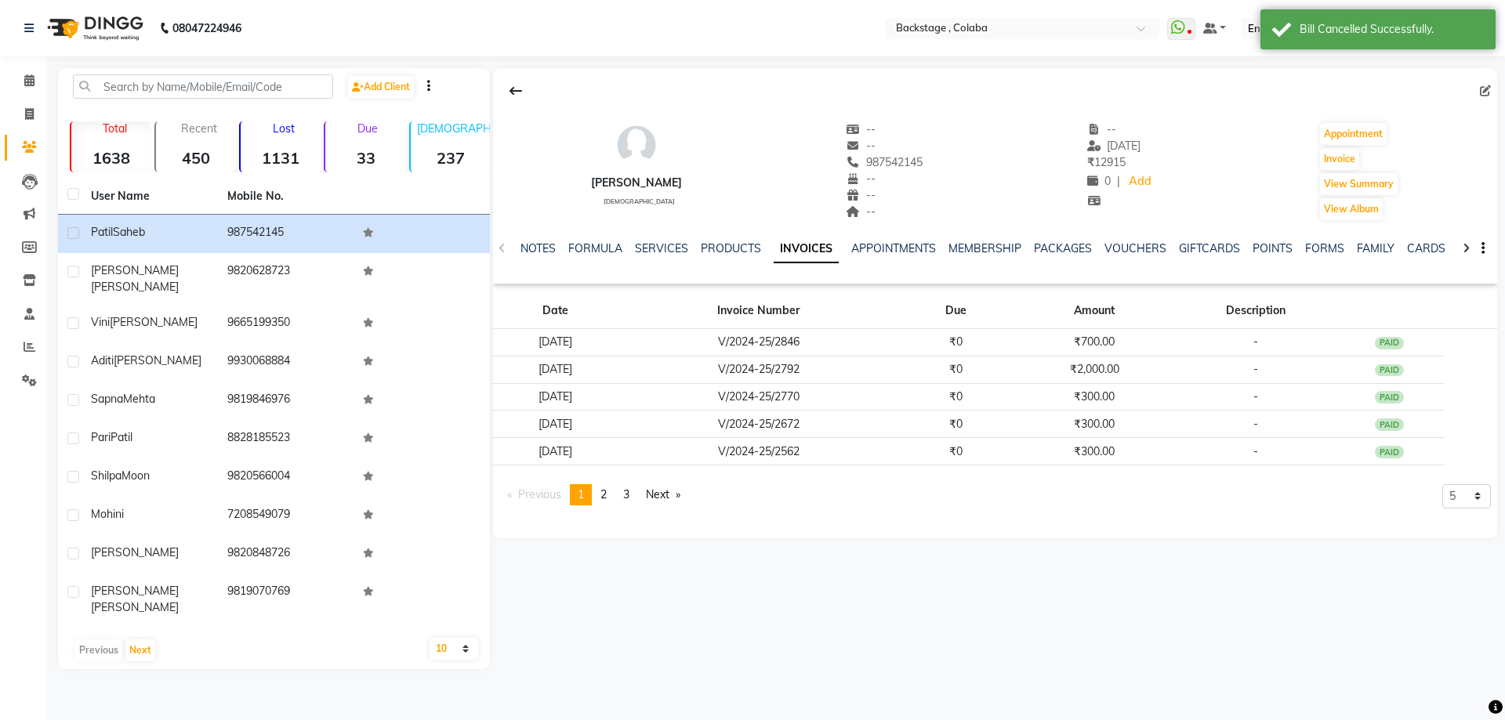
click at [348, 139] on div "Due 33" at bounding box center [365, 147] width 82 height 51
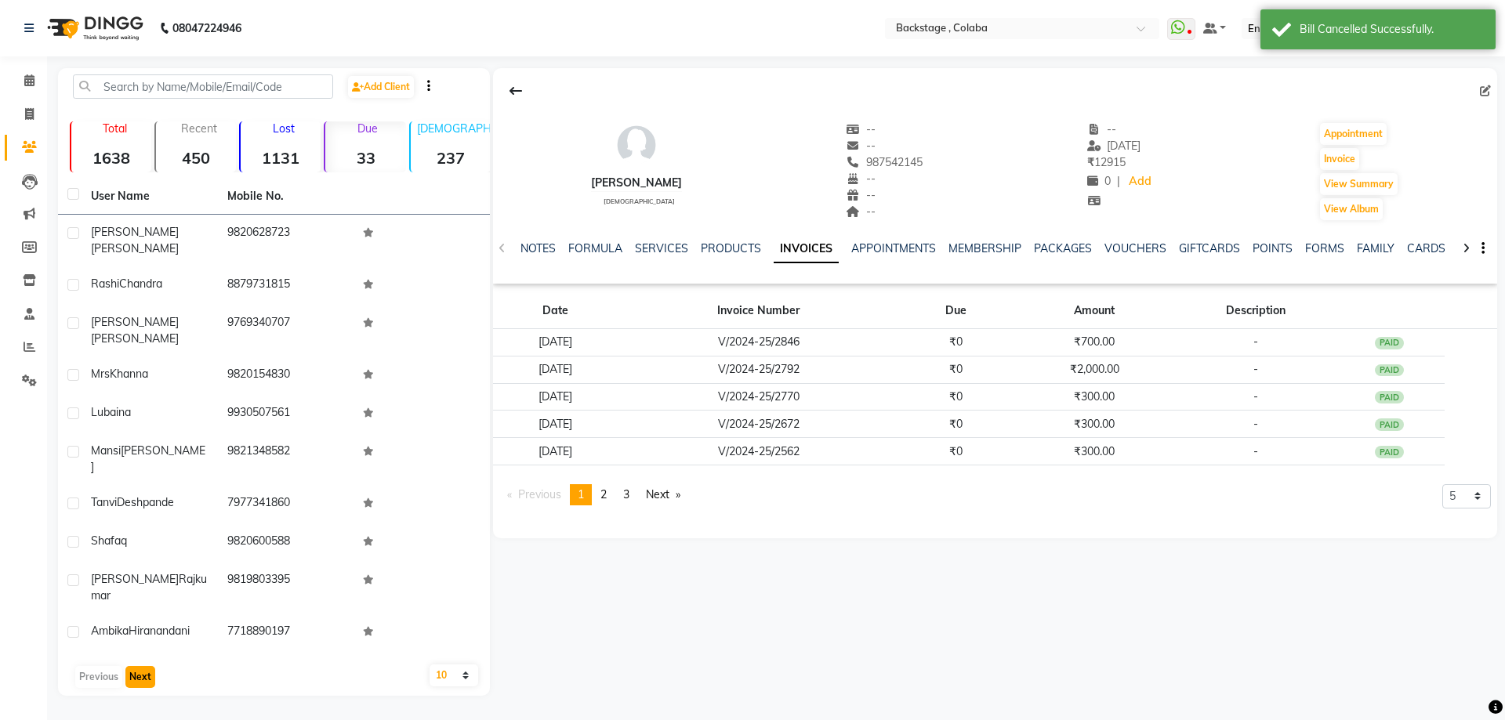
click at [143, 666] on button "Next" at bounding box center [140, 677] width 30 height 22
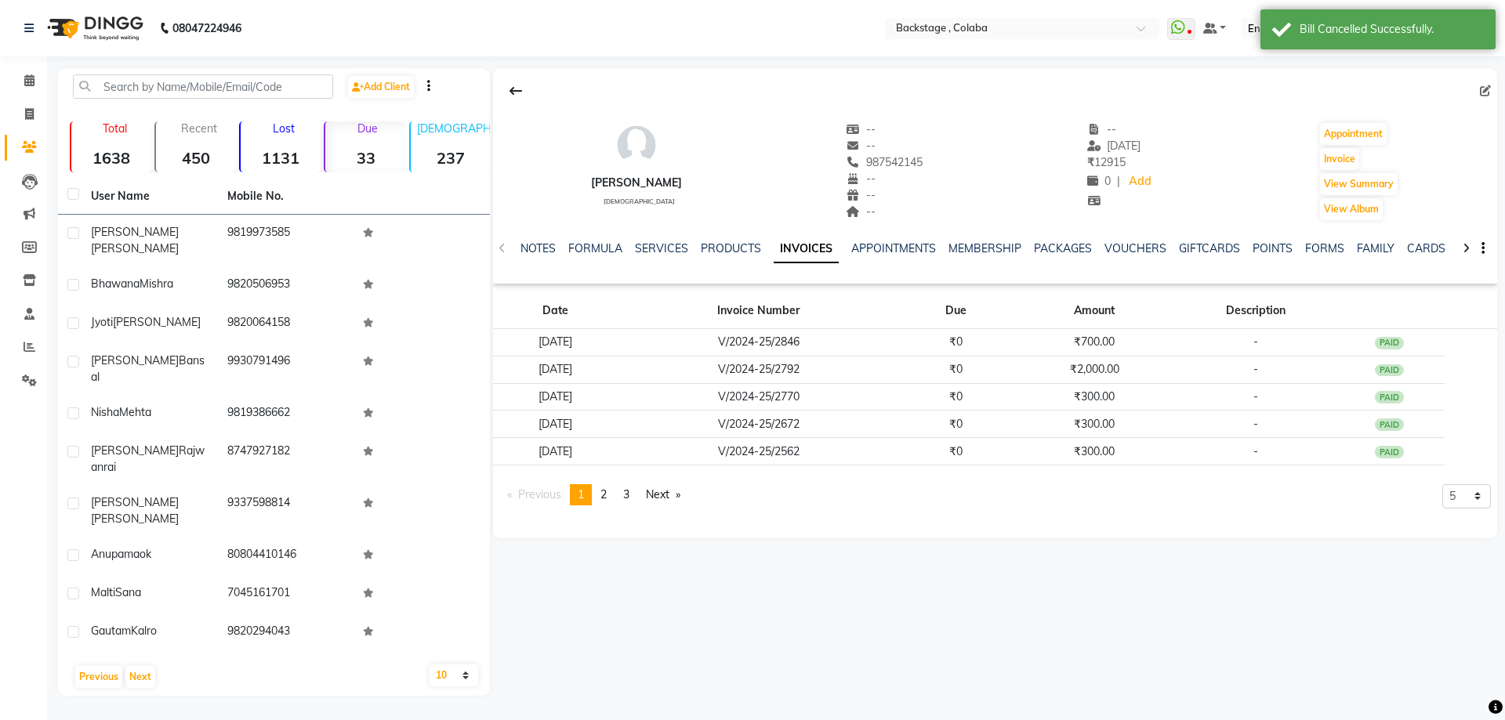
click at [357, 128] on p "Due" at bounding box center [366, 129] width 77 height 14
click at [125, 666] on button "Next" at bounding box center [140, 677] width 30 height 22
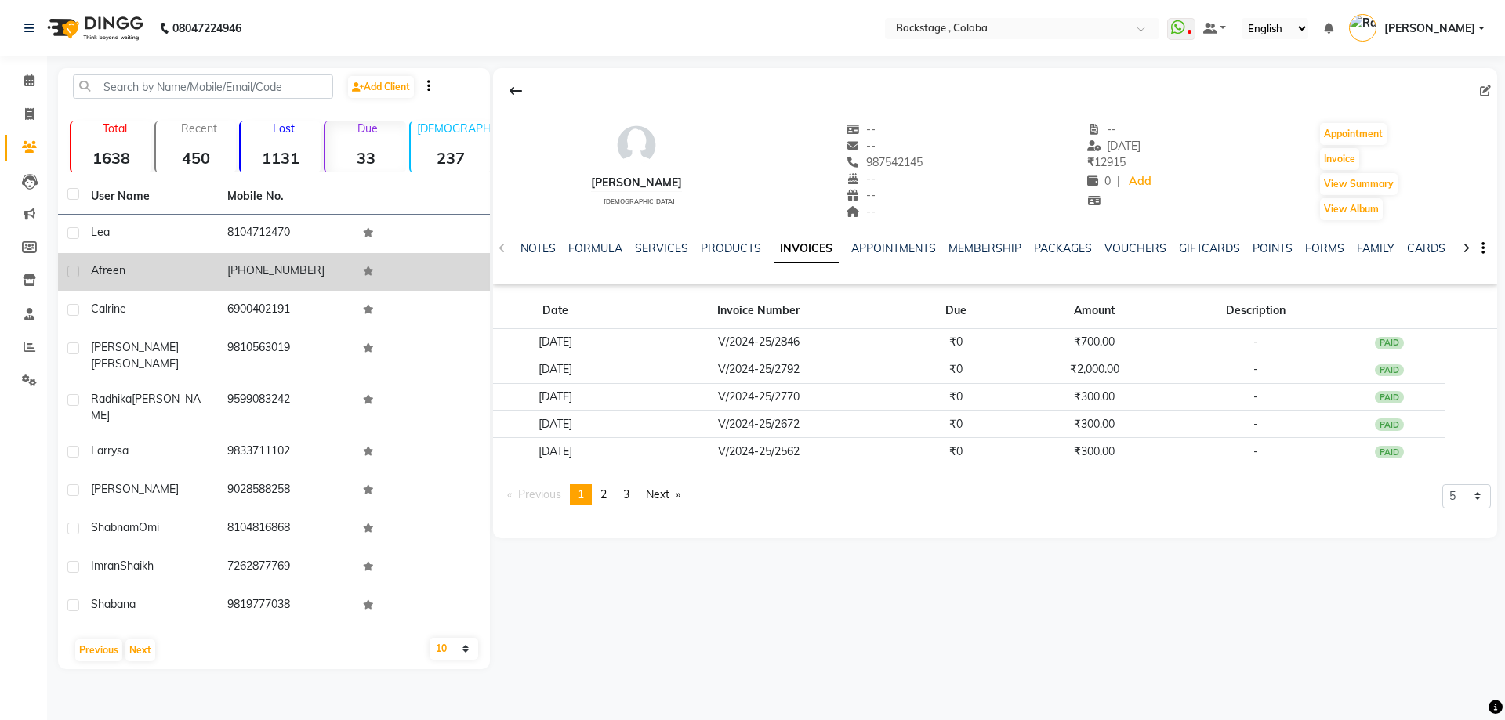
click at [149, 271] on div "Afreen" at bounding box center [150, 271] width 118 height 16
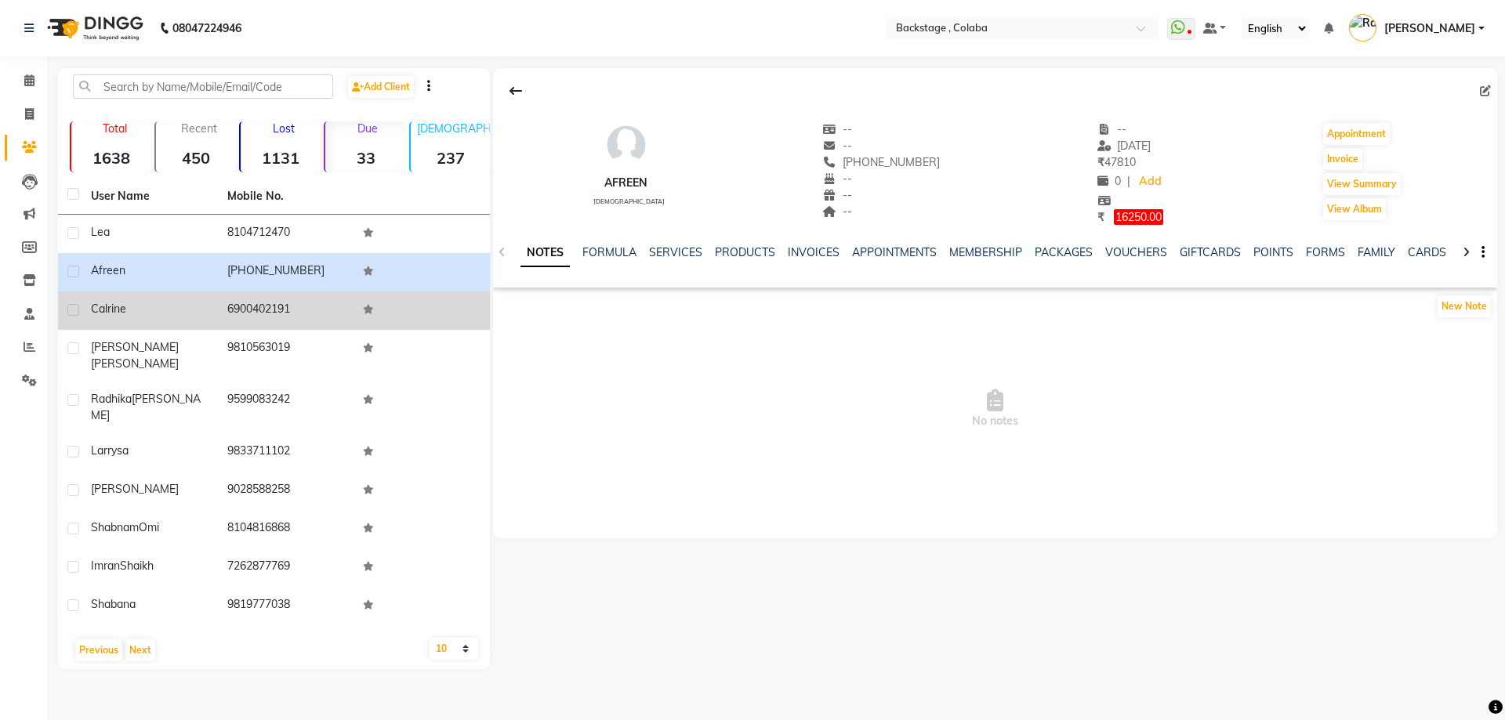
click at [184, 312] on div "Calrine" at bounding box center [150, 309] width 118 height 16
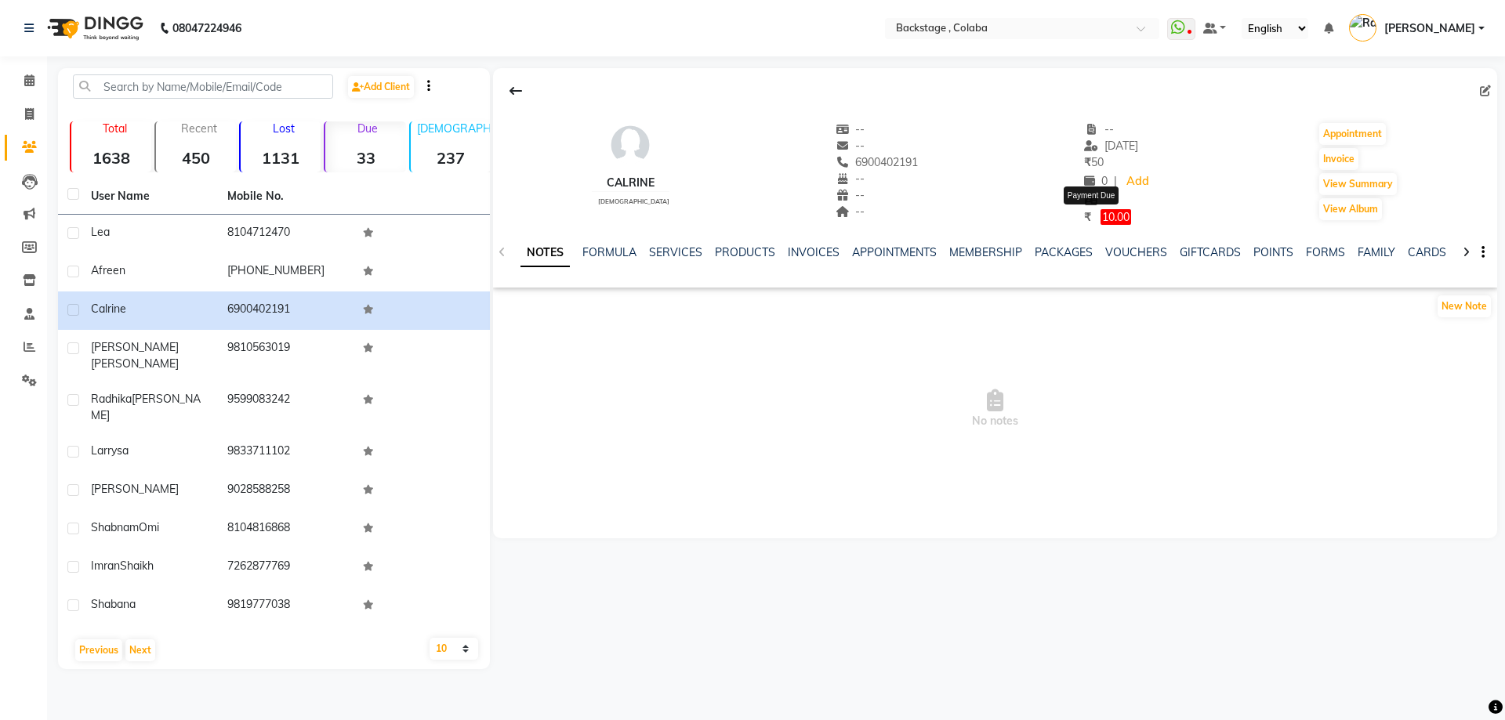
click at [1103, 220] on span "10.00" at bounding box center [1116, 217] width 31 height 16
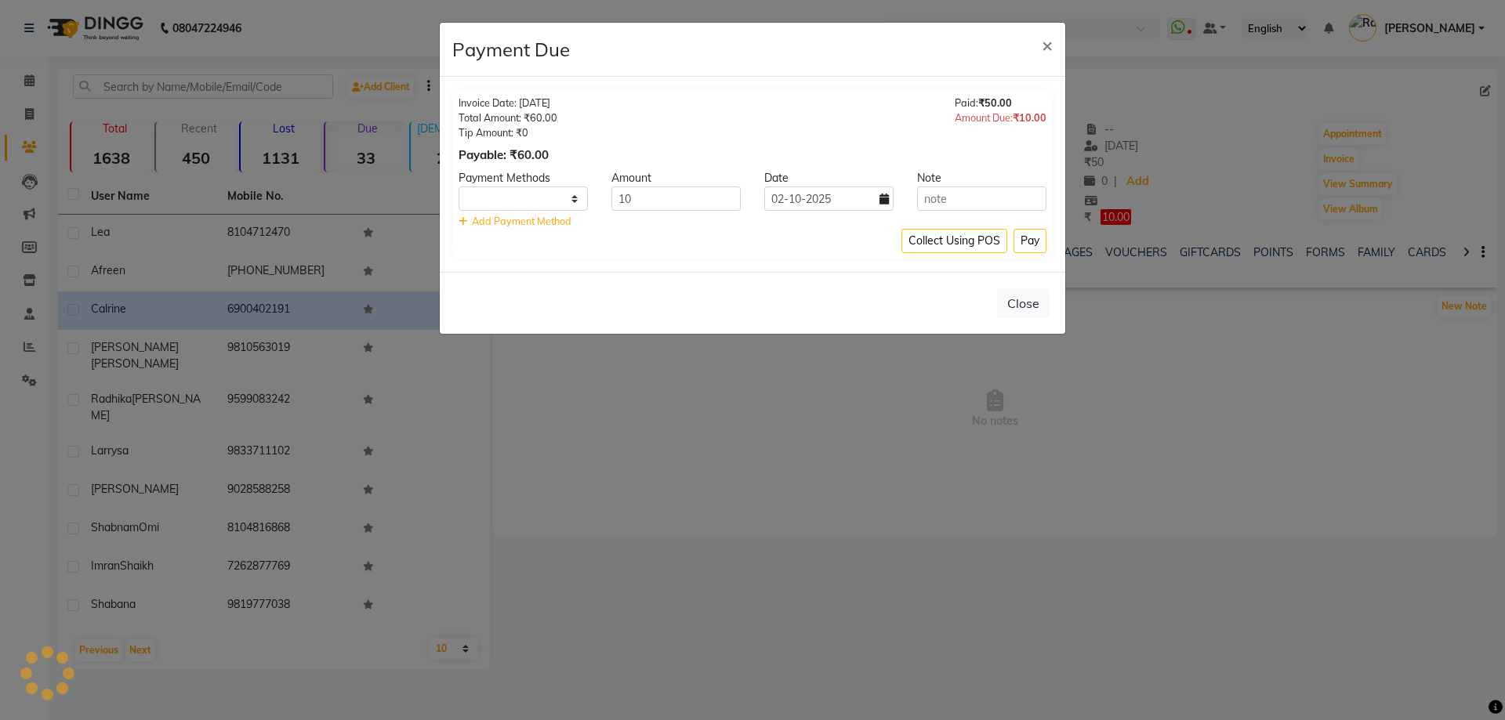
select select "1"
click at [1036, 242] on button "Pay" at bounding box center [1030, 241] width 33 height 24
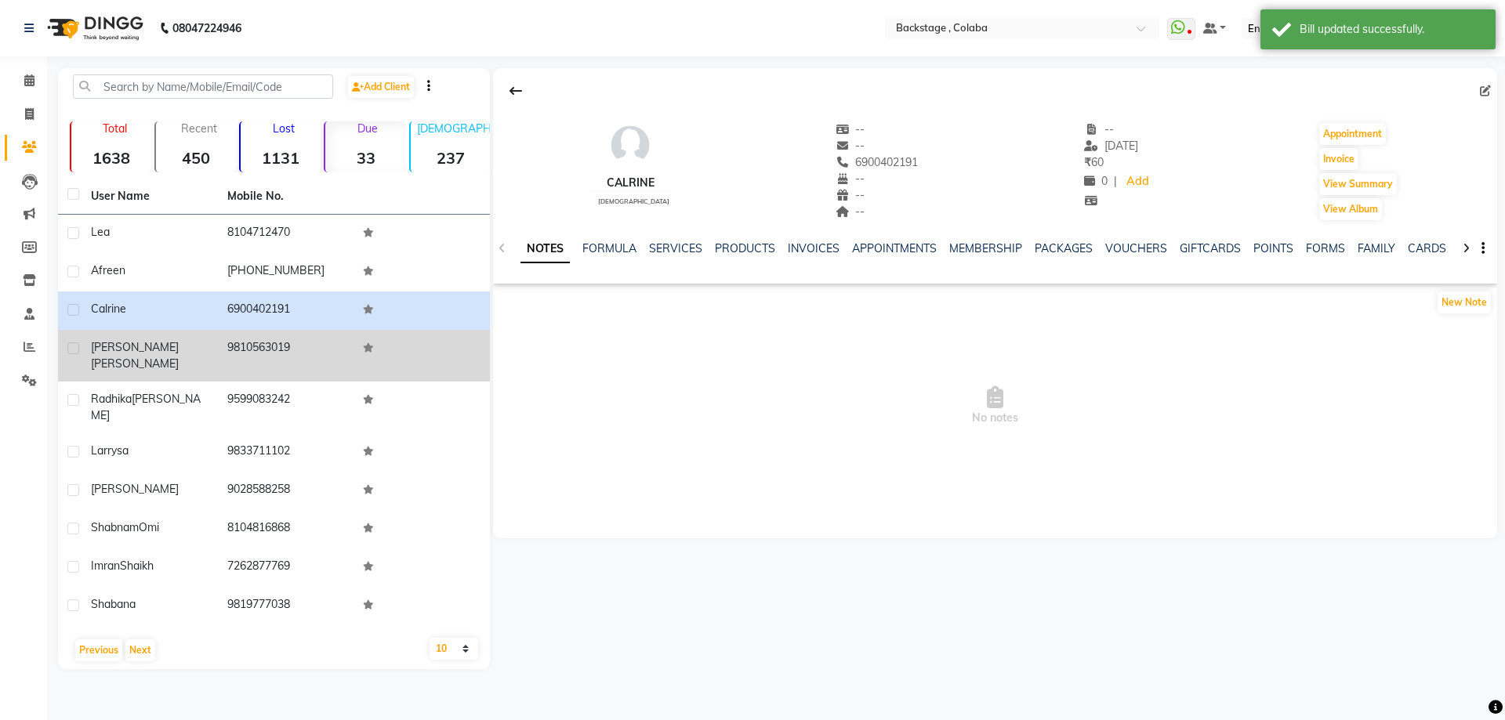
click at [162, 354] on div "Nikit Kumar" at bounding box center [150, 355] width 118 height 33
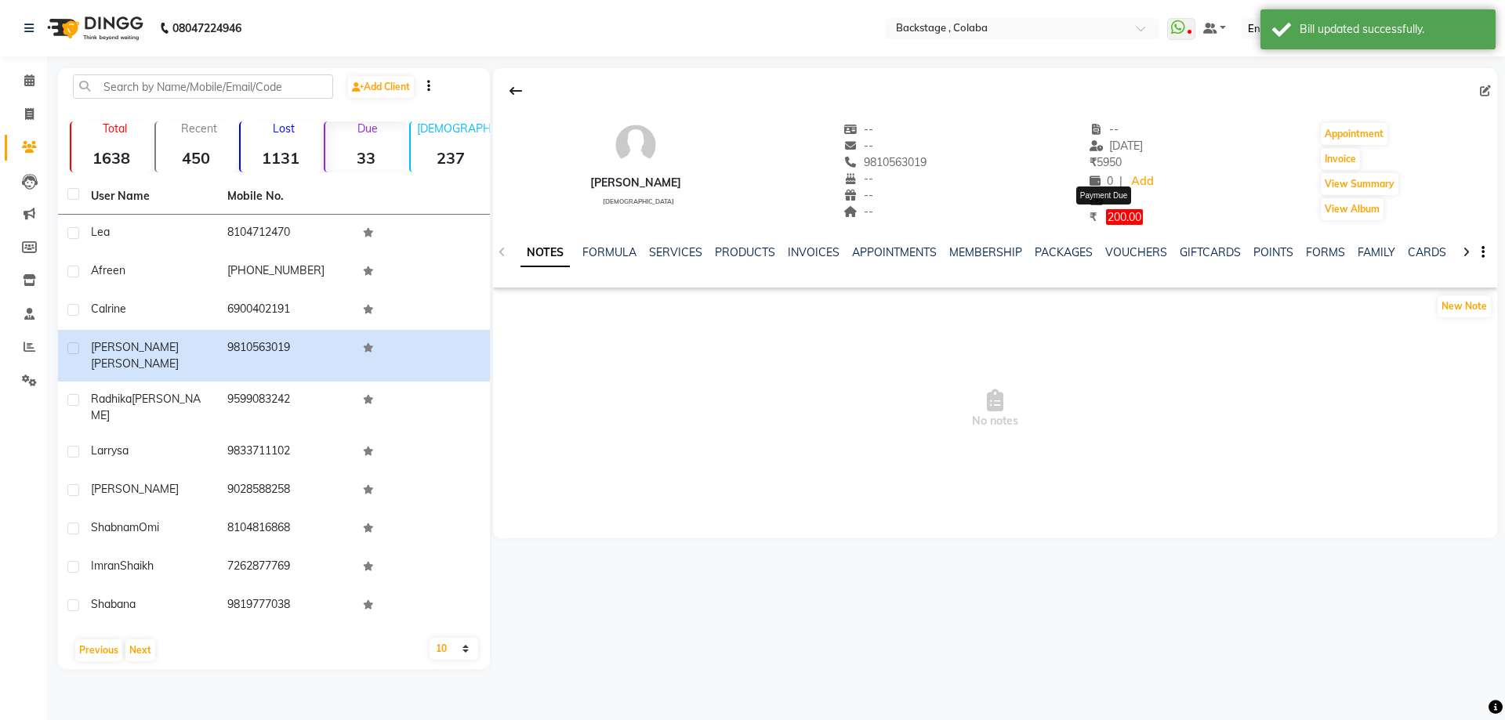
click at [1106, 212] on span "200.00" at bounding box center [1124, 217] width 37 height 16
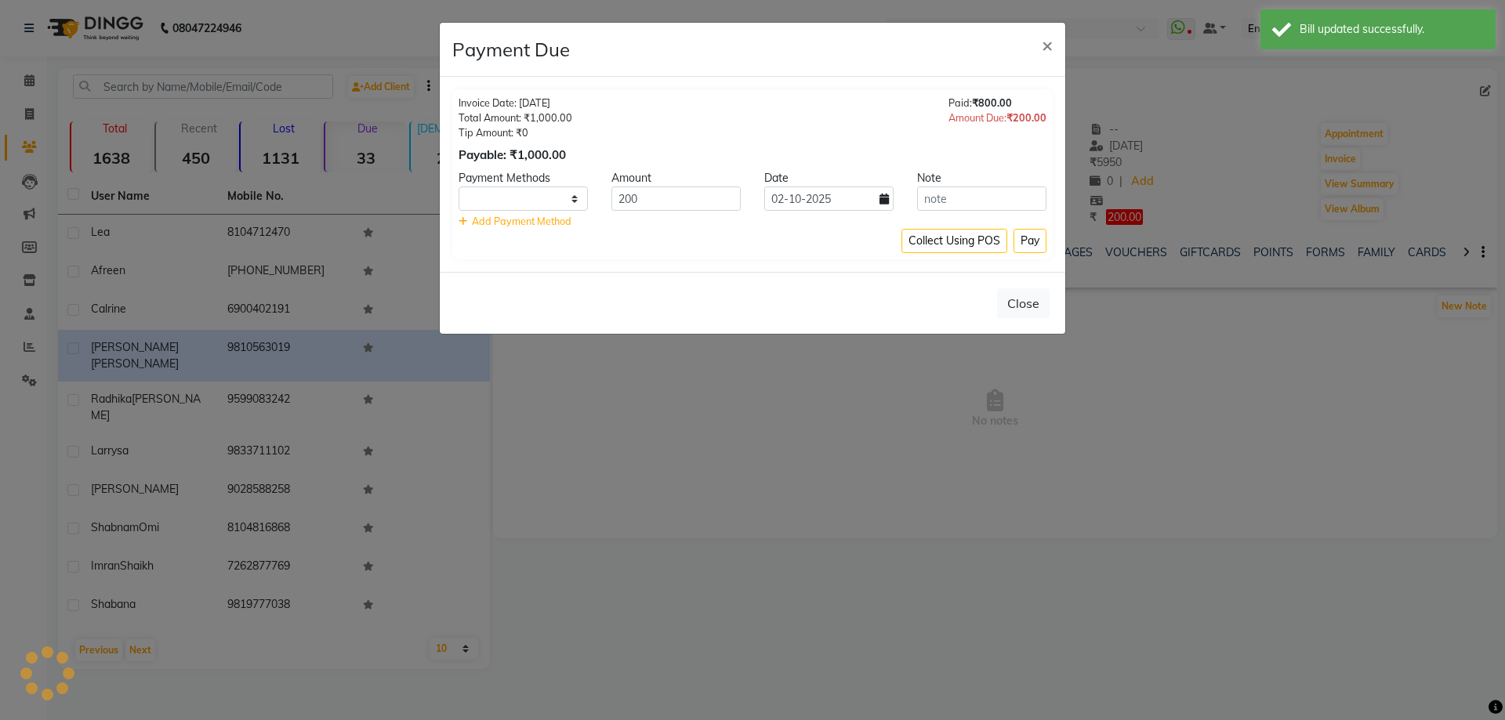
select select "1"
click at [1030, 305] on button "Close" at bounding box center [1023, 304] width 53 height 30
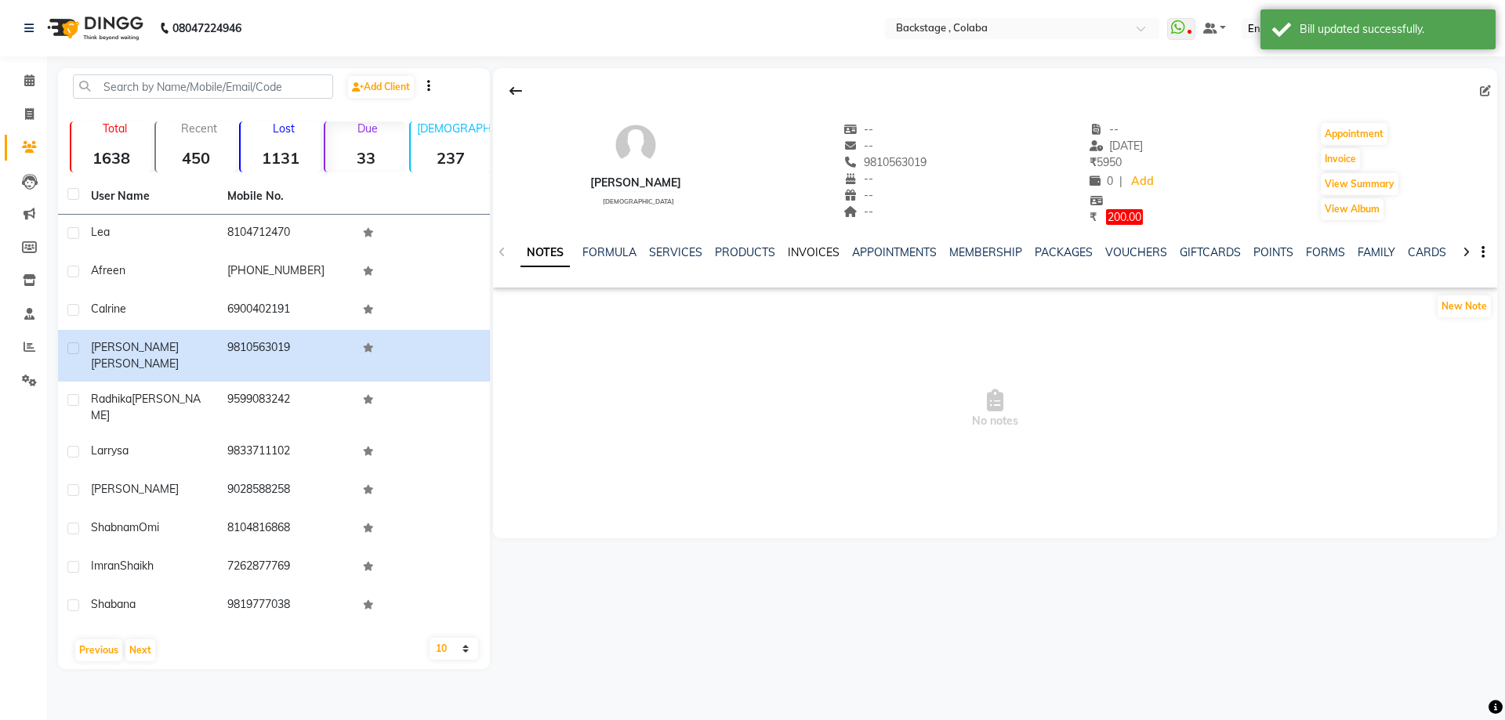
click at [822, 249] on link "INVOICES" at bounding box center [814, 252] width 52 height 14
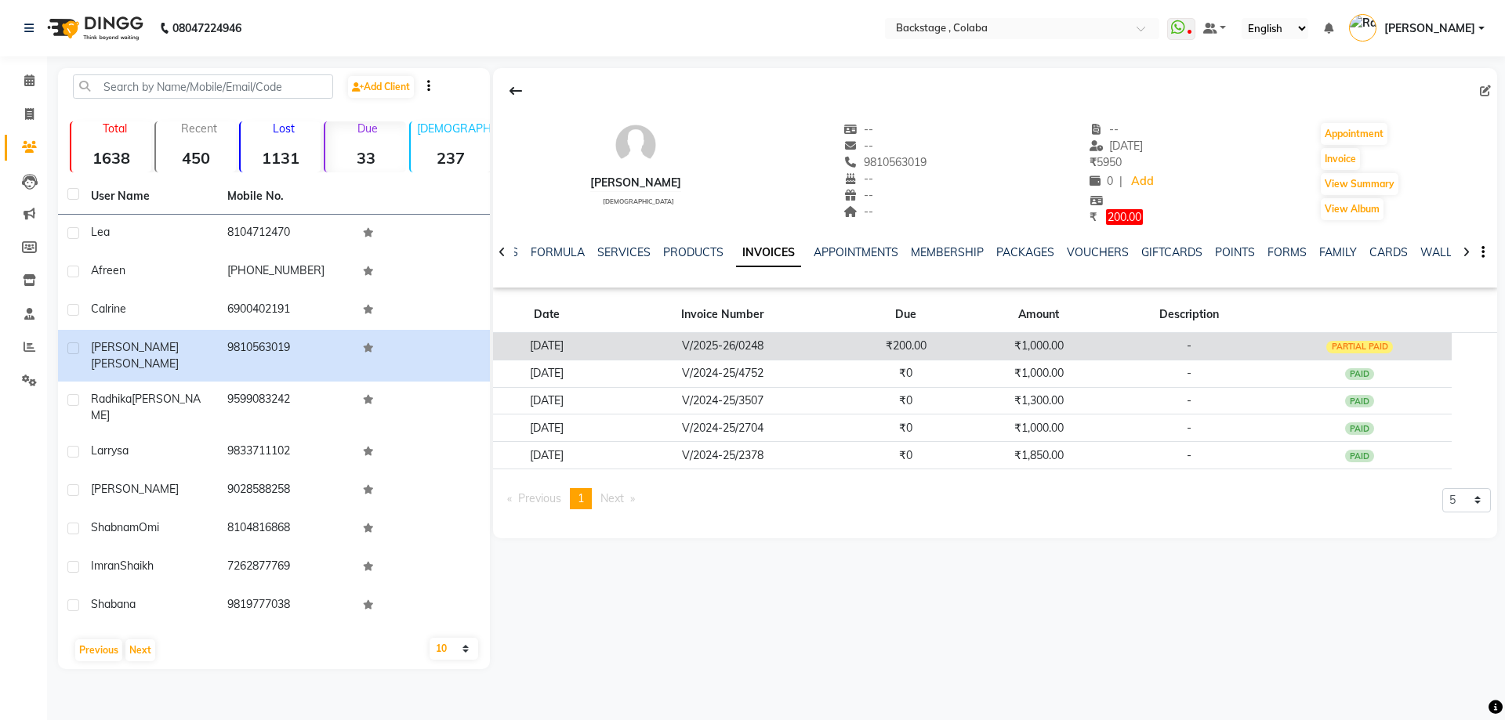
click at [1166, 344] on td "-" at bounding box center [1189, 345] width 157 height 27
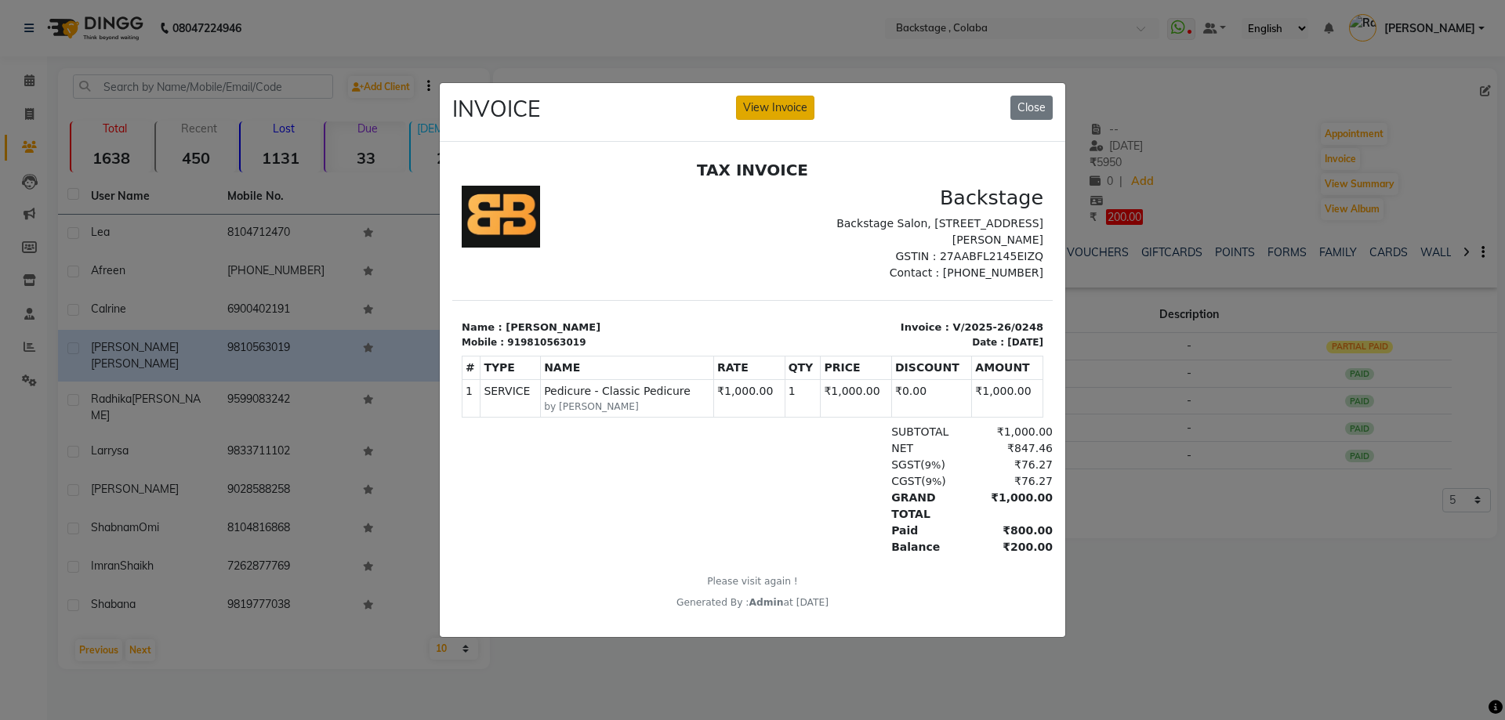
click at [749, 103] on button "View Invoice" at bounding box center [775, 108] width 78 height 24
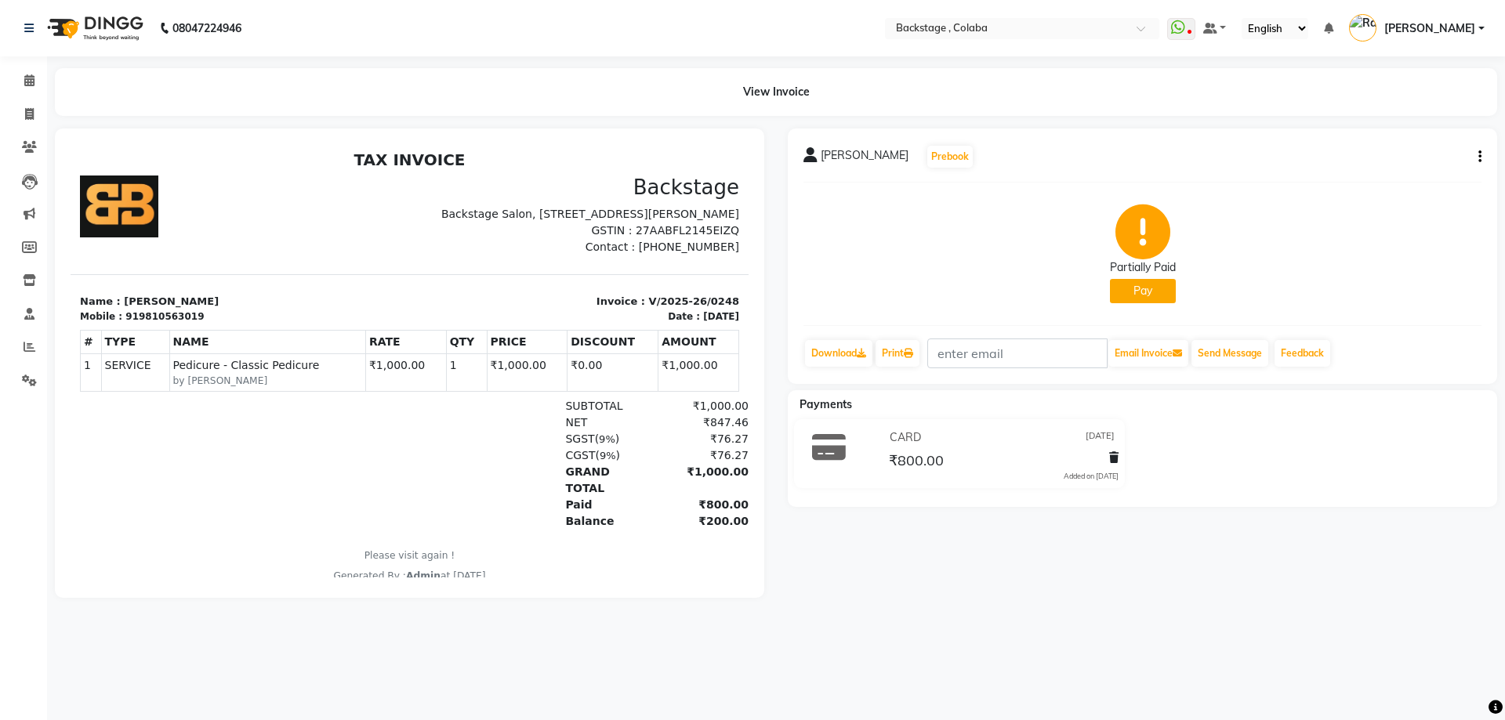
click at [1480, 157] on icon "button" at bounding box center [1480, 157] width 3 height 1
click at [1403, 183] on div "Edit Invoice" at bounding box center [1401, 177] width 107 height 20
select select "service"
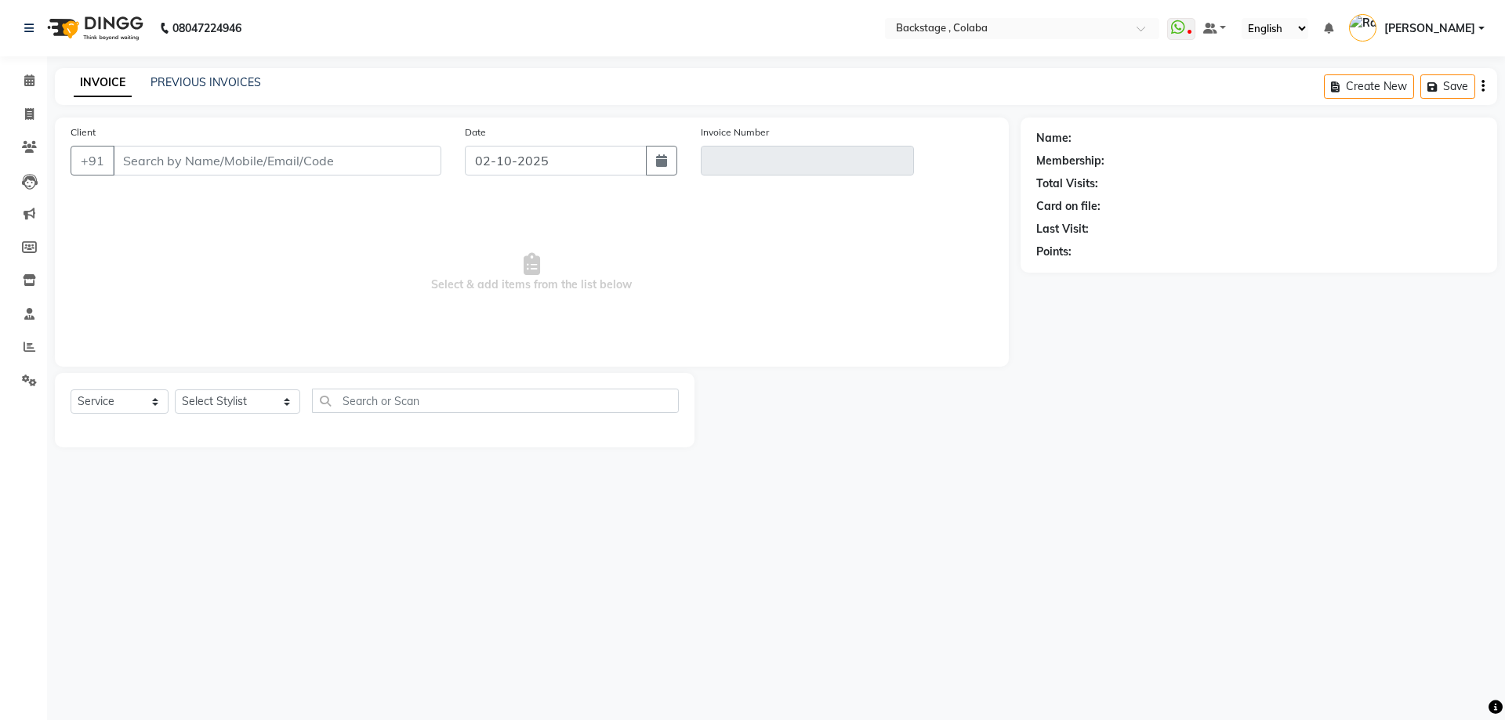
type input "9810563019"
type input "V/2025-26/0248"
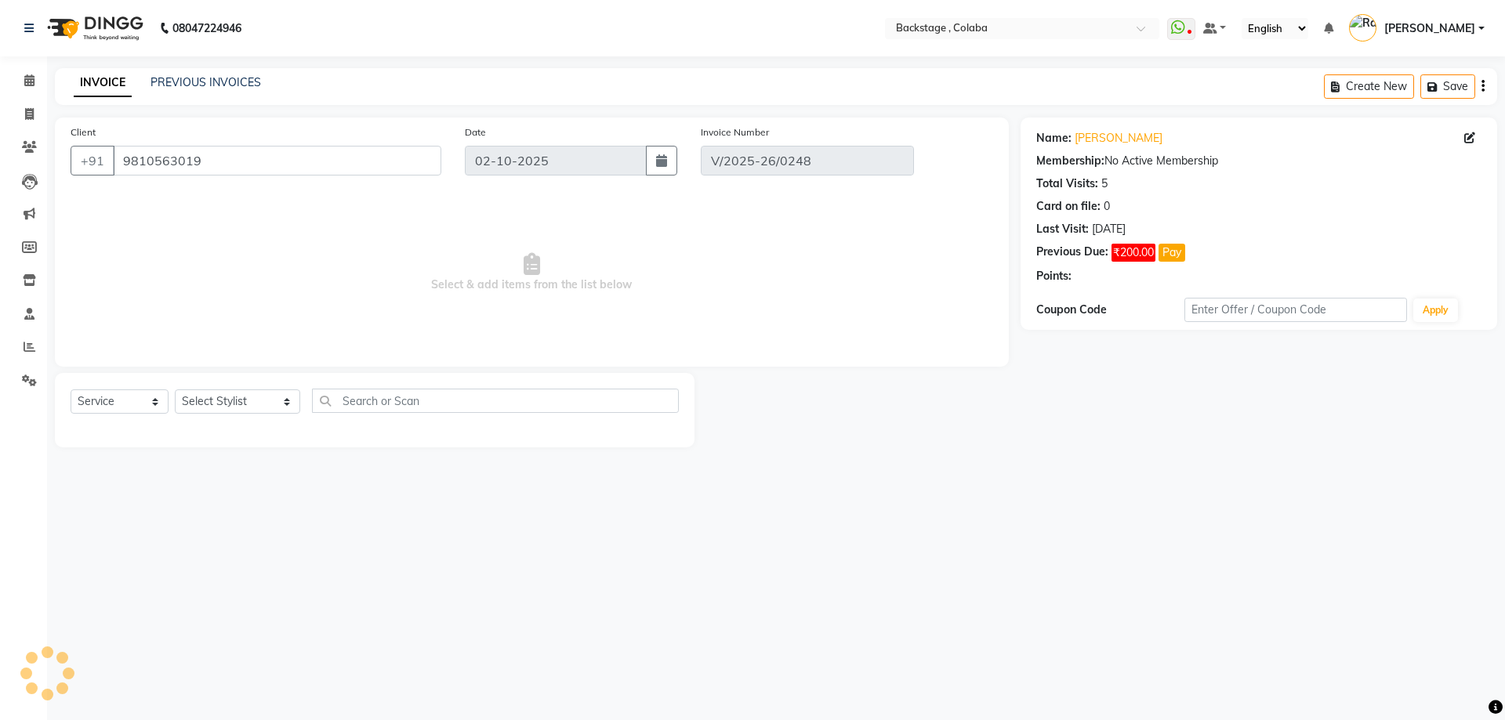
type input "19-04-2025"
select select "select"
click at [594, 272] on span "Select & add items from the list below" at bounding box center [532, 272] width 923 height 157
drag, startPoint x: 481, startPoint y: 287, endPoint x: 455, endPoint y: 231, distance: 61.7
click at [481, 285] on span "Select & add items from the list below" at bounding box center [532, 272] width 923 height 157
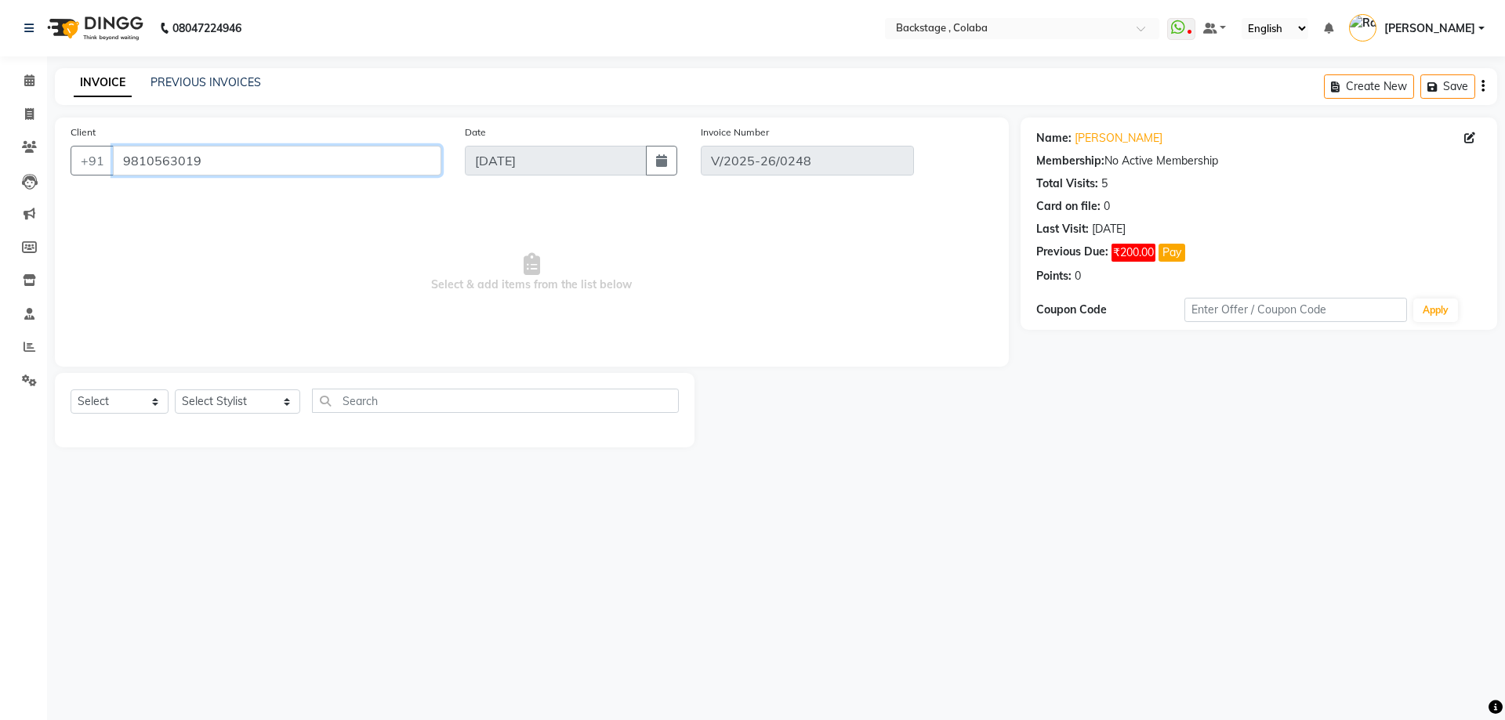
click at [302, 167] on input "9810563019" at bounding box center [277, 161] width 328 height 30
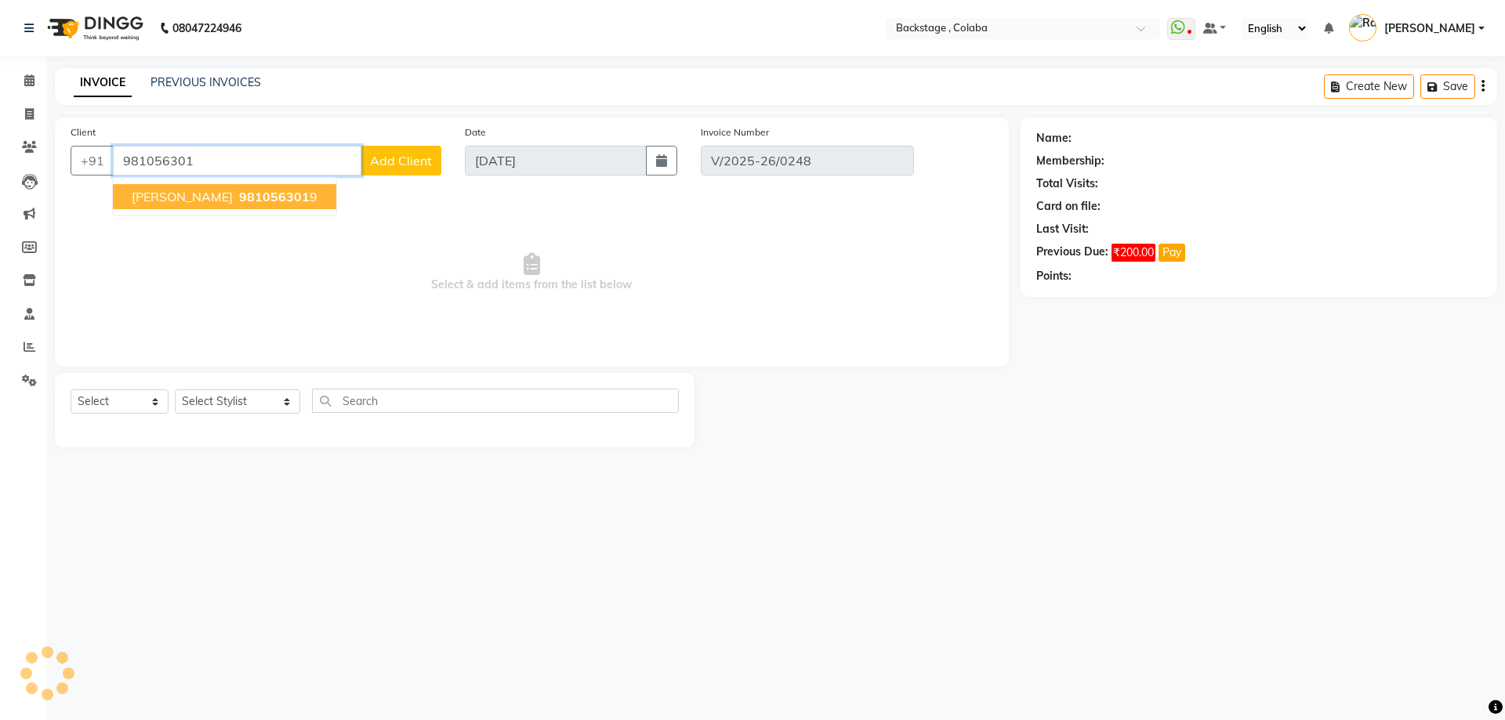
type input "9810563019"
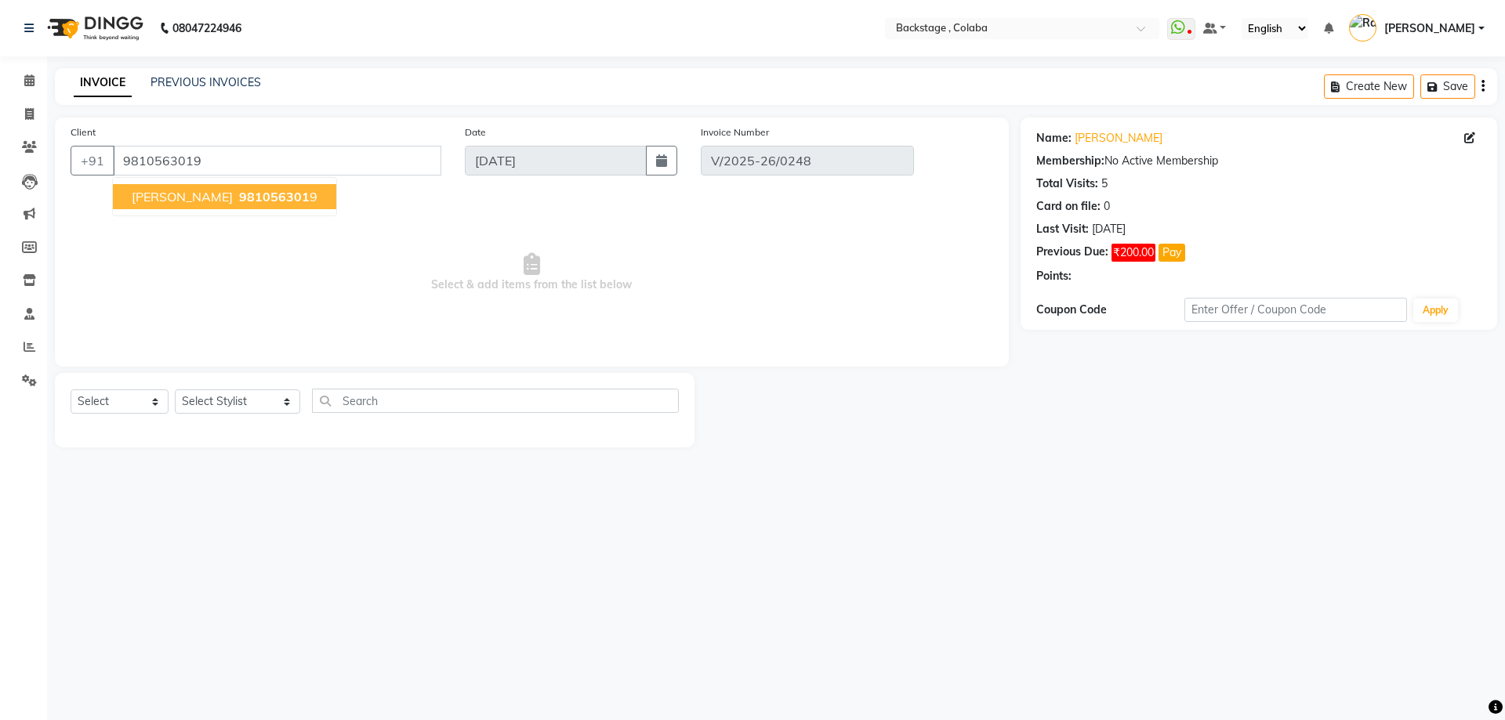
click at [274, 204] on ngb-highlight "981056301 9" at bounding box center [277, 197] width 82 height 16
click at [1084, 140] on link "Nikit Kumar" at bounding box center [1119, 138] width 88 height 16
click at [1172, 254] on button "Pay" at bounding box center [1172, 253] width 27 height 18
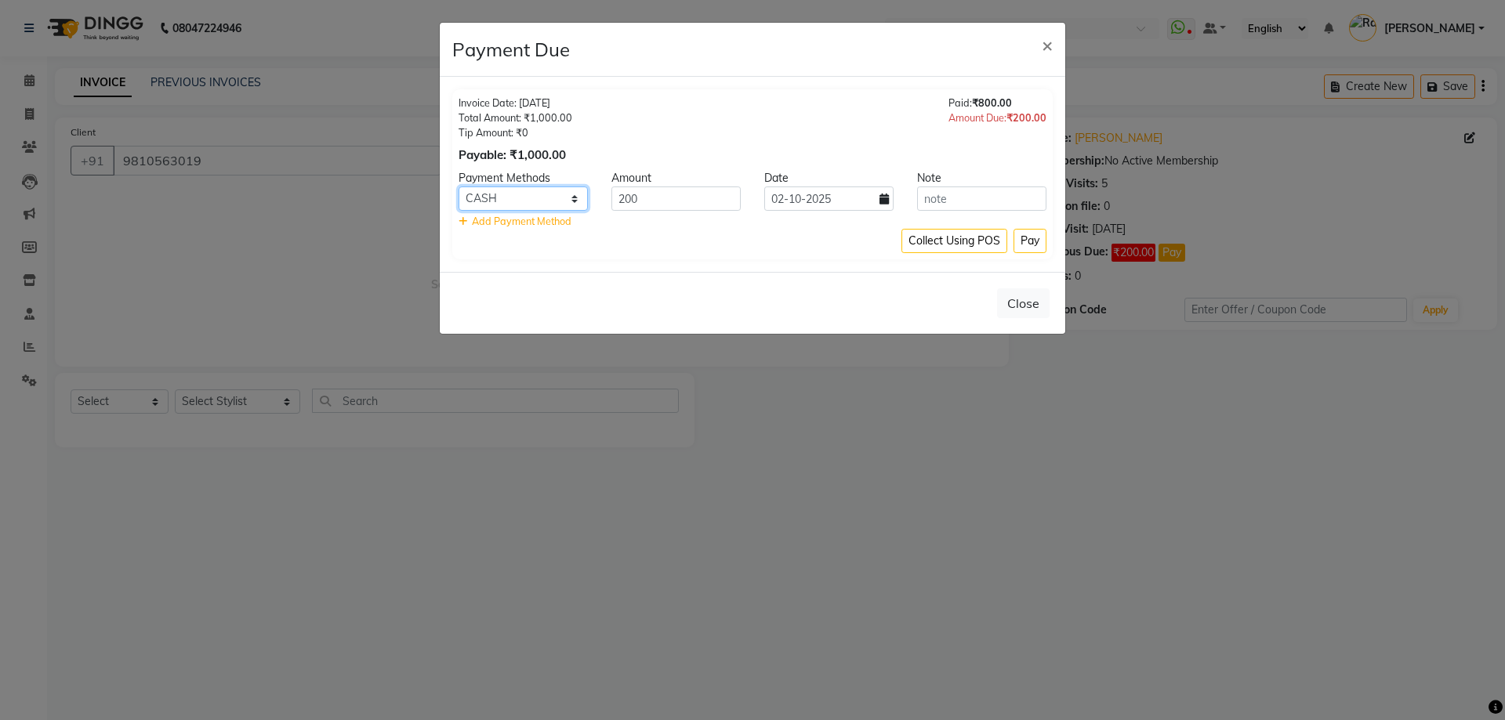
click at [504, 197] on select "UPI GPay CARD CUSTOM ONLINE CASH" at bounding box center [523, 199] width 129 height 24
select select "4"
click at [459, 187] on select "UPI GPay CARD CUSTOM ONLINE CASH" at bounding box center [523, 199] width 129 height 24
click at [1041, 247] on button "Pay" at bounding box center [1030, 241] width 33 height 24
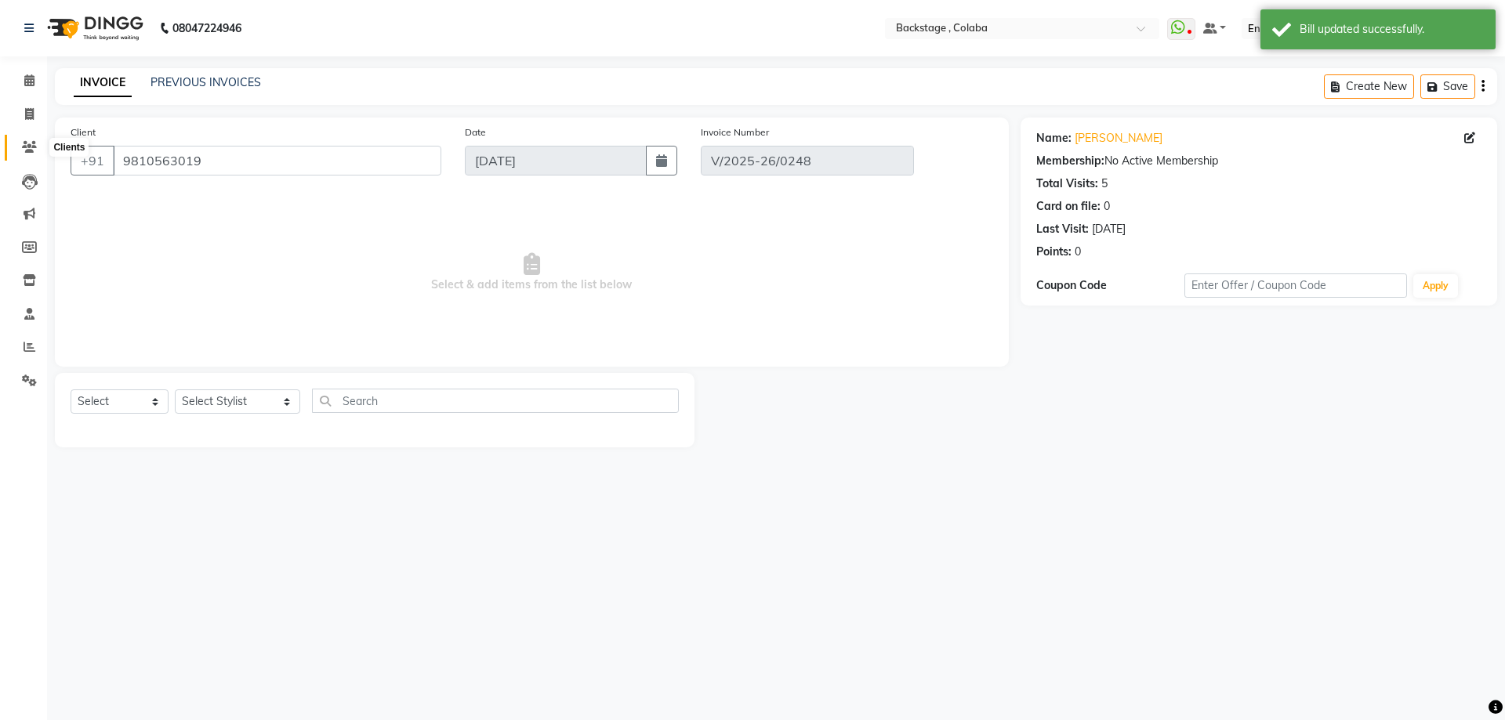
click at [34, 143] on icon at bounding box center [29, 147] width 15 height 12
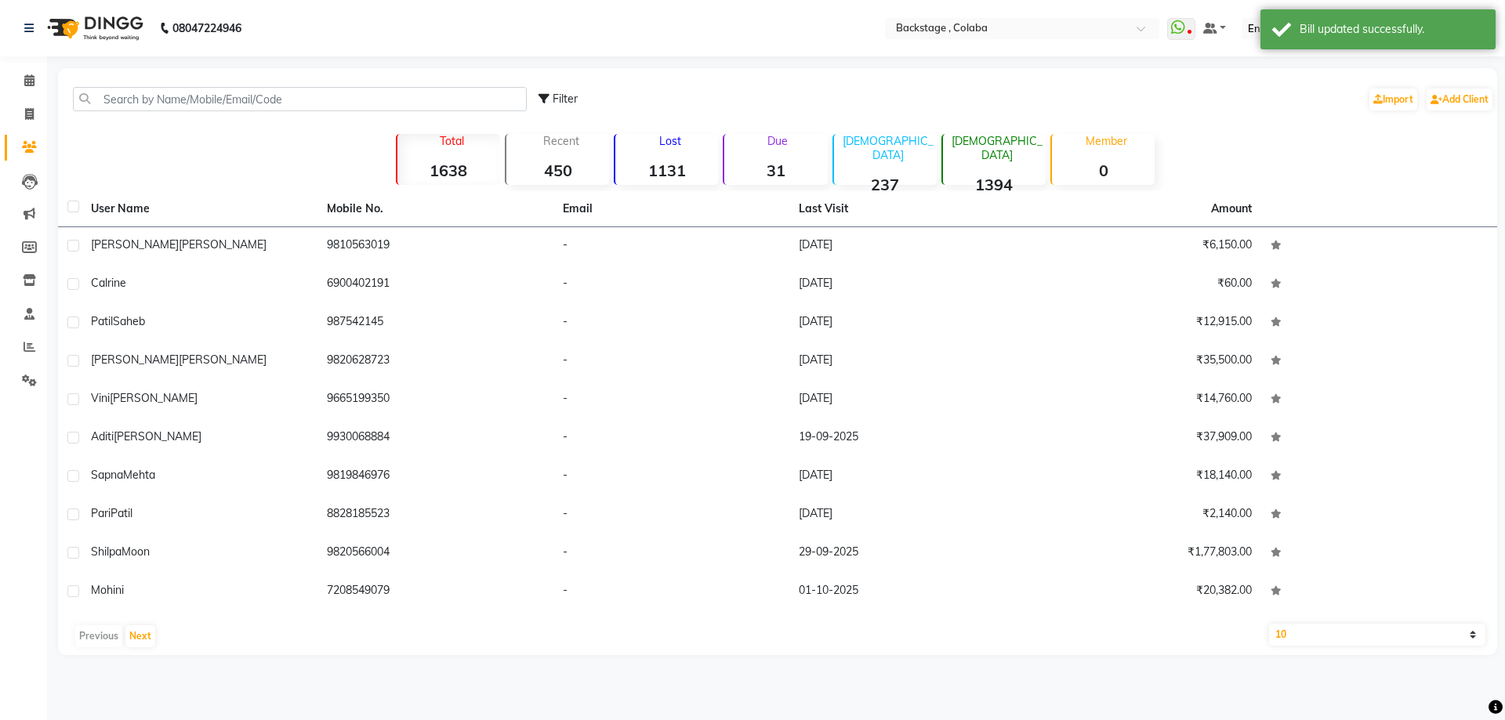
click at [793, 154] on div "Due 31" at bounding box center [775, 159] width 104 height 51
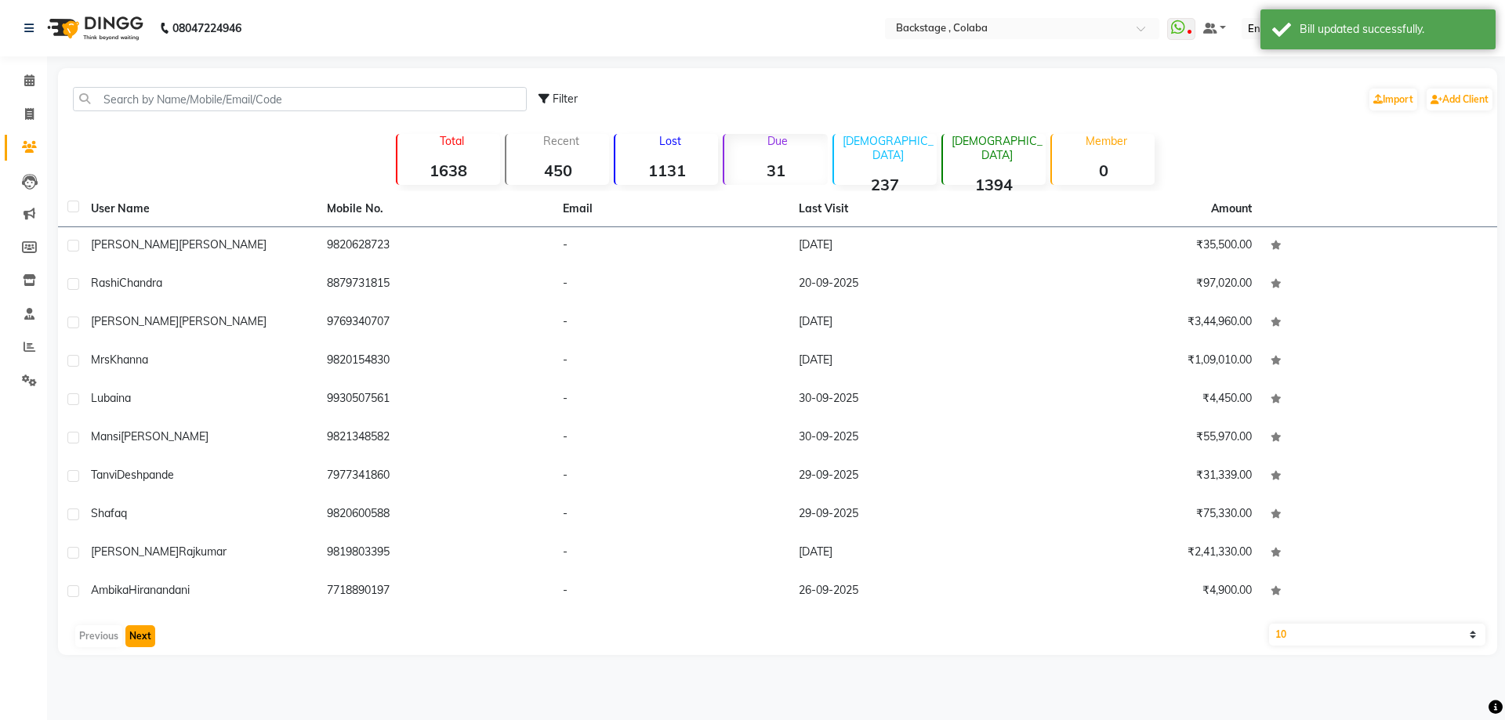
click at [141, 630] on button "Next" at bounding box center [140, 637] width 30 height 22
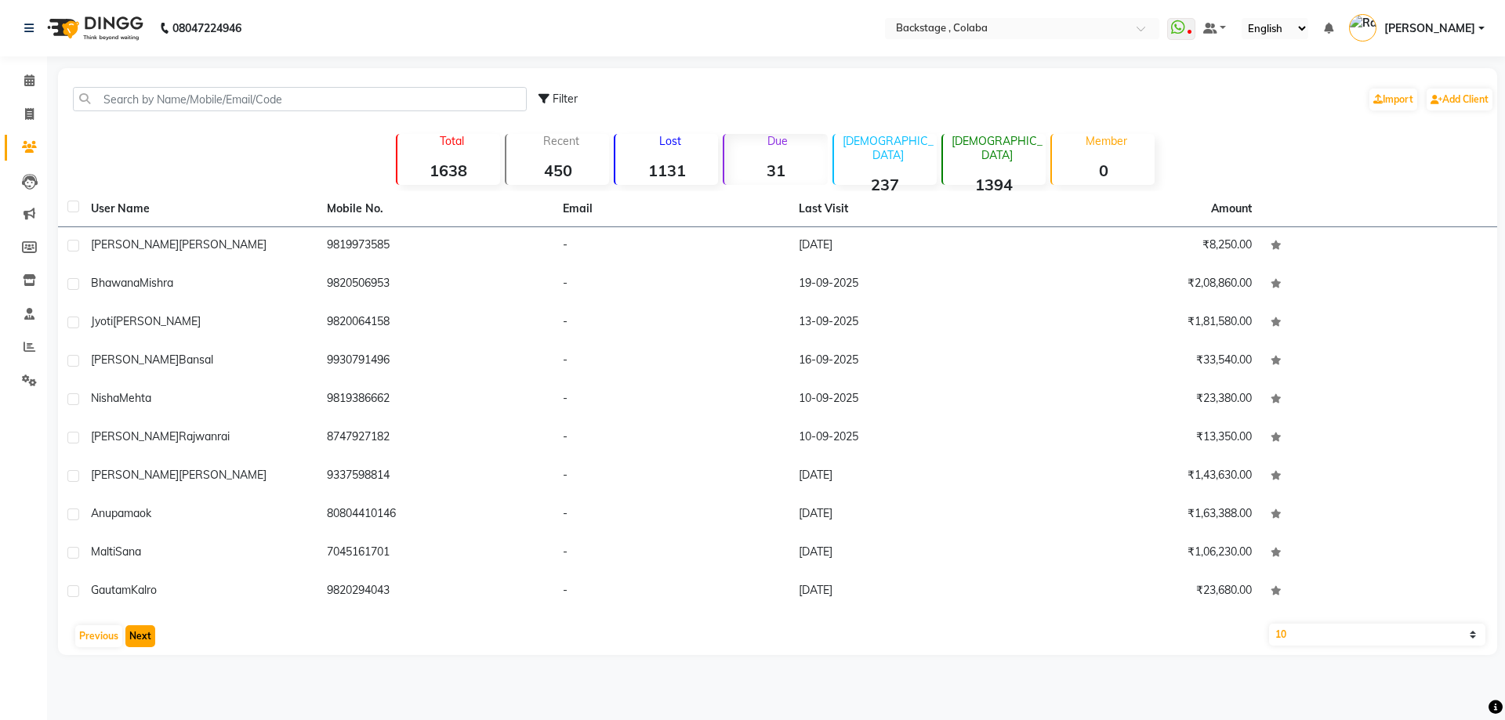
click at [140, 632] on button "Next" at bounding box center [140, 637] width 30 height 22
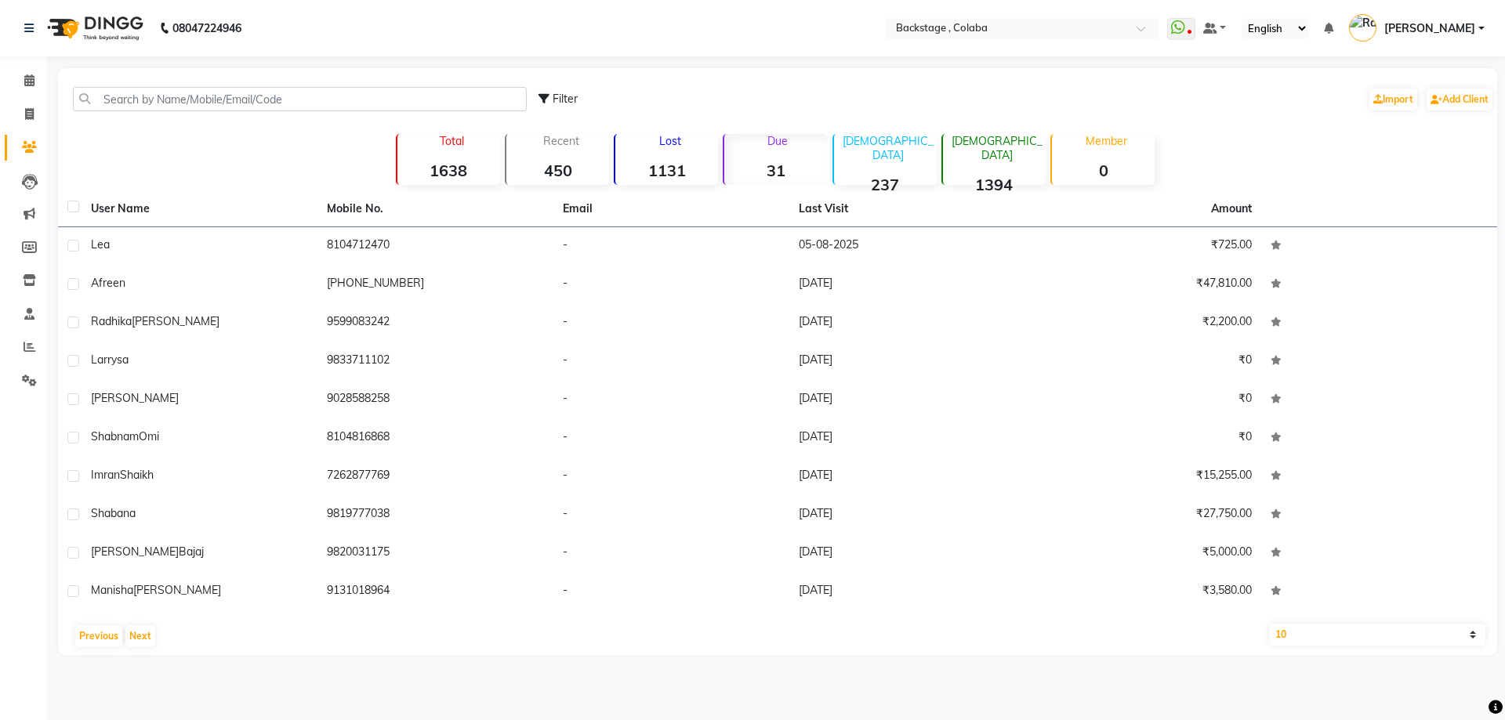
click at [764, 152] on div "Due 31" at bounding box center [775, 159] width 104 height 51
click at [775, 170] on strong "31" at bounding box center [775, 171] width 103 height 20
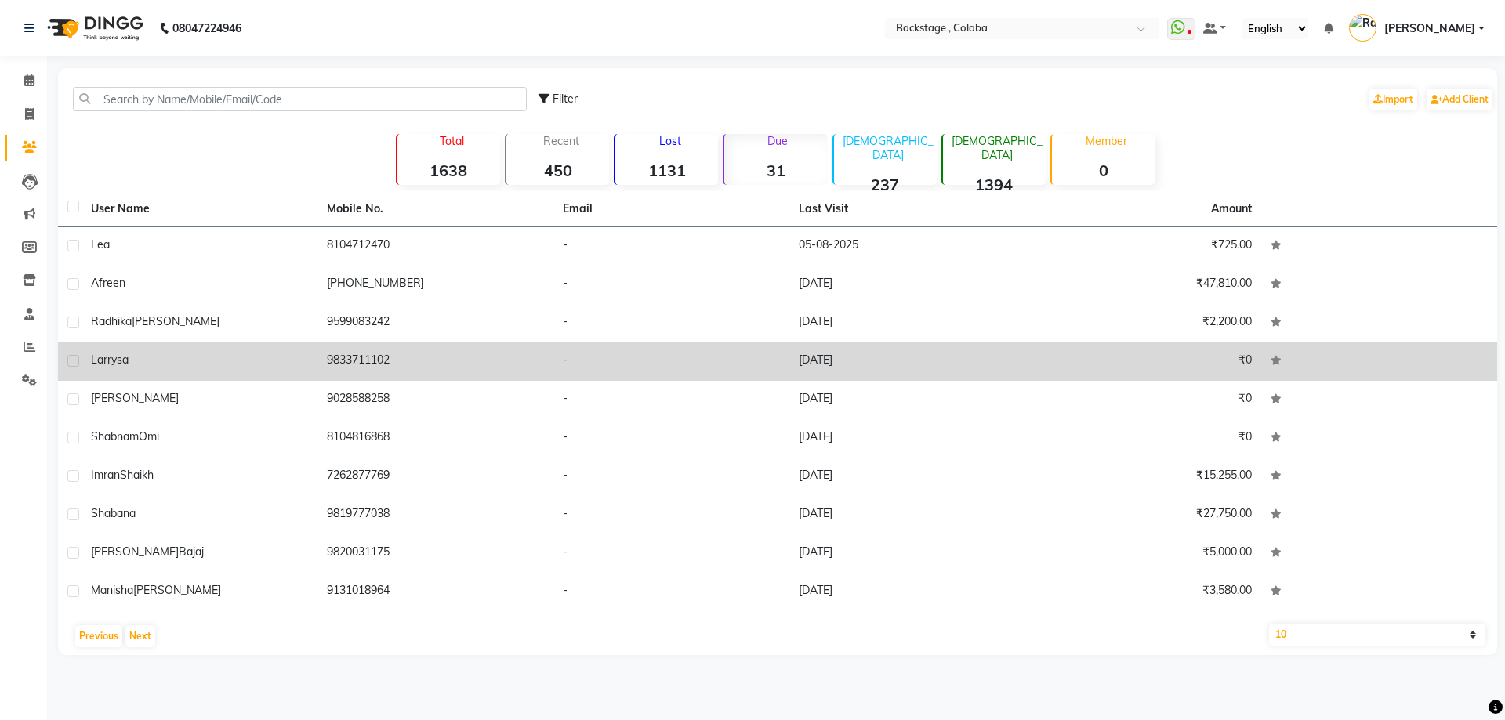
click at [358, 359] on td "9833711102" at bounding box center [436, 362] width 236 height 38
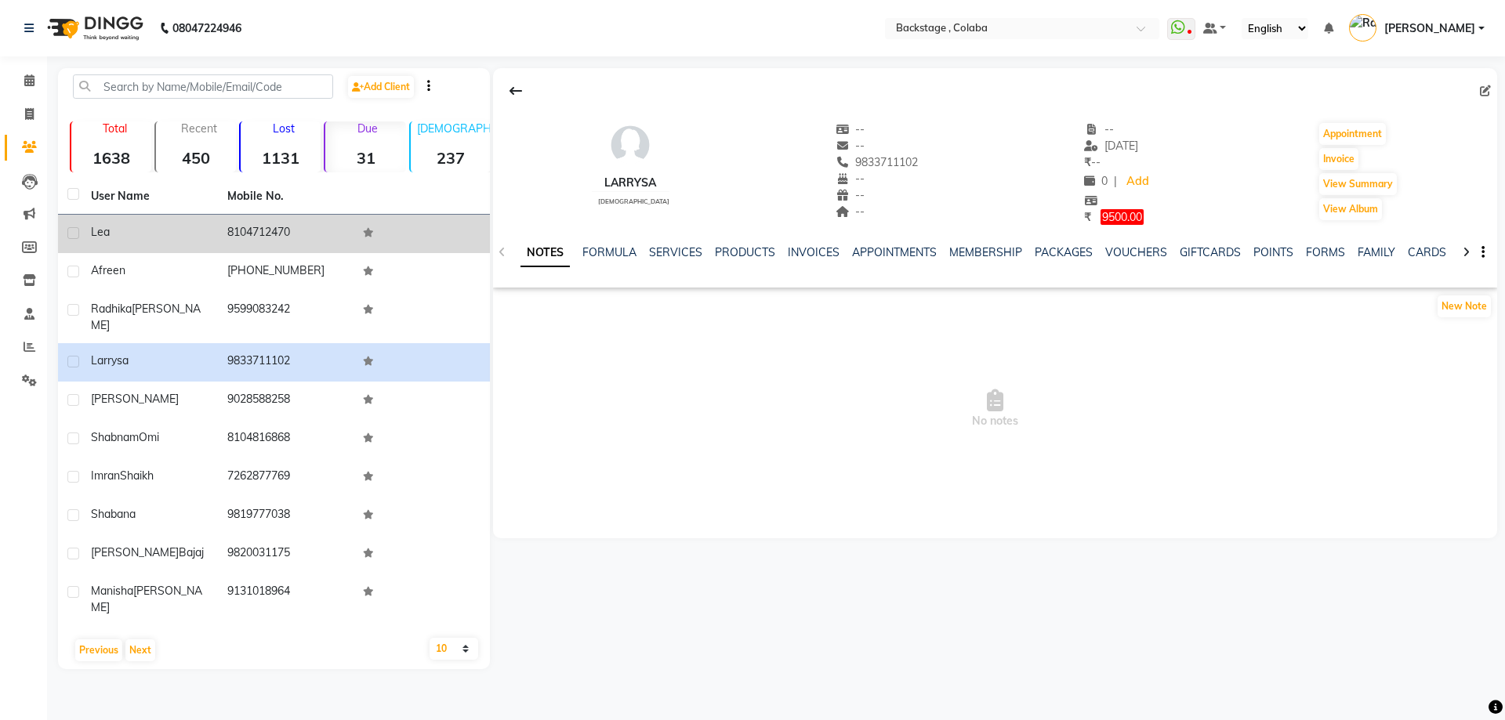
click at [178, 238] on div "Lea" at bounding box center [150, 232] width 118 height 16
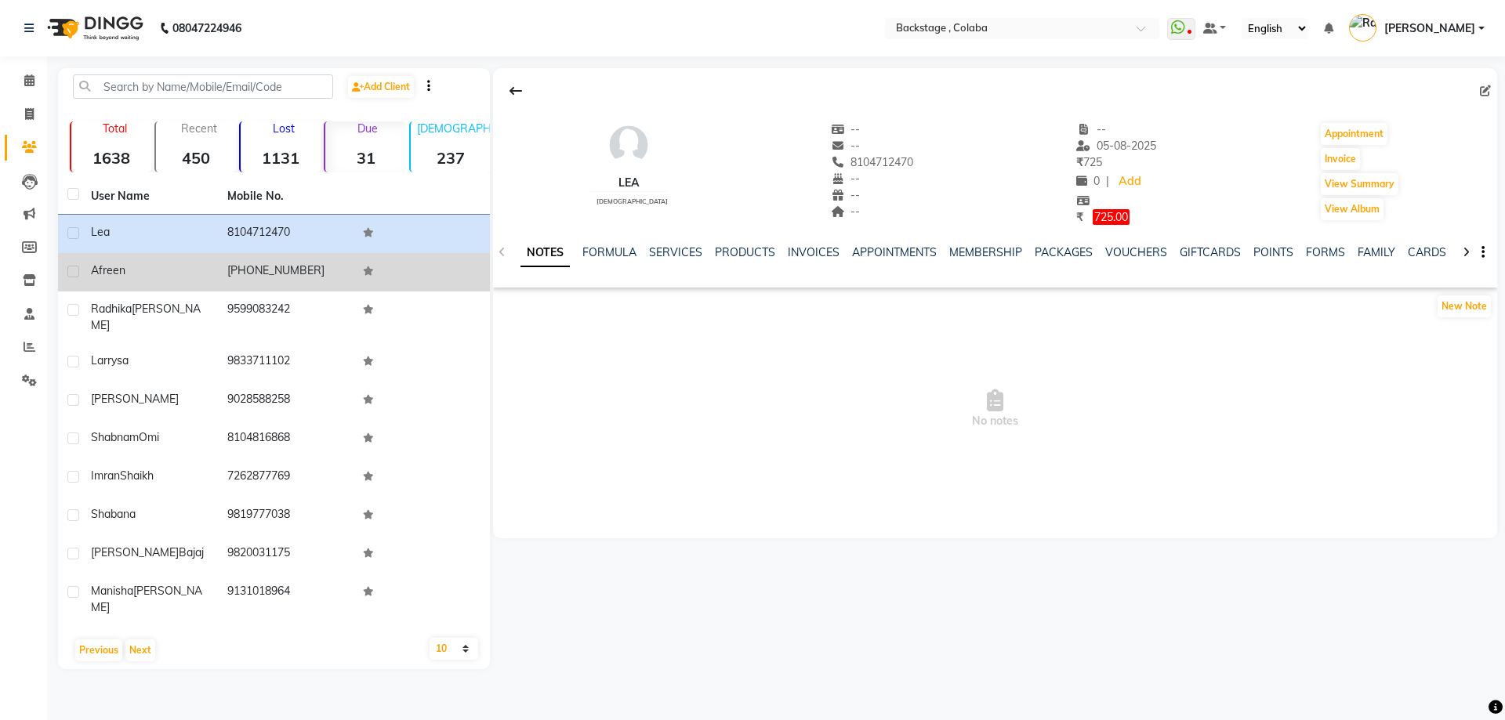
click at [181, 271] on div "Afreen" at bounding box center [150, 271] width 118 height 16
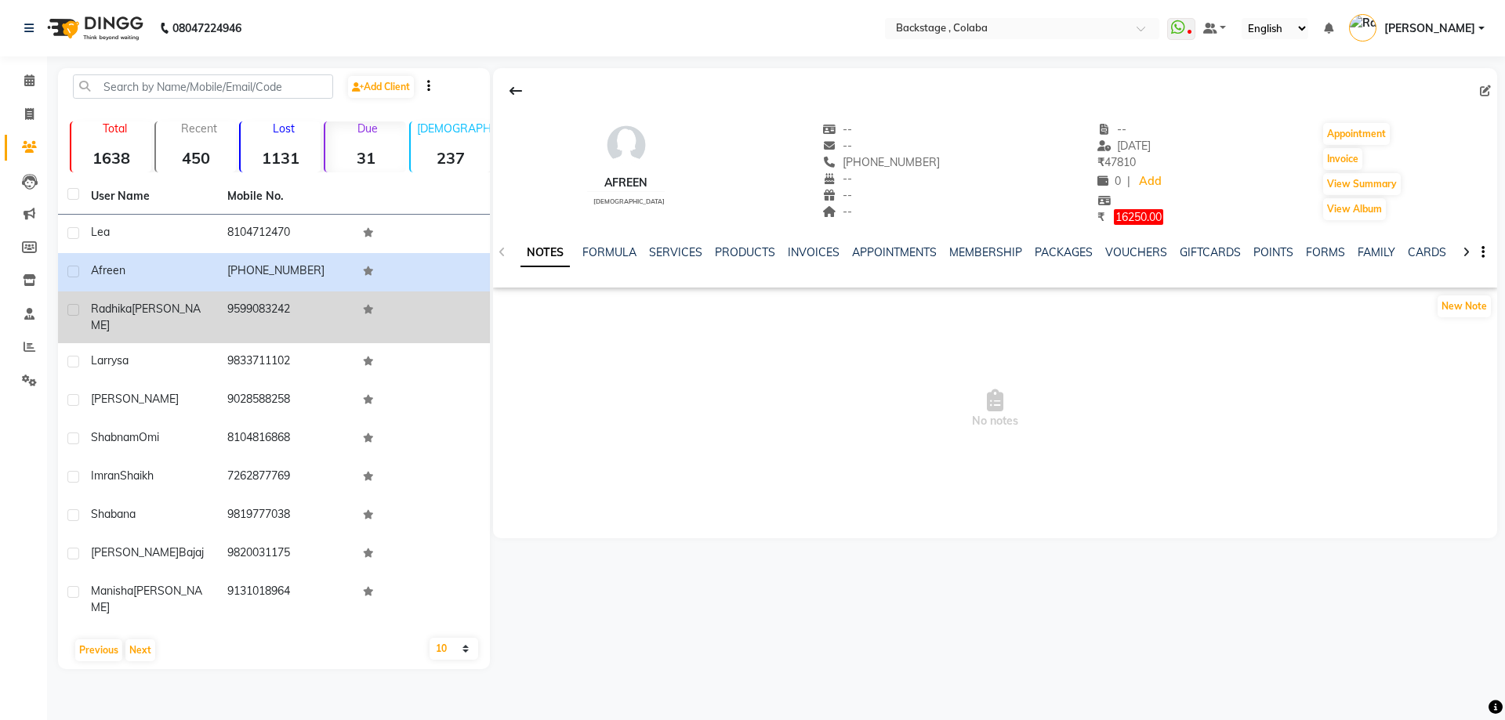
click at [176, 325] on td "Radhika Aher" at bounding box center [150, 318] width 136 height 52
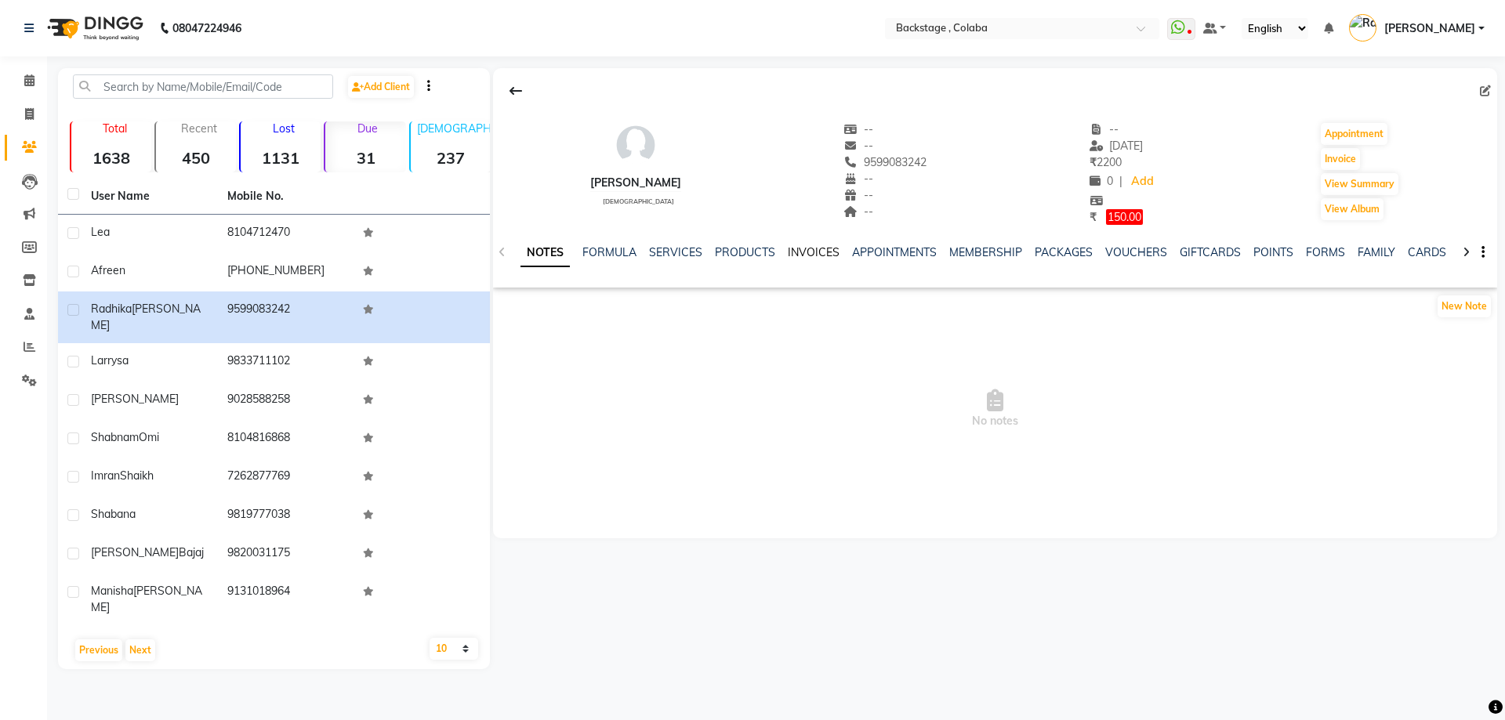
click at [807, 256] on link "INVOICES" at bounding box center [814, 252] width 52 height 14
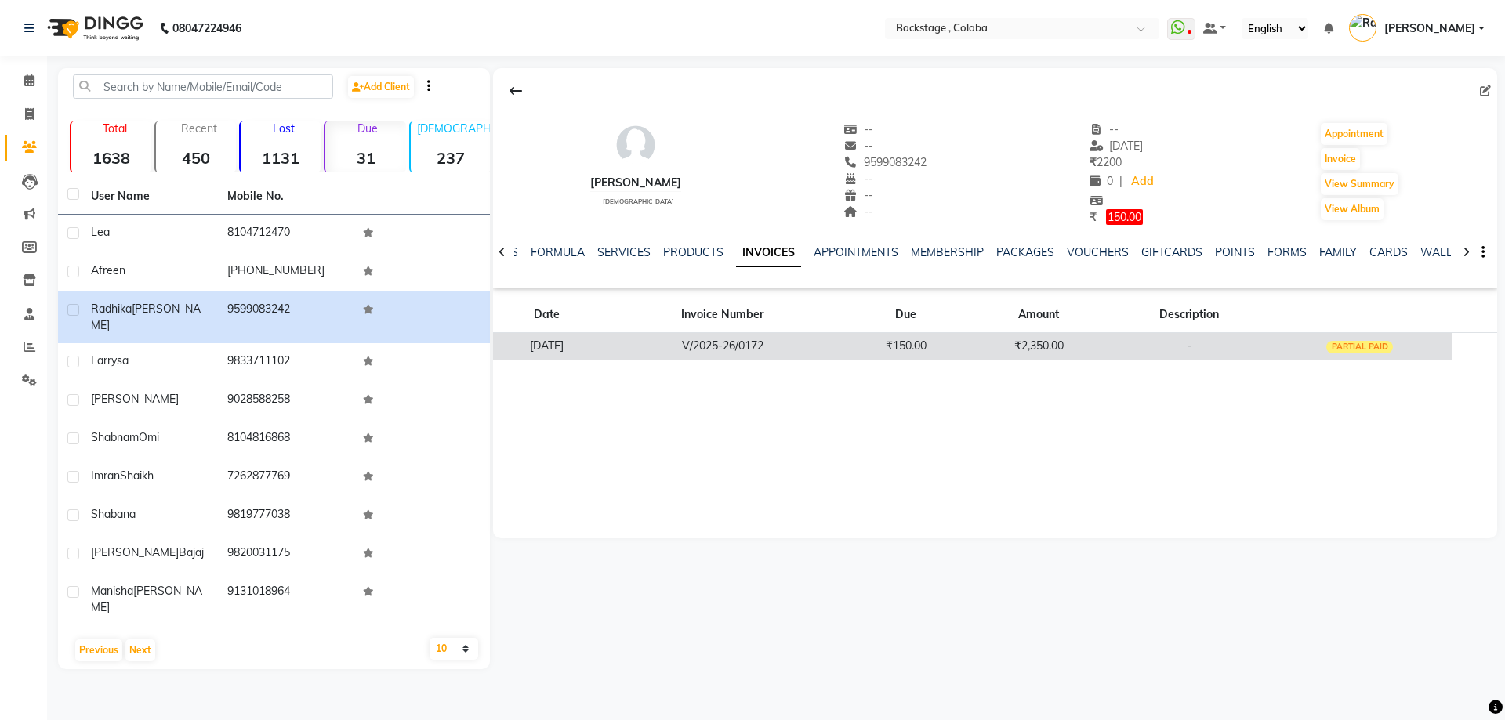
click at [844, 357] on td "V/2025-26/0172" at bounding box center [723, 345] width 244 height 27
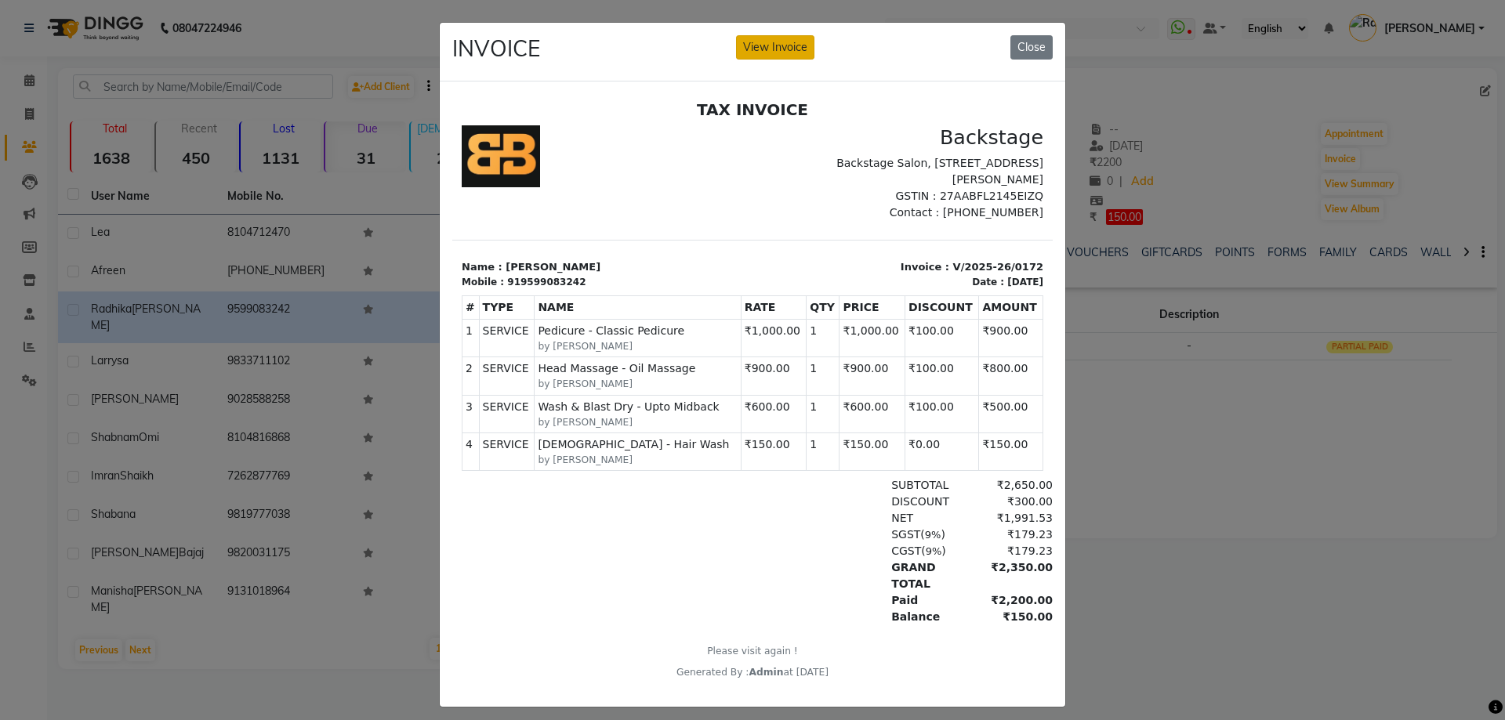
click at [783, 43] on button "View Invoice" at bounding box center [775, 47] width 78 height 24
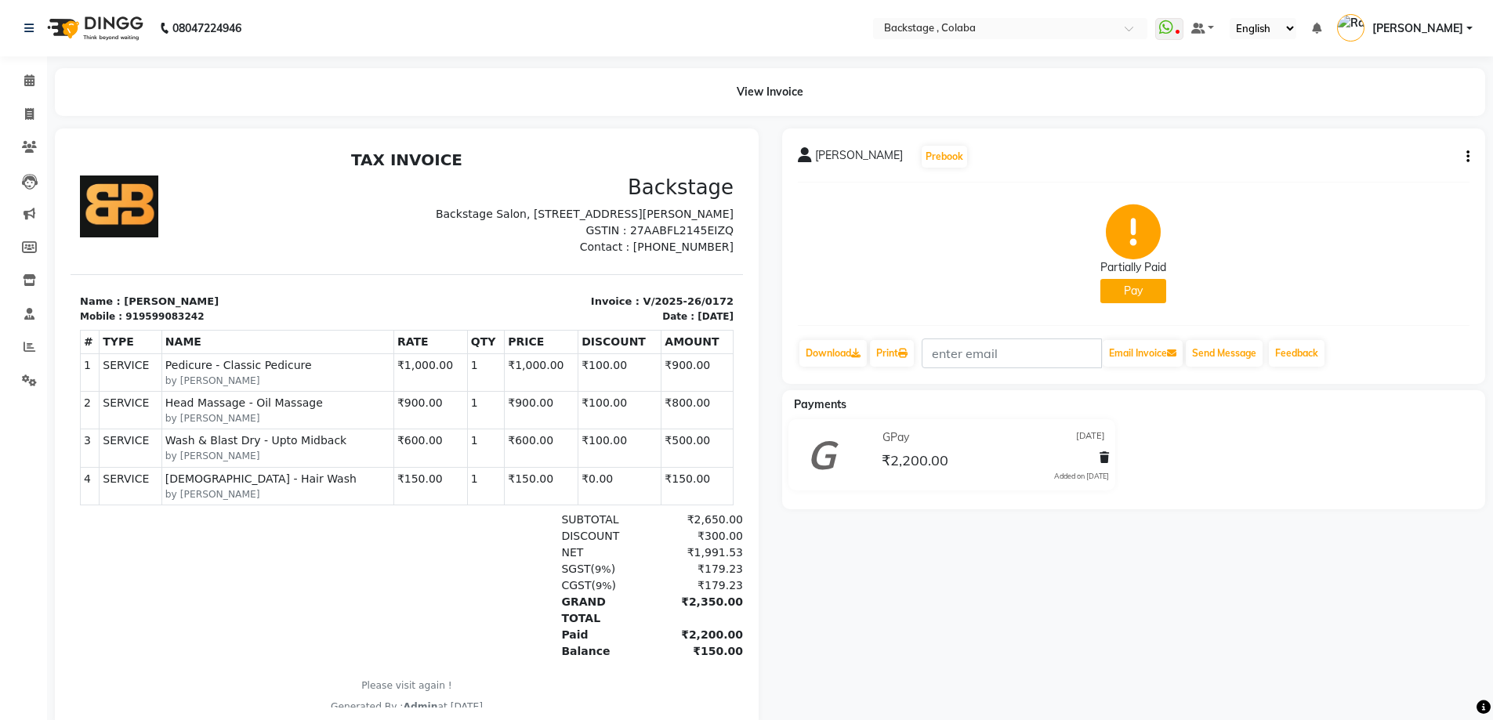
click at [1471, 156] on div "Radhika Aher Prebook Partially Paid Pay Download Print Email Invoice Send Messa…" at bounding box center [1134, 257] width 704 height 256
click at [1468, 157] on icon "button" at bounding box center [1468, 157] width 3 height 1
click at [1379, 176] on div "Edit Invoice" at bounding box center [1390, 177] width 107 height 20
select select "service"
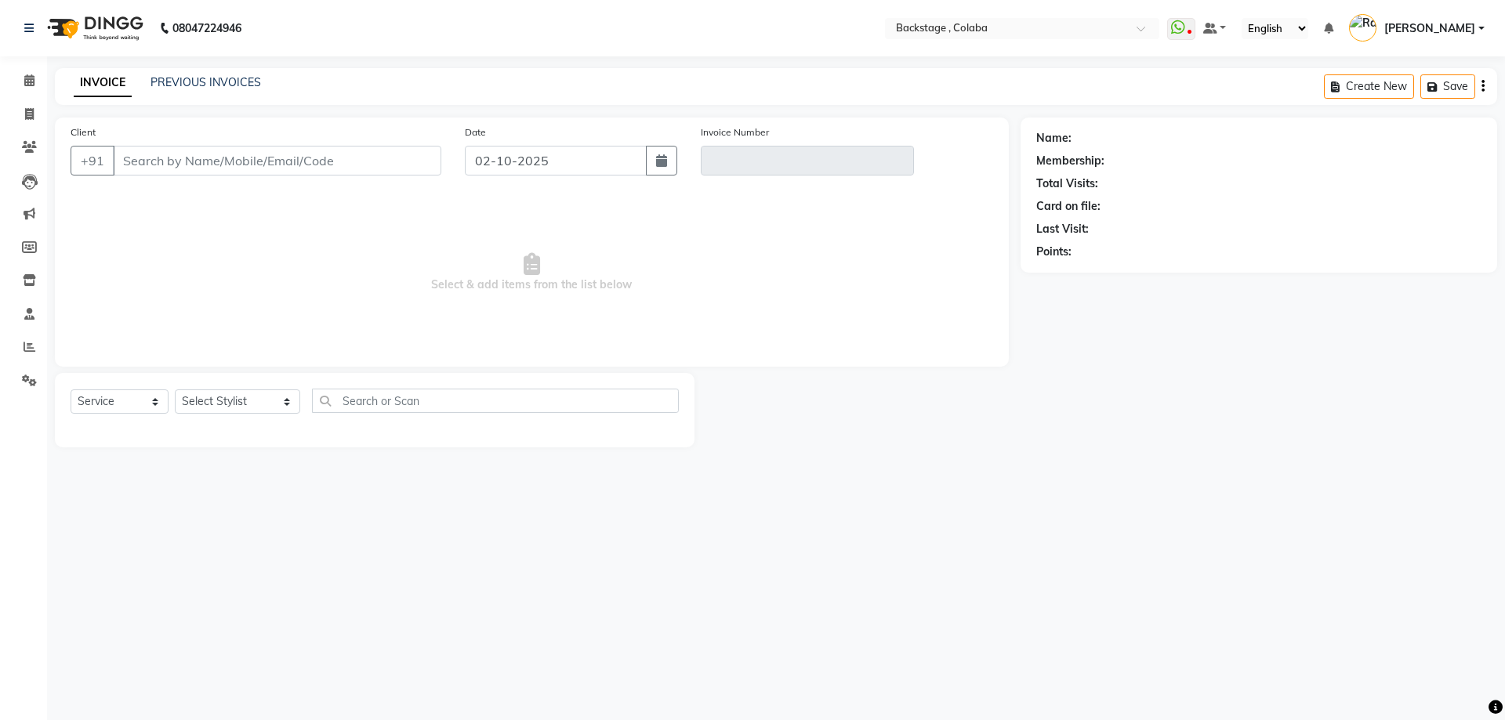
type input "9599083242"
type input "V/2025-26/0172"
type input "13-04-2025"
select select "select"
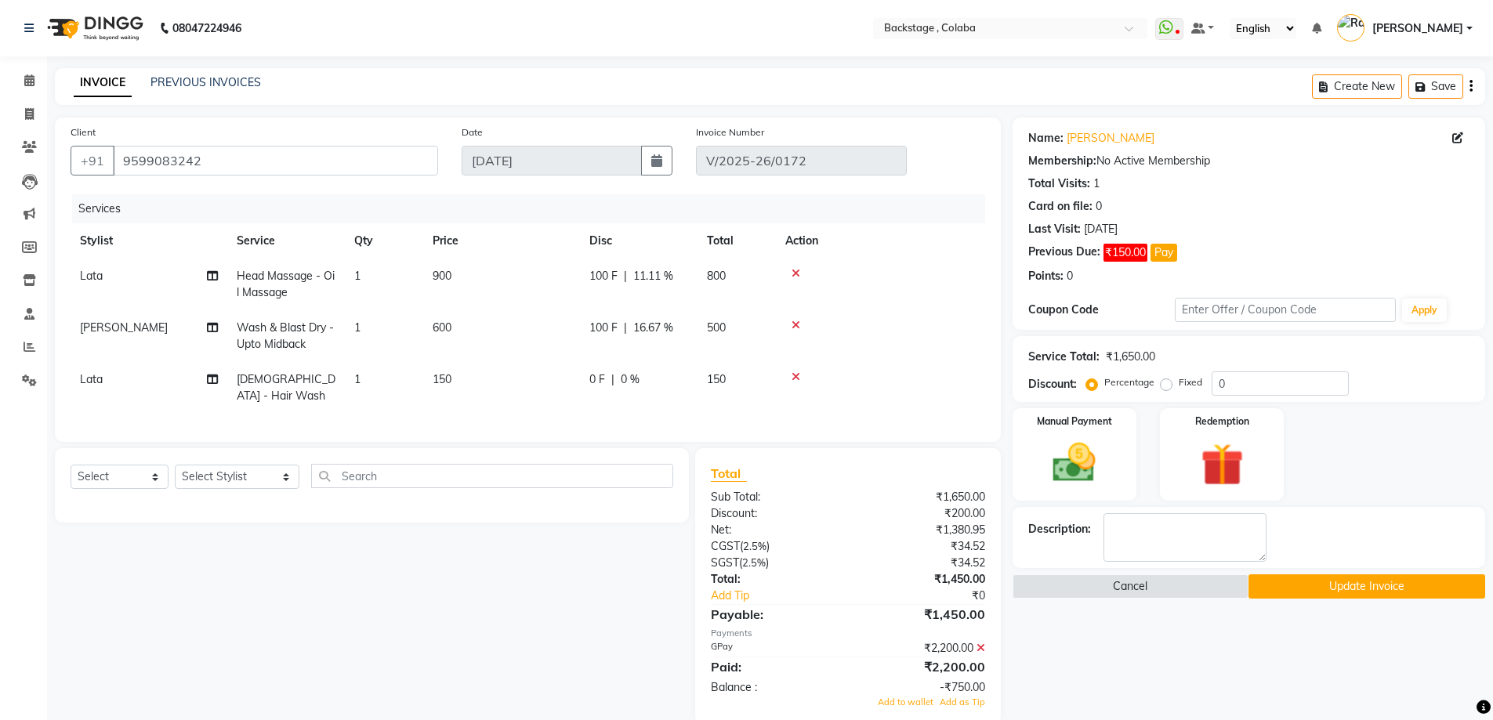
scroll to position [24, 0]
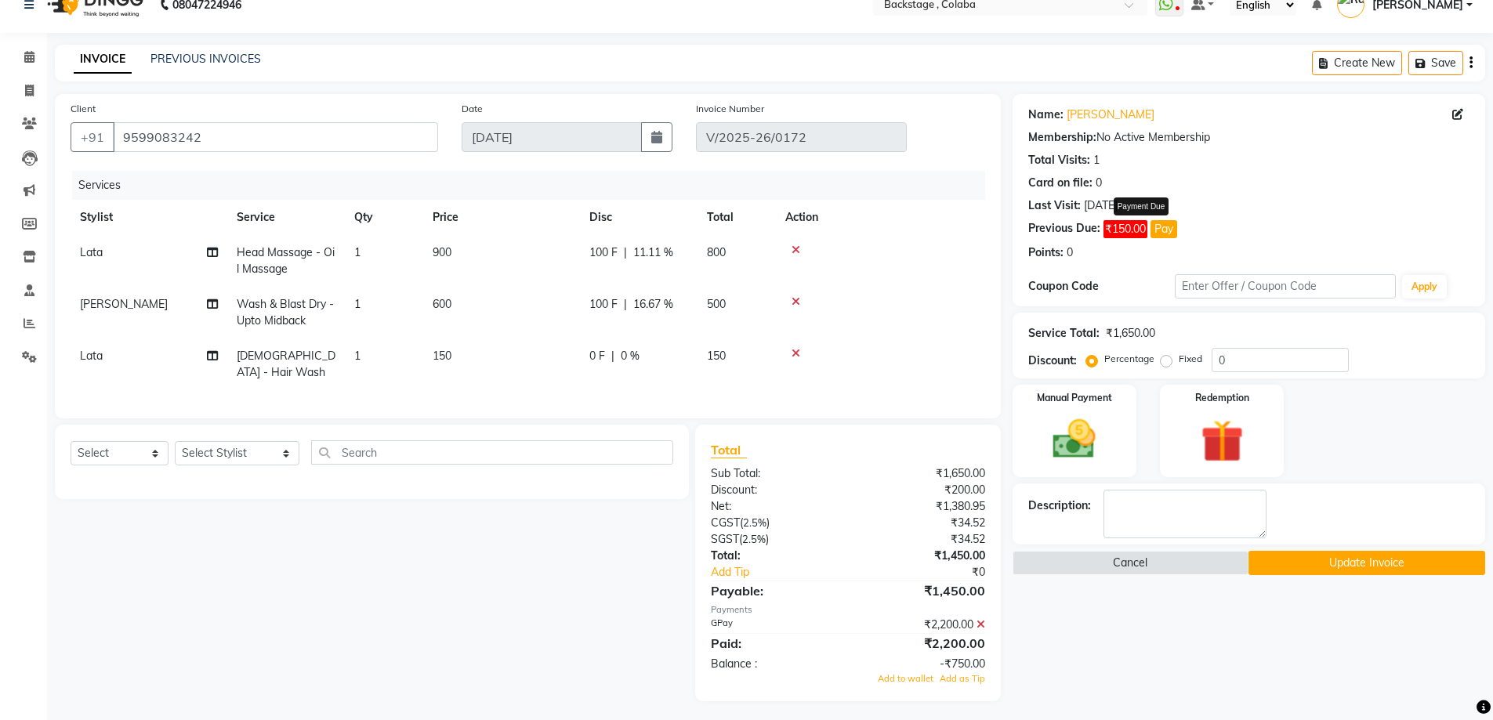
click at [1171, 230] on button "Pay" at bounding box center [1164, 229] width 27 height 18
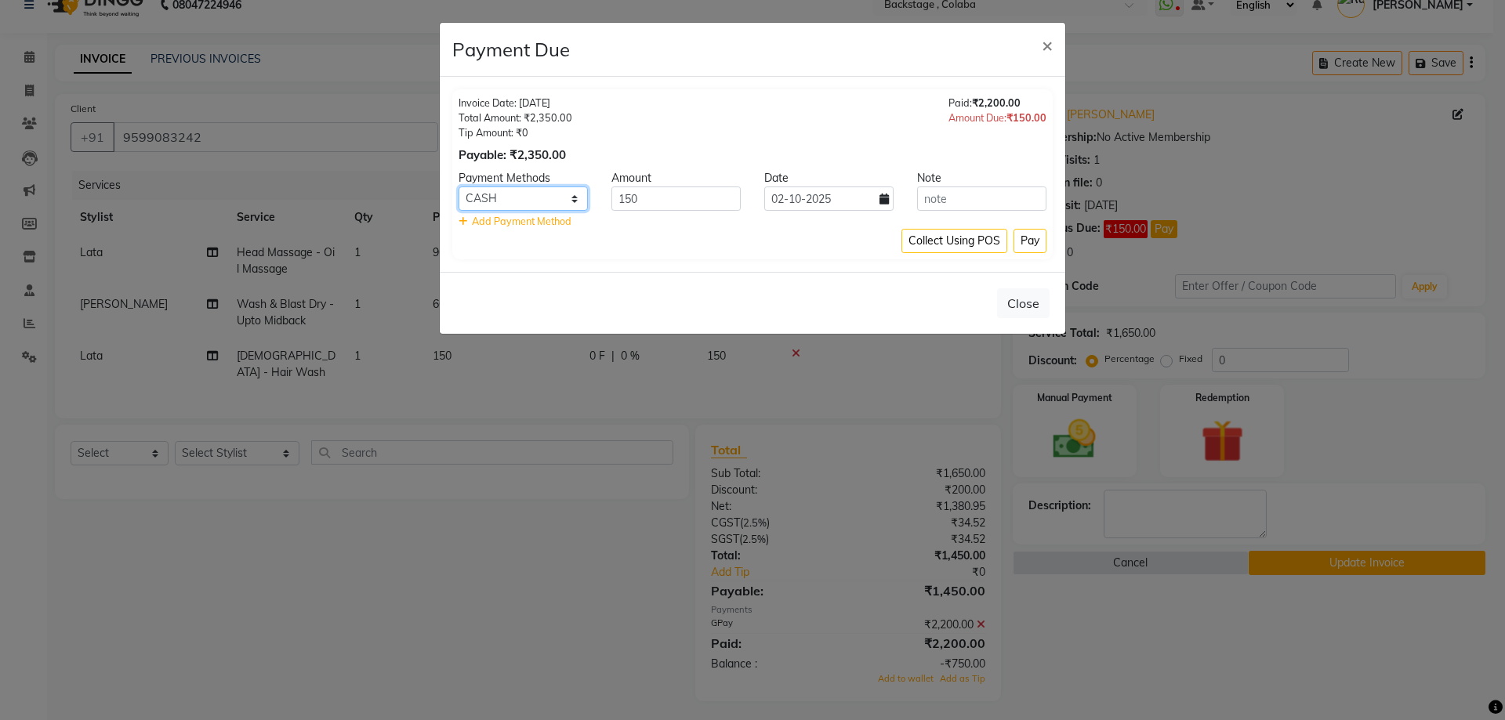
drag, startPoint x: 553, startPoint y: 191, endPoint x: 543, endPoint y: 203, distance: 15.6
click at [553, 191] on select "UPI GPay CARD CUSTOM ONLINE CASH" at bounding box center [523, 199] width 129 height 24
select select "4"
click at [459, 187] on select "UPI GPay CARD CUSTOM ONLINE CASH" at bounding box center [523, 199] width 129 height 24
click at [1029, 247] on button "Pay" at bounding box center [1030, 241] width 33 height 24
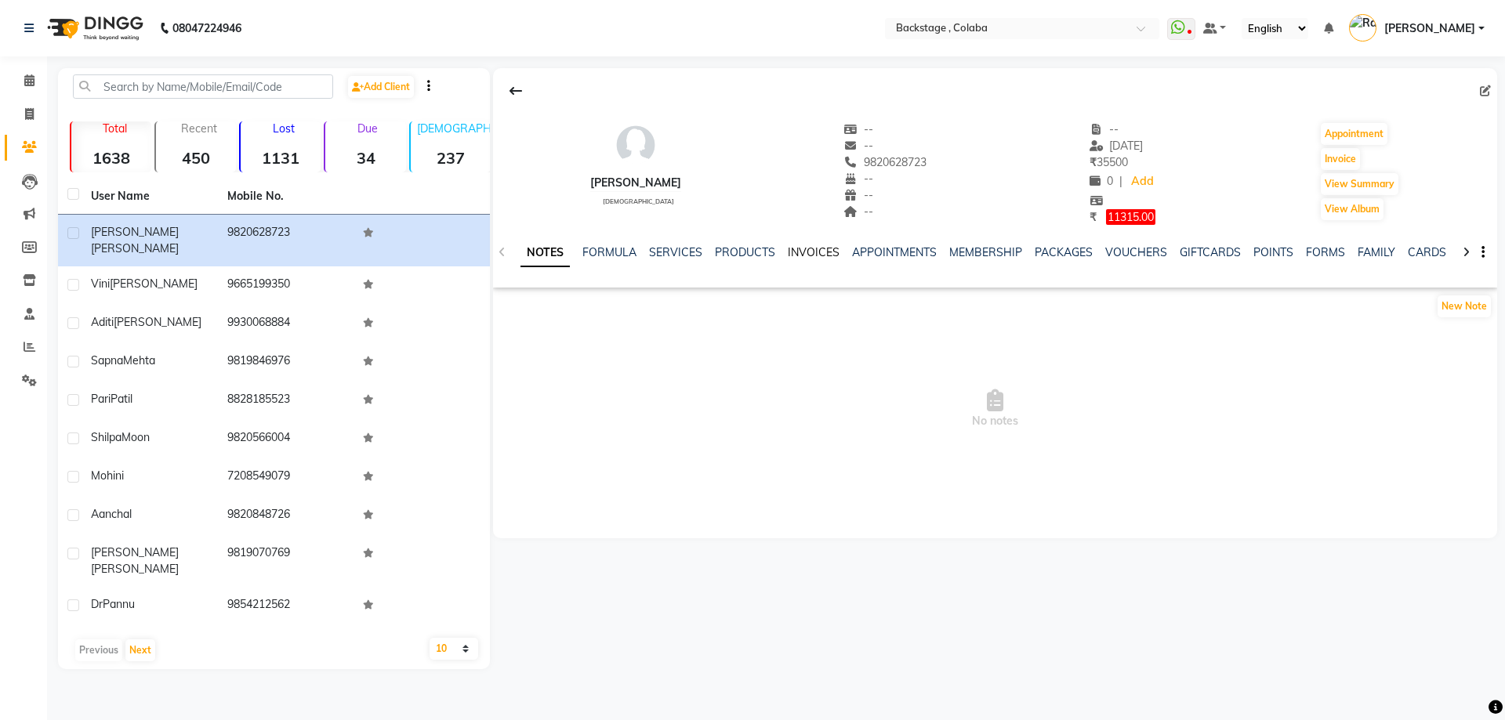
click at [799, 255] on link "INVOICES" at bounding box center [814, 252] width 52 height 14
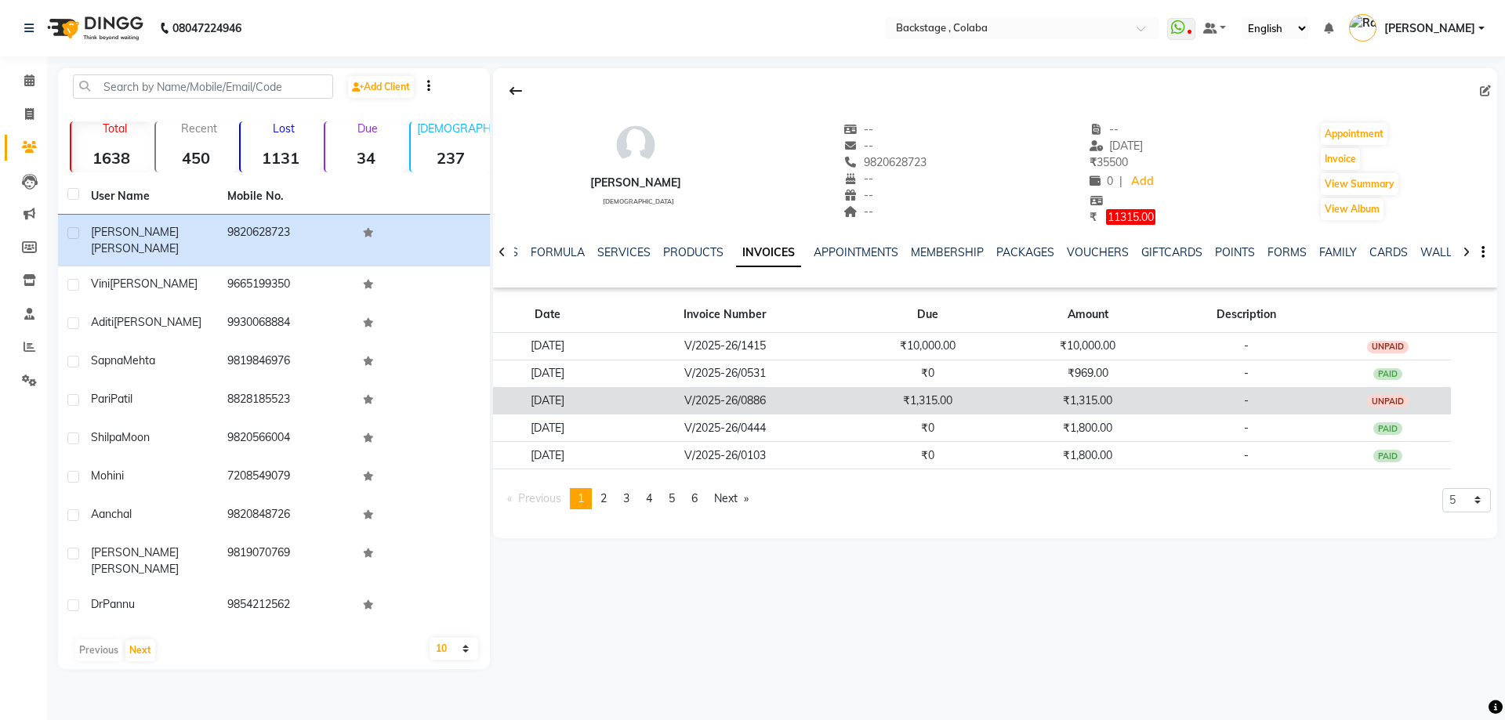
click at [829, 404] on td "V/2025-26/0886" at bounding box center [725, 400] width 246 height 27
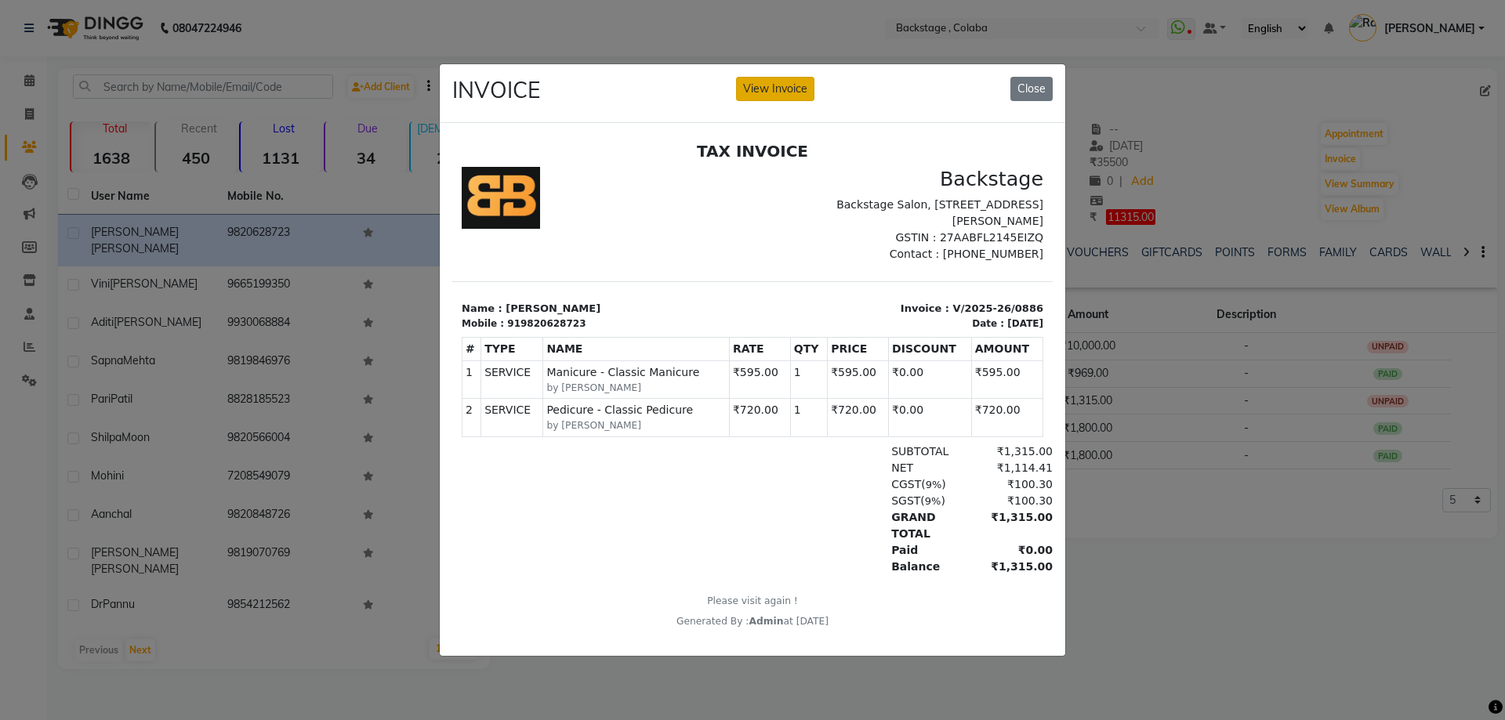
click at [778, 88] on button "View Invoice" at bounding box center [775, 89] width 78 height 24
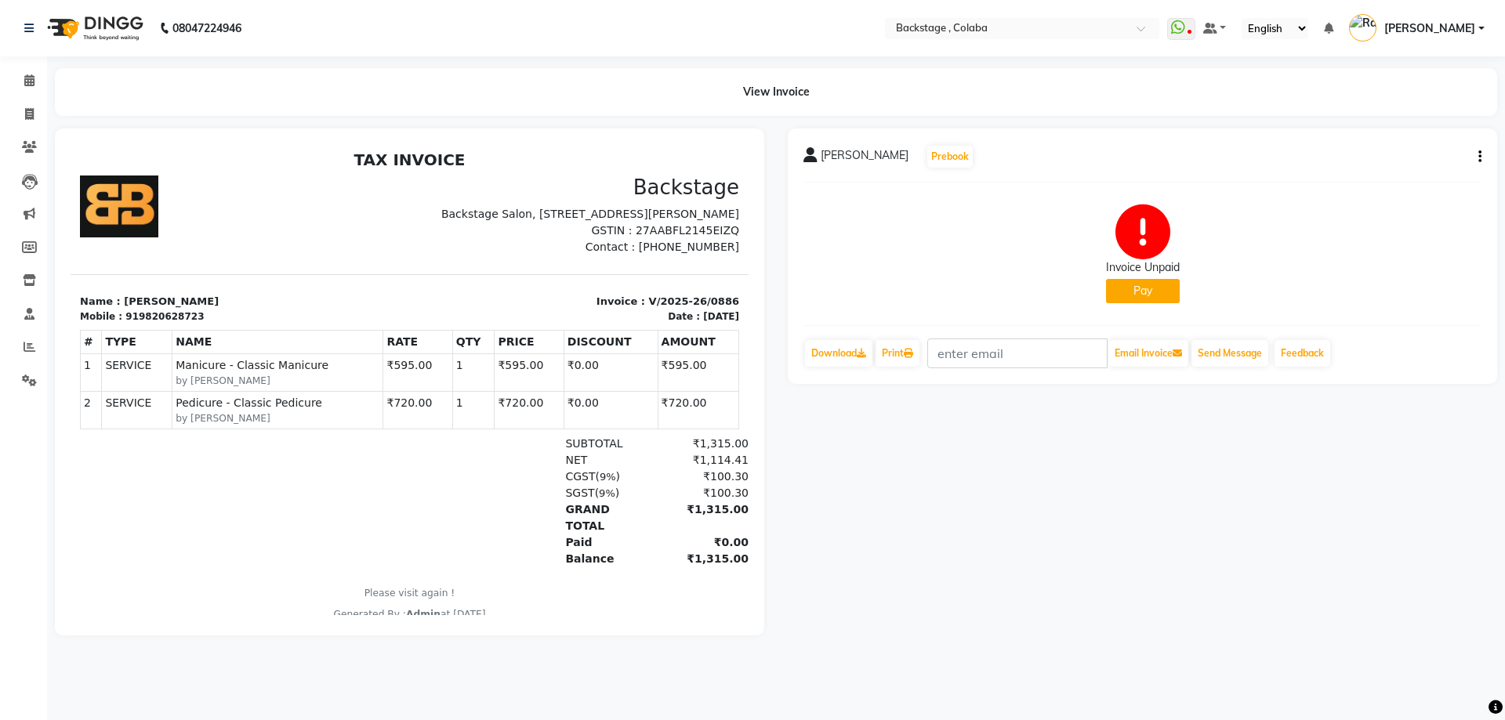
click at [1479, 157] on icon "button" at bounding box center [1480, 157] width 3 height 1
click at [1372, 115] on div "Cancel Invoice" at bounding box center [1401, 118] width 107 height 20
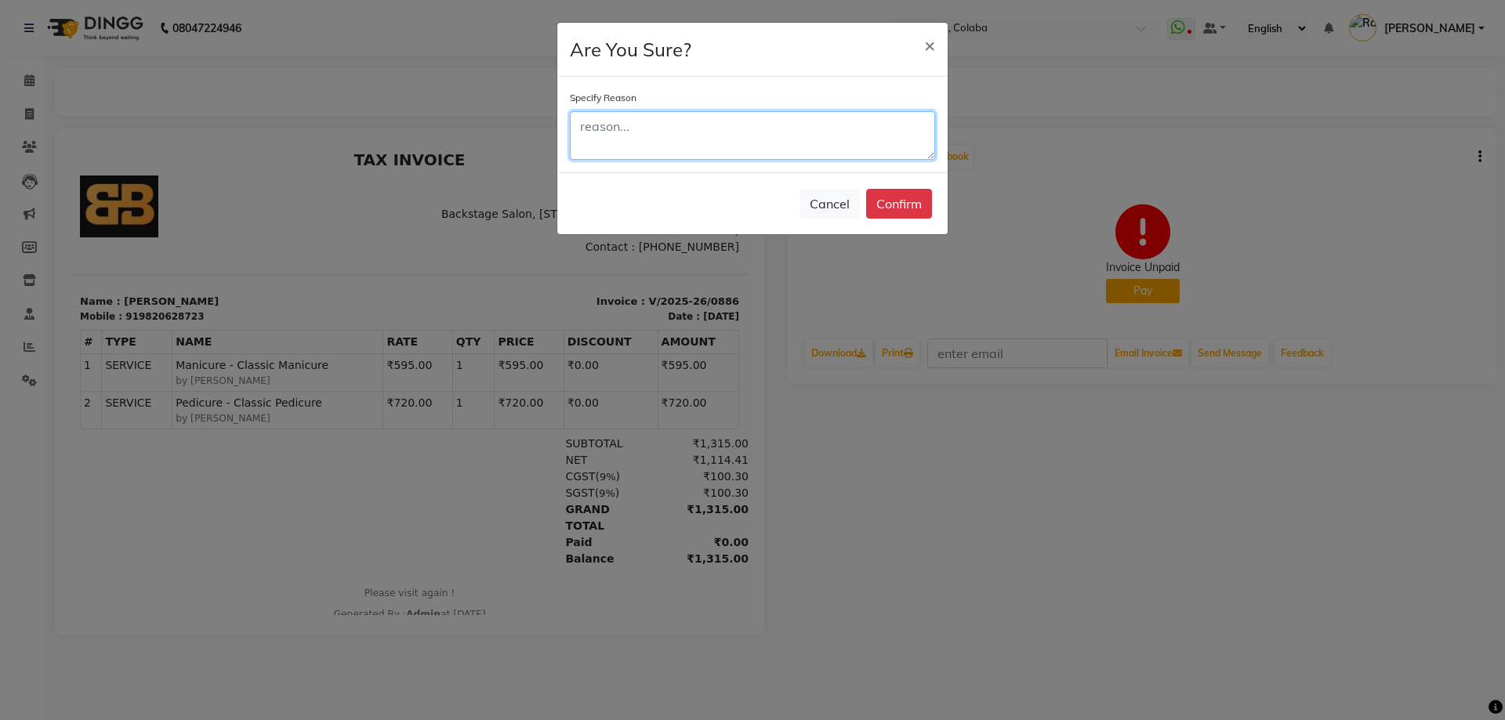
click at [771, 129] on textarea at bounding box center [752, 135] width 365 height 49
type textarea "o"
type textarea "package"
click at [920, 201] on button "Confirm" at bounding box center [899, 204] width 66 height 30
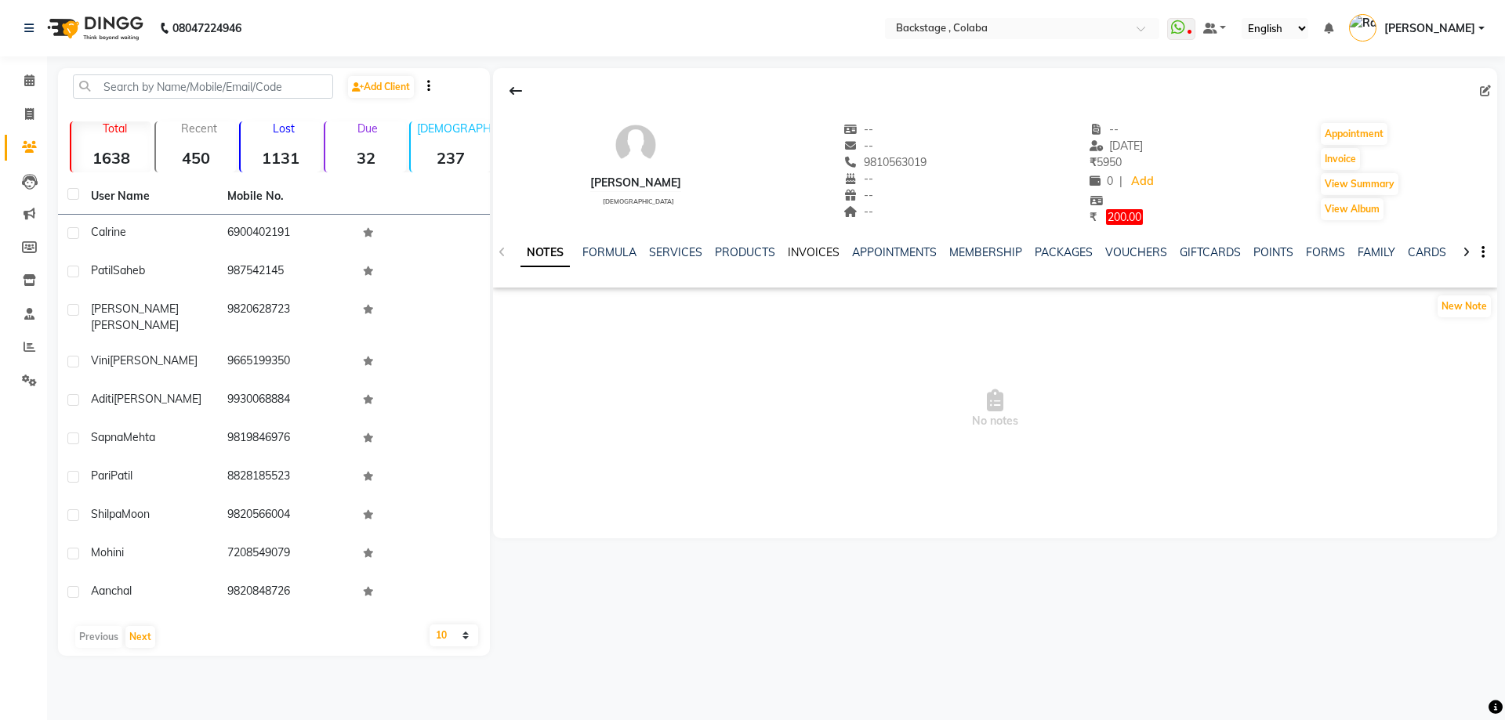
click at [801, 249] on link "INVOICES" at bounding box center [814, 252] width 52 height 14
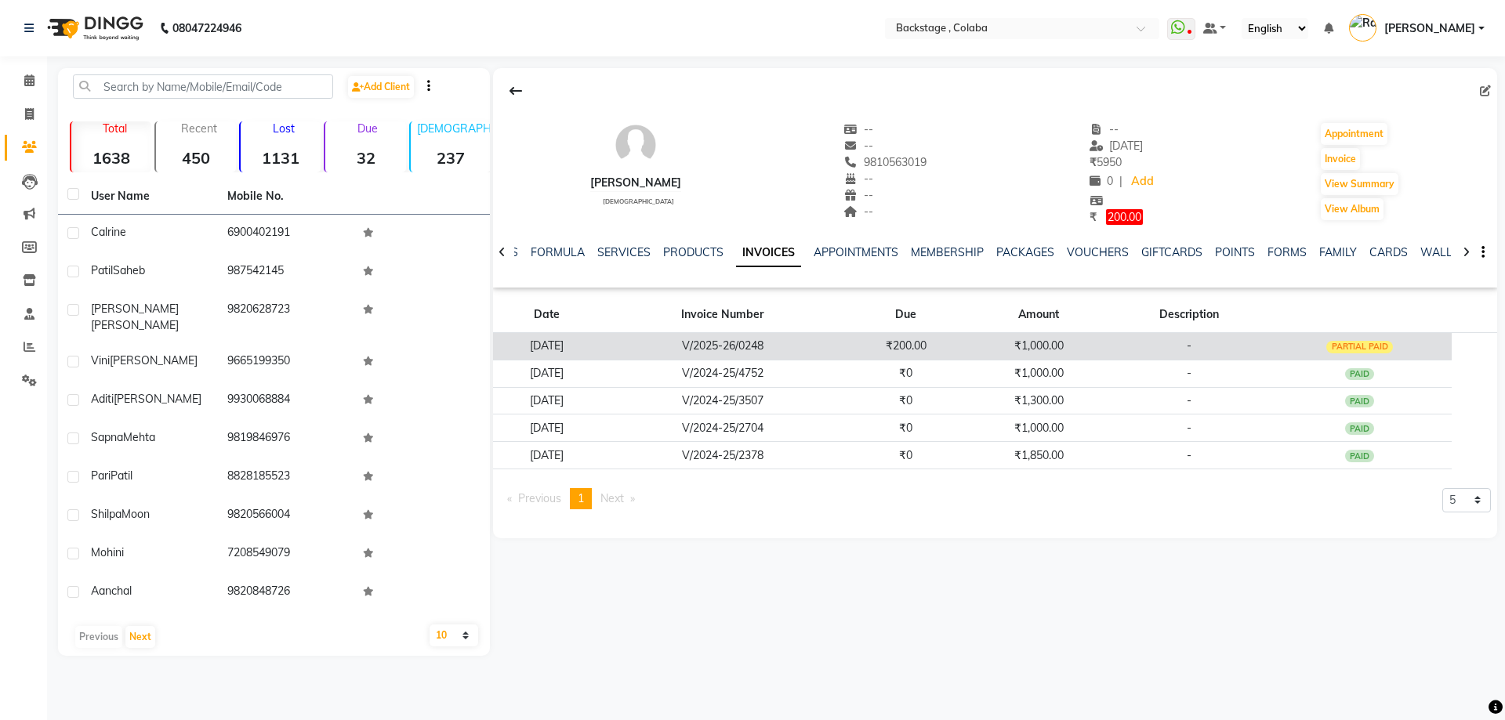
click at [1152, 334] on td "-" at bounding box center [1189, 345] width 157 height 27
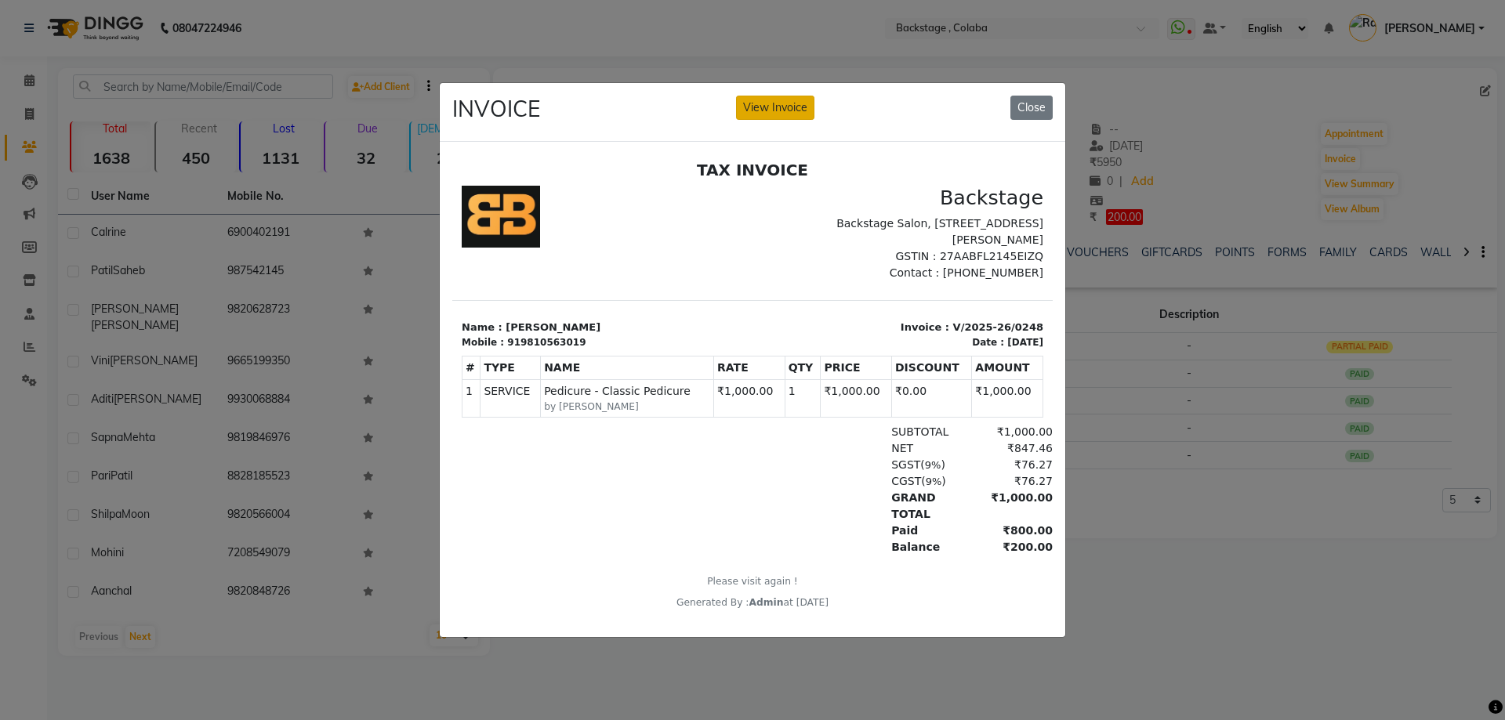
drag, startPoint x: 782, startPoint y: 103, endPoint x: 902, endPoint y: 127, distance: 121.5
click at [783, 103] on button "View Invoice" at bounding box center [775, 108] width 78 height 24
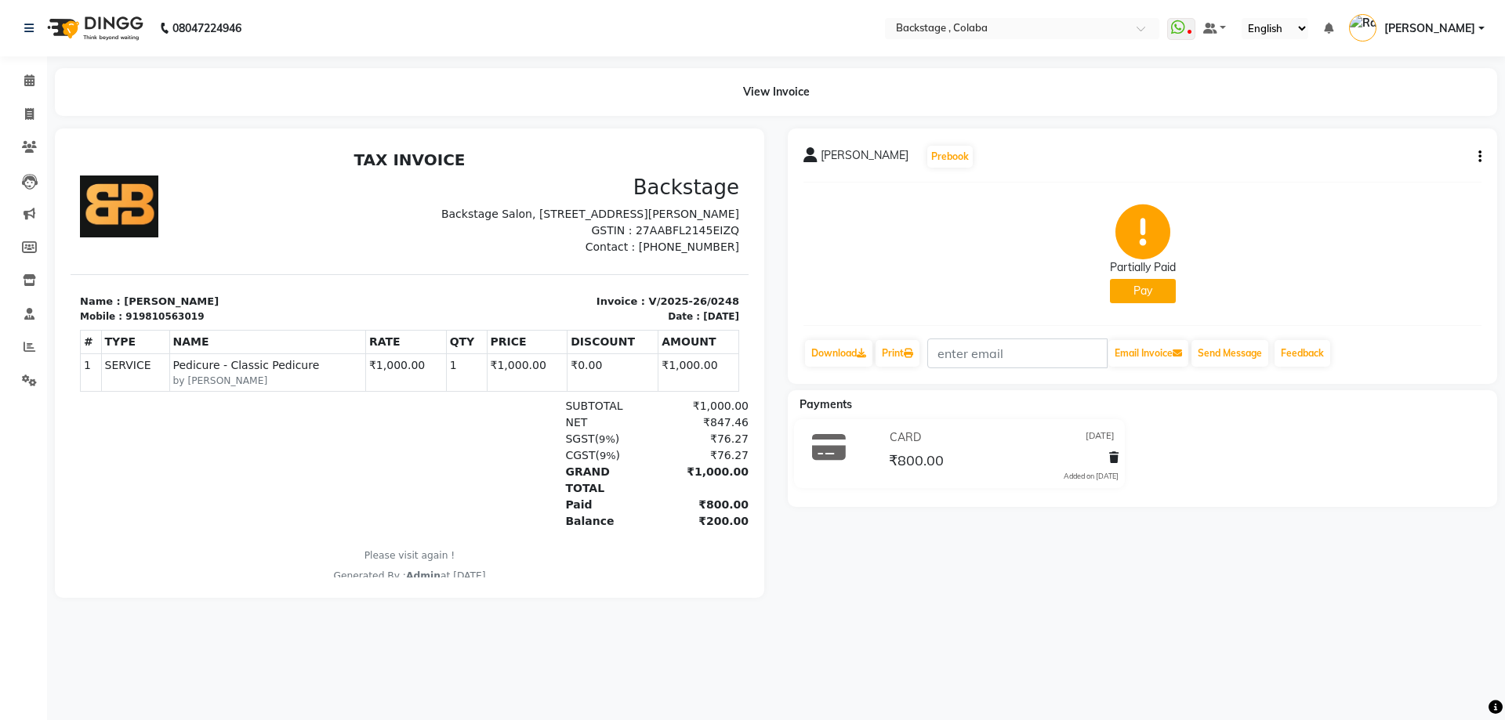
click at [1477, 158] on button "button" at bounding box center [1476, 157] width 9 height 16
click at [1414, 172] on div "Edit Invoice" at bounding box center [1401, 177] width 107 height 20
select select "service"
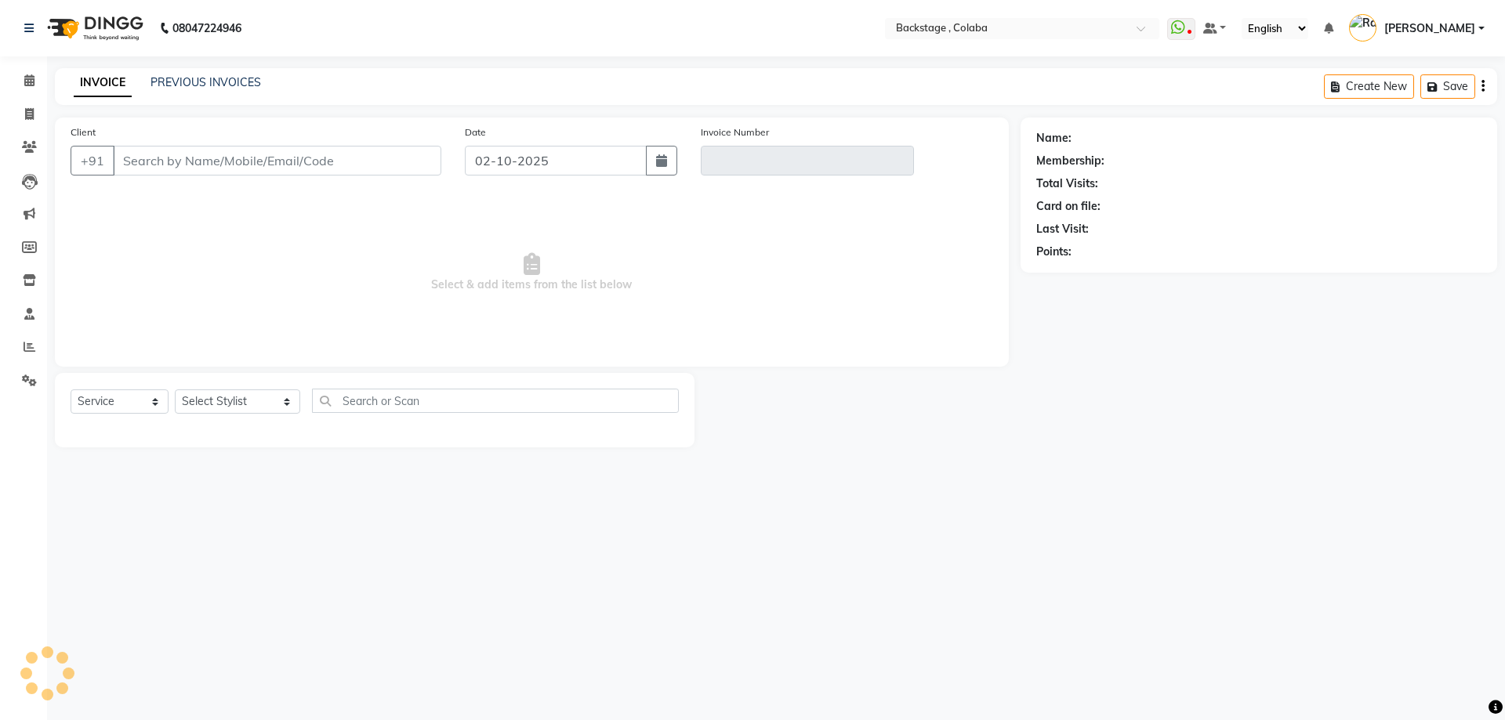
type input "9810563019"
type input "V/2025-26/0248"
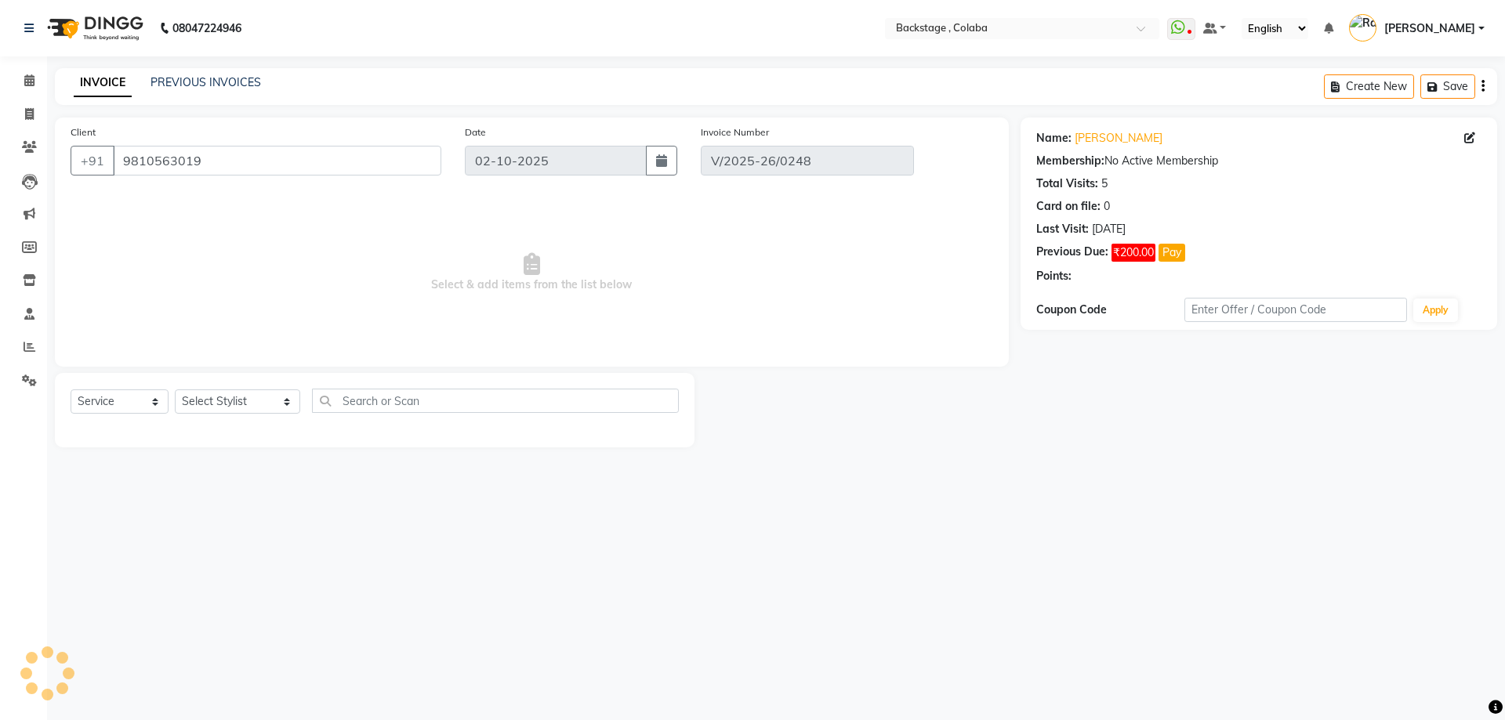
type input "[DATE]"
select select "select"
click at [775, 319] on span "Select & add items from the list below" at bounding box center [532, 272] width 923 height 157
click at [1174, 252] on button "Pay" at bounding box center [1172, 253] width 27 height 18
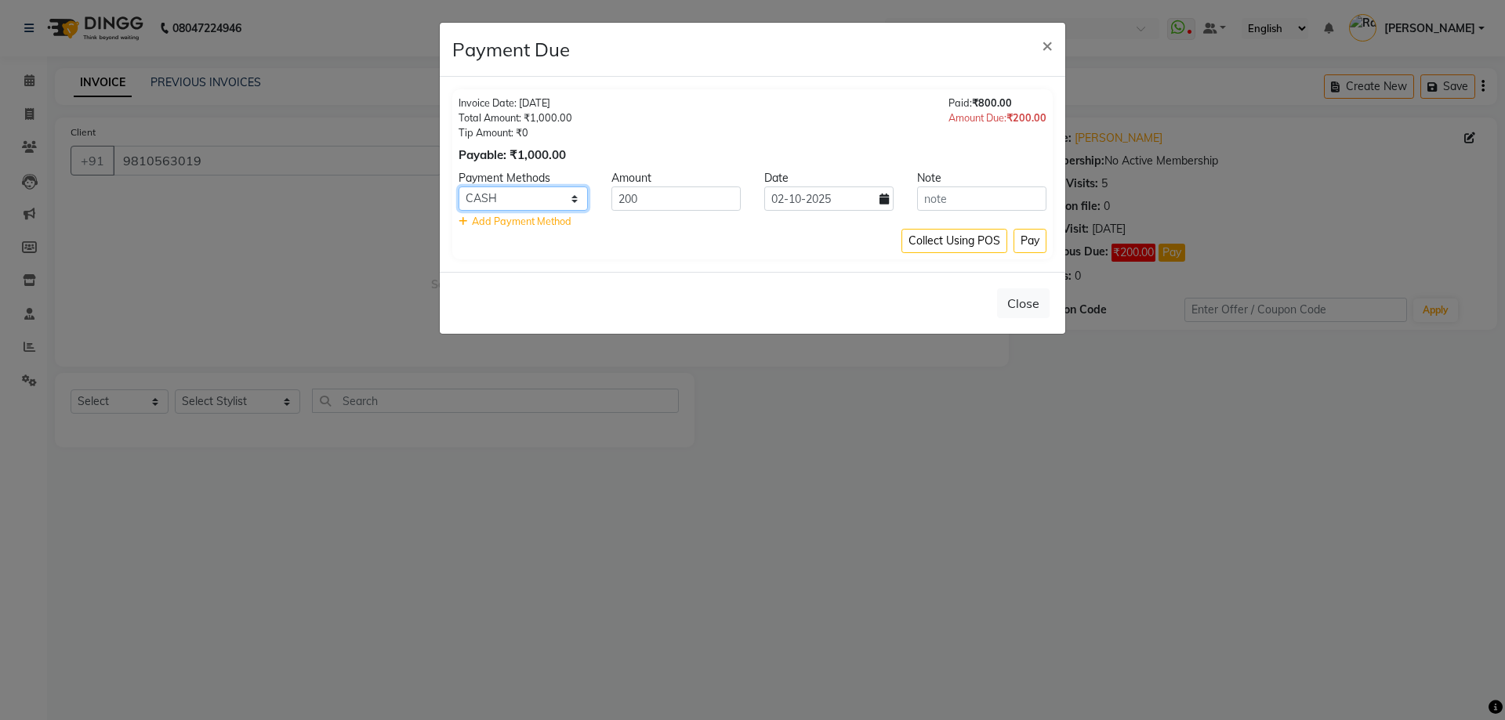
click at [522, 209] on select "UPI GPay CARD CUSTOM ONLINE CASH" at bounding box center [523, 199] width 129 height 24
select select "4"
click at [459, 187] on select "UPI GPay CARD CUSTOM ONLINE CASH" at bounding box center [523, 199] width 129 height 24
click at [1033, 297] on button "Close" at bounding box center [1023, 304] width 53 height 30
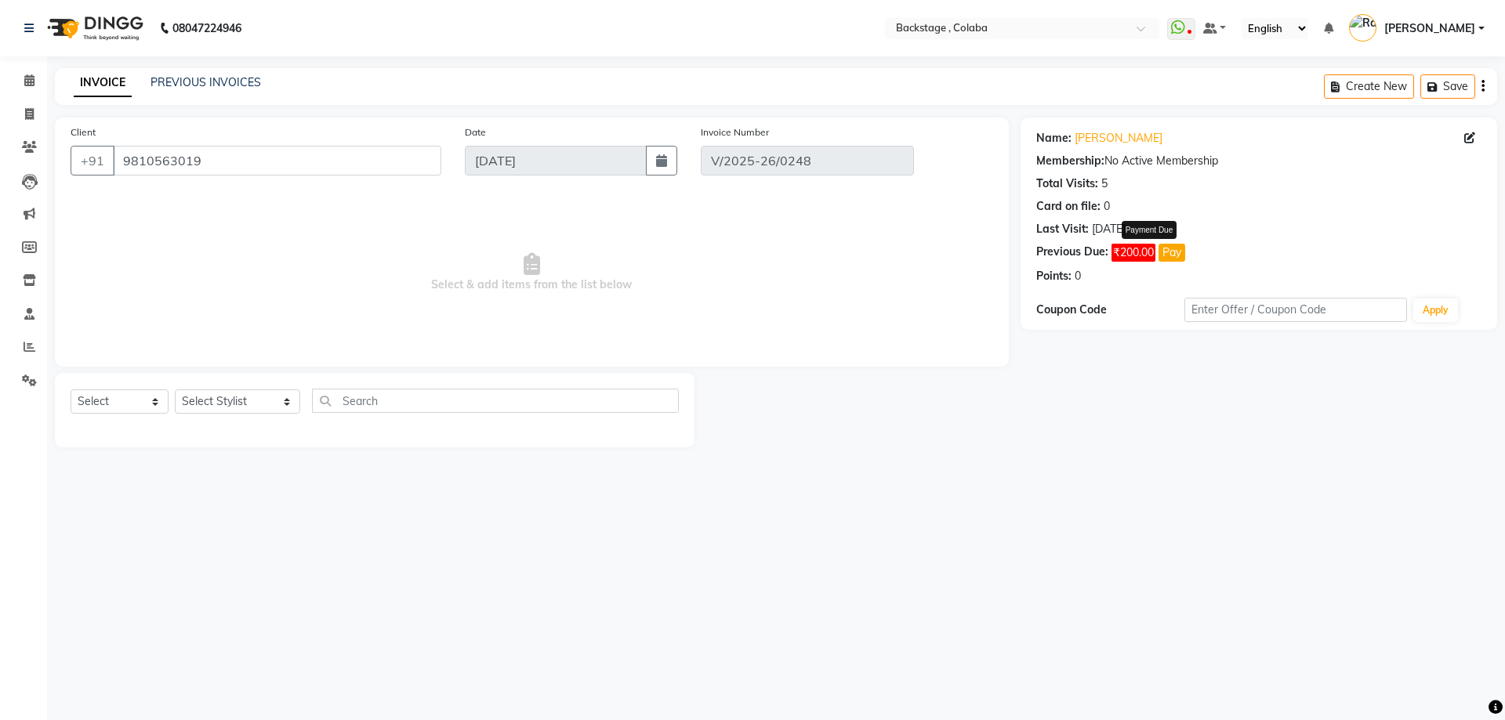
click at [1170, 249] on button "Pay" at bounding box center [1172, 253] width 27 height 18
select select "1"
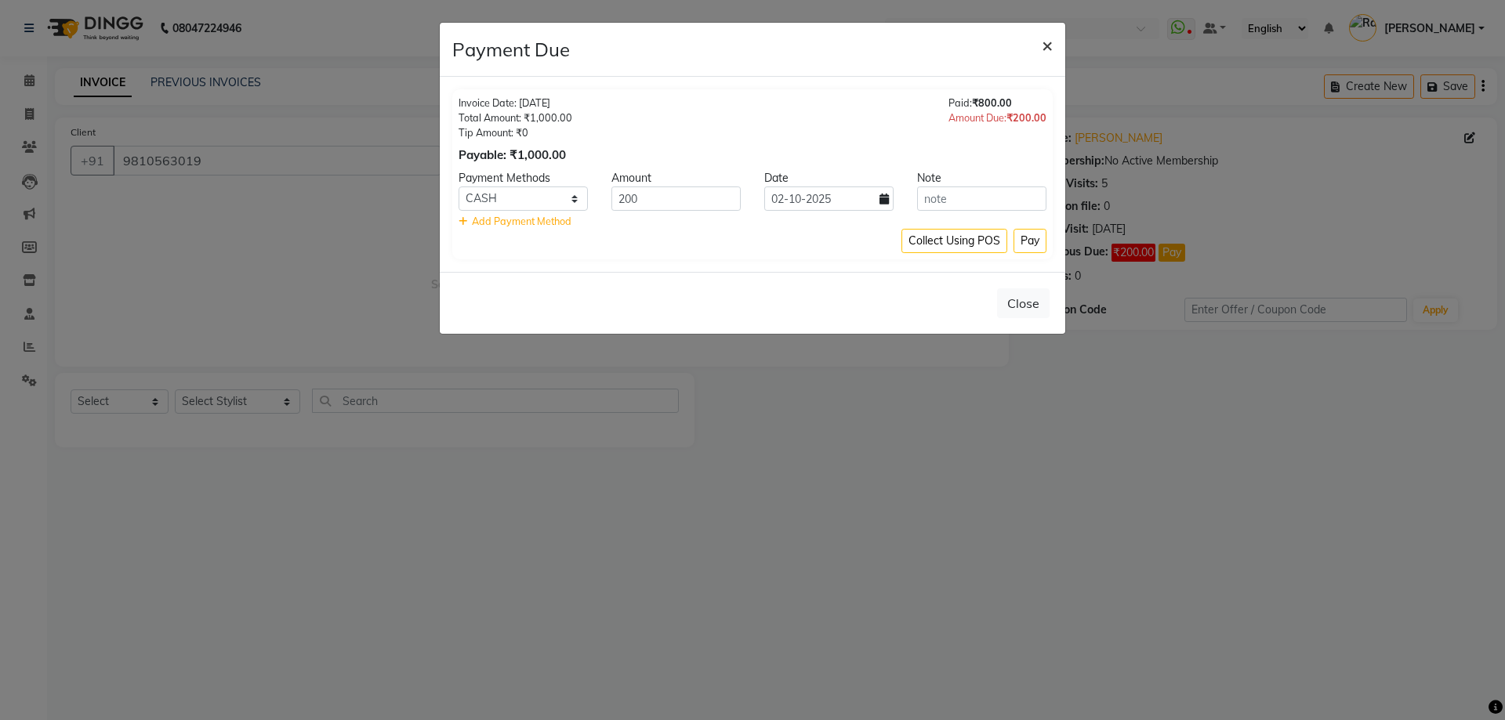
click at [1048, 49] on span "×" at bounding box center [1047, 45] width 11 height 24
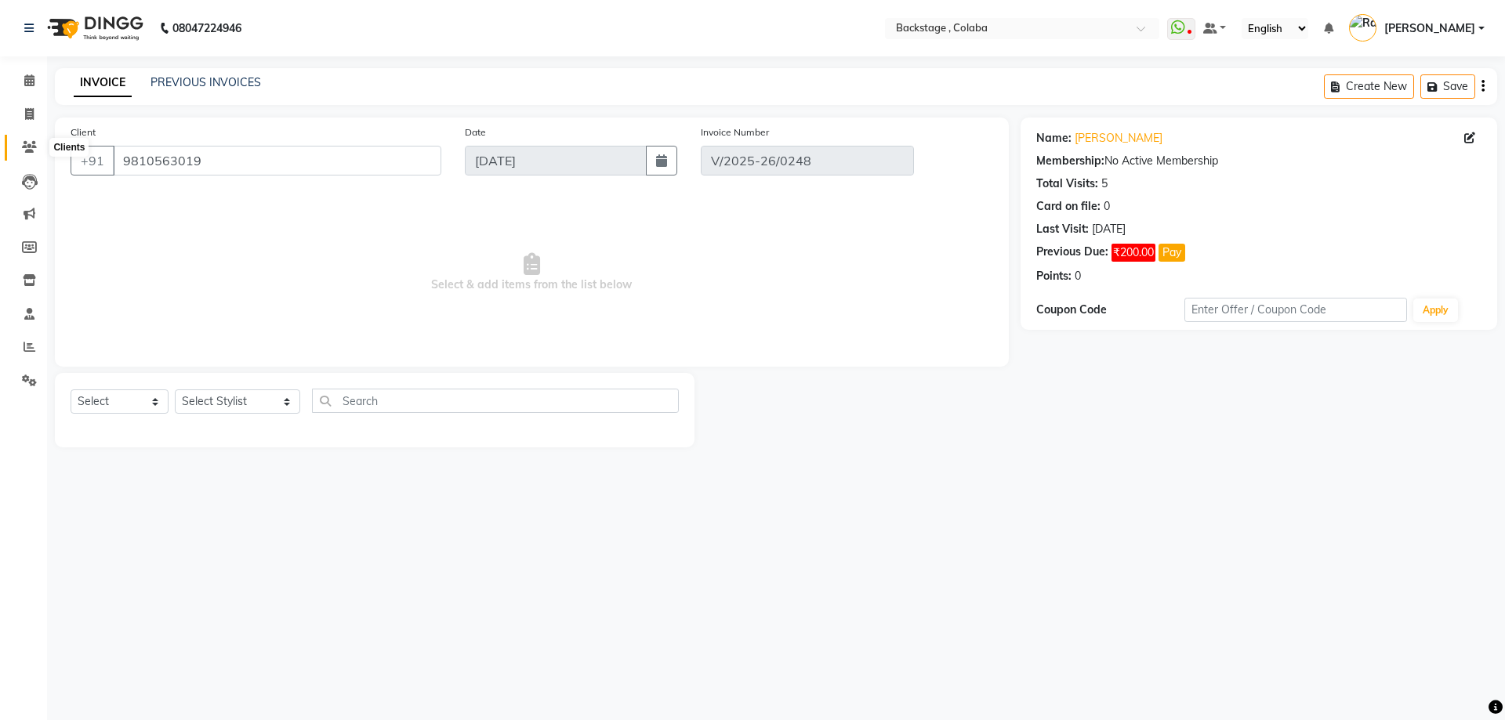
click at [24, 150] on icon at bounding box center [29, 147] width 15 height 12
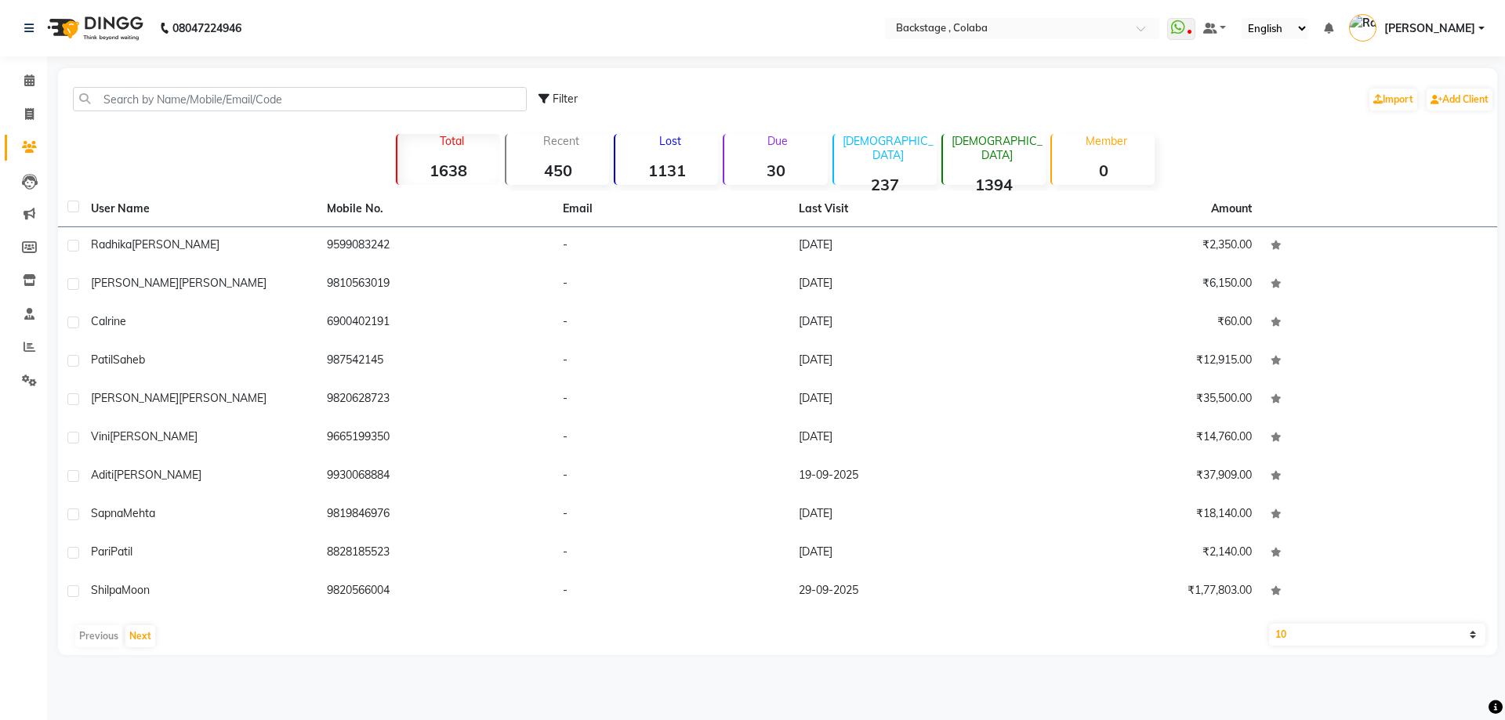
click at [771, 159] on div "Due 30" at bounding box center [775, 159] width 104 height 51
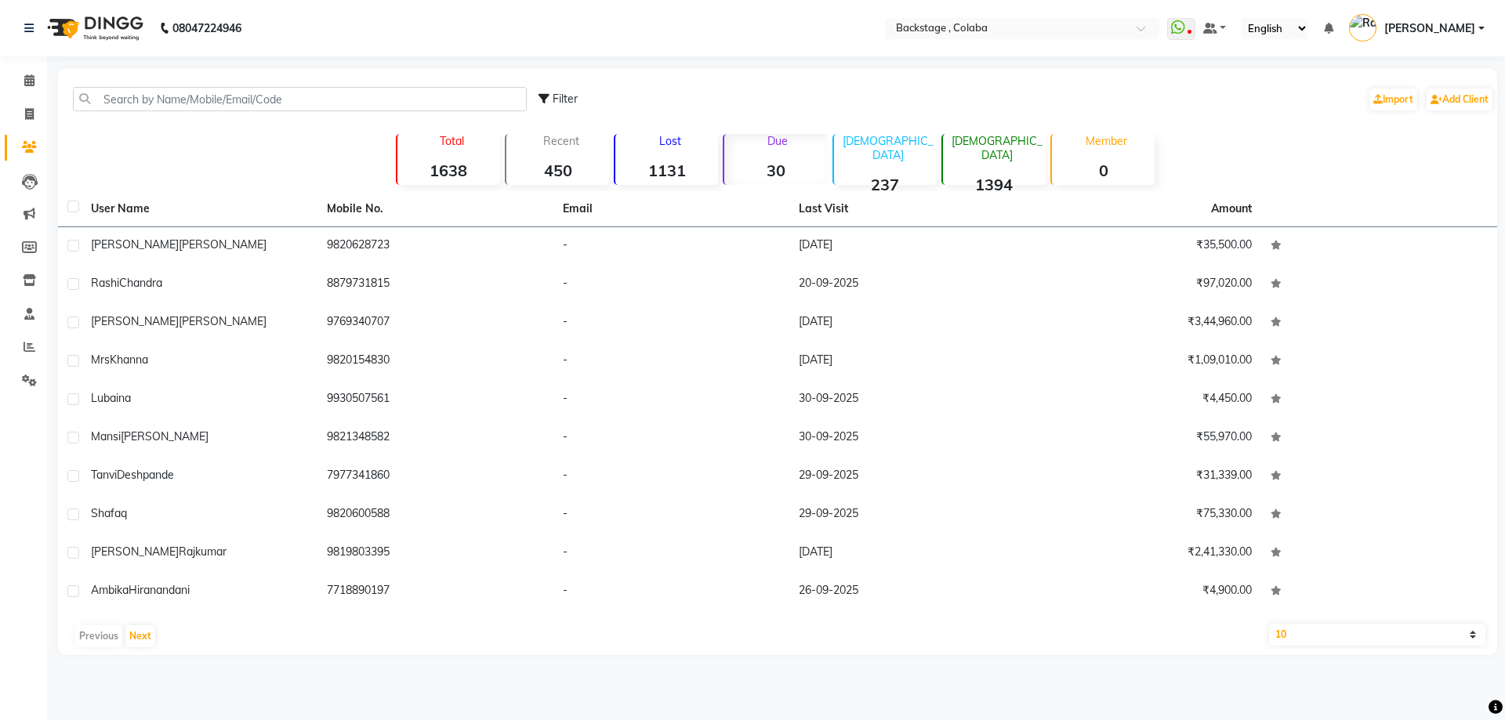
drag, startPoint x: 773, startPoint y: 159, endPoint x: 681, endPoint y: 201, distance: 101.0
click at [774, 160] on div "Due 30" at bounding box center [775, 159] width 104 height 51
click at [138, 629] on button "Next" at bounding box center [140, 637] width 30 height 22
click at [139, 634] on button "Next" at bounding box center [140, 637] width 30 height 22
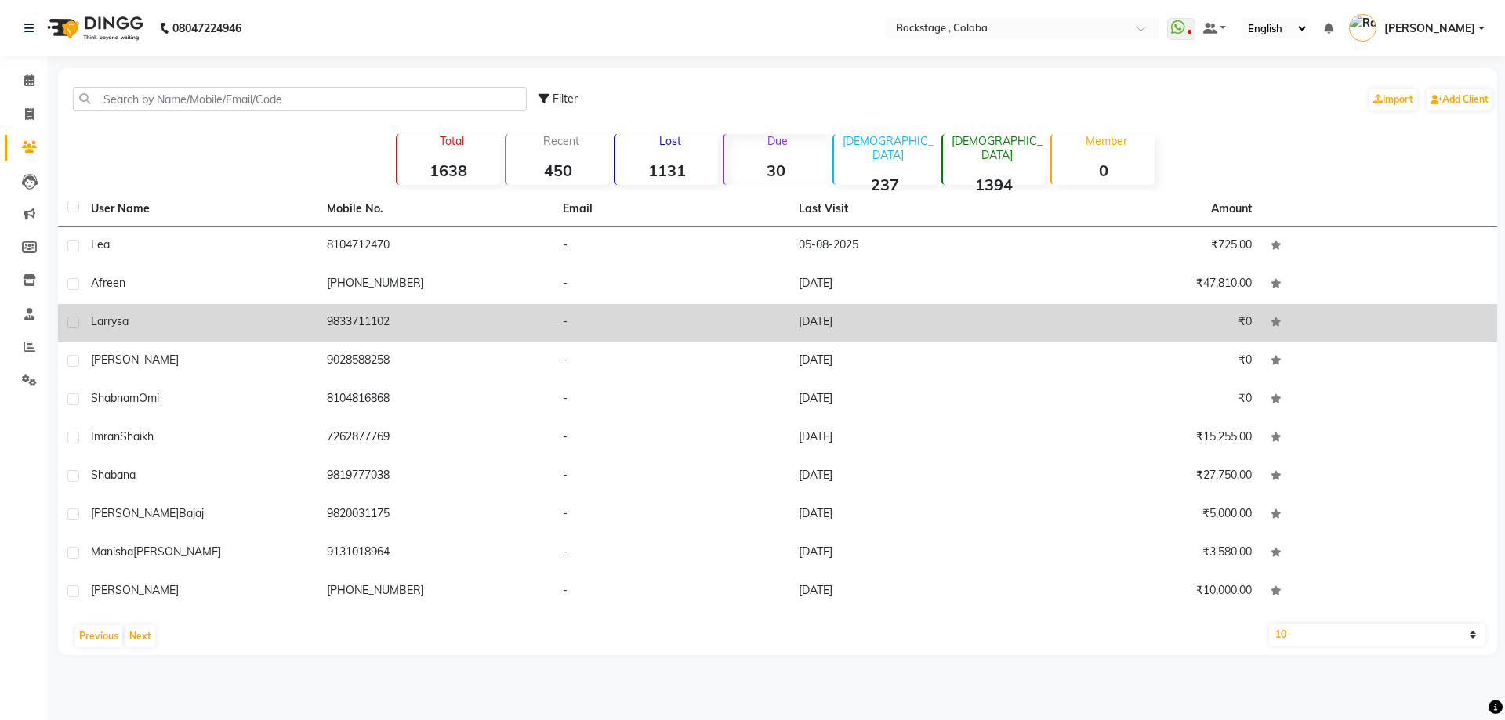
click at [86, 319] on td "Larrysa" at bounding box center [200, 323] width 236 height 38
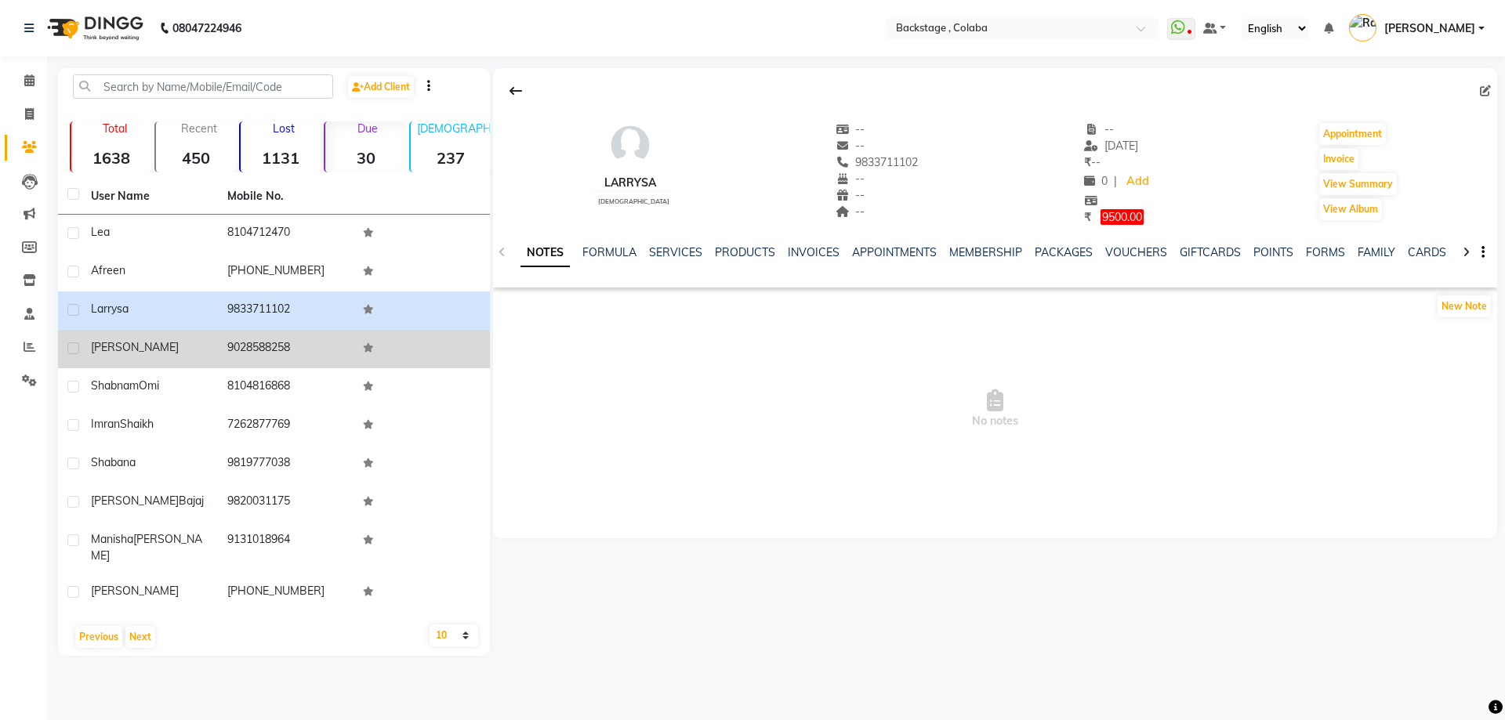
click at [288, 353] on td "9028588258" at bounding box center [286, 349] width 136 height 38
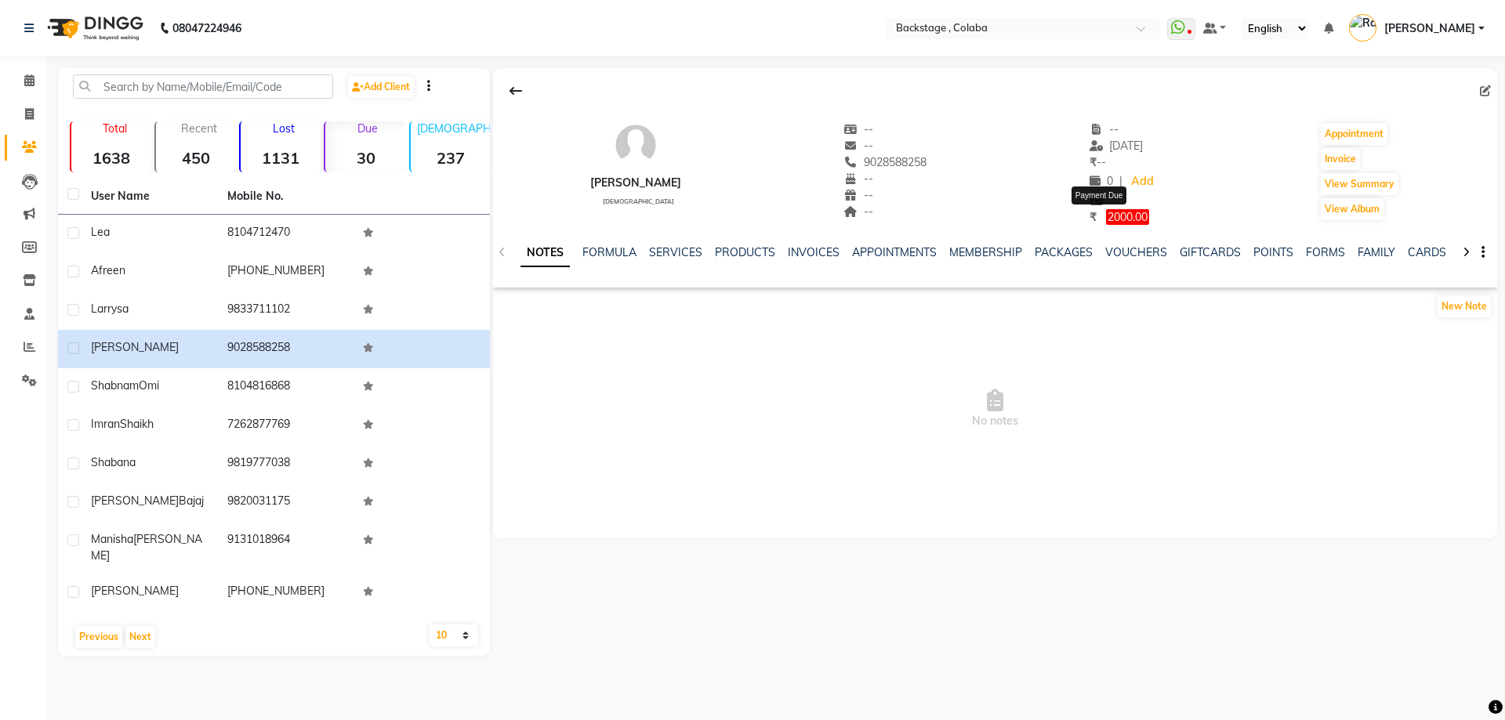
click at [1116, 214] on span "2000.00" at bounding box center [1127, 217] width 43 height 16
select select "1"
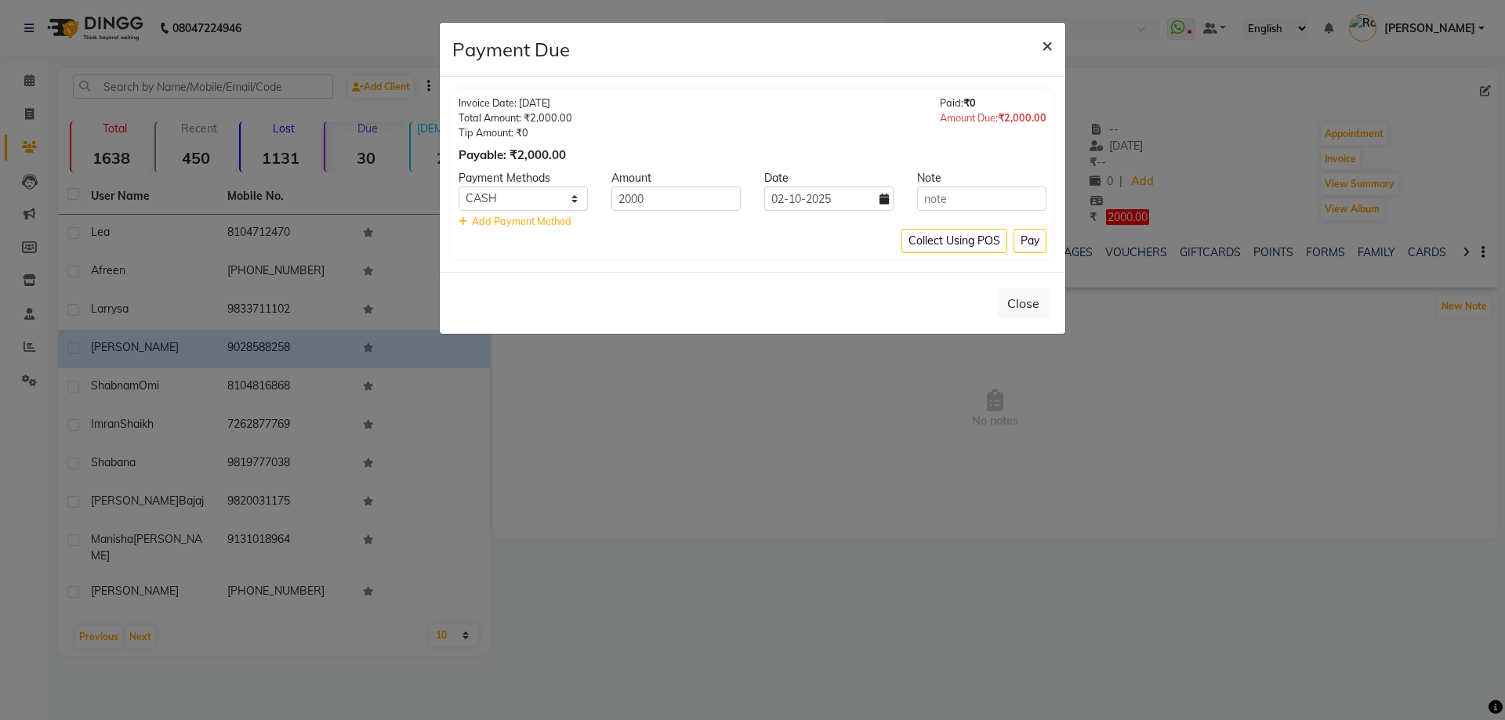
click at [1049, 49] on span "×" at bounding box center [1047, 45] width 11 height 24
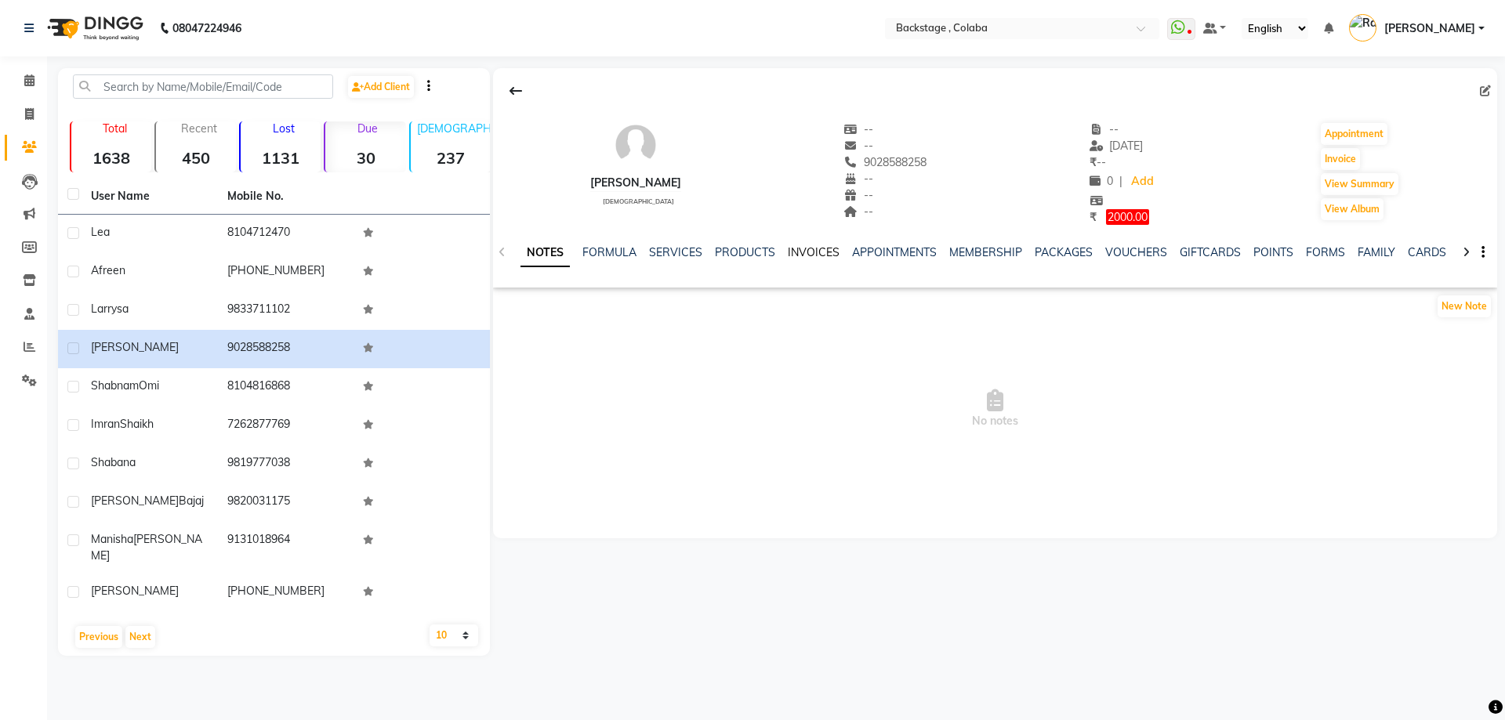
click at [809, 256] on link "INVOICES" at bounding box center [814, 252] width 52 height 14
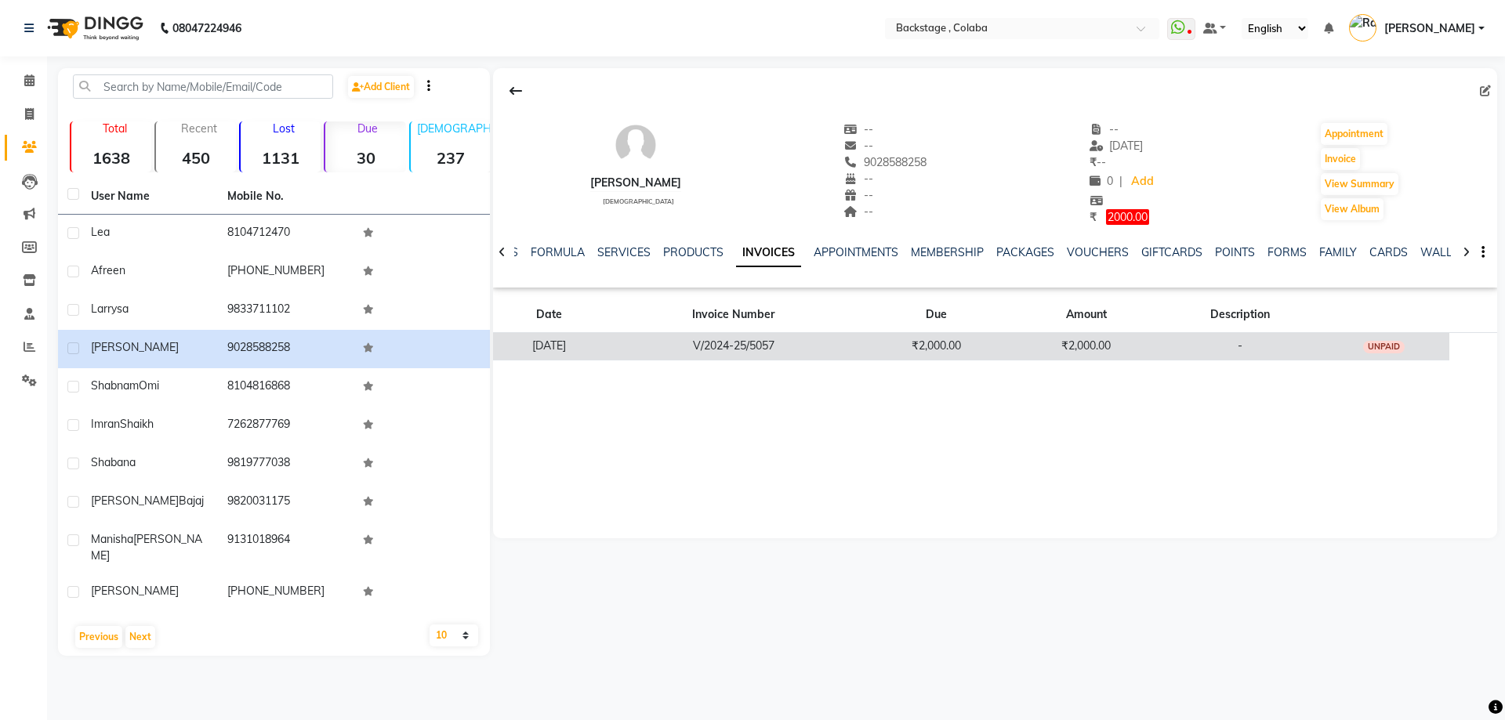
click at [862, 342] on td "V/2024-25/5057" at bounding box center [734, 345] width 256 height 27
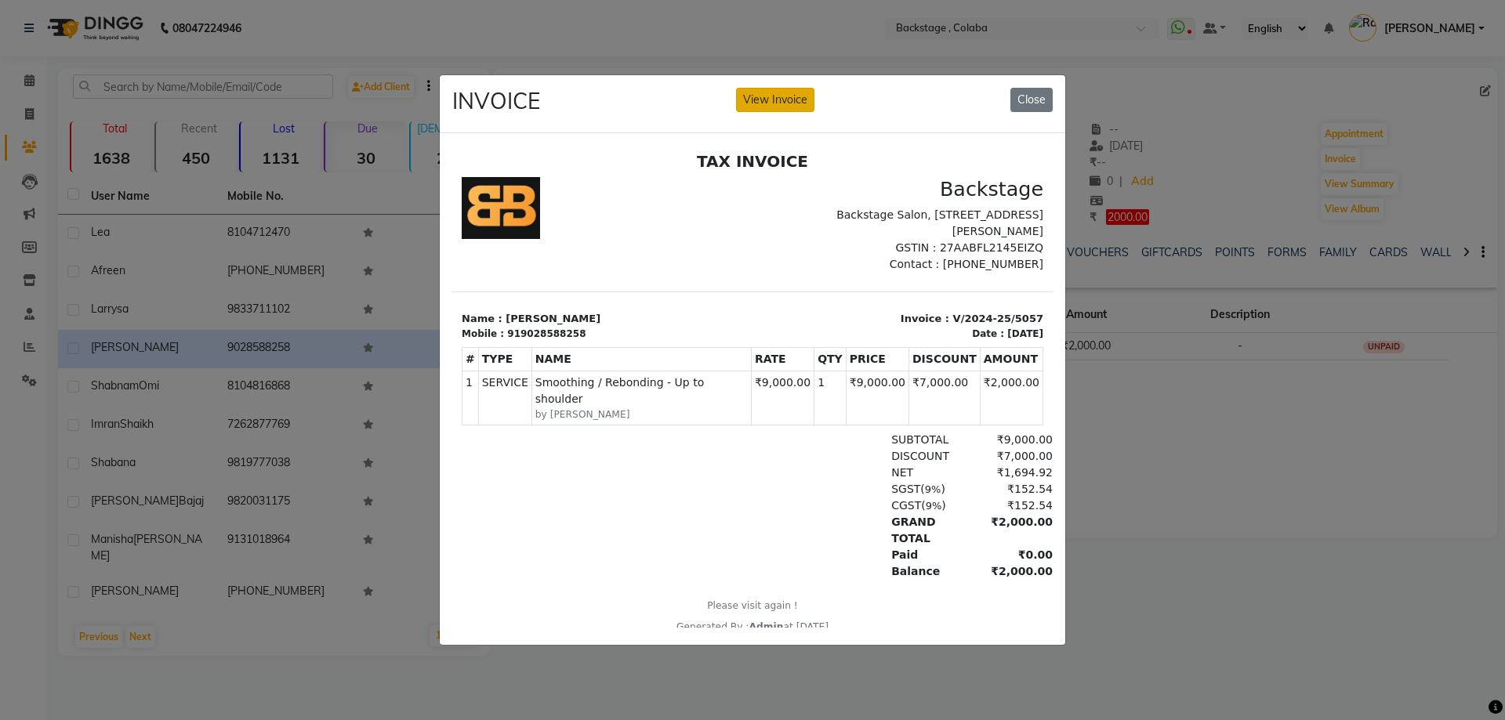
click at [775, 89] on button "View Invoice" at bounding box center [775, 100] width 78 height 24
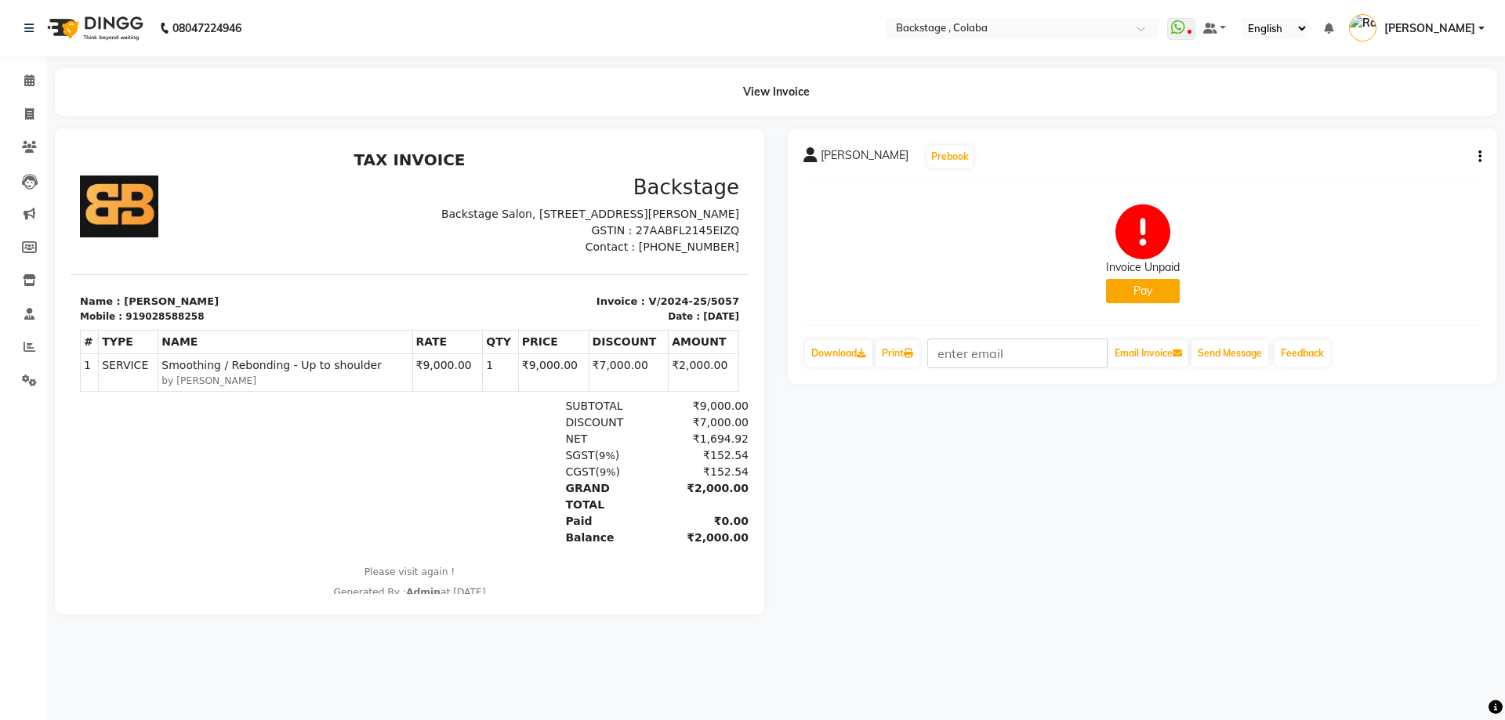
click at [1482, 157] on div "[PERSON_NAME] Prebook Invoice Unpaid Pay Download Print Email Invoice Send Mess…" at bounding box center [1143, 257] width 710 height 256
click at [1479, 157] on icon "button" at bounding box center [1480, 157] width 3 height 1
click at [1419, 173] on div "Edit Invoice" at bounding box center [1401, 177] width 107 height 20
select select "service"
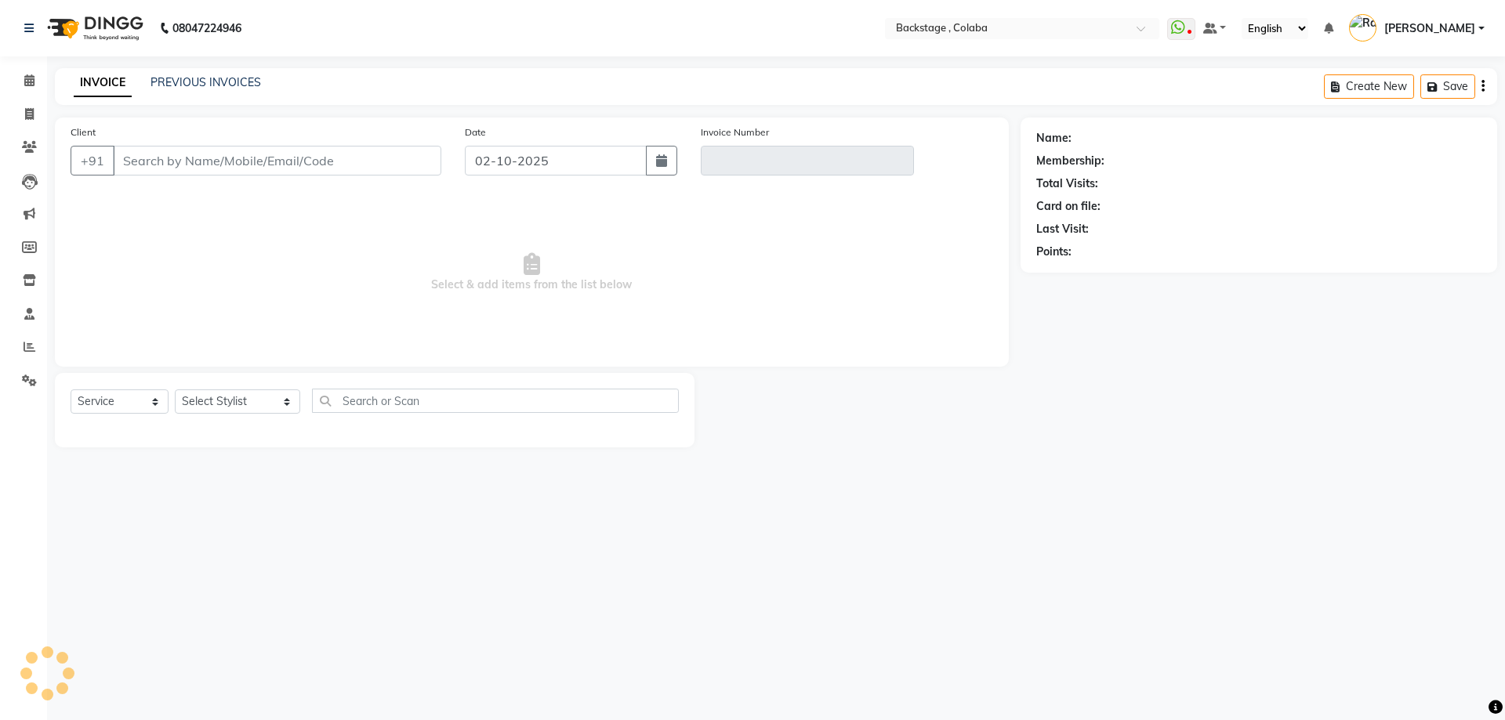
type input "9028588258"
type input "V/2024-25/5057"
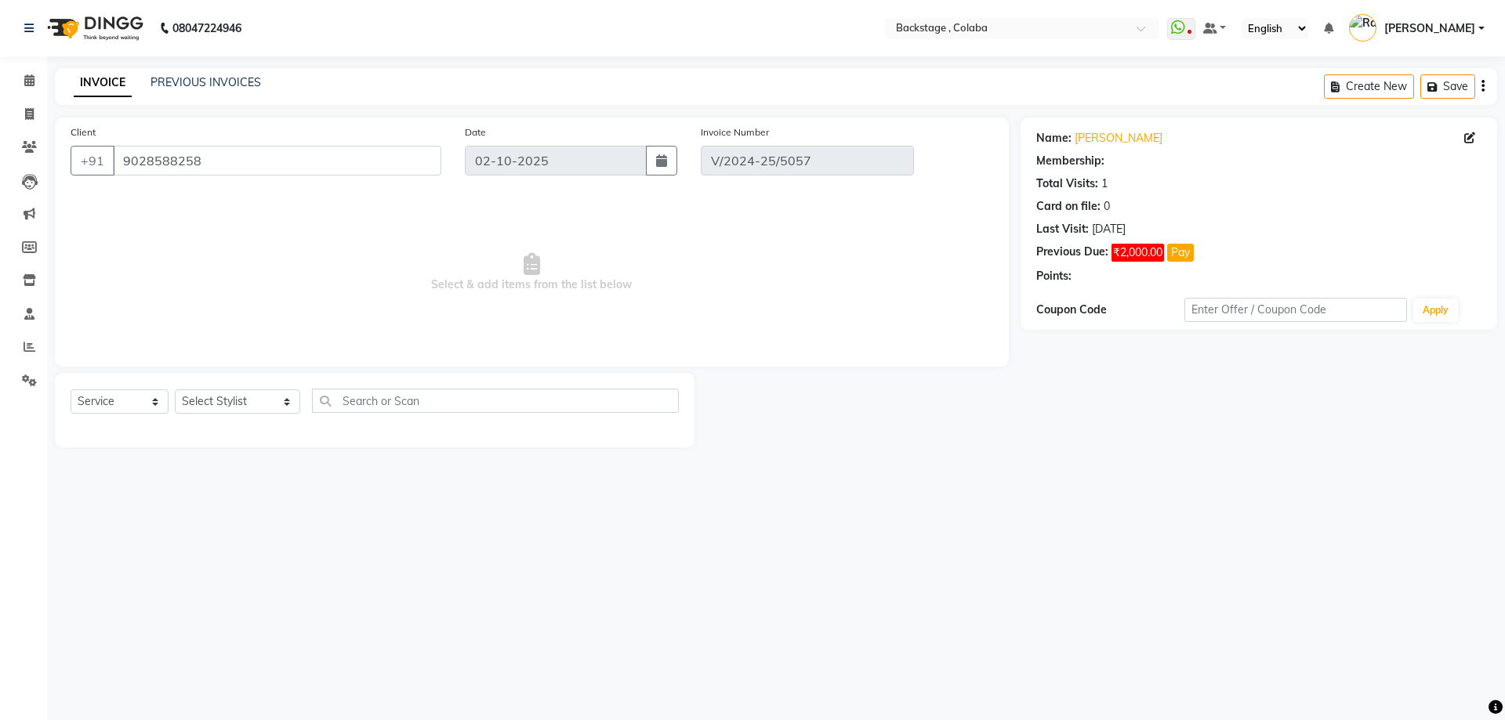
type input "[DATE]"
select select "select"
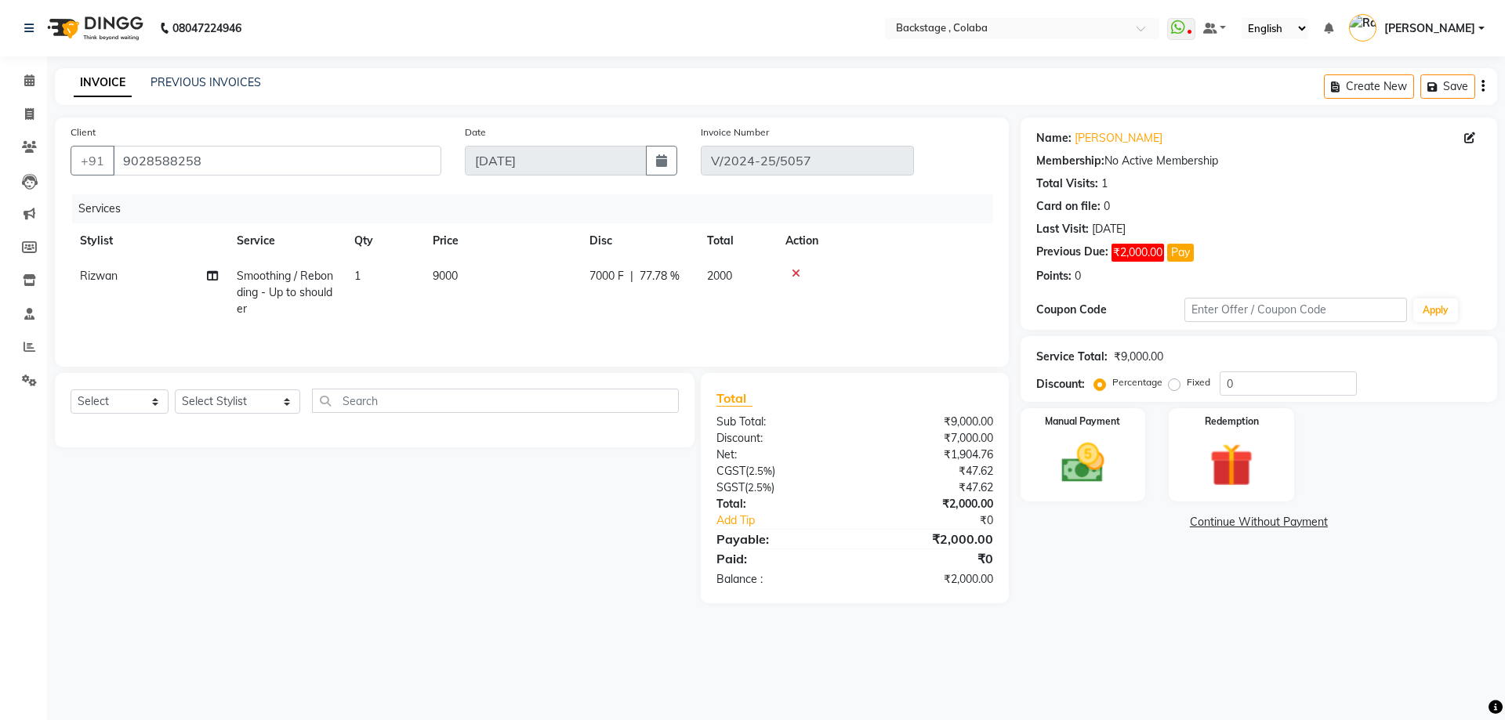
click at [537, 288] on td "9000" at bounding box center [501, 293] width 157 height 68
select select "36480"
drag, startPoint x: 705, startPoint y: 281, endPoint x: 659, endPoint y: 285, distance: 45.7
click at [659, 285] on td "7000 F | 77.78 %" at bounding box center [726, 292] width 144 height 67
type input "9000"
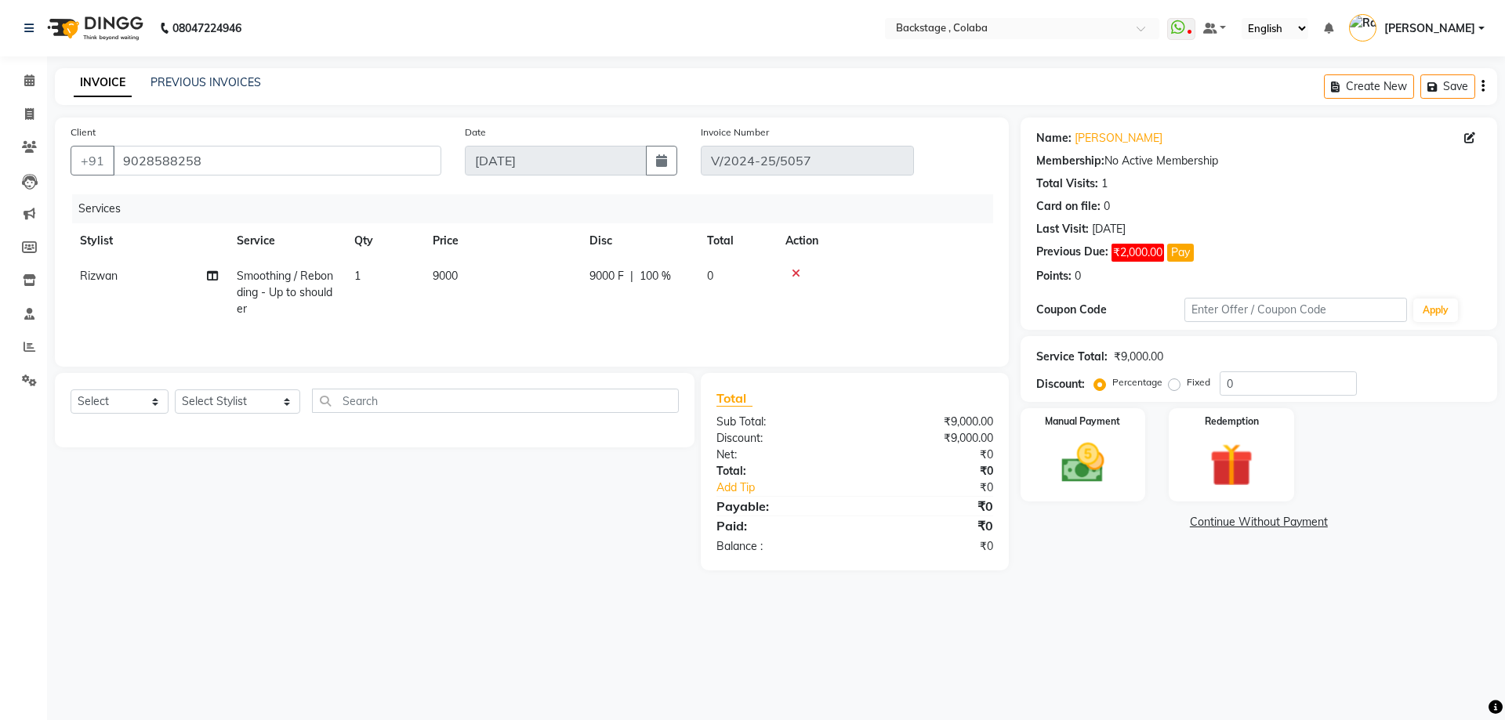
click at [1179, 626] on div "08047224946 Select Location × Backstage , Colaba WhatsApp Status ✕ Status: Disc…" at bounding box center [752, 360] width 1505 height 720
click at [1292, 521] on link "Continue Without Payment" at bounding box center [1259, 522] width 470 height 16
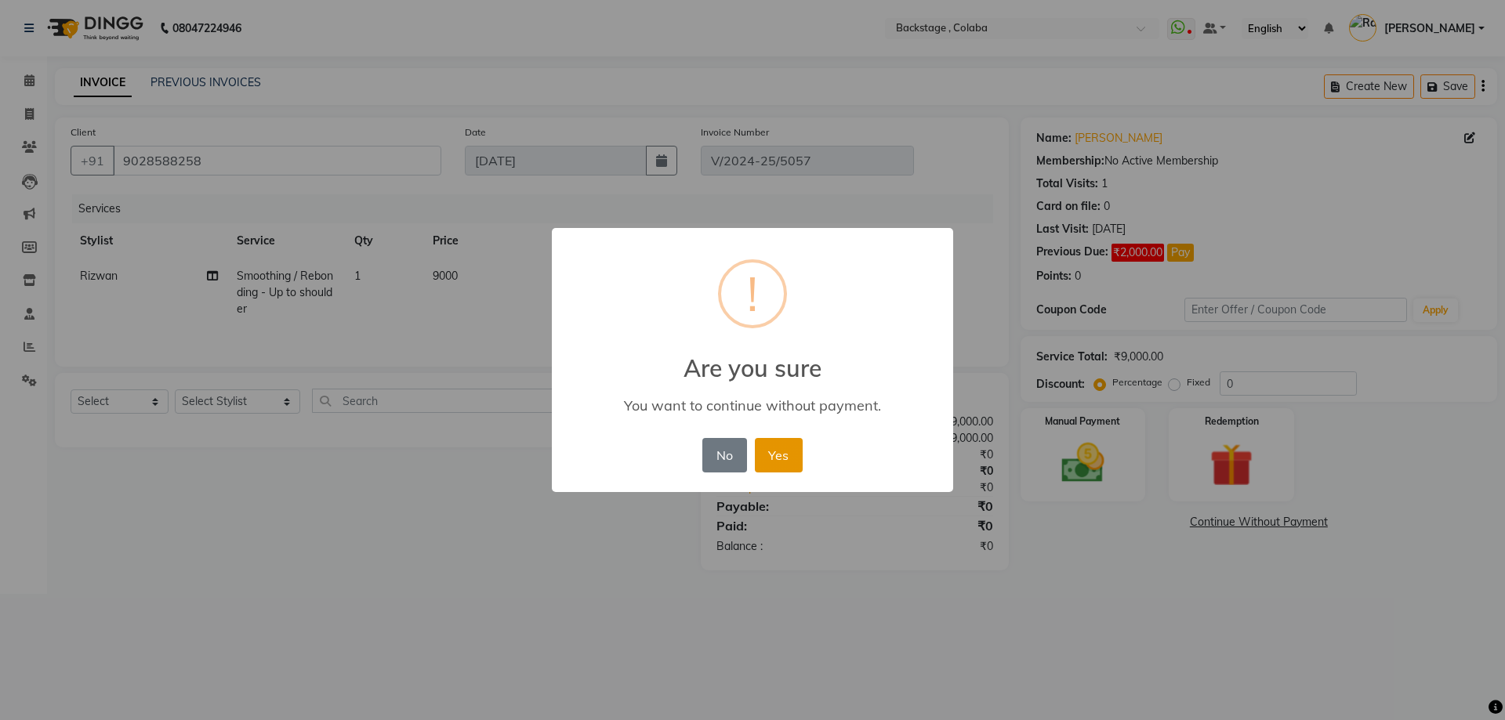
click at [775, 463] on button "Yes" at bounding box center [779, 455] width 48 height 34
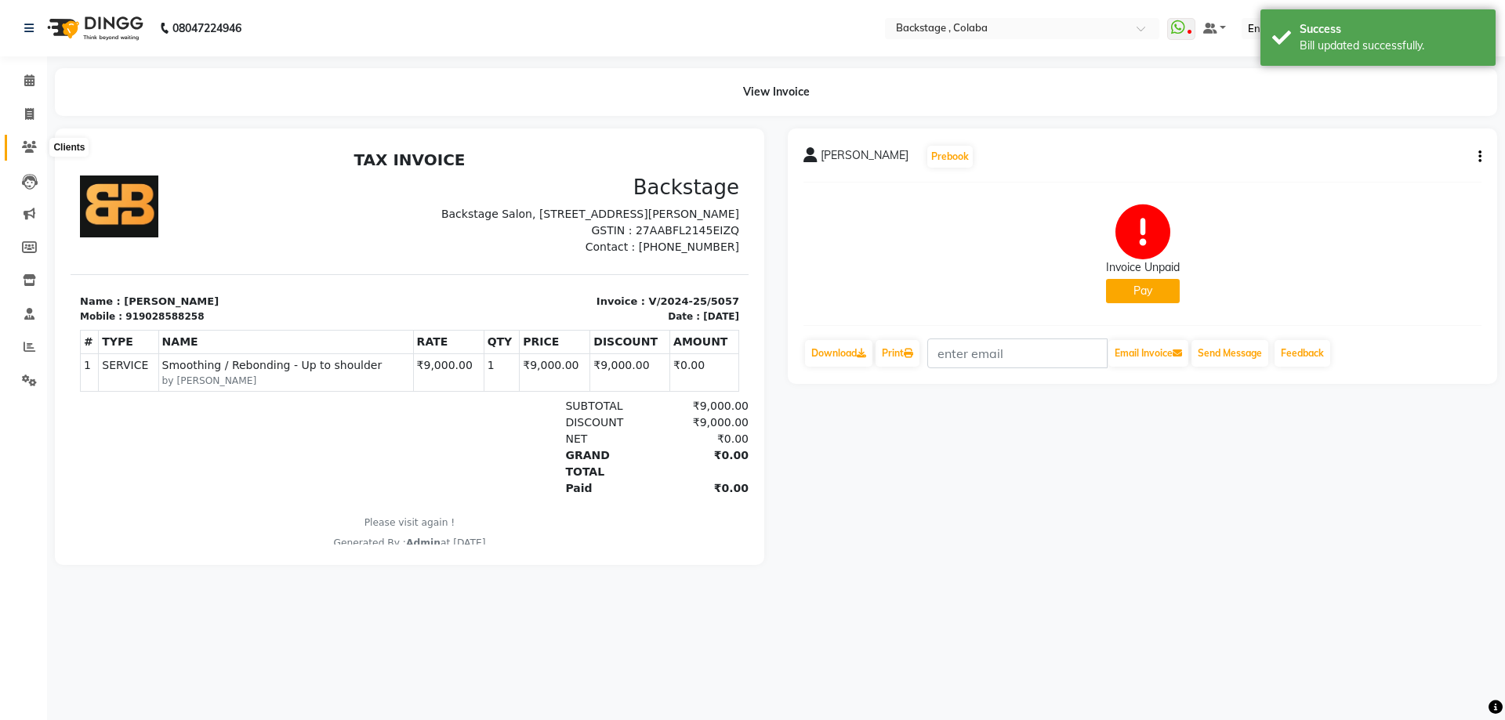
click at [28, 143] on icon at bounding box center [29, 147] width 15 height 12
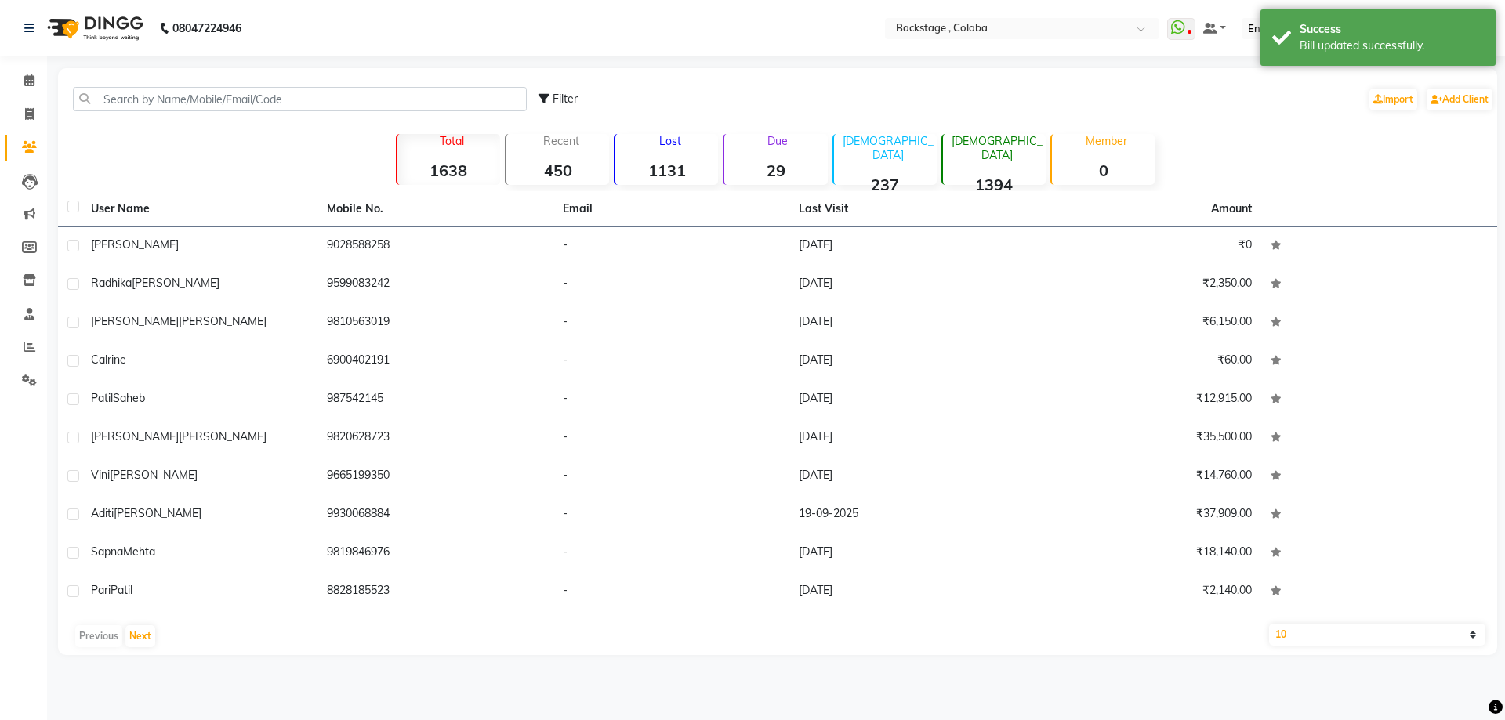
click at [783, 168] on strong "29" at bounding box center [775, 171] width 103 height 20
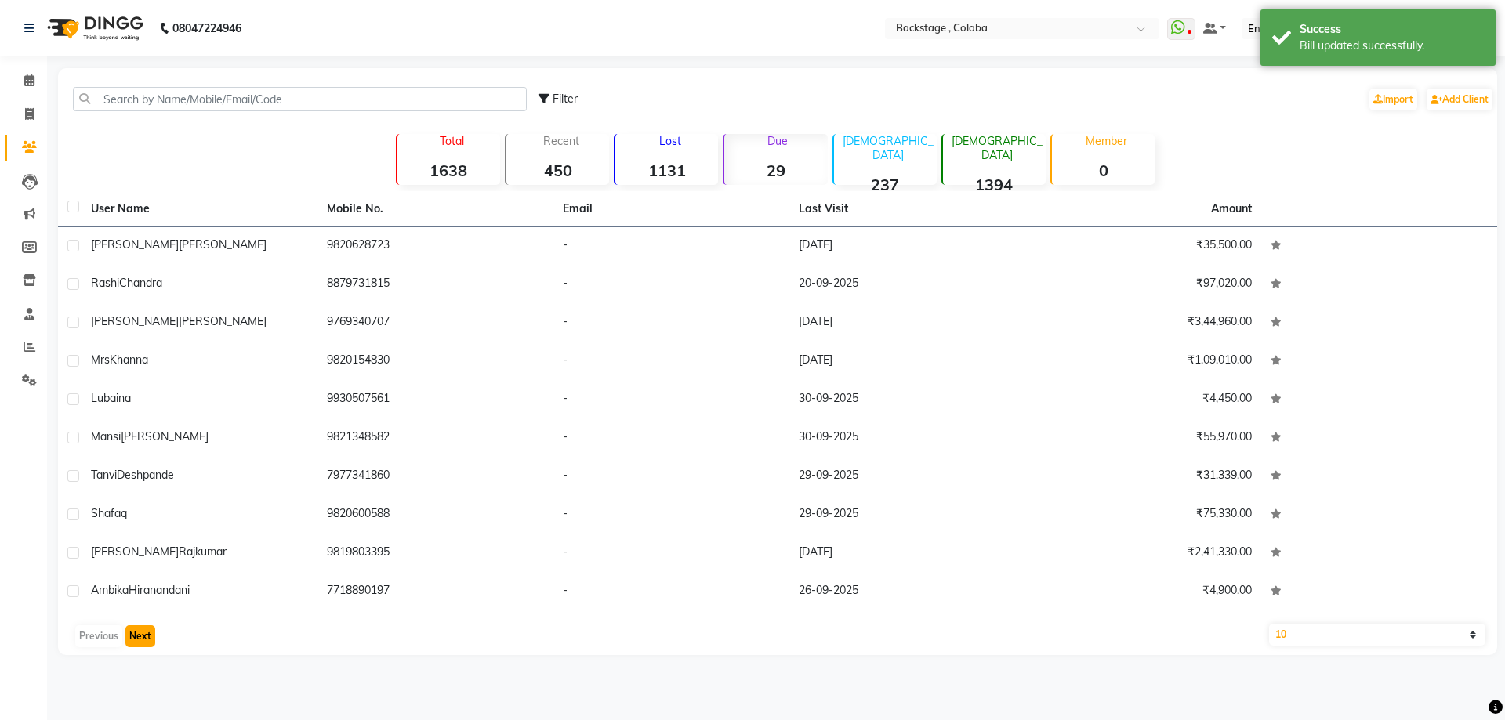
click at [135, 638] on button "Next" at bounding box center [140, 637] width 30 height 22
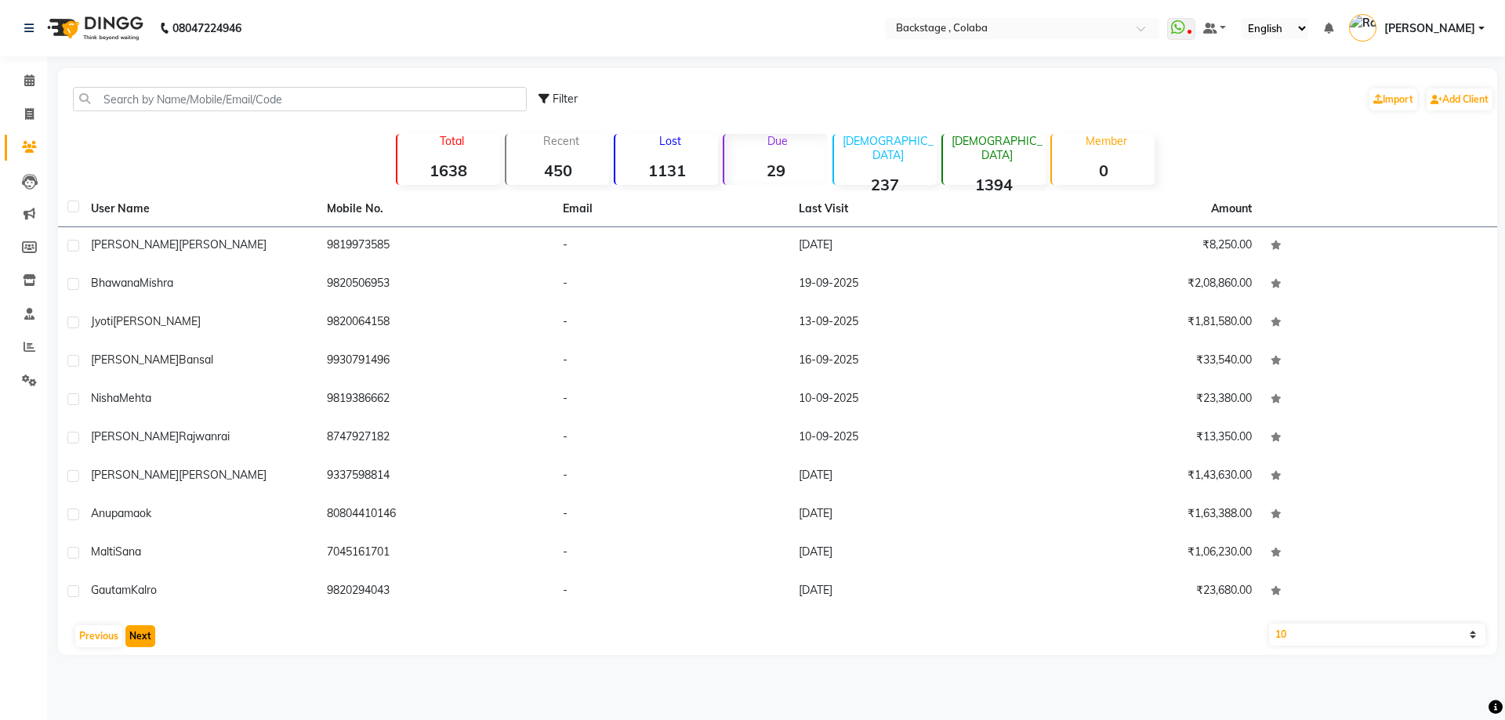
click at [135, 638] on button "Next" at bounding box center [140, 637] width 30 height 22
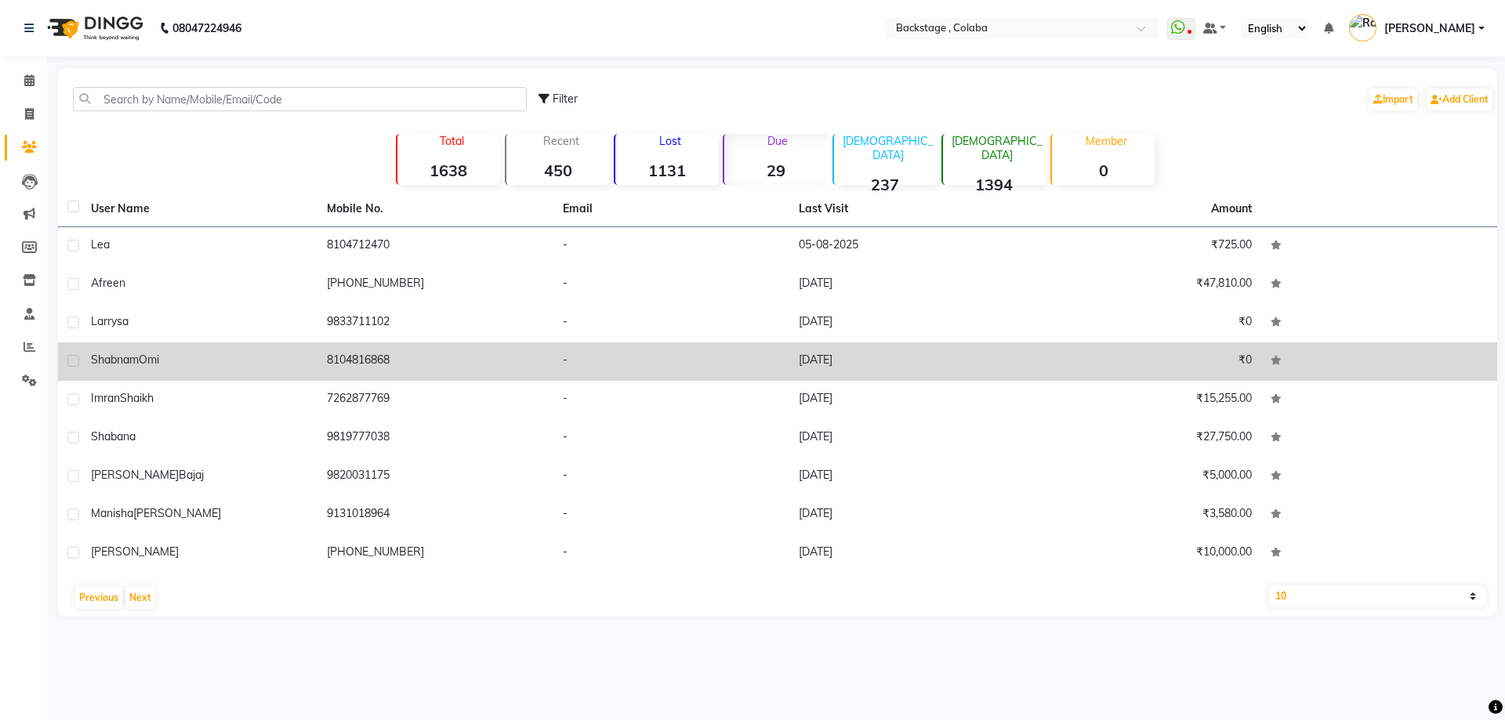
click at [107, 367] on div "[PERSON_NAME]" at bounding box center [199, 360] width 217 height 16
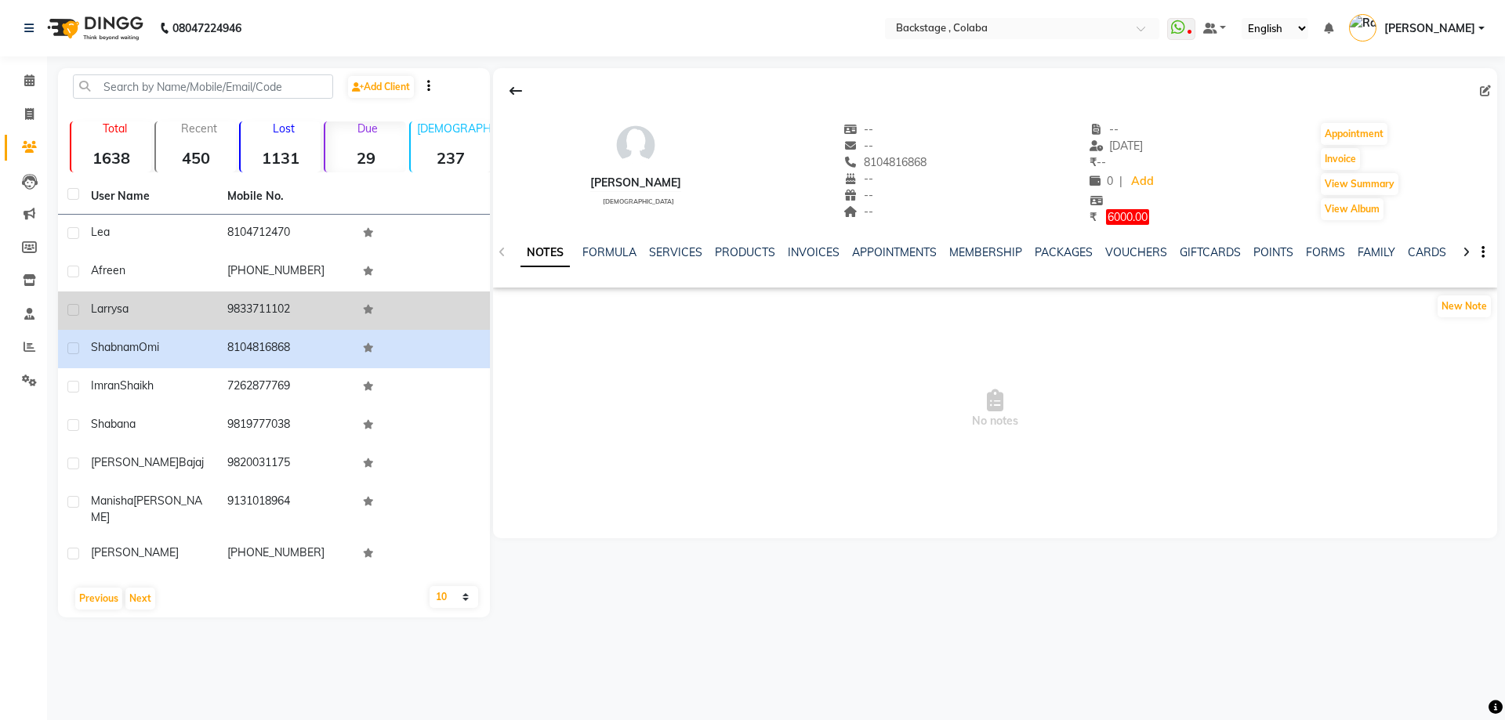
click at [128, 312] on span "Larrysa" at bounding box center [110, 309] width 38 height 14
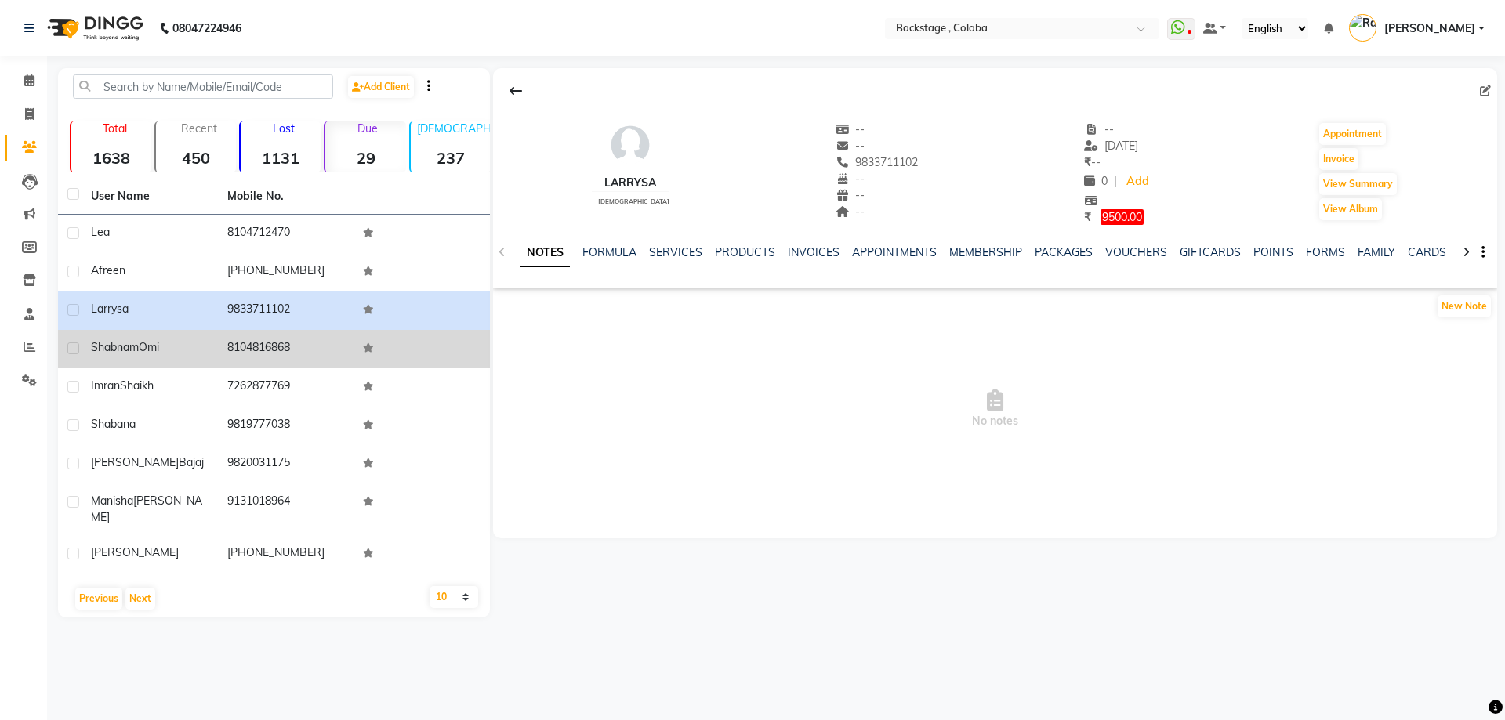
click at [116, 346] on span "Shabnam" at bounding box center [115, 347] width 48 height 14
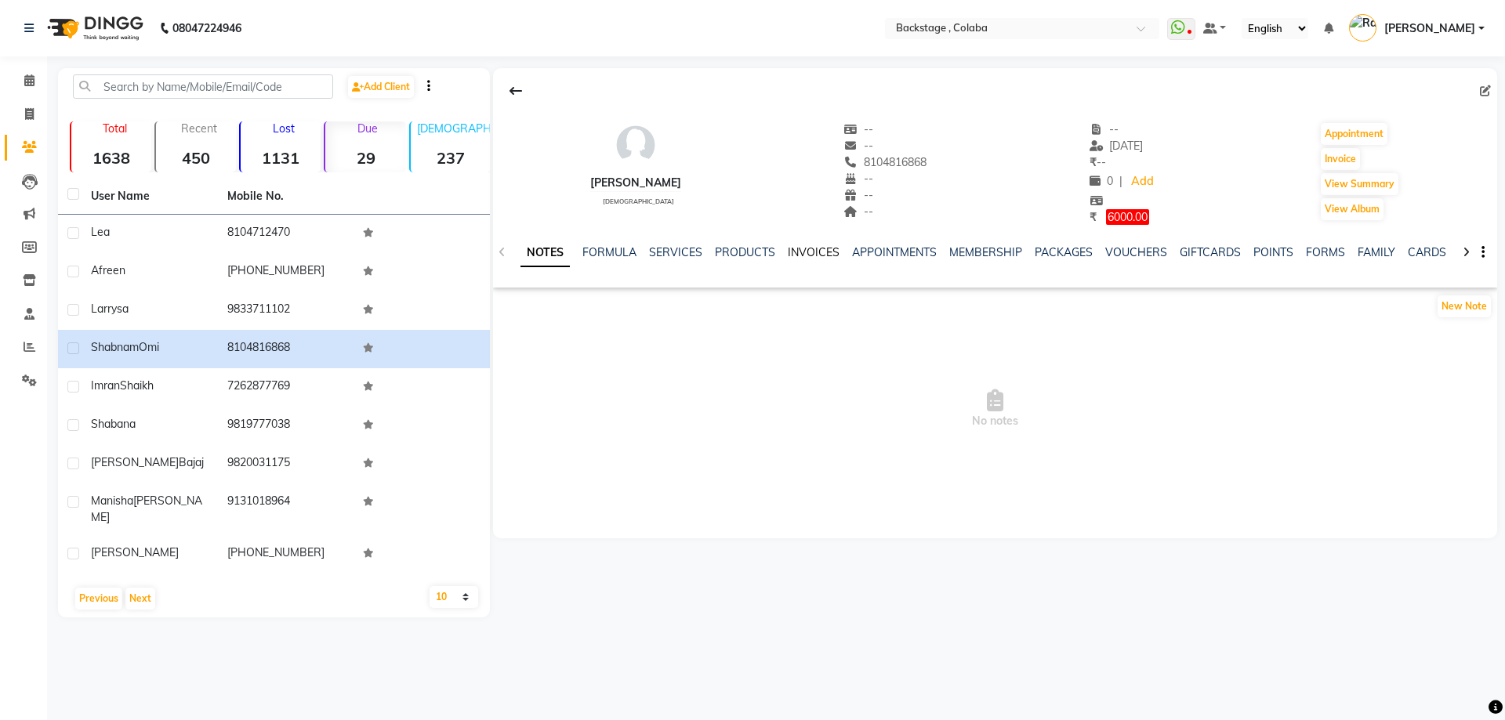
click at [811, 255] on link "INVOICES" at bounding box center [814, 252] width 52 height 14
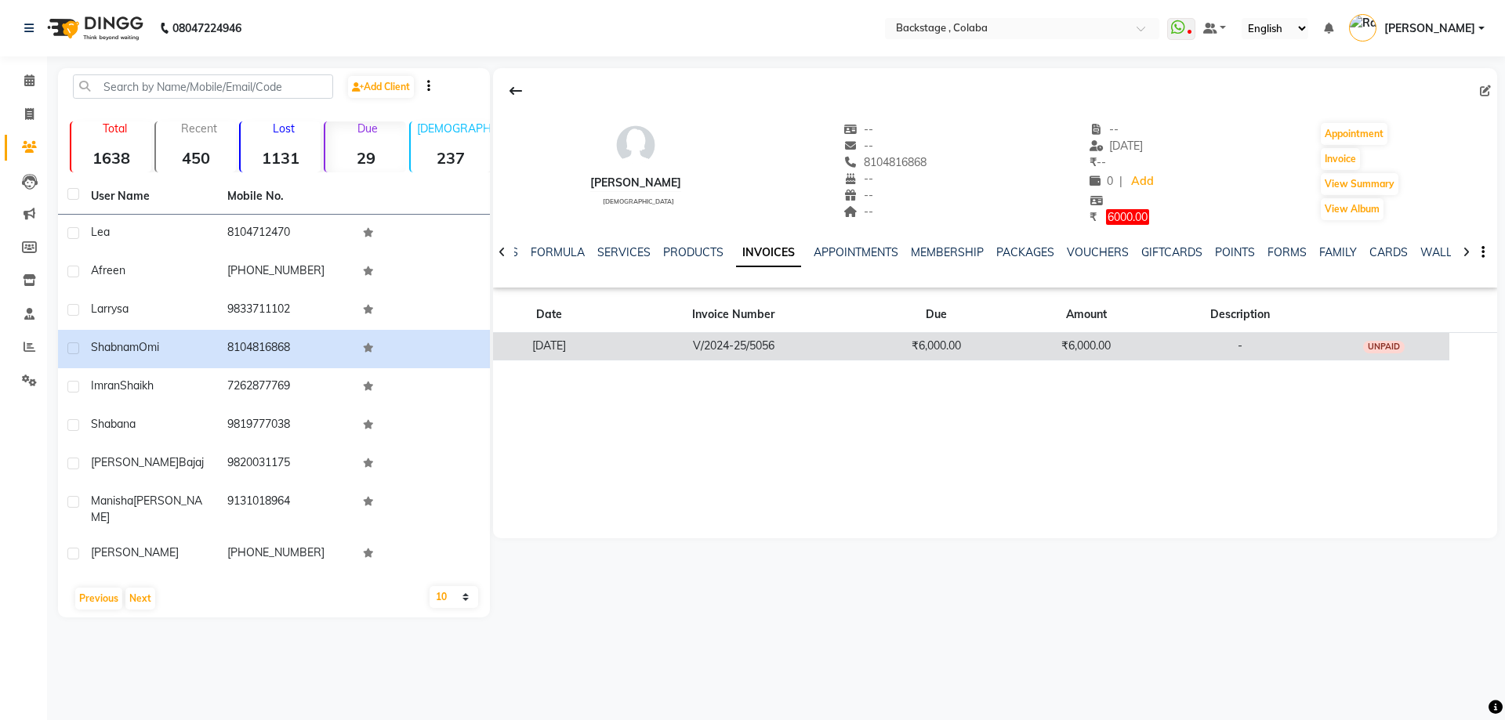
click at [1141, 350] on td "₹6,000.00" at bounding box center [1086, 345] width 151 height 27
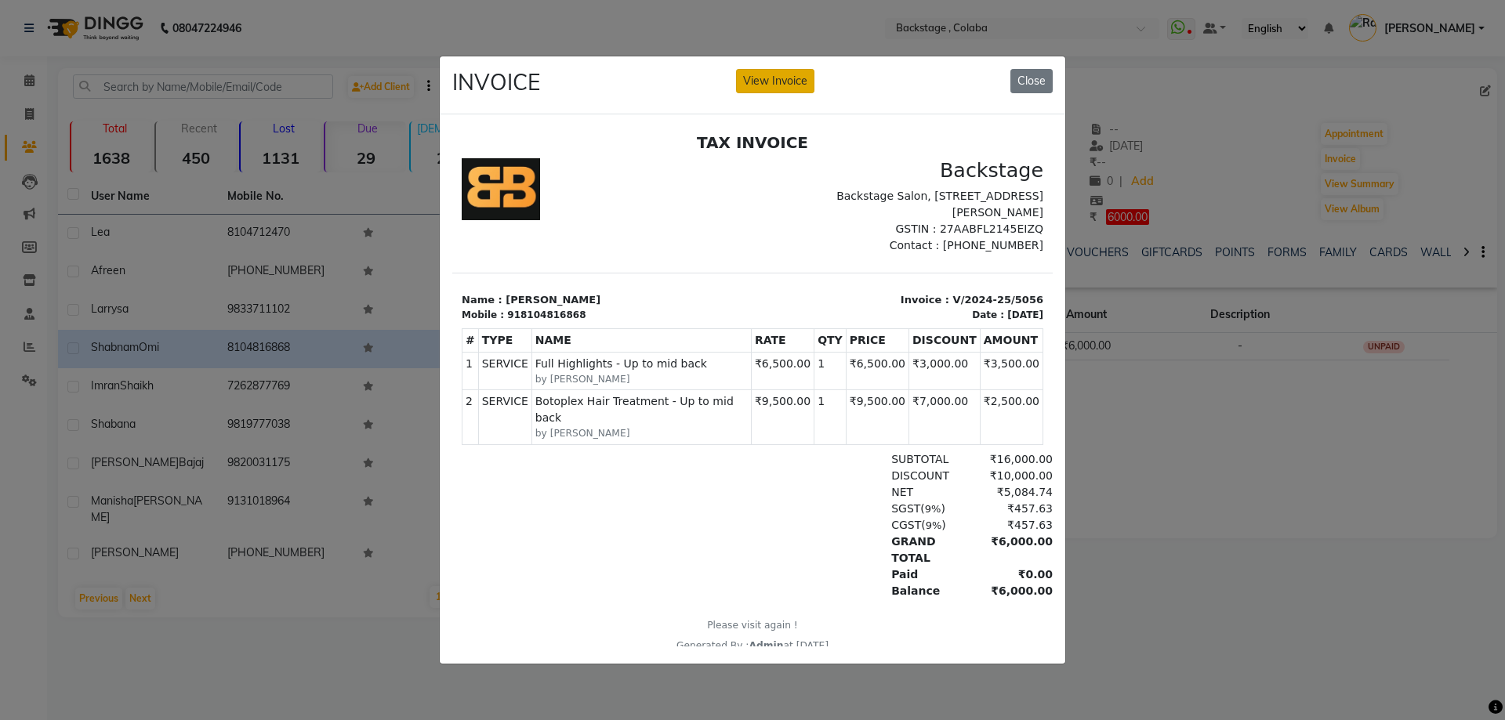
click at [786, 85] on button "View Invoice" at bounding box center [775, 81] width 78 height 24
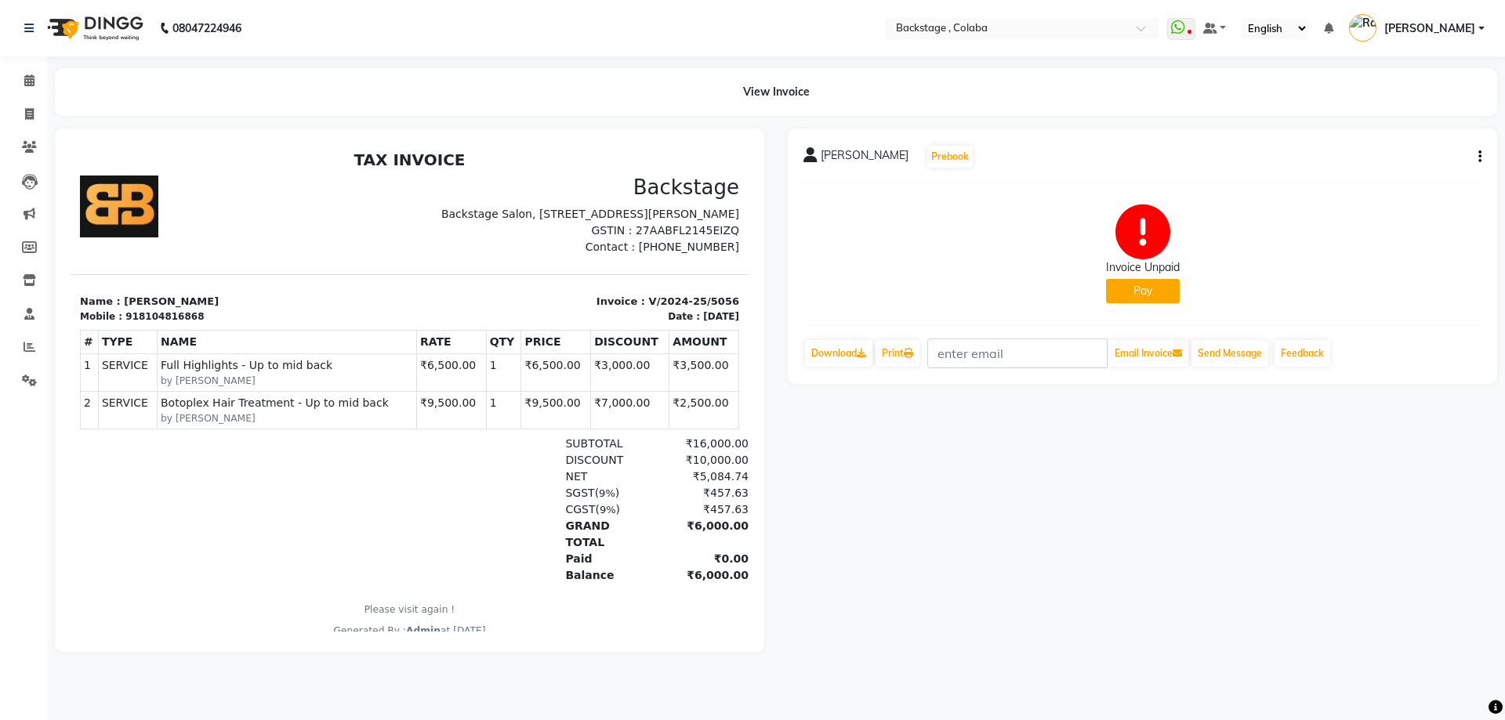
click at [1481, 157] on icon "button" at bounding box center [1480, 157] width 3 height 1
click at [1417, 182] on div "Edit Invoice" at bounding box center [1401, 177] width 107 height 20
select select "service"
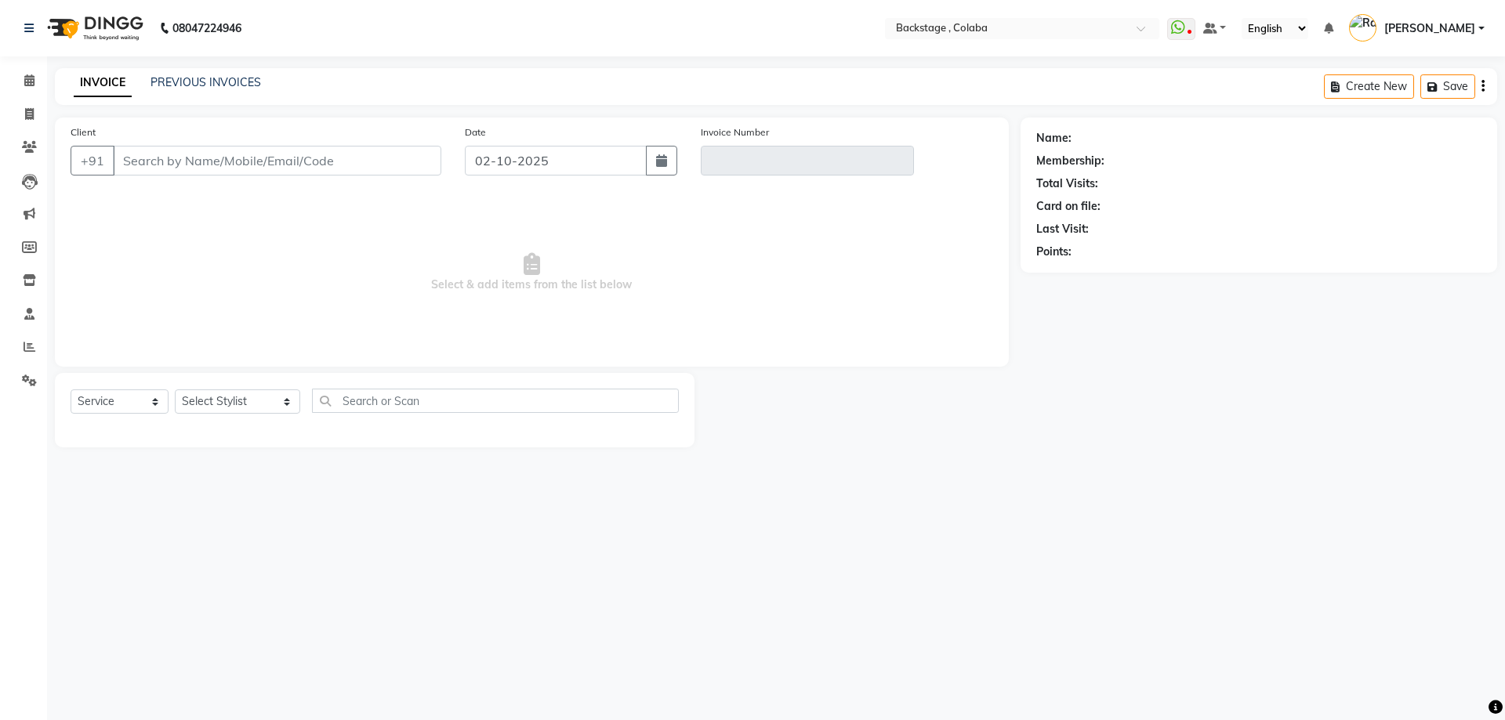
type input "8104816868"
type input "V/2024-25/5056"
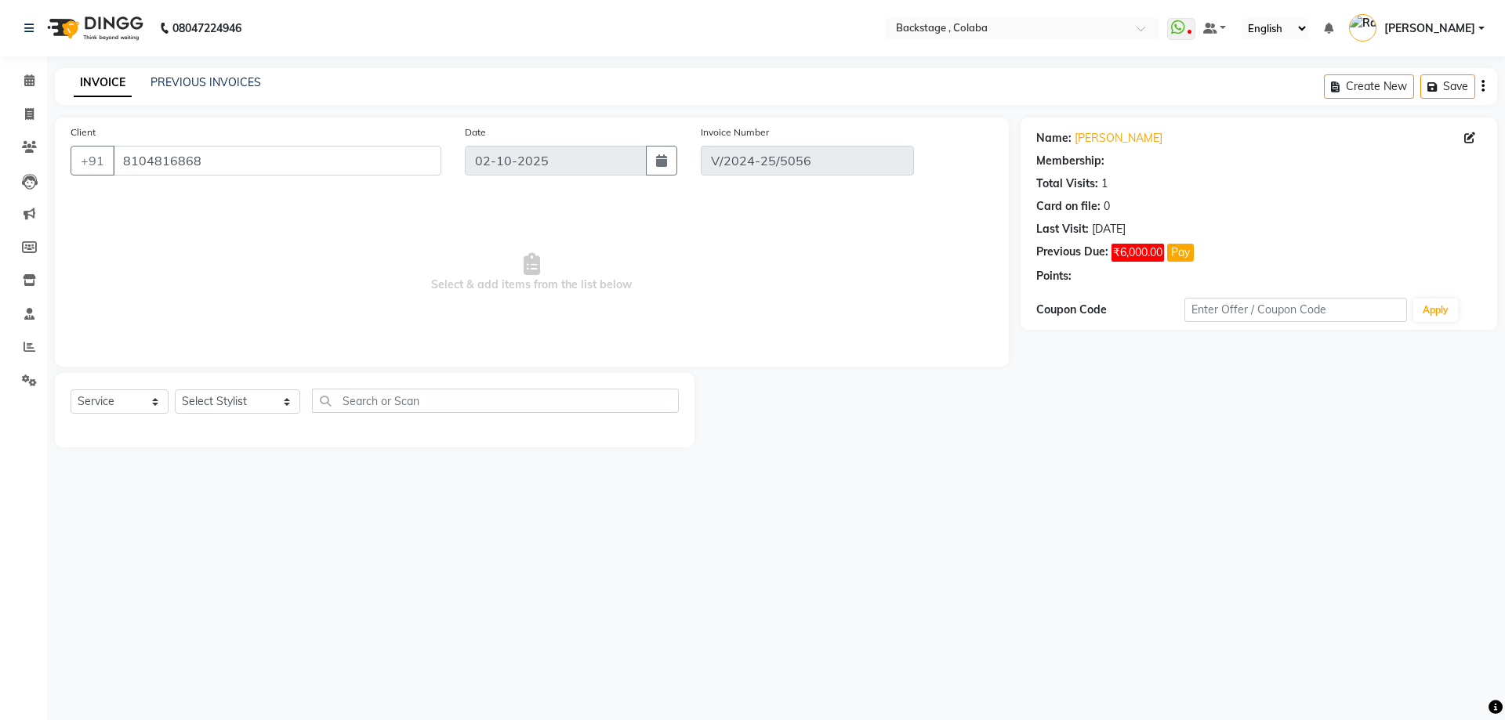
type input "[DATE]"
select select "select"
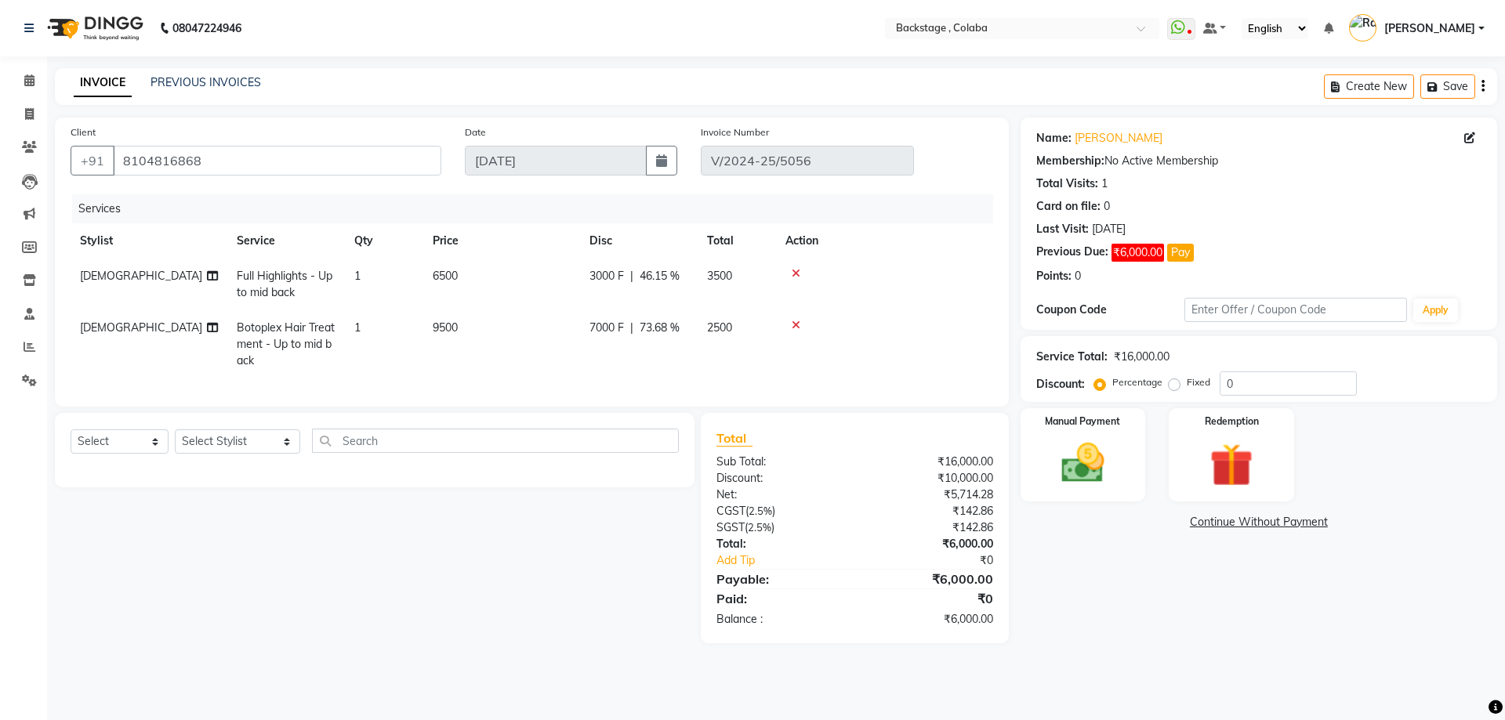
click at [614, 303] on td "3000 F | 46.15 %" at bounding box center [639, 285] width 118 height 52
select select "36479"
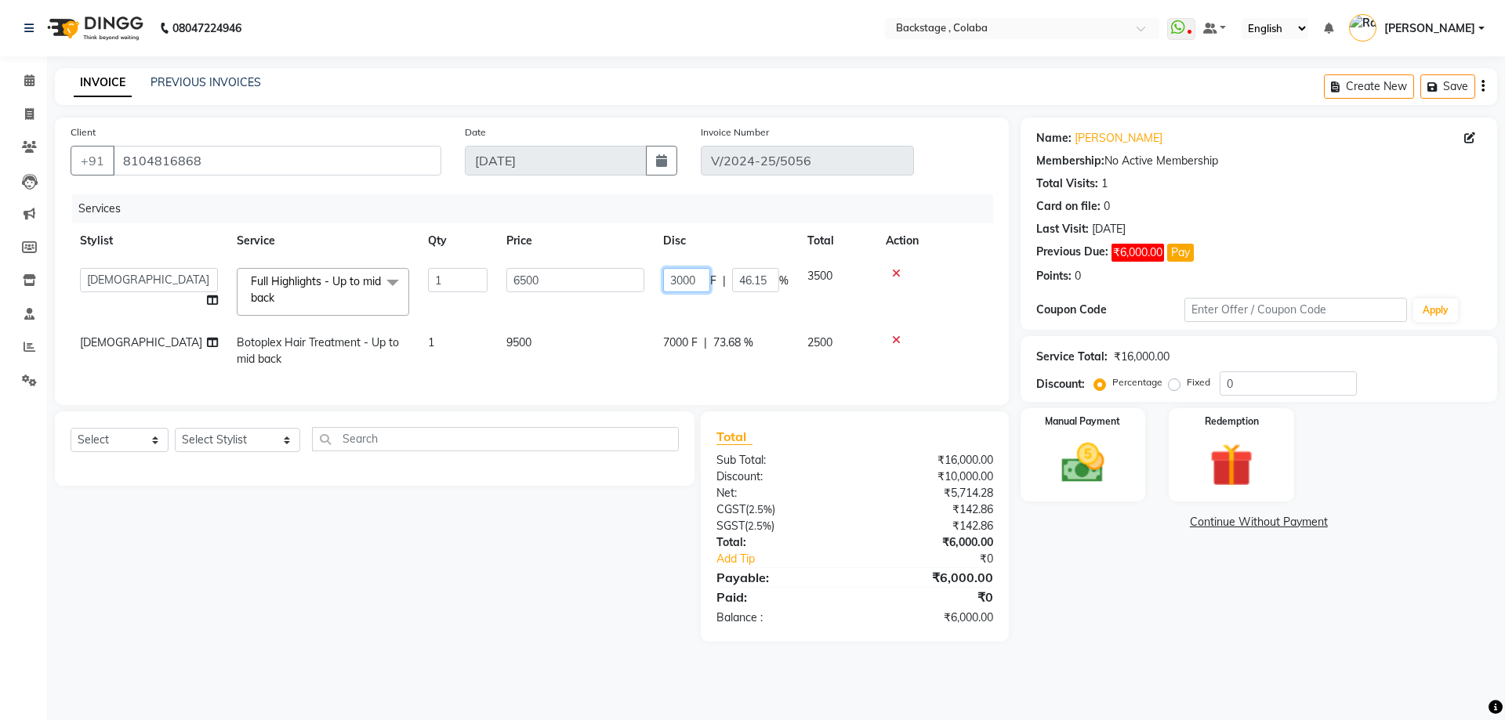
drag, startPoint x: 697, startPoint y: 278, endPoint x: 631, endPoint y: 289, distance: 66.9
click at [633, 289] on tr "Backstage Bharti [PERSON_NAME] [PERSON_NAME] [PERSON_NAME] [PERSON_NAME] Kalind…" at bounding box center [532, 292] width 923 height 67
type input "6500"
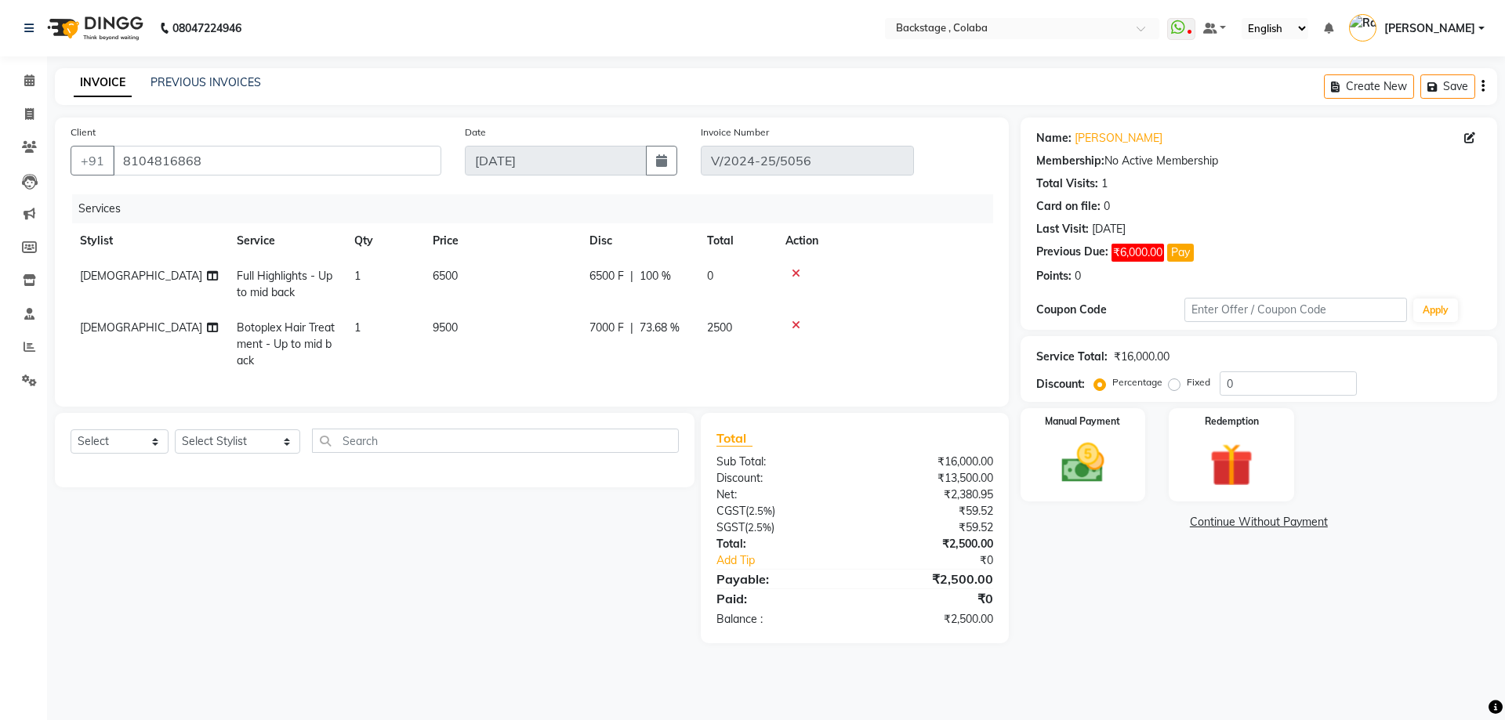
click at [684, 337] on td "7000 F | 73.68 %" at bounding box center [639, 344] width 118 height 68
select select "36479"
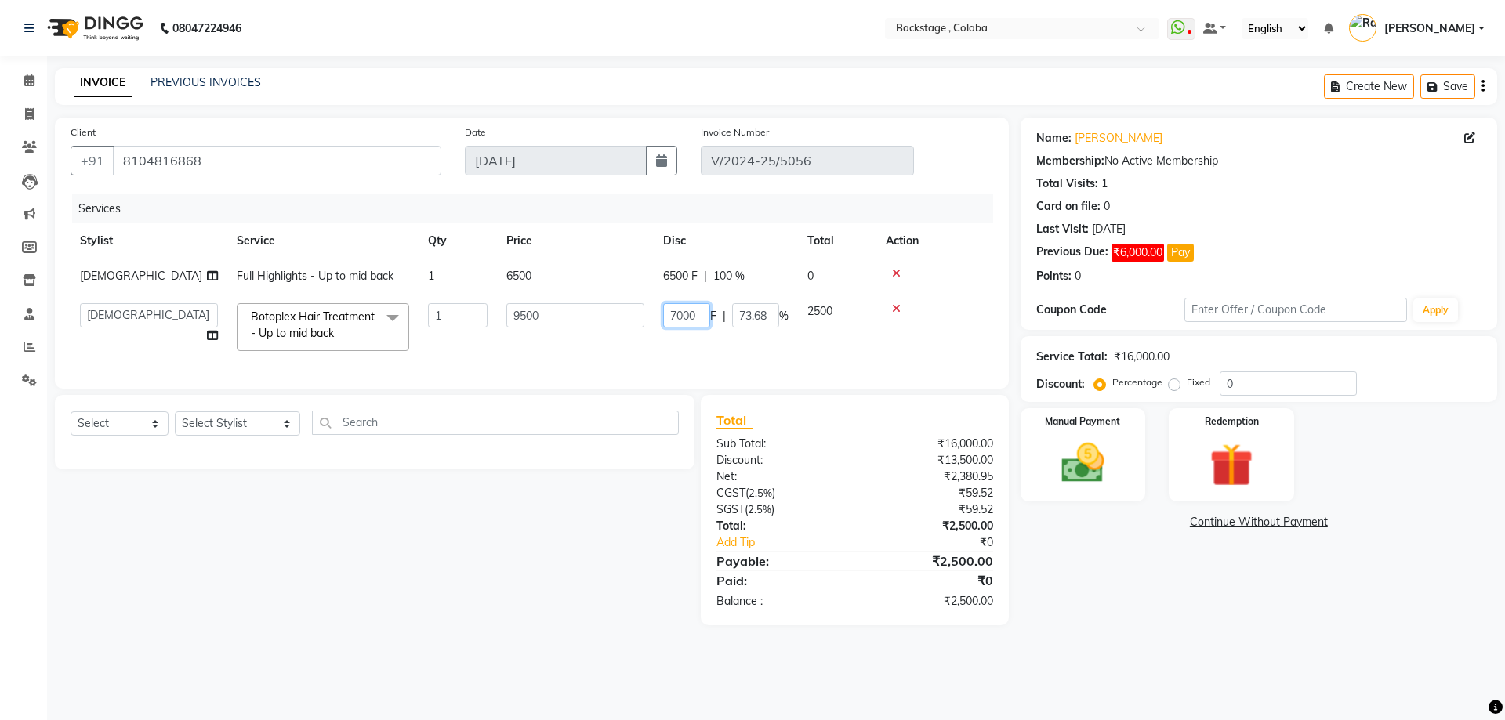
click at [693, 312] on input "7000" at bounding box center [686, 315] width 47 height 24
type input "9500"
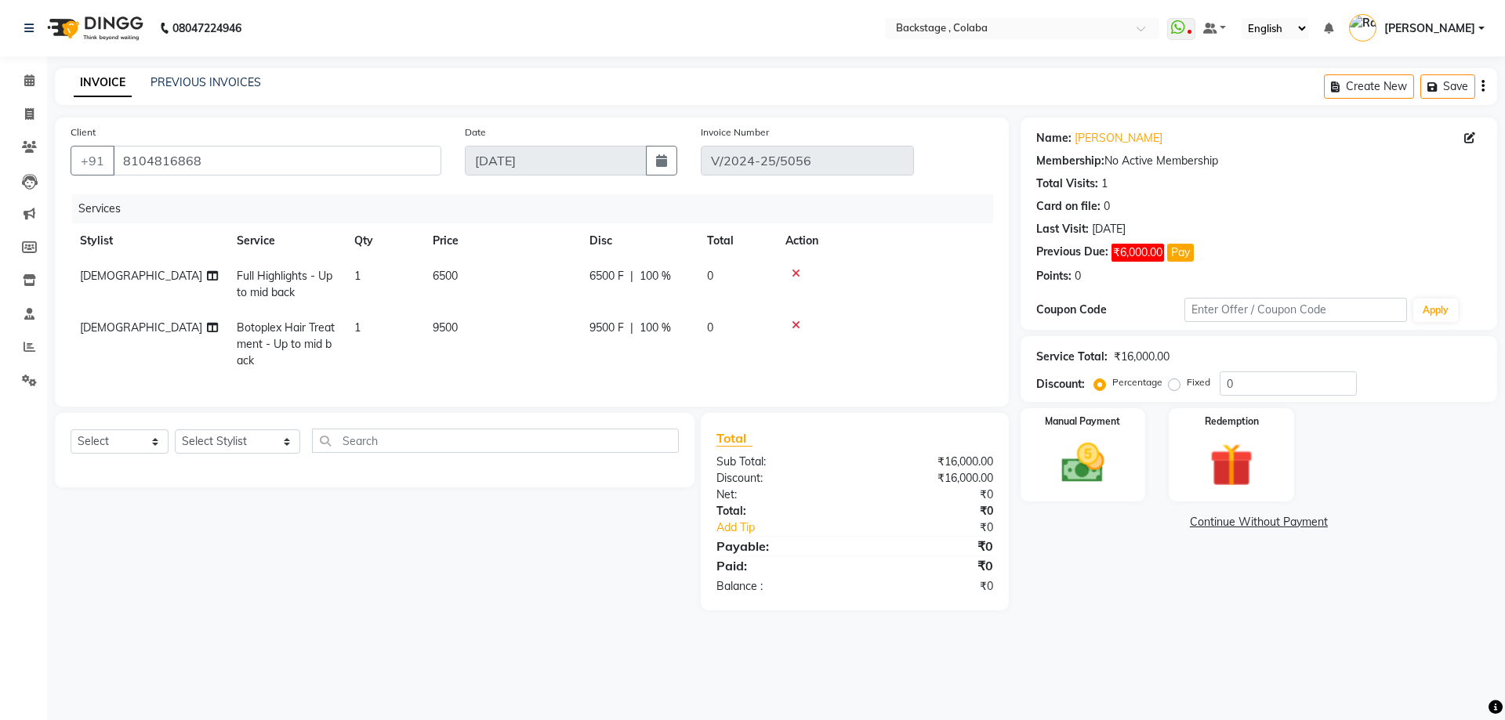
click at [1210, 598] on div "Name: [PERSON_NAME] Membership: No Active Membership Total Visits: 1 Card on fi…" at bounding box center [1265, 364] width 488 height 493
click at [1212, 520] on link "Continue Without Payment" at bounding box center [1259, 522] width 470 height 16
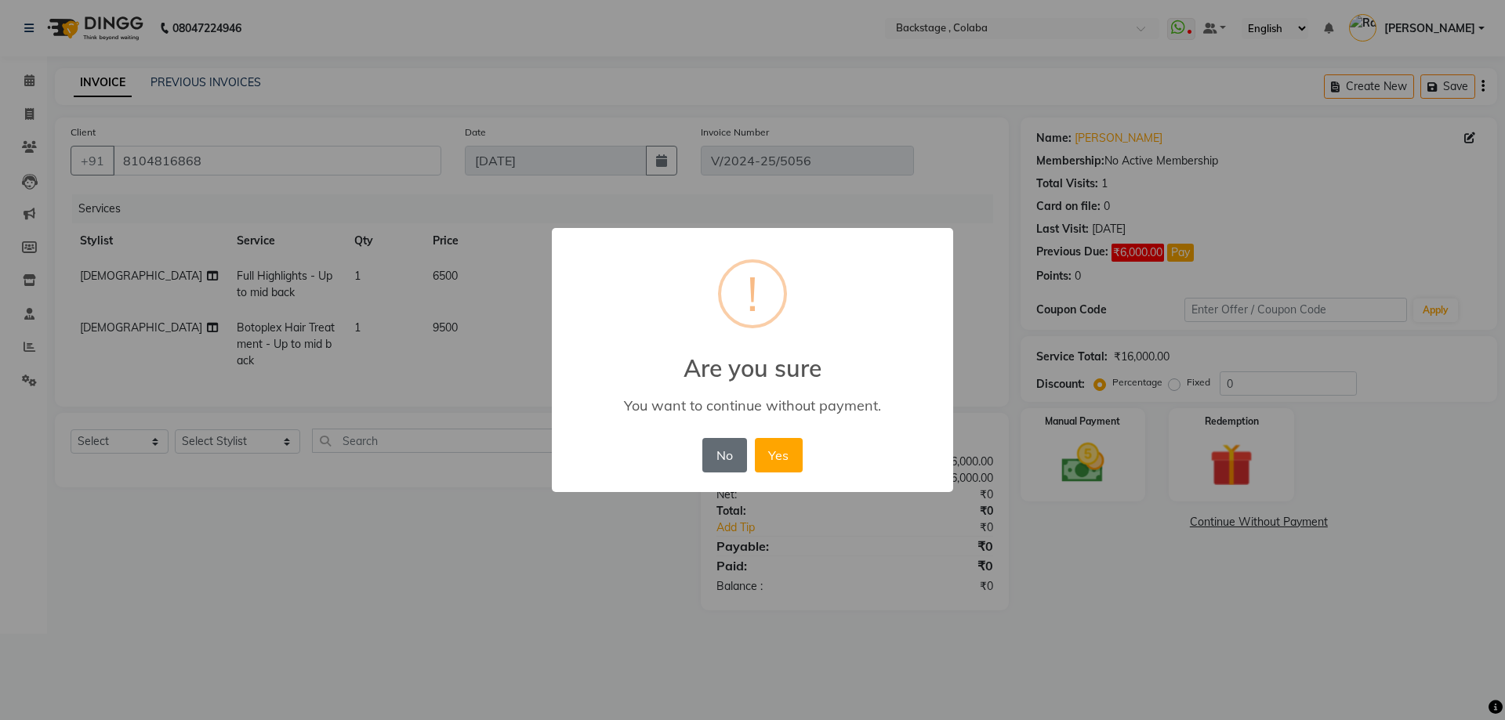
click at [731, 453] on button "No" at bounding box center [724, 455] width 44 height 34
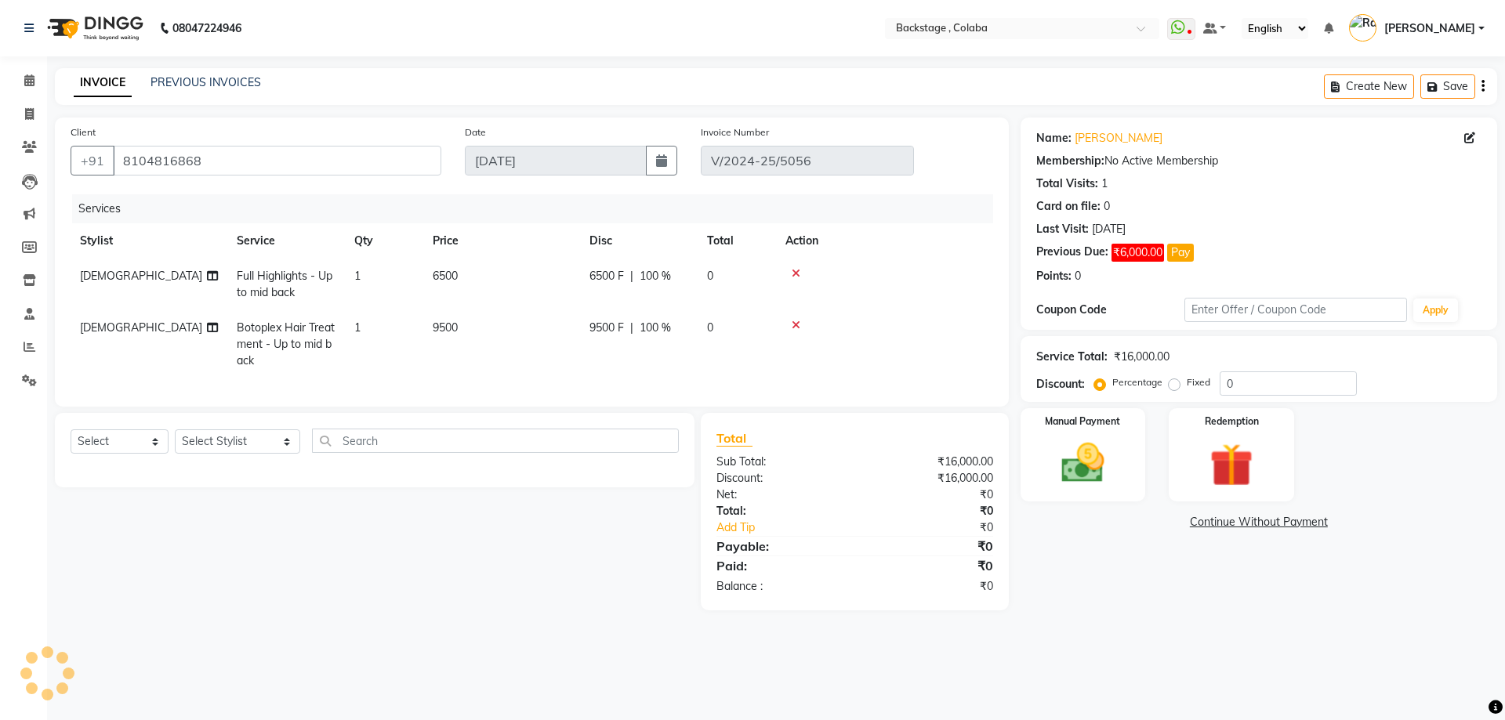
click at [1222, 525] on link "Continue Without Payment" at bounding box center [1259, 522] width 470 height 16
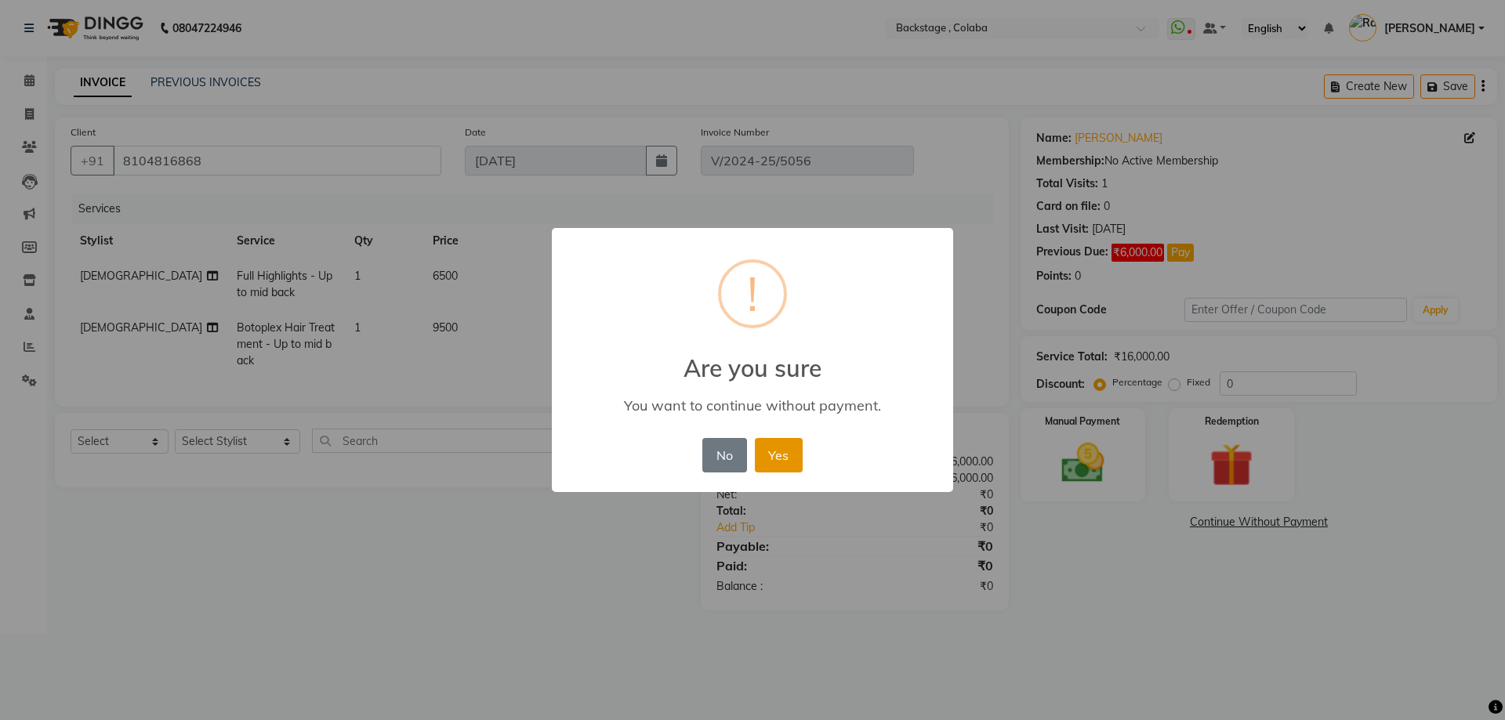
click at [787, 472] on button "Yes" at bounding box center [779, 455] width 48 height 34
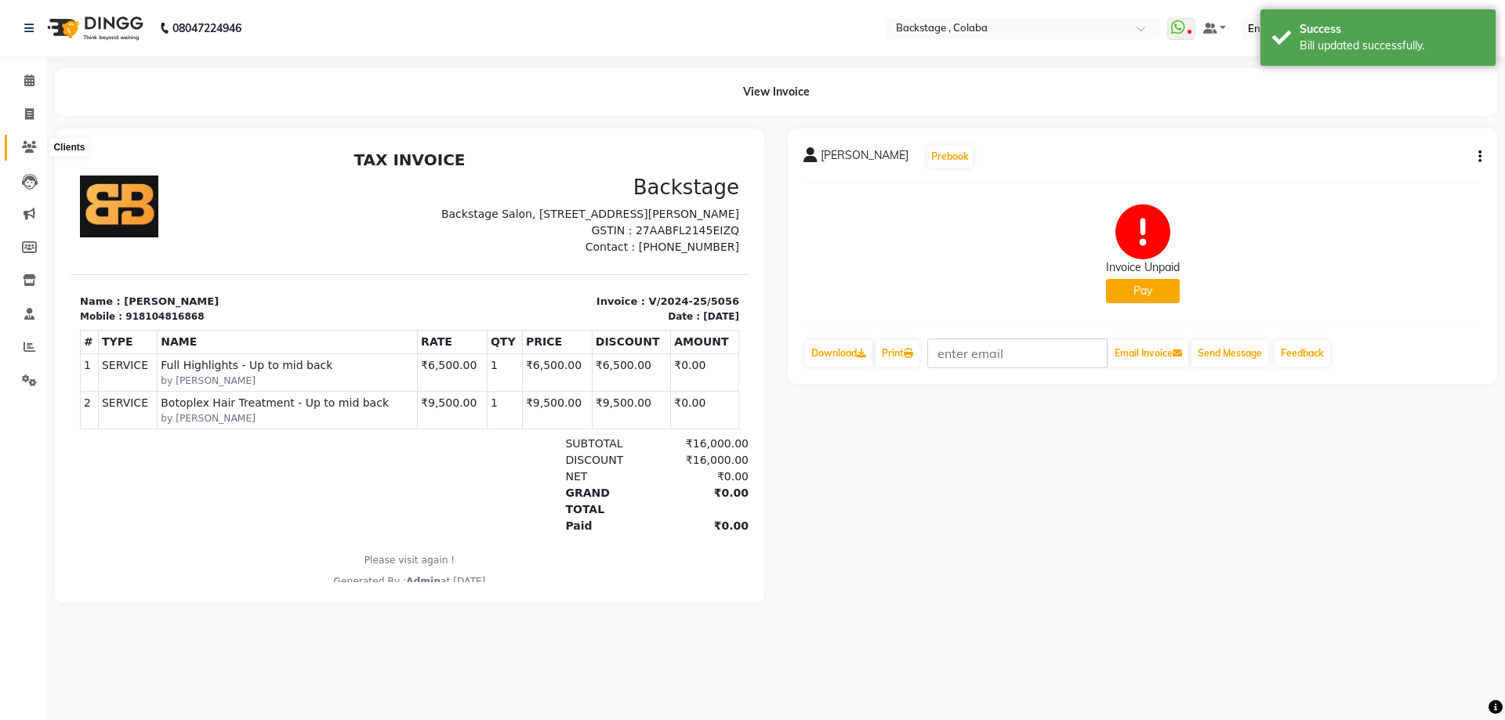
click at [27, 140] on span at bounding box center [29, 148] width 27 height 18
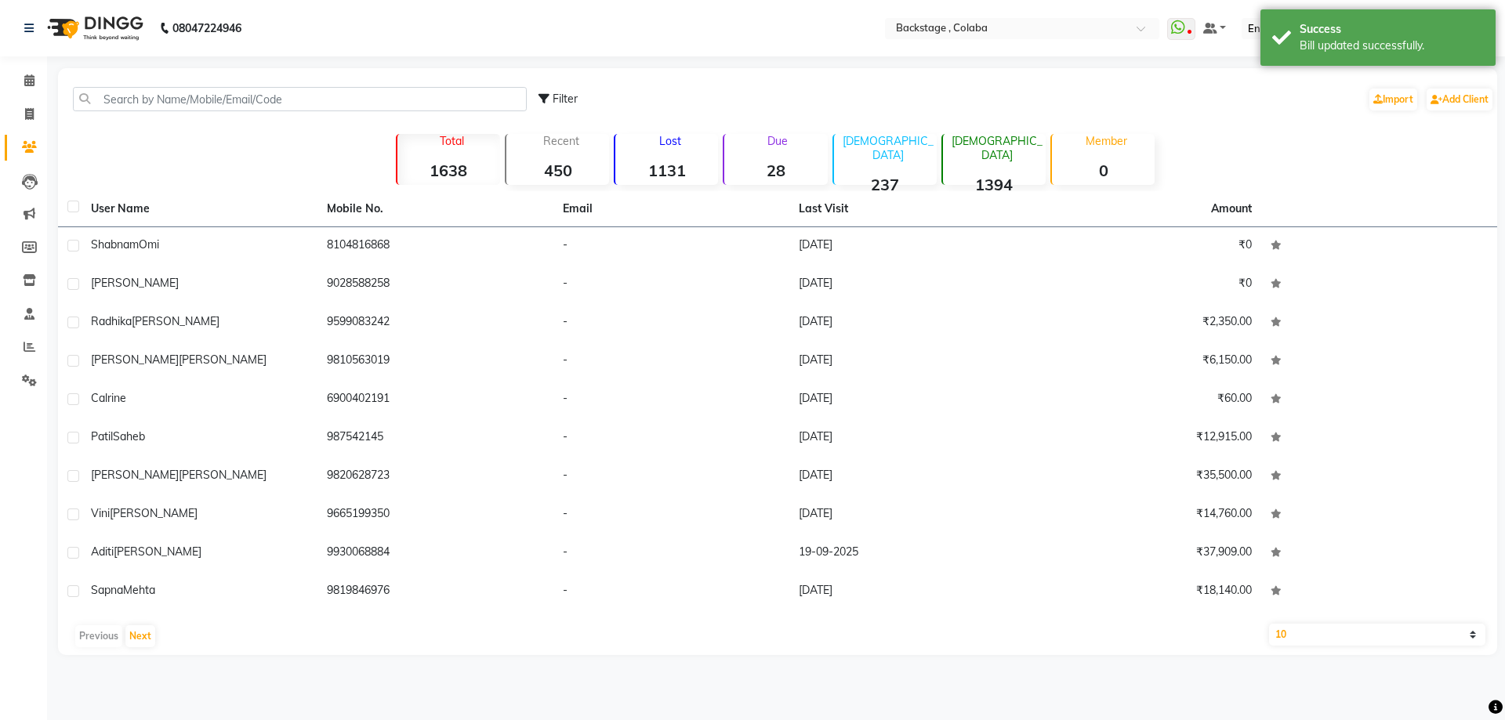
click at [776, 164] on strong "28" at bounding box center [775, 171] width 103 height 20
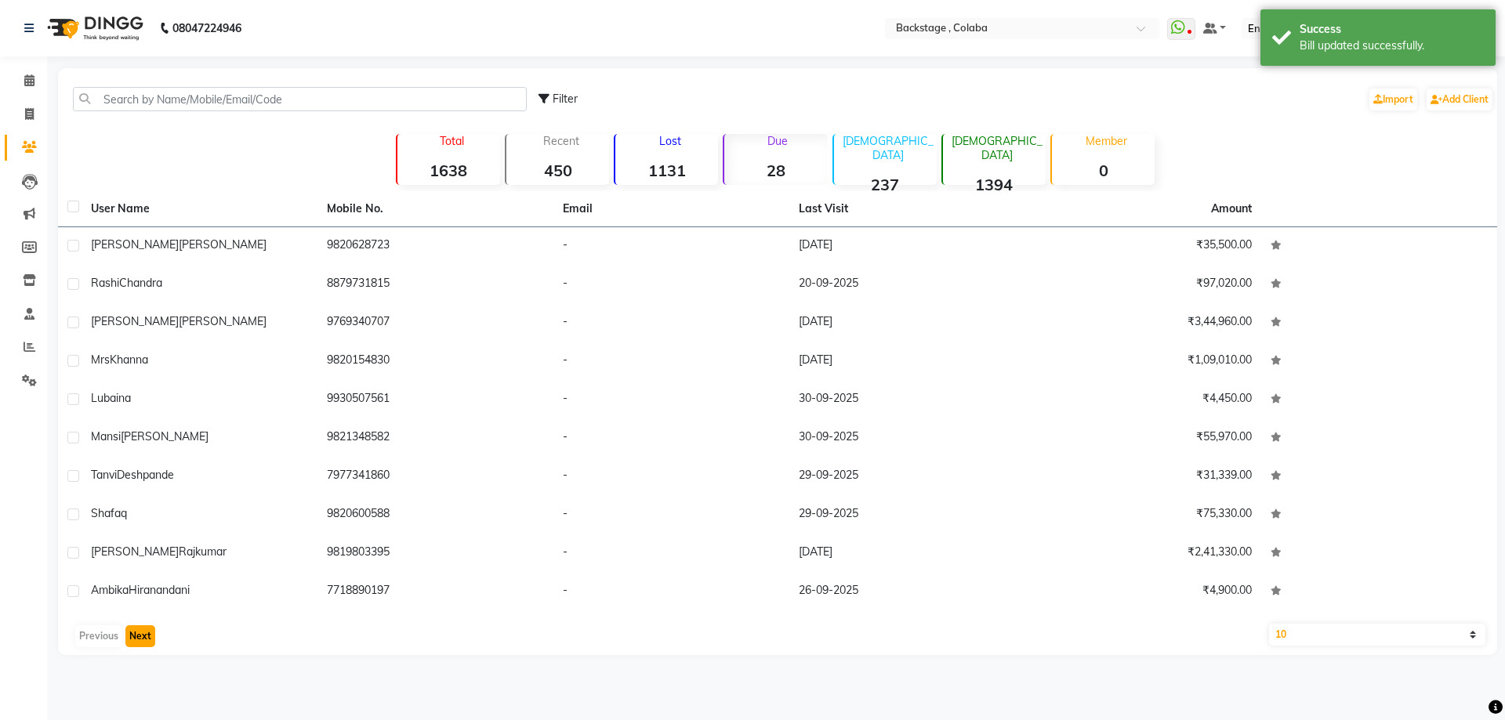
click at [150, 637] on button "Next" at bounding box center [140, 637] width 30 height 22
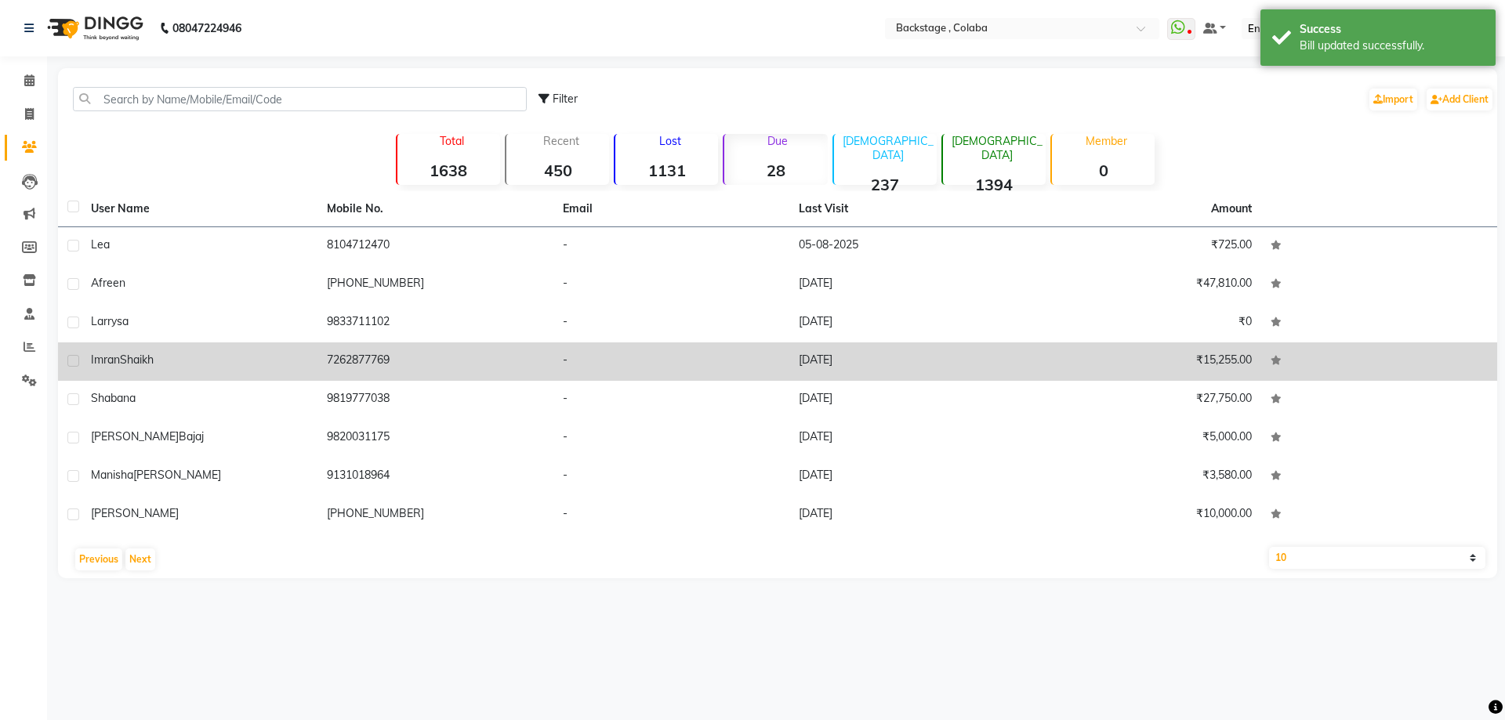
click at [121, 363] on span "Shaikh" at bounding box center [137, 360] width 34 height 14
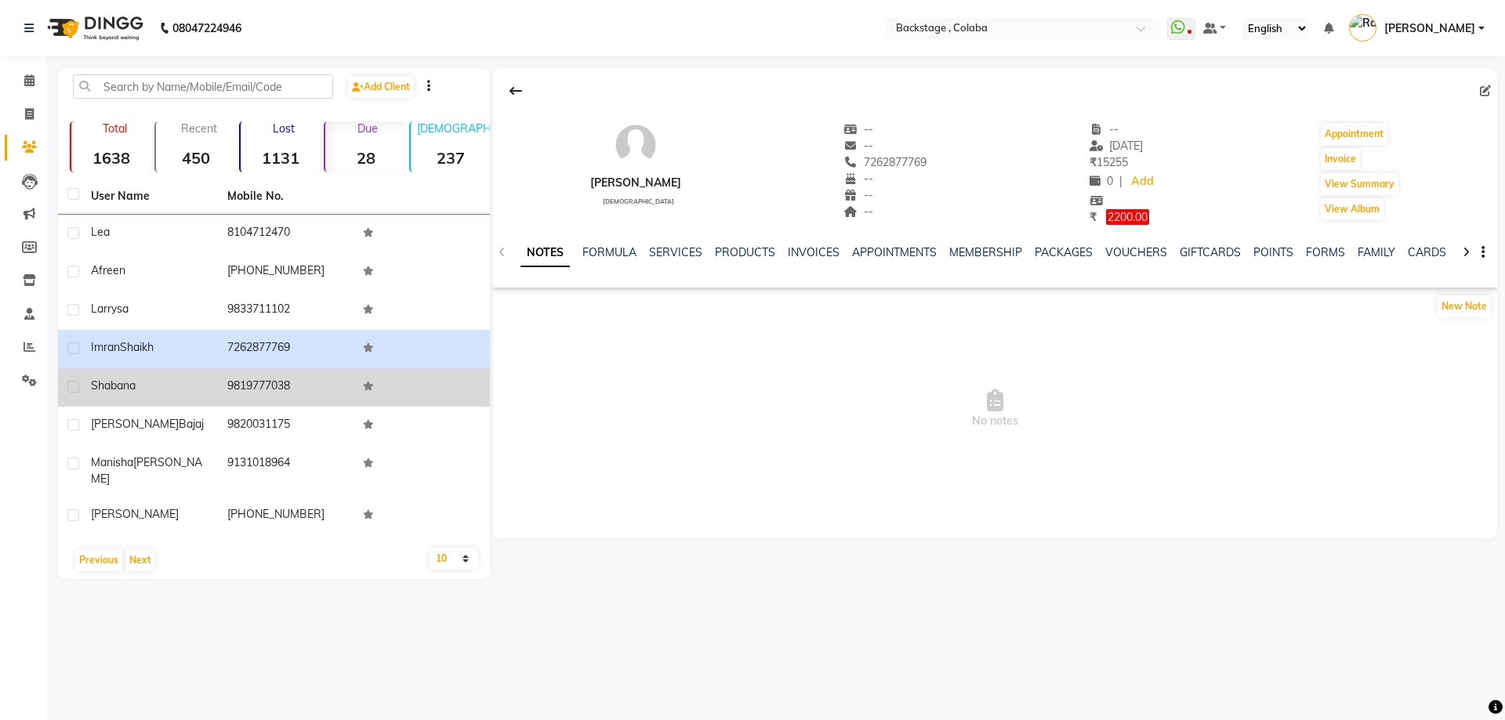
click at [122, 394] on td "Shabana" at bounding box center [150, 387] width 136 height 38
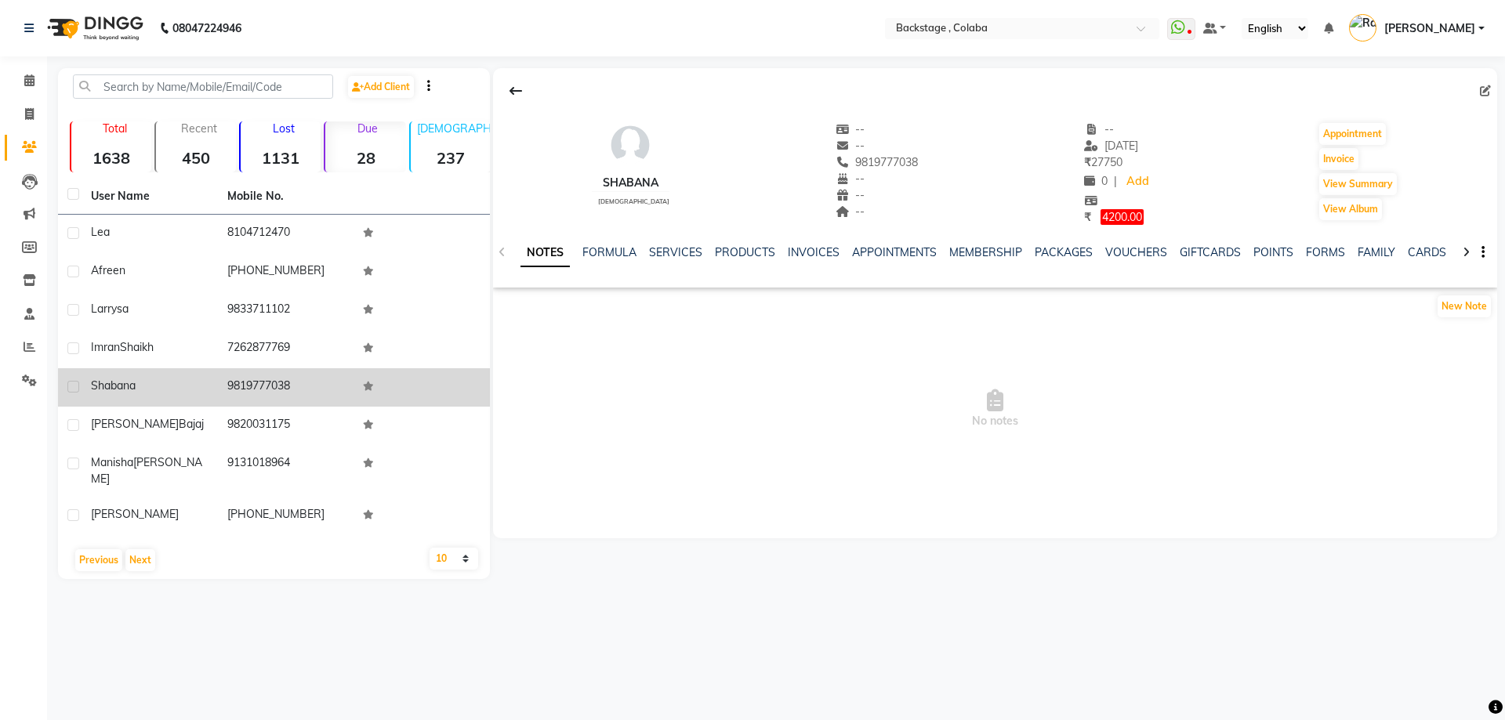
click at [230, 377] on td "9819777038" at bounding box center [286, 387] width 136 height 38
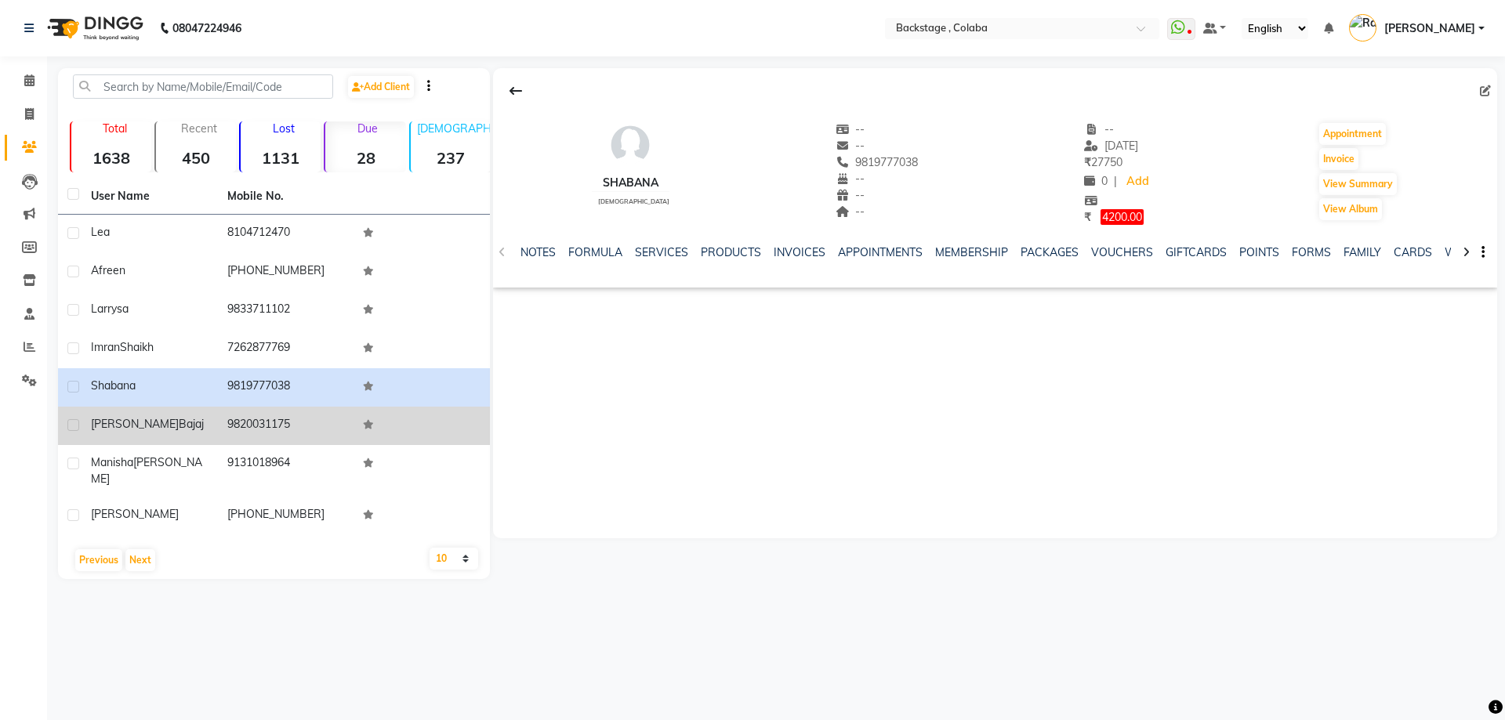
click at [188, 423] on div "[PERSON_NAME]" at bounding box center [150, 424] width 118 height 16
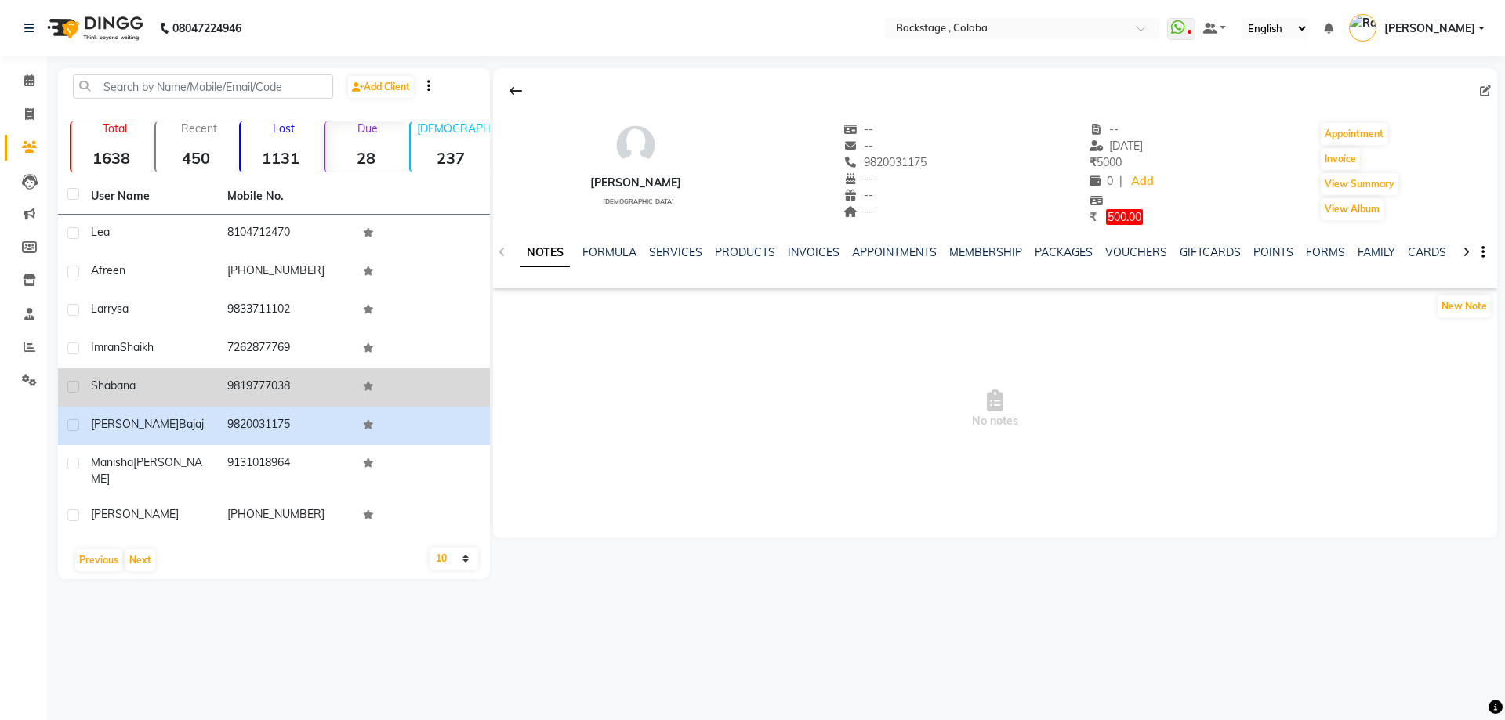
click at [237, 383] on td "9819777038" at bounding box center [286, 387] width 136 height 38
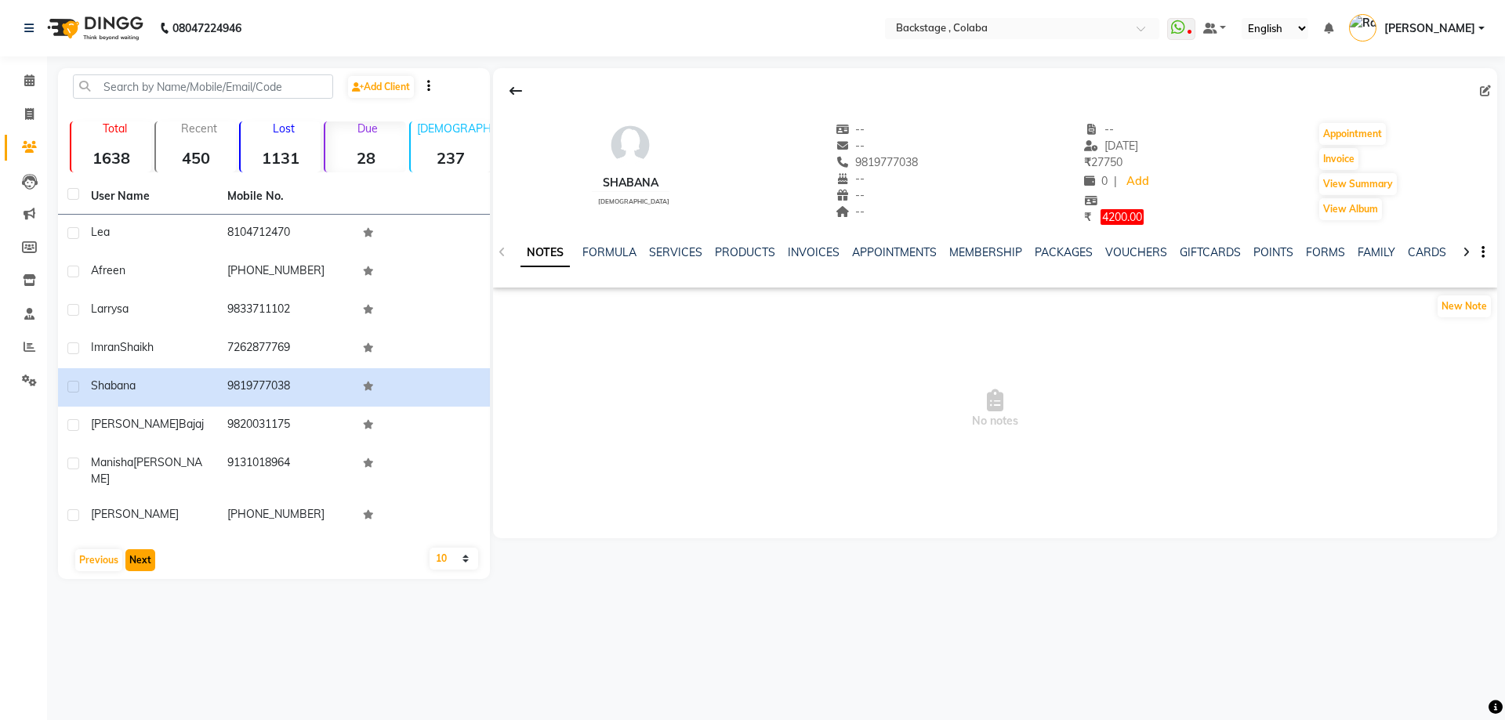
click at [150, 552] on button "Next" at bounding box center [140, 561] width 30 height 22
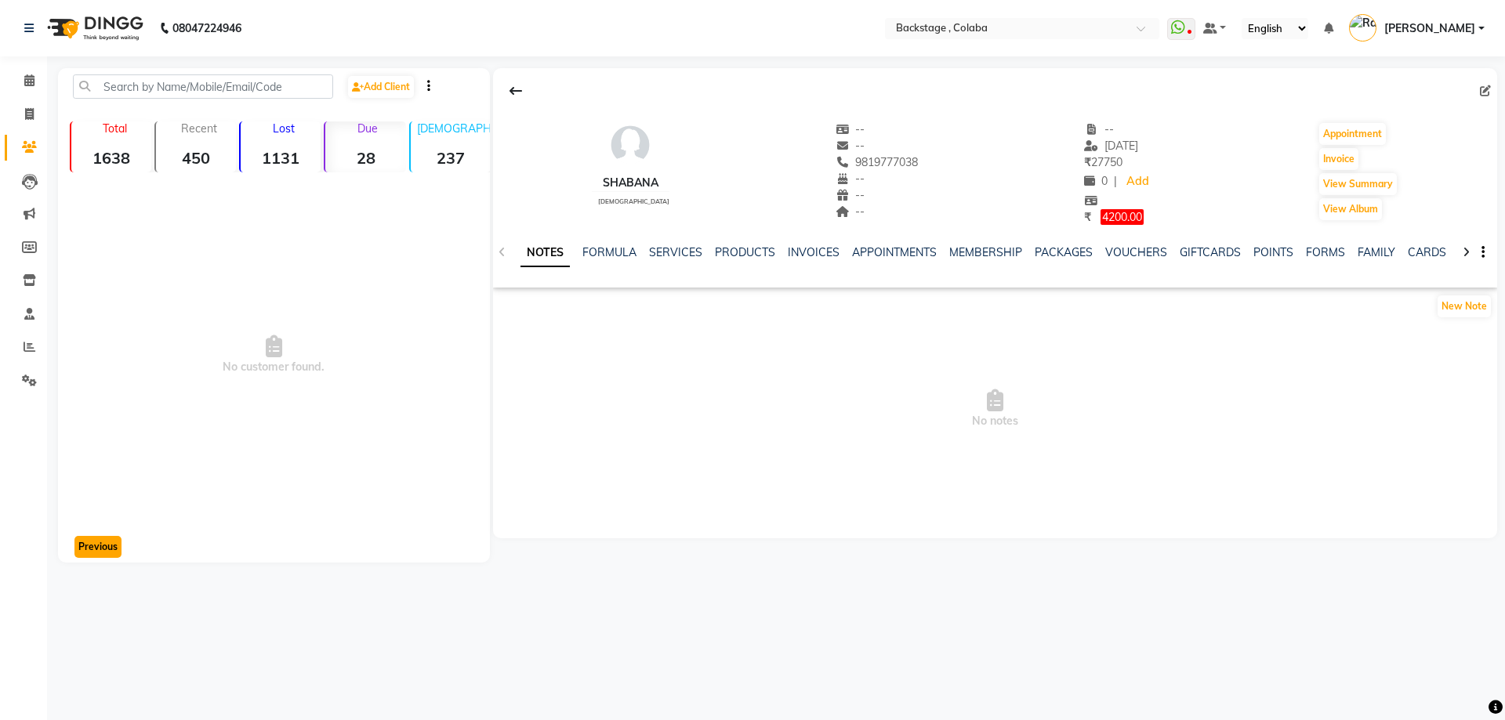
click at [110, 549] on button "Previous" at bounding box center [97, 547] width 47 height 22
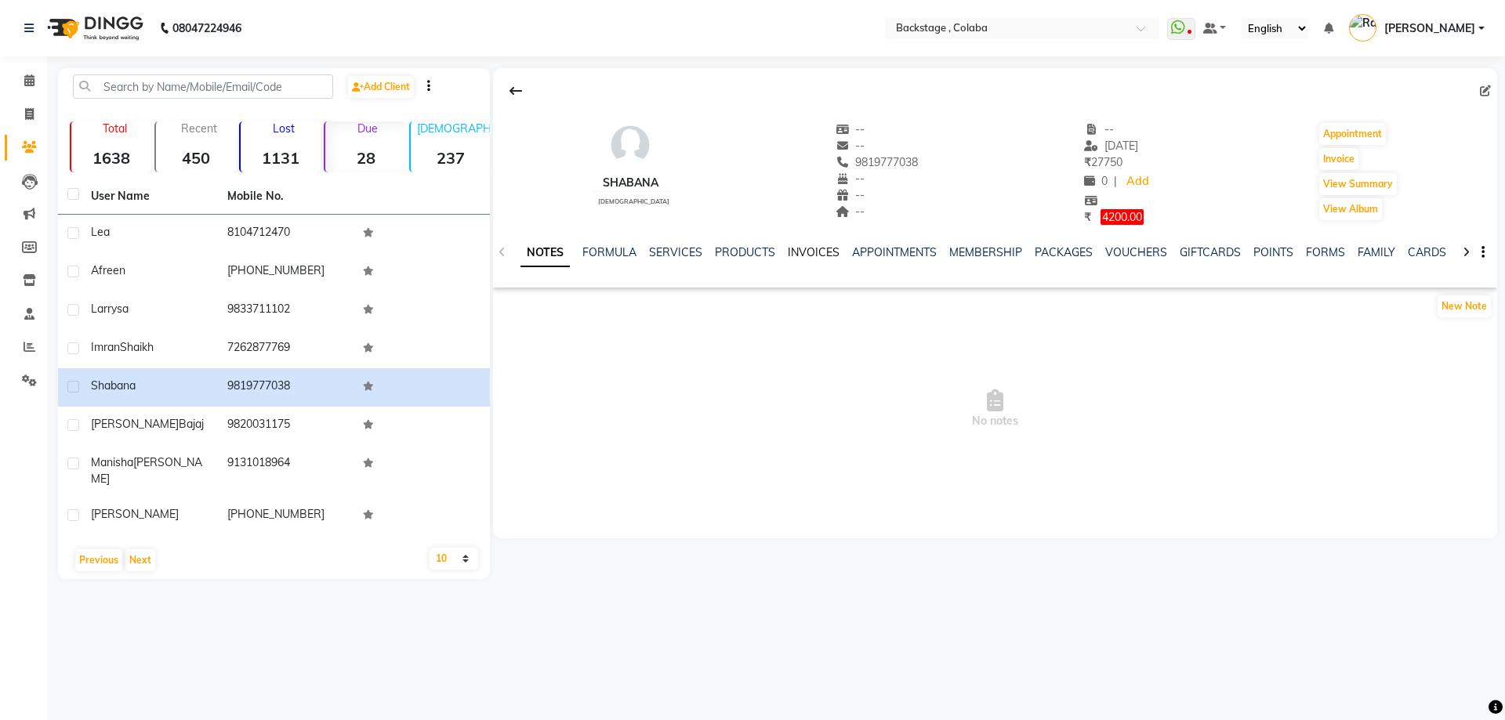
click at [793, 255] on link "INVOICES" at bounding box center [814, 252] width 52 height 14
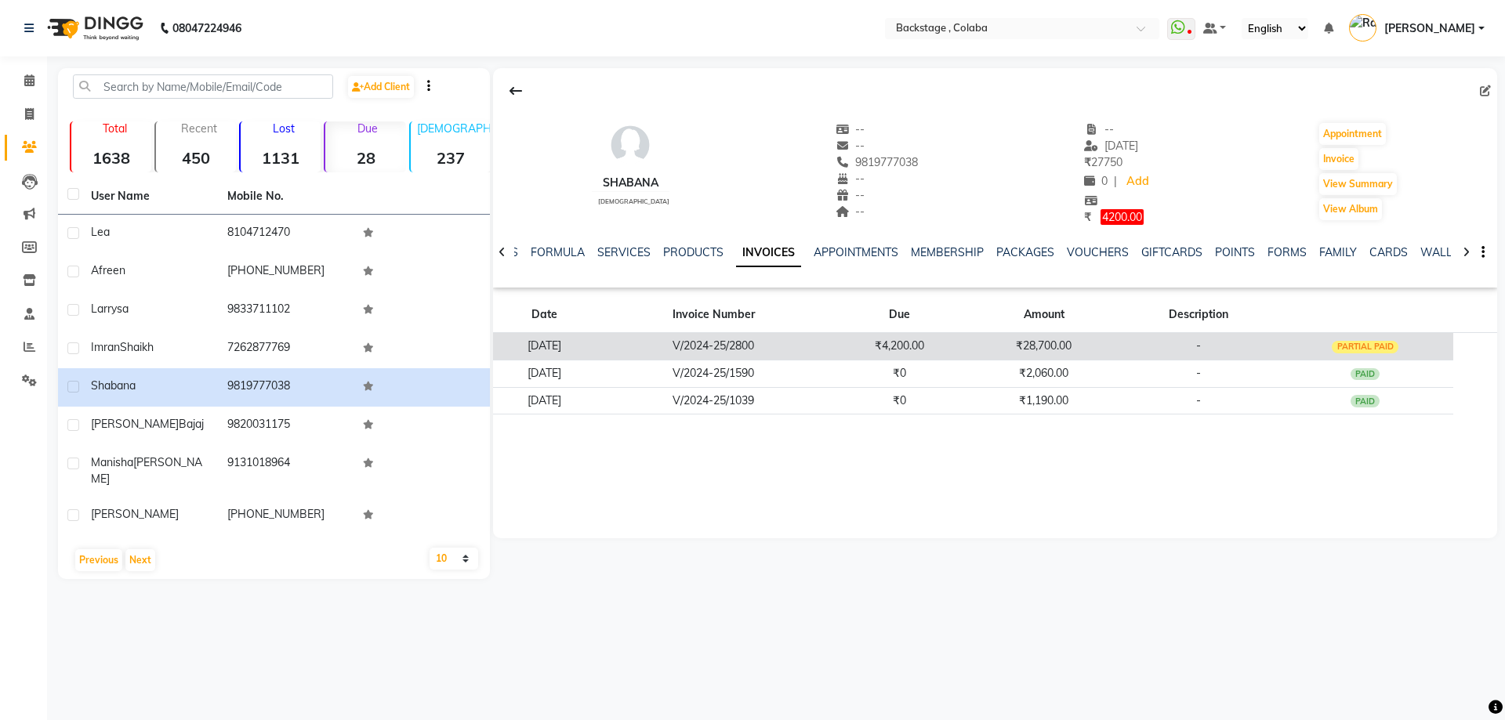
click at [945, 358] on td "₹4,200.00" at bounding box center [898, 345] width 137 height 27
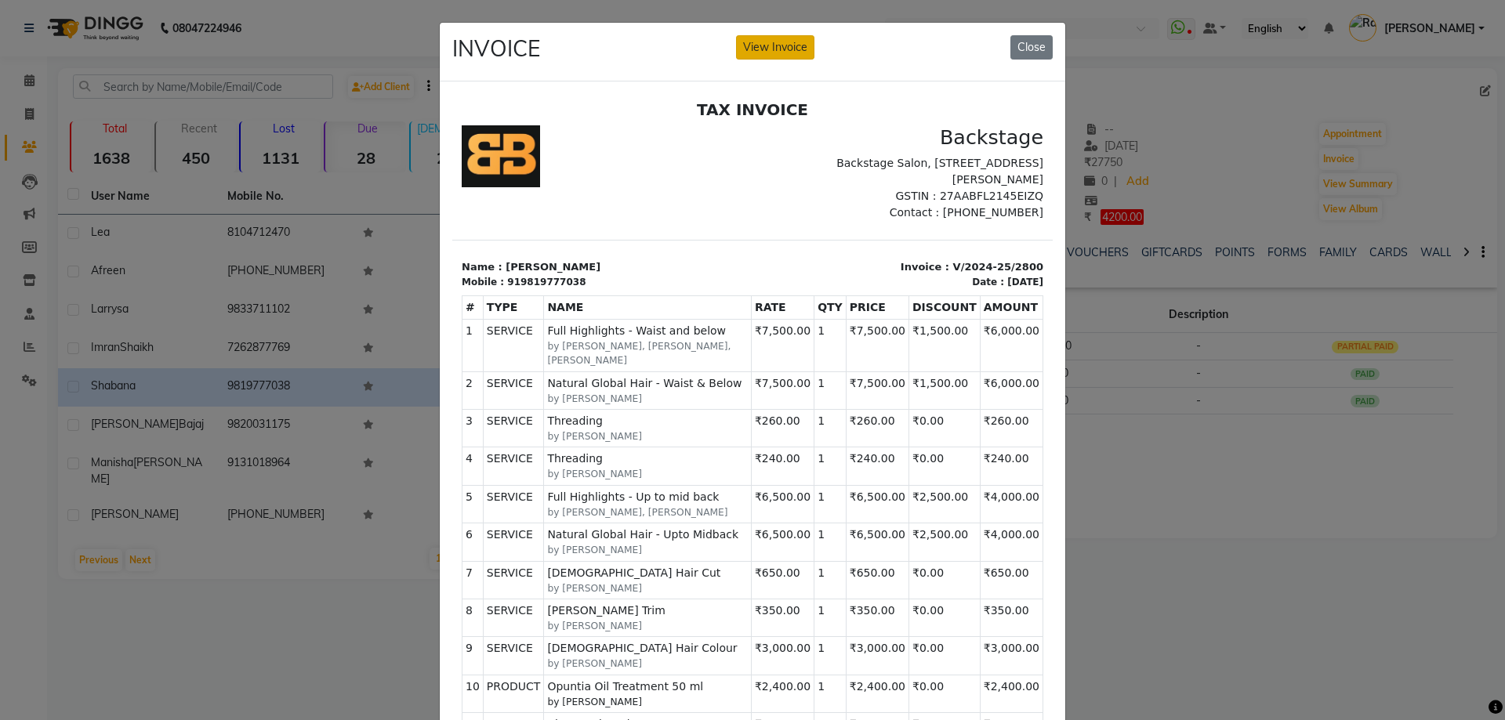
click at [760, 51] on button "View Invoice" at bounding box center [775, 47] width 78 height 24
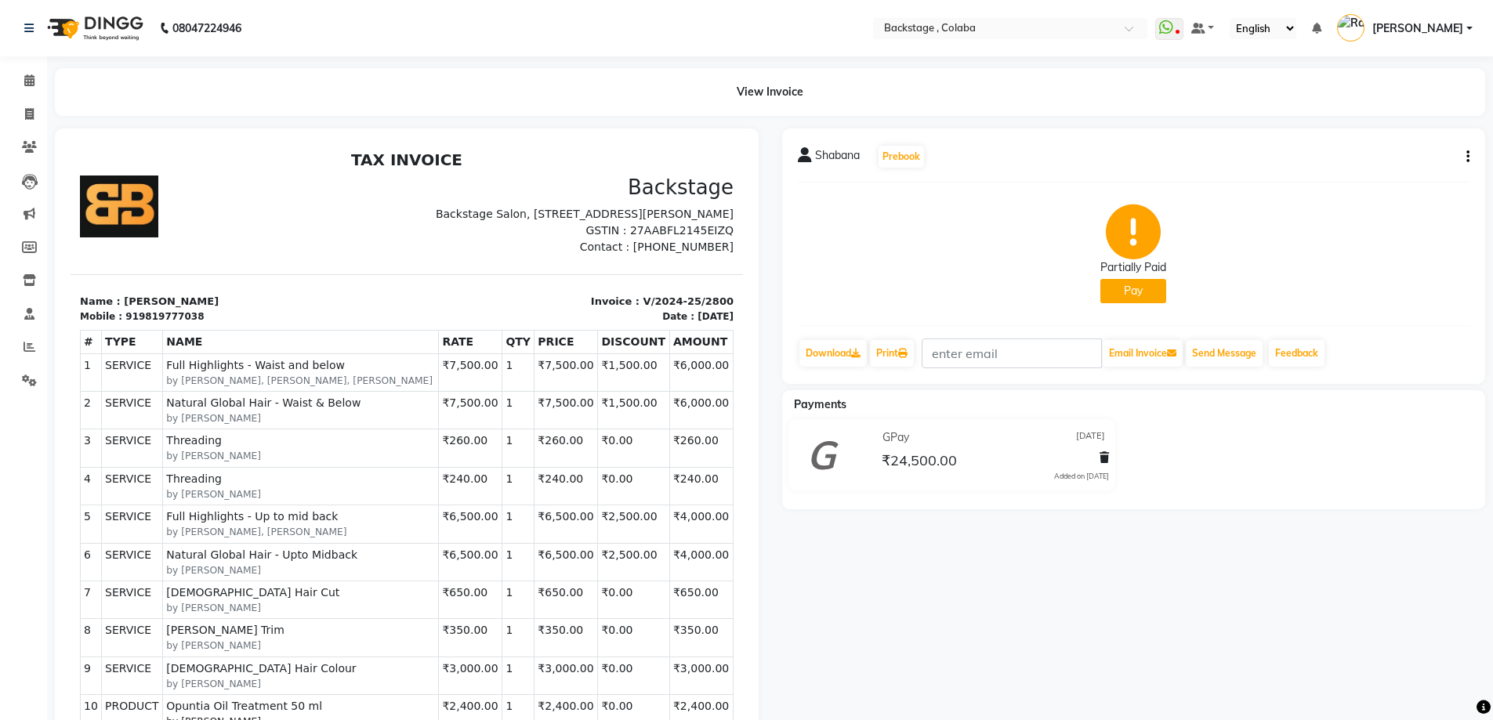
click at [1465, 155] on button "button" at bounding box center [1465, 157] width 9 height 16
click at [1395, 177] on div "Edit Invoice" at bounding box center [1390, 177] width 107 height 20
select select "service"
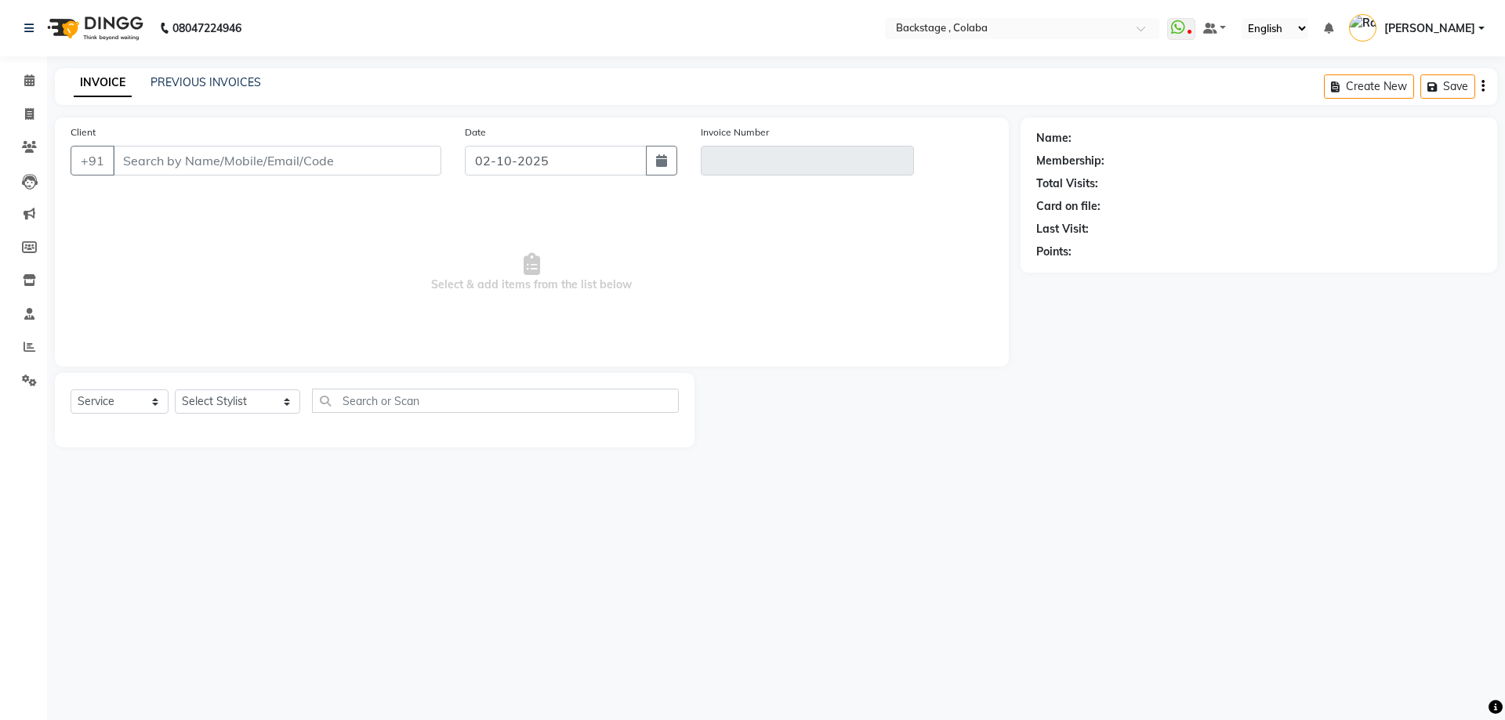
type input "9819777038"
type input "V/2024-25/2800"
type input "27-10-2024"
select select "select"
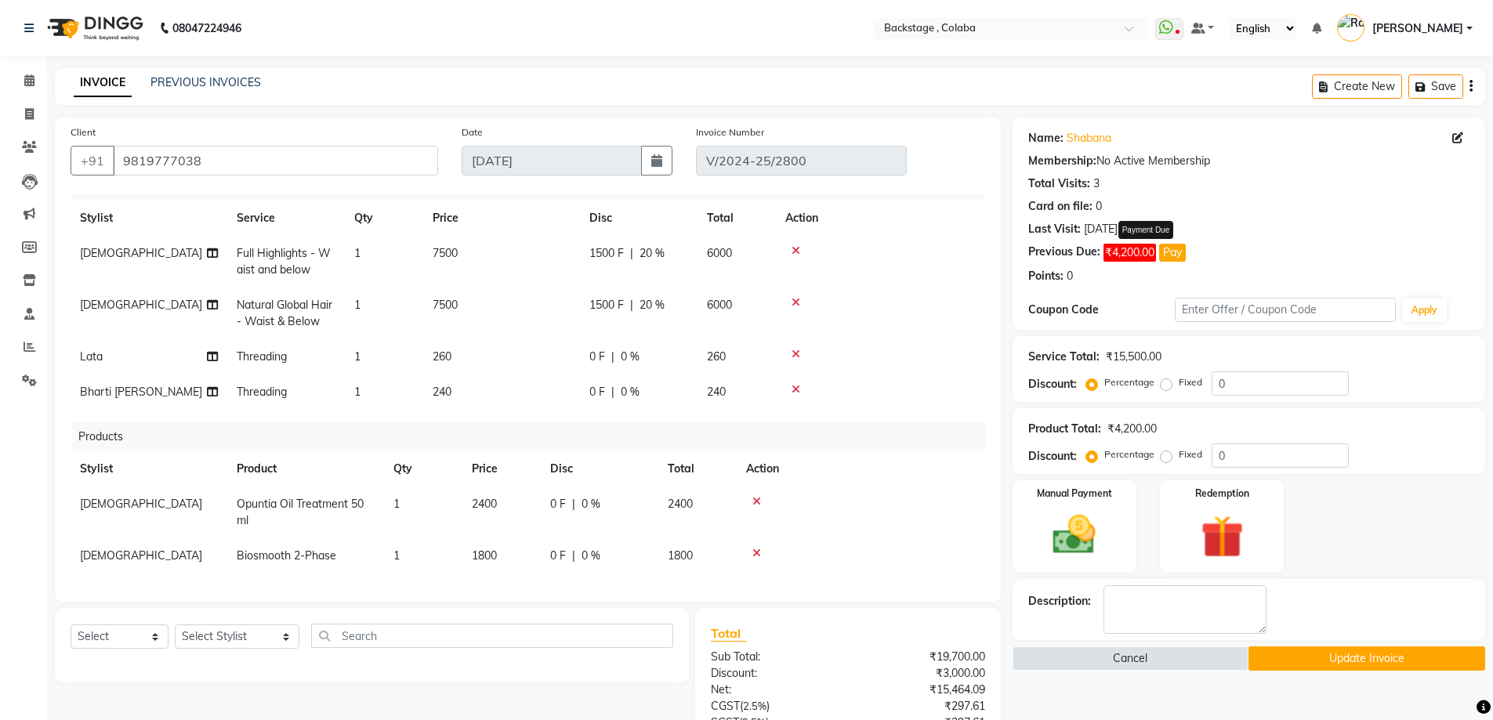
click at [1180, 256] on button "Pay" at bounding box center [1173, 253] width 27 height 18
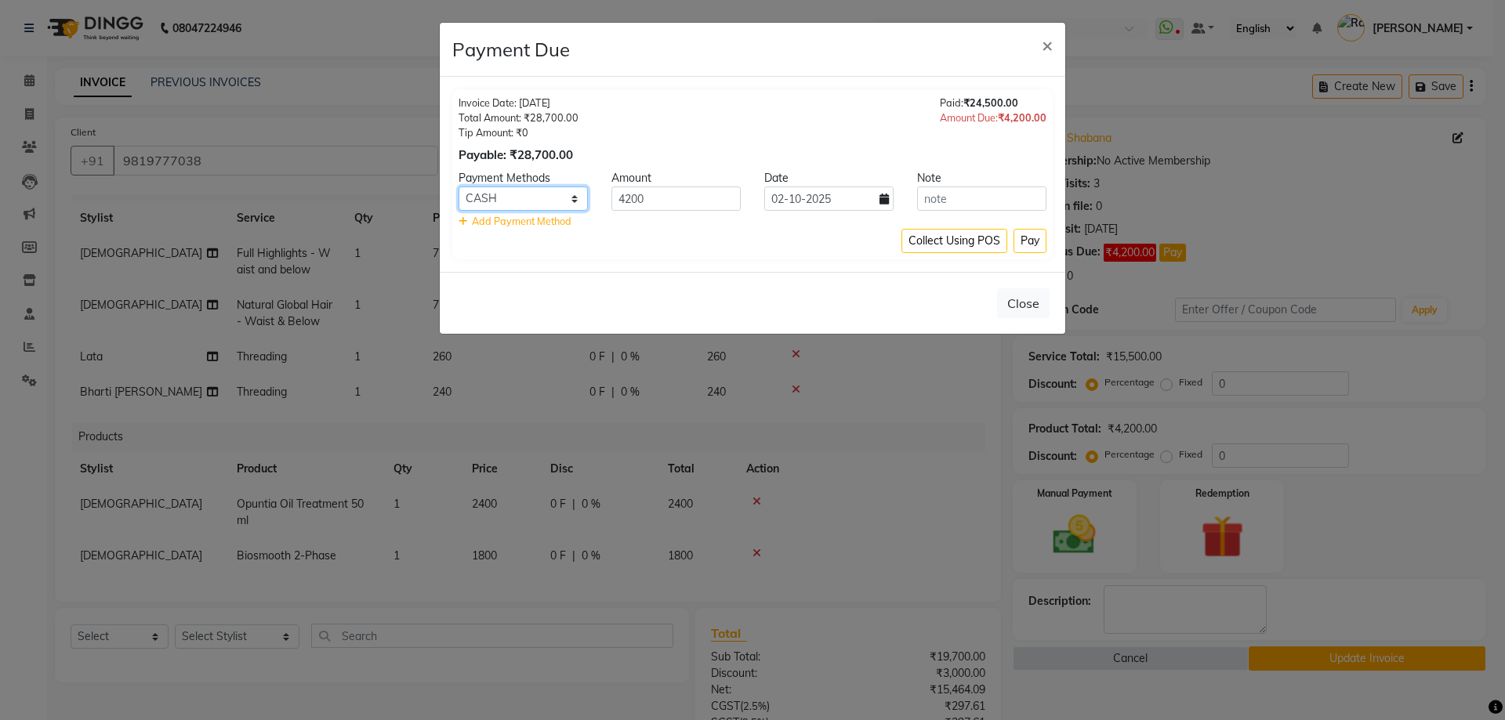
click at [464, 197] on select "UPI GPay CARD CUSTOM ONLINE CASH" at bounding box center [523, 199] width 129 height 24
select select "4"
click at [459, 187] on select "UPI GPay CARD CUSTOM ONLINE CASH" at bounding box center [523, 199] width 129 height 24
click at [1038, 249] on button "Pay" at bounding box center [1030, 241] width 33 height 24
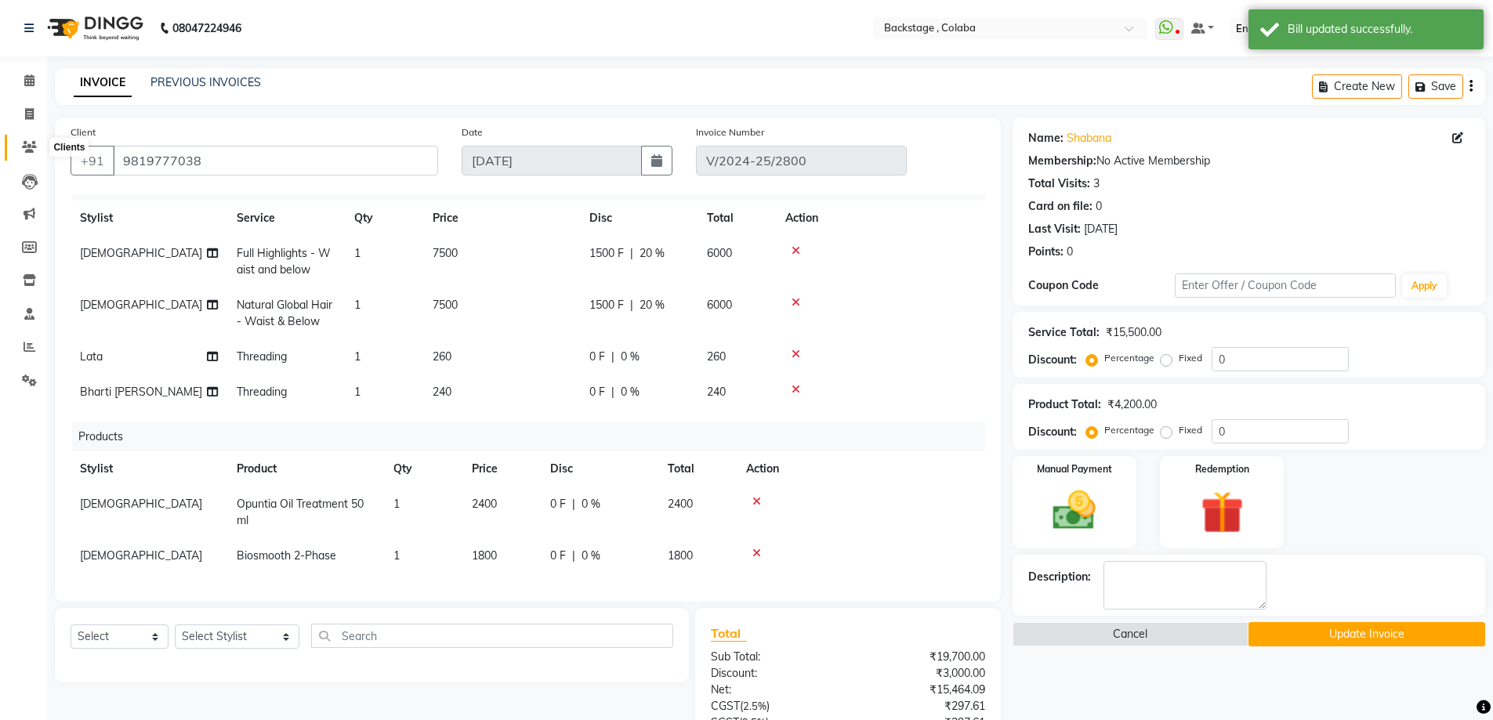
click at [33, 146] on icon at bounding box center [29, 147] width 15 height 12
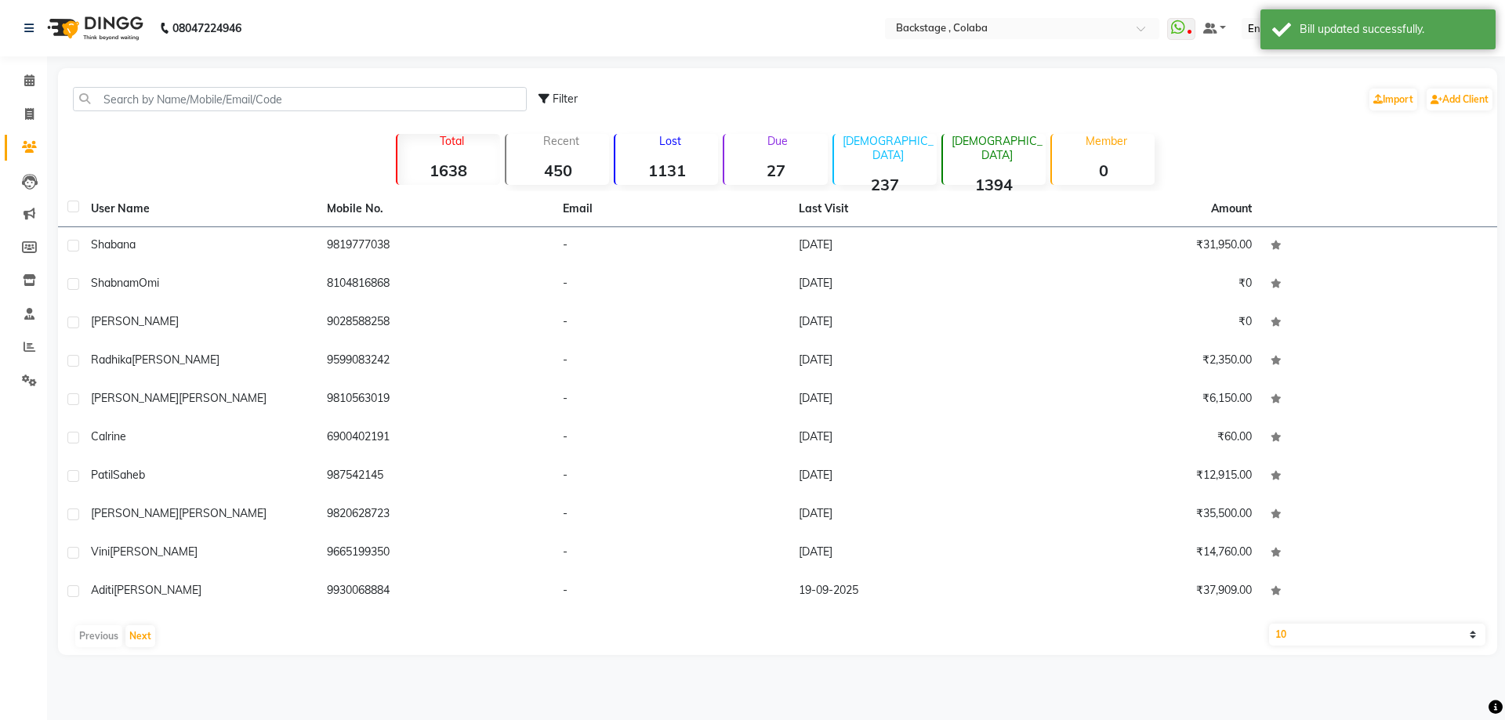
click at [780, 157] on div "Due 27" at bounding box center [775, 159] width 104 height 51
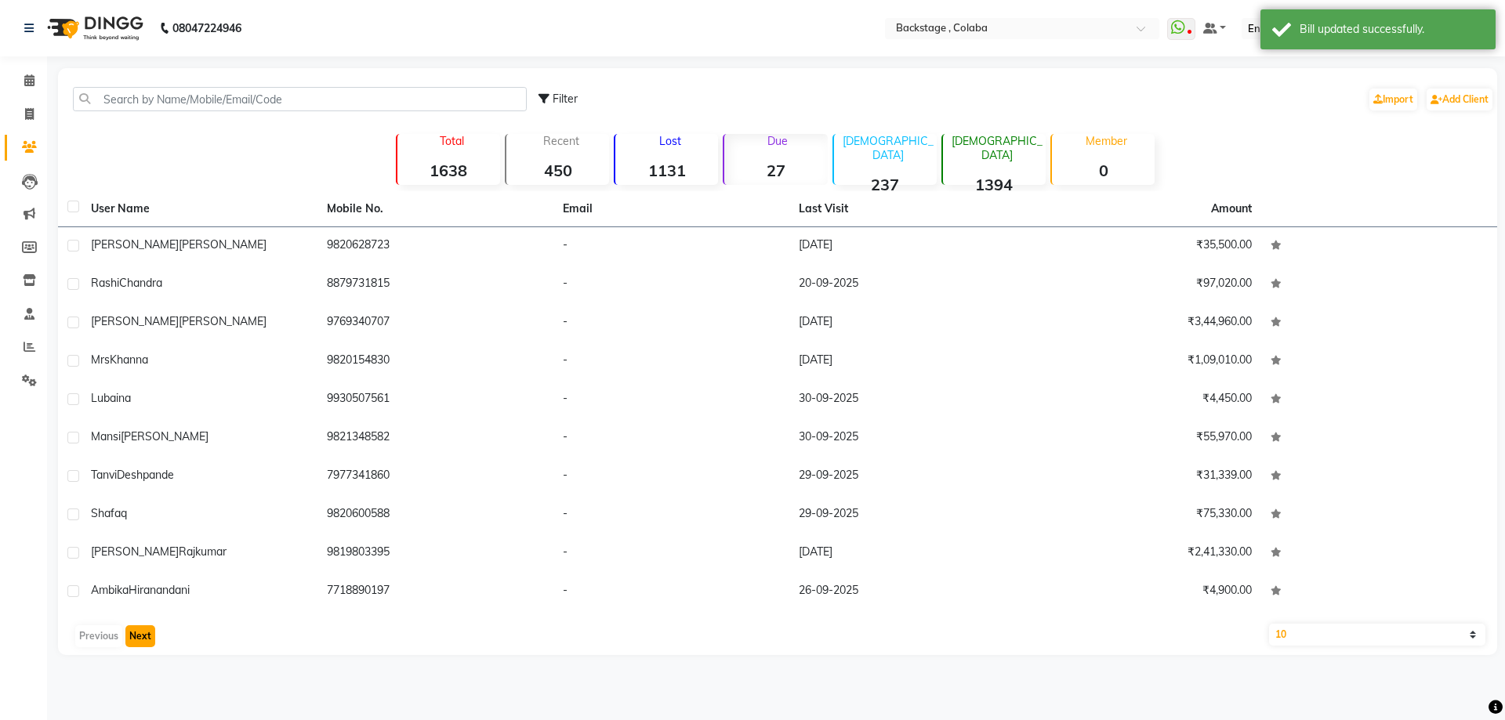
click at [146, 641] on button "Next" at bounding box center [140, 637] width 30 height 22
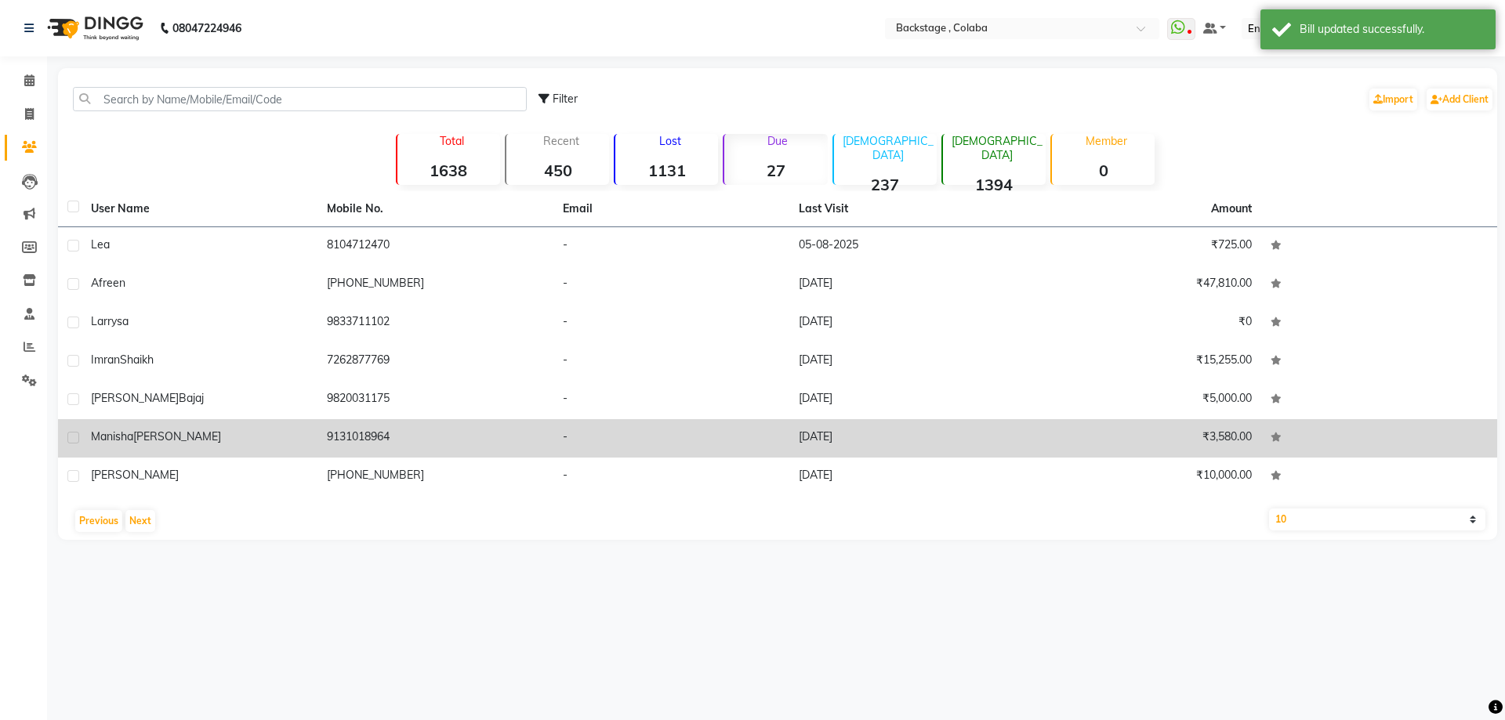
click at [117, 438] on span "Manisha" at bounding box center [112, 437] width 42 height 14
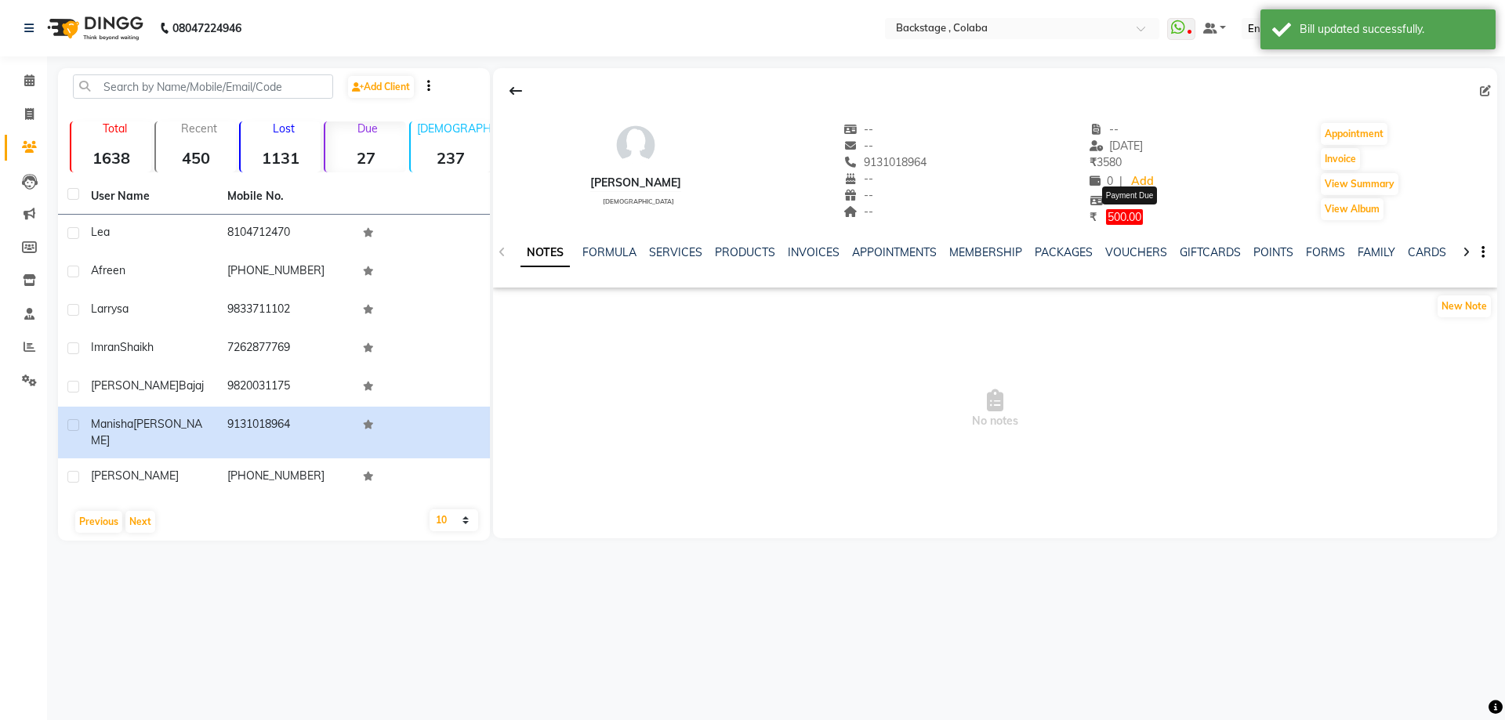
click at [1139, 219] on span "500.00" at bounding box center [1124, 217] width 37 height 16
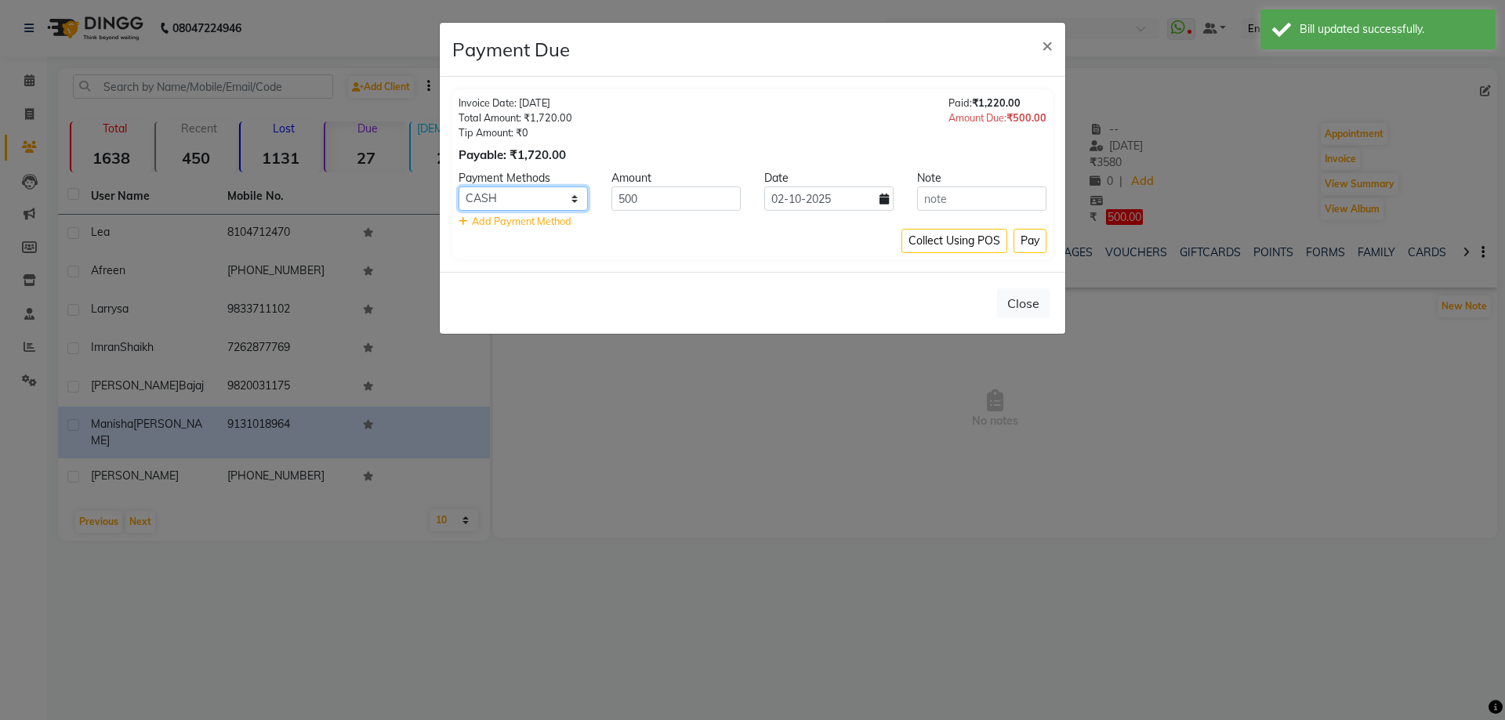
click at [556, 200] on select "UPI GPay CARD CUSTOM ONLINE CASH" at bounding box center [523, 199] width 129 height 24
select select "4"
click at [459, 187] on select "UPI GPay CARD CUSTOM ONLINE CASH" at bounding box center [523, 199] width 129 height 24
click at [1044, 245] on button "Pay" at bounding box center [1030, 241] width 33 height 24
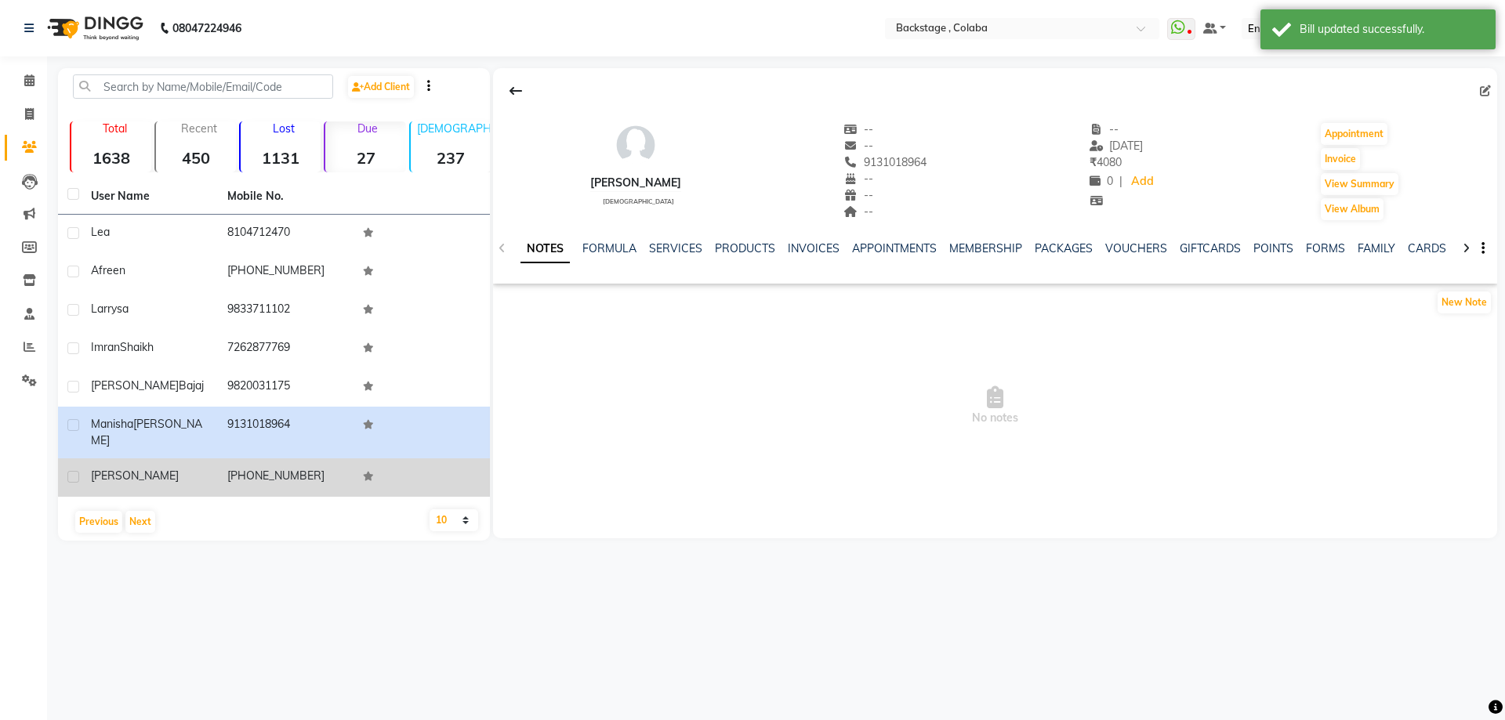
click at [163, 470] on div "[PERSON_NAME]" at bounding box center [150, 476] width 118 height 16
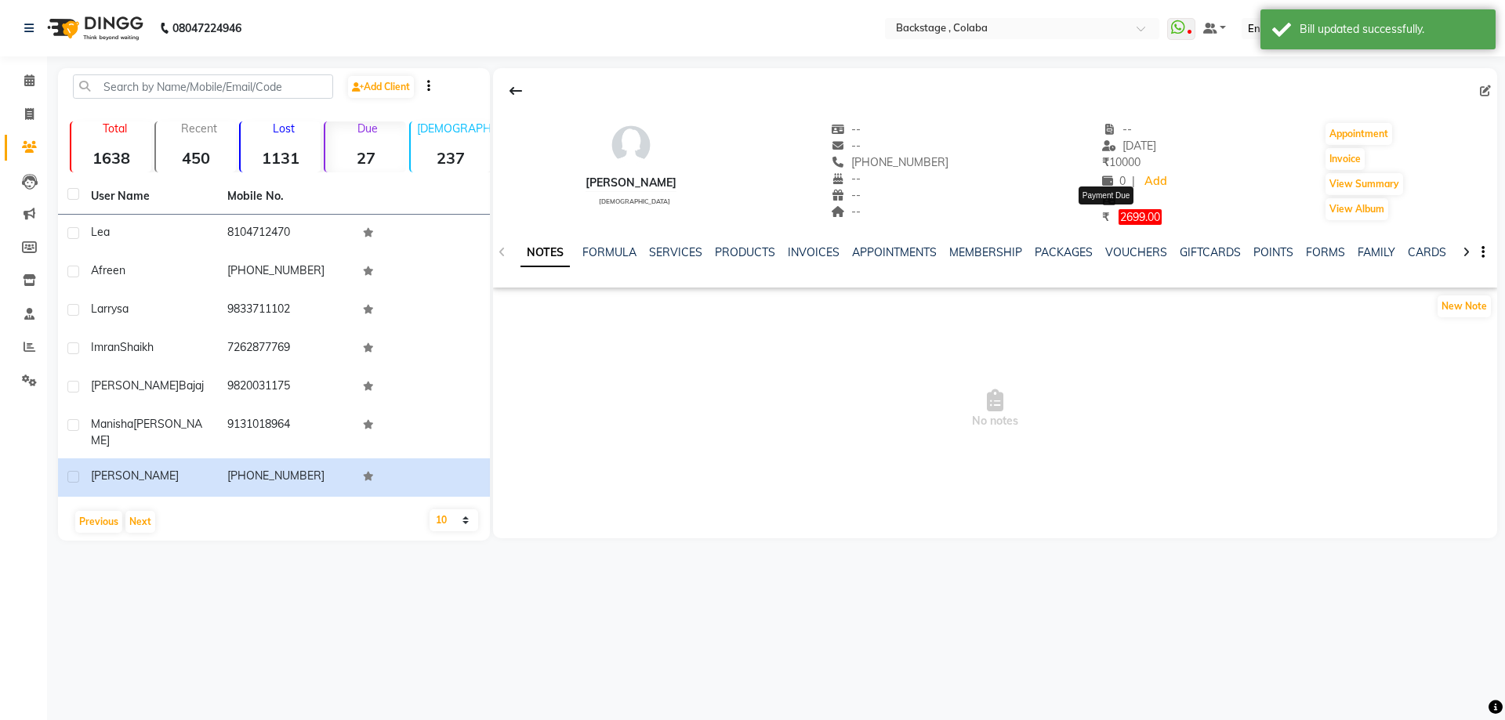
click at [1120, 216] on span "2699.00" at bounding box center [1140, 217] width 43 height 16
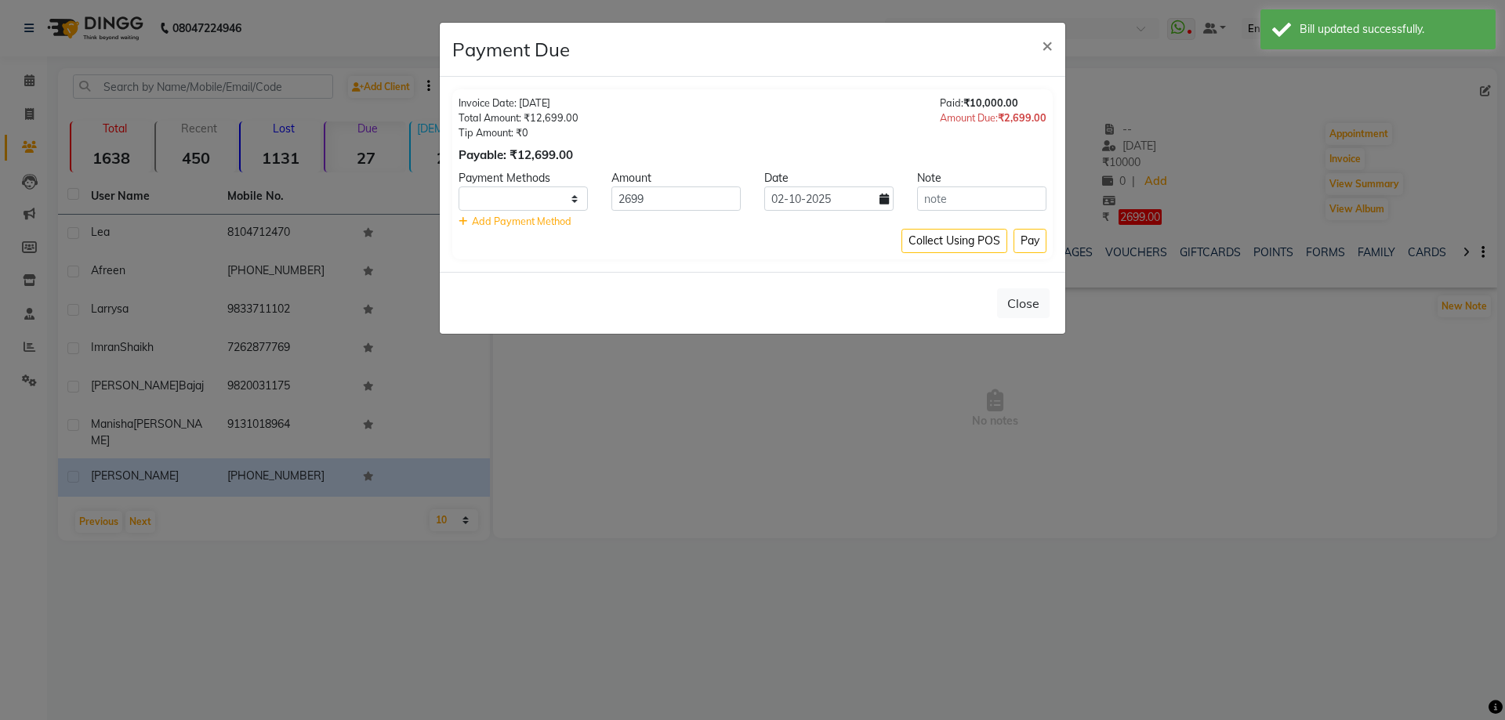
select select "1"
click at [1025, 303] on button "Close" at bounding box center [1023, 304] width 53 height 30
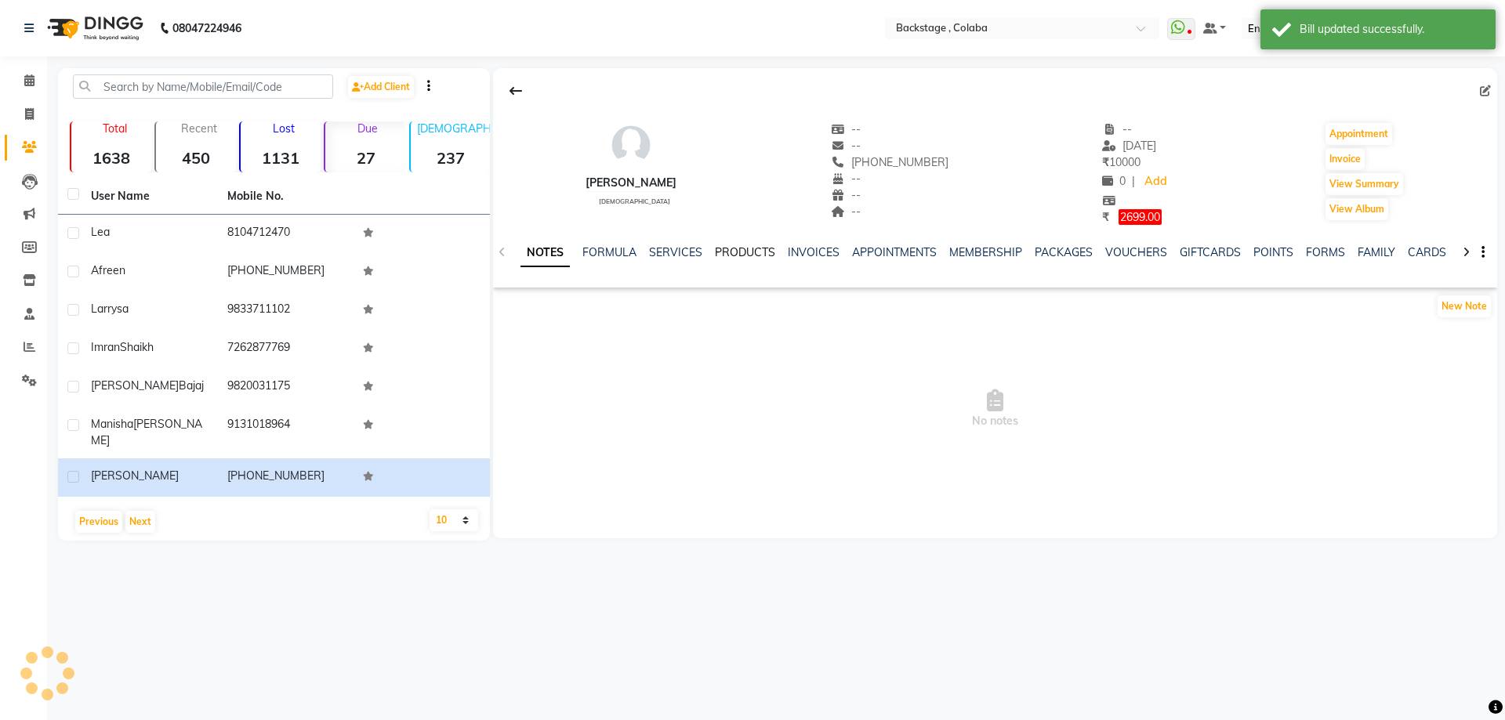
click at [765, 253] on link "PRODUCTS" at bounding box center [745, 252] width 60 height 14
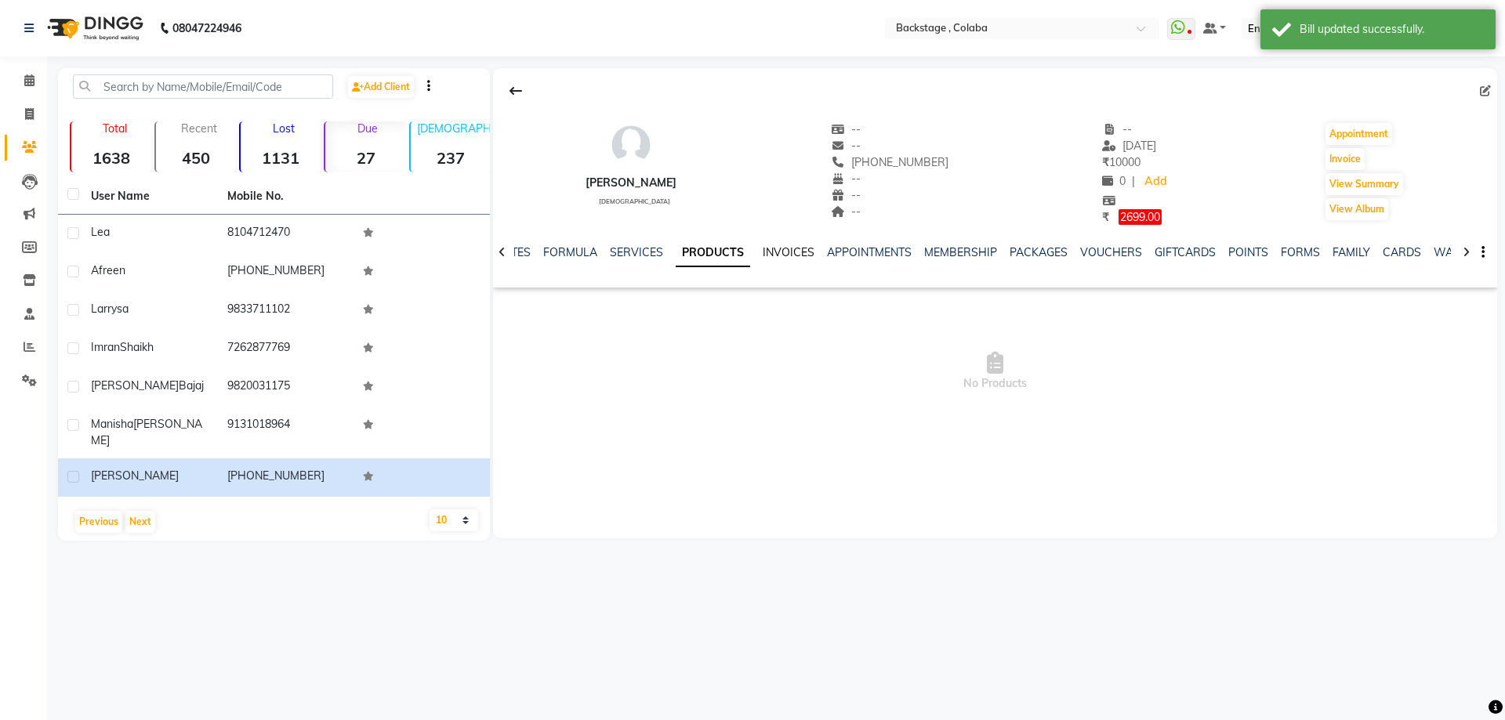
click at [771, 253] on link "INVOICES" at bounding box center [789, 252] width 52 height 14
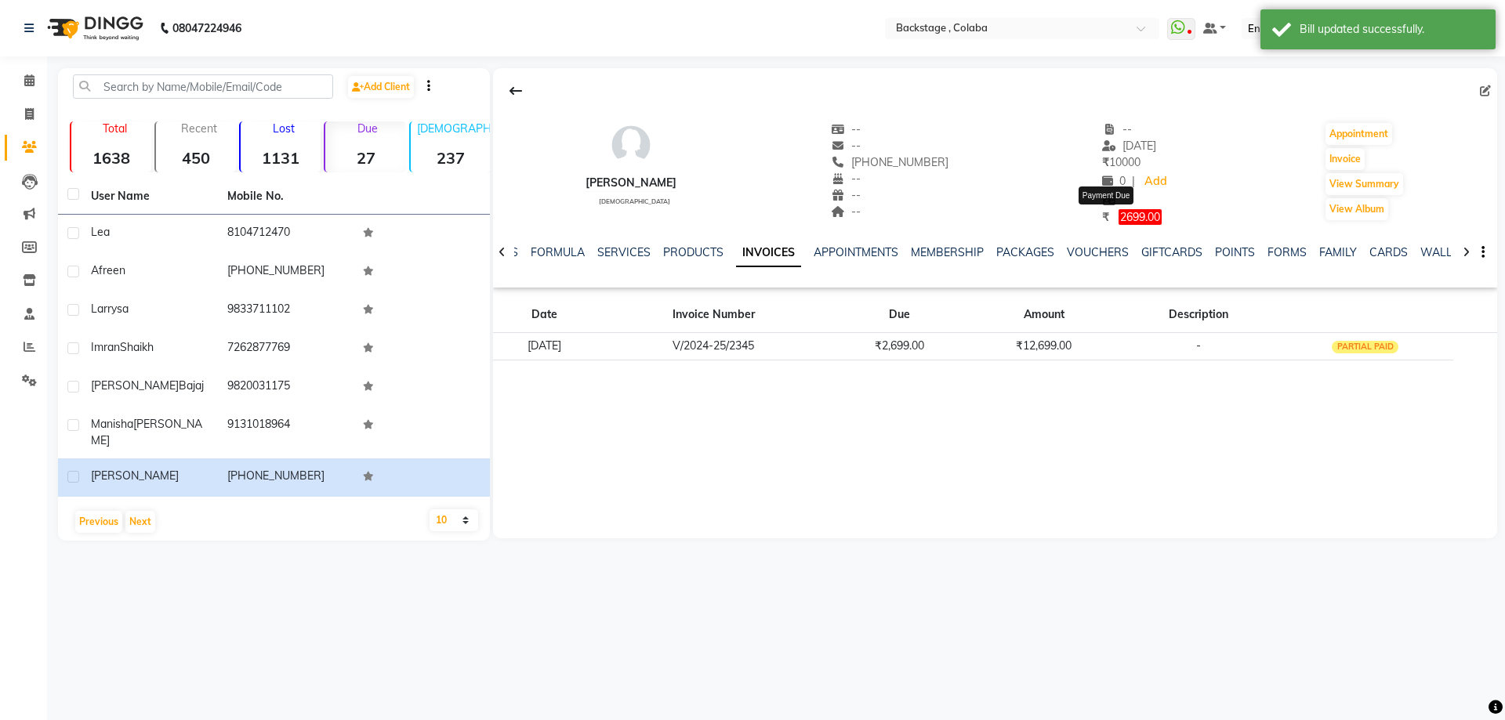
click at [1119, 215] on span "2699.00" at bounding box center [1140, 217] width 43 height 16
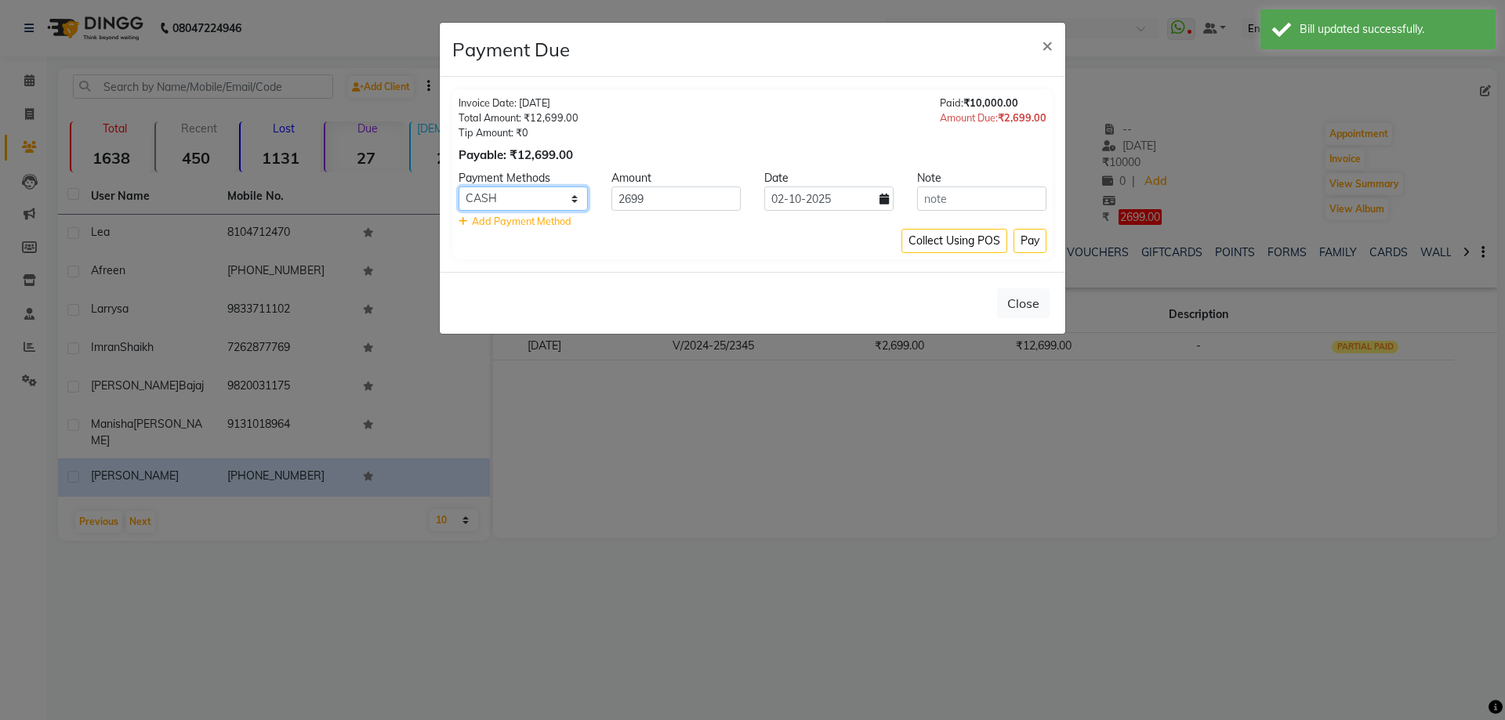
click at [564, 198] on select "UPI GPay CARD CUSTOM ONLINE CASH" at bounding box center [523, 199] width 129 height 24
select select "4"
click at [459, 187] on select "UPI GPay CARD CUSTOM ONLINE CASH" at bounding box center [523, 199] width 129 height 24
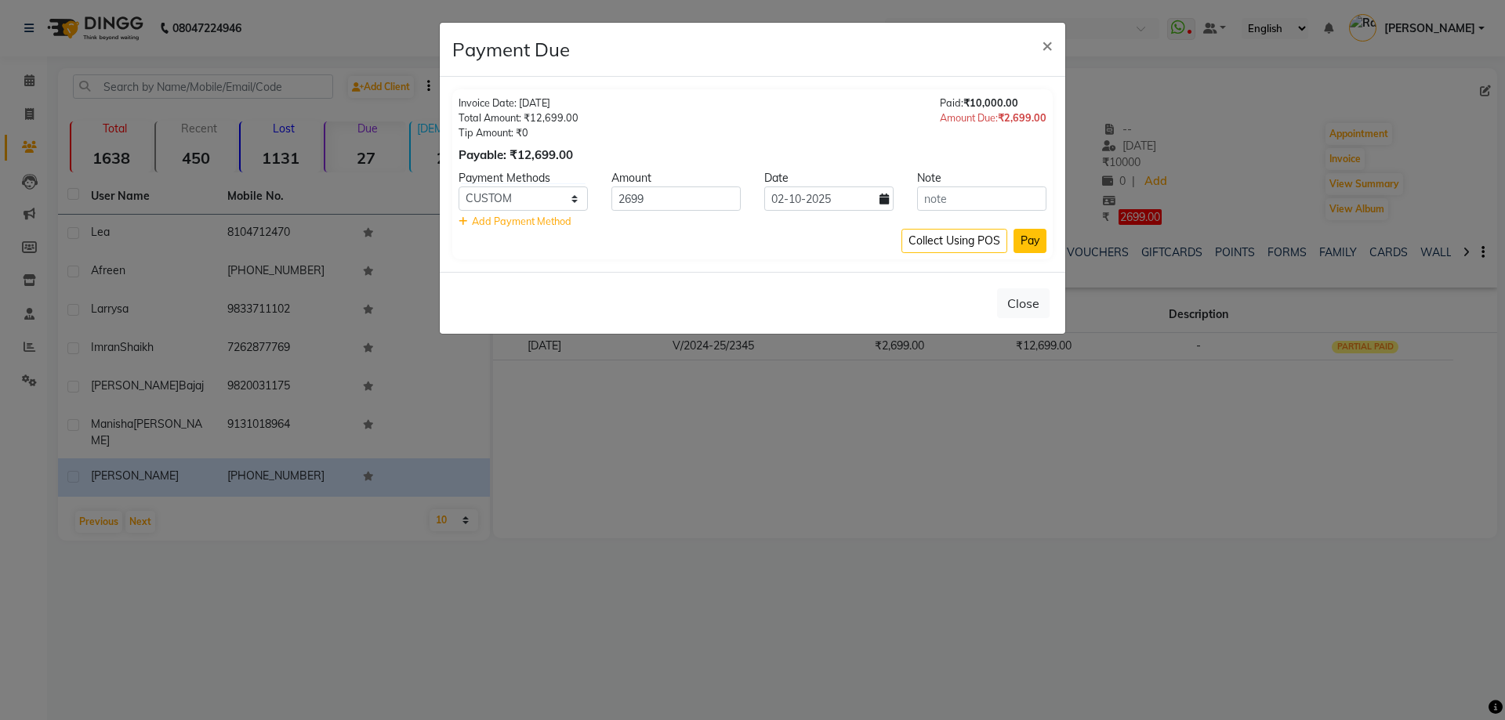
click at [1033, 239] on button "Pay" at bounding box center [1030, 241] width 33 height 24
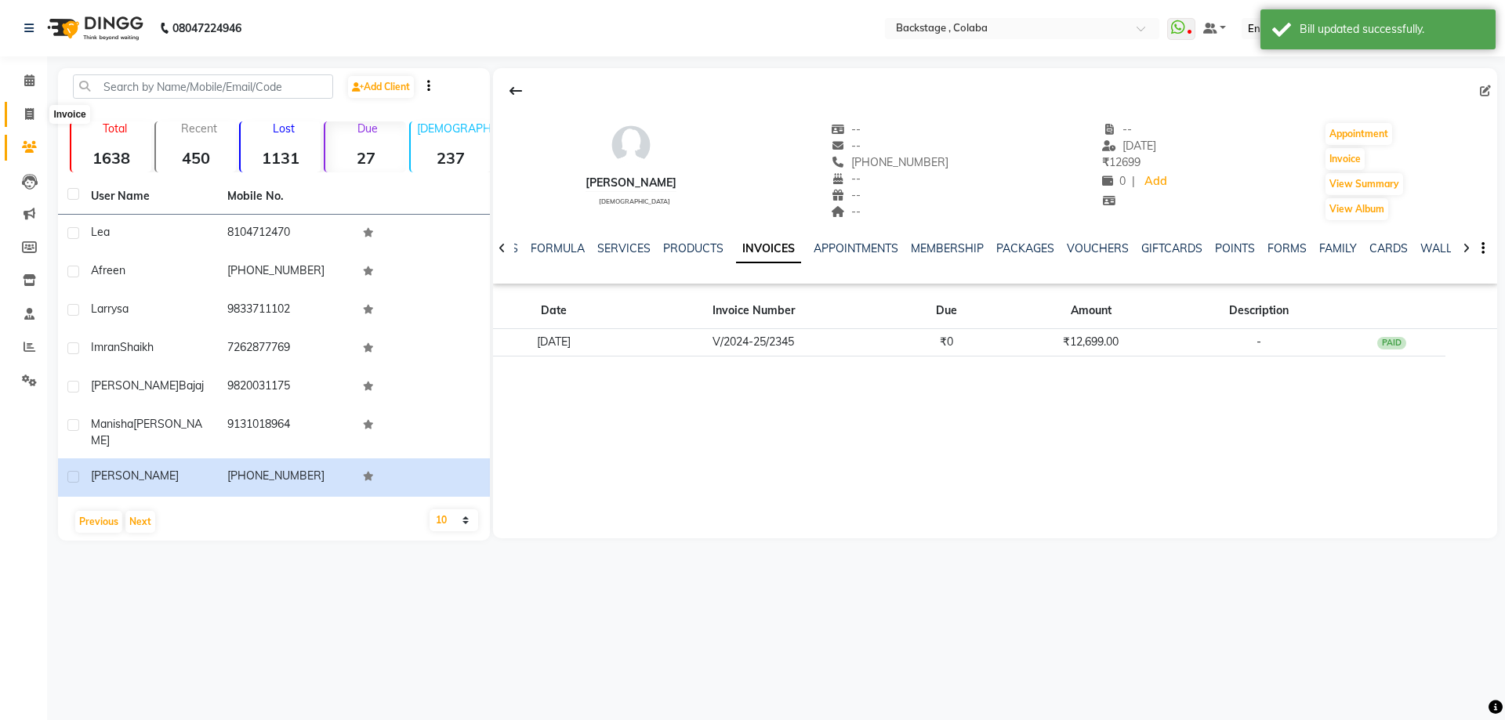
click at [30, 109] on icon at bounding box center [29, 114] width 9 height 12
select select "service"
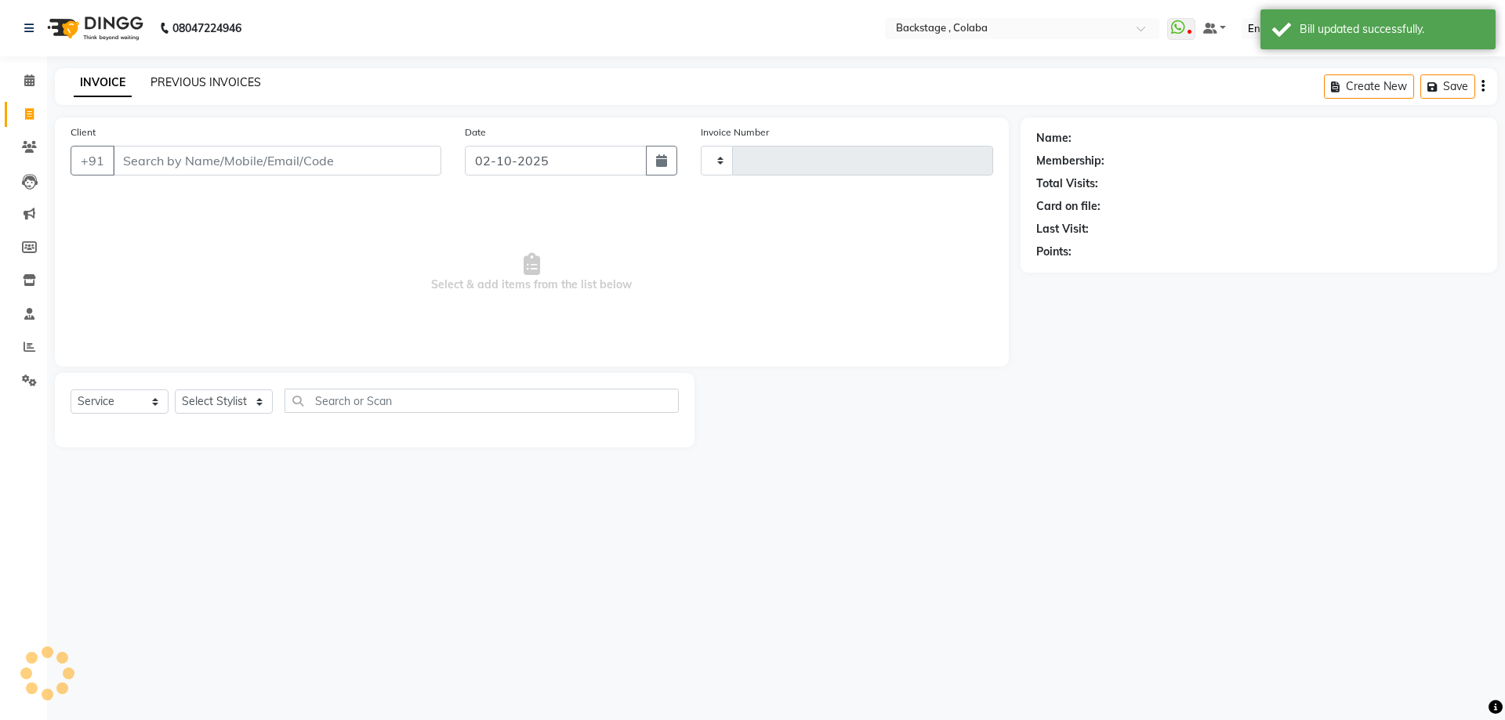
type input "2257"
select select "5451"
click at [178, 76] on link "PREVIOUS INVOICES" at bounding box center [206, 82] width 111 height 14
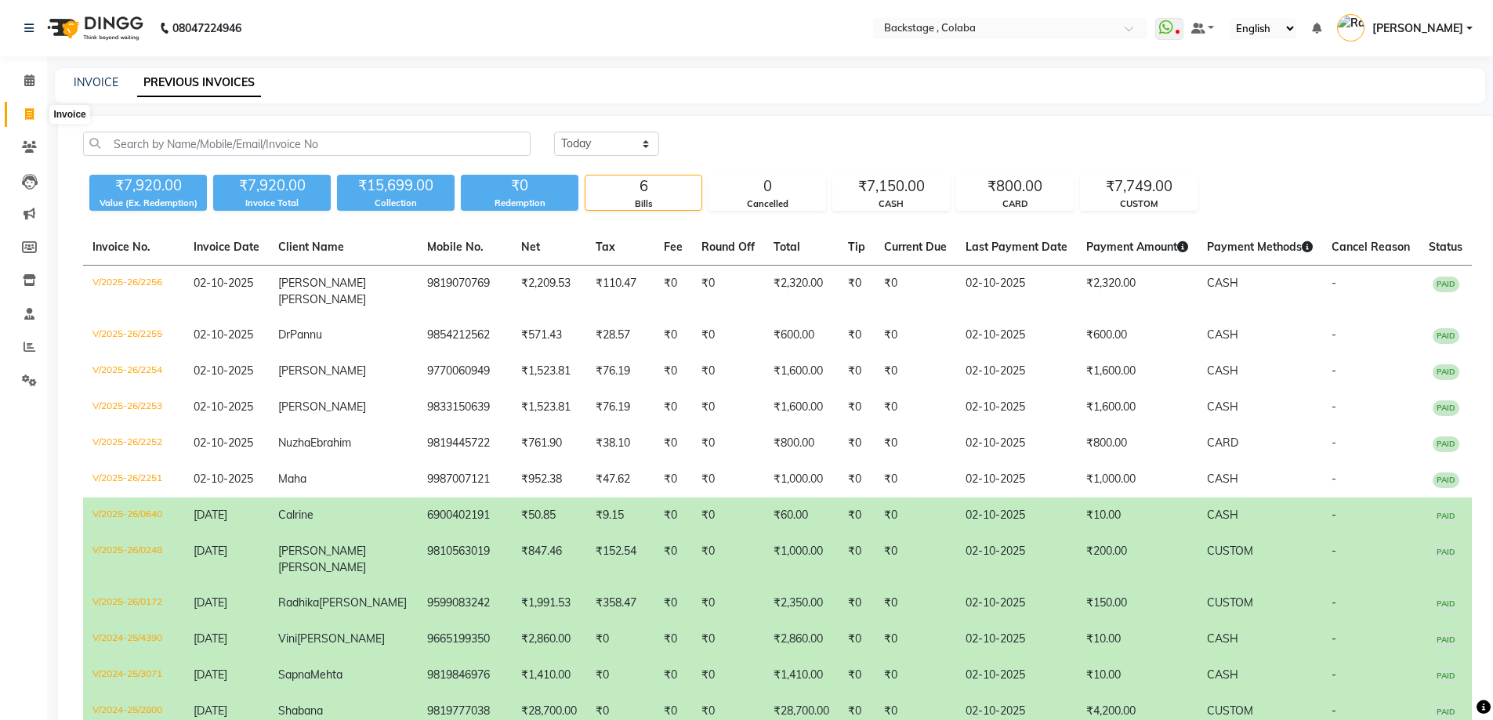
click at [34, 115] on icon at bounding box center [29, 114] width 9 height 12
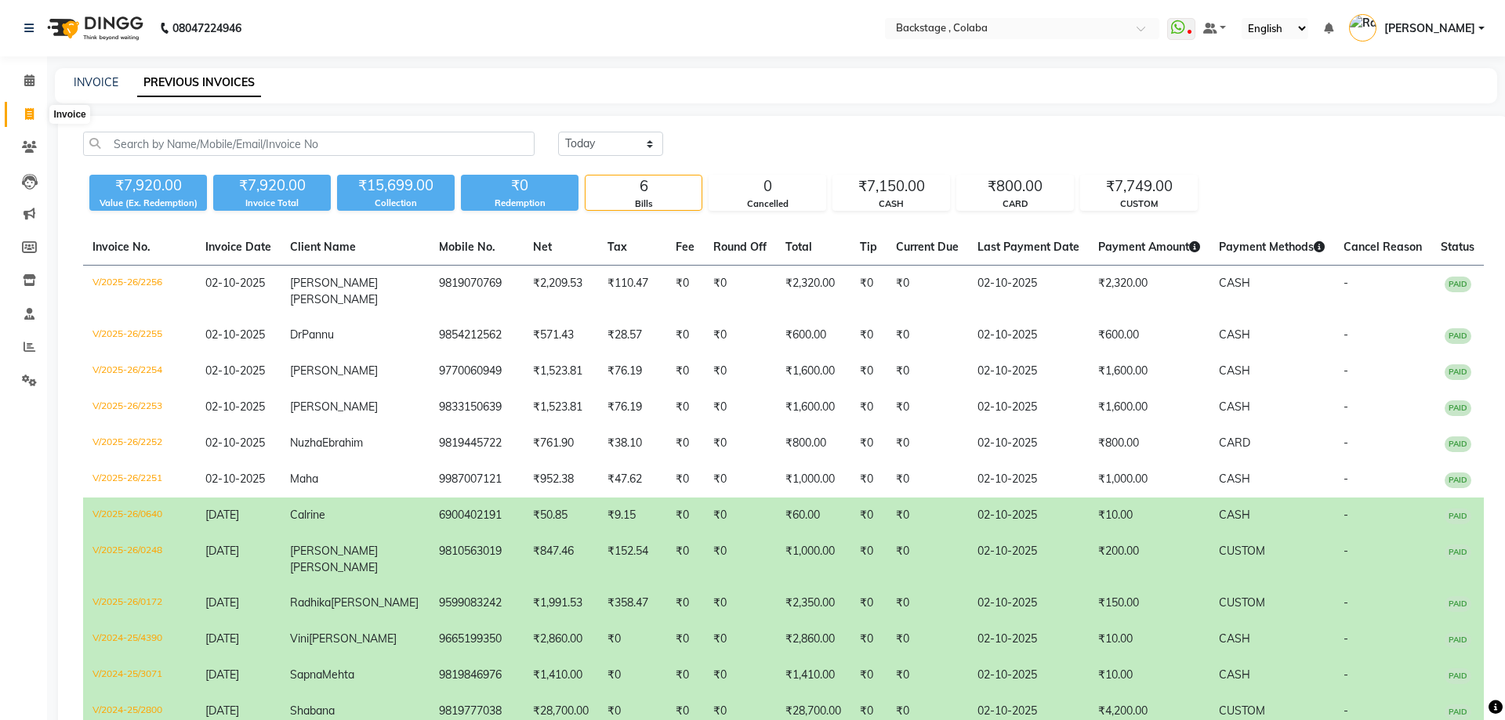
select select "service"
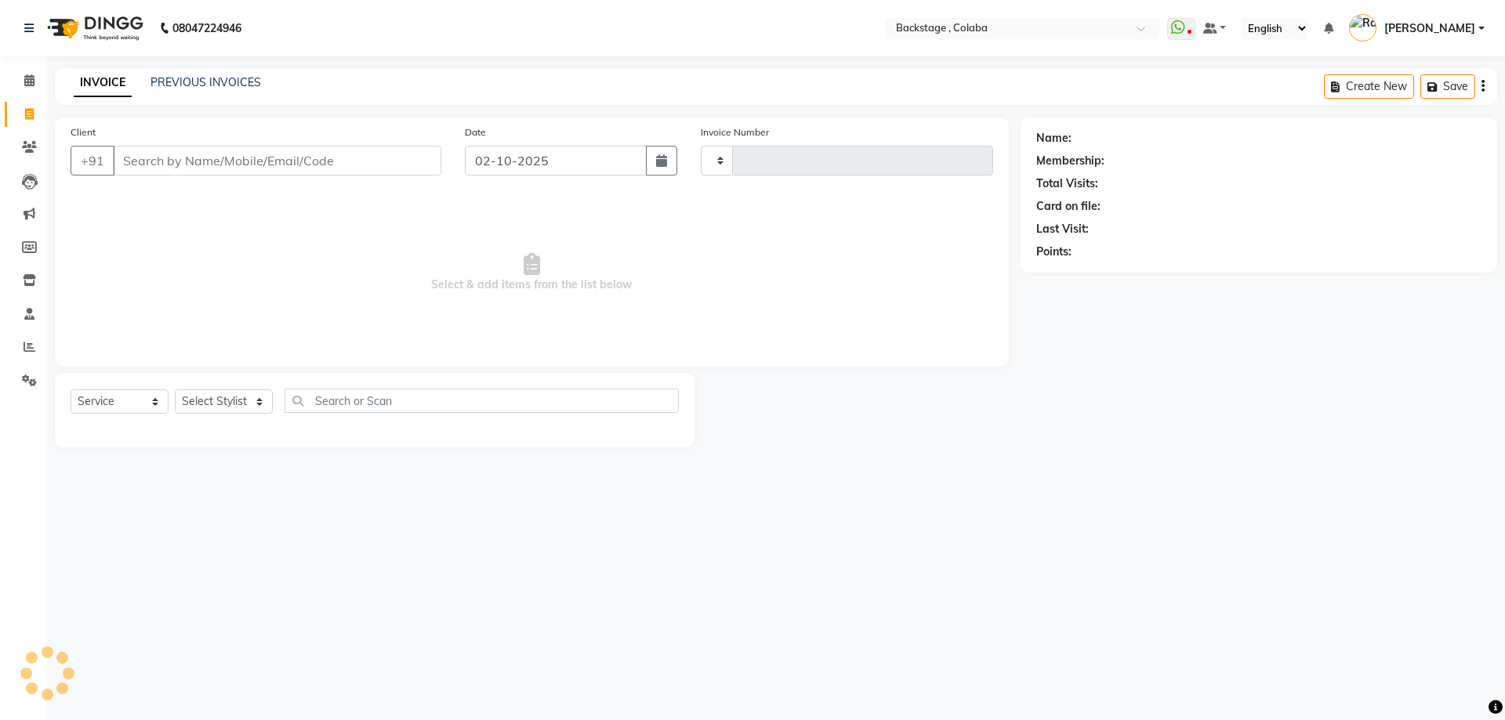
type input "2257"
select select "5451"
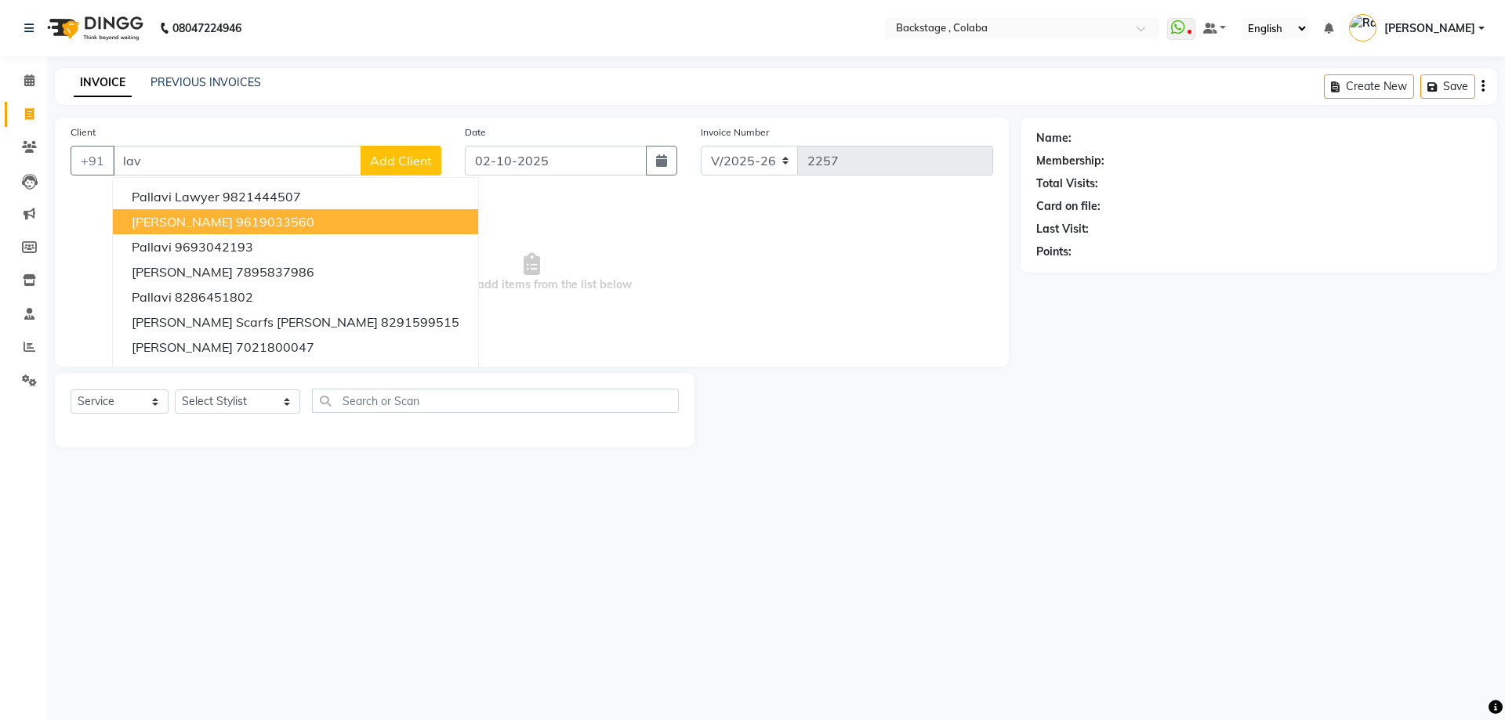
click at [236, 223] on ngb-highlight "9619033560" at bounding box center [275, 222] width 78 height 16
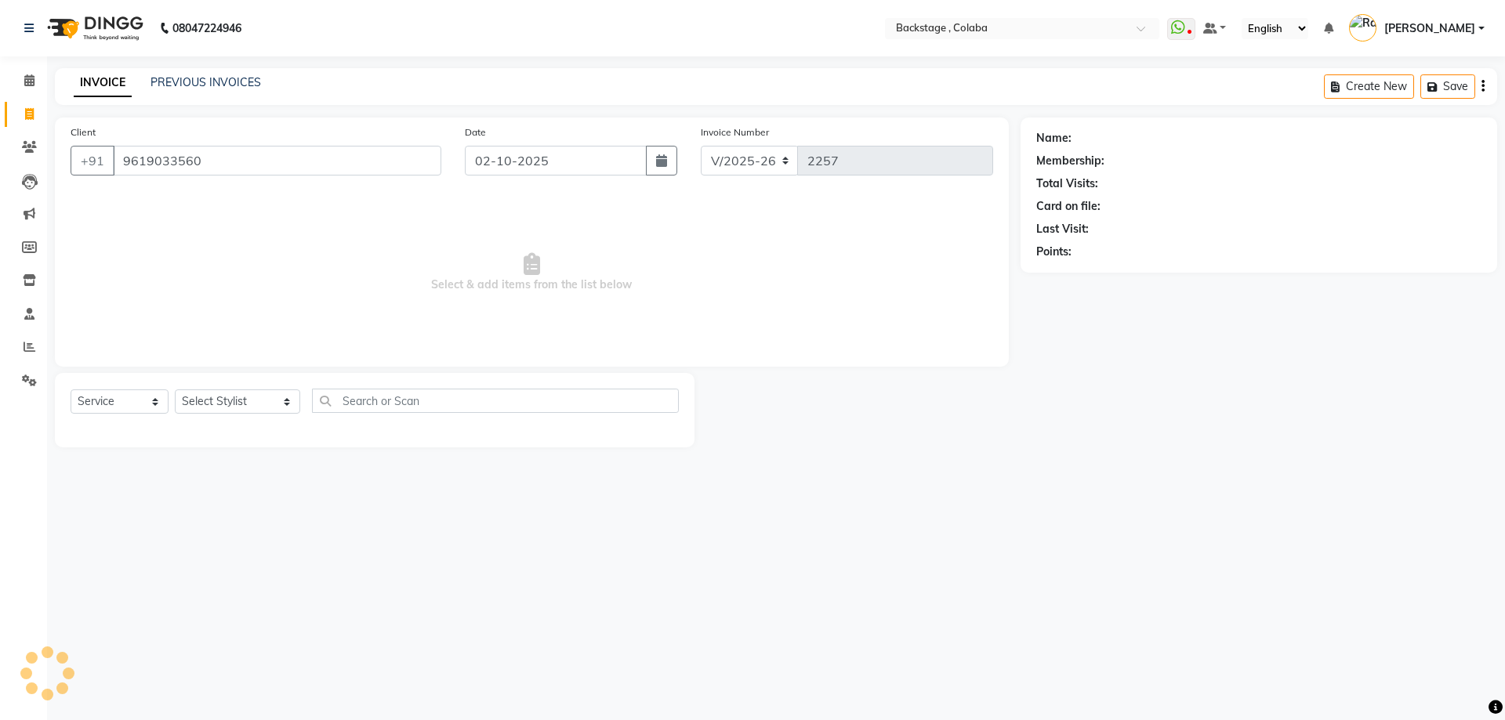
type input "9619033560"
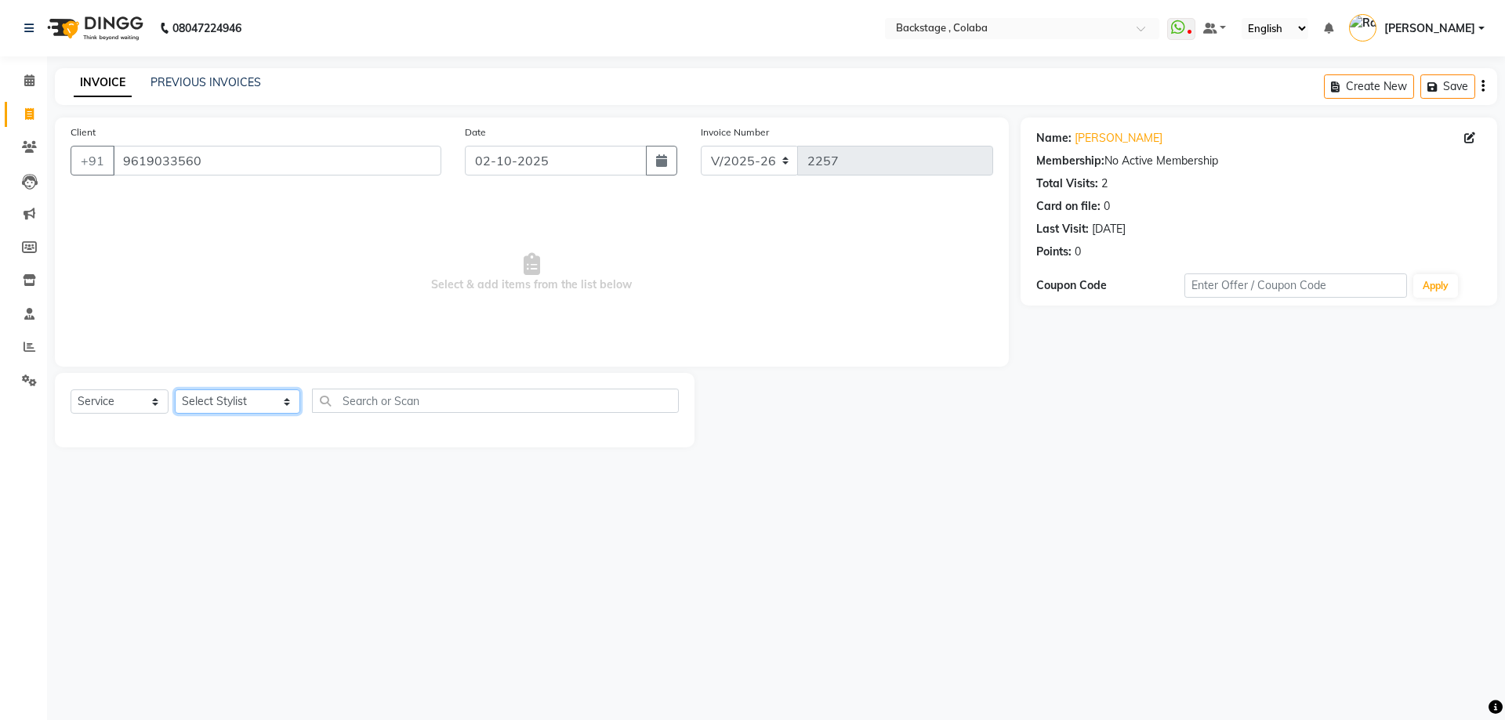
click at [216, 408] on select "Select Stylist Backstage Bharti Nitesh Gohar Jayesh Anil Karekar Kalavati Sharm…" at bounding box center [237, 402] width 125 height 24
select select "83246"
click at [175, 390] on select "Select Stylist Backstage Bharti Nitesh Gohar Jayesh Anil Karekar Kalavati Sharm…" at bounding box center [237, 402] width 125 height 24
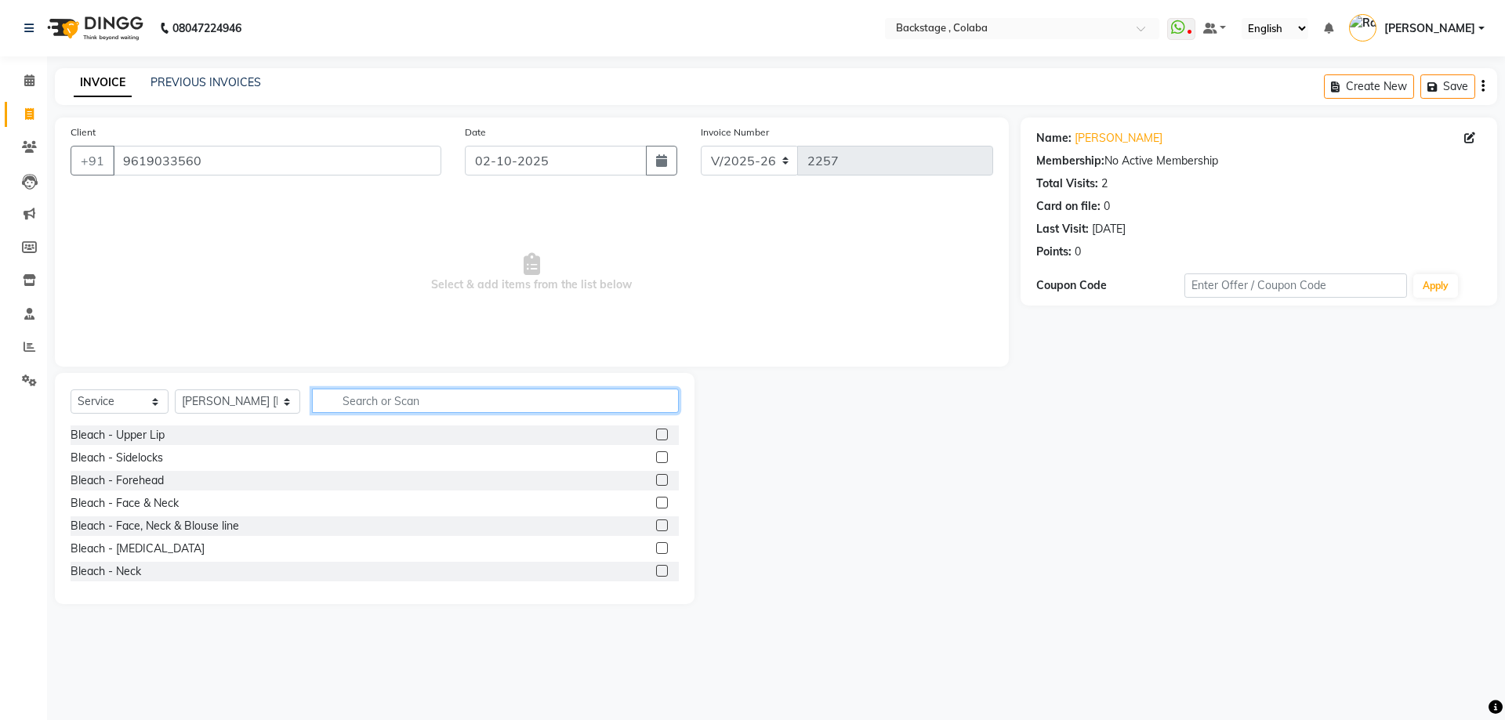
click at [350, 408] on input "text" at bounding box center [495, 401] width 367 height 24
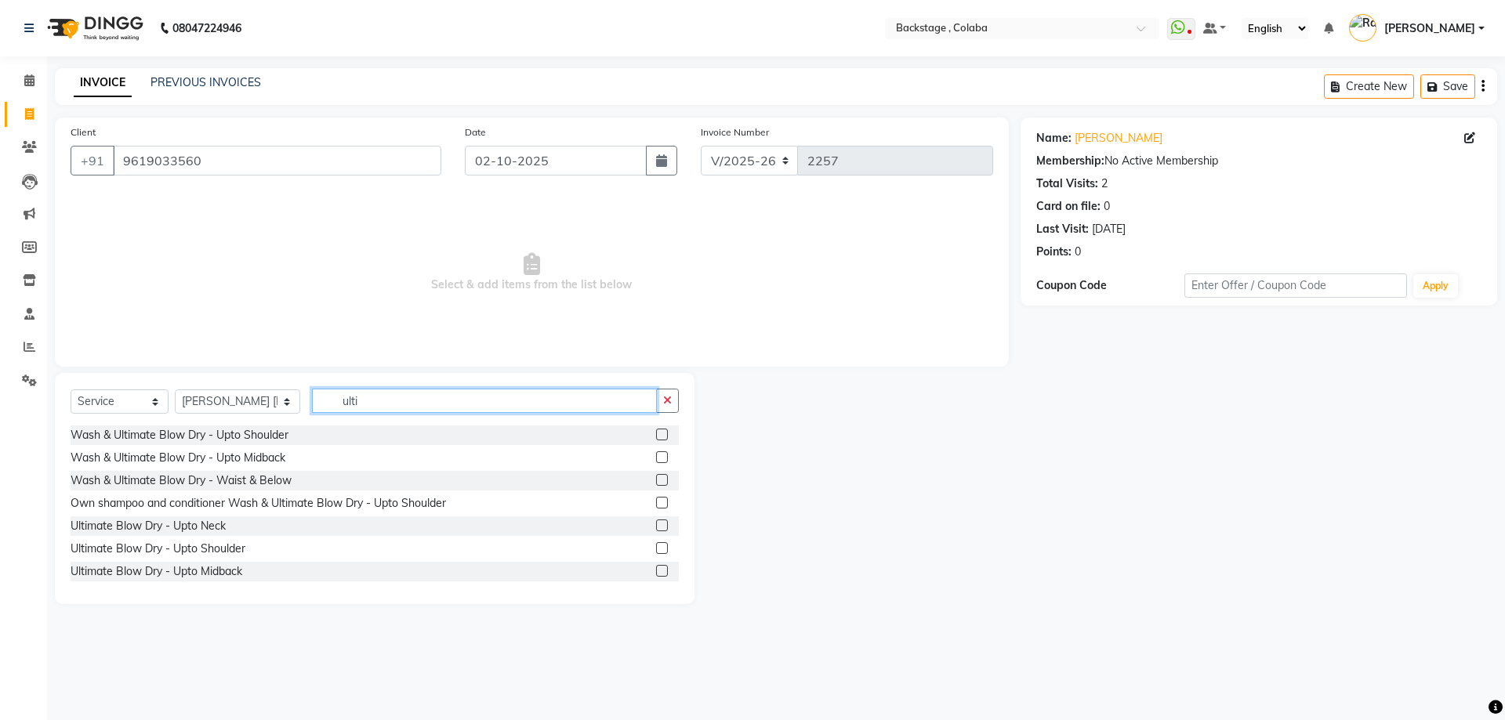
drag, startPoint x: 351, startPoint y: 394, endPoint x: 295, endPoint y: 398, distance: 56.6
click at [312, 398] on input "ulti" at bounding box center [484, 401] width 345 height 24
type input "stra"
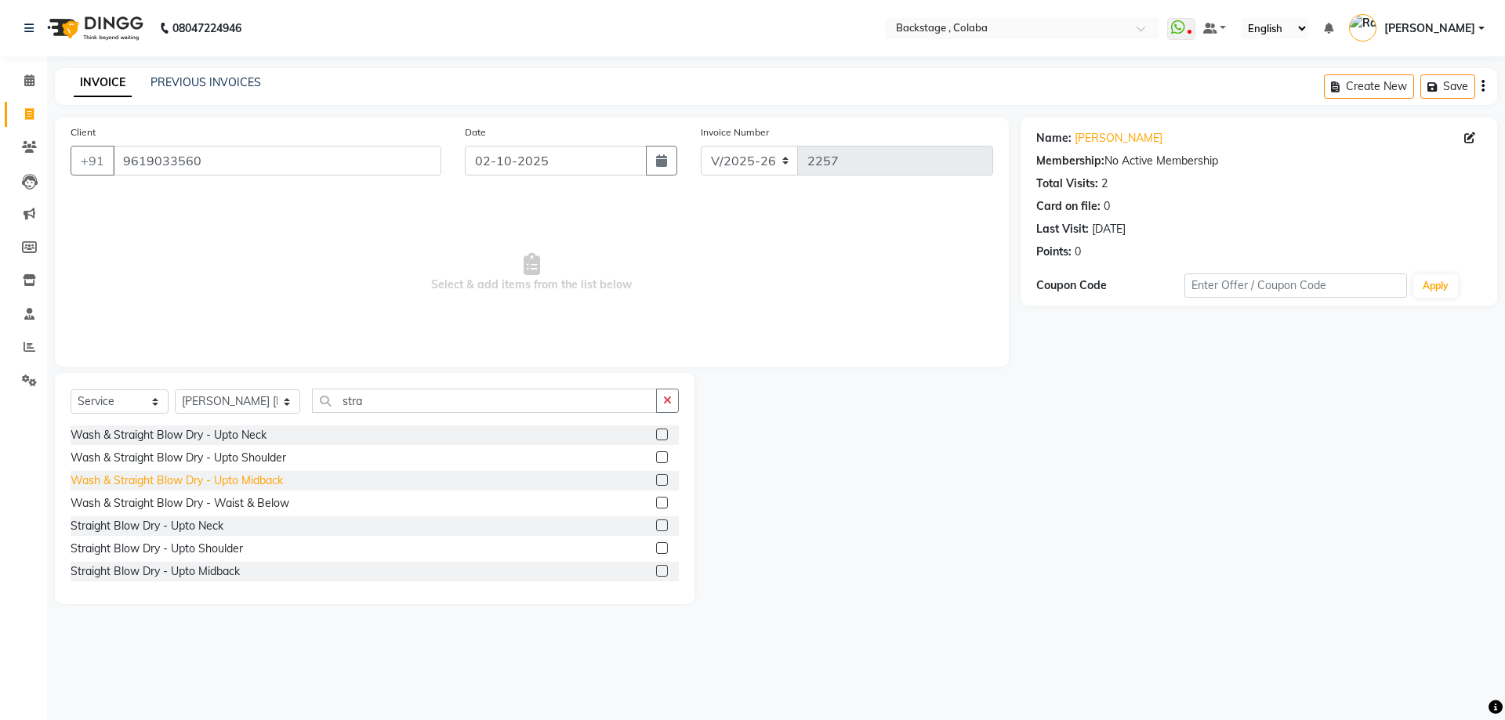
click at [201, 485] on div "Wash & Straight Blow Dry - Upto Midback" at bounding box center [177, 481] width 212 height 16
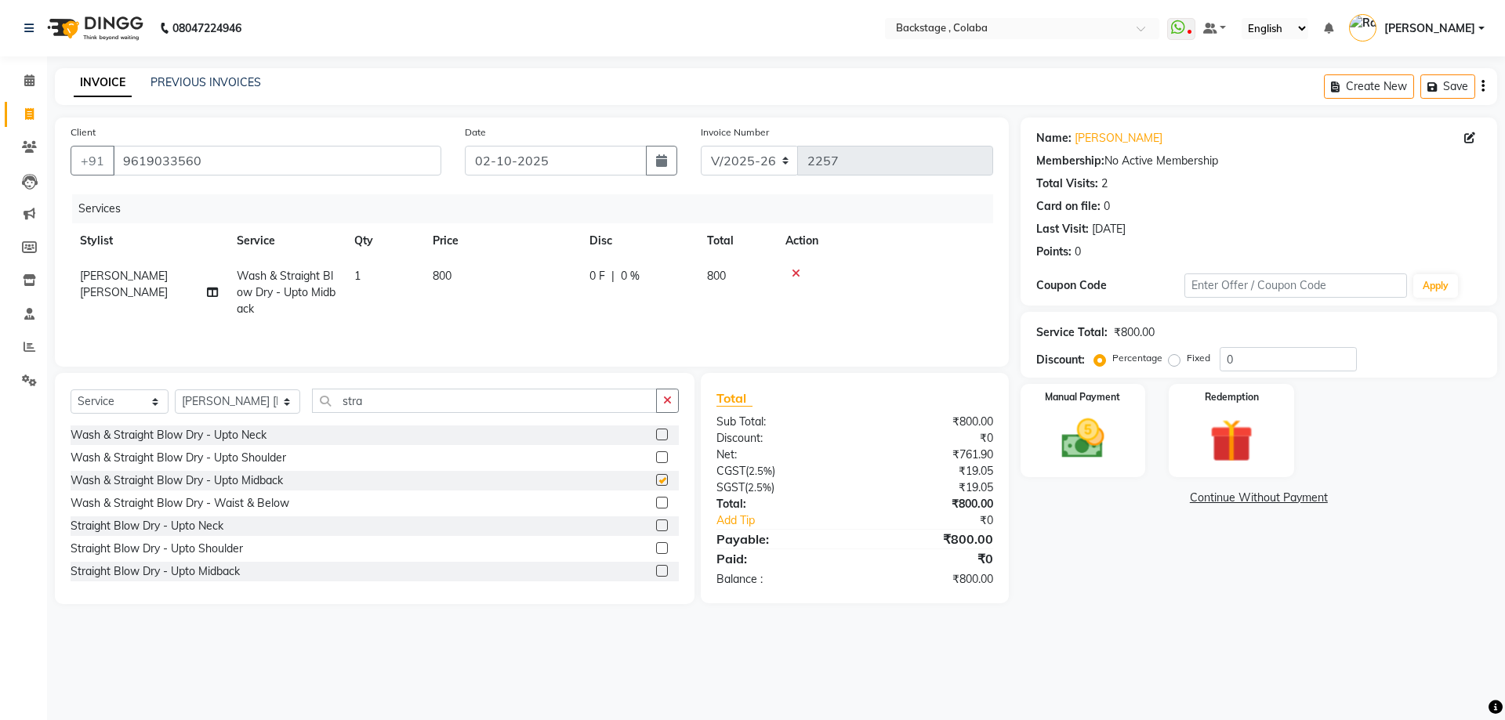
checkbox input "false"
click at [1086, 436] on img at bounding box center [1083, 439] width 73 height 52
click at [1346, 503] on span "CASH" at bounding box center [1358, 499] width 34 height 18
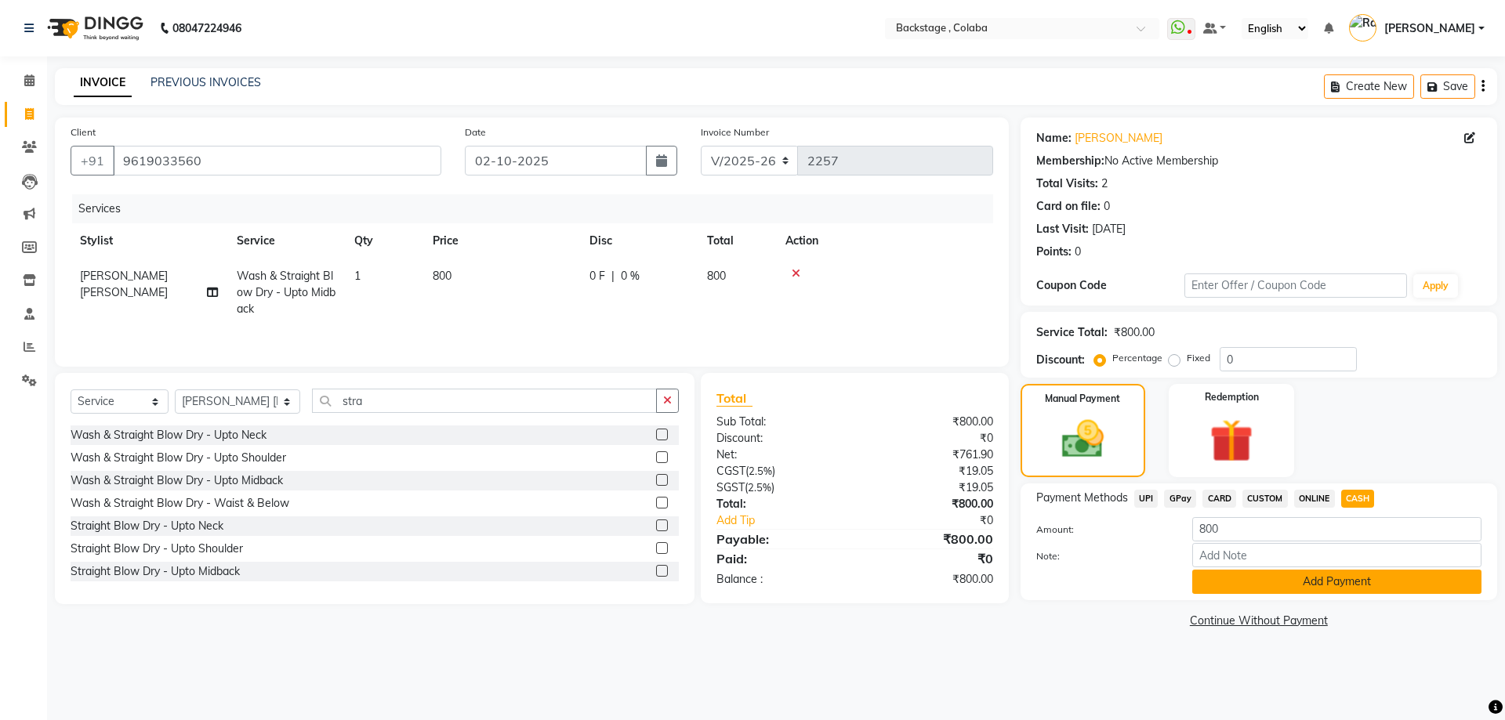
click at [1277, 590] on button "Add Payment" at bounding box center [1336, 582] width 289 height 24
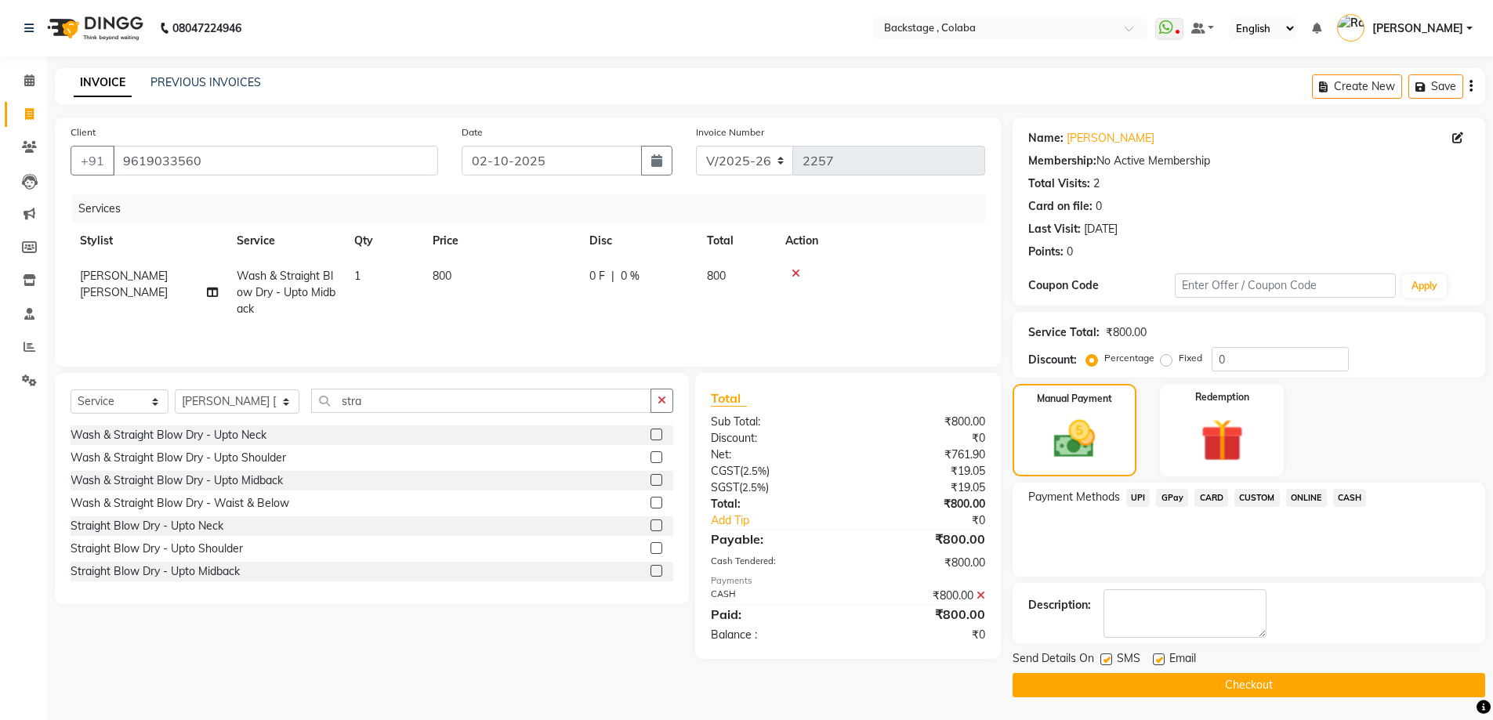
click at [1223, 683] on button "Checkout" at bounding box center [1249, 685] width 473 height 24
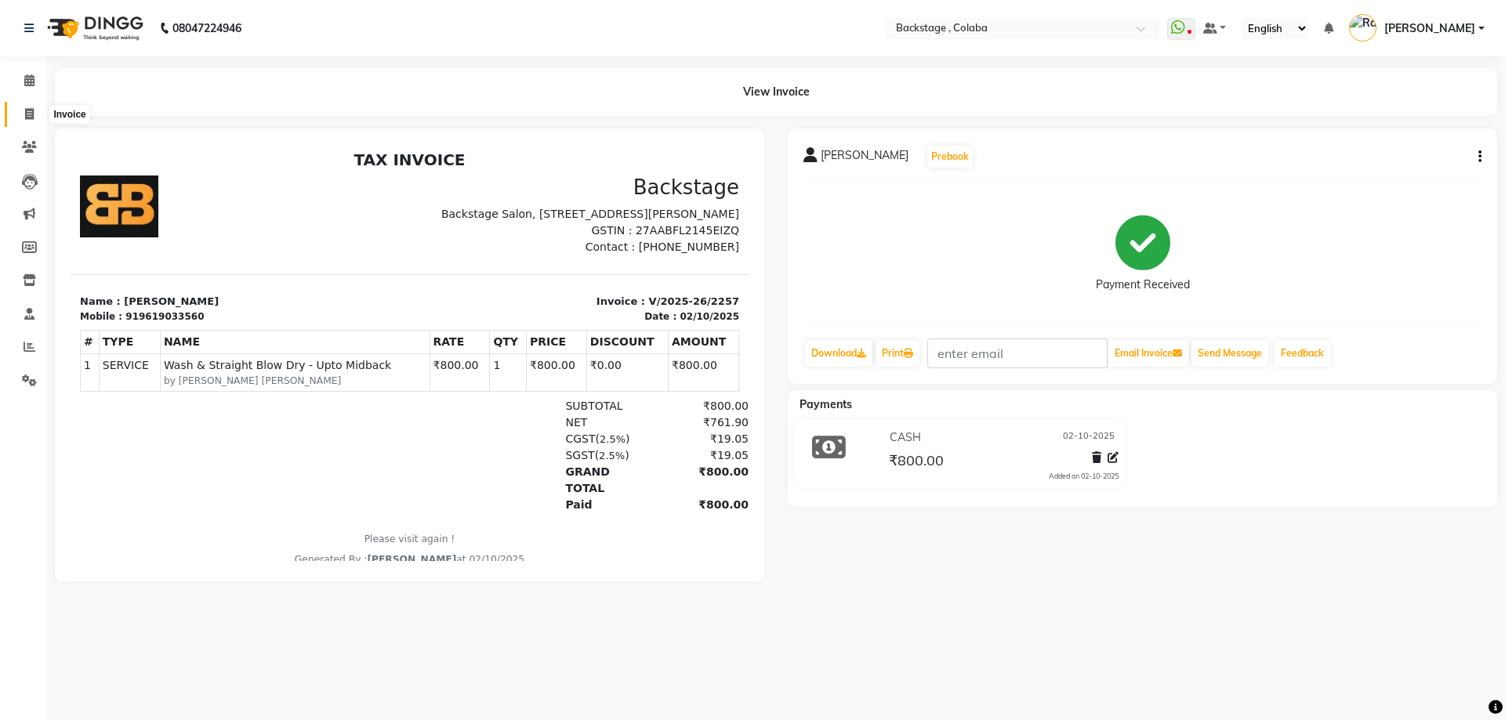
click at [24, 112] on span at bounding box center [29, 115] width 27 height 18
select select "service"
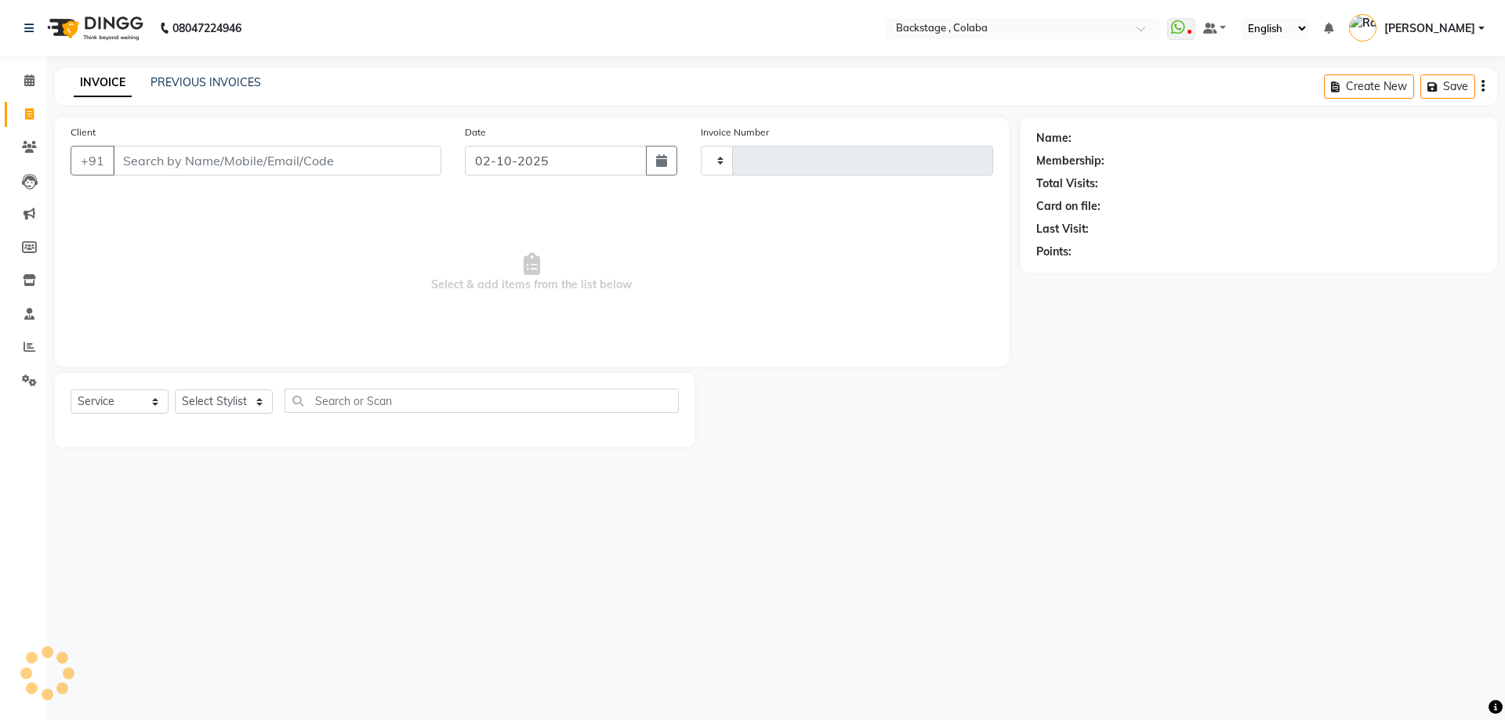
type input "2258"
select select "5451"
click at [238, 82] on link "PREVIOUS INVOICES" at bounding box center [206, 82] width 111 height 14
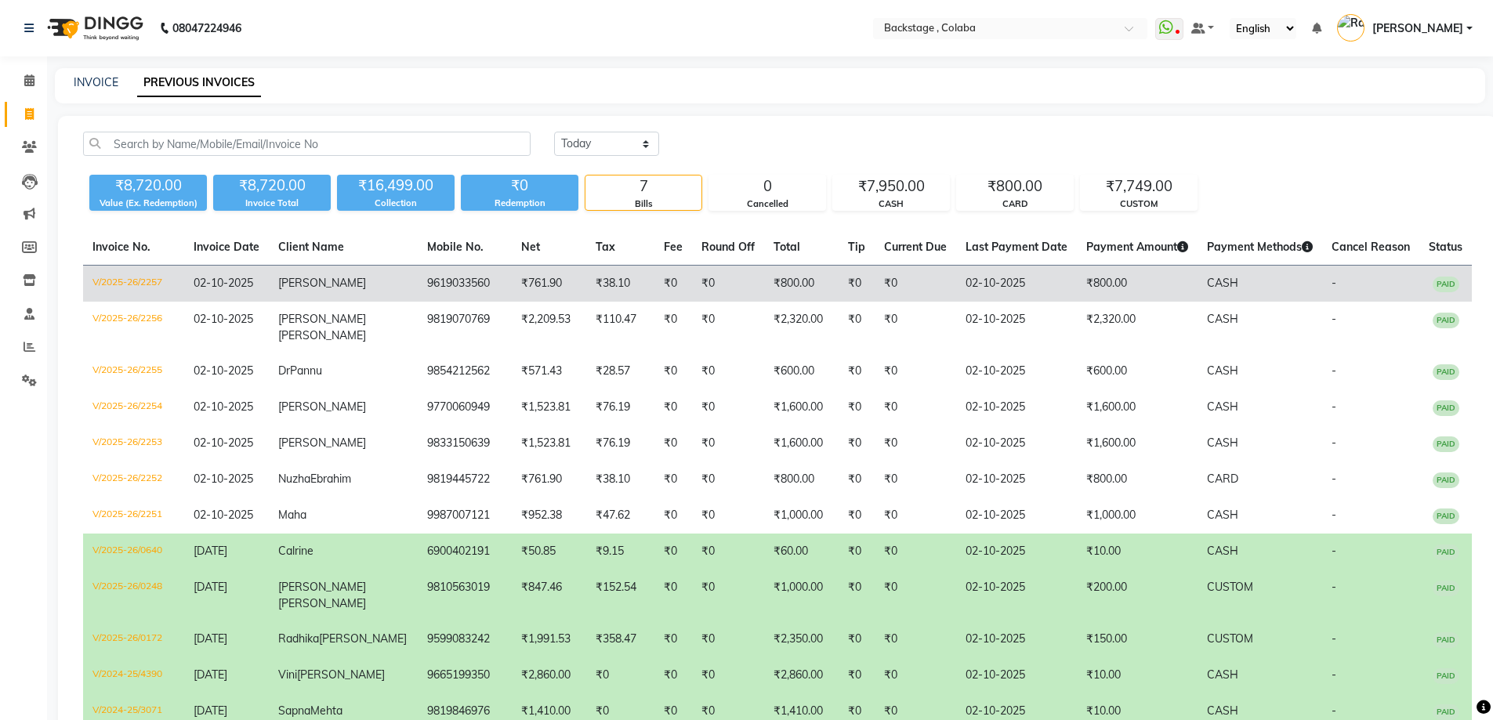
click at [978, 282] on td "02-10-2025" at bounding box center [1016, 284] width 121 height 37
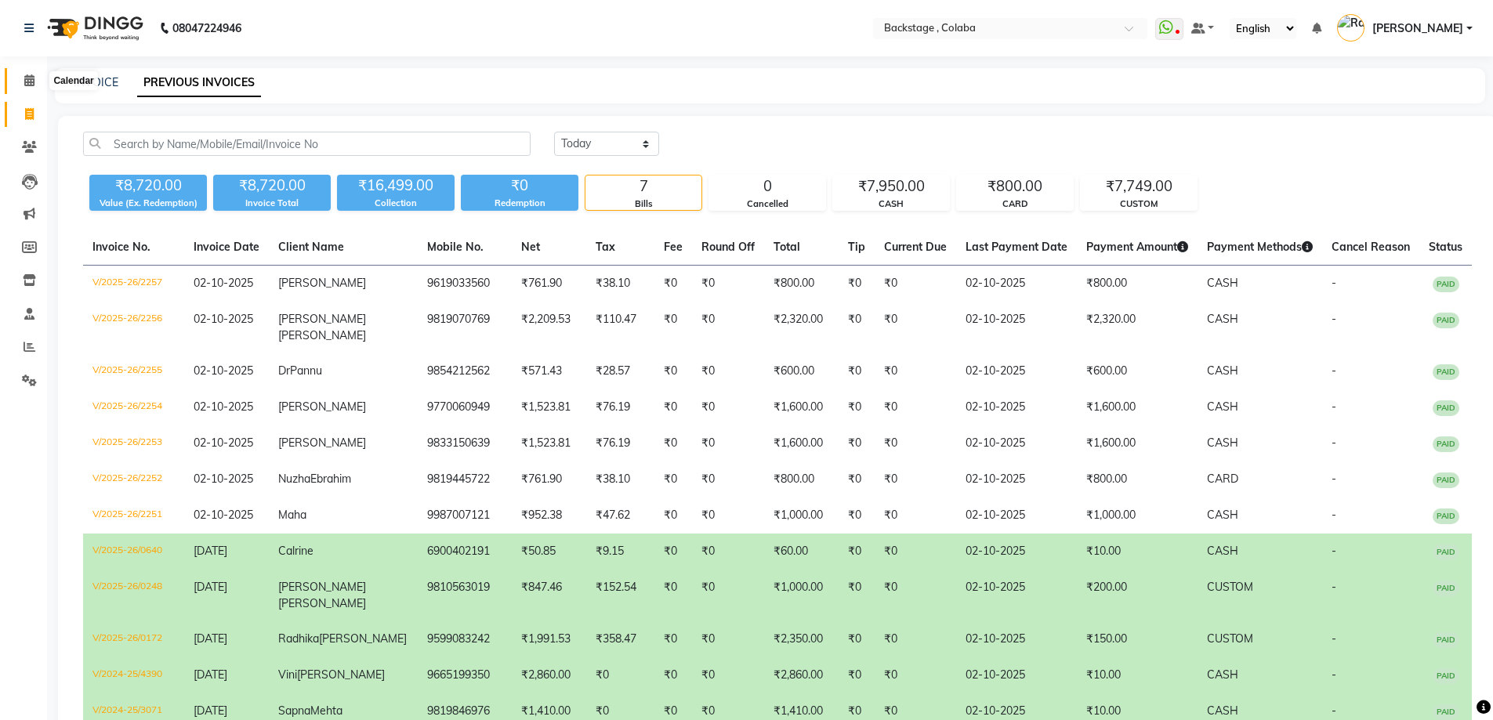
click at [25, 89] on span at bounding box center [29, 81] width 27 height 18
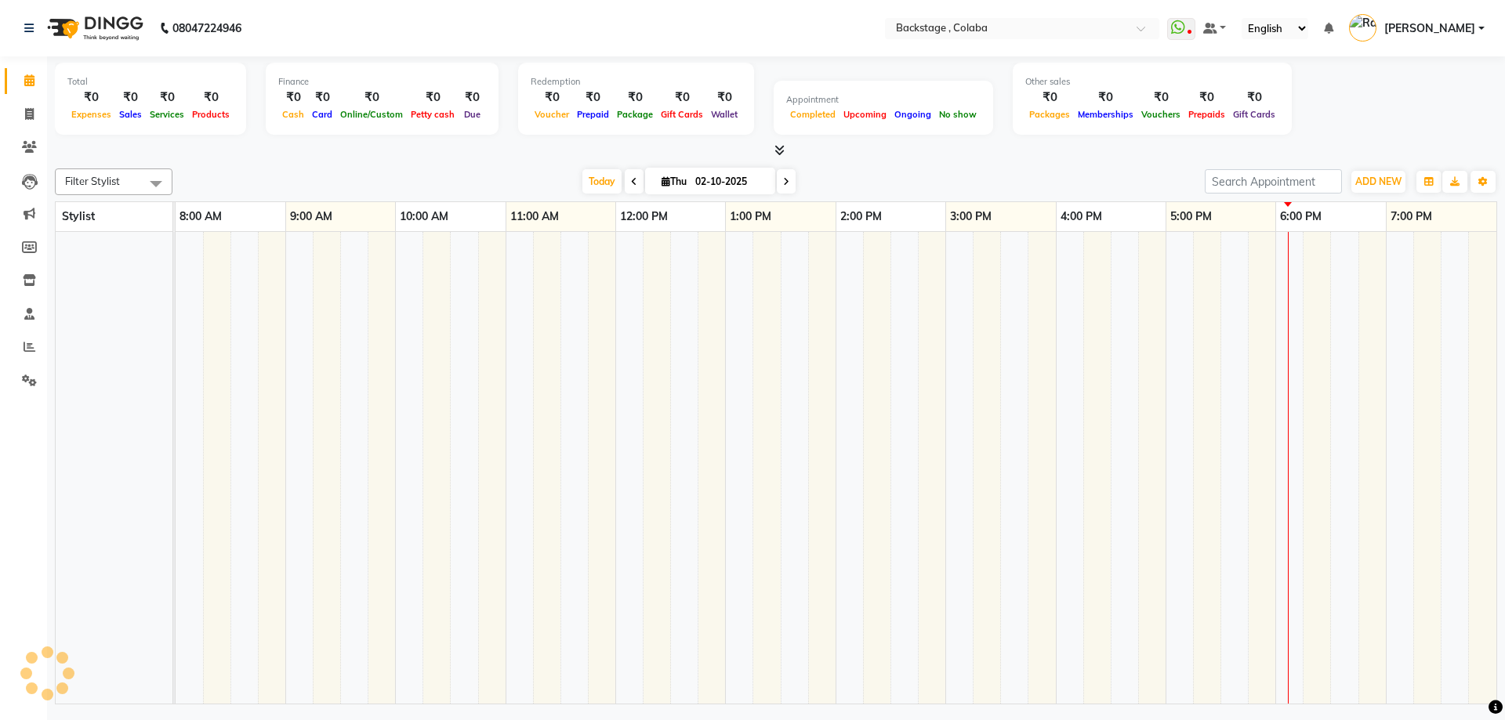
click at [26, 85] on icon at bounding box center [29, 80] width 10 height 12
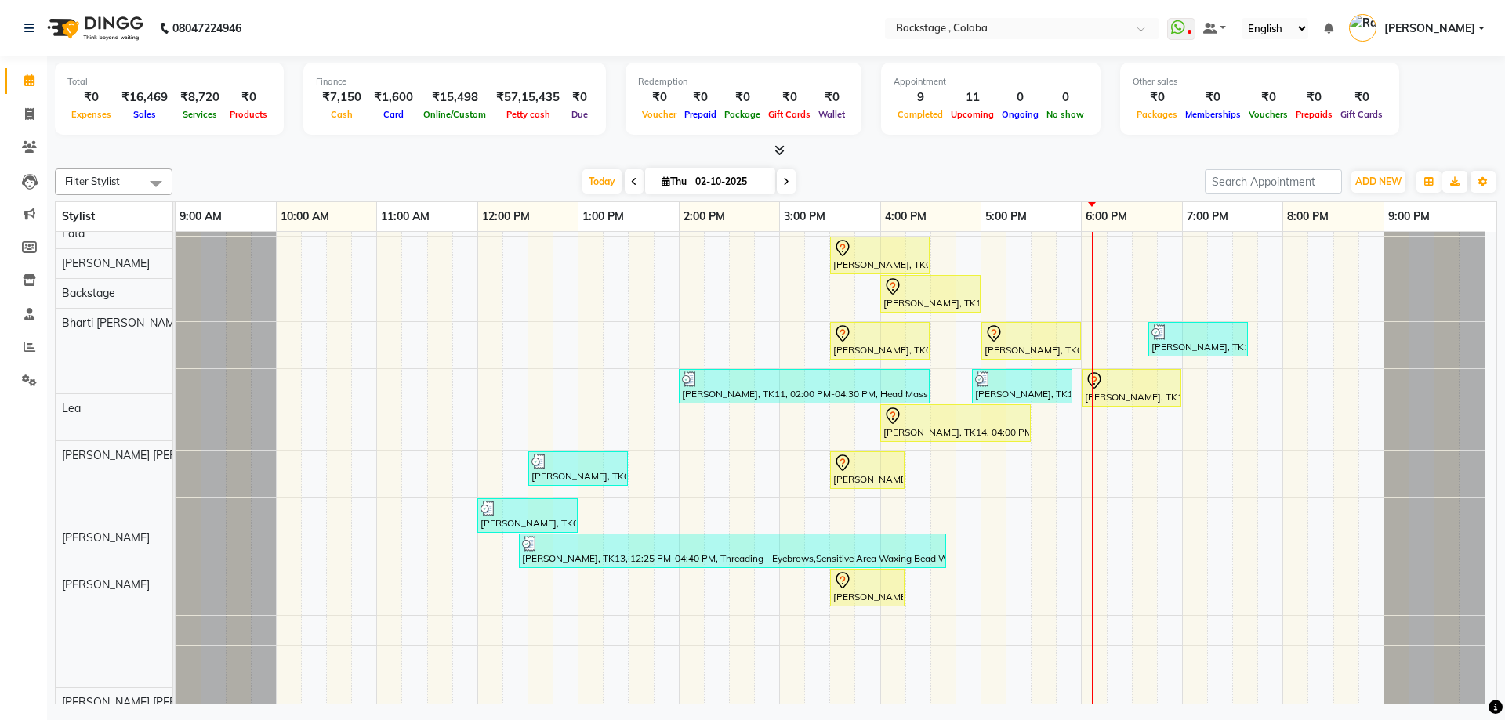
scroll to position [235, 0]
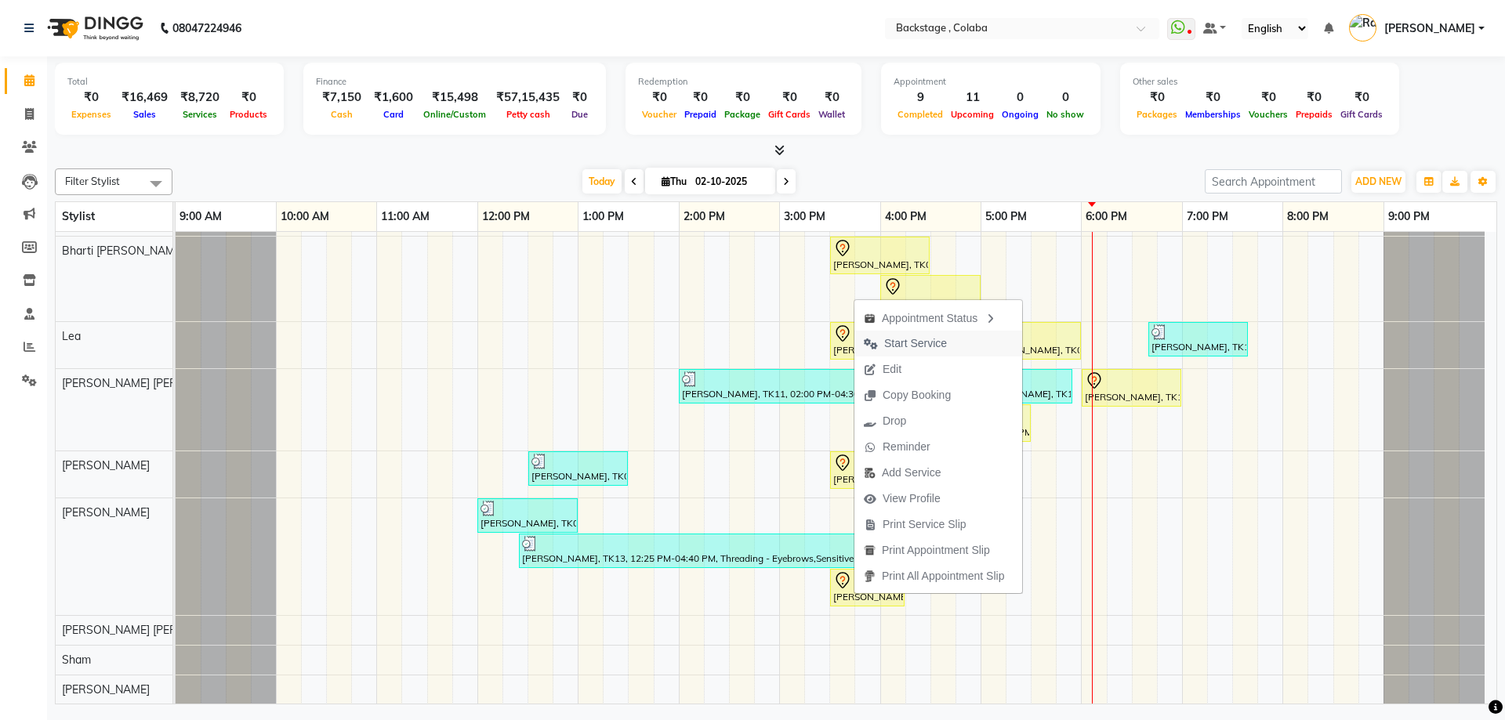
click at [905, 346] on span "Start Service" at bounding box center [915, 344] width 63 height 16
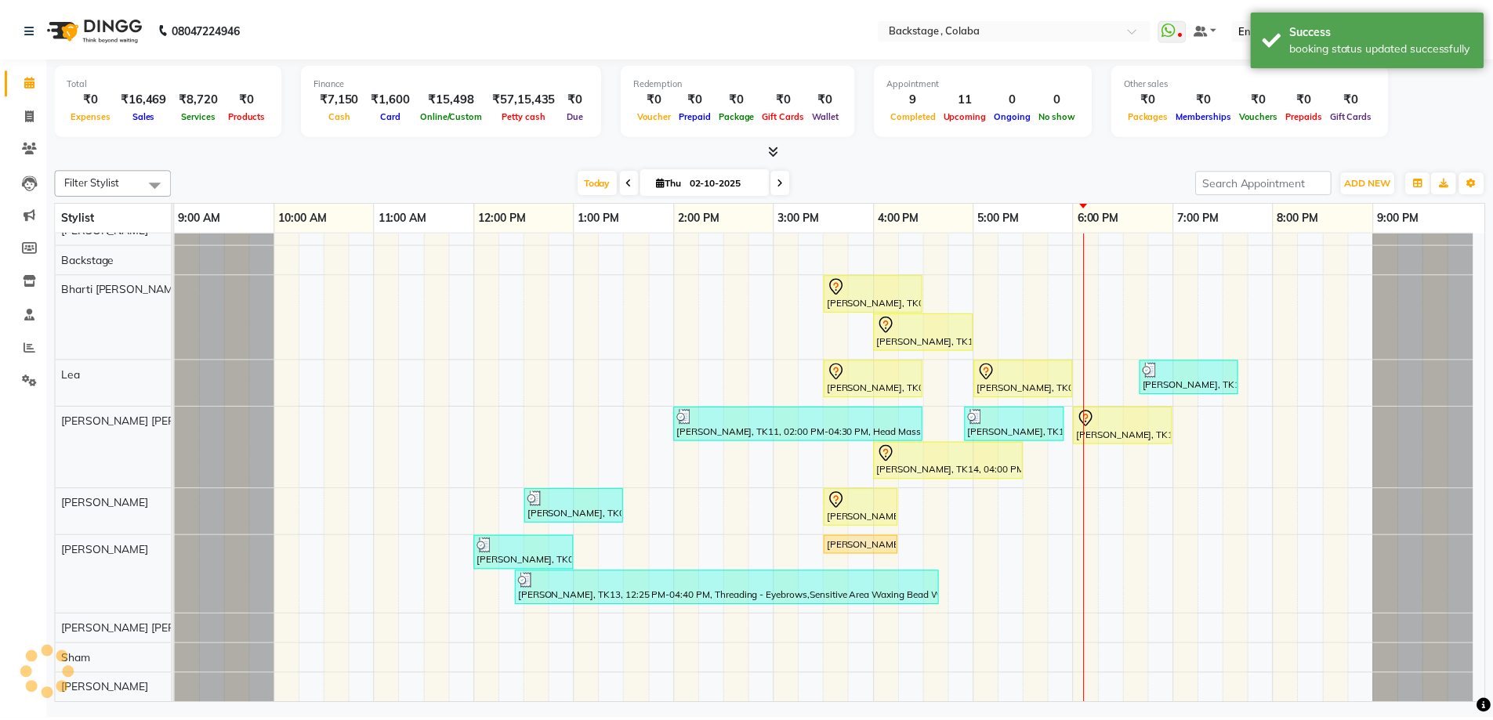
scroll to position [198, 0]
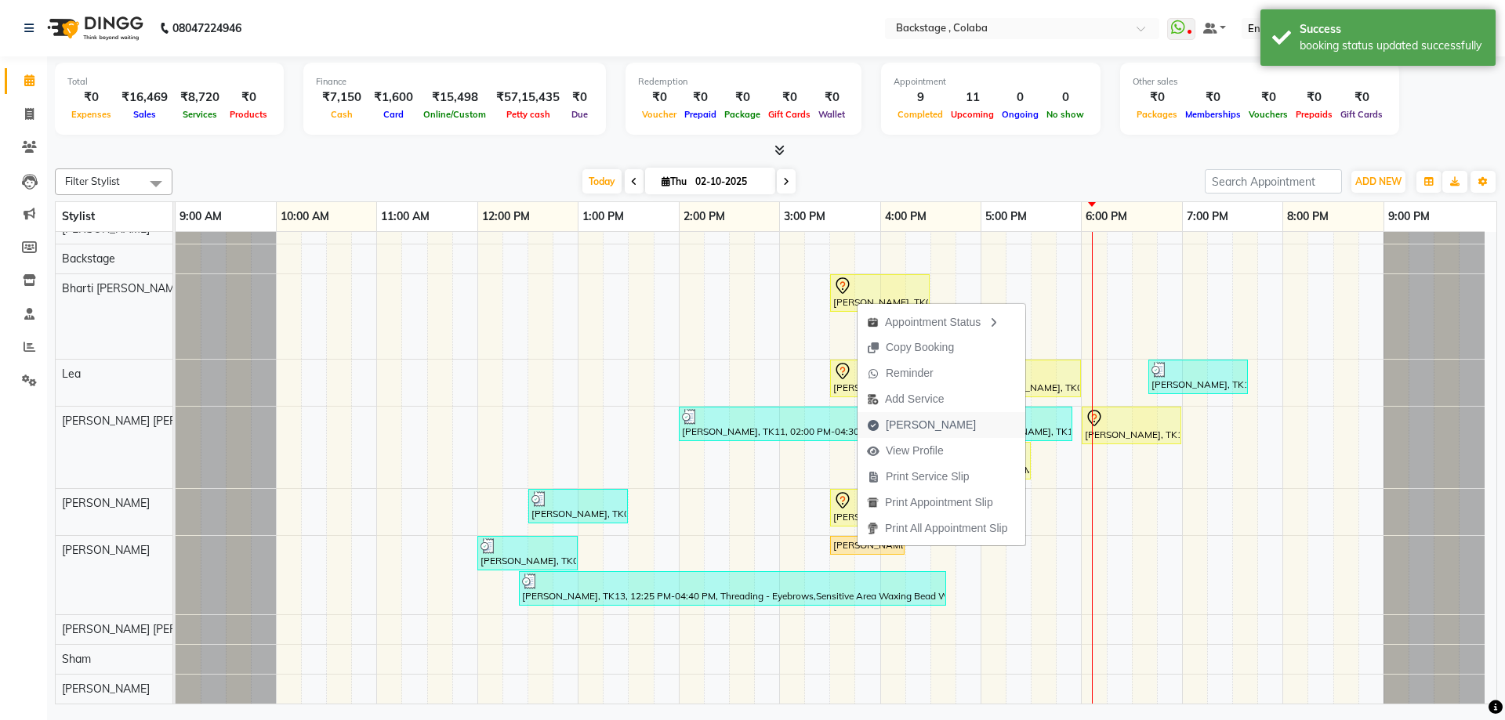
click at [906, 428] on span "Mark Done" at bounding box center [931, 425] width 90 height 16
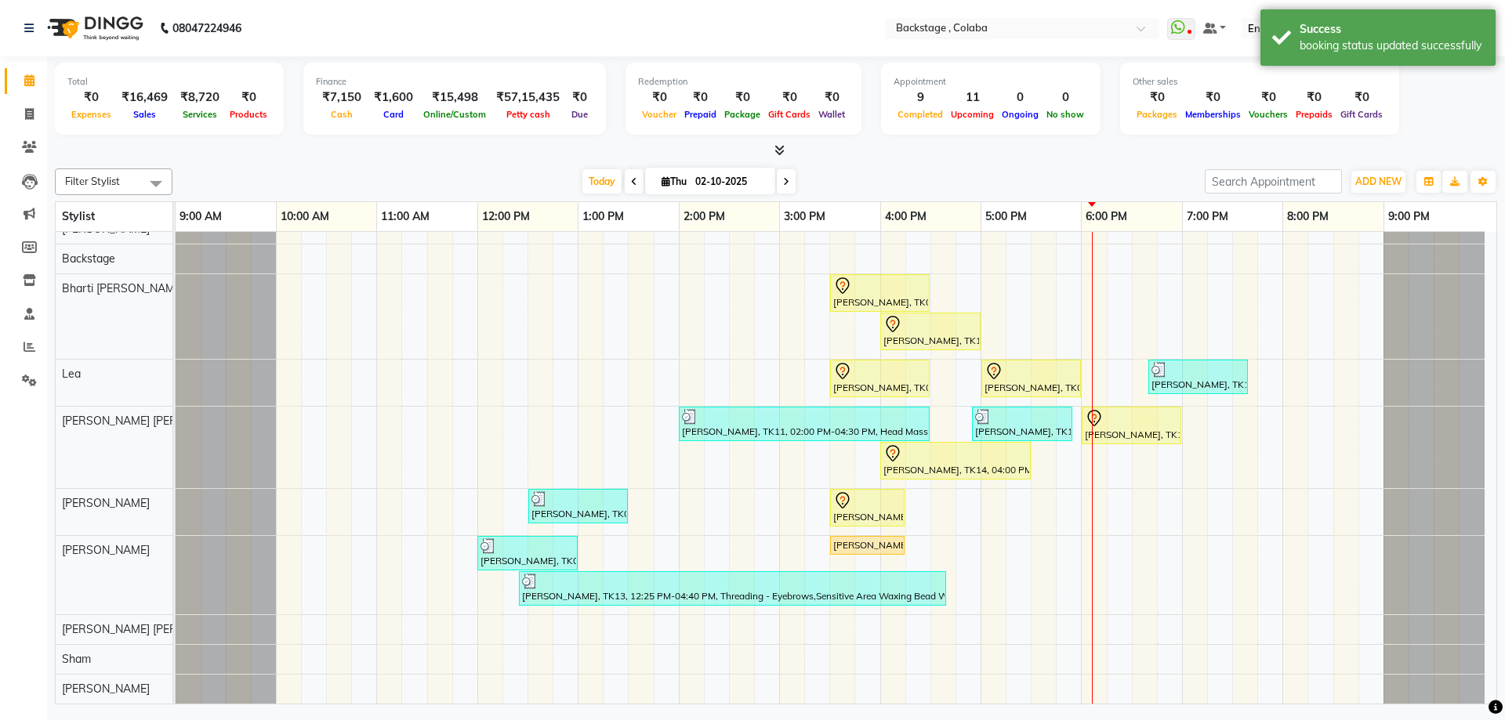
select select "service"
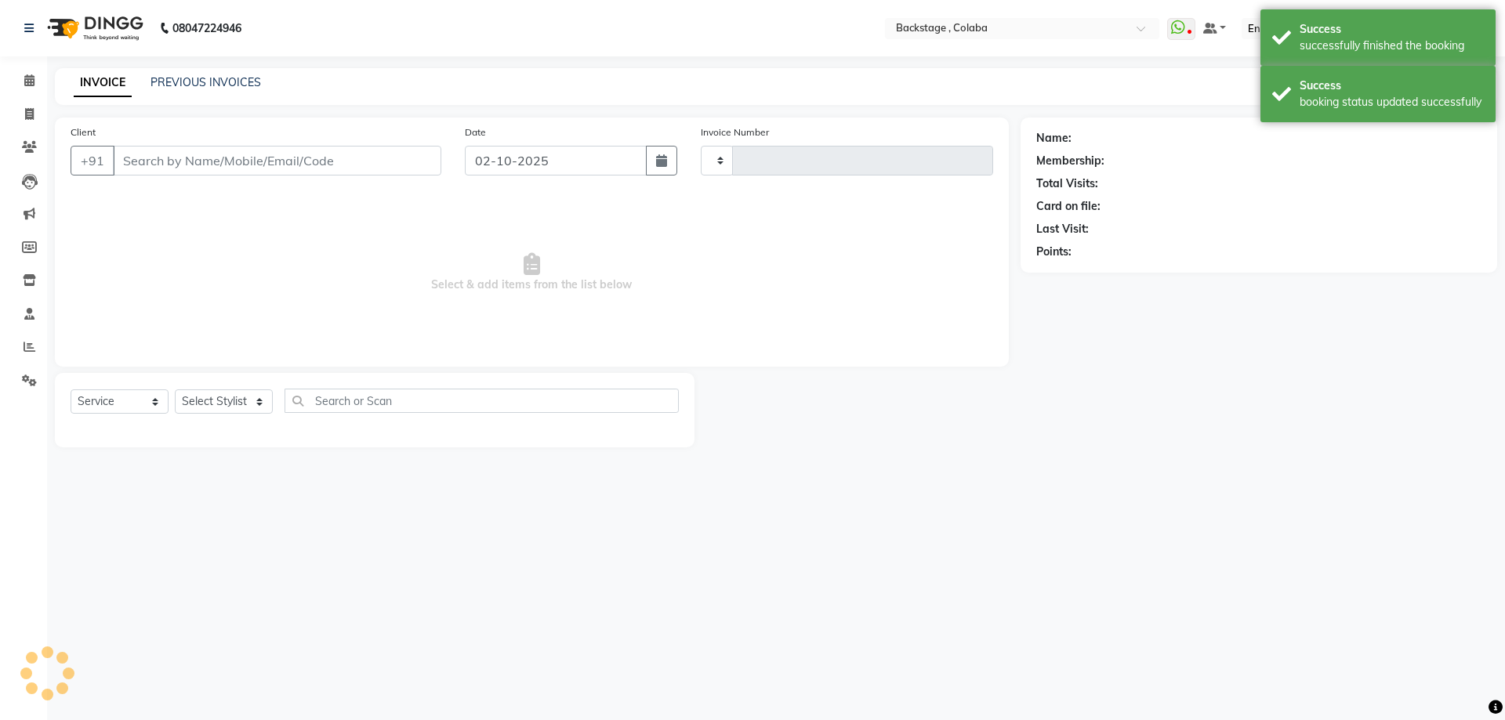
type input "2258"
select select "5451"
type input "9004940821"
select select "88168"
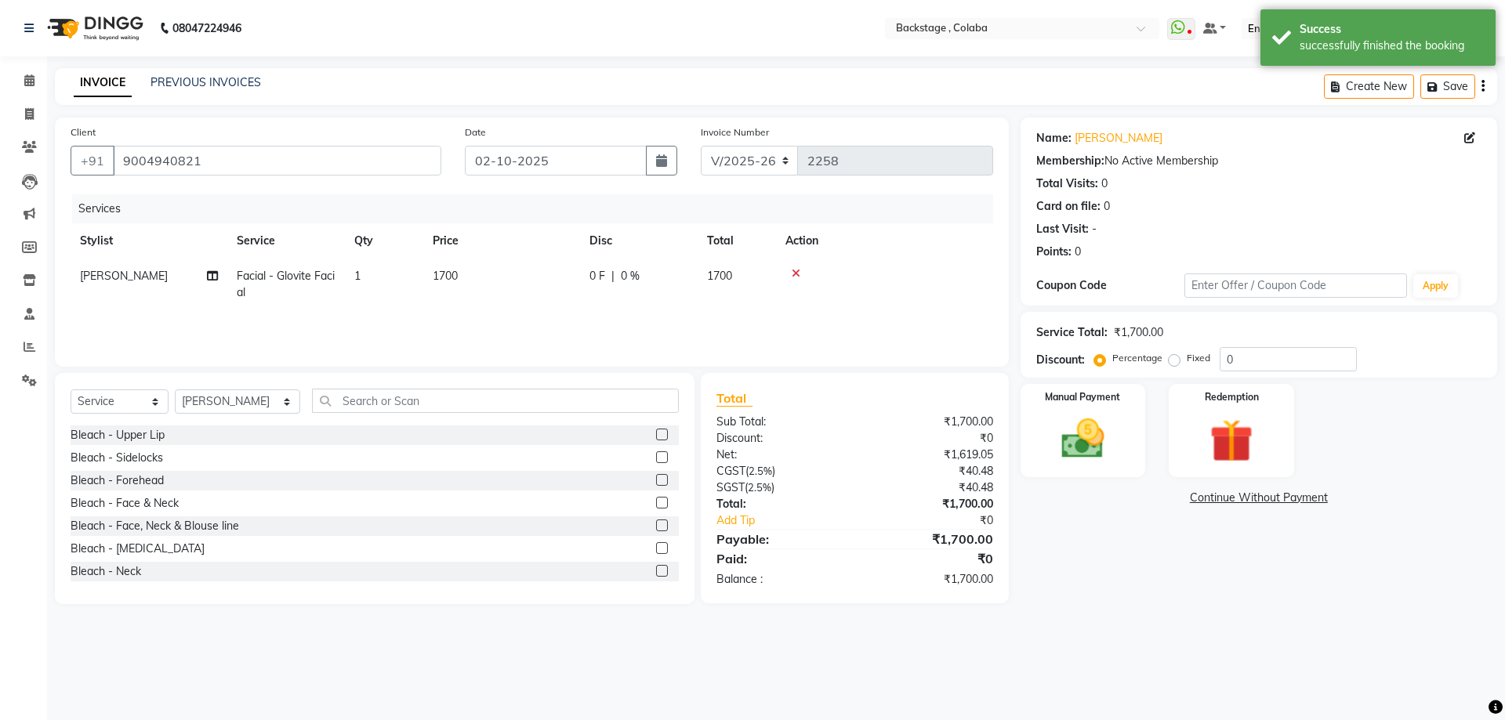
drag, startPoint x: 222, startPoint y: 321, endPoint x: 246, endPoint y: 306, distance: 28.9
click at [227, 323] on div "Services Stylist Service Qty Price Disc Total Action Kalavati Sharma Facial - G…" at bounding box center [532, 272] width 923 height 157
click at [262, 294] on td "Facial - Glovite Facial" at bounding box center [286, 285] width 118 height 52
select select "88168"
click at [263, 289] on span "Facial - Glovite Facial x" at bounding box center [308, 282] width 122 height 16
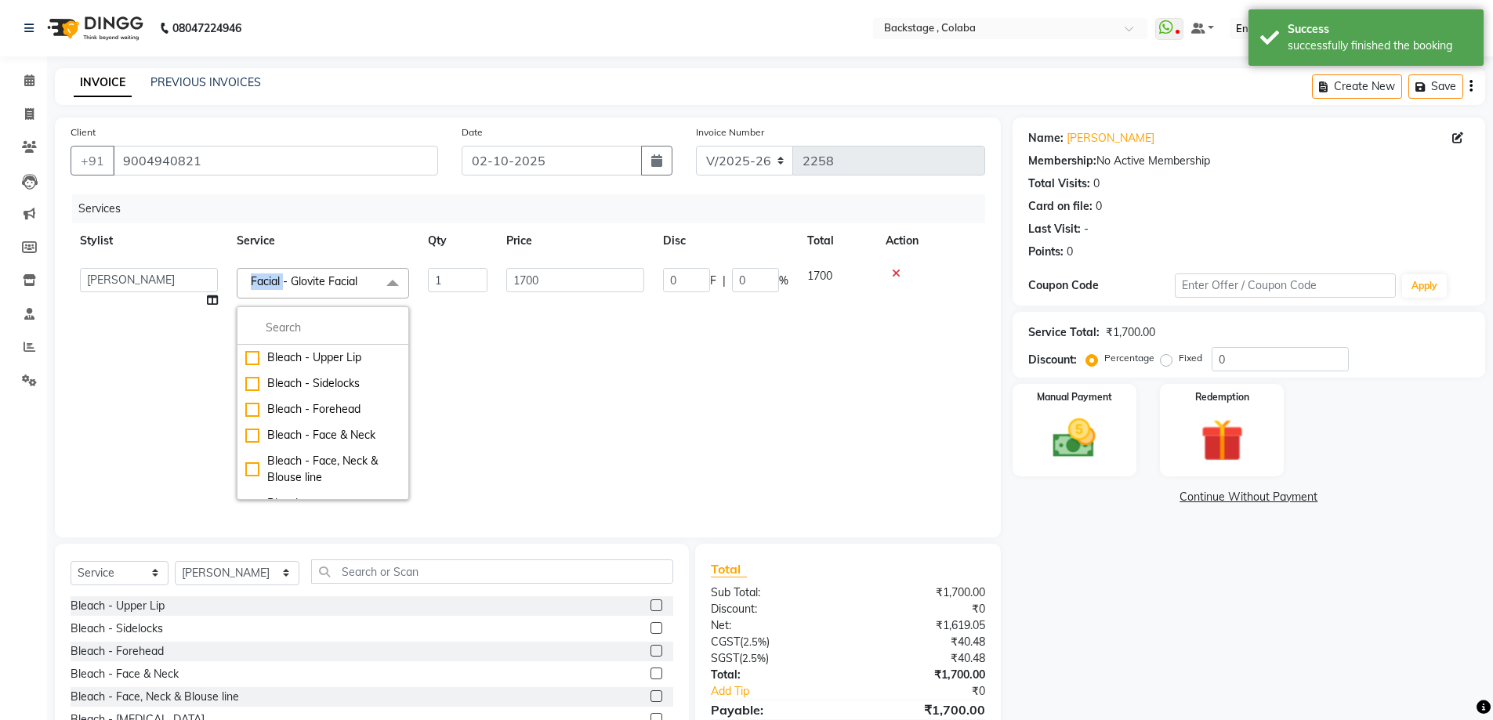
click at [263, 289] on span "Facial - Glovite Facial x" at bounding box center [308, 282] width 122 height 16
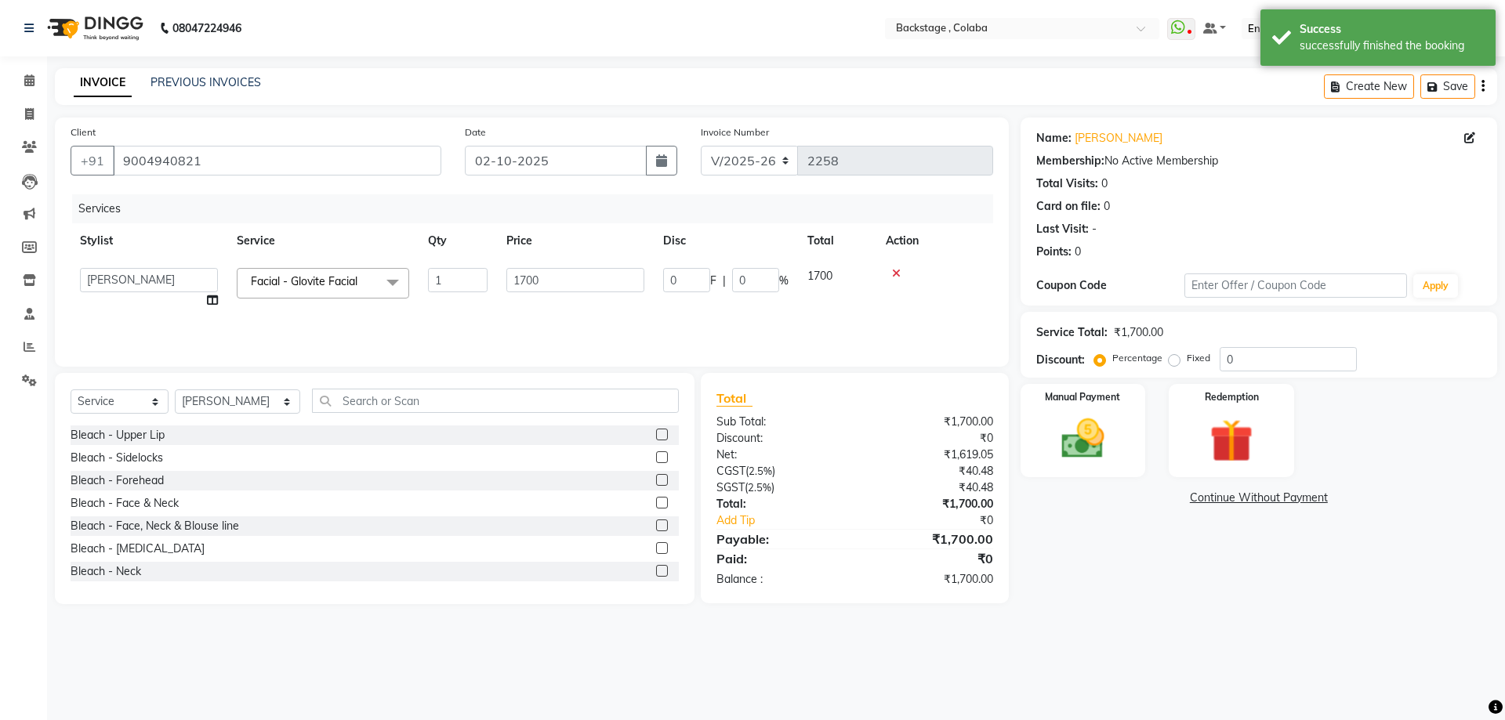
click at [280, 267] on td "Facial - Glovite Facial x Bleach - Upper Lip Bleach - Sidelocks Bleach - Forehe…" at bounding box center [322, 289] width 191 height 60
click at [297, 290] on span "Facial - Glovite Facial x" at bounding box center [308, 282] width 122 height 16
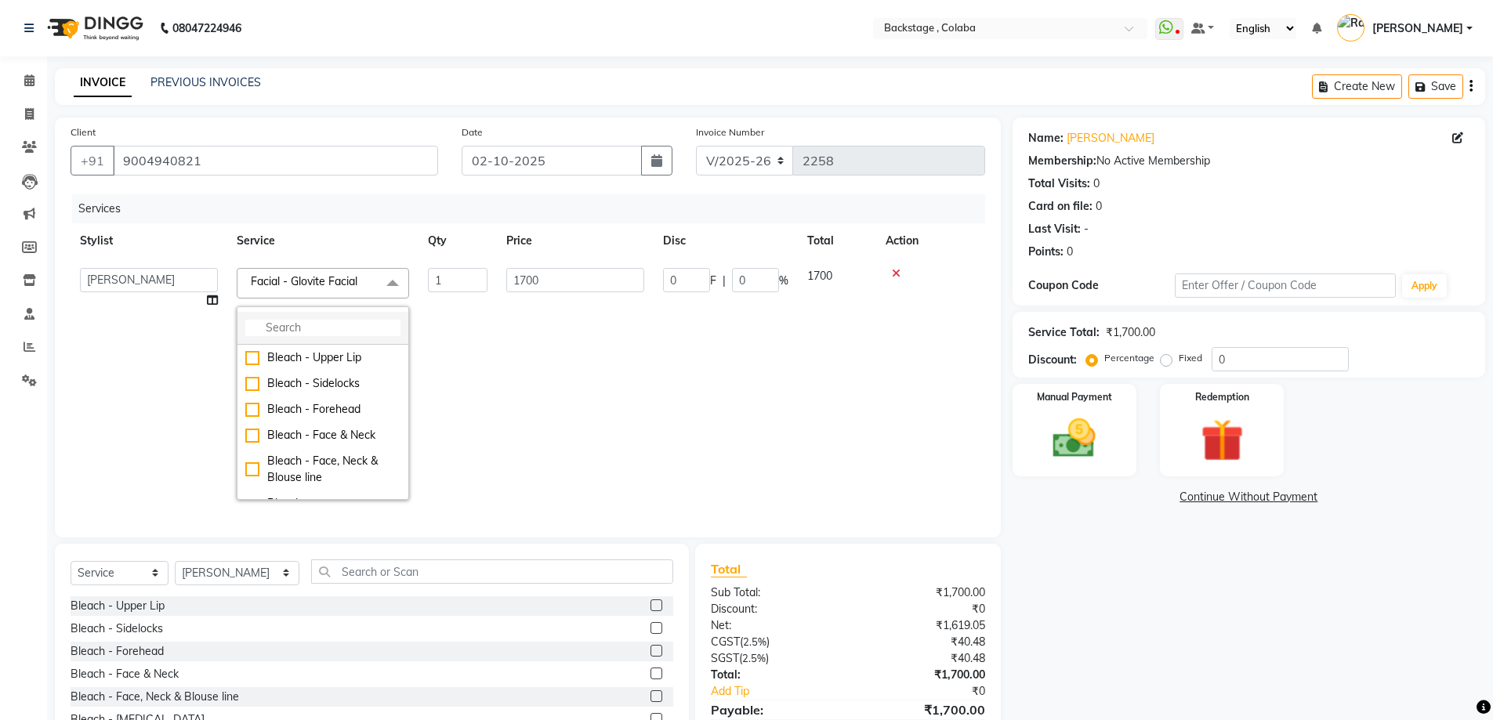
click at [281, 328] on input "multiselect-search" at bounding box center [322, 328] width 155 height 16
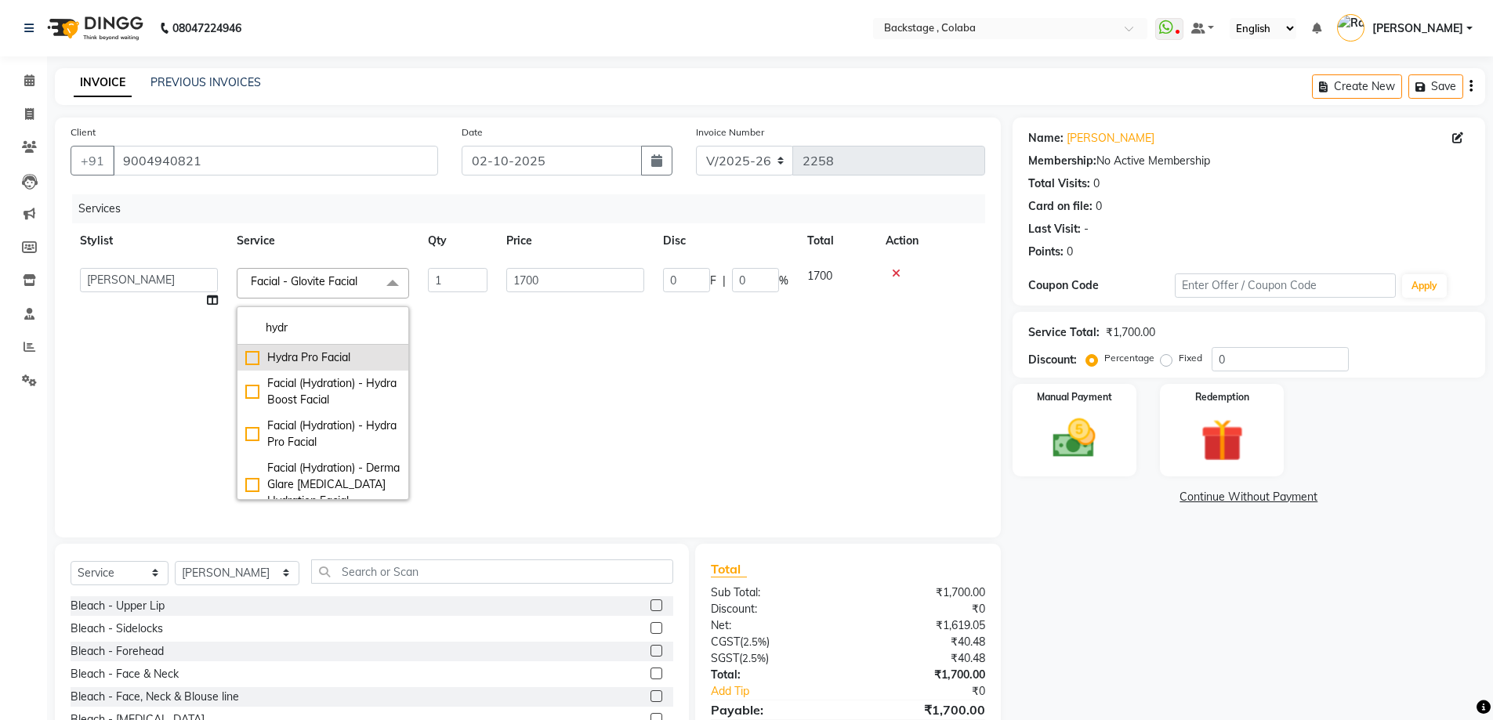
type input "hydr"
click at [286, 360] on div "Hydra Pro Facial" at bounding box center [322, 358] width 155 height 16
checkbox input "true"
type input "3200"
click at [645, 286] on td "3200" at bounding box center [575, 384] width 157 height 251
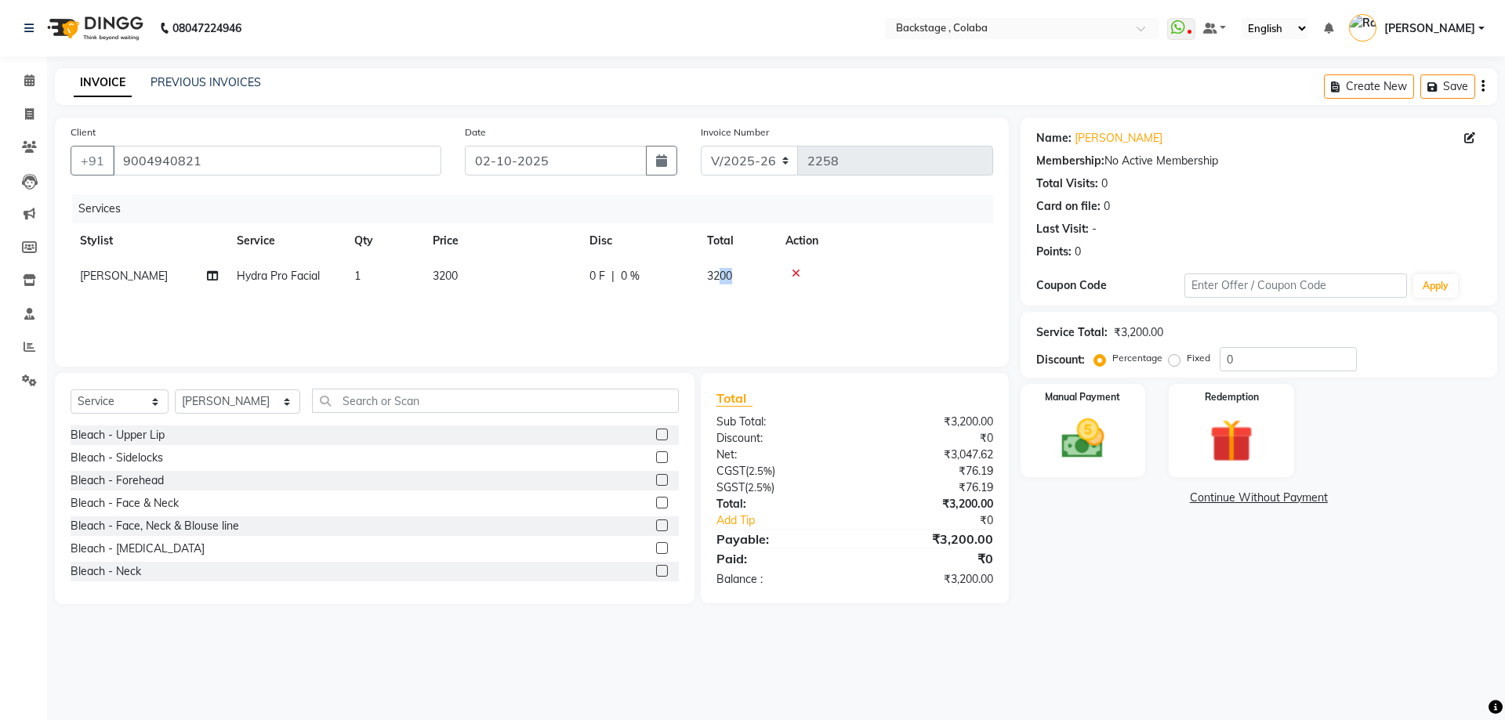
drag, startPoint x: 749, startPoint y: 275, endPoint x: 722, endPoint y: 277, distance: 27.5
click at [725, 278] on span "3200" at bounding box center [719, 276] width 25 height 14
select select "88168"
drag, startPoint x: 756, startPoint y: 277, endPoint x: 726, endPoint y: 281, distance: 30.2
click at [726, 281] on div "0 F | 0 %" at bounding box center [725, 280] width 125 height 24
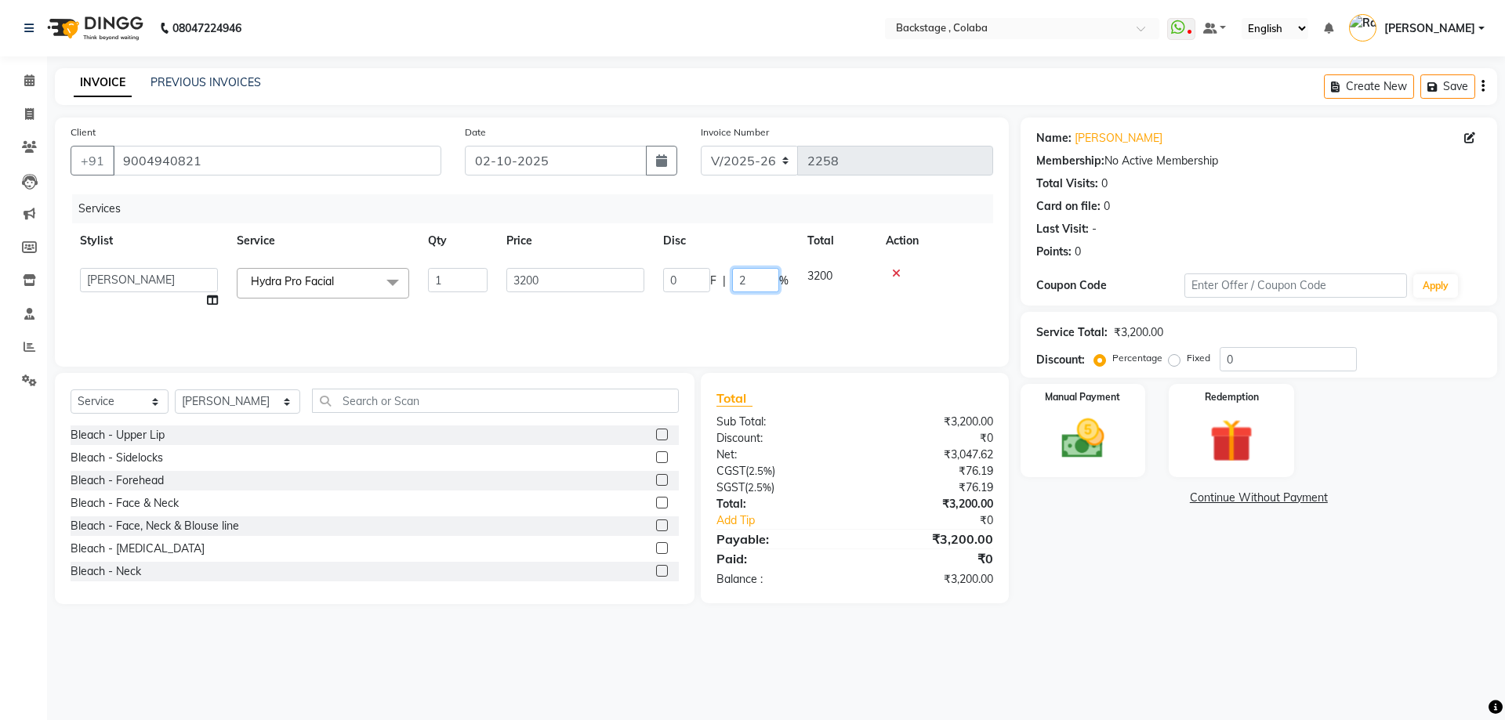
type input "25"
click at [723, 310] on div "Services Stylist Service Qty Price Disc Total Action Kalavati Sharma Hydra Pro …" at bounding box center [532, 272] width 923 height 157
click at [1083, 427] on img at bounding box center [1083, 439] width 73 height 52
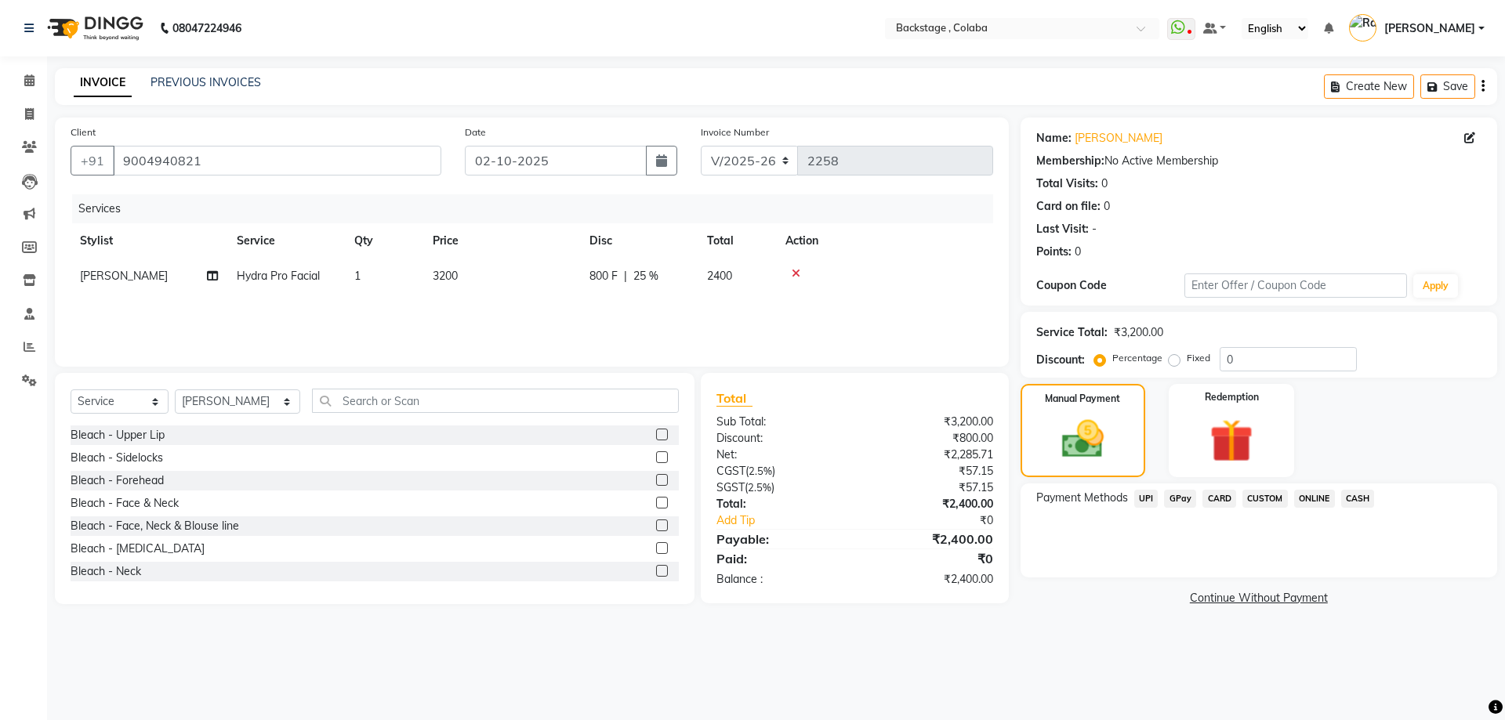
click at [1214, 502] on span "CARD" at bounding box center [1220, 499] width 34 height 18
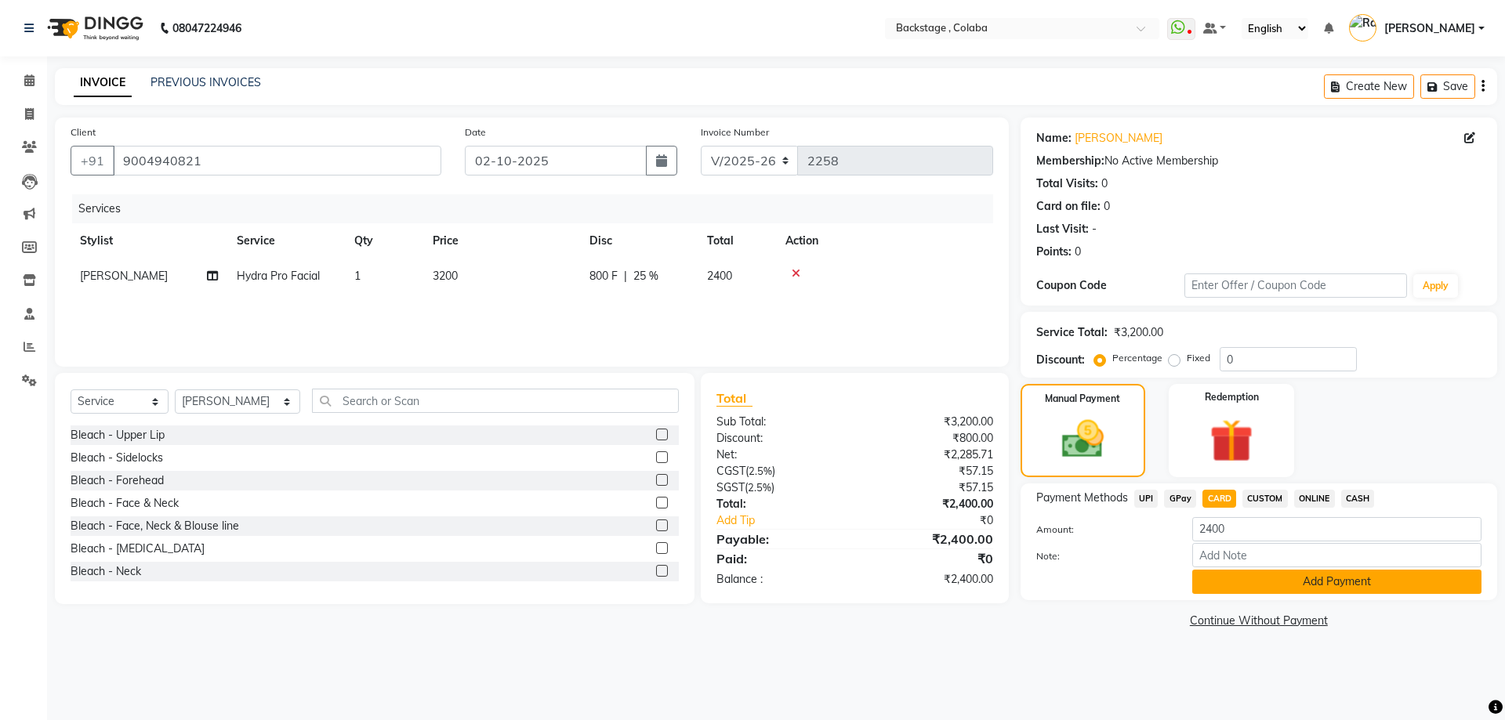
click at [1252, 591] on button "Add Payment" at bounding box center [1336, 582] width 289 height 24
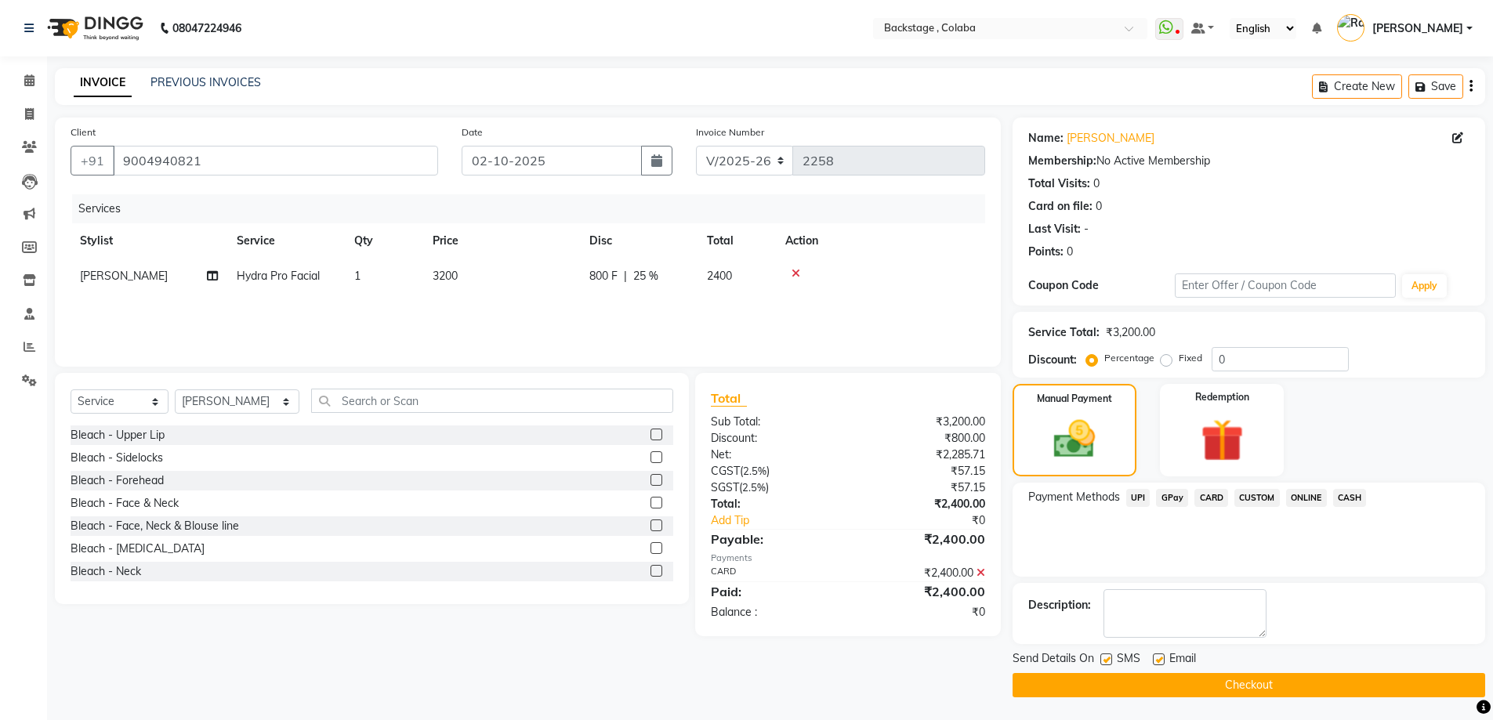
scroll to position [1, 0]
click at [1105, 682] on button "Checkout" at bounding box center [1249, 685] width 473 height 24
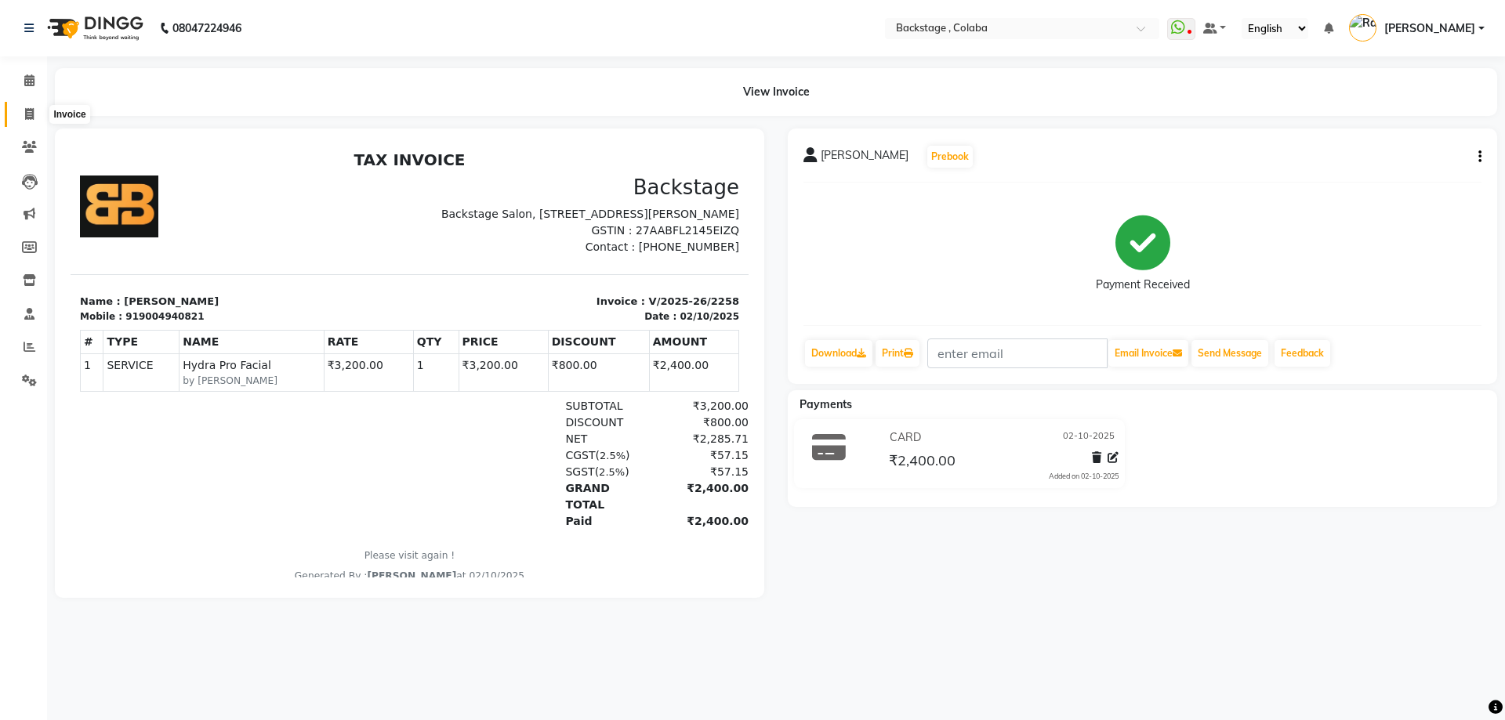
click at [31, 113] on icon at bounding box center [29, 114] width 9 height 12
select select "service"
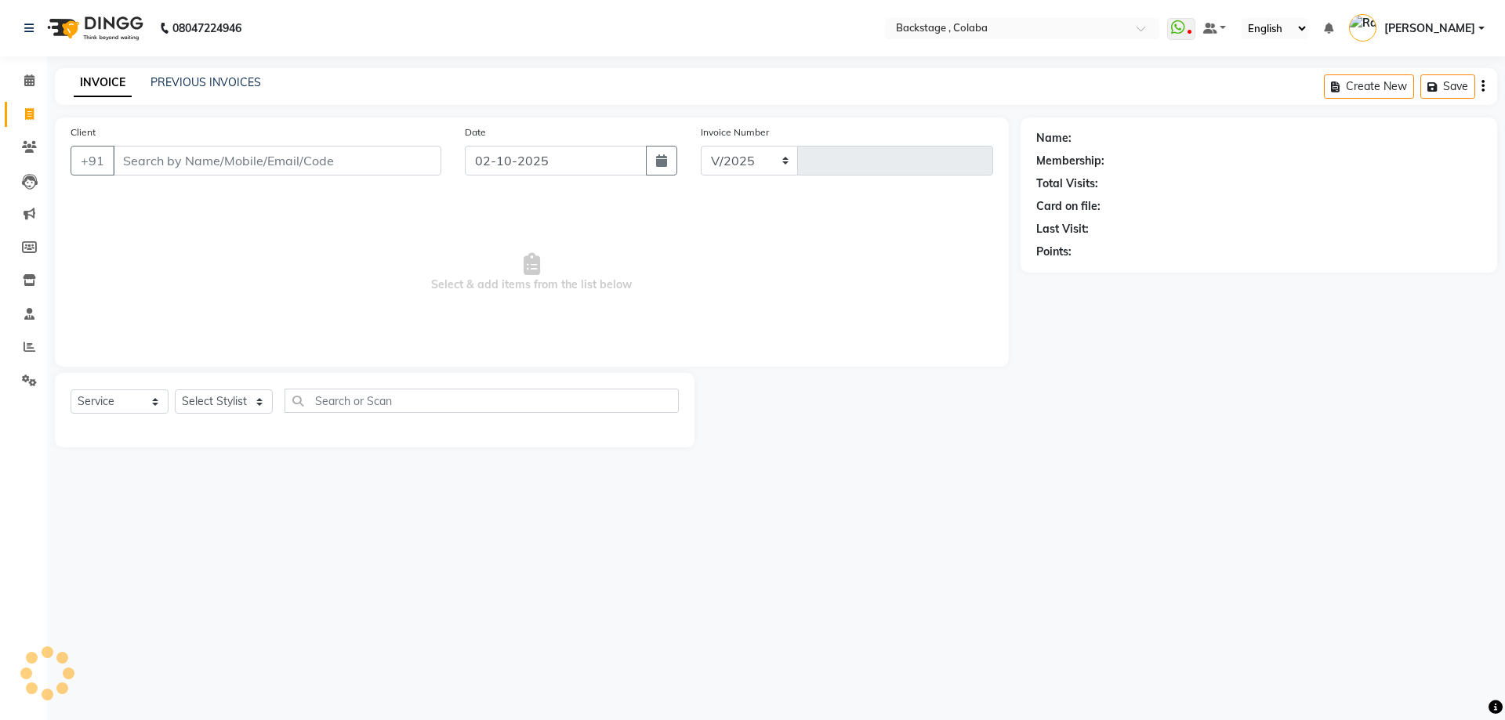
select select "5451"
type input "2259"
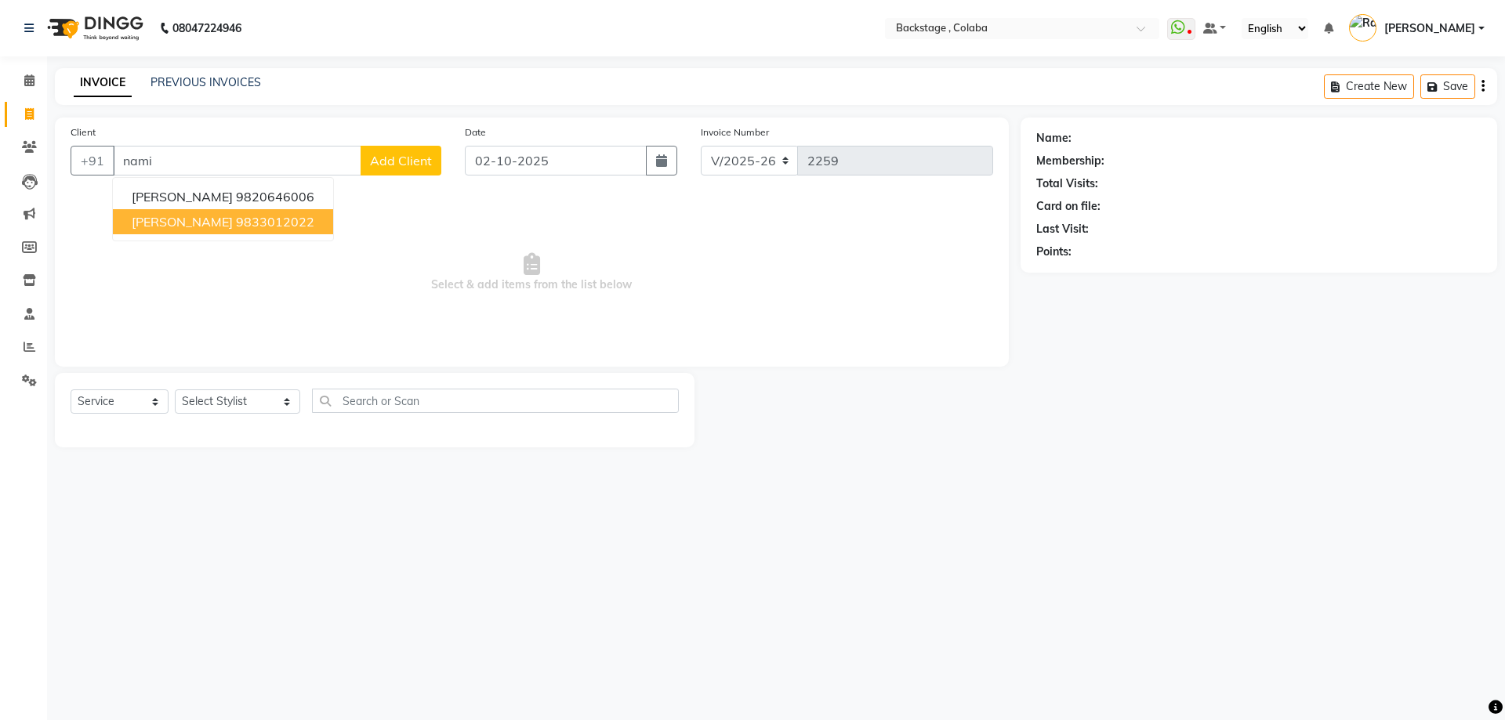
click at [196, 226] on span "Namita Verma" at bounding box center [182, 222] width 101 height 16
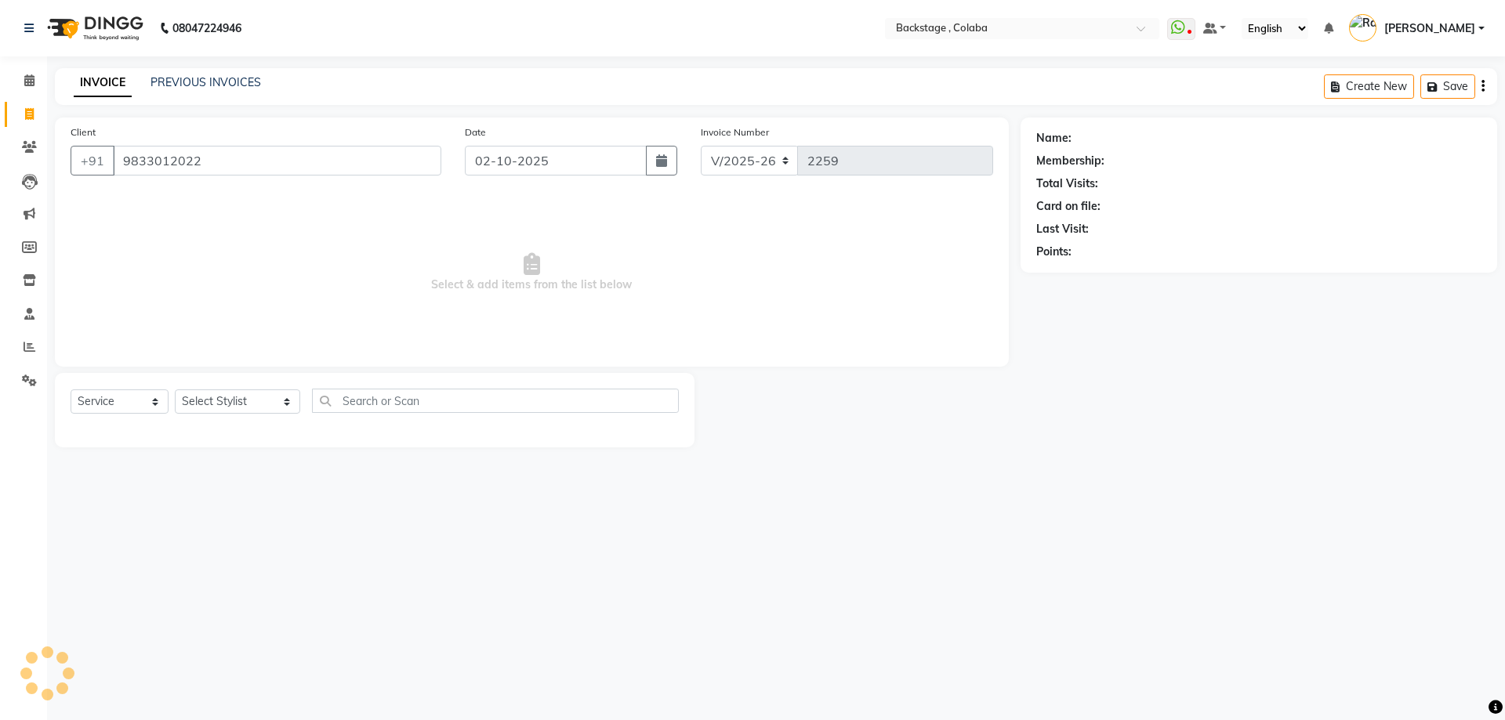
type input "9833012022"
click at [205, 393] on select "Select Stylist Backstage Bharti Nitesh Gohar Jayesh Anil Karekar Kalavati Sharm…" at bounding box center [237, 402] width 125 height 24
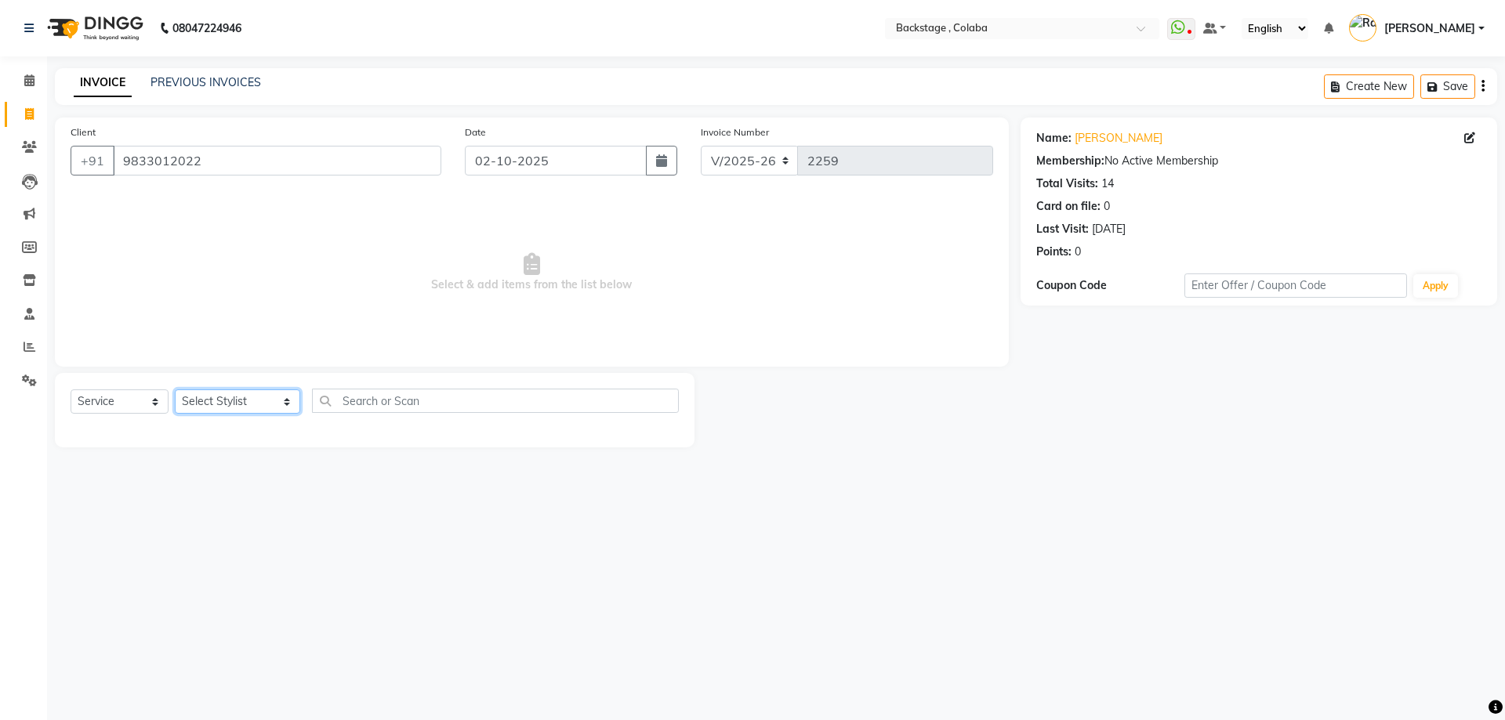
select select "83246"
click at [175, 390] on select "Select Stylist Backstage Bharti Nitesh Gohar Jayesh Anil Karekar Kalavati Sharm…" at bounding box center [237, 402] width 125 height 24
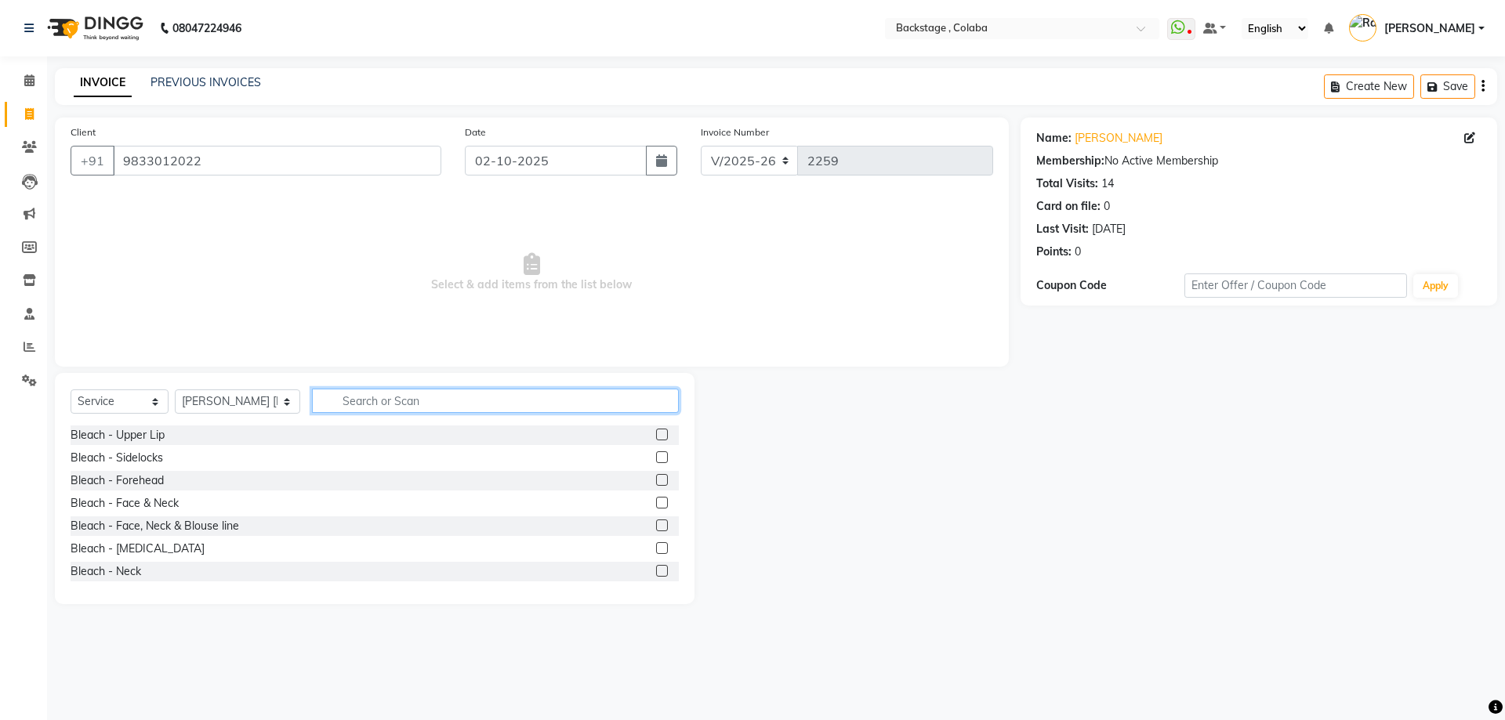
click at [344, 412] on input "text" at bounding box center [495, 401] width 367 height 24
type input "blast"
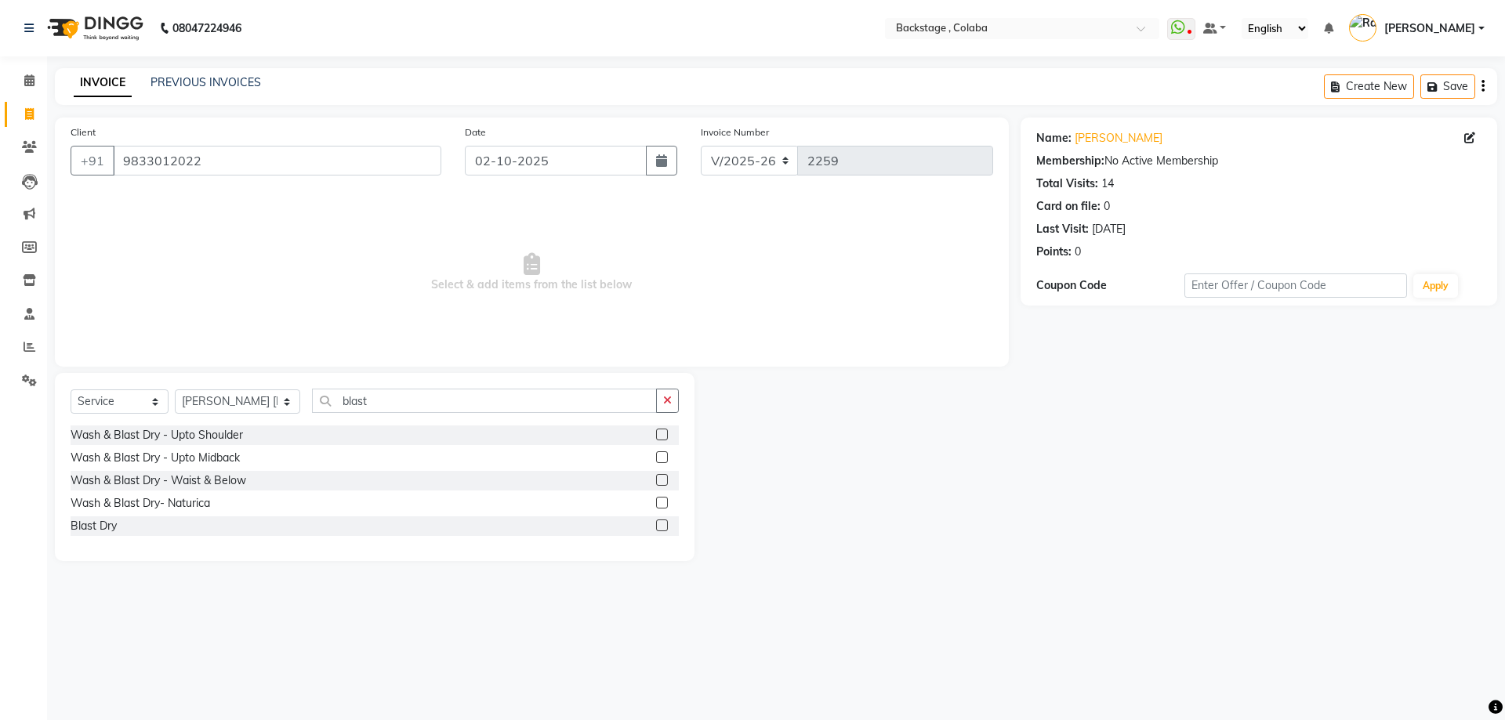
click at [160, 449] on div "Wash & Blast Dry - Upto Midback" at bounding box center [375, 458] width 608 height 20
click at [156, 463] on div "Wash & Blast Dry - Upto Midback" at bounding box center [155, 458] width 169 height 16
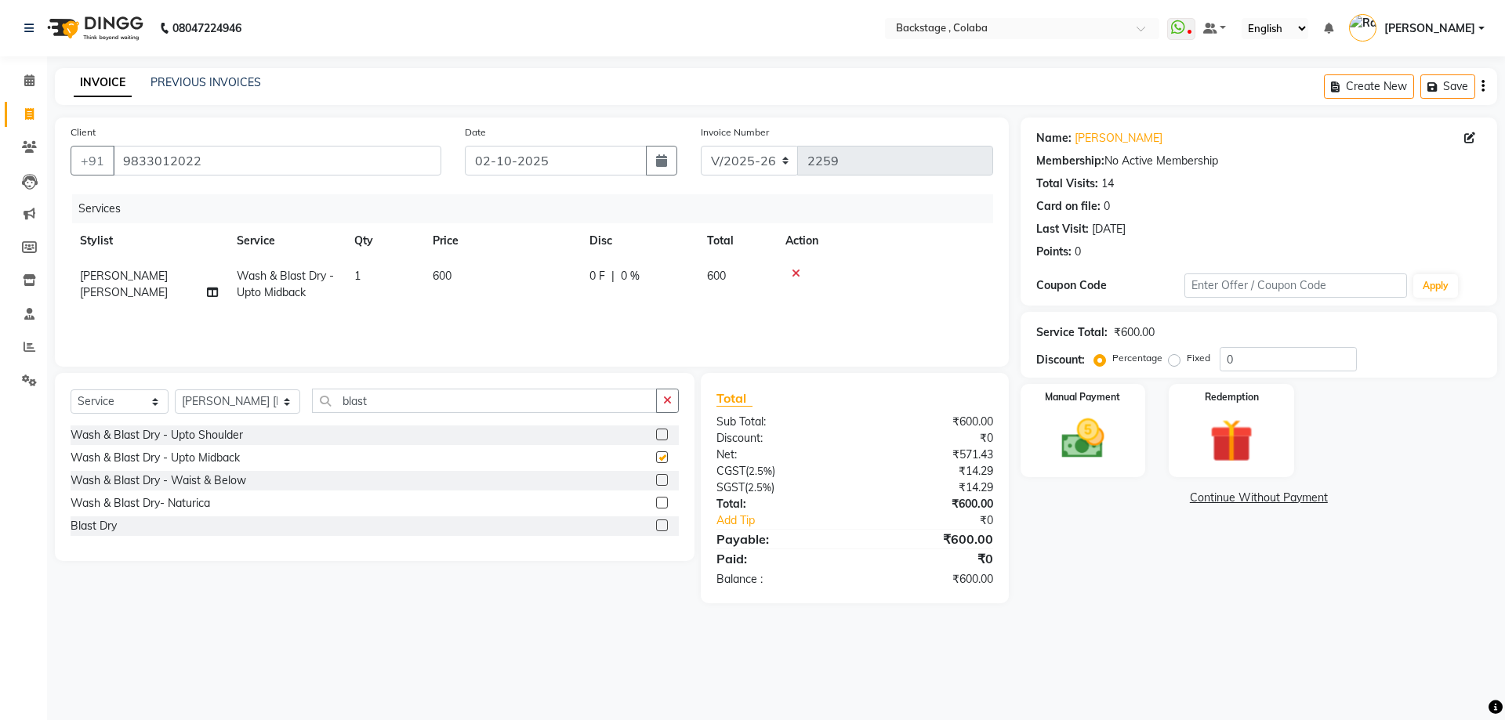
checkbox input "false"
click at [1144, 462] on div "Manual Payment Redemption" at bounding box center [1259, 430] width 500 height 93
click at [1118, 464] on img at bounding box center [1083, 439] width 73 height 52
click at [1365, 495] on span "CASH" at bounding box center [1358, 499] width 34 height 18
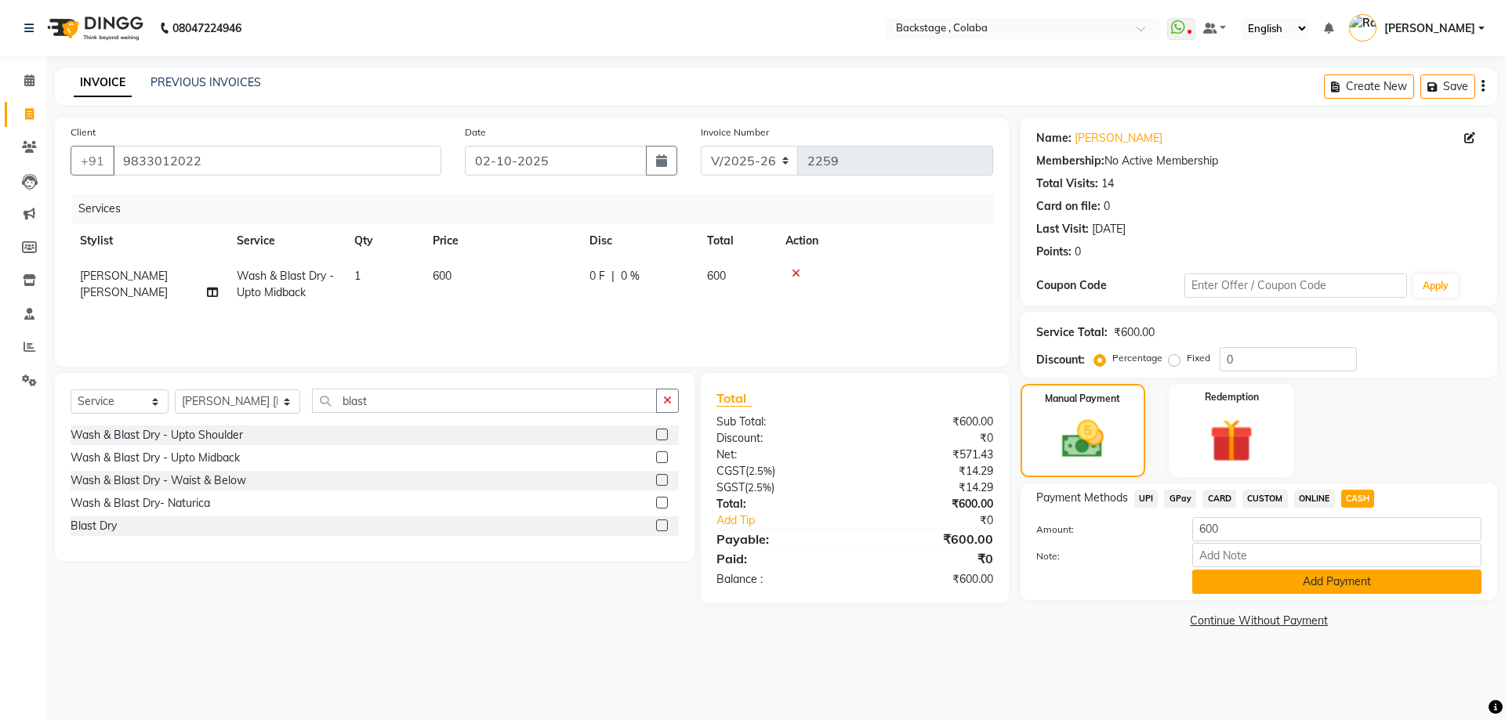
click at [1260, 584] on button "Add Payment" at bounding box center [1336, 582] width 289 height 24
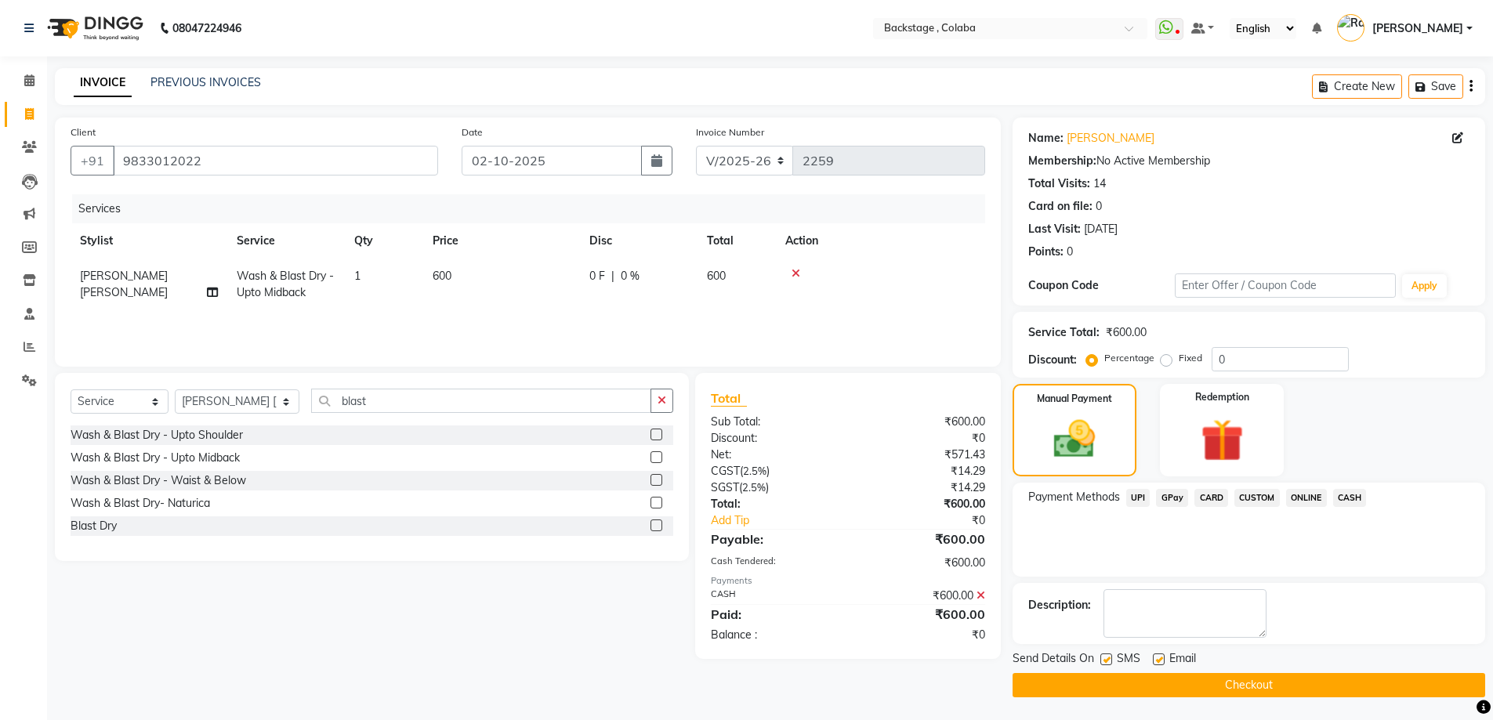
click at [1218, 680] on button "Checkout" at bounding box center [1249, 685] width 473 height 24
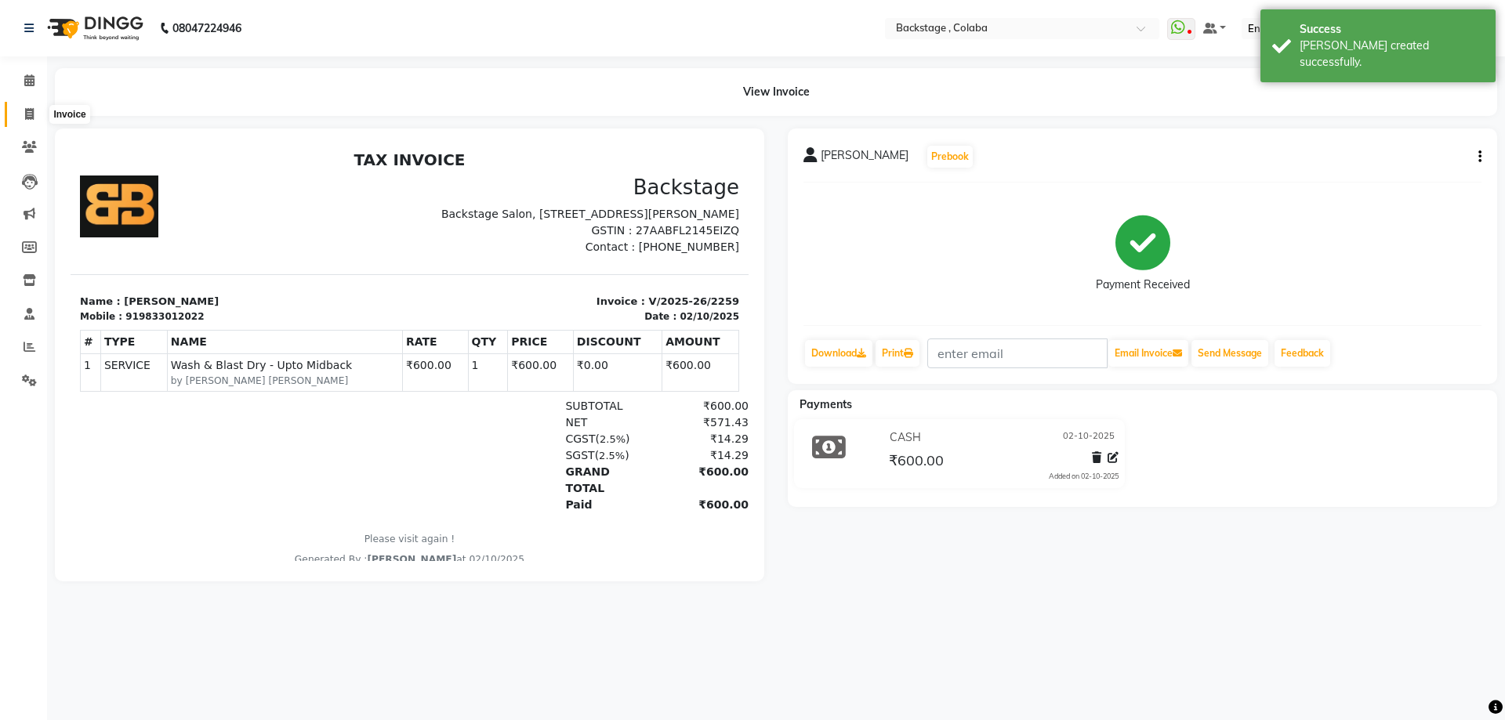
click at [23, 113] on span at bounding box center [29, 115] width 27 height 18
select select "service"
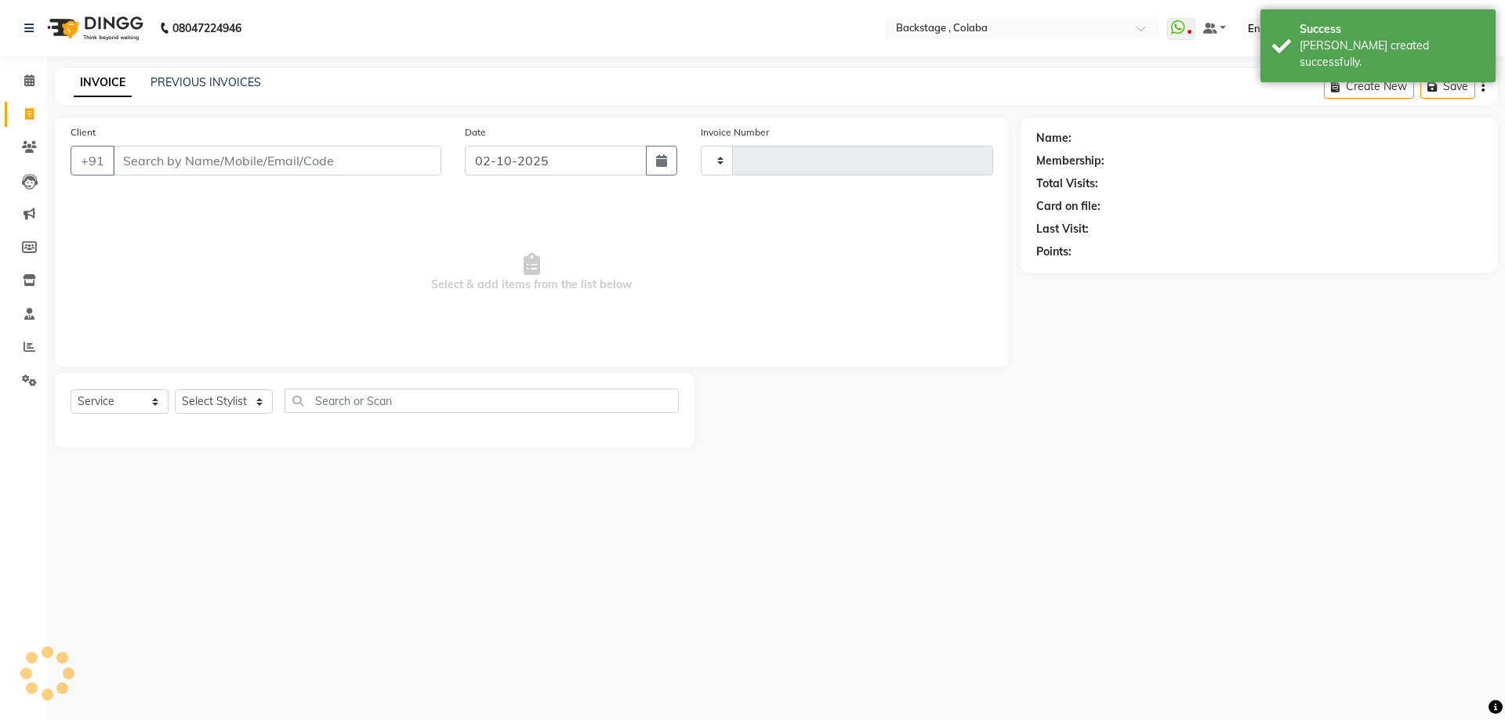
type input "2260"
select select "5451"
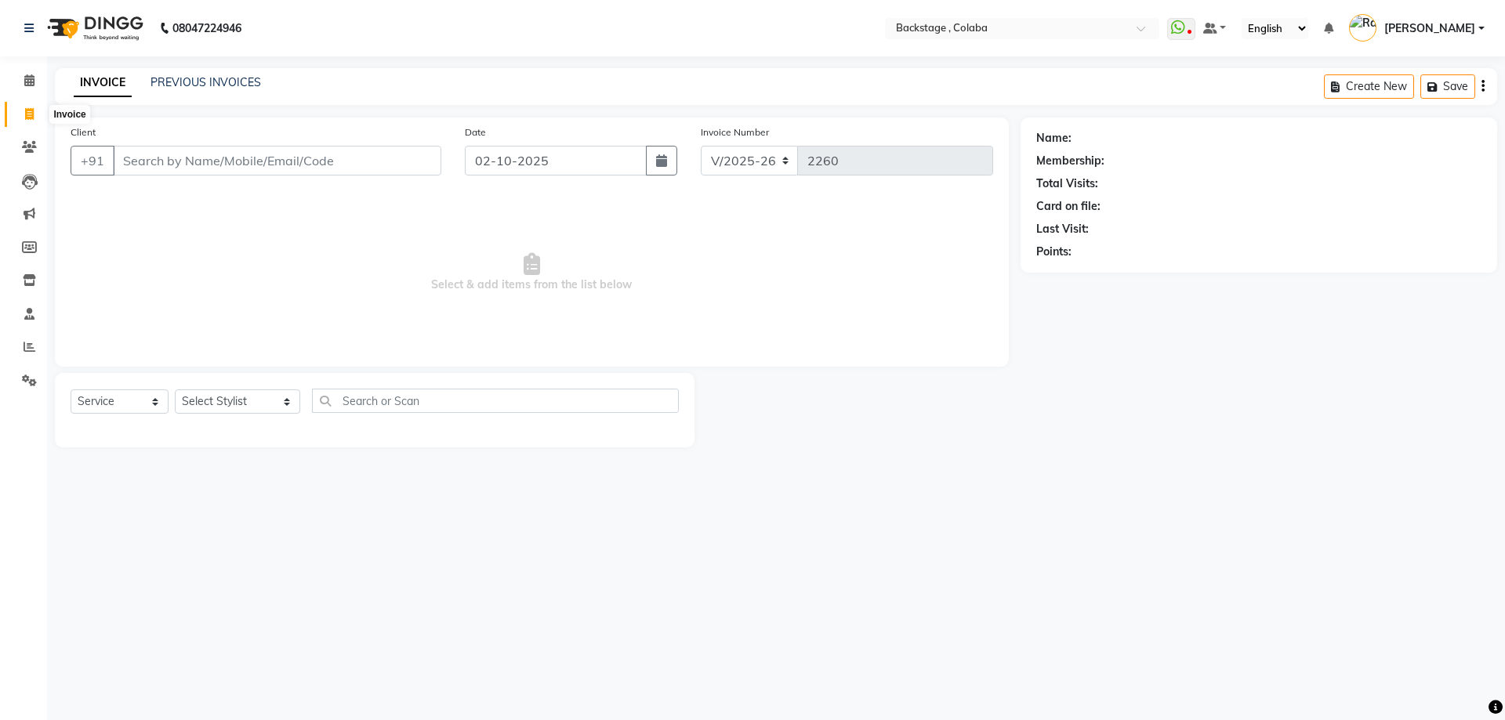
click at [29, 114] on icon at bounding box center [29, 114] width 9 height 12
select select "service"
type input "2260"
select select "5451"
click at [187, 157] on input "Client" at bounding box center [277, 161] width 328 height 30
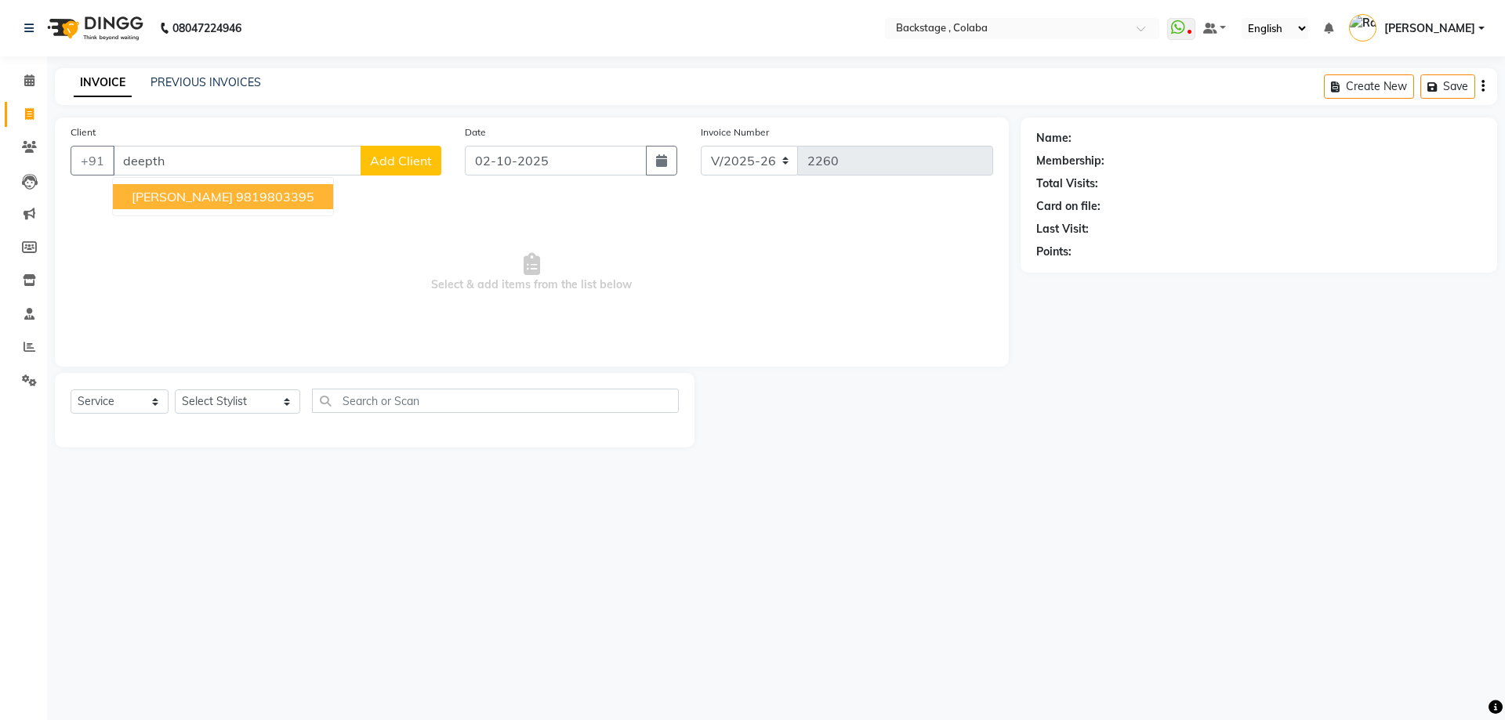
click at [204, 202] on span "Deeptha Rajkumar" at bounding box center [182, 197] width 101 height 16
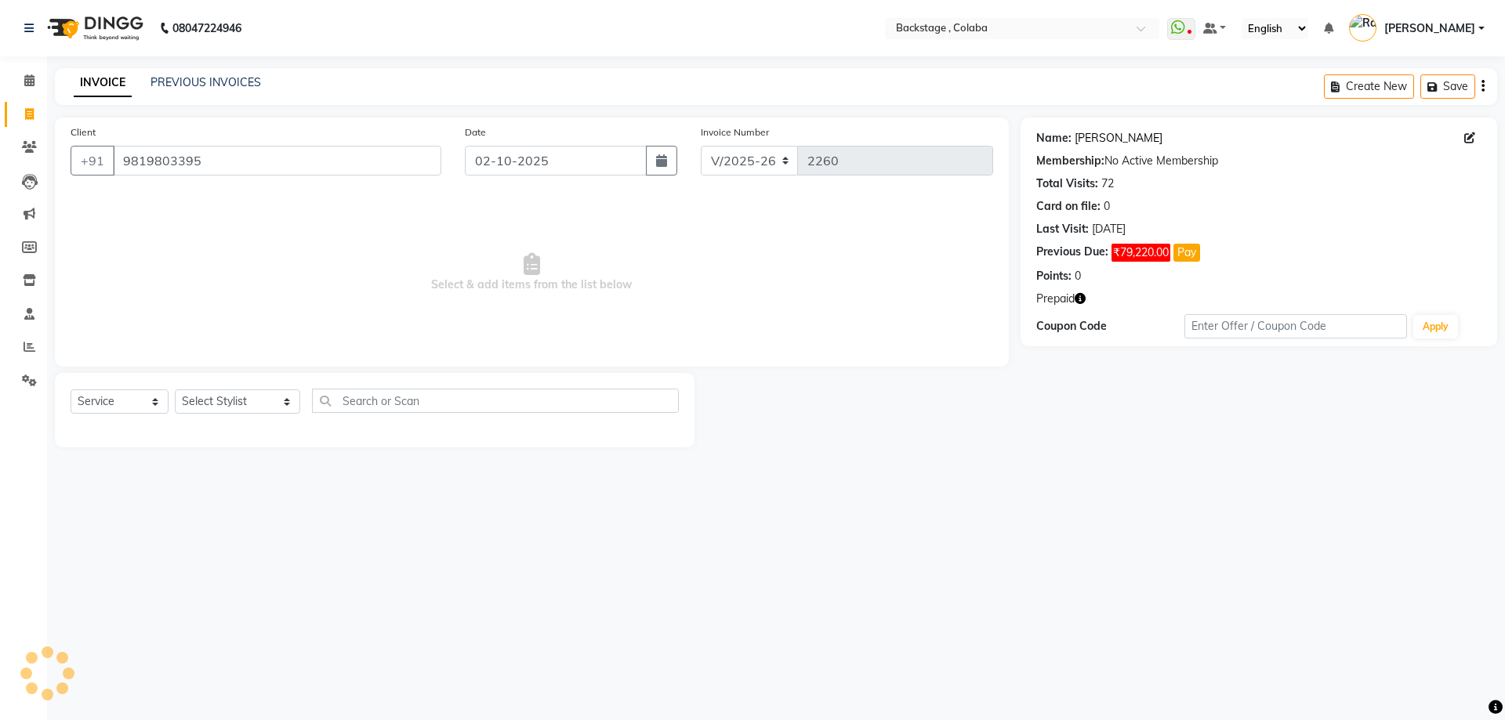
click at [1088, 139] on link "Deeptha Rajkumar" at bounding box center [1119, 138] width 88 height 16
drag, startPoint x: 1134, startPoint y: 128, endPoint x: 1131, endPoint y: 138, distance: 10.7
click at [1134, 129] on div "Name: Deeptha Rajkumar Membership: No Active Membership Total Visits: 72 Card o…" at bounding box center [1258, 204] width 445 height 161
click at [1131, 138] on link "Deeptha Rajkumar" at bounding box center [1119, 138] width 88 height 16
drag, startPoint x: 241, startPoint y: 154, endPoint x: 41, endPoint y: 140, distance: 200.5
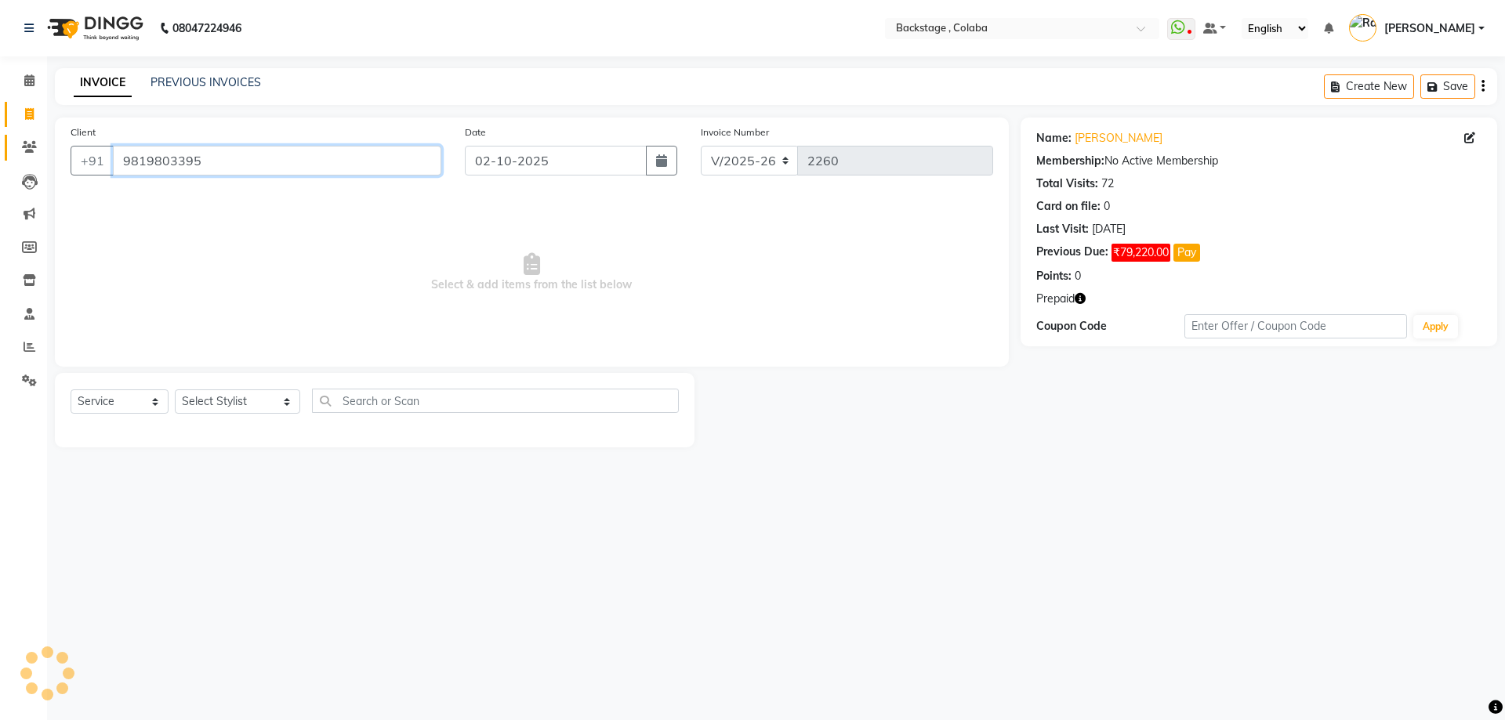
click at [41, 140] on app-home "08047224946 Select Location × Backstage , Colaba WhatsApp Status ✕ Status: Disc…" at bounding box center [752, 235] width 1505 height 471
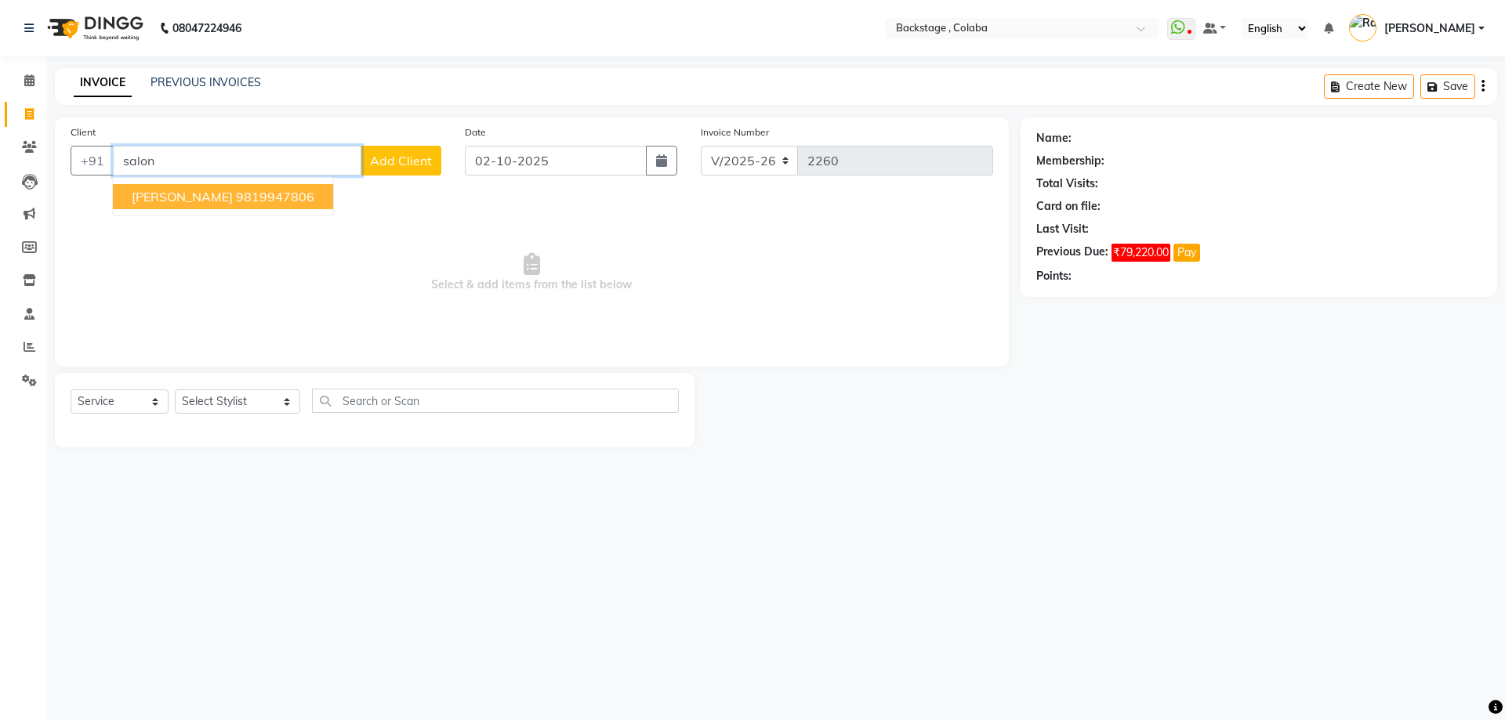
click at [196, 199] on span "[PERSON_NAME]" at bounding box center [182, 197] width 101 height 16
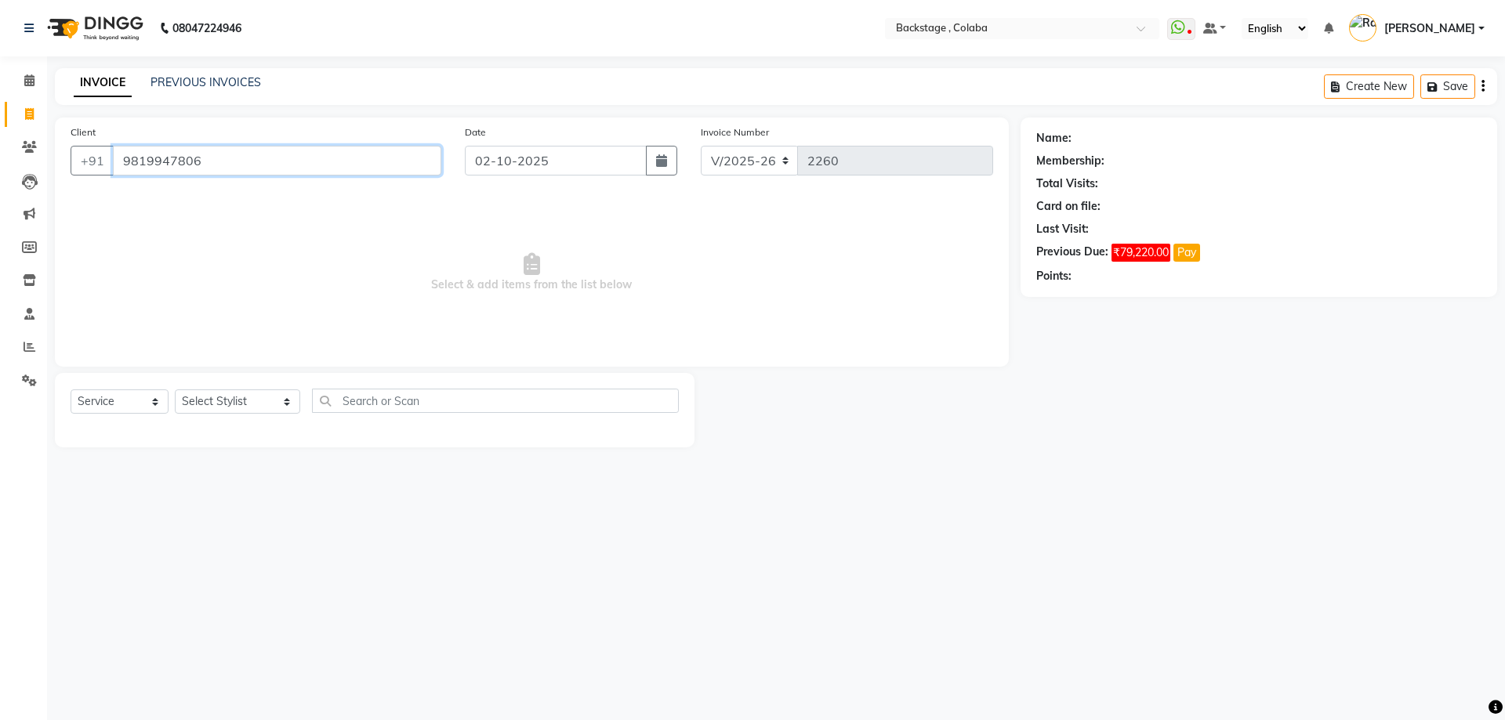
type input "9819947806"
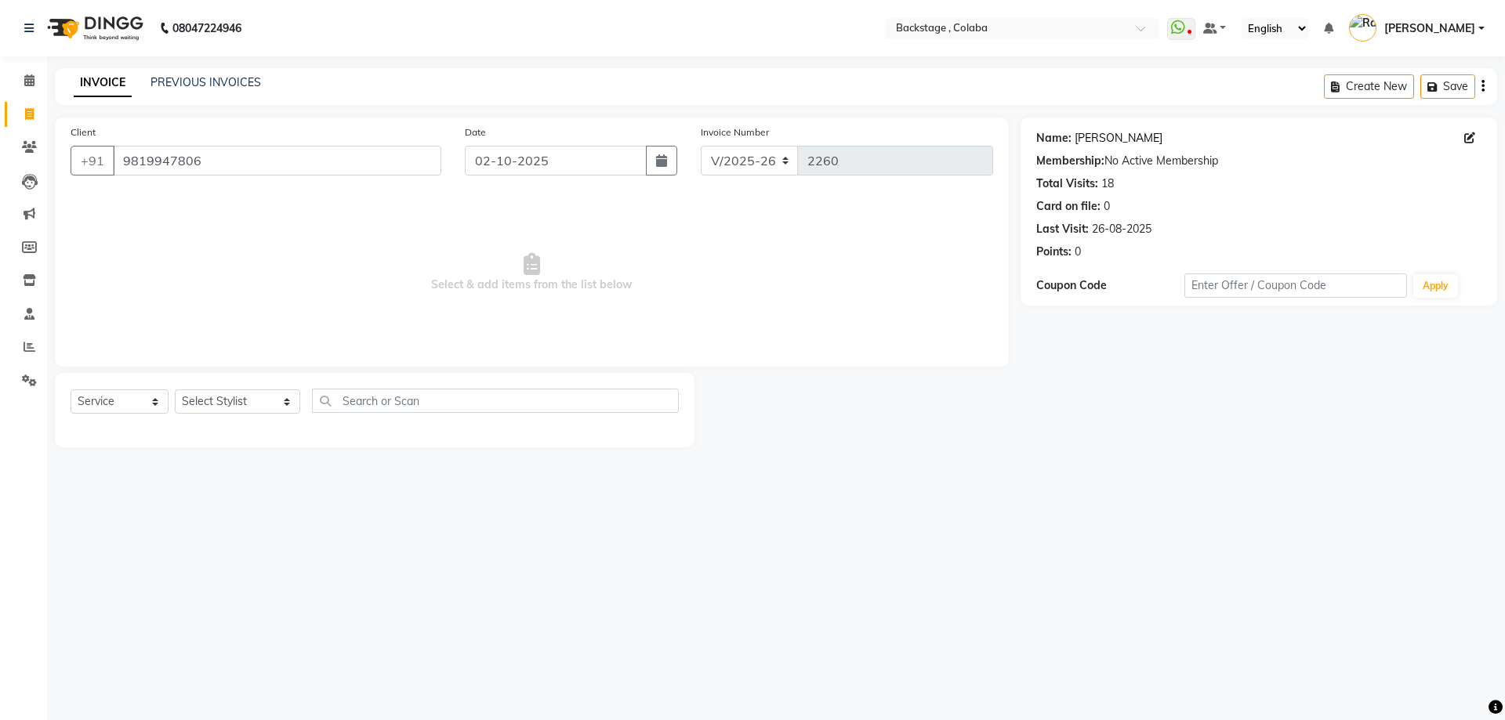
click at [1128, 140] on link "[PERSON_NAME]" at bounding box center [1119, 138] width 88 height 16
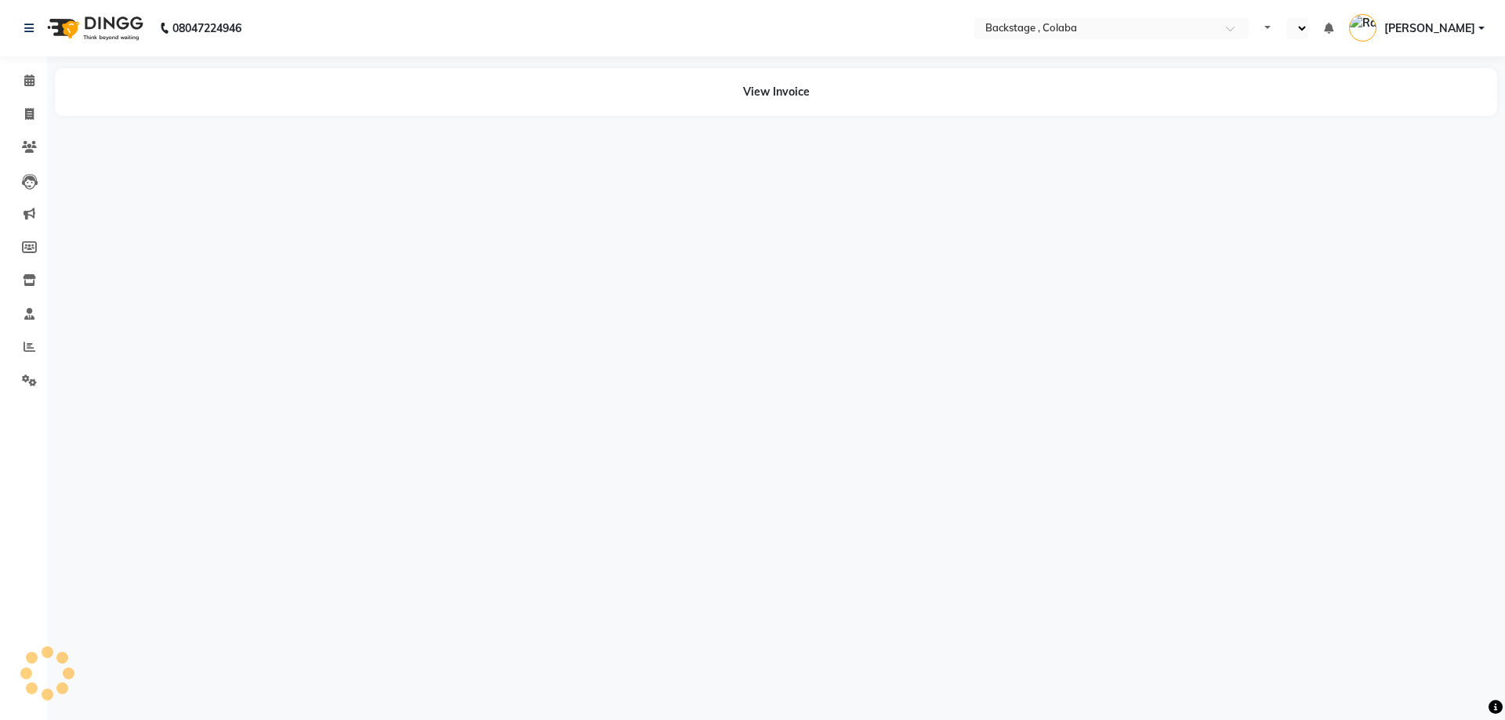
select select "en"
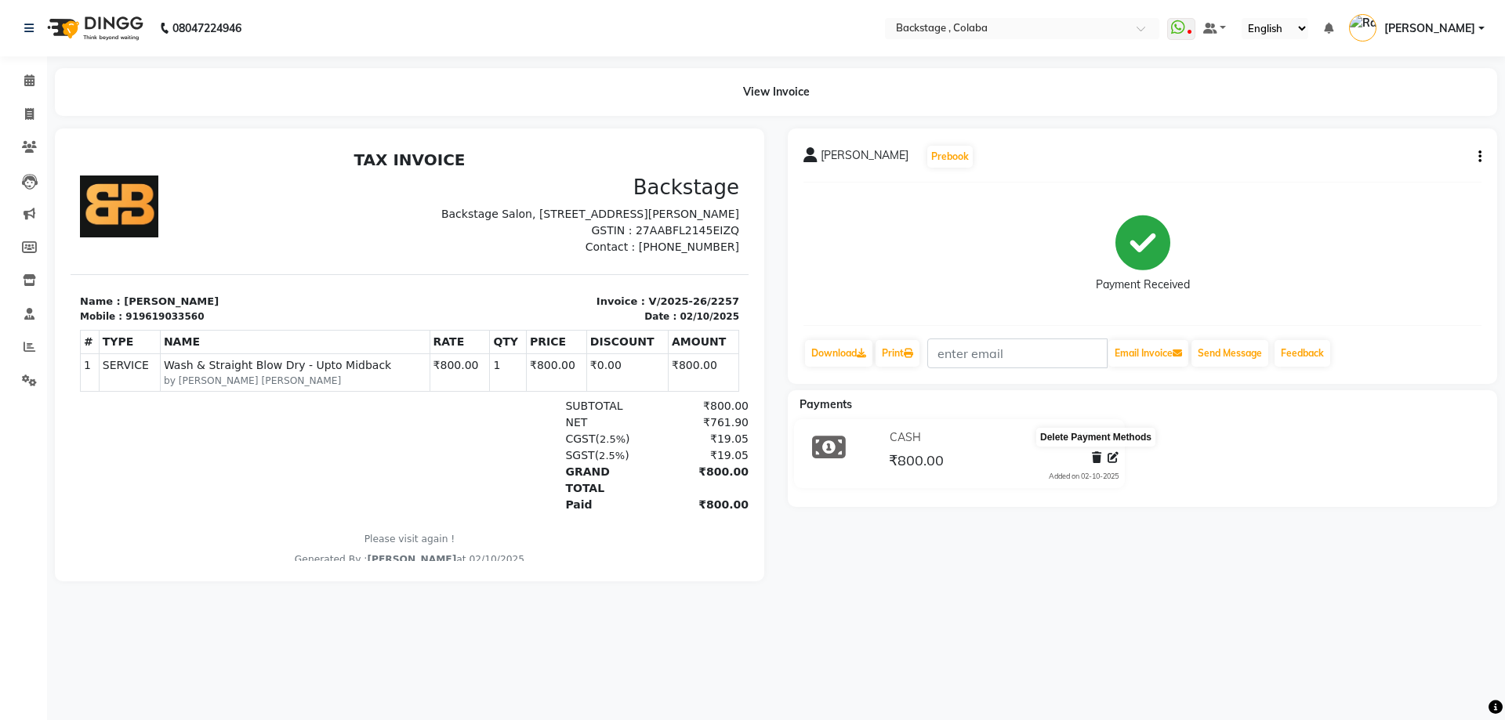
click at [1095, 459] on icon at bounding box center [1096, 457] width 9 height 11
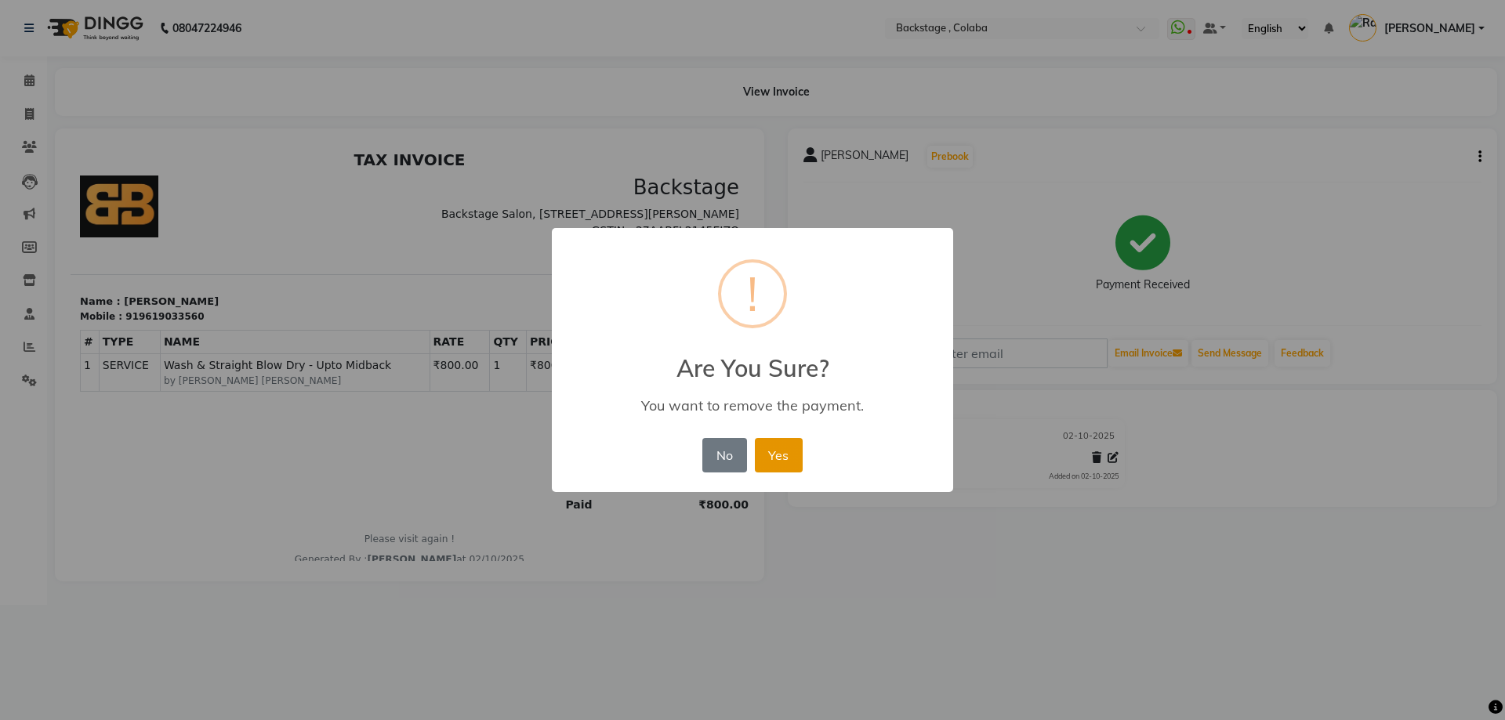
click at [769, 462] on button "Yes" at bounding box center [779, 455] width 48 height 34
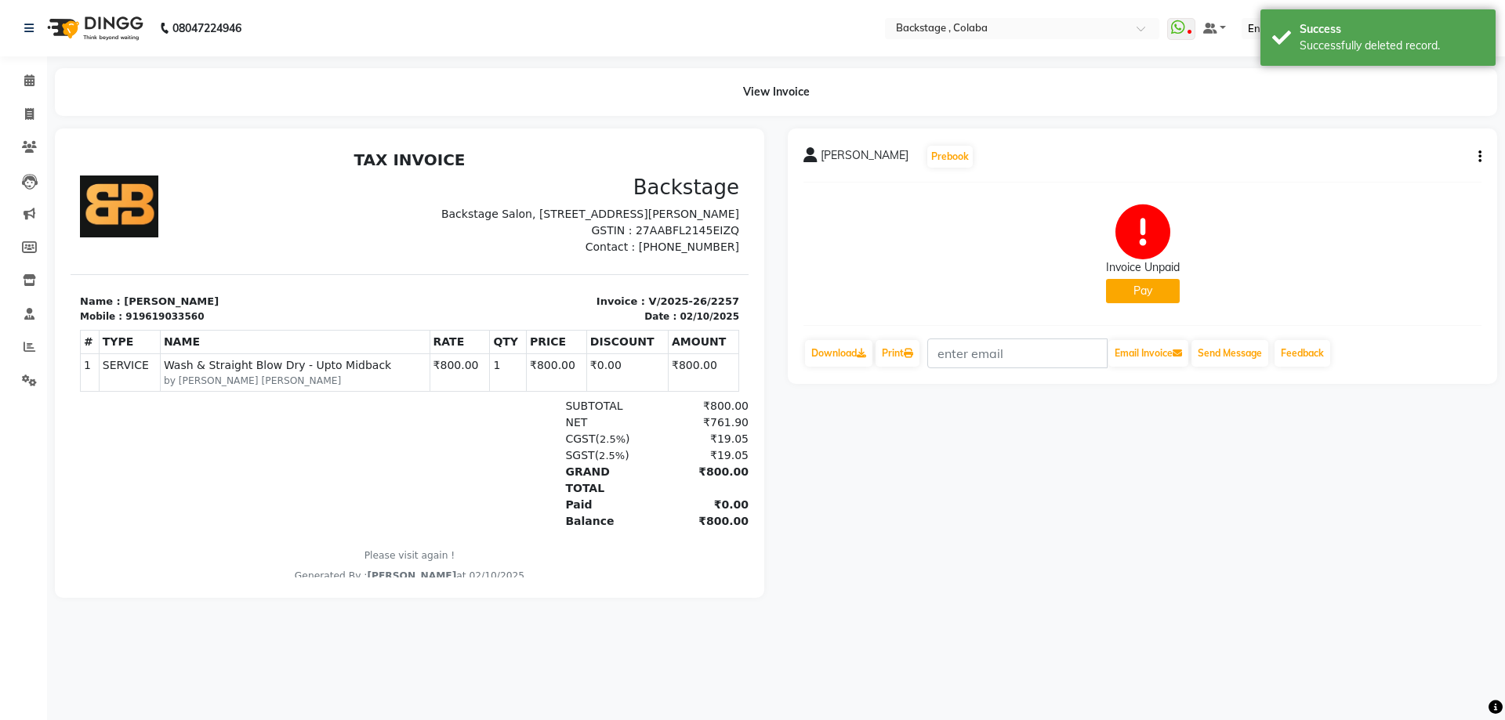
click at [1160, 299] on button "Pay" at bounding box center [1143, 291] width 74 height 24
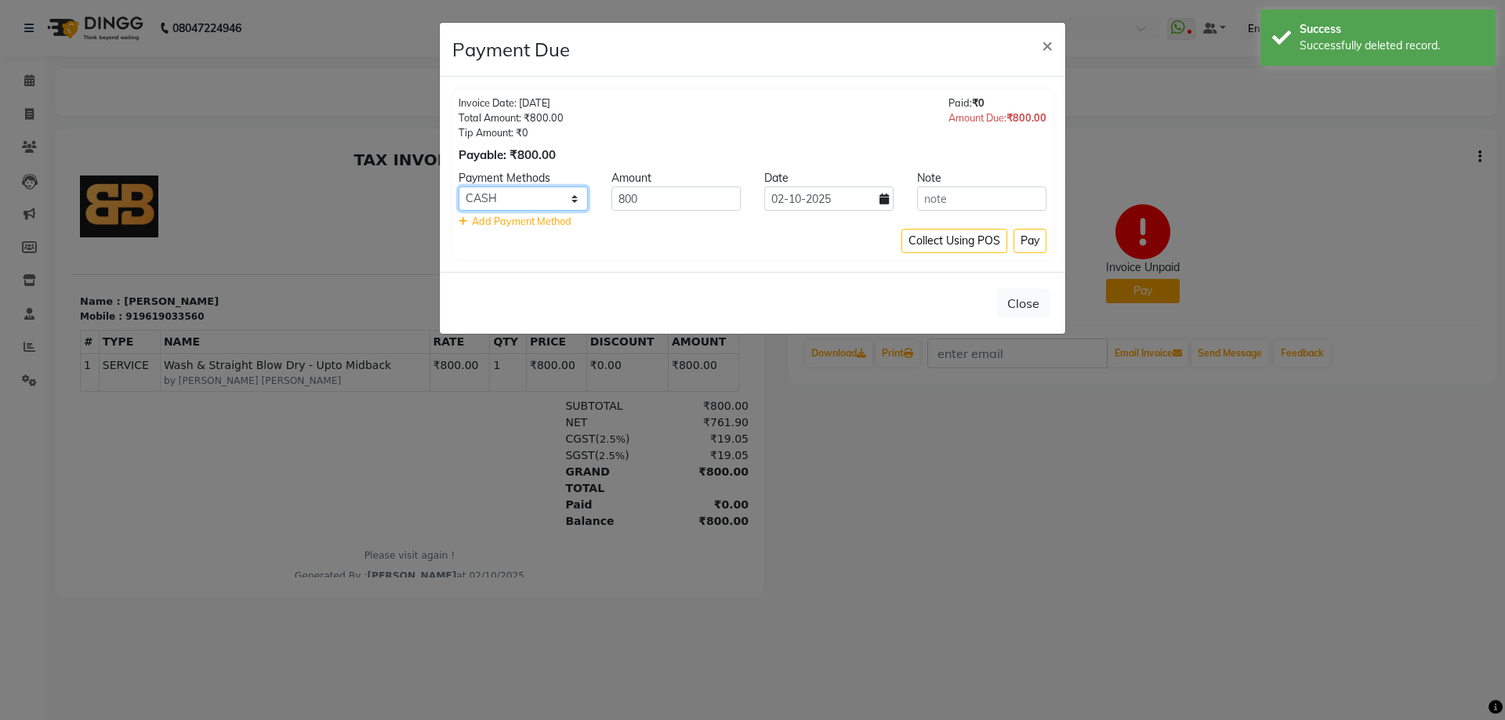
click at [536, 195] on select "UPI GPay CARD CUSTOM ONLINE CASH" at bounding box center [523, 199] width 129 height 24
select select "2"
click at [459, 187] on select "UPI GPay CARD CUSTOM ONLINE CASH" at bounding box center [523, 199] width 129 height 24
click at [1033, 246] on button "Pay" at bounding box center [1030, 241] width 33 height 24
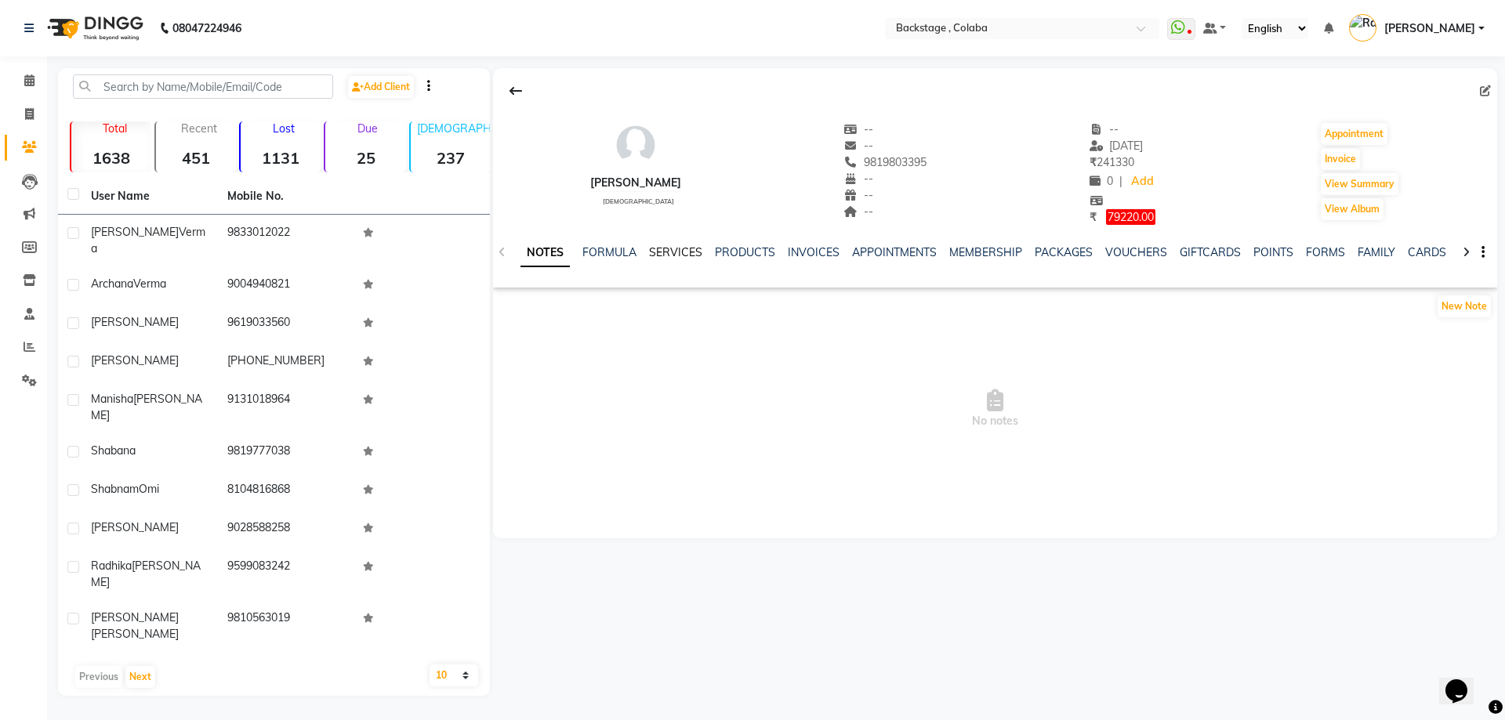
click at [684, 256] on link "SERVICES" at bounding box center [675, 252] width 53 height 14
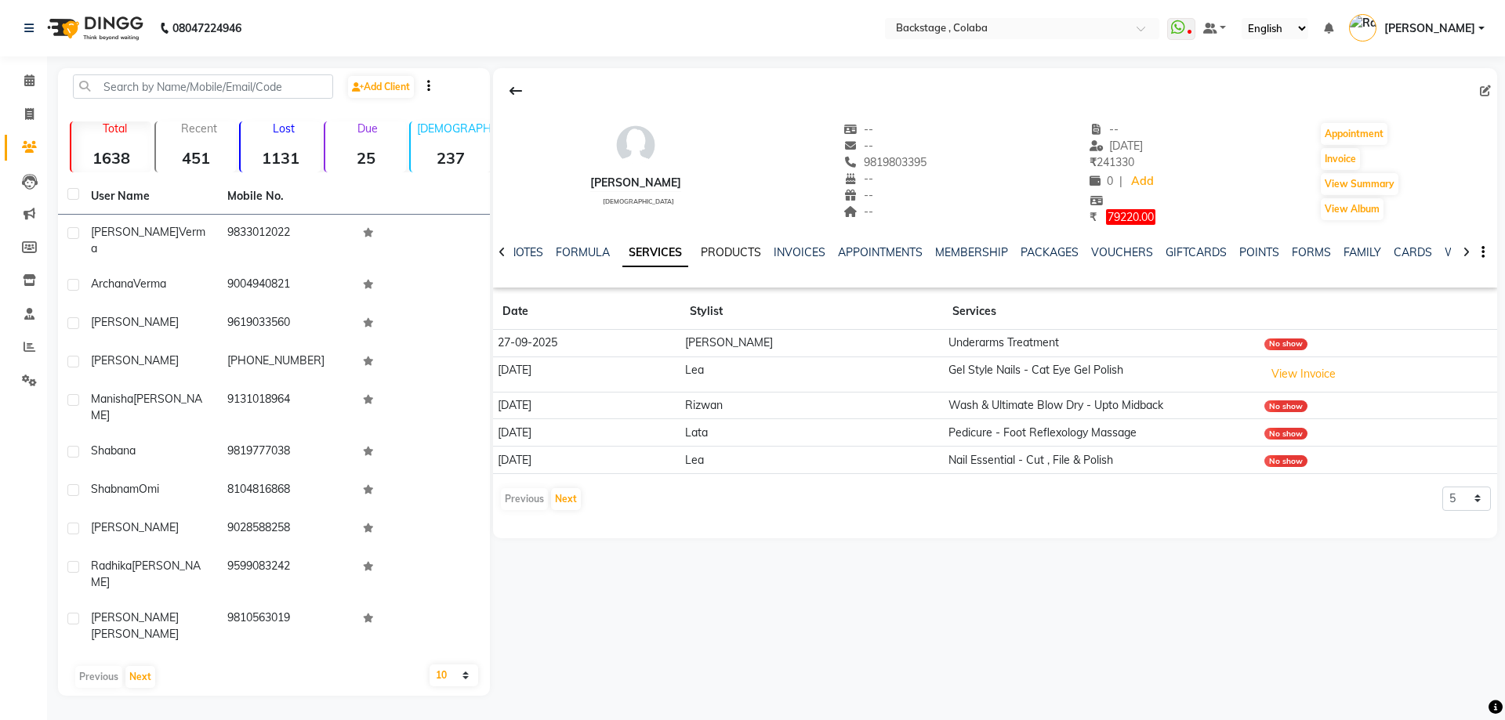
click at [727, 252] on link "PRODUCTS" at bounding box center [731, 252] width 60 height 14
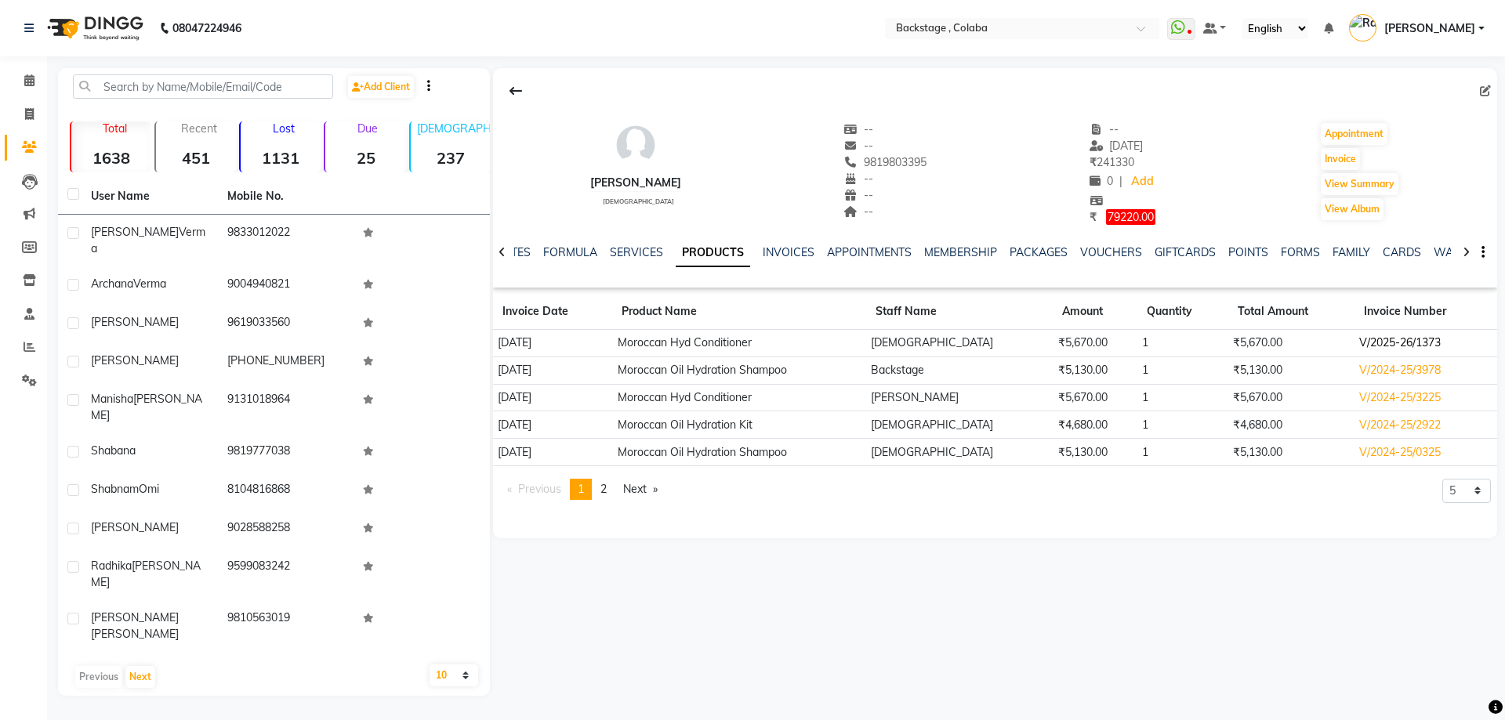
click at [1403, 343] on td "V/2025-26/1373" at bounding box center [1426, 342] width 143 height 27
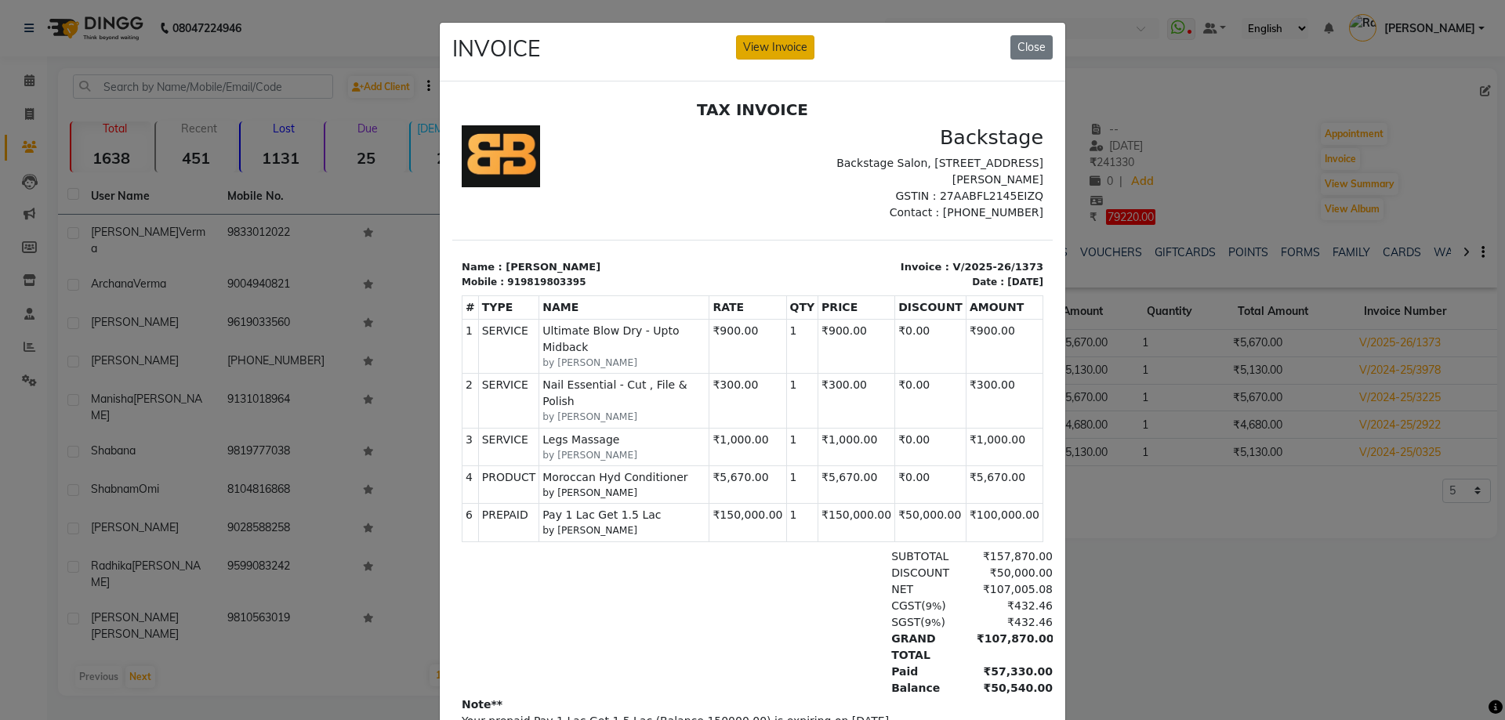
click at [759, 53] on button "View Invoice" at bounding box center [775, 47] width 78 height 24
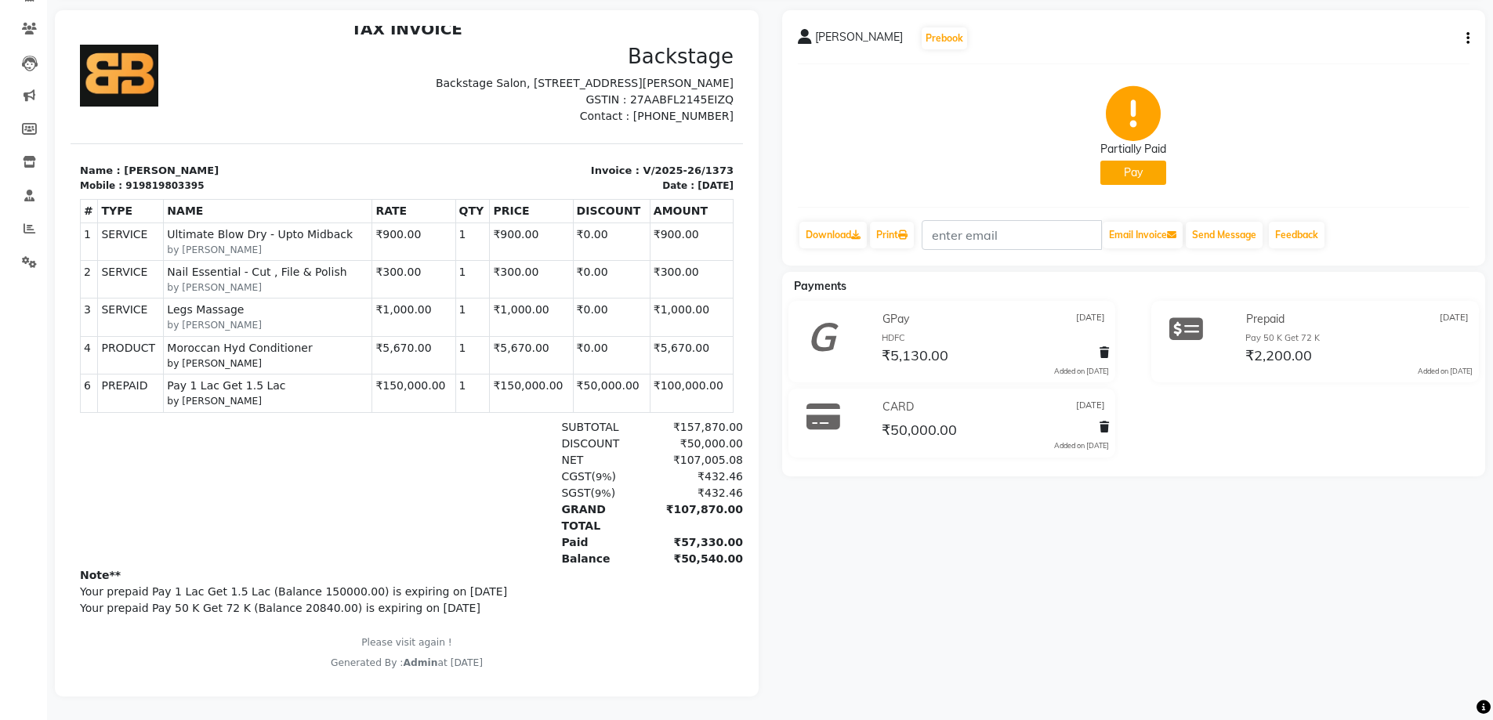
scroll to position [130, 0]
click at [1471, 24] on div "[PERSON_NAME] Prebook Partially Paid Pay Download Print Email Invoice Send Mess…" at bounding box center [1134, 138] width 704 height 256
click at [1469, 38] on icon "button" at bounding box center [1468, 38] width 3 height 1
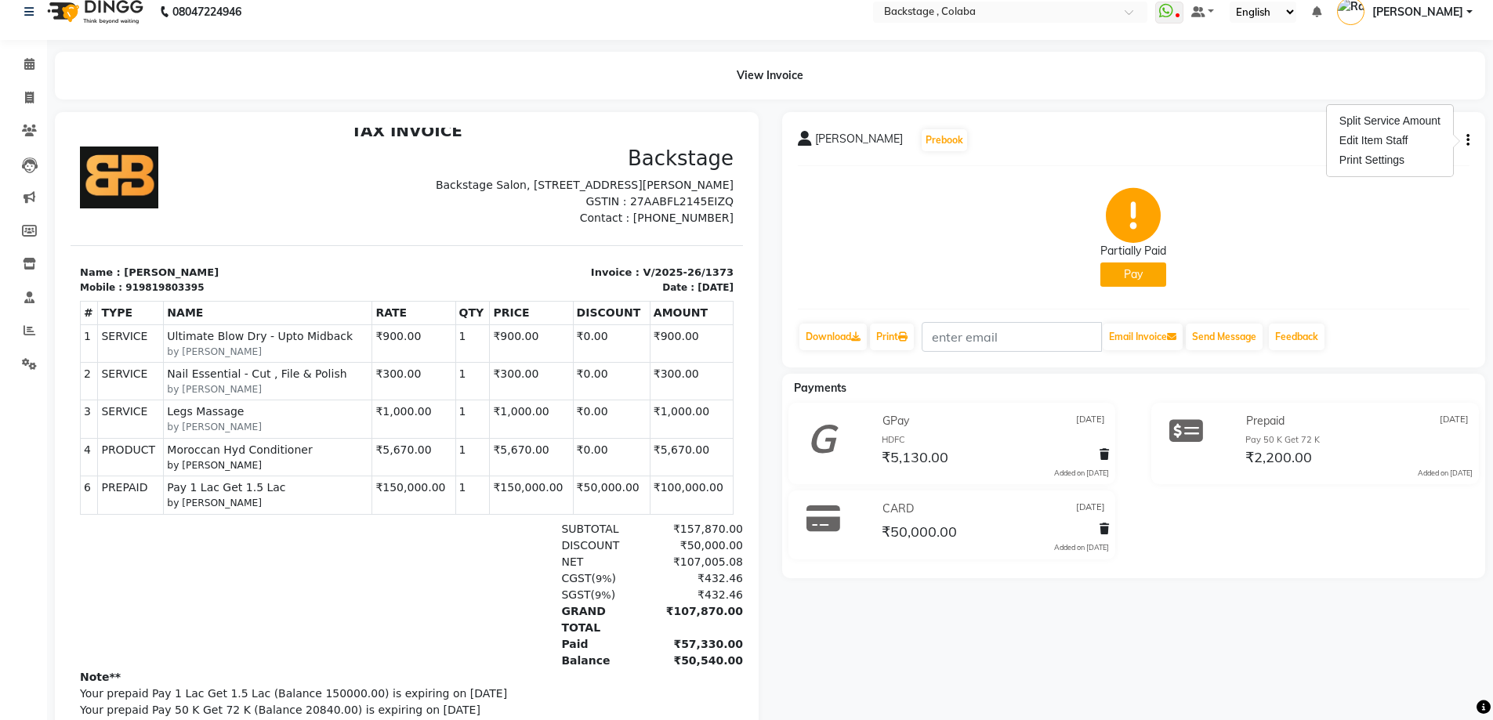
scroll to position [0, 0]
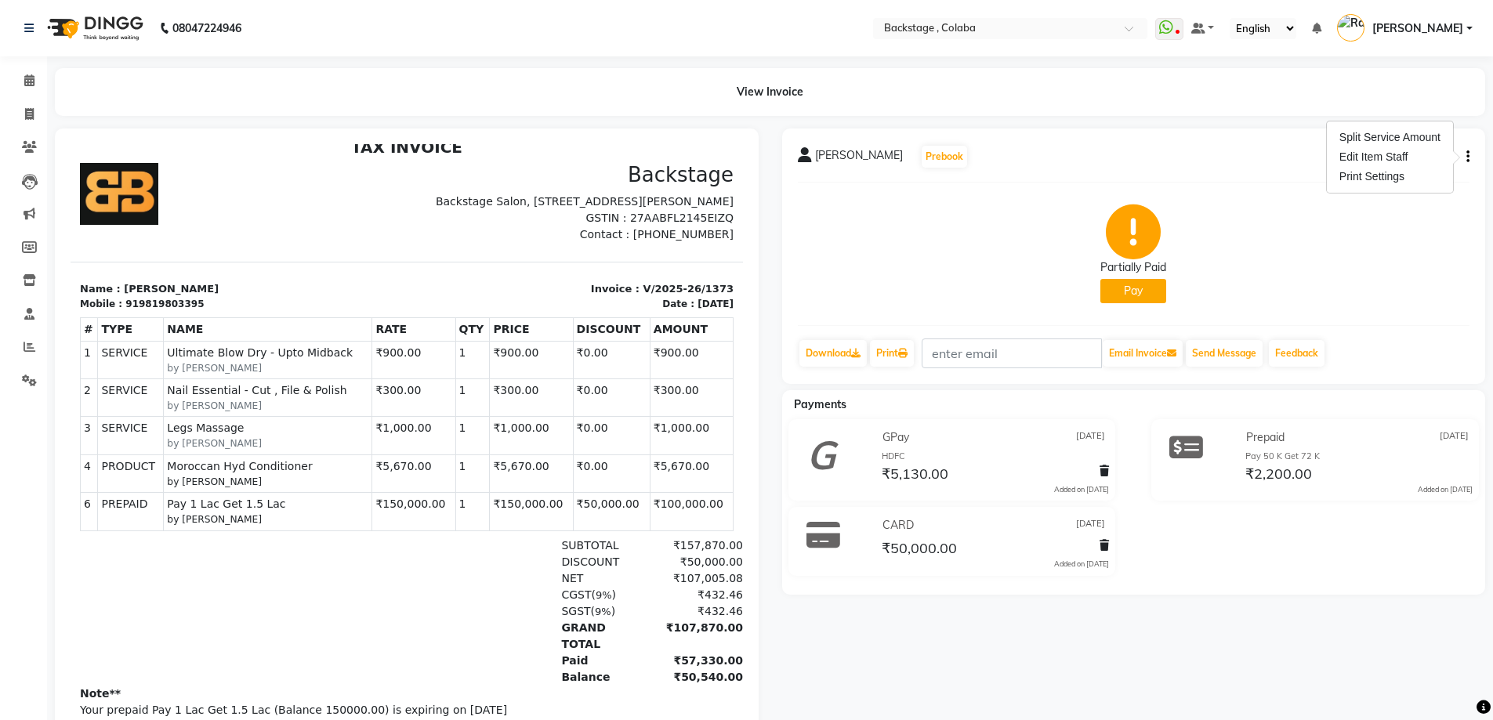
click at [1267, 294] on div "Partially Paid Pay" at bounding box center [1134, 254] width 673 height 118
click at [1464, 157] on button "button" at bounding box center [1465, 157] width 9 height 16
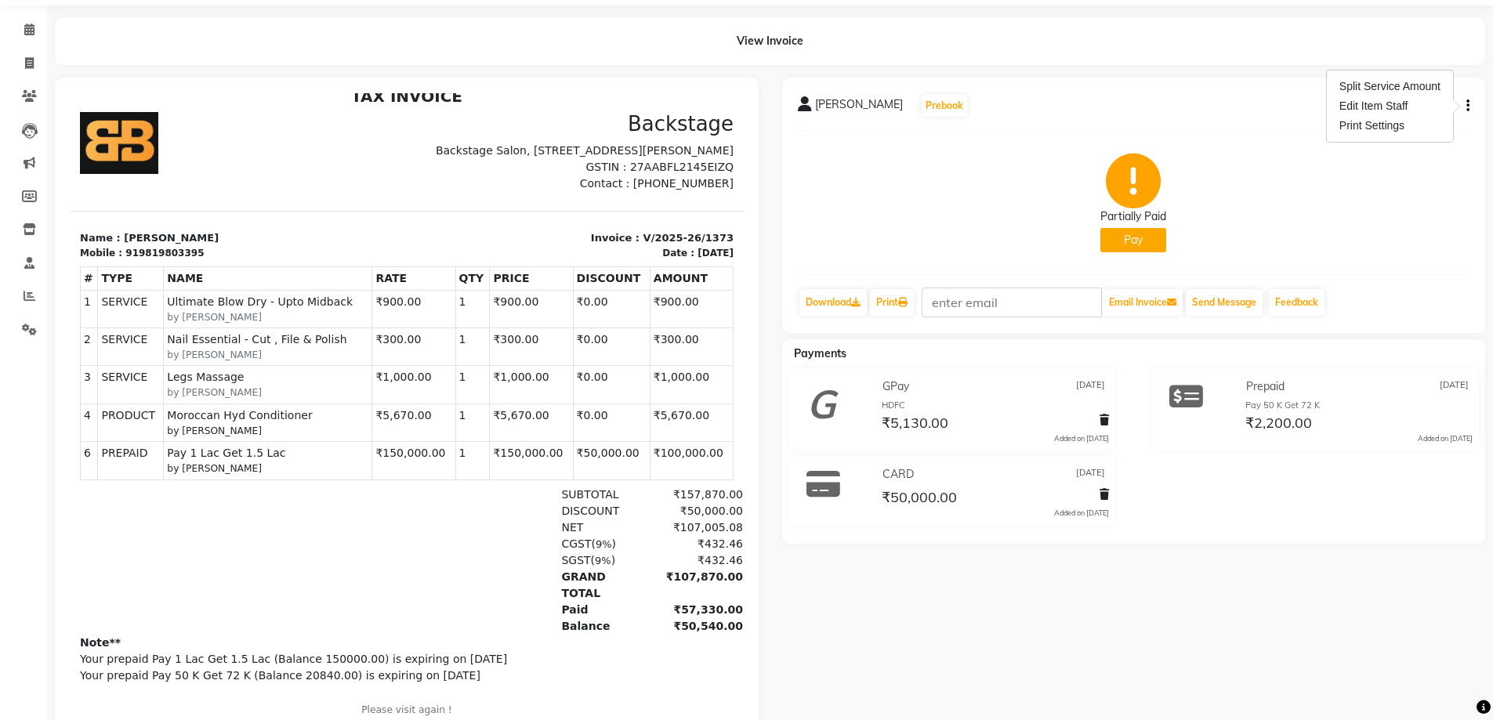
scroll to position [78, 0]
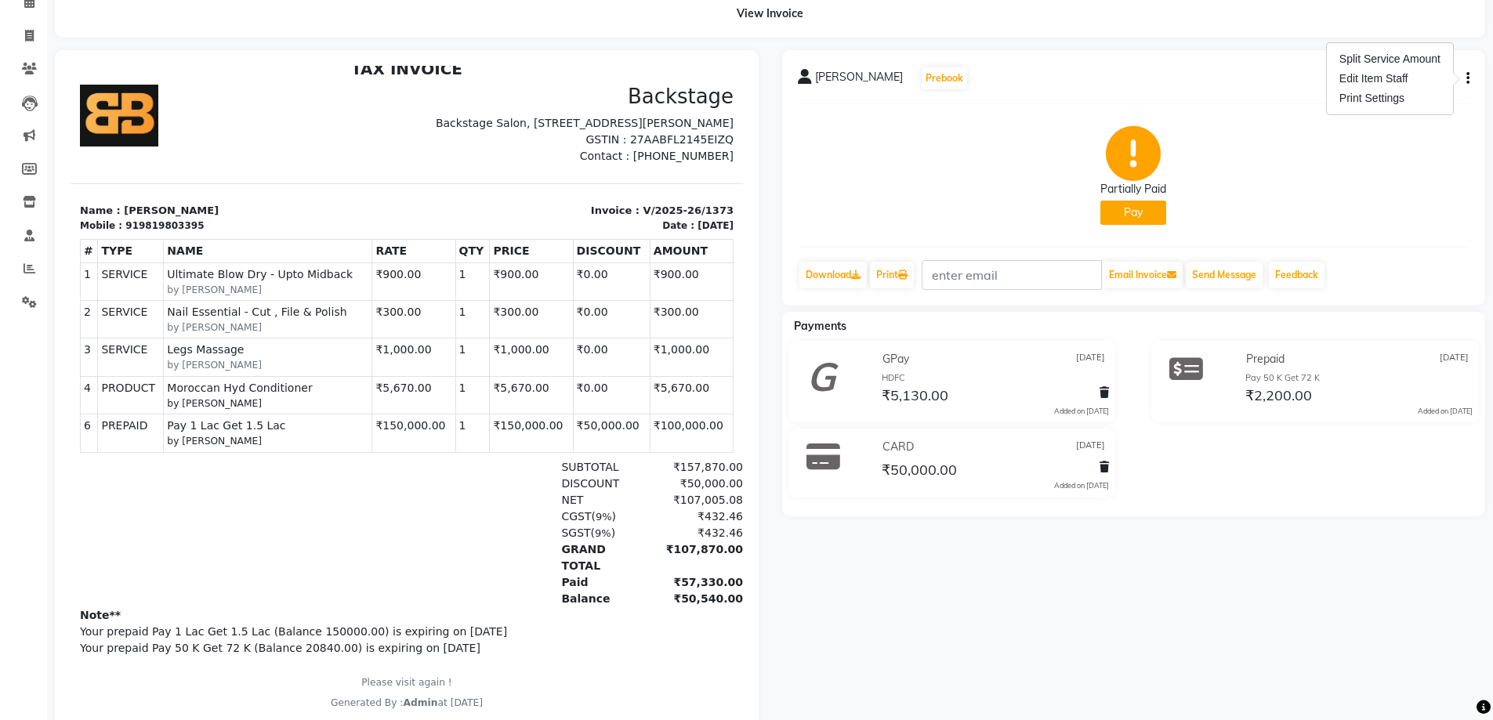
click at [952, 573] on div "[PERSON_NAME] Prebook Partially Paid Pay Download Print Email Invoice Send Mess…" at bounding box center [1135, 393] width 728 height 687
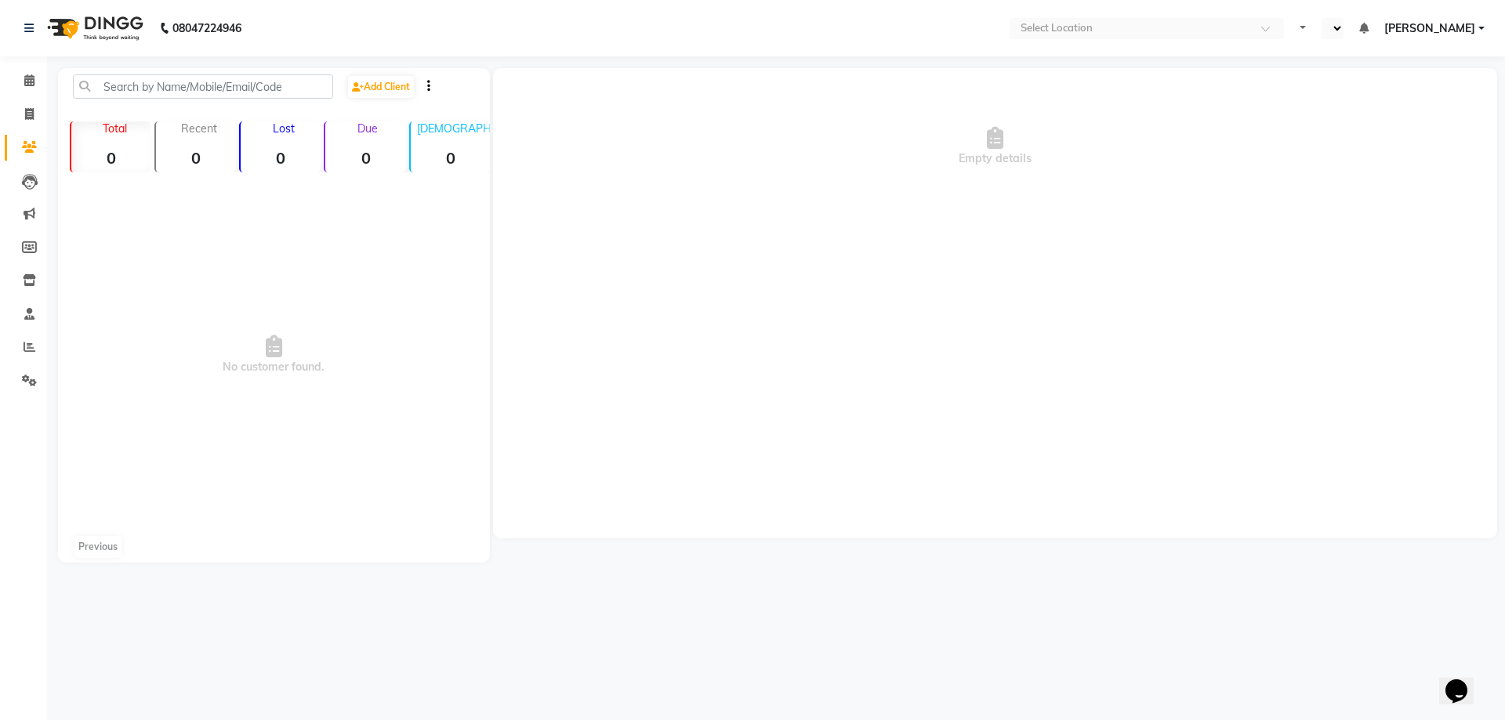
select select "en"
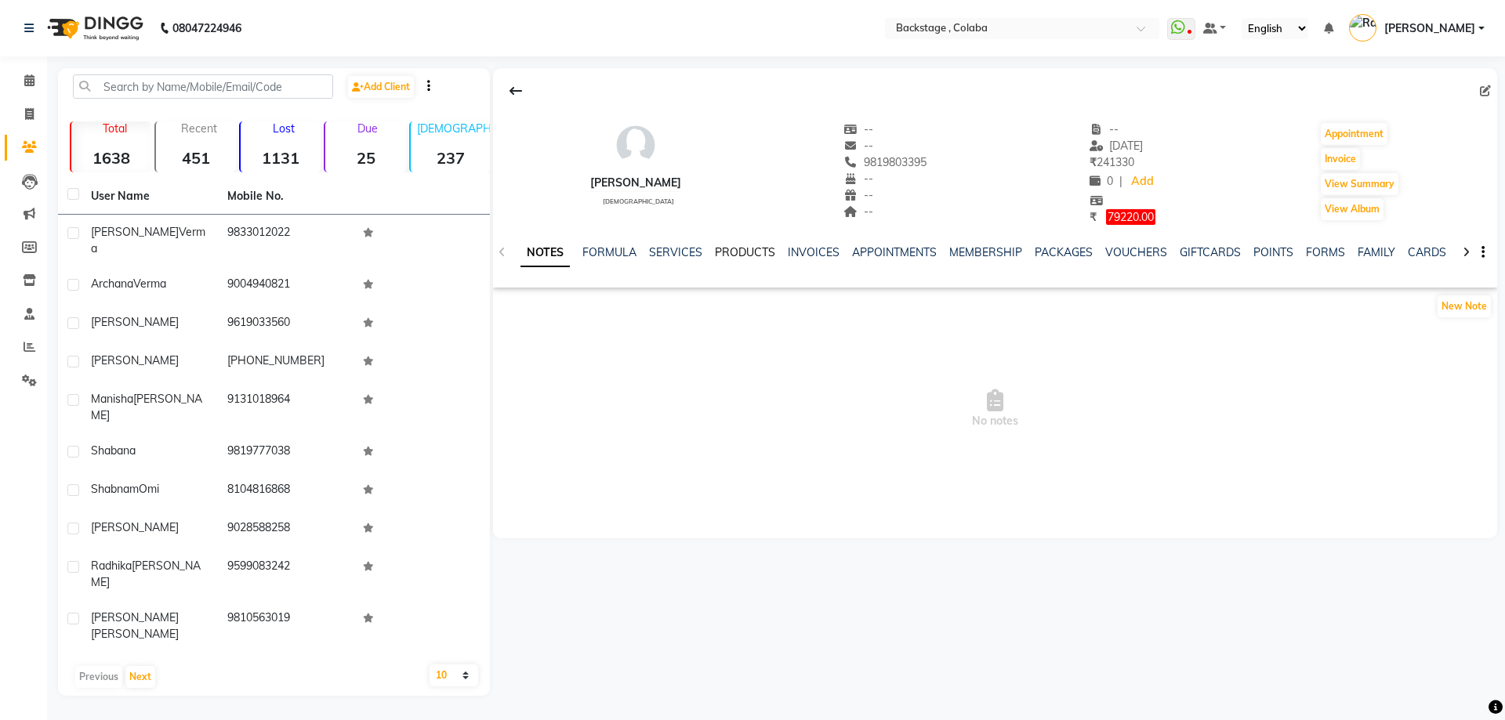
click at [757, 258] on link "PRODUCTS" at bounding box center [745, 252] width 60 height 14
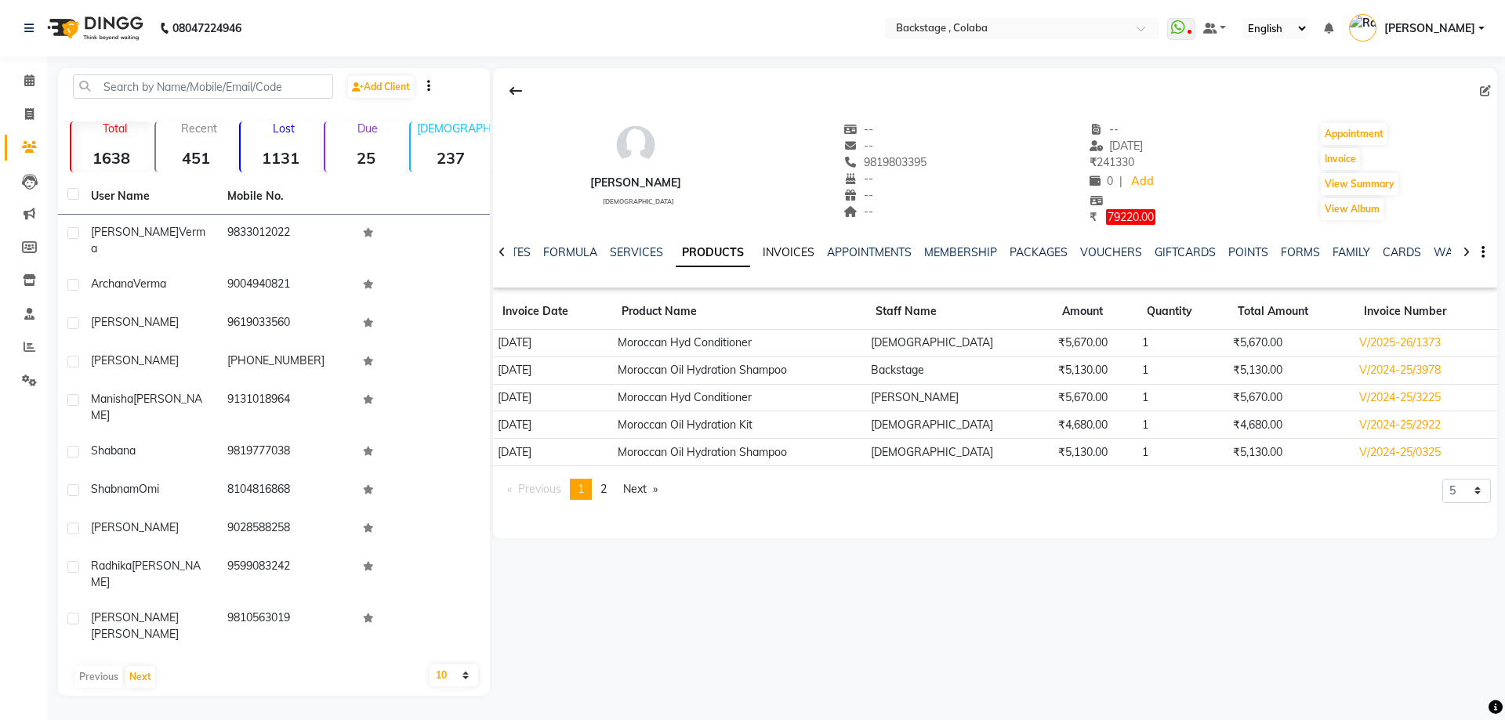
click at [789, 249] on link "INVOICES" at bounding box center [789, 252] width 52 height 14
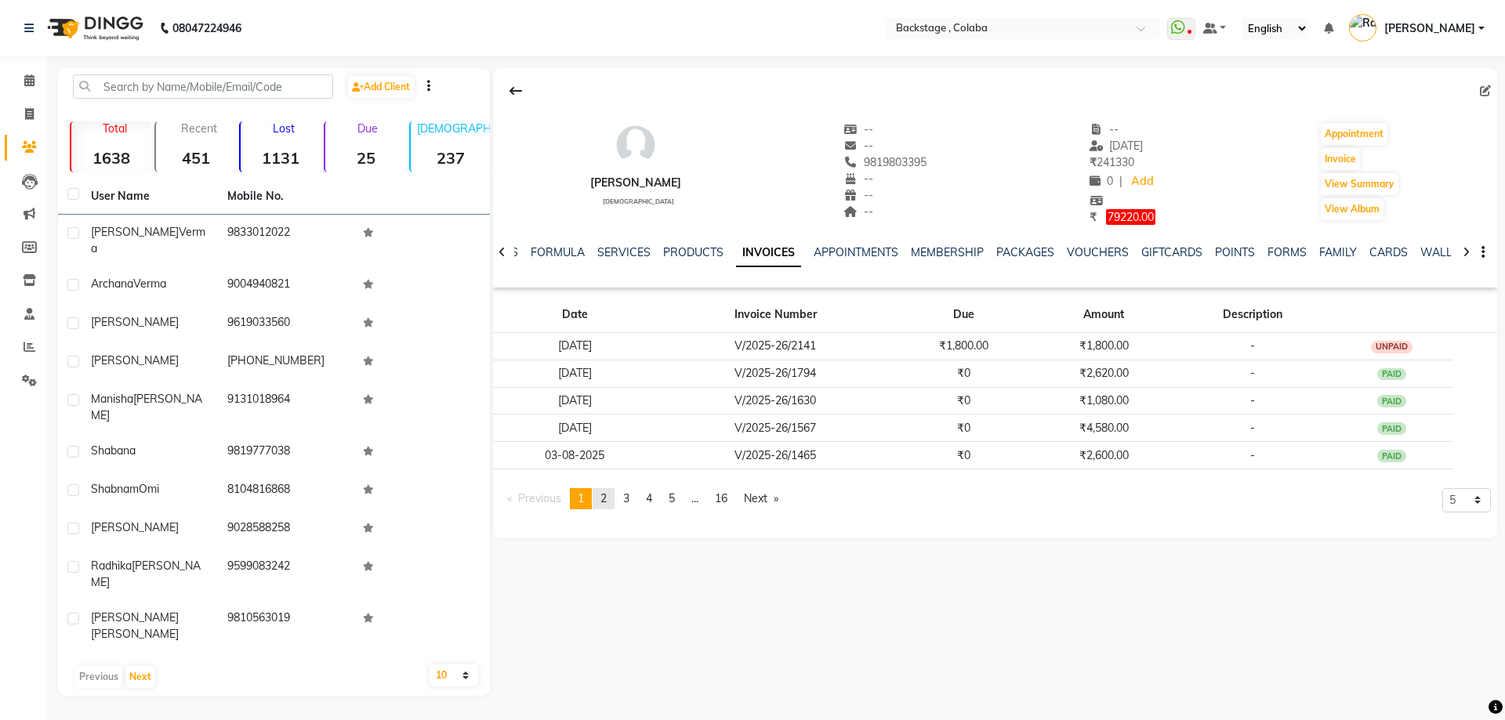
click at [602, 499] on link "page 2" at bounding box center [604, 498] width 22 height 21
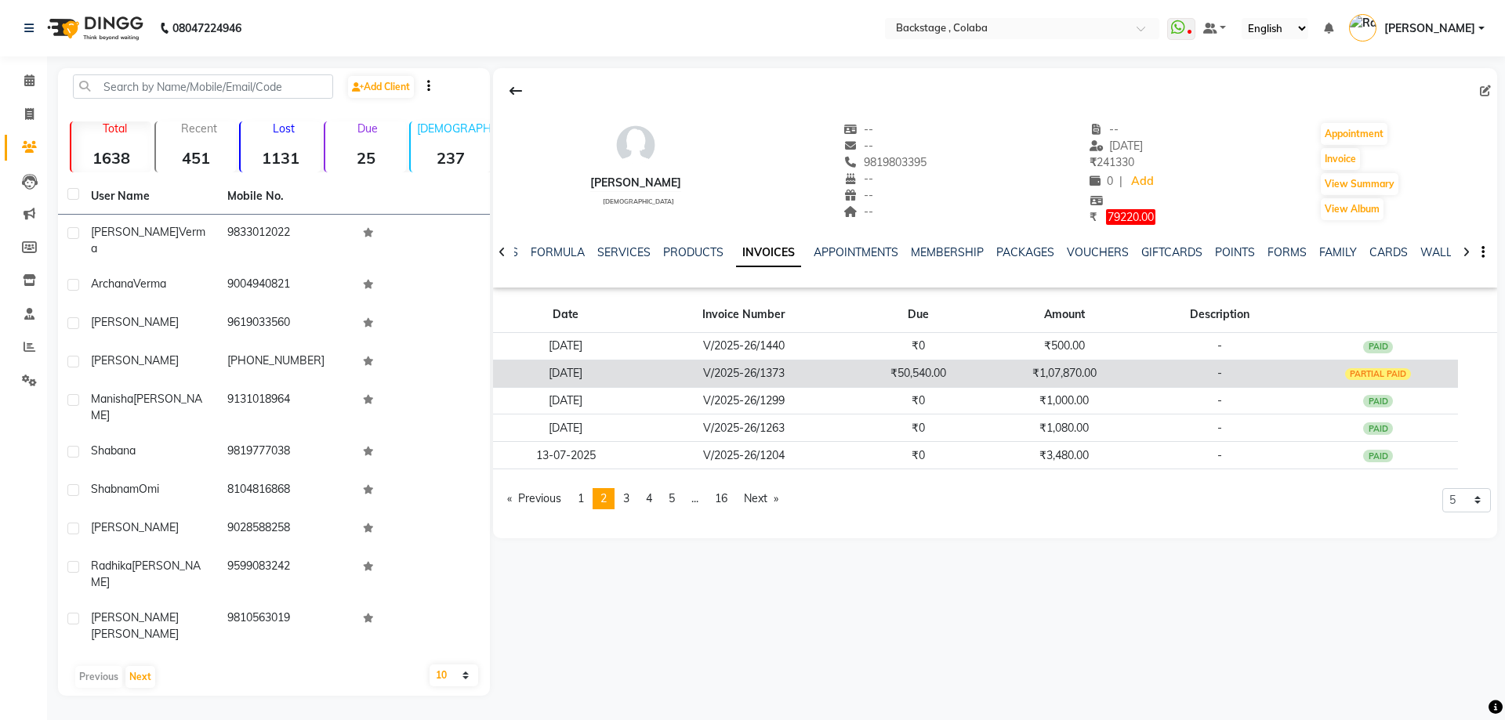
click at [583, 372] on td "[DATE]" at bounding box center [565, 373] width 145 height 27
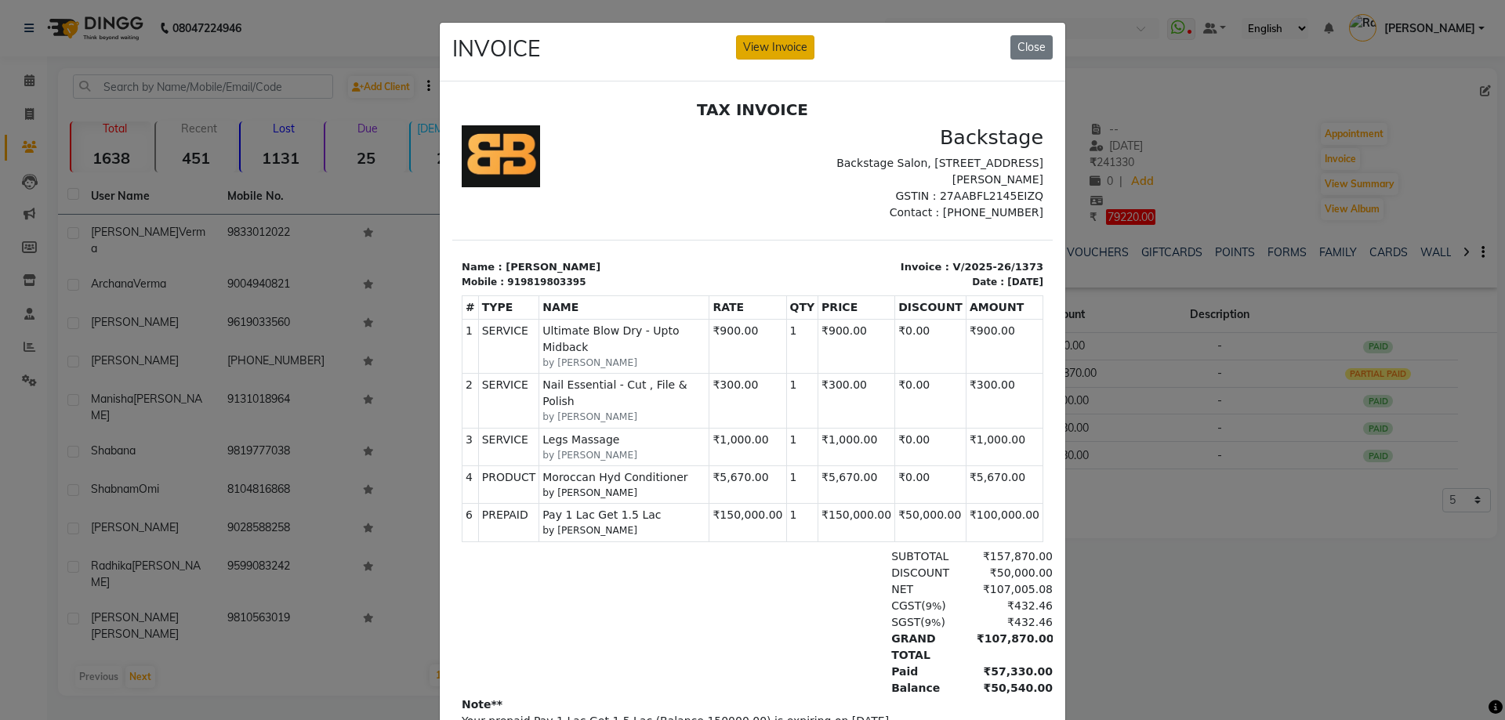
click at [778, 58] on button "View Invoice" at bounding box center [775, 47] width 78 height 24
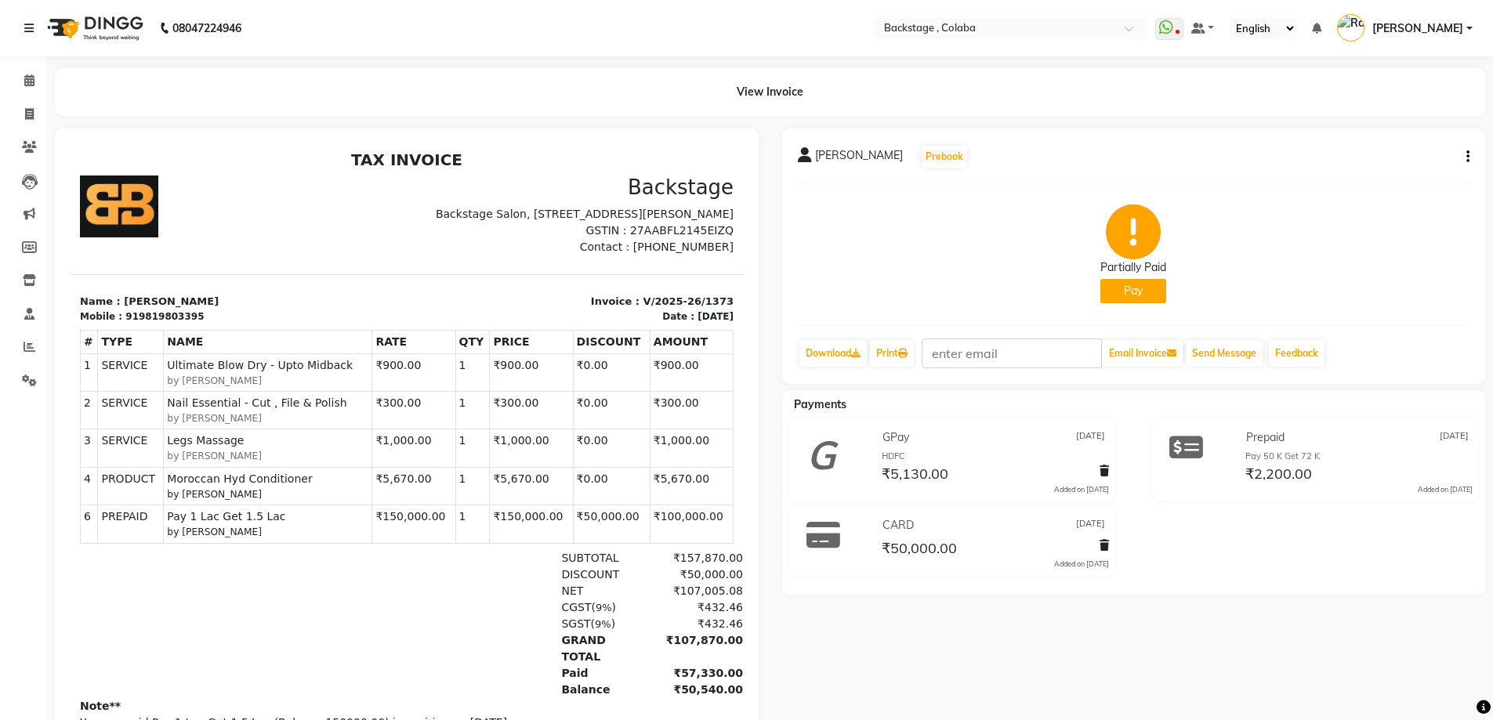
click at [1468, 157] on icon "button" at bounding box center [1468, 157] width 3 height 1
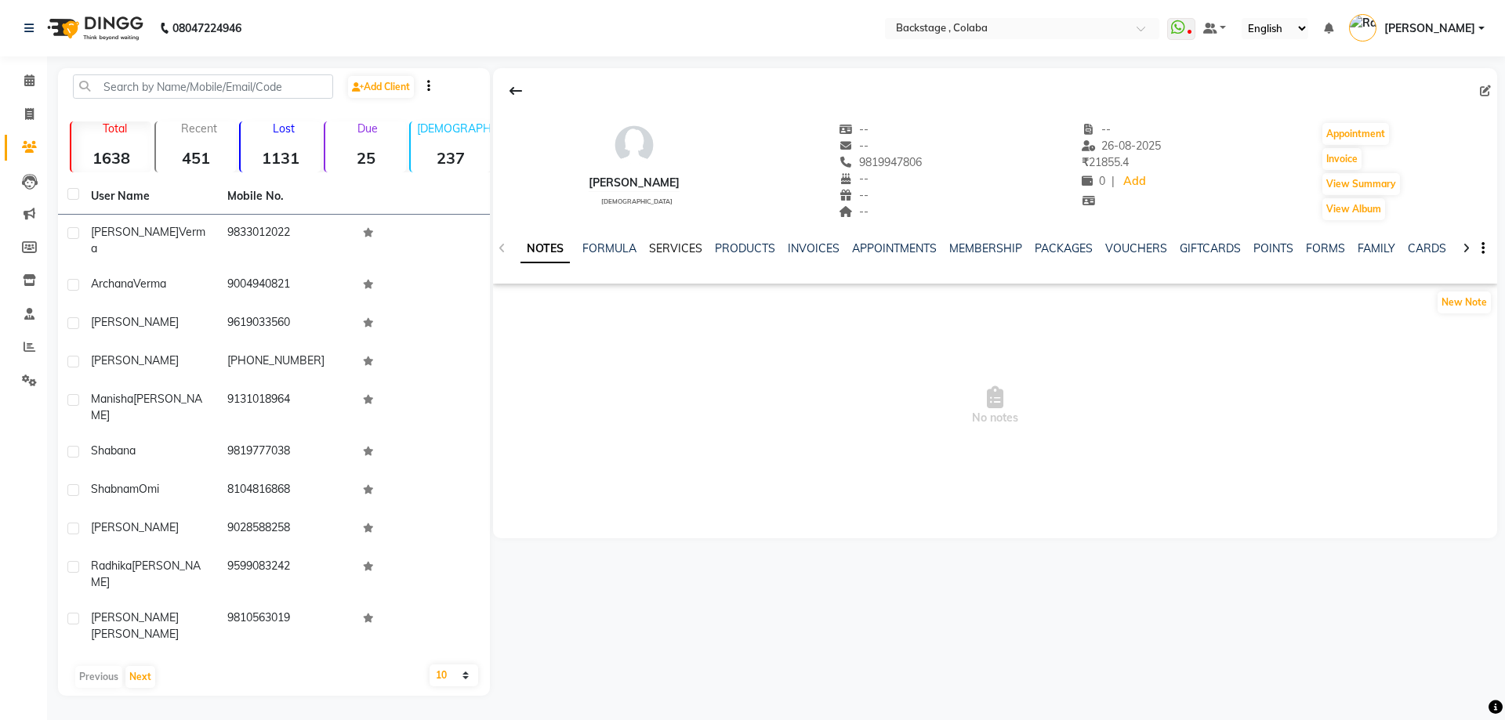
click at [692, 252] on link "SERVICES" at bounding box center [675, 248] width 53 height 14
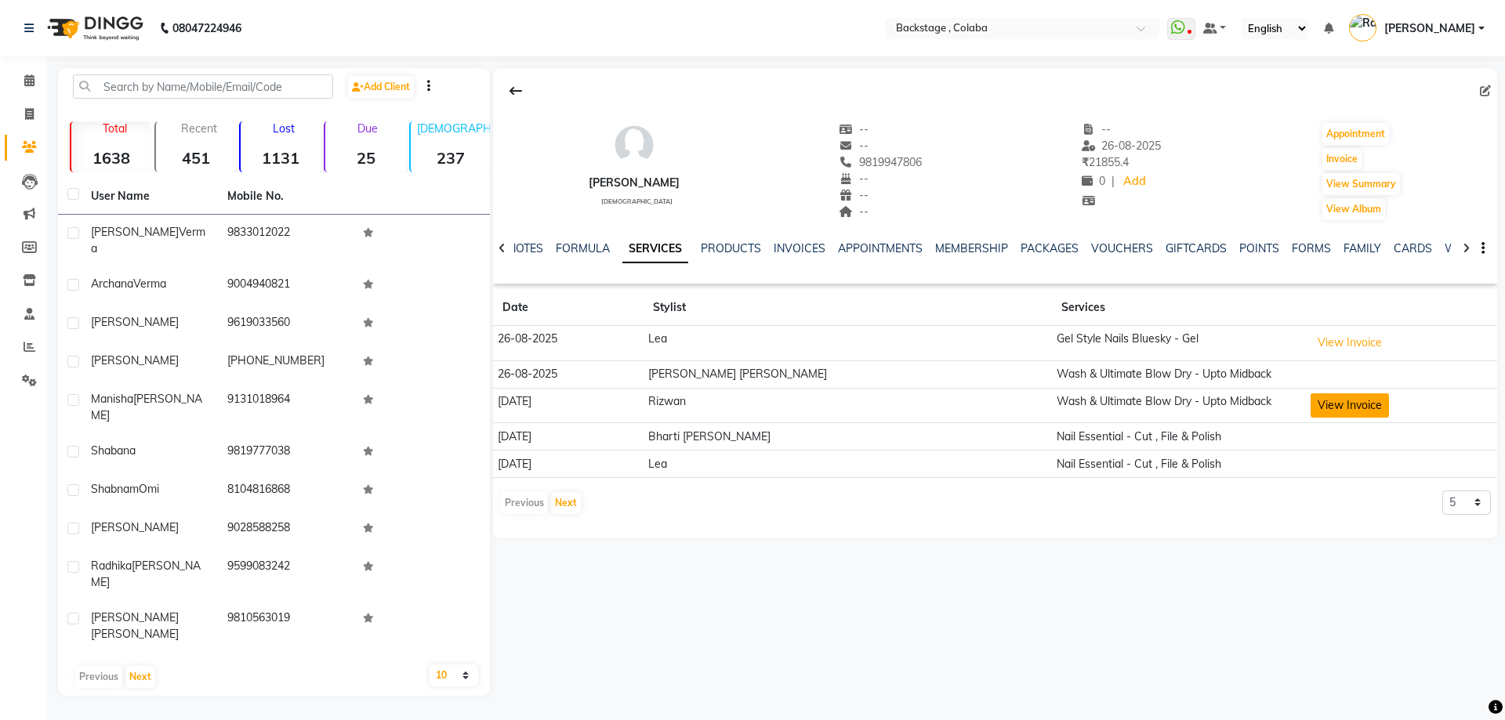
click at [1318, 402] on button "View Invoice" at bounding box center [1350, 406] width 78 height 24
